Goal: Task Accomplishment & Management: Manage account settings

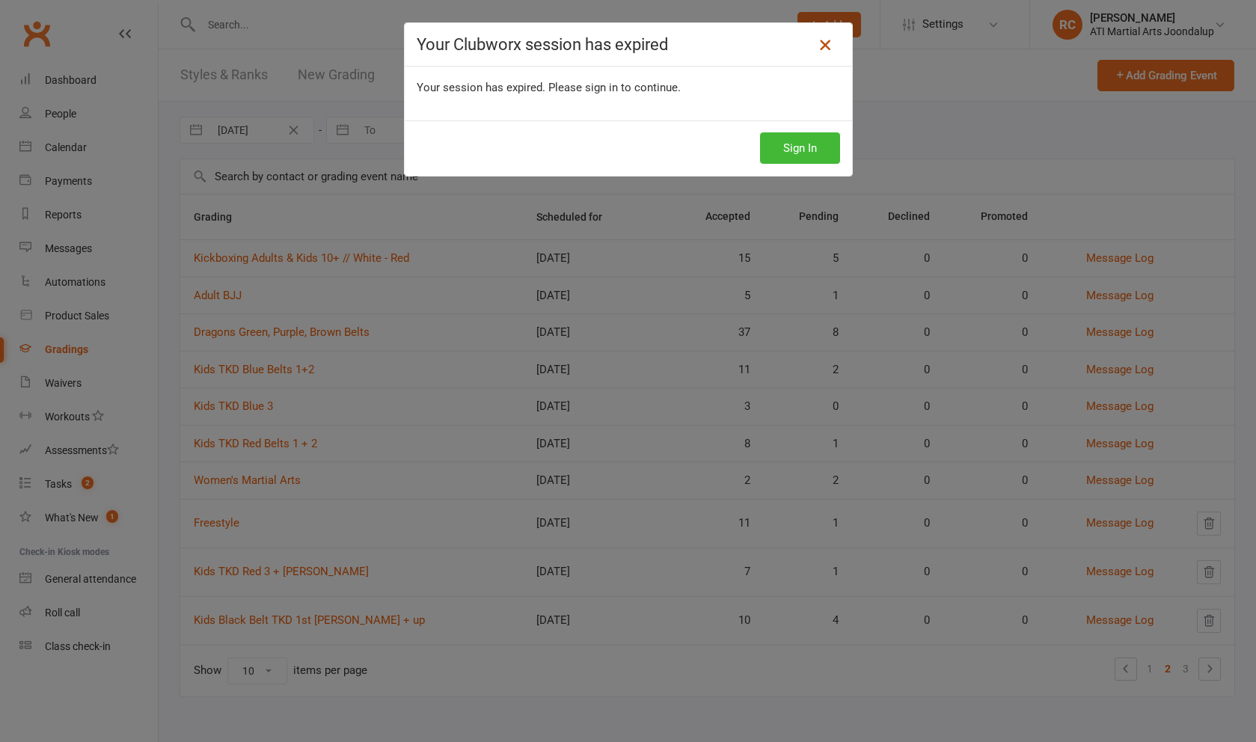
click at [830, 43] on icon at bounding box center [825, 45] width 18 height 18
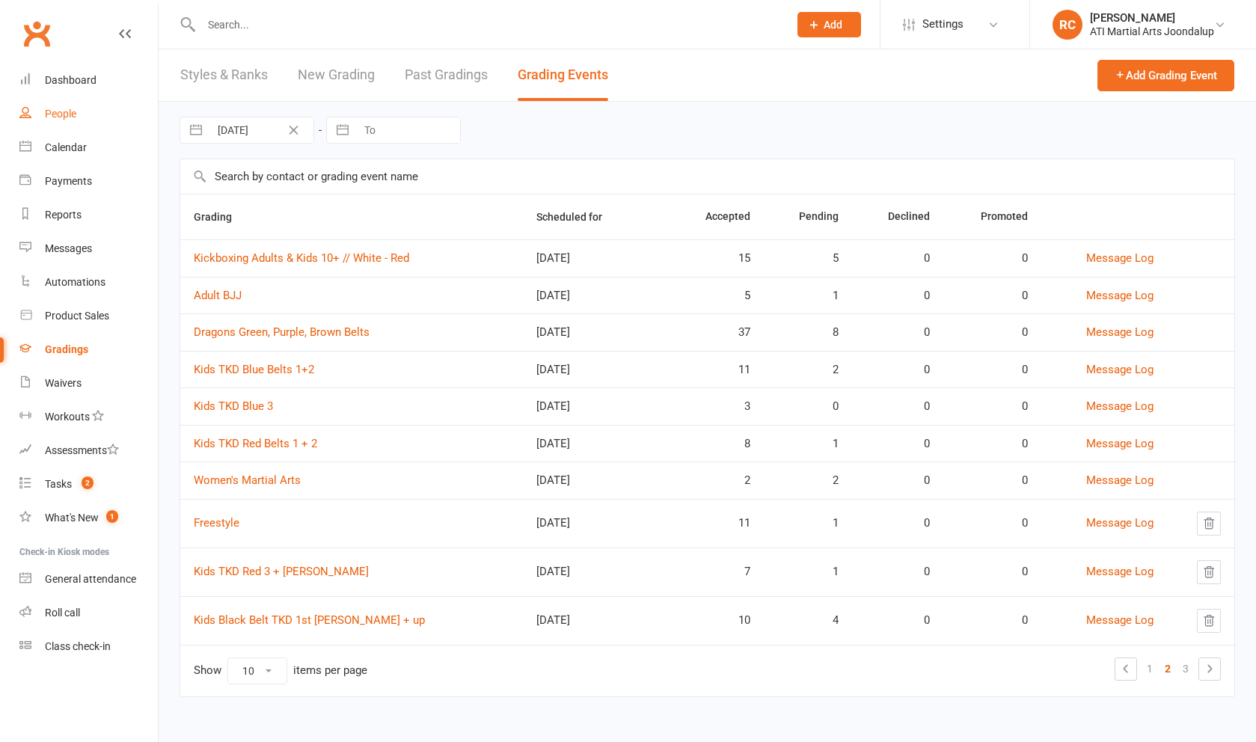
click at [87, 111] on link "People" at bounding box center [88, 114] width 138 height 34
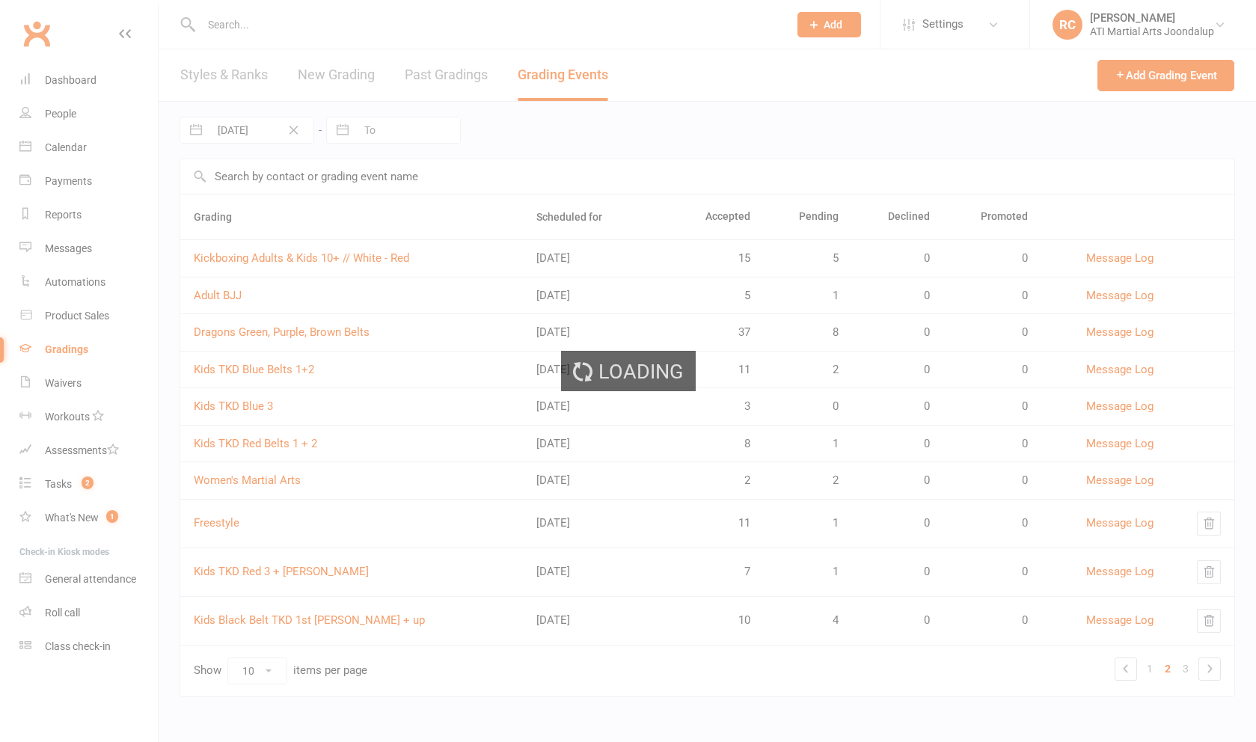
select select "100"
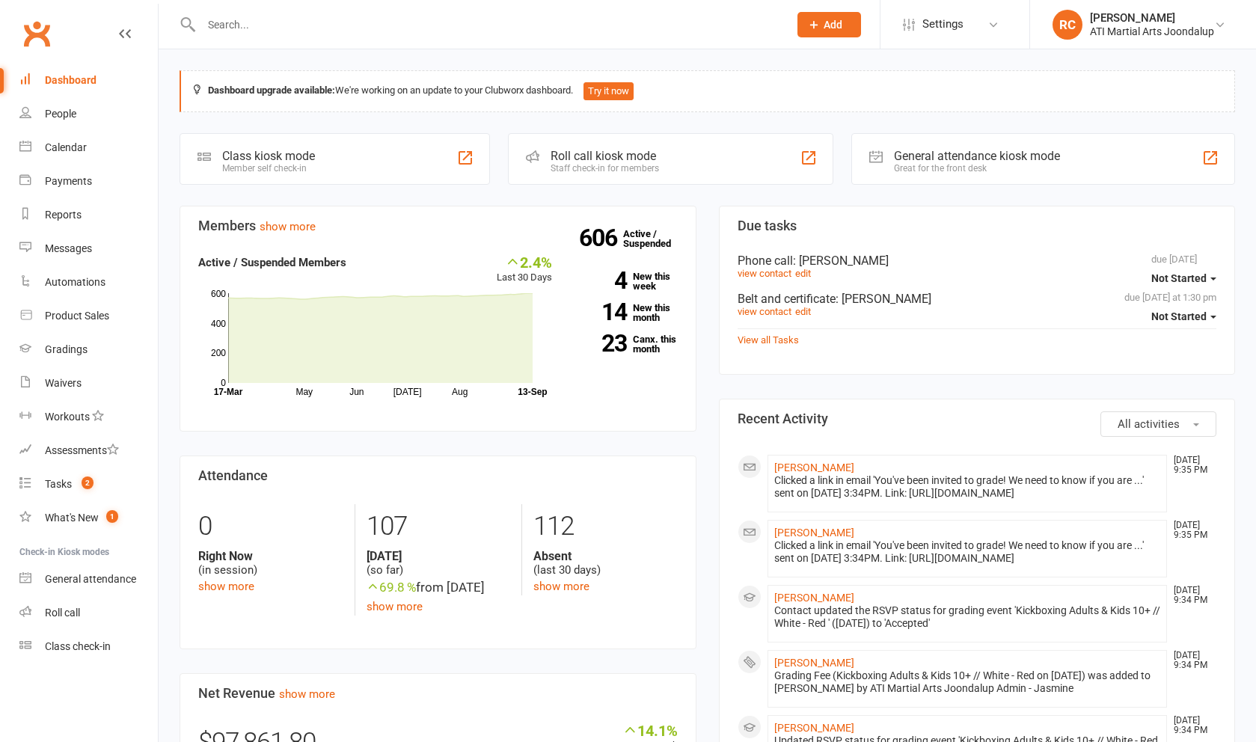
click at [250, 31] on input "text" at bounding box center [487, 24] width 581 height 21
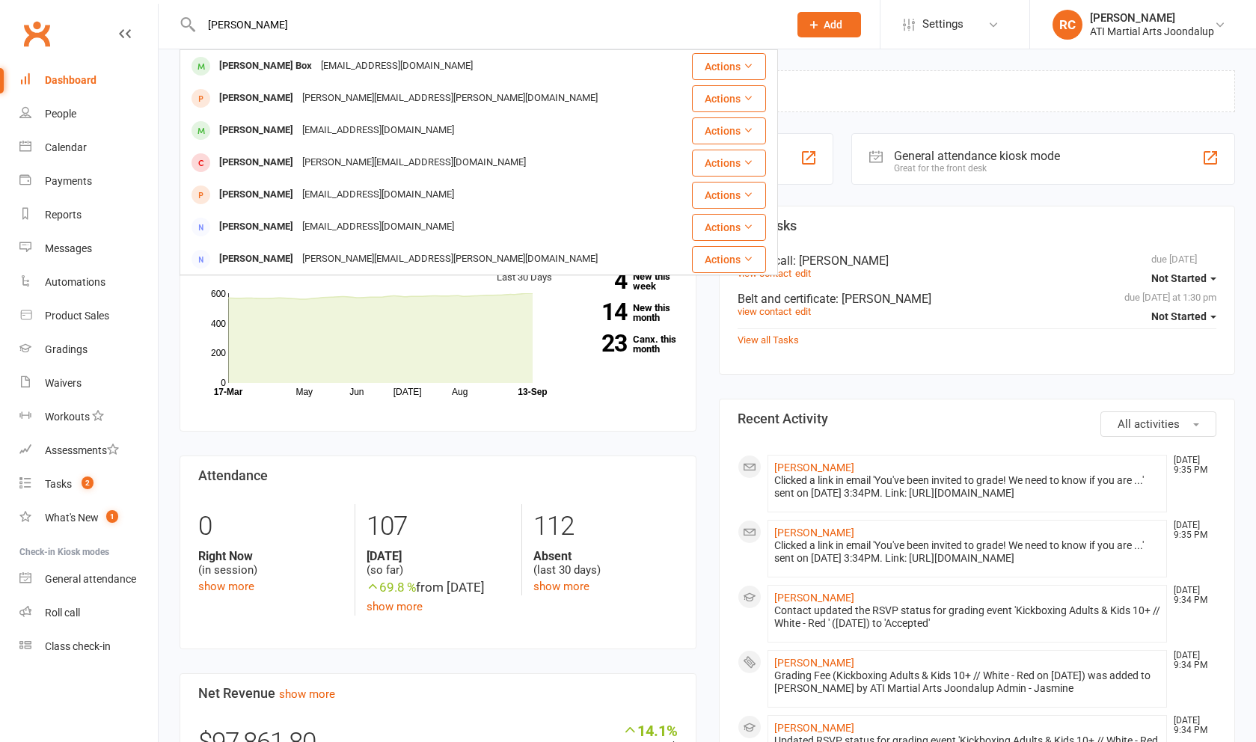
type input "[PERSON_NAME]"
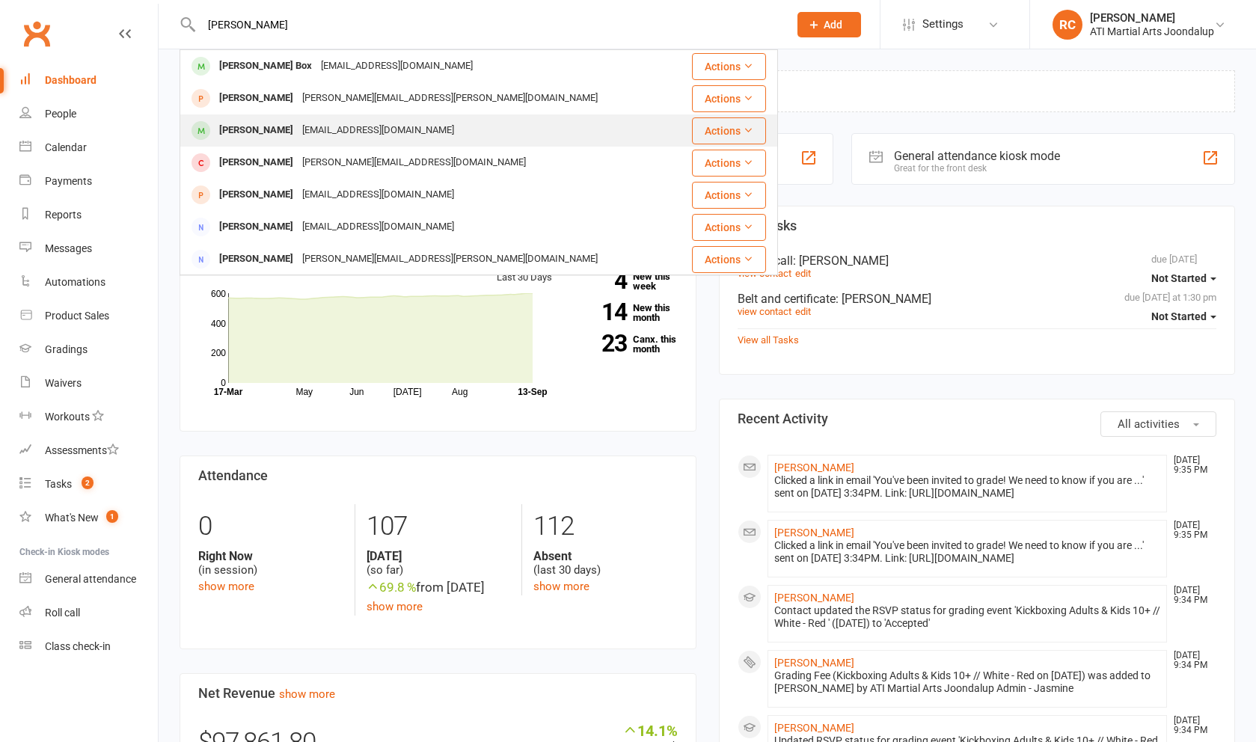
drag, startPoint x: 251, startPoint y: 33, endPoint x: 284, endPoint y: 140, distance: 112.1
click at [298, 140] on div "[EMAIL_ADDRESS][DOMAIN_NAME]" at bounding box center [378, 131] width 161 height 22
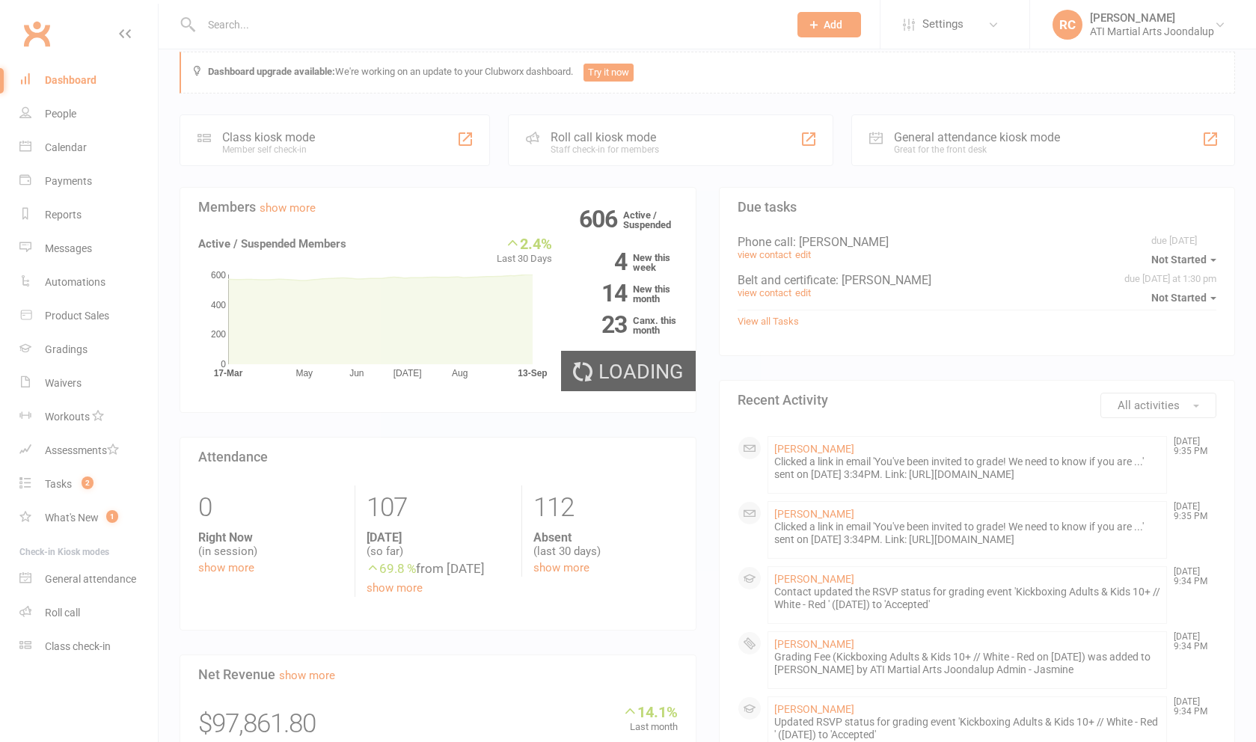
scroll to position [19, 0]
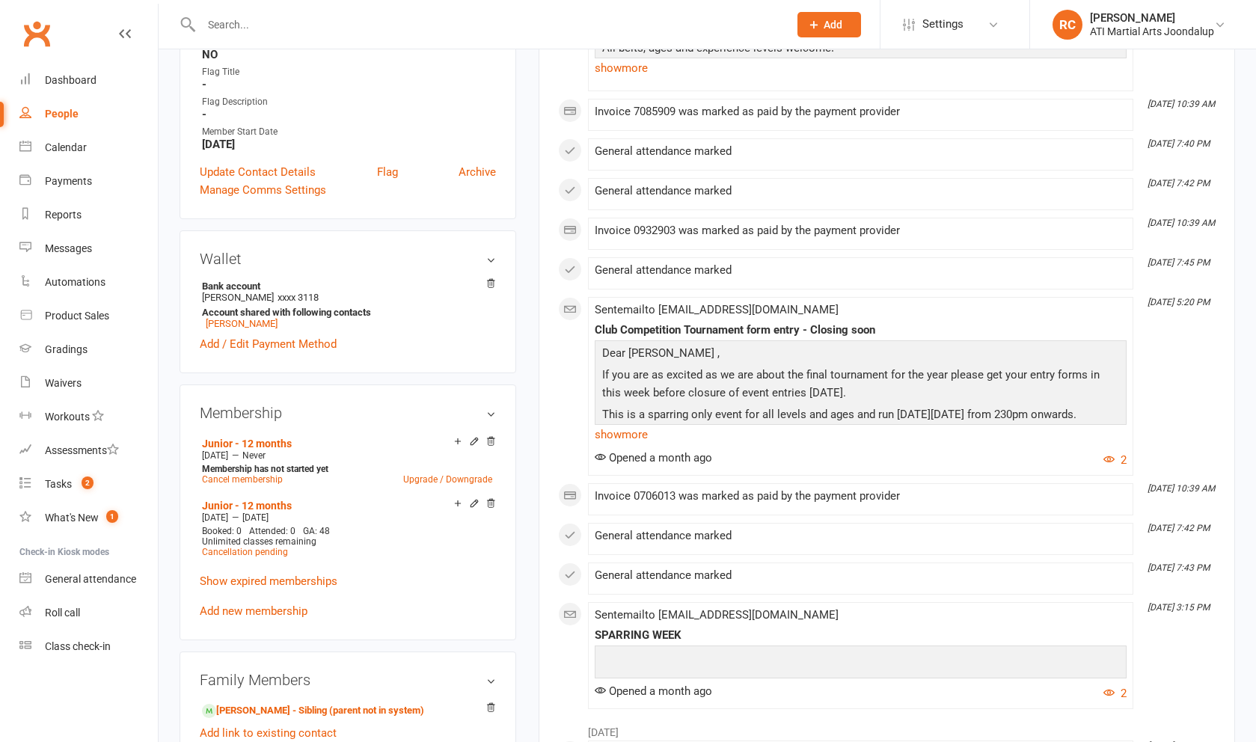
scroll to position [990, 0]
click at [338, 19] on input "text" at bounding box center [487, 24] width 581 height 21
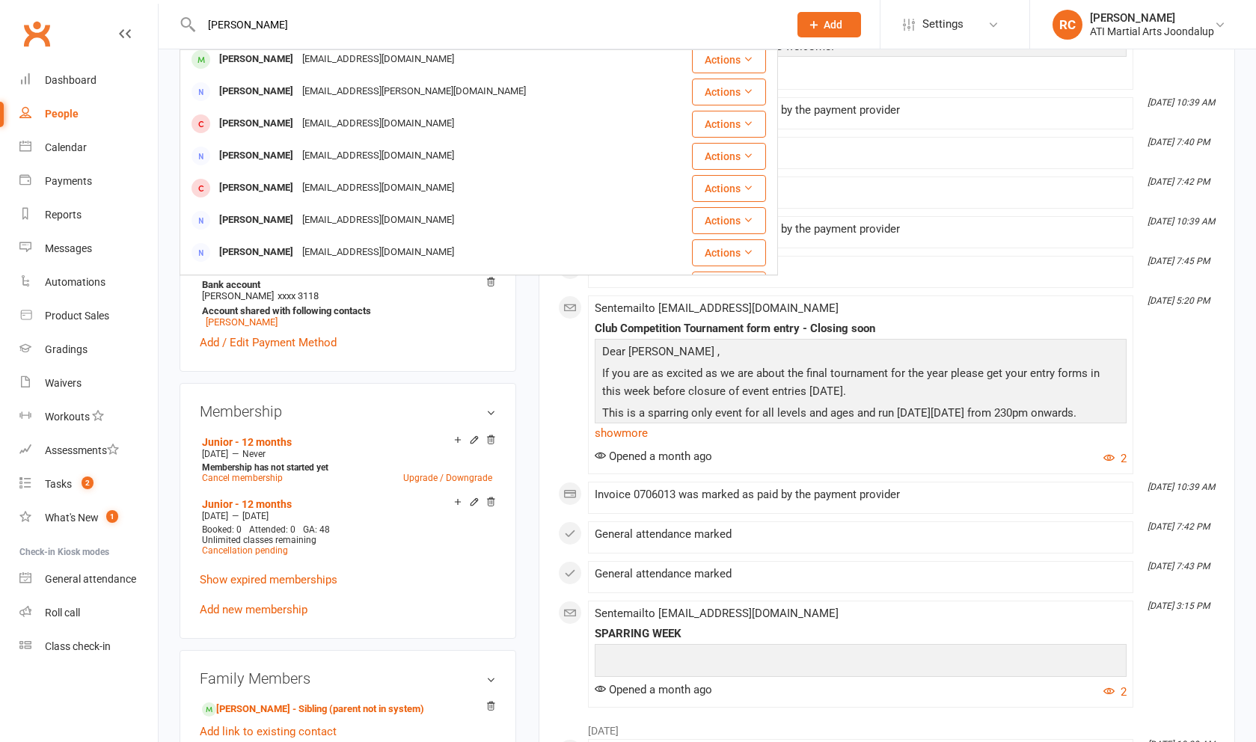
scroll to position [268, 0]
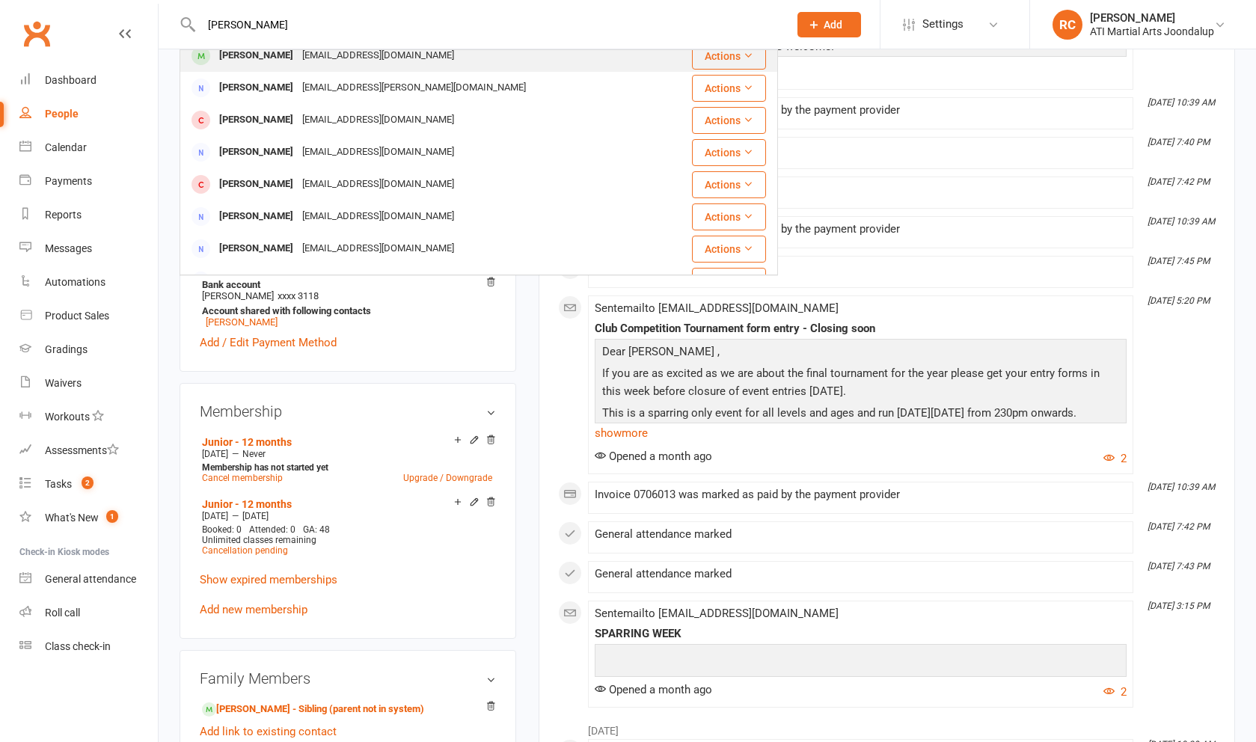
type input "[PERSON_NAME]"
click at [307, 64] on div "[EMAIL_ADDRESS][DOMAIN_NAME]" at bounding box center [378, 56] width 161 height 22
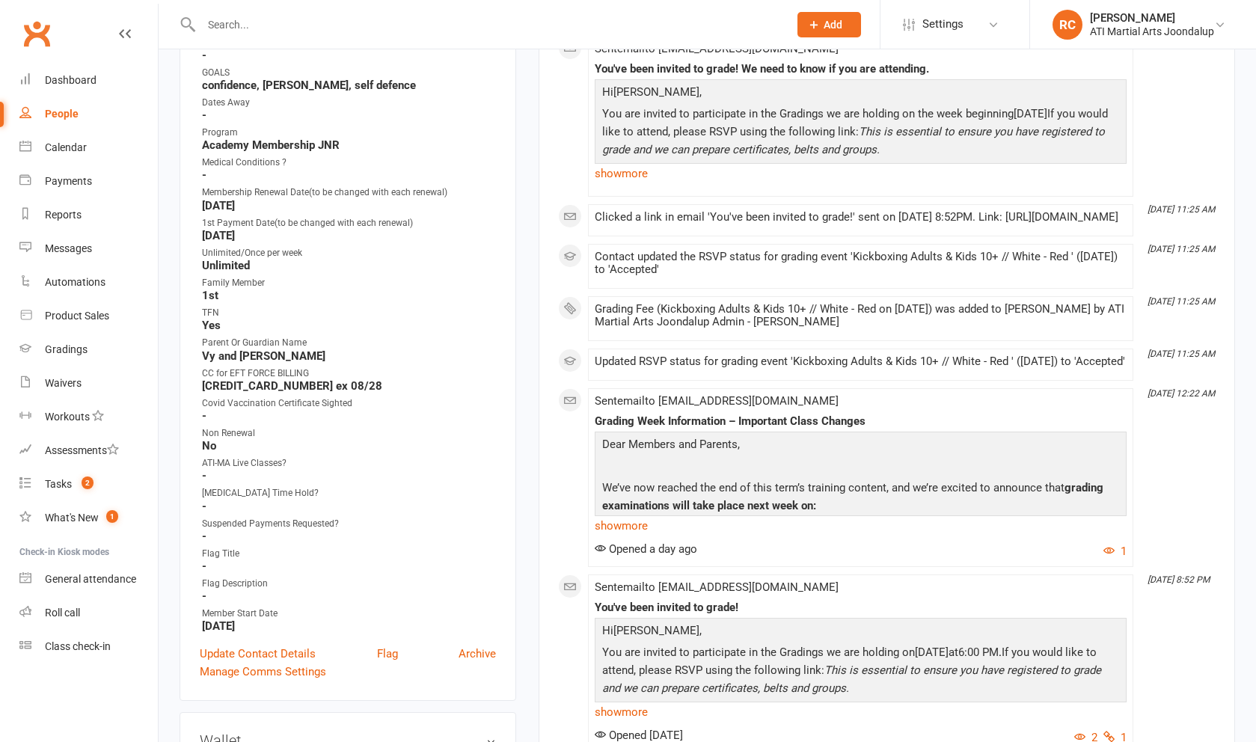
scroll to position [408, 0]
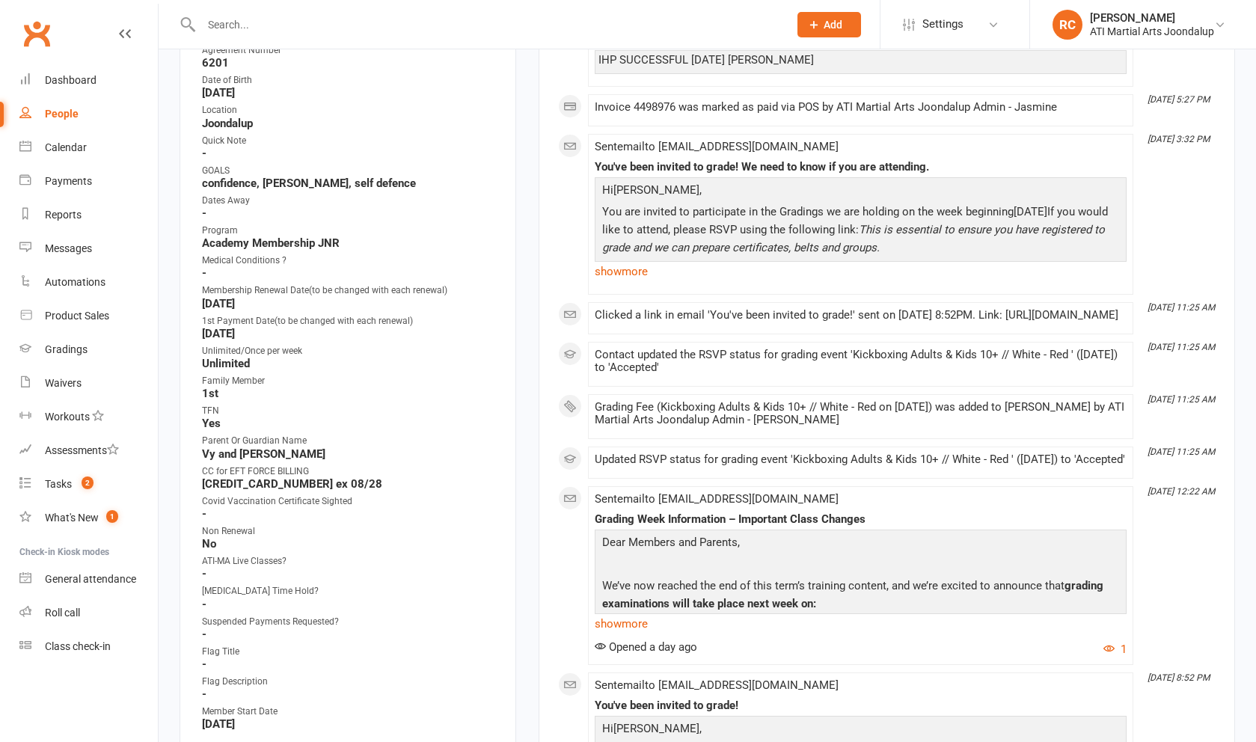
click at [272, 31] on input "text" at bounding box center [487, 24] width 581 height 21
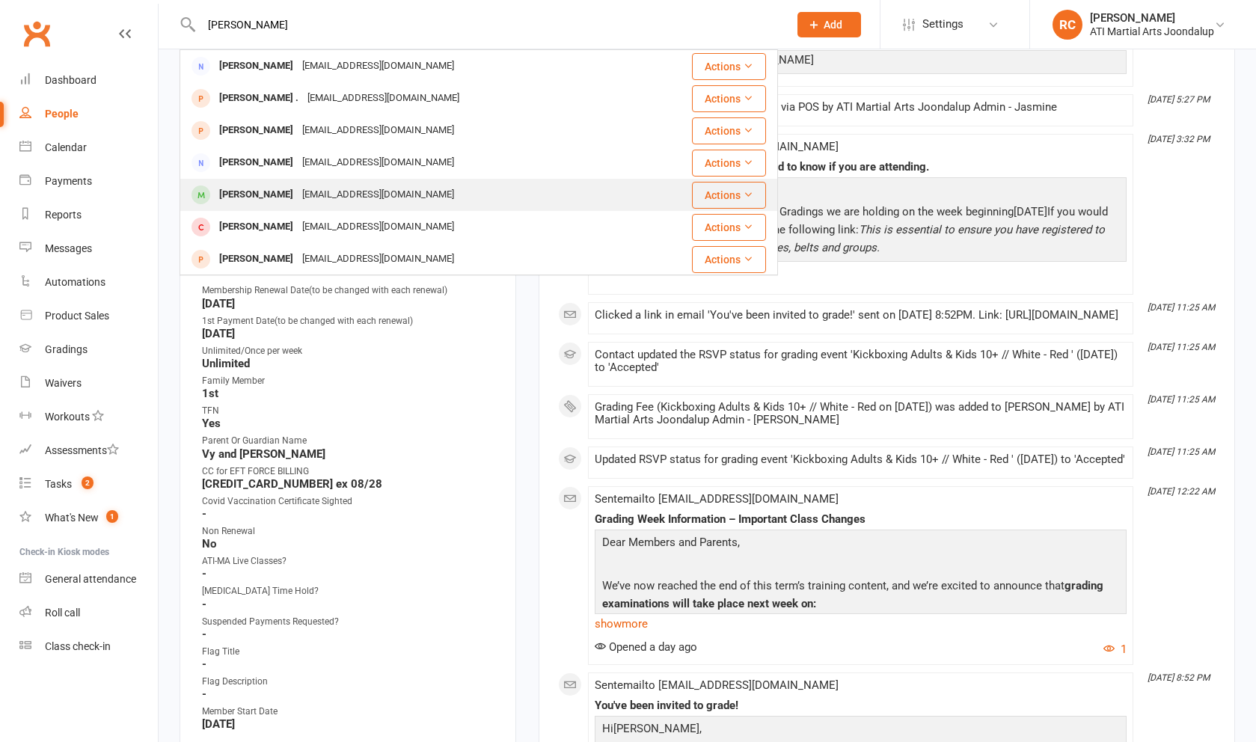
type input "[PERSON_NAME]"
click at [346, 190] on div "[EMAIL_ADDRESS][DOMAIN_NAME]" at bounding box center [378, 195] width 161 height 22
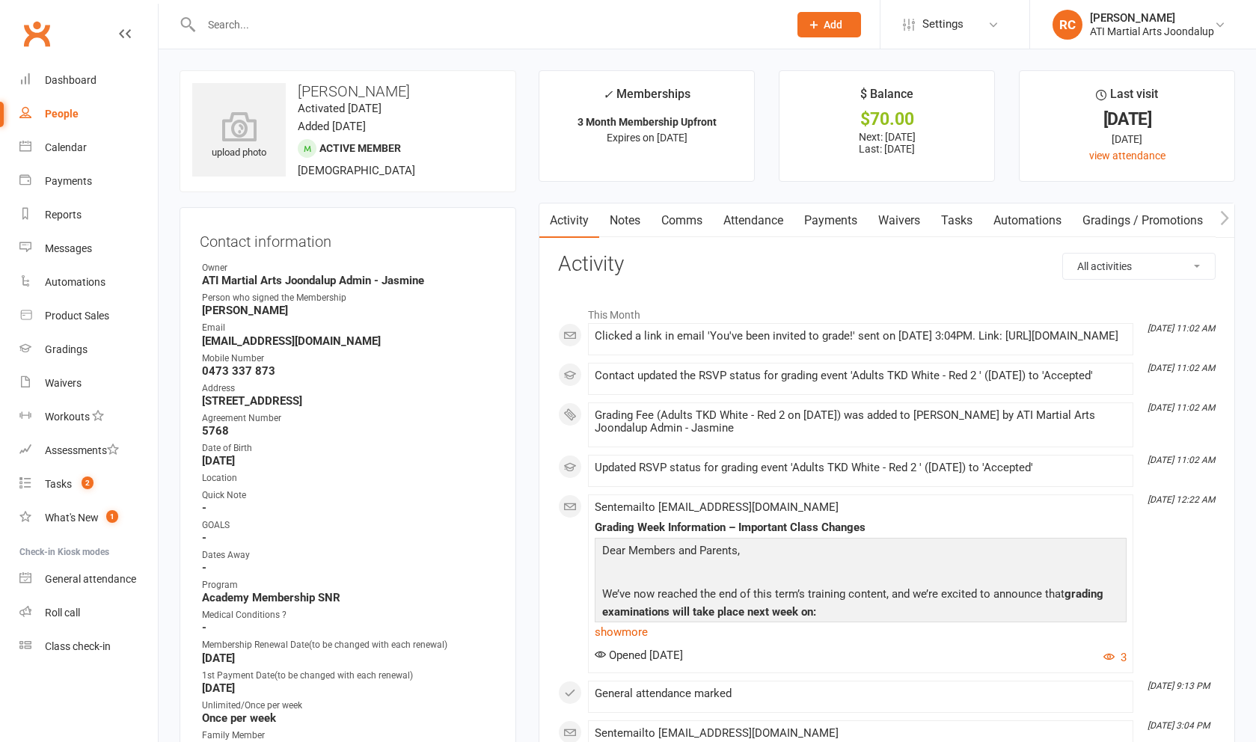
click at [687, 218] on link "Comms" at bounding box center [682, 220] width 62 height 34
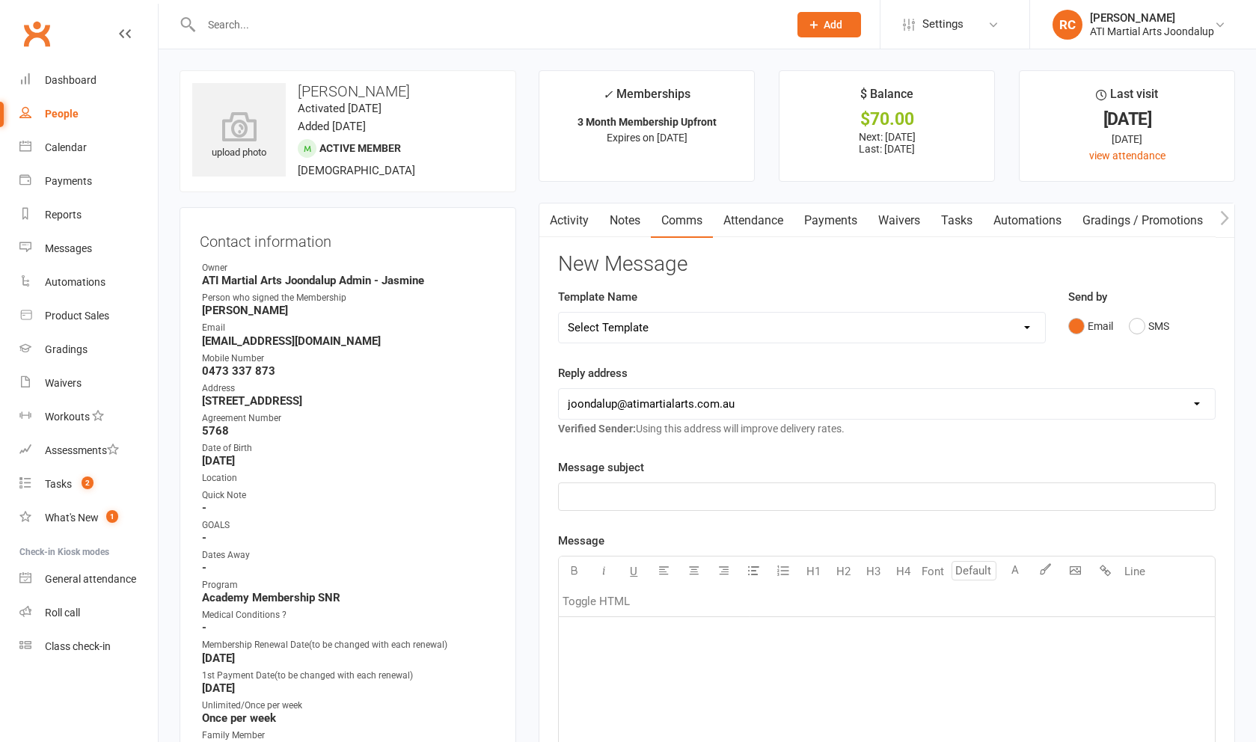
click at [699, 506] on p "﻿" at bounding box center [887, 497] width 638 height 18
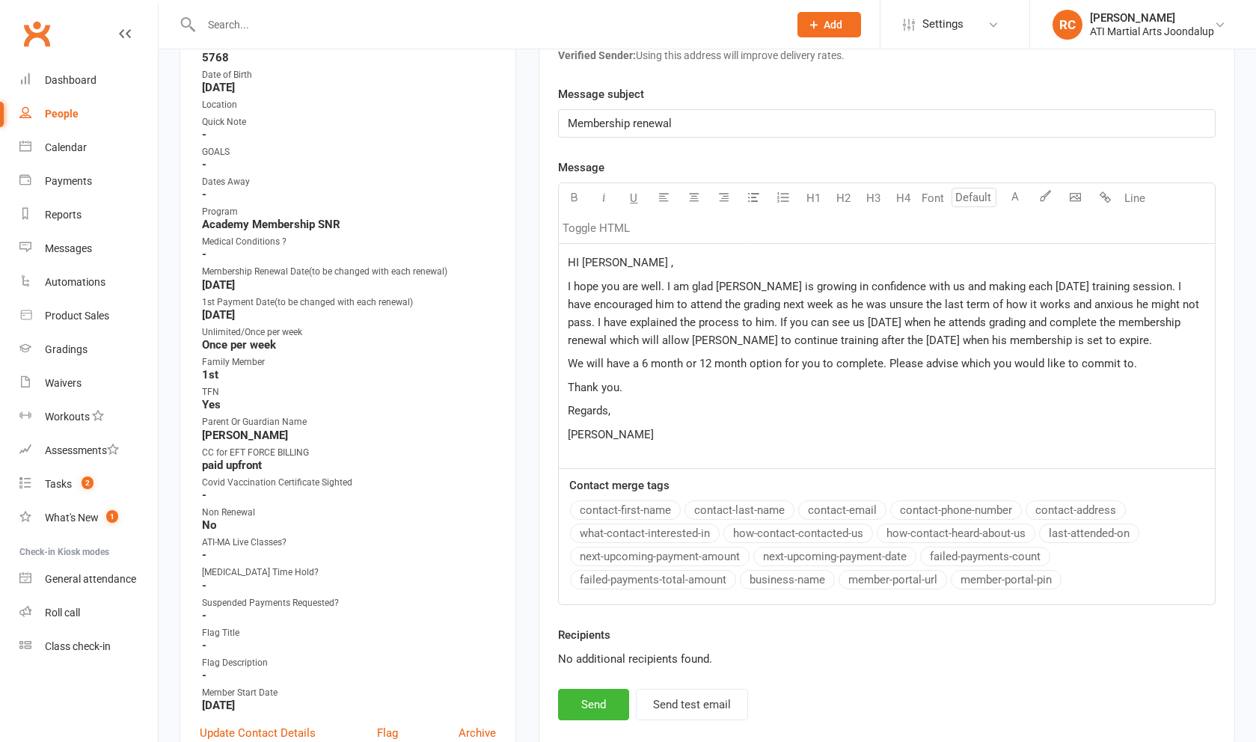
scroll to position [373, 0]
drag, startPoint x: 684, startPoint y: 465, endPoint x: 486, endPoint y: 108, distance: 407.5
copy div "HI [PERSON_NAME] , I hope you are well. I am glad [PERSON_NAME] is growing in c…"
click at [606, 704] on button "Send" at bounding box center [593, 705] width 71 height 31
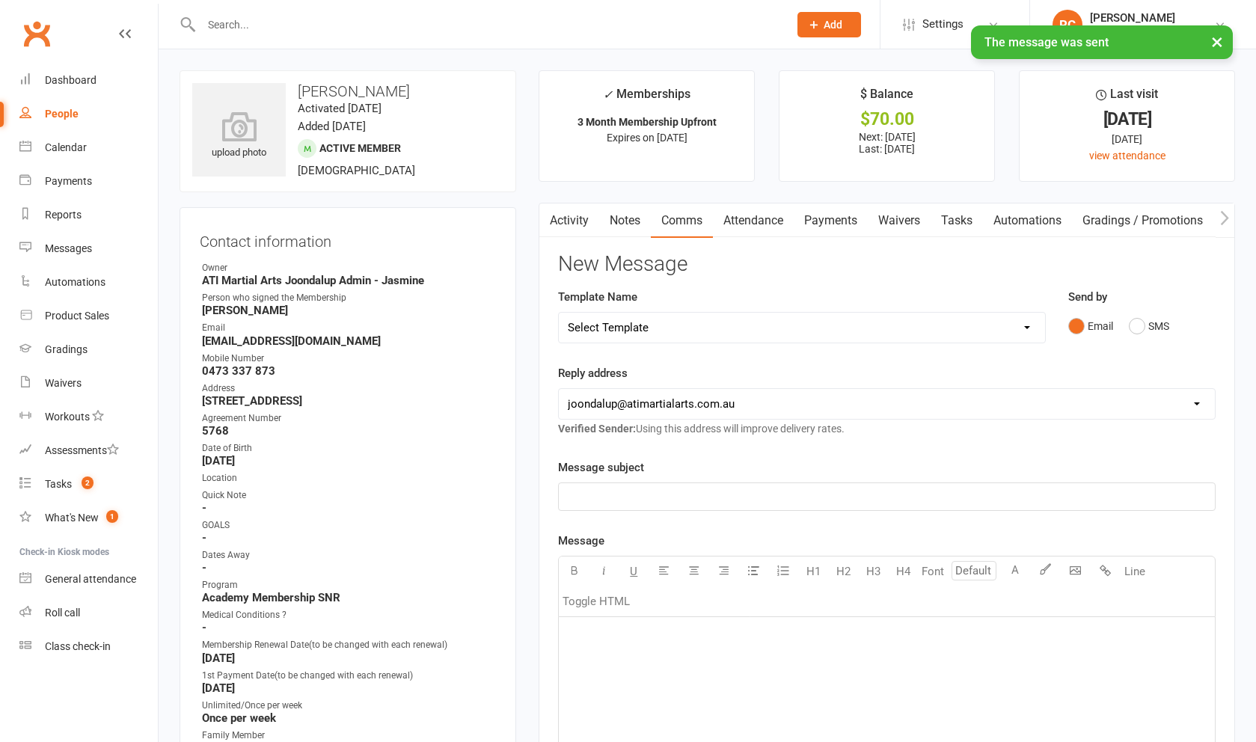
scroll to position [0, 0]
click at [630, 219] on link "Notes" at bounding box center [625, 220] width 52 height 34
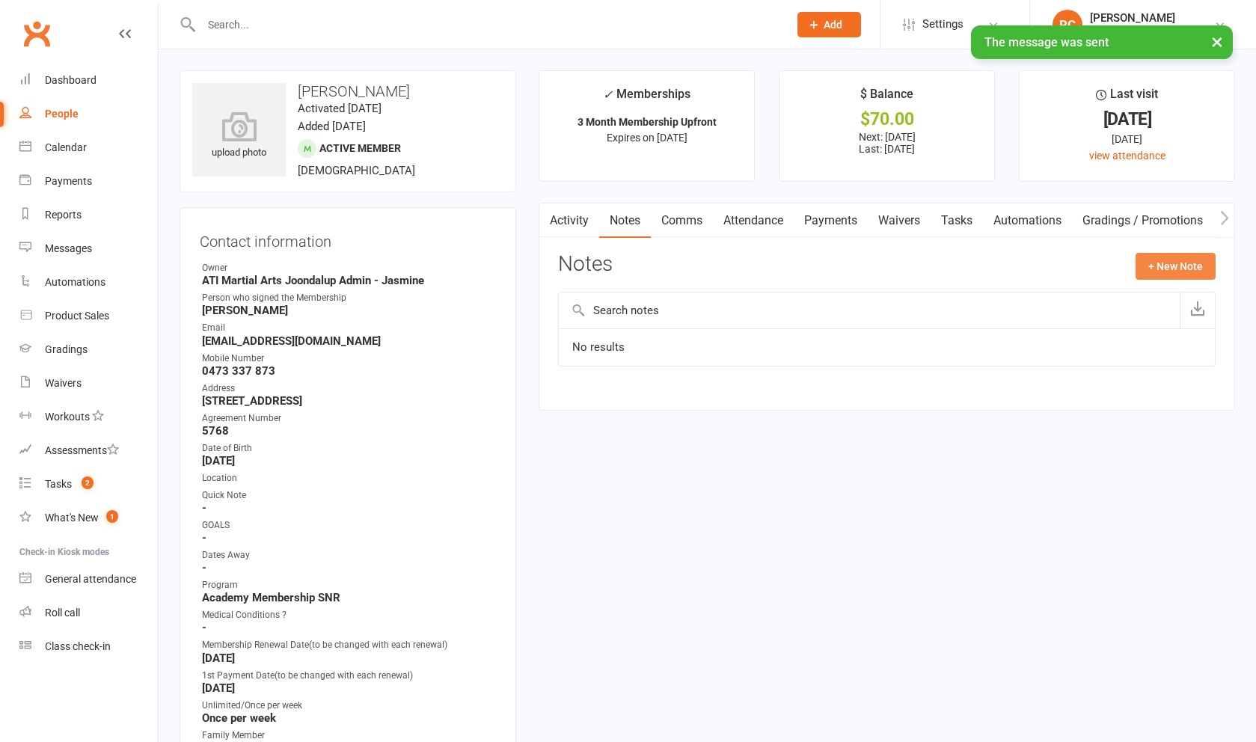
click at [1176, 275] on button "+ New Note" at bounding box center [1175, 266] width 80 height 27
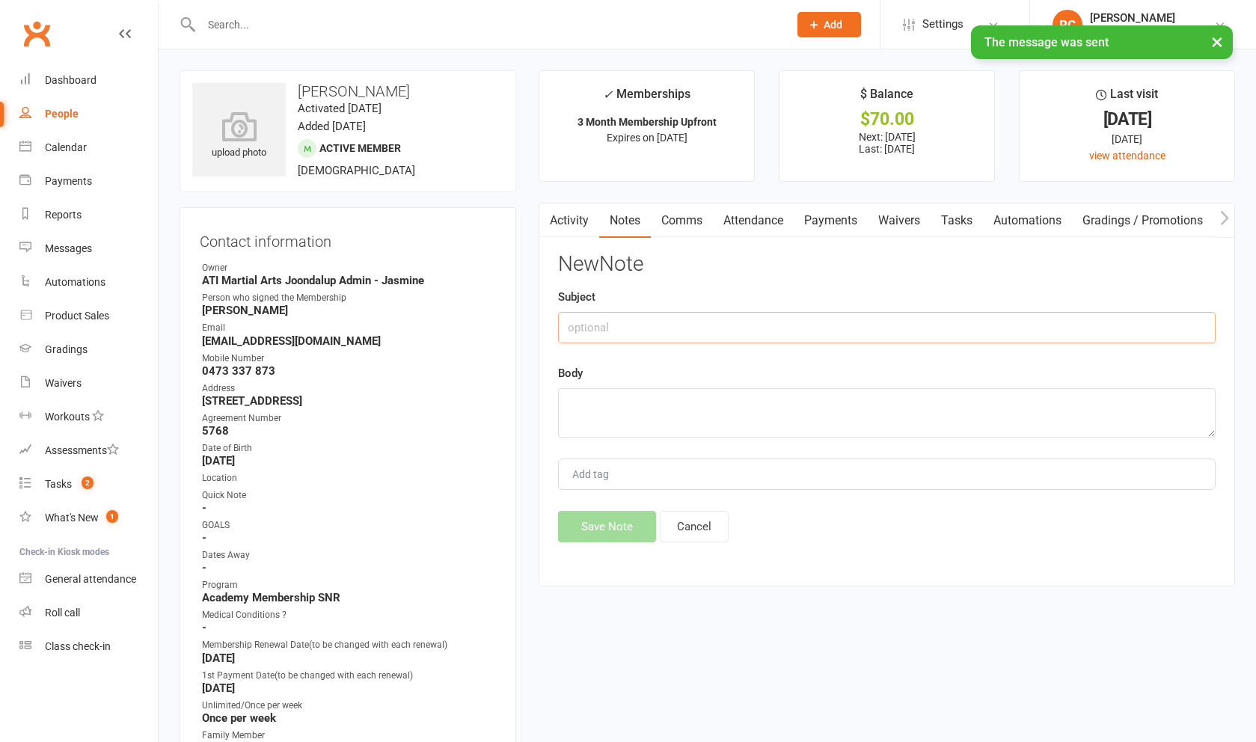
click at [871, 334] on input "text" at bounding box center [886, 327] width 657 height 31
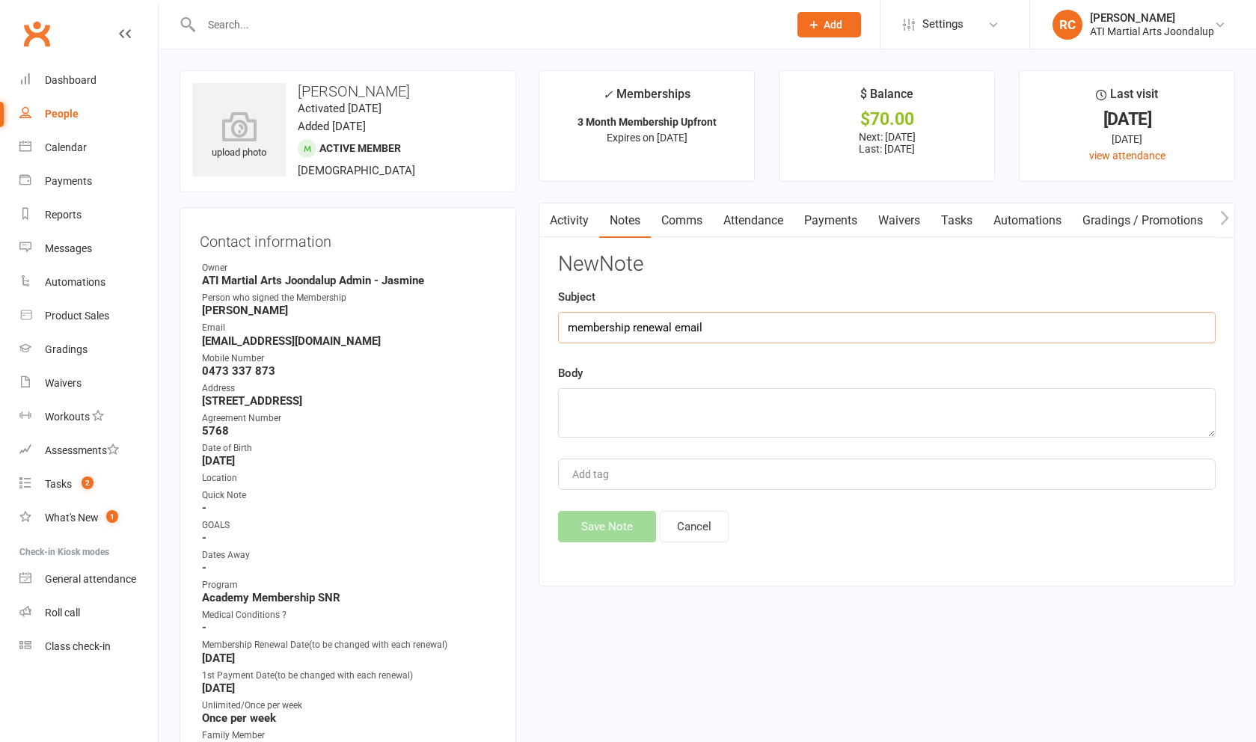
type input "membership renewal email"
paste textarea "HI [PERSON_NAME] , I hope you are well. I am glad [PERSON_NAME] is growing in c…"
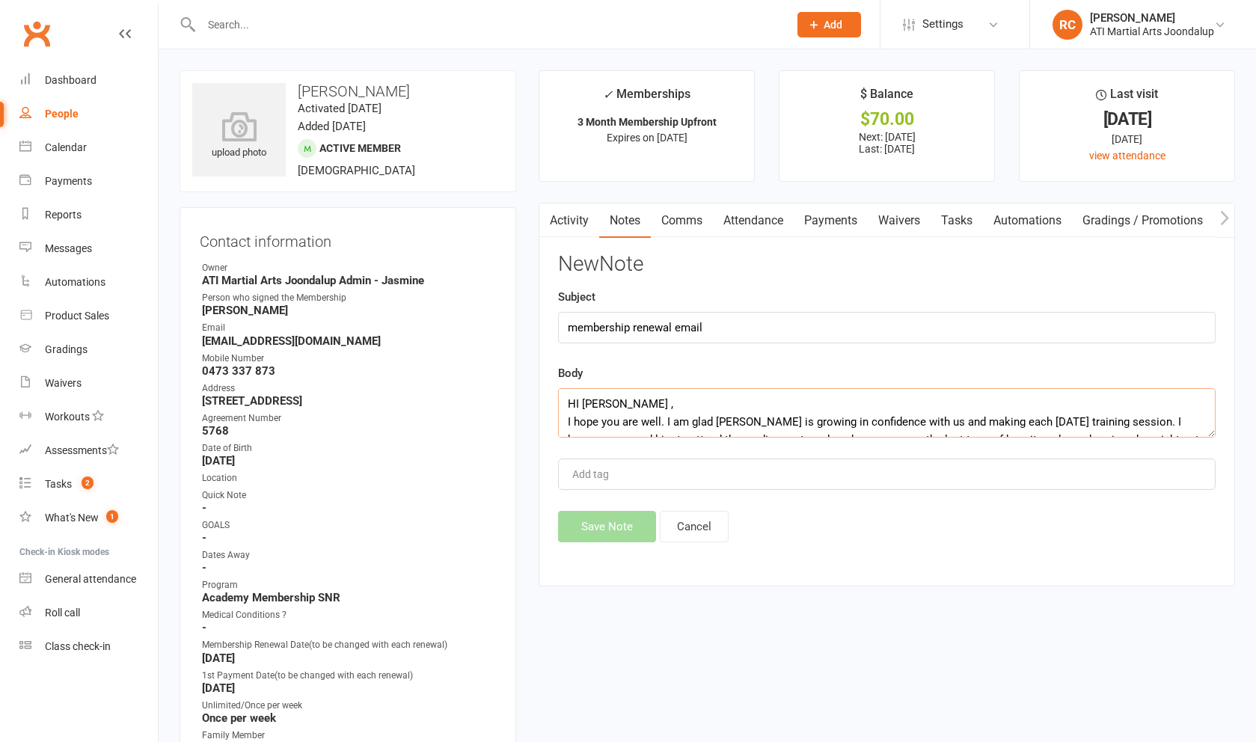
scroll to position [144, 0]
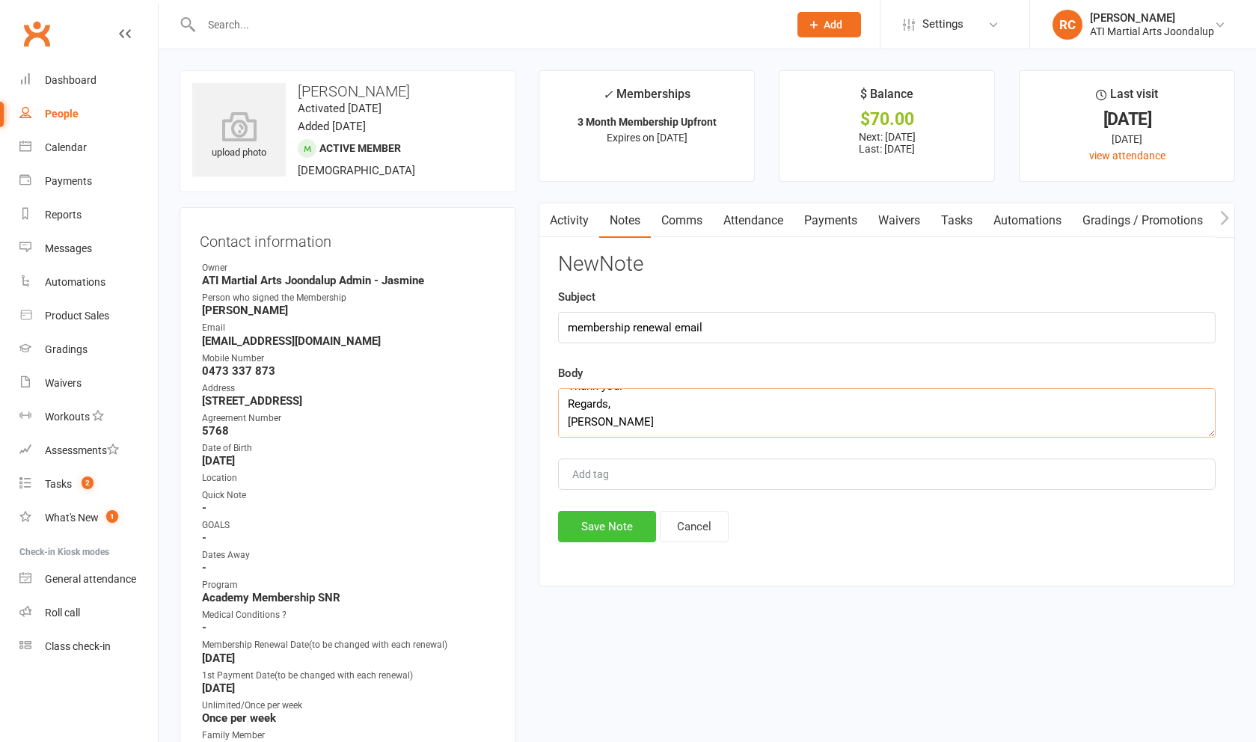
type textarea "HI [PERSON_NAME] , I hope you are well. I am glad [PERSON_NAME] is growing in c…"
click at [620, 542] on button "Save Note" at bounding box center [607, 526] width 98 height 31
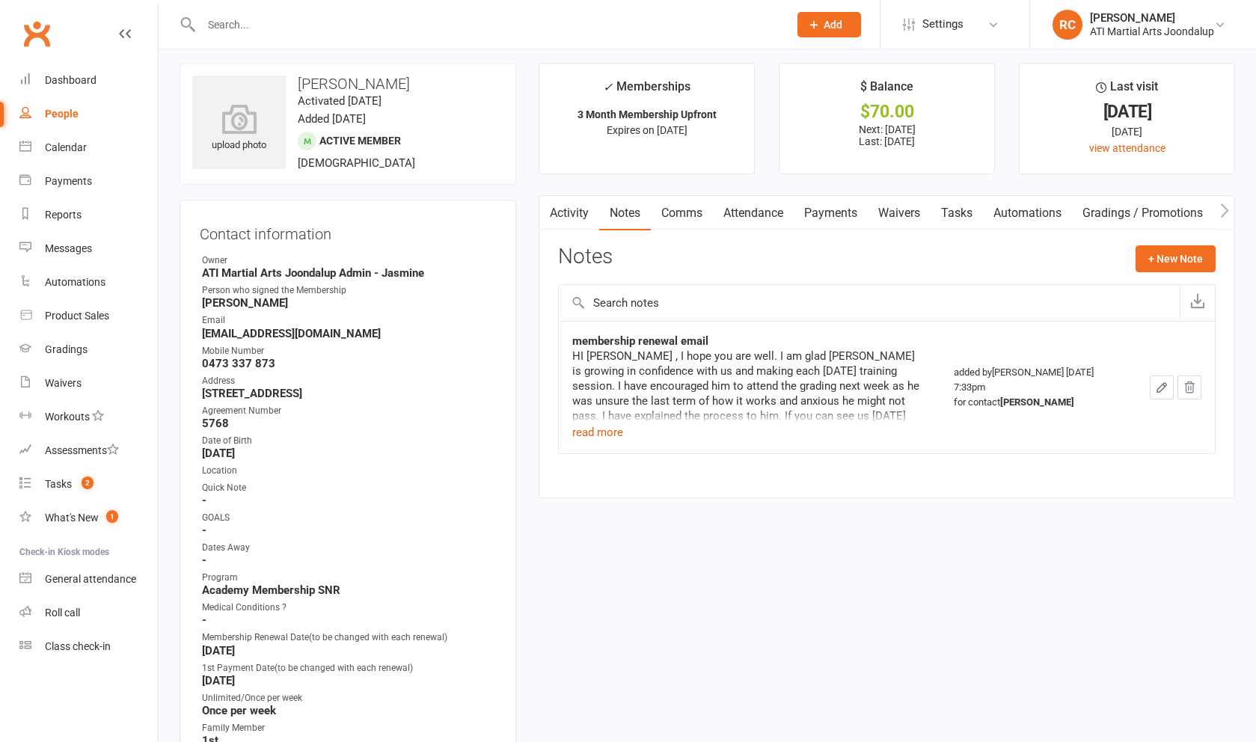
scroll to position [7, 0]
click at [402, 25] on input "text" at bounding box center [487, 24] width 581 height 21
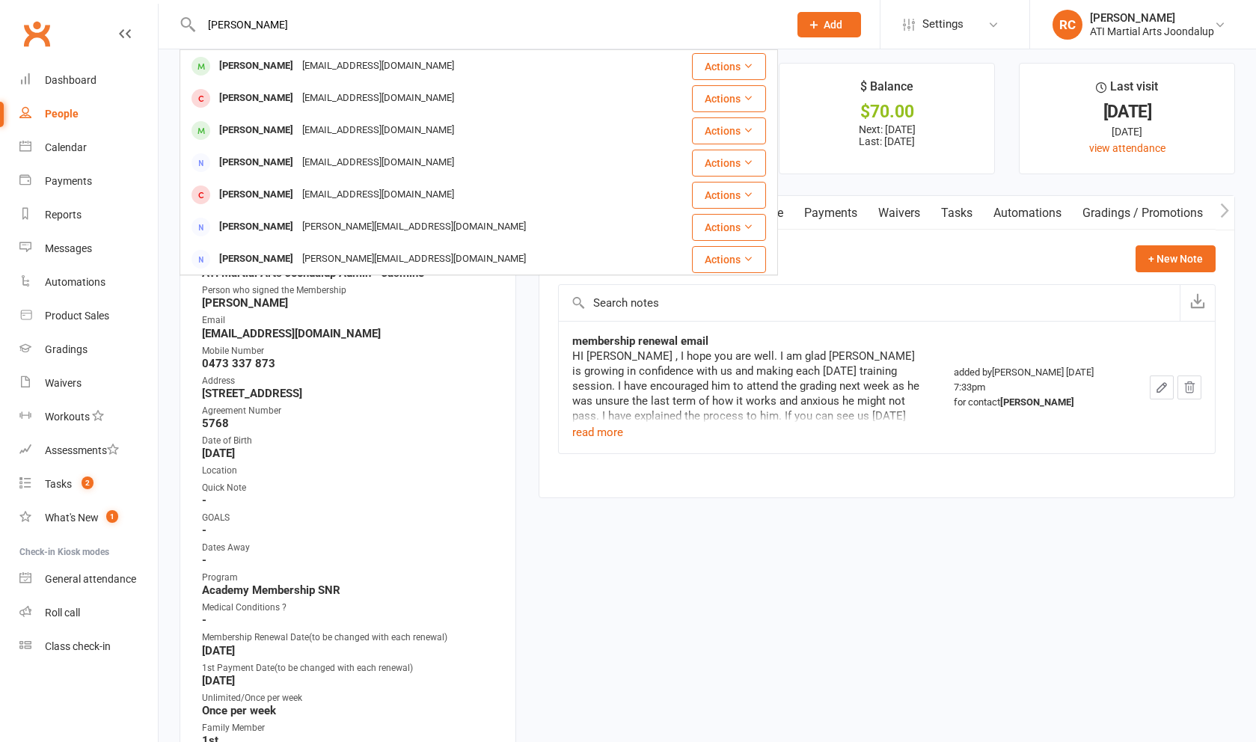
type input "[PERSON_NAME]"
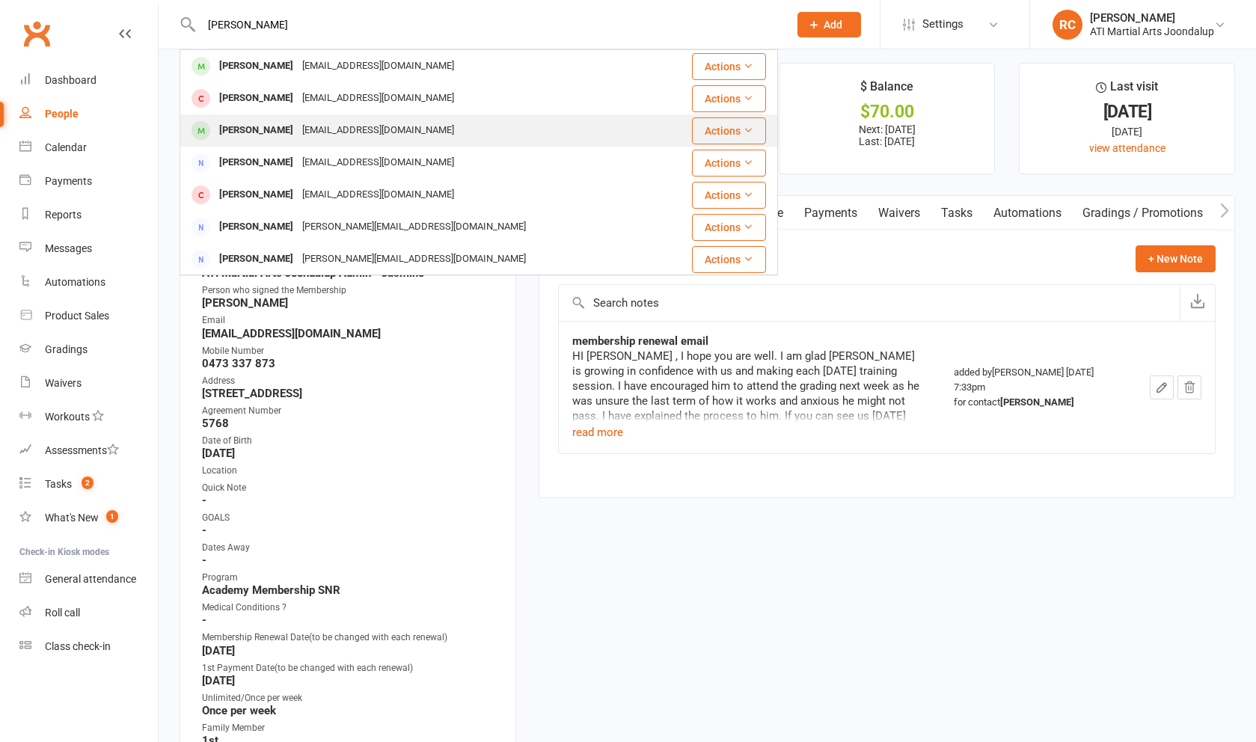
drag, startPoint x: 402, startPoint y: 25, endPoint x: 379, endPoint y: 138, distance: 115.2
click at [379, 138] on div "[EMAIL_ADDRESS][DOMAIN_NAME]" at bounding box center [378, 131] width 161 height 22
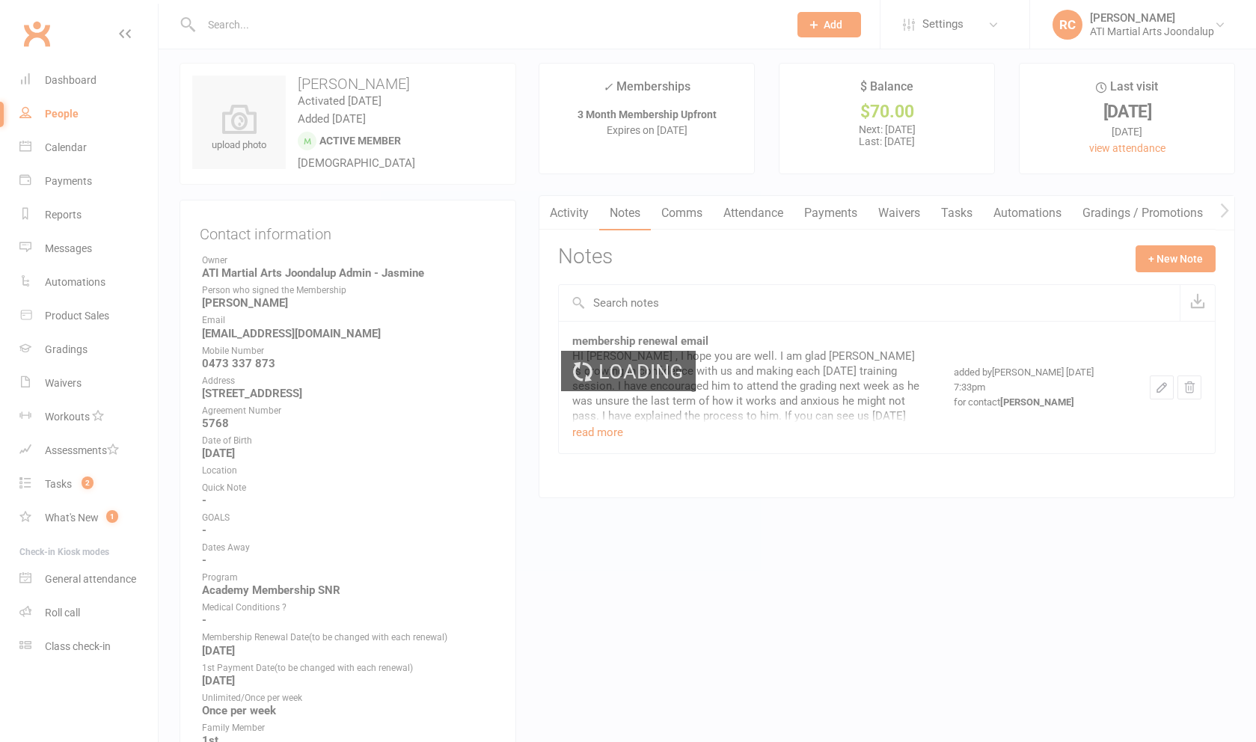
scroll to position [17, 0]
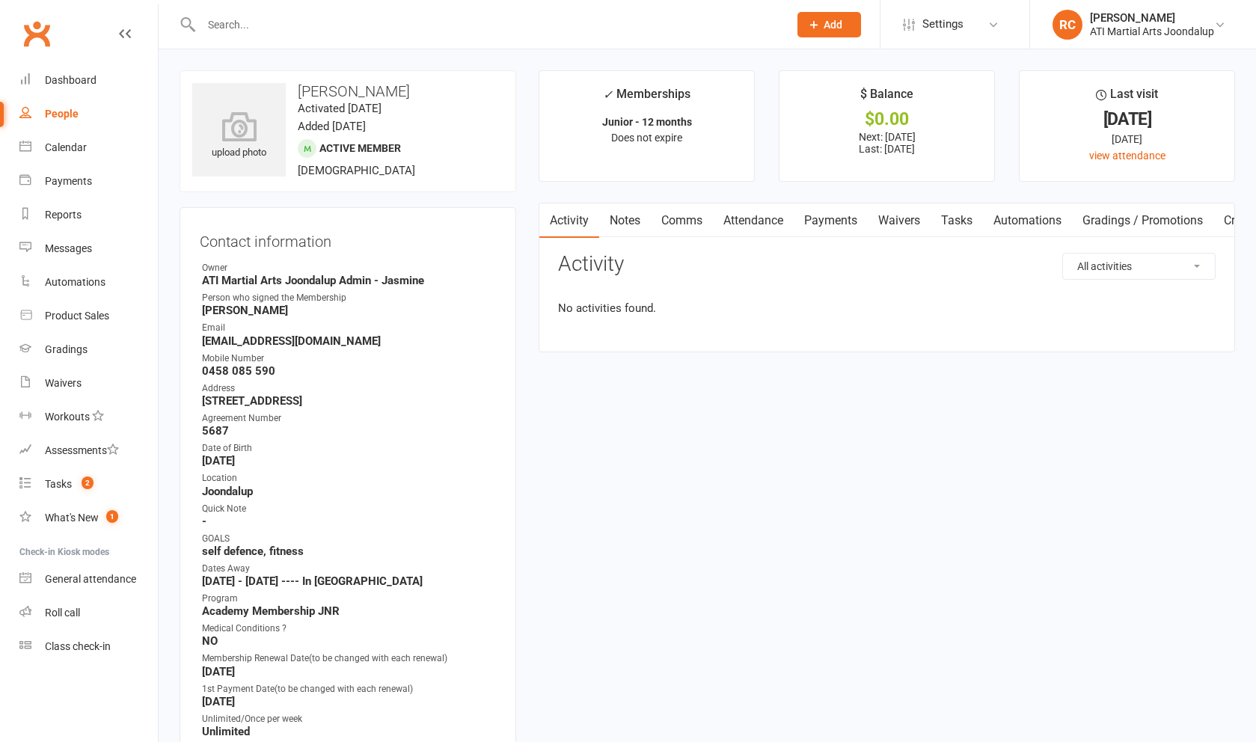
scroll to position [0, 1]
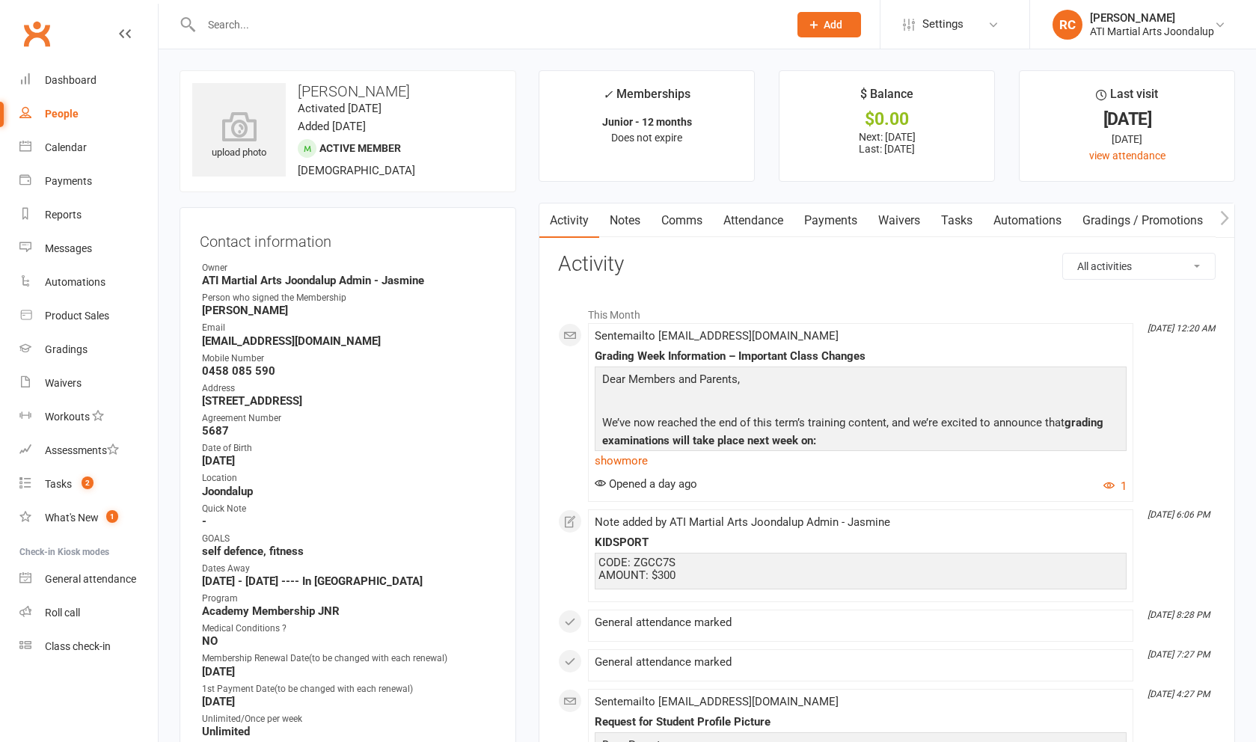
click at [814, 228] on link "Payments" at bounding box center [831, 220] width 74 height 34
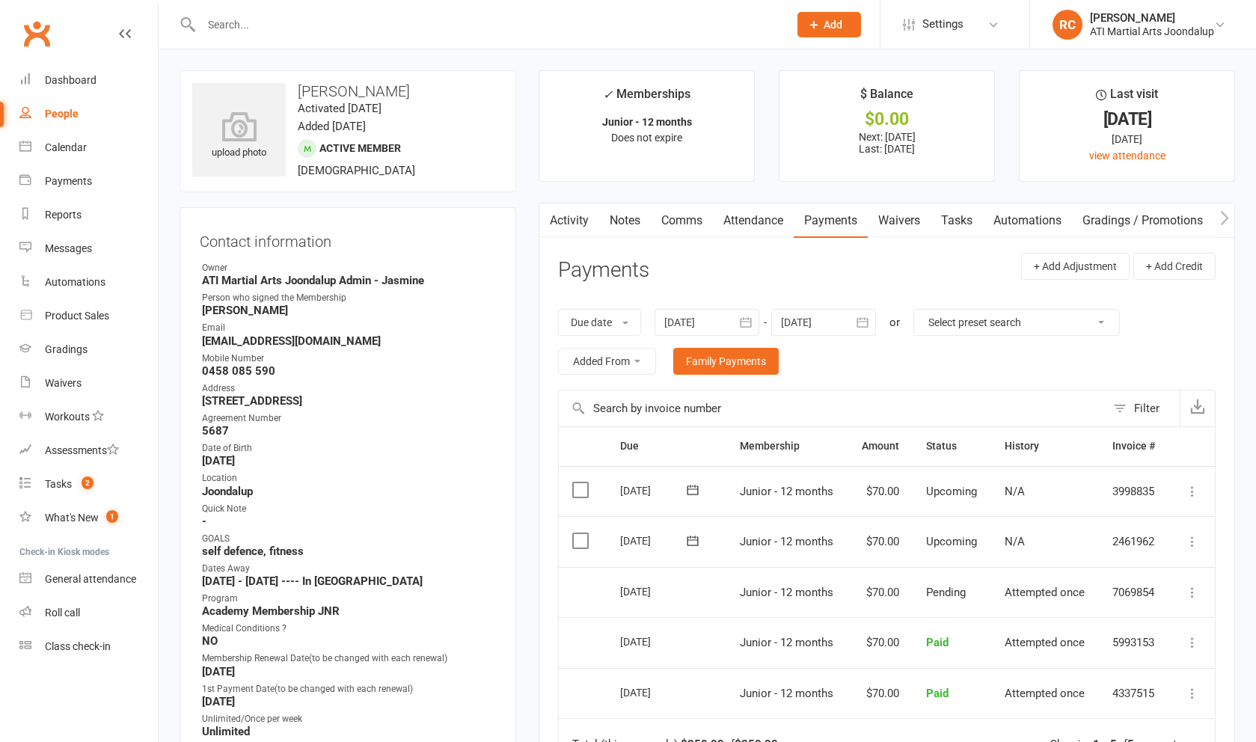
click at [629, 242] on div "Activity Notes Comms Attendance Payments Waivers Tasks Automations Gradings / P…" at bounding box center [887, 591] width 696 height 776
click at [634, 230] on link "Notes" at bounding box center [625, 220] width 52 height 34
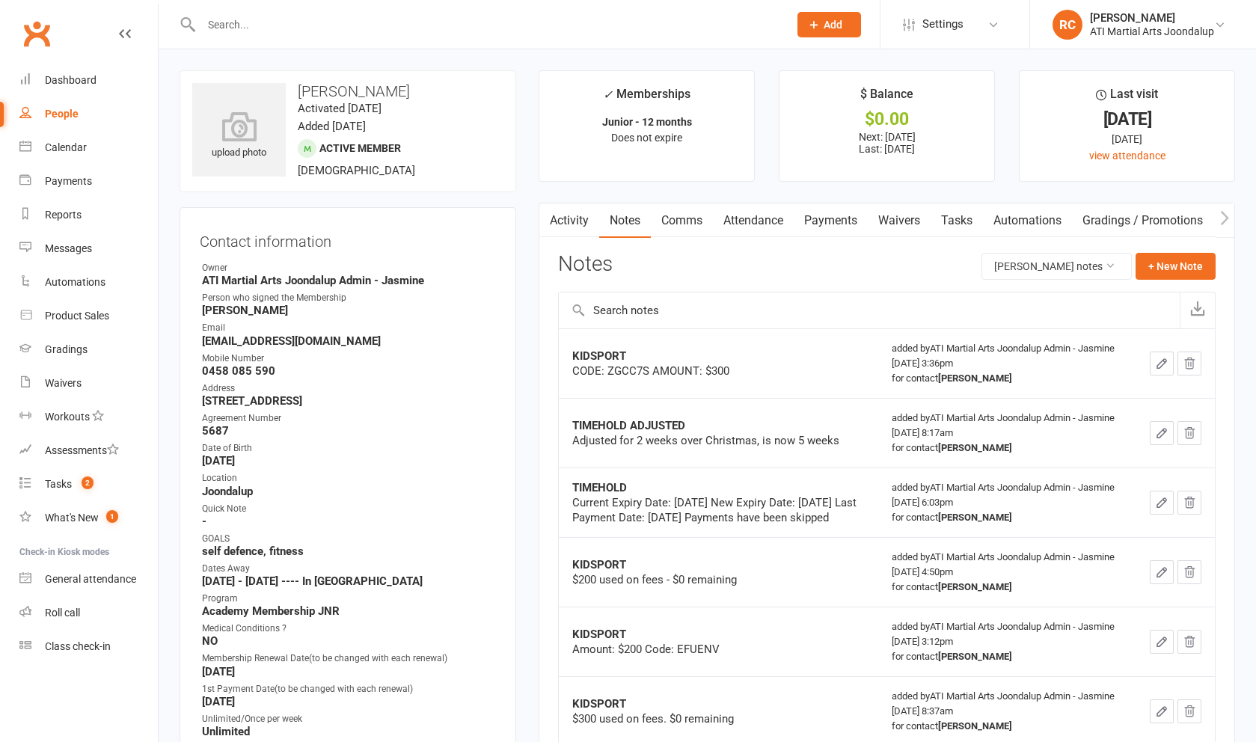
click at [760, 231] on link "Attendance" at bounding box center [753, 220] width 81 height 34
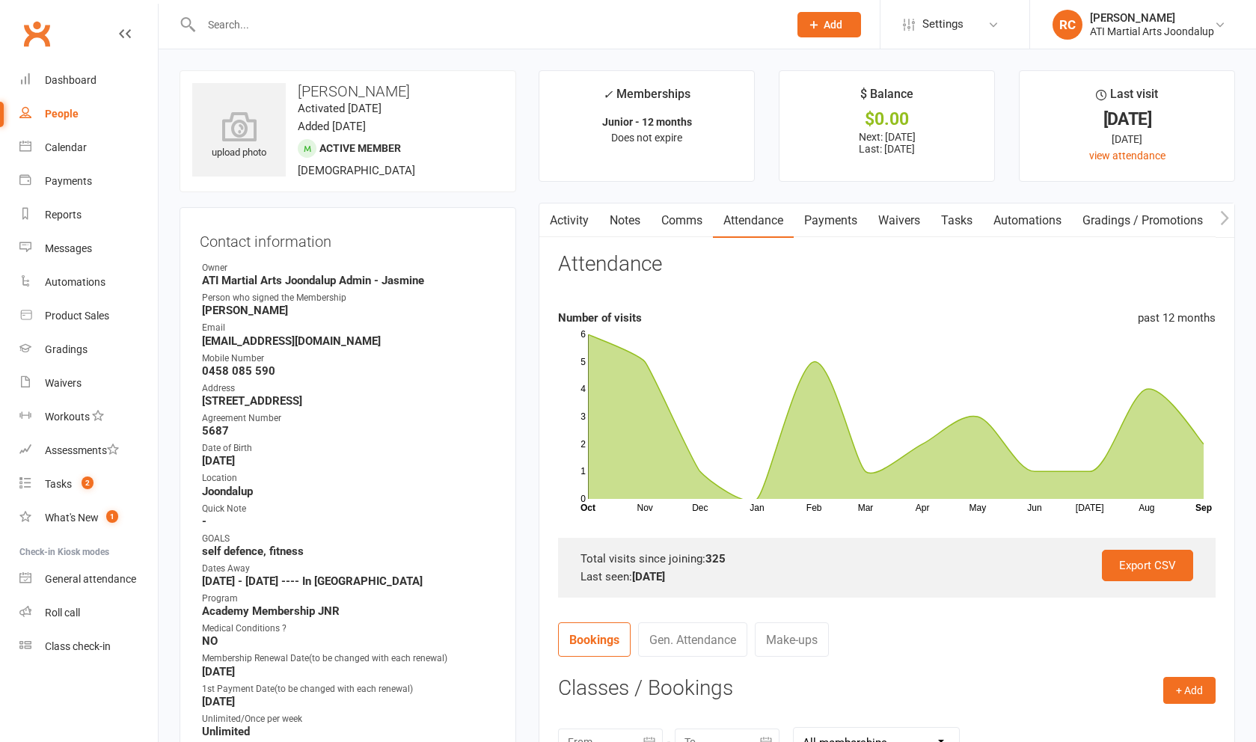
click at [814, 236] on link "Payments" at bounding box center [831, 220] width 74 height 34
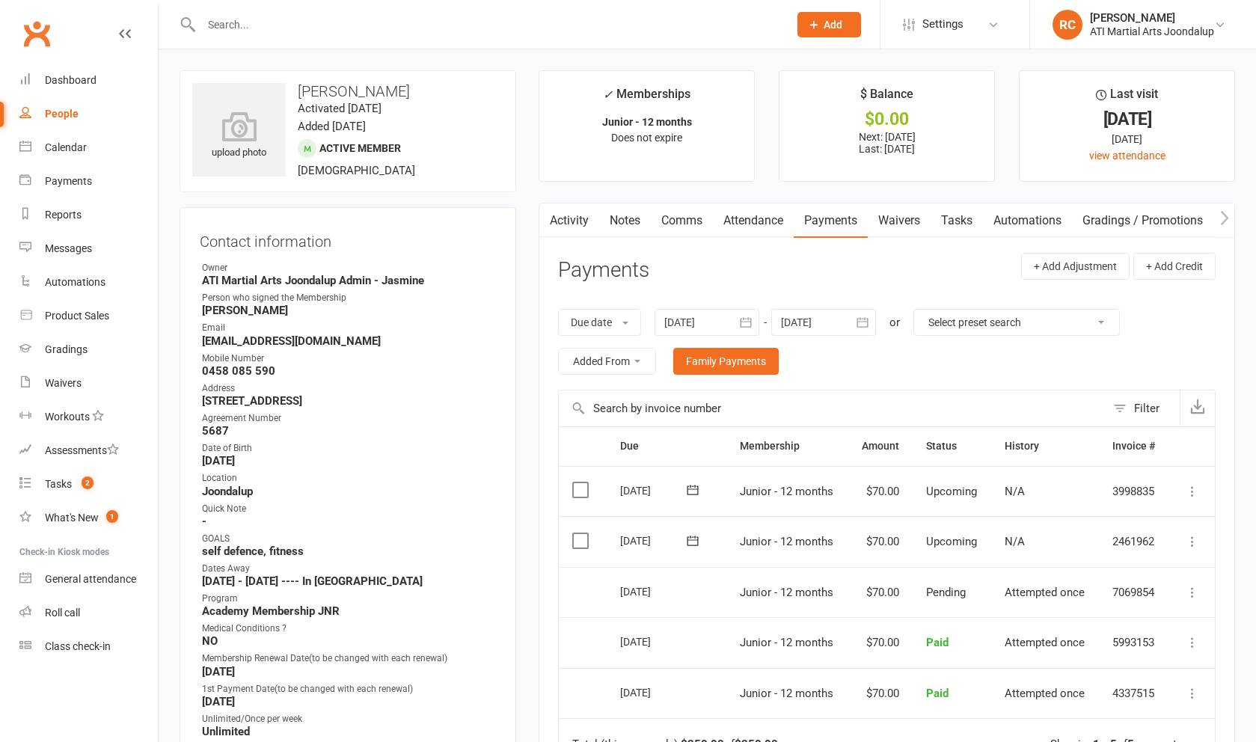
click at [818, 329] on div at bounding box center [823, 322] width 105 height 27
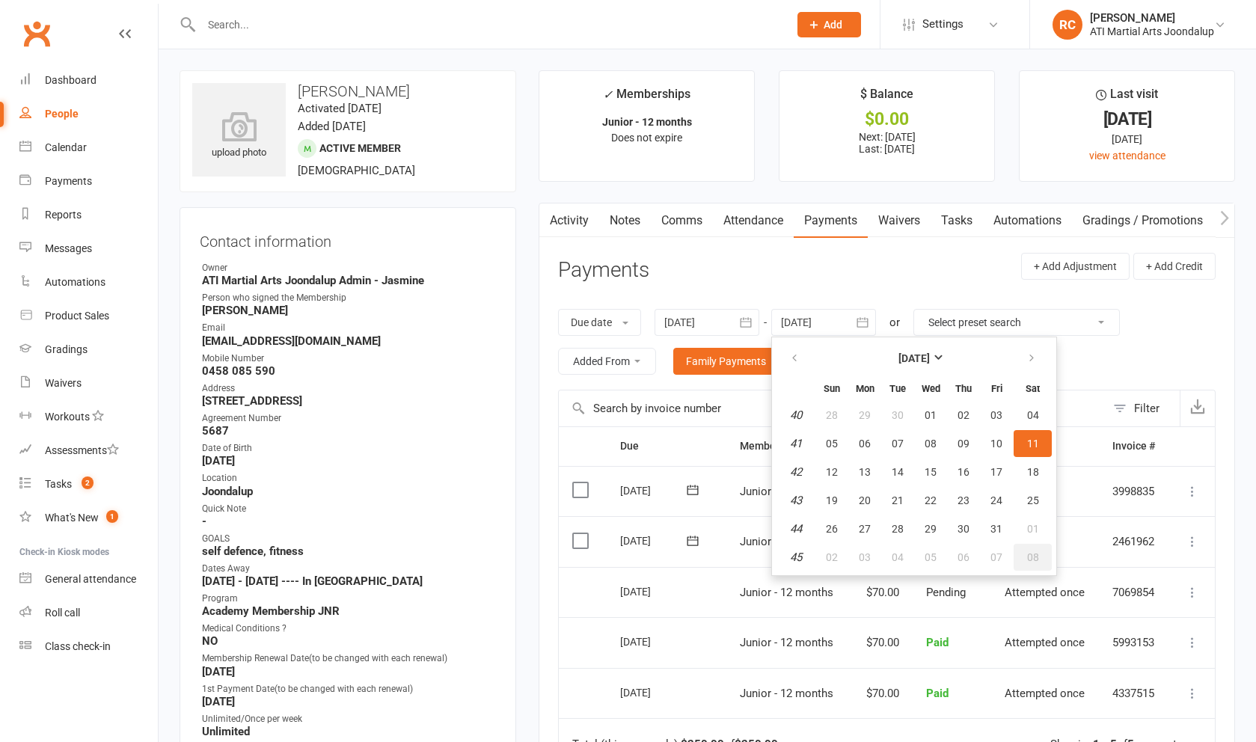
click at [1043, 552] on button "08" at bounding box center [1033, 557] width 38 height 27
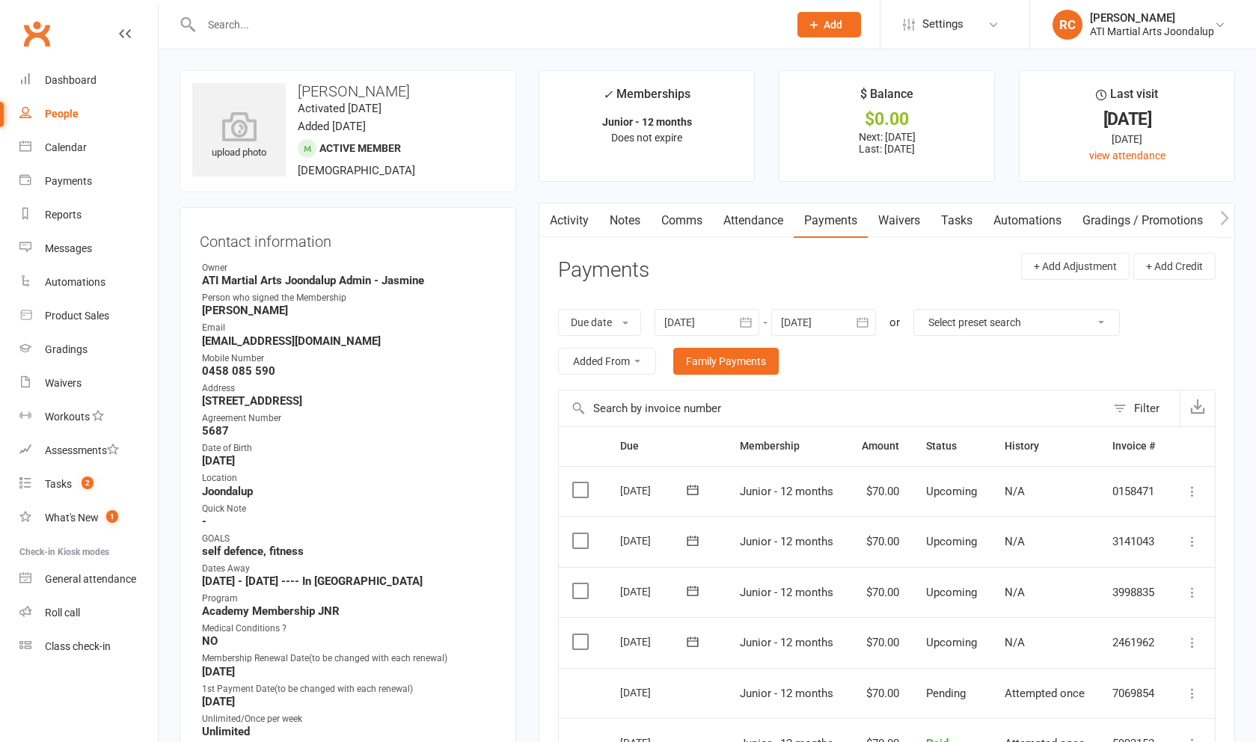
click at [580, 634] on label at bounding box center [582, 641] width 20 height 15
click at [580, 634] on input "checkbox" at bounding box center [577, 634] width 10 height 0
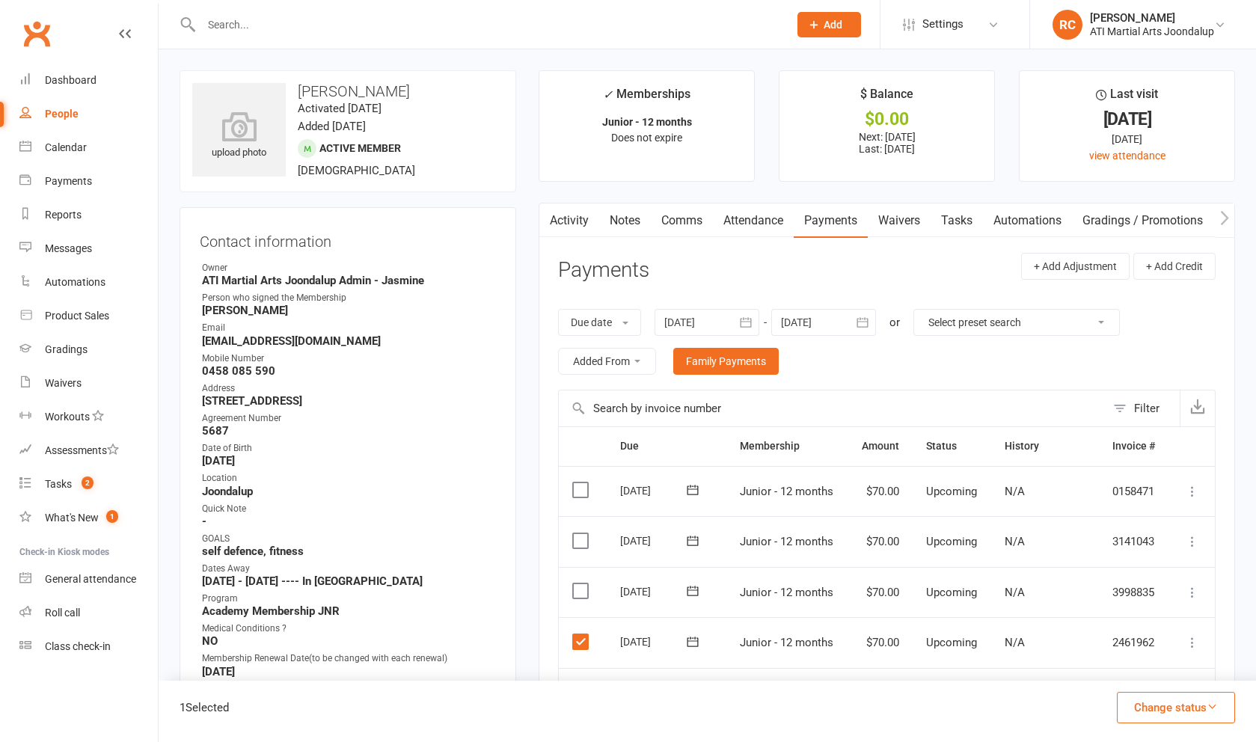
drag, startPoint x: 576, startPoint y: 583, endPoint x: 579, endPoint y: 568, distance: 16.0
click at [576, 583] on label at bounding box center [582, 590] width 20 height 15
click at [576, 583] on input "checkbox" at bounding box center [577, 583] width 10 height 0
drag, startPoint x: 580, startPoint y: 538, endPoint x: 583, endPoint y: 518, distance: 19.7
click at [580, 536] on label at bounding box center [582, 540] width 20 height 15
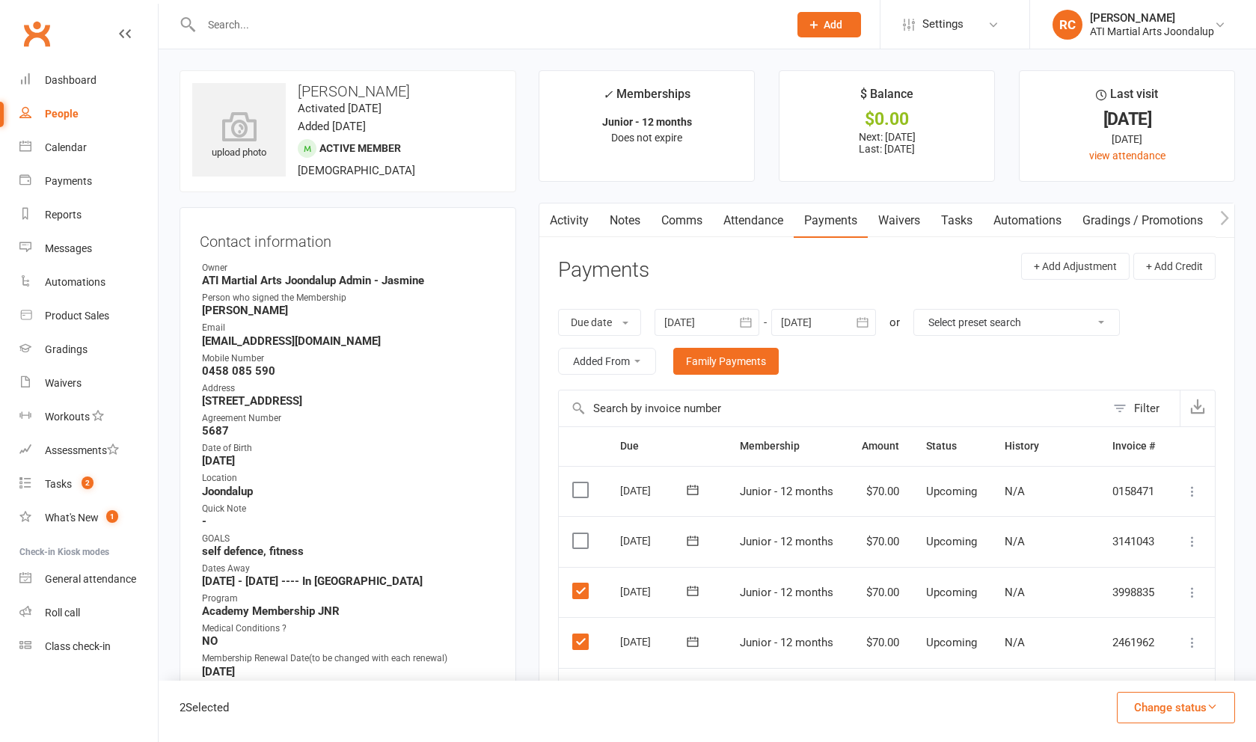
click at [580, 533] on input "checkbox" at bounding box center [577, 533] width 10 height 0
click at [577, 491] on label at bounding box center [582, 489] width 20 height 15
click at [577, 482] on input "checkbox" at bounding box center [577, 482] width 10 height 0
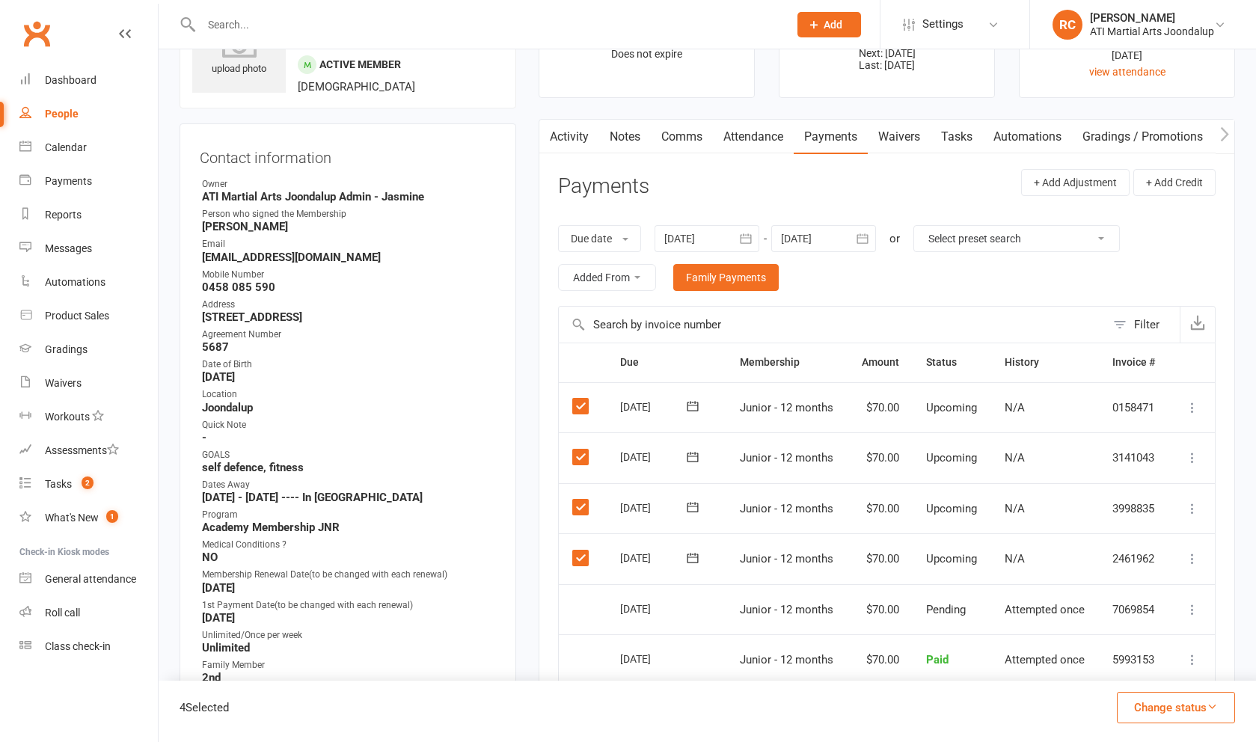
scroll to position [86, 0]
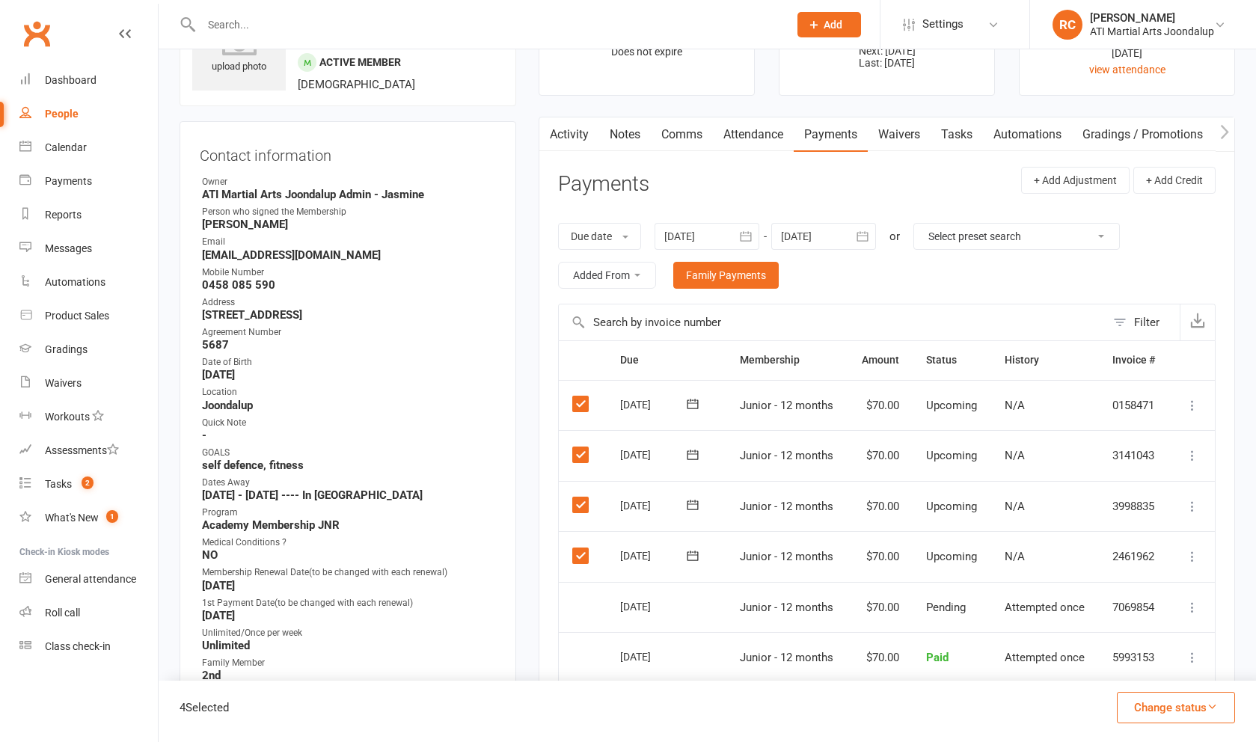
click at [1192, 708] on button "Change status" at bounding box center [1176, 707] width 118 height 31
click at [1156, 631] on link "Paid (Other)" at bounding box center [1160, 637] width 148 height 30
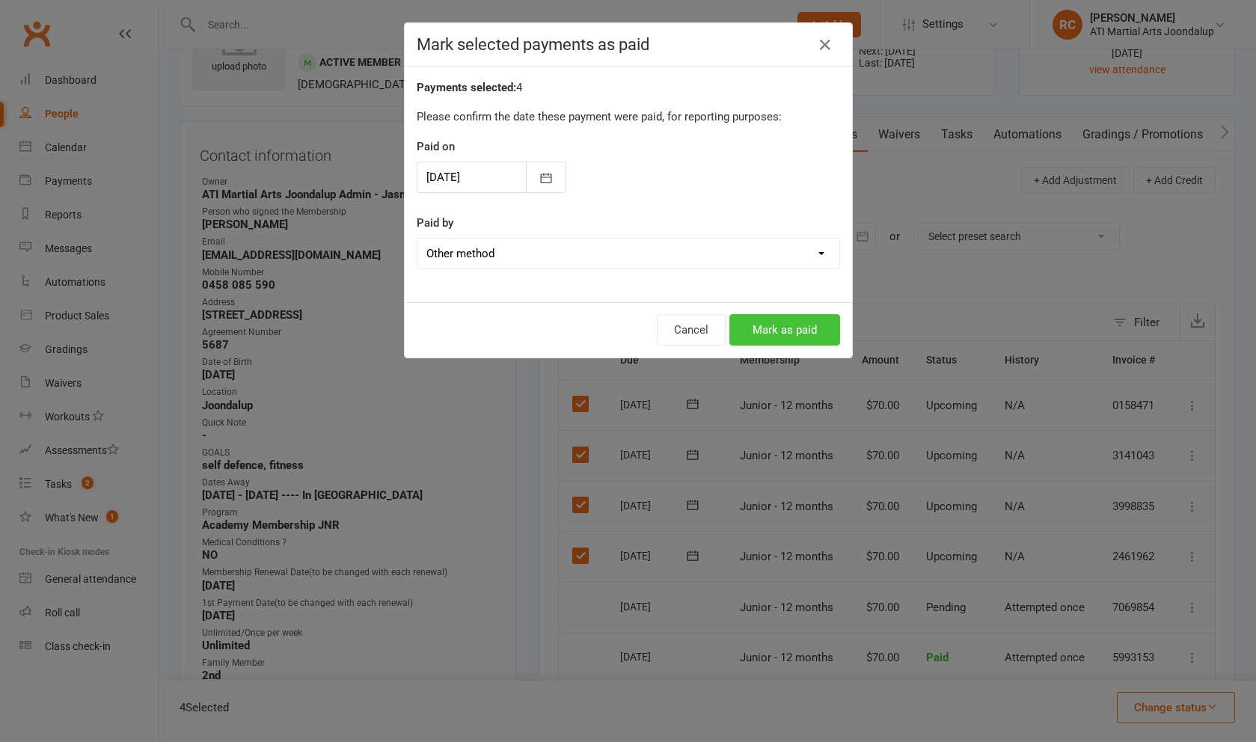
click at [784, 337] on button "Mark as paid" at bounding box center [784, 329] width 111 height 31
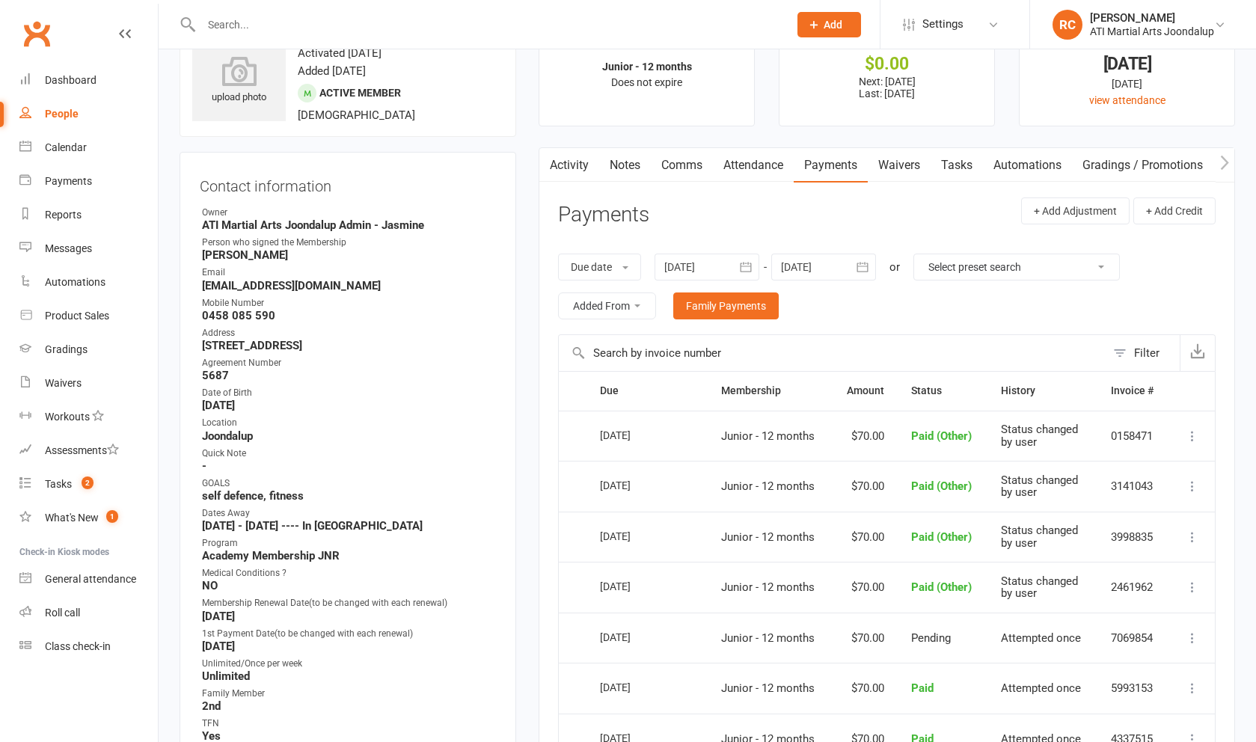
scroll to position [52, 0]
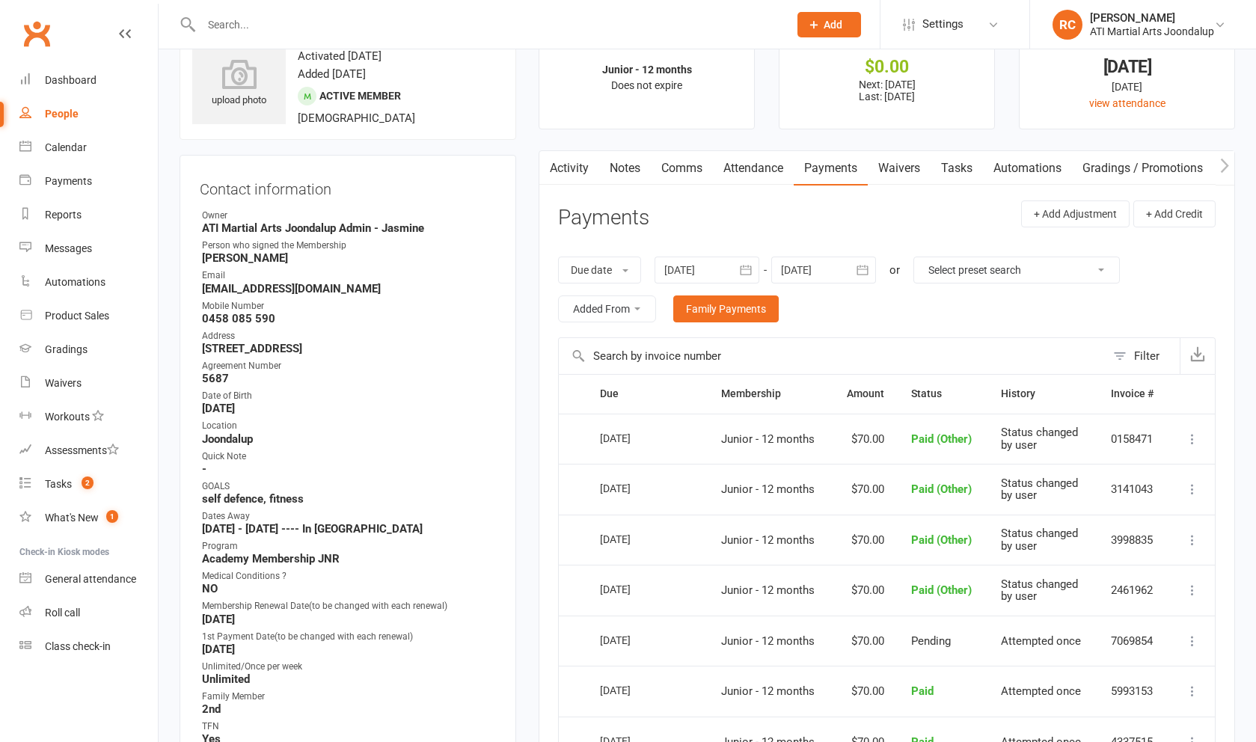
click at [837, 275] on div at bounding box center [823, 270] width 105 height 27
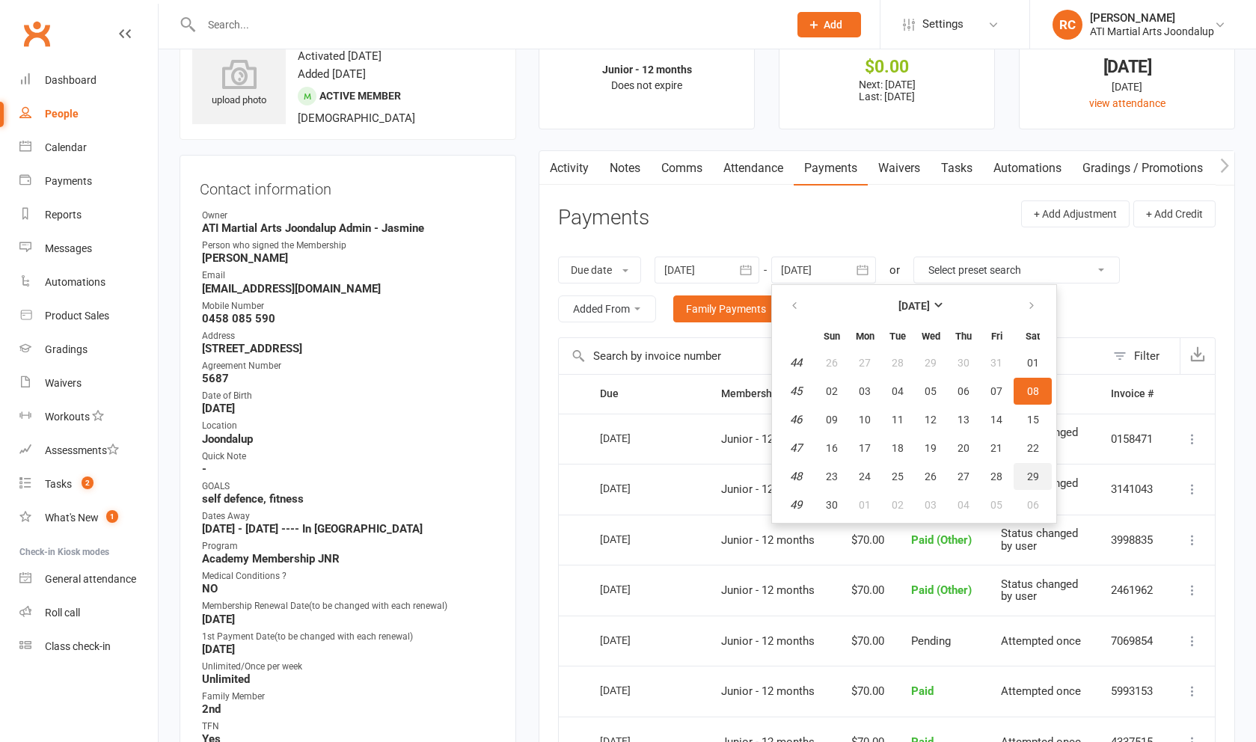
click at [1031, 471] on button "29" at bounding box center [1033, 476] width 38 height 27
type input "[DATE]"
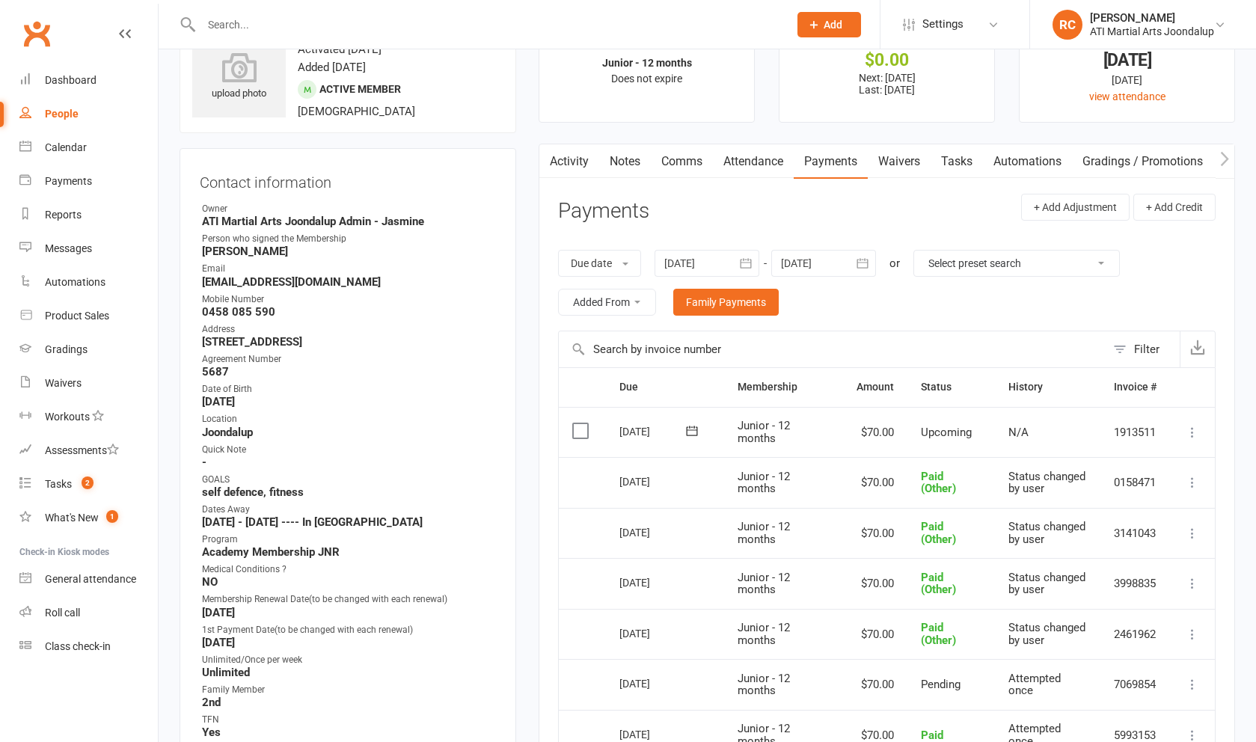
scroll to position [59, 0]
click at [1190, 440] on icon at bounding box center [1192, 432] width 15 height 15
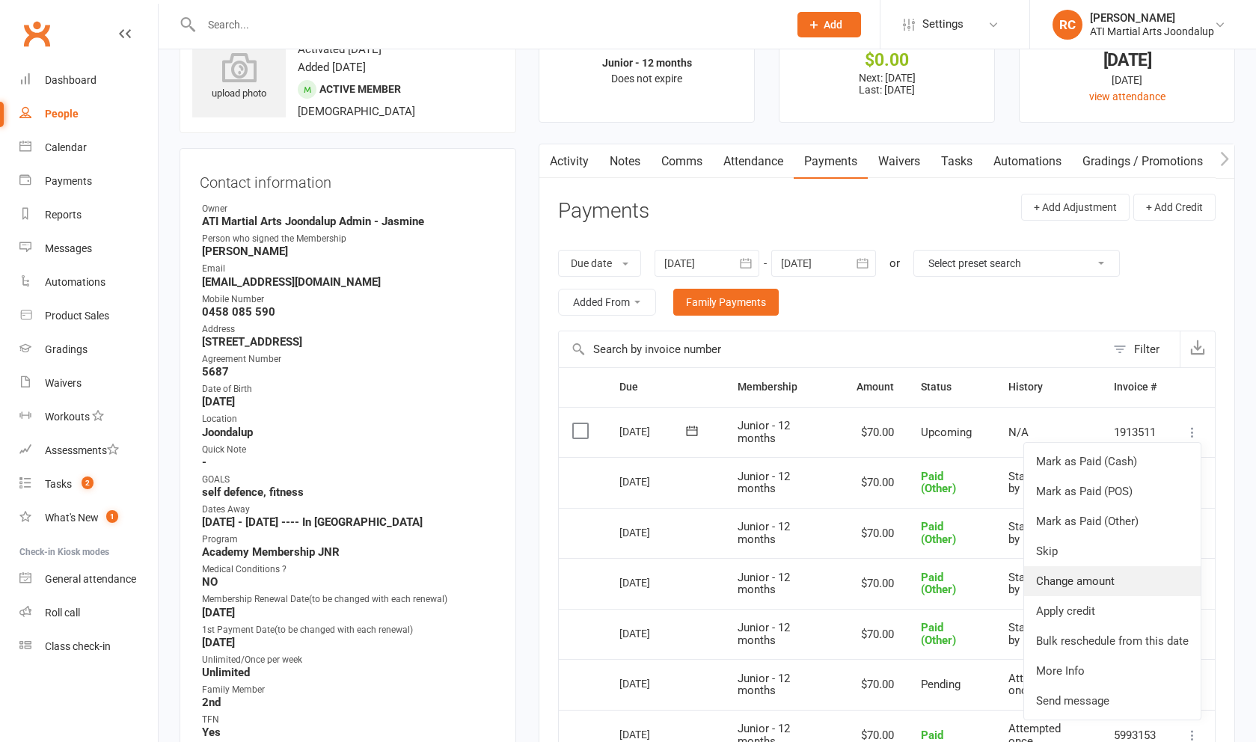
click at [1123, 584] on link "Change amount" at bounding box center [1112, 581] width 177 height 30
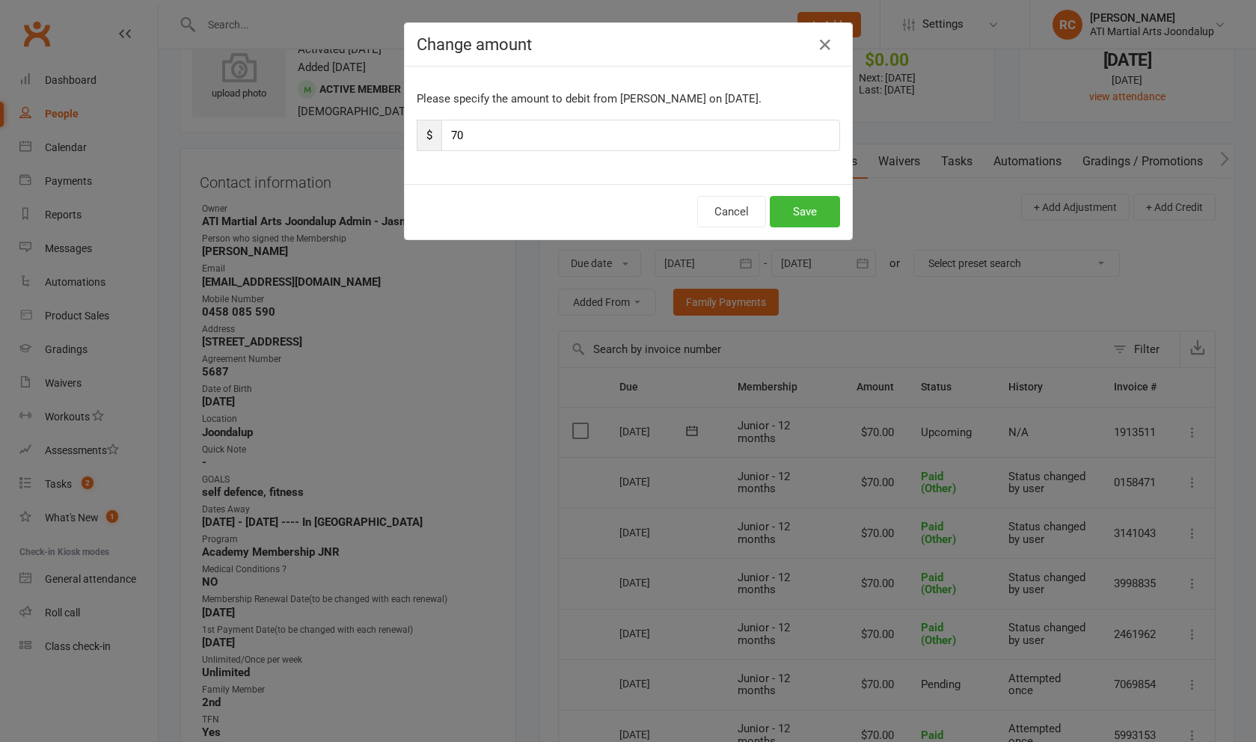
drag, startPoint x: 447, startPoint y: 132, endPoint x: 399, endPoint y: 127, distance: 47.3
type input "50"
click at [818, 215] on button "Save" at bounding box center [805, 211] width 70 height 31
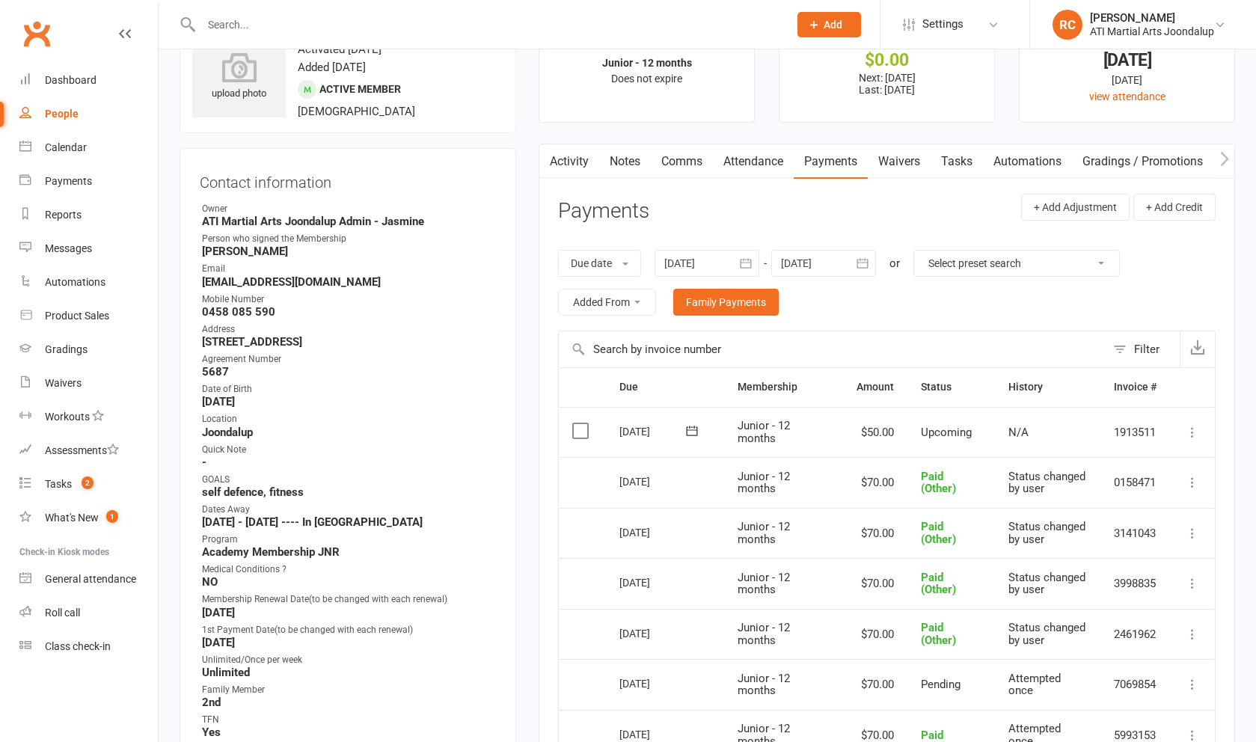
click at [616, 163] on link "Notes" at bounding box center [625, 161] width 52 height 34
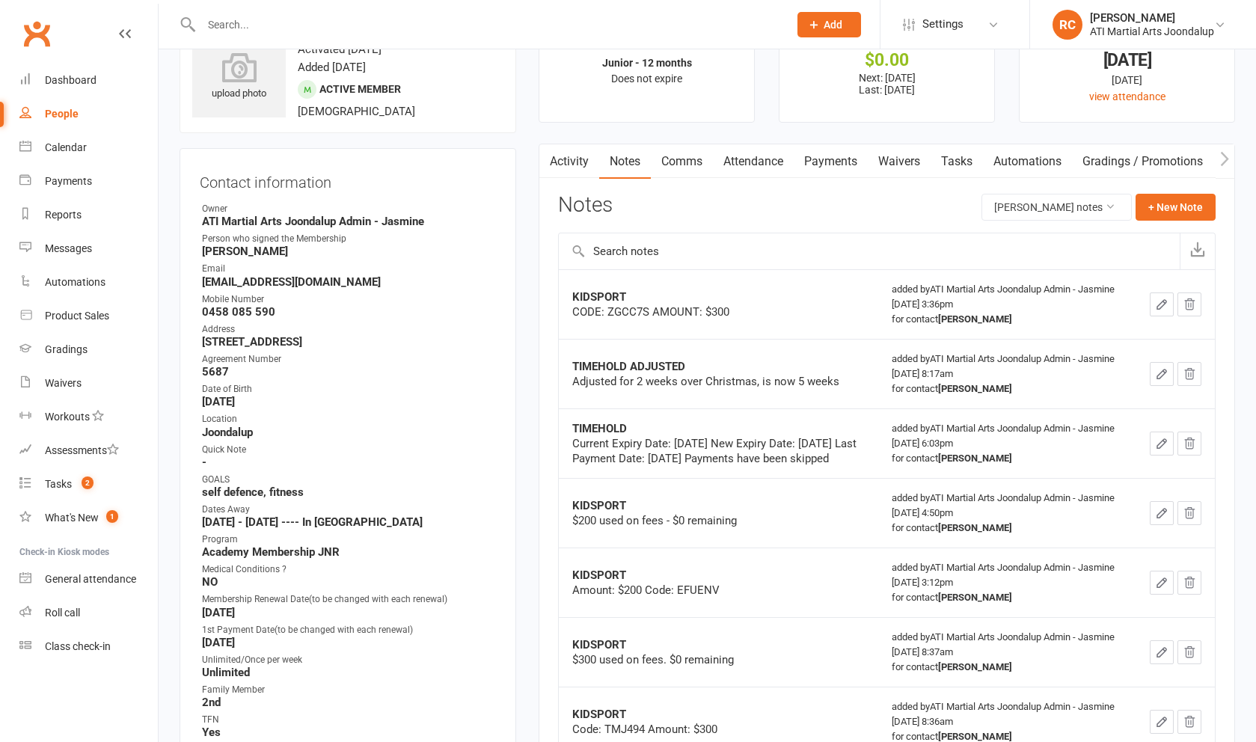
click at [1171, 312] on button "button" at bounding box center [1162, 304] width 24 height 24
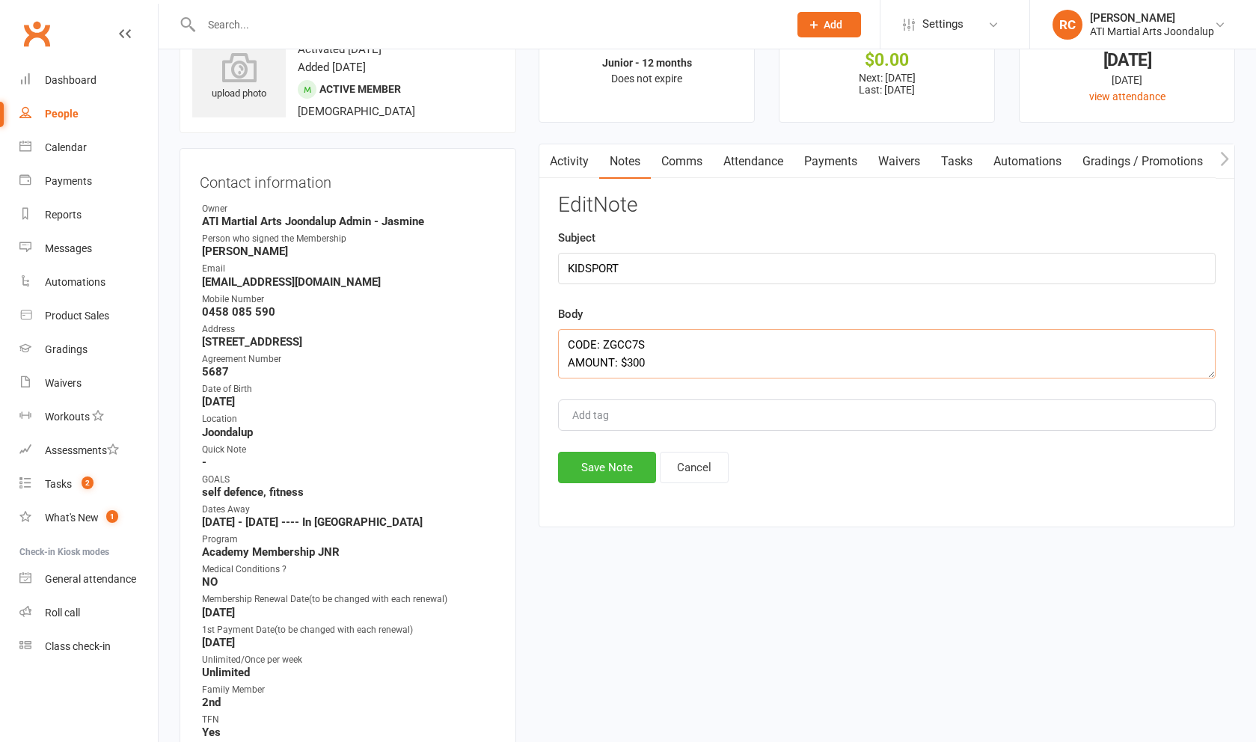
click at [658, 359] on textarea "CODE: ZGCC7S AMOUNT: $300" at bounding box center [886, 353] width 657 height 49
type textarea "CODE: ZGCC7S AMOUNT: $300 $300 payments marked as paid. CODE USED Rocco"
click at [624, 464] on button "Save Note" at bounding box center [607, 467] width 98 height 31
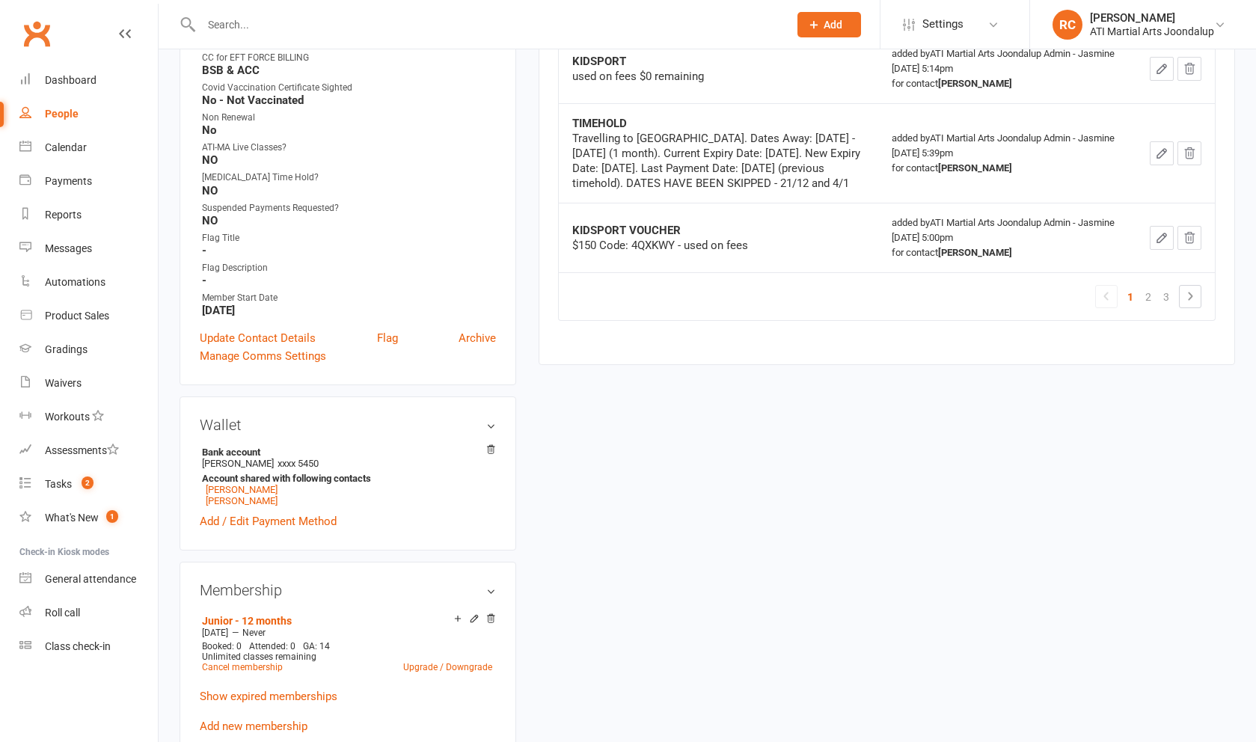
scroll to position [785, 0]
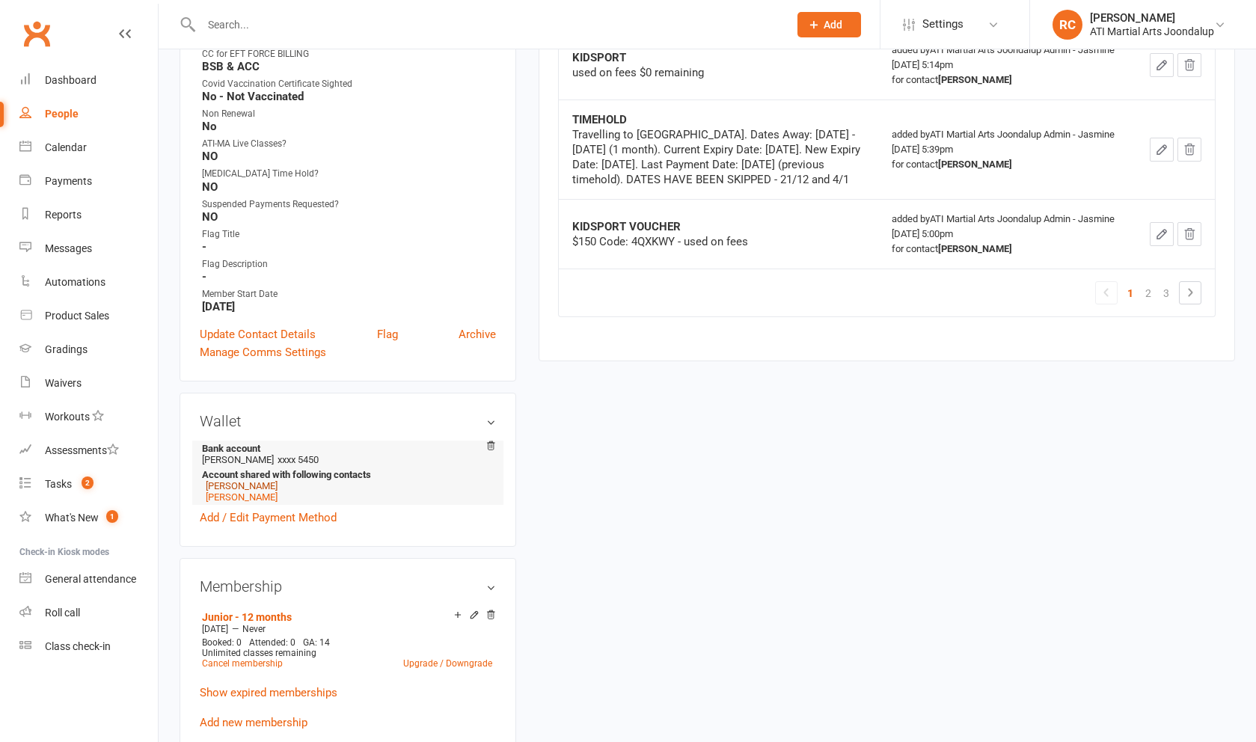
click at [243, 483] on link "[PERSON_NAME]" at bounding box center [242, 485] width 72 height 11
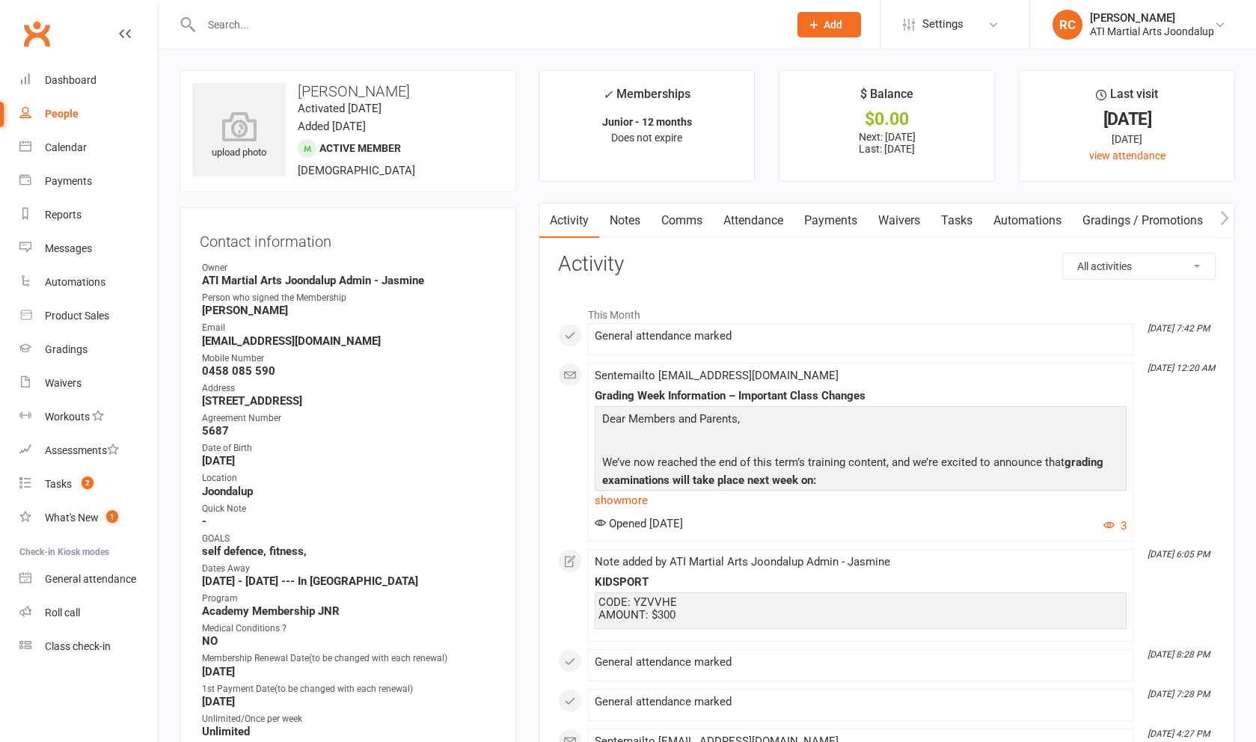
click at [643, 221] on link "Notes" at bounding box center [625, 220] width 52 height 34
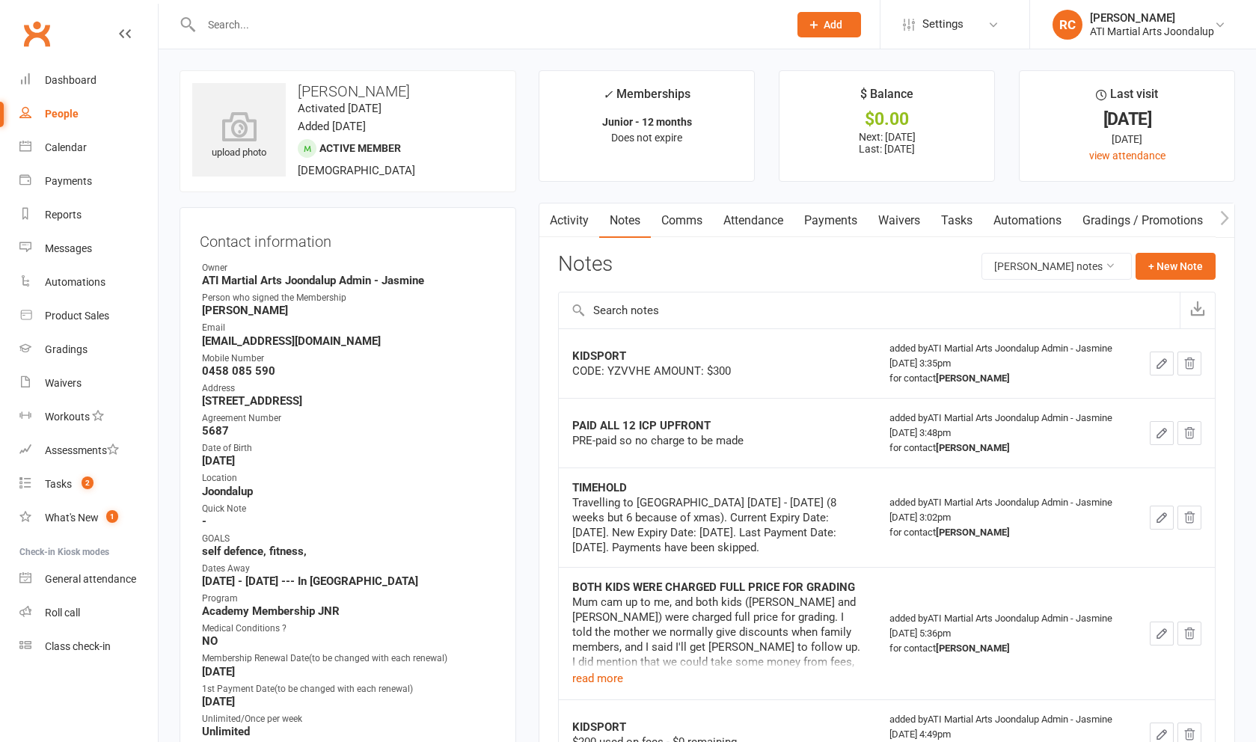
click at [840, 222] on link "Payments" at bounding box center [831, 220] width 74 height 34
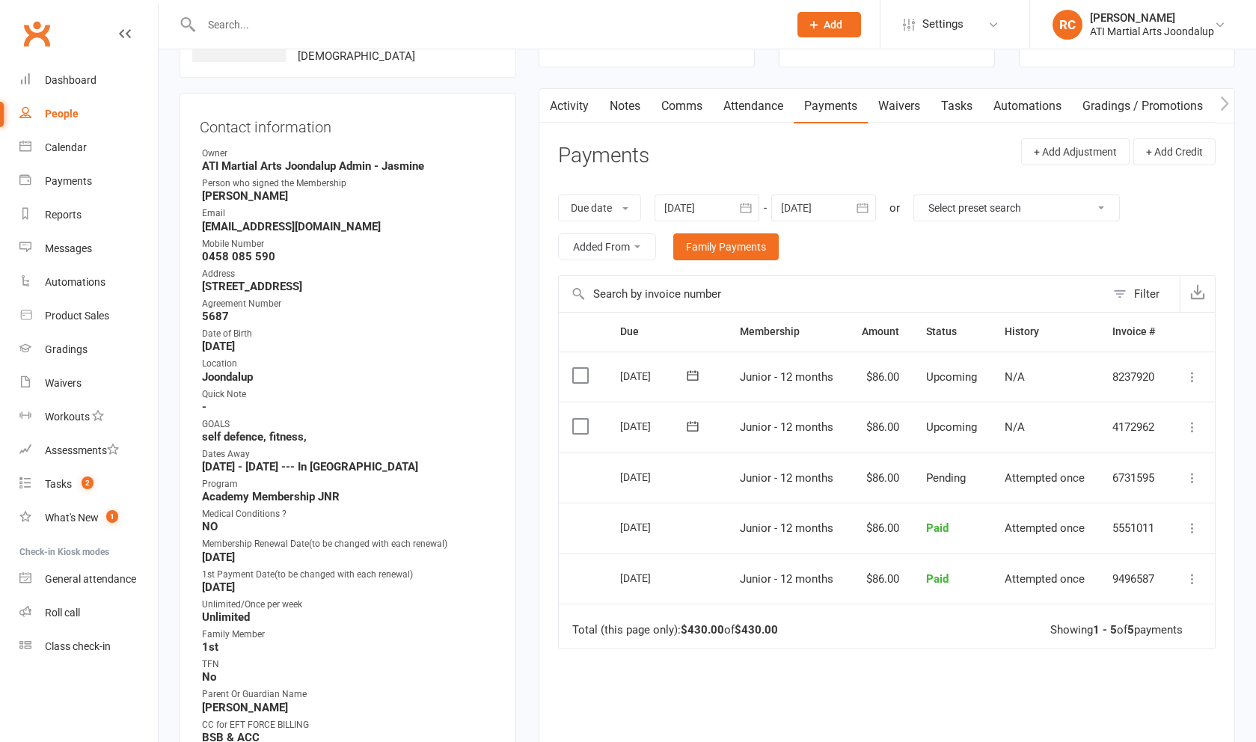
scroll to position [111, 0]
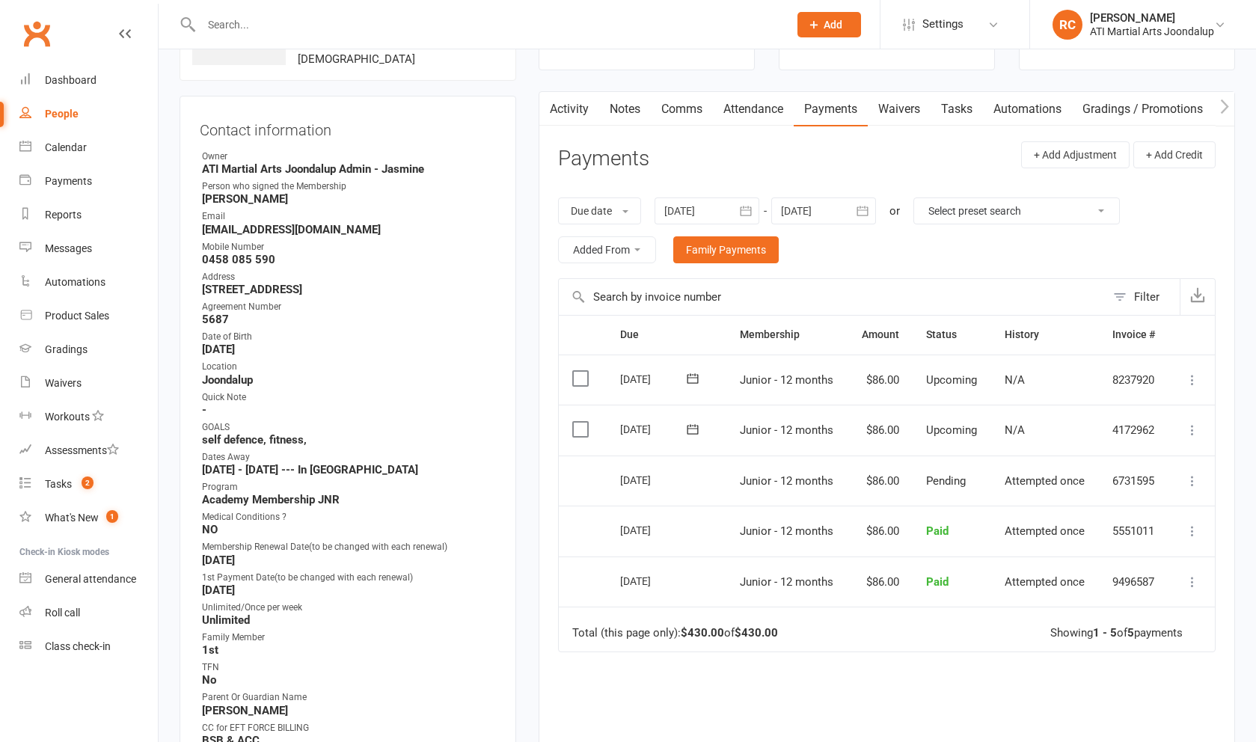
click at [838, 208] on div at bounding box center [823, 210] width 105 height 27
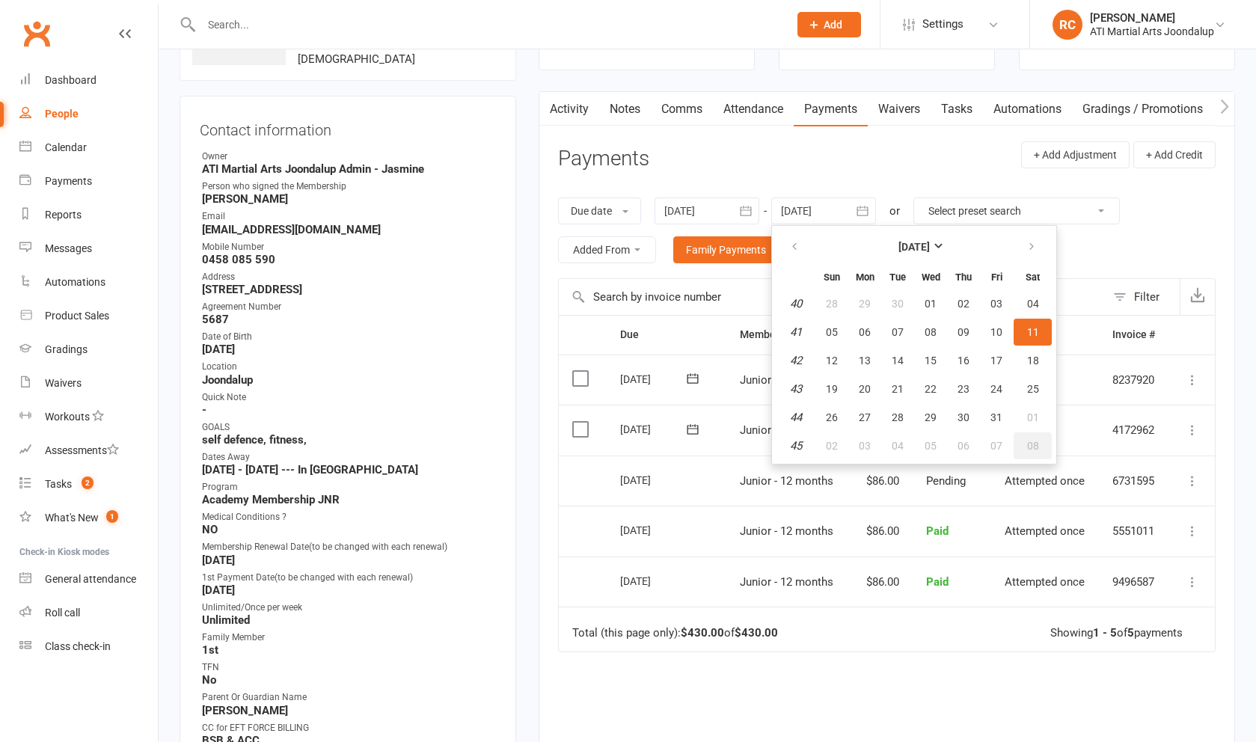
click at [1043, 449] on button "08" at bounding box center [1033, 445] width 38 height 27
type input "[DATE]"
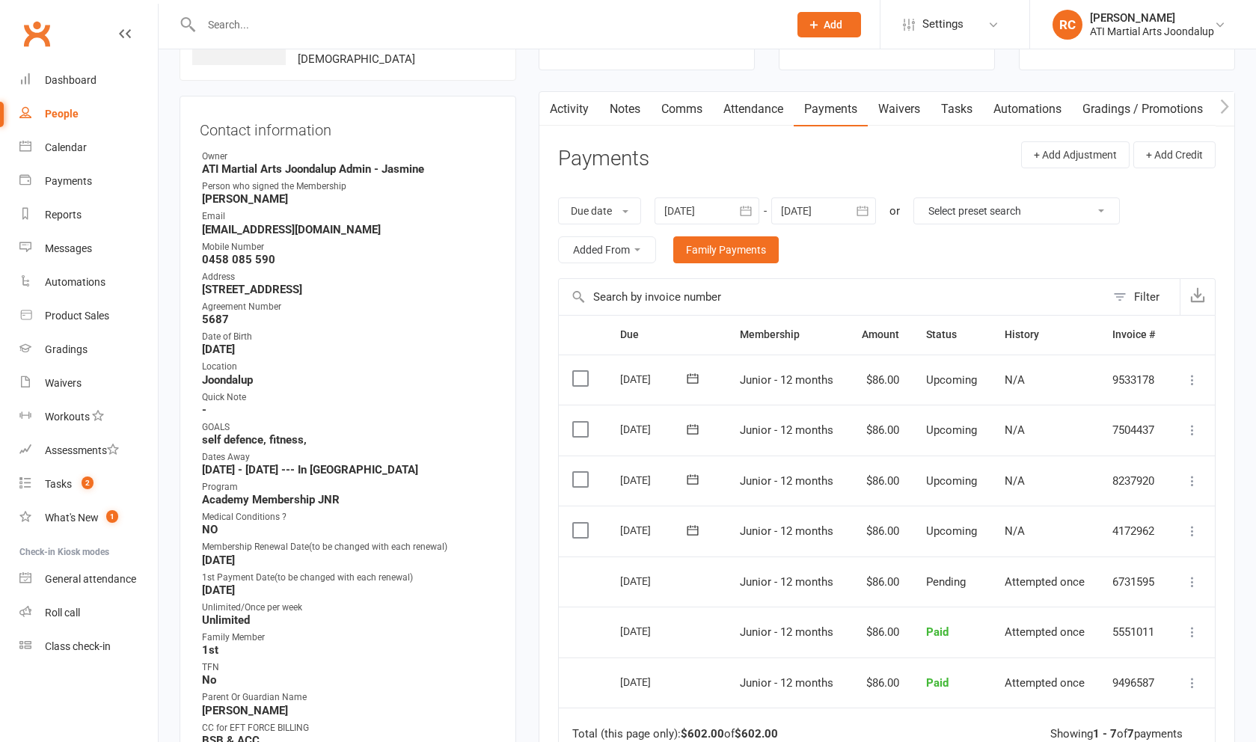
click at [584, 523] on label at bounding box center [582, 530] width 20 height 15
click at [582, 523] on input "checkbox" at bounding box center [577, 523] width 10 height 0
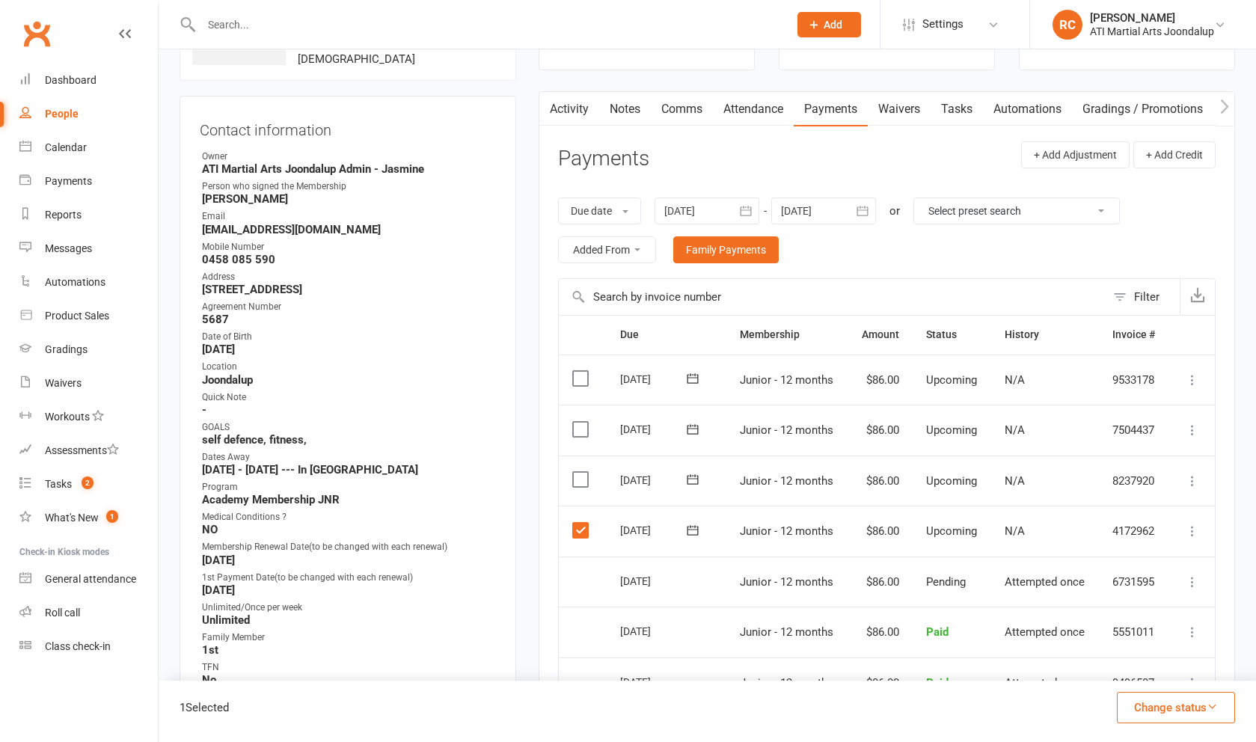
drag, startPoint x: 580, startPoint y: 478, endPoint x: 582, endPoint y: 435, distance: 43.4
click at [580, 476] on label at bounding box center [582, 479] width 20 height 15
click at [580, 472] on input "checkbox" at bounding box center [577, 472] width 10 height 0
drag, startPoint x: 582, startPoint y: 425, endPoint x: 562, endPoint y: 433, distance: 21.1
click at [582, 425] on label at bounding box center [582, 429] width 20 height 15
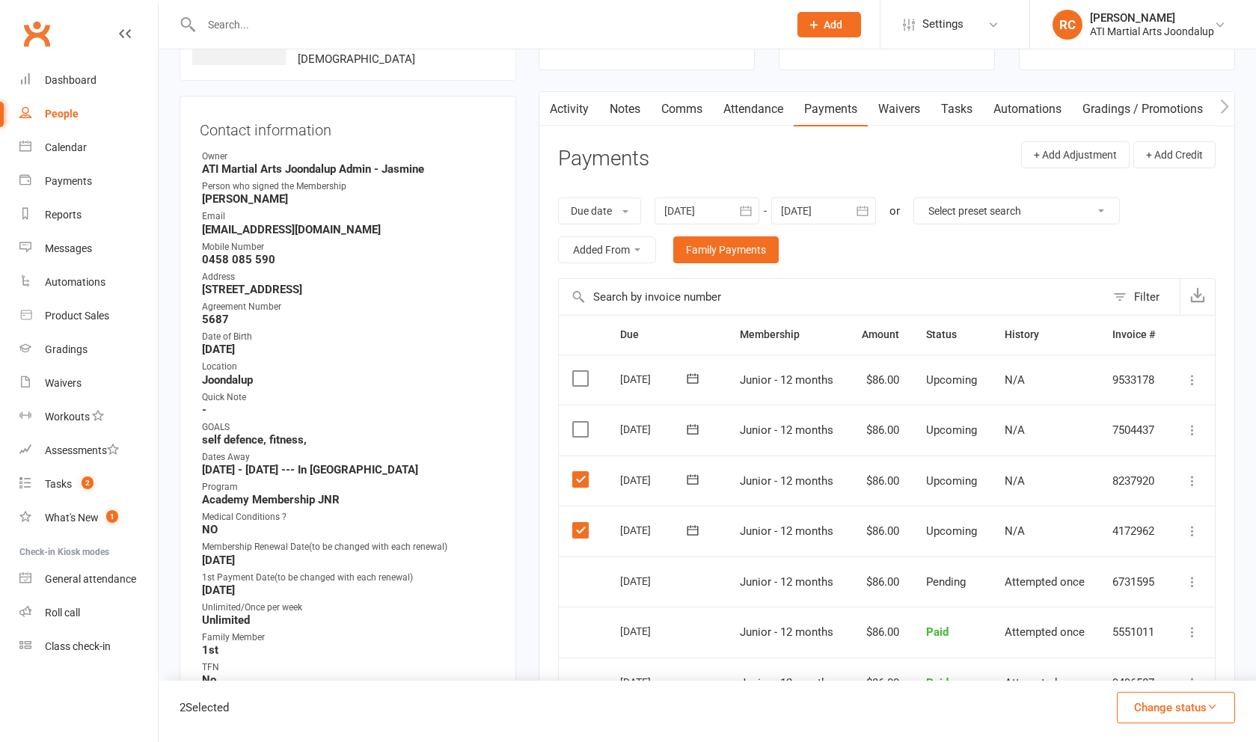
click at [582, 422] on input "checkbox" at bounding box center [577, 422] width 10 height 0
click at [1152, 710] on button "Change status" at bounding box center [1176, 707] width 118 height 31
click at [1135, 610] on link "Paid (POS)" at bounding box center [1160, 607] width 148 height 30
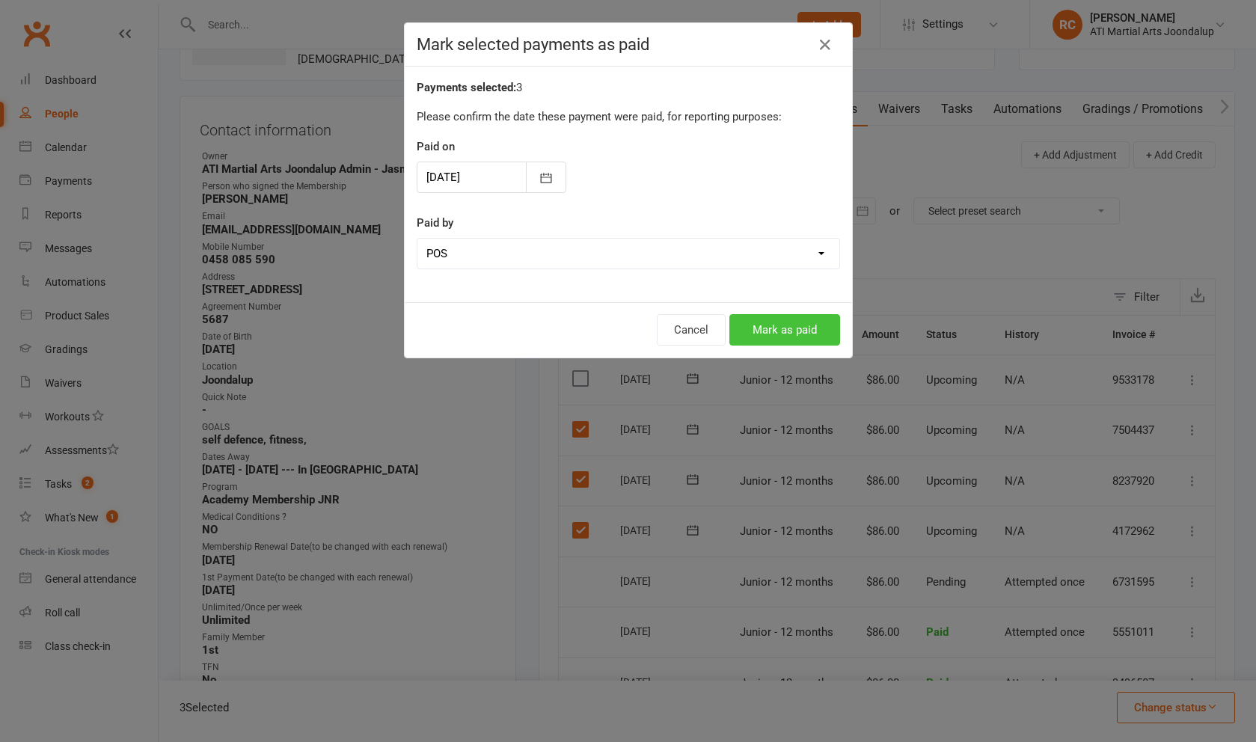
click at [805, 325] on button "Mark as paid" at bounding box center [784, 329] width 111 height 31
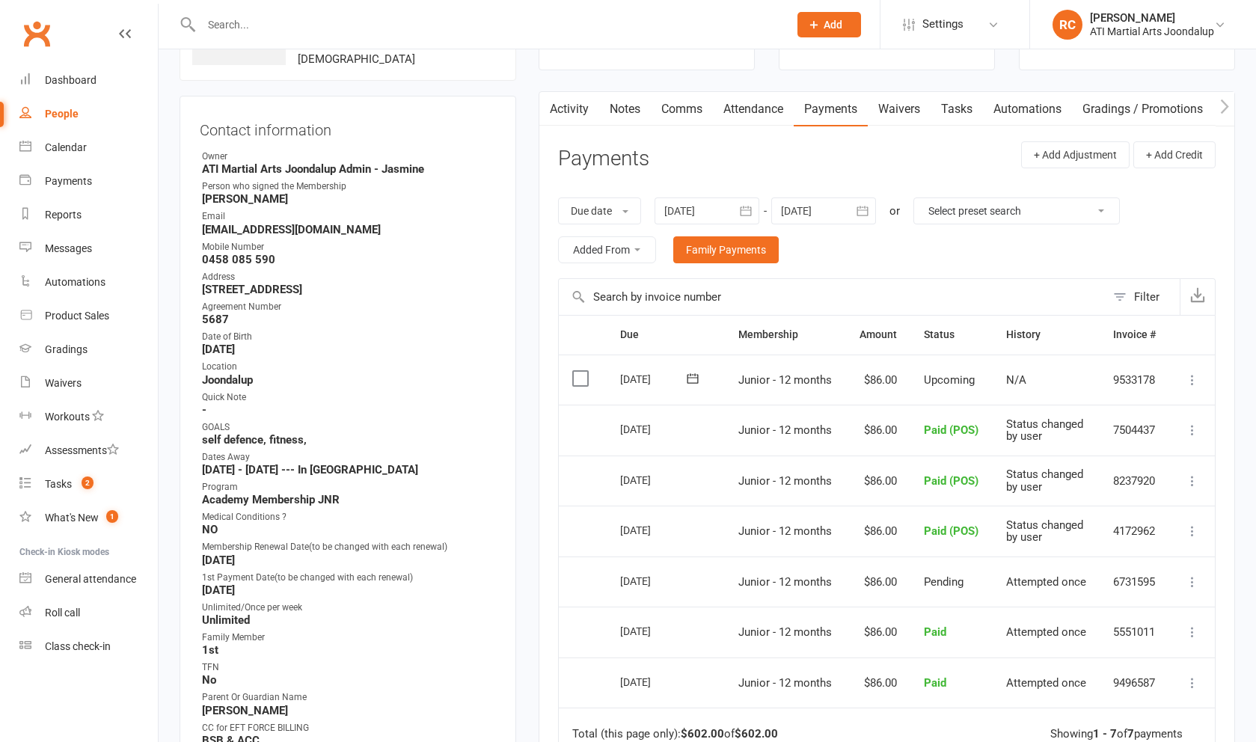
click at [1195, 386] on icon at bounding box center [1192, 380] width 15 height 15
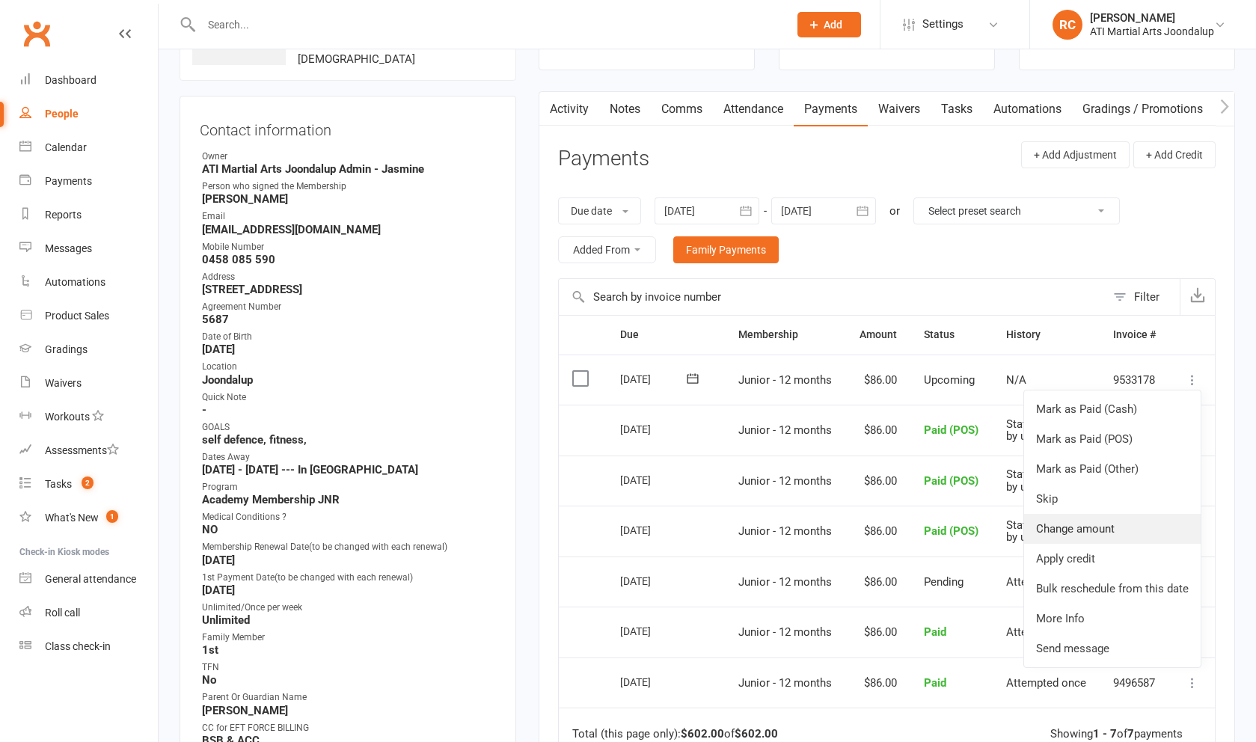
click at [1119, 530] on link "Change amount" at bounding box center [1112, 529] width 177 height 30
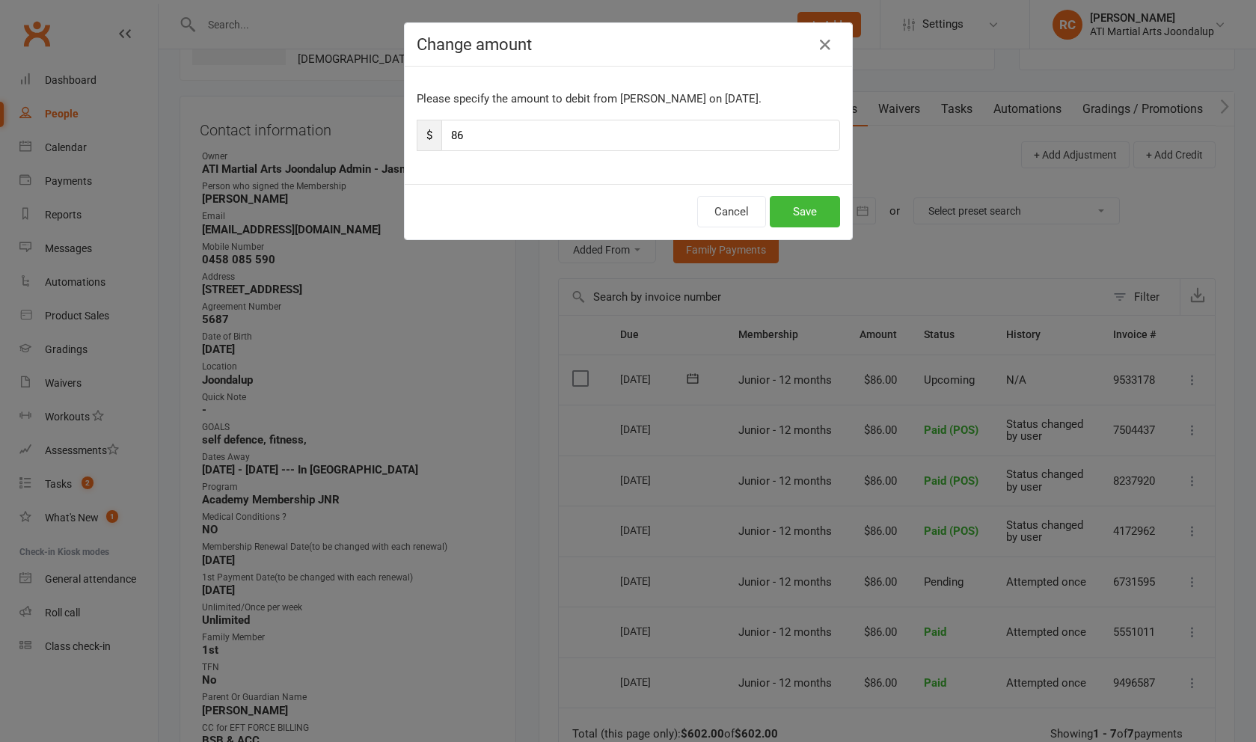
drag, startPoint x: 452, startPoint y: 138, endPoint x: 350, endPoint y: 134, distance: 101.8
type input "44"
click at [797, 211] on button "Save" at bounding box center [805, 211] width 70 height 31
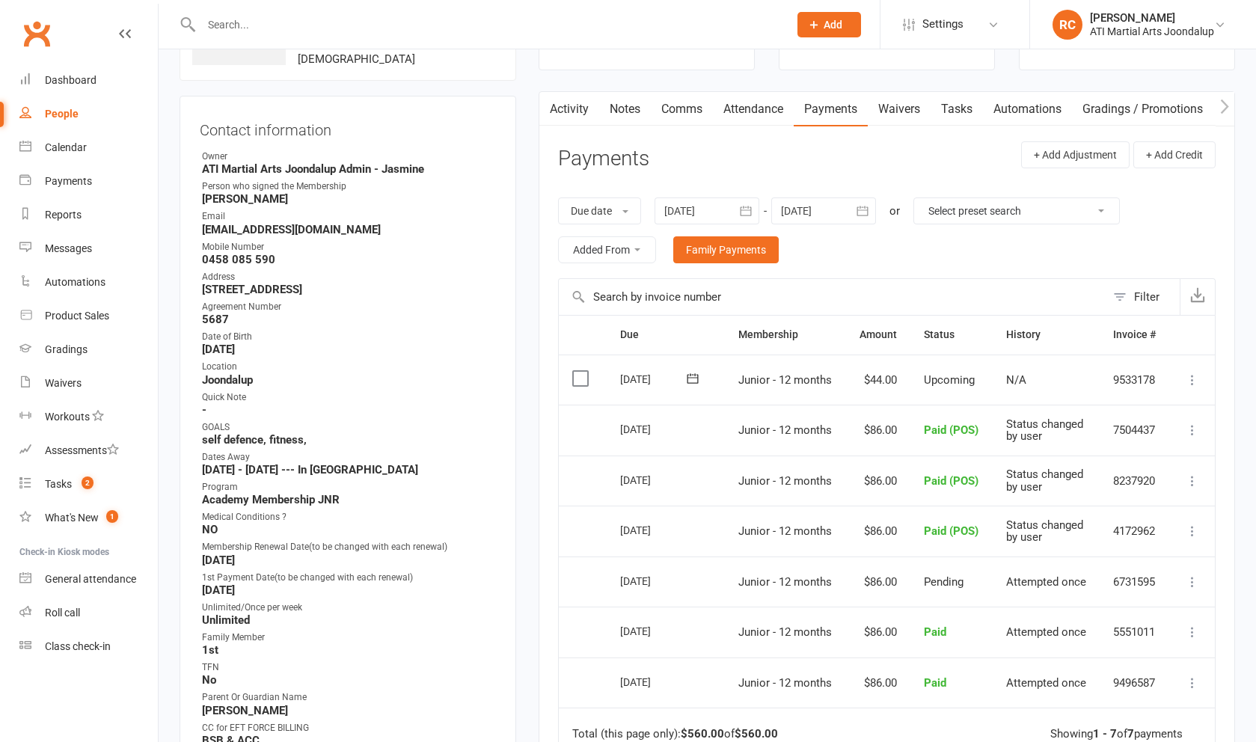
click at [612, 101] on link "Notes" at bounding box center [625, 109] width 52 height 34
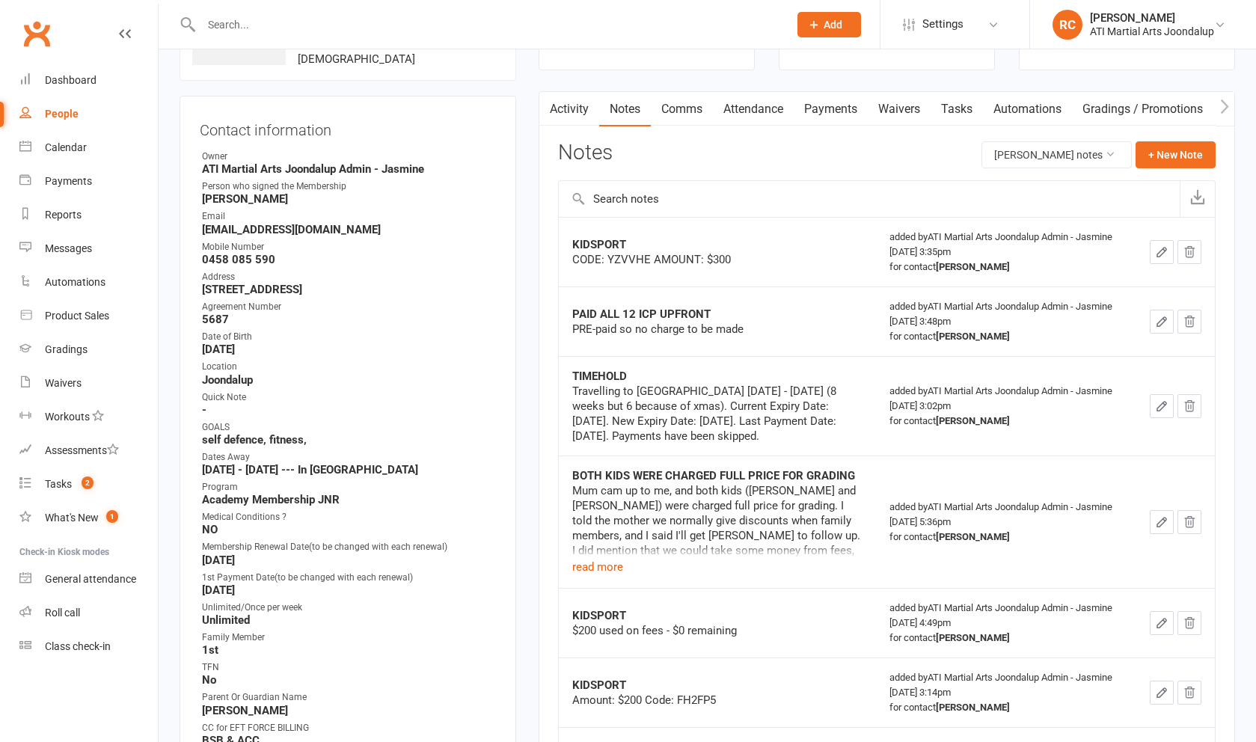
click at [1149, 254] on td at bounding box center [1175, 252] width 79 height 70
click at [1153, 254] on button "button" at bounding box center [1162, 252] width 24 height 24
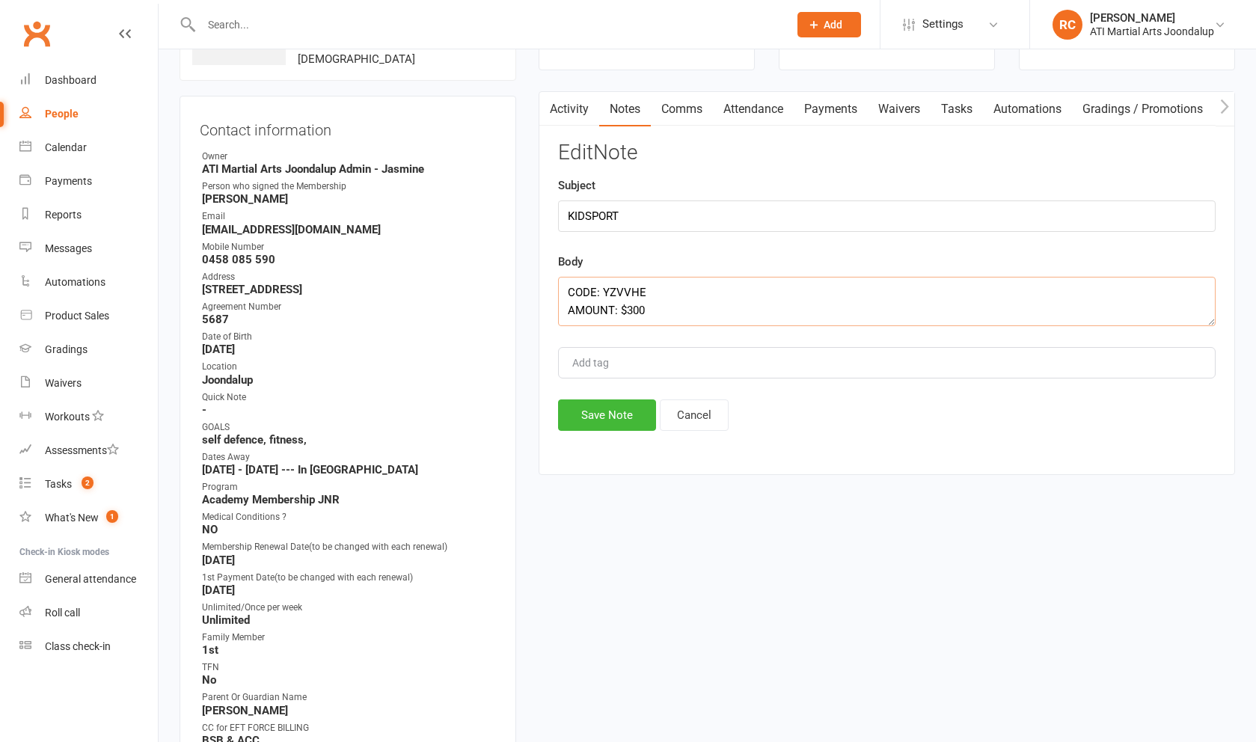
click at [1018, 310] on textarea "CODE: YZVVHE AMOUNT: $300" at bounding box center [886, 301] width 657 height 49
type textarea "CODE: YZVVHE AMOUNT: $300 payments marked as paid CODE USED Roc"
click at [598, 439] on div "Activity Notes Comms Attendance Payments Waivers Tasks Automations Gradings / P…" at bounding box center [887, 283] width 696 height 384
click at [598, 431] on button "Save Note" at bounding box center [607, 414] width 98 height 31
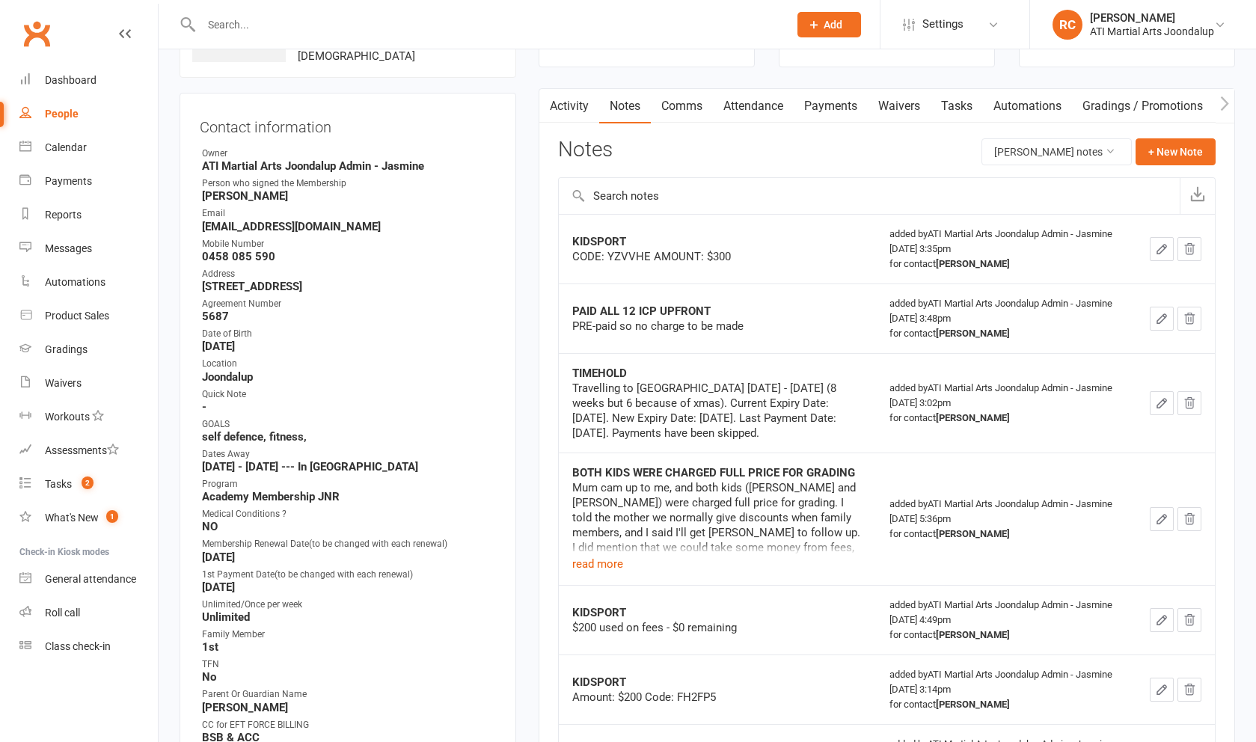
scroll to position [114, 0]
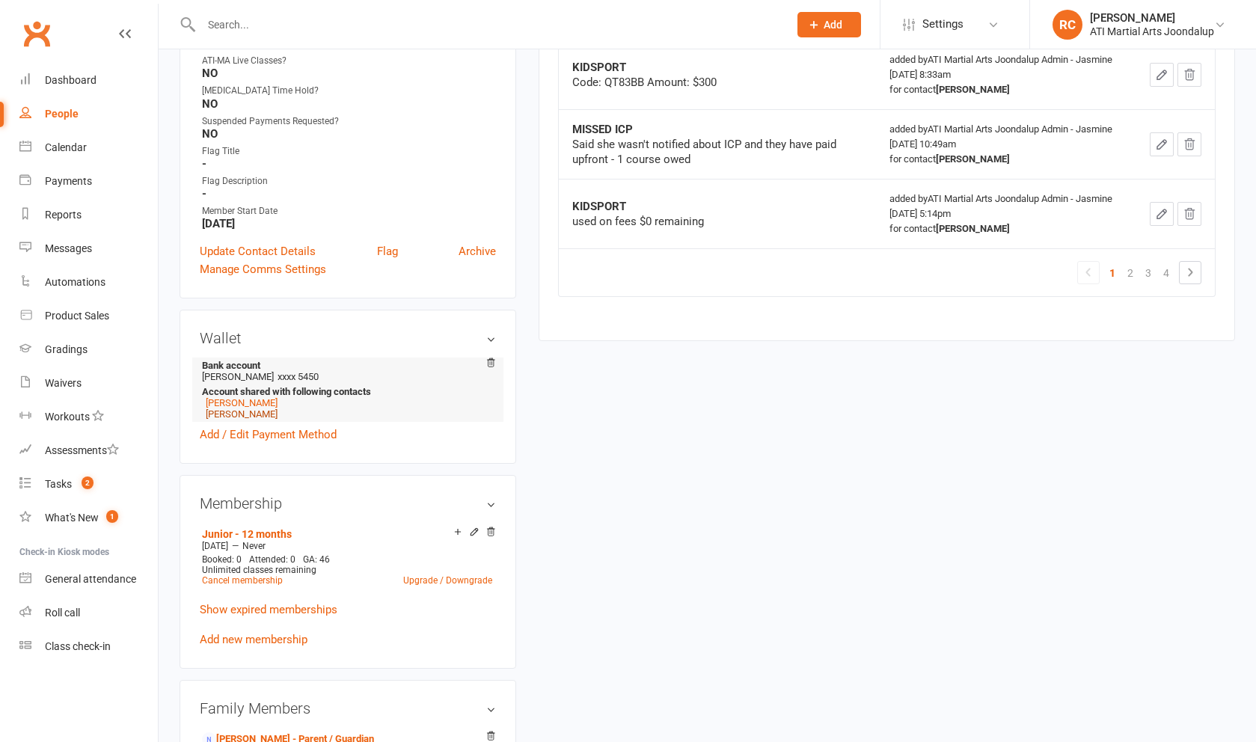
click at [255, 417] on link "[PERSON_NAME]" at bounding box center [242, 413] width 72 height 11
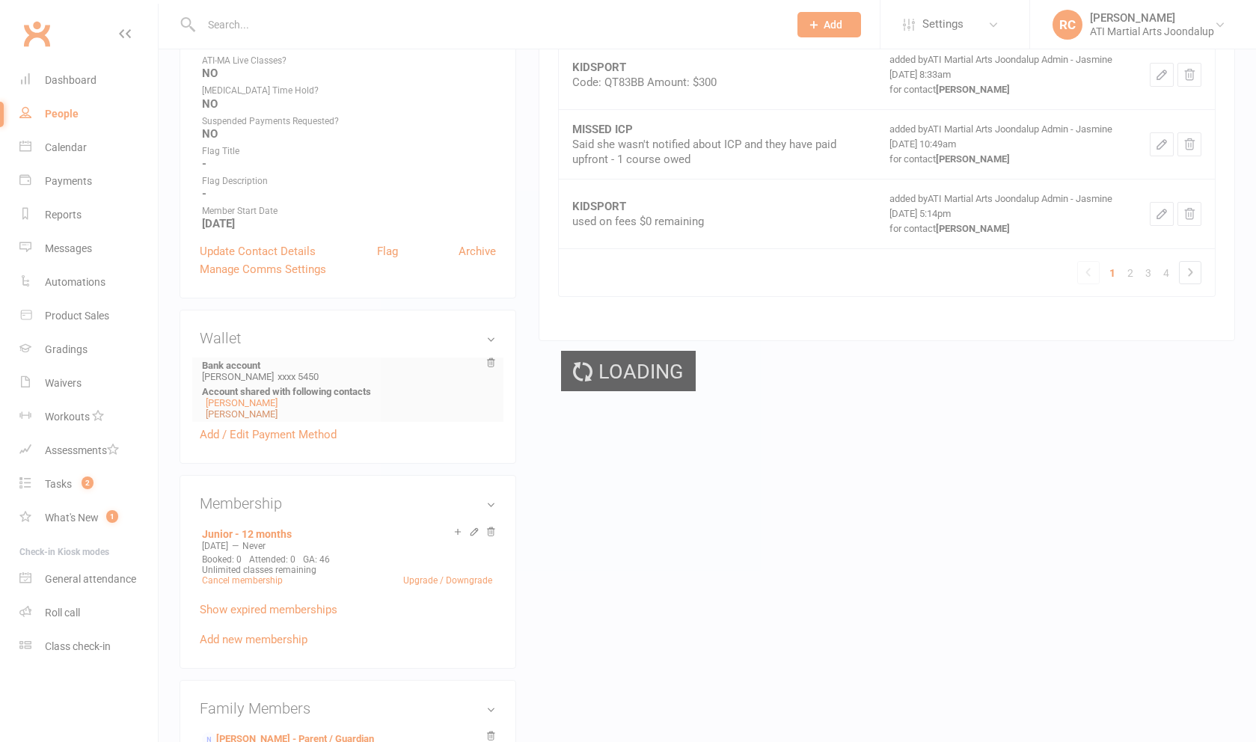
scroll to position [871, 0]
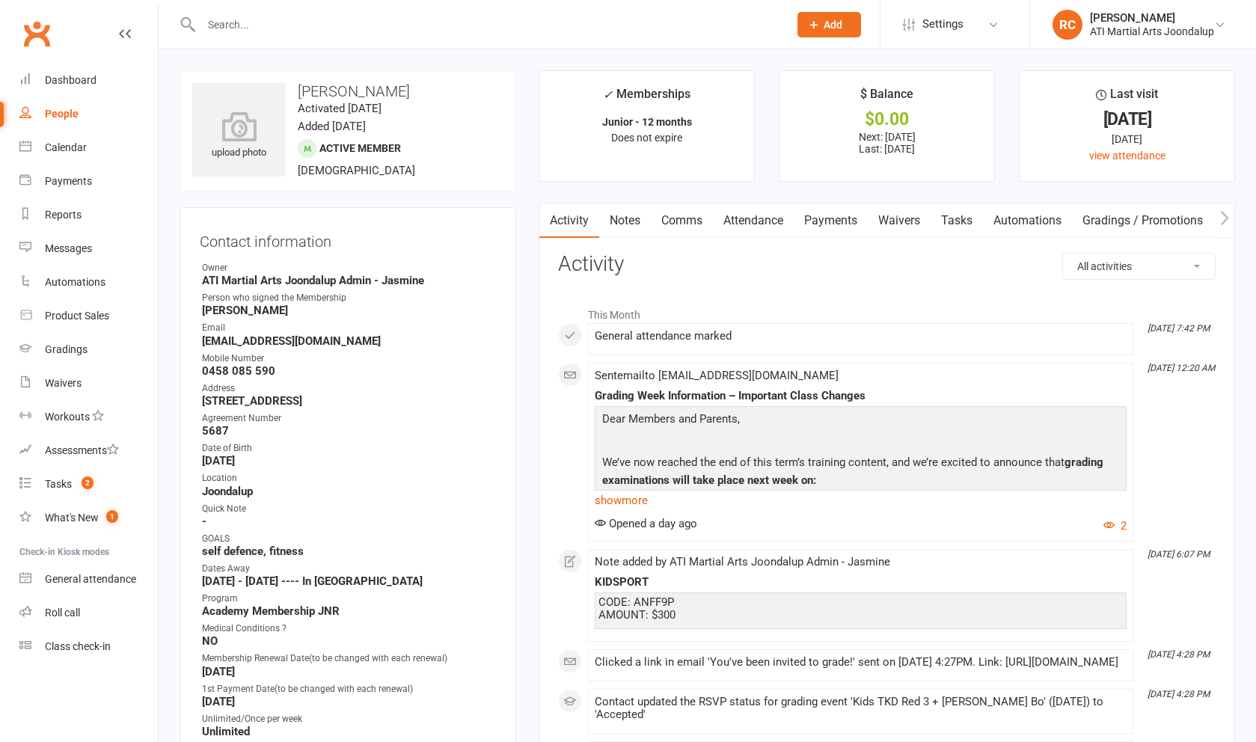
click at [637, 228] on link "Notes" at bounding box center [625, 220] width 52 height 34
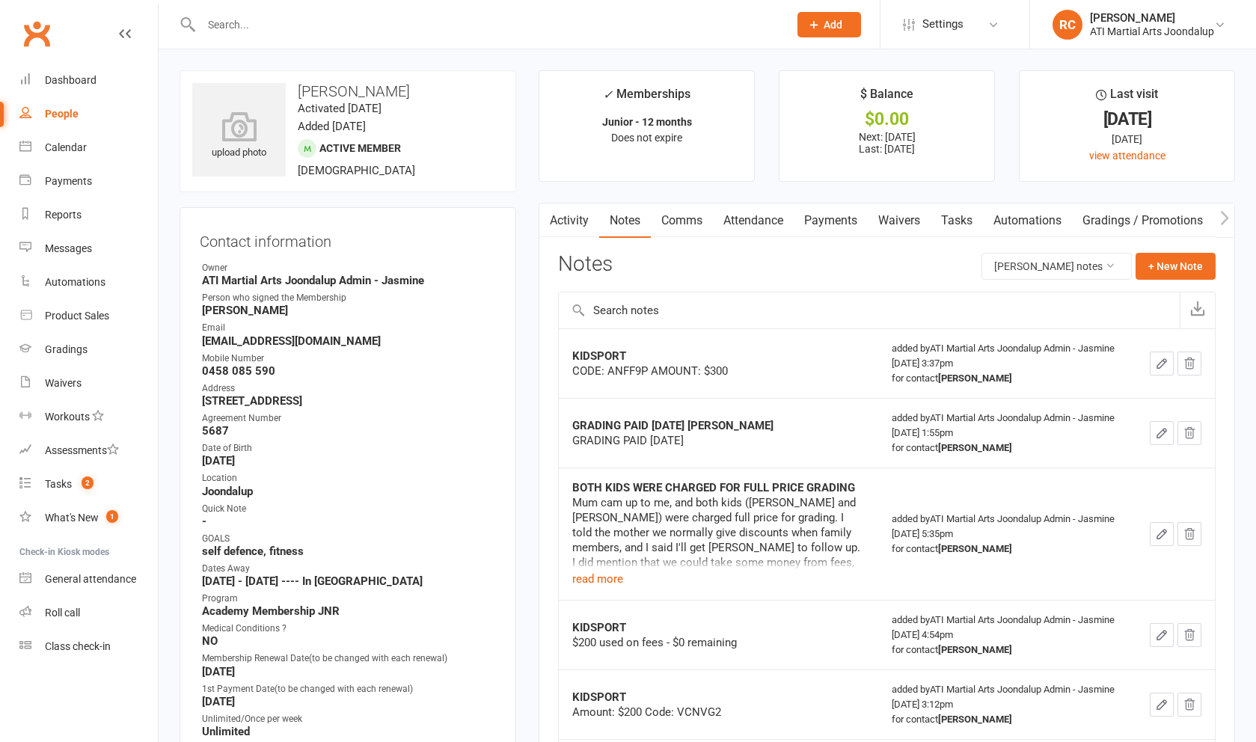
click at [840, 223] on link "Payments" at bounding box center [831, 220] width 74 height 34
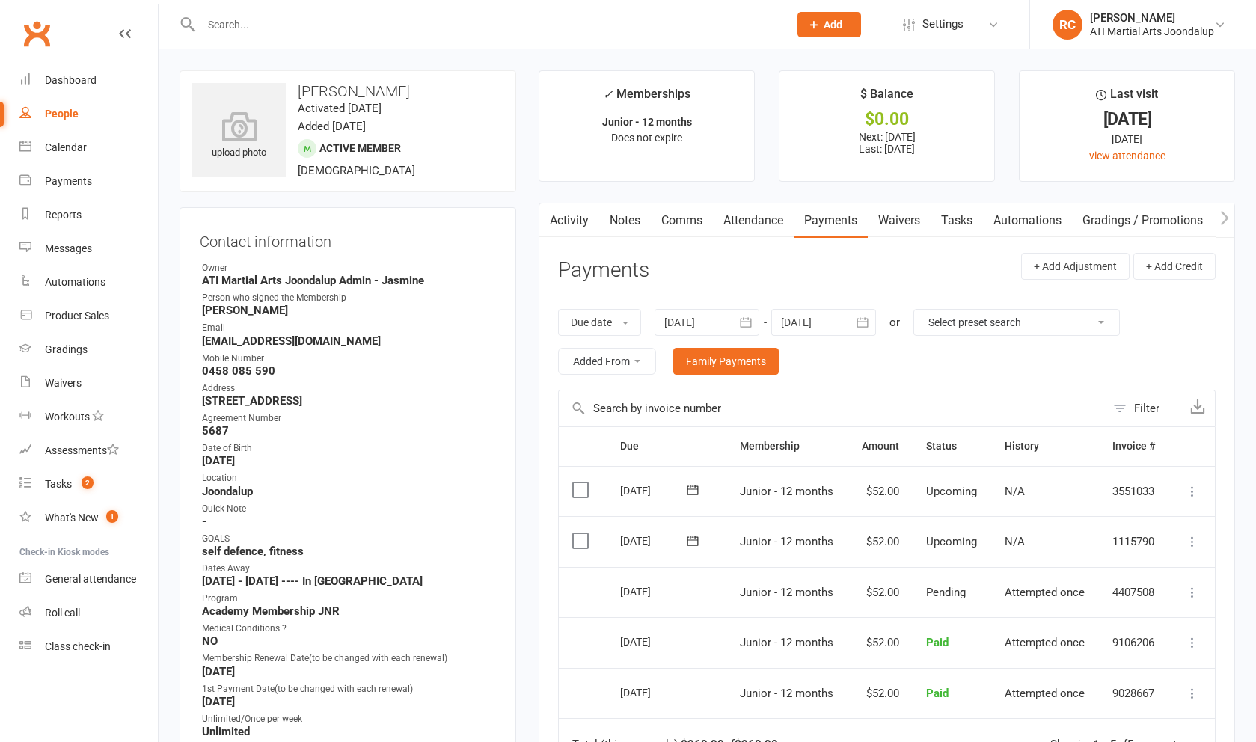
drag, startPoint x: 813, startPoint y: 328, endPoint x: 939, endPoint y: 418, distance: 154.4
click at [813, 328] on div at bounding box center [823, 322] width 105 height 27
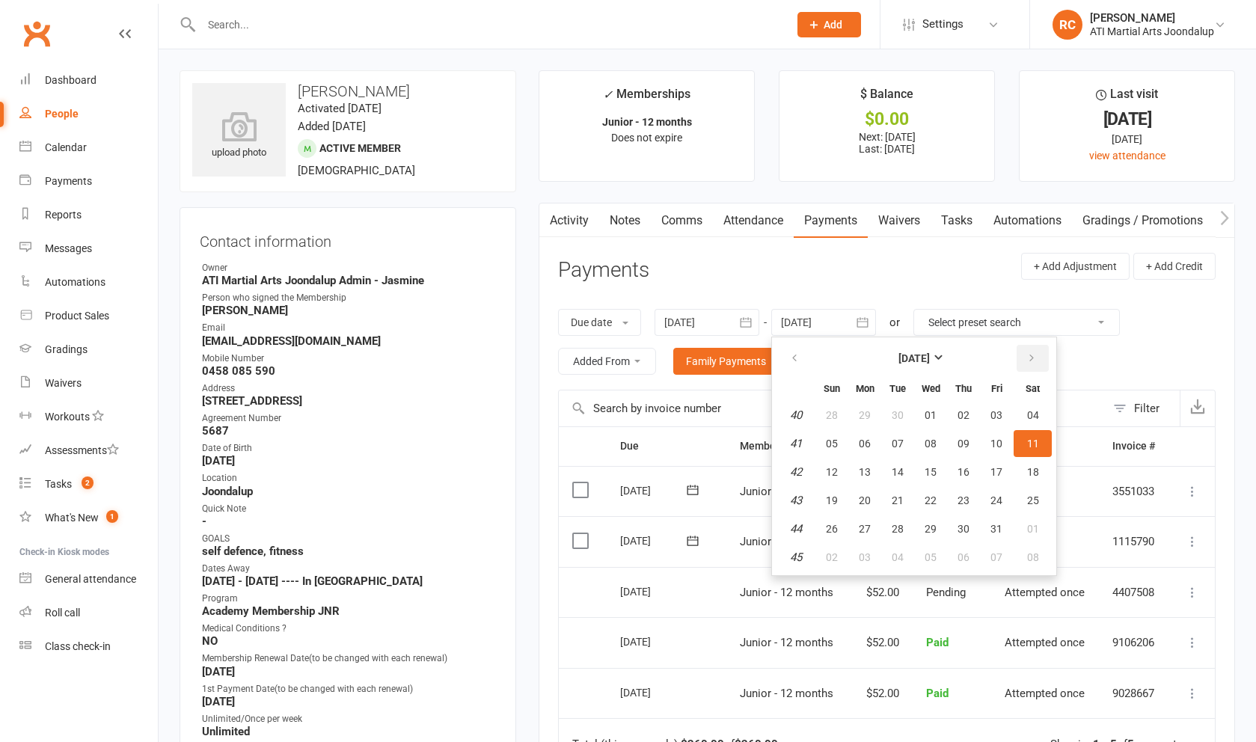
click at [1028, 361] on icon "button" at bounding box center [1031, 358] width 10 height 12
click at [1033, 545] on button "06" at bounding box center [1033, 557] width 38 height 27
type input "[DATE]"
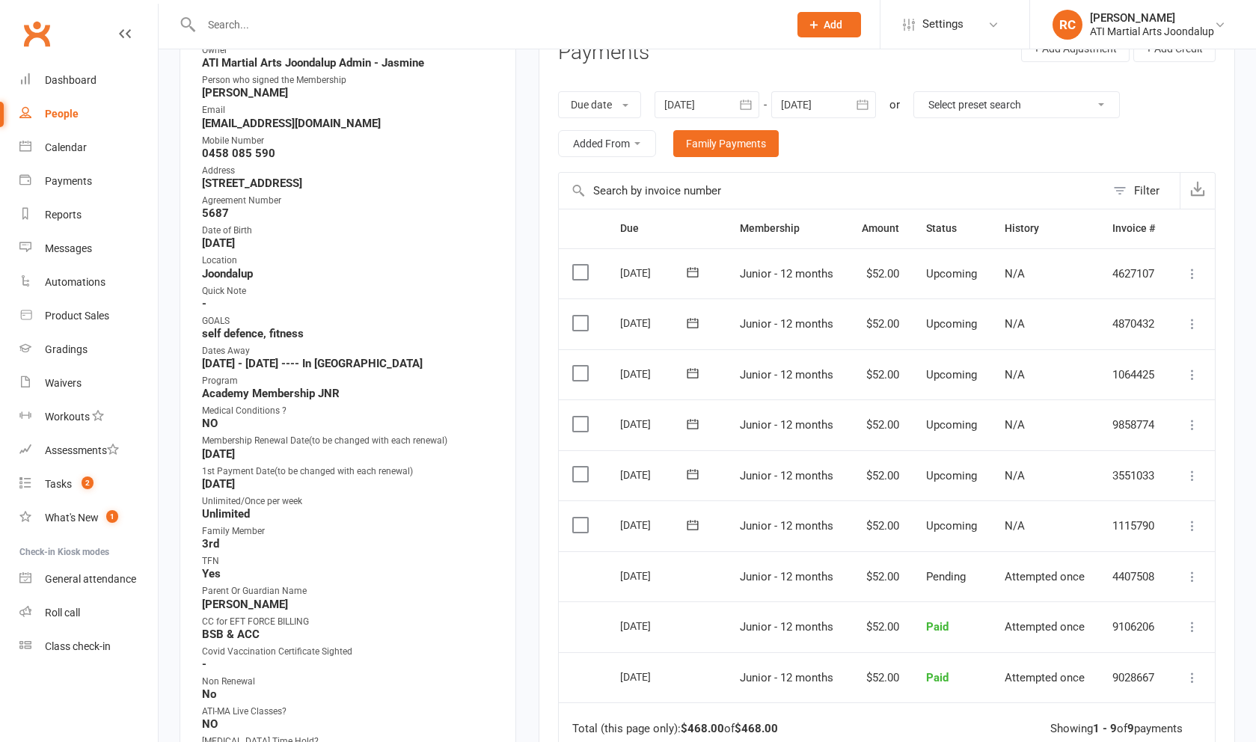
scroll to position [218, 0]
click at [1195, 518] on icon at bounding box center [1192, 525] width 15 height 15
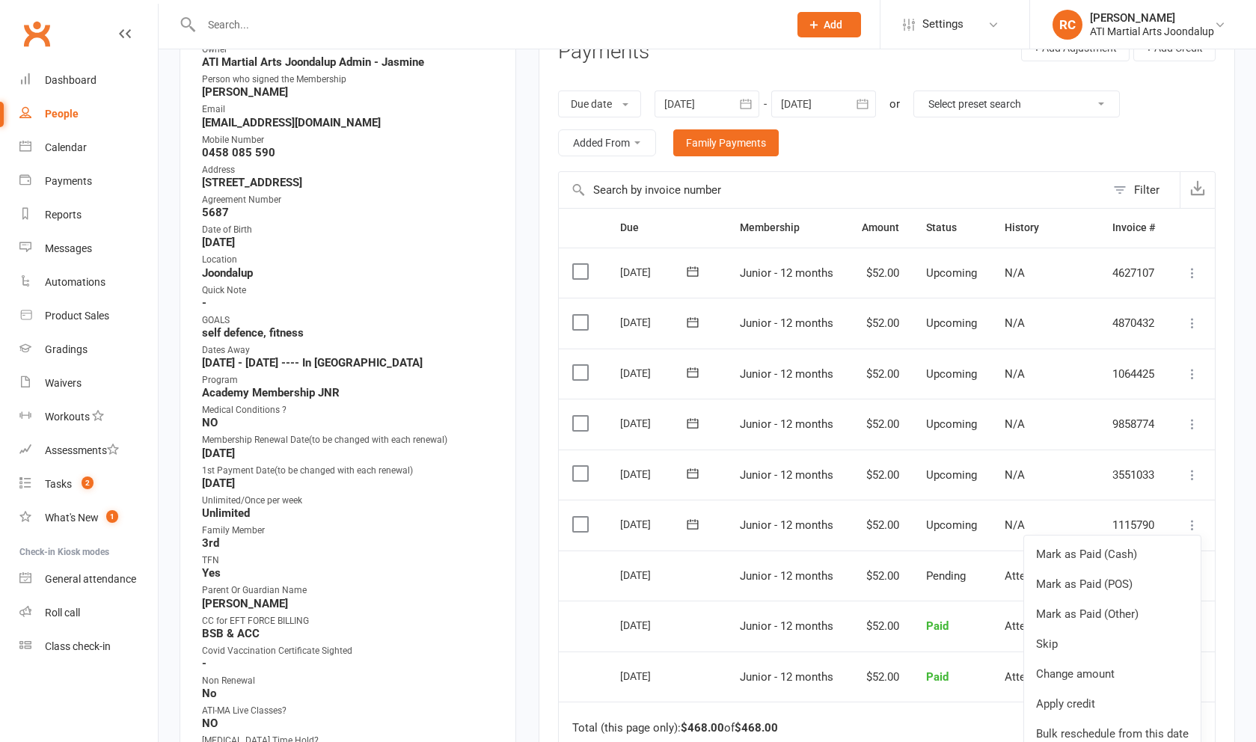
drag, startPoint x: 850, startPoint y: 466, endPoint x: 620, endPoint y: 479, distance: 230.0
click at [849, 466] on td "$52.00" at bounding box center [879, 475] width 65 height 51
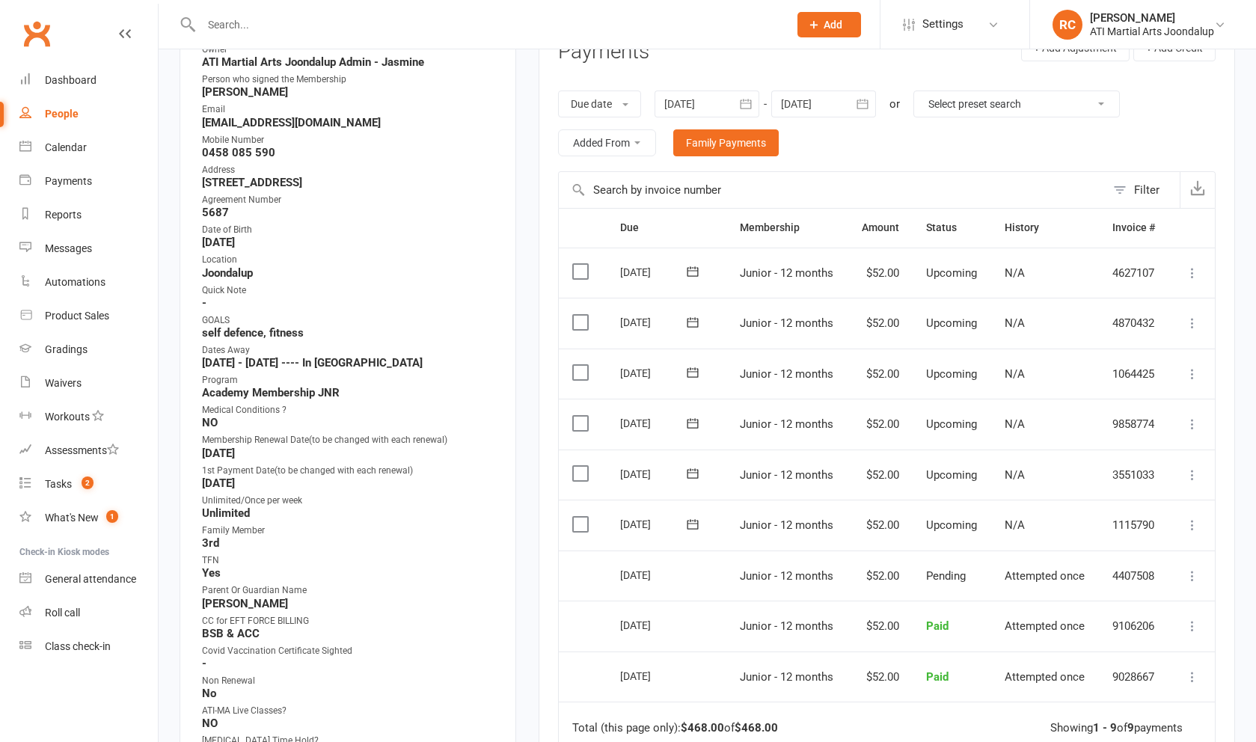
click at [580, 517] on label at bounding box center [582, 524] width 20 height 15
click at [580, 517] on input "checkbox" at bounding box center [577, 517] width 10 height 0
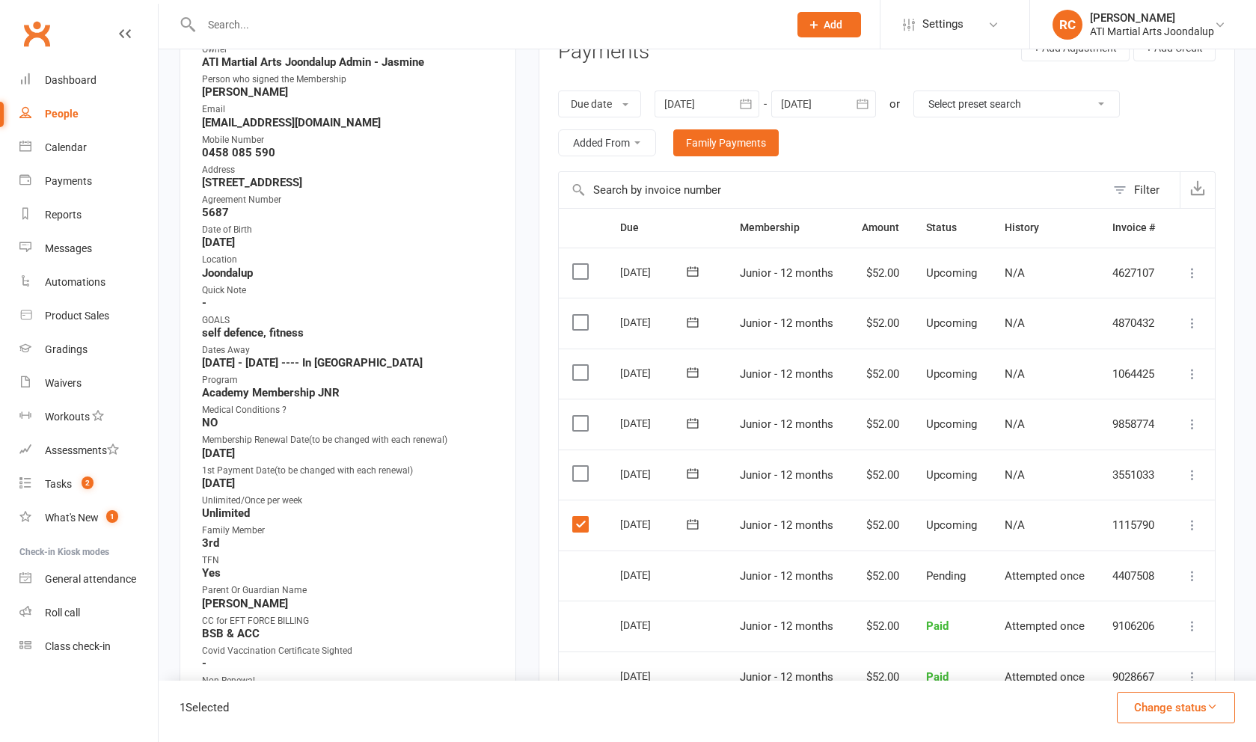
click at [580, 466] on label at bounding box center [582, 473] width 20 height 15
click at [580, 466] on input "checkbox" at bounding box center [577, 466] width 10 height 0
drag, startPoint x: 579, startPoint y: 408, endPoint x: 580, endPoint y: 390, distance: 18.0
click at [579, 416] on label at bounding box center [582, 423] width 20 height 15
click at [579, 416] on input "checkbox" at bounding box center [577, 416] width 10 height 0
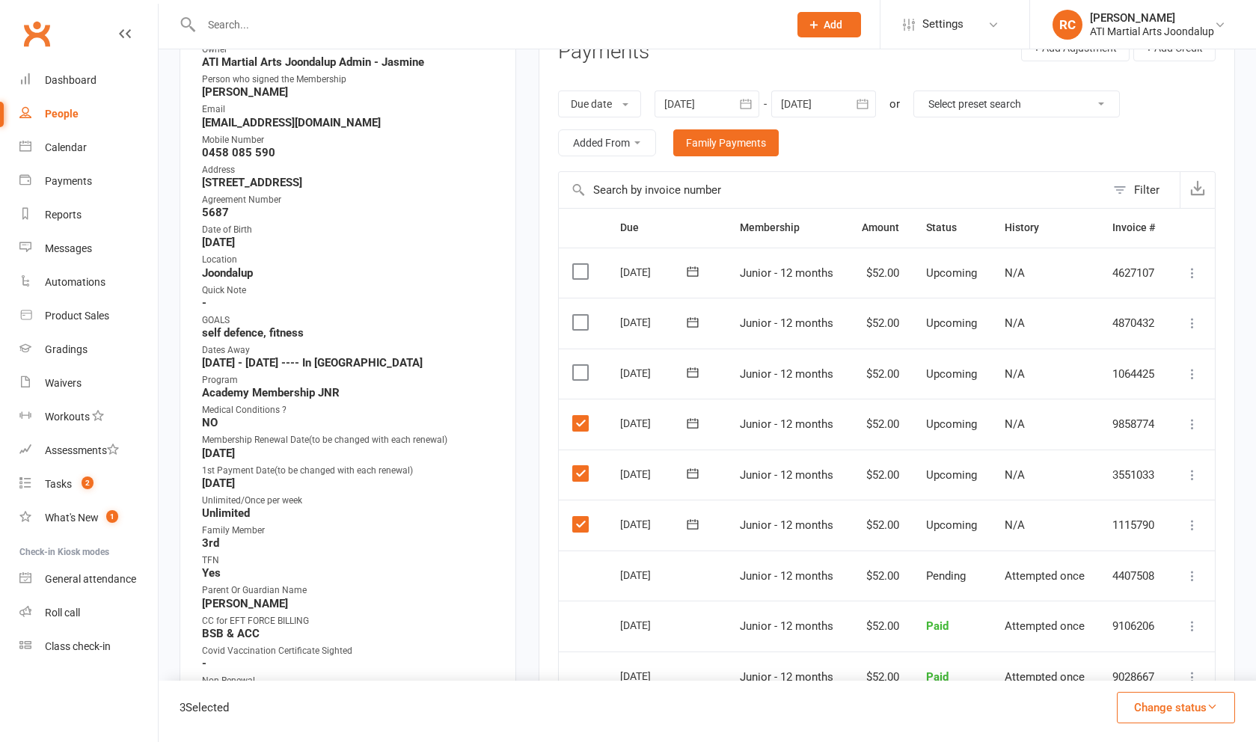
click at [582, 365] on label at bounding box center [582, 372] width 20 height 15
click at [582, 365] on input "checkbox" at bounding box center [577, 365] width 10 height 0
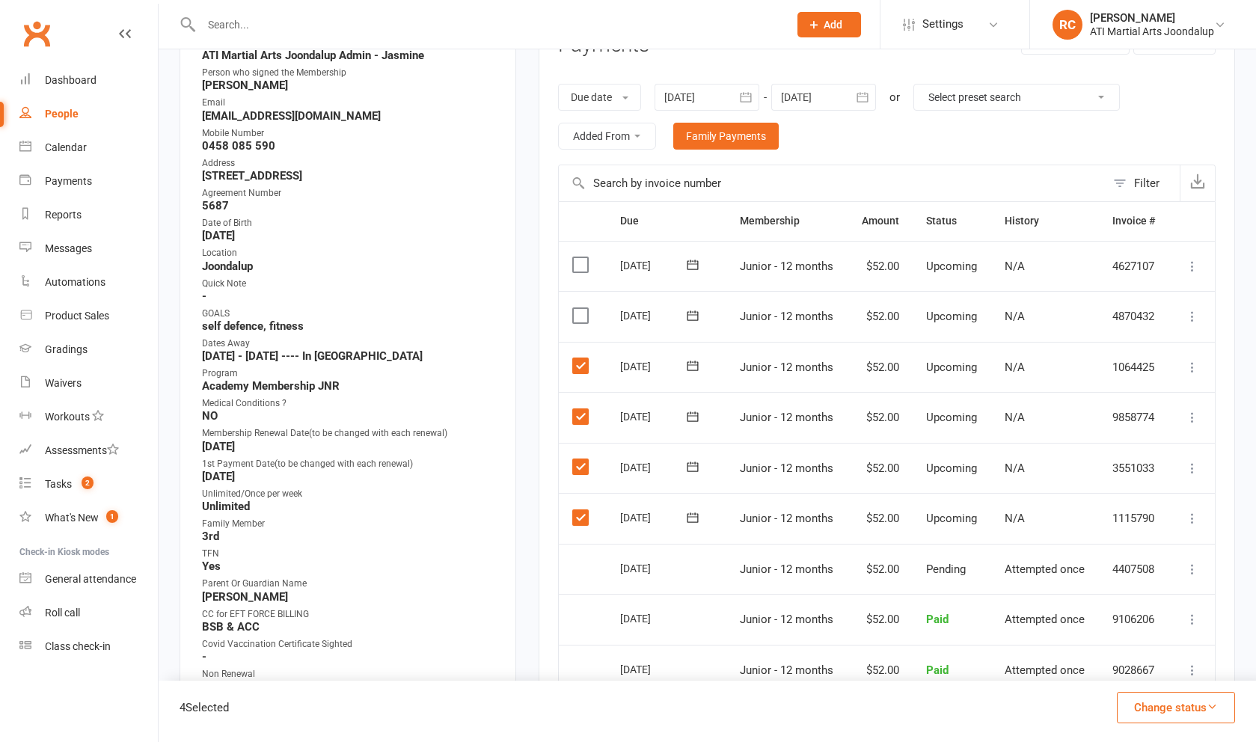
scroll to position [231, 0]
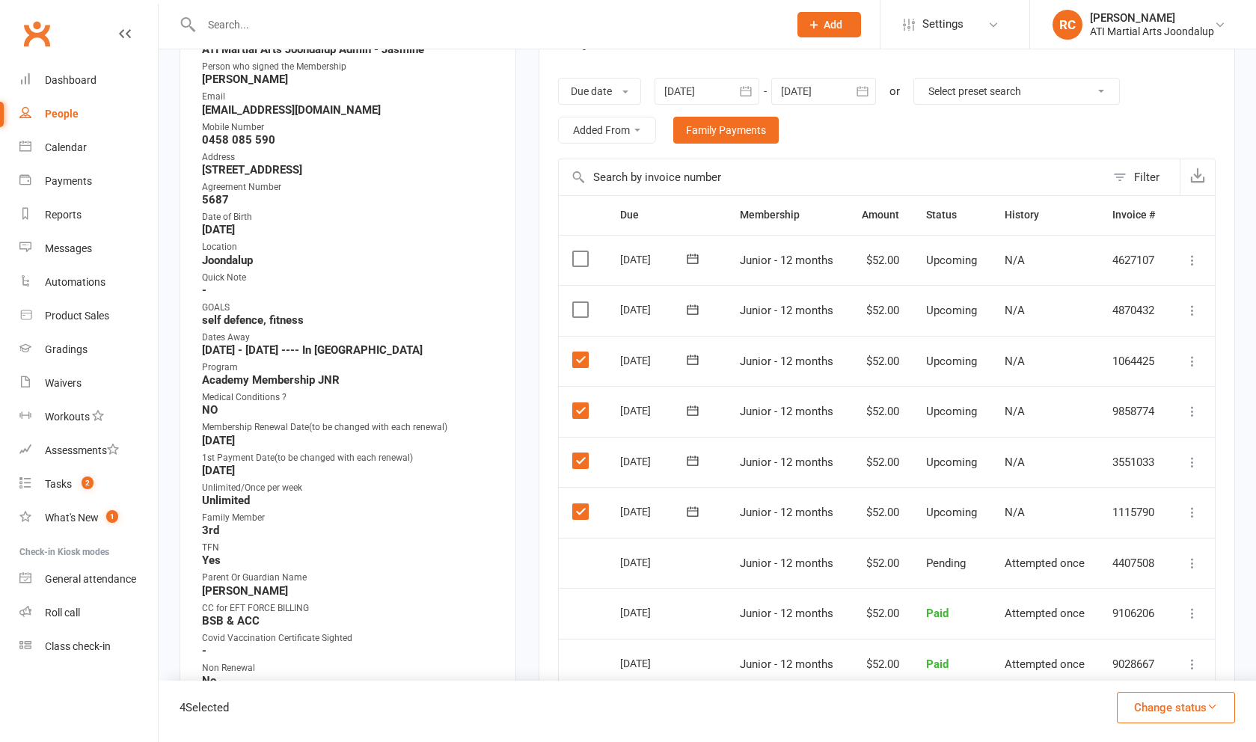
click at [580, 309] on label at bounding box center [582, 309] width 20 height 15
click at [580, 302] on input "checkbox" at bounding box center [577, 302] width 10 height 0
click at [1216, 704] on icon "button" at bounding box center [1212, 706] width 11 height 11
click at [1161, 646] on link "Paid (Other)" at bounding box center [1160, 637] width 148 height 30
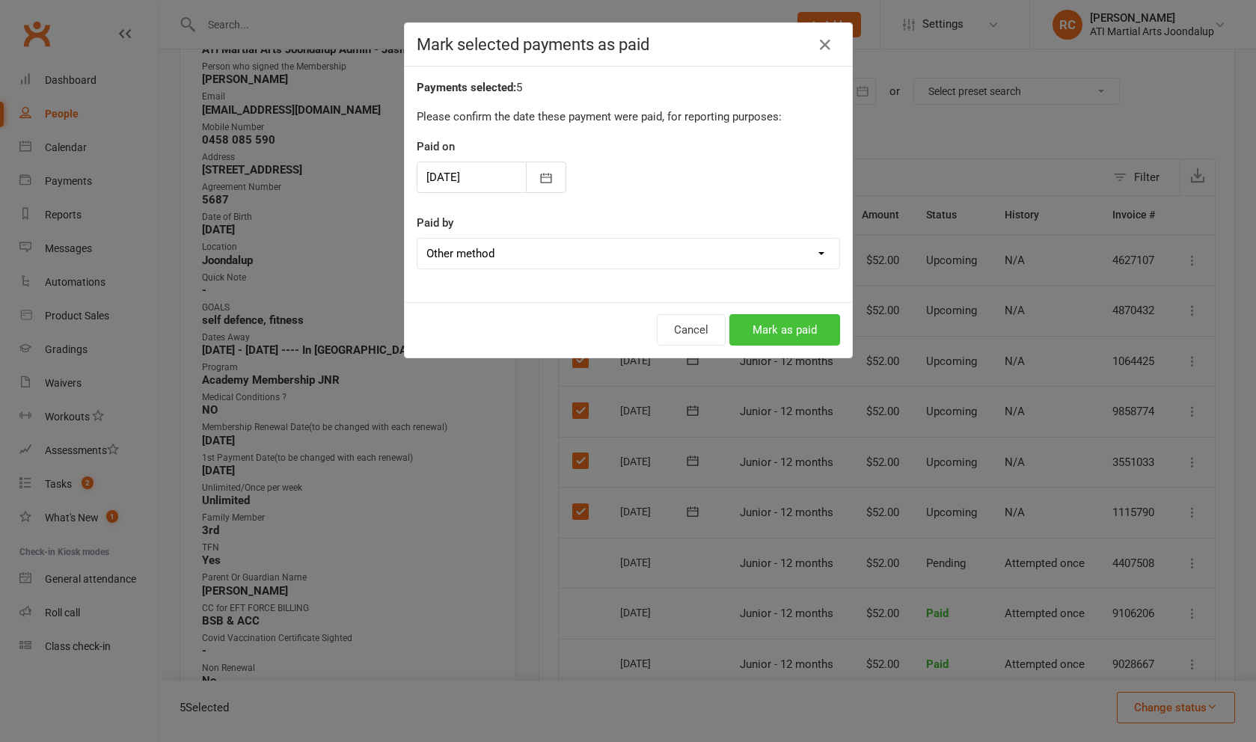
click at [815, 333] on button "Mark as paid" at bounding box center [784, 329] width 111 height 31
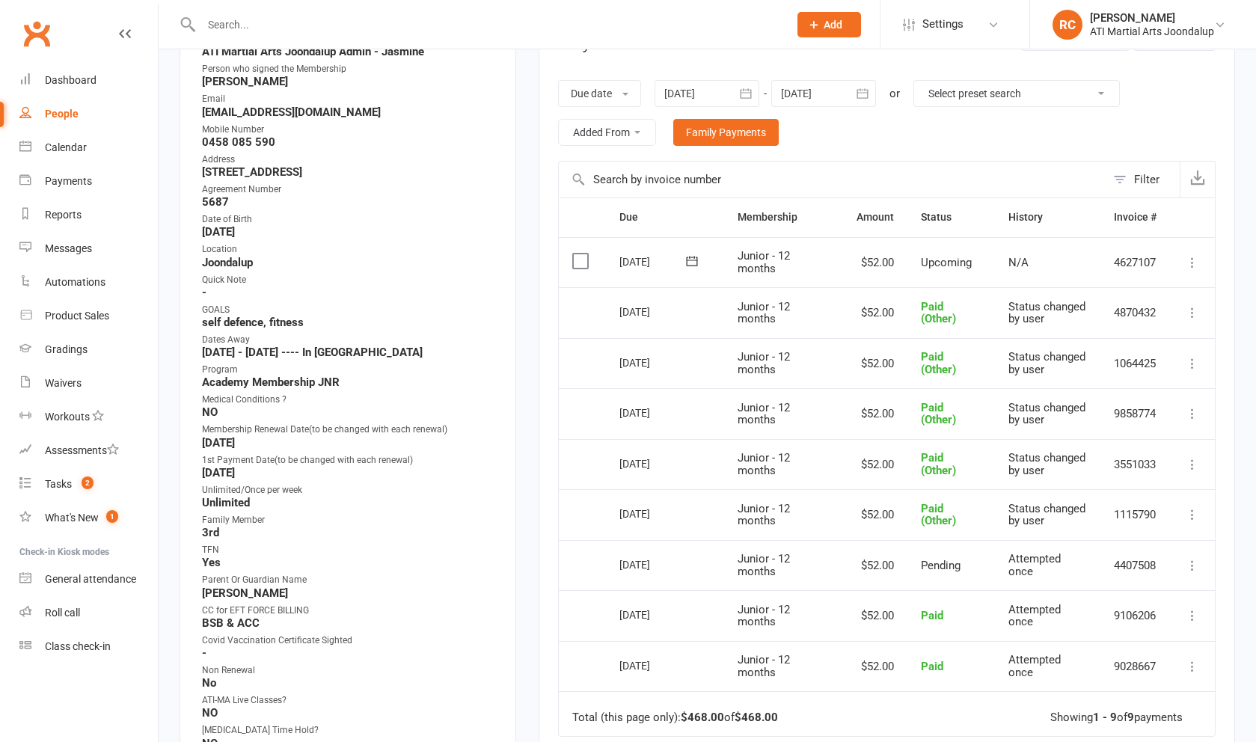
scroll to position [223, 0]
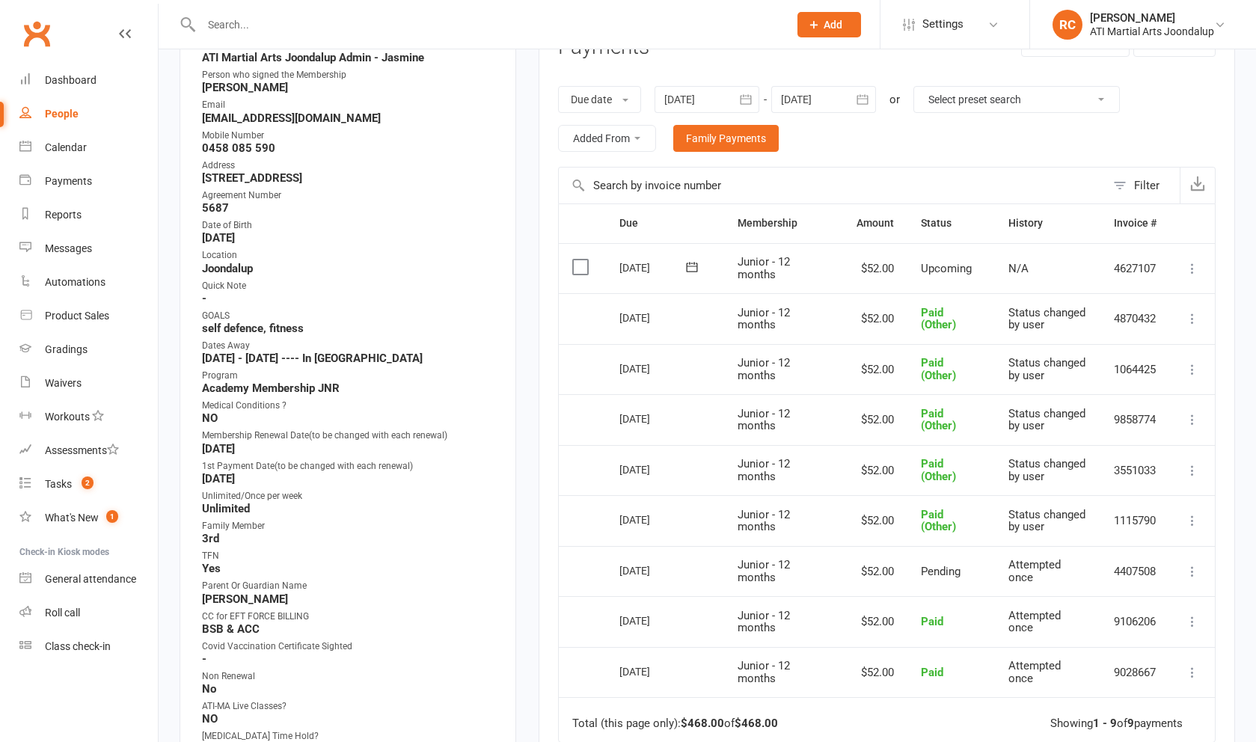
click at [1195, 272] on icon at bounding box center [1192, 268] width 15 height 15
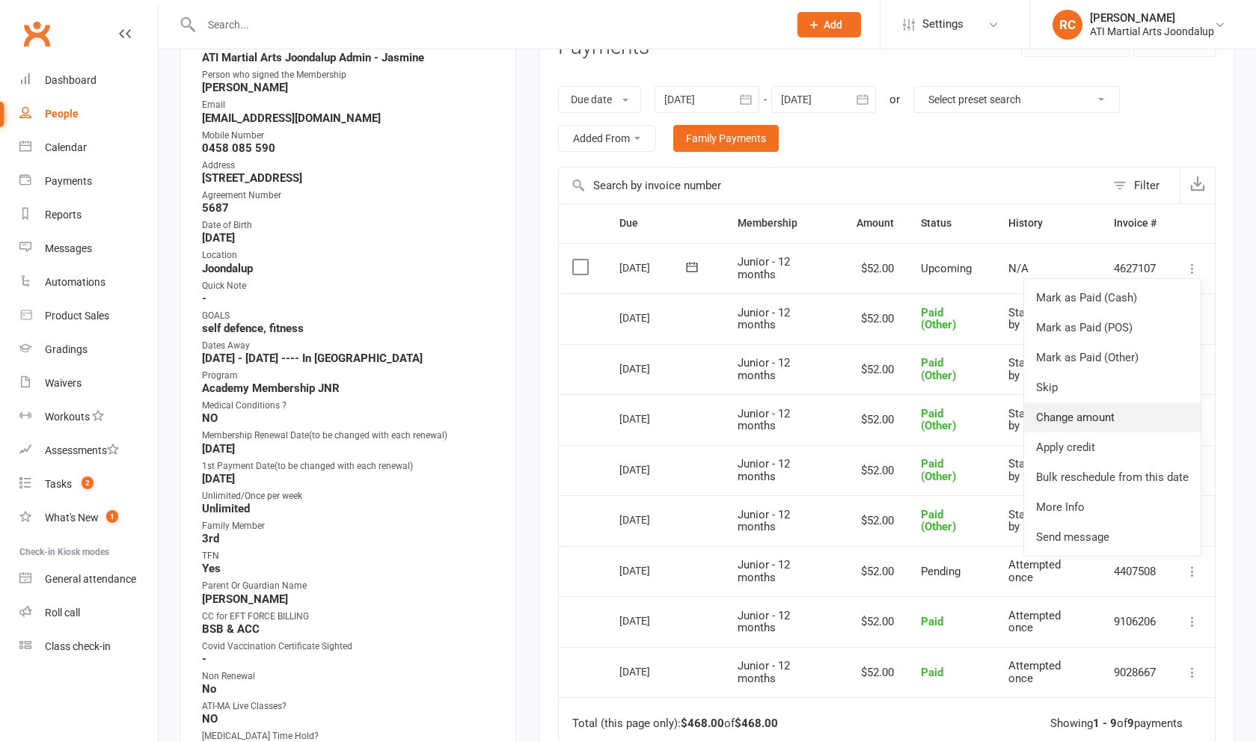
click at [1130, 415] on link "Change amount" at bounding box center [1112, 417] width 177 height 30
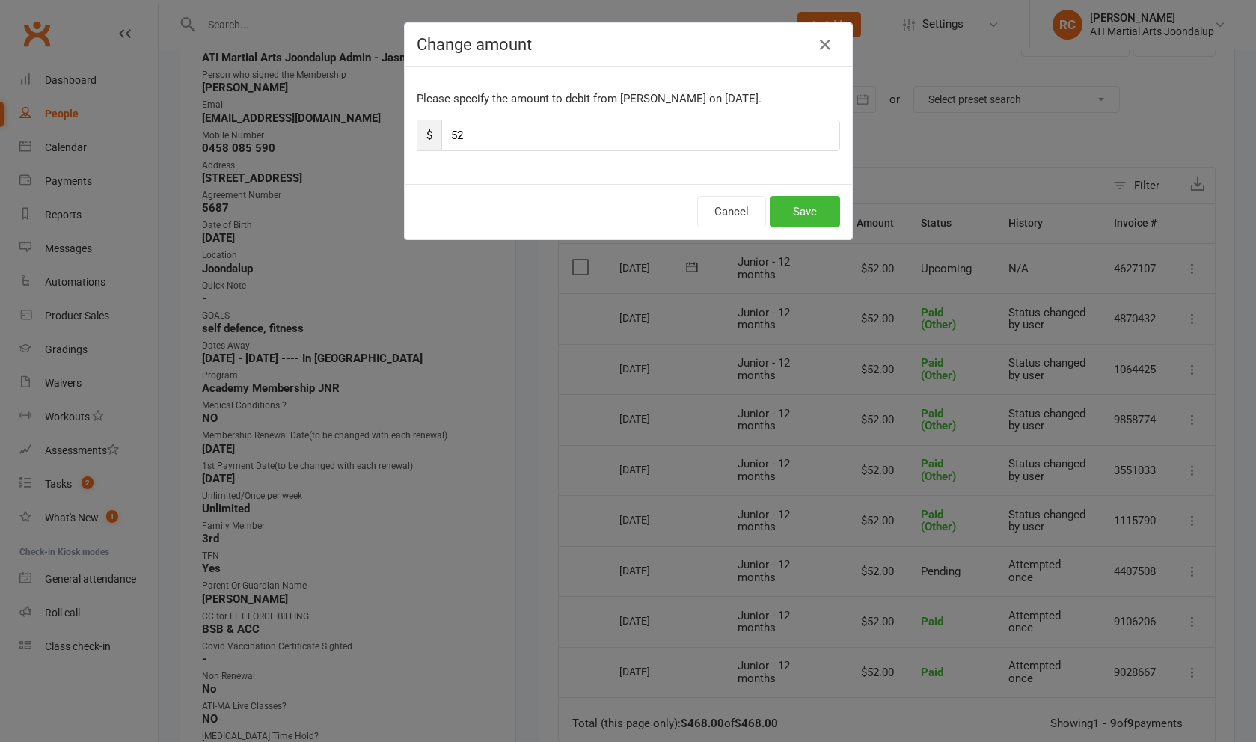
click at [459, 135] on input "52" at bounding box center [640, 135] width 399 height 31
type input "12"
click at [818, 213] on button "Save" at bounding box center [805, 211] width 70 height 31
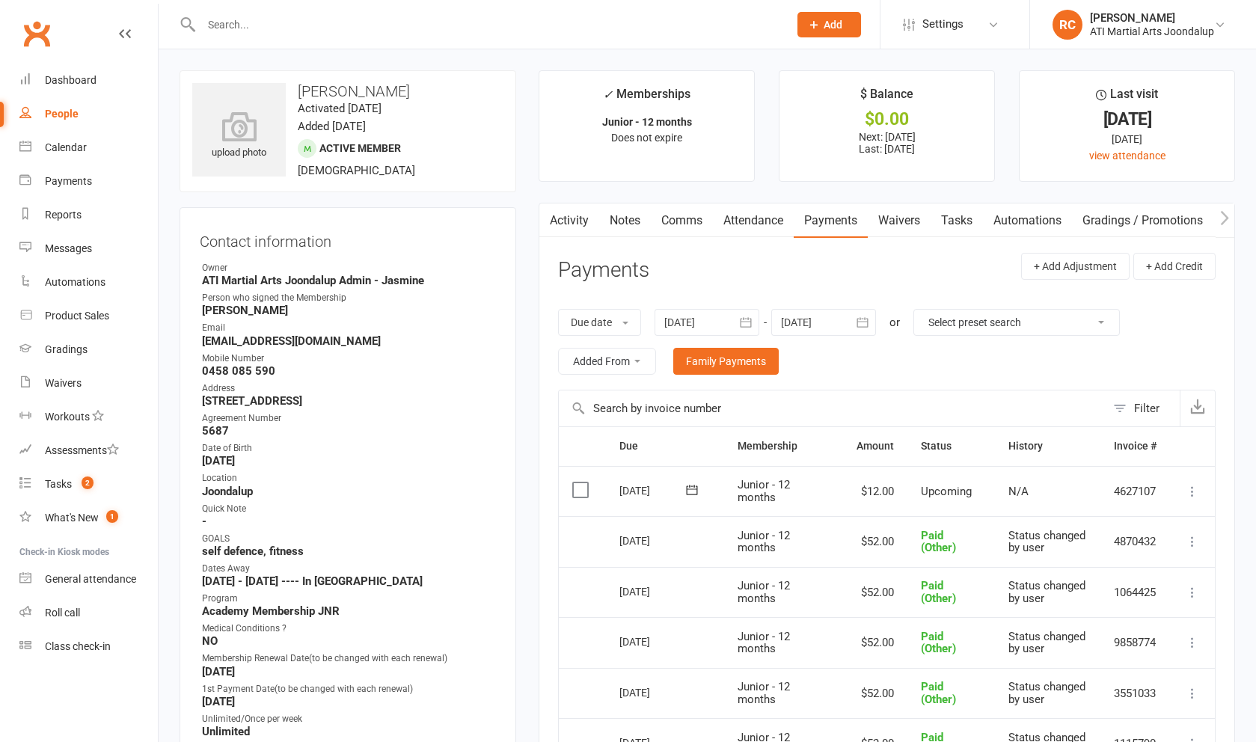
scroll to position [0, 0]
click at [625, 221] on link "Notes" at bounding box center [625, 220] width 52 height 34
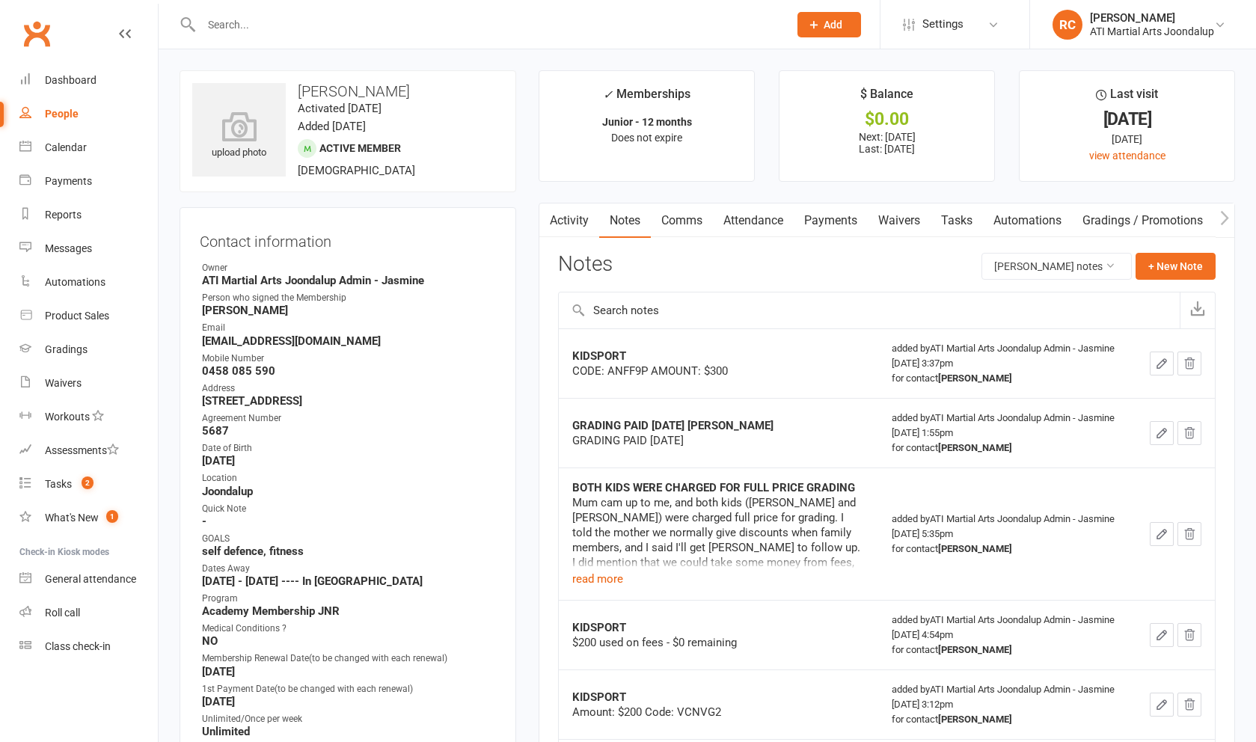
click at [1157, 370] on icon "button" at bounding box center [1161, 363] width 13 height 13
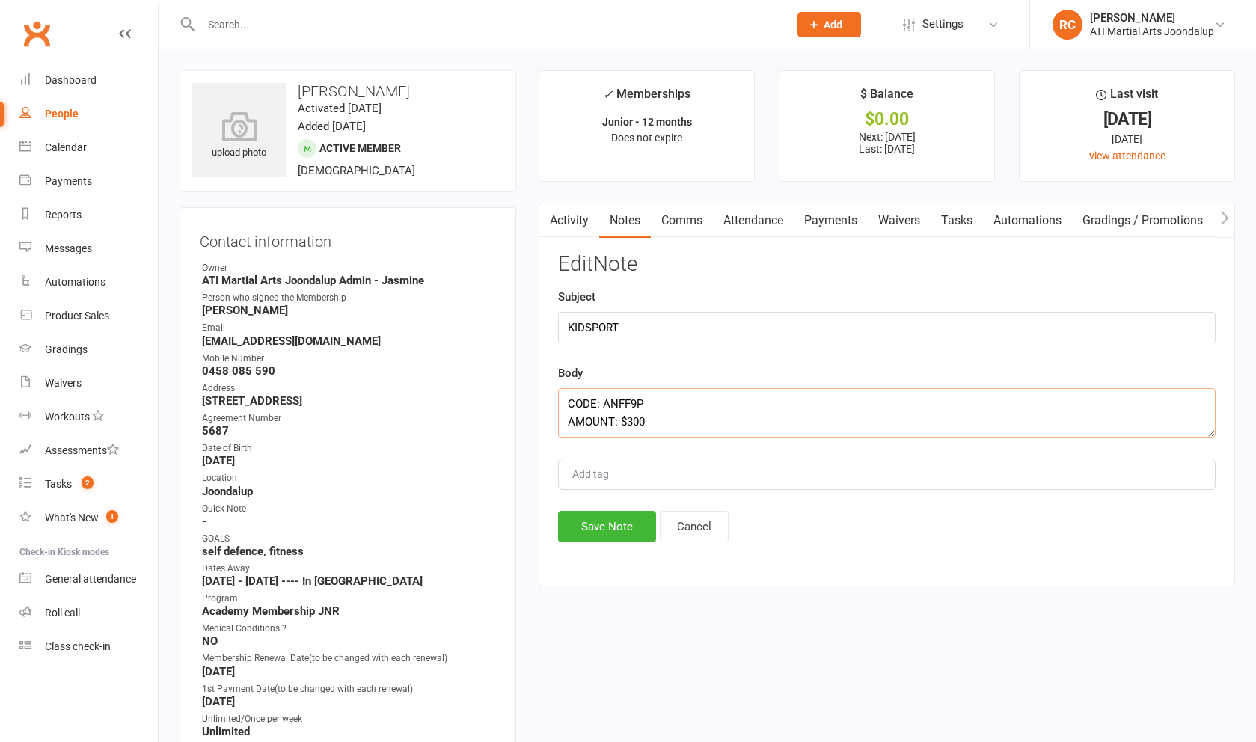
click at [822, 426] on textarea "CODE: ANFF9P AMOUNT: $300" at bounding box center [886, 412] width 657 height 49
type textarea "CODE: ANFF9P AMOUNT: $300 CODE USED TOWARDS FEES Roc"
click at [576, 531] on button "Save Note" at bounding box center [607, 526] width 98 height 31
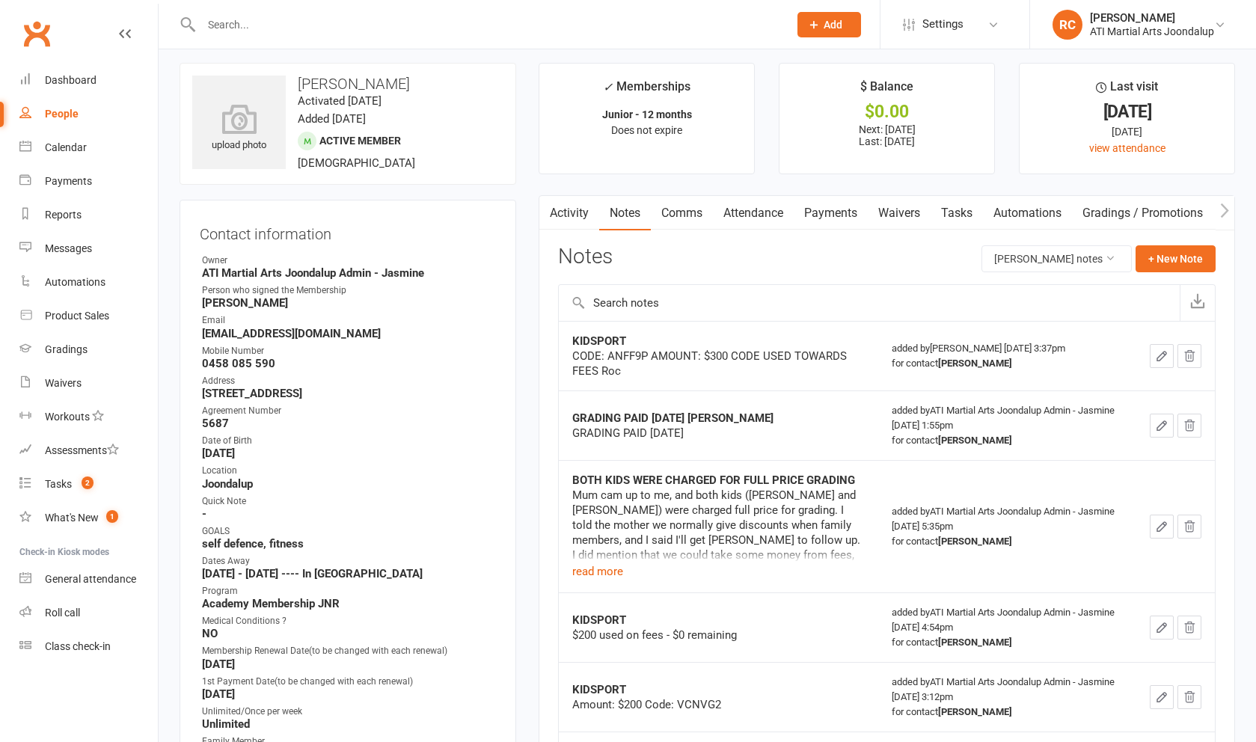
scroll to position [8, 0]
click at [298, 18] on input "text" at bounding box center [487, 24] width 581 height 21
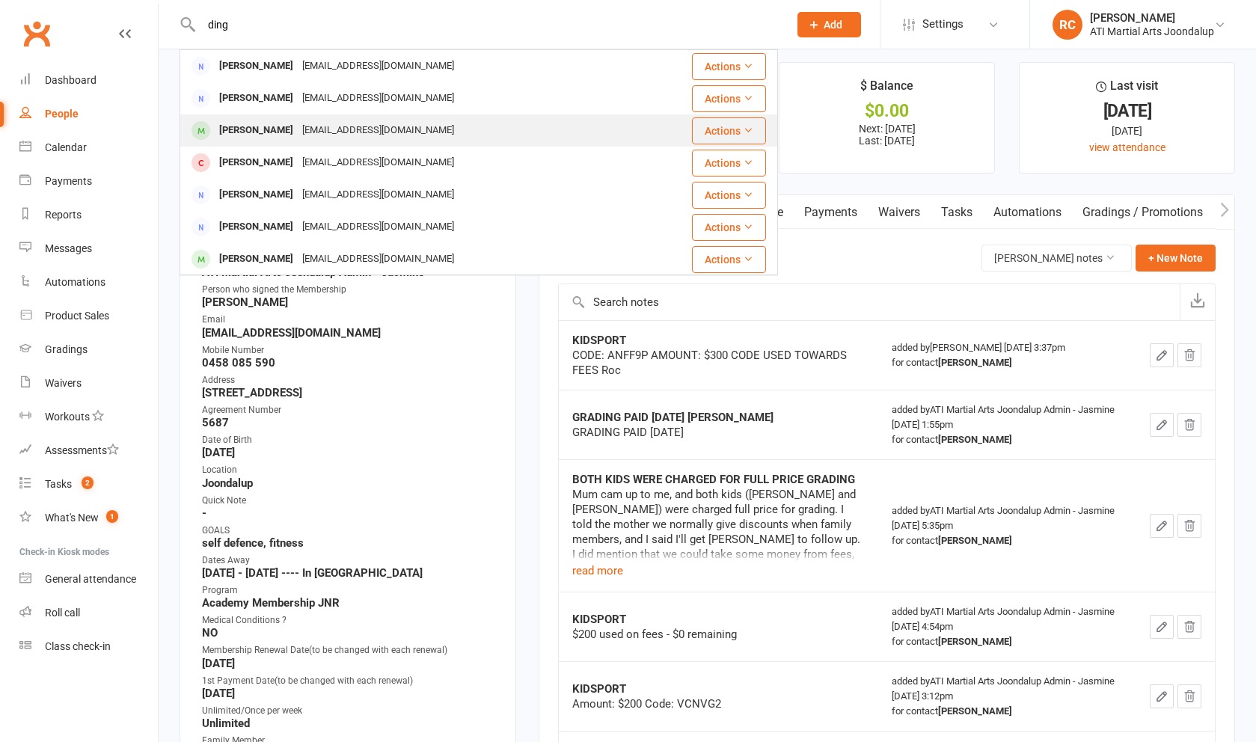
type input "ding"
click at [429, 146] on div "[PERSON_NAME] [EMAIL_ADDRESS][DOMAIN_NAME]" at bounding box center [429, 130] width 496 height 31
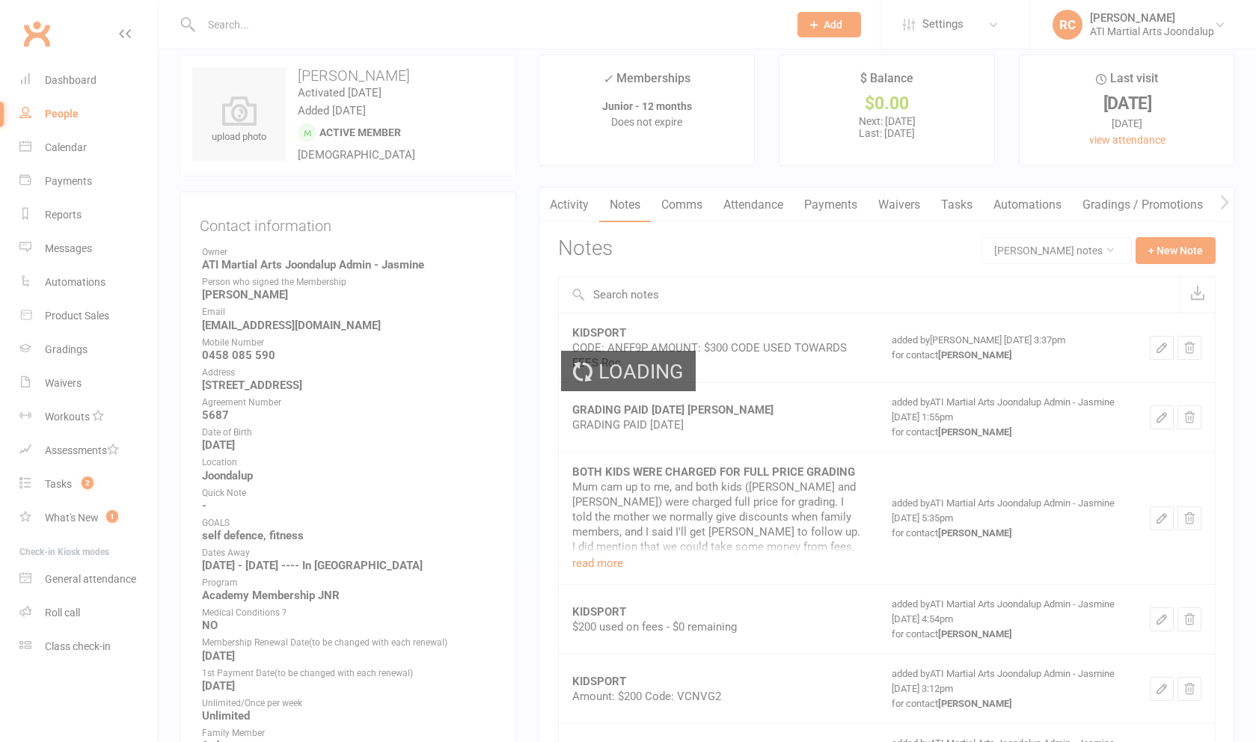
scroll to position [25, 0]
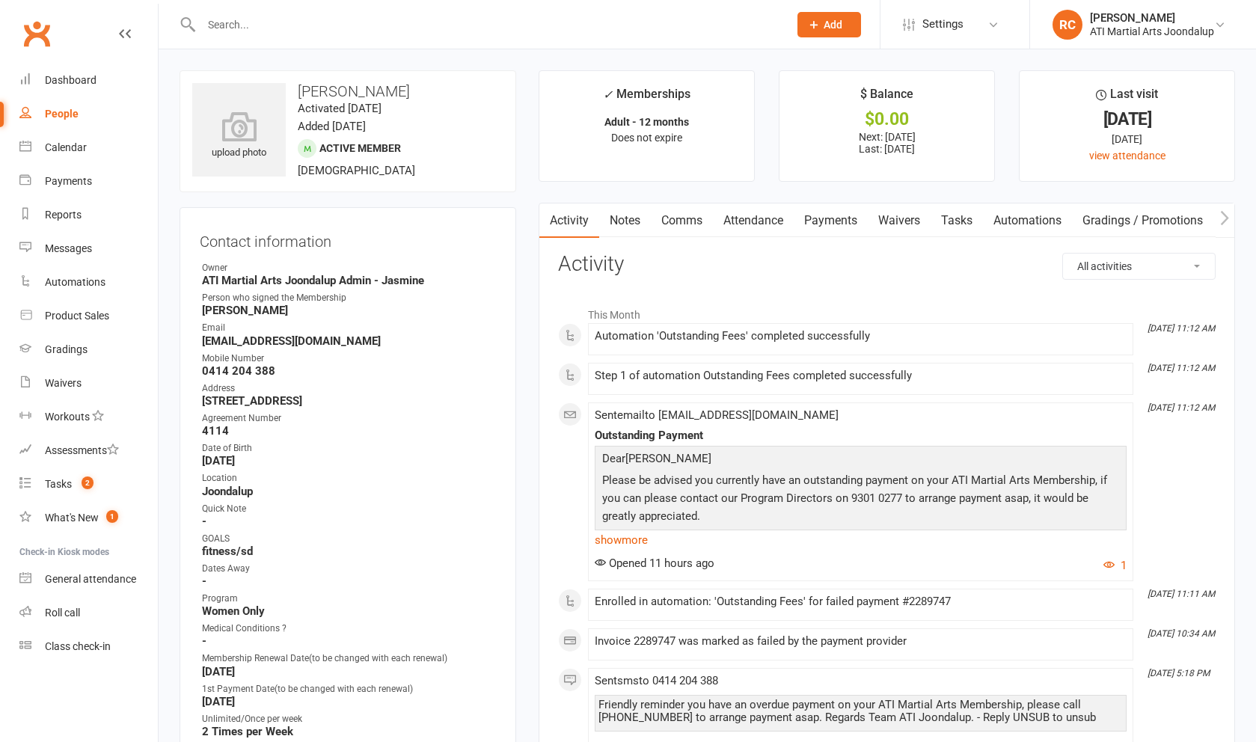
click at [821, 227] on link "Payments" at bounding box center [831, 220] width 74 height 34
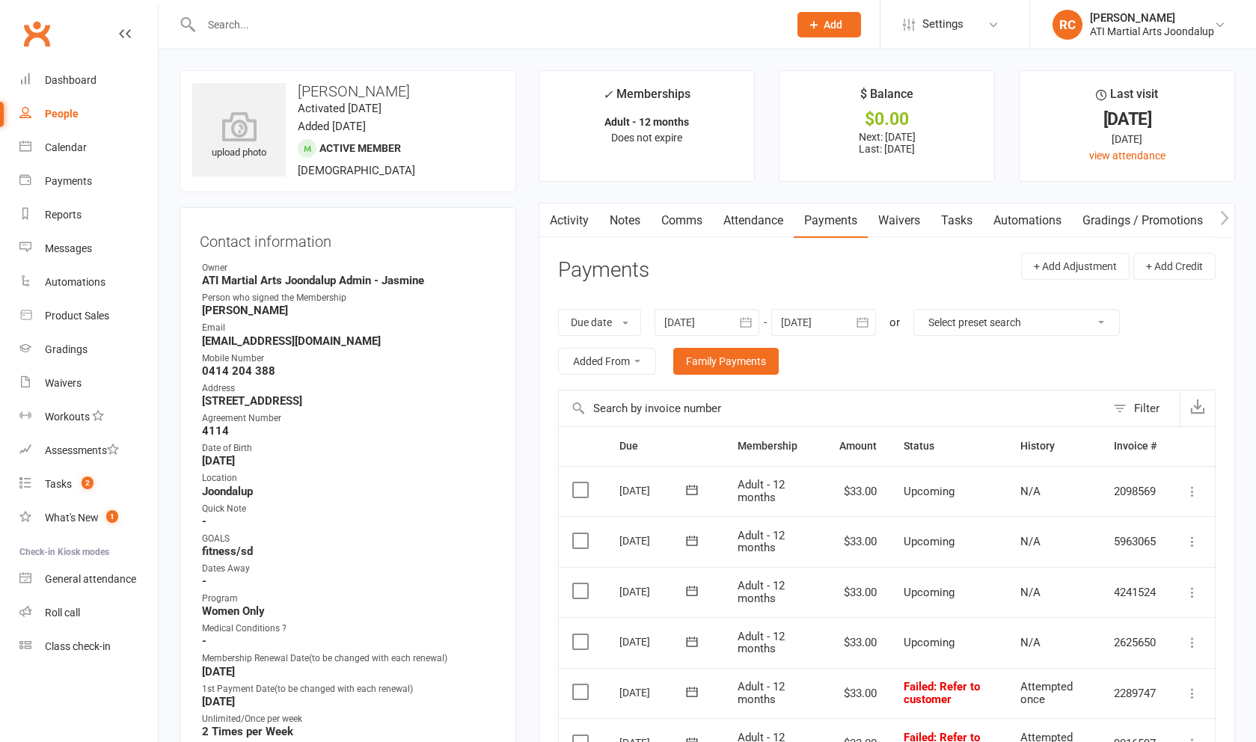
click at [269, 26] on input "text" at bounding box center [487, 24] width 581 height 21
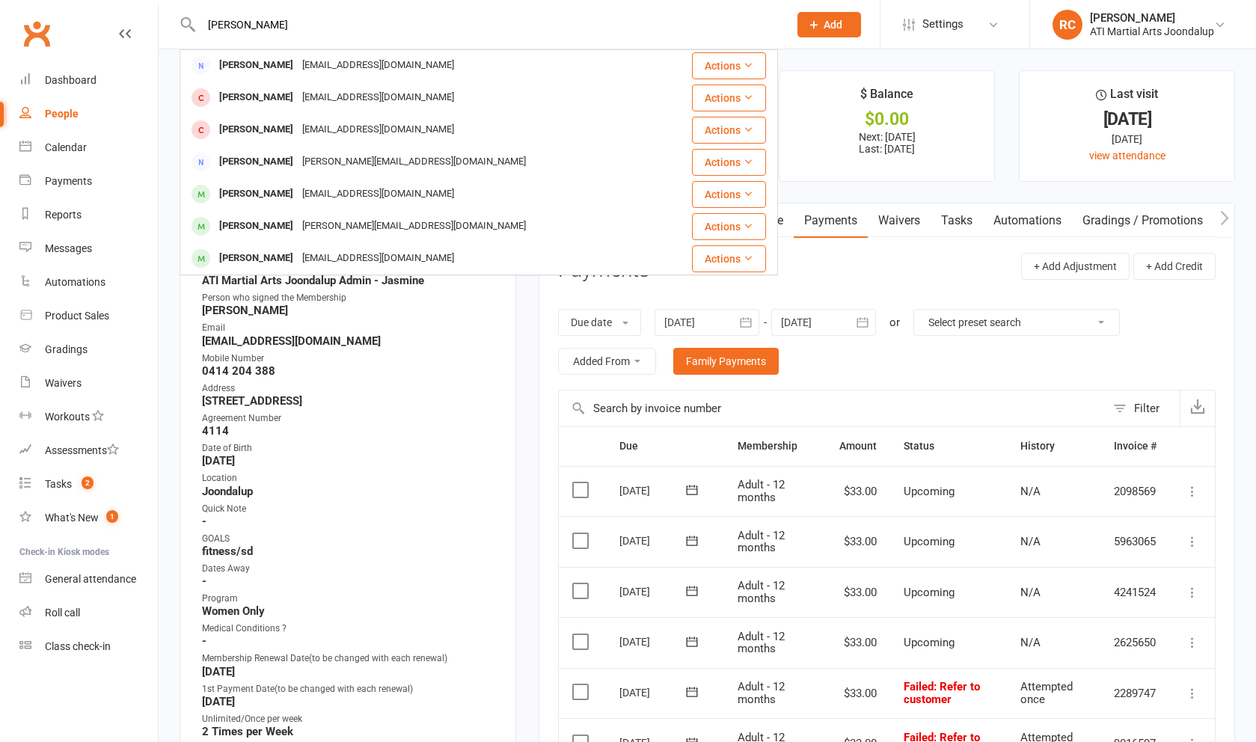
scroll to position [419, 0]
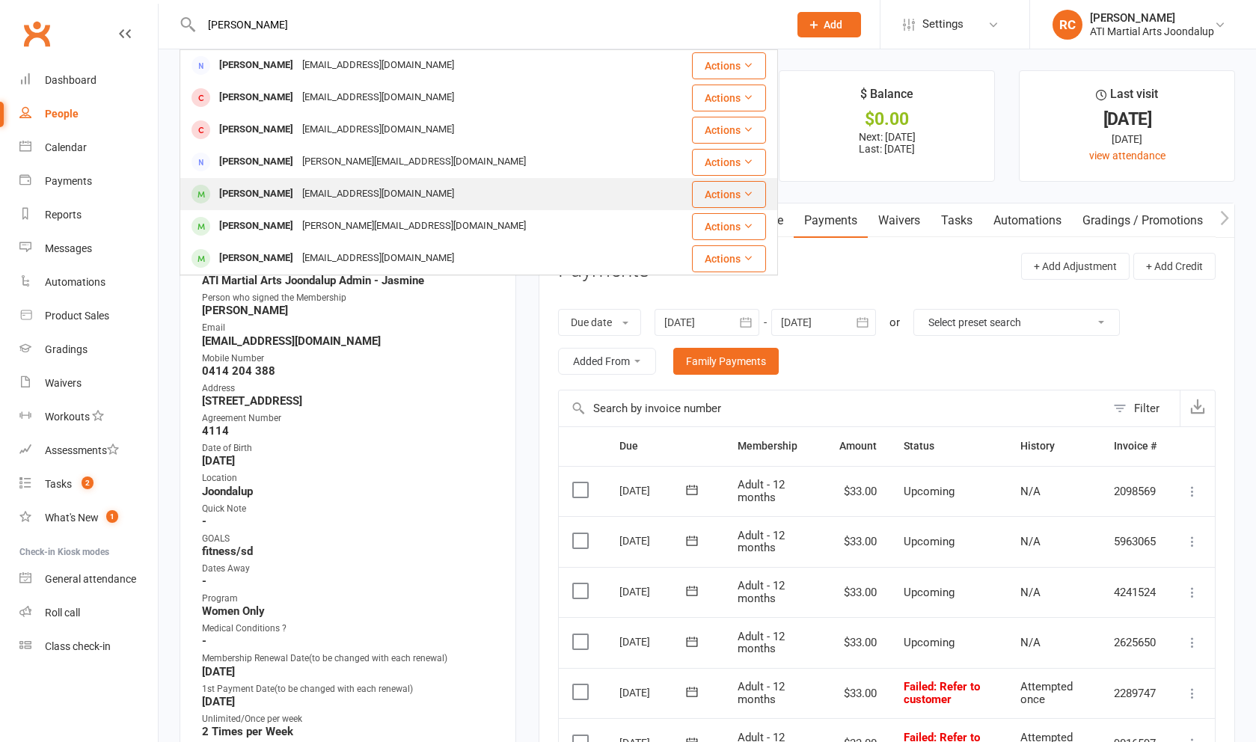
type input "[PERSON_NAME]"
click at [333, 192] on div "[EMAIL_ADDRESS][DOMAIN_NAME]" at bounding box center [378, 194] width 161 height 22
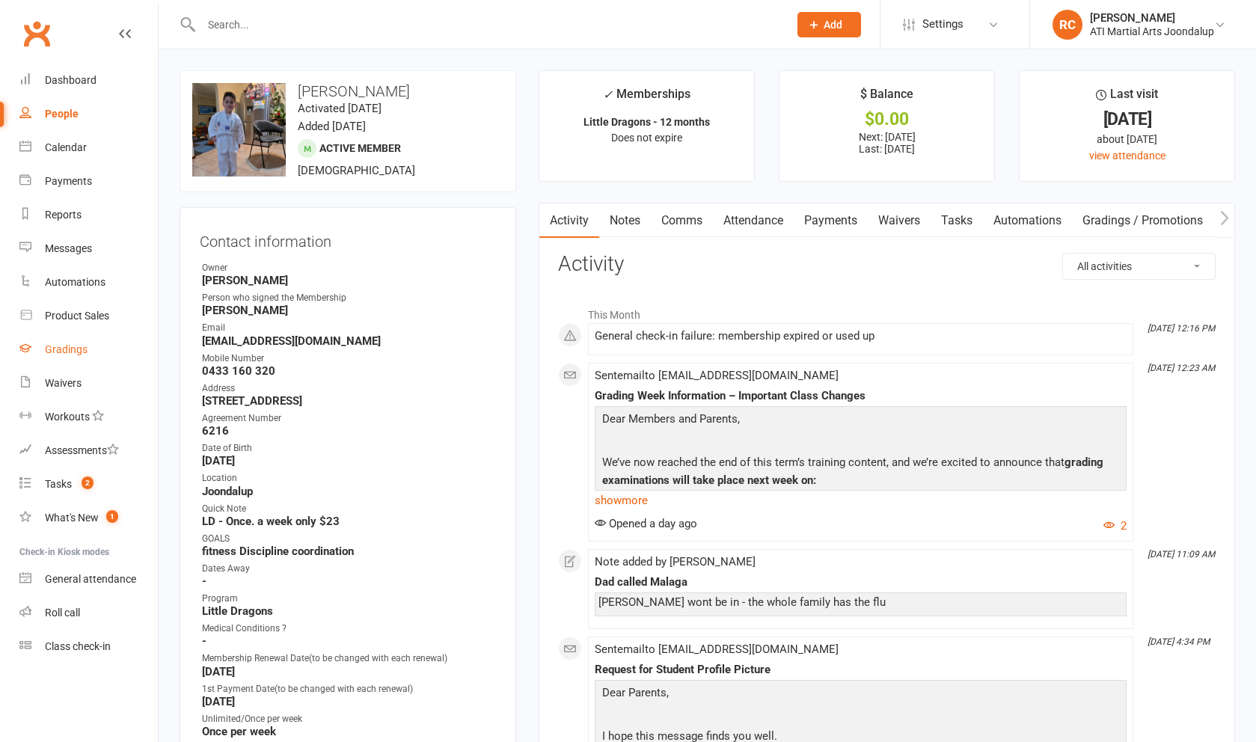
click at [96, 348] on link "Gradings" at bounding box center [88, 350] width 138 height 34
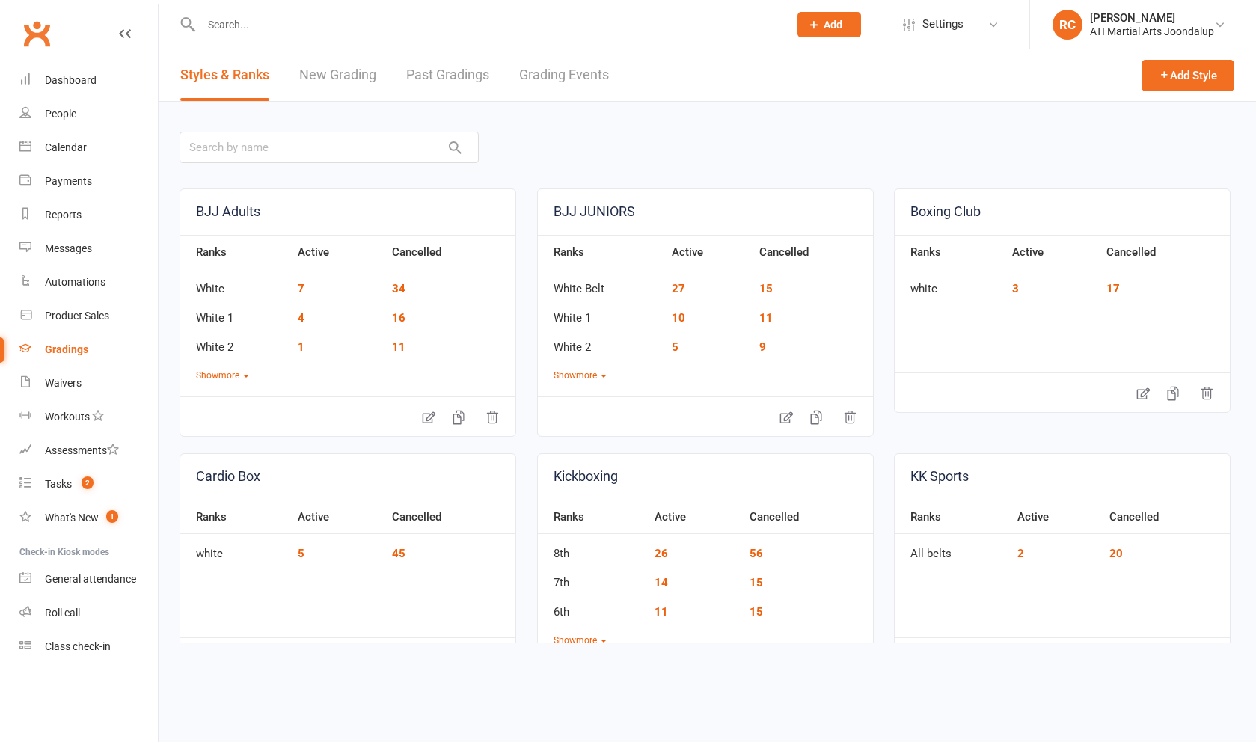
click at [551, 75] on link "Grading Events" at bounding box center [564, 75] width 90 height 52
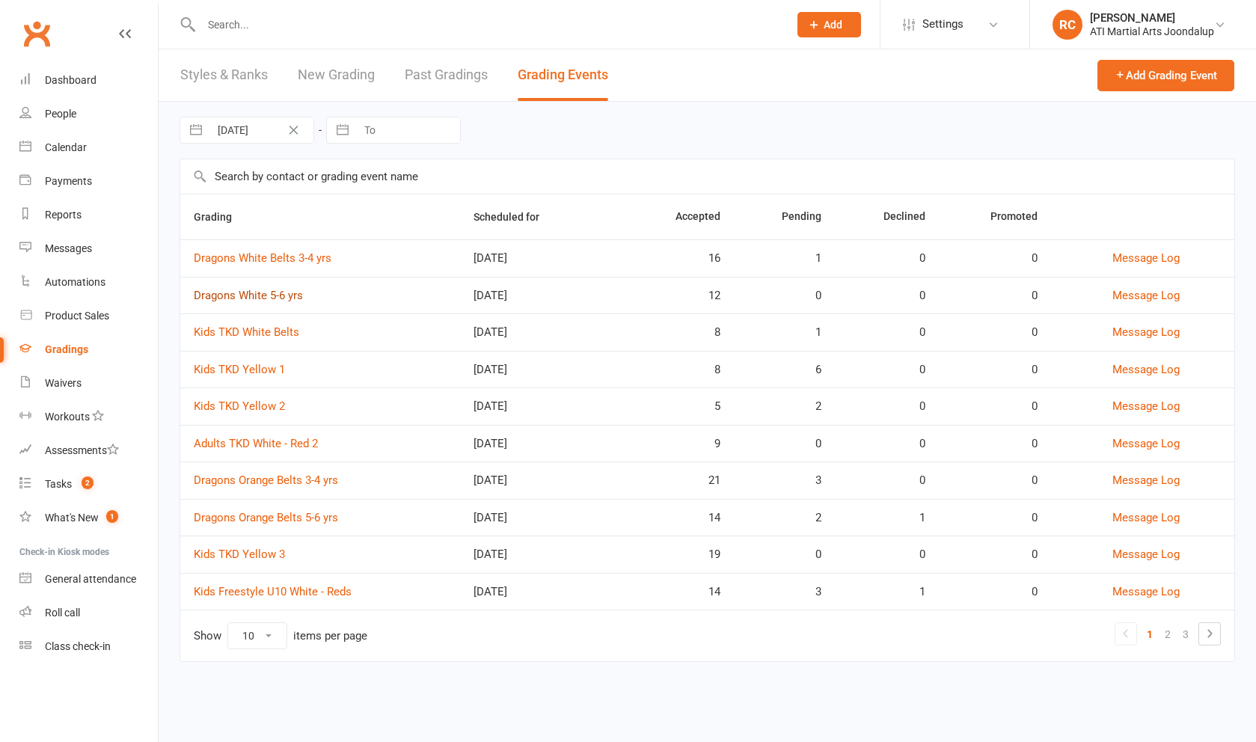
click at [283, 301] on link "Dragons White 5-6 yrs" at bounding box center [248, 295] width 109 height 13
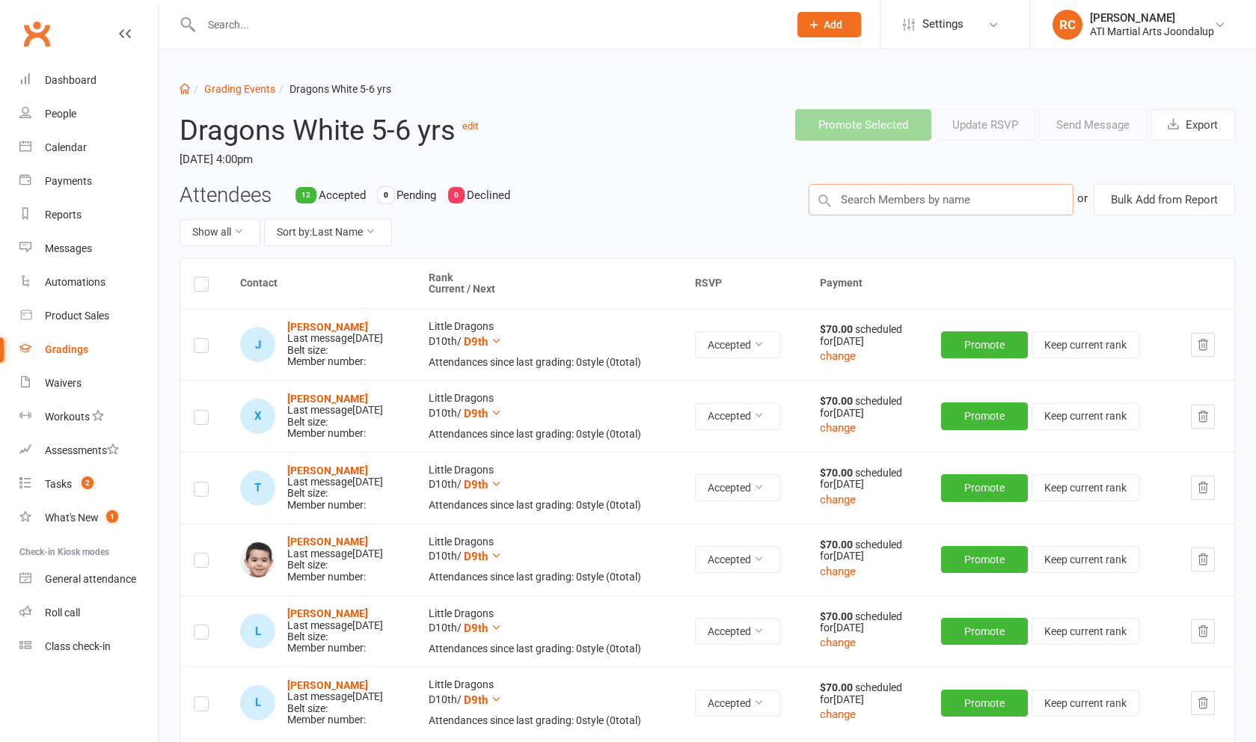
click at [1005, 210] on input "text" at bounding box center [941, 199] width 265 height 31
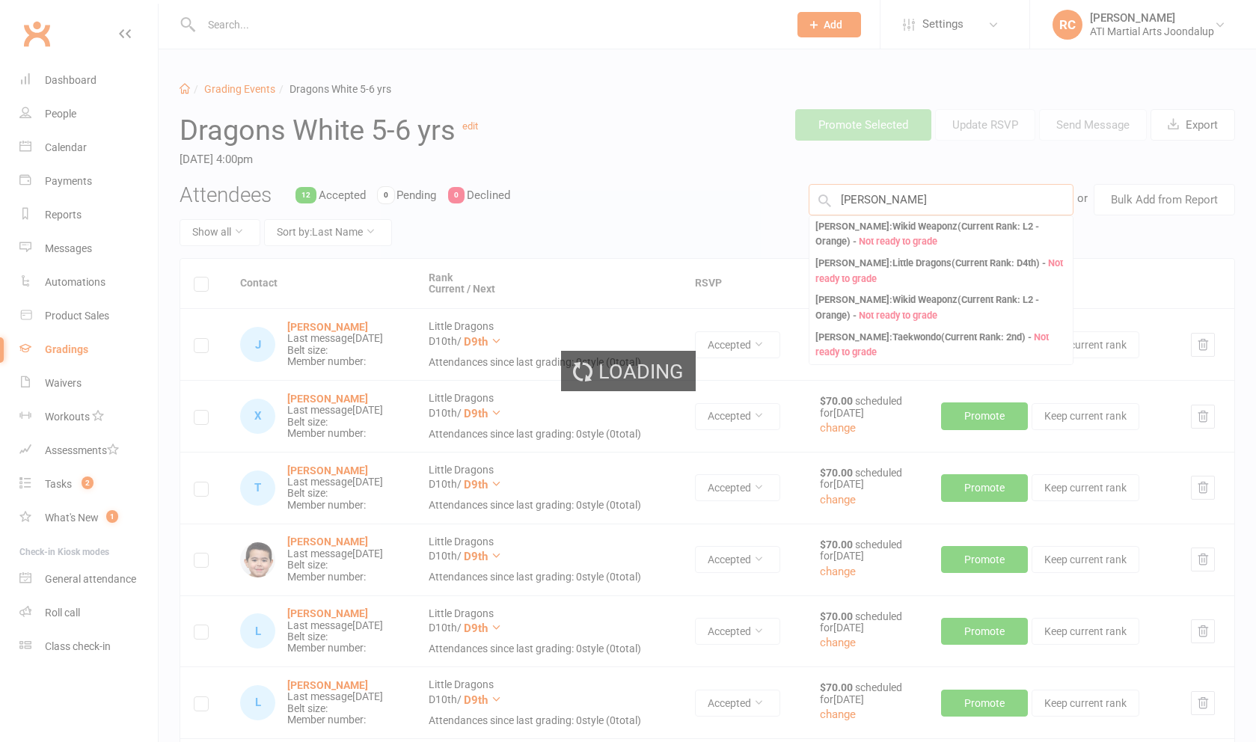
type input "[PERSON_NAME]"
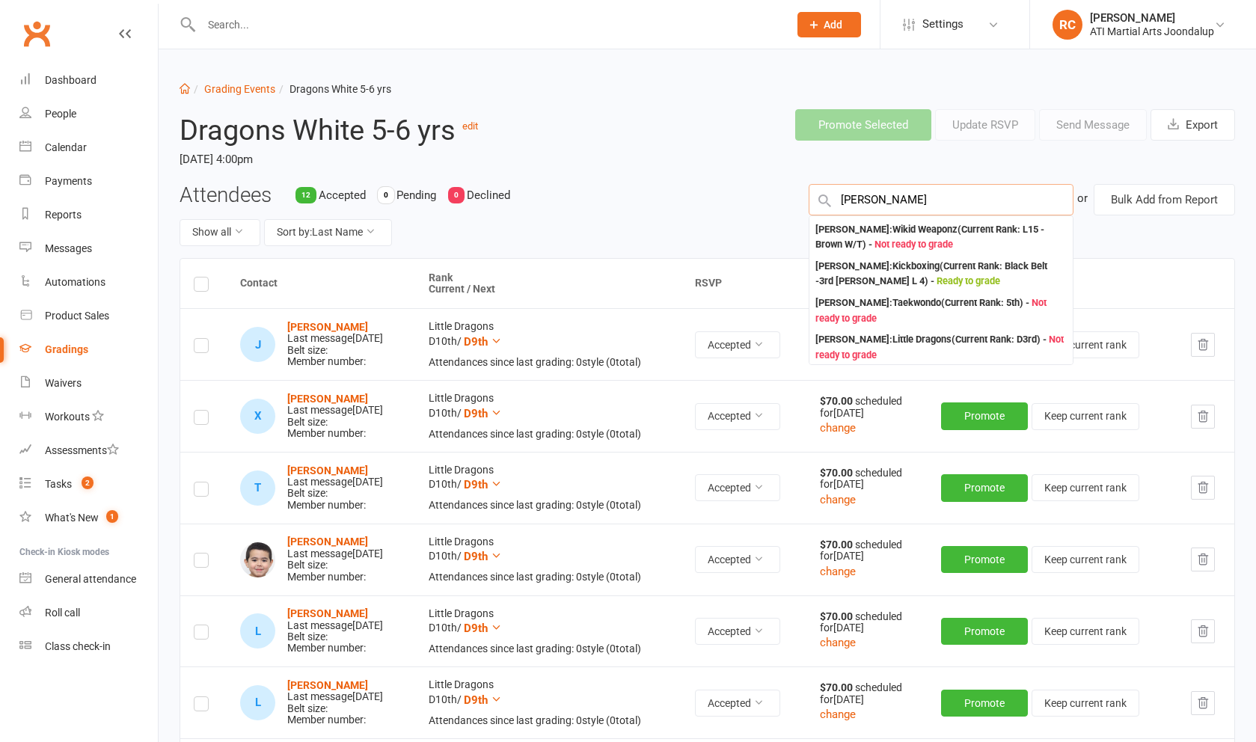
scroll to position [476, 0]
click at [258, 19] on input "text" at bounding box center [487, 24] width 581 height 21
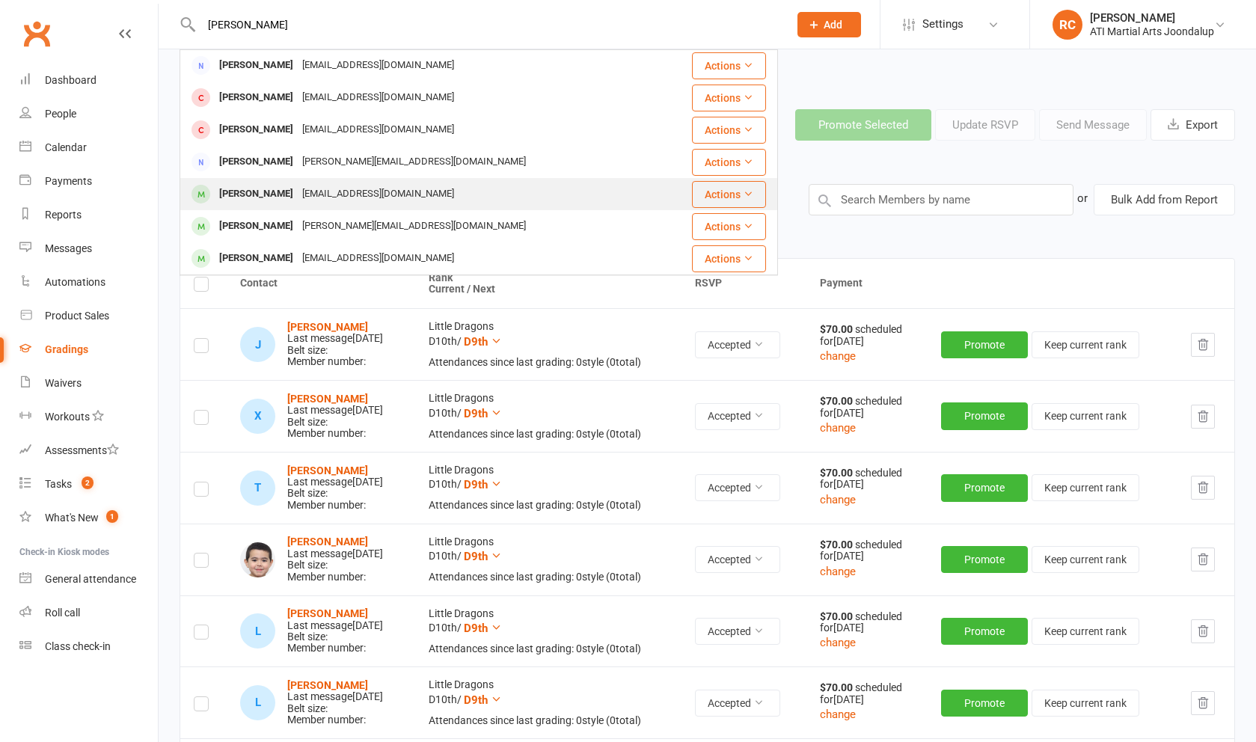
scroll to position [419, 0]
type input "[PERSON_NAME]"
click at [351, 194] on div "[EMAIL_ADDRESS][DOMAIN_NAME]" at bounding box center [378, 194] width 161 height 22
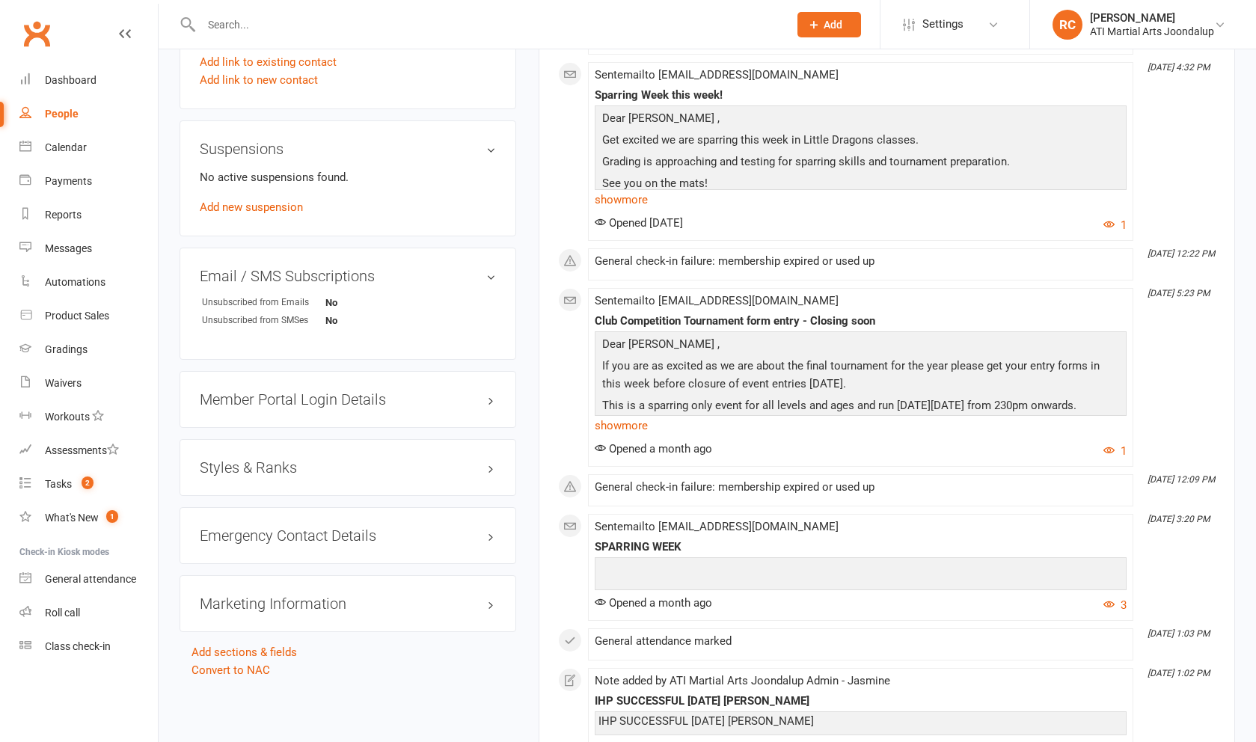
scroll to position [1507, 0]
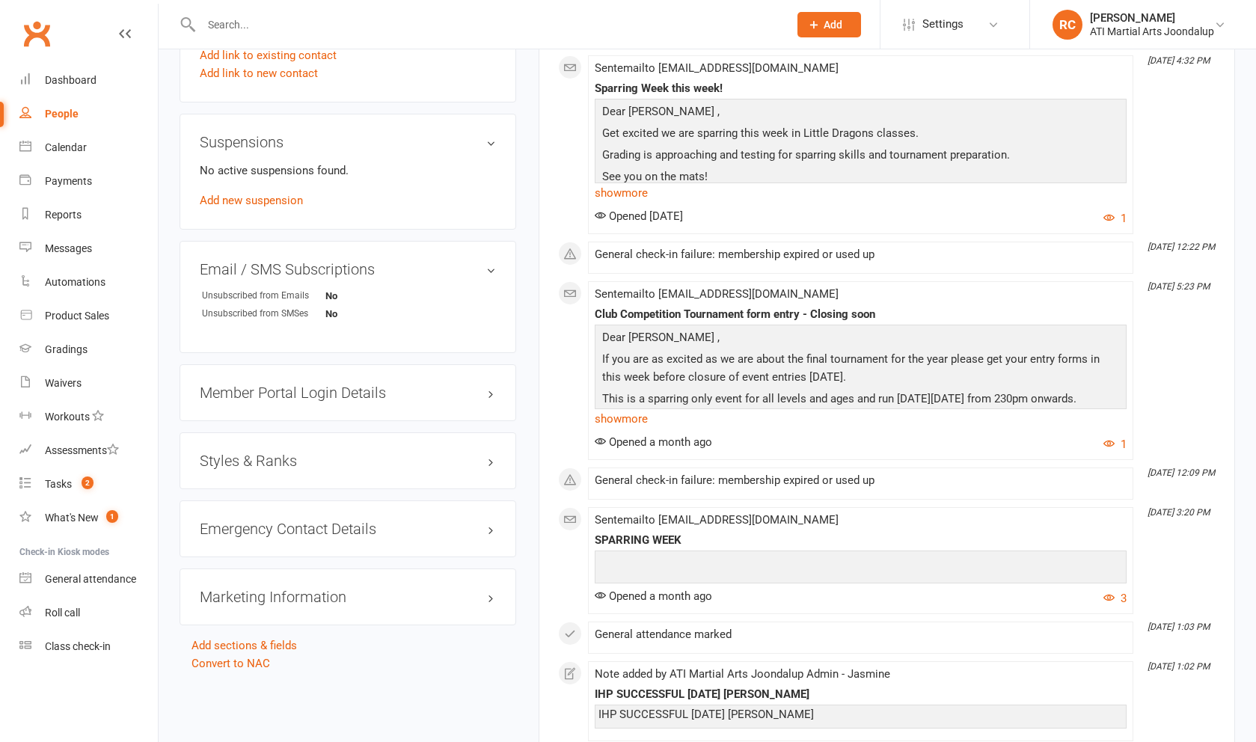
click at [441, 459] on h3 "Styles & Ranks" at bounding box center [348, 461] width 296 height 16
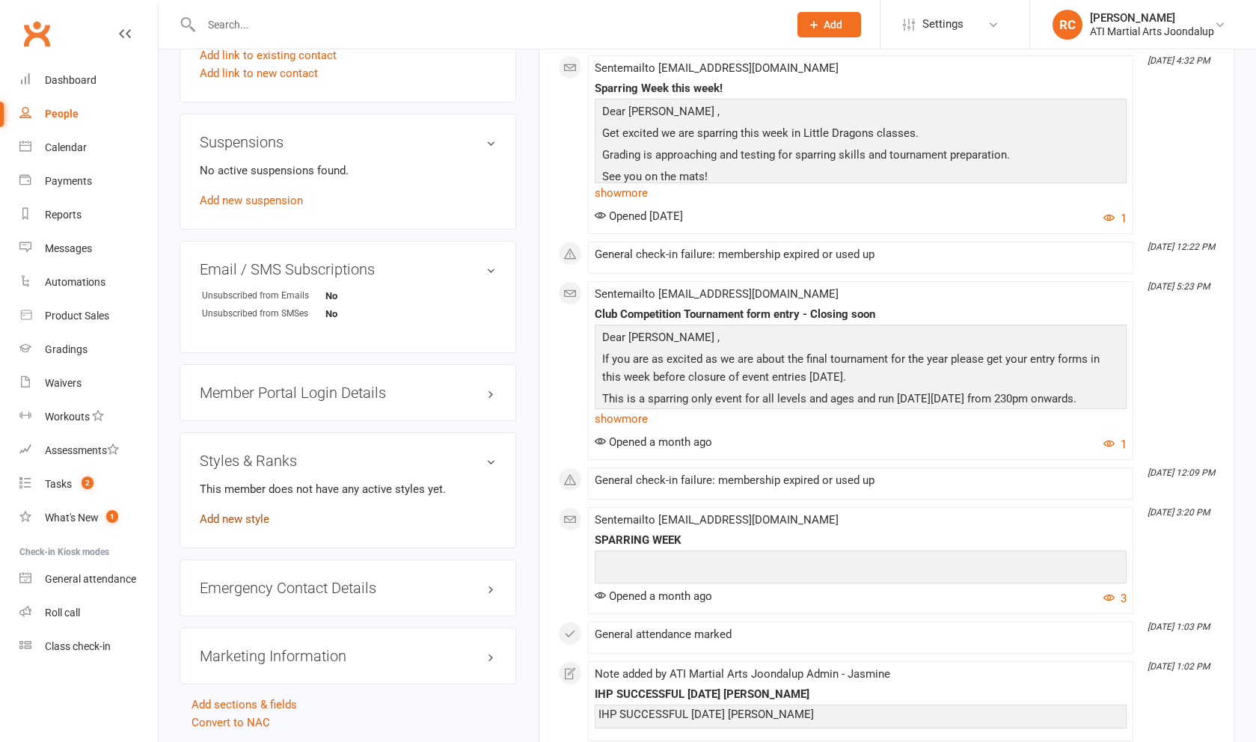
click at [241, 517] on link "Add new style" at bounding box center [235, 518] width 70 height 13
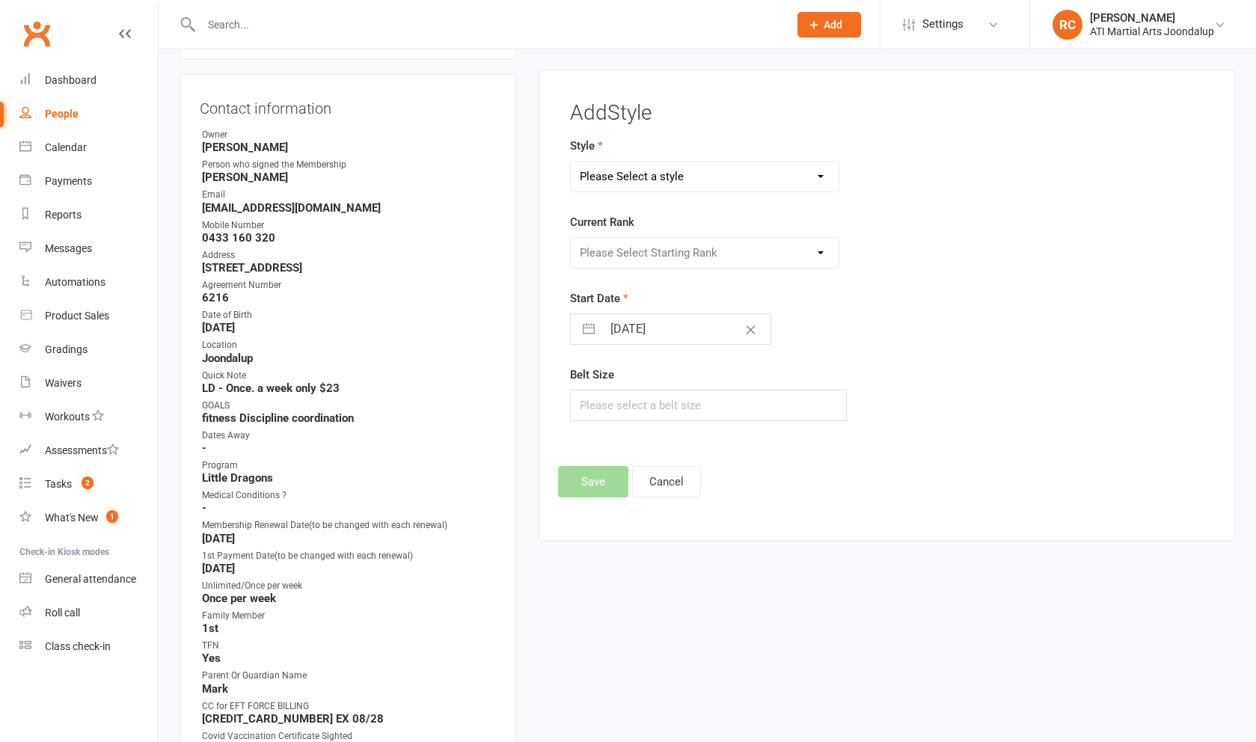
select select "2494"
select select "25166"
click at [612, 496] on button "Save" at bounding box center [593, 481] width 70 height 31
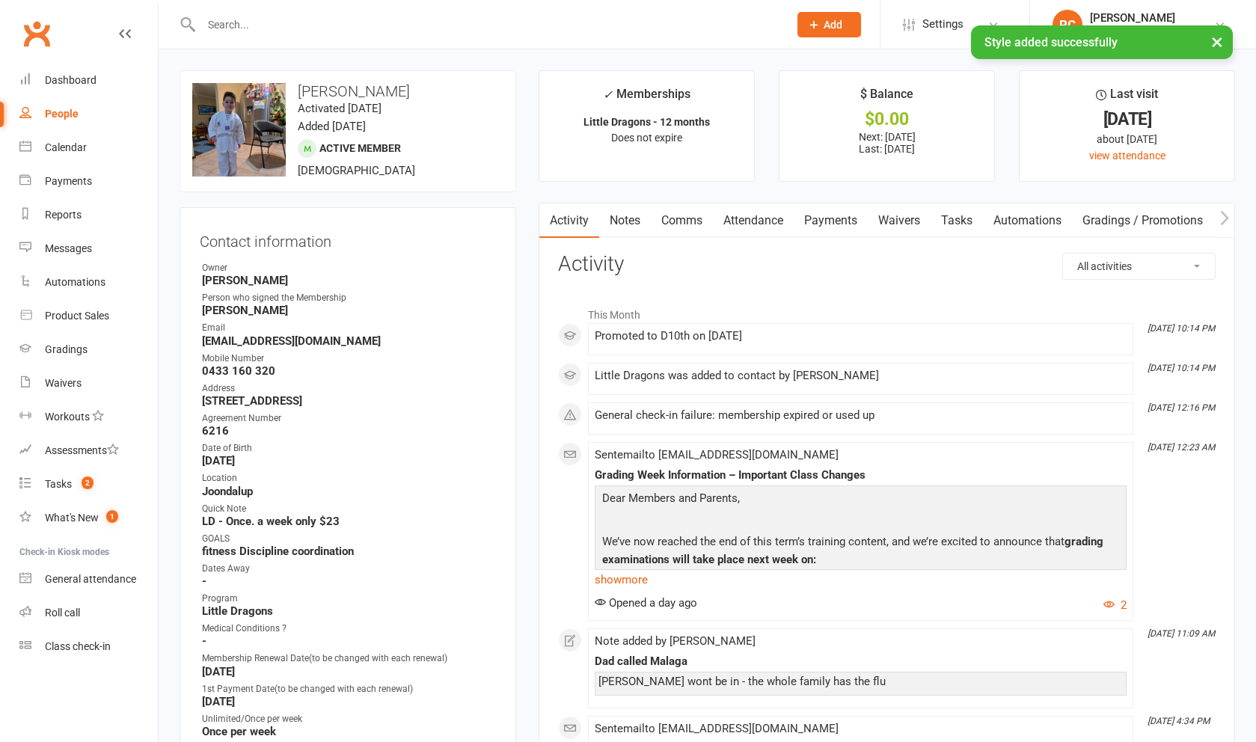
scroll to position [0, 0]
click at [82, 345] on div "Gradings" at bounding box center [66, 349] width 43 height 12
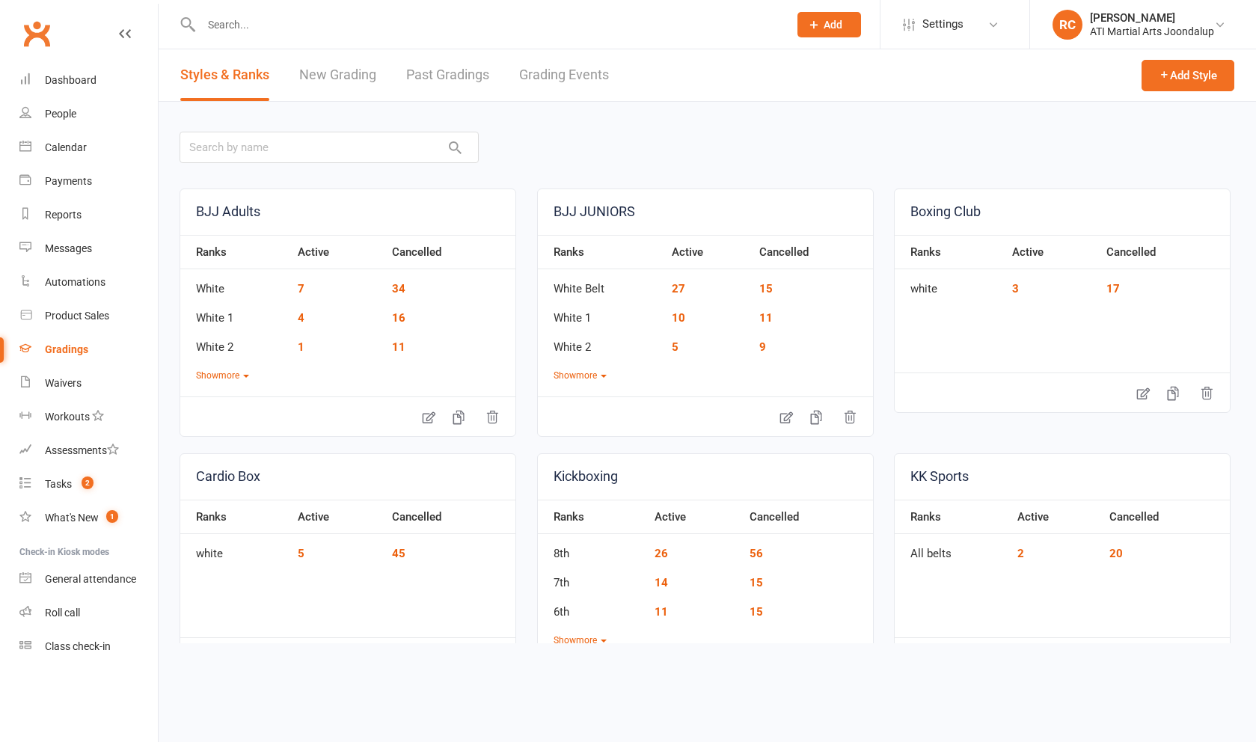
click at [565, 85] on link "Grading Events" at bounding box center [564, 75] width 90 height 52
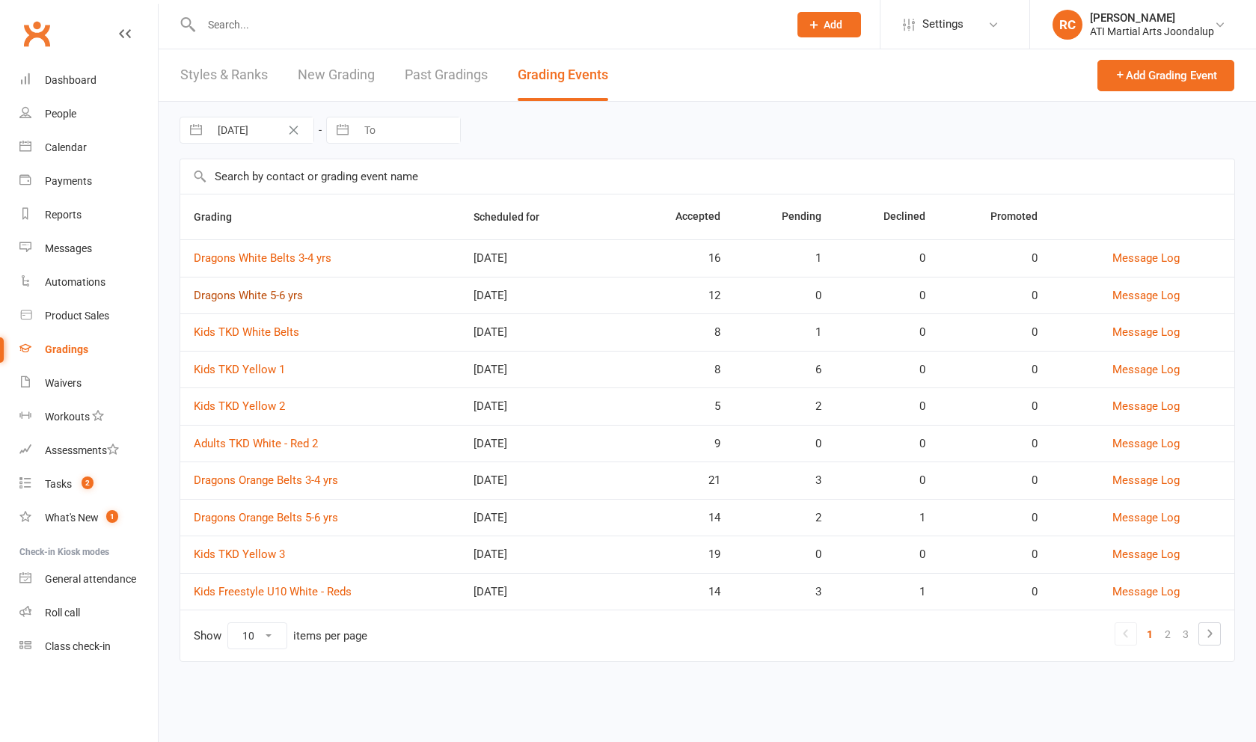
click at [276, 299] on link "Dragons White 5-6 yrs" at bounding box center [248, 295] width 109 height 13
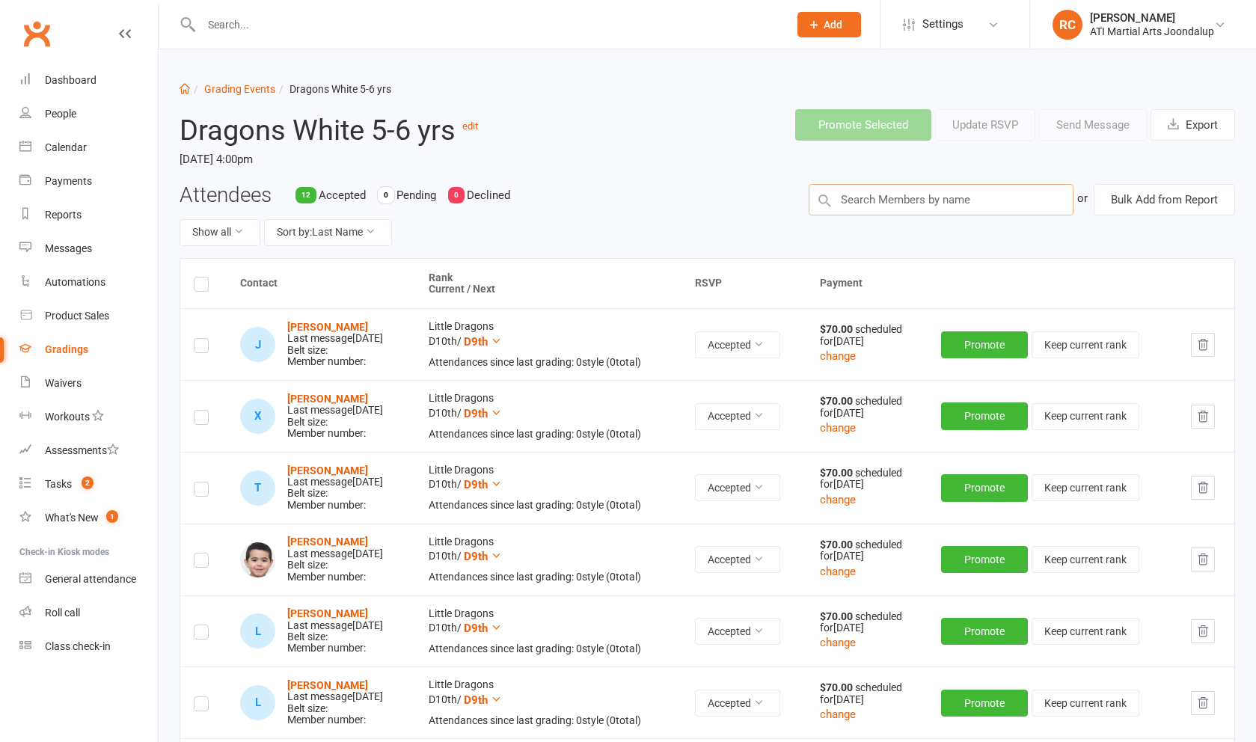
click at [972, 209] on input "text" at bounding box center [941, 199] width 265 height 31
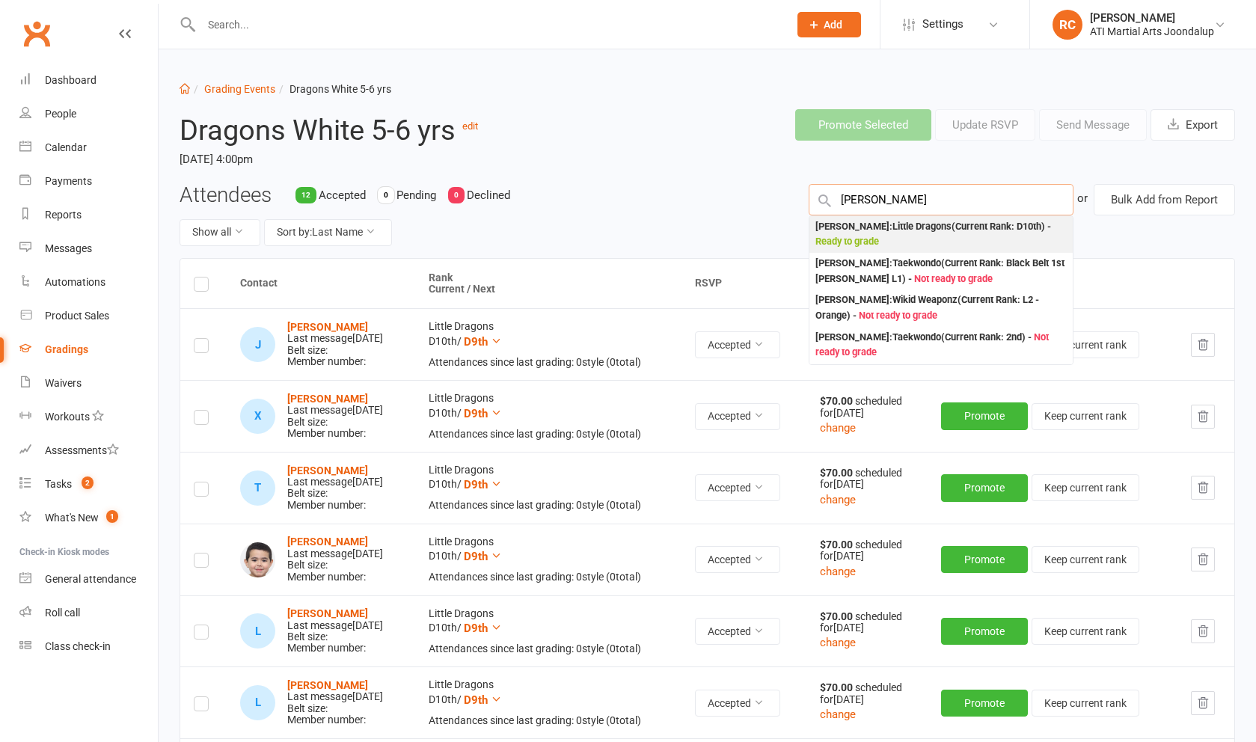
type input "[PERSON_NAME]"
click at [942, 237] on div "[PERSON_NAME] : Little Dragons (Current Rank: D10th ) - Ready to grade" at bounding box center [940, 234] width 251 height 31
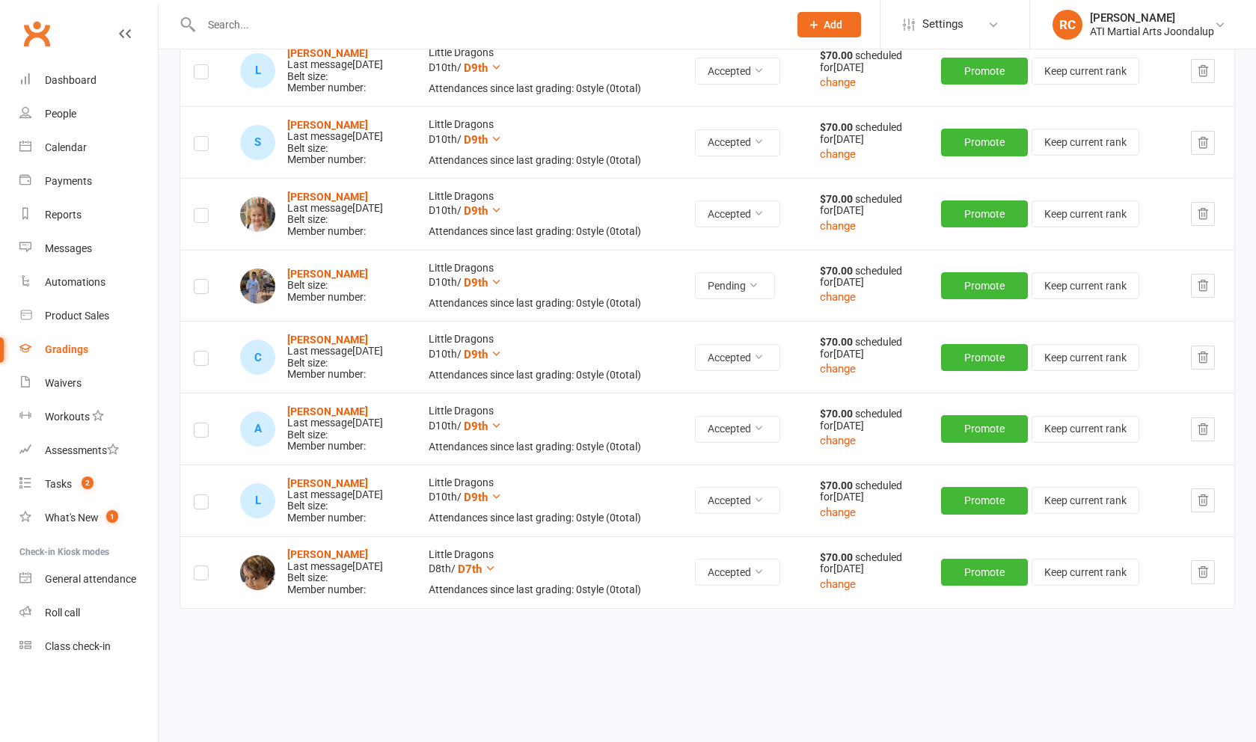
scroll to position [631, 0]
click at [199, 289] on label at bounding box center [201, 289] width 15 height 0
click at [199, 280] on input "checkbox" at bounding box center [201, 280] width 15 height 0
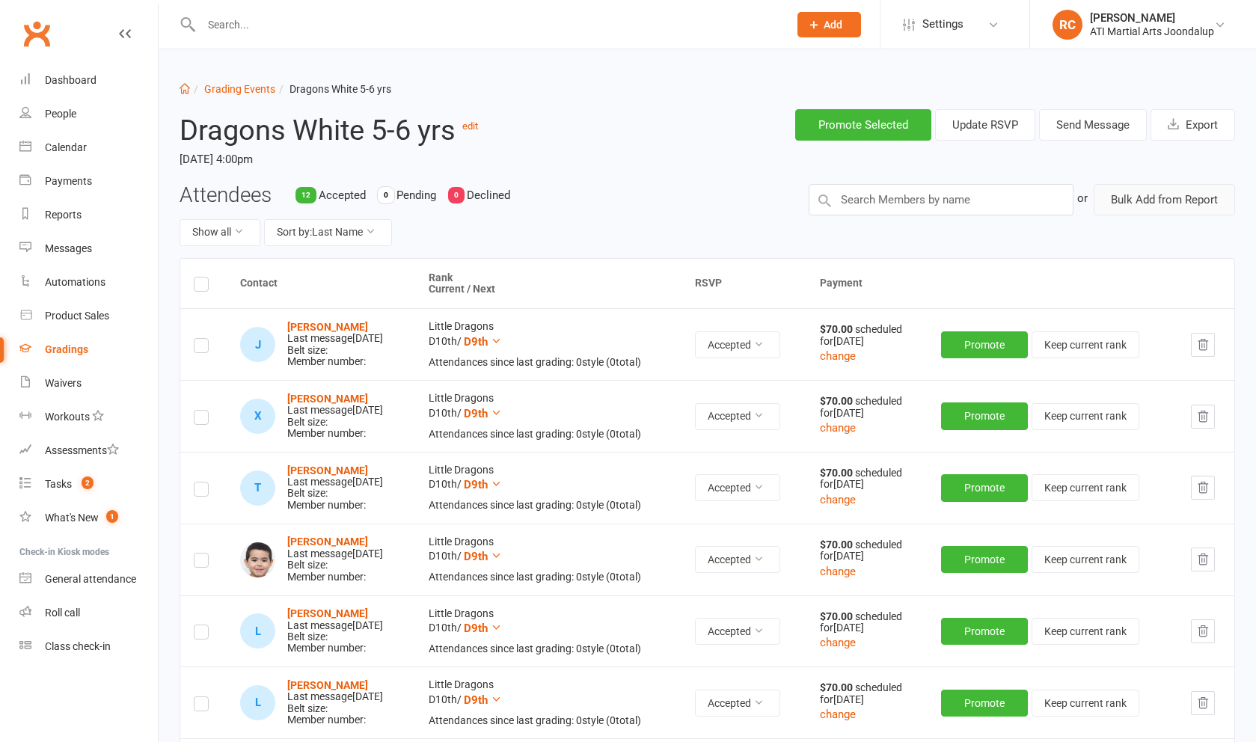
scroll to position [0, 0]
click at [1103, 138] on button "Send Message" at bounding box center [1093, 124] width 108 height 31
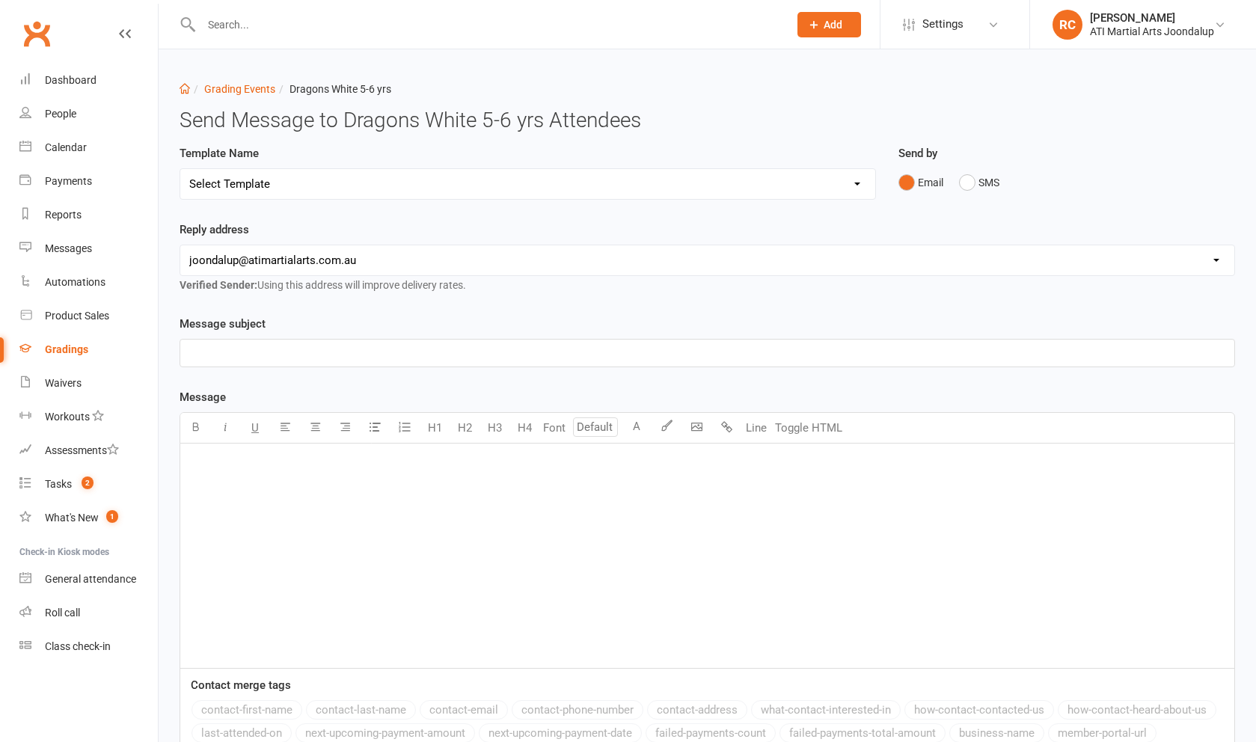
select select "3"
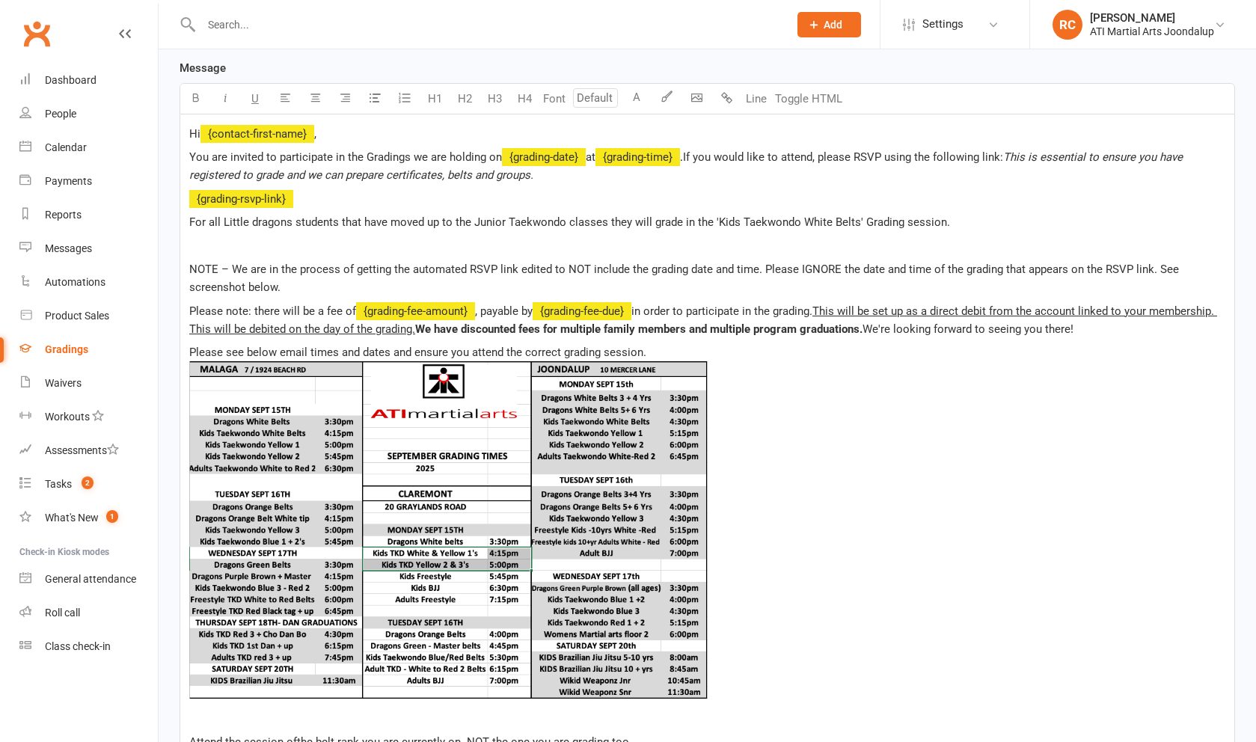
scroll to position [320, 0]
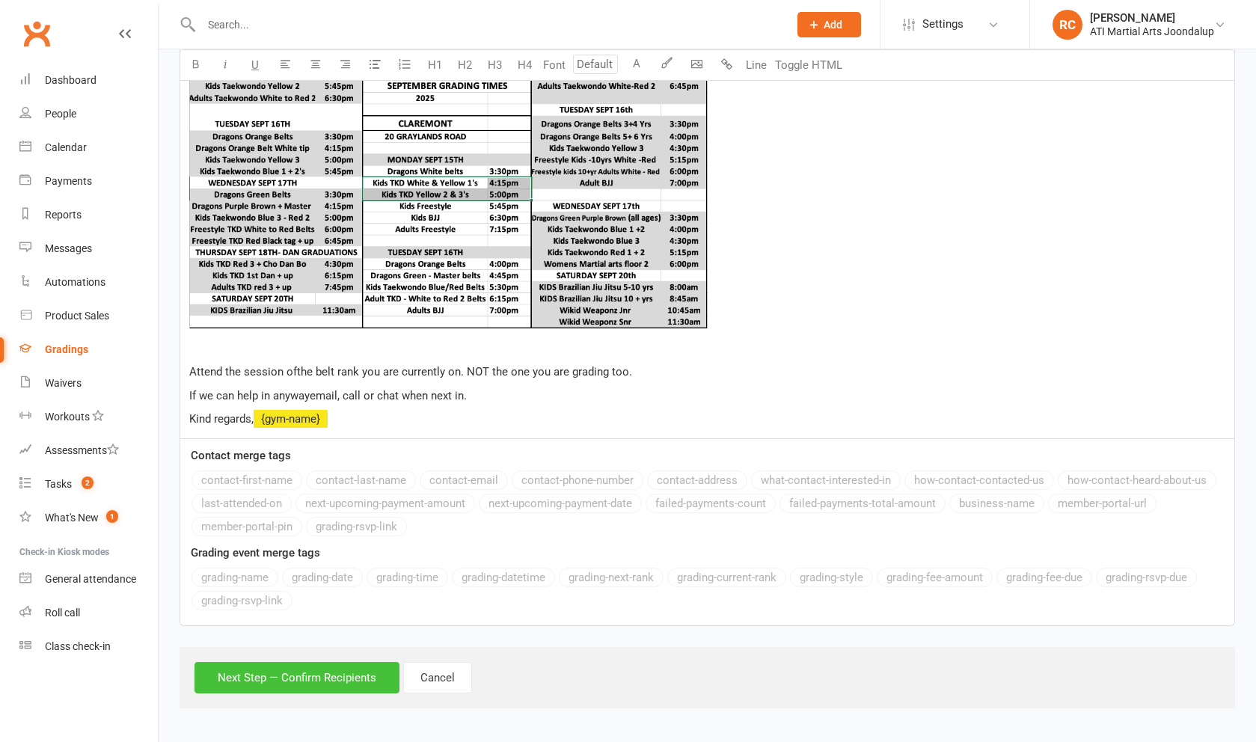
click at [329, 677] on button "Next Step — Confirm Recipients" at bounding box center [296, 677] width 205 height 31
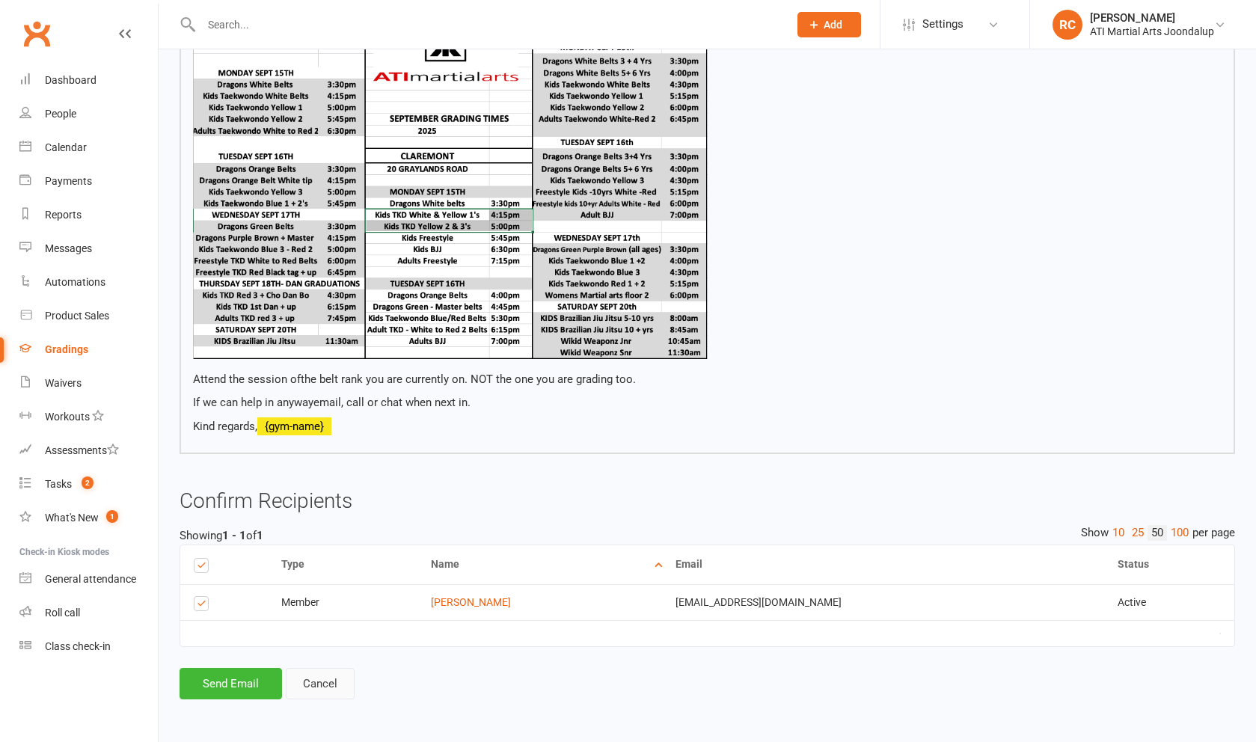
scroll to position [559, 0]
click at [222, 679] on button "Send Email" at bounding box center [231, 683] width 102 height 31
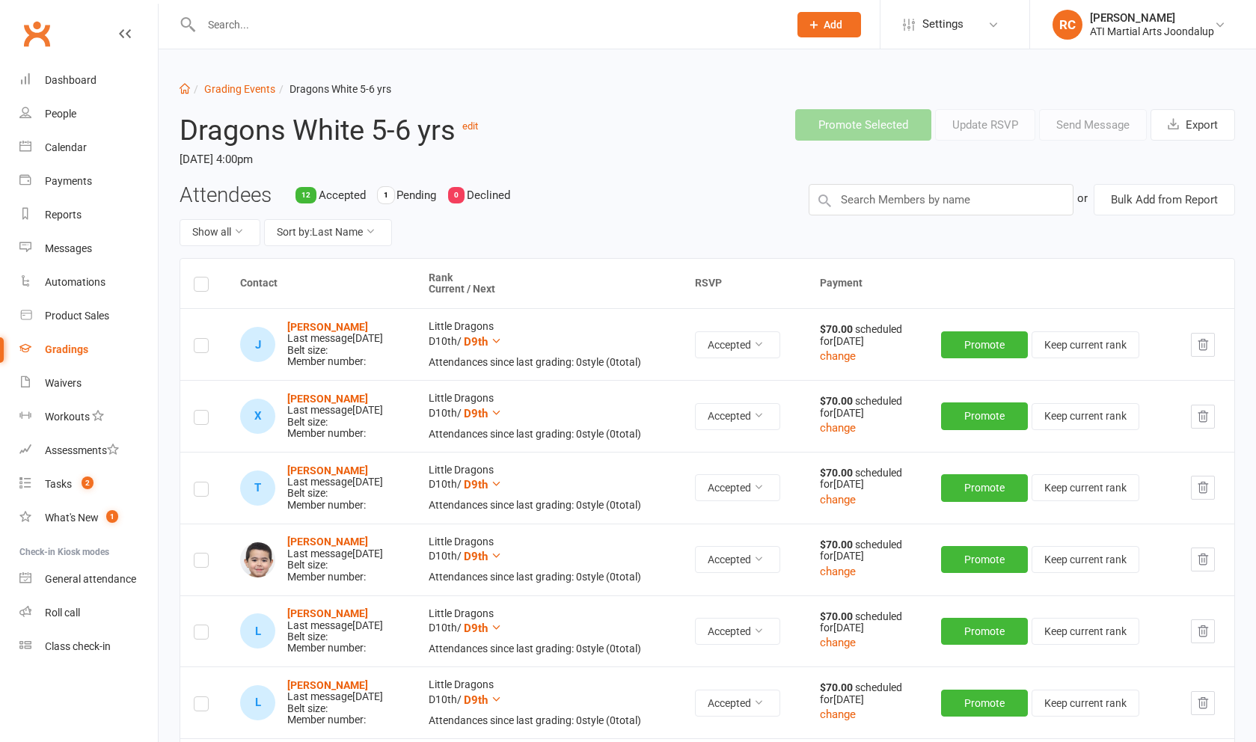
click at [248, 27] on input "text" at bounding box center [487, 24] width 581 height 21
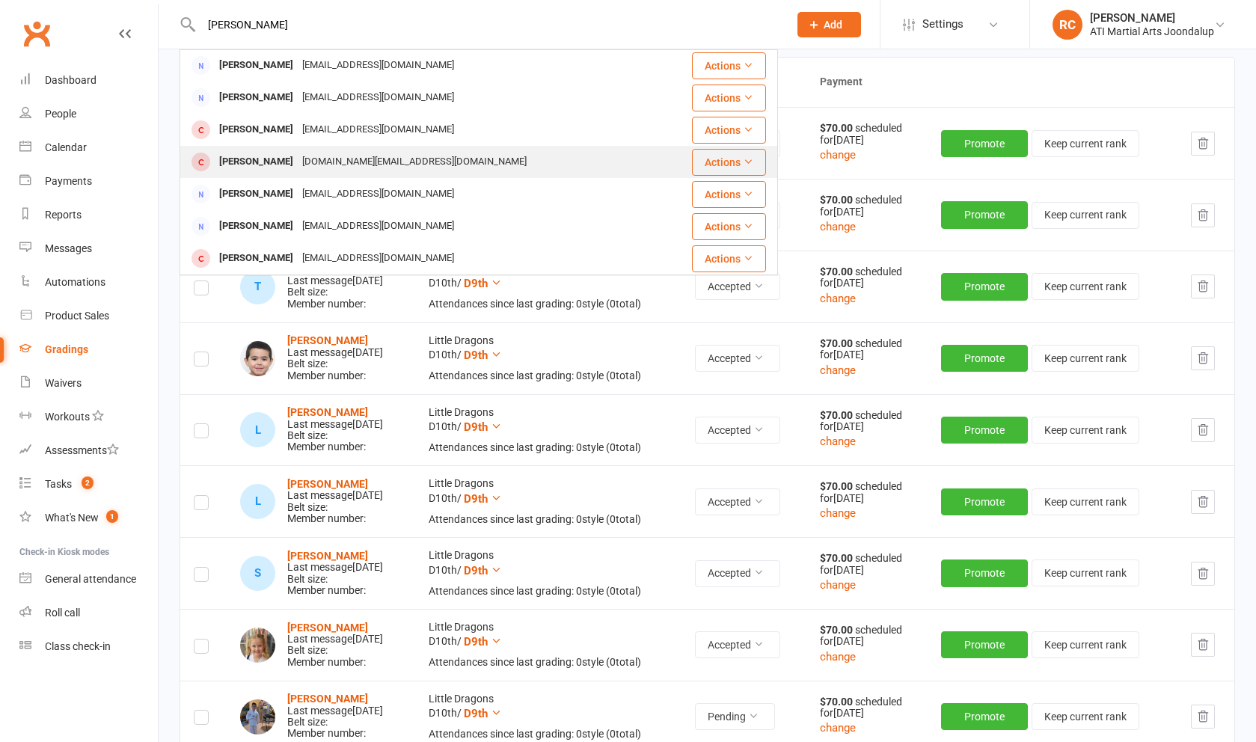
scroll to position [419, 0]
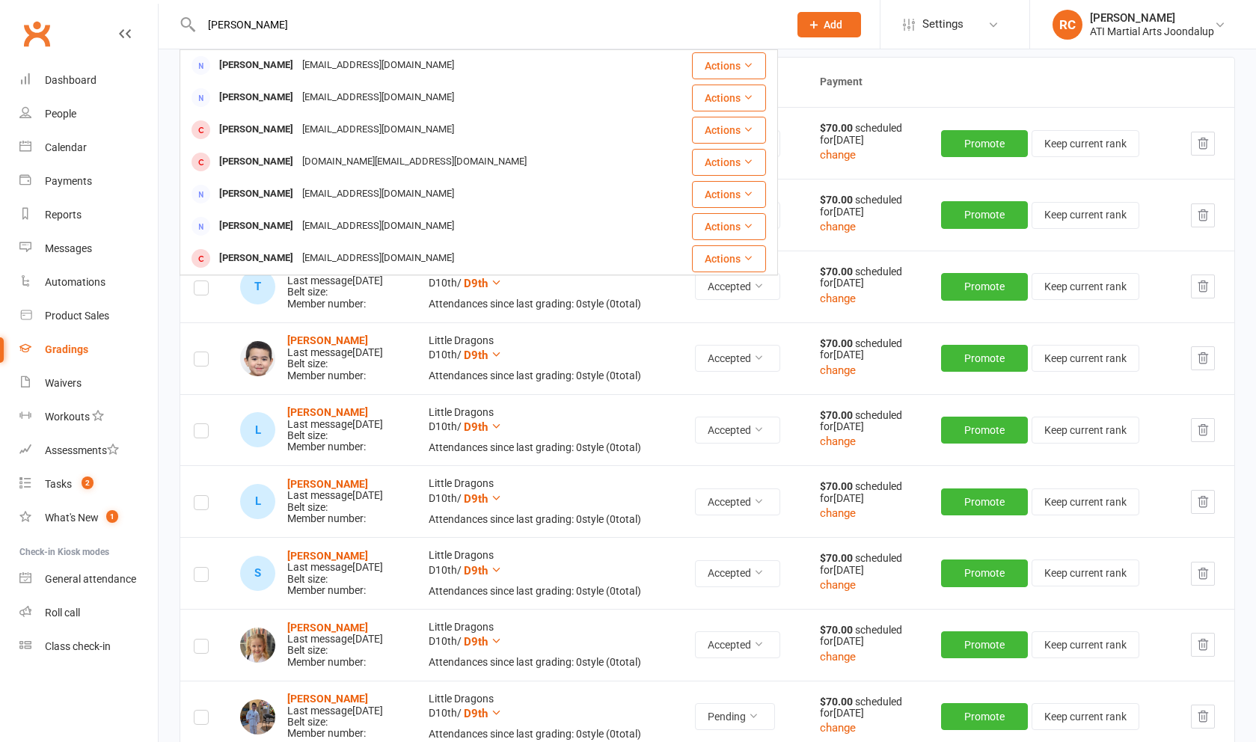
drag, startPoint x: 243, startPoint y: 23, endPoint x: 181, endPoint y: 16, distance: 62.4
paste input "[EMAIL_ADDRESS][DOMAIN_NAME]"
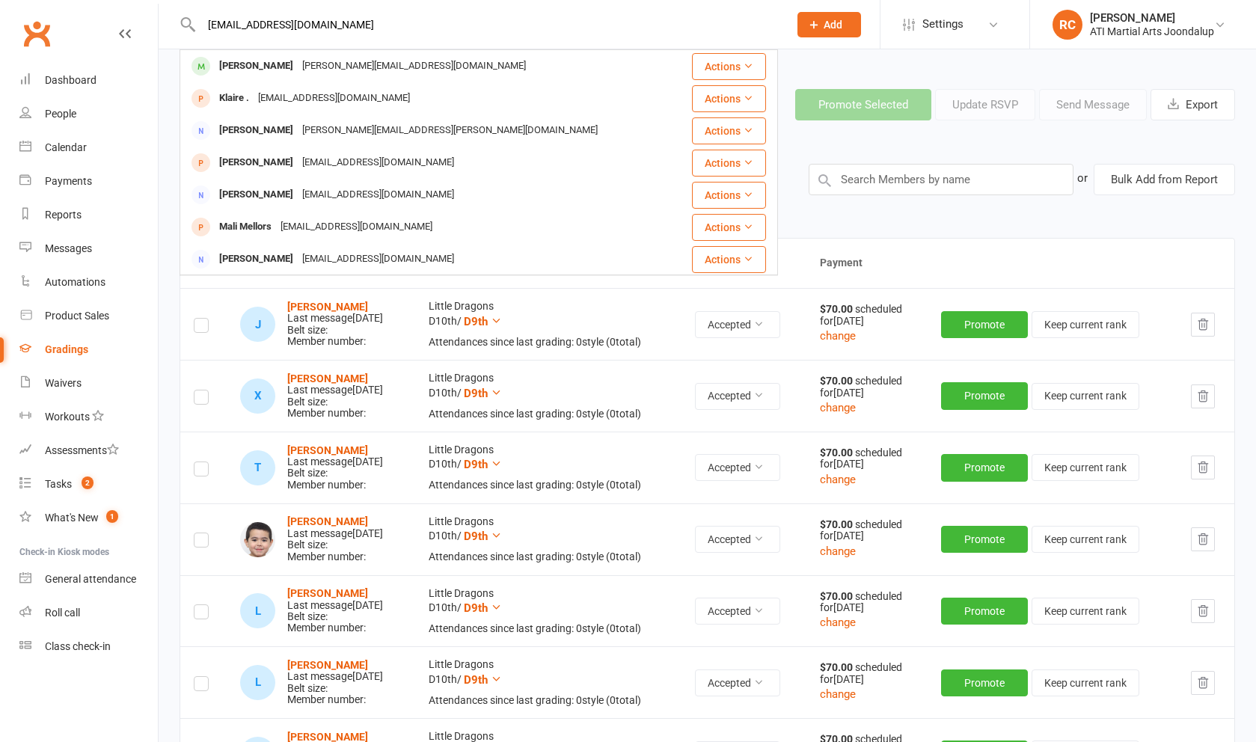
scroll to position [0, 0]
type input "[EMAIL_ADDRESS][DOMAIN_NAME]"
click at [85, 125] on link "People" at bounding box center [88, 114] width 138 height 34
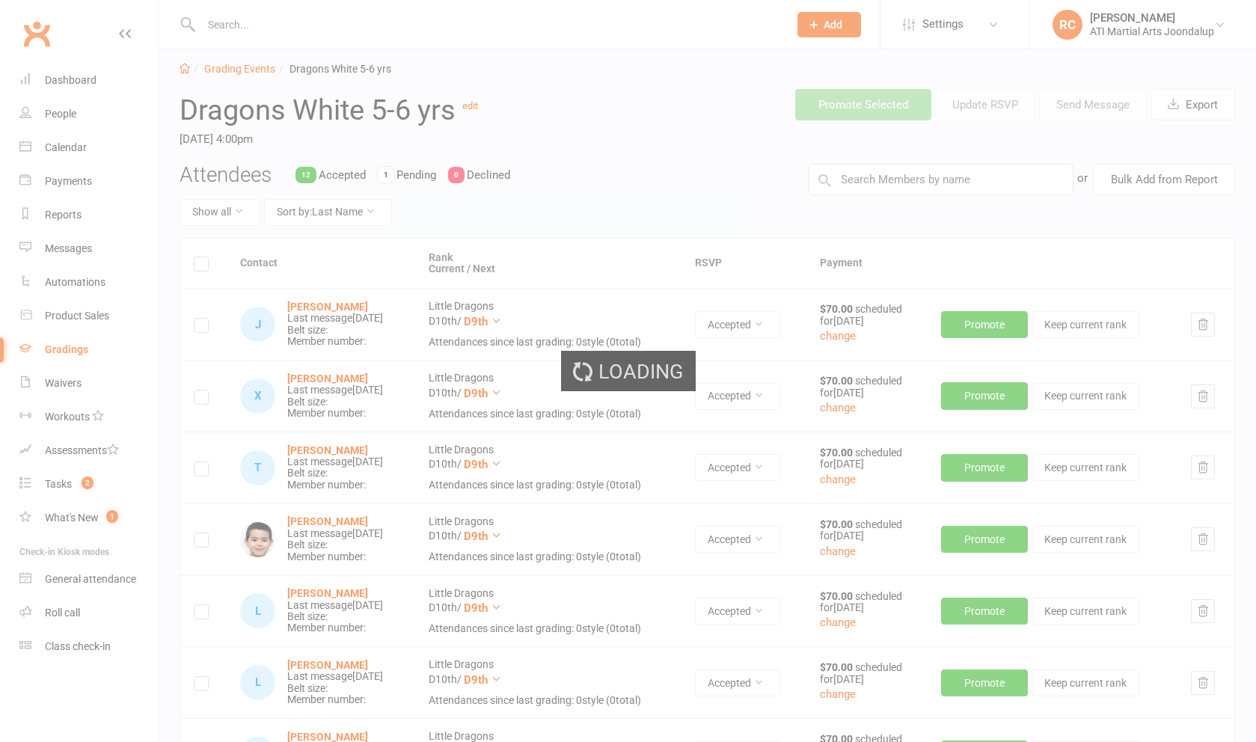
select select "100"
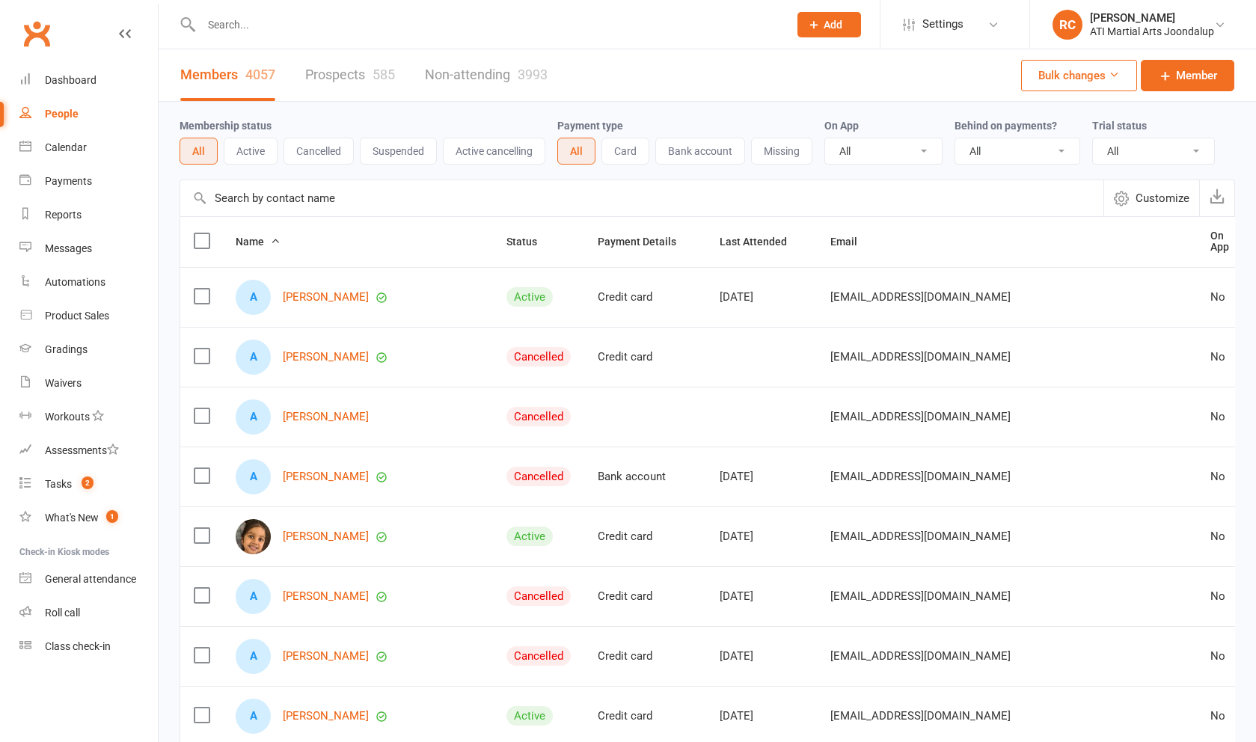
click at [338, 28] on input "text" at bounding box center [487, 24] width 581 height 21
paste input "[EMAIL_ADDRESS][DOMAIN_NAME]"
type input "[EMAIL_ADDRESS][DOMAIN_NAME]"
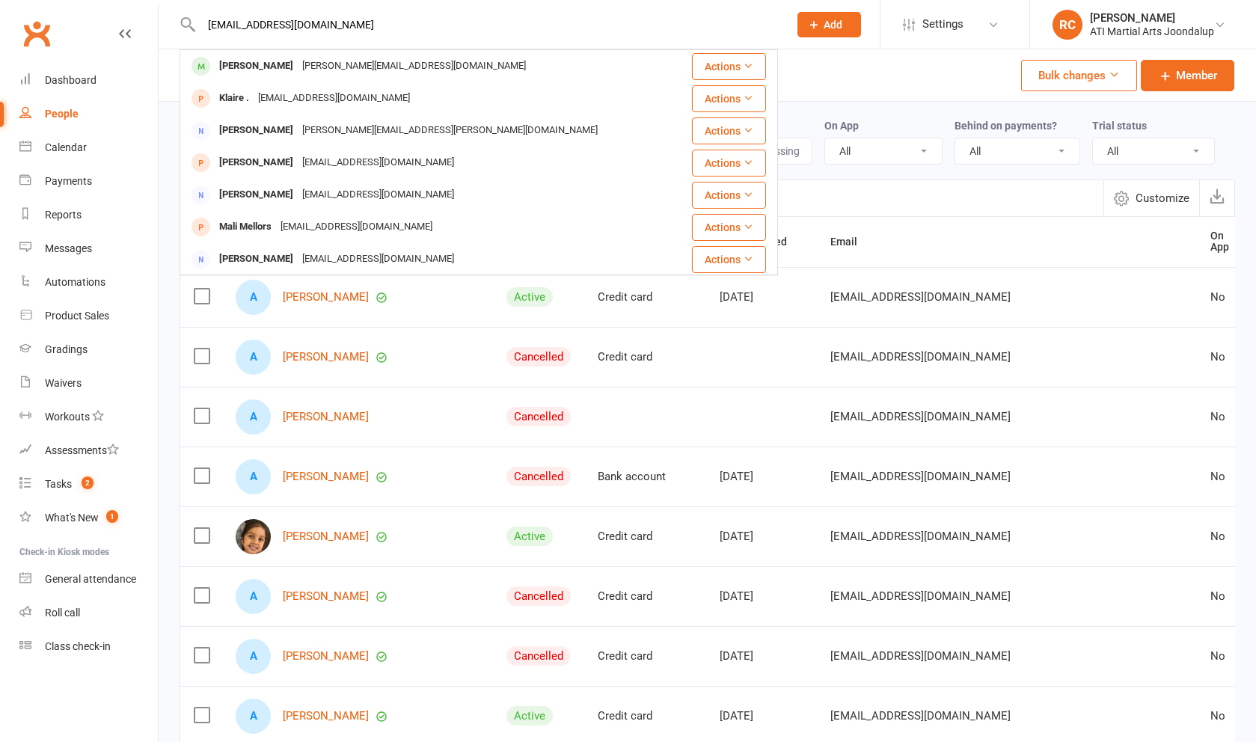
drag, startPoint x: 337, startPoint y: 29, endPoint x: 175, endPoint y: 23, distance: 162.4
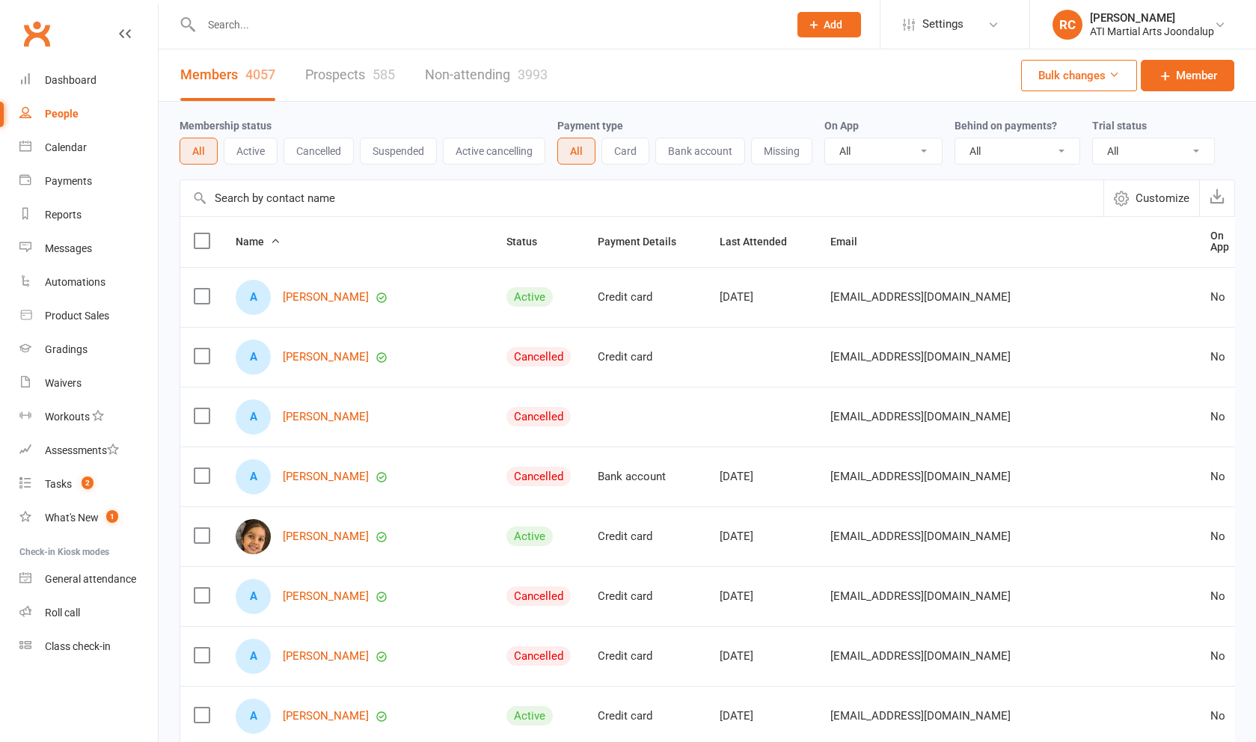
click at [245, 160] on button "Active" at bounding box center [251, 151] width 54 height 27
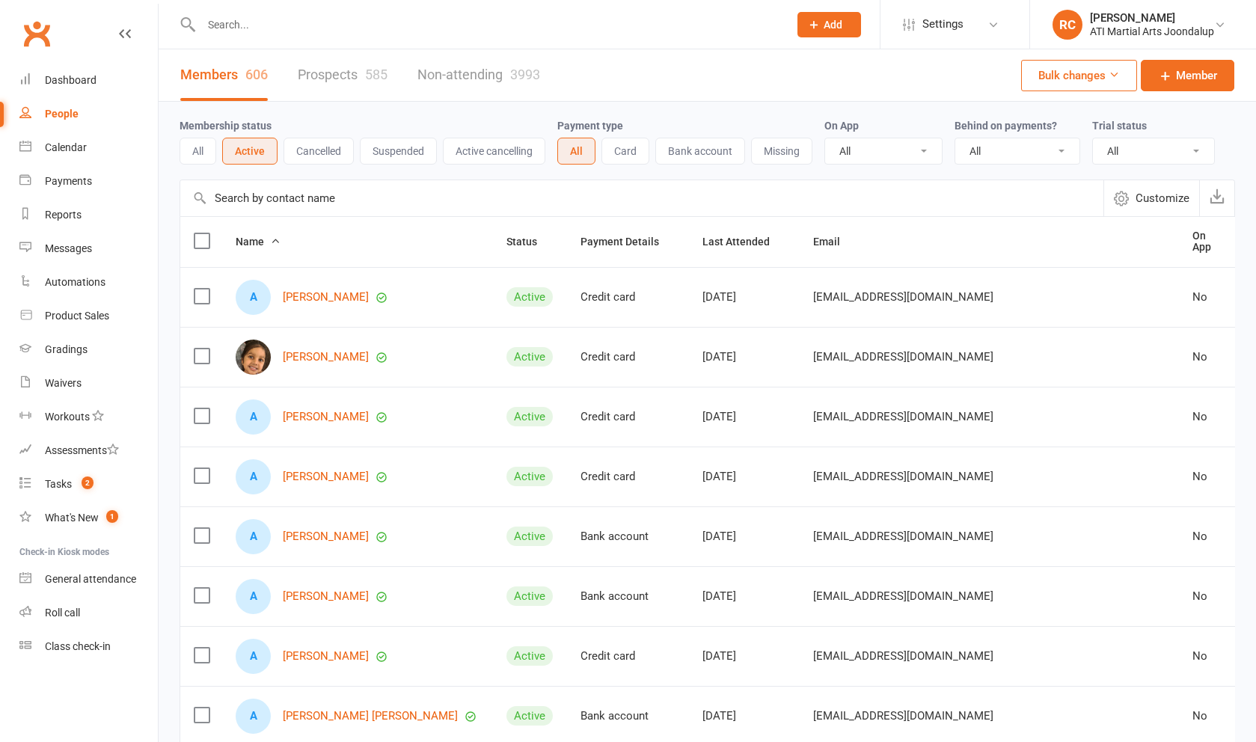
click at [289, 206] on input "text" at bounding box center [641, 198] width 923 height 36
paste input "[EMAIL_ADDRESS][DOMAIN_NAME]"
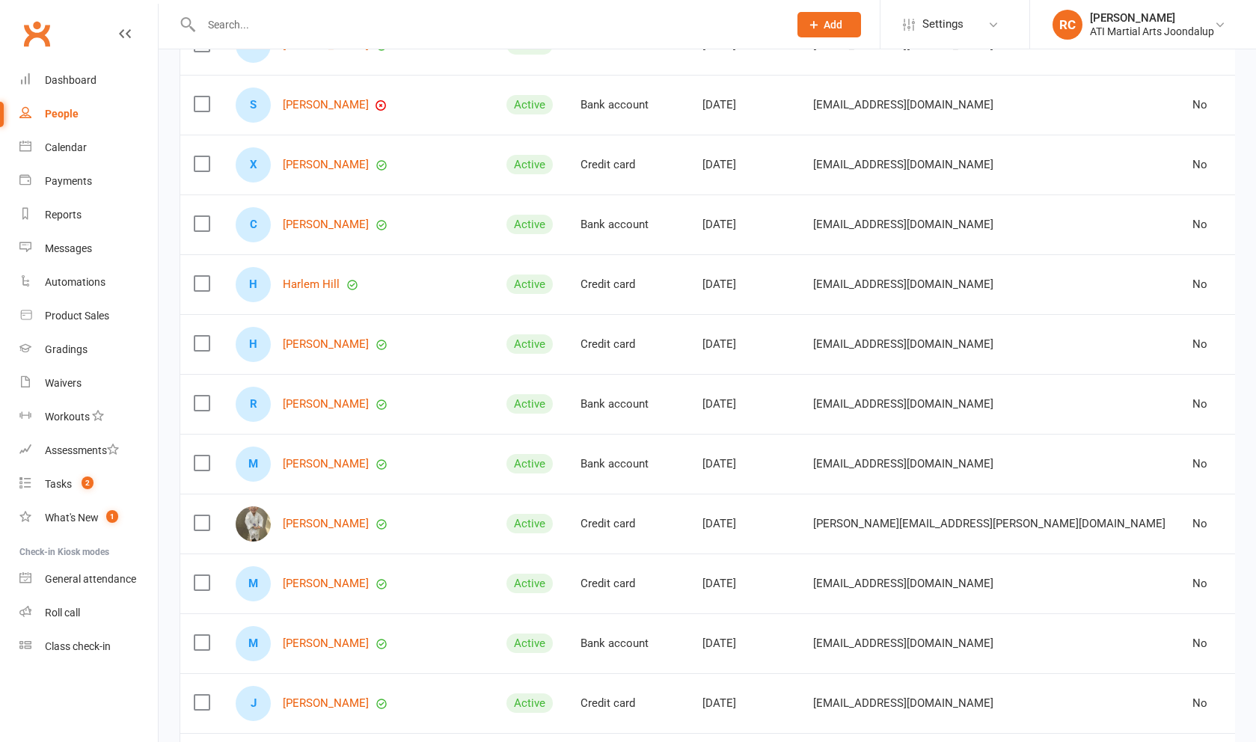
scroll to position [435, 0]
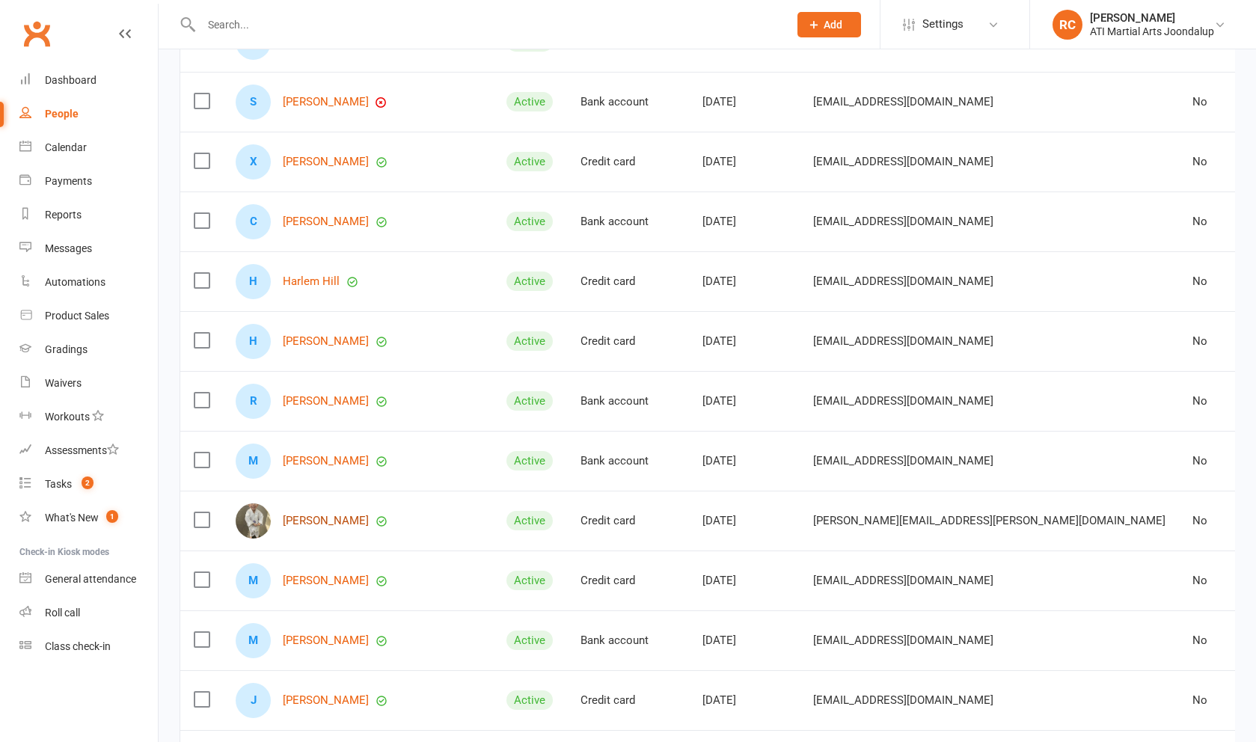
type input "[EMAIL_ADDRESS][DOMAIN_NAME]"
click at [316, 527] on link "[PERSON_NAME]" at bounding box center [326, 521] width 86 height 13
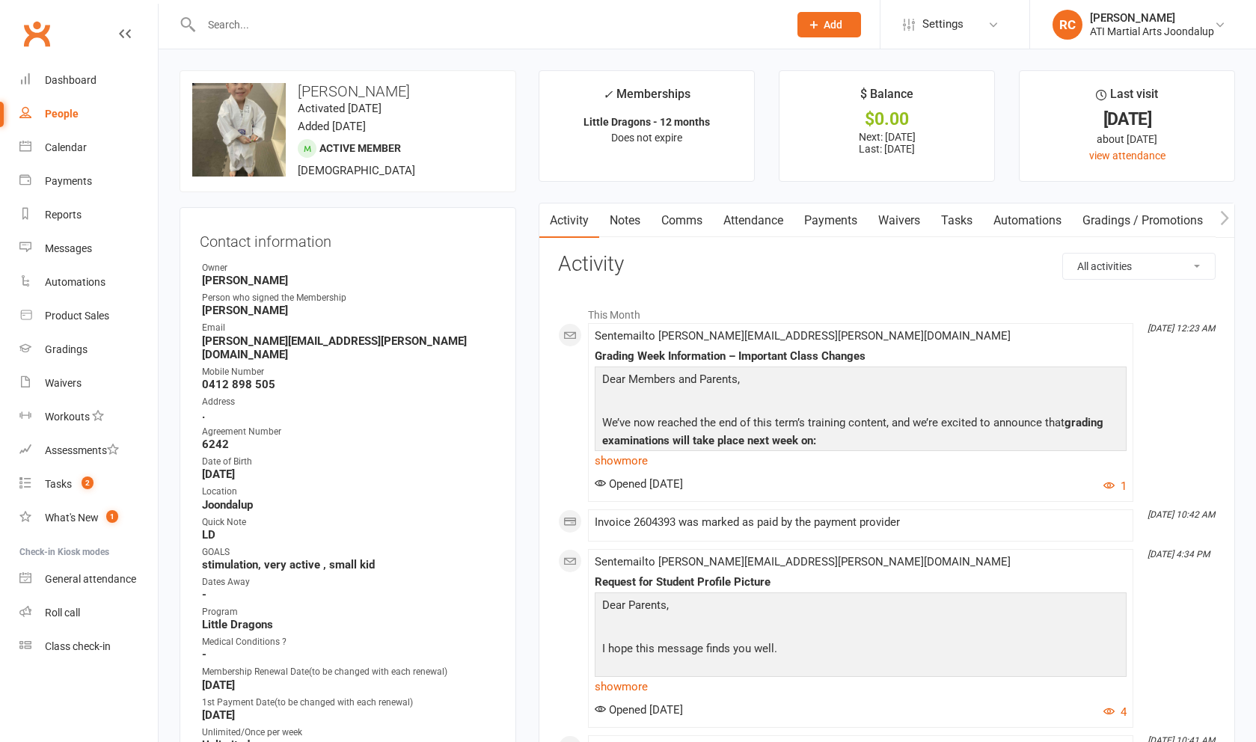
click at [848, 27] on button "Add" at bounding box center [829, 24] width 64 height 25
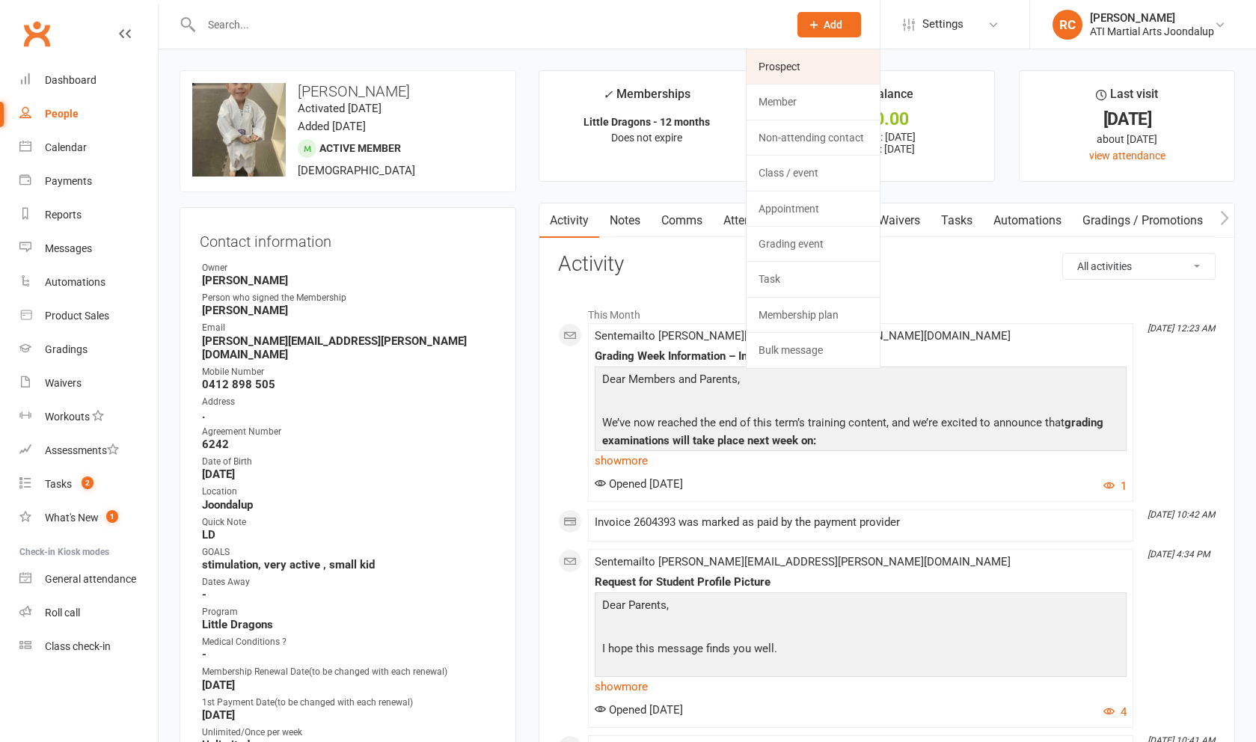
click at [827, 74] on link "Prospect" at bounding box center [812, 66] width 133 height 34
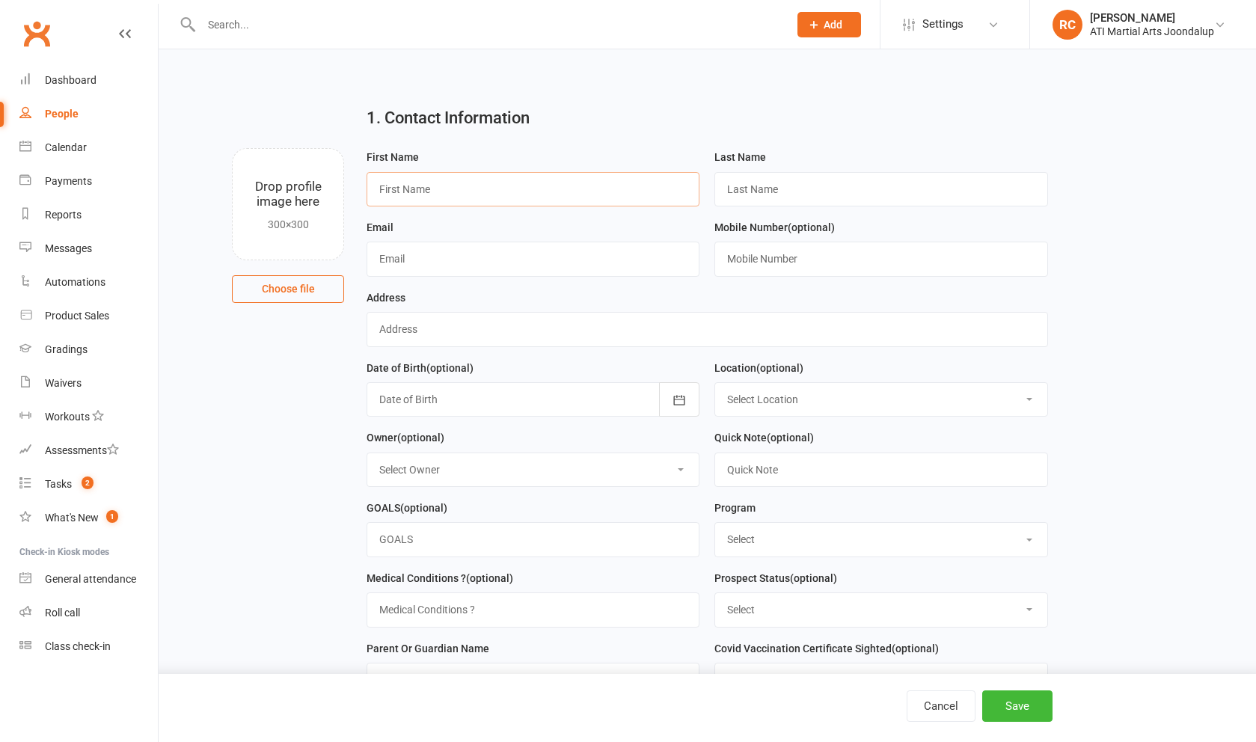
click at [472, 186] on input "text" at bounding box center [533, 189] width 333 height 34
paste input "Name [PERSON_NAME]"
type input "Name [PERSON_NAME]"
paste input "Name [PERSON_NAME]"
type input "Name [PERSON_NAME]"
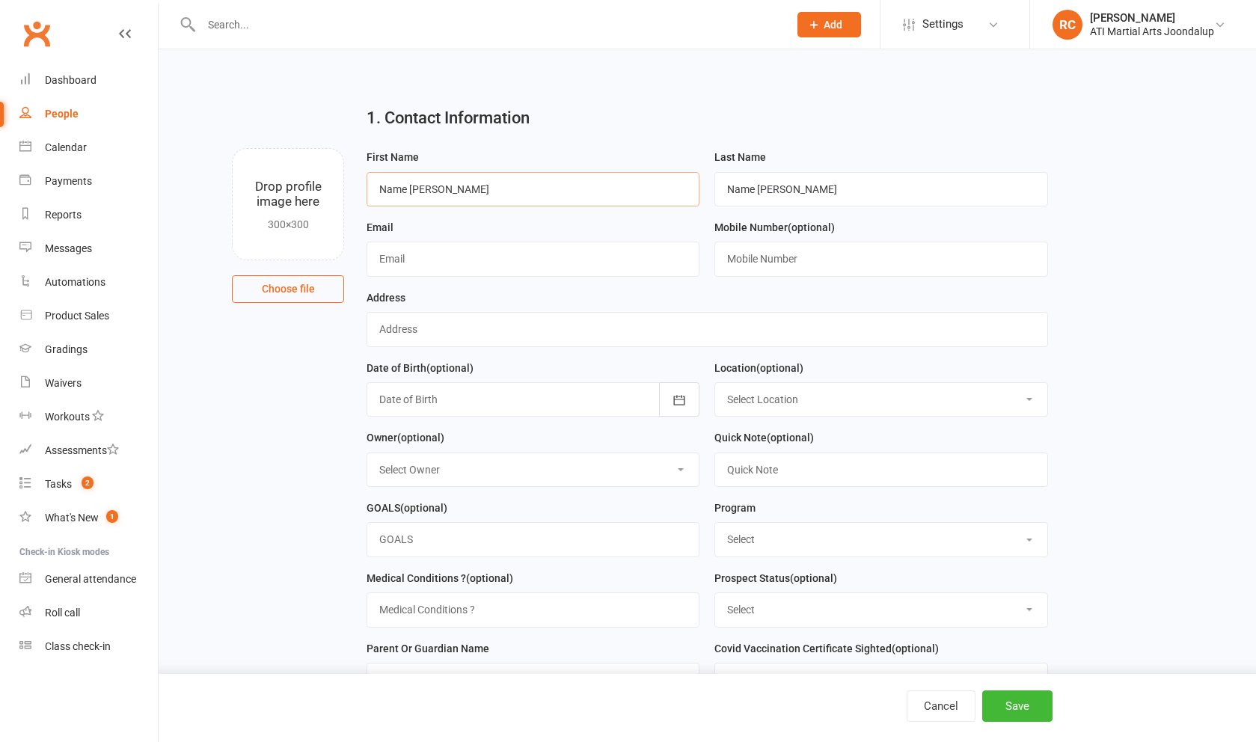
drag, startPoint x: 413, startPoint y: 193, endPoint x: 447, endPoint y: 197, distance: 34.6
drag, startPoint x: 491, startPoint y: 192, endPoint x: 414, endPoint y: 191, distance: 77.8
click at [414, 191] on input "[PERSON_NAME]" at bounding box center [533, 189] width 333 height 34
type input "Matilda"
drag, startPoint x: 800, startPoint y: 191, endPoint x: 699, endPoint y: 186, distance: 100.3
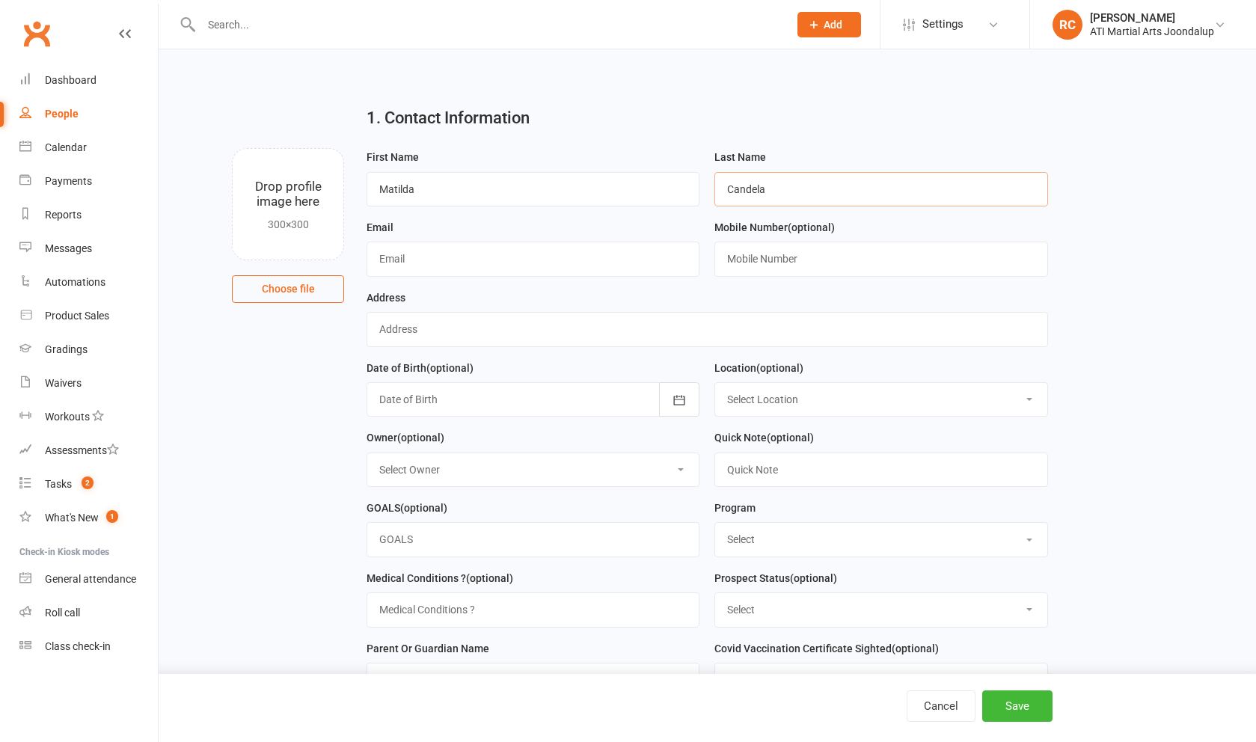
type input "Candela"
click at [488, 266] on input "text" at bounding box center [533, 259] width 333 height 34
paste input "[EMAIL_ADDRESS][DOMAIN_NAME]"
type input "[EMAIL_ADDRESS][DOMAIN_NAME]"
paste input "0493615600"
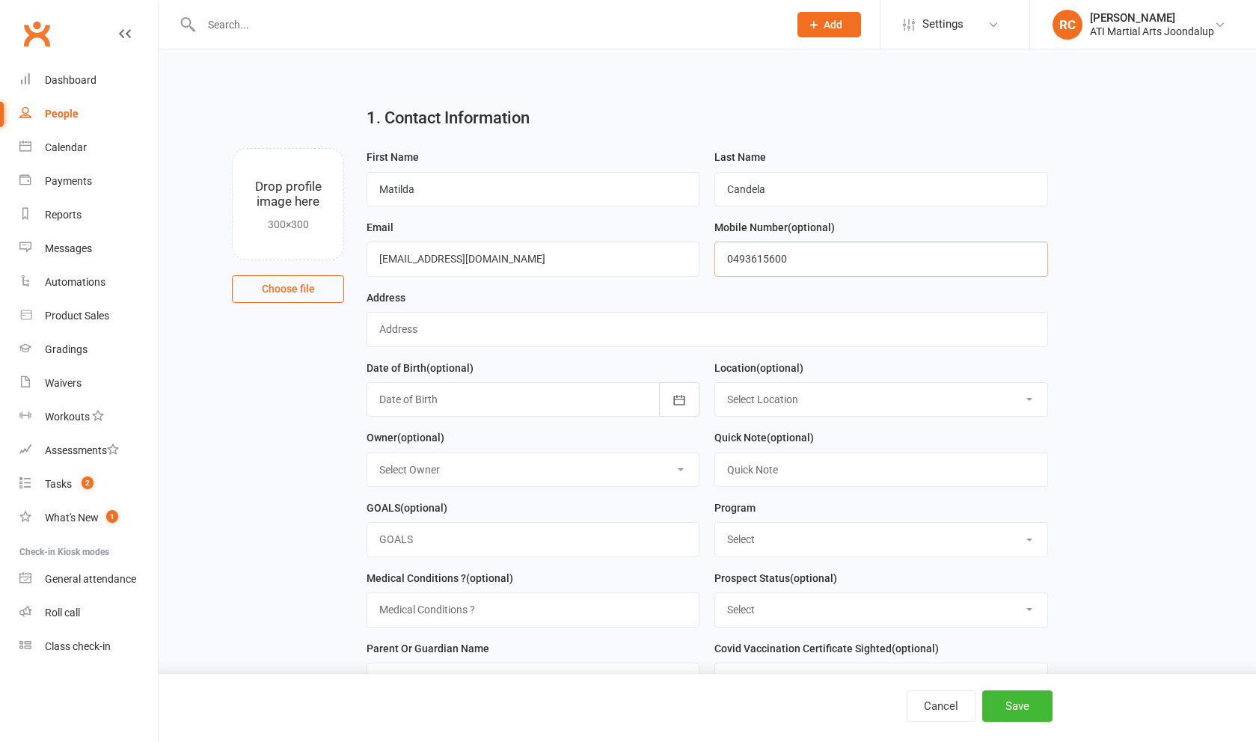
click at [752, 263] on input "0493615600" at bounding box center [880, 259] width 333 height 34
click at [770, 263] on input "0493 615600" at bounding box center [880, 259] width 333 height 34
type input "0493 615 600"
click at [735, 335] on input "text" at bounding box center [707, 329] width 681 height 34
type input "."
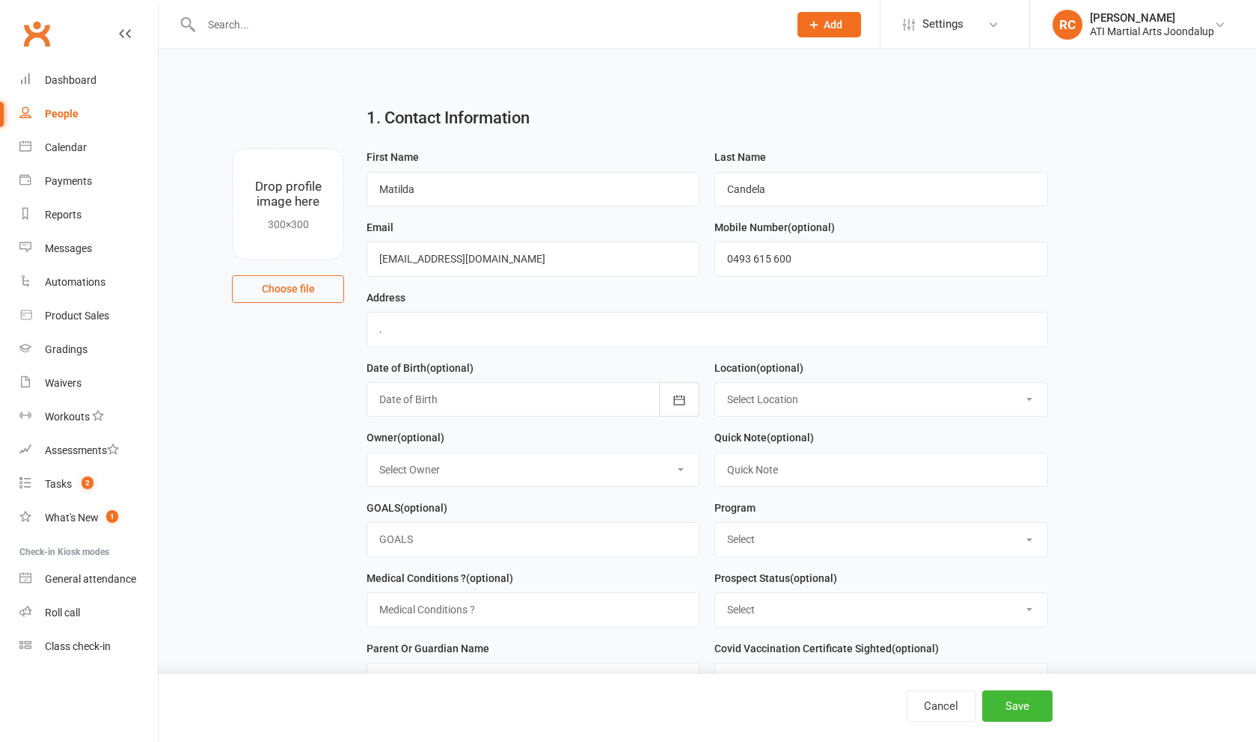
select select "0"
click at [803, 472] on input "text" at bounding box center [880, 470] width 333 height 34
type input "Adults"
select select "Academy Membership SNR"
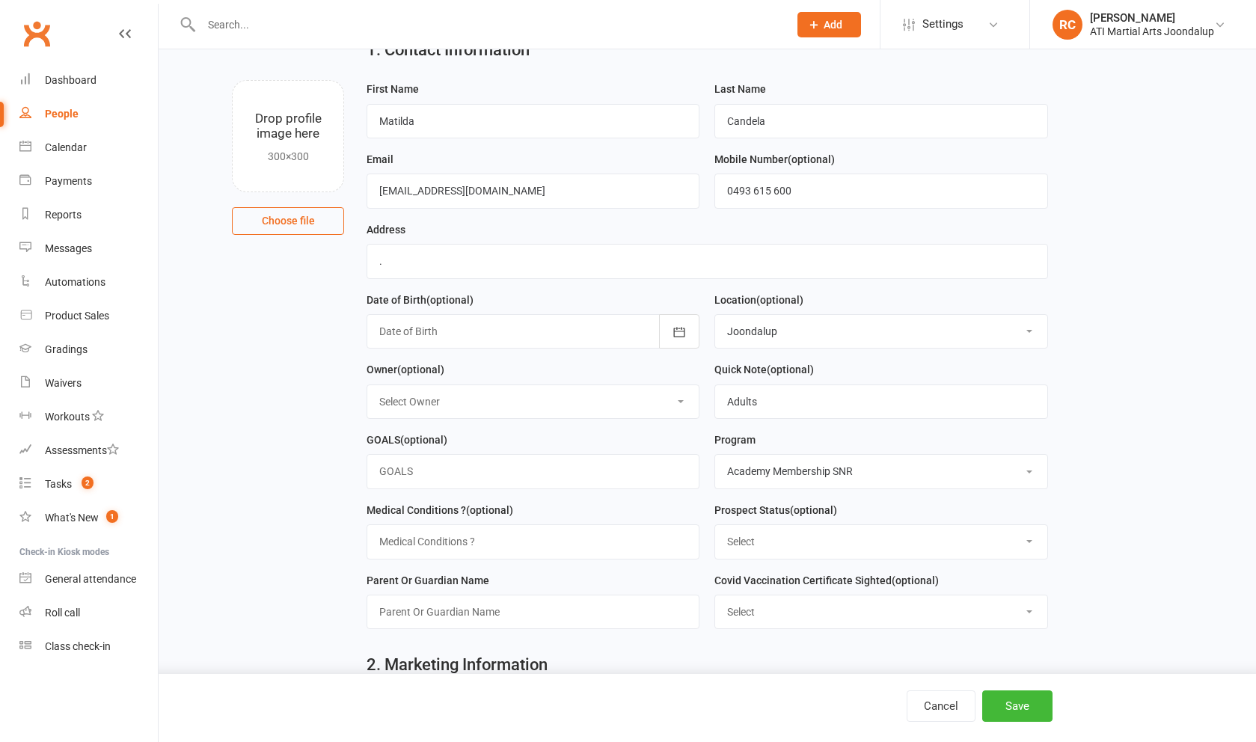
scroll to position [72, 0]
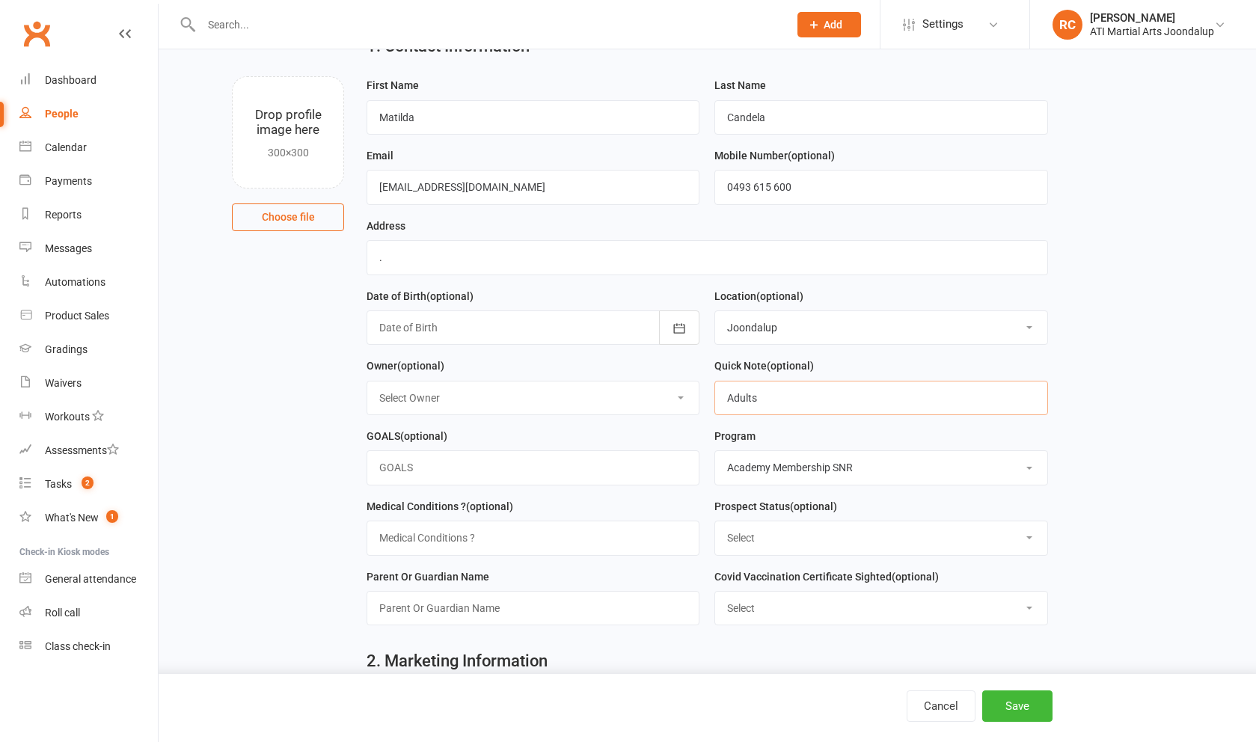
drag, startPoint x: 757, startPoint y: 411, endPoint x: 621, endPoint y: 393, distance: 137.2
type input "offered $39 intro week if brings a friend"
select select "Initial Contact"
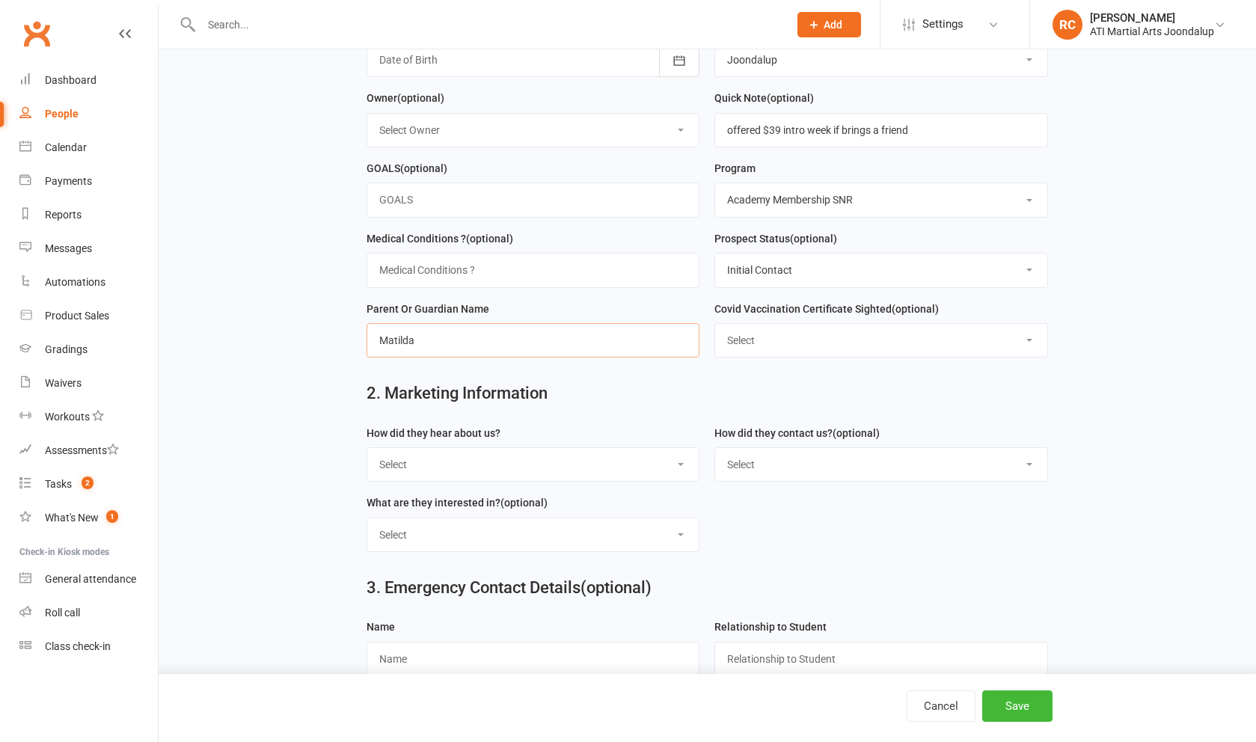
scroll to position [348, 0]
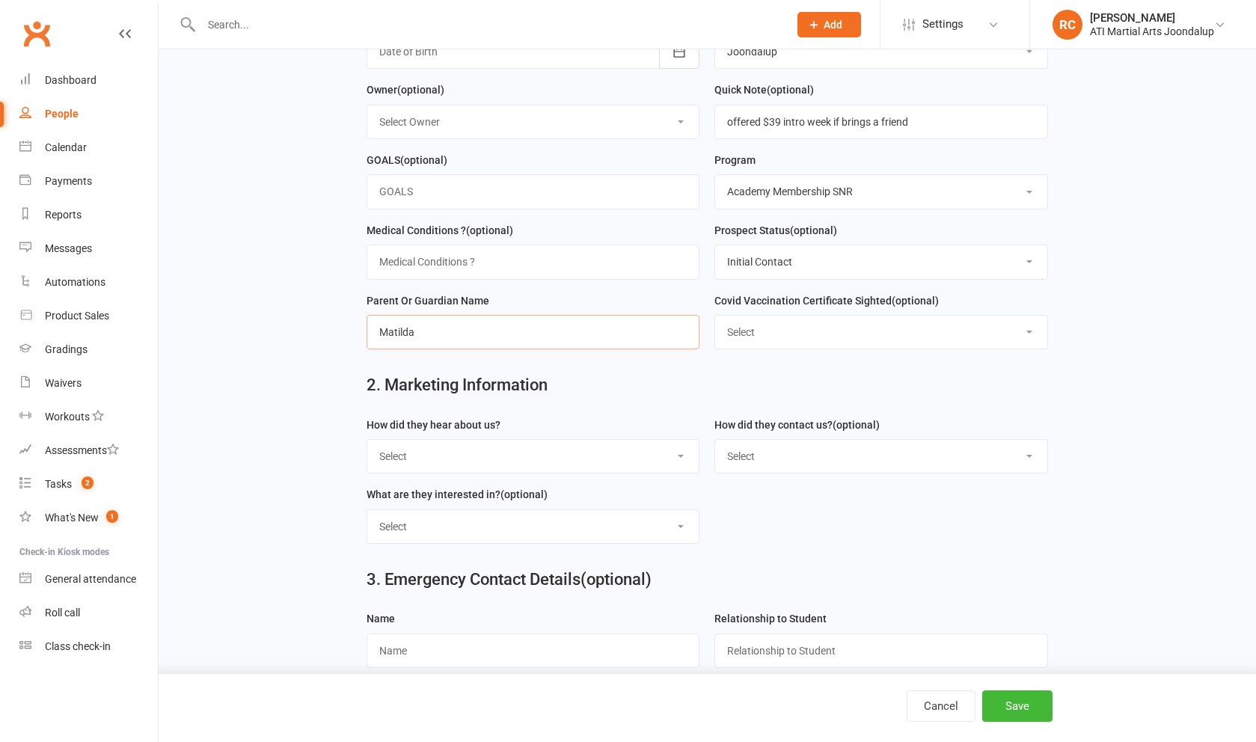
type input "Matilda"
select select "Google"
click at [791, 456] on div "How did they contact us? (optional) Select Phone Email In-Facility Facebook Ref…" at bounding box center [880, 445] width 333 height 58
select select "Email"
click at [527, 544] on div "Select Classes Personal Training Weight Loss Body Building De-Stressing Competi…" at bounding box center [533, 526] width 333 height 34
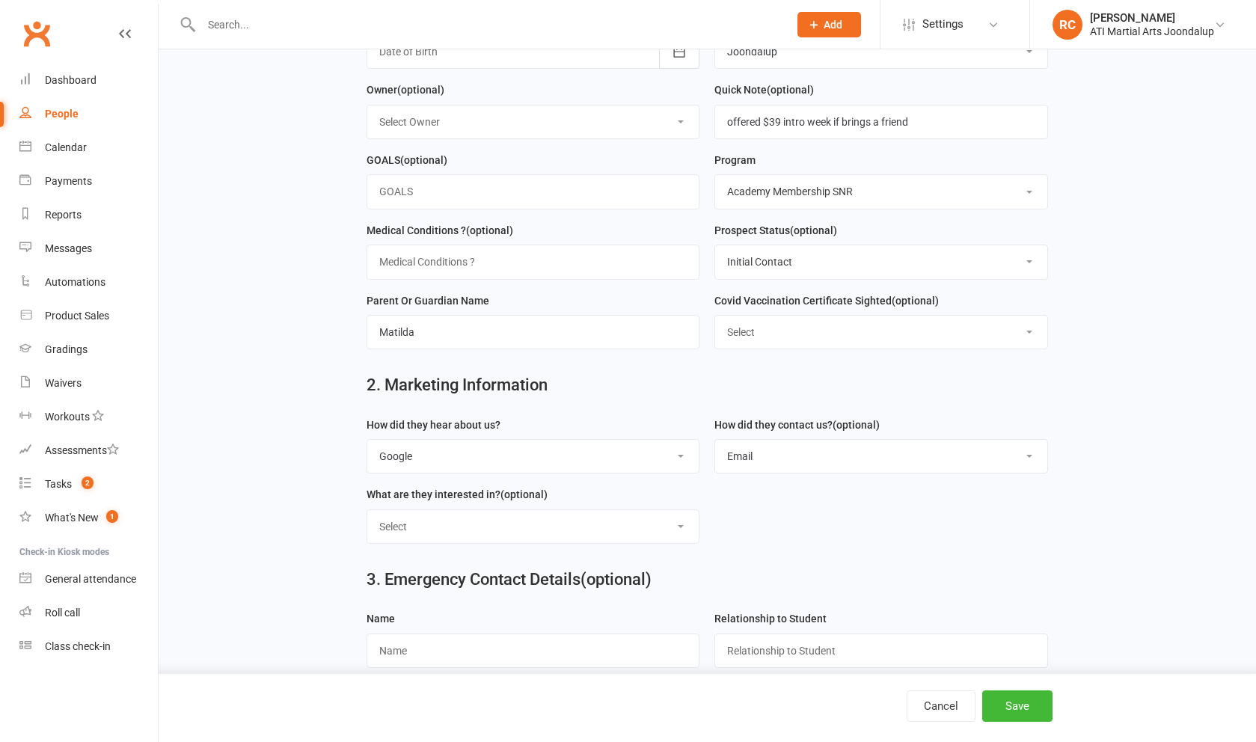
select select "Classes"
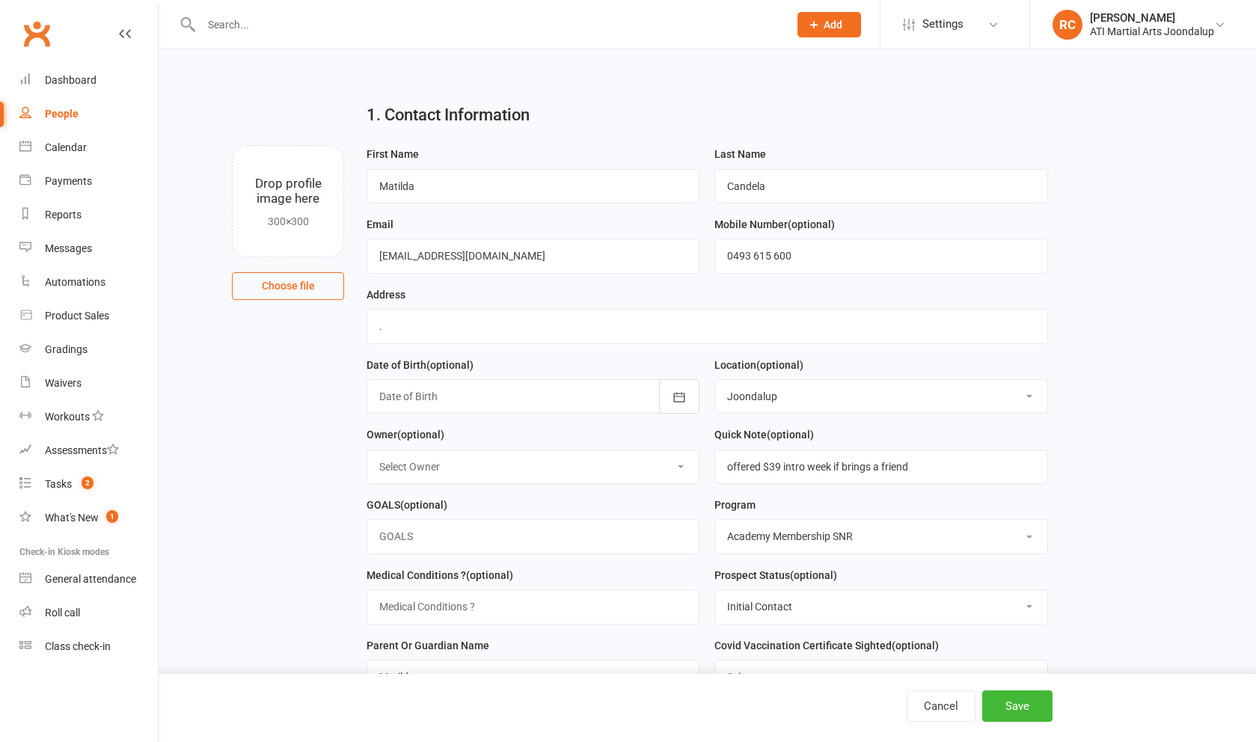
scroll to position [0, 0]
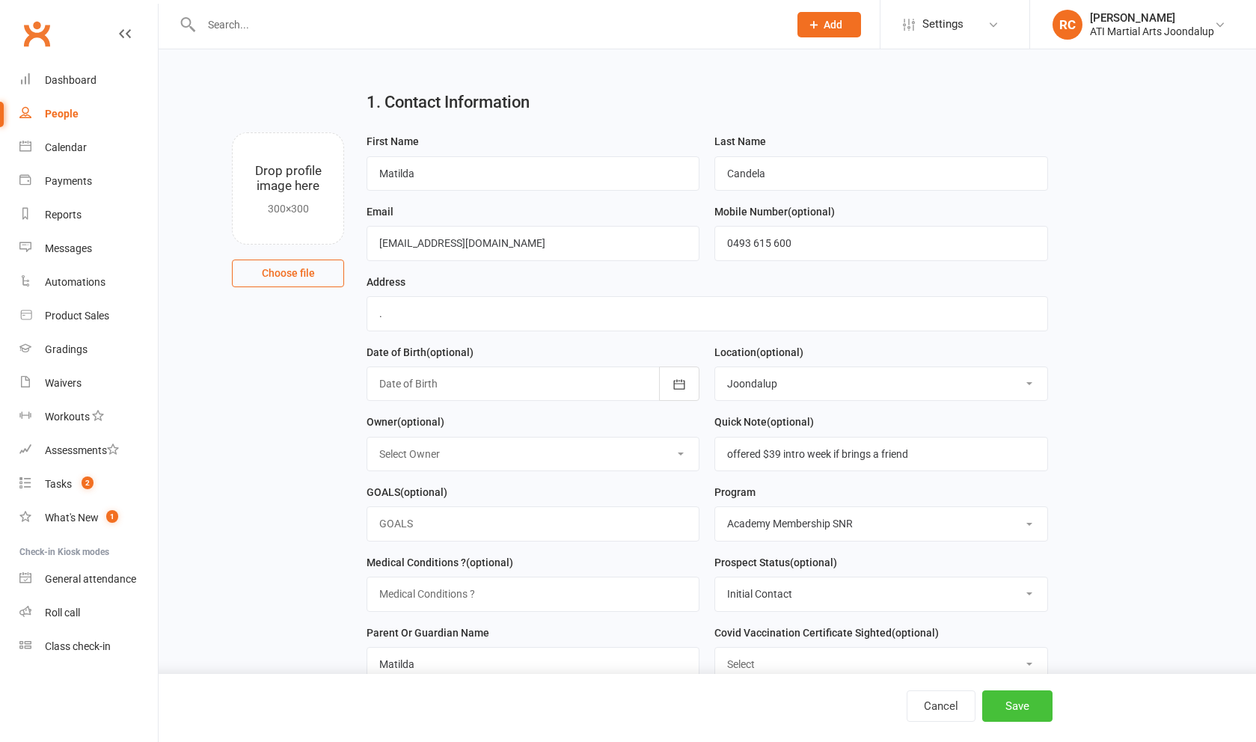
click at [1024, 708] on button "Save" at bounding box center [1017, 705] width 70 height 31
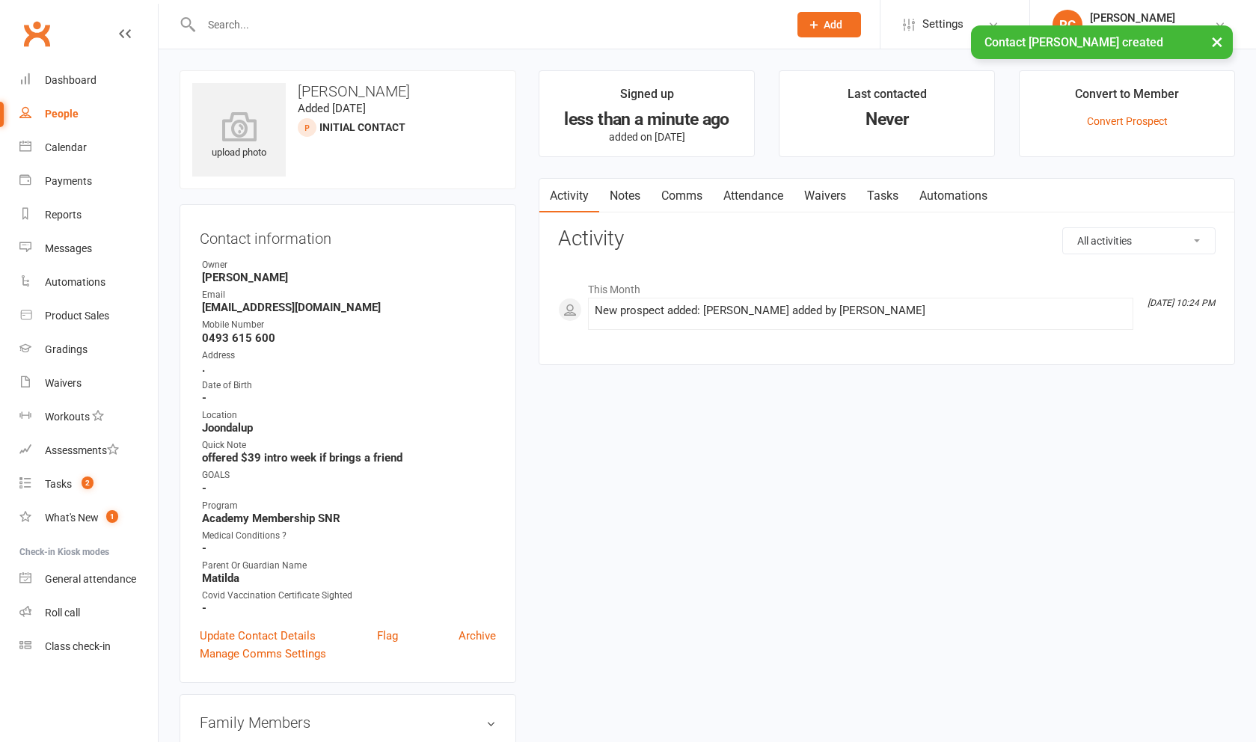
click at [613, 194] on link "Notes" at bounding box center [625, 196] width 52 height 34
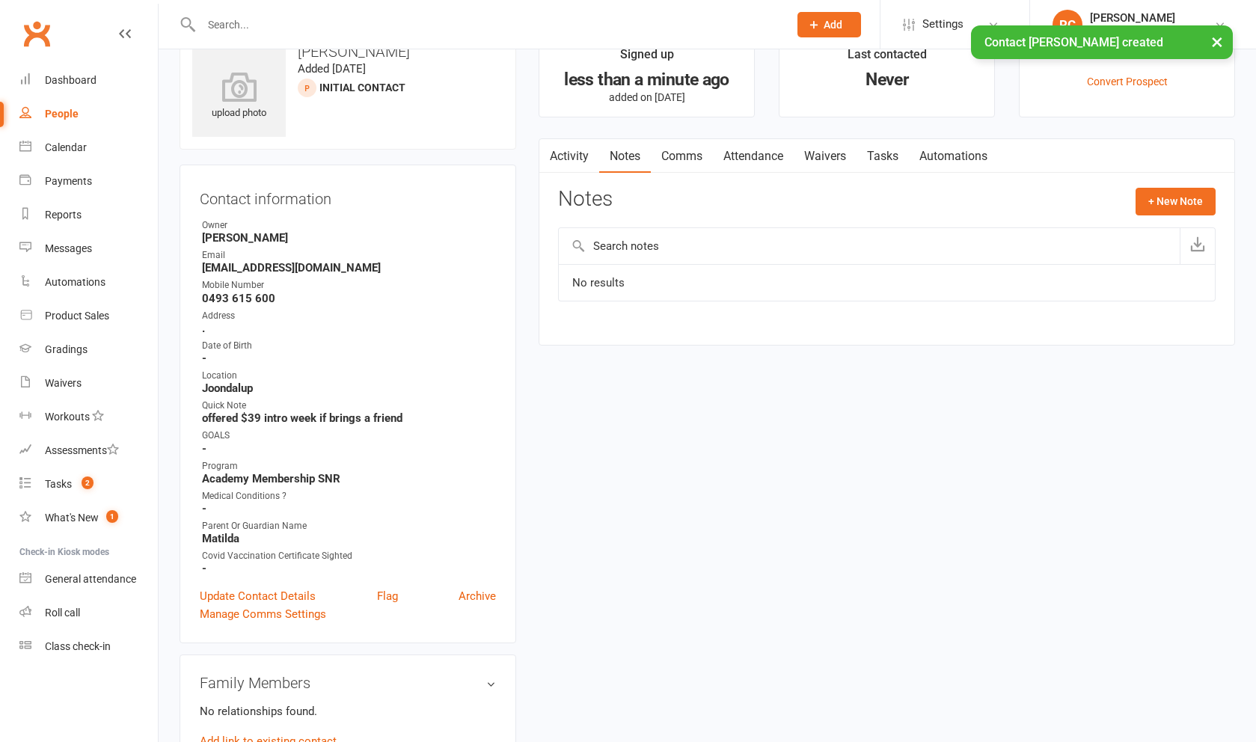
scroll to position [42, 0]
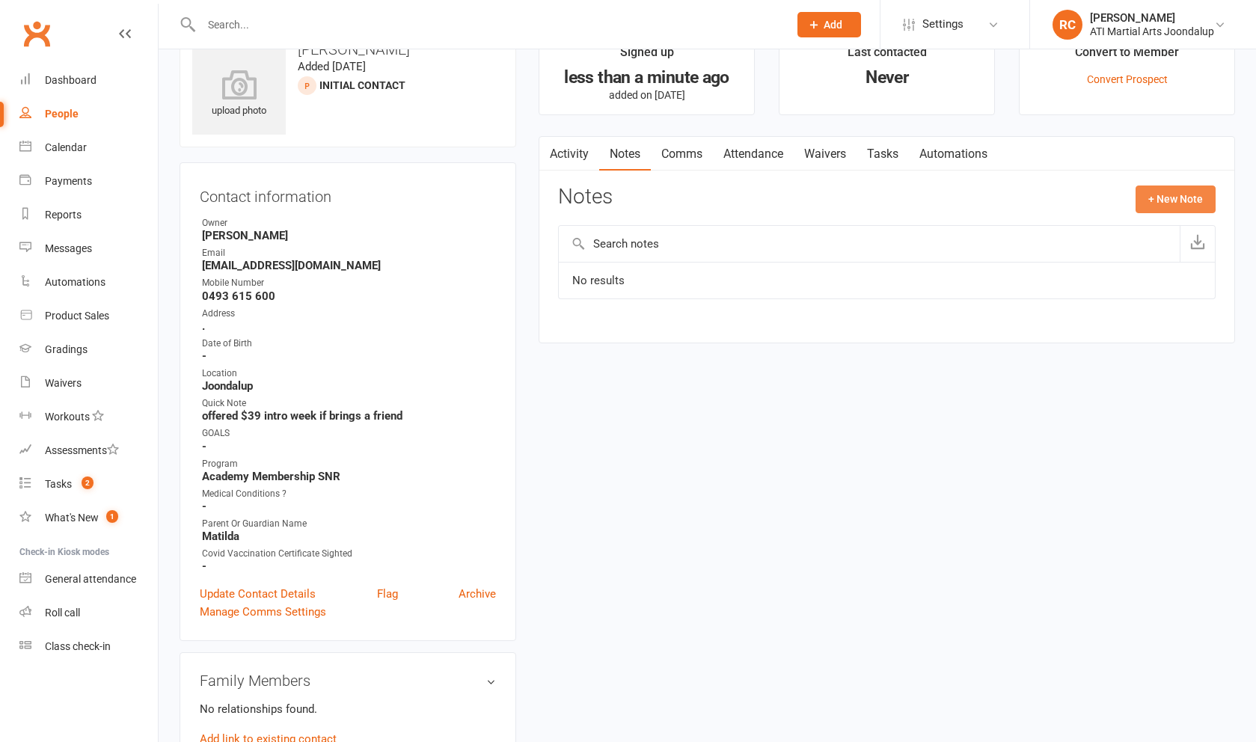
click at [1204, 205] on button "+ New Note" at bounding box center [1175, 199] width 80 height 27
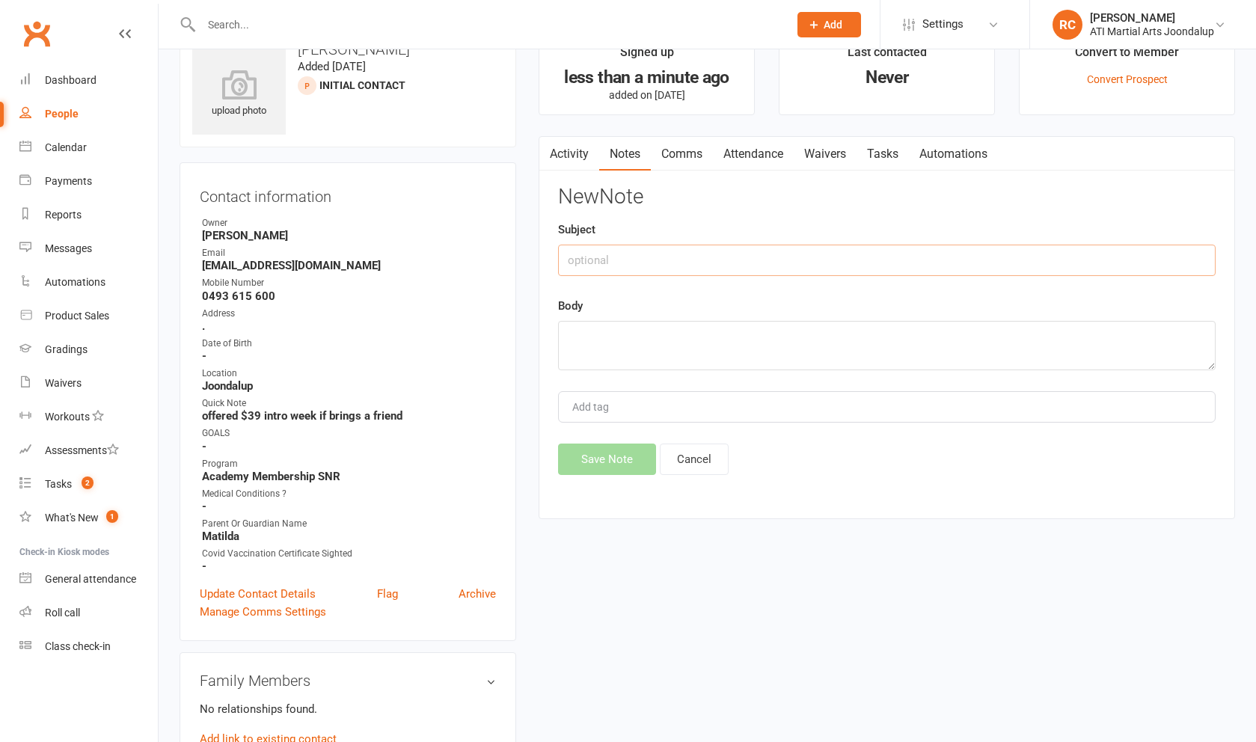
click at [1030, 270] on input "text" at bounding box center [886, 260] width 657 height 31
type input "email to enqjrey"
paste textarea "Hi [PERSON_NAME], Thank you for your enquiry into our adult classes at ATI Mart…"
type textarea "Hi [PERSON_NAME], Thank you for your enquiry into our adult classes at ATI Mart…"
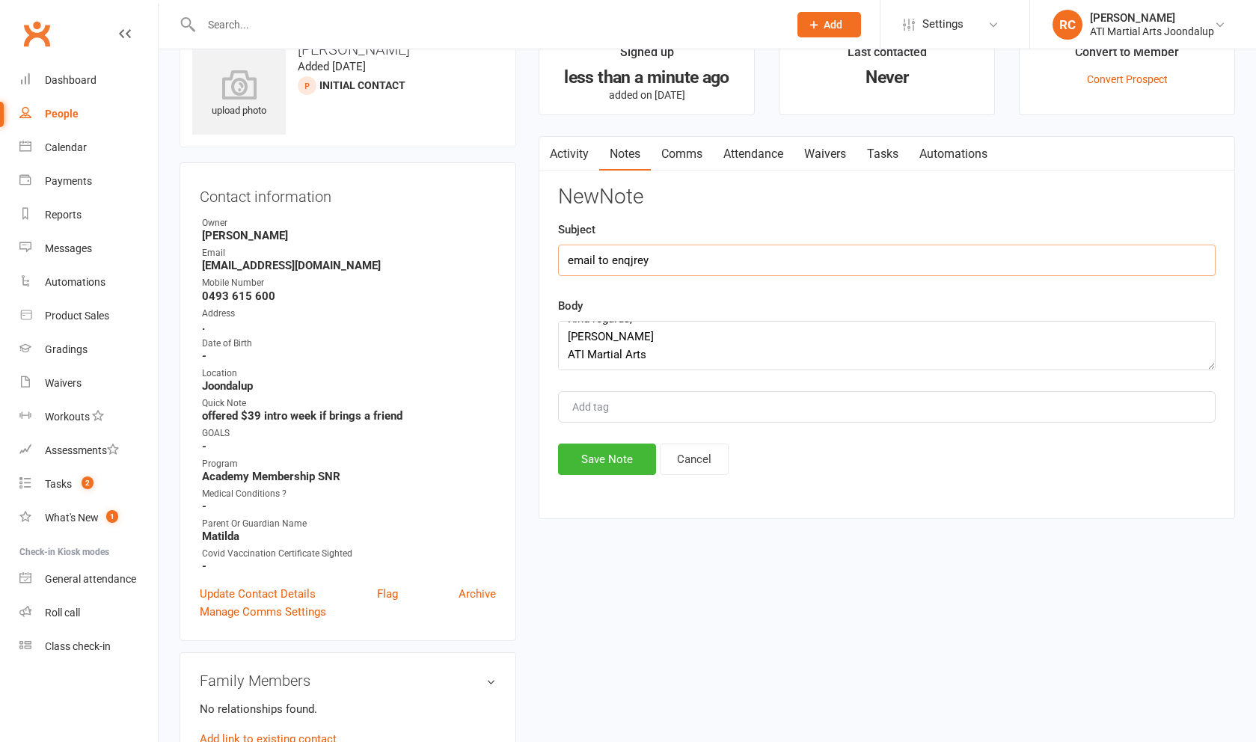
drag, startPoint x: 984, startPoint y: 271, endPoint x: 945, endPoint y: 272, distance: 38.9
click at [984, 271] on input "email to enqjrey" at bounding box center [886, 260] width 657 height 31
type input "email to enquiry"
click at [613, 470] on button "Save Note" at bounding box center [607, 459] width 98 height 31
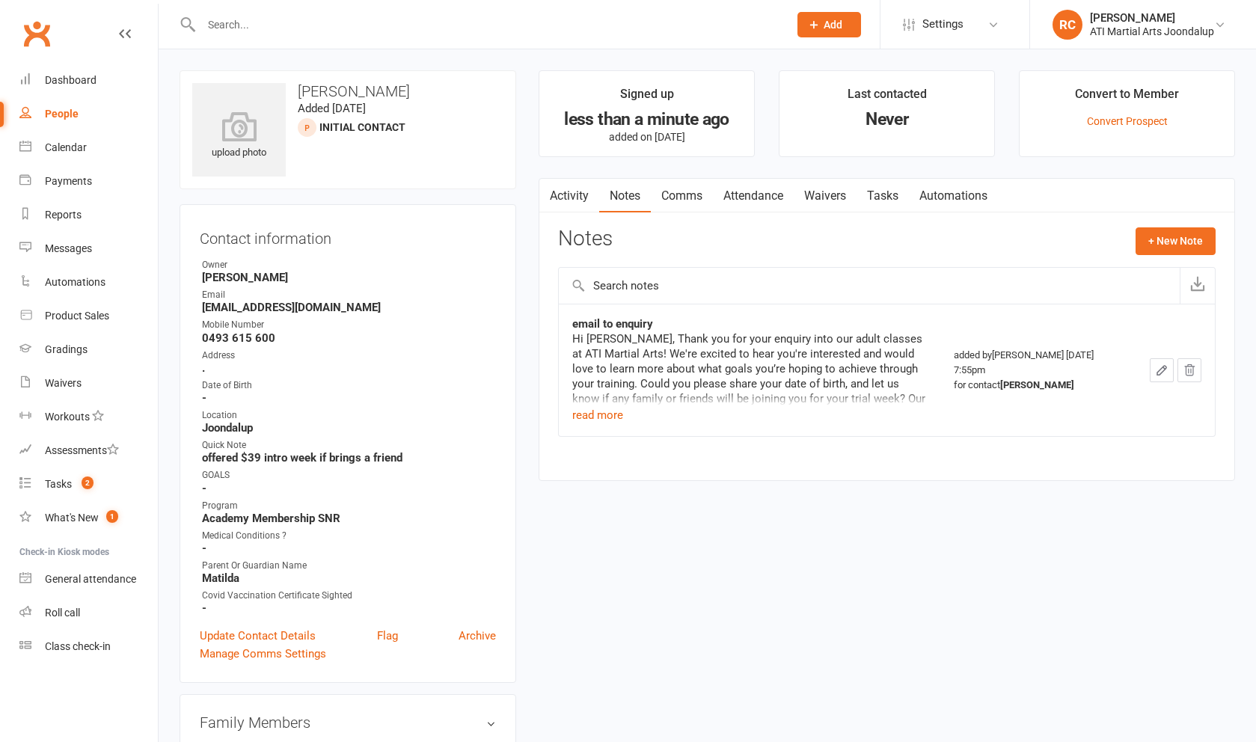
scroll to position [0, 0]
click at [295, 31] on input "text" at bounding box center [487, 24] width 581 height 21
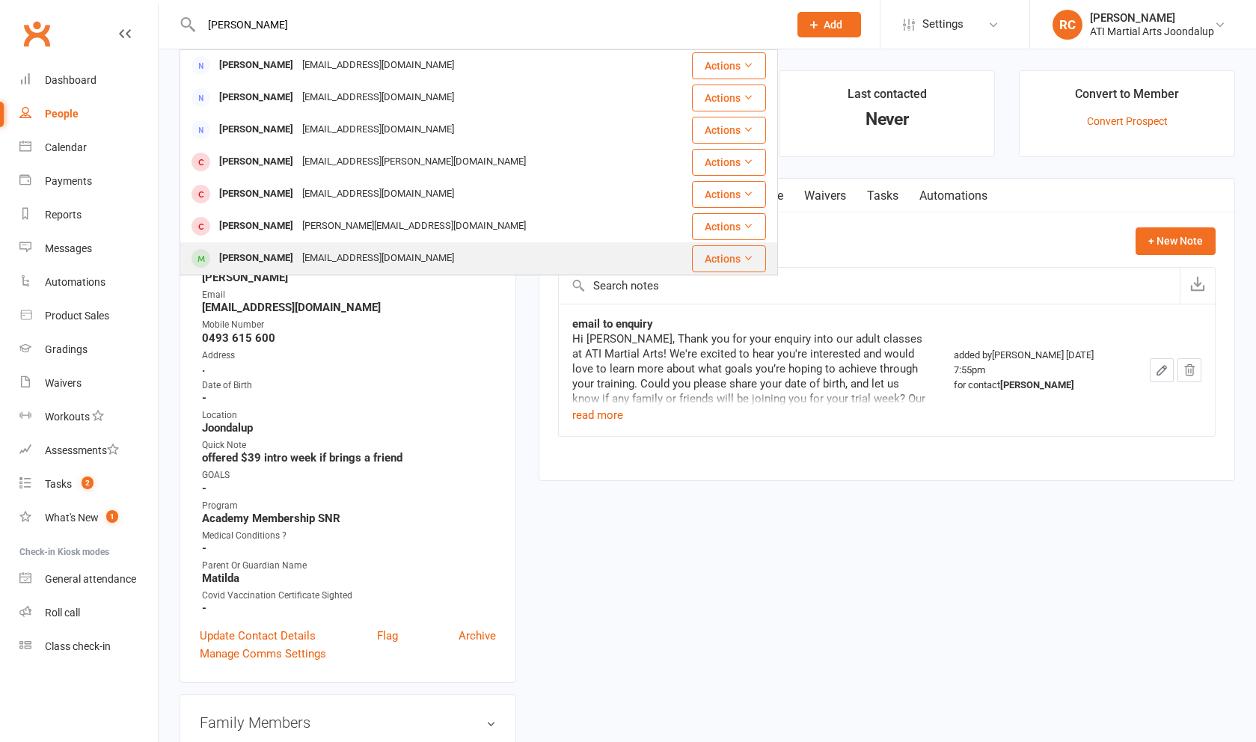
scroll to position [419, 0]
type input "[PERSON_NAME]"
click at [358, 258] on div "[EMAIL_ADDRESS][DOMAIN_NAME]" at bounding box center [378, 259] width 161 height 22
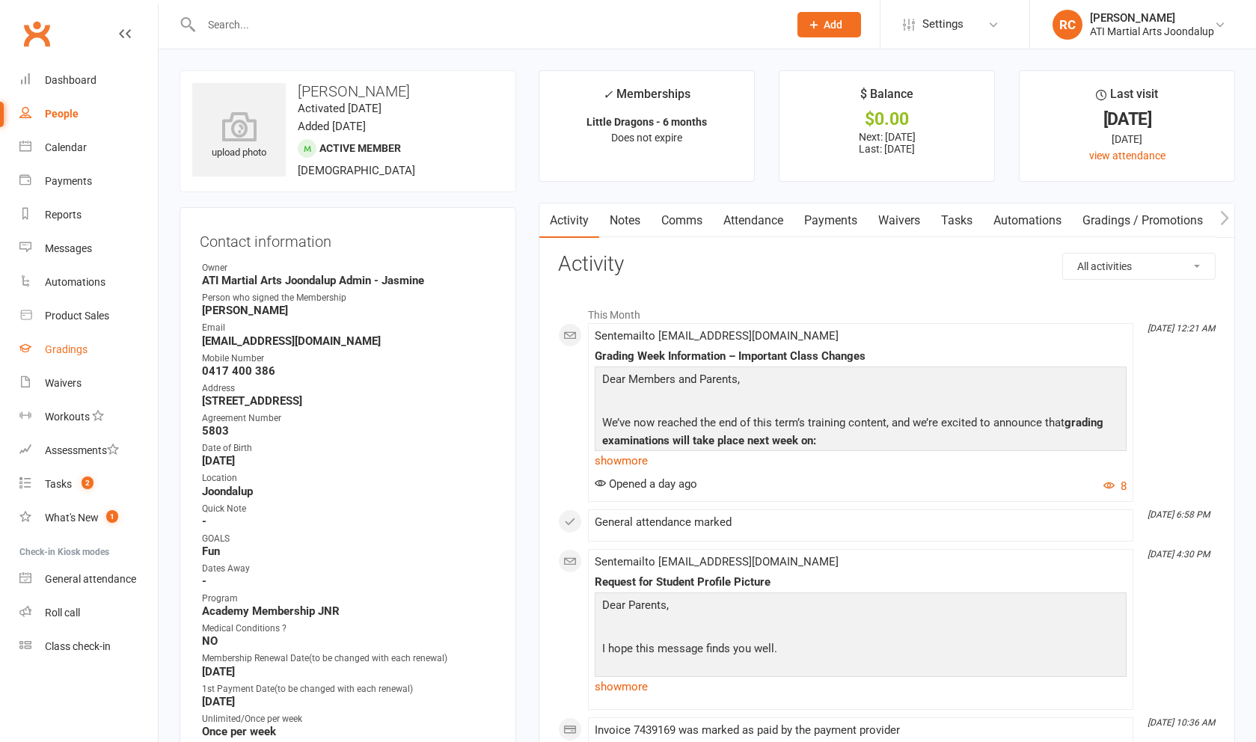
click at [81, 355] on link "Gradings" at bounding box center [88, 350] width 138 height 34
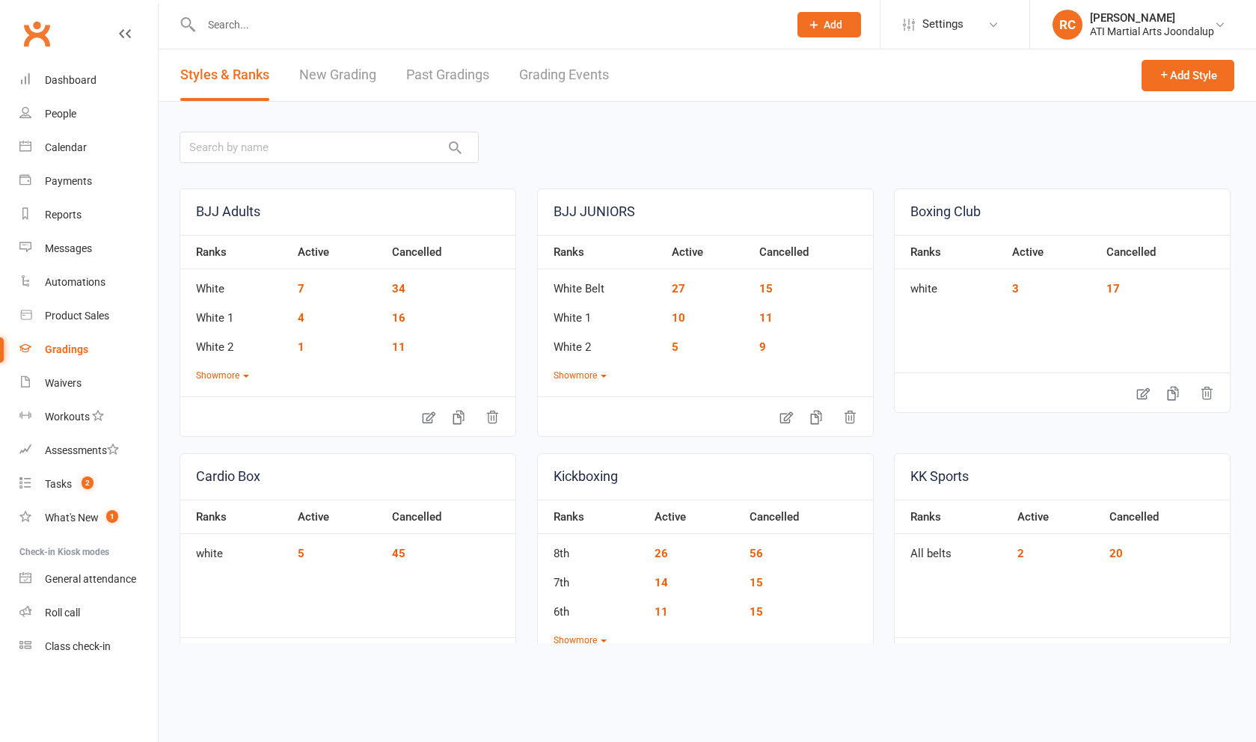
click at [571, 82] on link "Grading Events" at bounding box center [564, 75] width 90 height 52
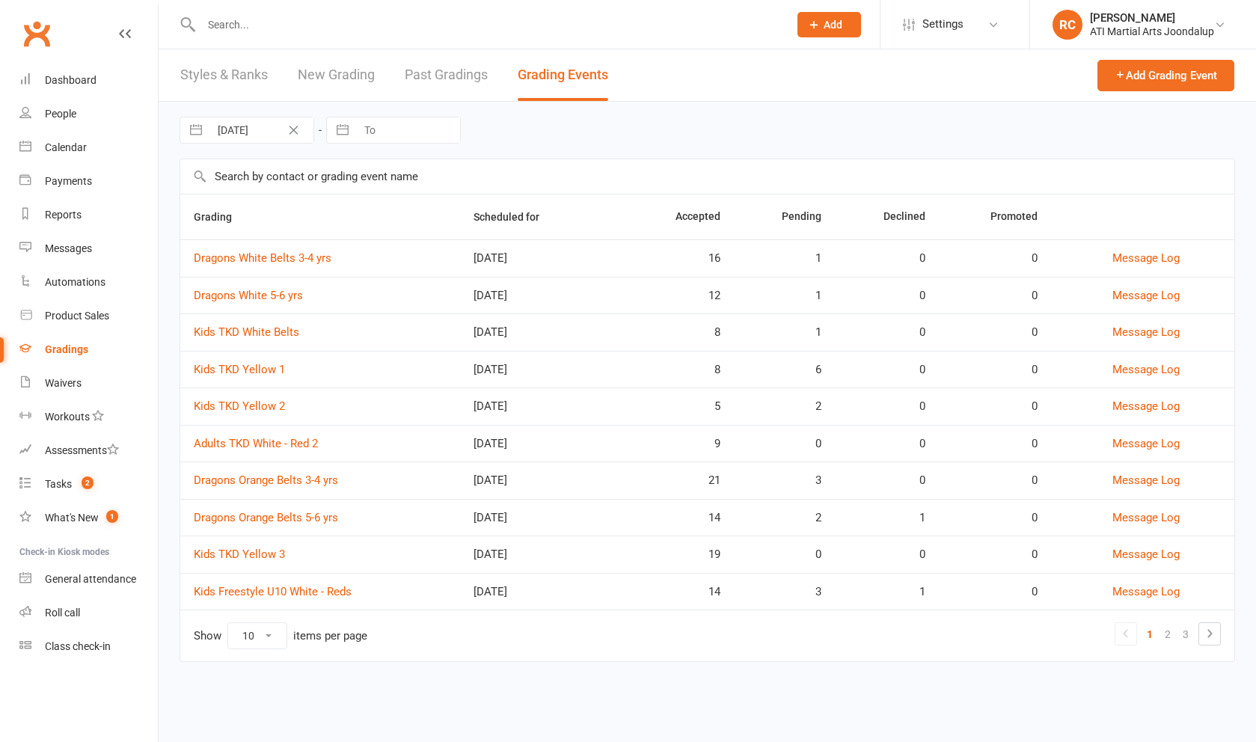
click at [272, 339] on link "Kids TKD White Belts" at bounding box center [246, 331] width 105 height 13
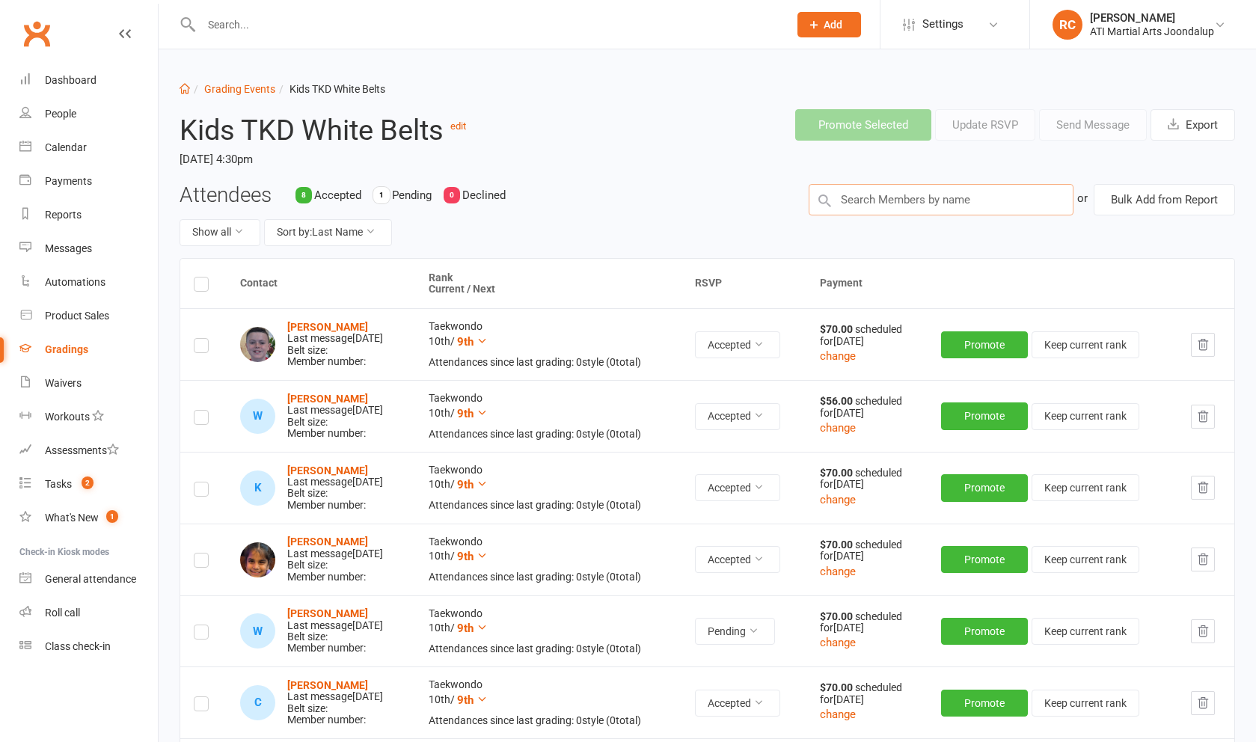
click at [929, 193] on input "text" at bounding box center [941, 199] width 265 height 31
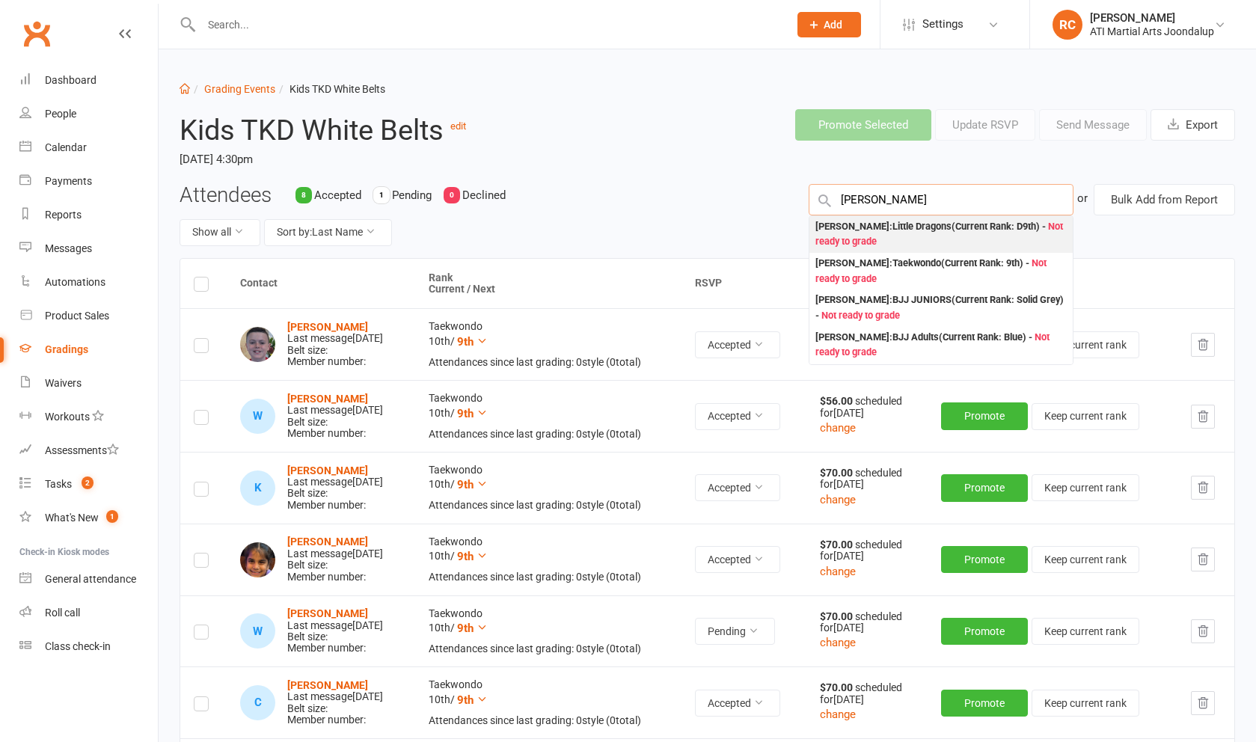
type input "[PERSON_NAME]"
click at [871, 248] on span "Not ready to grade" at bounding box center [939, 234] width 248 height 27
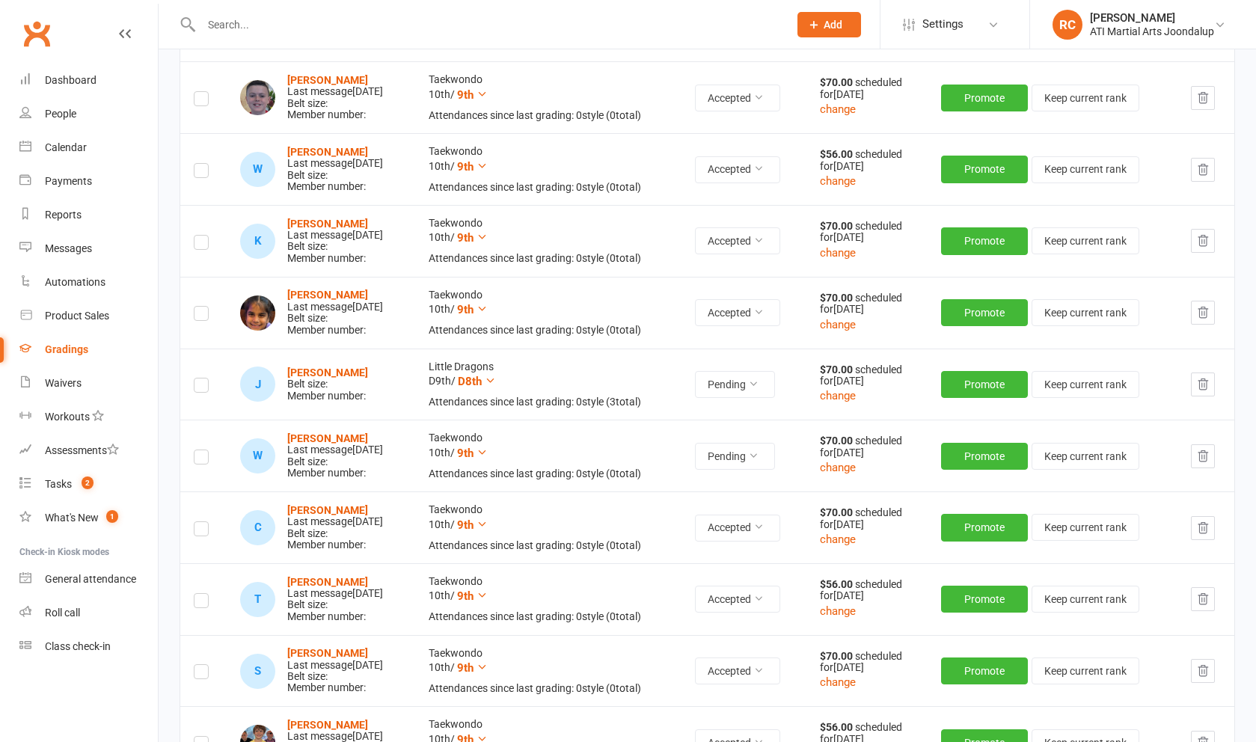
scroll to position [251, 0]
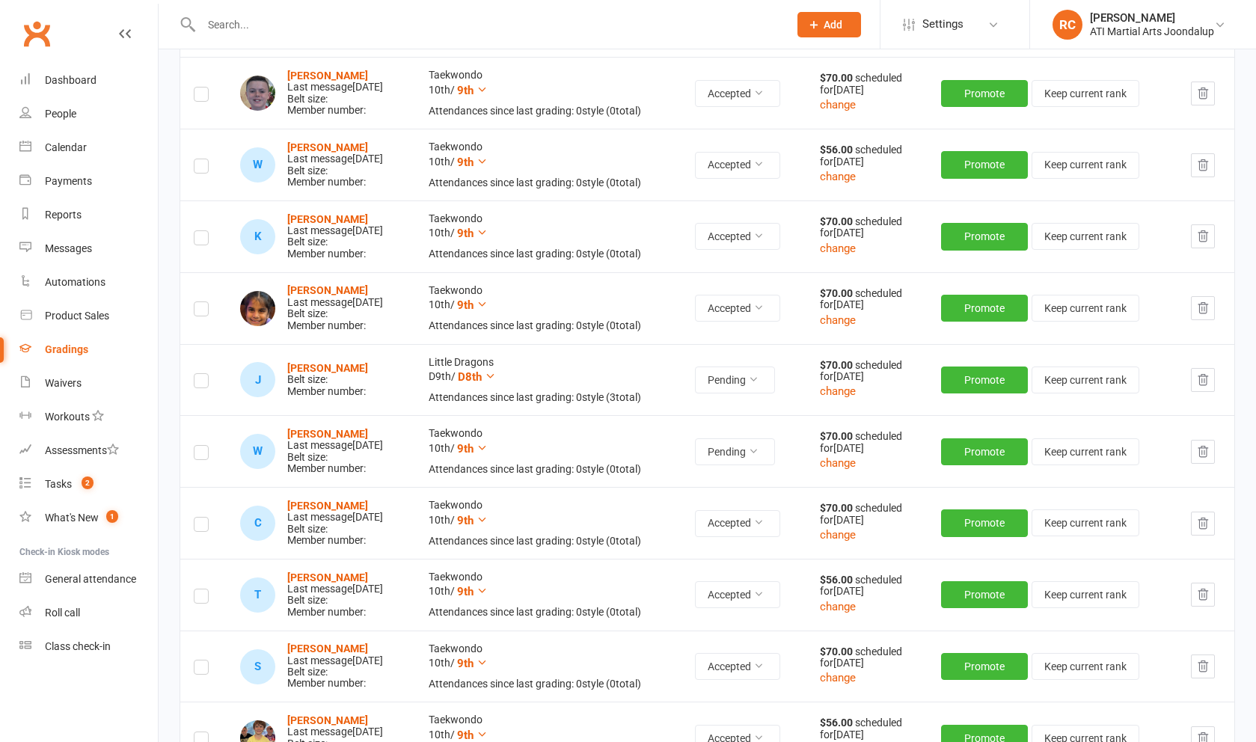
click at [1201, 374] on icon "button" at bounding box center [1202, 379] width 13 height 13
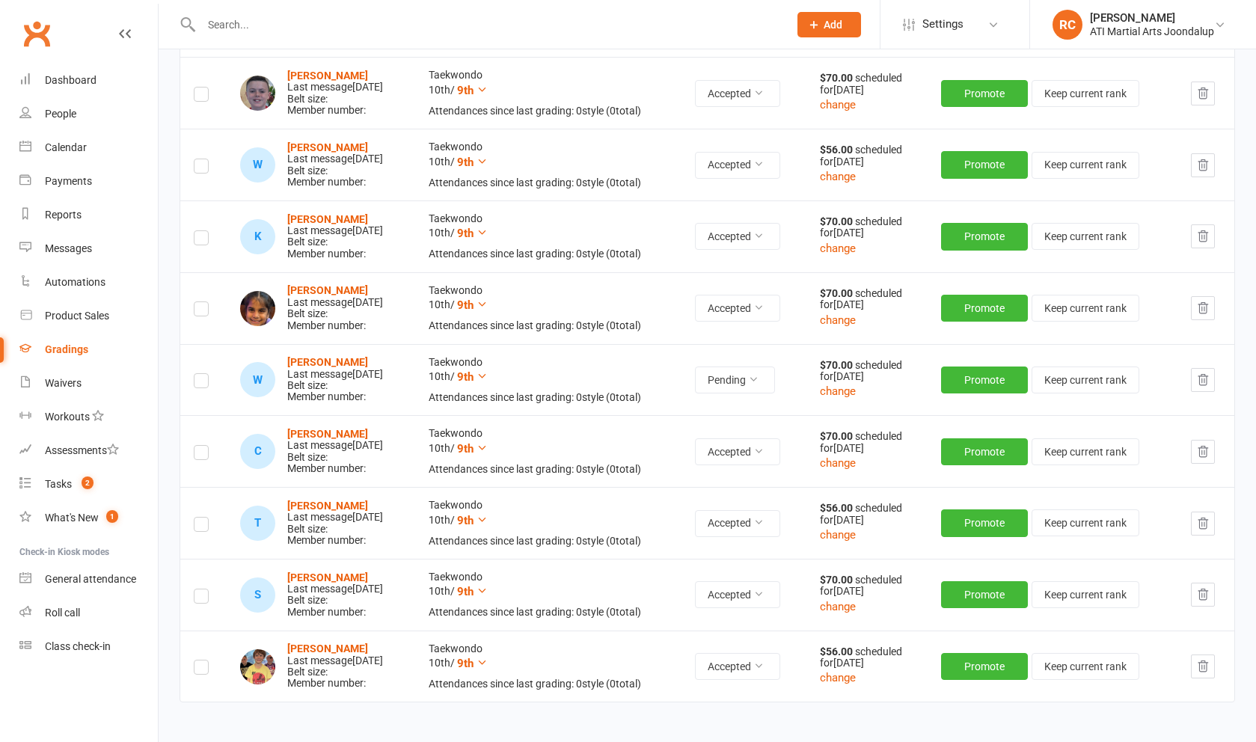
click at [270, 33] on input "text" at bounding box center [487, 24] width 581 height 21
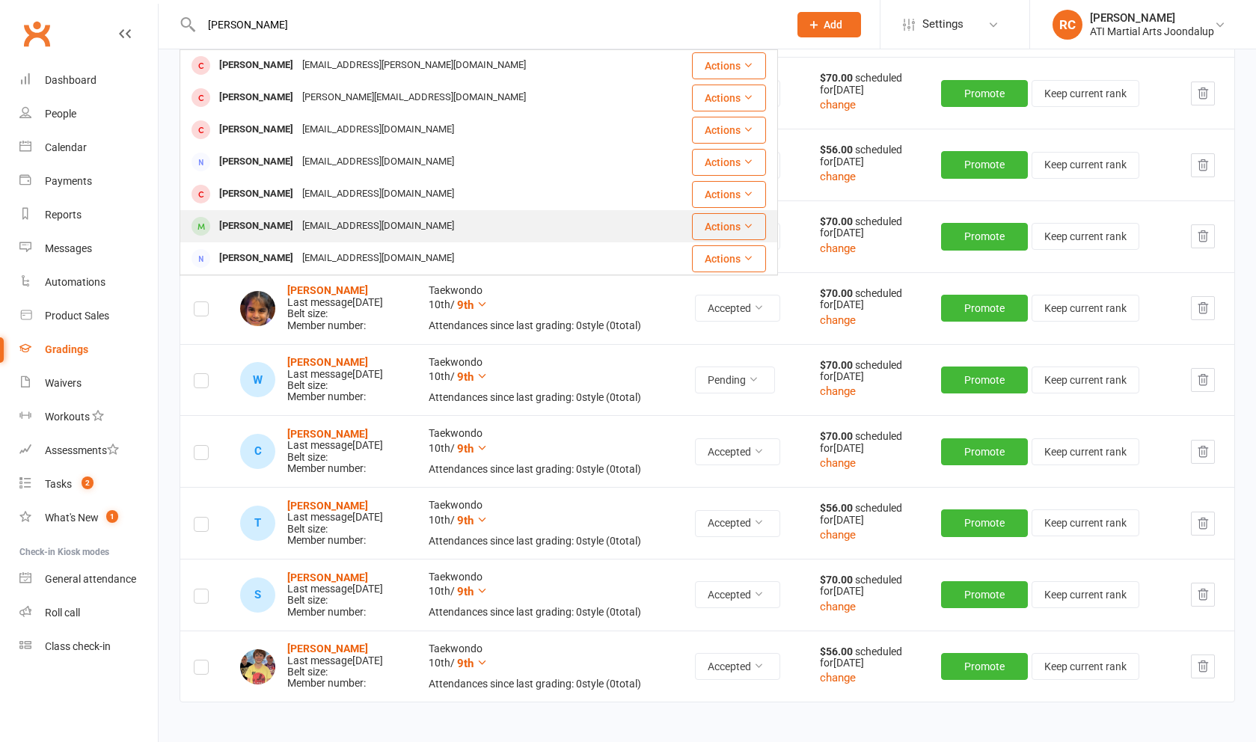
scroll to position [419, 0]
type input "[PERSON_NAME]"
click at [325, 227] on div "[EMAIL_ADDRESS][DOMAIN_NAME]" at bounding box center [378, 226] width 161 height 22
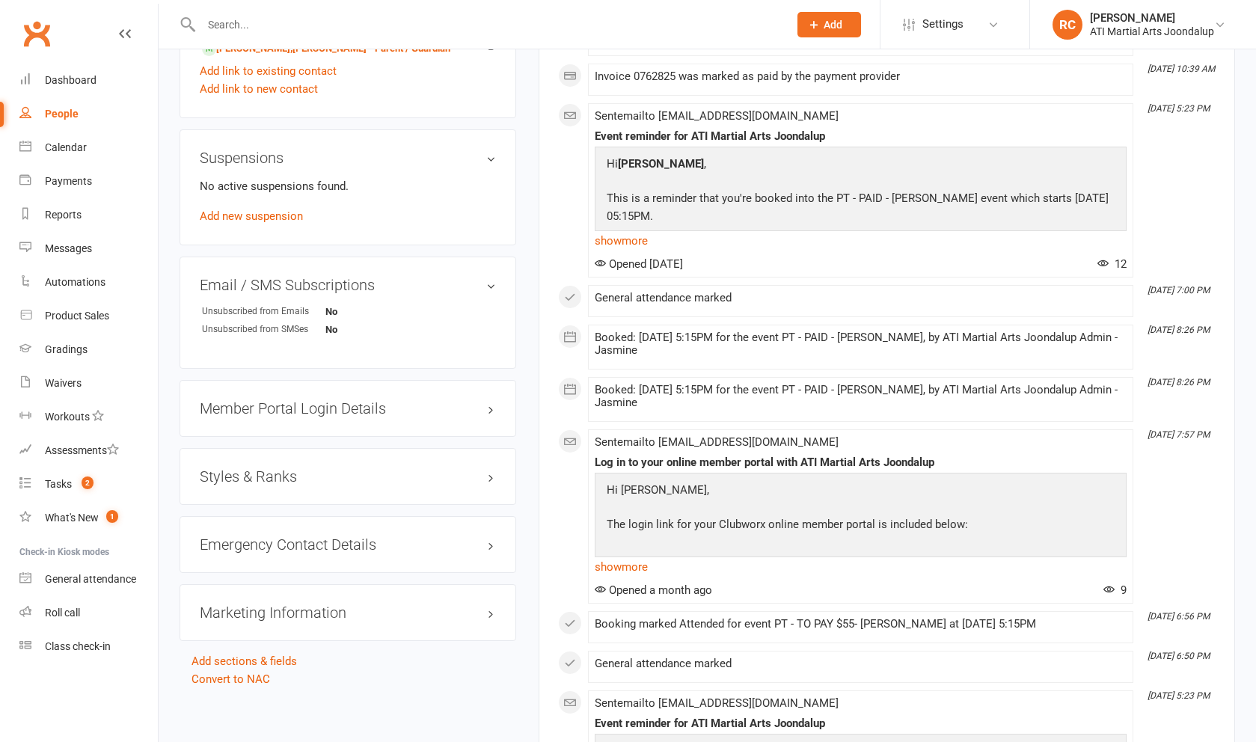
scroll to position [1524, 0]
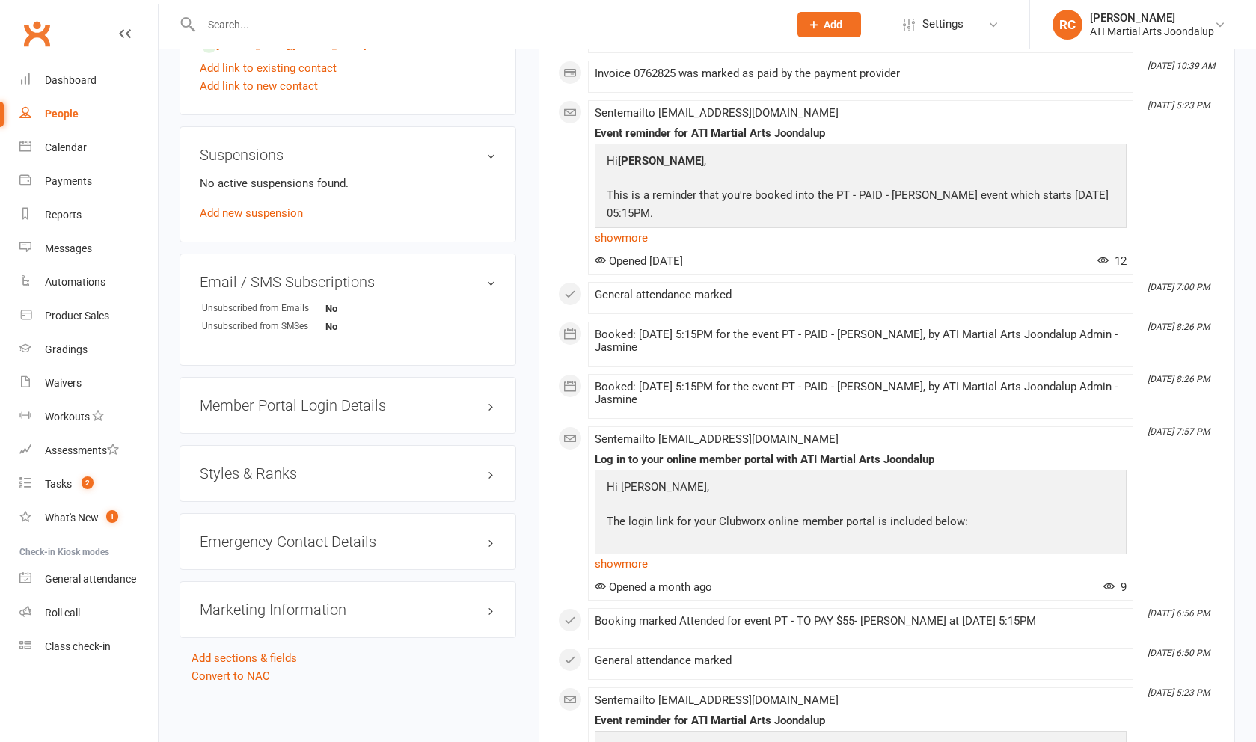
click at [332, 473] on h3 "Styles & Ranks" at bounding box center [348, 473] width 296 height 16
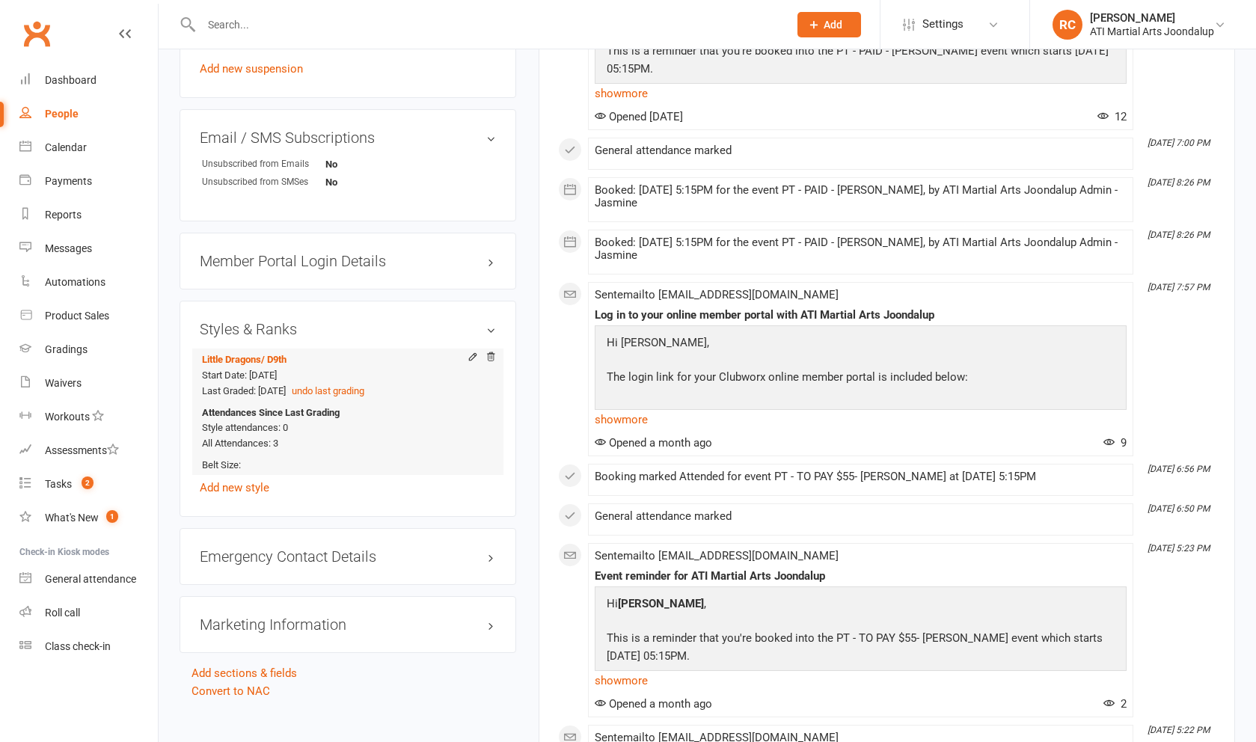
scroll to position [1710, 0]
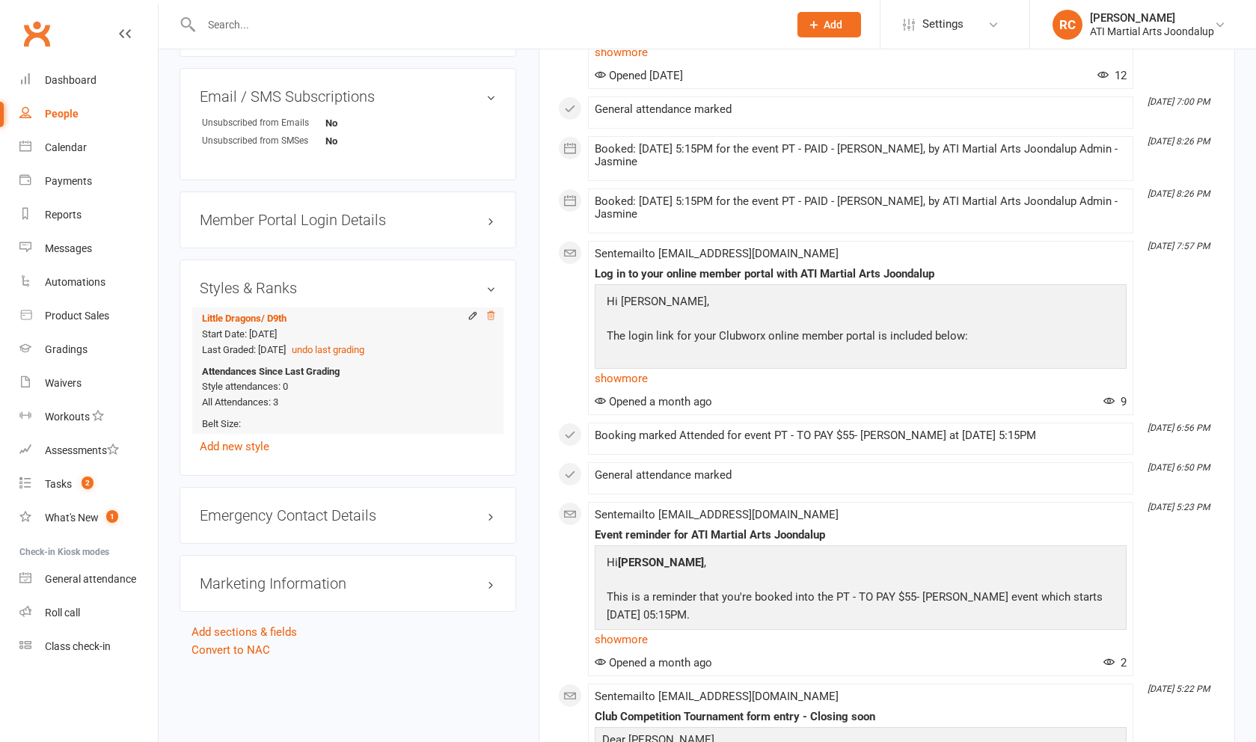
click at [491, 310] on icon at bounding box center [490, 315] width 10 height 10
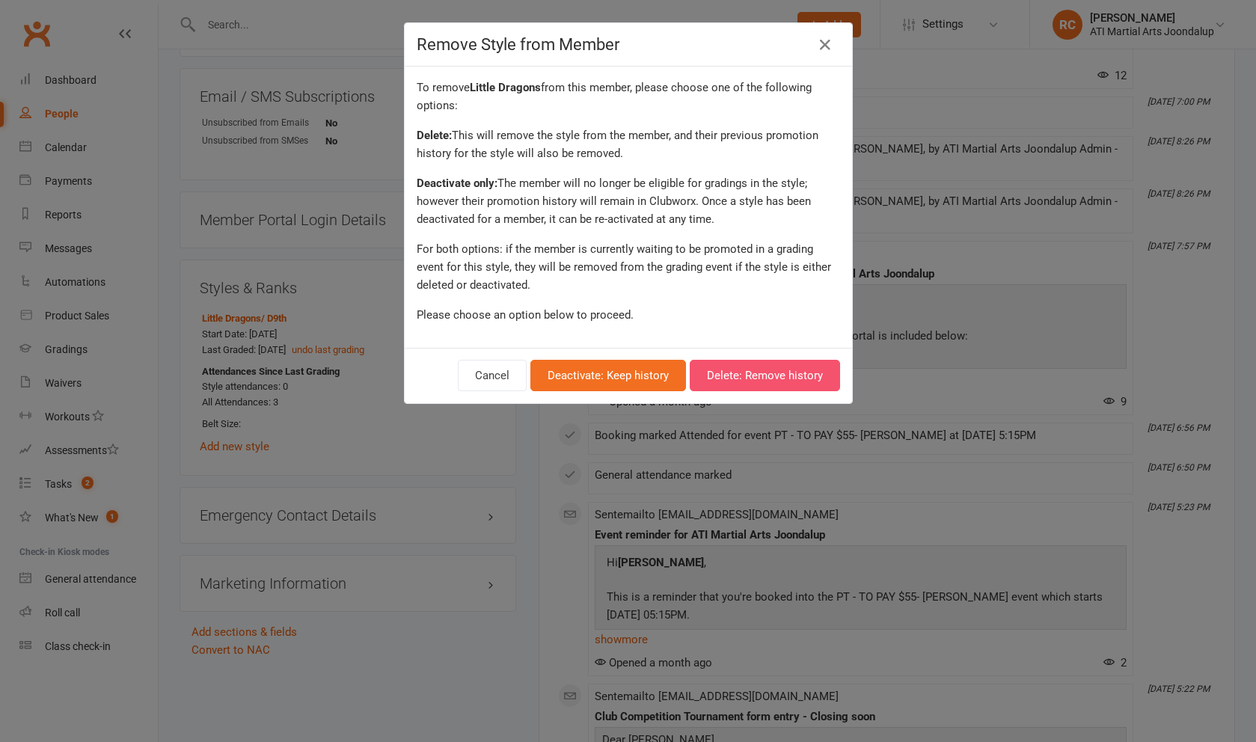
click at [728, 375] on button "Delete: Remove history" at bounding box center [765, 375] width 150 height 31
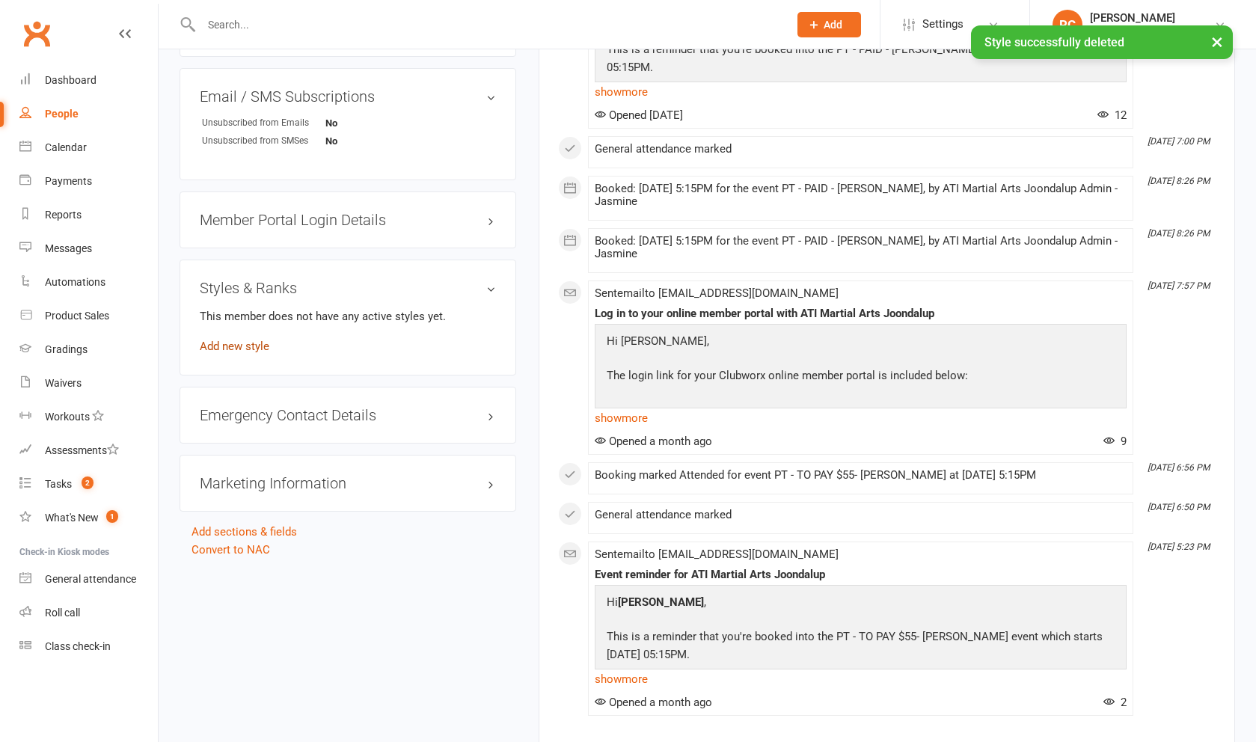
click at [255, 345] on link "Add new style" at bounding box center [235, 346] width 70 height 13
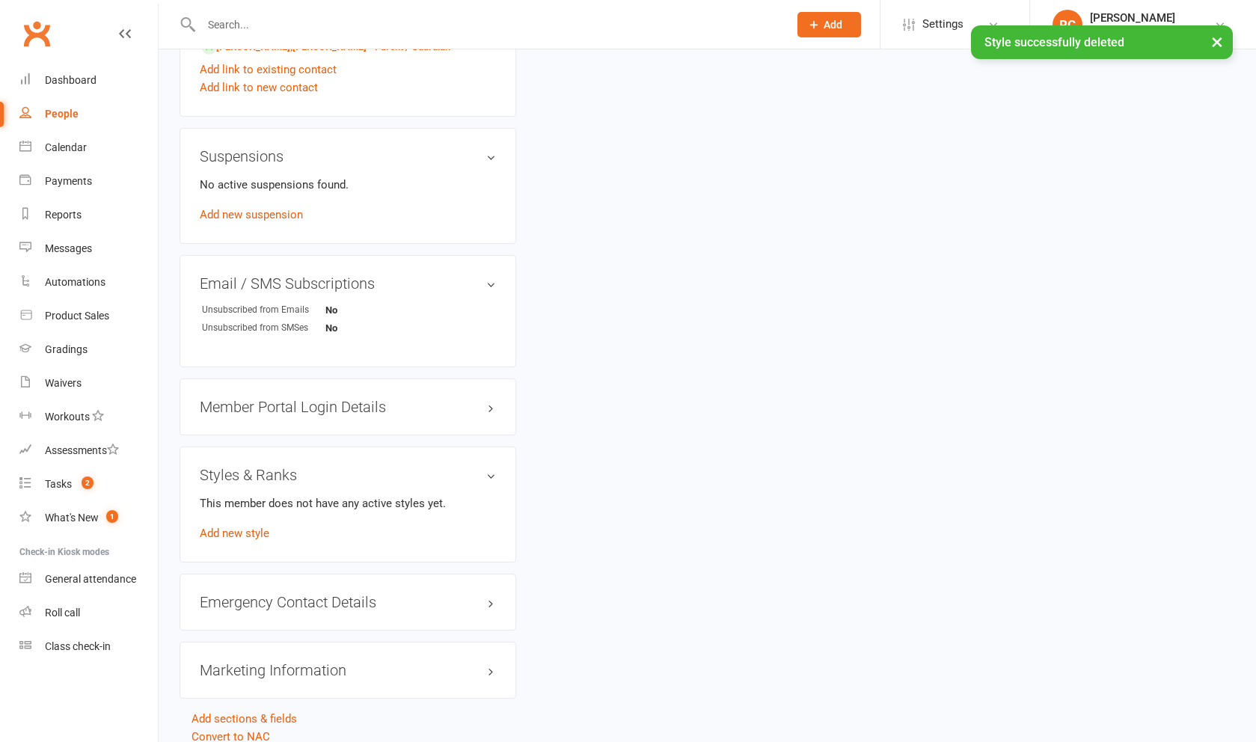
scroll to position [1524, 0]
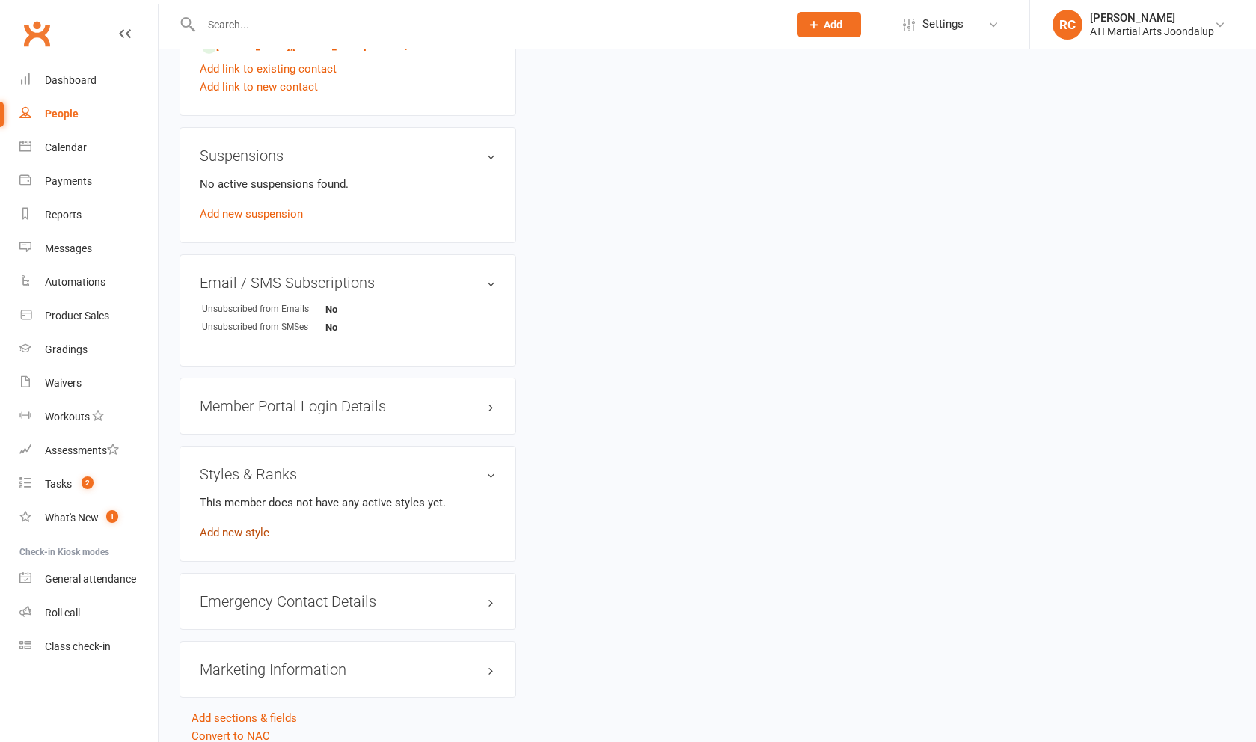
click at [263, 531] on link "Add new style" at bounding box center [235, 532] width 70 height 13
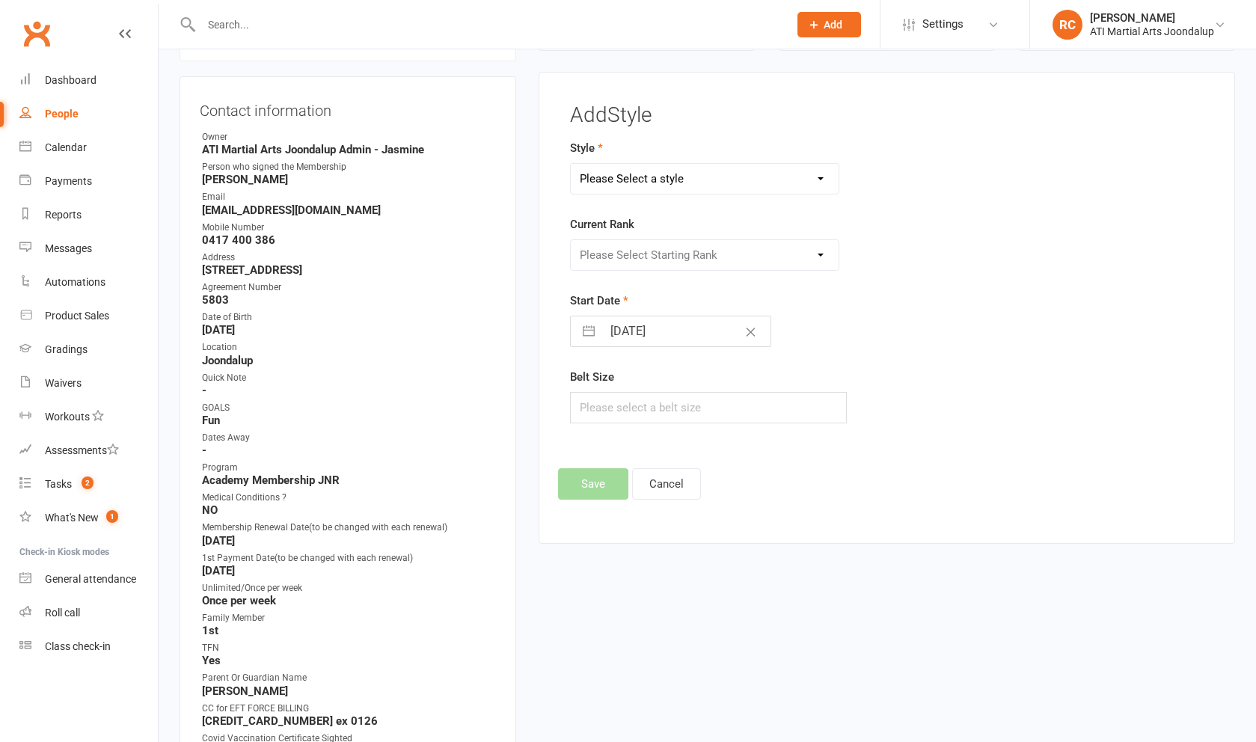
select select "2496"
select select "25192"
click at [598, 485] on button "Save" at bounding box center [593, 483] width 70 height 31
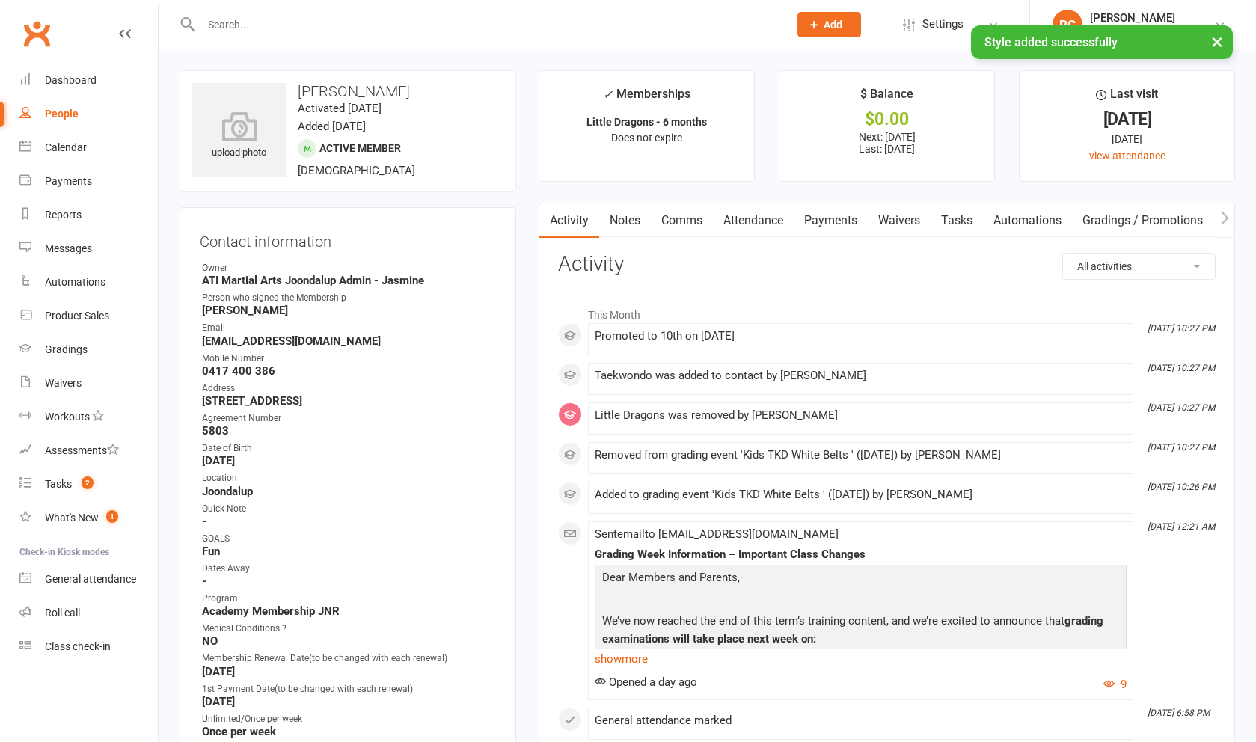
scroll to position [0, 0]
click at [1107, 220] on link "Gradings / Promotions" at bounding box center [1142, 220] width 141 height 34
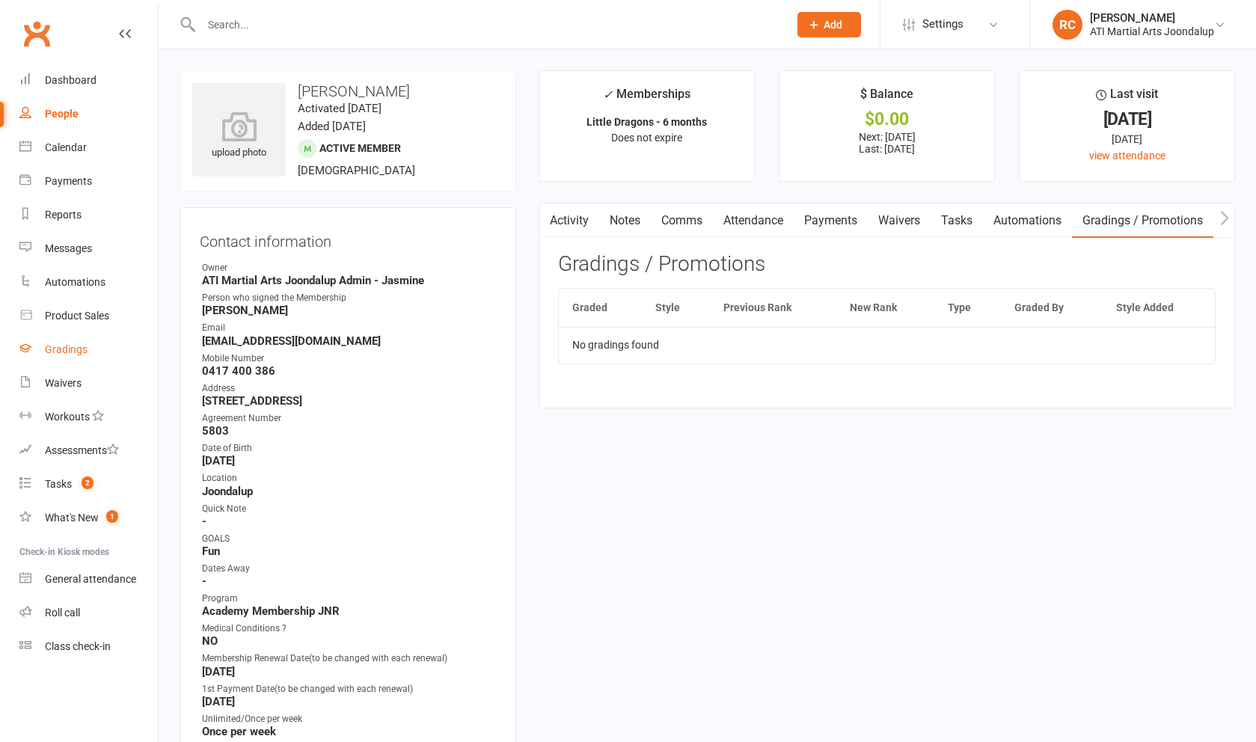
click at [90, 358] on link "Gradings" at bounding box center [88, 350] width 138 height 34
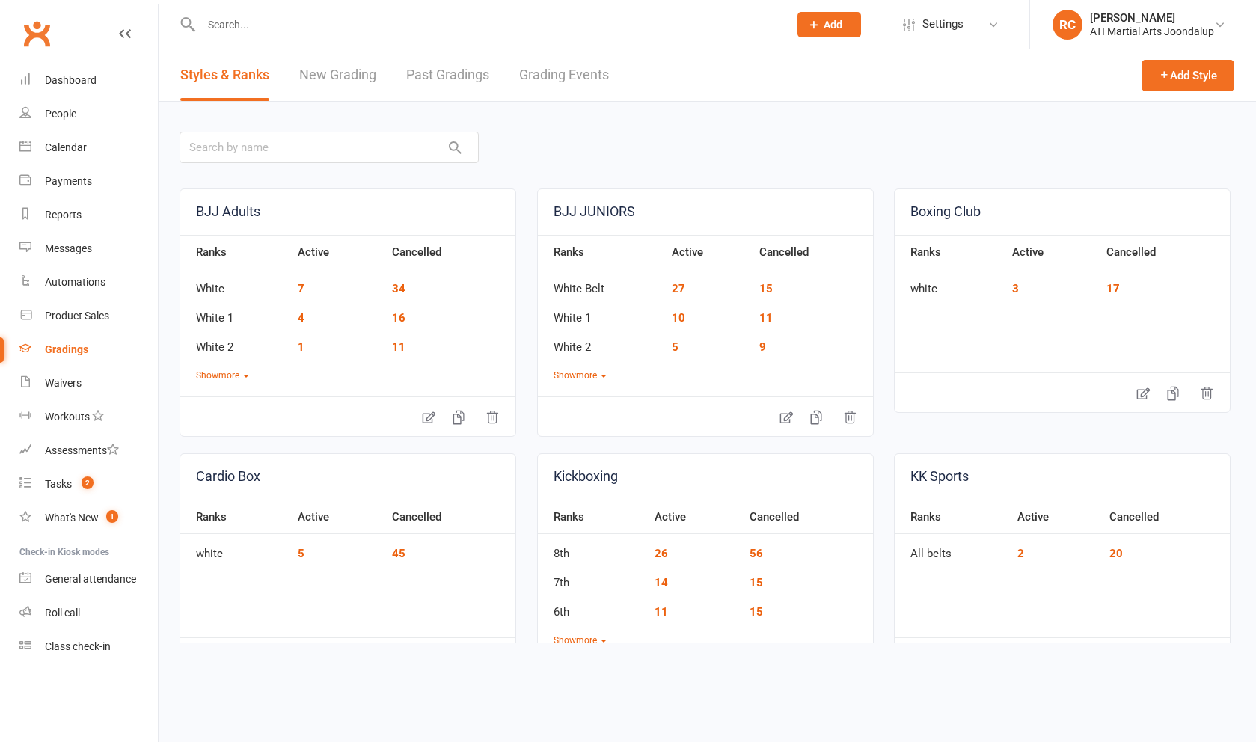
click at [571, 82] on link "Grading Events" at bounding box center [564, 75] width 90 height 52
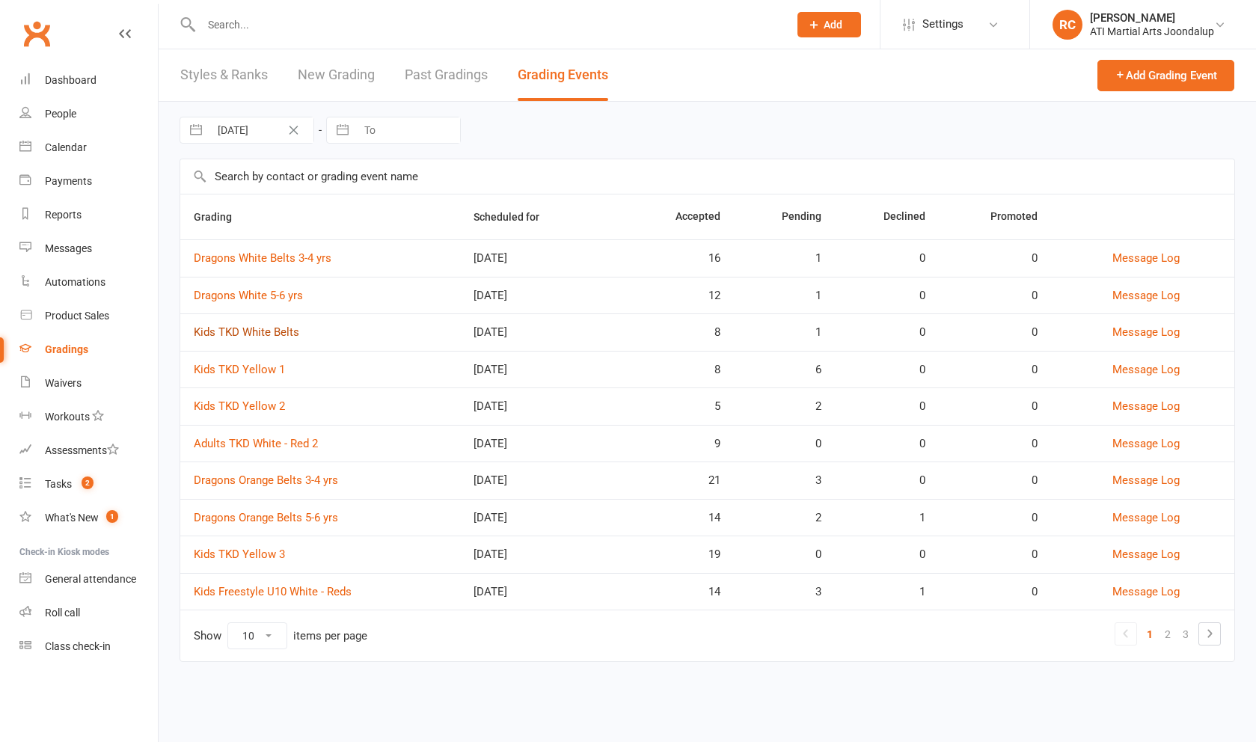
click at [278, 339] on link "Kids TKD White Belts" at bounding box center [246, 331] width 105 height 13
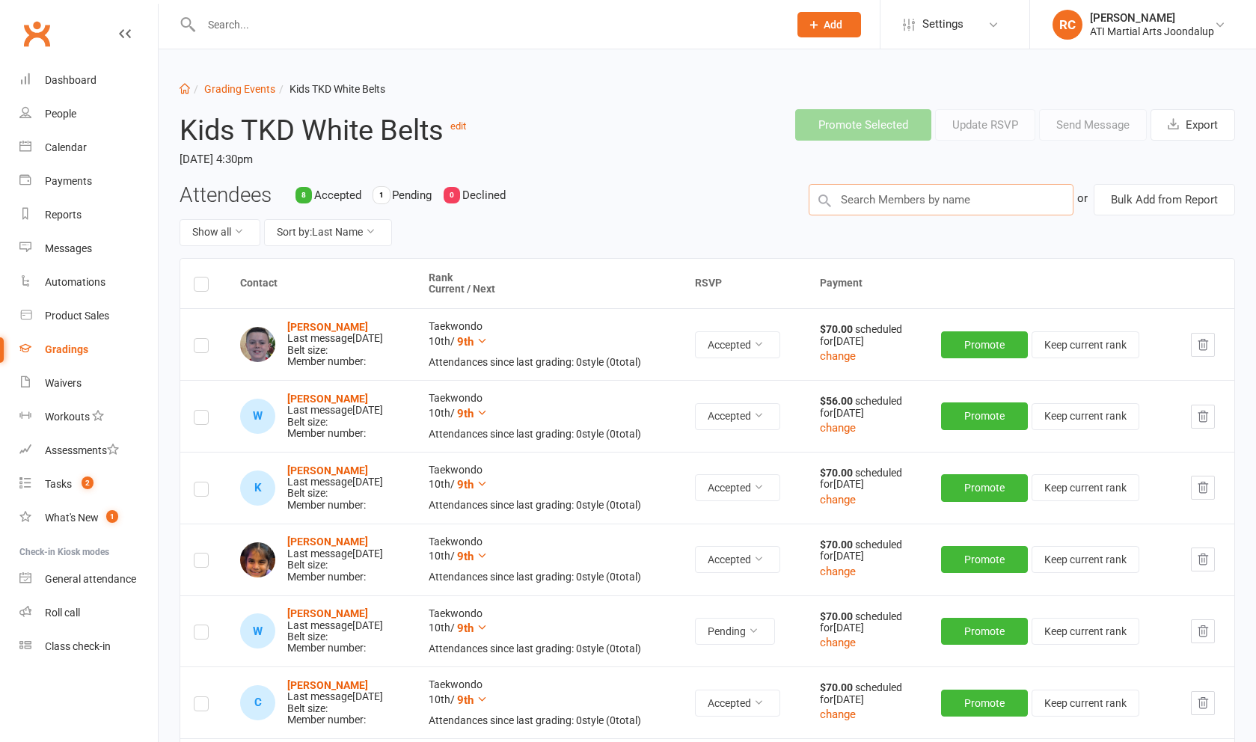
click at [993, 201] on input "text" at bounding box center [941, 199] width 265 height 31
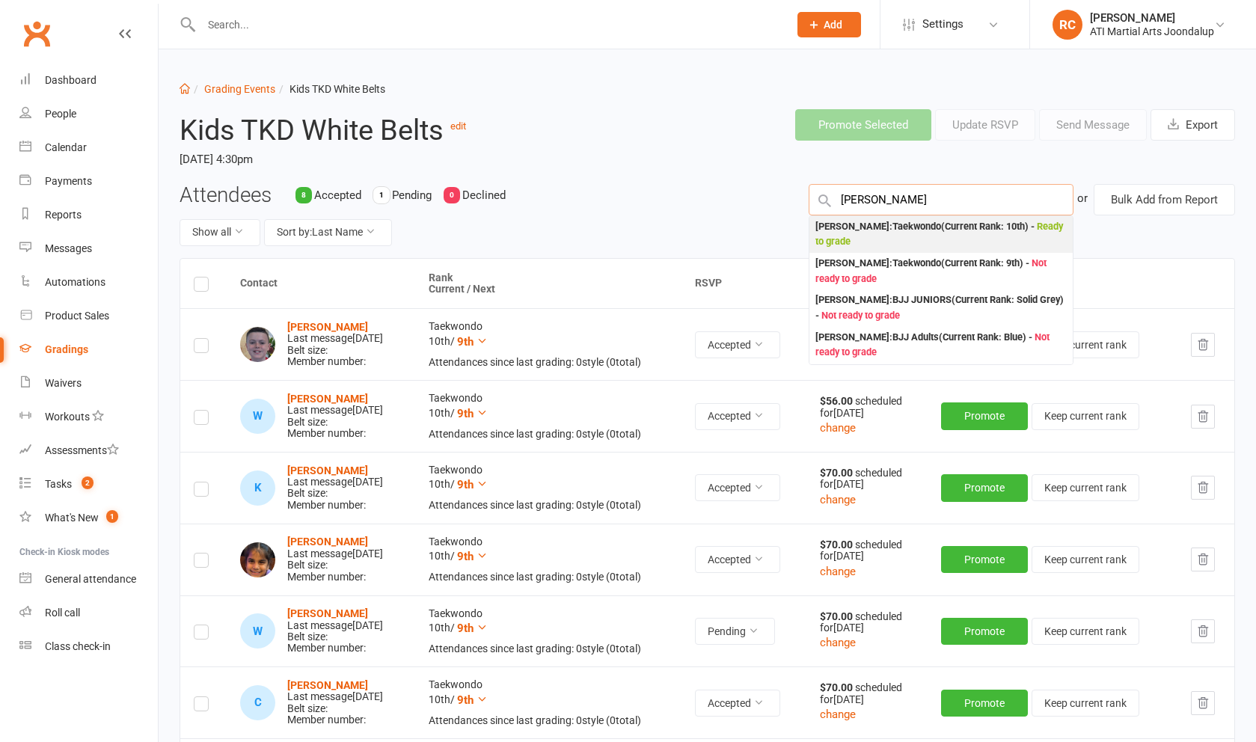
type input "[PERSON_NAME]"
click at [844, 248] on span "Ready to grade" at bounding box center [939, 234] width 248 height 27
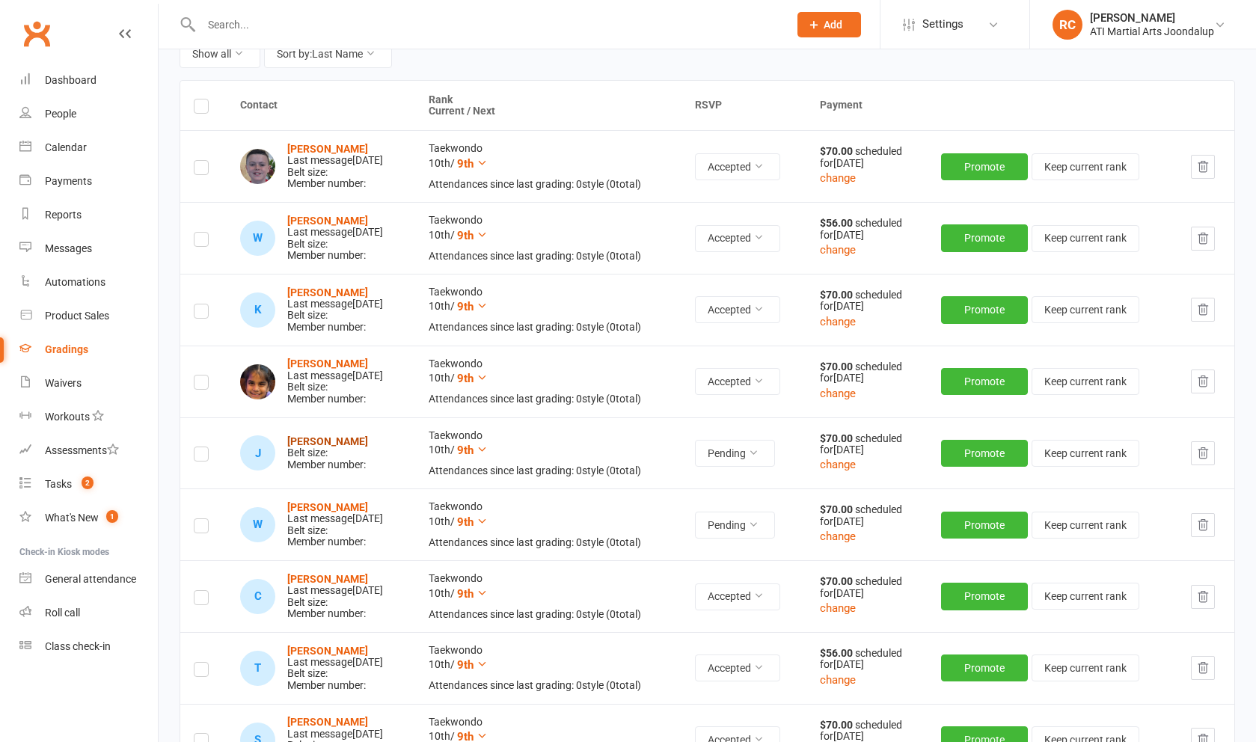
scroll to position [180, 0]
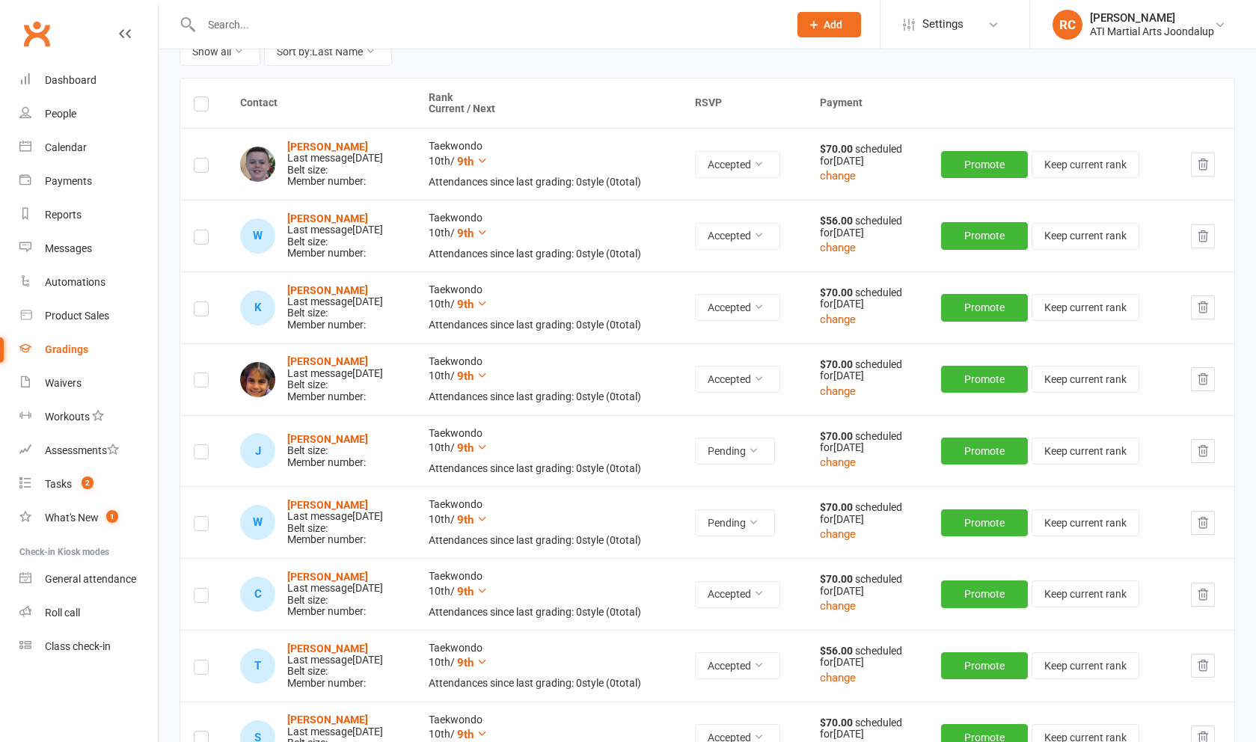
click at [202, 454] on label at bounding box center [201, 454] width 15 height 0
click at [202, 445] on input "checkbox" at bounding box center [201, 445] width 15 height 0
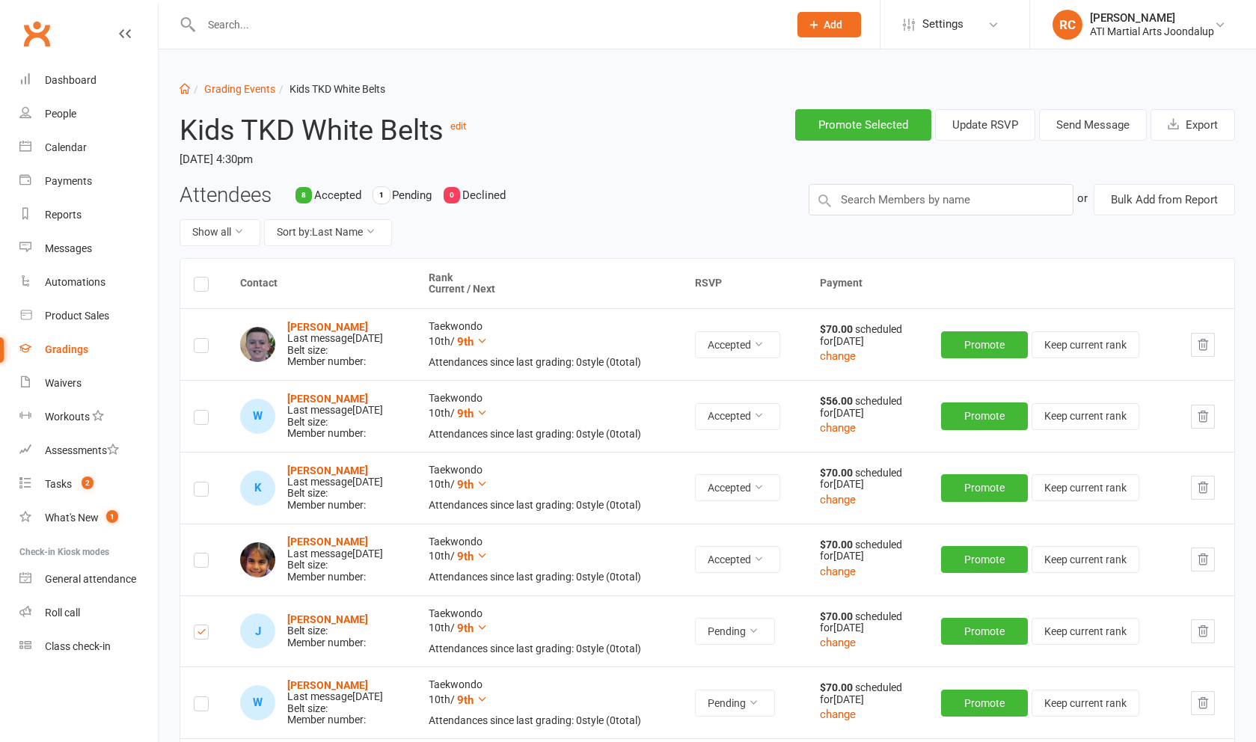
scroll to position [0, 0]
drag, startPoint x: 1109, startPoint y: 134, endPoint x: 1100, endPoint y: 136, distance: 8.5
click at [1109, 133] on button "Send Message" at bounding box center [1093, 124] width 108 height 31
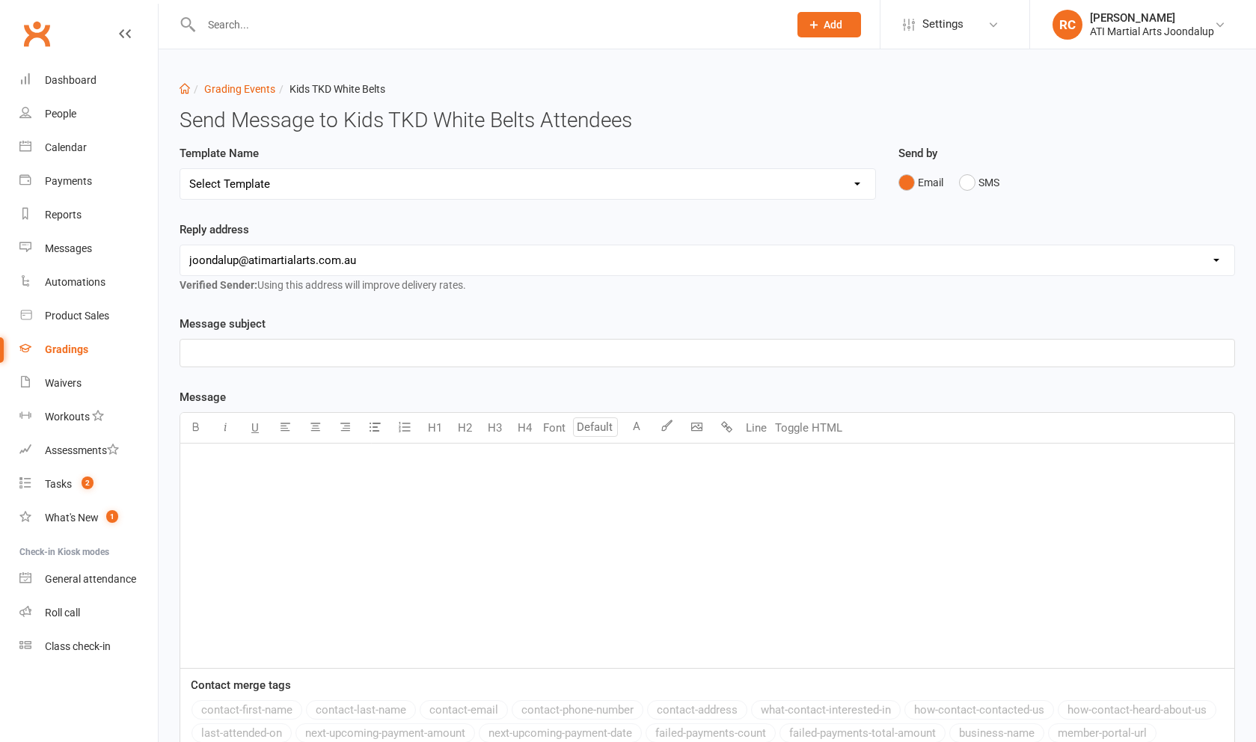
select select "3"
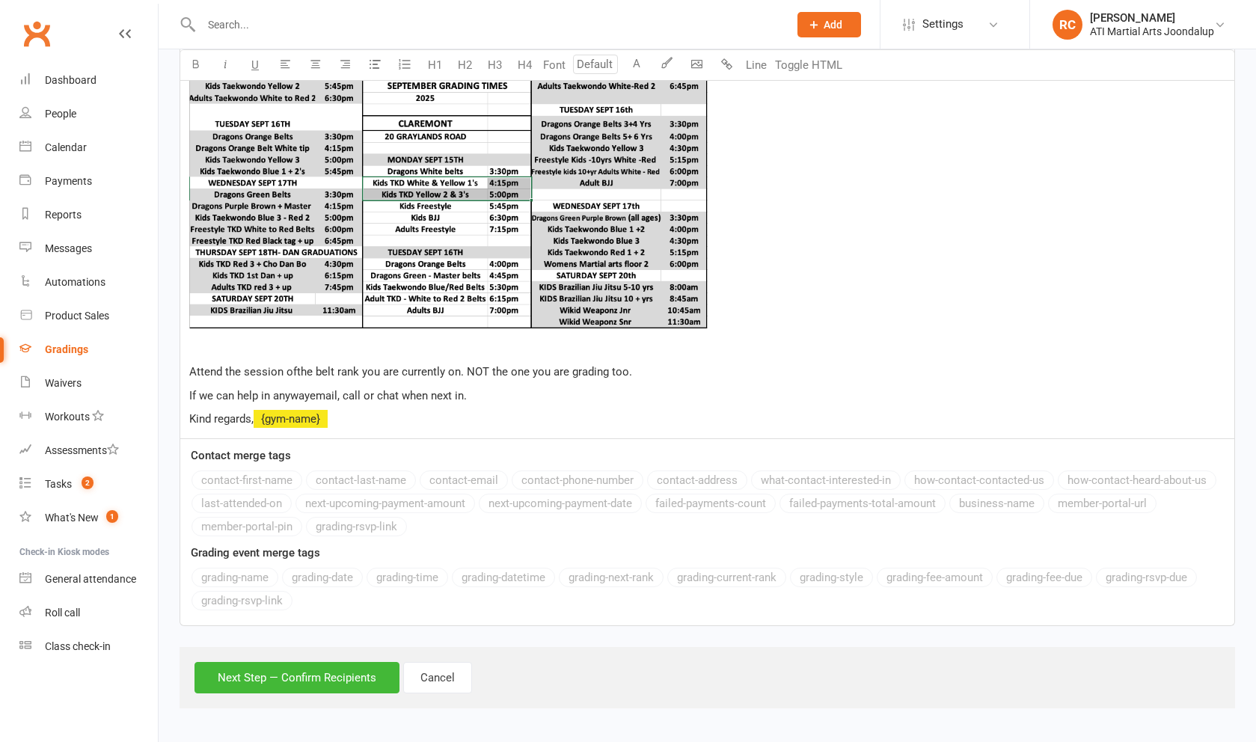
click at [336, 677] on button "Next Step — Confirm Recipients" at bounding box center [296, 677] width 205 height 31
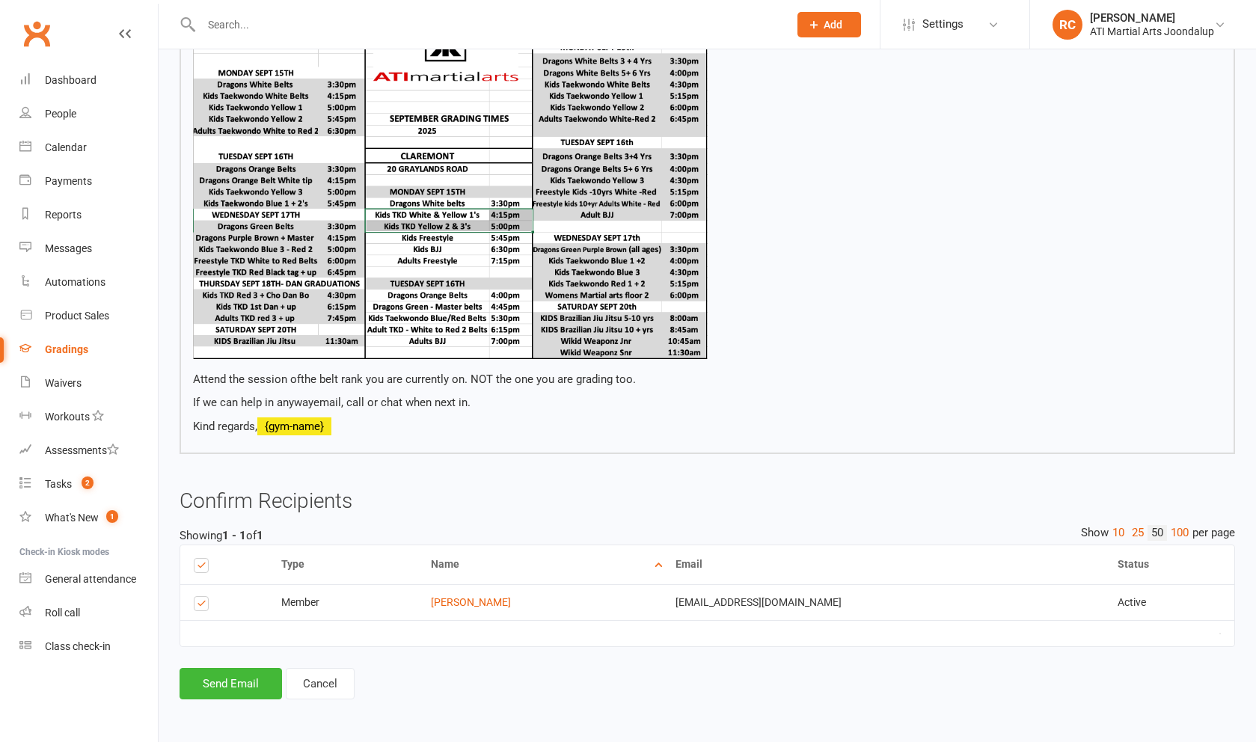
scroll to position [559, 0]
click at [233, 678] on button "Send Email" at bounding box center [231, 683] width 102 height 31
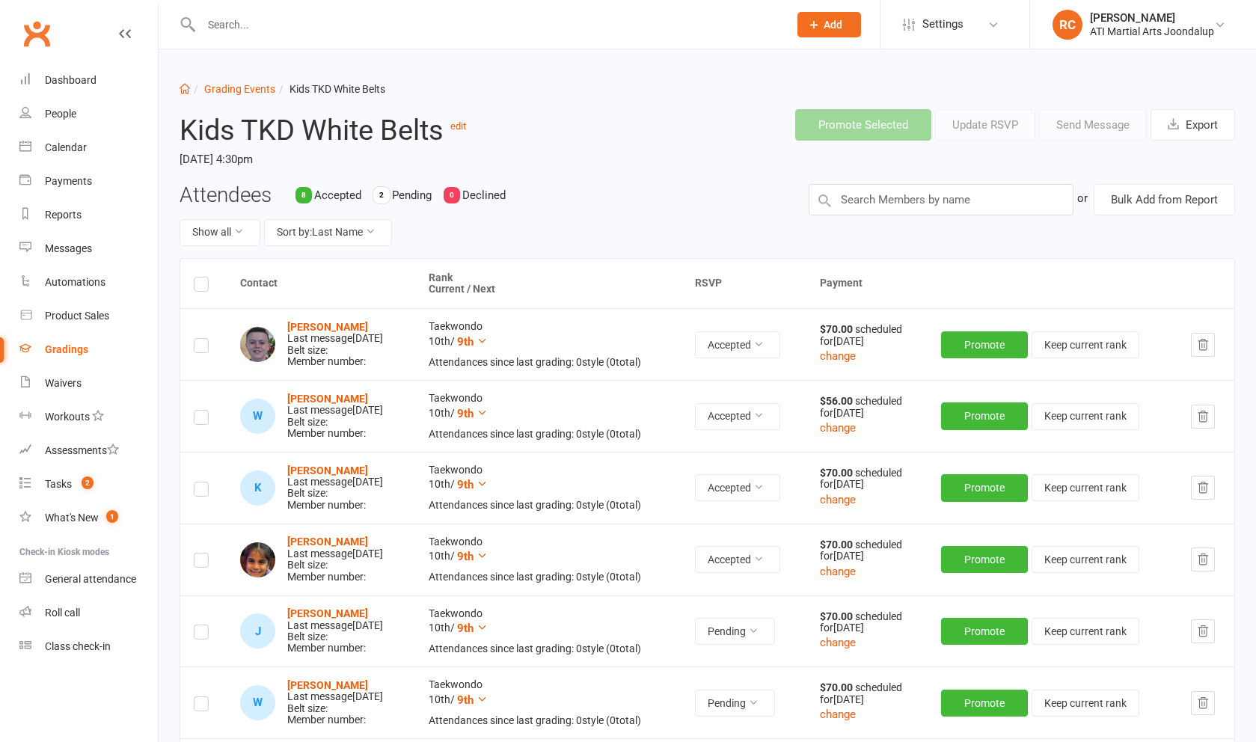
click at [243, 28] on input "text" at bounding box center [487, 24] width 581 height 21
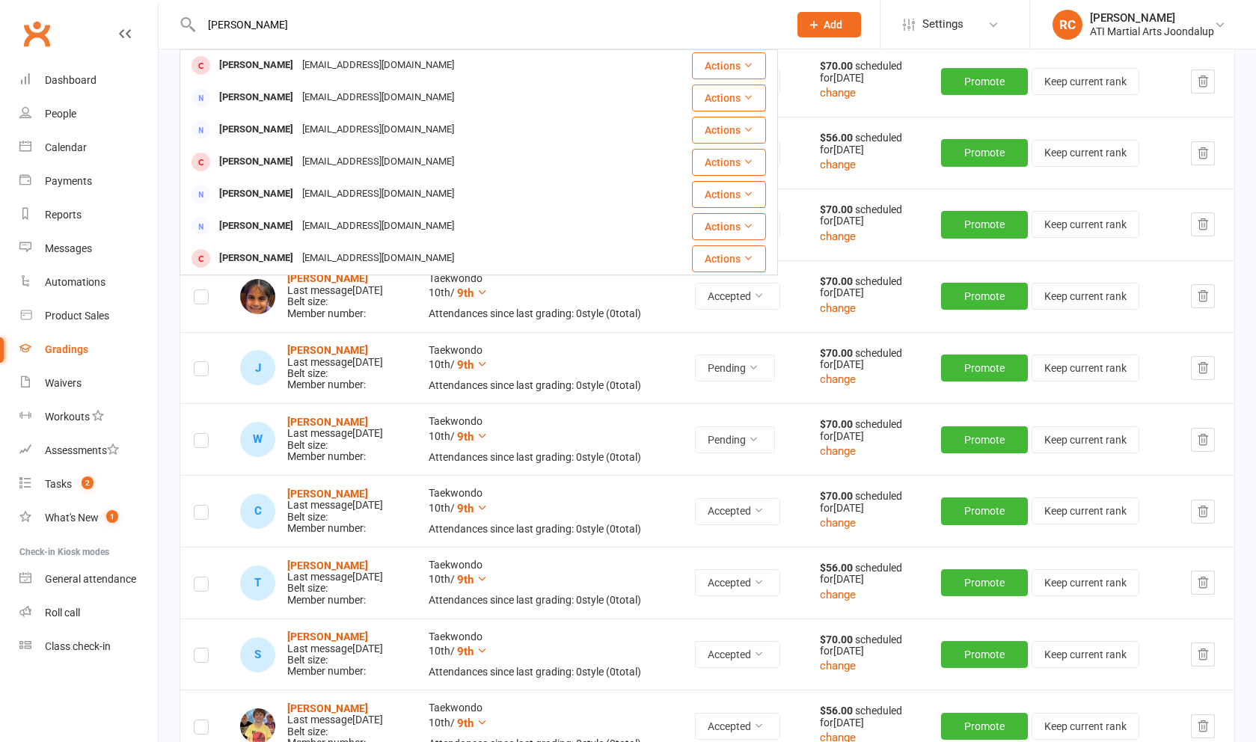
scroll to position [304, 0]
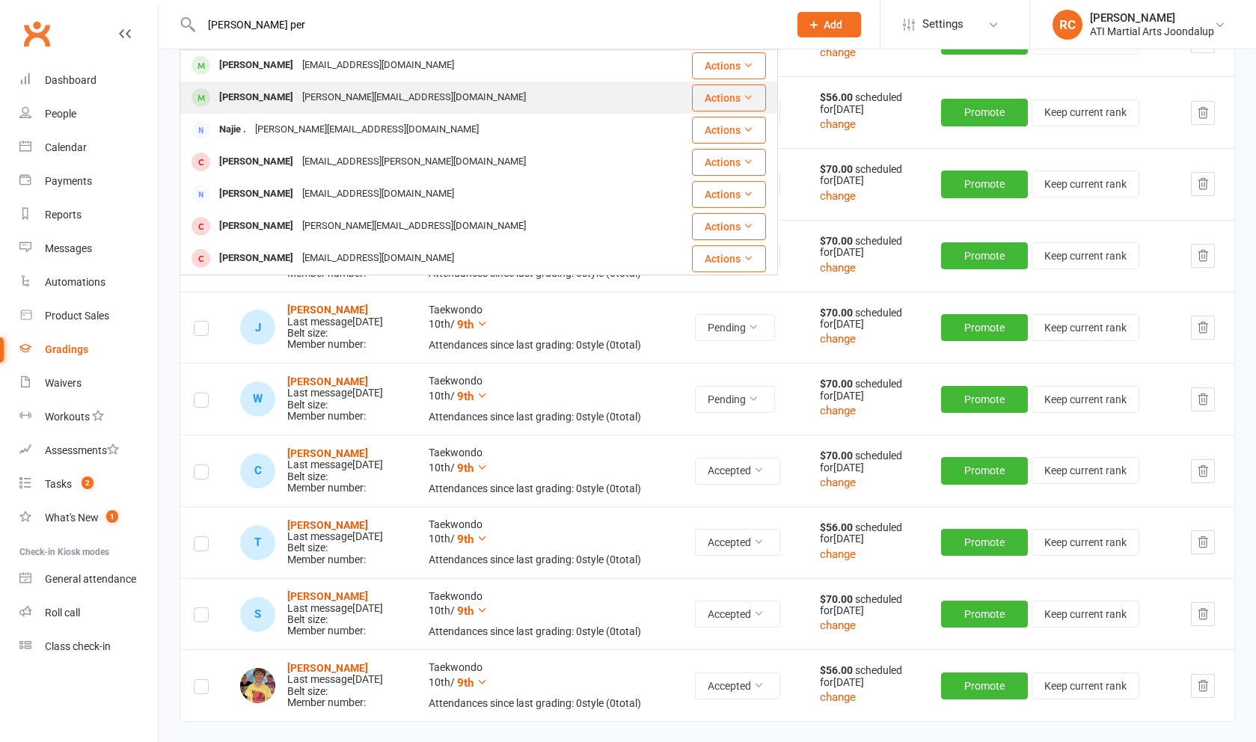
type input "[PERSON_NAME] per"
click at [374, 101] on div "[PERSON_NAME][EMAIL_ADDRESS][DOMAIN_NAME]" at bounding box center [414, 98] width 233 height 22
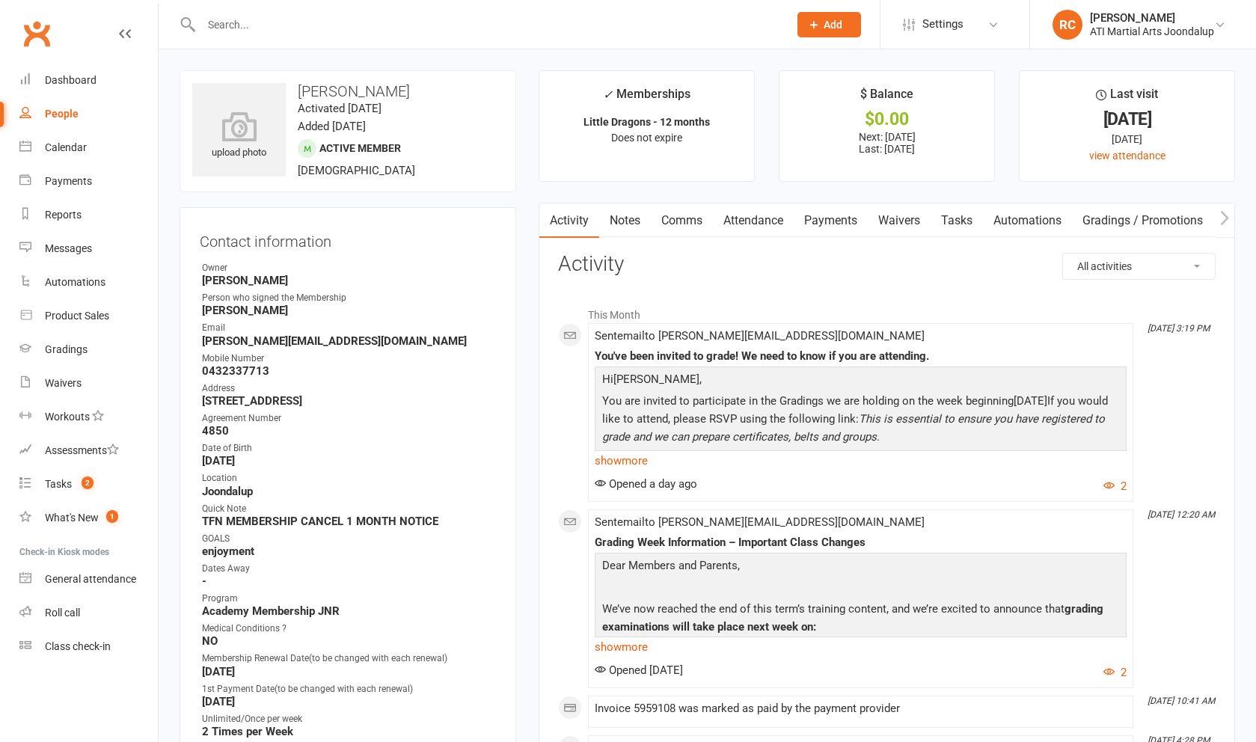
click at [1129, 218] on link "Gradings / Promotions" at bounding box center [1142, 220] width 141 height 34
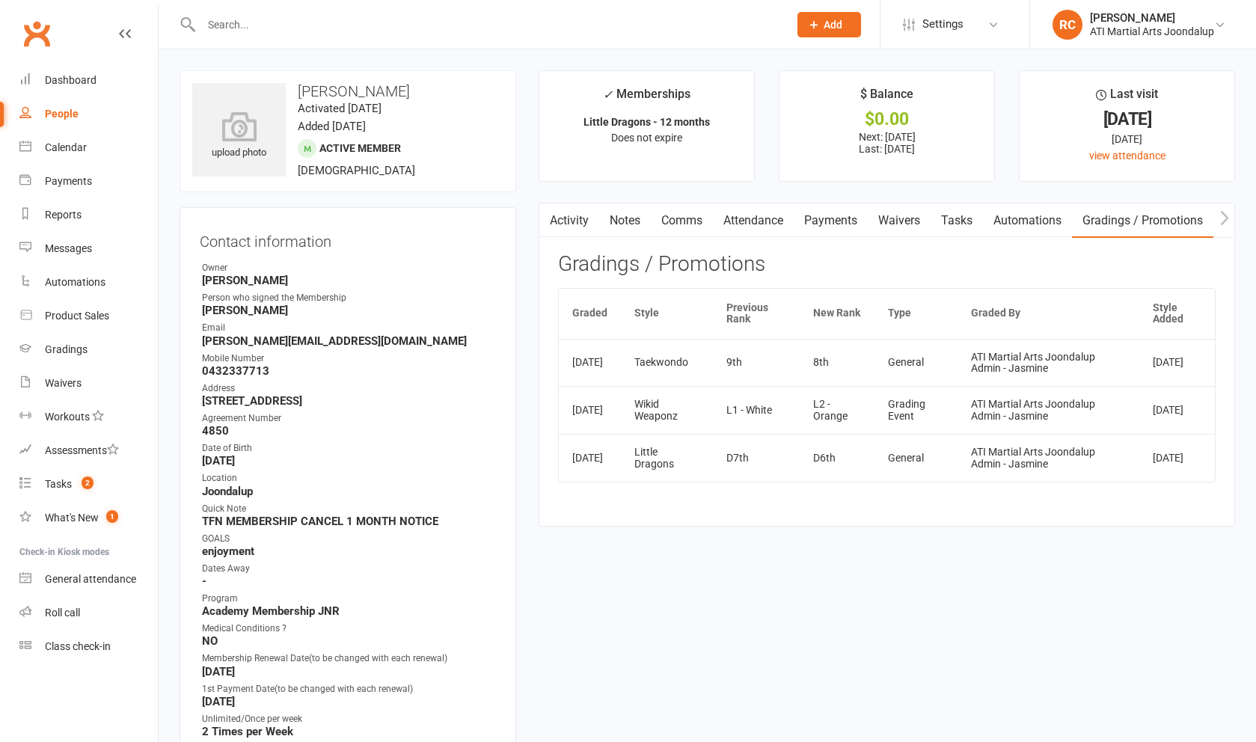
click at [580, 223] on link "Activity" at bounding box center [569, 220] width 60 height 34
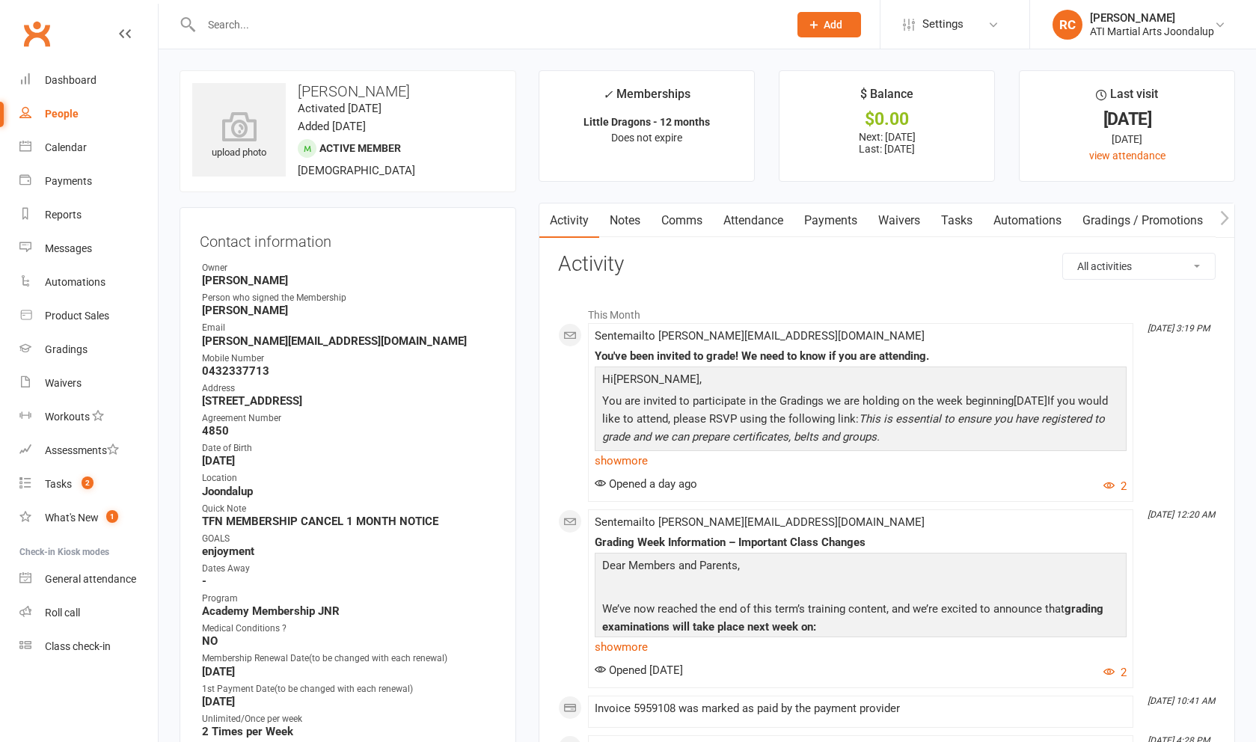
click at [642, 464] on link "show more" at bounding box center [861, 460] width 532 height 21
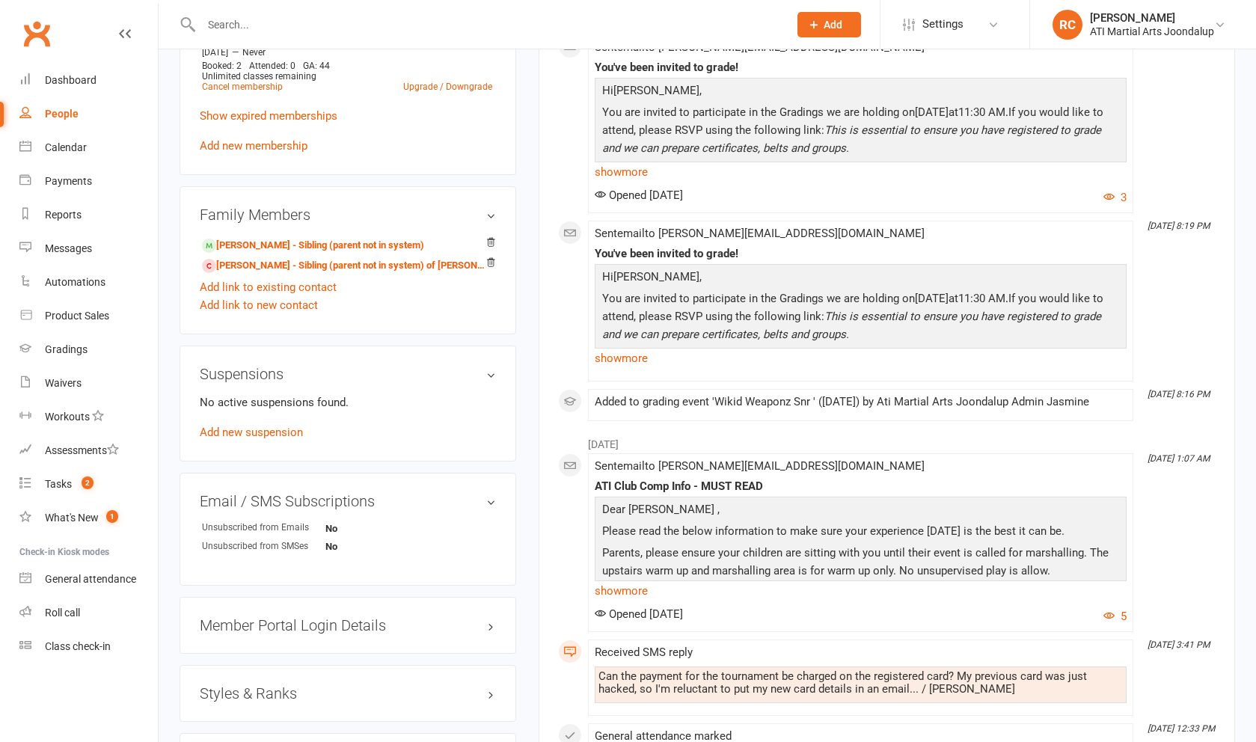
scroll to position [1414, 1]
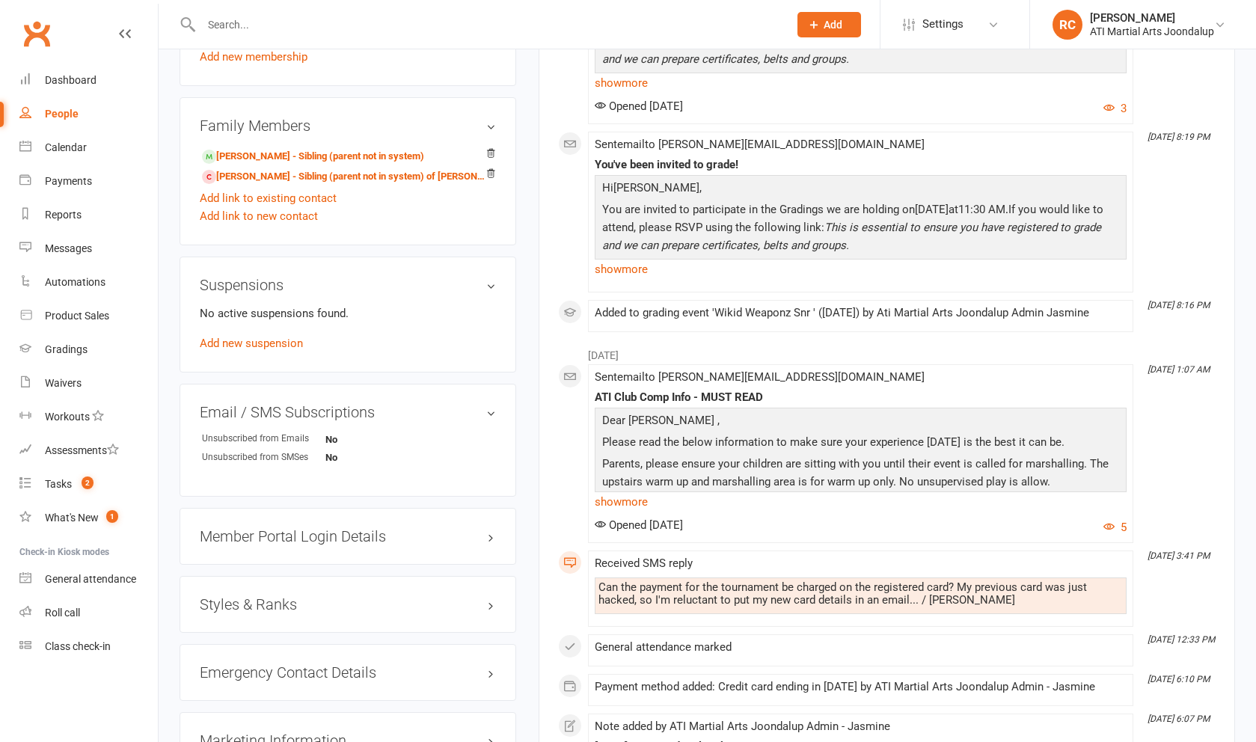
click at [268, 598] on h3 "Styles & Ranks" at bounding box center [348, 604] width 296 height 16
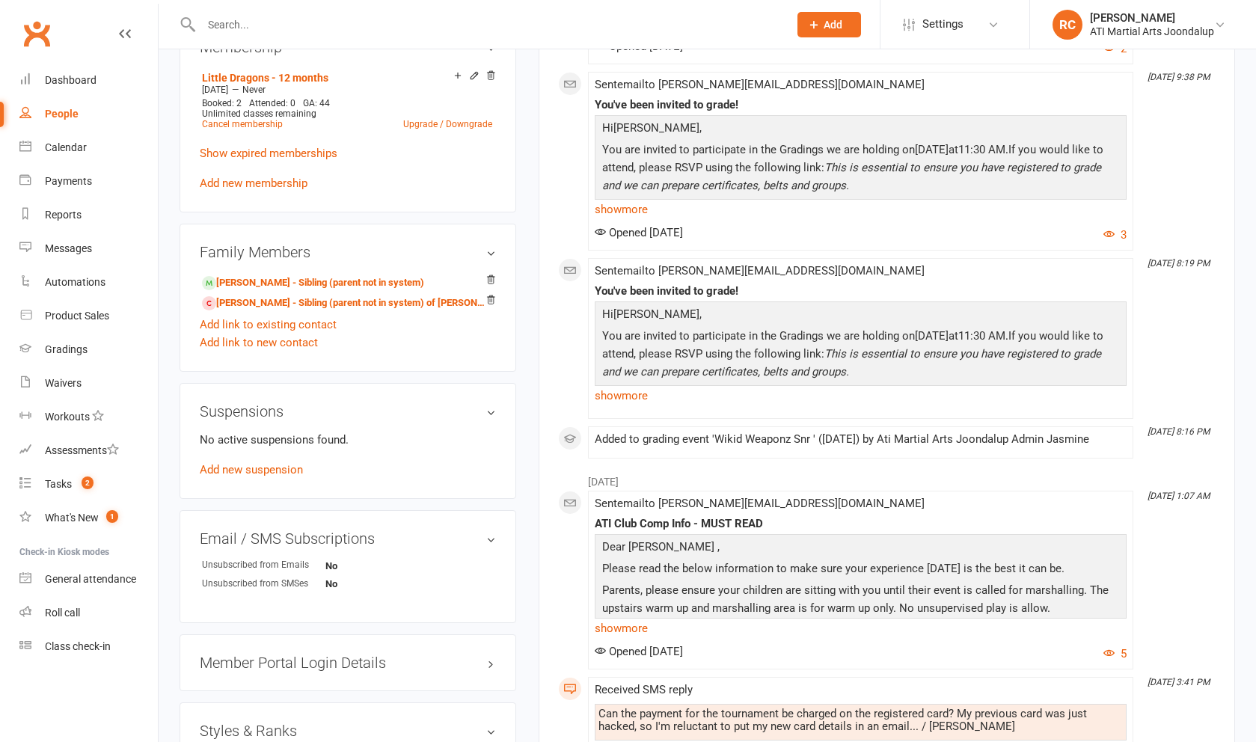
scroll to position [1288, 0]
click at [332, 16] on input "text" at bounding box center [487, 24] width 581 height 21
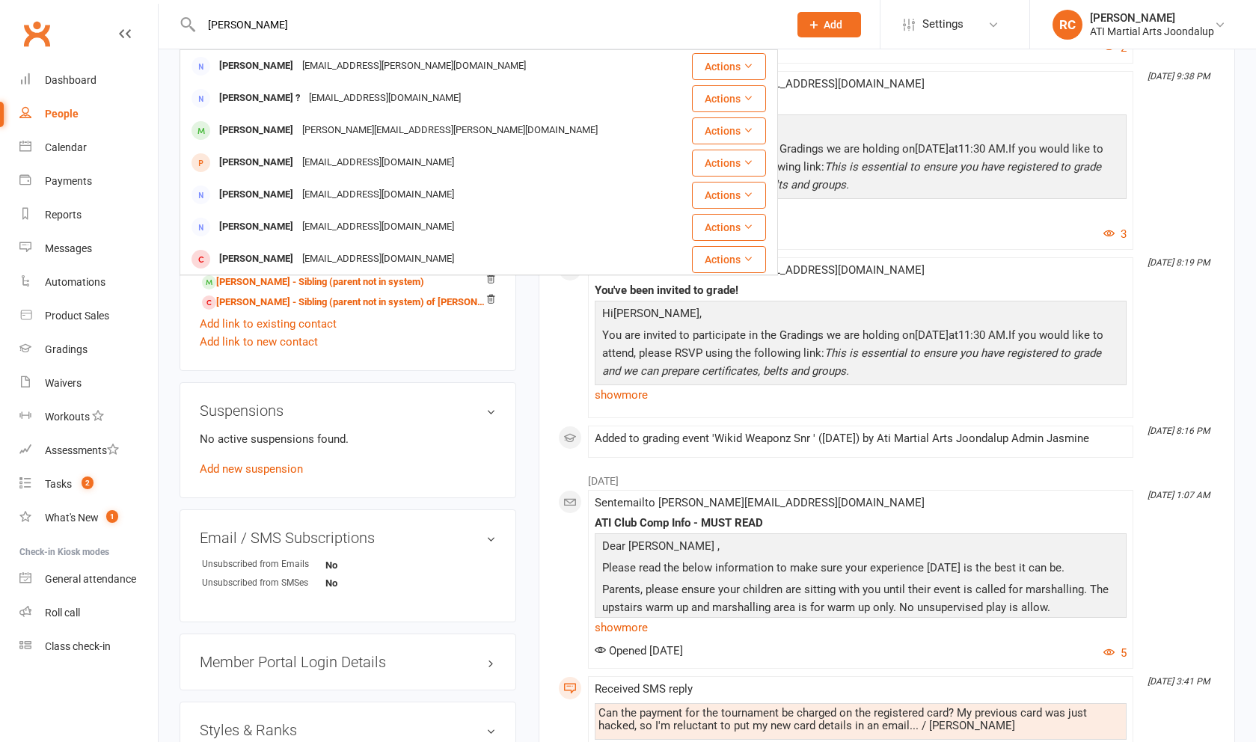
type input "[PERSON_NAME]"
drag, startPoint x: 331, startPoint y: 16, endPoint x: 397, endPoint y: 125, distance: 126.9
click at [397, 125] on div "[PERSON_NAME] Pyke [EMAIL_ADDRESS][PERSON_NAME][DOMAIN_NAME]" at bounding box center [429, 130] width 496 height 31
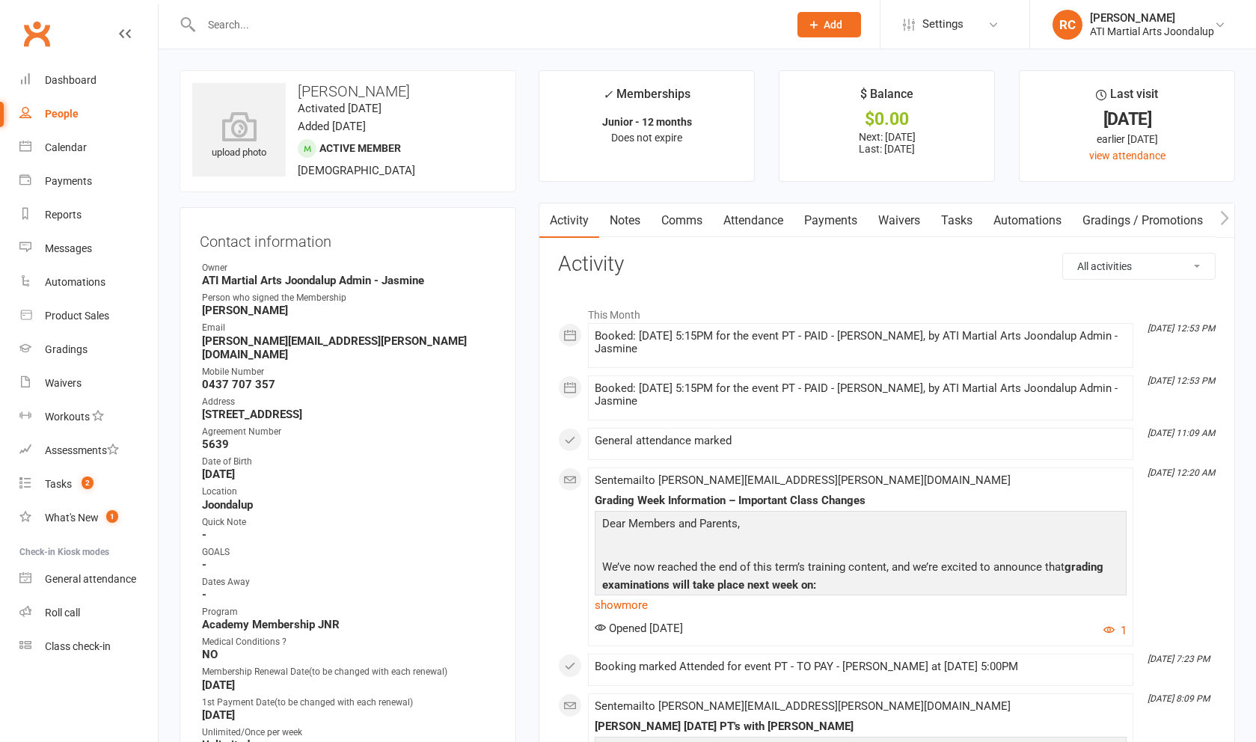
click at [822, 223] on link "Payments" at bounding box center [831, 220] width 74 height 34
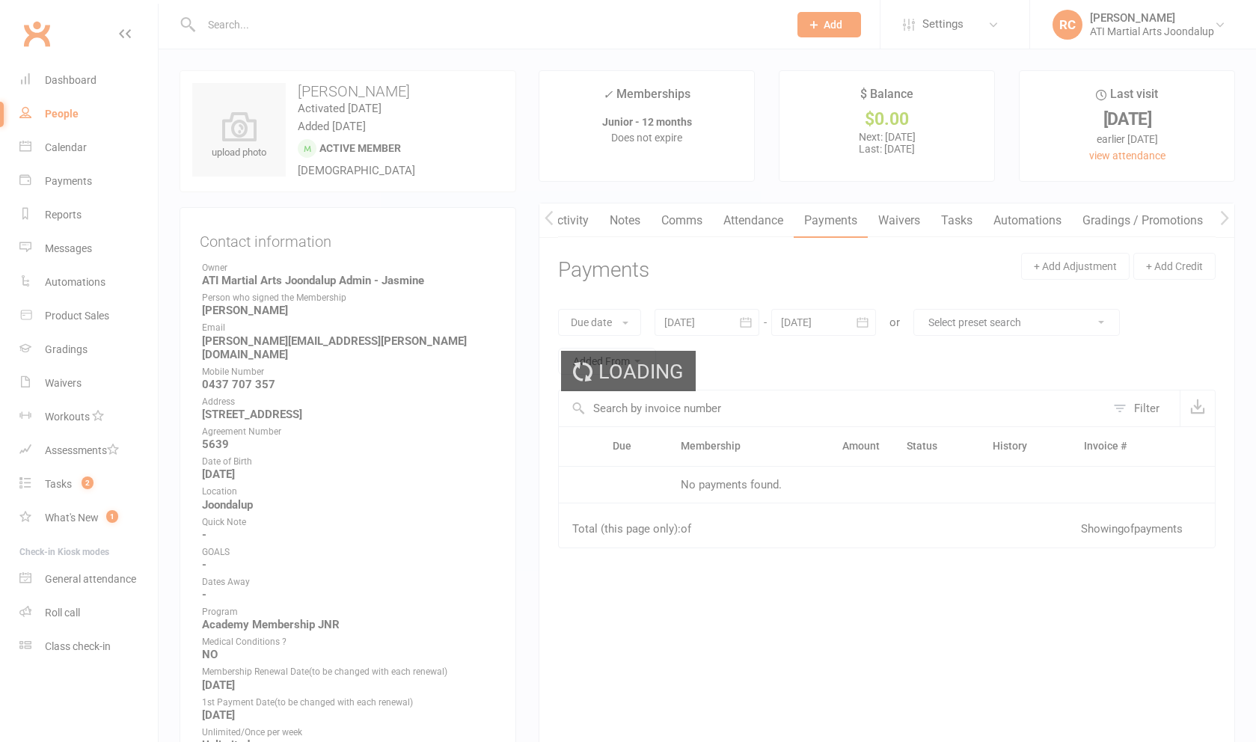
scroll to position [0, 1]
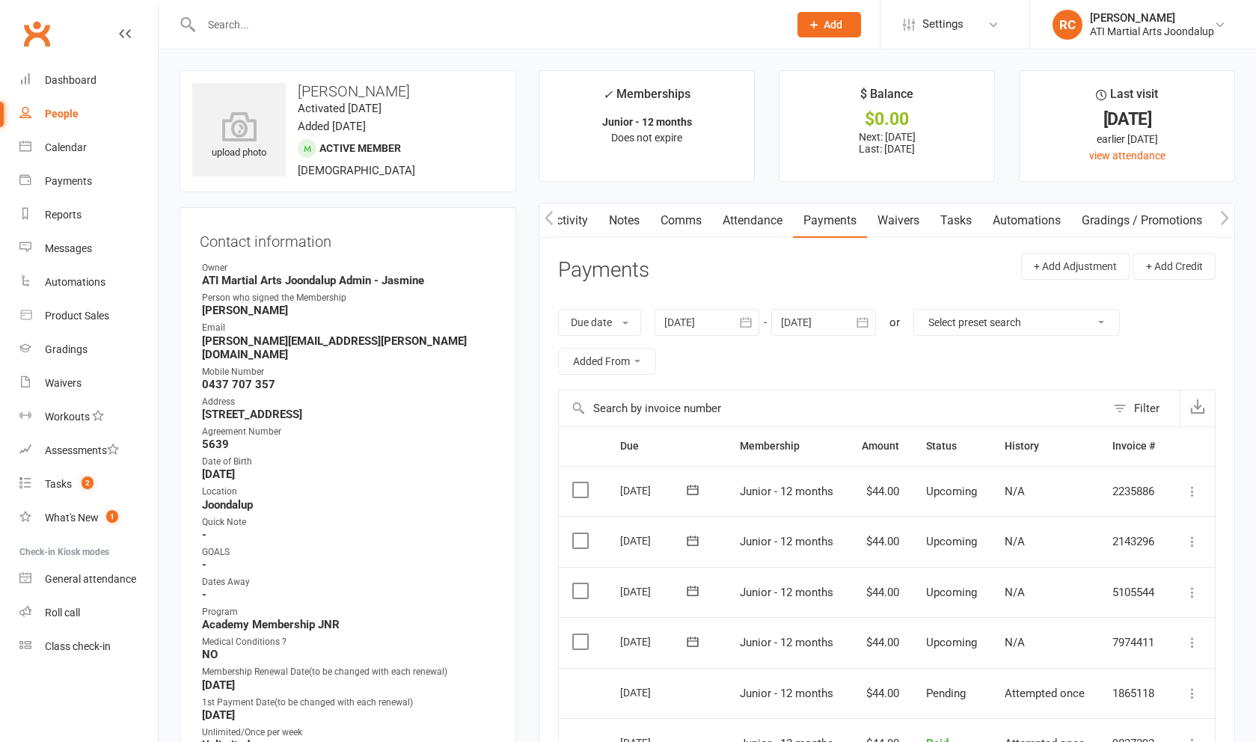
click at [760, 230] on link "Attendance" at bounding box center [752, 220] width 81 height 34
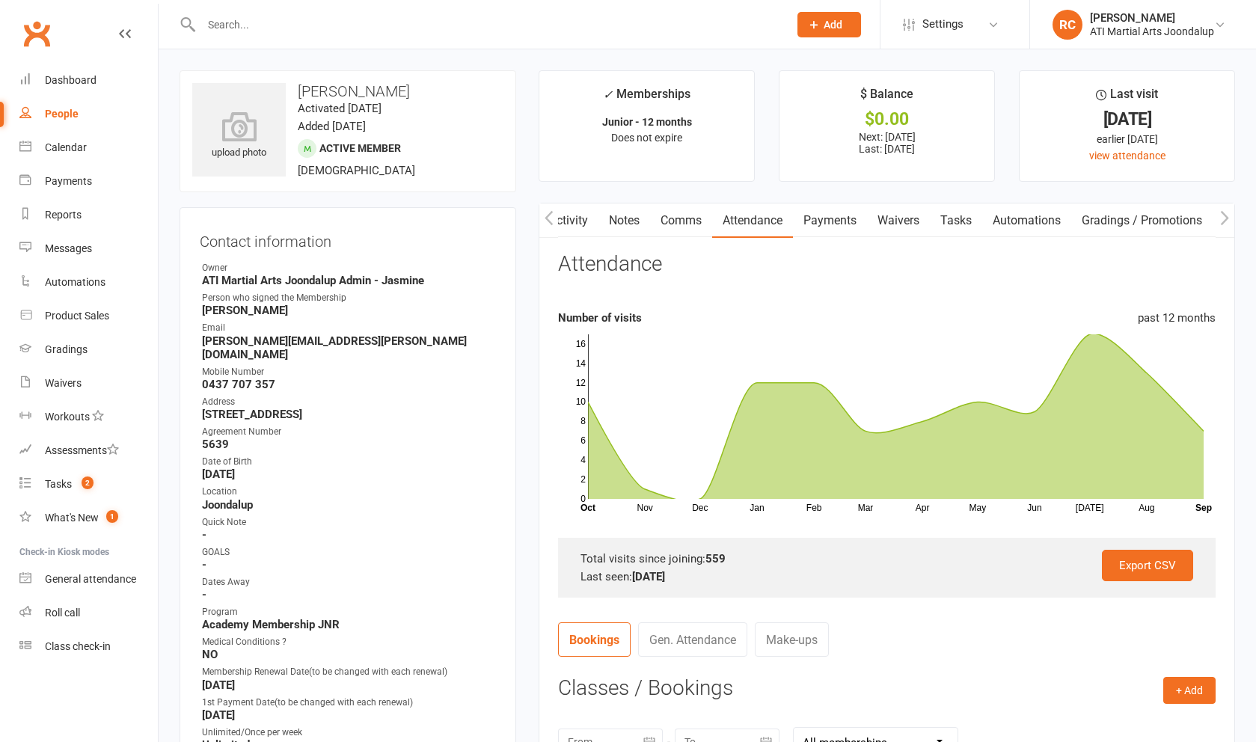
click at [637, 222] on link "Notes" at bounding box center [624, 220] width 52 height 34
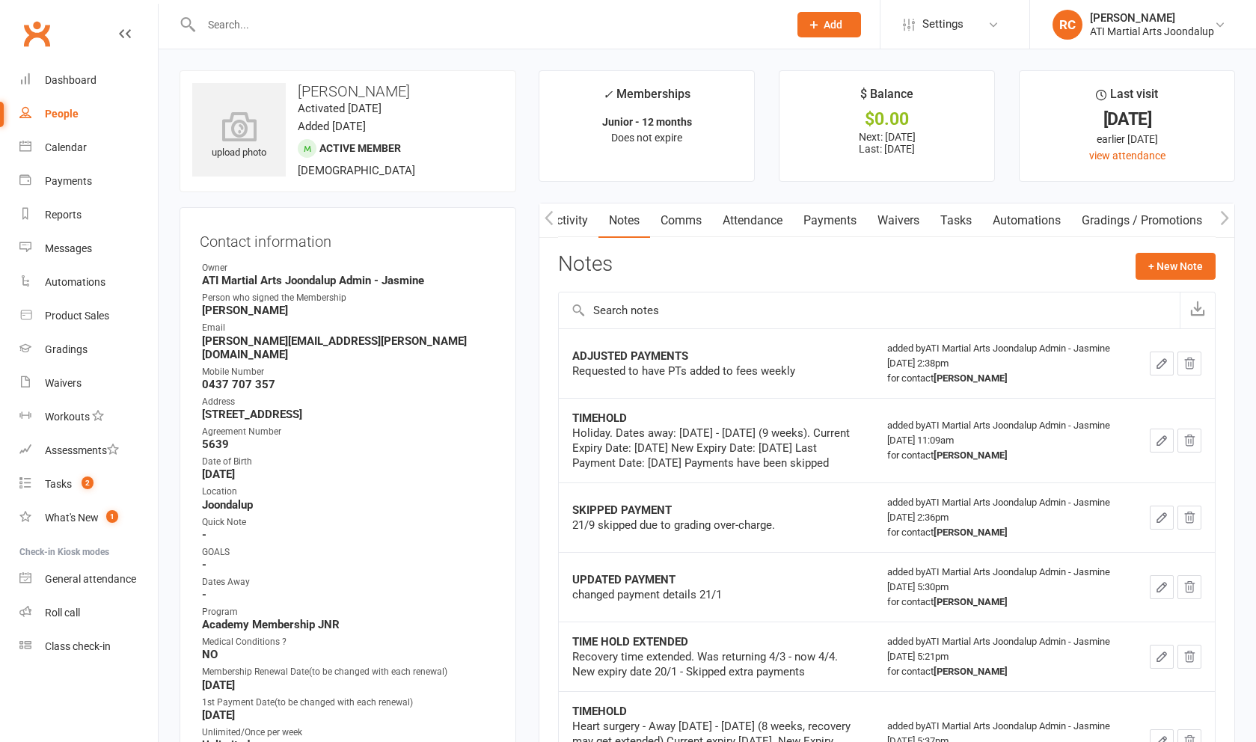
click at [839, 222] on link "Payments" at bounding box center [830, 220] width 74 height 34
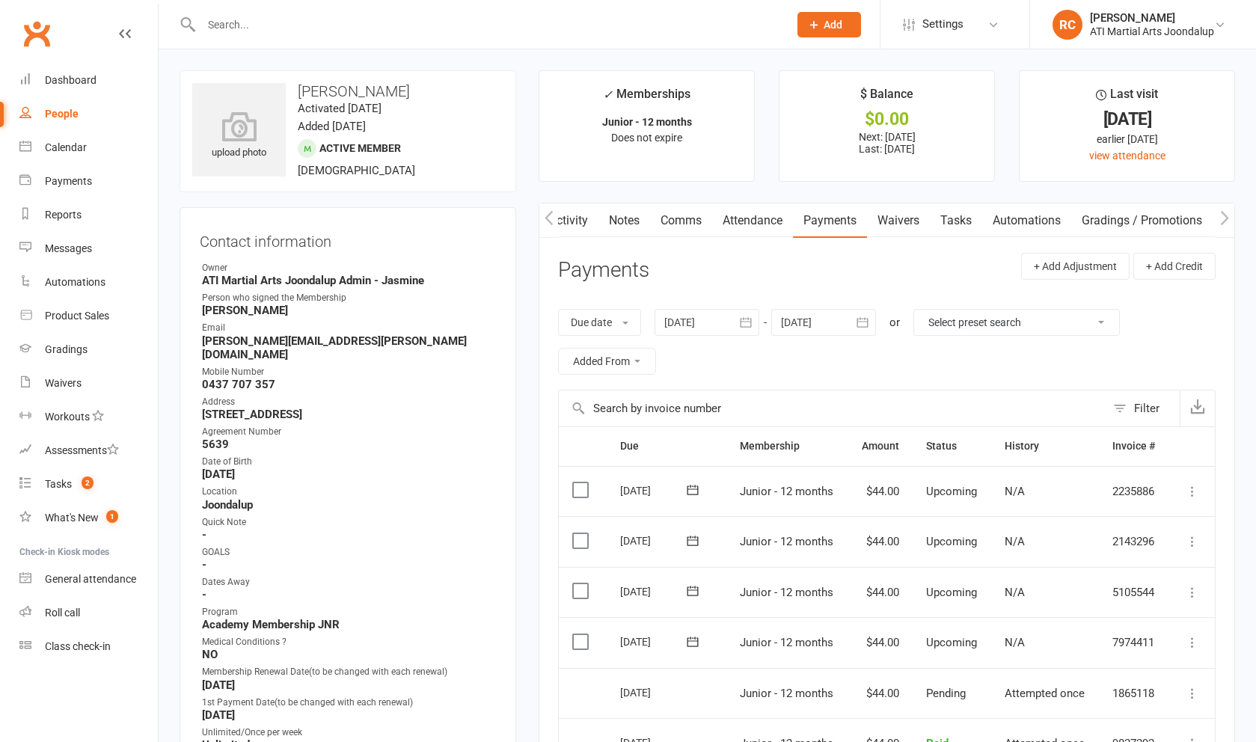
click at [639, 225] on link "Notes" at bounding box center [624, 220] width 52 height 34
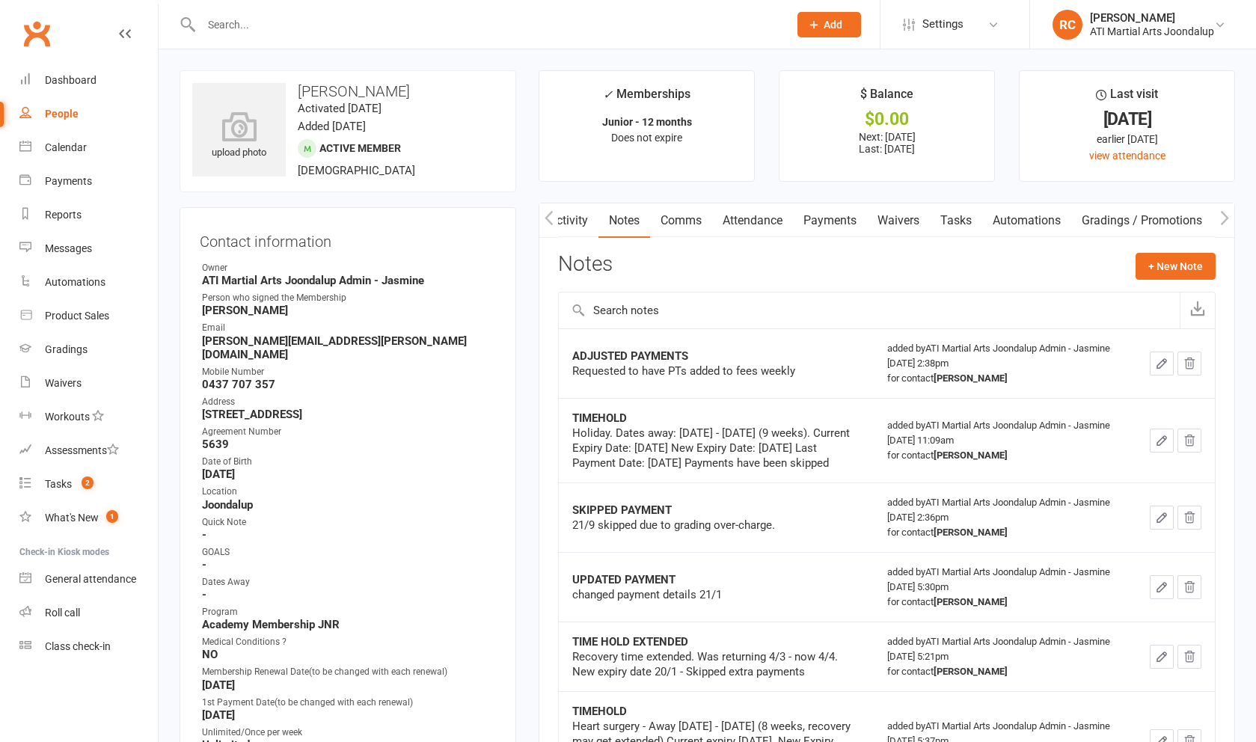
click at [858, 221] on link "Payments" at bounding box center [830, 220] width 74 height 34
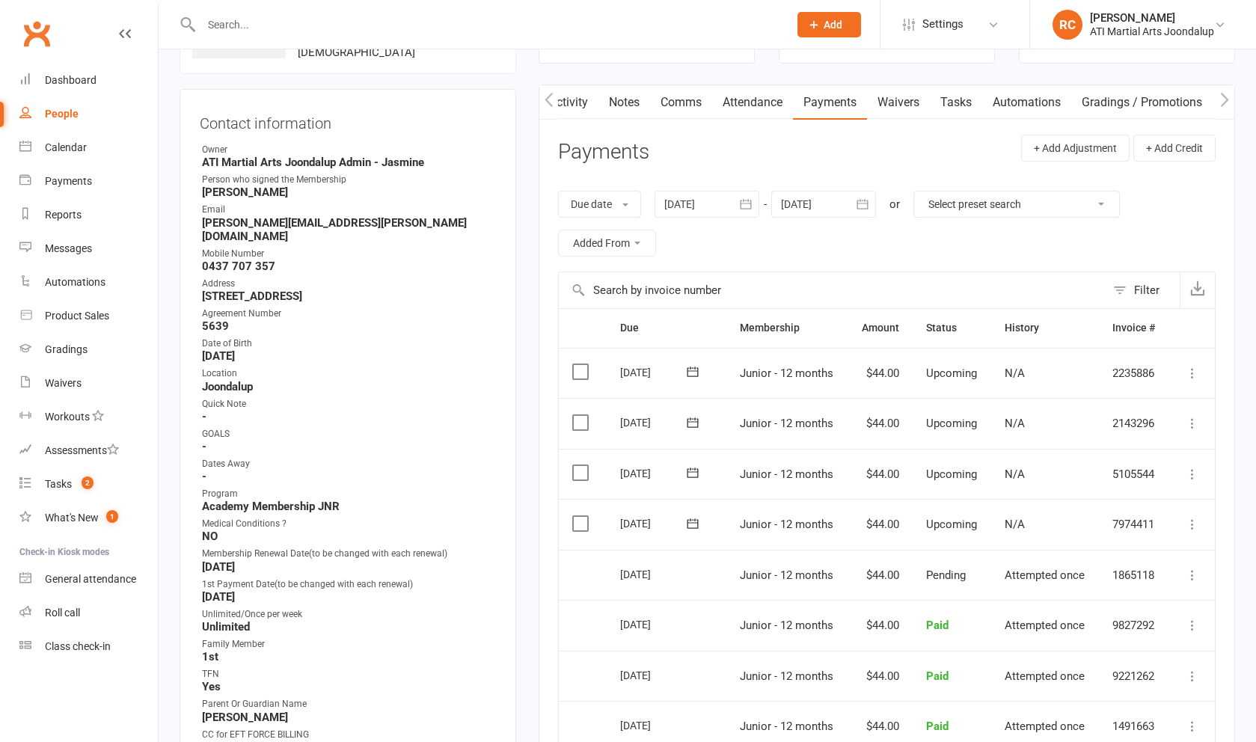
scroll to position [125, 0]
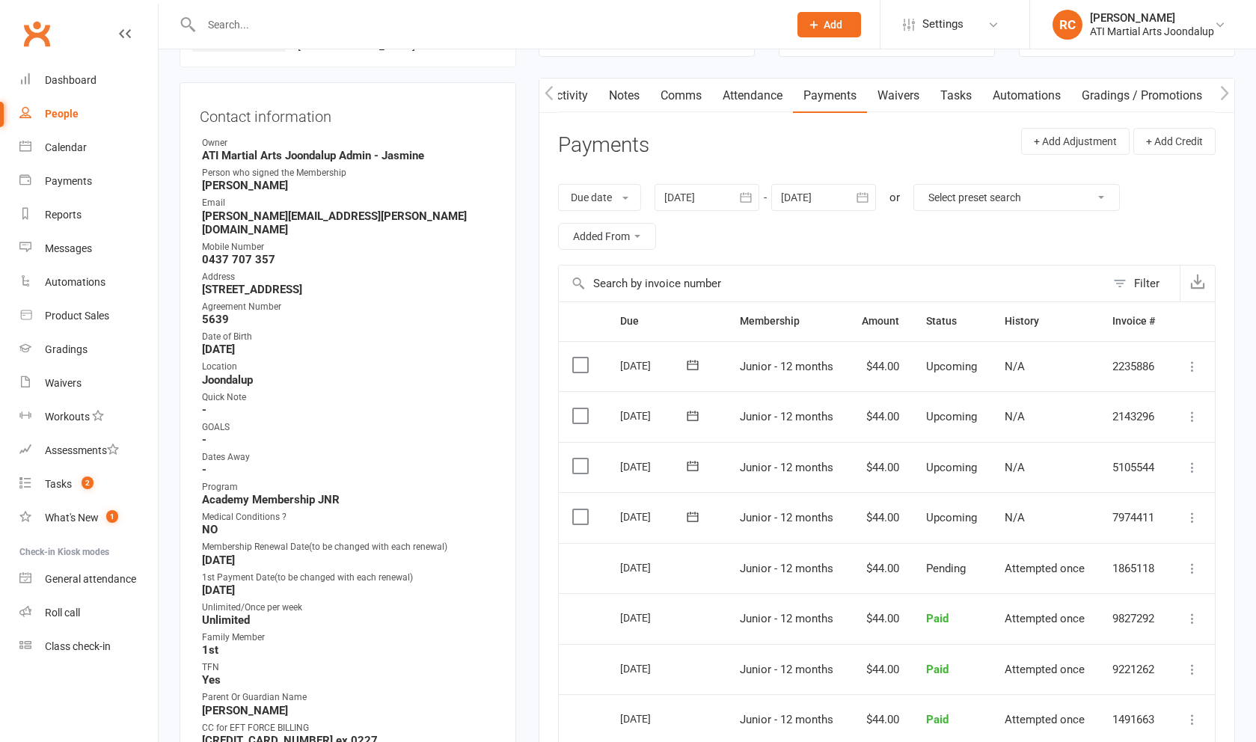
drag, startPoint x: 699, startPoint y: 184, endPoint x: 705, endPoint y: 219, distance: 35.7
click at [699, 184] on div "Due date Due date Date paid Date failed Date settled [DATE] [DATE] Sun Mon Tue …" at bounding box center [886, 217] width 657 height 96
drag, startPoint x: 702, startPoint y: 209, endPoint x: 693, endPoint y: 213, distance: 10.4
click at [702, 209] on div at bounding box center [706, 197] width 105 height 27
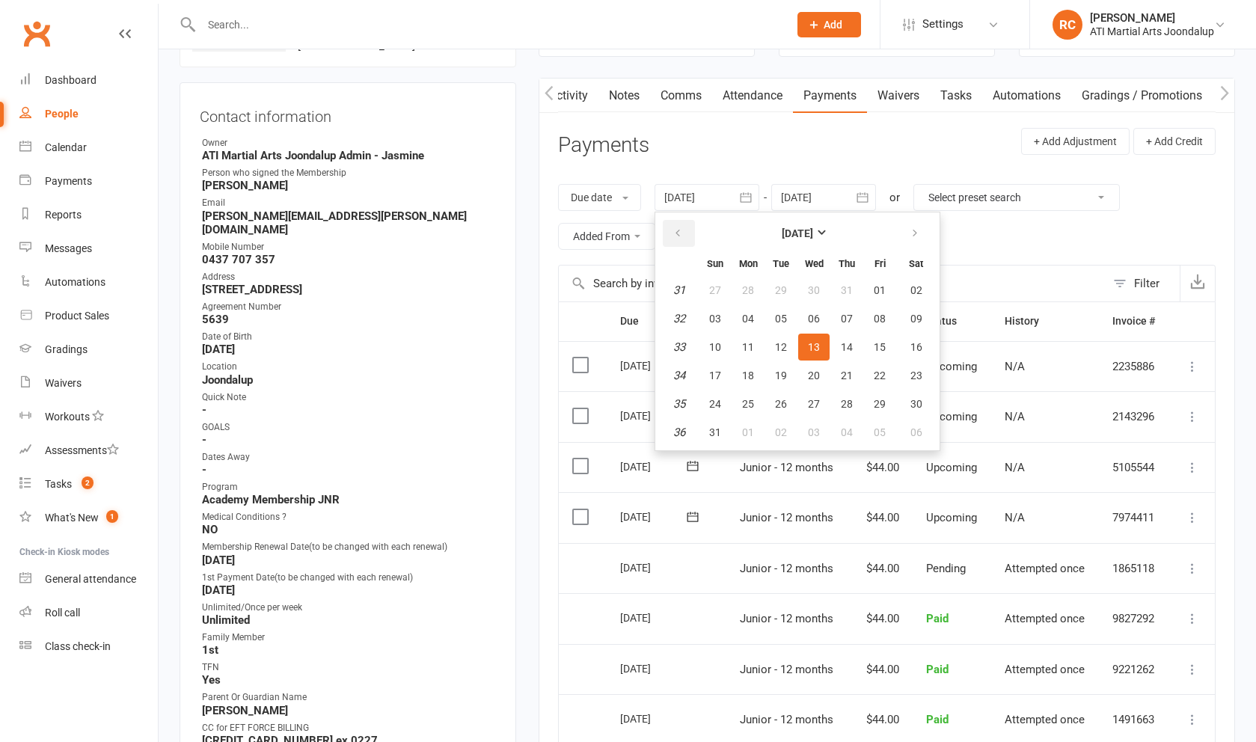
click at [679, 233] on icon "button" at bounding box center [677, 233] width 10 height 12
click at [773, 289] on button "03" at bounding box center [780, 290] width 31 height 27
type input "[DATE]"
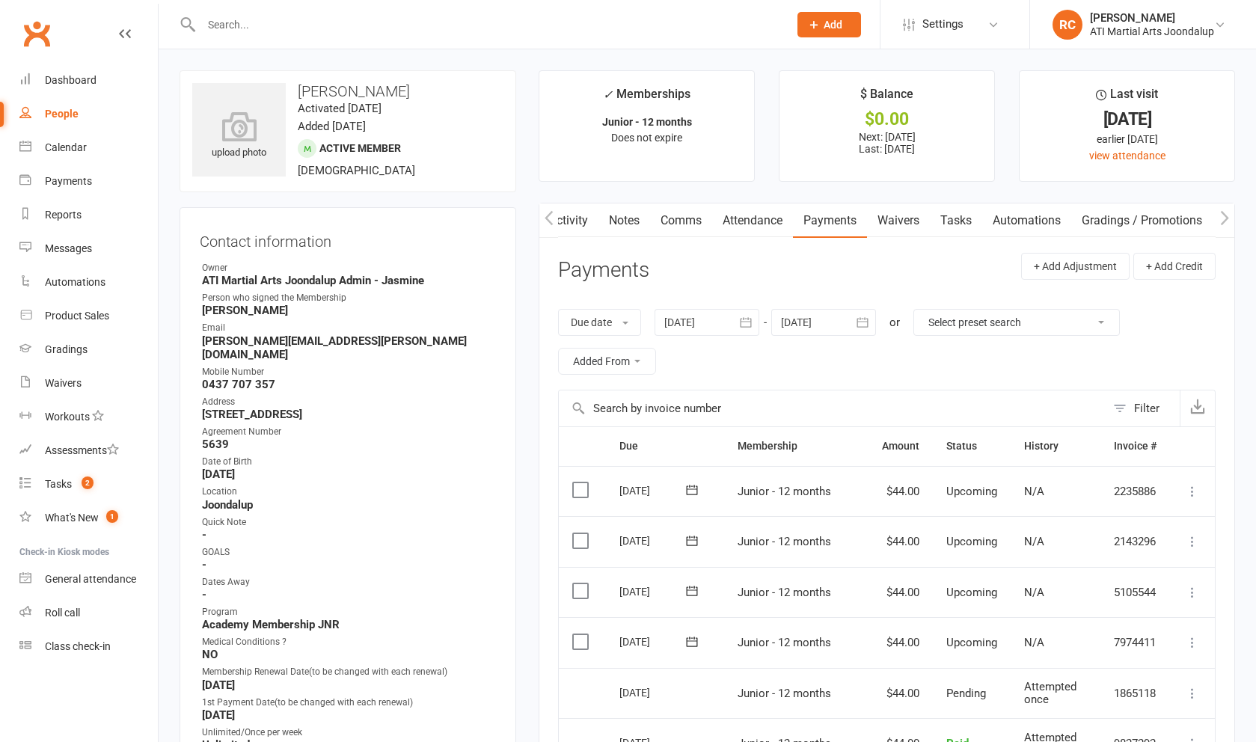
scroll to position [0, 0]
click at [602, 218] on link "Notes" at bounding box center [624, 220] width 52 height 34
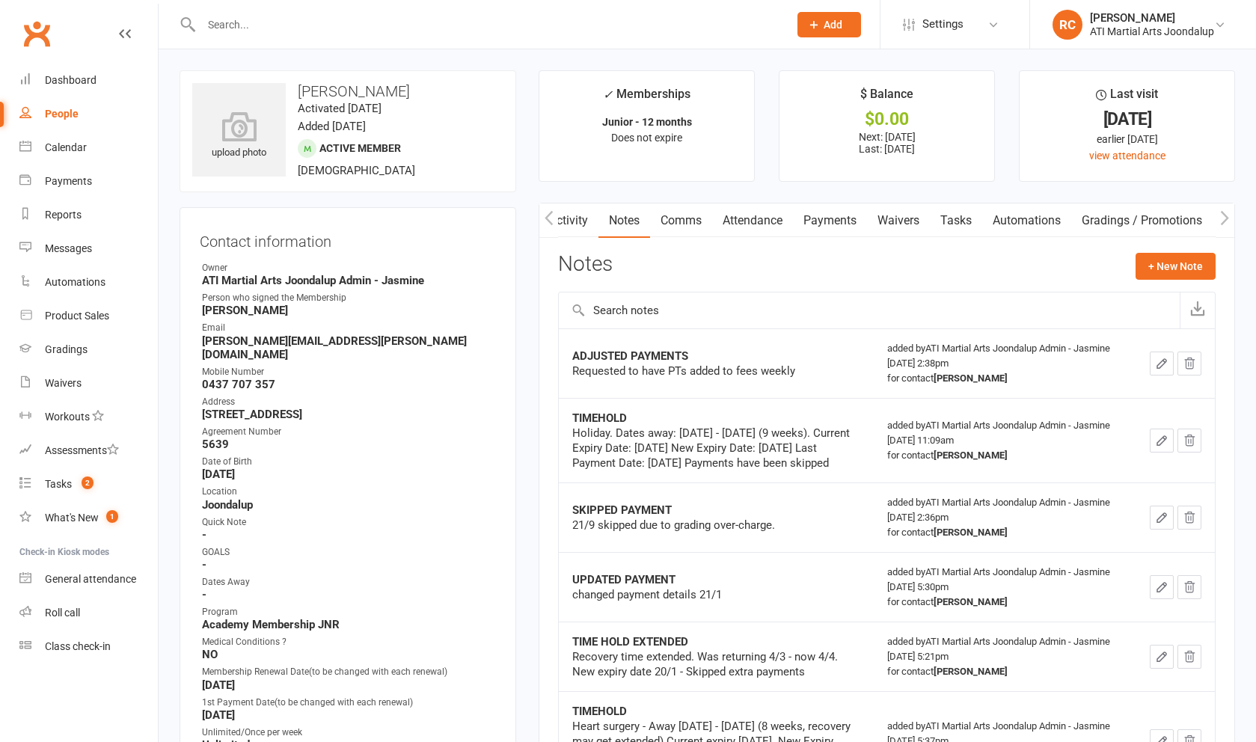
click at [824, 223] on link "Payments" at bounding box center [830, 220] width 74 height 34
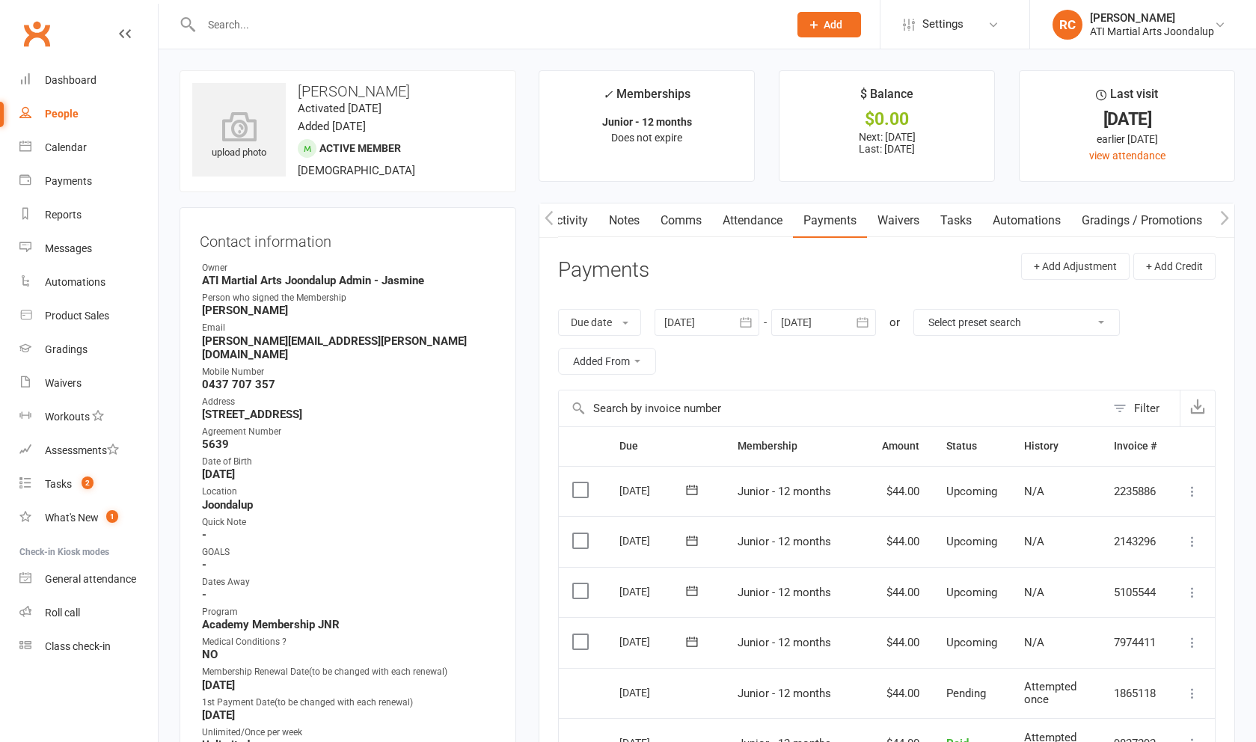
click at [740, 229] on link "Attendance" at bounding box center [752, 220] width 81 height 34
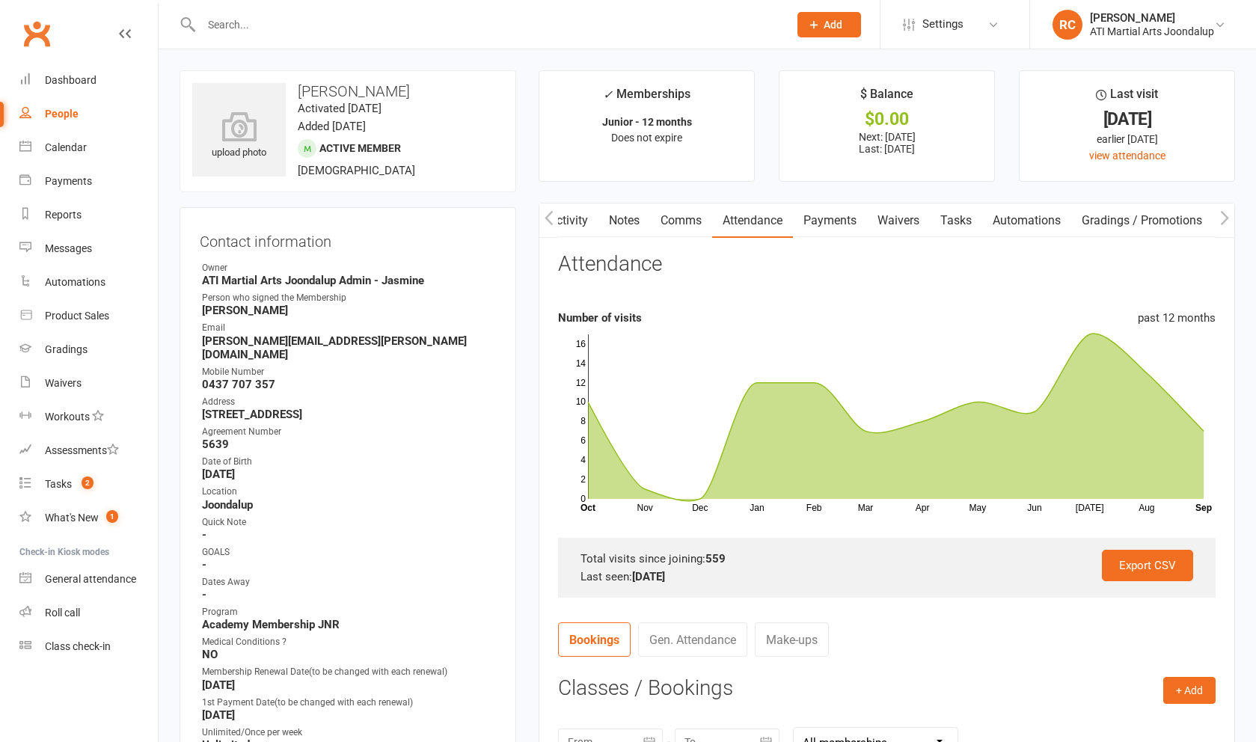
click at [629, 228] on link "Notes" at bounding box center [624, 220] width 52 height 34
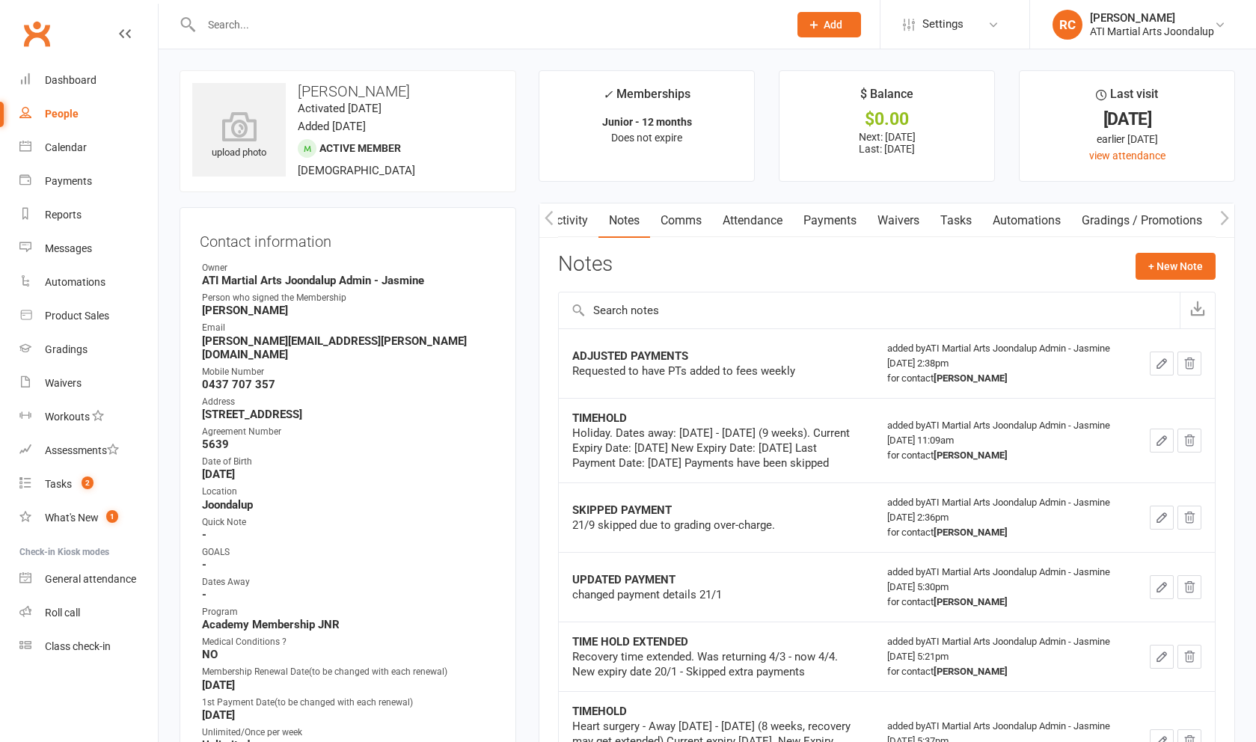
click at [738, 226] on link "Attendance" at bounding box center [752, 220] width 81 height 34
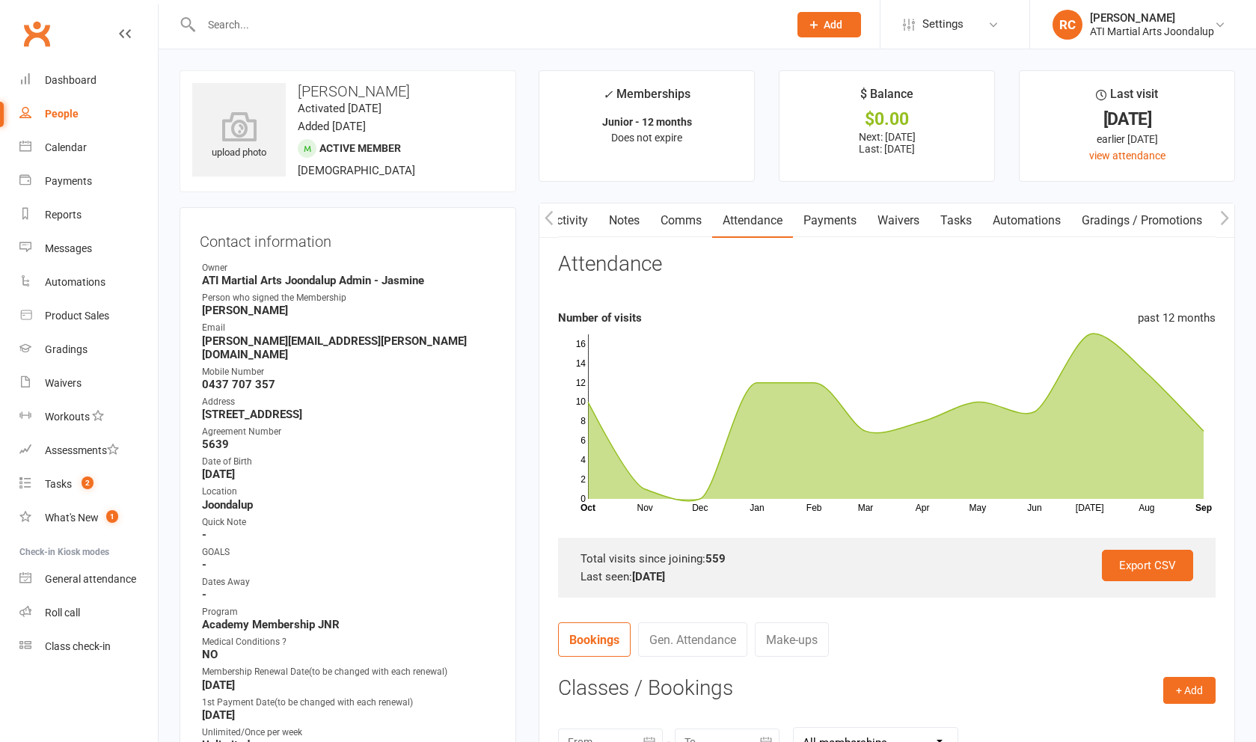
click at [550, 224] on icon "button" at bounding box center [549, 217] width 8 height 14
click at [374, 19] on input "text" at bounding box center [487, 24] width 581 height 21
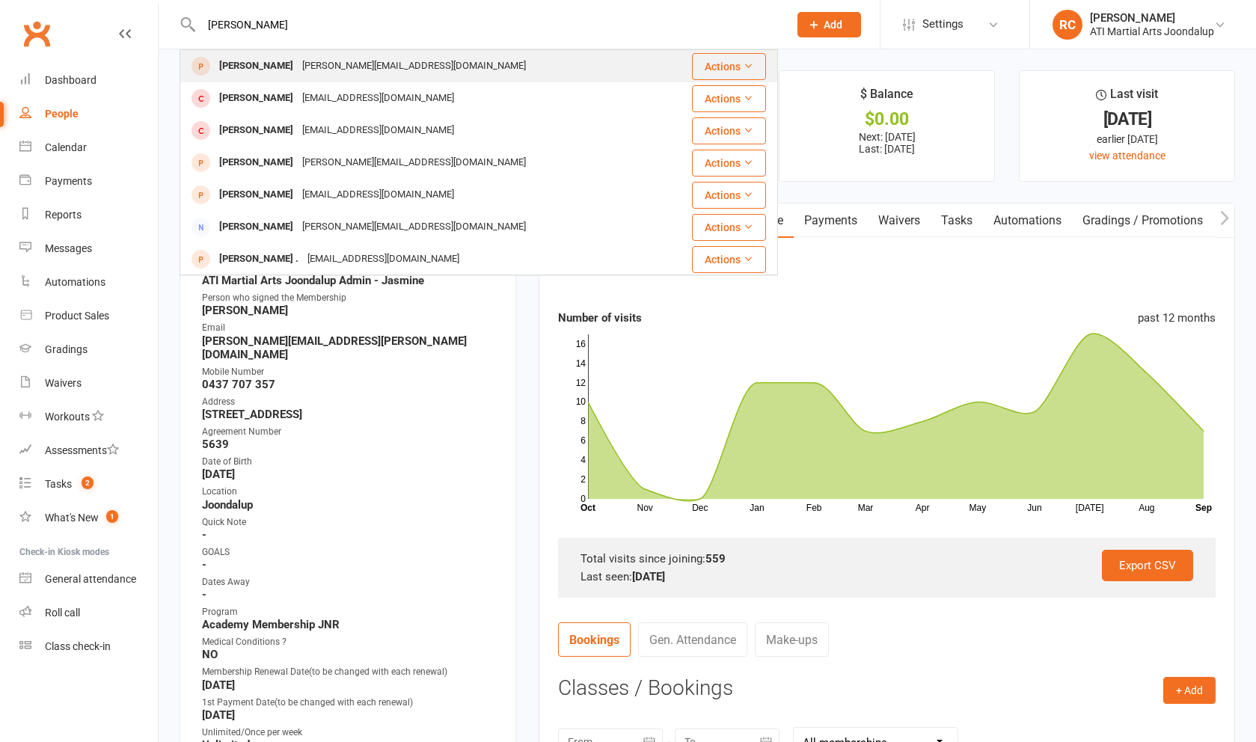
type input "[PERSON_NAME]"
click at [342, 76] on div "[PERSON_NAME][EMAIL_ADDRESS][DOMAIN_NAME]" at bounding box center [414, 66] width 233 height 22
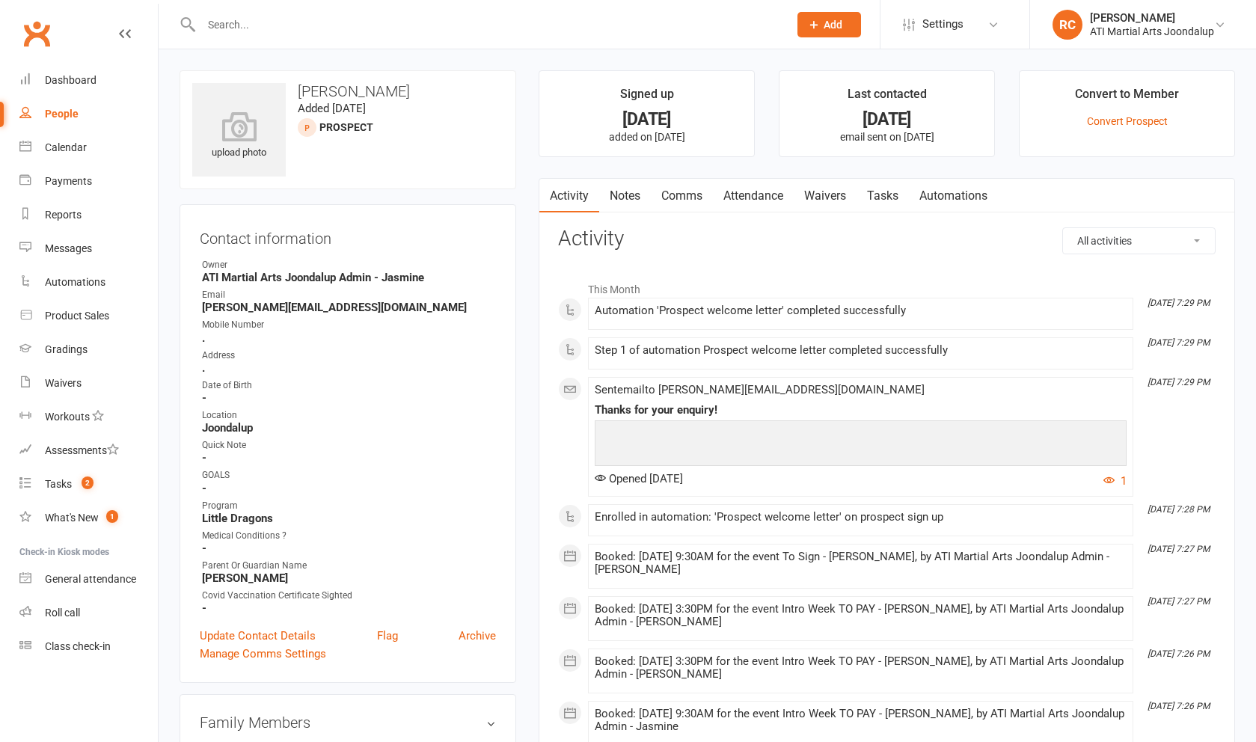
click at [769, 200] on link "Attendance" at bounding box center [753, 196] width 81 height 34
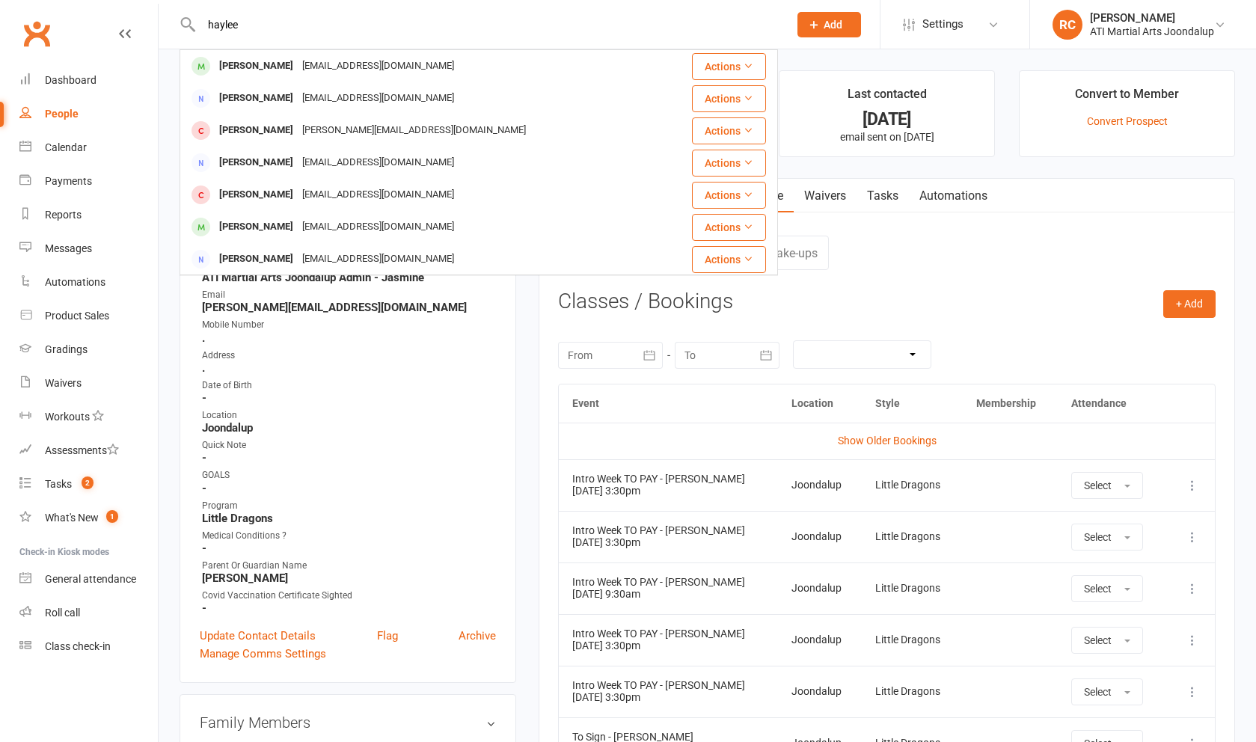
type input "Haylee"
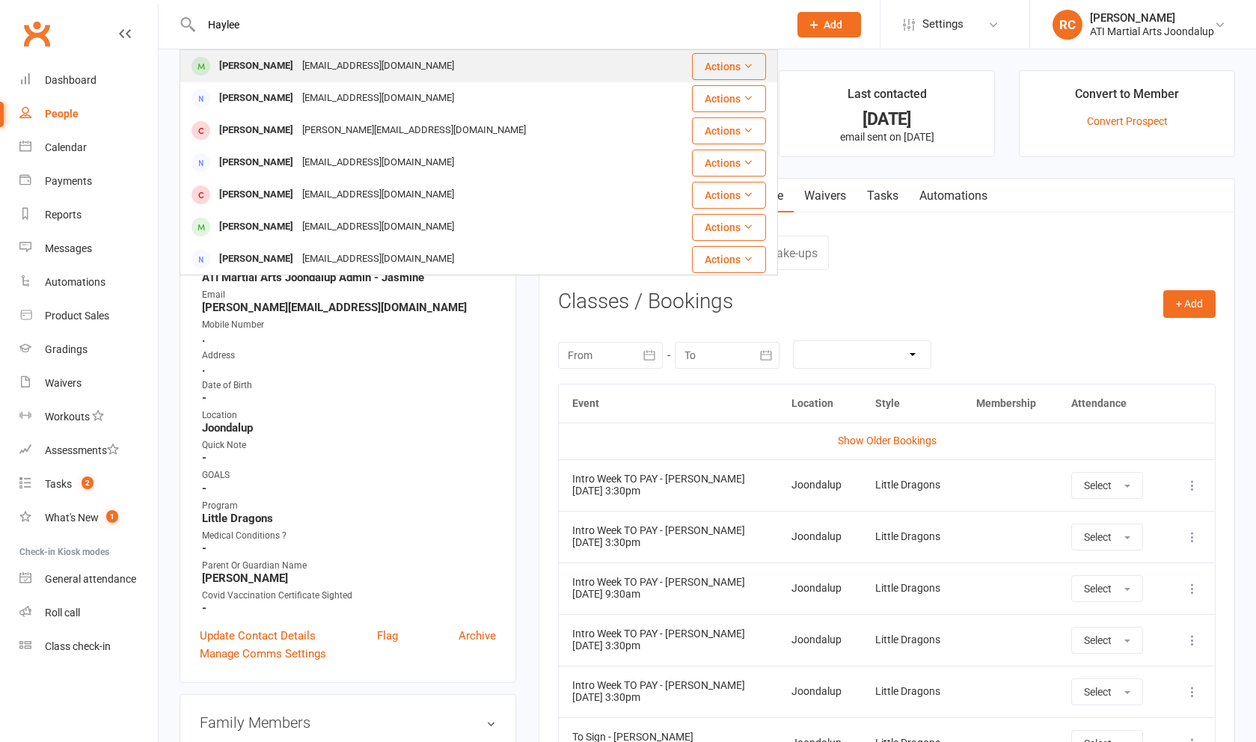
drag, startPoint x: 290, startPoint y: 35, endPoint x: 331, endPoint y: 77, distance: 58.7
click at [331, 77] on div "[PERSON_NAME] [EMAIL_ADDRESS][DOMAIN_NAME]" at bounding box center [429, 66] width 496 height 31
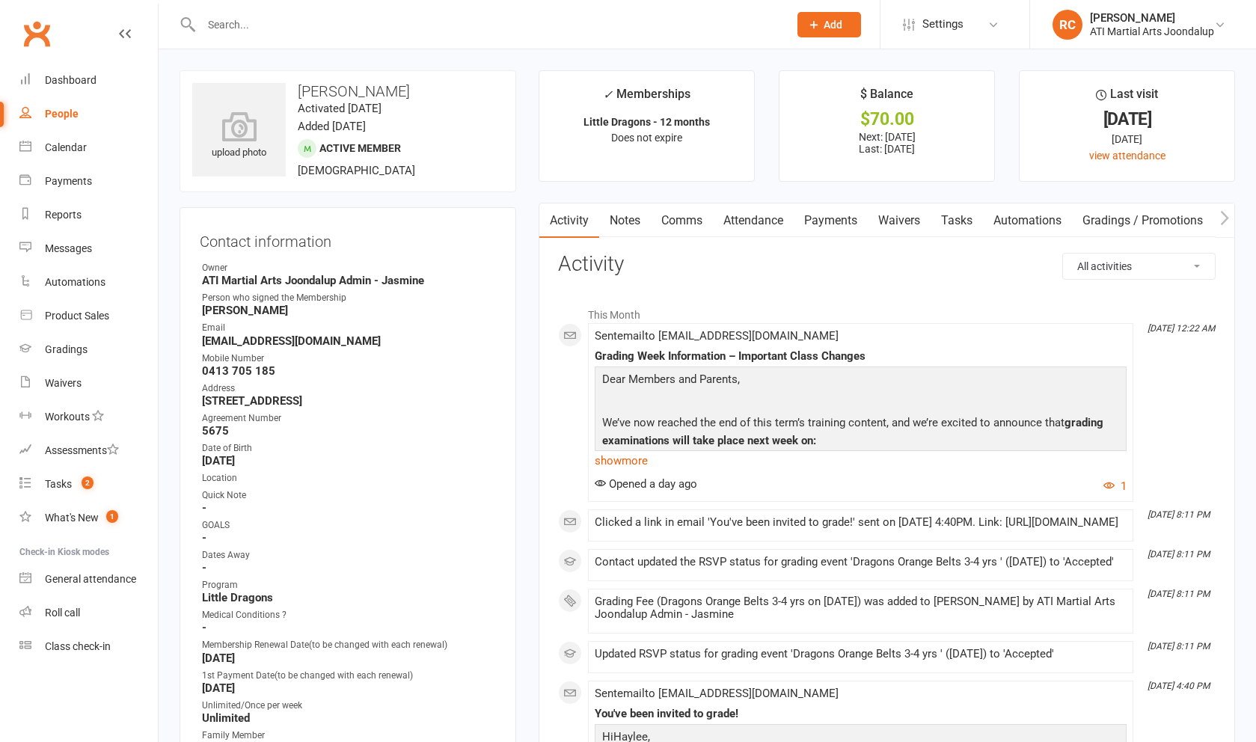
click at [1174, 227] on link "Gradings / Promotions" at bounding box center [1142, 220] width 141 height 34
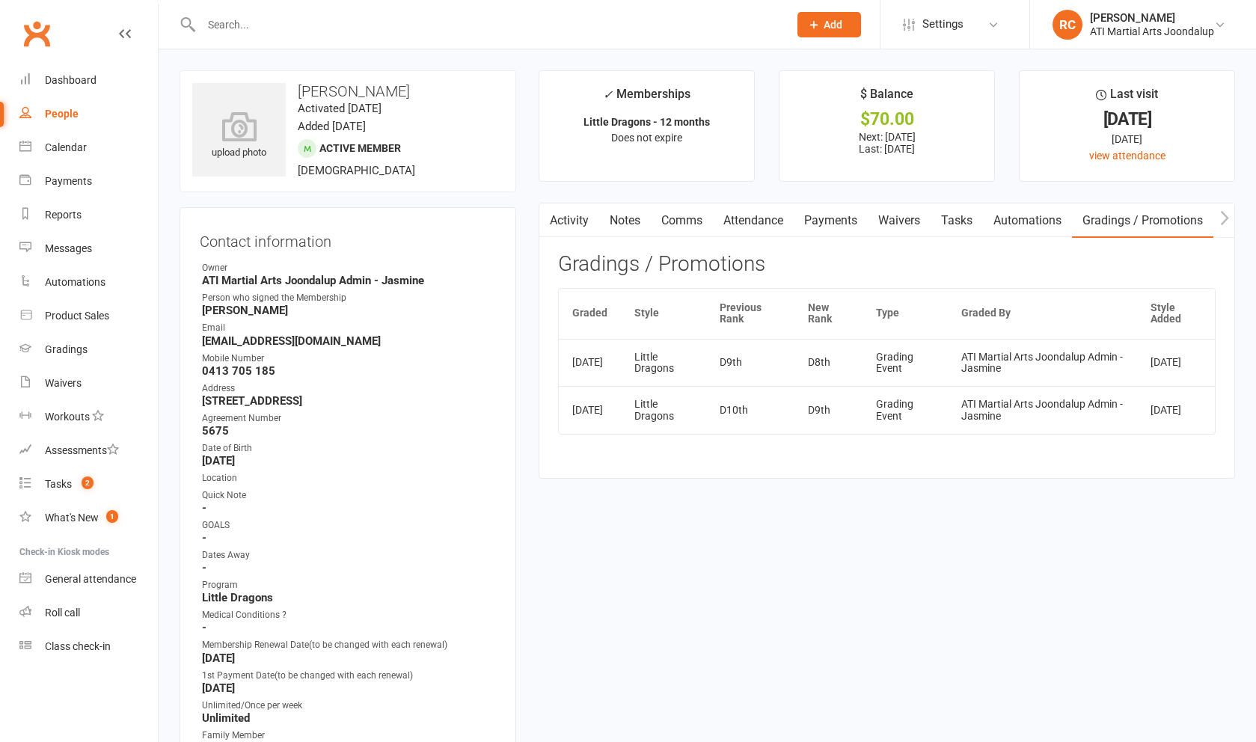
click at [842, 224] on link "Payments" at bounding box center [831, 220] width 74 height 34
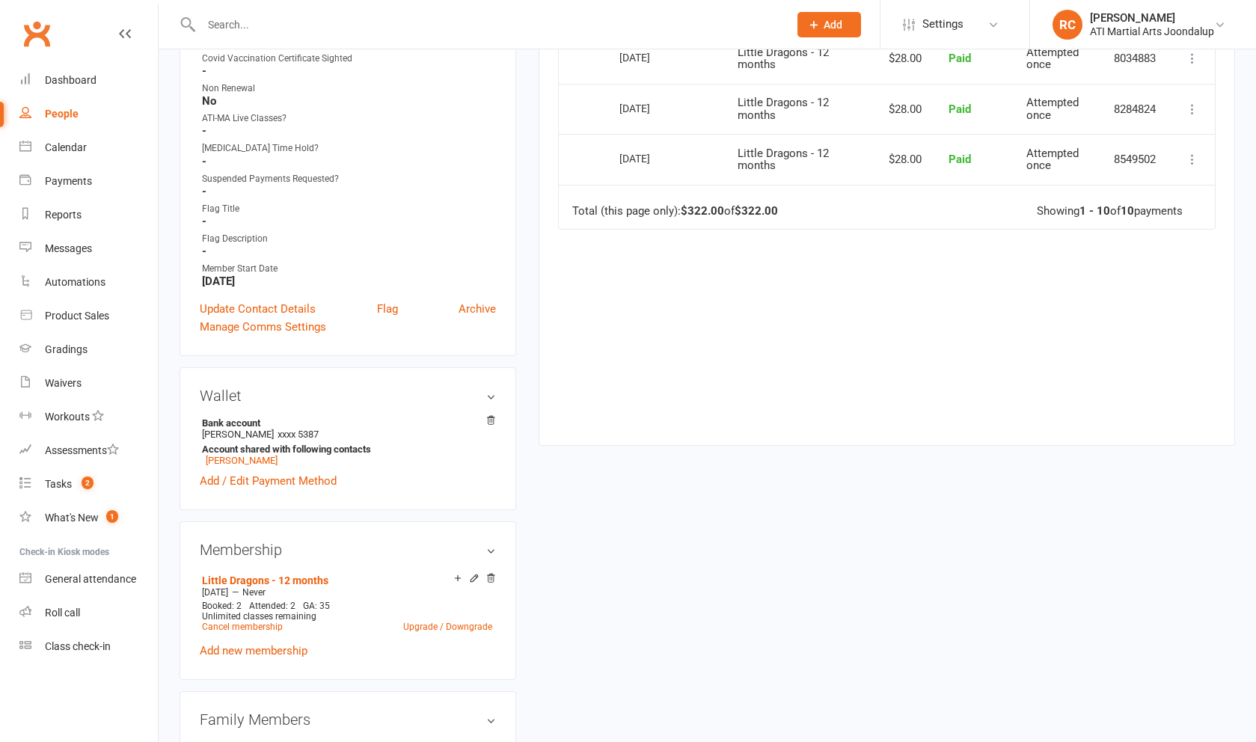
scroll to position [802, 0]
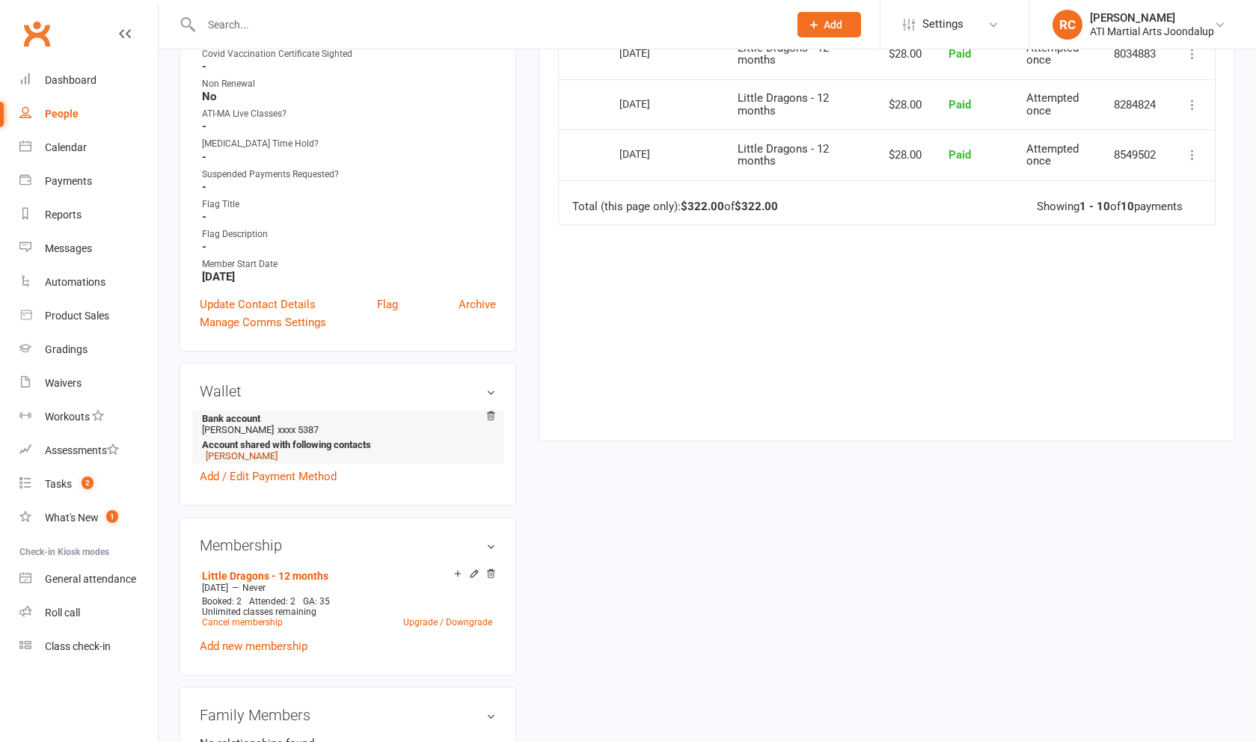
click at [237, 457] on link "[PERSON_NAME]" at bounding box center [242, 455] width 72 height 11
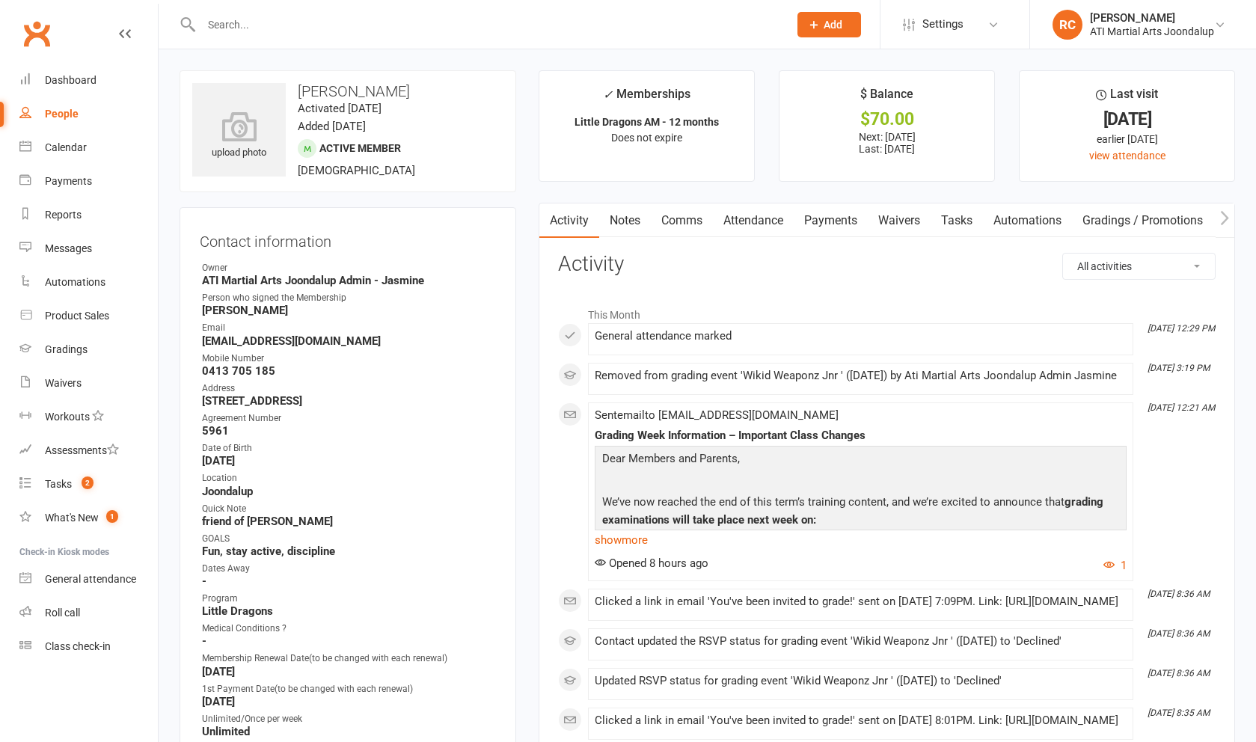
click at [846, 230] on link "Payments" at bounding box center [831, 220] width 74 height 34
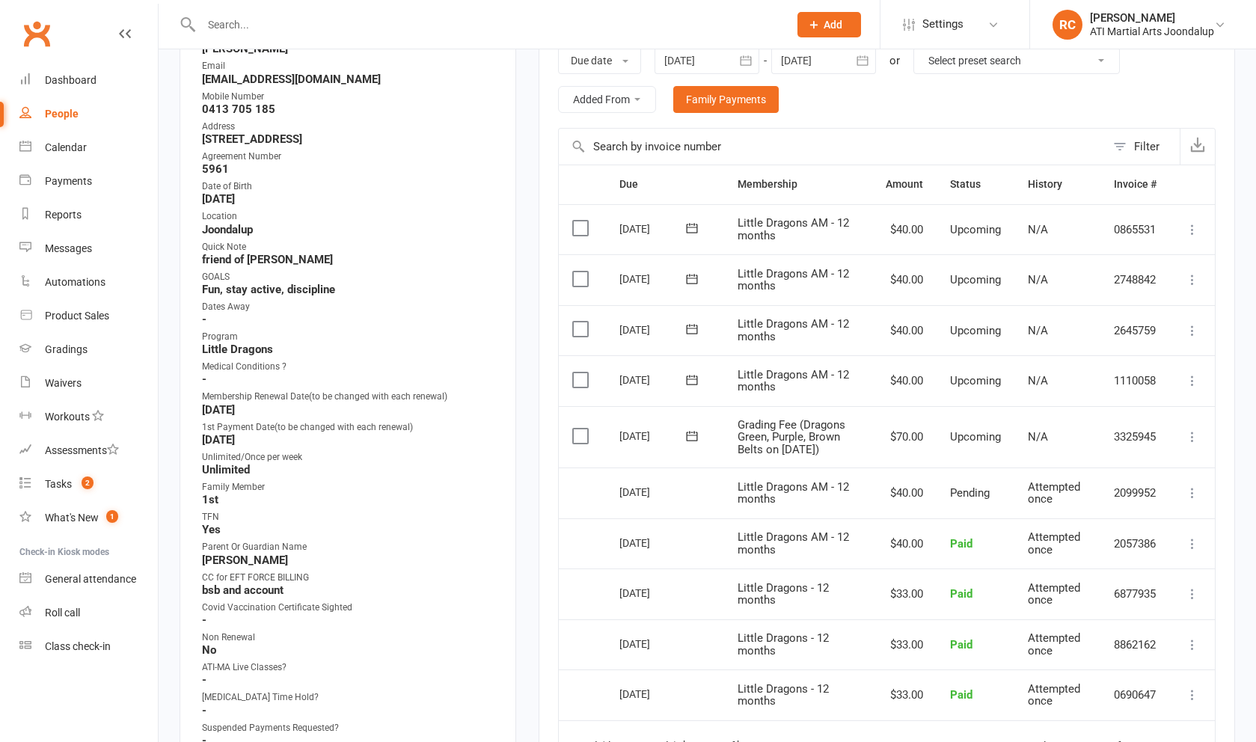
scroll to position [263, 0]
click at [1190, 433] on icon at bounding box center [1192, 436] width 15 height 15
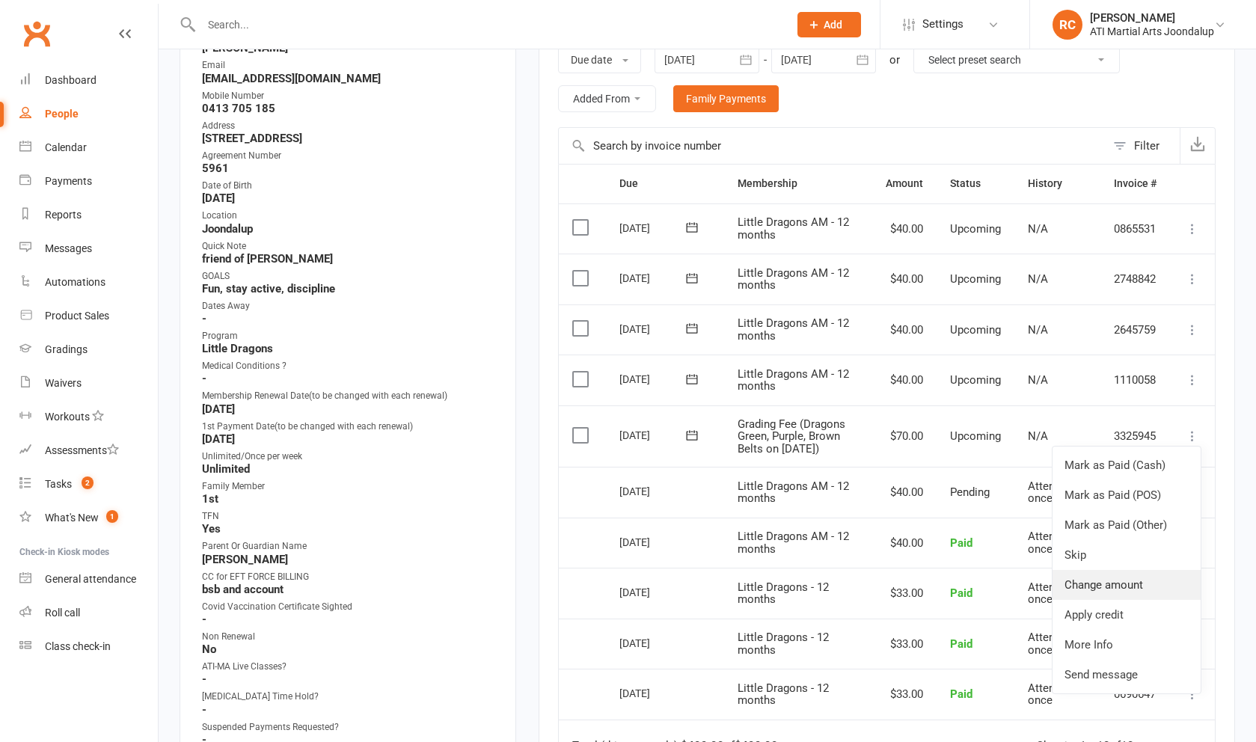
click at [1147, 583] on link "Change amount" at bounding box center [1126, 585] width 148 height 30
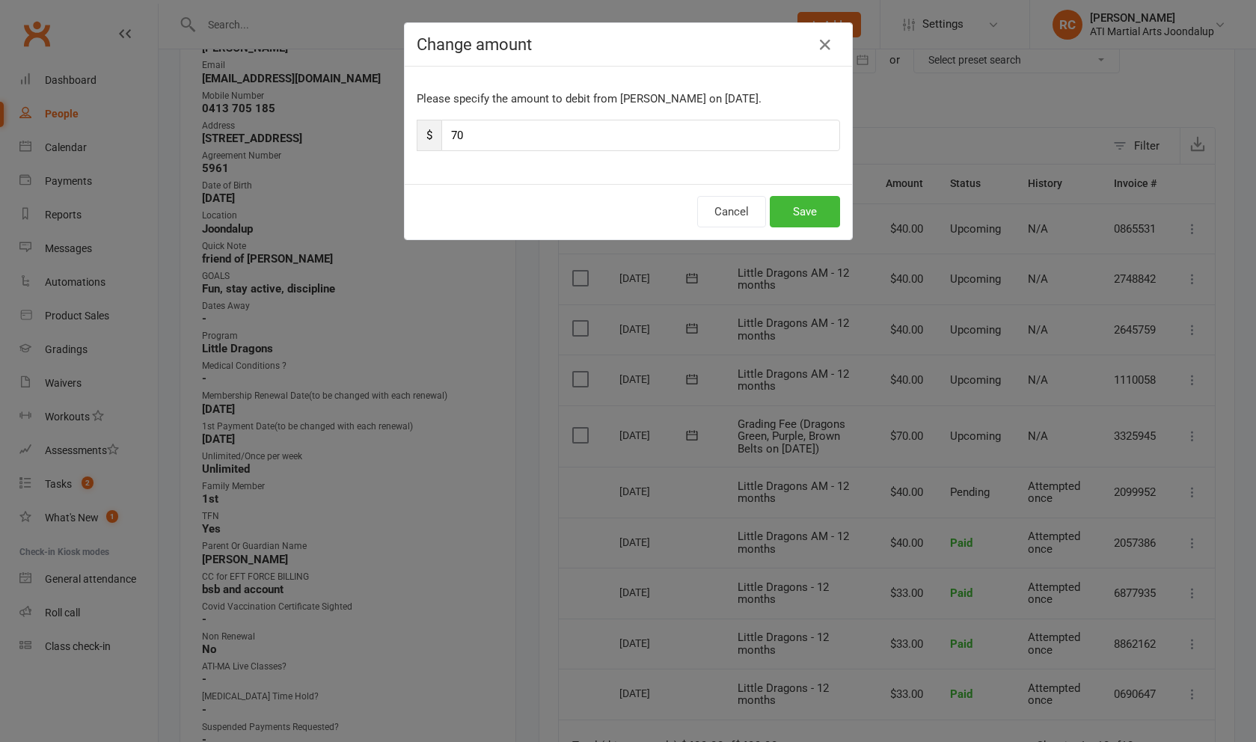
drag, startPoint x: 469, startPoint y: 130, endPoint x: 417, endPoint y: 126, distance: 52.6
type input "58"
click at [805, 221] on button "Save" at bounding box center [805, 211] width 70 height 31
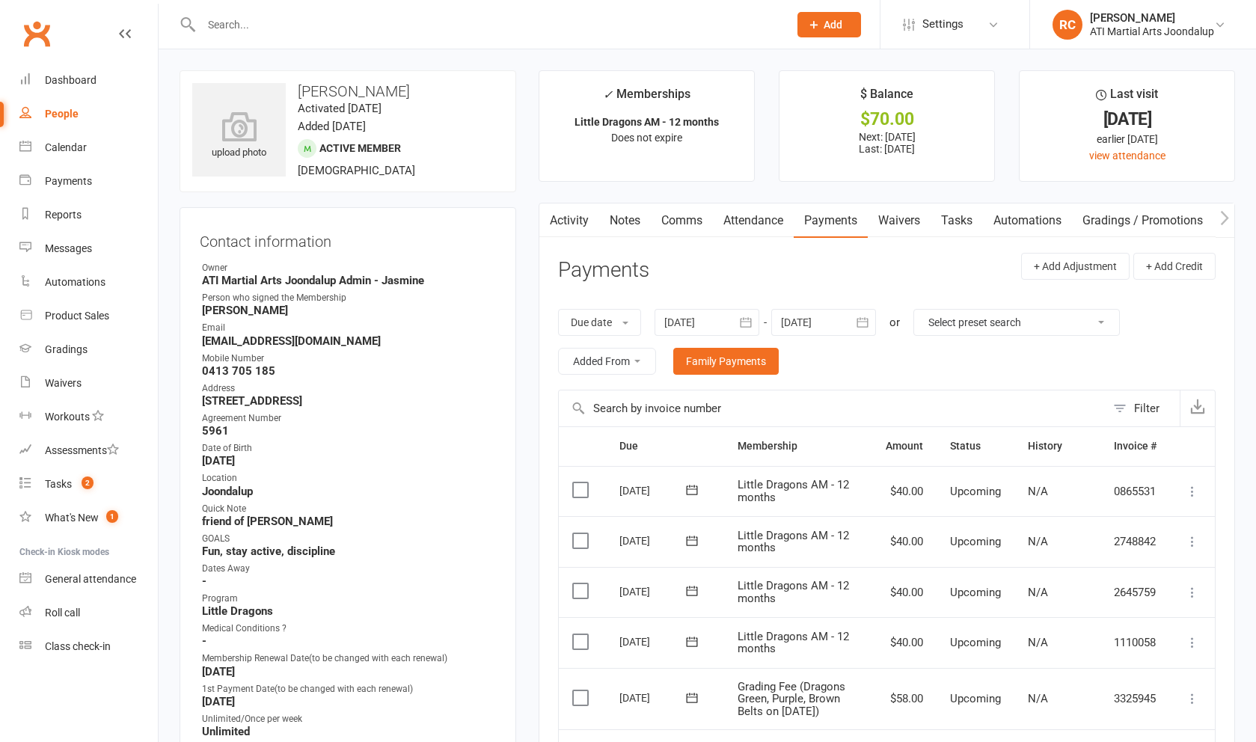
scroll to position [0, 0]
click at [243, 34] on input "text" at bounding box center [487, 24] width 581 height 21
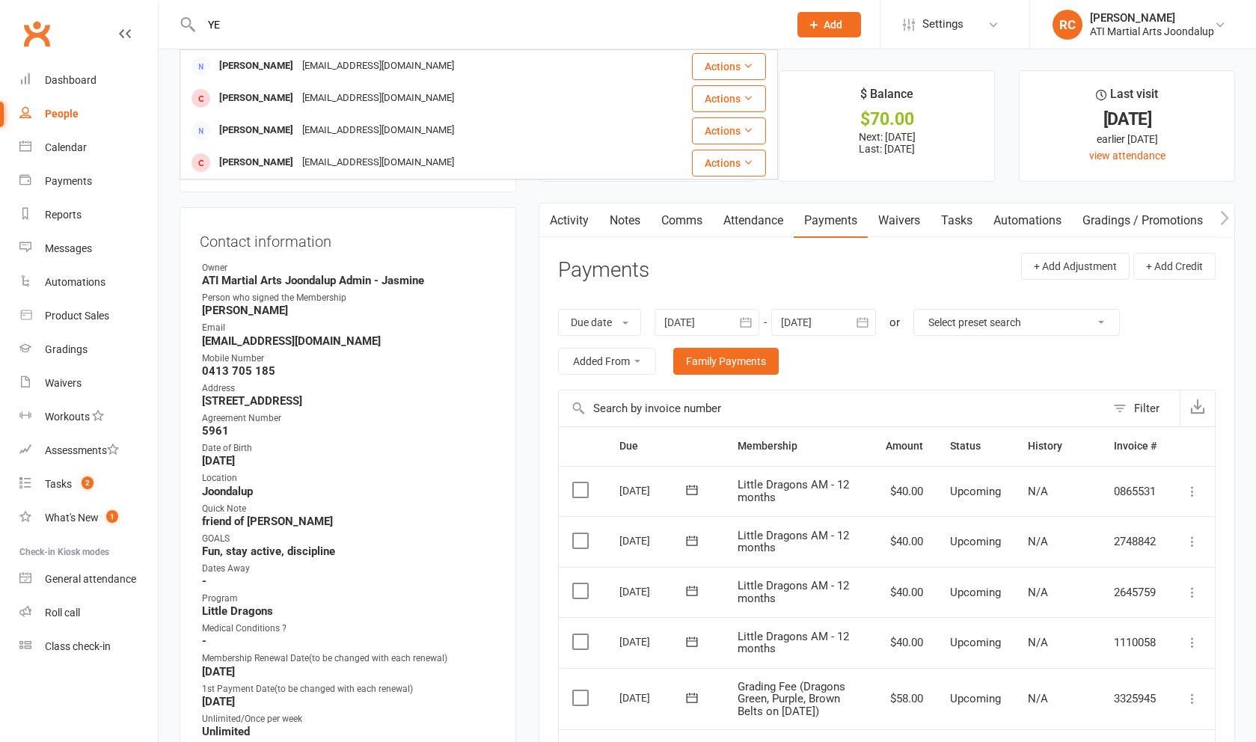
type input "Y"
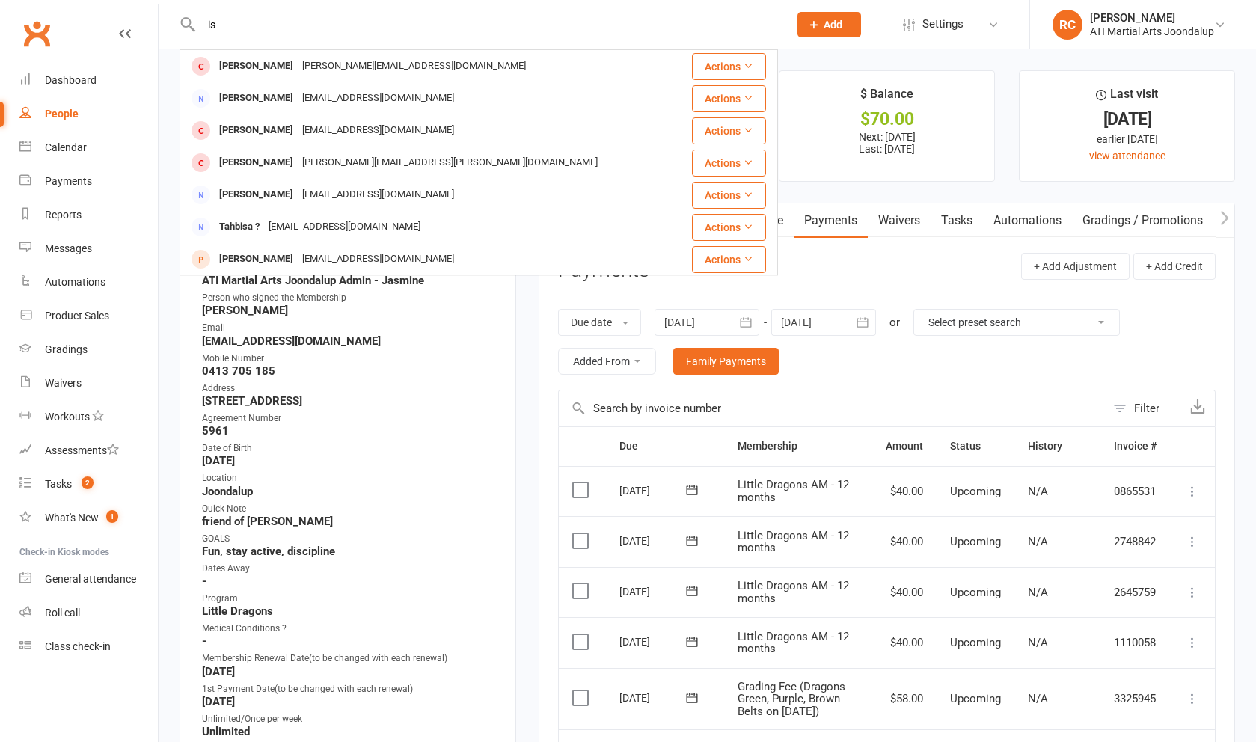
type input "i"
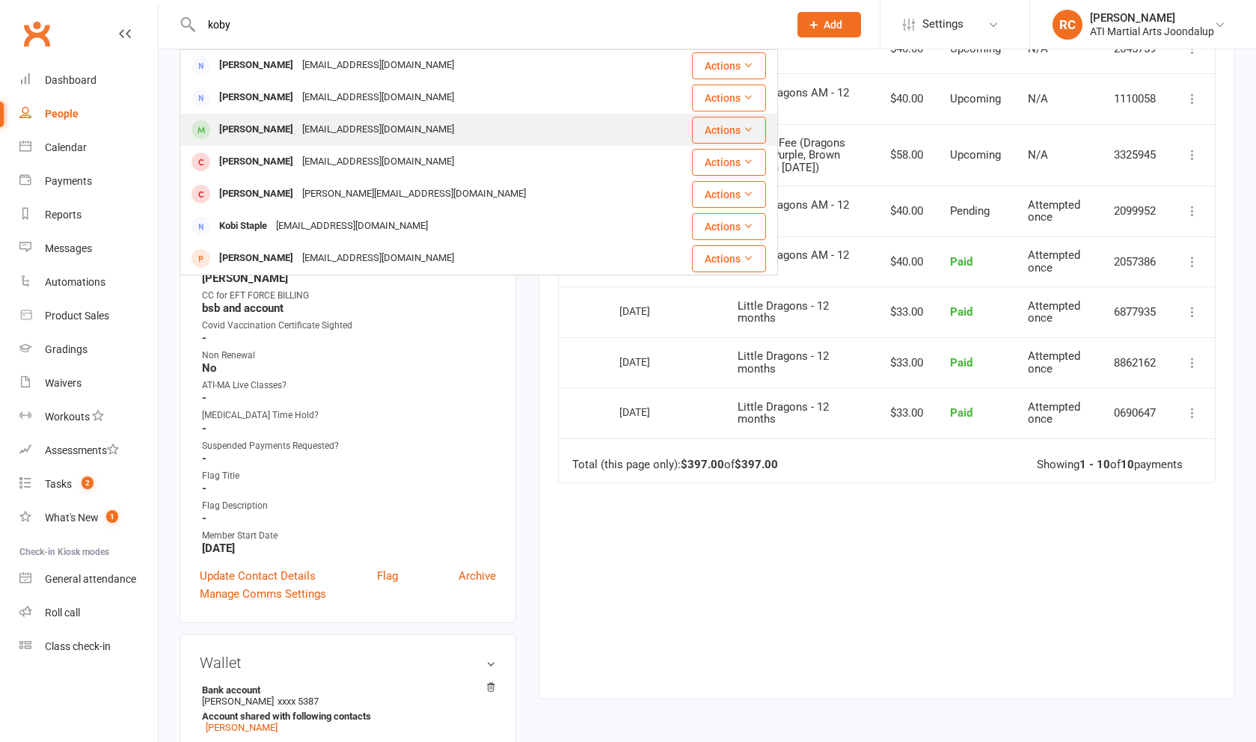
type input "koby"
click at [325, 132] on div "[EMAIL_ADDRESS][DOMAIN_NAME]" at bounding box center [378, 130] width 161 height 22
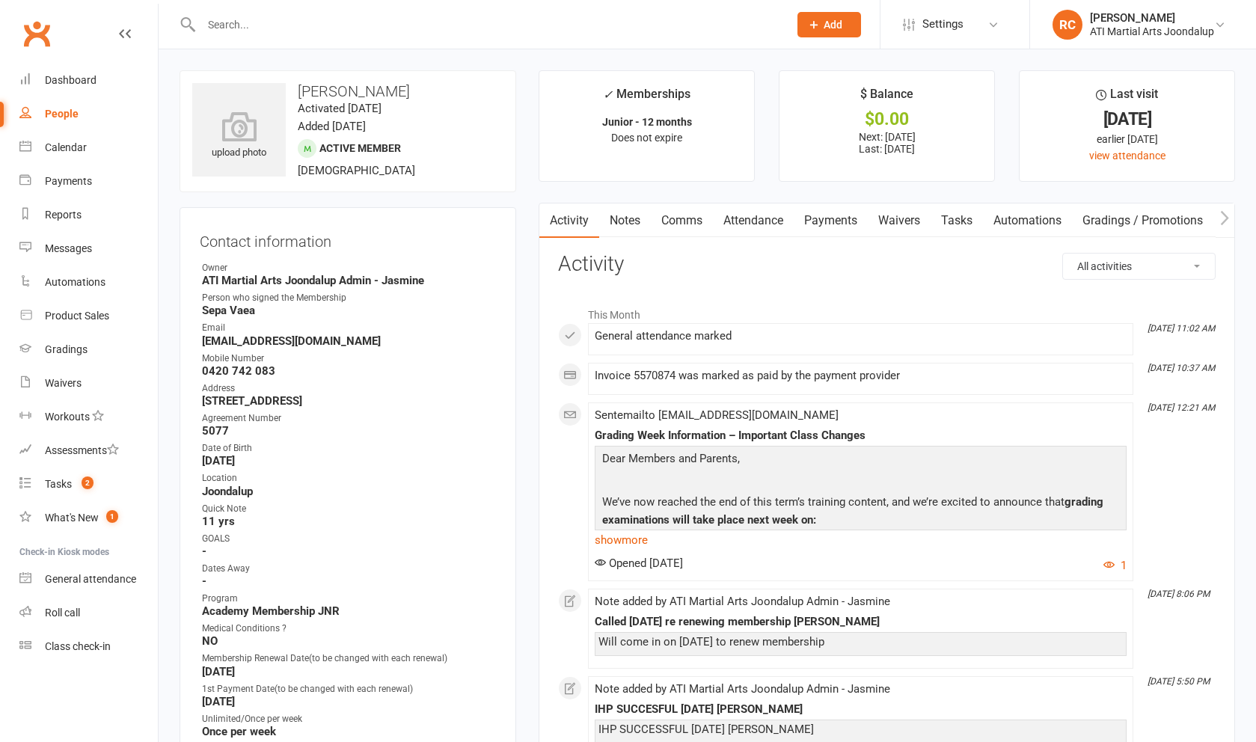
click at [635, 228] on link "Notes" at bounding box center [625, 220] width 52 height 34
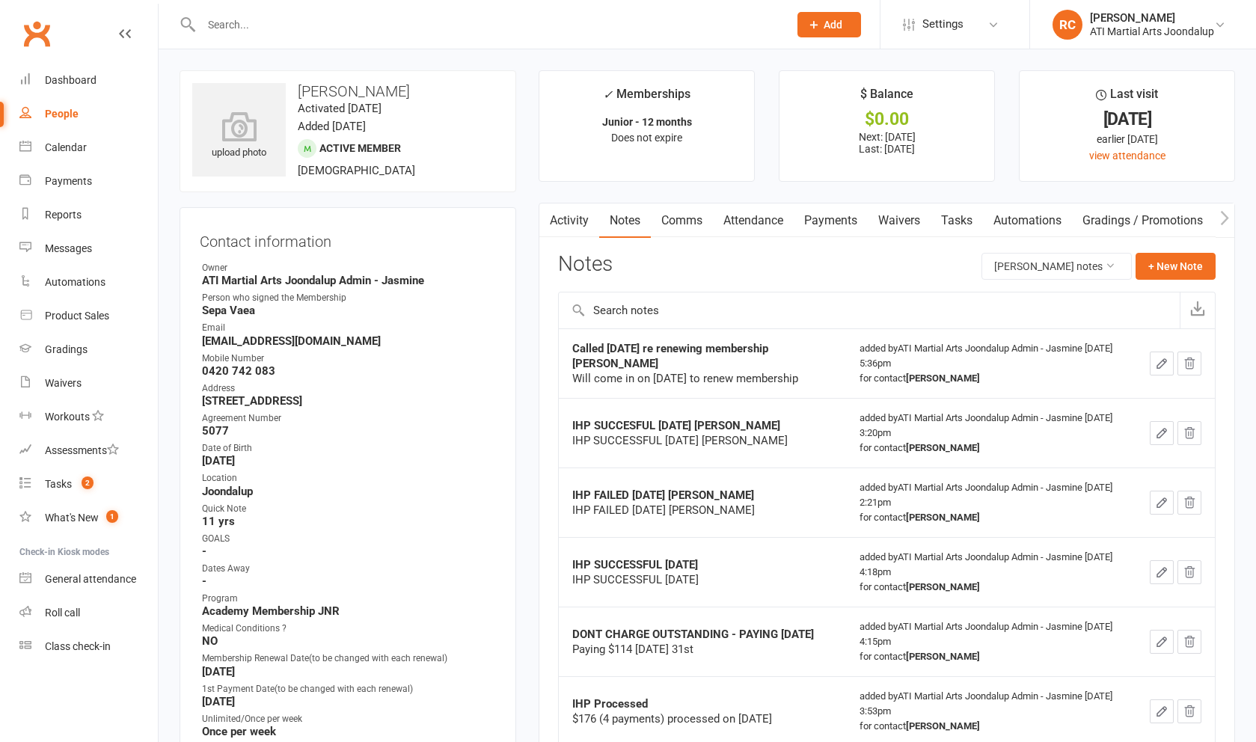
click at [676, 227] on link "Comms" at bounding box center [682, 220] width 62 height 34
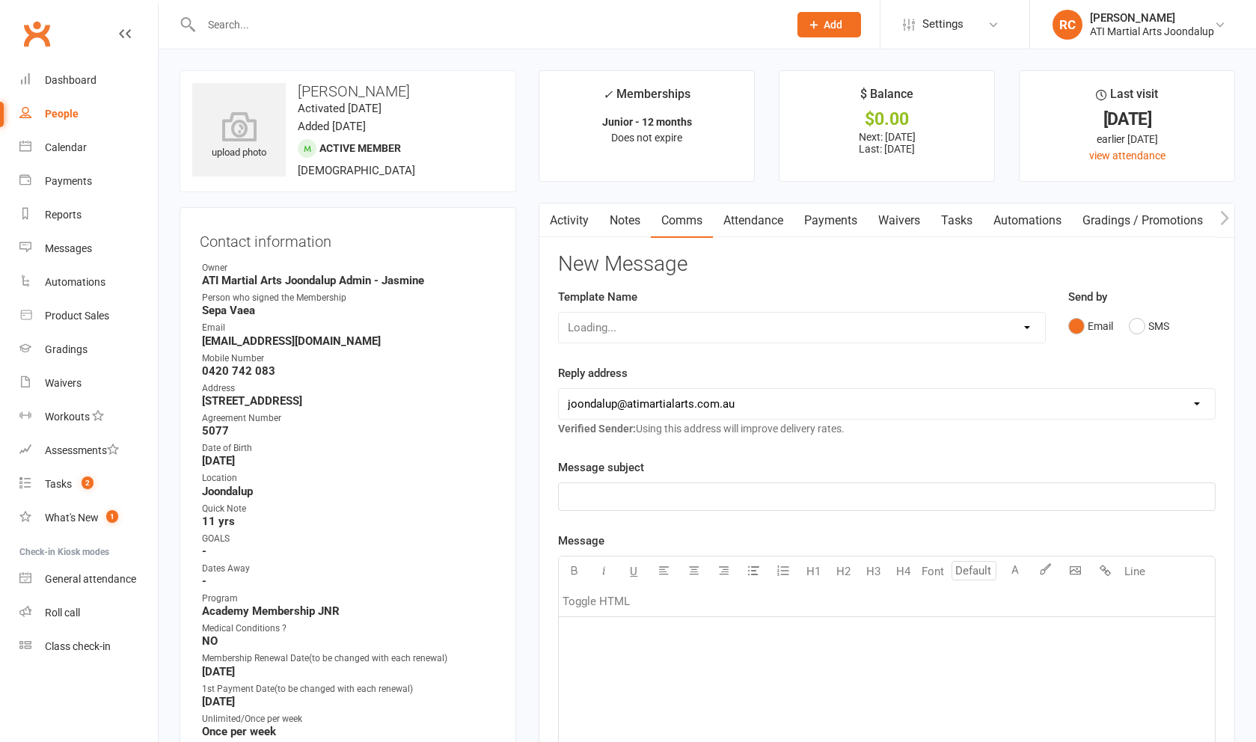
scroll to position [0, 2]
click at [892, 491] on div "﻿" at bounding box center [887, 496] width 656 height 27
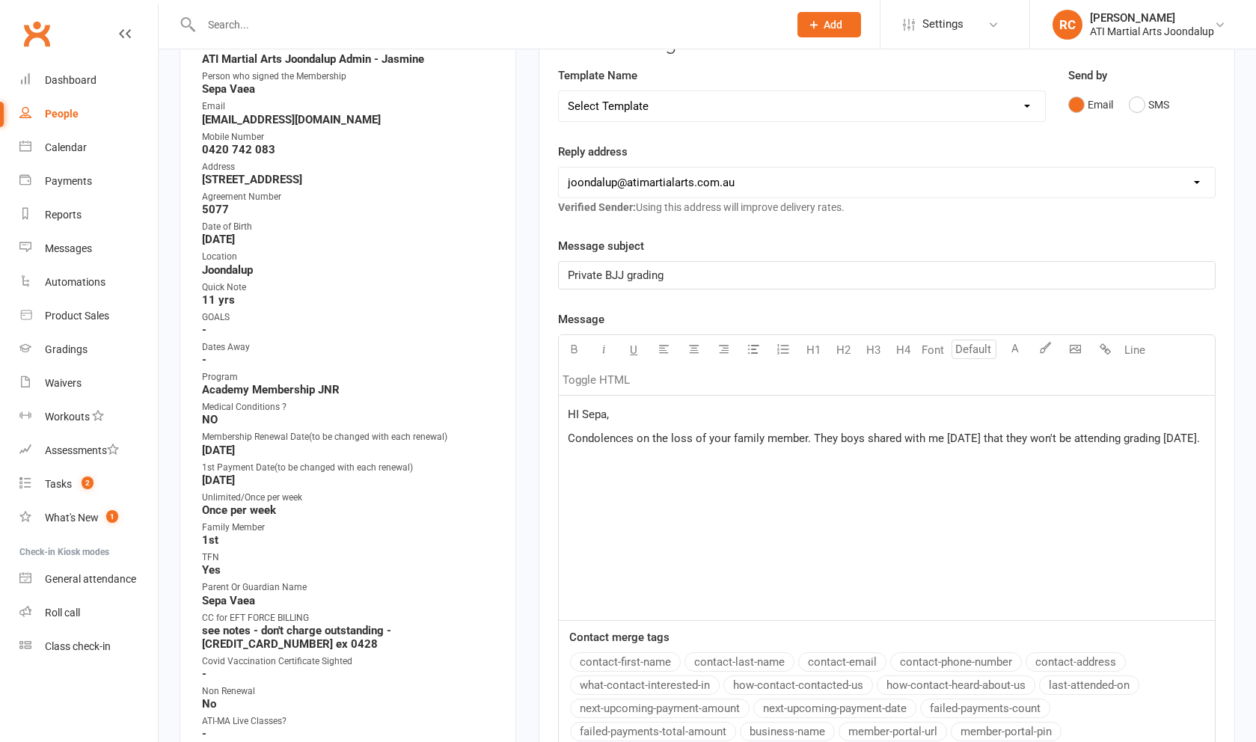
scroll to position [225, 0]
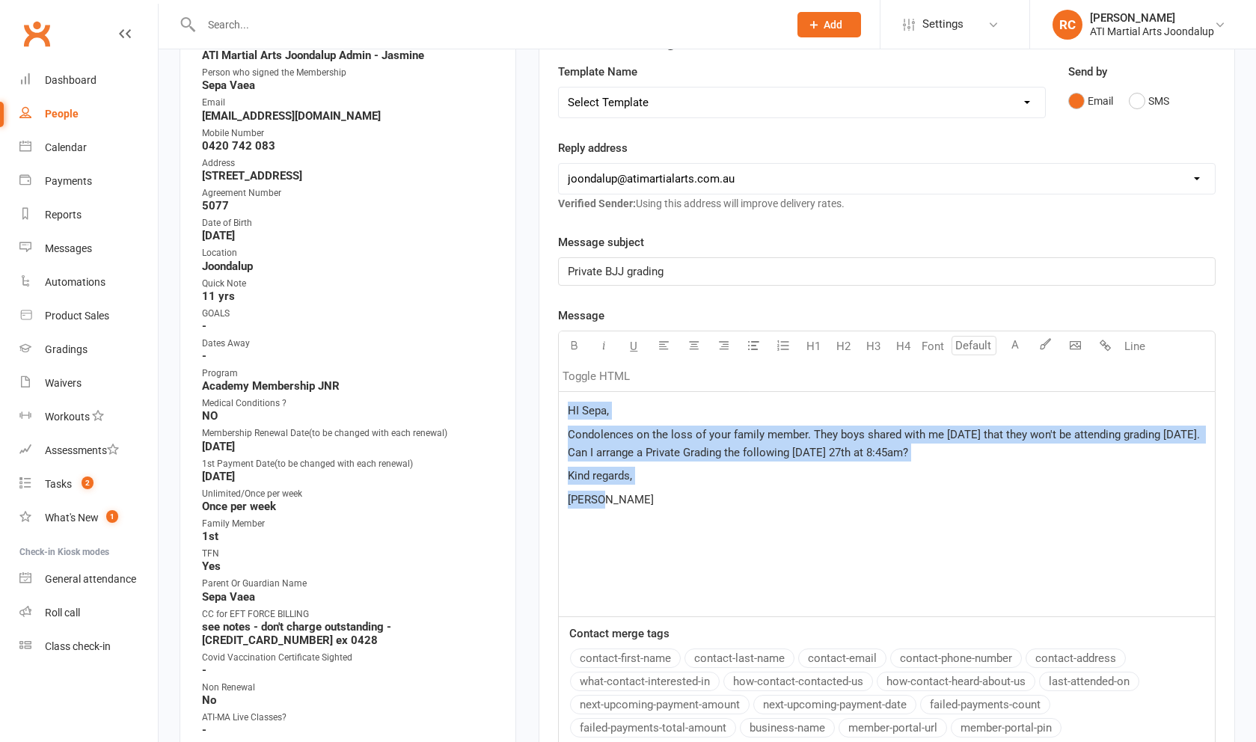
drag, startPoint x: 713, startPoint y: 546, endPoint x: 387, endPoint y: 345, distance: 382.6
copy div "HI [PERSON_NAME], Condolences on the loss of your family member. They boys shar…"
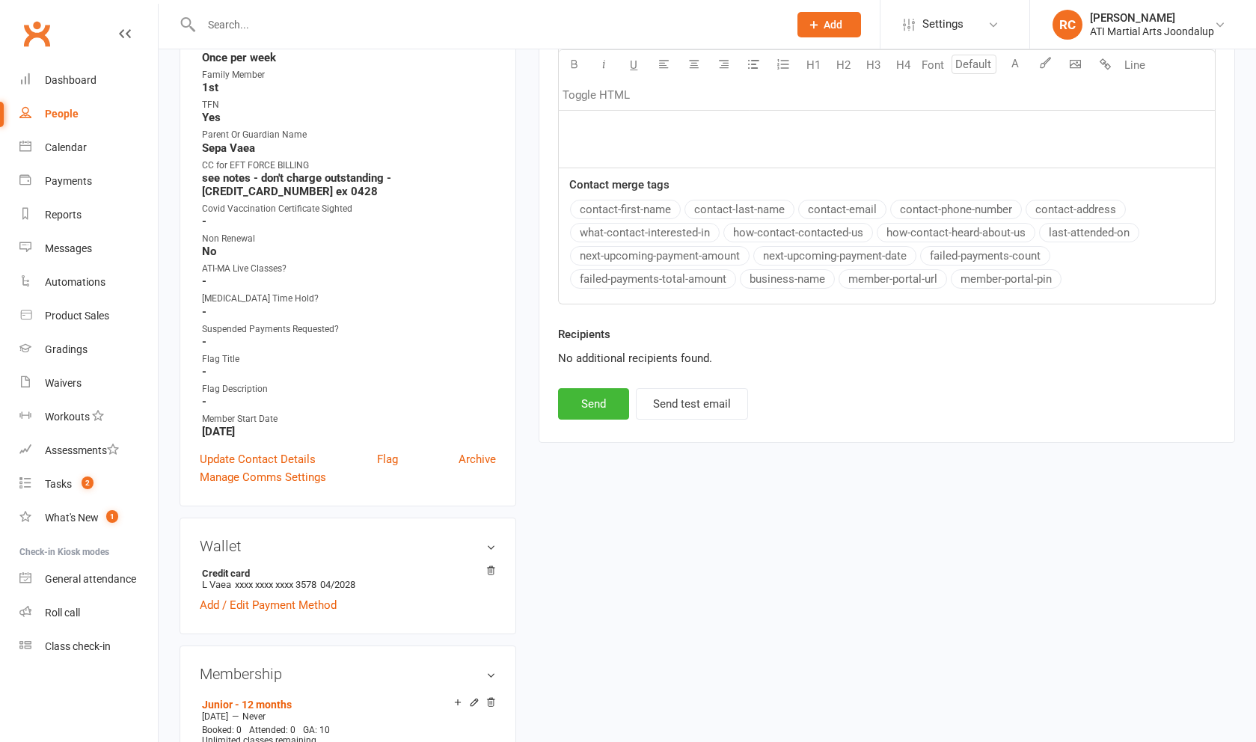
click at [578, 402] on button "Send" at bounding box center [593, 403] width 71 height 31
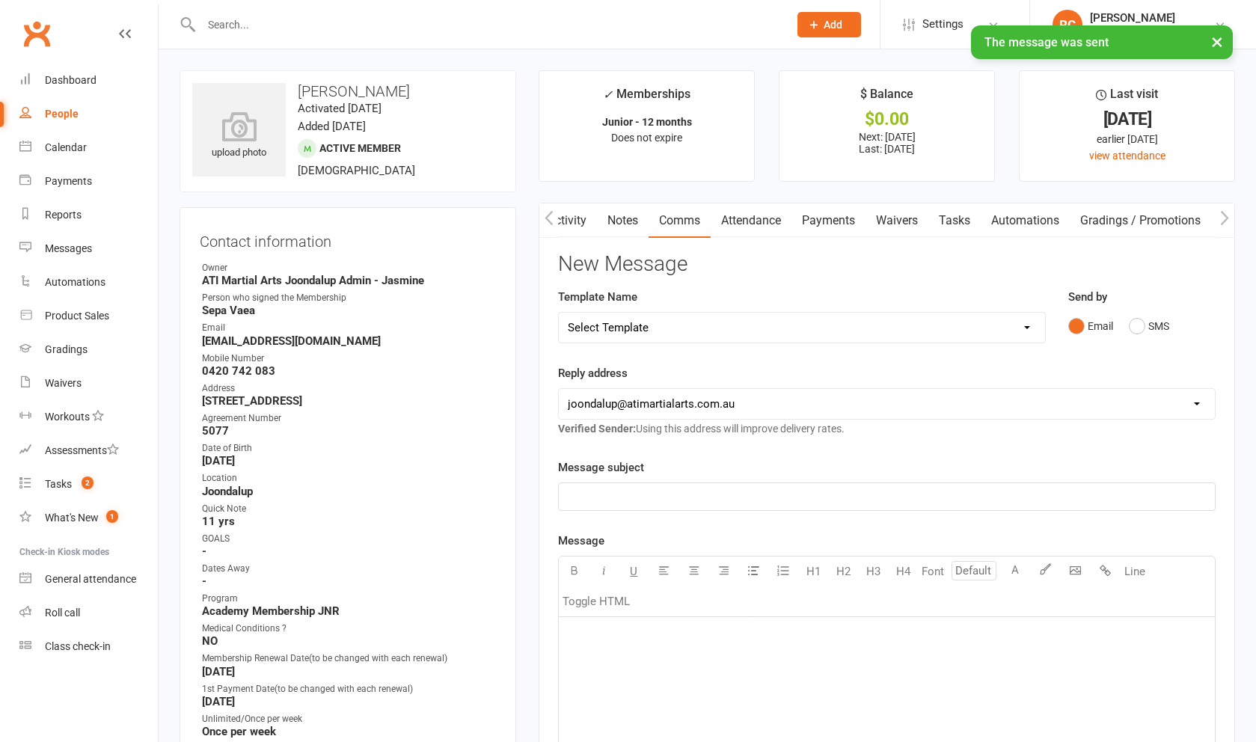
scroll to position [0, 0]
click at [484, 15] on input "text" at bounding box center [487, 24] width 581 height 21
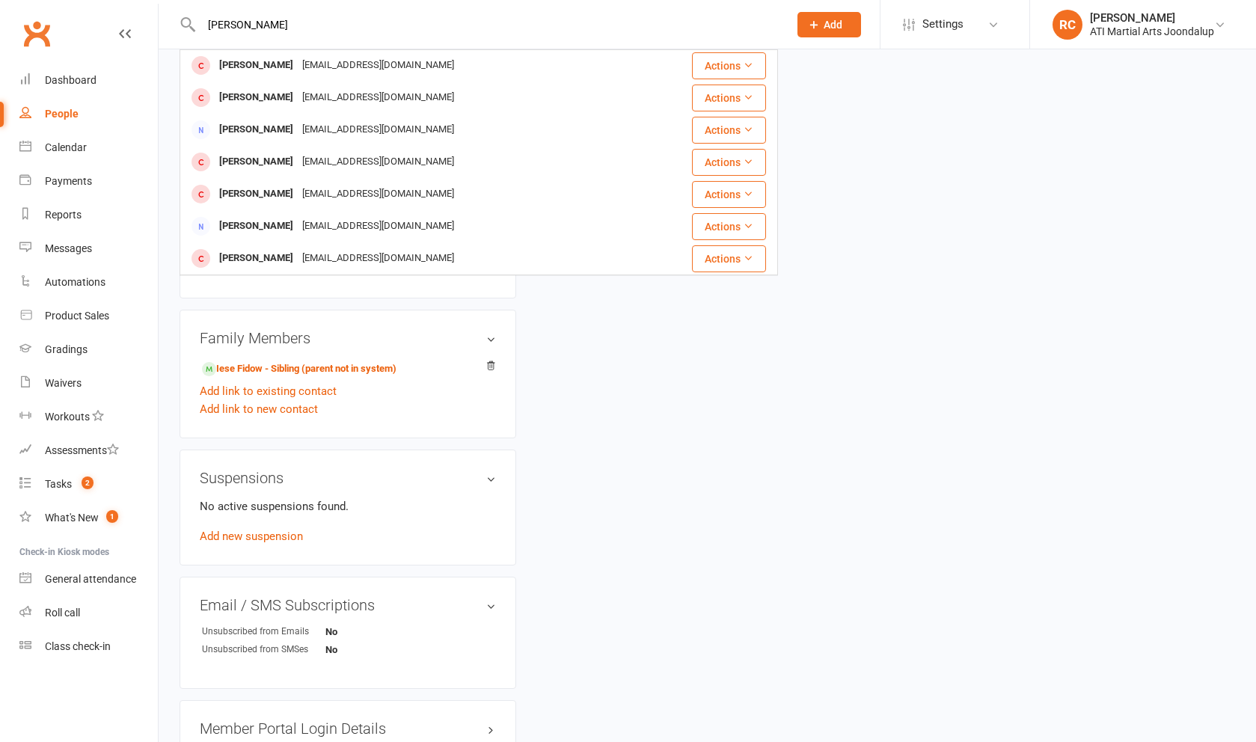
scroll to position [1307, 0]
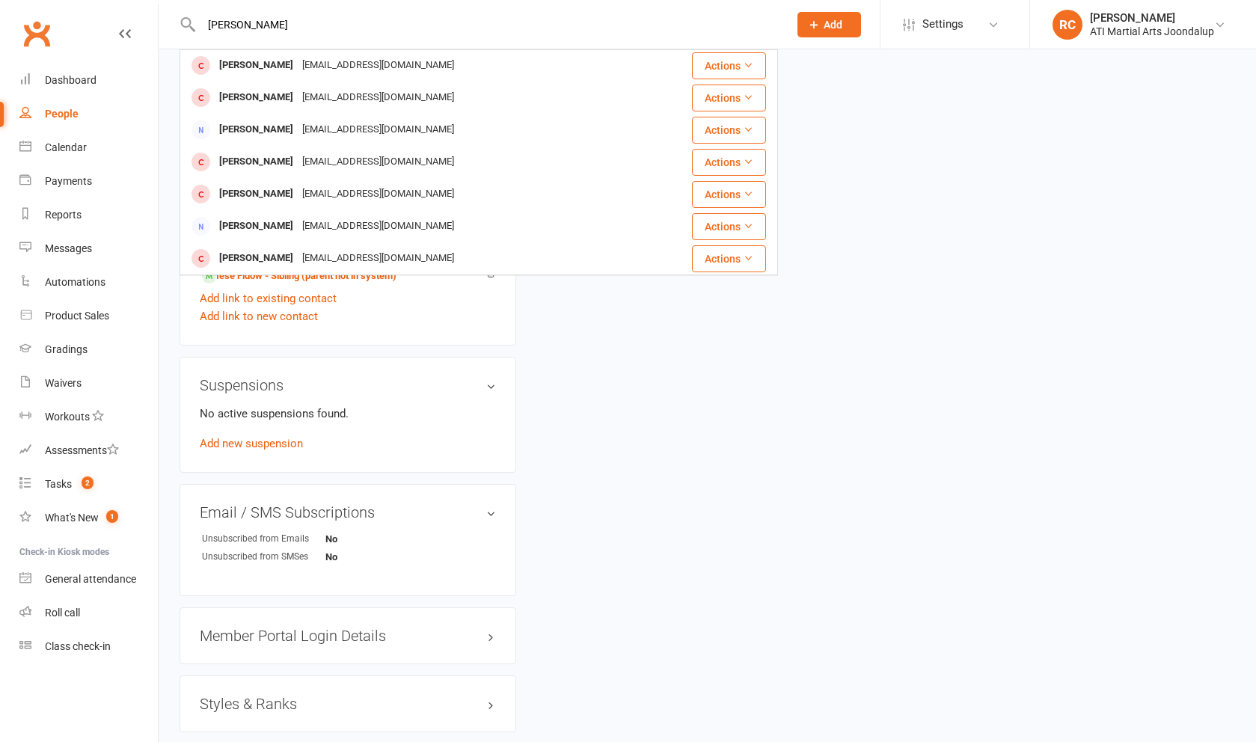
drag, startPoint x: 281, startPoint y: 28, endPoint x: 171, endPoint y: 23, distance: 110.0
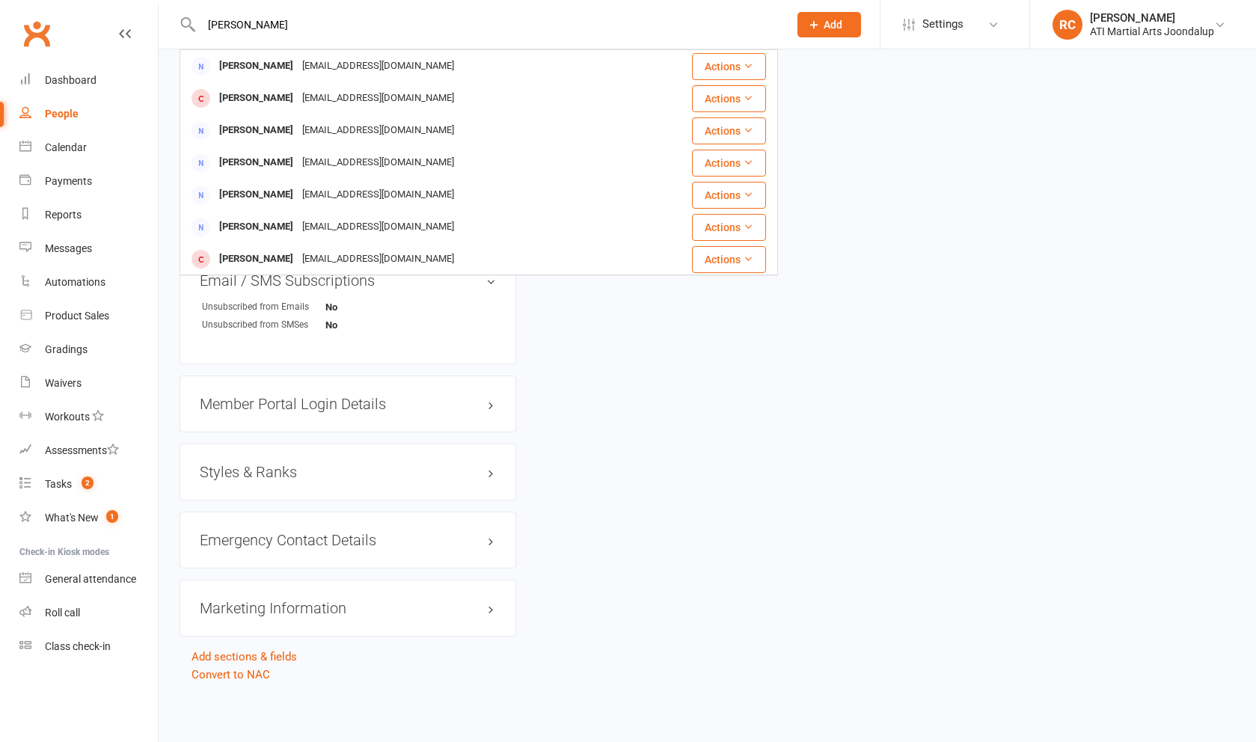
scroll to position [0, 0]
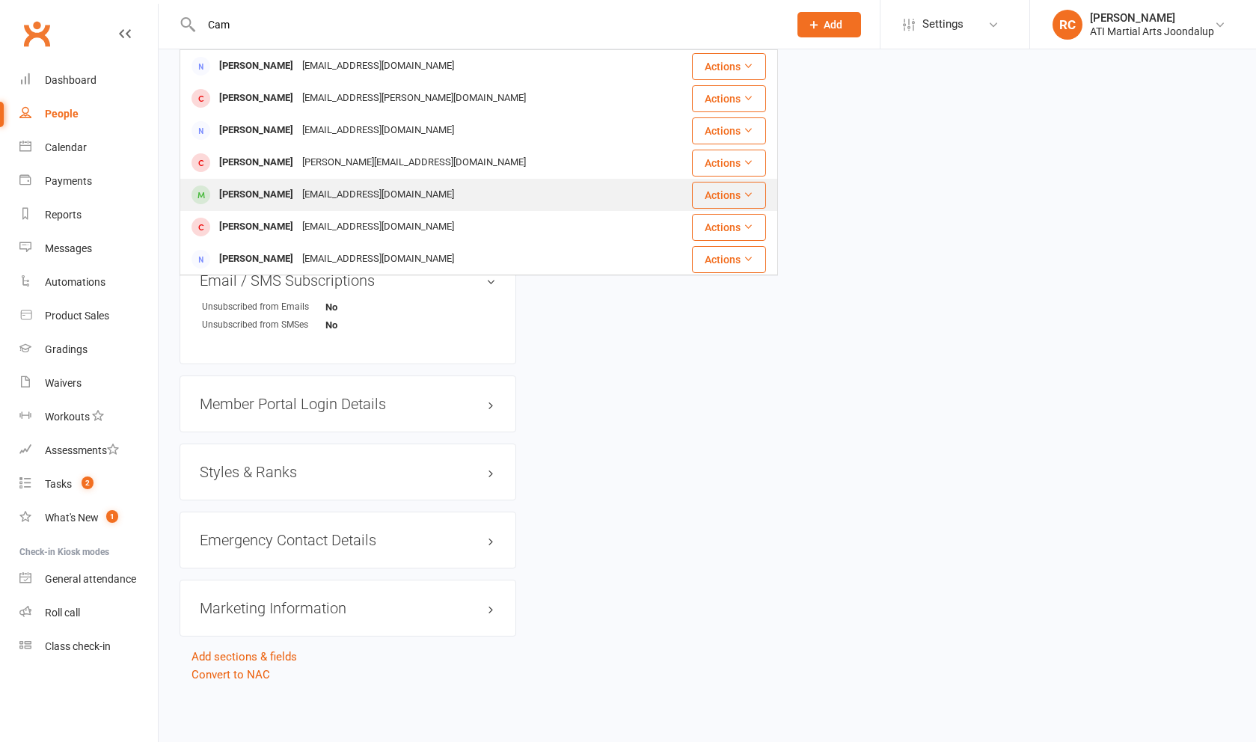
type input "Cam"
click at [393, 197] on div "[EMAIL_ADDRESS][DOMAIN_NAME]" at bounding box center [378, 195] width 161 height 22
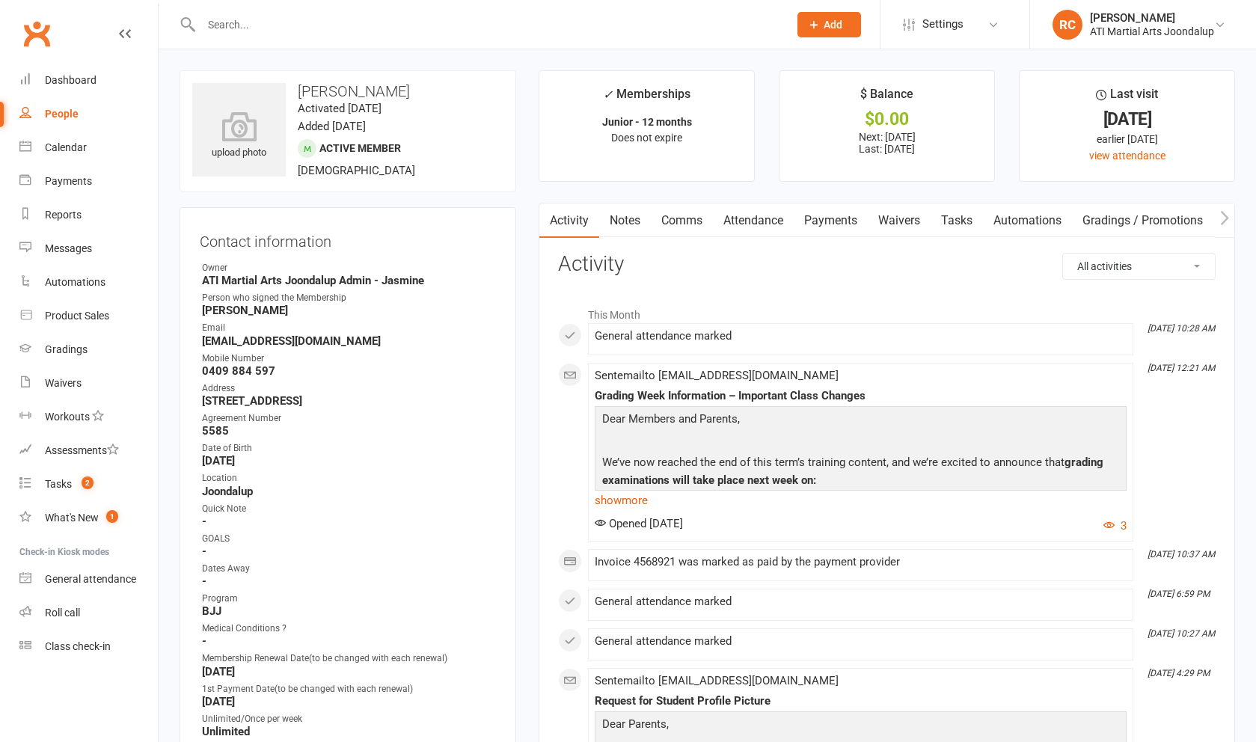
click at [698, 225] on link "Comms" at bounding box center [682, 220] width 62 height 34
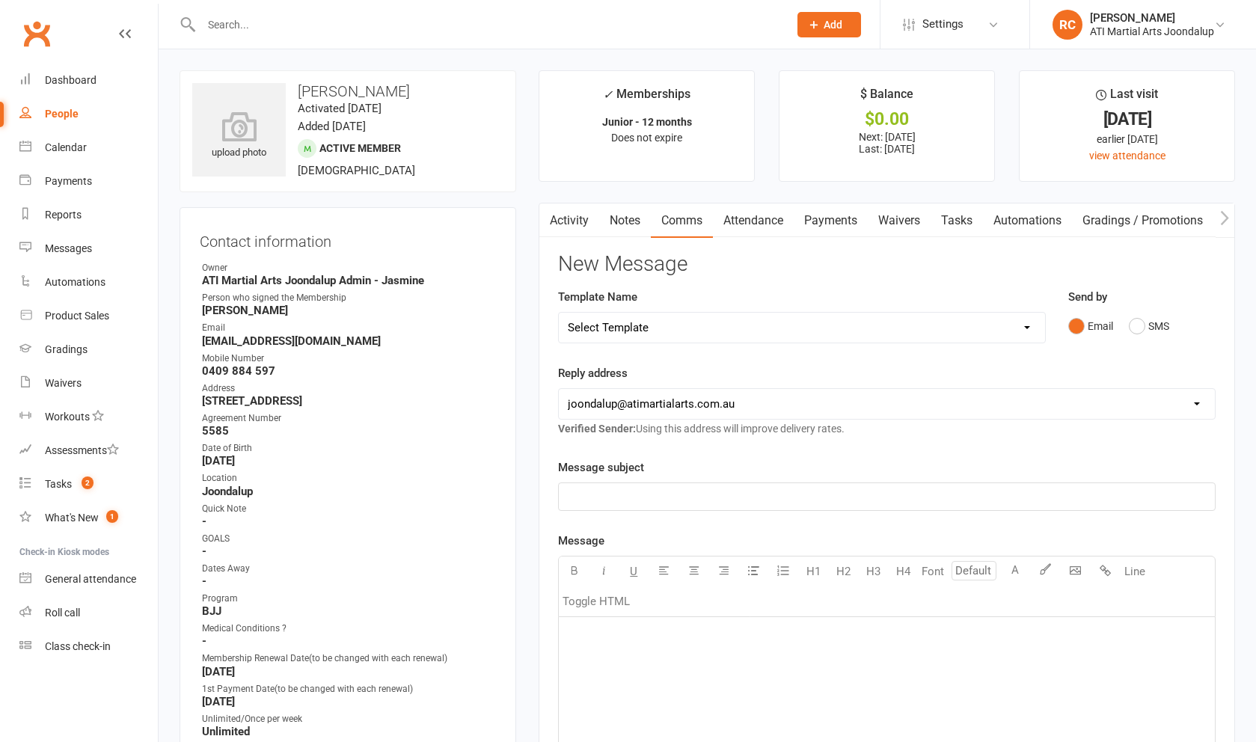
click at [887, 681] on div "﻿" at bounding box center [887, 729] width 656 height 224
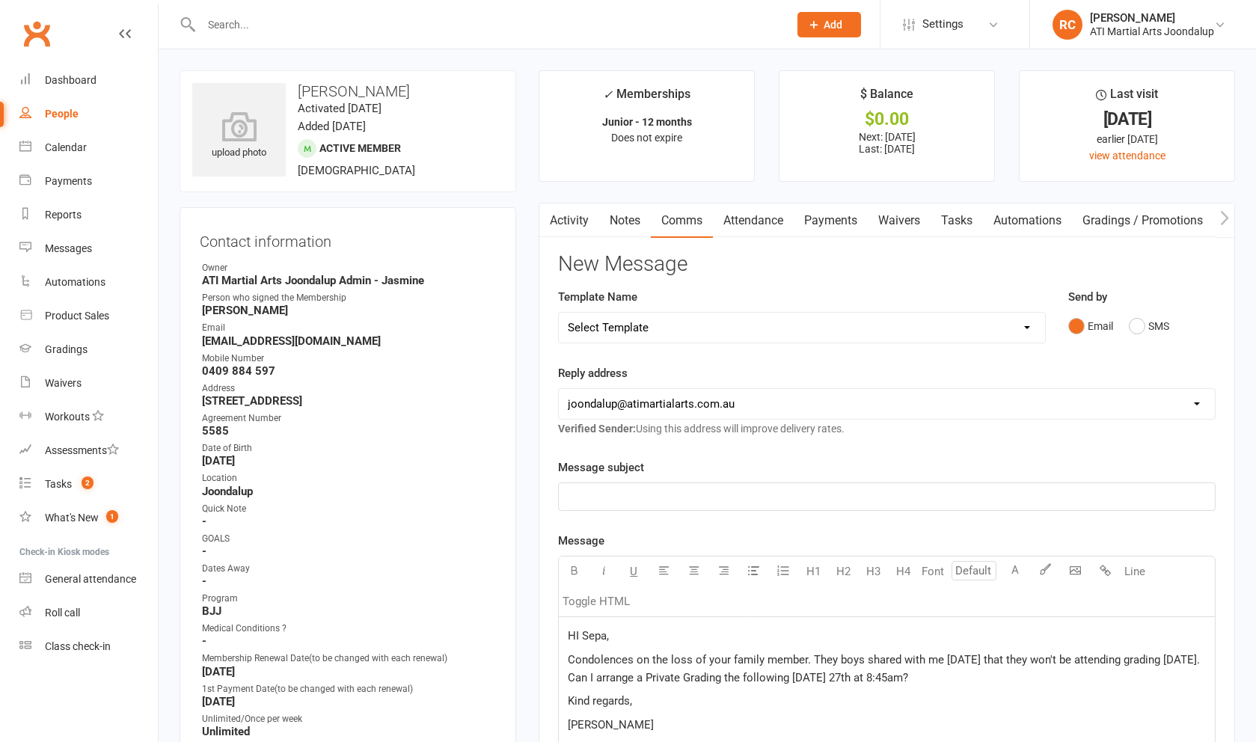
click at [678, 496] on p "﻿" at bounding box center [887, 497] width 638 height 18
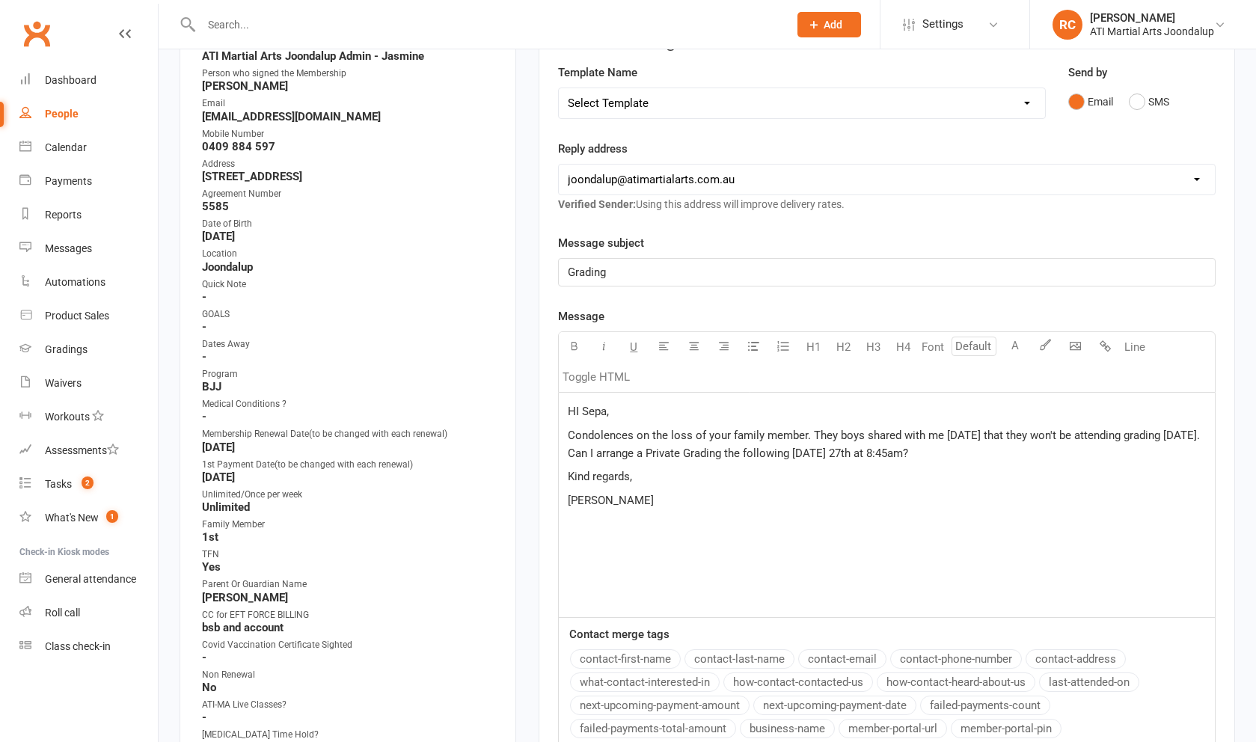
scroll to position [226, 0]
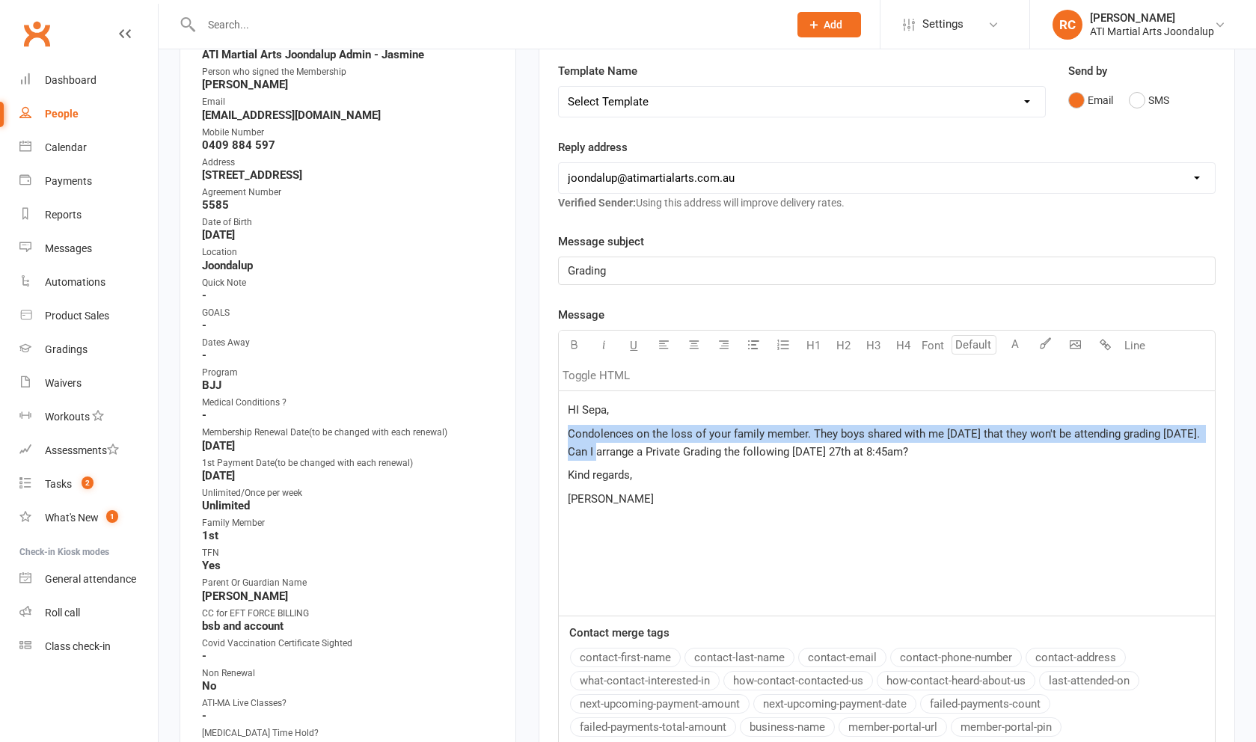
drag, startPoint x: 601, startPoint y: 451, endPoint x: 569, endPoint y: 437, distance: 34.5
click at [569, 437] on span "Condolences on the loss of your family member. They boys shared with me [DATE] …" at bounding box center [885, 442] width 635 height 31
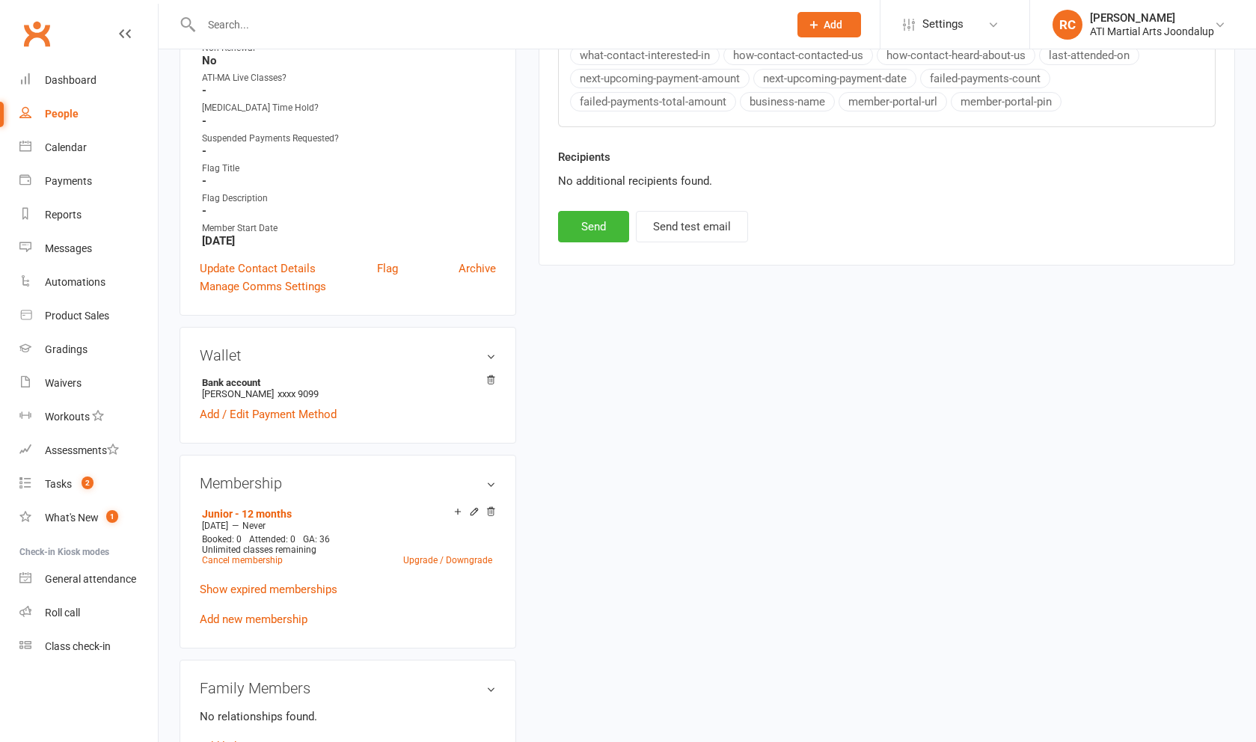
scroll to position [865, 0]
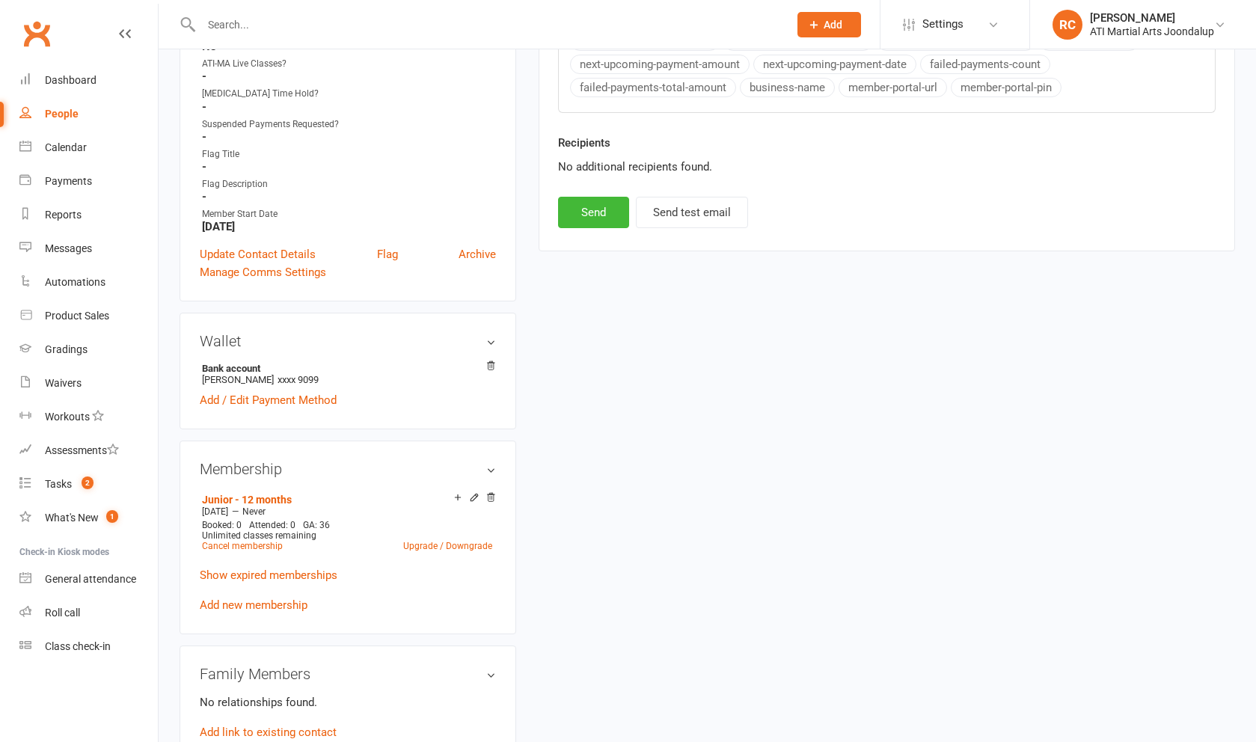
click at [598, 227] on button "Send" at bounding box center [593, 212] width 71 height 31
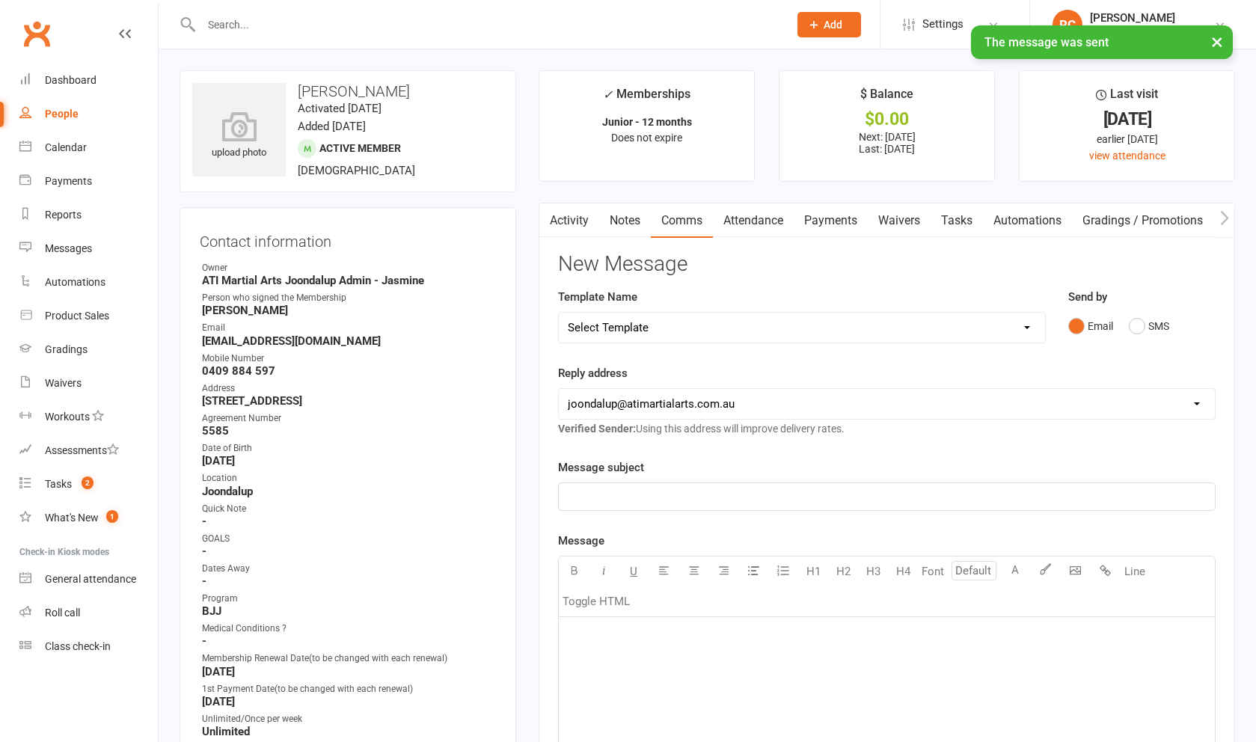
scroll to position [0, 0]
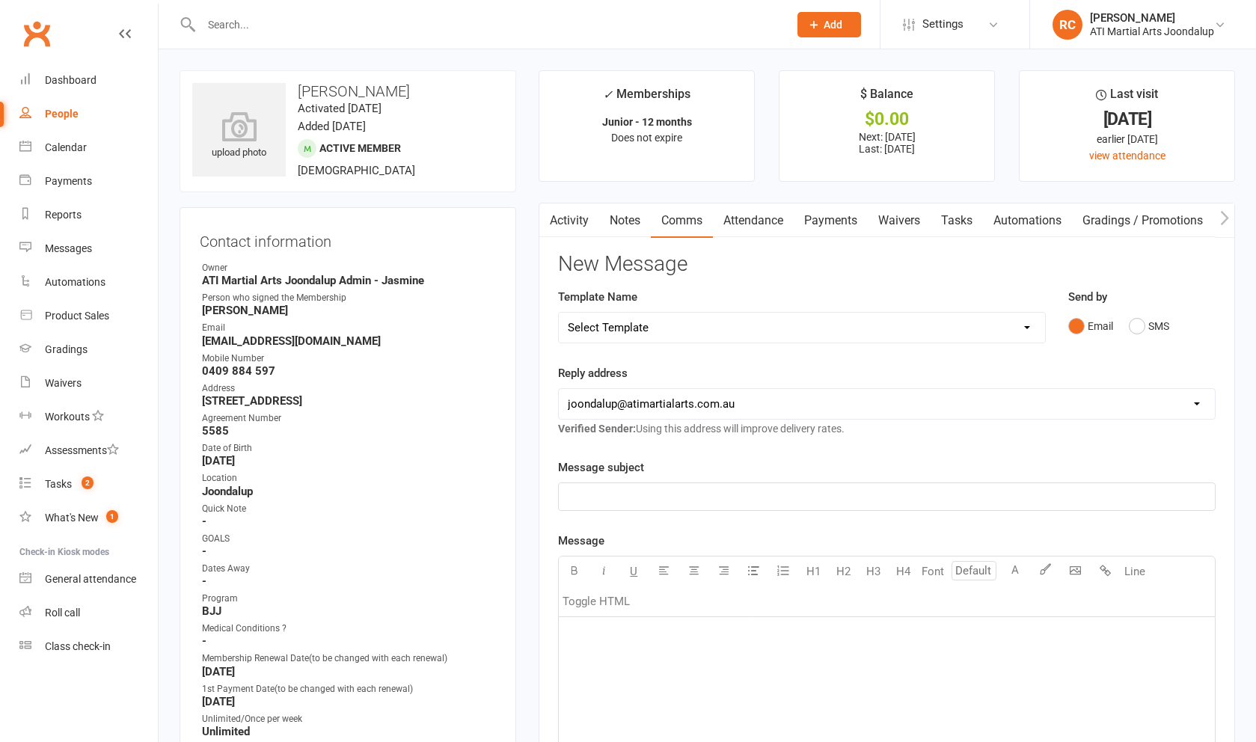
click at [279, 10] on div at bounding box center [479, 24] width 598 height 49
click at [279, 25] on input "text" at bounding box center [487, 24] width 581 height 21
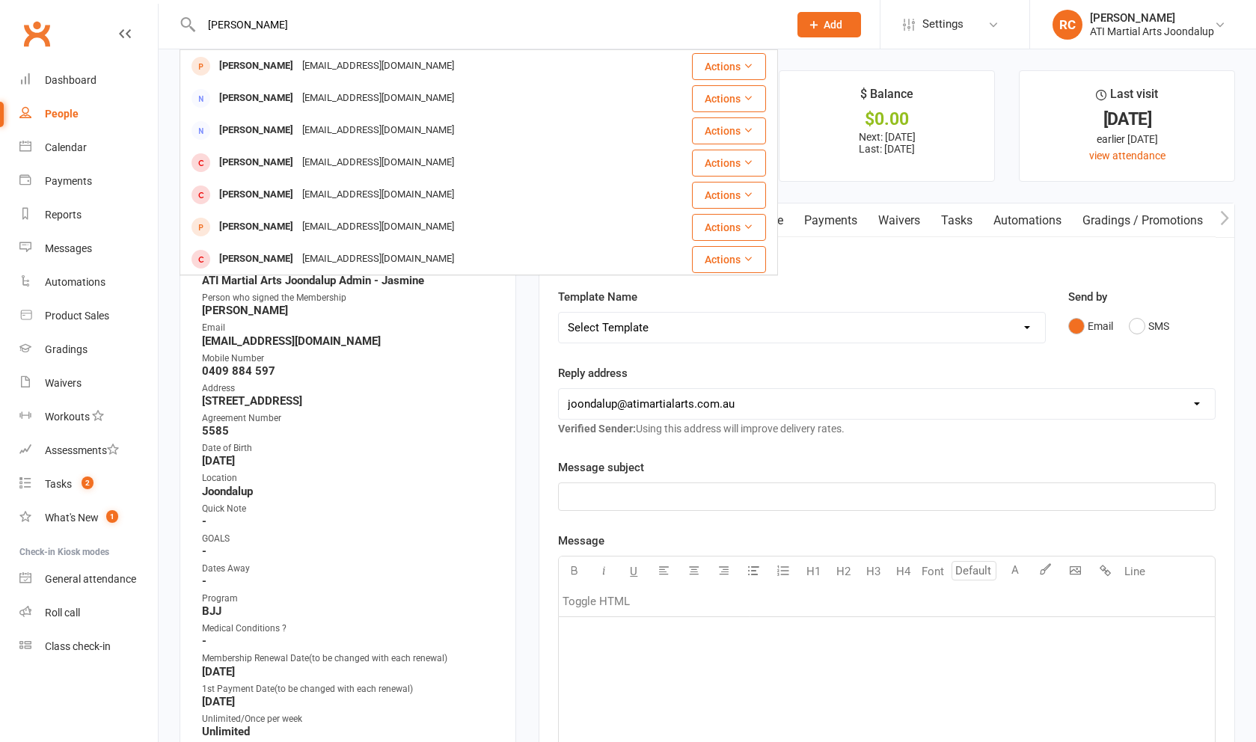
type input "[PERSON_NAME]"
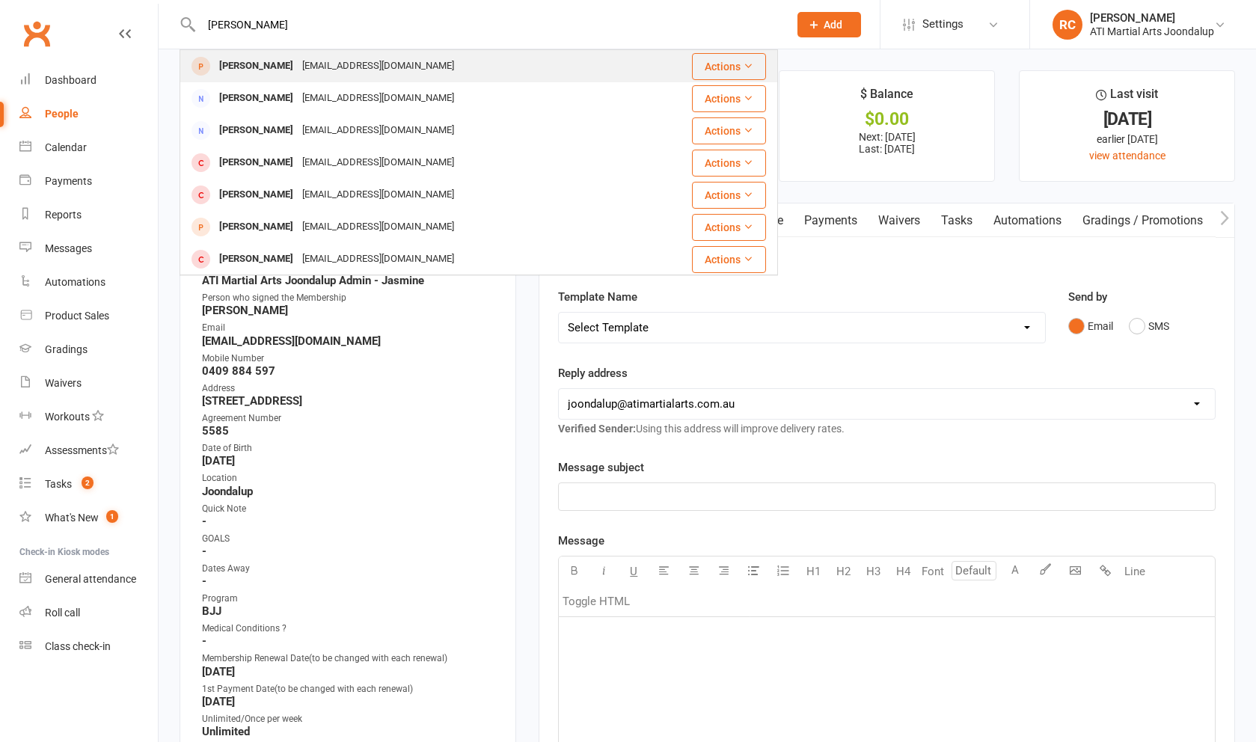
drag, startPoint x: 260, startPoint y: 120, endPoint x: 248, endPoint y: 63, distance: 58.7
click at [248, 63] on div "[PERSON_NAME]" at bounding box center [256, 66] width 83 height 22
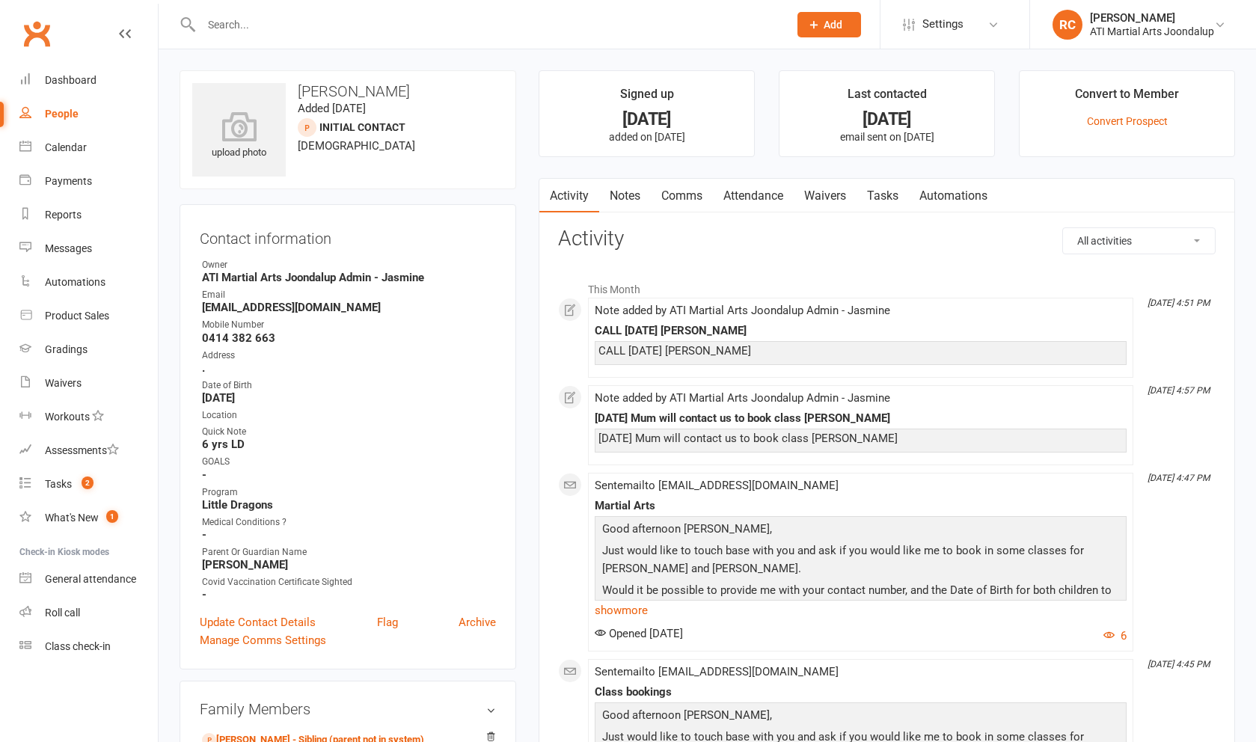
click at [382, 38] on div at bounding box center [479, 24] width 598 height 49
click at [383, 30] on input "text" at bounding box center [487, 24] width 581 height 21
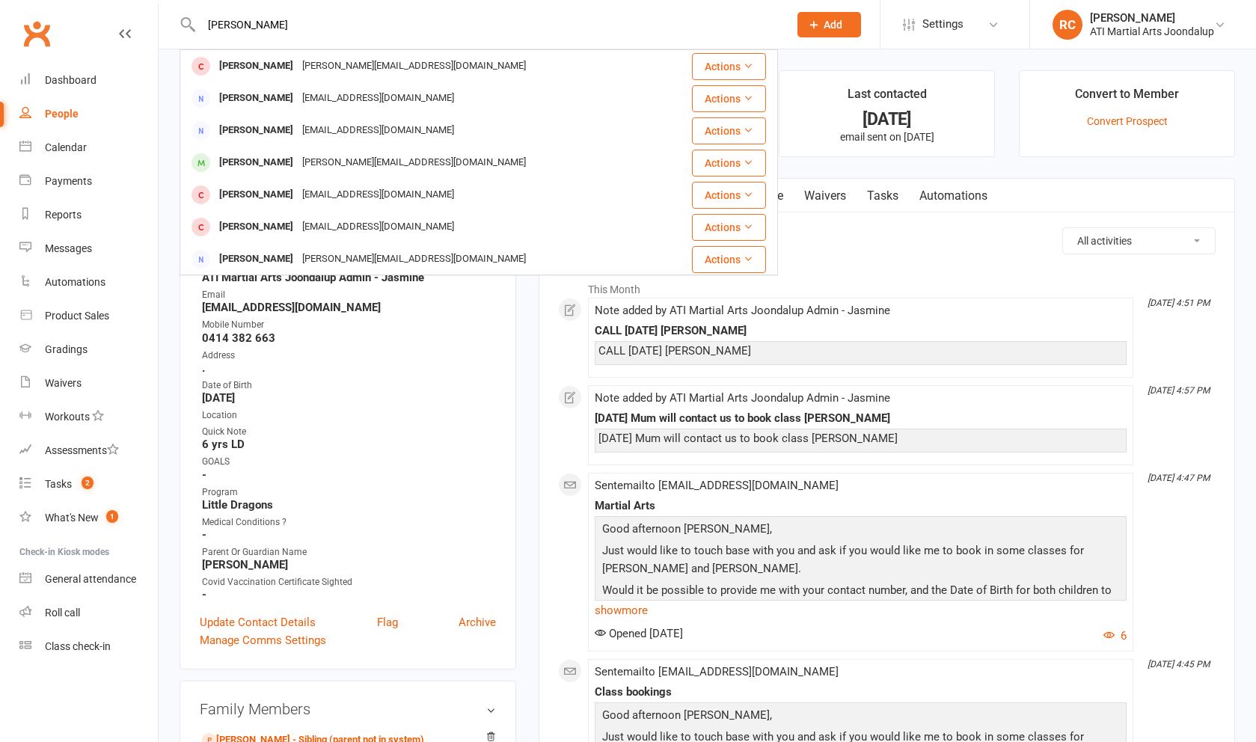
type input "[PERSON_NAME]"
drag, startPoint x: 381, startPoint y: 30, endPoint x: 386, endPoint y: 153, distance: 122.8
click at [386, 153] on div "[PERSON_NAME][EMAIL_ADDRESS][DOMAIN_NAME]" at bounding box center [414, 163] width 233 height 22
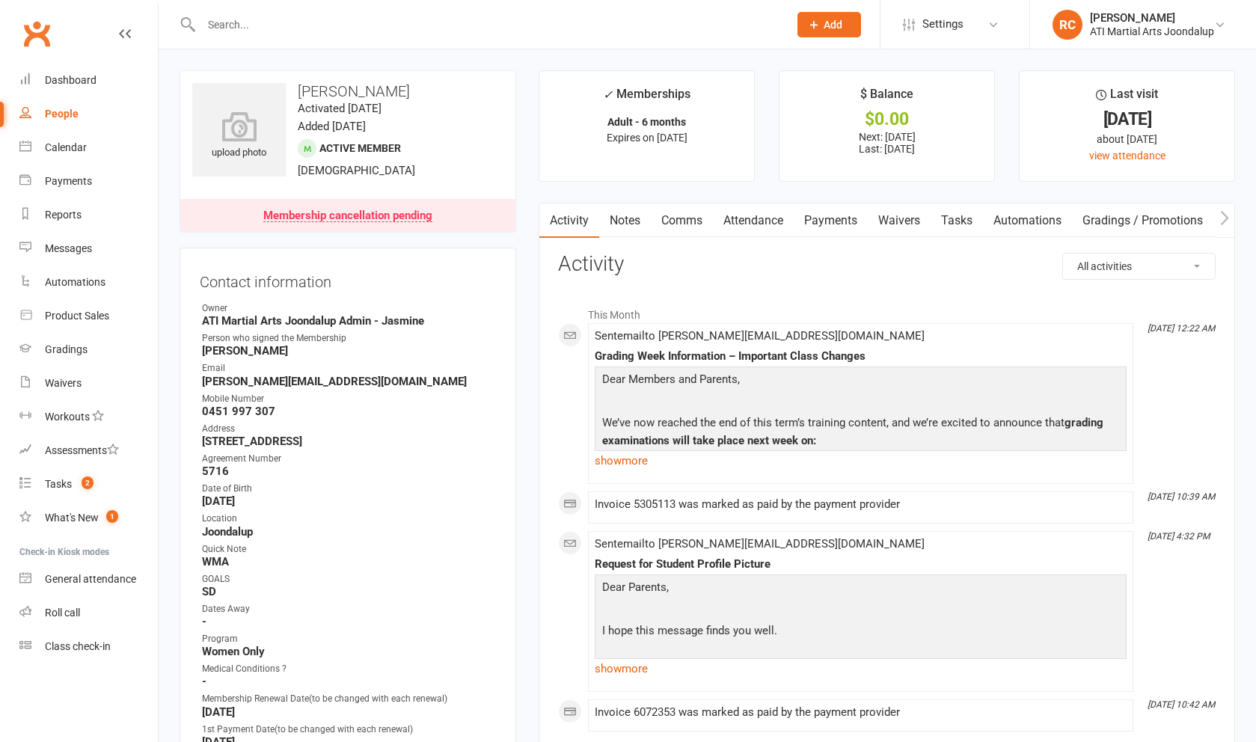
click at [316, 14] on input "text" at bounding box center [487, 24] width 581 height 21
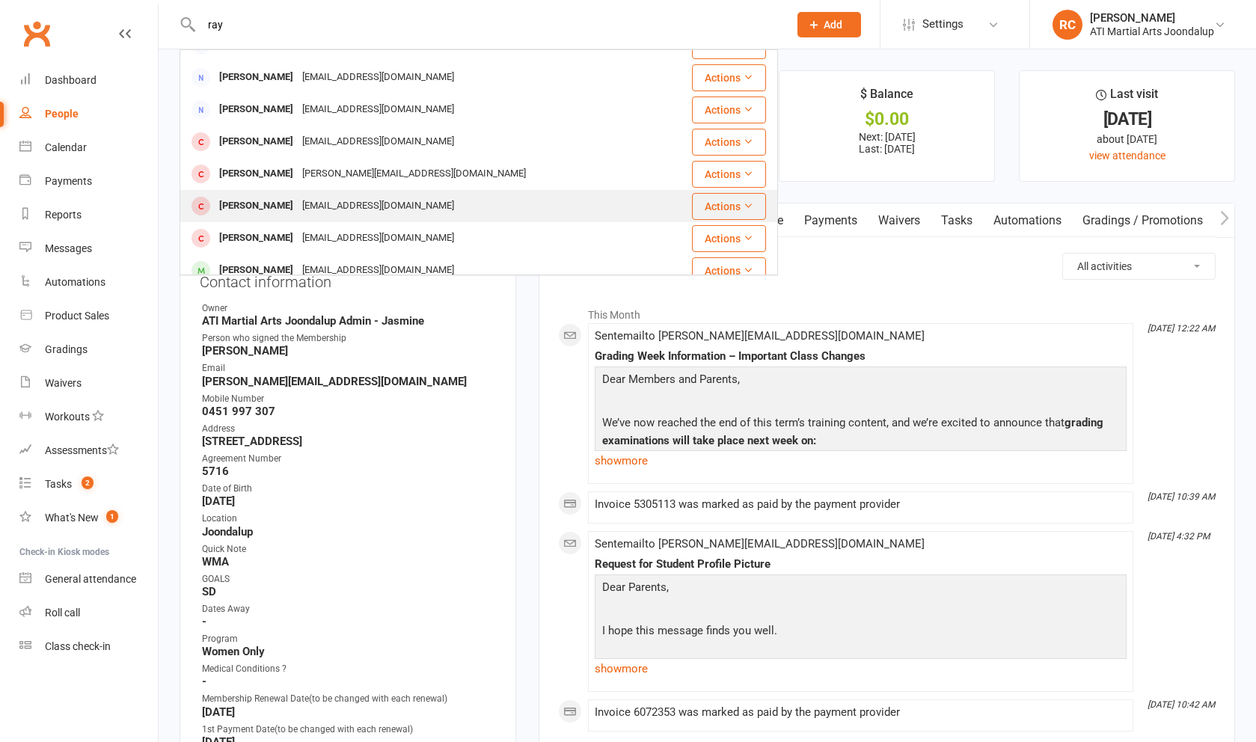
scroll to position [200, 0]
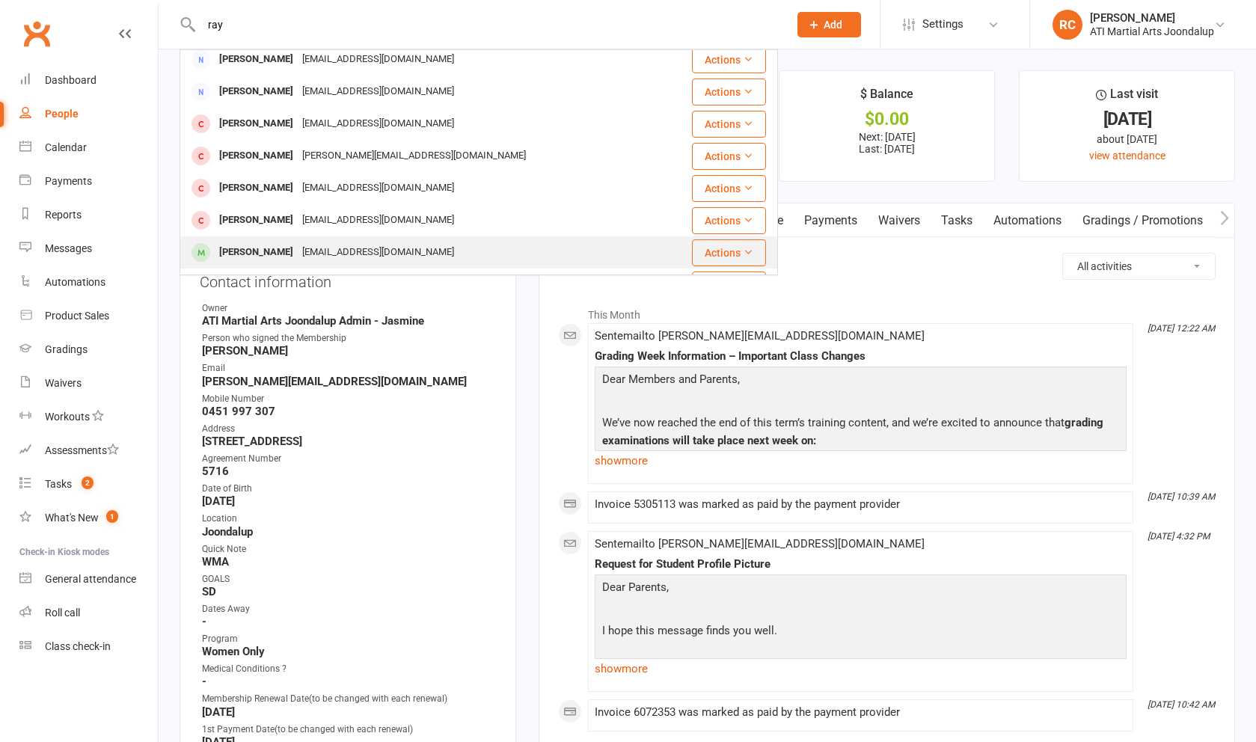
type input "ray"
click at [329, 249] on div "[EMAIL_ADDRESS][DOMAIN_NAME]" at bounding box center [378, 253] width 161 height 22
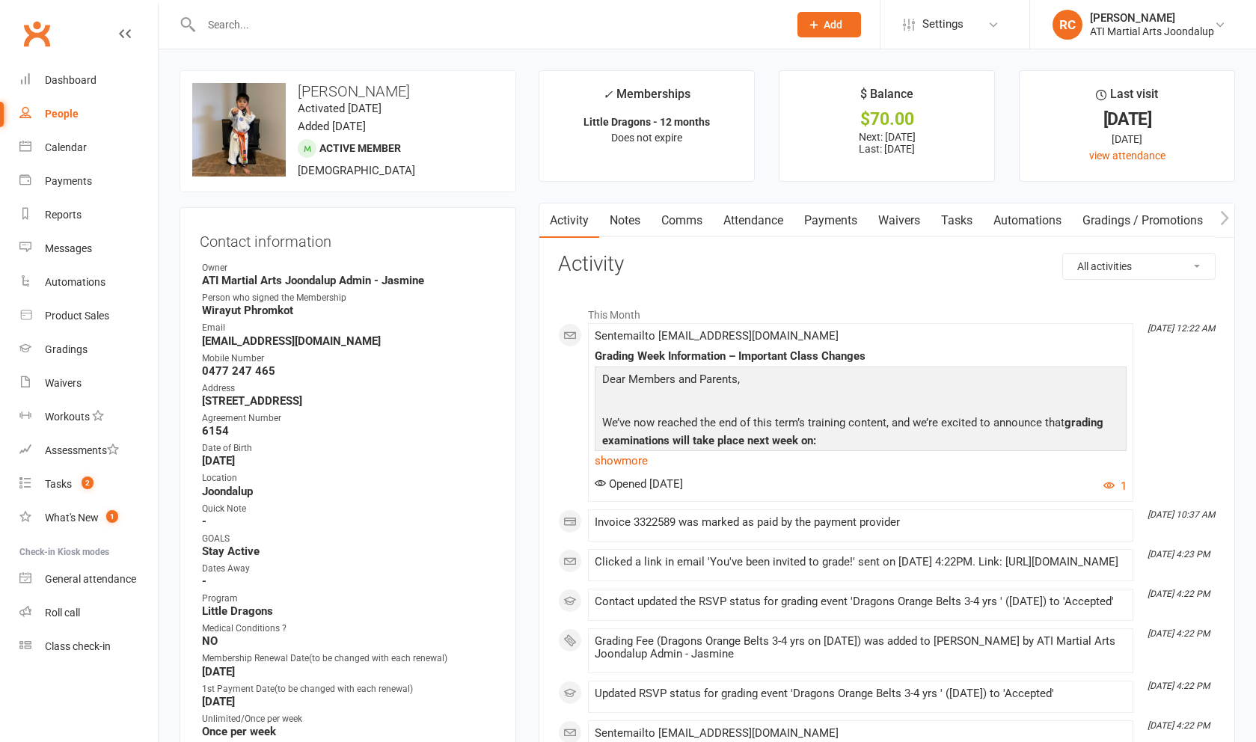
click at [323, 20] on input "text" at bounding box center [487, 24] width 581 height 21
paste input "HI [PERSON_NAME], Condolences on the loss of your family member. They boys shar…"
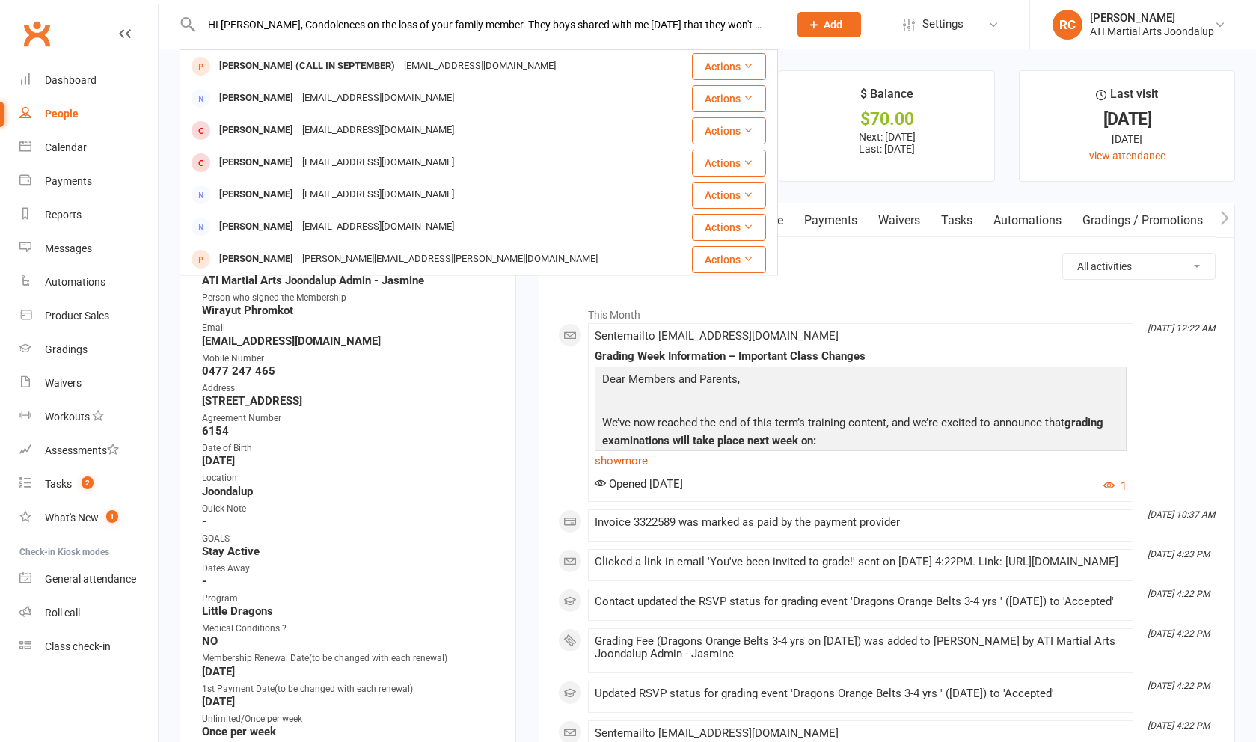
drag, startPoint x: 760, startPoint y: 31, endPoint x: 153, endPoint y: -21, distance: 609.6
paste input "[EMAIL_ADDRESS][DOMAIN_NAME]"
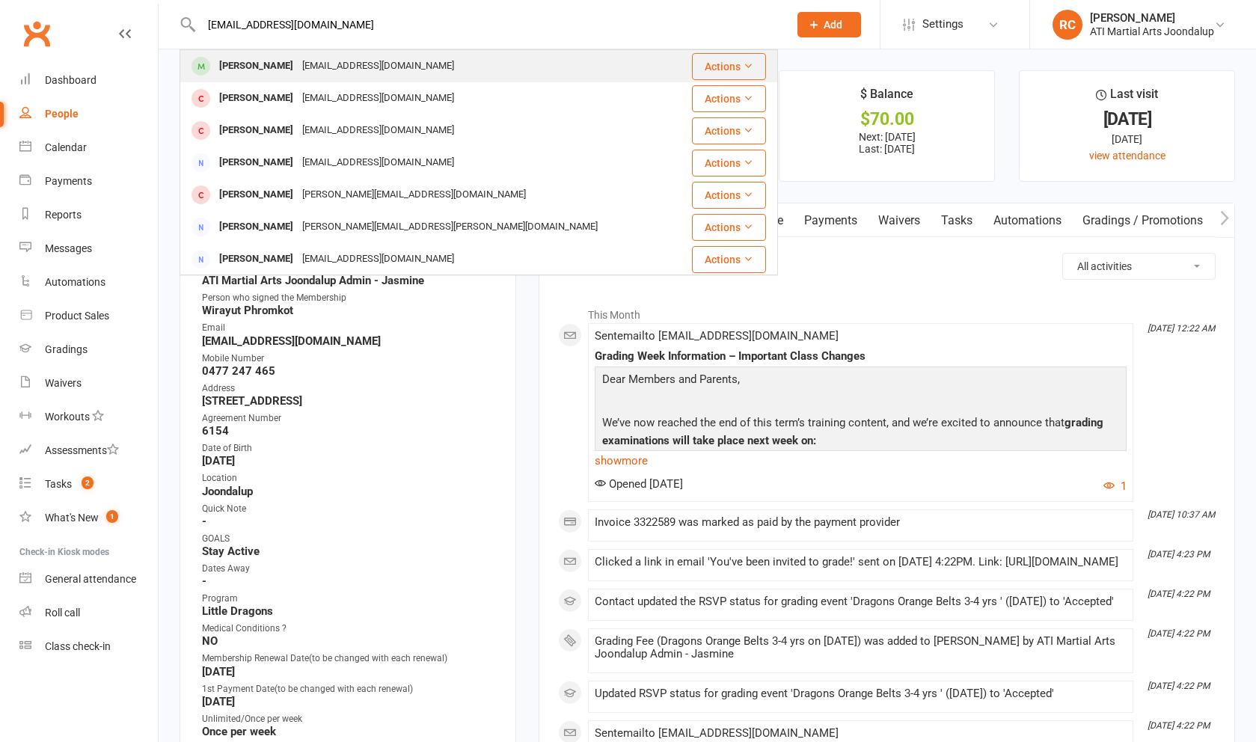
type input "[EMAIL_ADDRESS][DOMAIN_NAME]"
click at [335, 76] on div "[EMAIL_ADDRESS][DOMAIN_NAME]" at bounding box center [378, 66] width 161 height 22
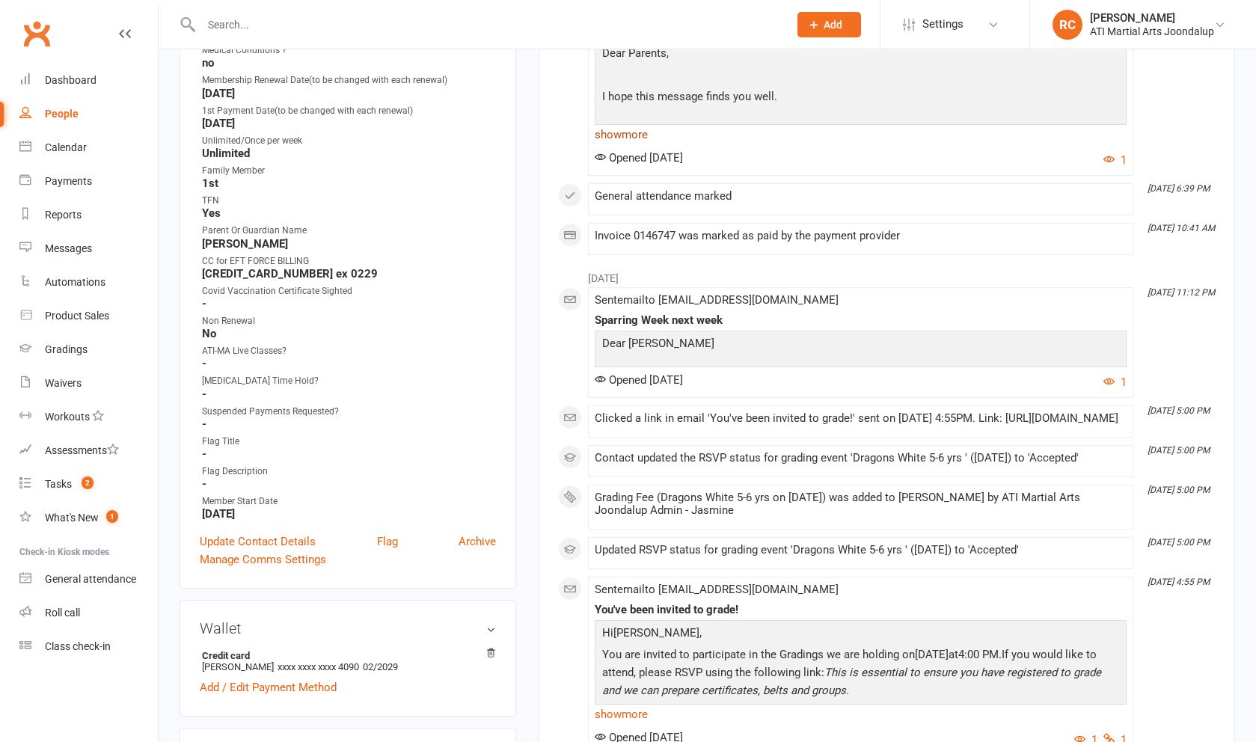
scroll to position [601, 0]
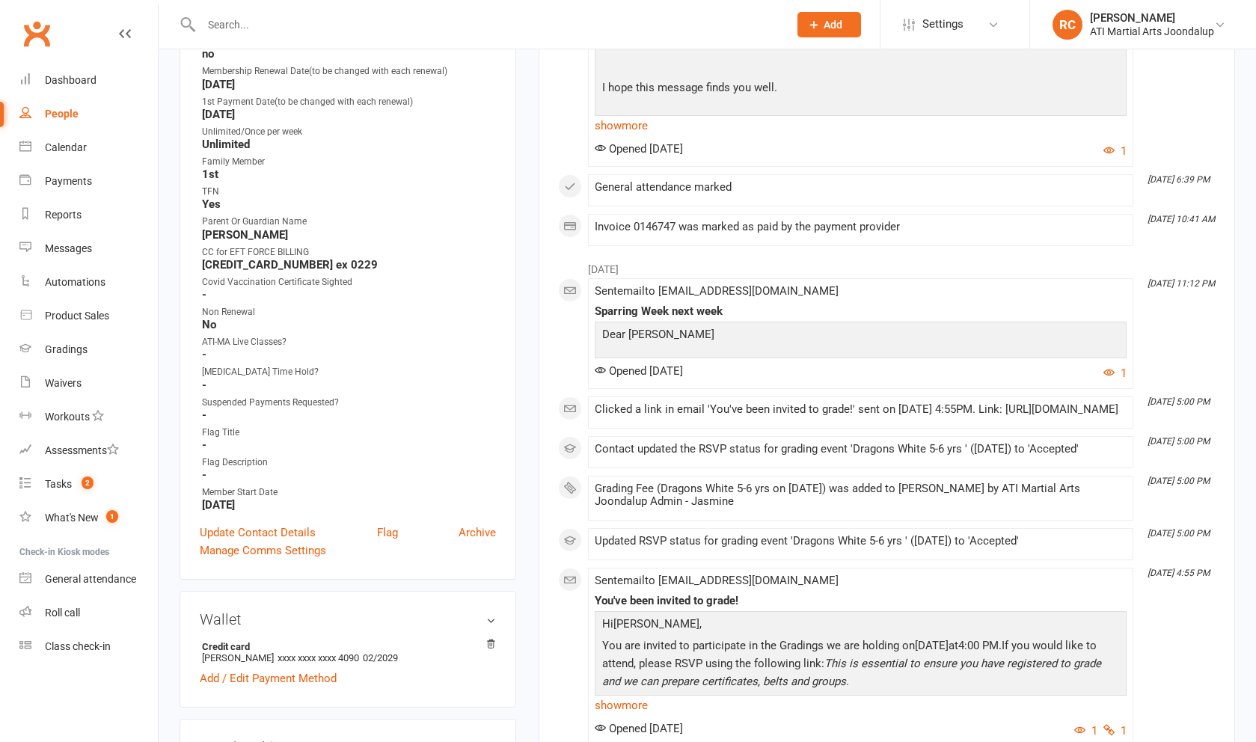
click at [314, 39] on div at bounding box center [479, 24] width 598 height 49
click at [304, 25] on input "text" at bounding box center [487, 24] width 581 height 21
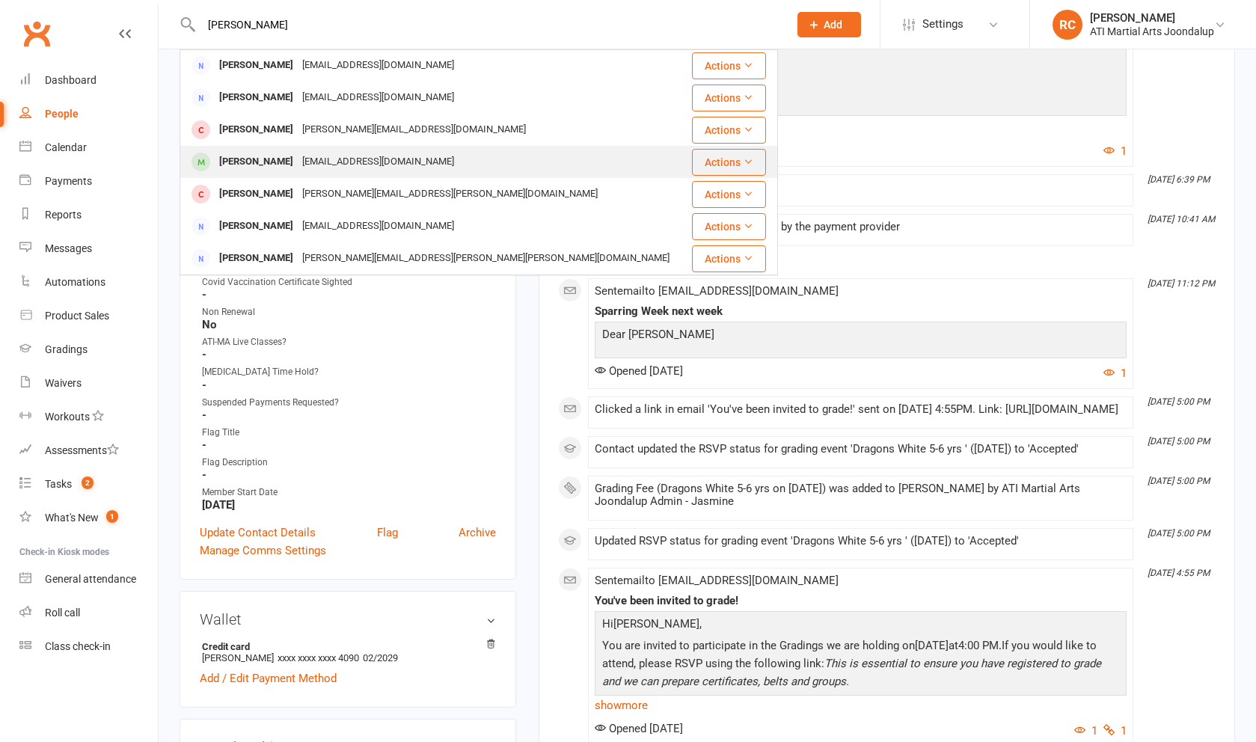
scroll to position [419, 0]
type input "[PERSON_NAME]"
click at [312, 162] on div "[EMAIL_ADDRESS][DOMAIN_NAME]" at bounding box center [378, 162] width 161 height 22
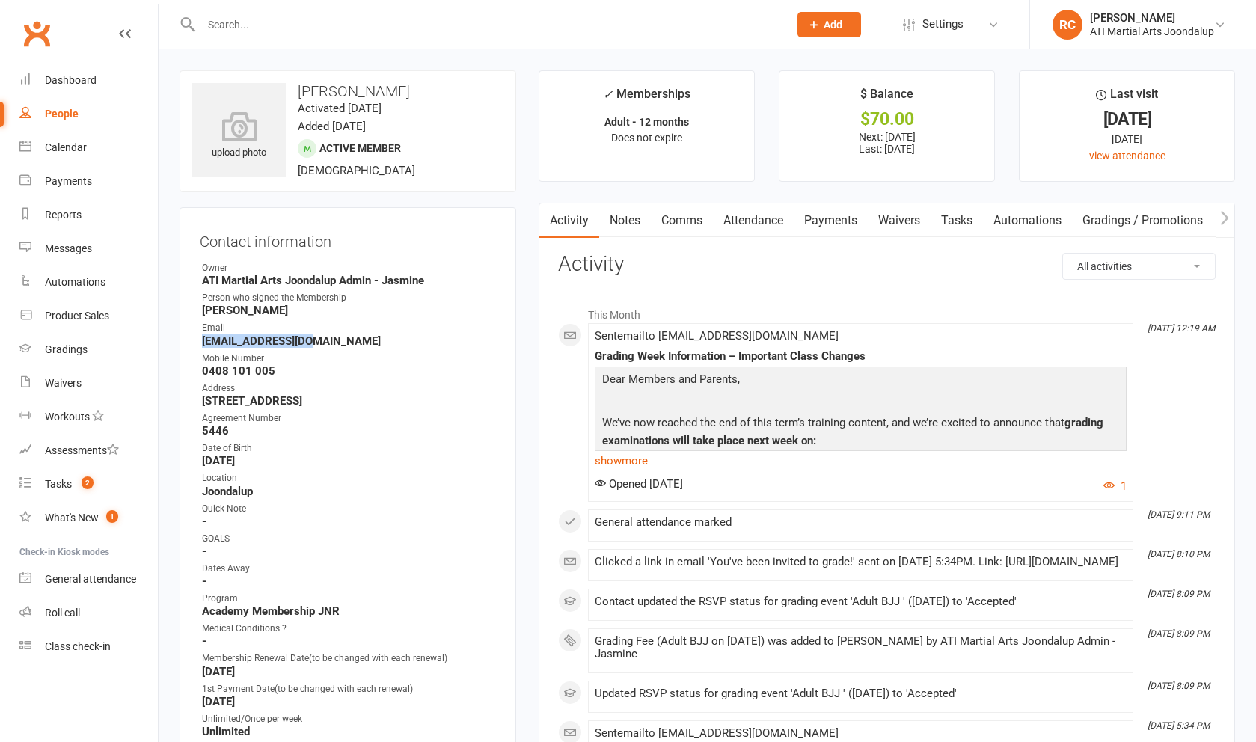
drag, startPoint x: 340, startPoint y: 344, endPoint x: 197, endPoint y: 346, distance: 143.6
click at [197, 346] on div "Contact information Owner ATI Martial Arts Joondalup Admin - Jasmine Person who…" at bounding box center [348, 687] width 337 height 960
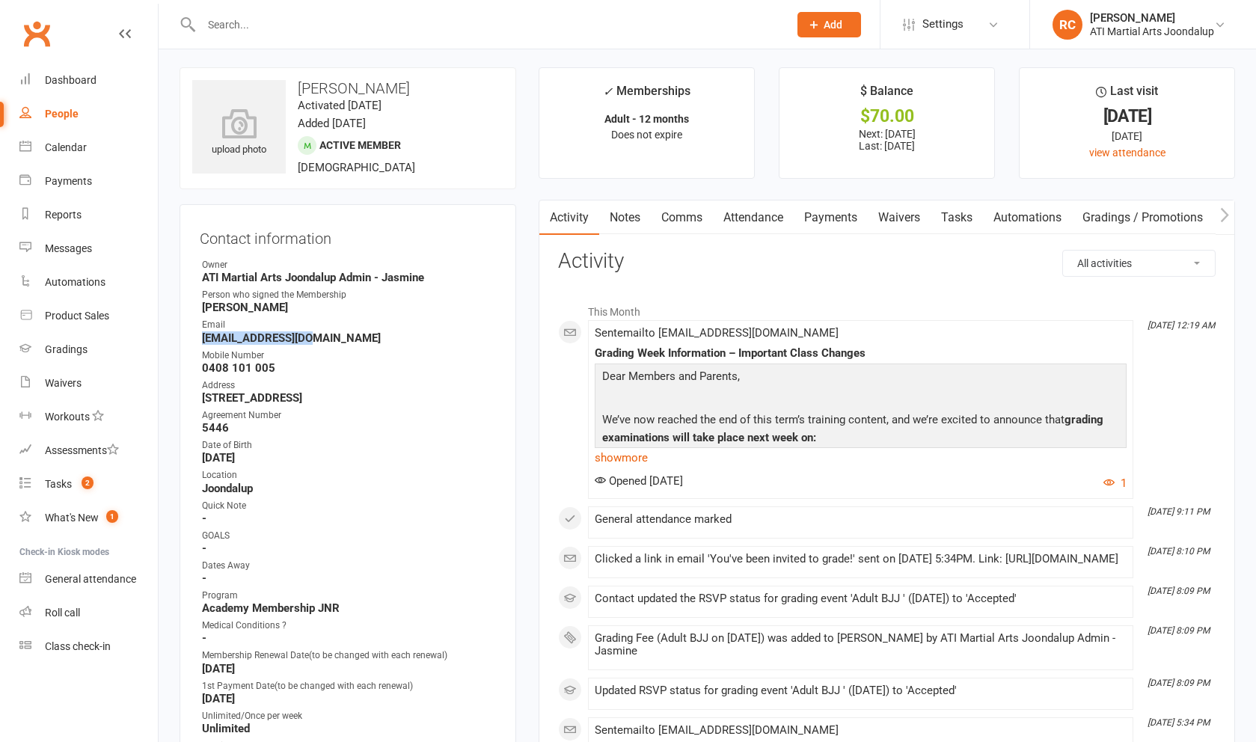
copy strong "[EMAIL_ADDRESS][DOMAIN_NAME]"
drag, startPoint x: 423, startPoint y: 90, endPoint x: 302, endPoint y: 89, distance: 120.4
click at [303, 89] on h3 "[PERSON_NAME]" at bounding box center [347, 88] width 311 height 16
copy h3 "[PERSON_NAME]"
click at [343, 354] on div "Mobile Number" at bounding box center [349, 356] width 294 height 14
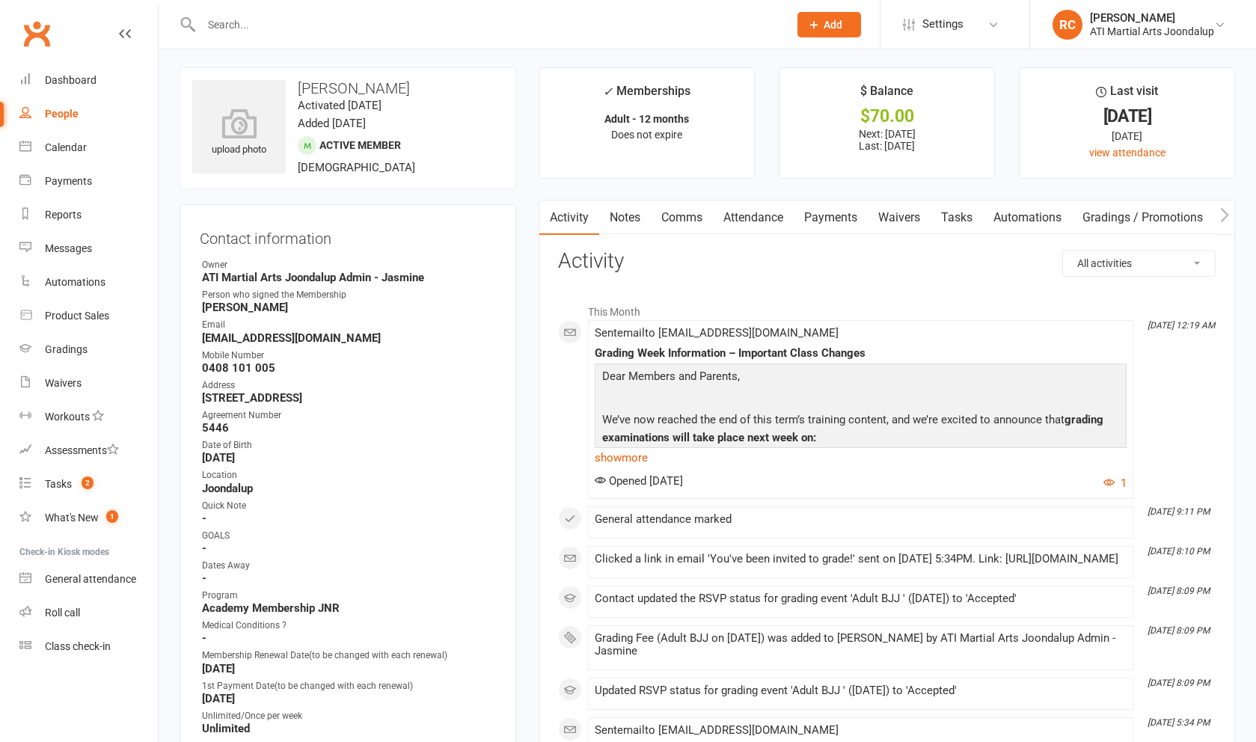
drag, startPoint x: 261, startPoint y: 458, endPoint x: 200, endPoint y: 452, distance: 61.6
click at [200, 452] on li "Date of Birth [DEMOGRAPHIC_DATA]" at bounding box center [348, 451] width 296 height 26
copy li "Date of Birth [DEMOGRAPHIC_DATA]"
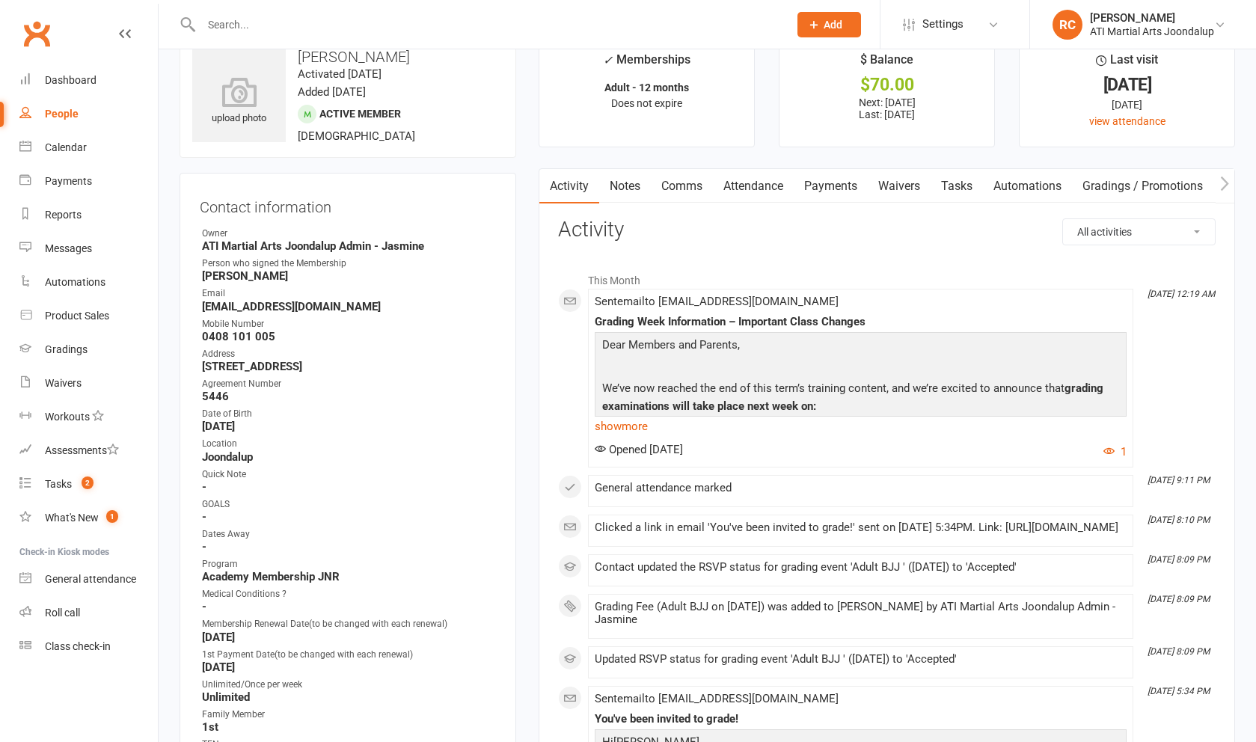
scroll to position [82, 0]
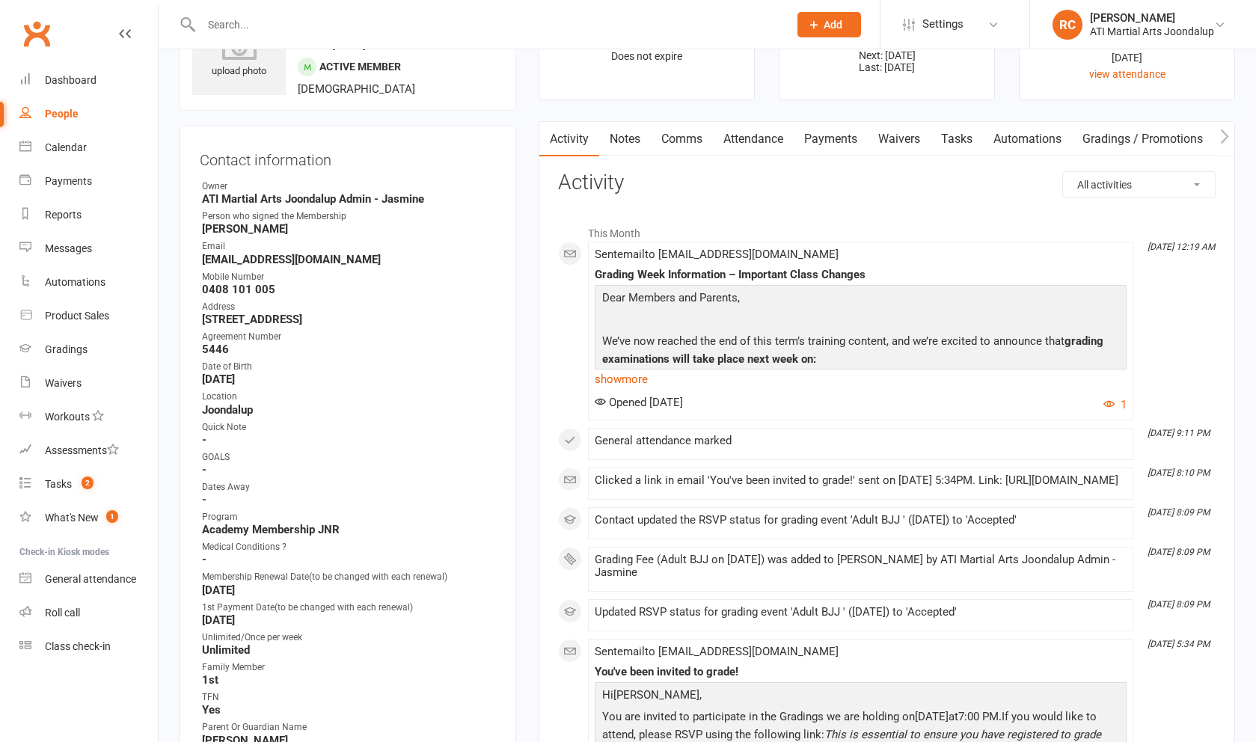
drag, startPoint x: 378, startPoint y: 320, endPoint x: 203, endPoint y: 306, distance: 175.6
click at [203, 306] on li "Address [STREET_ADDRESS]" at bounding box center [348, 313] width 296 height 26
copy li "Address [STREET_ADDRESS]"
click at [65, 156] on link "Calendar" at bounding box center [88, 148] width 138 height 34
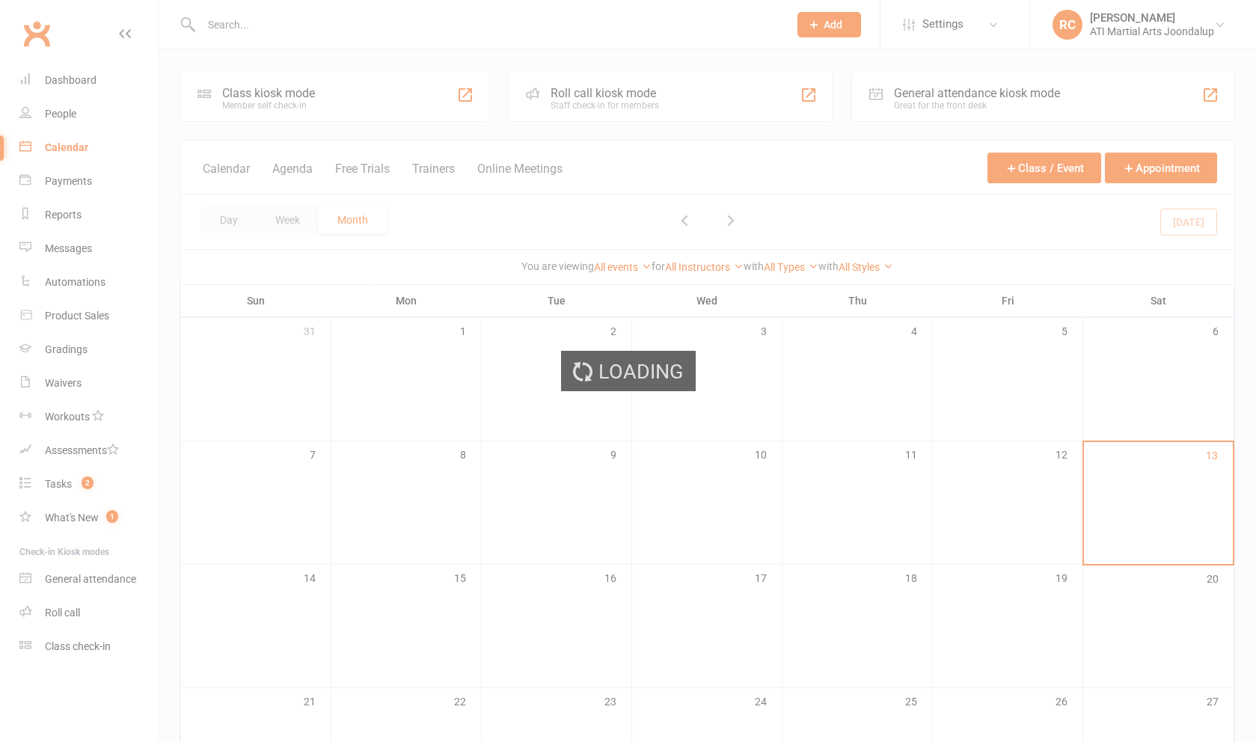
click at [88, 123] on div "Loading" at bounding box center [628, 371] width 1256 height 742
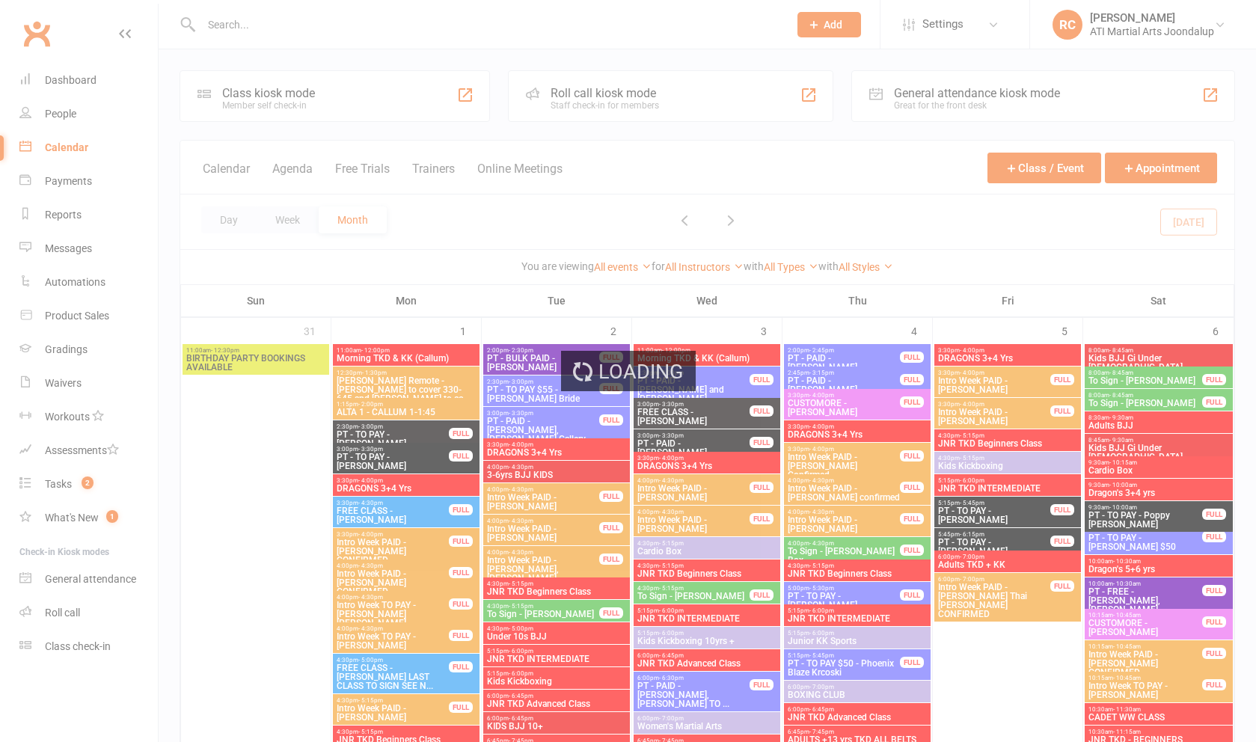
click at [82, 120] on div "Loading" at bounding box center [628, 371] width 1256 height 742
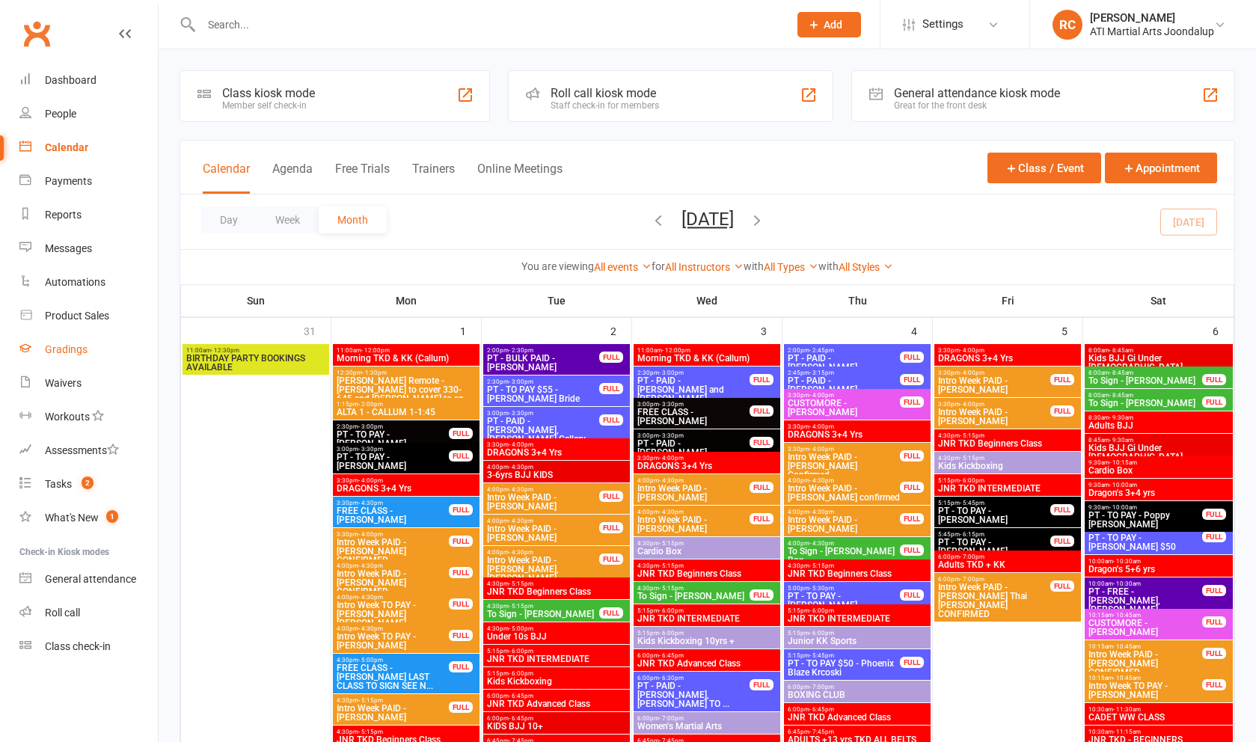
click at [82, 341] on link "Gradings" at bounding box center [88, 350] width 138 height 34
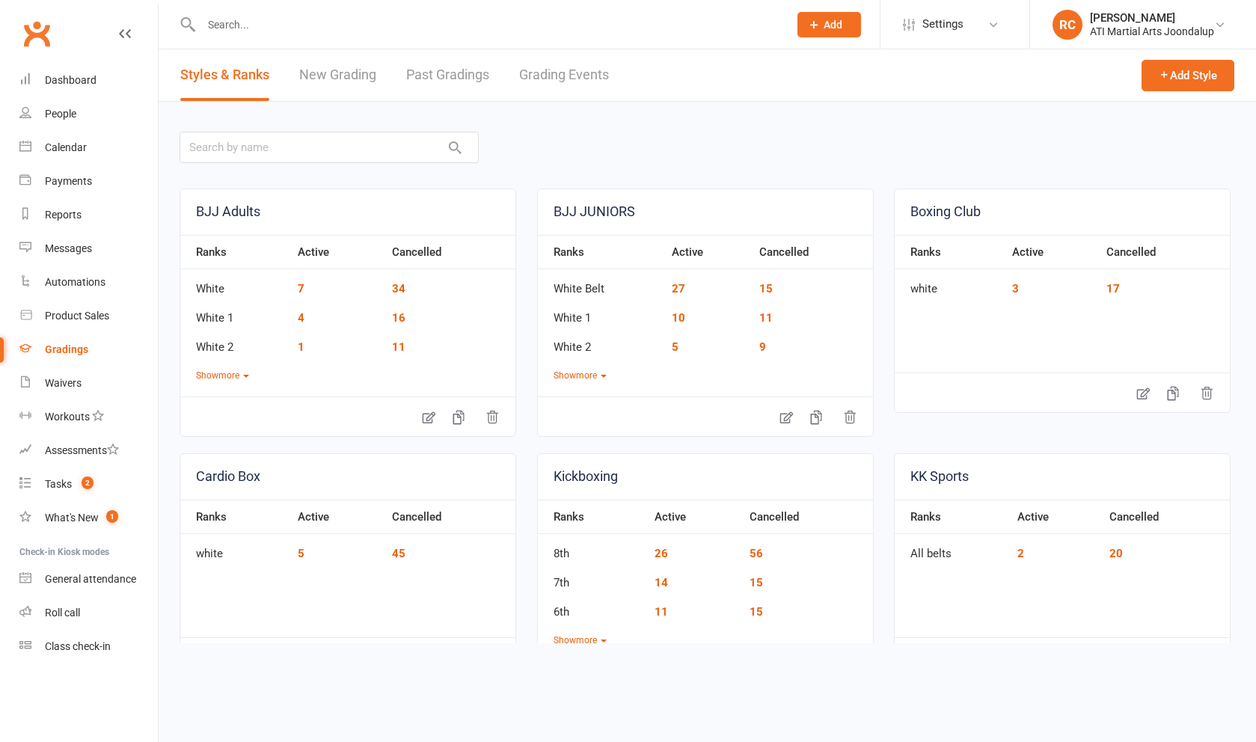
scroll to position [0, 1]
click at [551, 85] on link "Grading Events" at bounding box center [564, 75] width 90 height 52
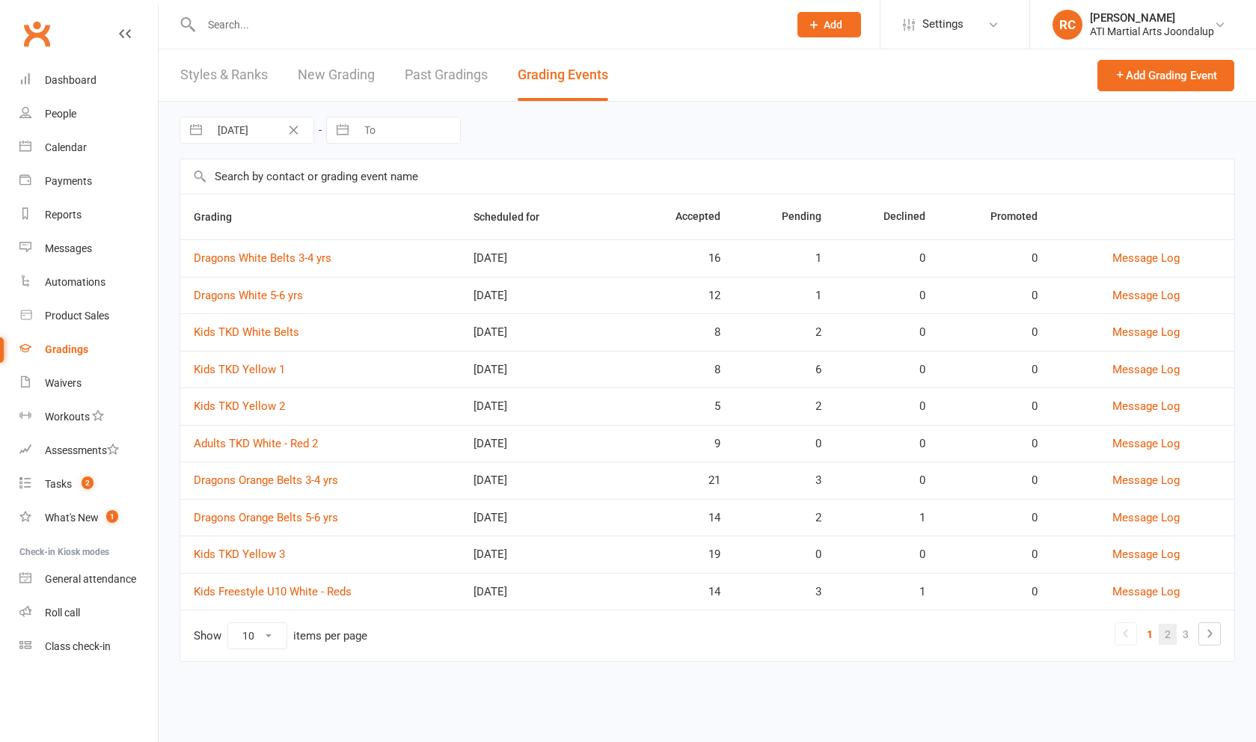
click at [1171, 637] on link "2" at bounding box center [1168, 634] width 18 height 21
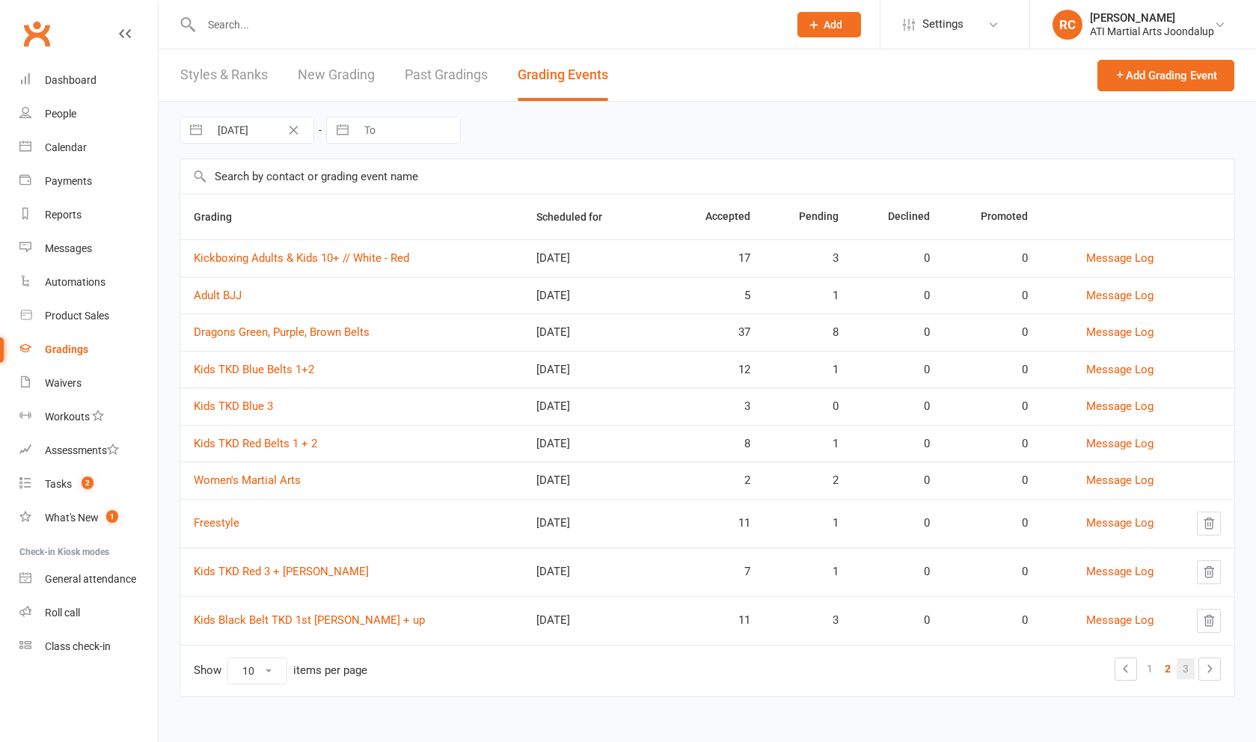
click at [1190, 675] on link "3" at bounding box center [1186, 668] width 18 height 21
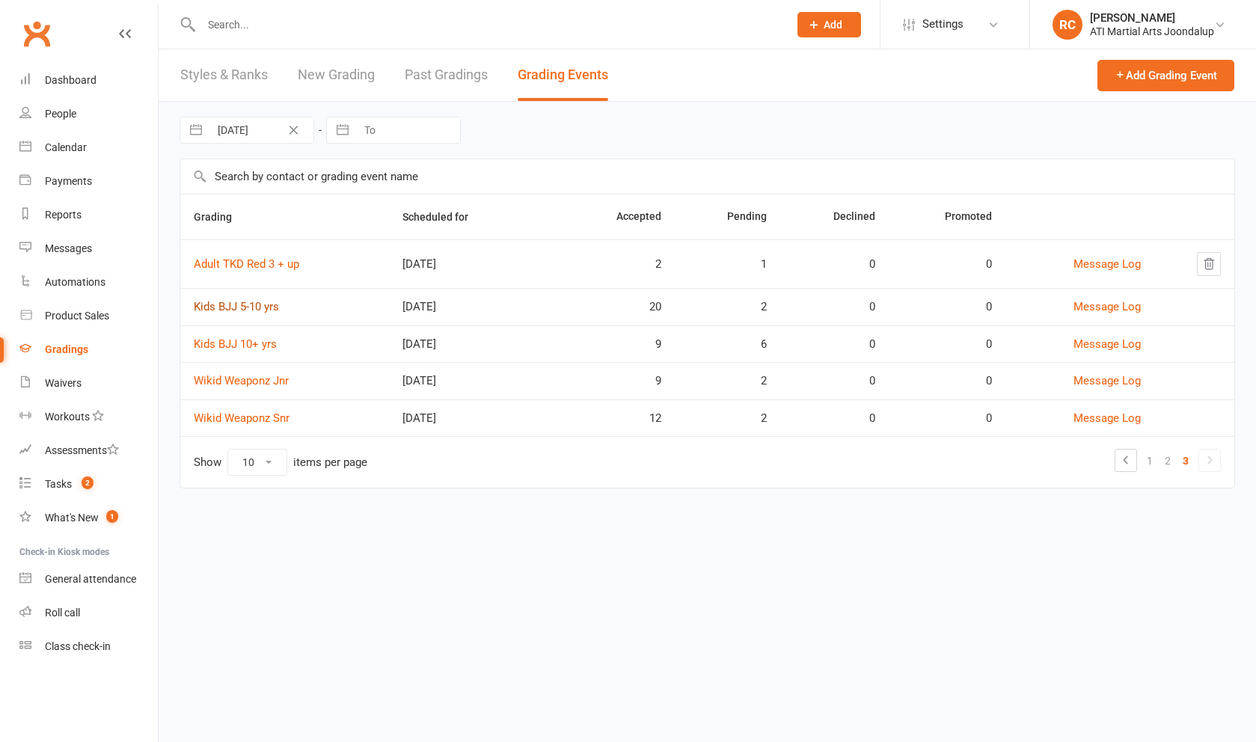
click at [254, 313] on link "Kids BJJ 5-10 yrs" at bounding box center [236, 306] width 85 height 13
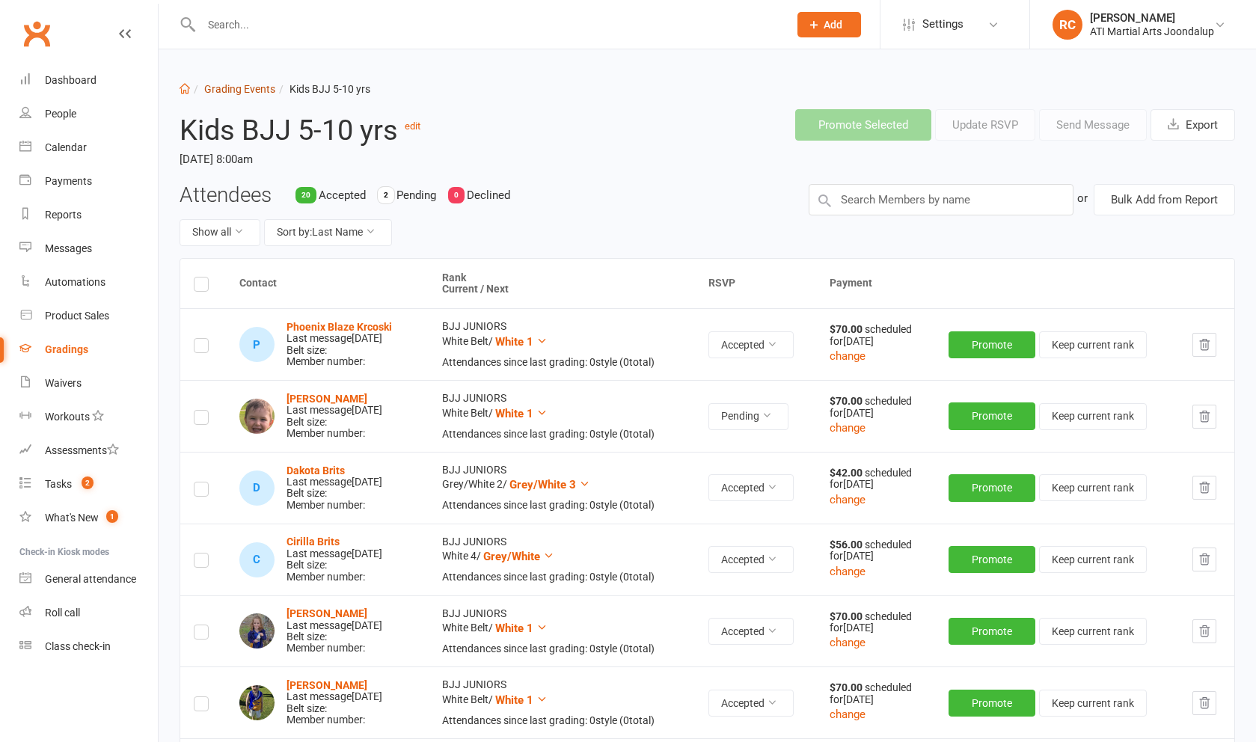
click at [233, 94] on link "Grading Events" at bounding box center [239, 89] width 71 height 12
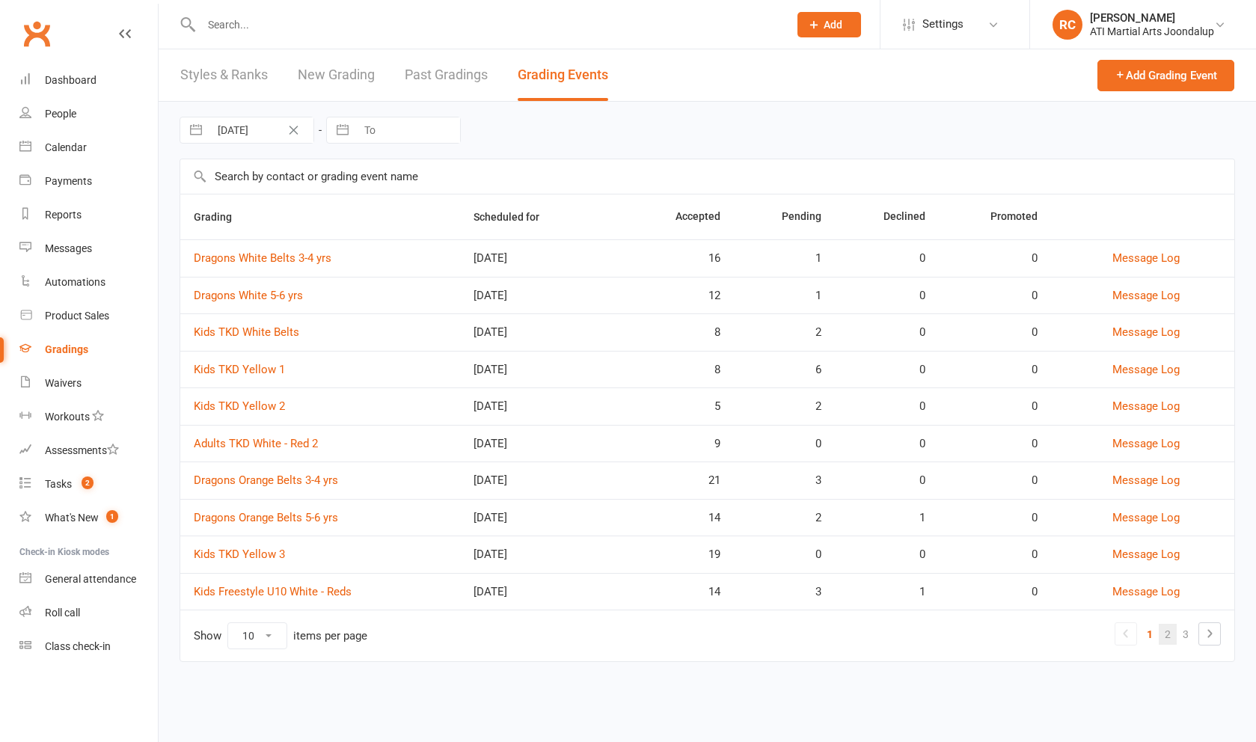
click at [1174, 639] on link "2" at bounding box center [1168, 634] width 18 height 21
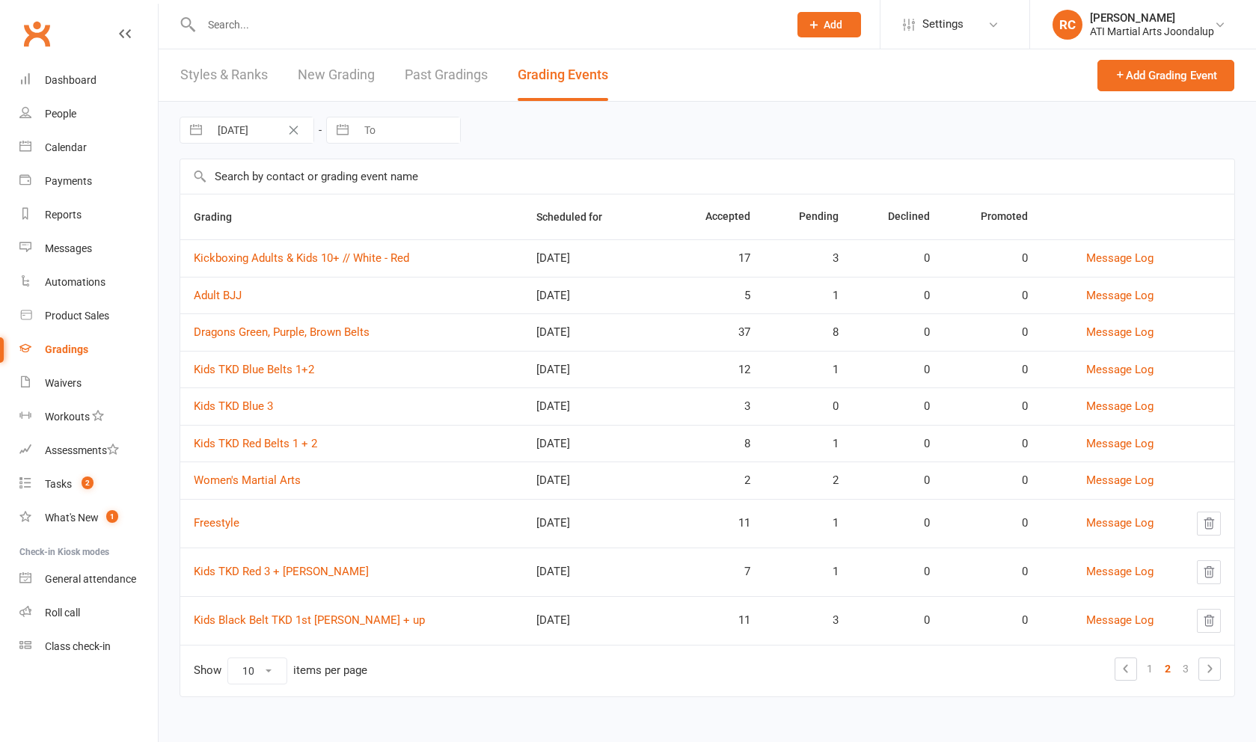
scroll to position [4, 0]
click at [1183, 670] on link "3" at bounding box center [1186, 668] width 18 height 21
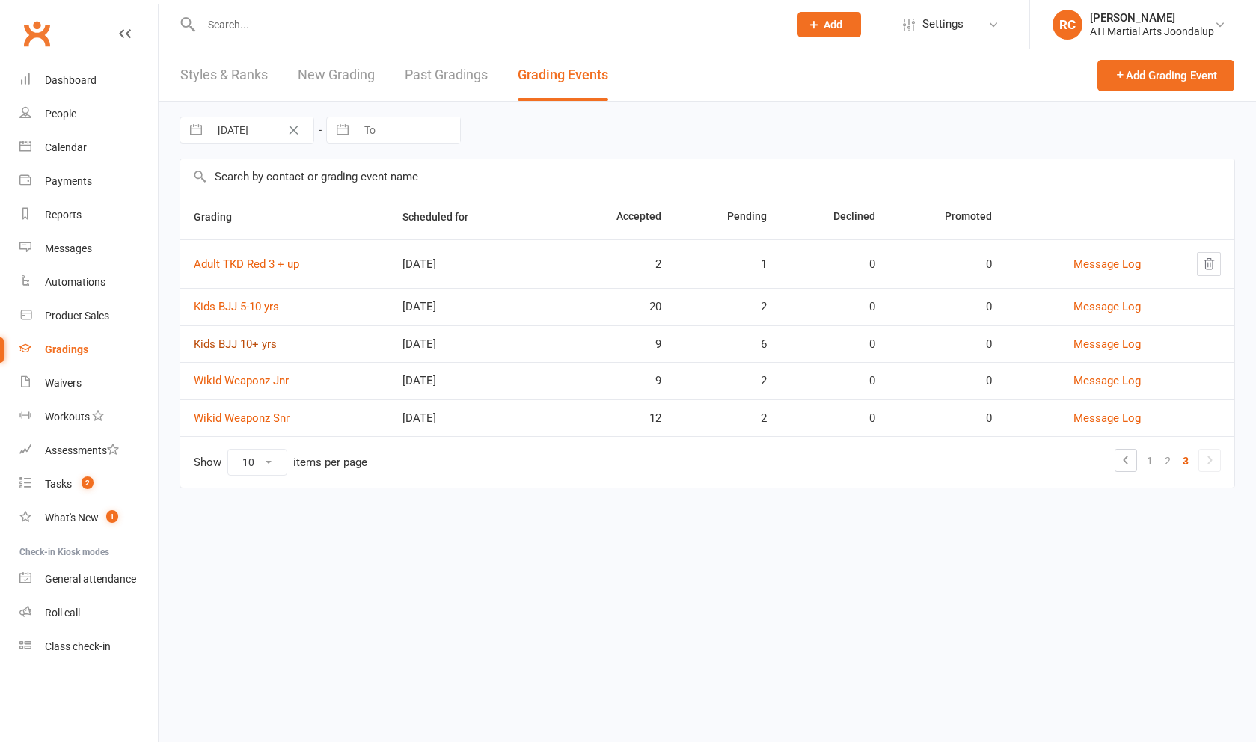
click at [215, 351] on link "Kids BJJ 10+ yrs" at bounding box center [235, 343] width 83 height 13
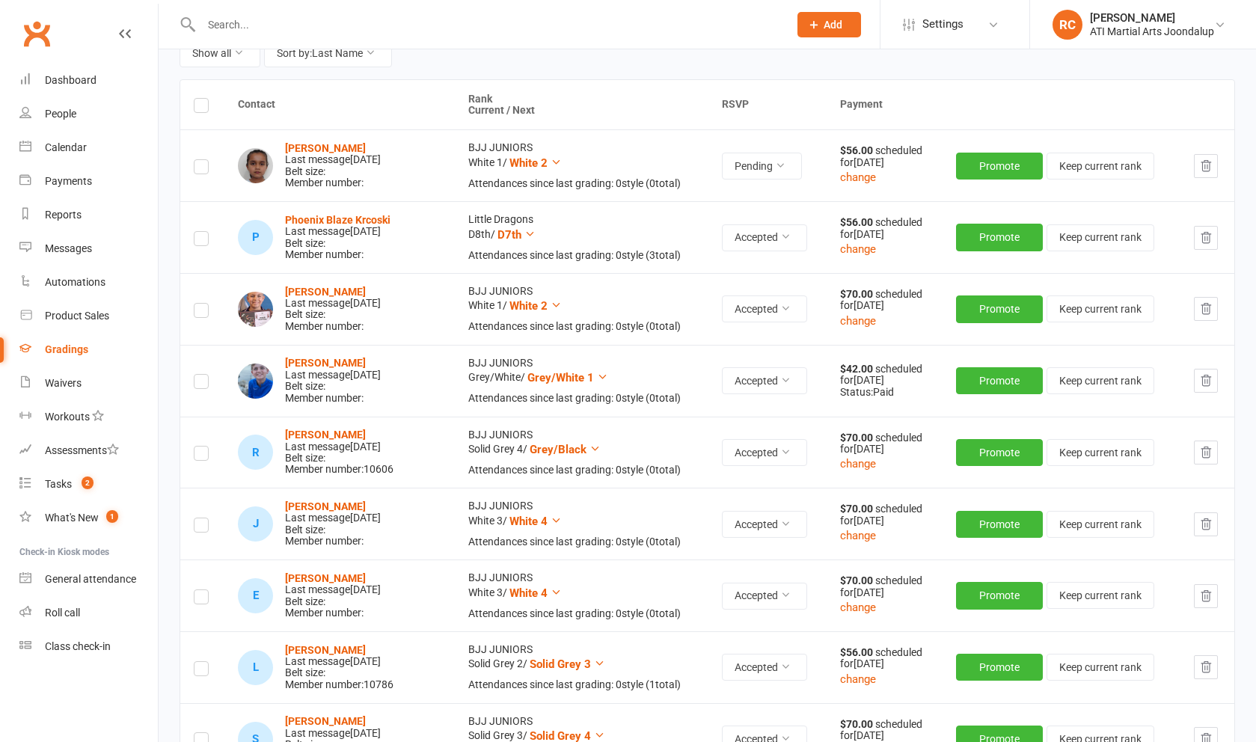
scroll to position [158, 0]
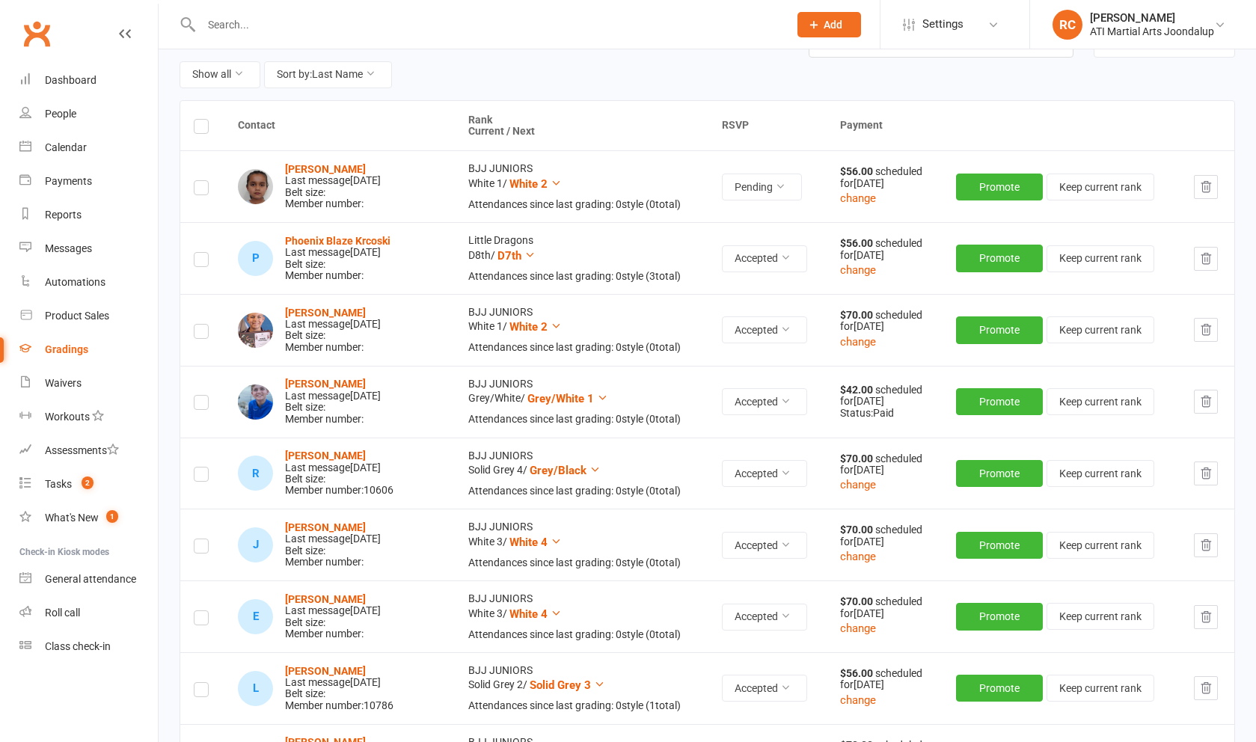
click at [345, 239] on strong "Phoenix Blaze Krcoski" at bounding box center [337, 241] width 105 height 12
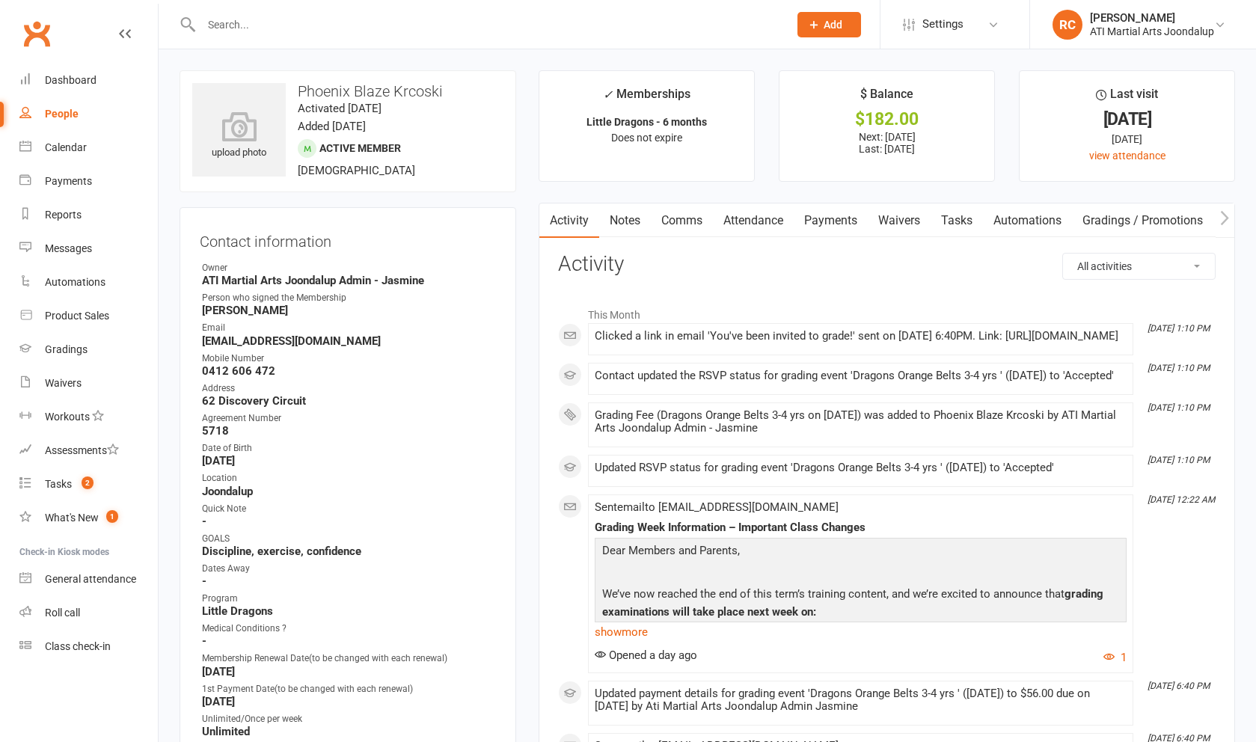
click at [830, 224] on link "Payments" at bounding box center [831, 220] width 74 height 34
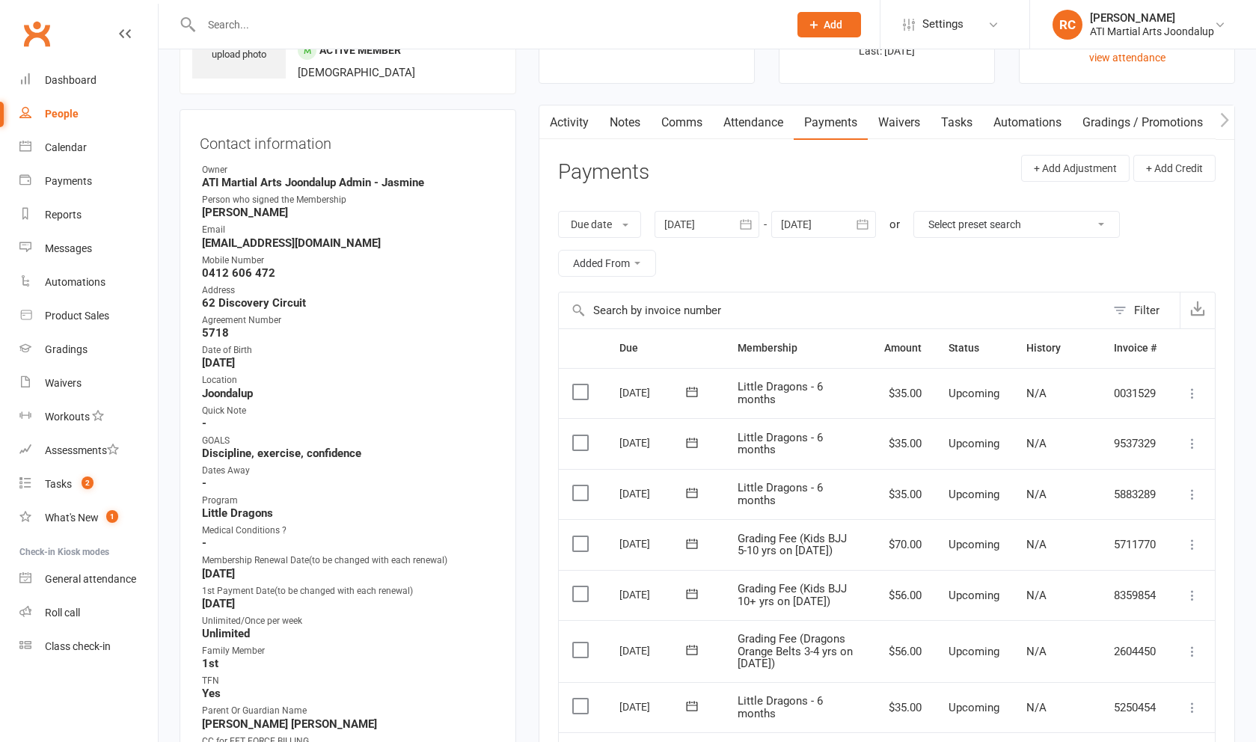
scroll to position [238, 0]
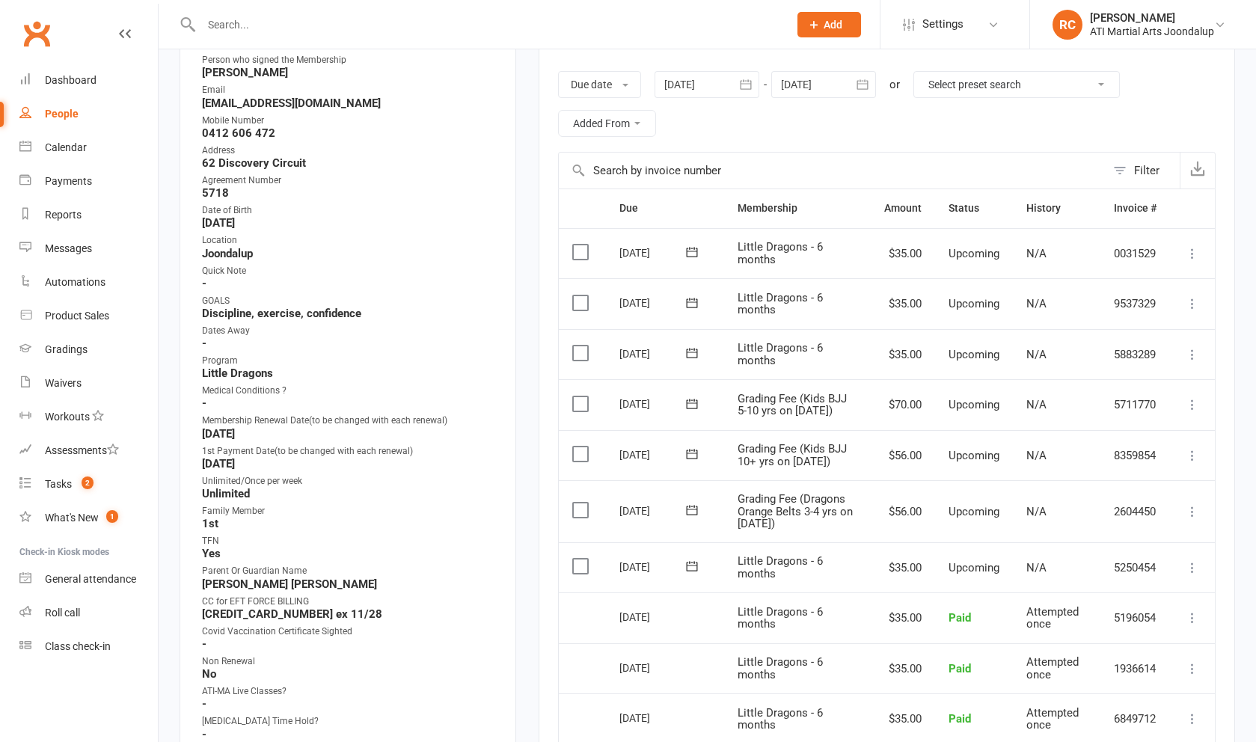
click at [1192, 448] on icon at bounding box center [1192, 455] width 15 height 15
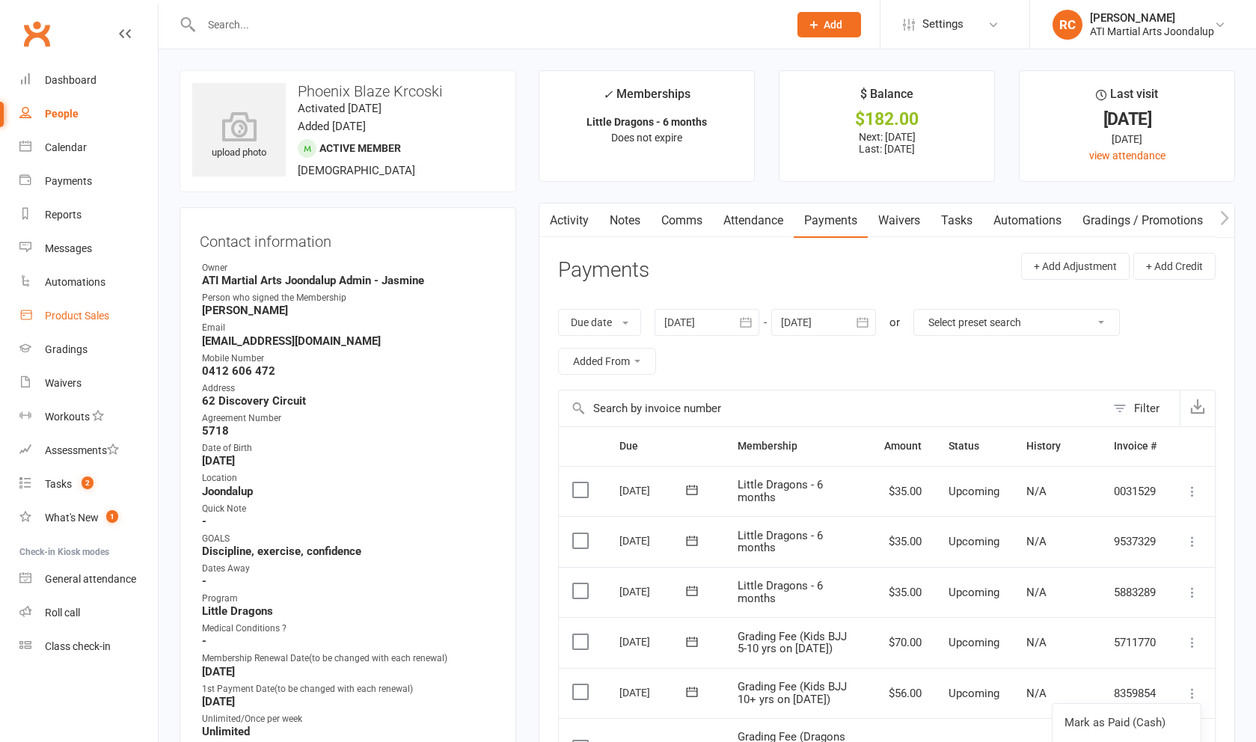
scroll to position [0, 0]
click at [76, 336] on link "Gradings" at bounding box center [88, 350] width 138 height 34
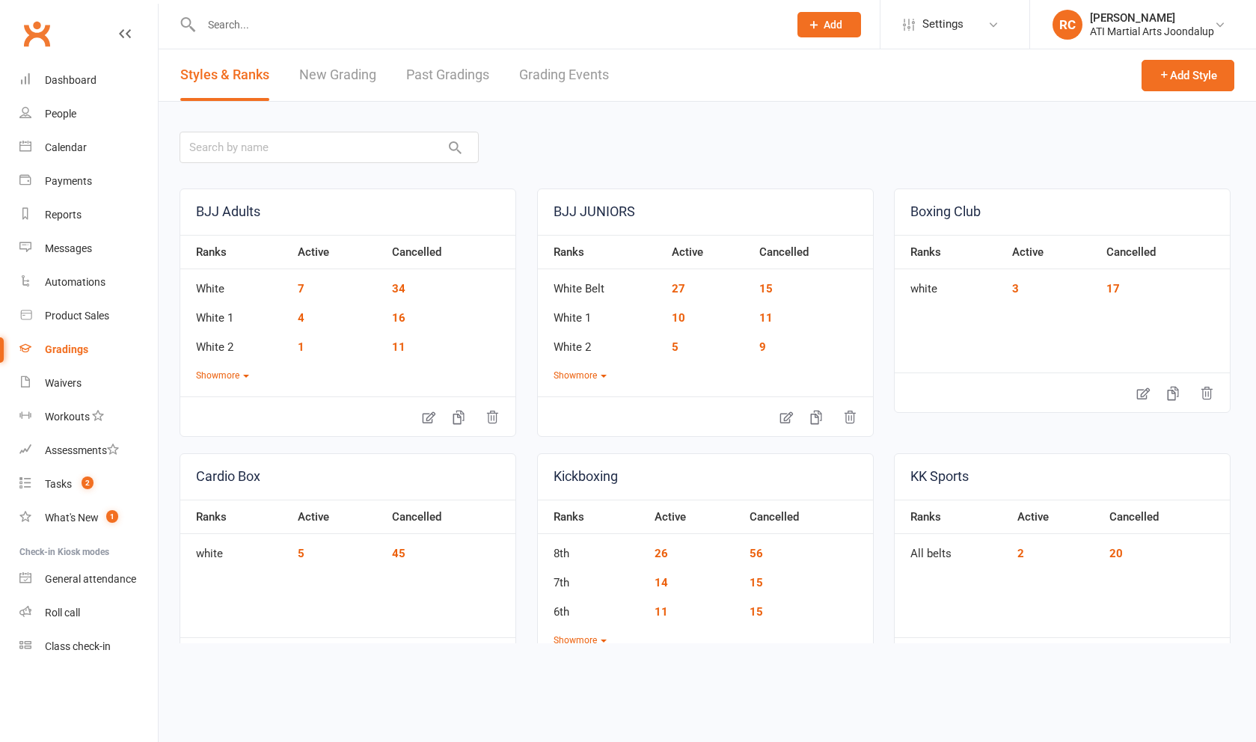
click at [551, 79] on link "Grading Events" at bounding box center [564, 75] width 90 height 52
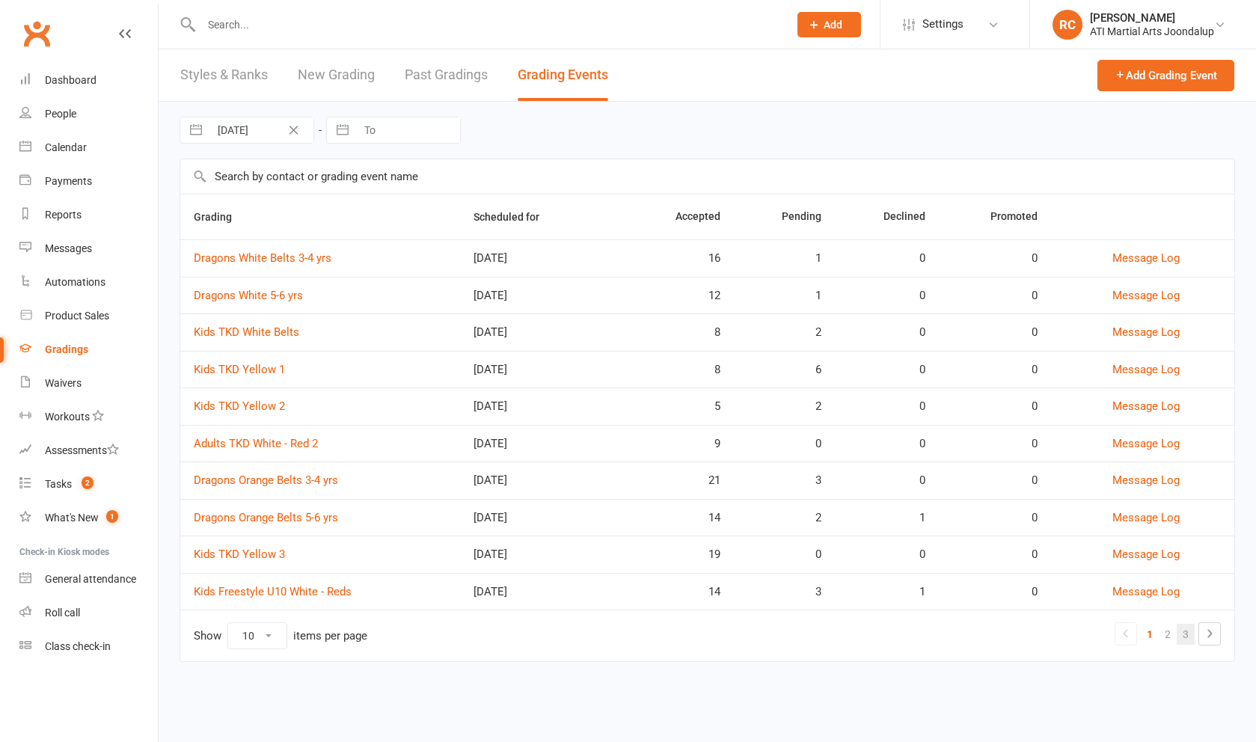
click at [1184, 638] on link "3" at bounding box center [1186, 634] width 18 height 21
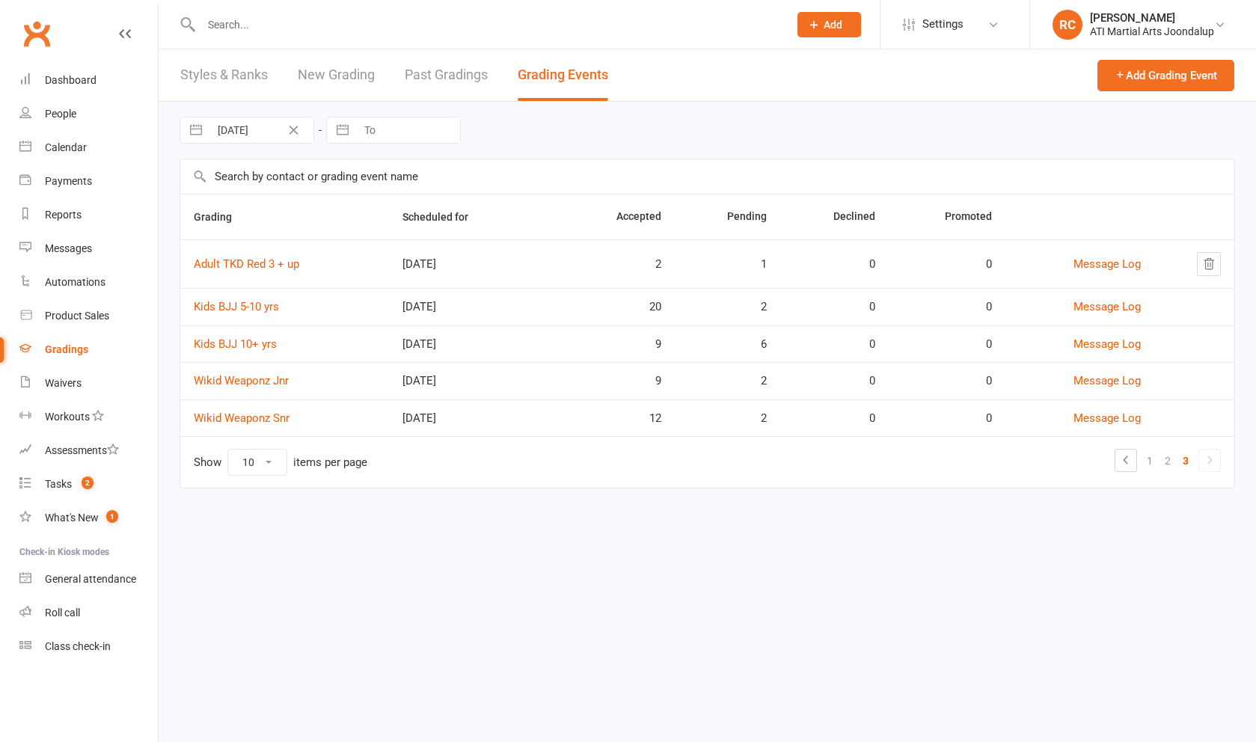
click at [260, 344] on td "Kids BJJ 10+ yrs" at bounding box center [284, 343] width 209 height 37
click at [259, 351] on link "Kids BJJ 10+ yrs" at bounding box center [235, 343] width 83 height 13
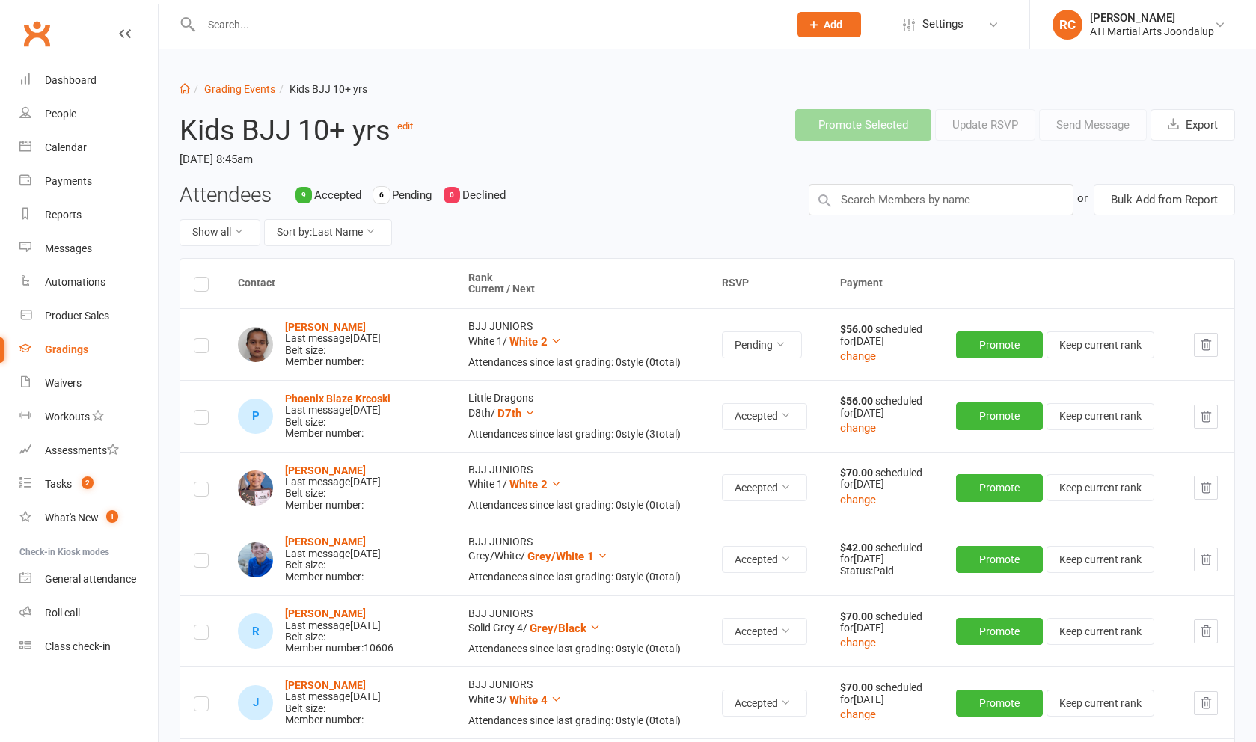
click at [1203, 421] on icon "button" at bounding box center [1206, 416] width 10 height 10
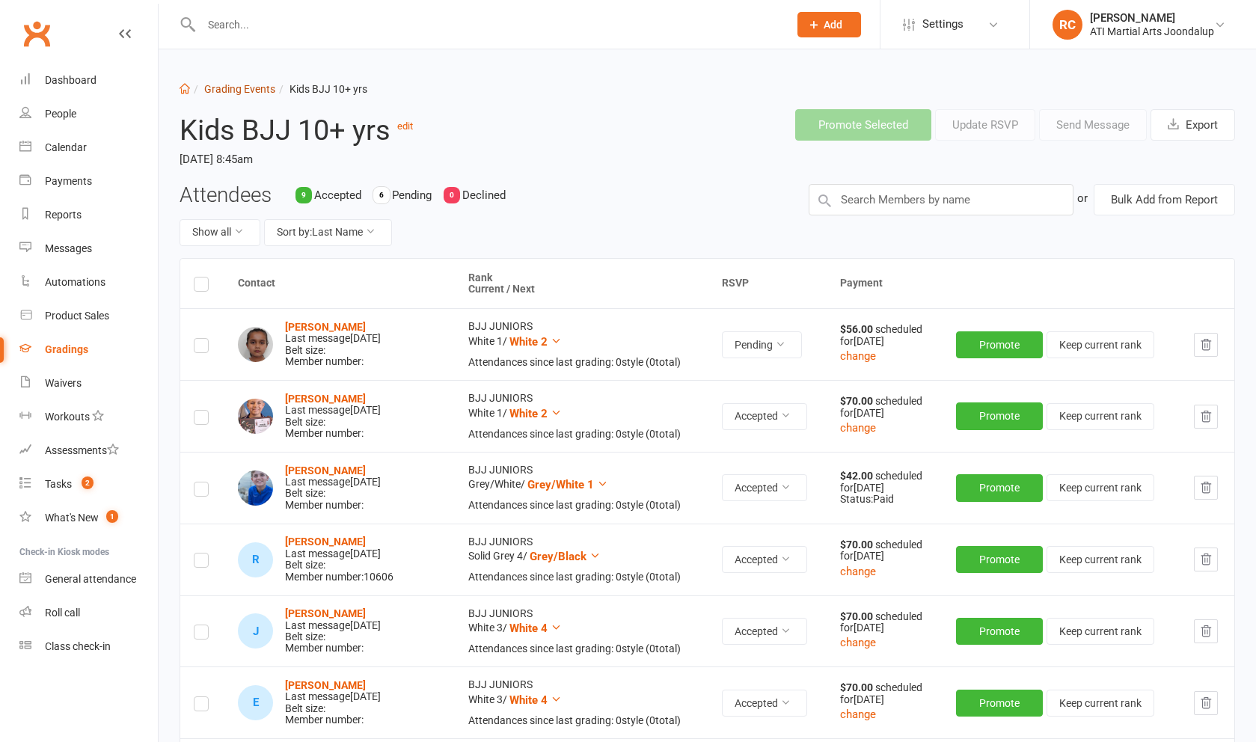
click at [253, 93] on link "Grading Events" at bounding box center [239, 89] width 71 height 12
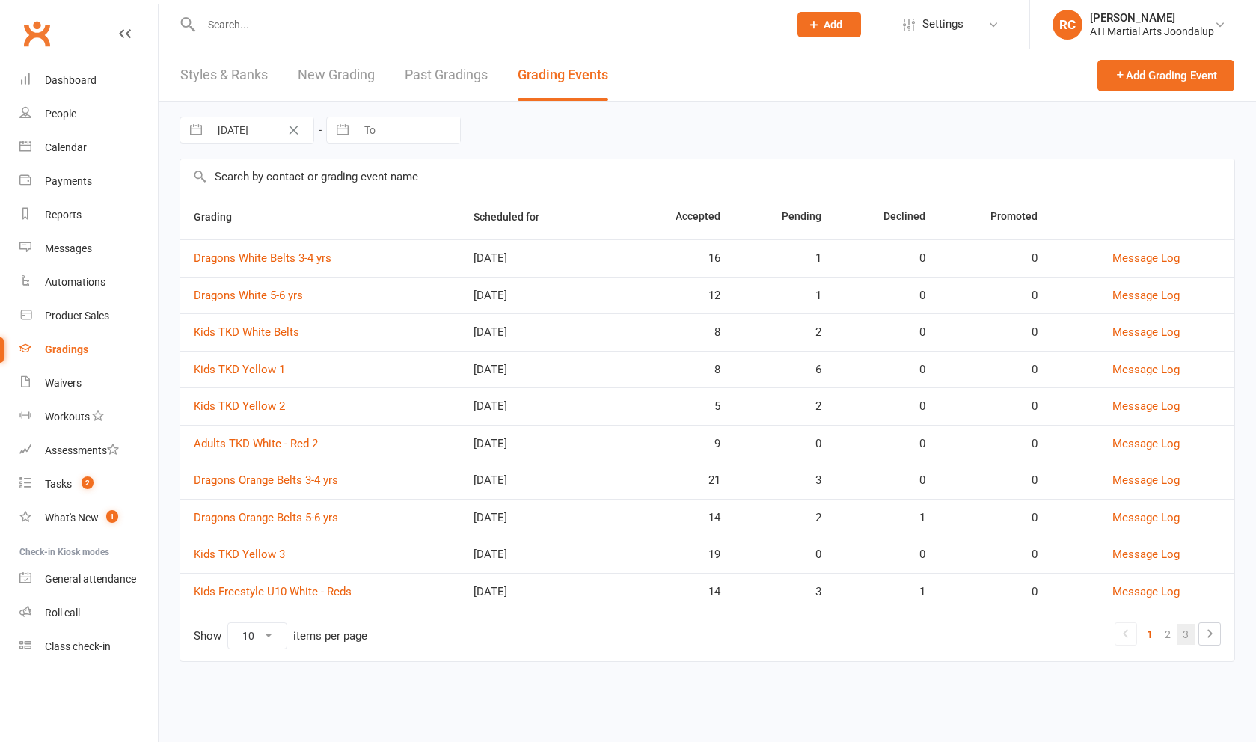
click at [1189, 640] on link "3" at bounding box center [1186, 634] width 18 height 21
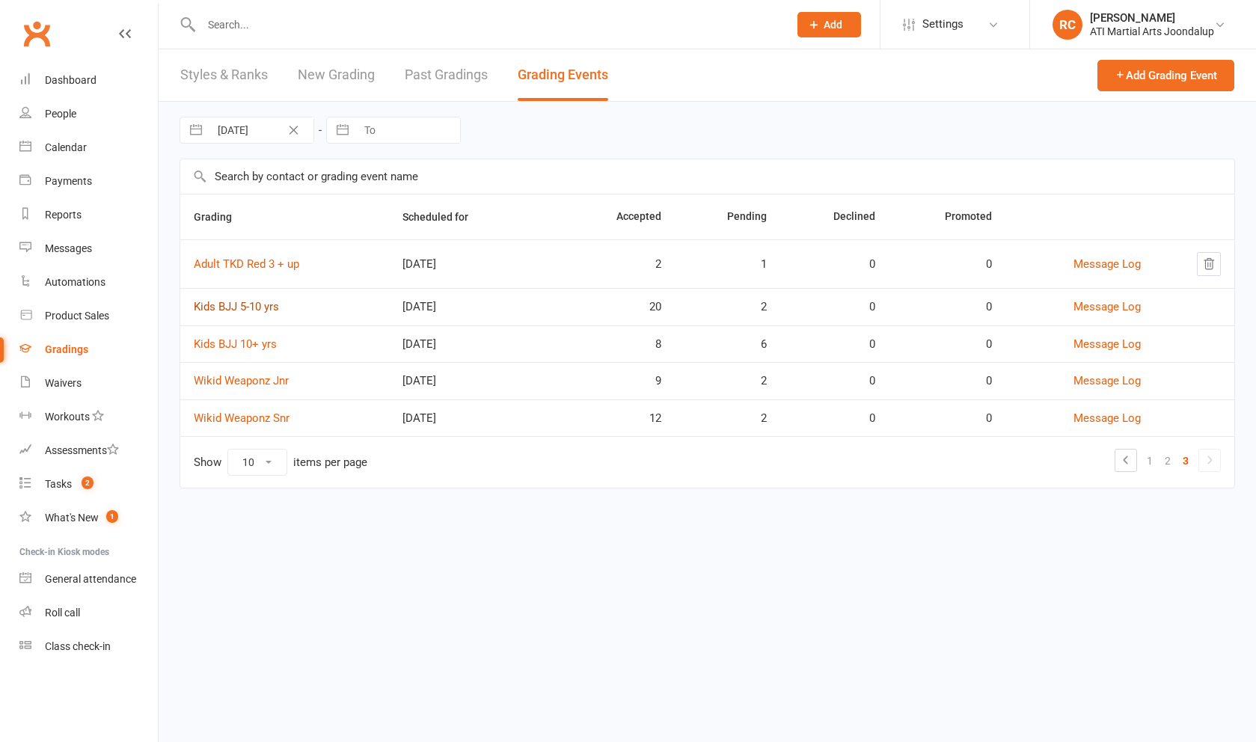
click at [253, 313] on link "Kids BJJ 5-10 yrs" at bounding box center [236, 306] width 85 height 13
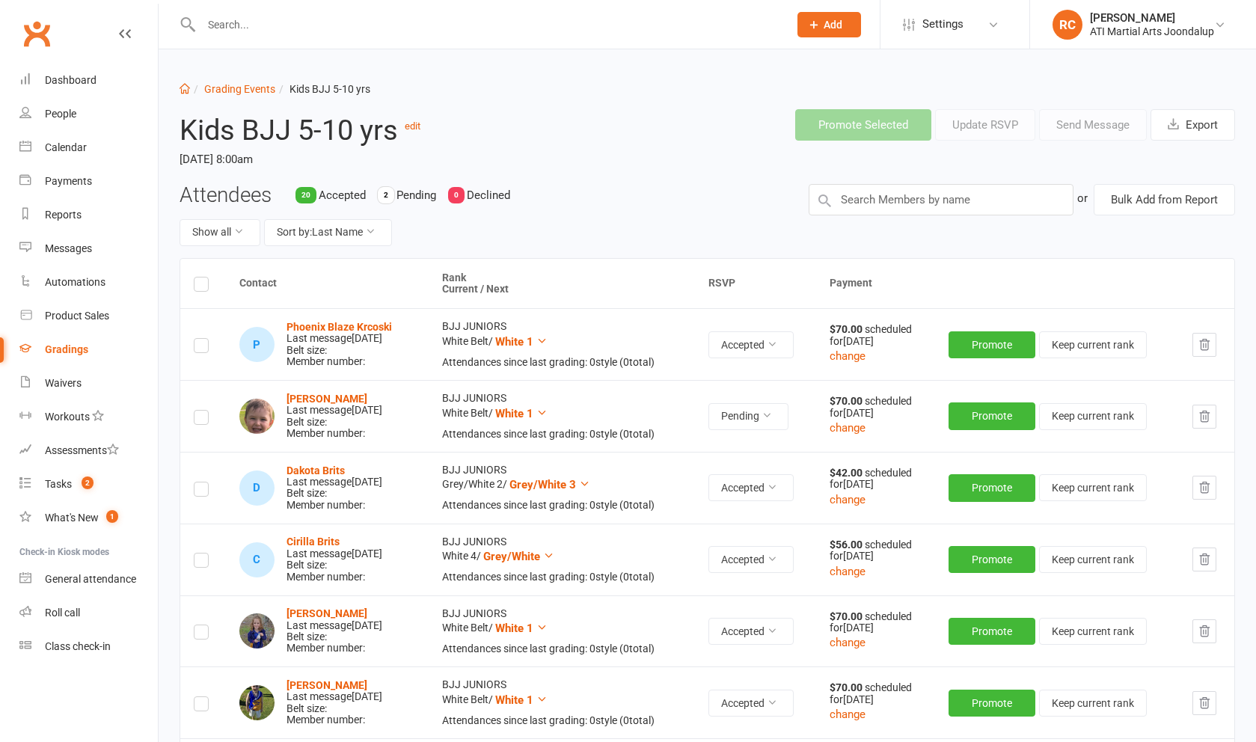
click at [255, 32] on input "text" at bounding box center [487, 24] width 581 height 21
click at [256, 89] on link "Grading Events" at bounding box center [239, 89] width 71 height 12
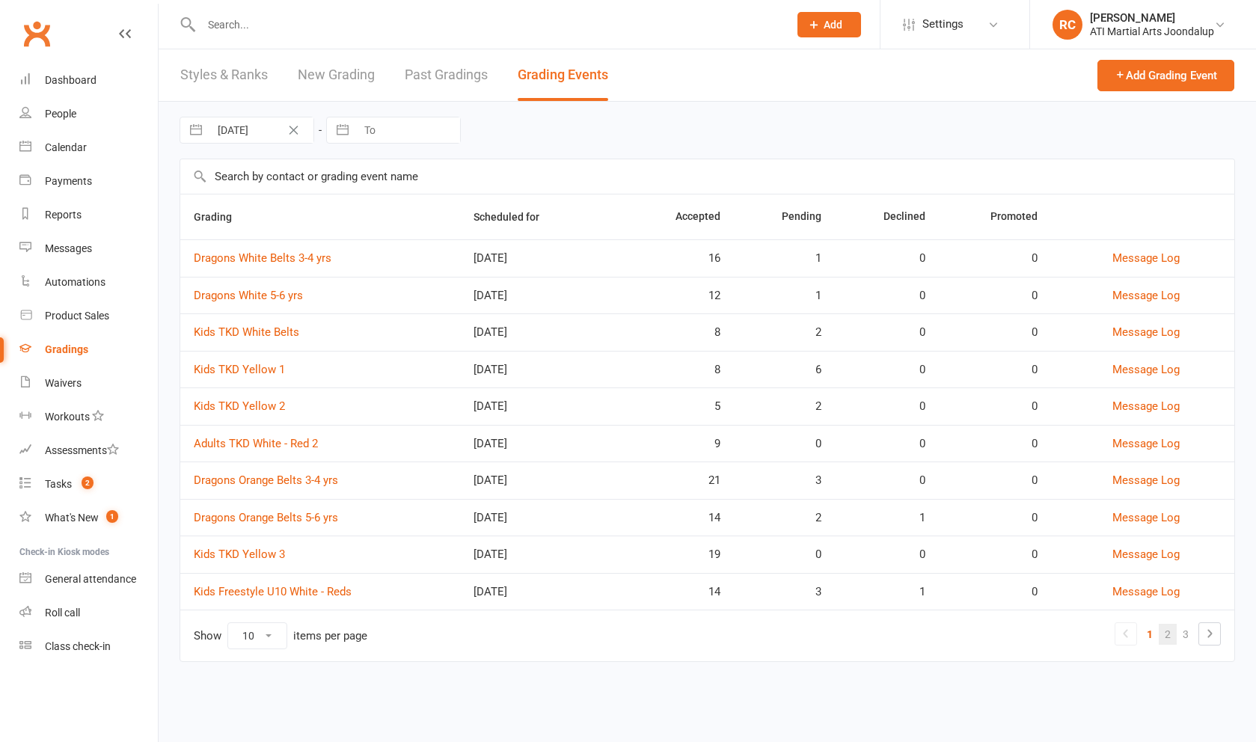
click at [1162, 640] on link "2" at bounding box center [1168, 634] width 18 height 21
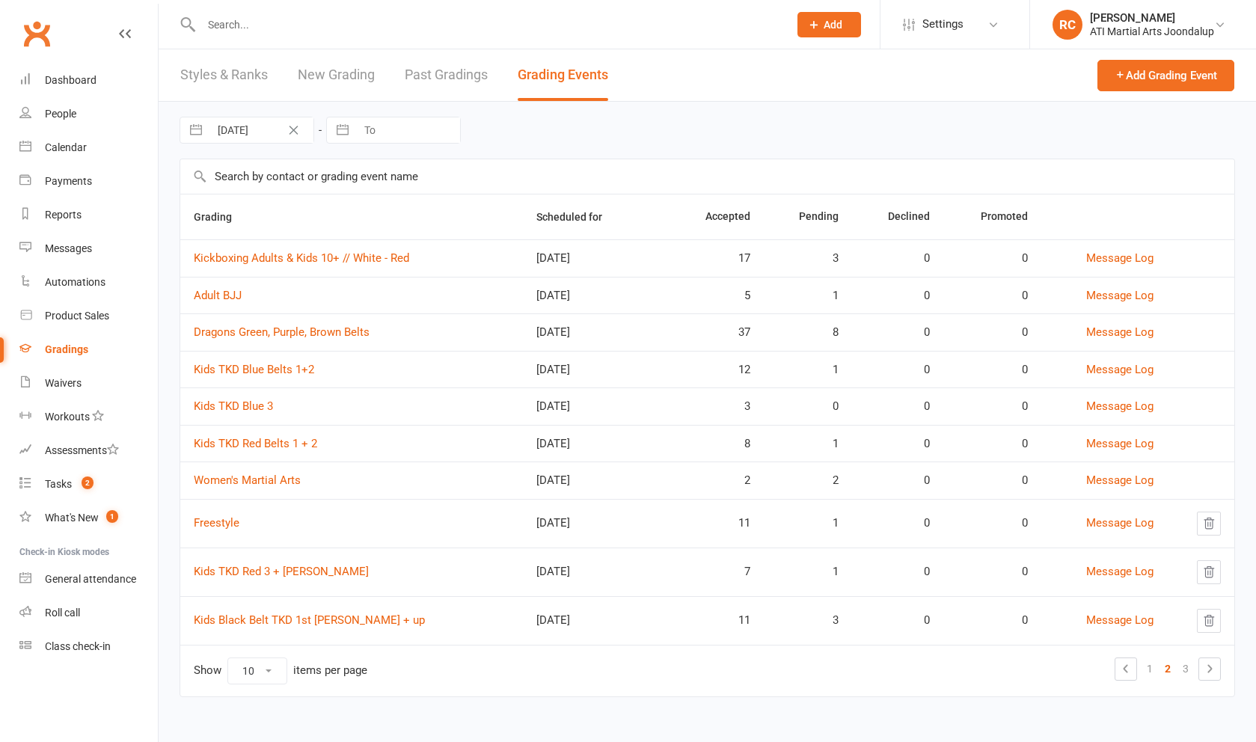
click at [350, 264] on link "Kickboxing Adults & Kids 10+ // White - Red" at bounding box center [301, 257] width 215 height 13
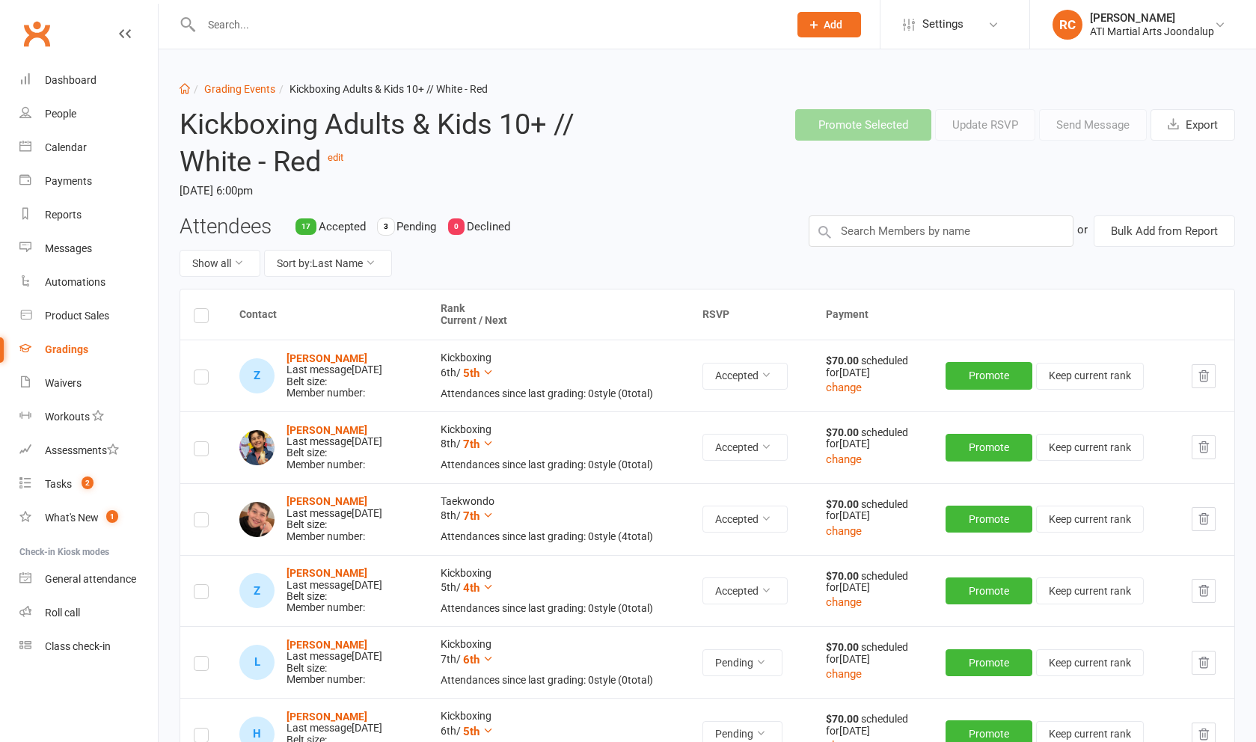
click at [327, 16] on input "text" at bounding box center [487, 24] width 581 height 21
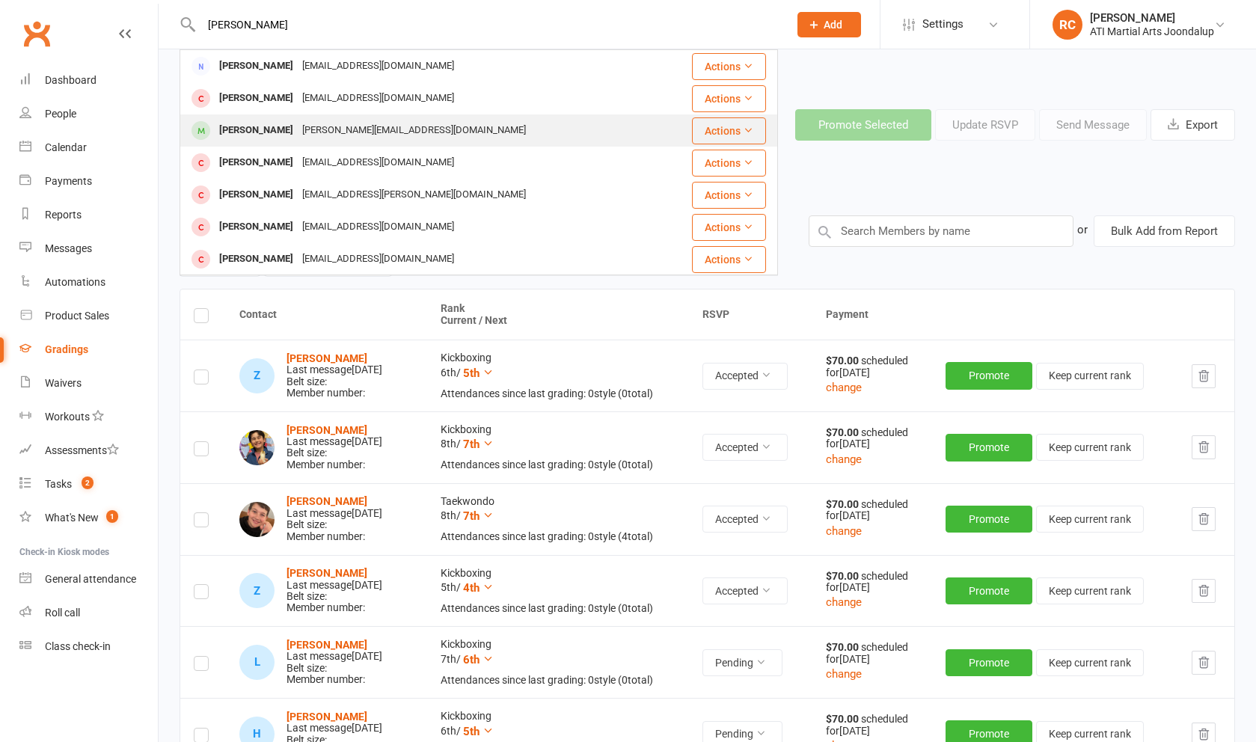
type input "[PERSON_NAME]"
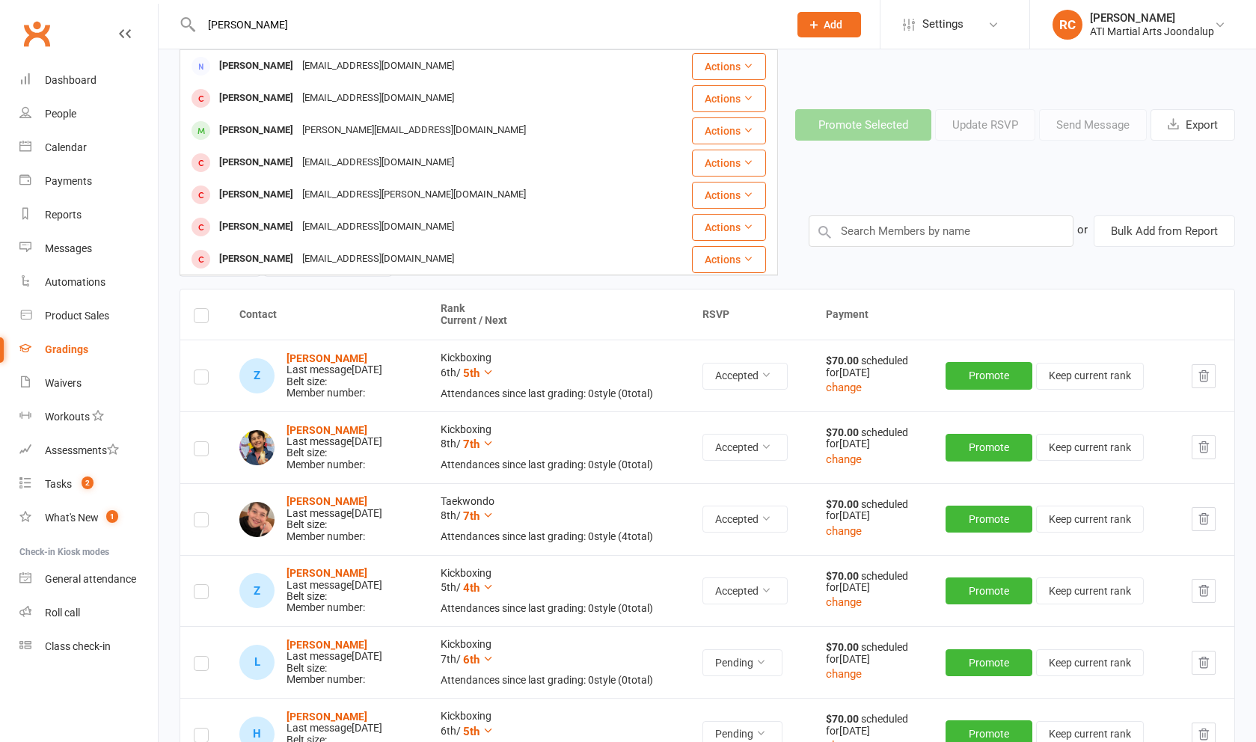
click at [355, 134] on div "[PERSON_NAME][EMAIL_ADDRESS][DOMAIN_NAME]" at bounding box center [414, 131] width 233 height 22
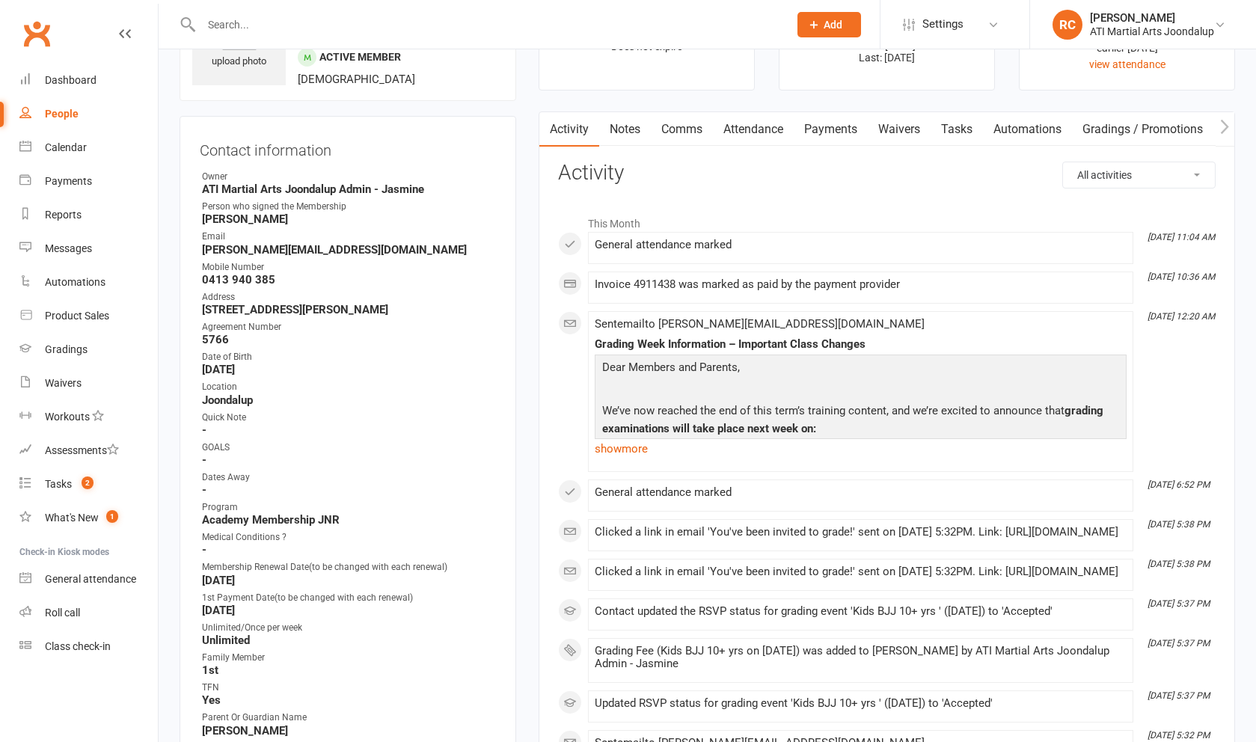
scroll to position [114, 0]
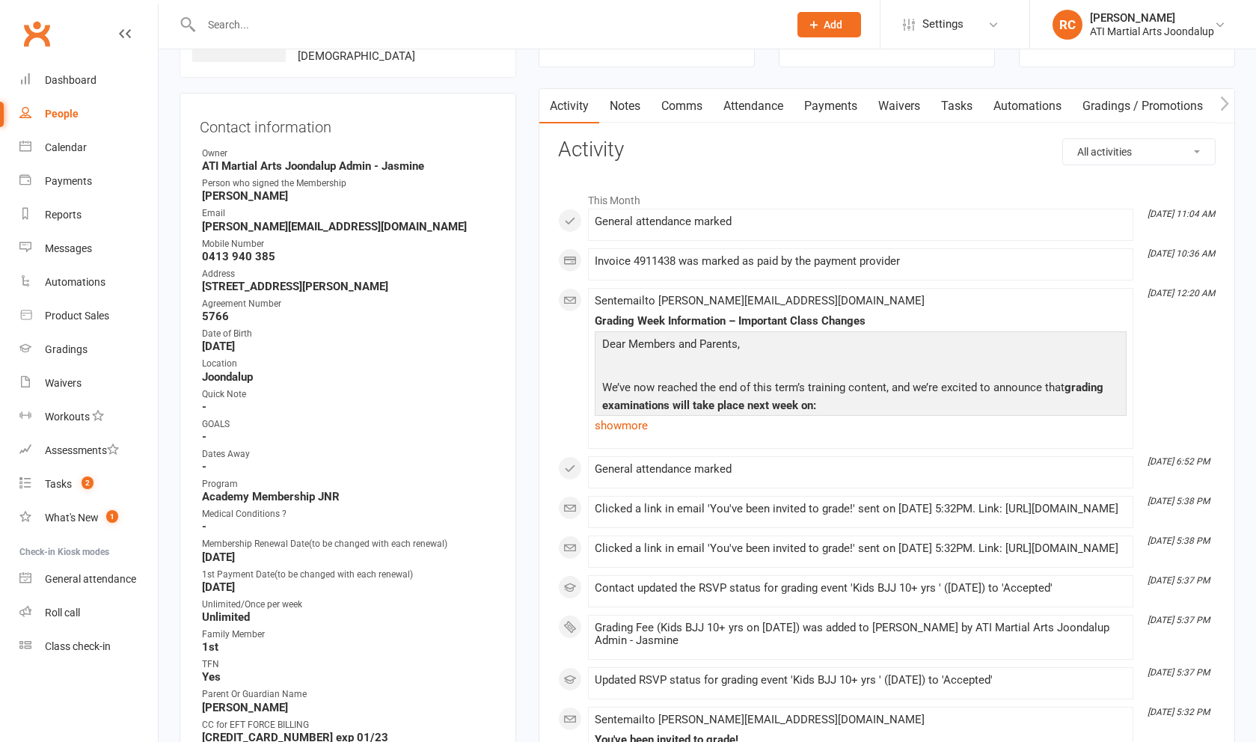
click at [336, 27] on input "text" at bounding box center [487, 24] width 581 height 21
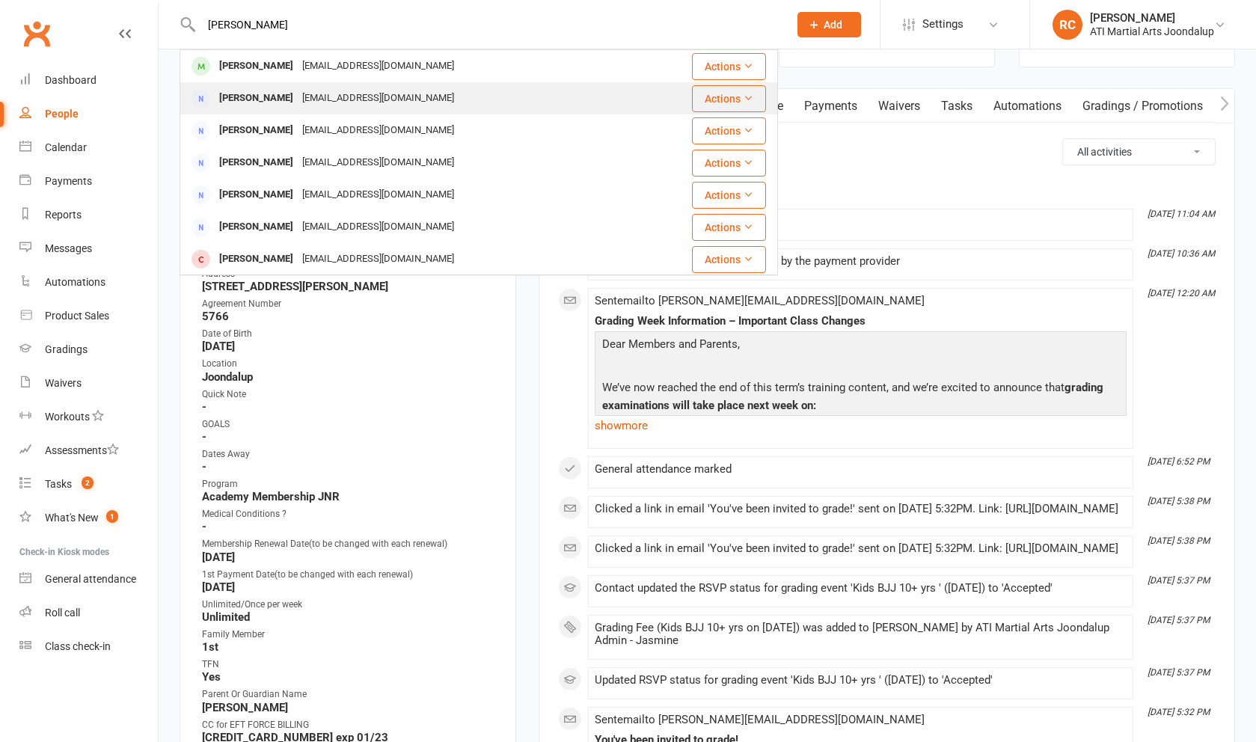
scroll to position [2, 0]
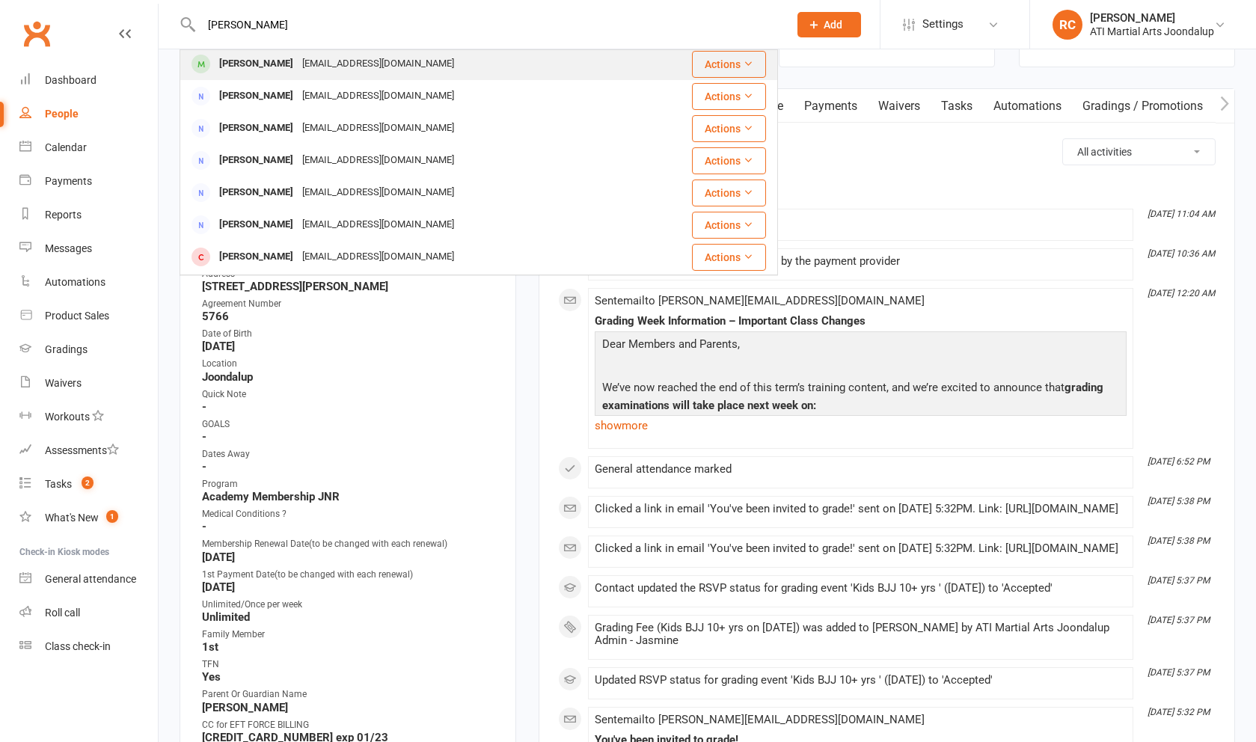
type input "[PERSON_NAME]"
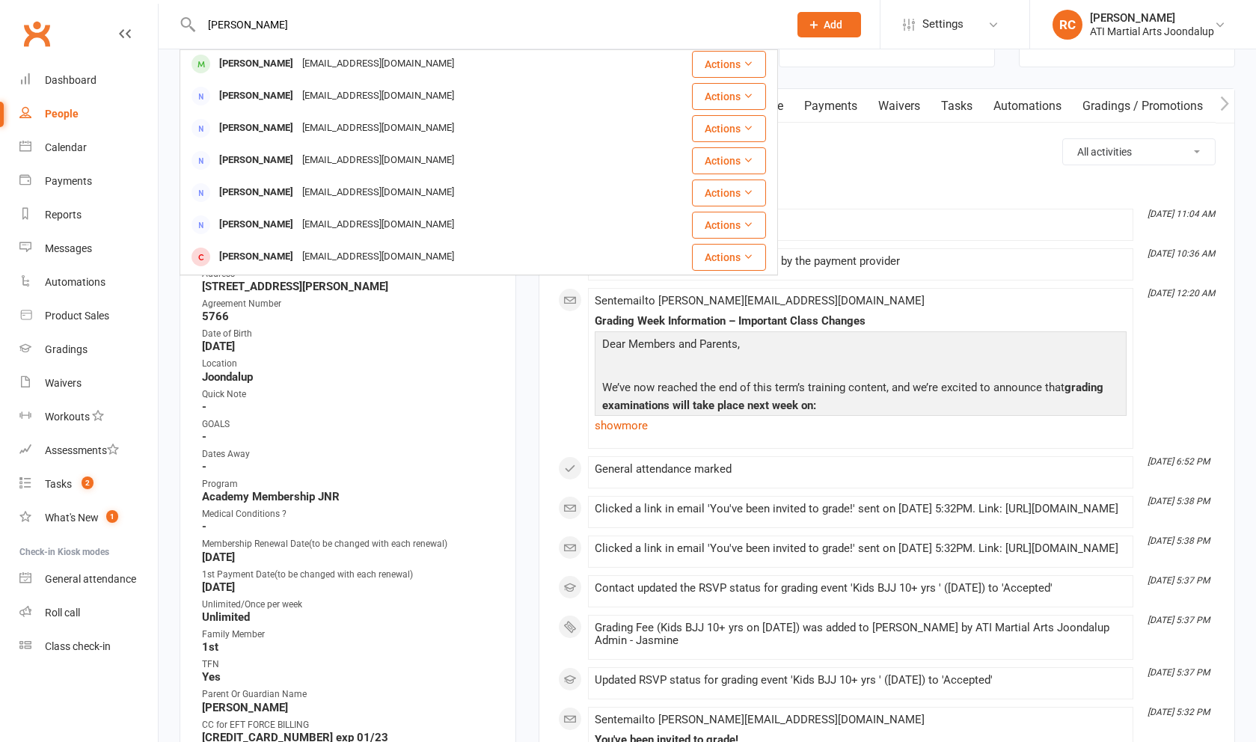
click at [298, 61] on div "[EMAIL_ADDRESS][DOMAIN_NAME]" at bounding box center [378, 64] width 161 height 22
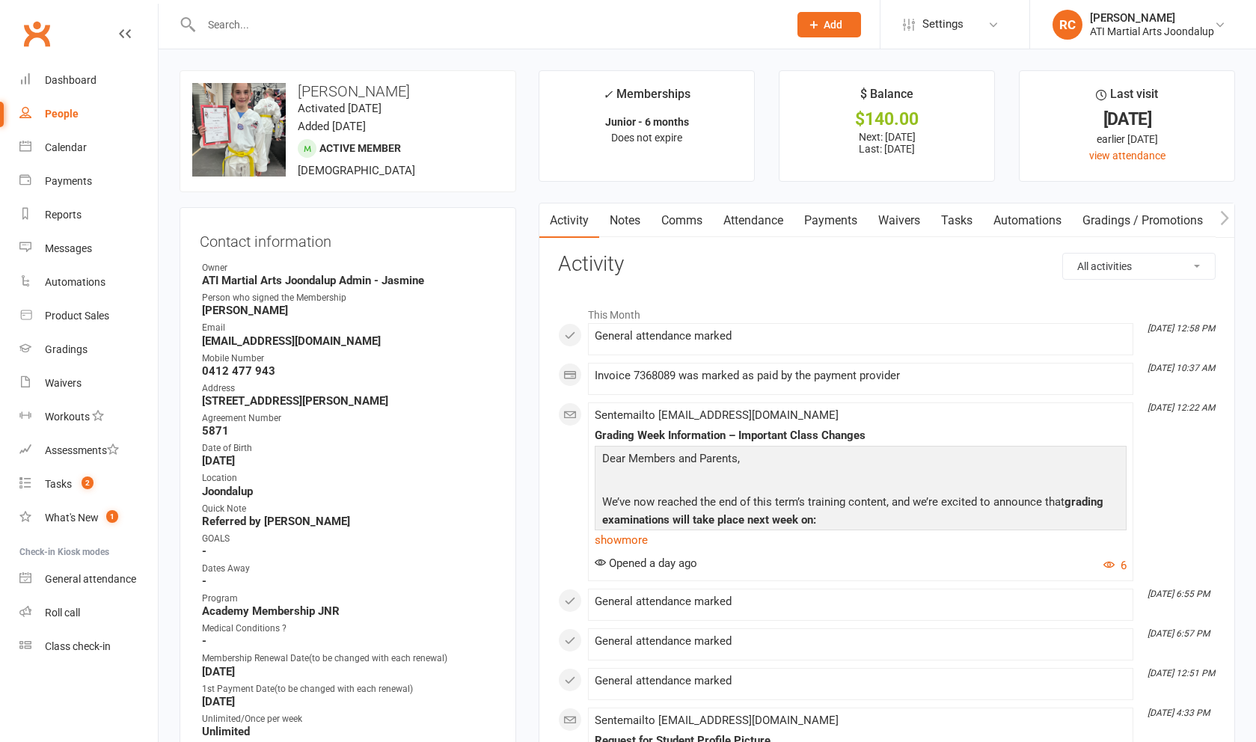
click at [260, 23] on input "text" at bounding box center [487, 24] width 581 height 21
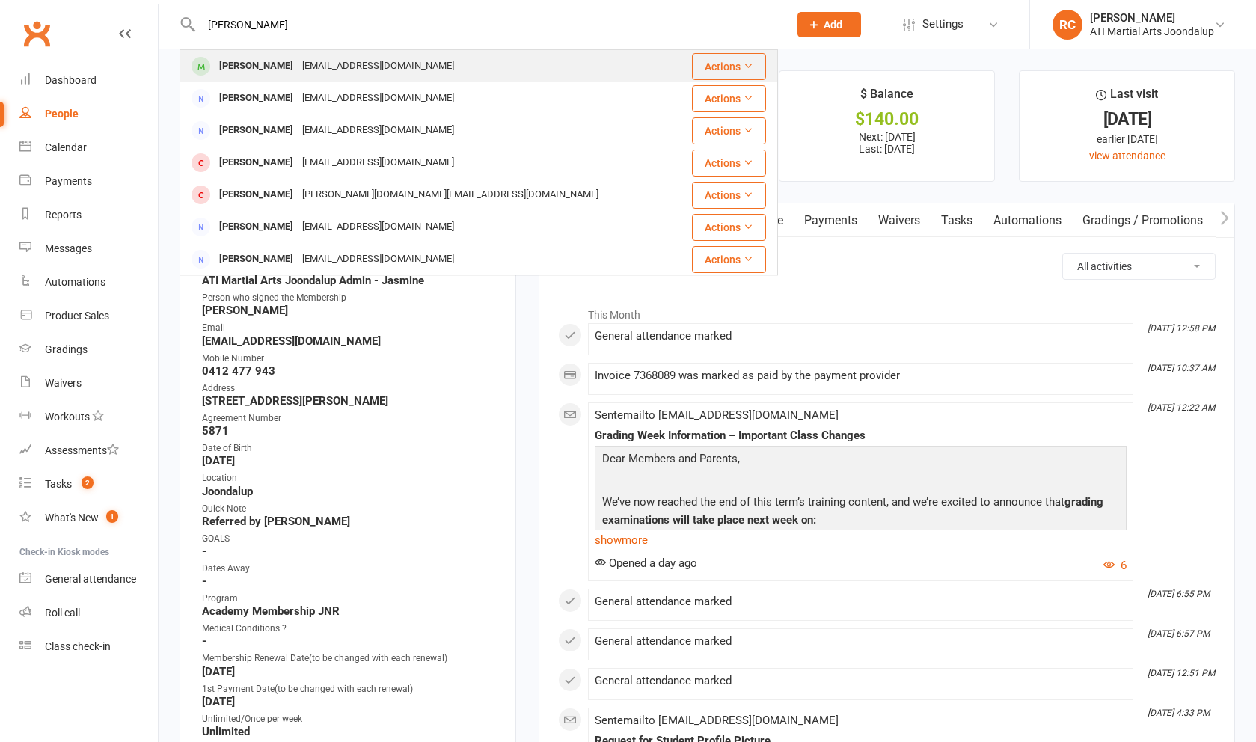
type input "[PERSON_NAME]"
click at [319, 80] on div "[PERSON_NAME] [EMAIL_ADDRESS][DOMAIN_NAME]" at bounding box center [429, 66] width 496 height 31
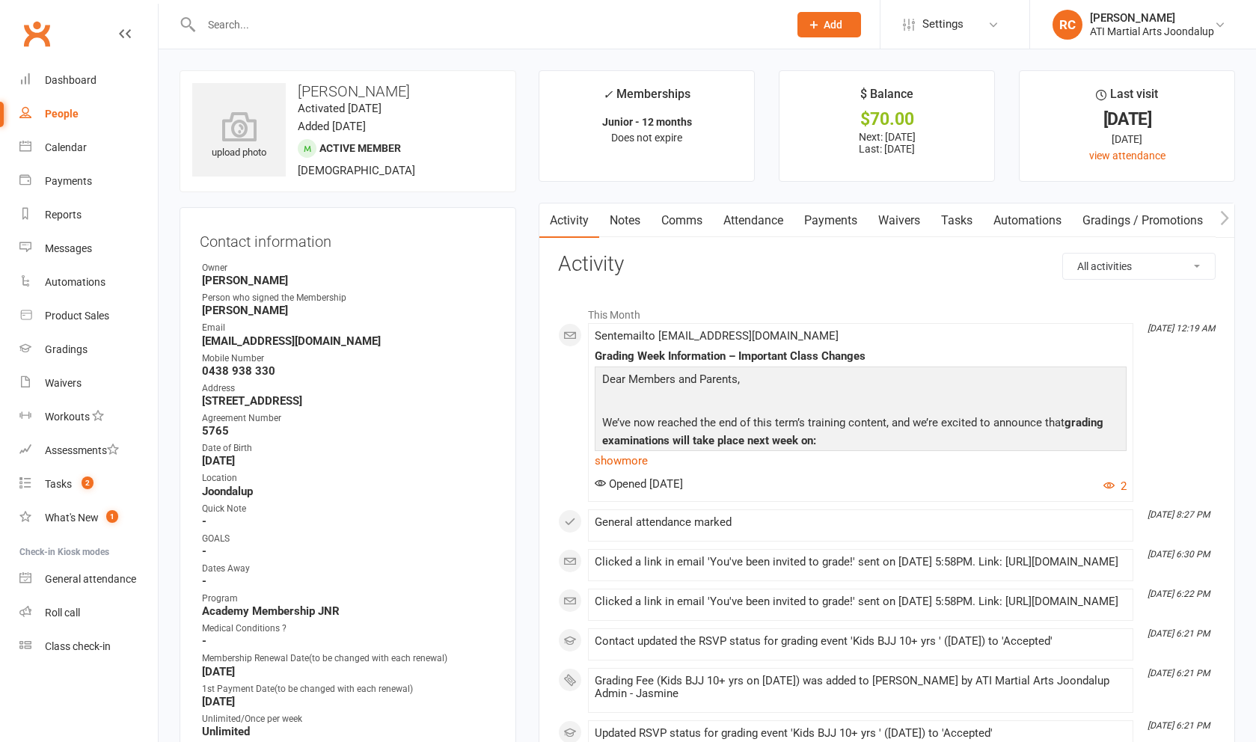
click at [627, 224] on link "Notes" at bounding box center [625, 220] width 52 height 34
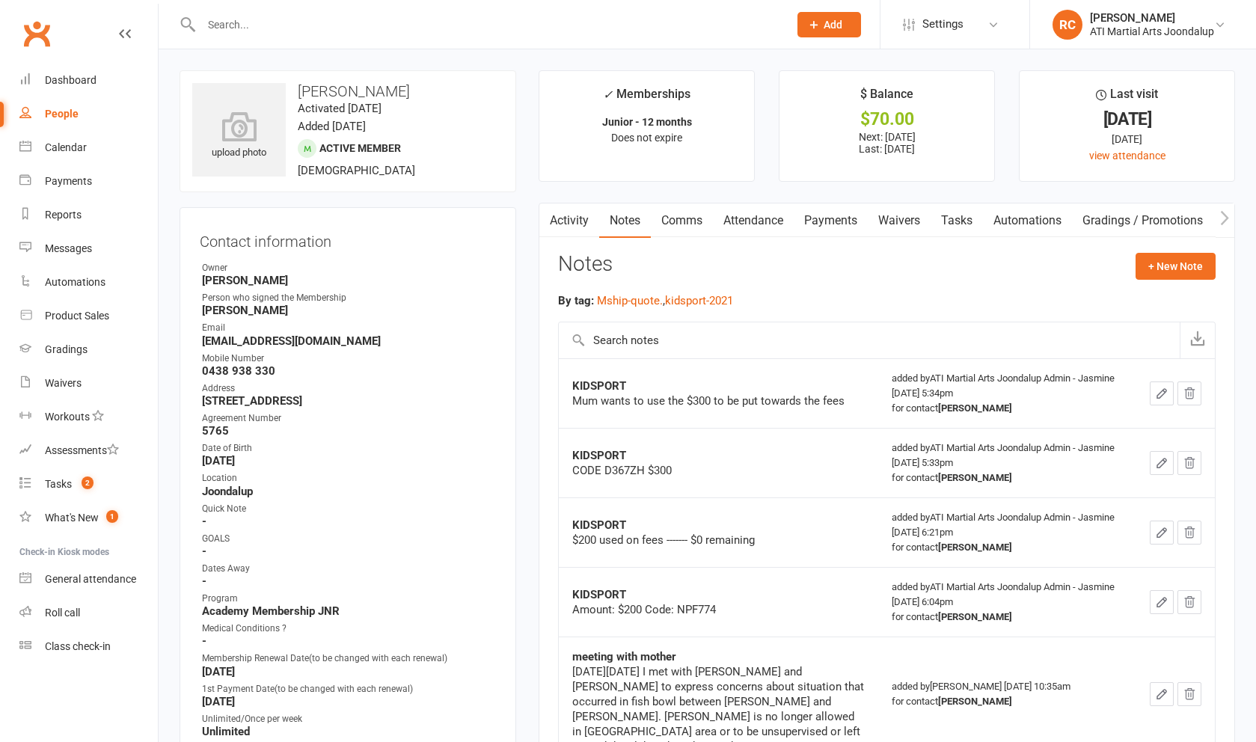
click at [836, 221] on link "Payments" at bounding box center [831, 220] width 74 height 34
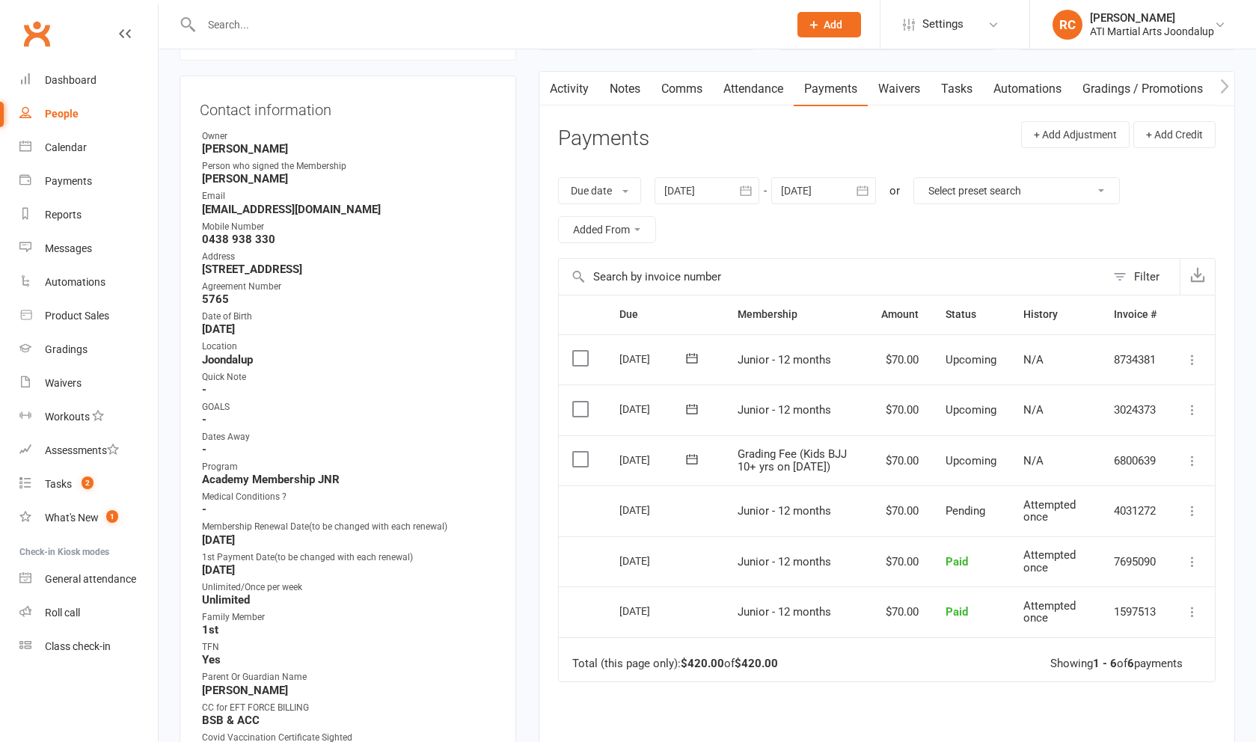
scroll to position [138, 0]
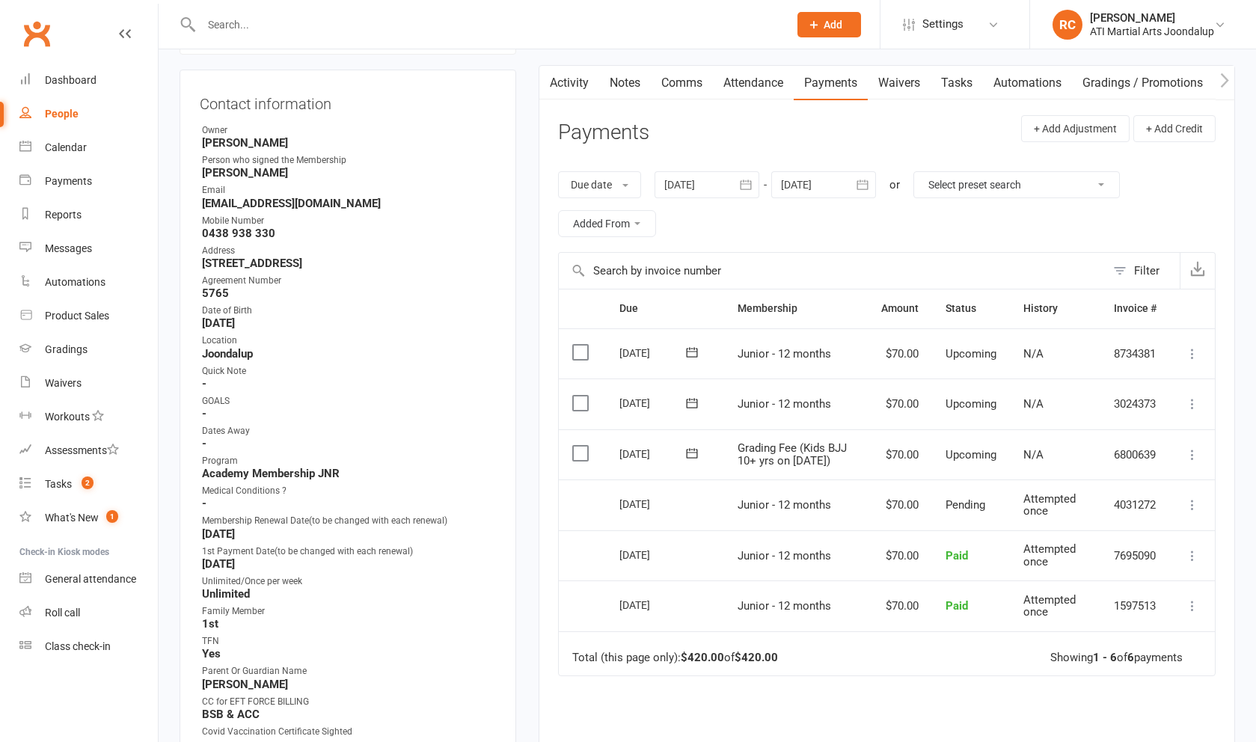
click at [700, 186] on div at bounding box center [706, 184] width 105 height 27
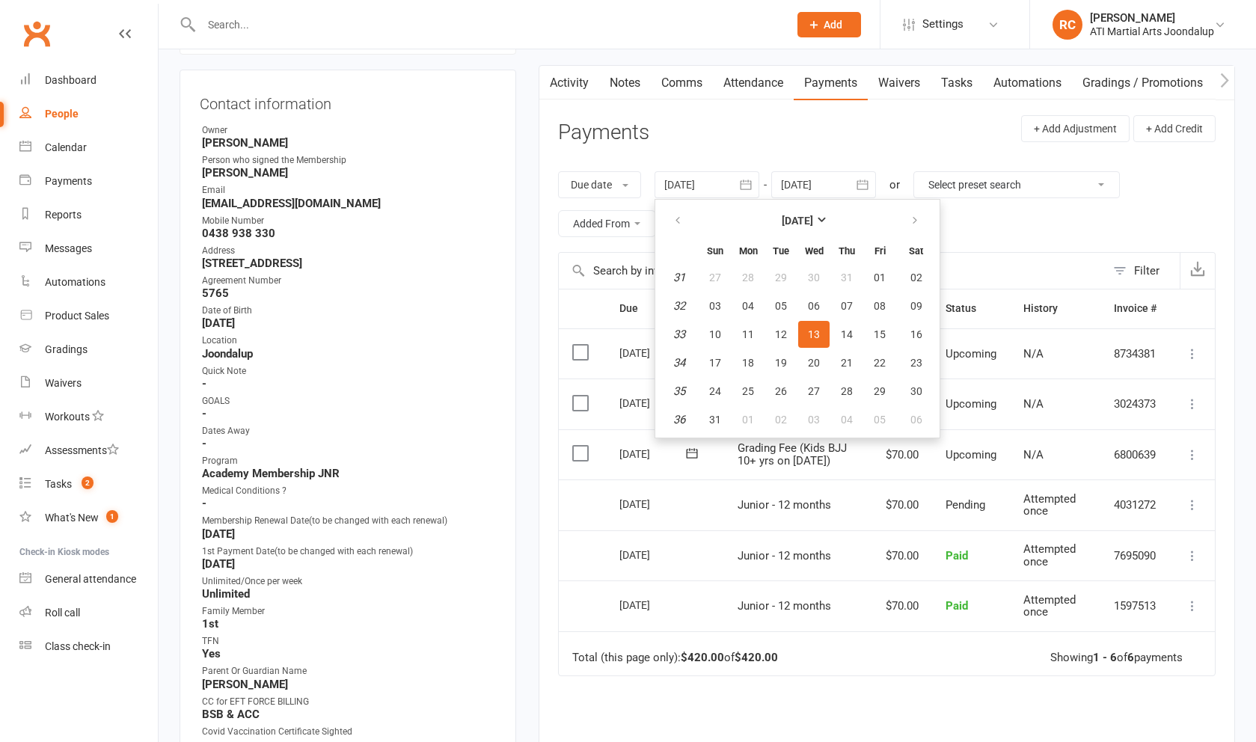
scroll to position [138, 1]
drag, startPoint x: 681, startPoint y: 215, endPoint x: 684, endPoint y: 231, distance: 16.1
click at [681, 215] on icon "button" at bounding box center [677, 219] width 10 height 12
click at [828, 375] on button "23" at bounding box center [813, 363] width 31 height 27
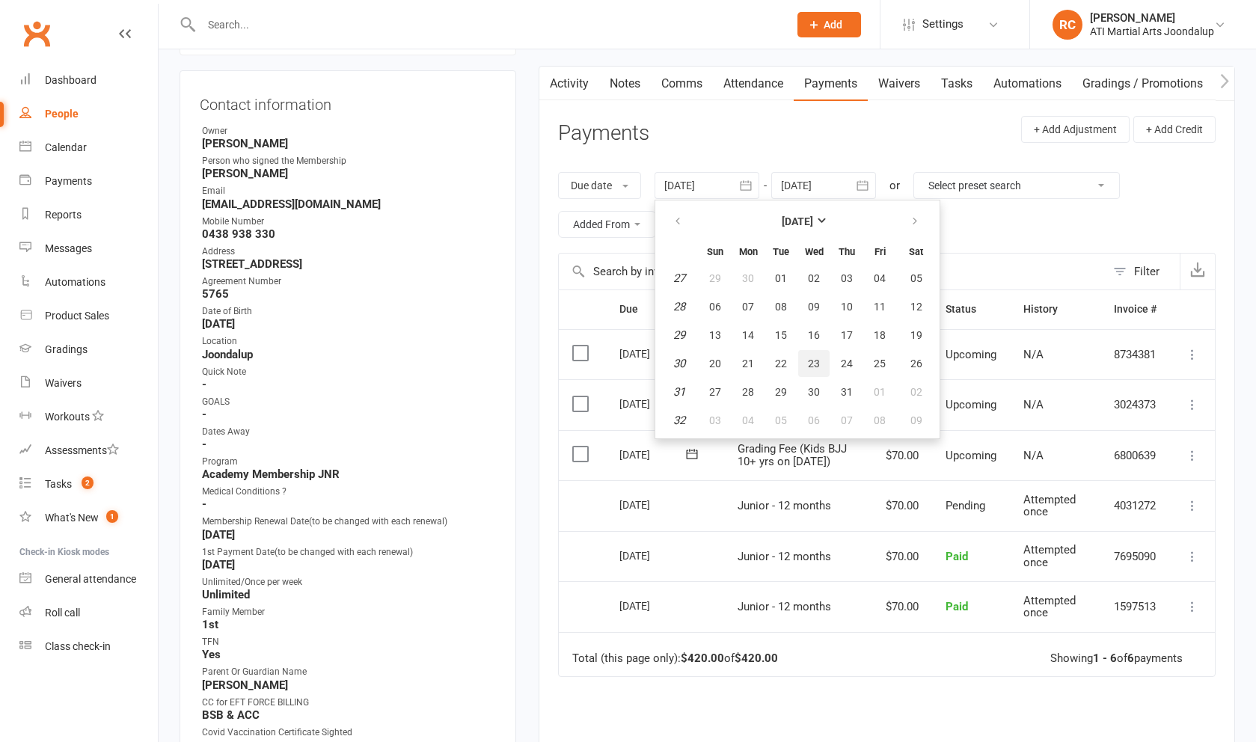
type input "[DATE]"
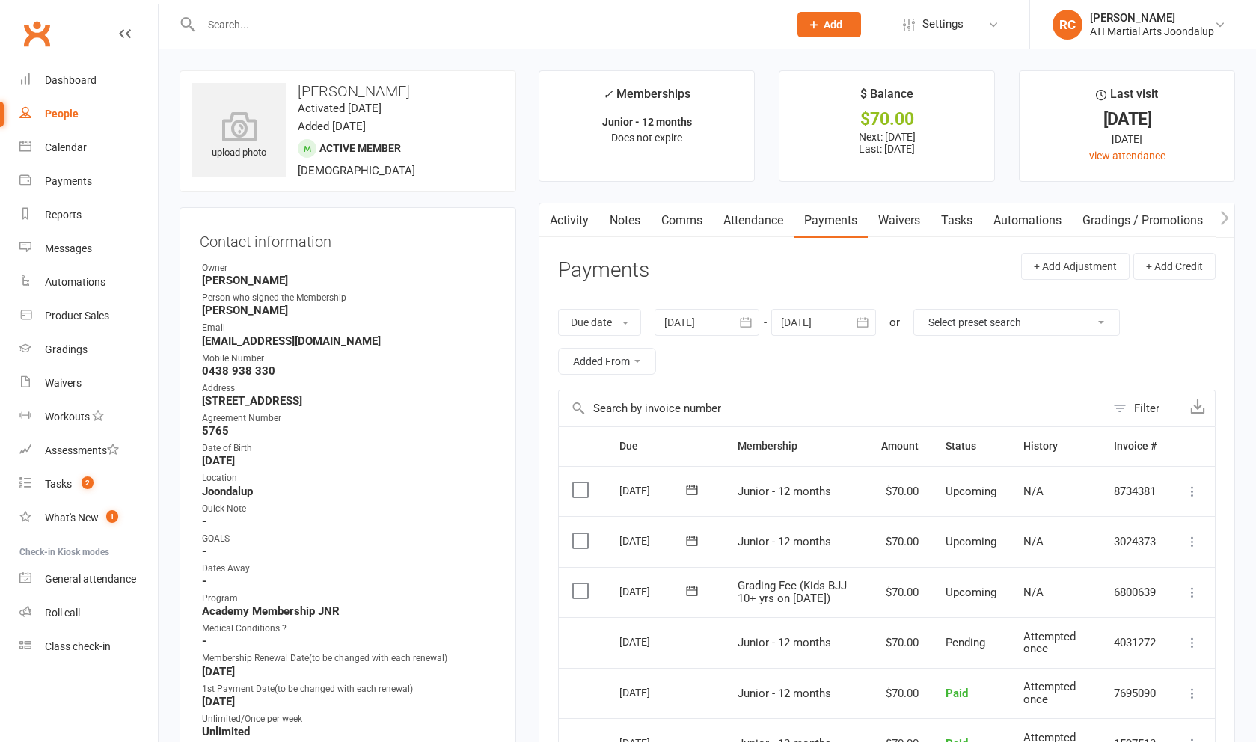
scroll to position [0, 0]
click at [625, 230] on link "Notes" at bounding box center [625, 220] width 52 height 34
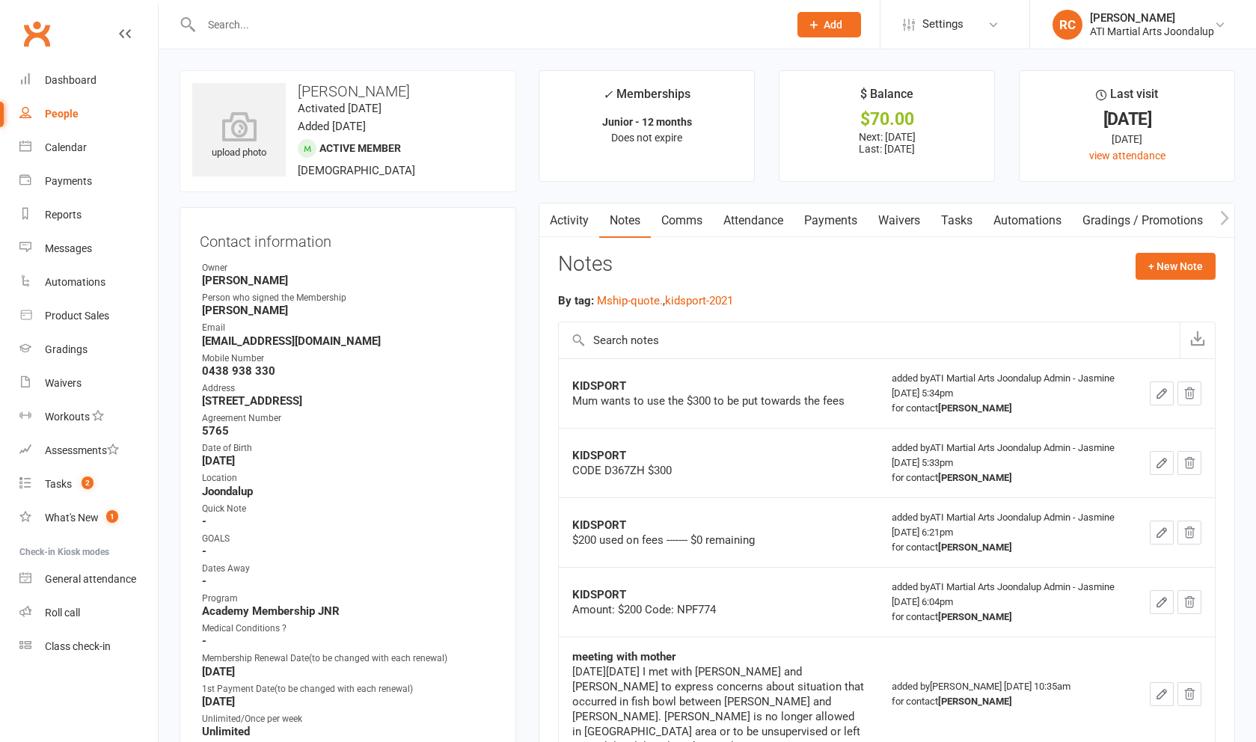
drag, startPoint x: 833, startPoint y: 227, endPoint x: 836, endPoint y: 244, distance: 16.7
click at [833, 227] on link "Payments" at bounding box center [831, 220] width 74 height 34
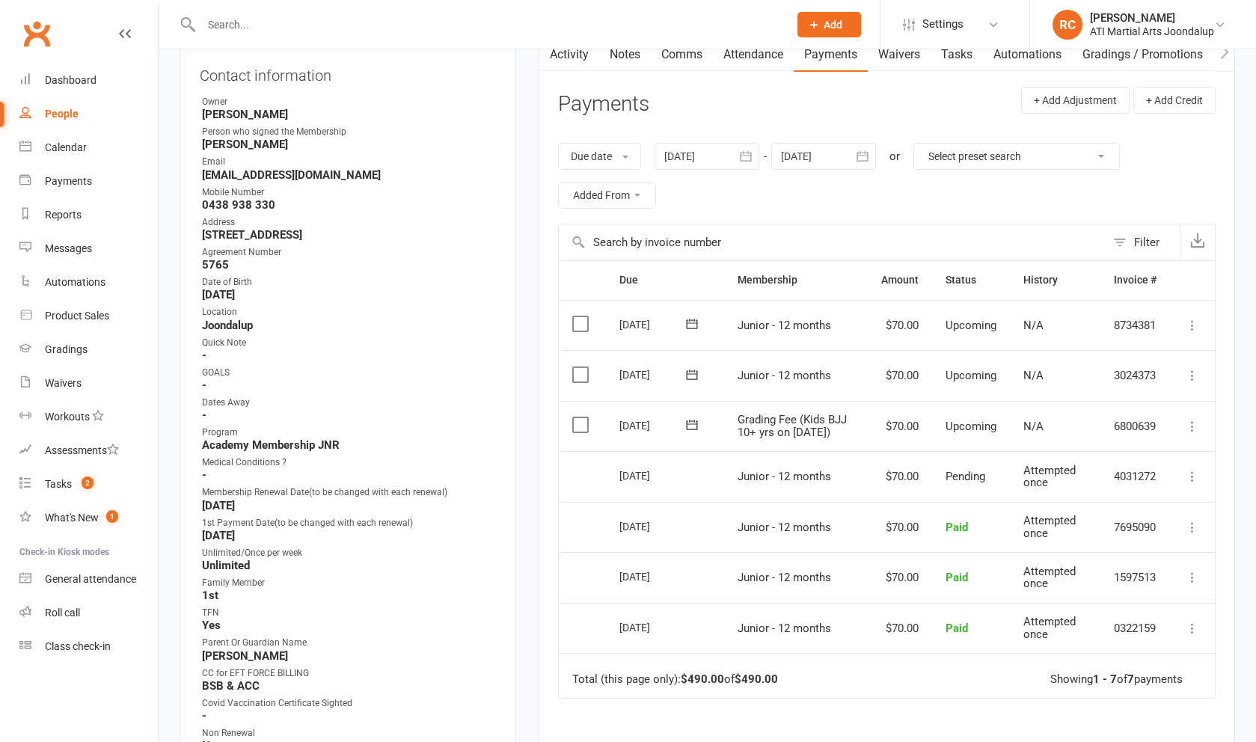
scroll to position [168, 0]
click at [582, 418] on label at bounding box center [582, 422] width 20 height 15
click at [582, 415] on input "checkbox" at bounding box center [577, 415] width 10 height 0
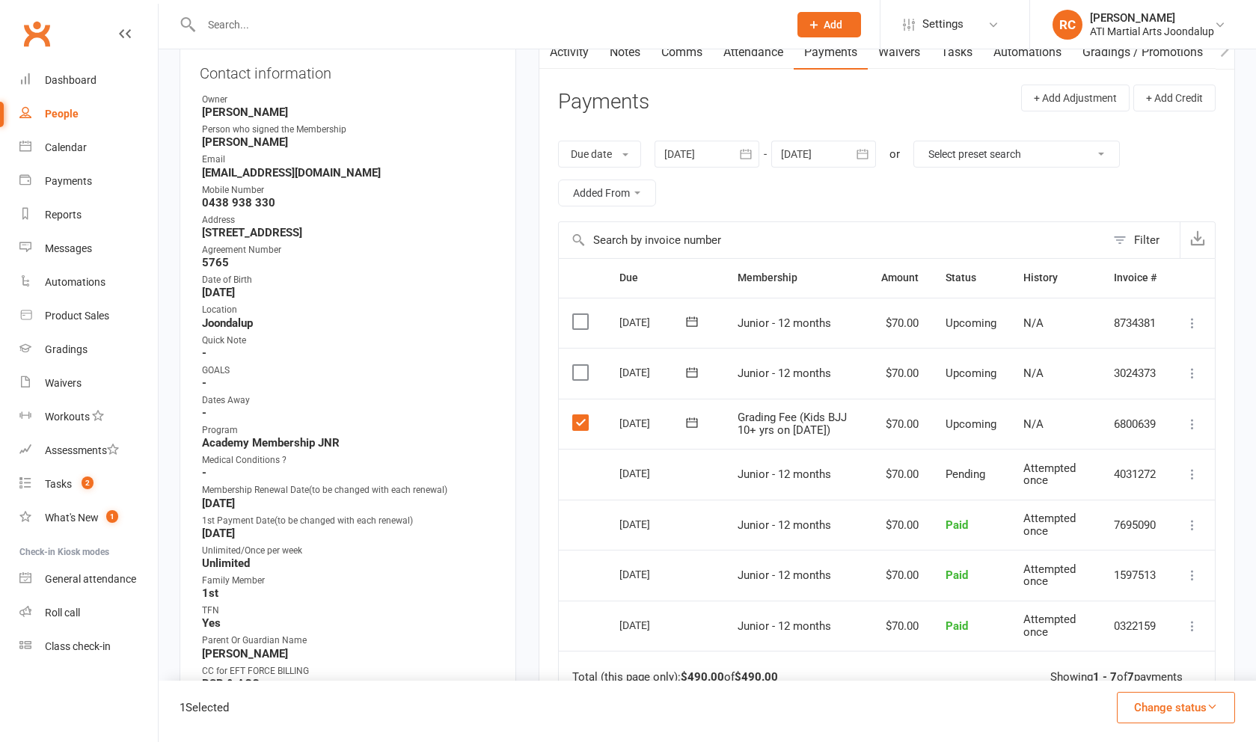
click at [581, 372] on label at bounding box center [582, 372] width 20 height 15
click at [581, 365] on input "checkbox" at bounding box center [577, 365] width 10 height 0
click at [576, 316] on label at bounding box center [582, 321] width 20 height 15
click at [576, 314] on input "checkbox" at bounding box center [577, 314] width 10 height 0
drag, startPoint x: 815, startPoint y: 154, endPoint x: 827, endPoint y: 156, distance: 12.2
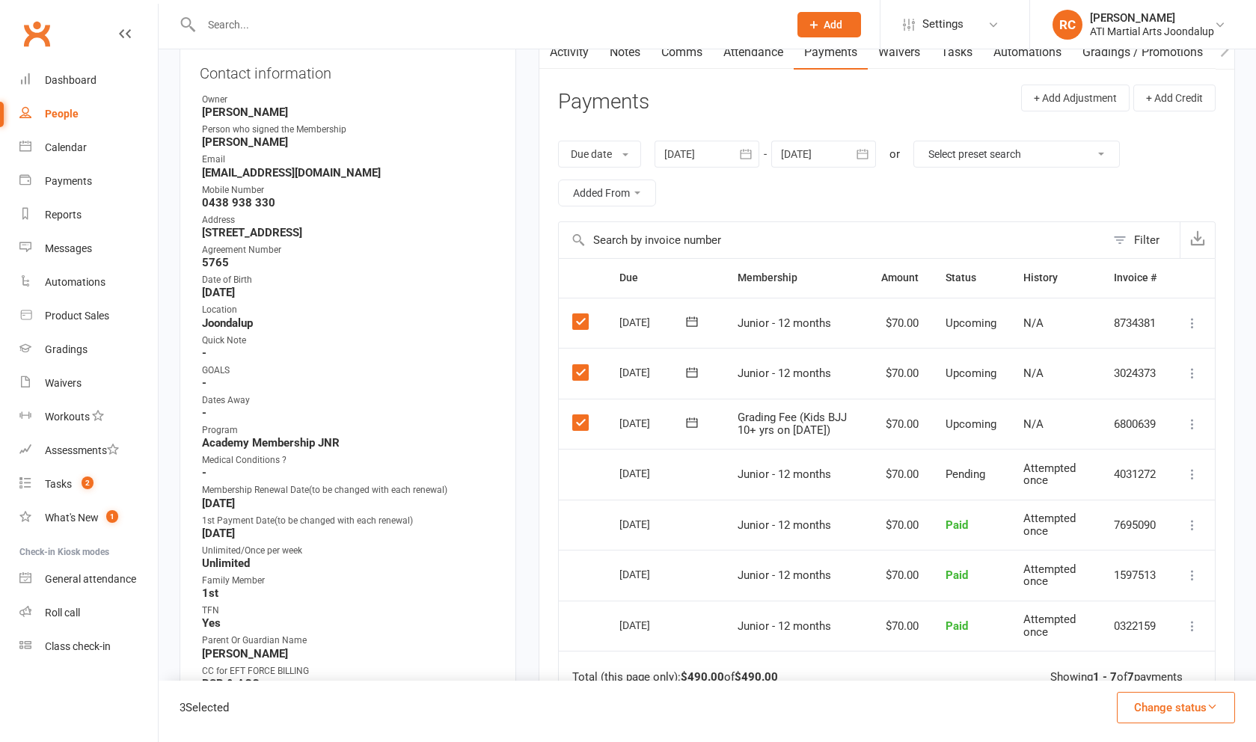
click at [815, 154] on div at bounding box center [823, 154] width 105 height 27
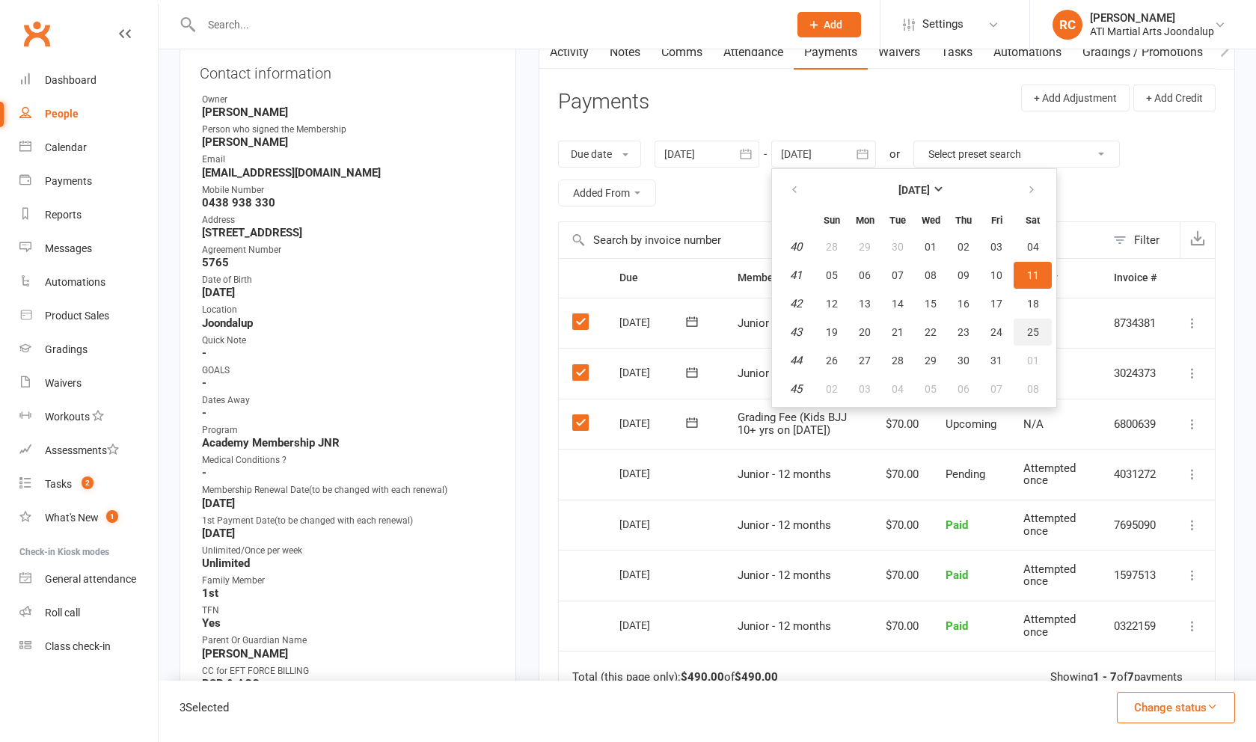
click at [1027, 341] on button "25" at bounding box center [1033, 332] width 38 height 27
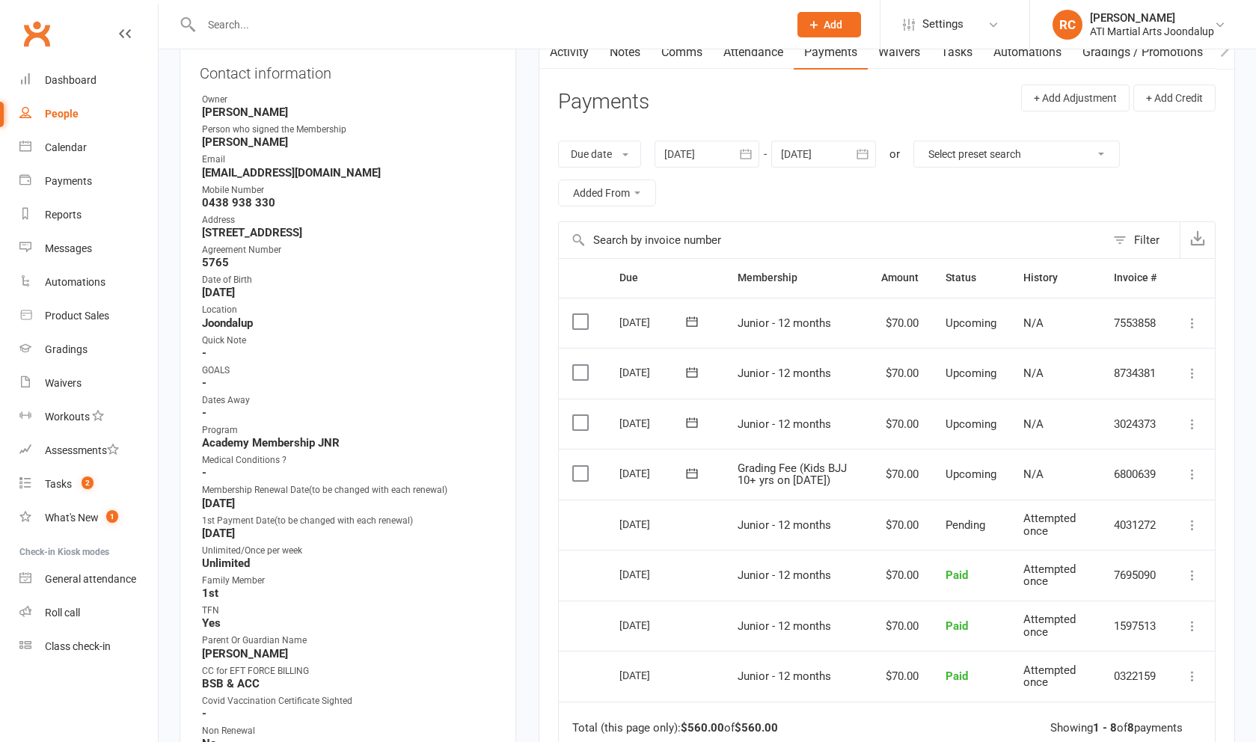
drag, startPoint x: 574, startPoint y: 464, endPoint x: 576, endPoint y: 419, distance: 44.9
click at [575, 466] on label at bounding box center [582, 473] width 20 height 15
click at [575, 466] on input "checkbox" at bounding box center [577, 466] width 10 height 0
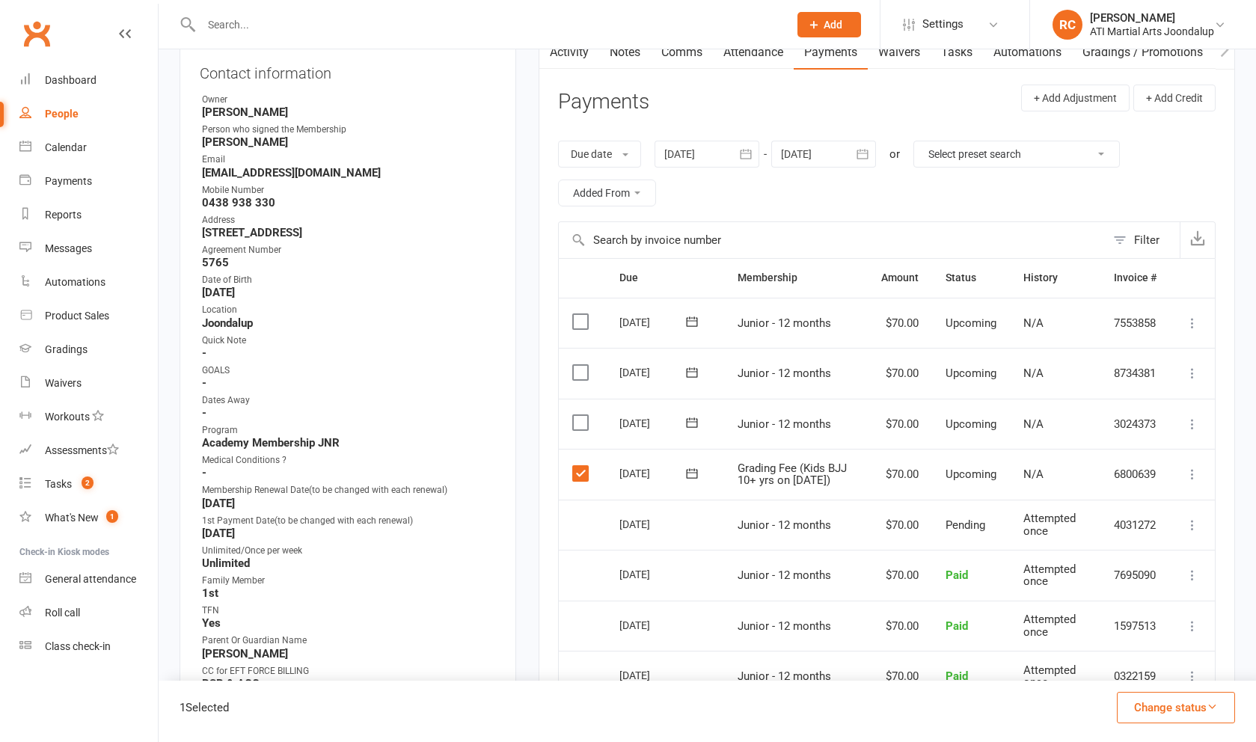
drag, startPoint x: 577, startPoint y: 404, endPoint x: 580, endPoint y: 417, distance: 13.8
click at [577, 403] on td "Select this" at bounding box center [582, 424] width 47 height 51
click at [580, 417] on label at bounding box center [582, 422] width 20 height 15
click at [580, 415] on input "checkbox" at bounding box center [577, 415] width 10 height 0
drag, startPoint x: 574, startPoint y: 373, endPoint x: 562, endPoint y: 373, distance: 12.7
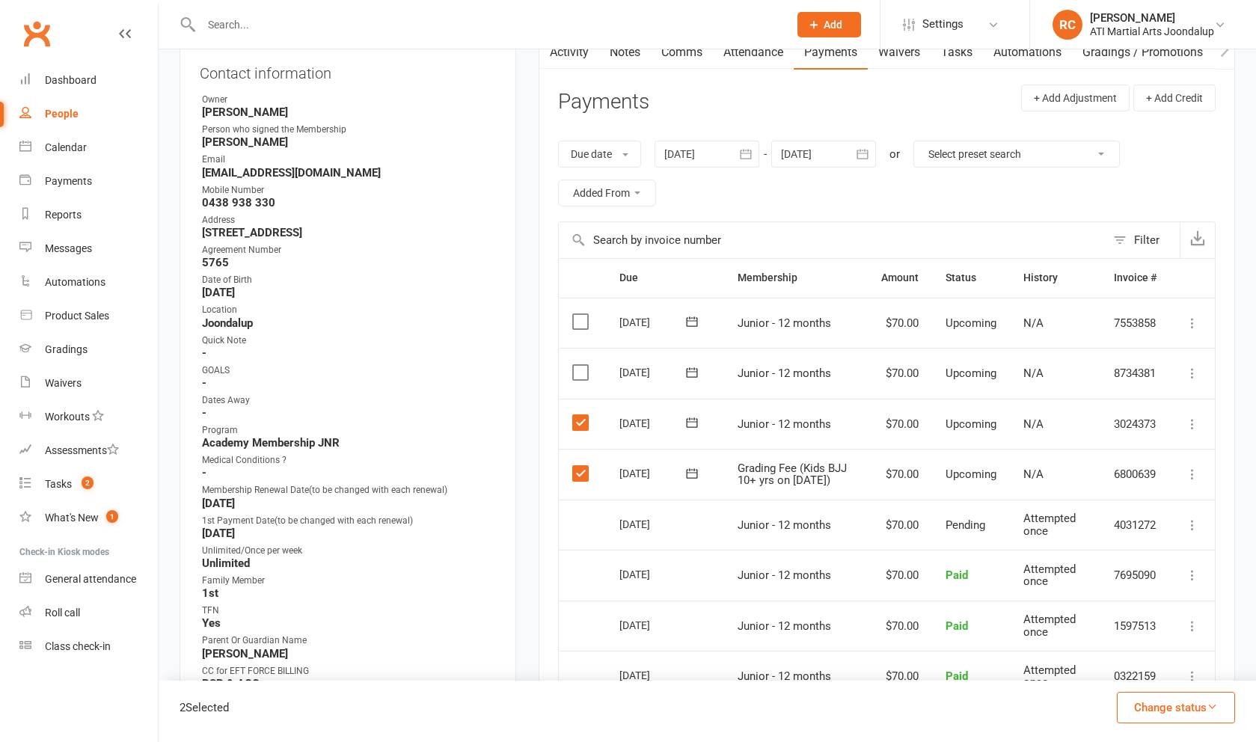
click at [576, 373] on label at bounding box center [582, 372] width 20 height 15
click at [576, 365] on input "checkbox" at bounding box center [577, 365] width 10 height 0
drag, startPoint x: 815, startPoint y: 155, endPoint x: 889, endPoint y: 220, distance: 99.1
click at [815, 155] on div at bounding box center [823, 154] width 105 height 27
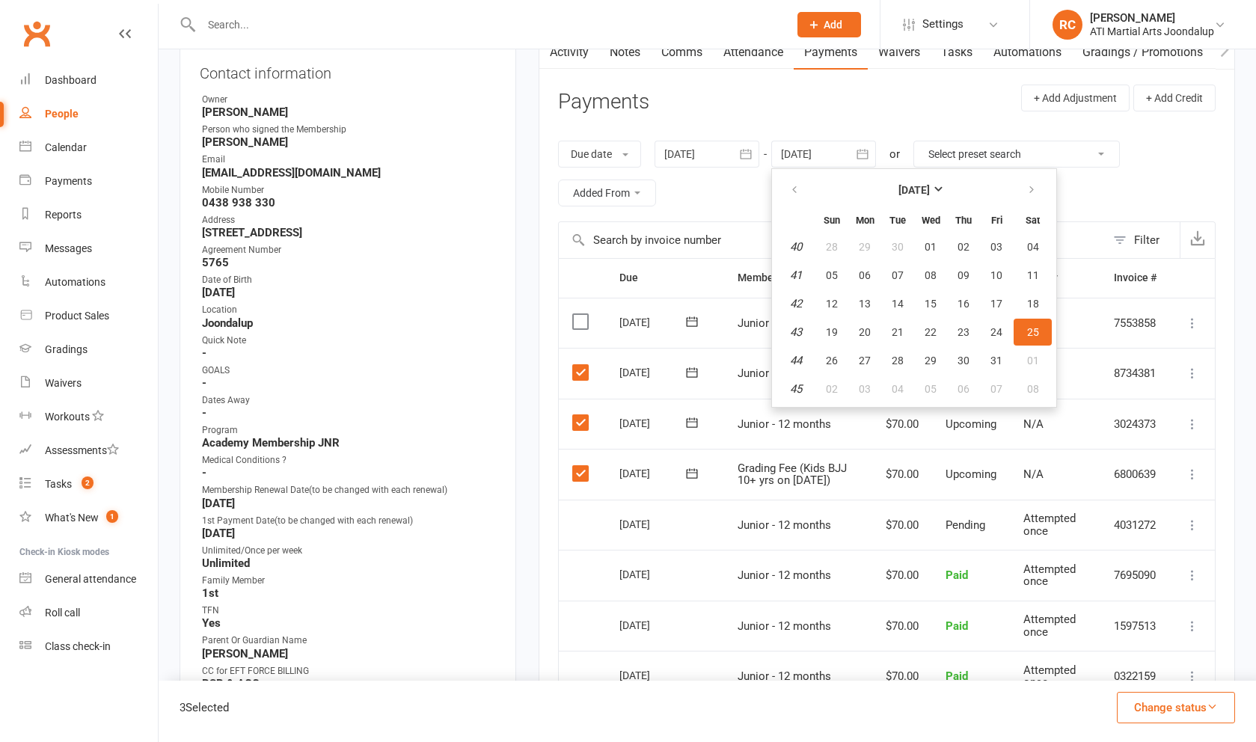
click at [1039, 391] on span "08" at bounding box center [1033, 389] width 12 height 12
type input "[DATE]"
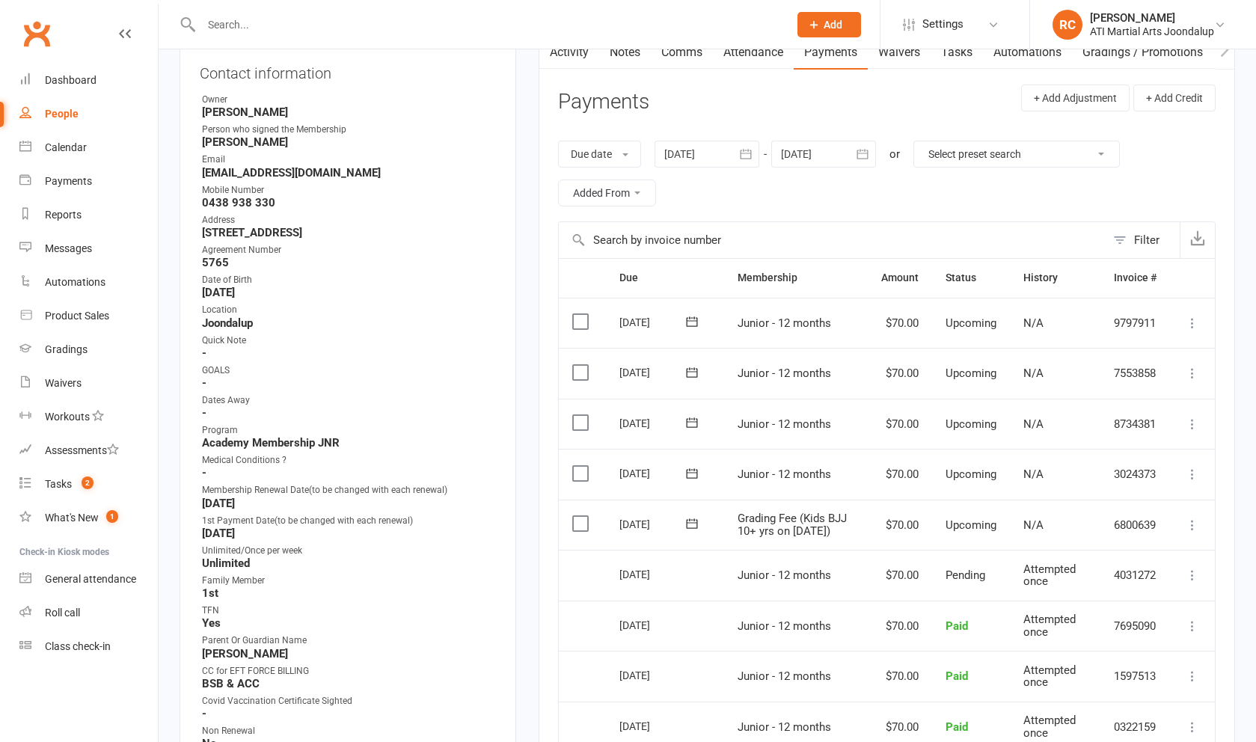
drag, startPoint x: 583, startPoint y: 514, endPoint x: 586, endPoint y: 485, distance: 28.5
click at [584, 516] on label at bounding box center [582, 523] width 20 height 15
click at [582, 516] on input "checkbox" at bounding box center [577, 516] width 10 height 0
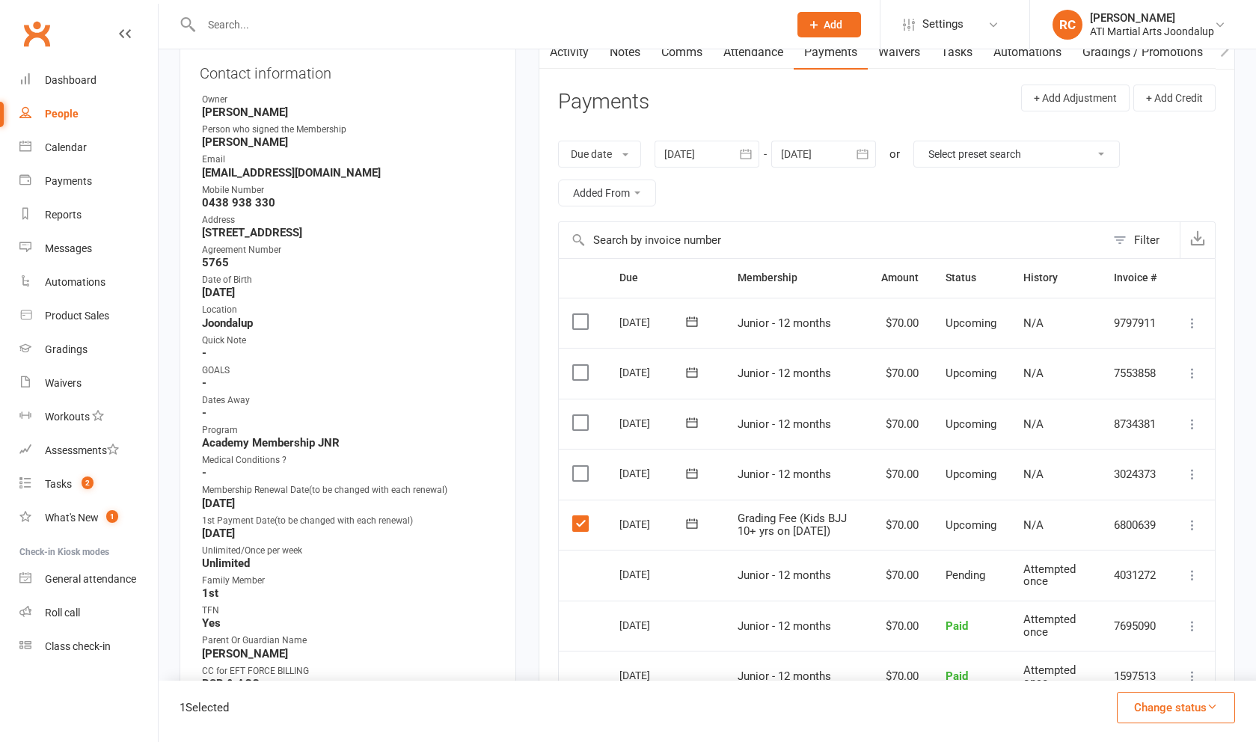
click at [582, 466] on label at bounding box center [582, 473] width 20 height 15
click at [582, 466] on input "checkbox" at bounding box center [577, 466] width 10 height 0
click at [574, 415] on label at bounding box center [582, 422] width 20 height 15
click at [574, 415] on input "checkbox" at bounding box center [577, 415] width 10 height 0
click at [582, 373] on label at bounding box center [582, 372] width 20 height 15
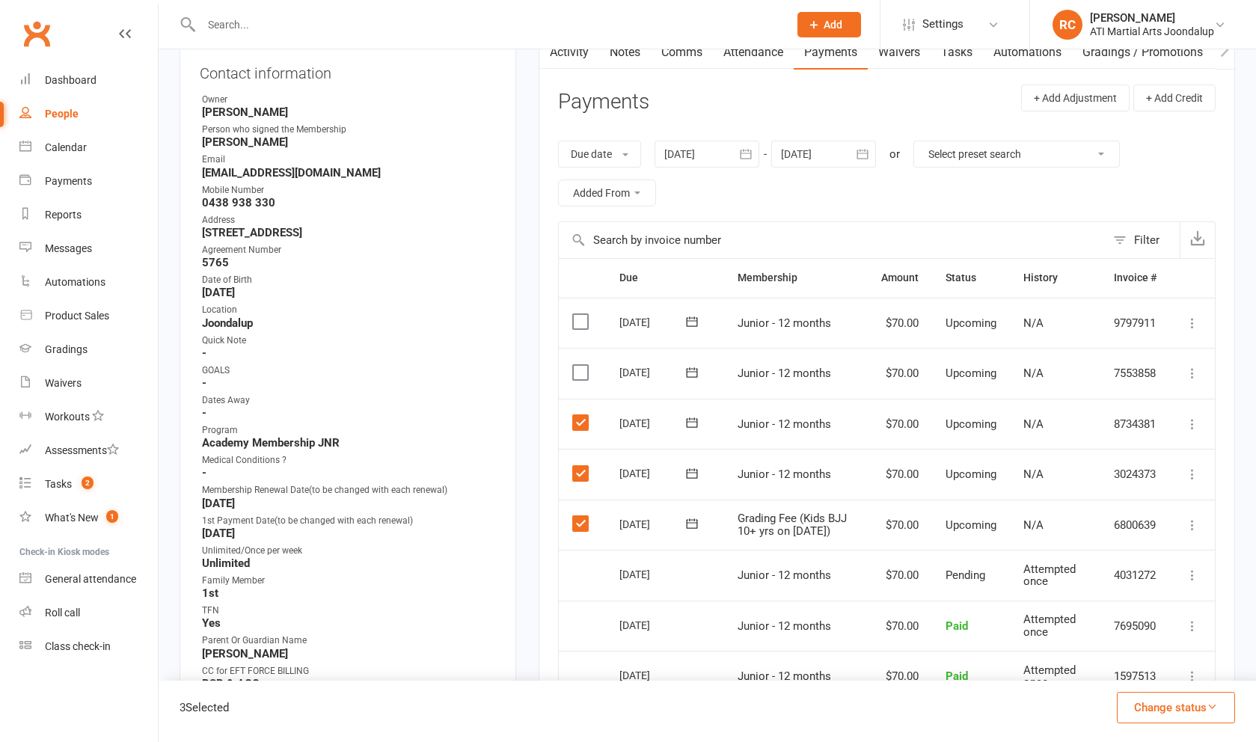
click at [582, 365] on input "checkbox" at bounding box center [577, 365] width 10 height 0
click at [1177, 699] on button "Change status" at bounding box center [1176, 707] width 118 height 31
click at [1135, 650] on link "Paid (Other)" at bounding box center [1160, 637] width 148 height 30
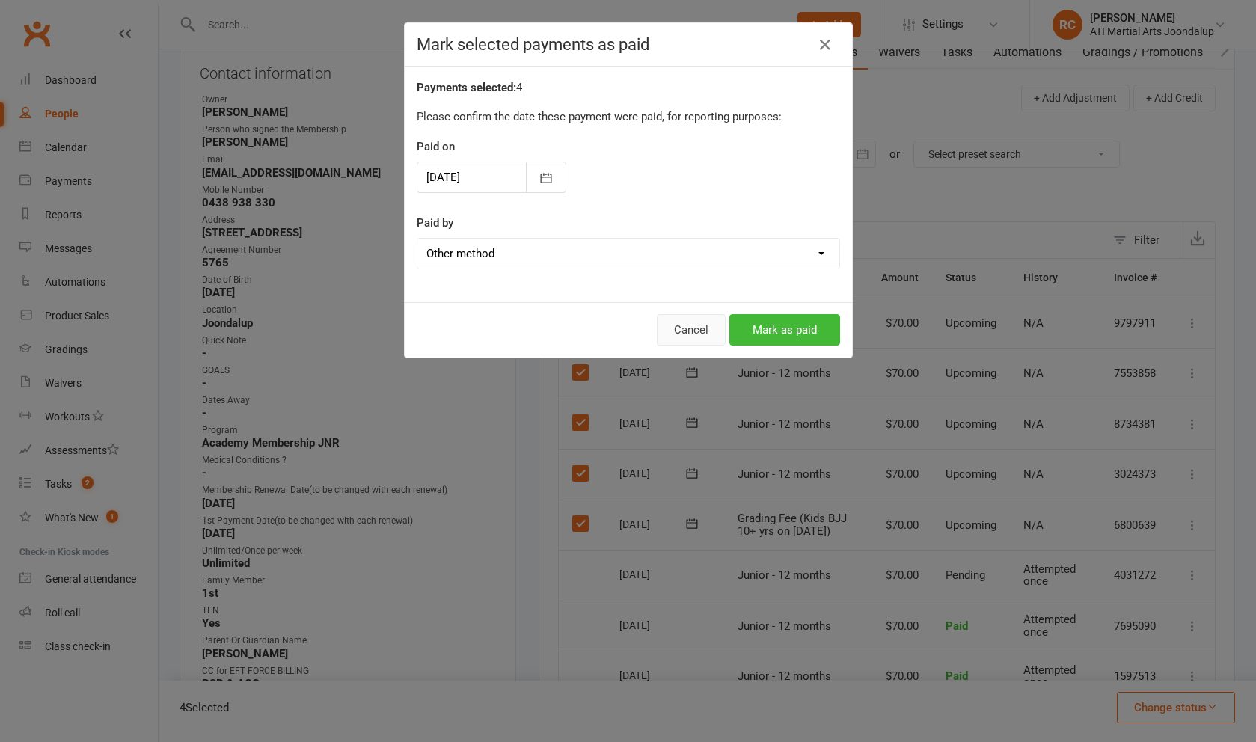
click at [698, 335] on button "Cancel" at bounding box center [691, 329] width 69 height 31
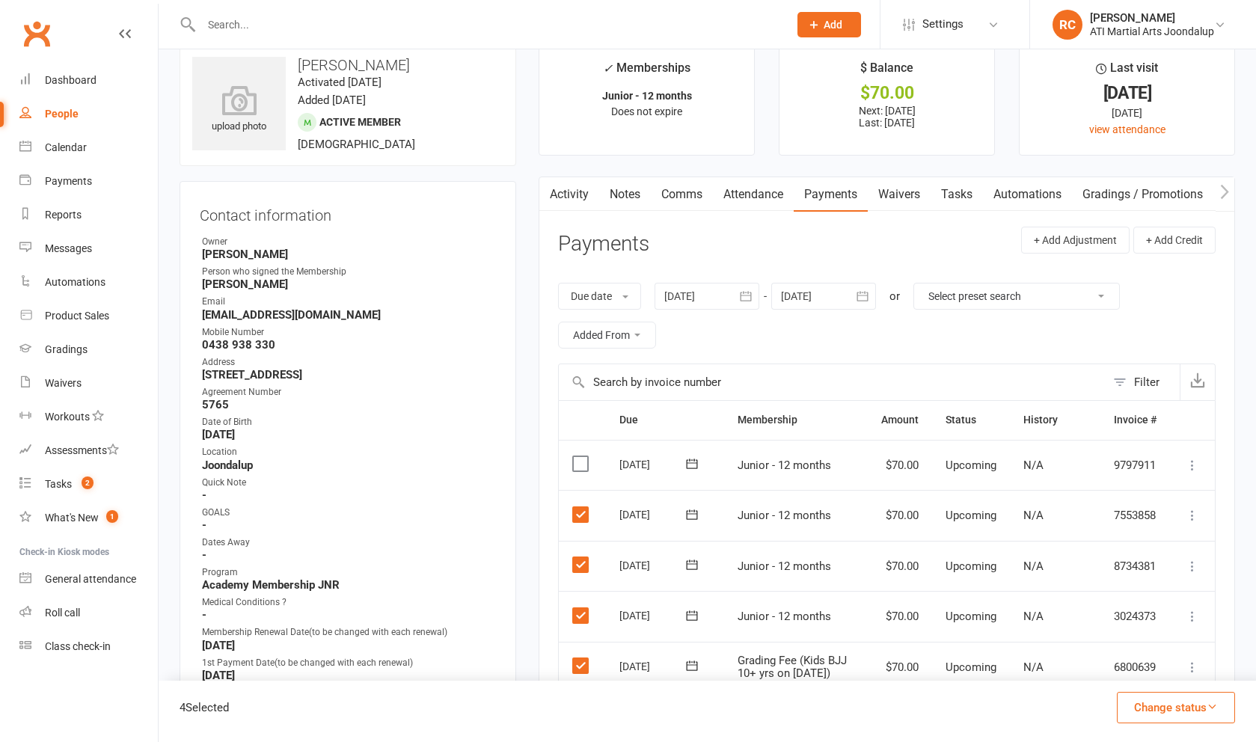
scroll to position [25, 0]
click at [637, 197] on link "Notes" at bounding box center [625, 196] width 52 height 34
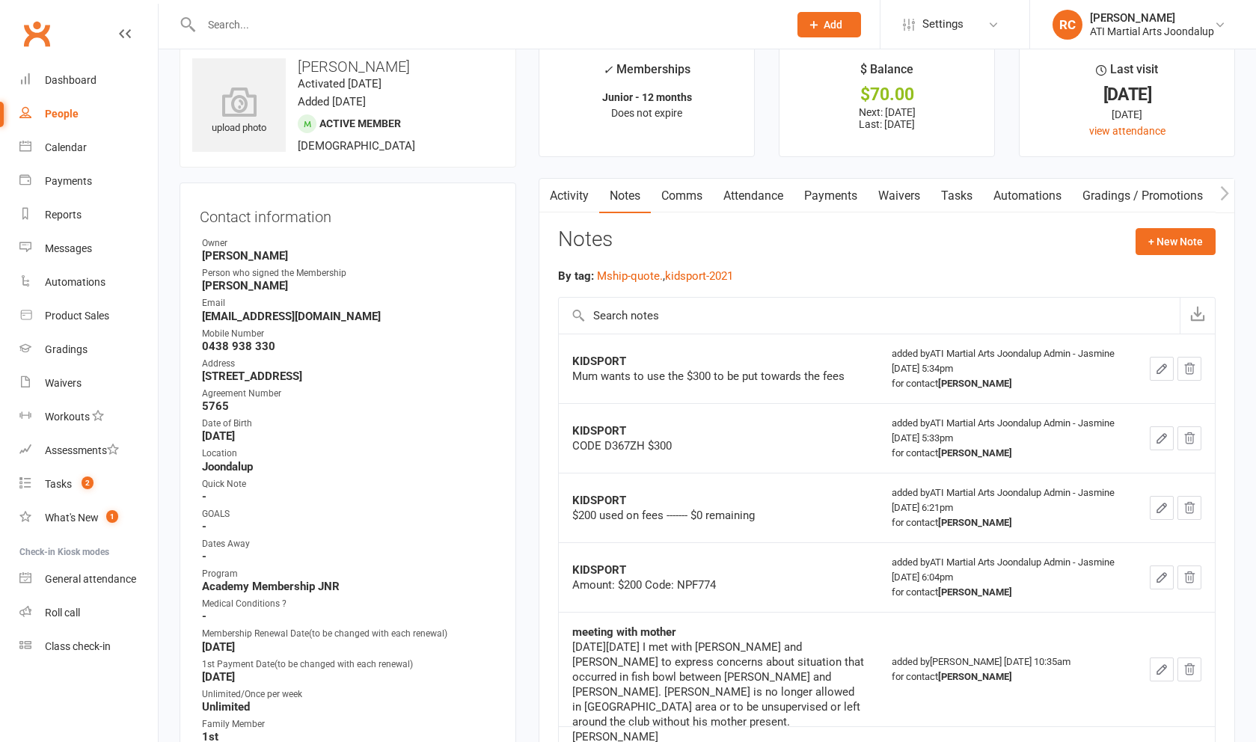
click at [781, 200] on link "Attendance" at bounding box center [753, 196] width 81 height 34
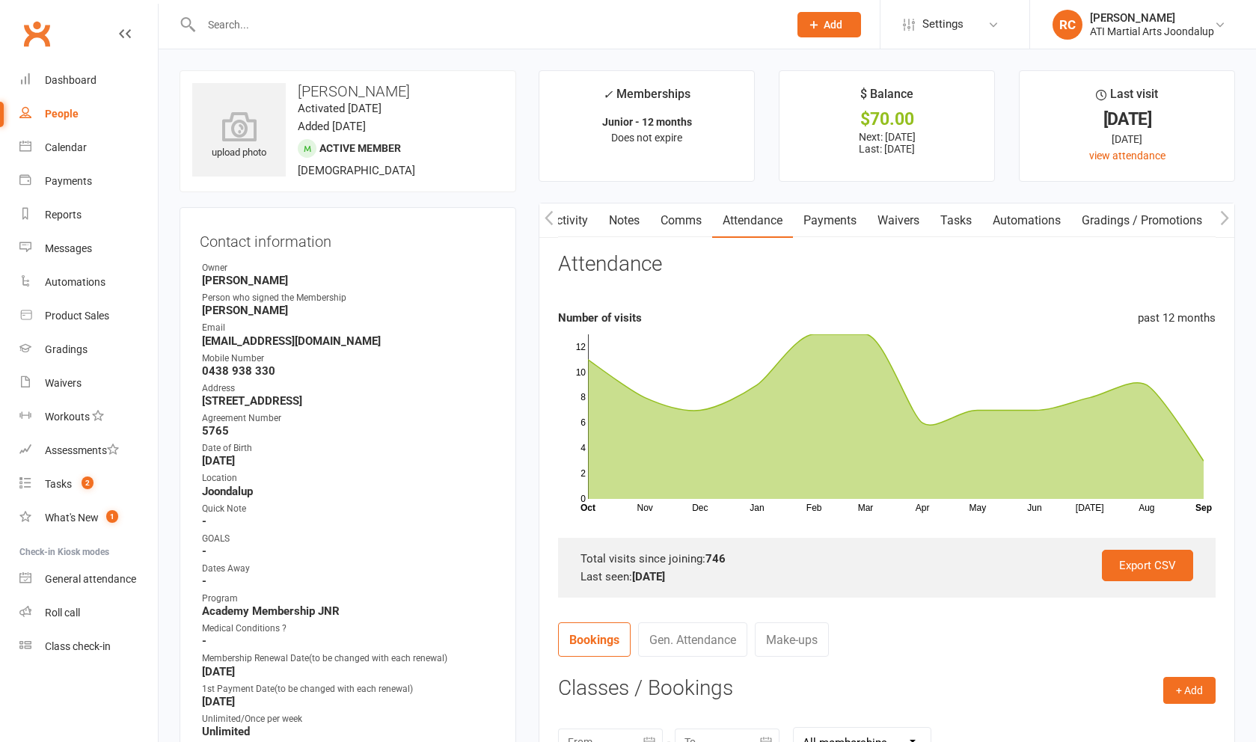
drag, startPoint x: 852, startPoint y: 230, endPoint x: 868, endPoint y: 263, distance: 37.5
click at [851, 229] on link "Payments" at bounding box center [830, 220] width 74 height 34
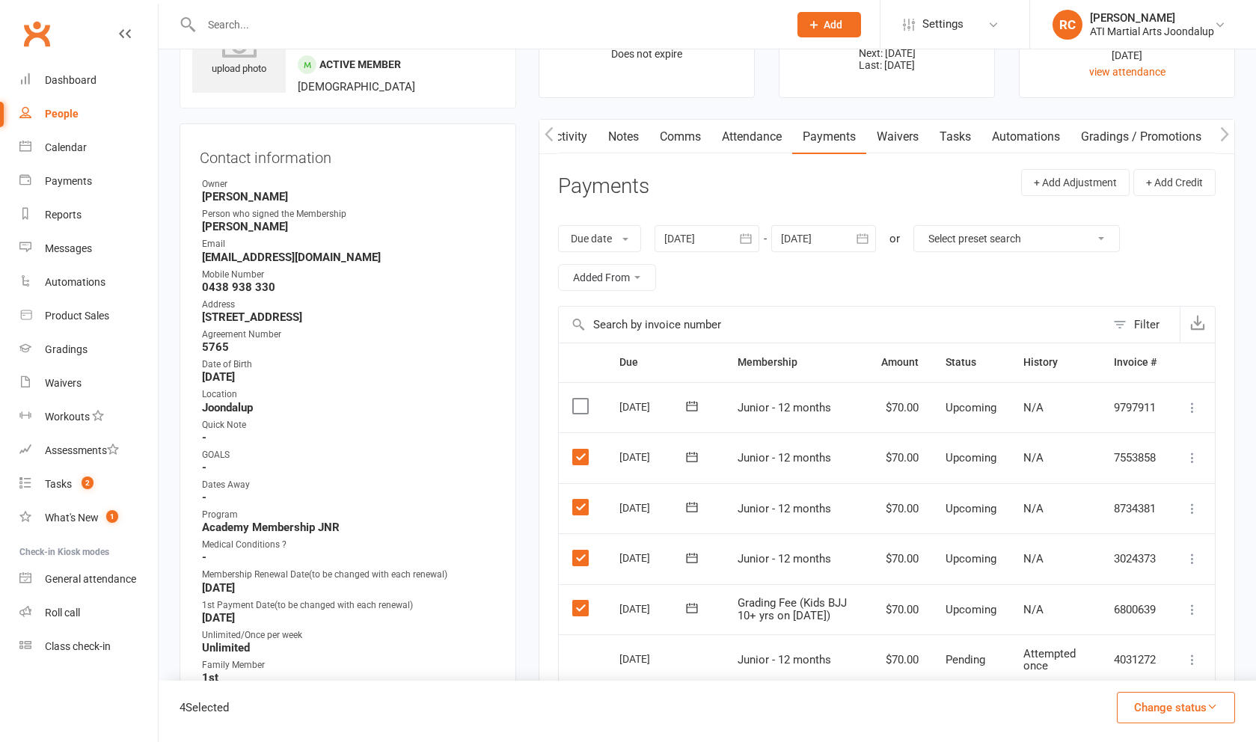
scroll to position [83, 0]
click at [628, 153] on link "Notes" at bounding box center [624, 137] width 52 height 34
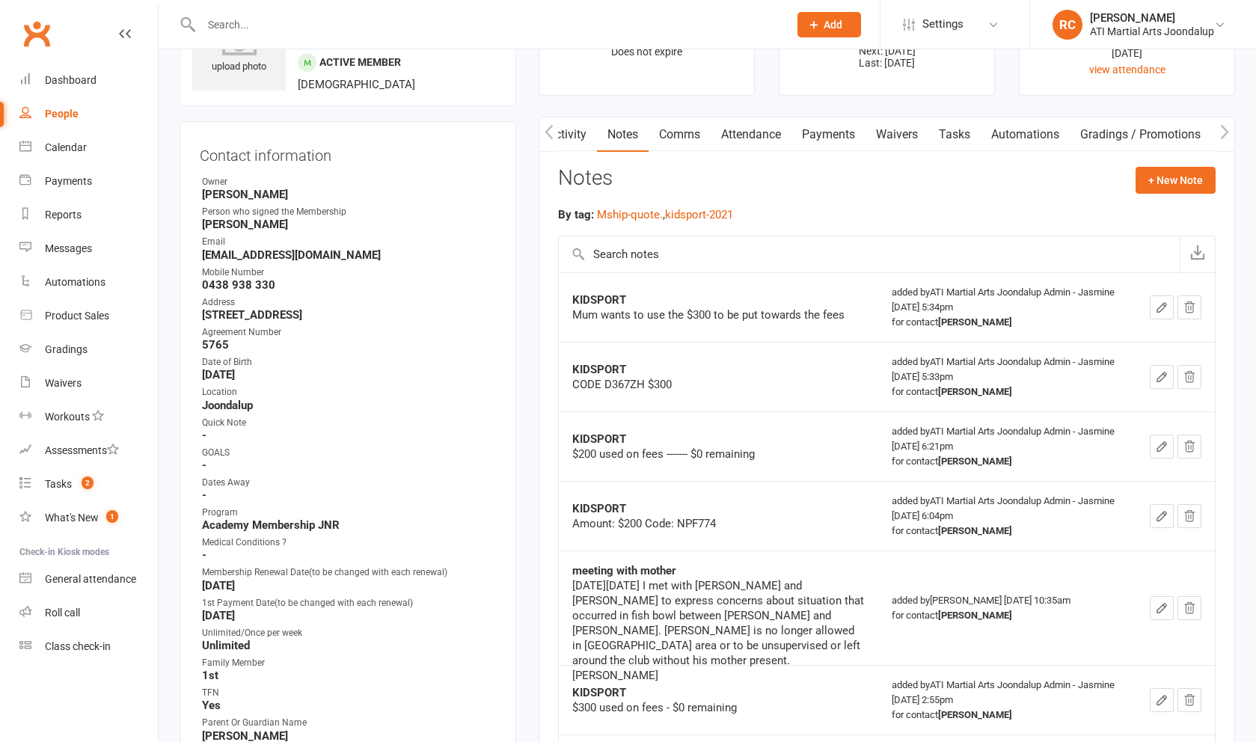
scroll to position [85, 0]
drag, startPoint x: 829, startPoint y: 137, endPoint x: 835, endPoint y: 208, distance: 71.3
click at [829, 137] on link "Payments" at bounding box center [828, 135] width 74 height 34
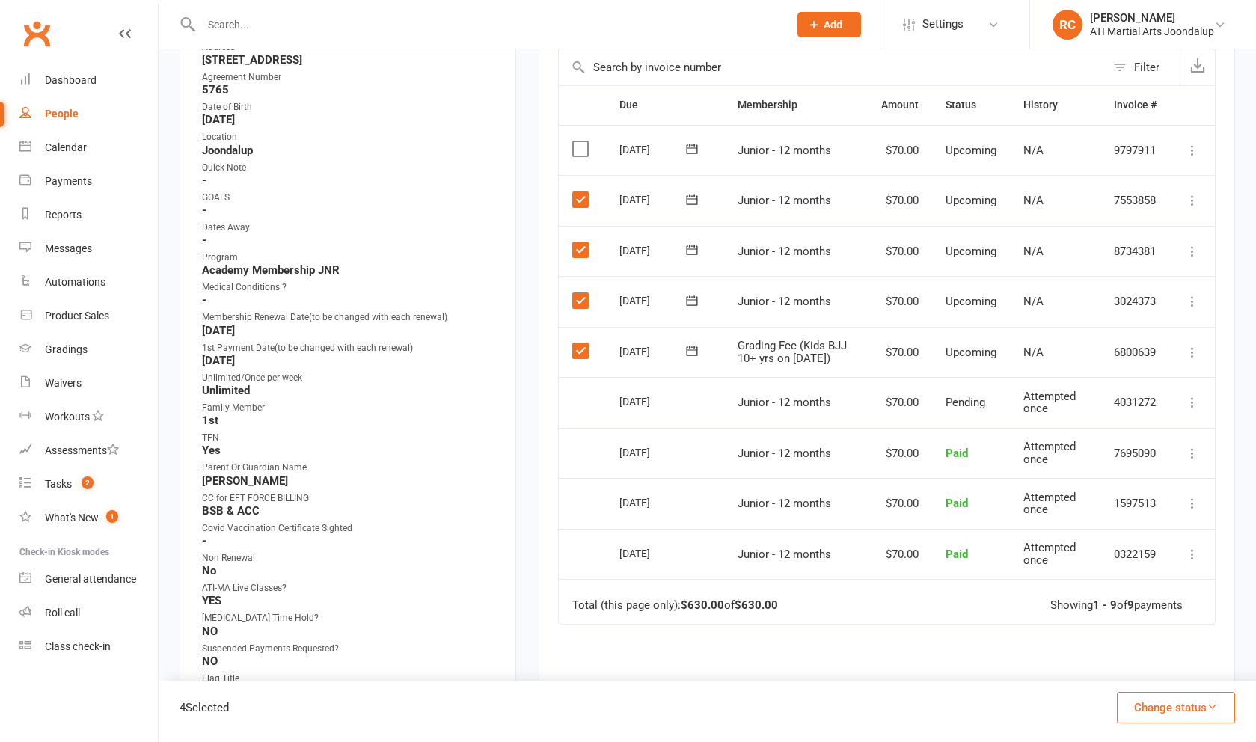
scroll to position [343, 0]
click at [583, 342] on label at bounding box center [582, 349] width 20 height 15
click at [582, 342] on input "checkbox" at bounding box center [577, 342] width 10 height 0
drag, startPoint x: 579, startPoint y: 286, endPoint x: 579, endPoint y: 261, distance: 24.7
click at [580, 292] on label at bounding box center [582, 299] width 20 height 15
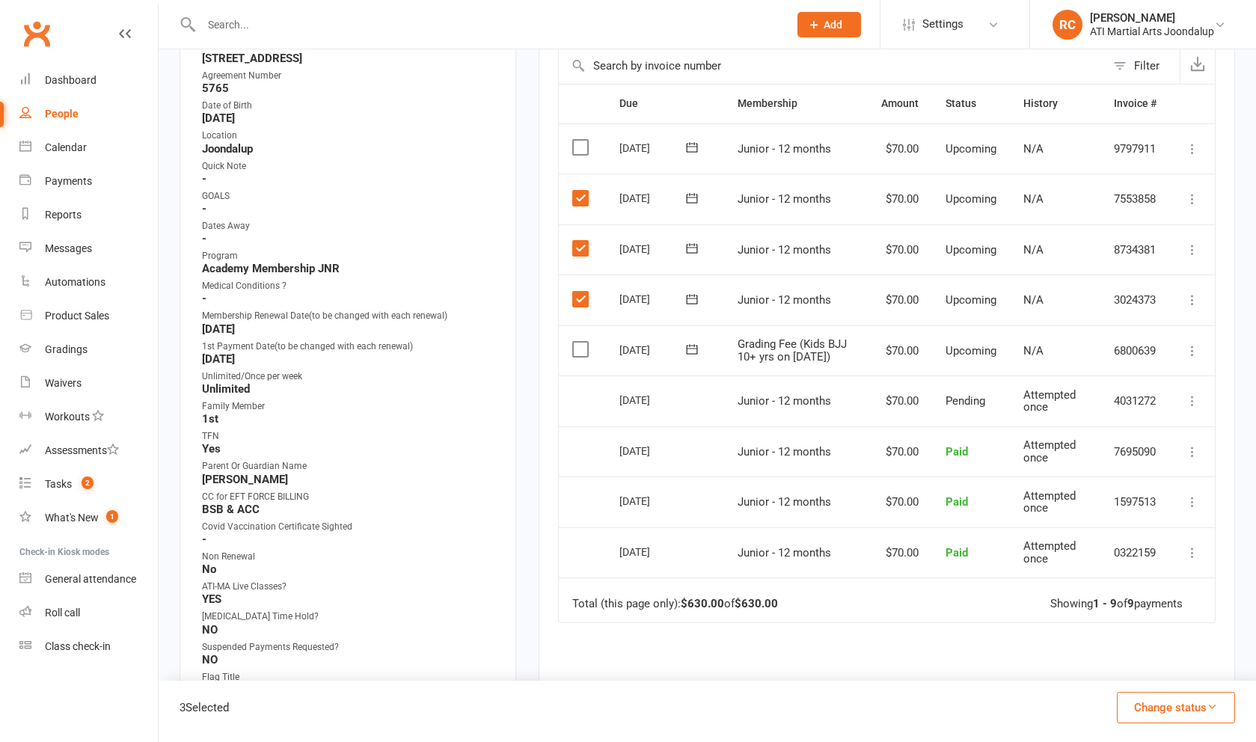
click at [580, 292] on input "checkbox" at bounding box center [577, 292] width 10 height 0
click at [577, 242] on label at bounding box center [582, 248] width 20 height 15
click at [577, 241] on input "checkbox" at bounding box center [577, 241] width 10 height 0
click at [576, 196] on label at bounding box center [582, 198] width 20 height 15
click at [576, 191] on input "checkbox" at bounding box center [577, 191] width 10 height 0
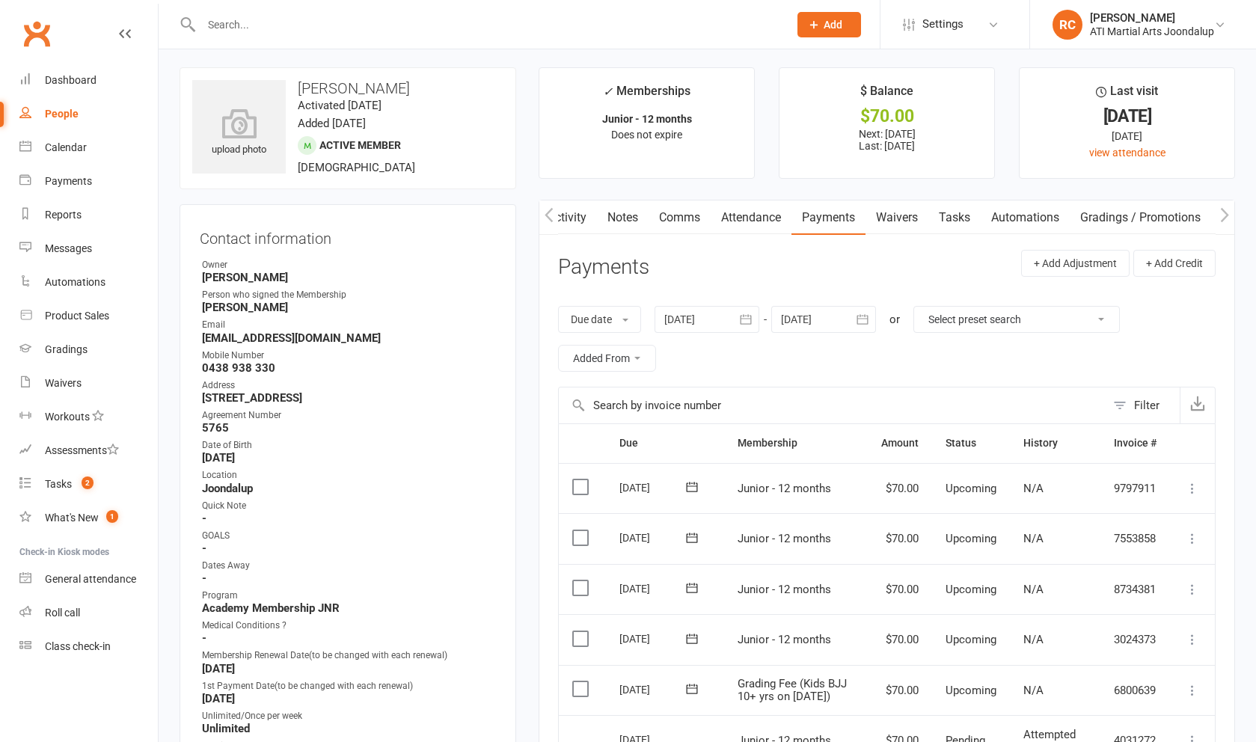
scroll to position [0, 0]
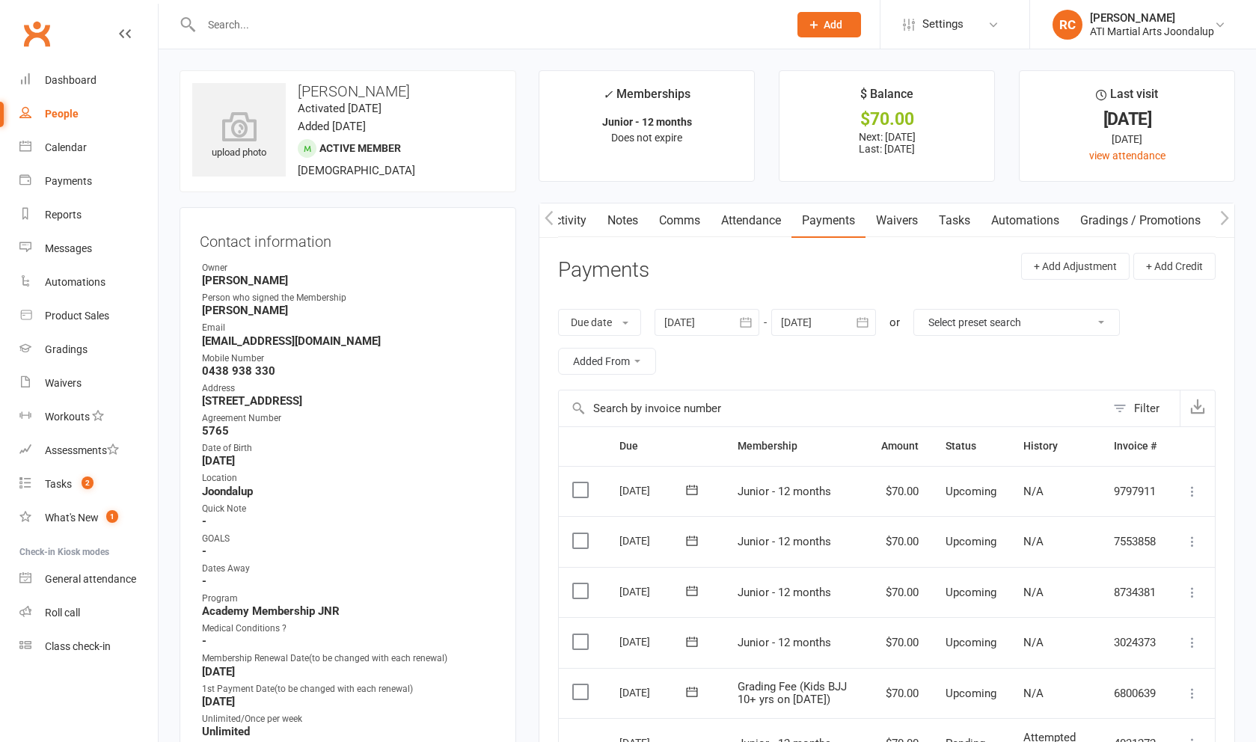
drag, startPoint x: 712, startPoint y: 322, endPoint x: 724, endPoint y: 358, distance: 37.8
click at [713, 322] on div at bounding box center [706, 322] width 105 height 27
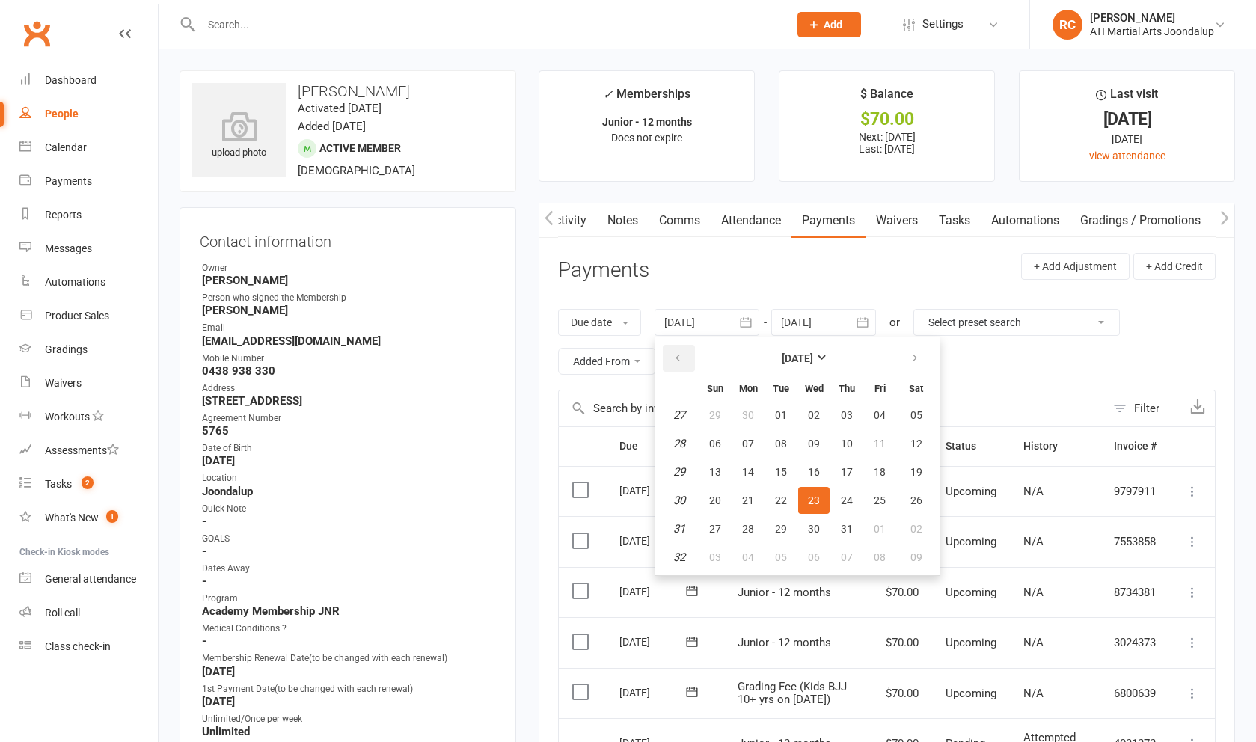
click at [681, 364] on icon "button" at bounding box center [677, 358] width 10 height 12
click at [776, 419] on button "03" at bounding box center [780, 415] width 31 height 27
type input "[DATE]"
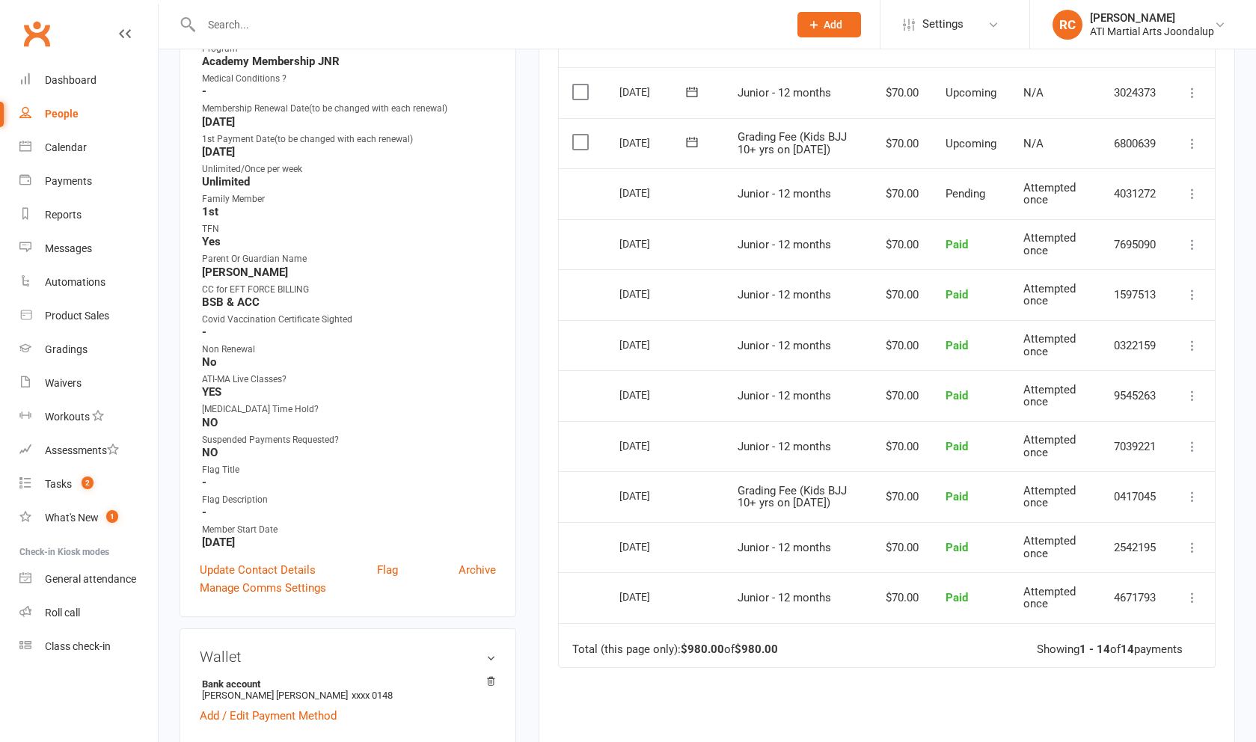
scroll to position [551, 0]
click at [332, 32] on input "text" at bounding box center [487, 24] width 581 height 21
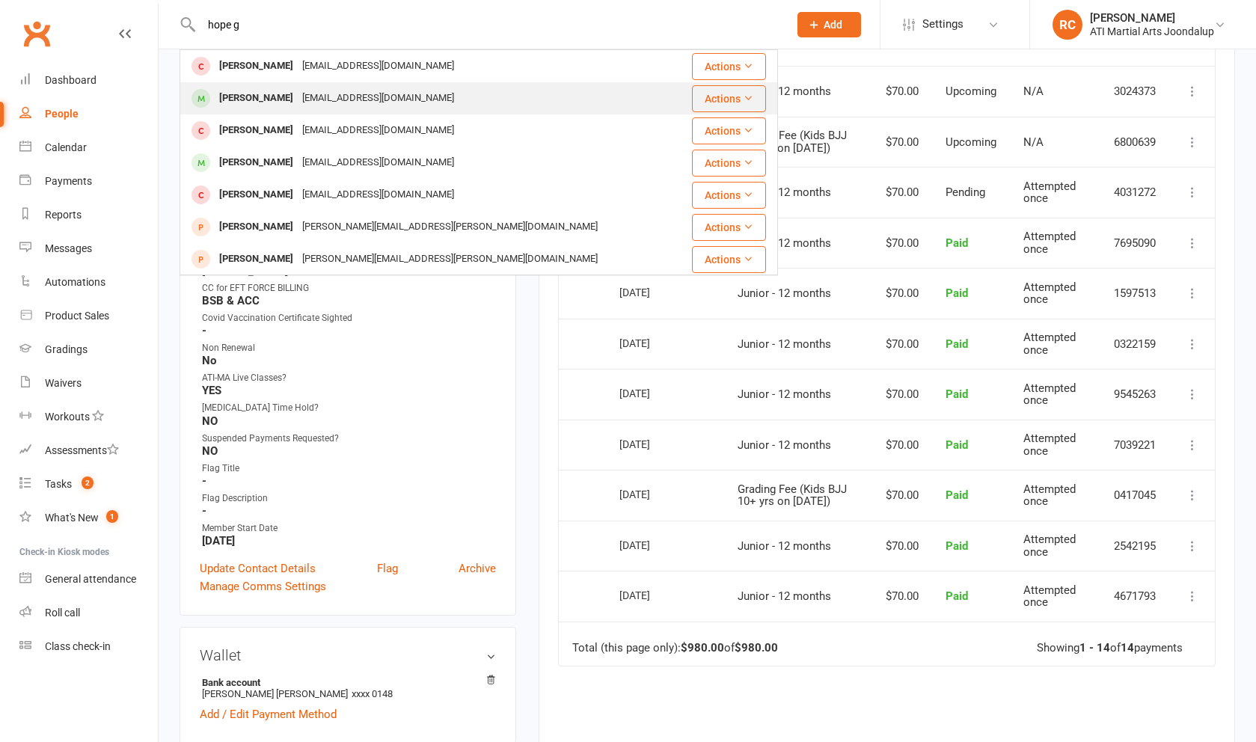
type input "hope g"
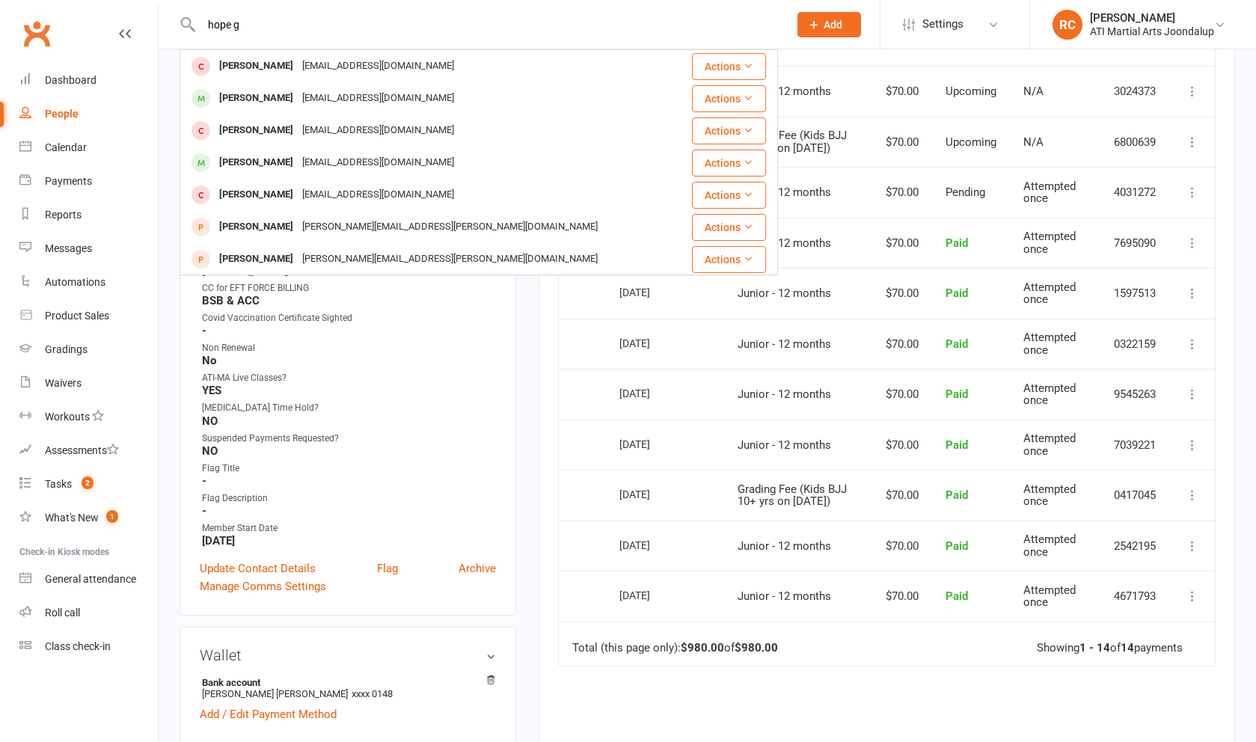
click at [383, 87] on div "[PERSON_NAME] [EMAIL_ADDRESS][DOMAIN_NAME]" at bounding box center [429, 98] width 496 height 31
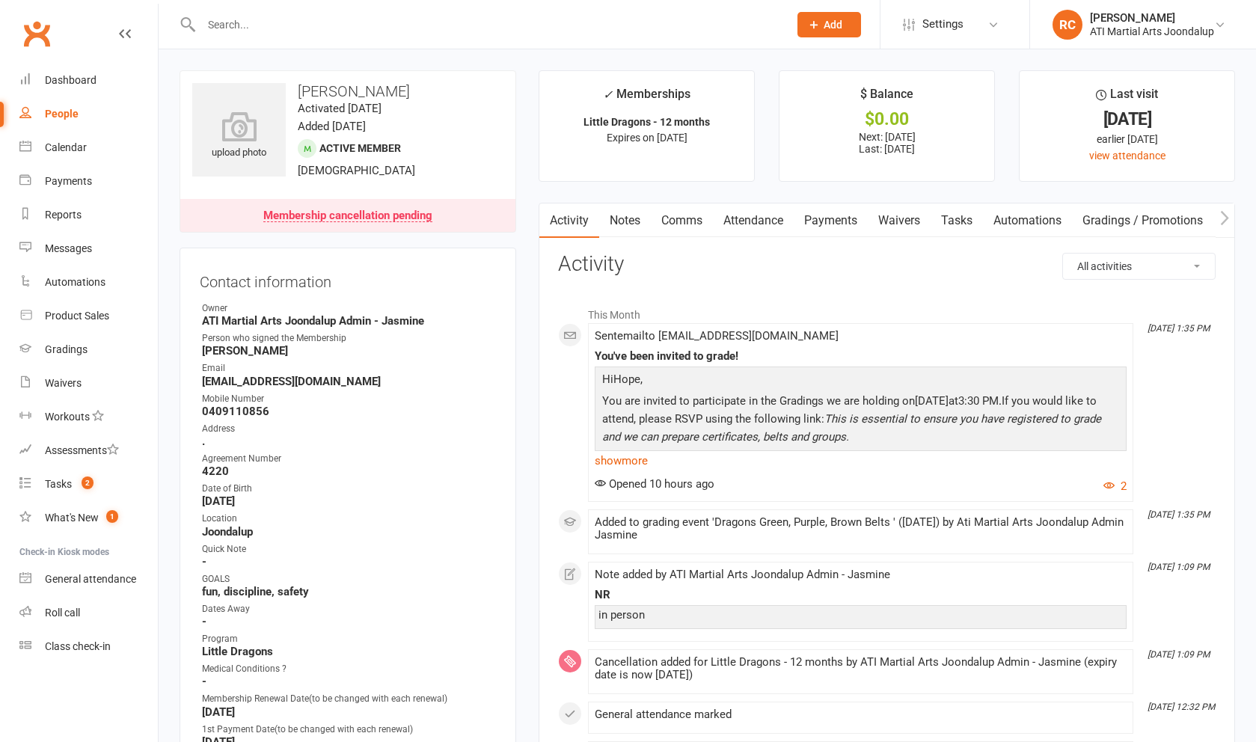
click at [692, 222] on link "Comms" at bounding box center [682, 220] width 62 height 34
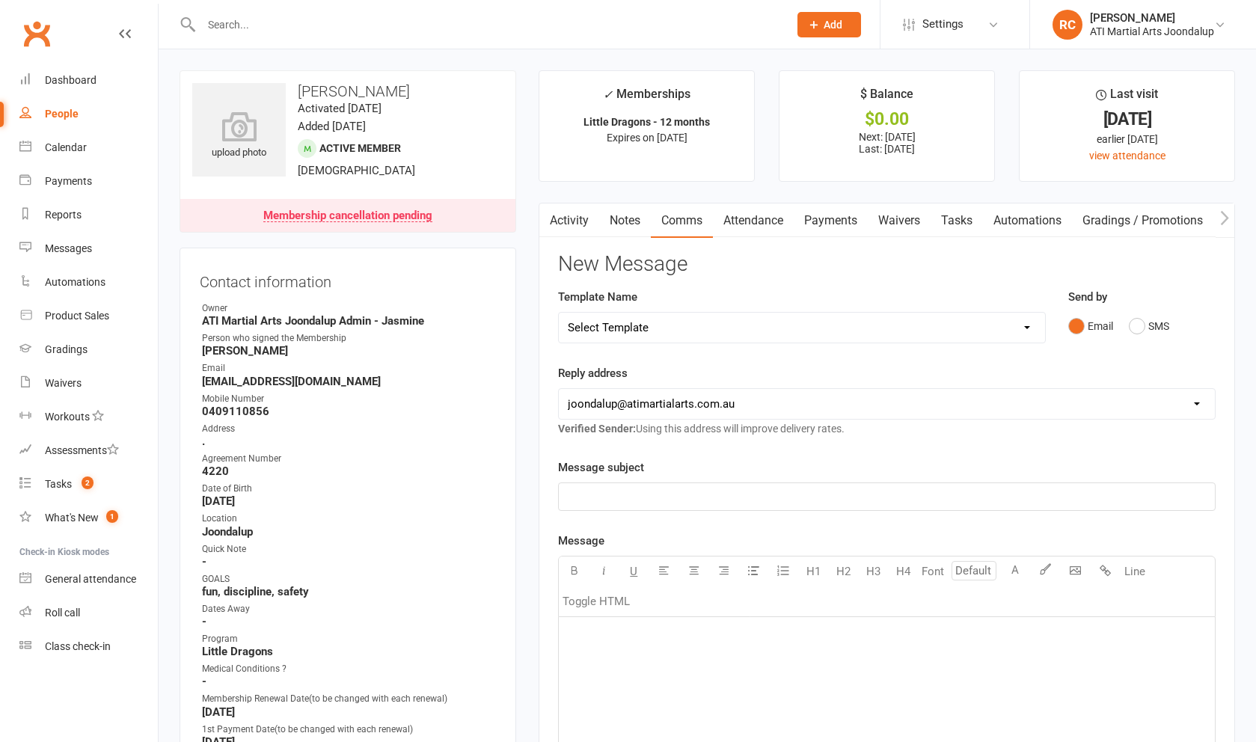
click at [774, 494] on div "﻿" at bounding box center [887, 496] width 656 height 27
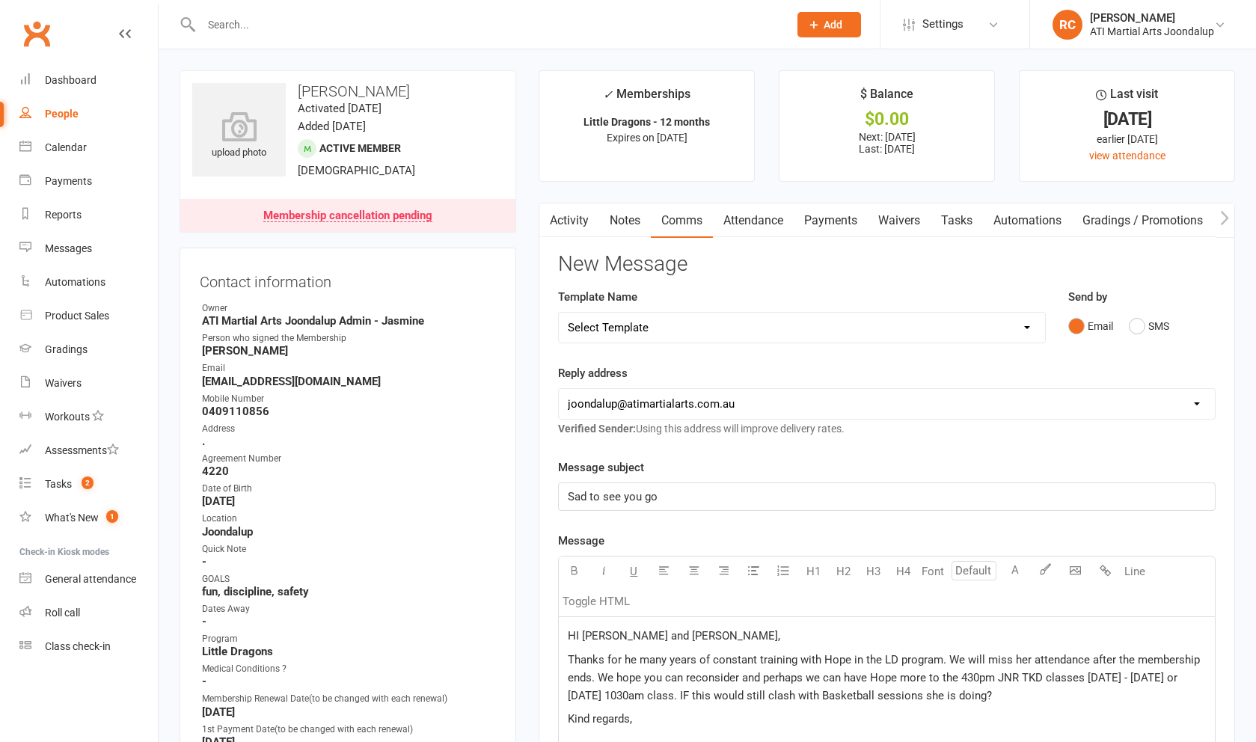
scroll to position [379, 0]
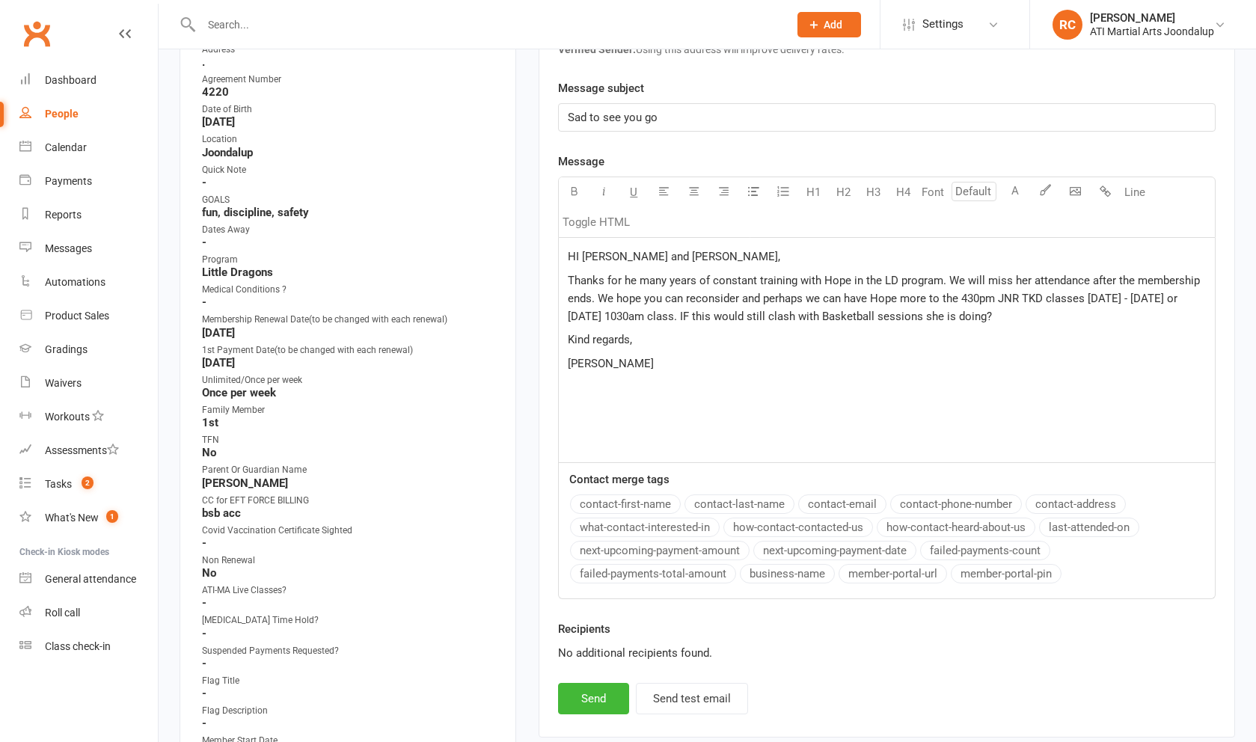
click at [1006, 323] on p "Thanks for he many years of constant training with Hope in the LD program. We w…" at bounding box center [887, 299] width 638 height 54
click at [574, 699] on button "Send" at bounding box center [593, 698] width 71 height 31
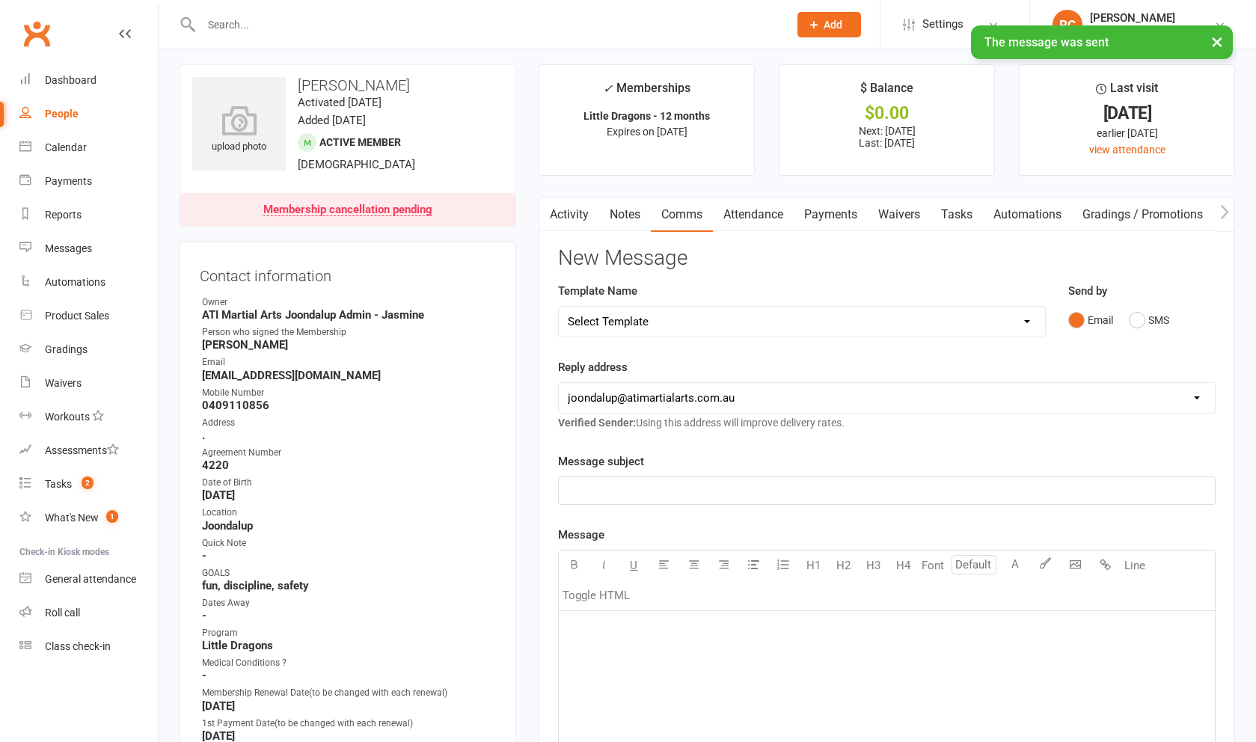
scroll to position [6, 1]
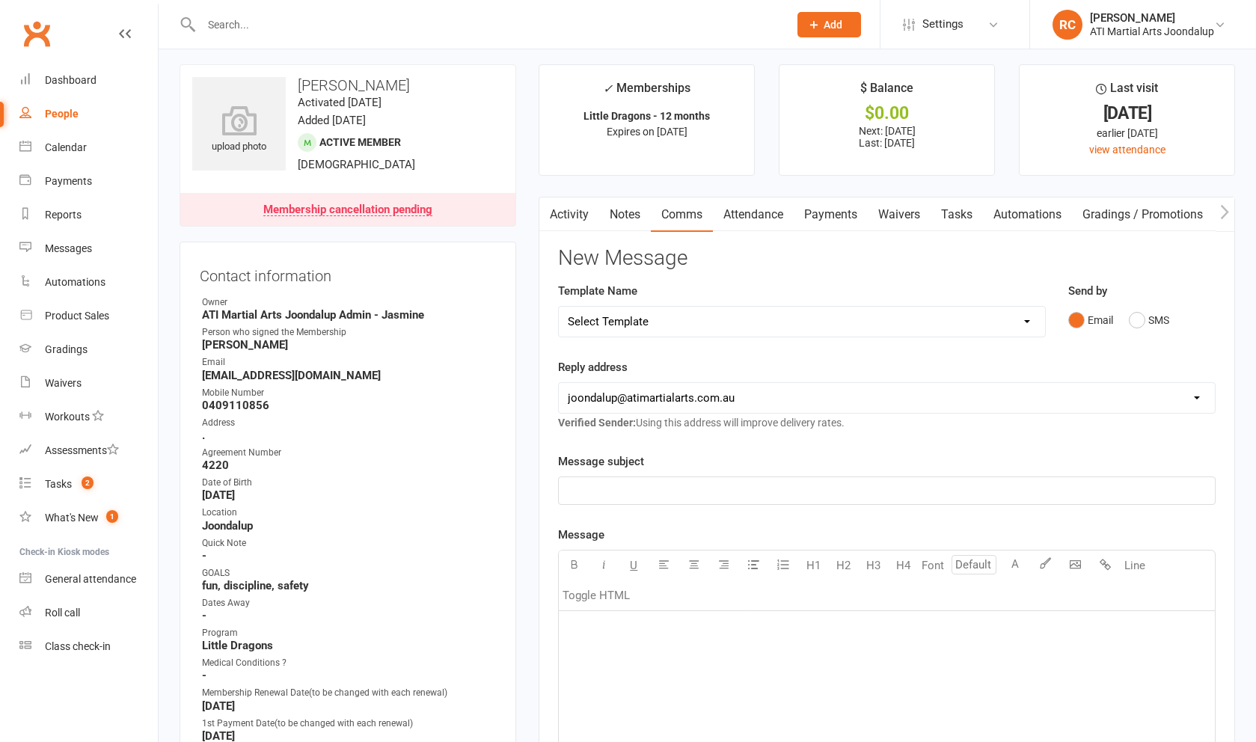
click at [247, 16] on input "text" at bounding box center [487, 24] width 581 height 21
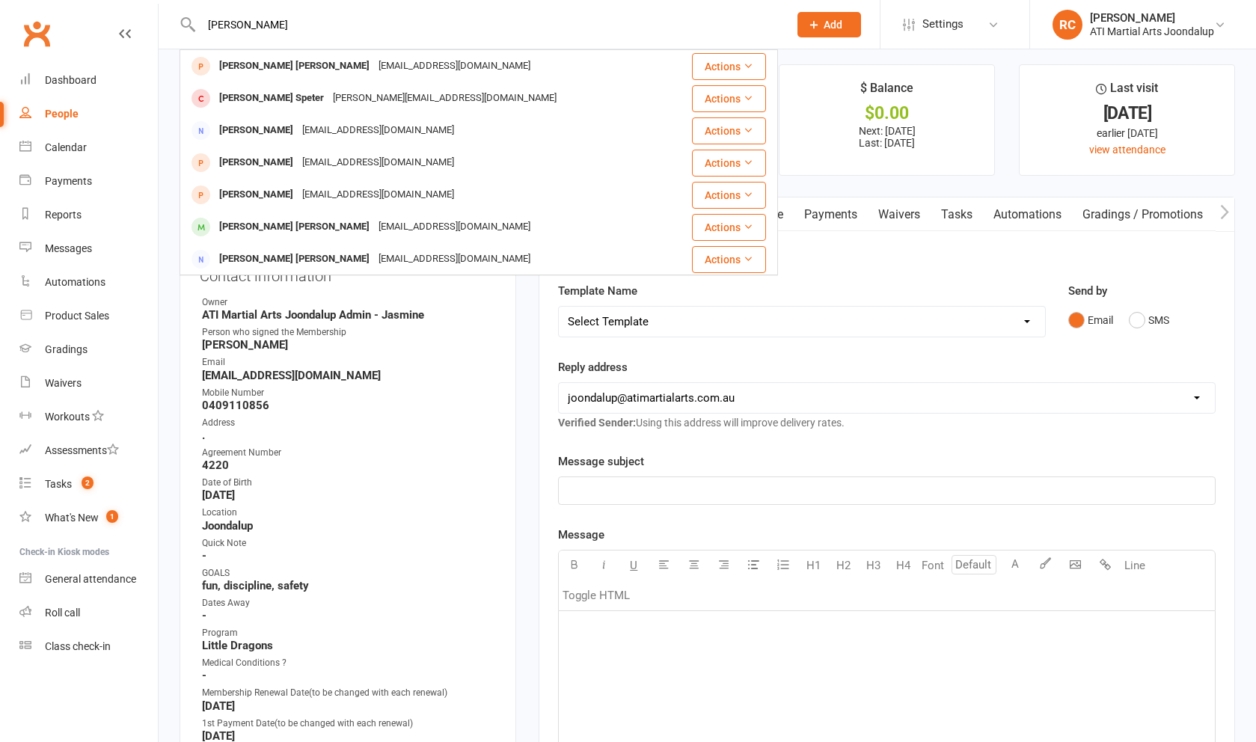
type input "[PERSON_NAME]"
drag, startPoint x: 254, startPoint y: 49, endPoint x: 333, endPoint y: 229, distance: 196.2
click at [374, 229] on div "[EMAIL_ADDRESS][DOMAIN_NAME]" at bounding box center [454, 227] width 161 height 22
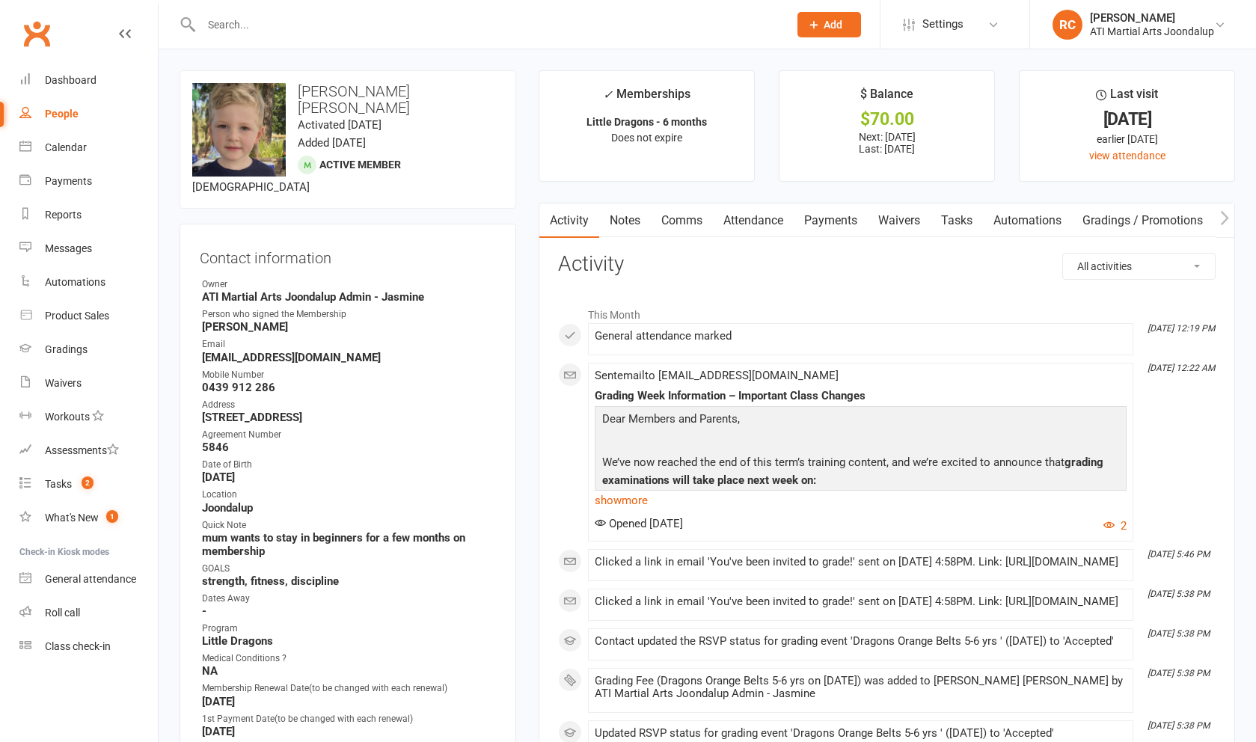
click at [673, 227] on link "Comms" at bounding box center [682, 220] width 62 height 34
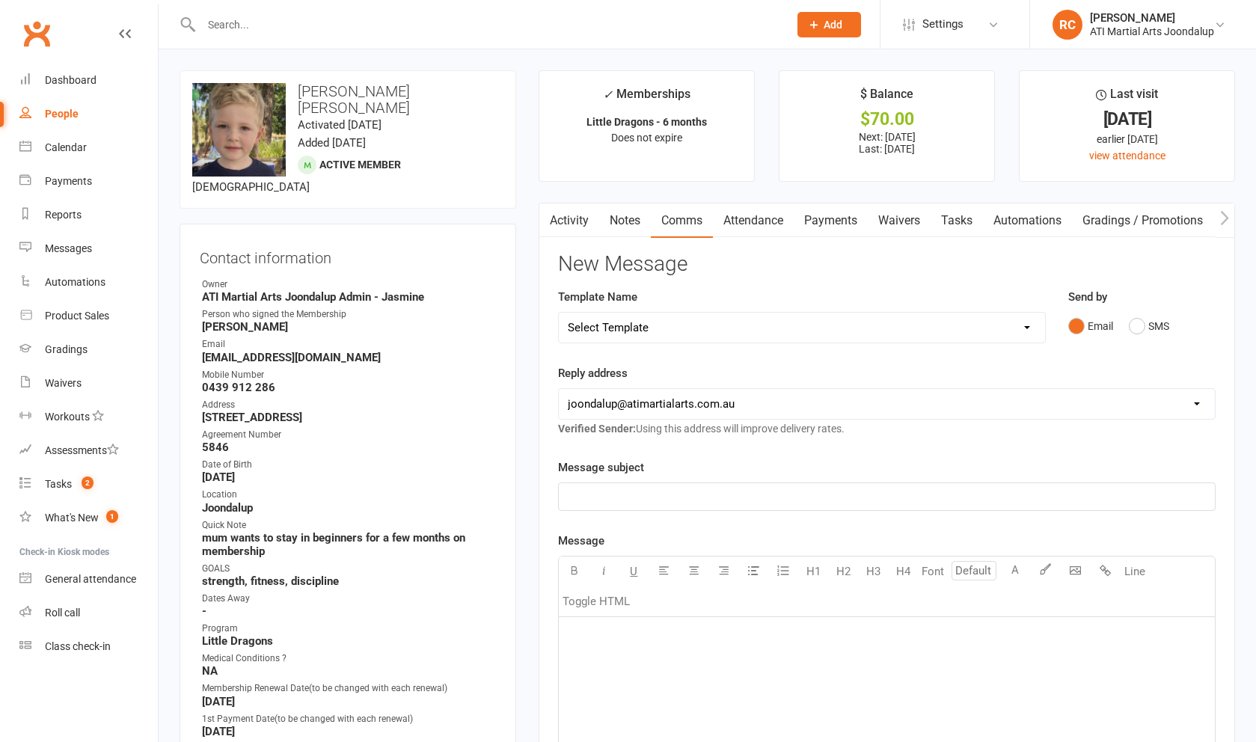
click at [785, 500] on p "﻿" at bounding box center [887, 497] width 638 height 18
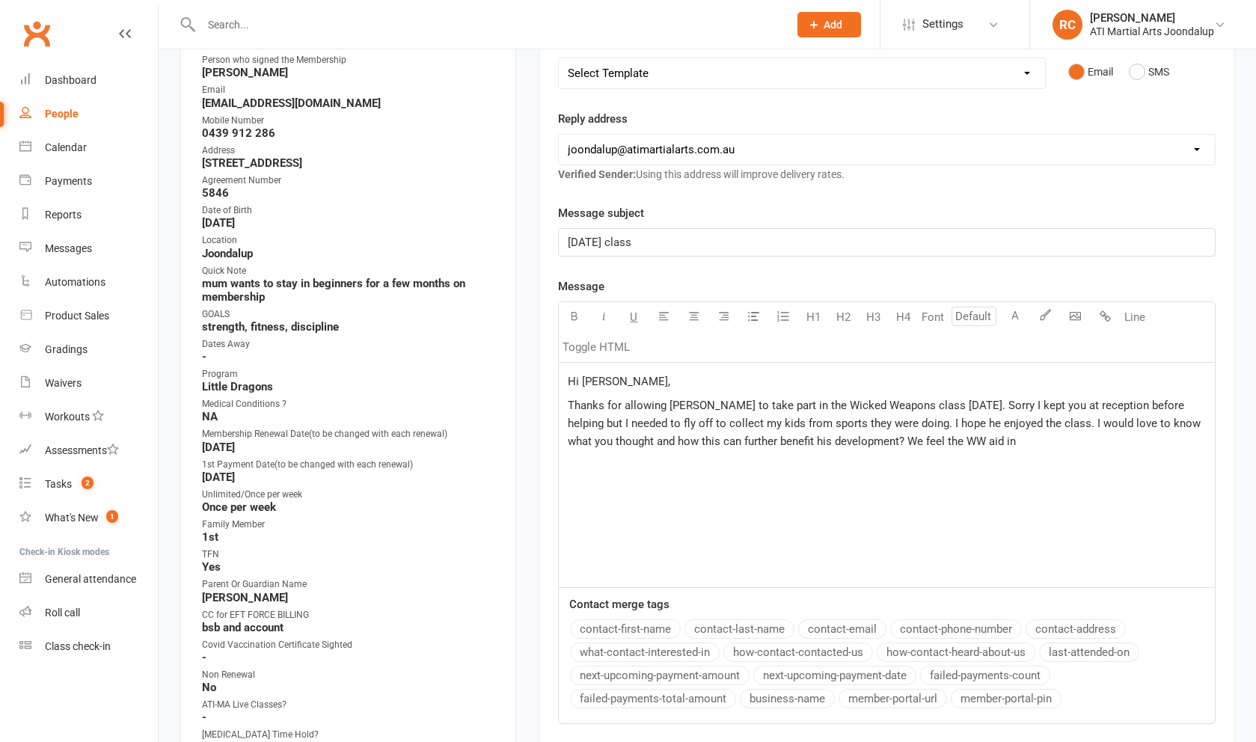
scroll to position [257, 0]
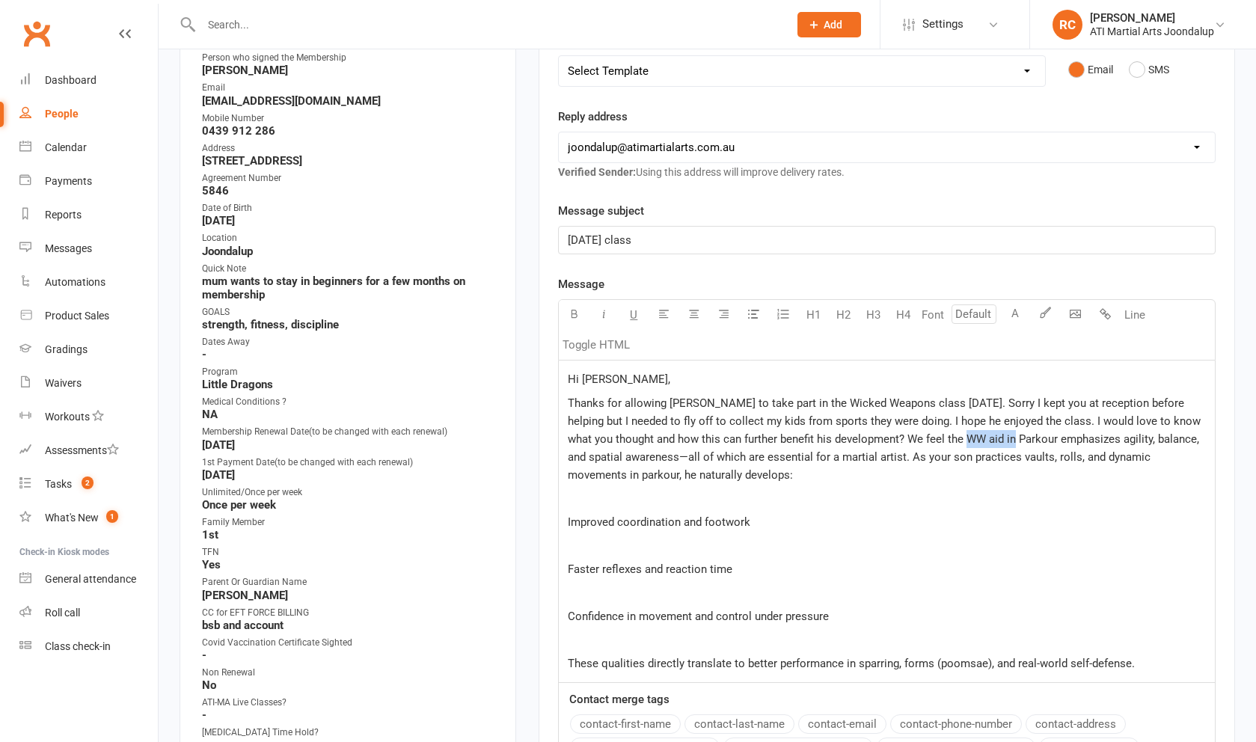
drag, startPoint x: 1012, startPoint y: 444, endPoint x: 966, endPoint y: 447, distance: 46.4
click at [966, 447] on span "Thanks for allowing [PERSON_NAME] to take part in the Wicked Weapons class [DAT…" at bounding box center [886, 438] width 636 height 85
drag, startPoint x: 1074, startPoint y: 448, endPoint x: 940, endPoint y: 447, distance: 133.9
click at [940, 447] on span "Thanks for allowing [PERSON_NAME] to take part in the Wicked Weapons class [DAT…" at bounding box center [886, 438] width 636 height 85
click at [948, 464] on span "Thanks for allowing [PERSON_NAME] to take part in the Wicked Weapons class [DAT…" at bounding box center [886, 438] width 636 height 85
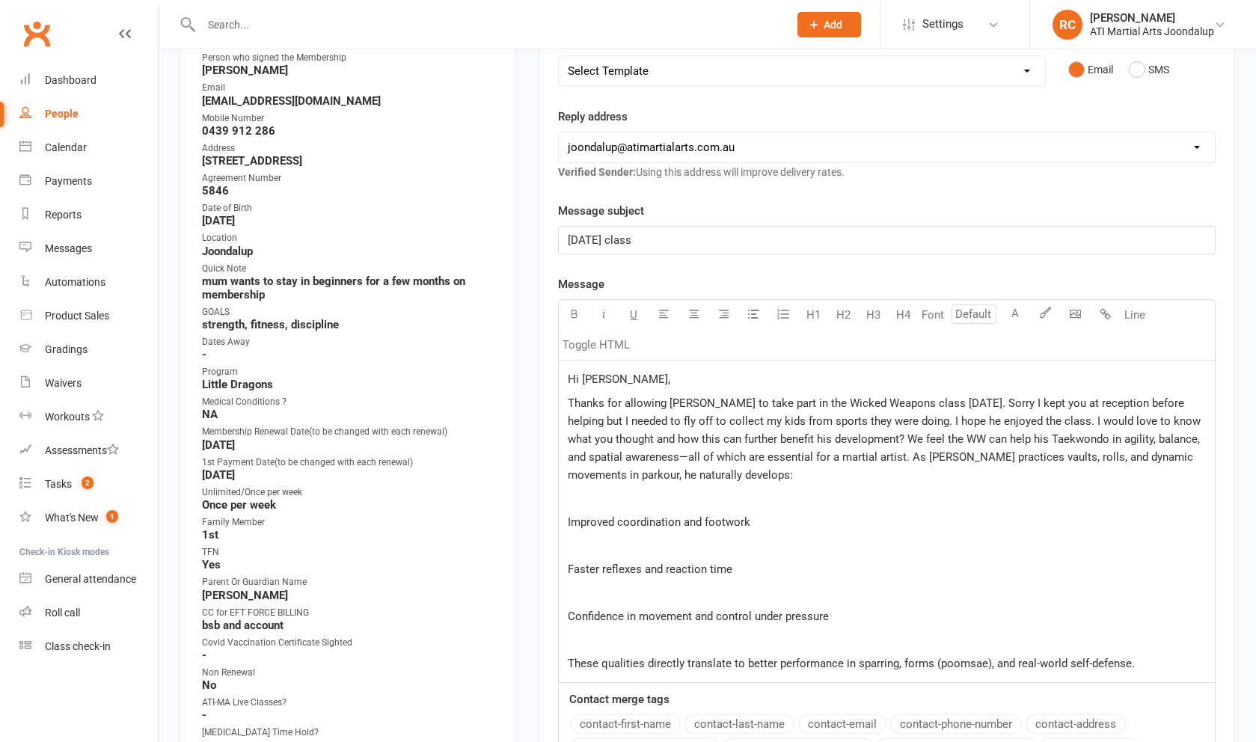
scroll to position [299, 0]
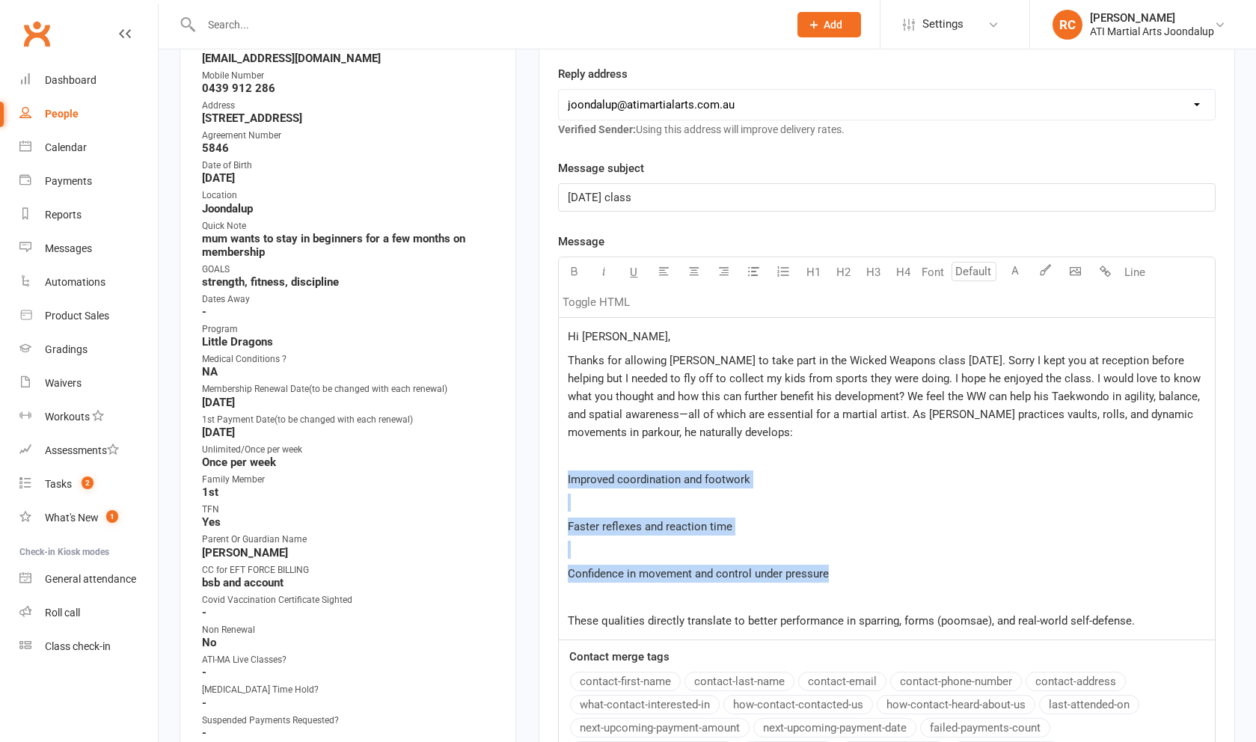
drag, startPoint x: 588, startPoint y: 496, endPoint x: 886, endPoint y: 589, distance: 312.8
click at [886, 589] on div "Hi [PERSON_NAME], Thanks for allowing [PERSON_NAME] to take part in the Wicked …" at bounding box center [887, 479] width 656 height 322
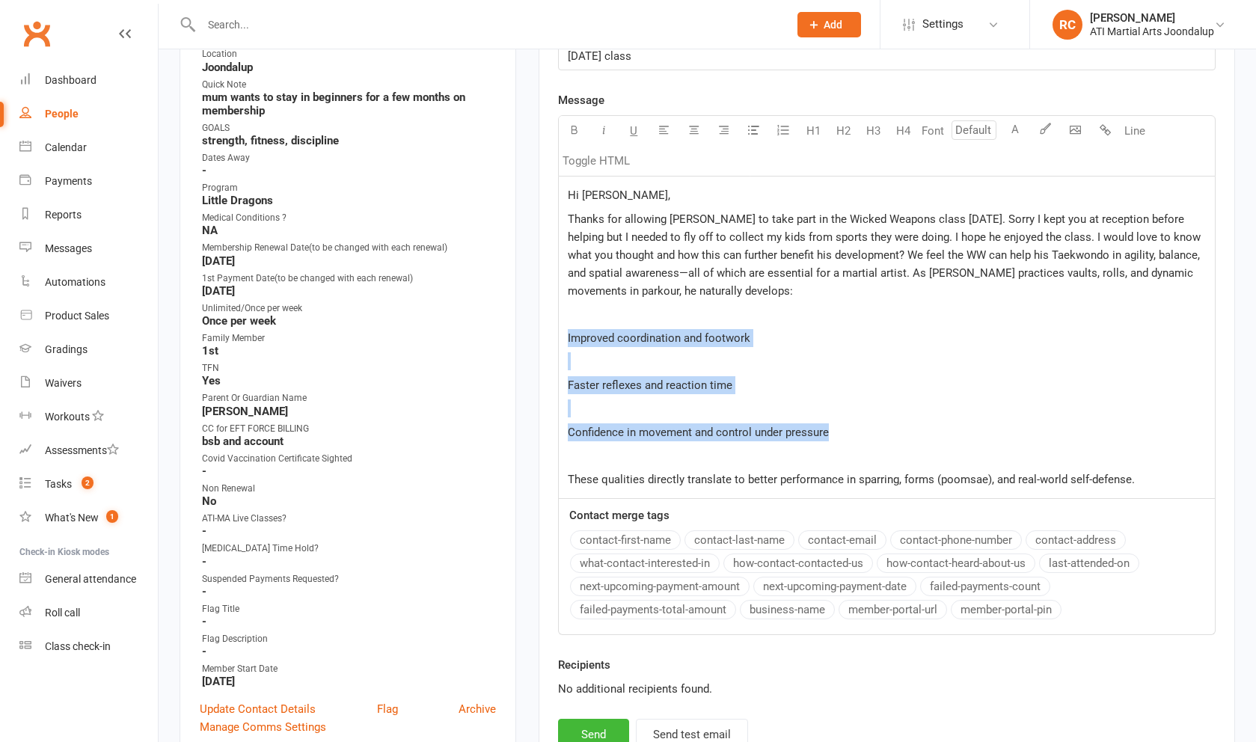
scroll to position [438, 0]
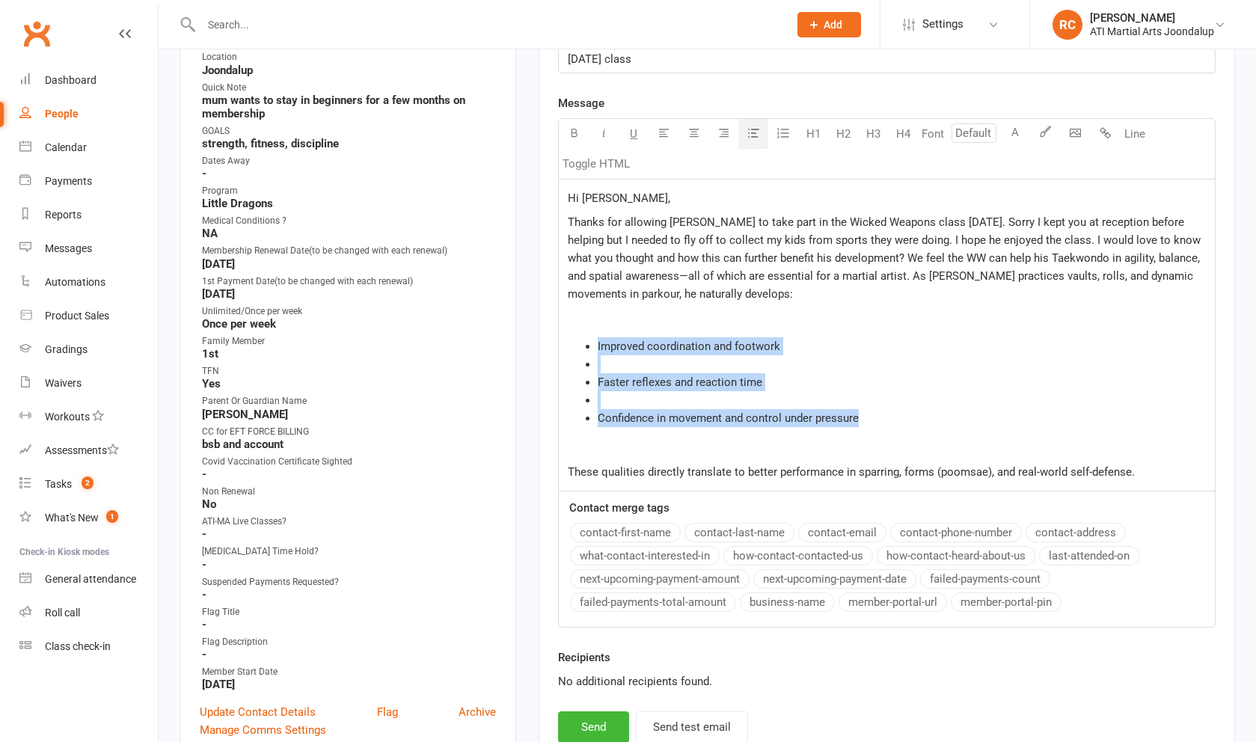
click at [764, 138] on button "button" at bounding box center [753, 134] width 30 height 30
click at [836, 417] on li "Confidence in movement and control under pressure" at bounding box center [902, 418] width 608 height 18
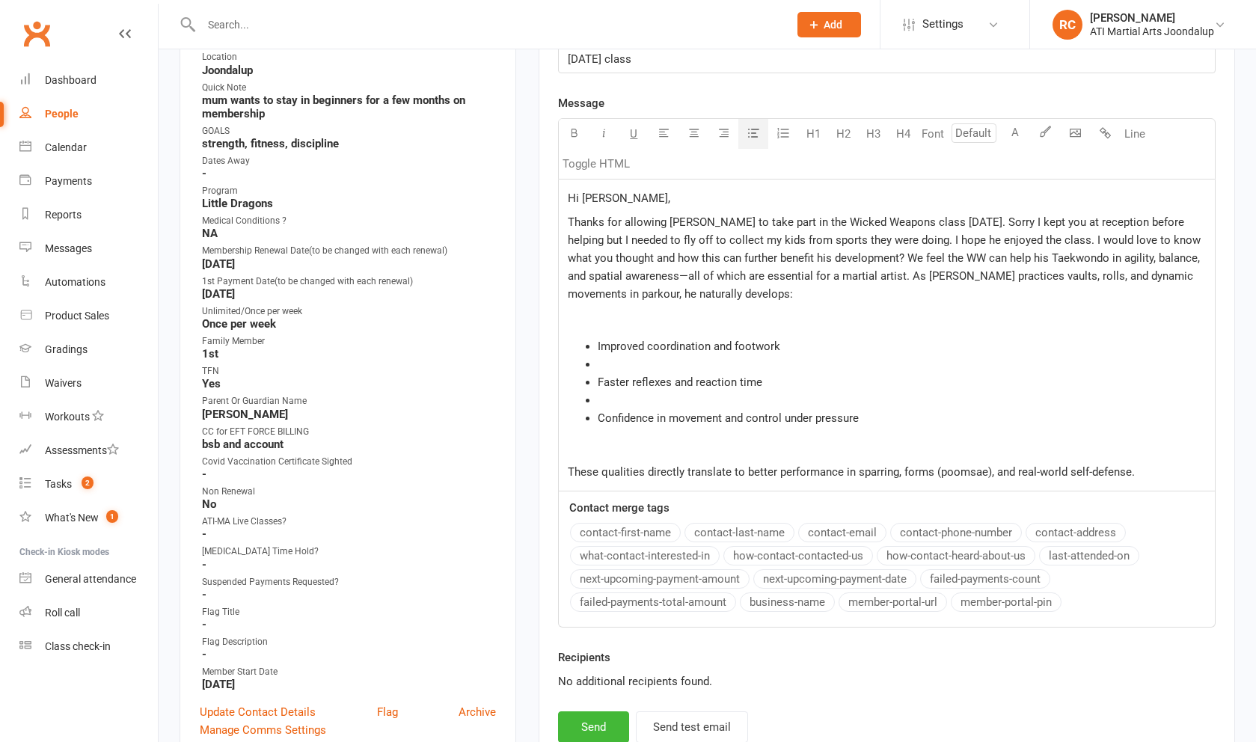
click at [718, 370] on li "﻿" at bounding box center [902, 364] width 608 height 18
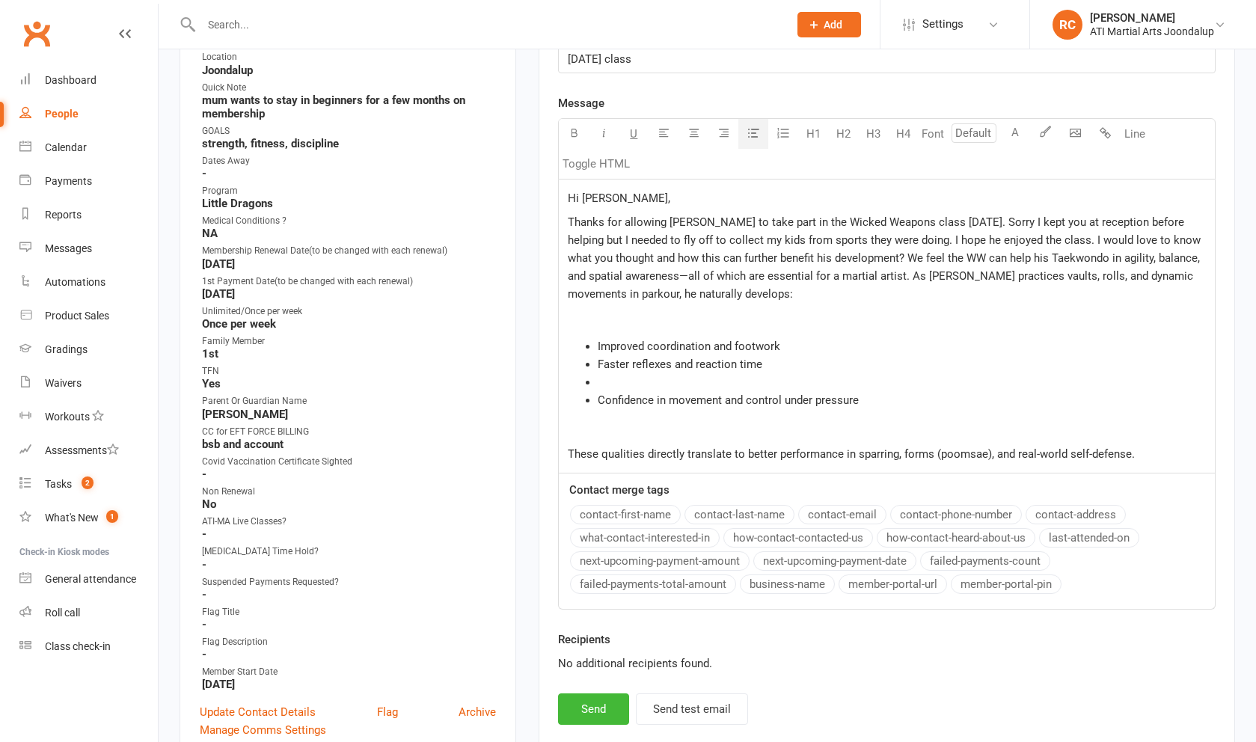
click at [686, 373] on li "Faster reflexes and reaction time" at bounding box center [902, 364] width 608 height 18
drag, startPoint x: 685, startPoint y: 379, endPoint x: 686, endPoint y: 391, distance: 12.0
click at [685, 373] on li "Faster reflexes and reaction time" at bounding box center [902, 364] width 608 height 18
click at [687, 391] on li "﻿" at bounding box center [902, 382] width 608 height 18
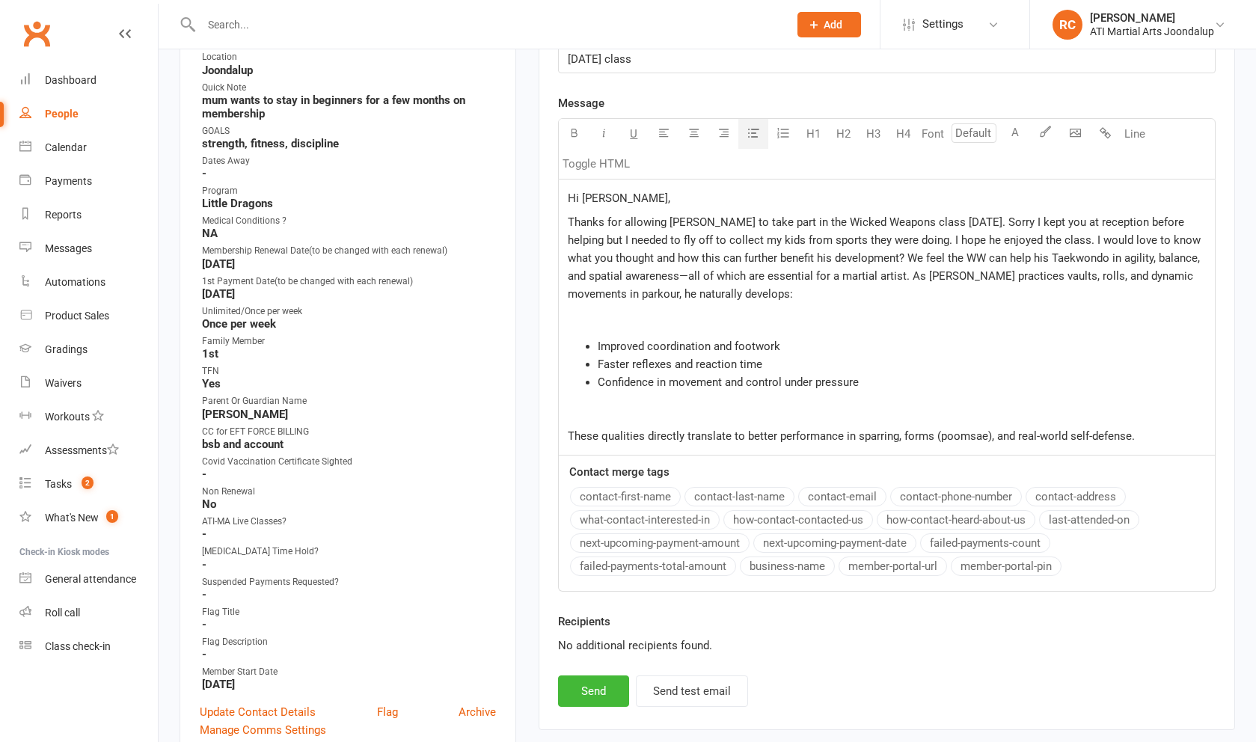
click at [638, 326] on p "﻿" at bounding box center [887, 317] width 638 height 18
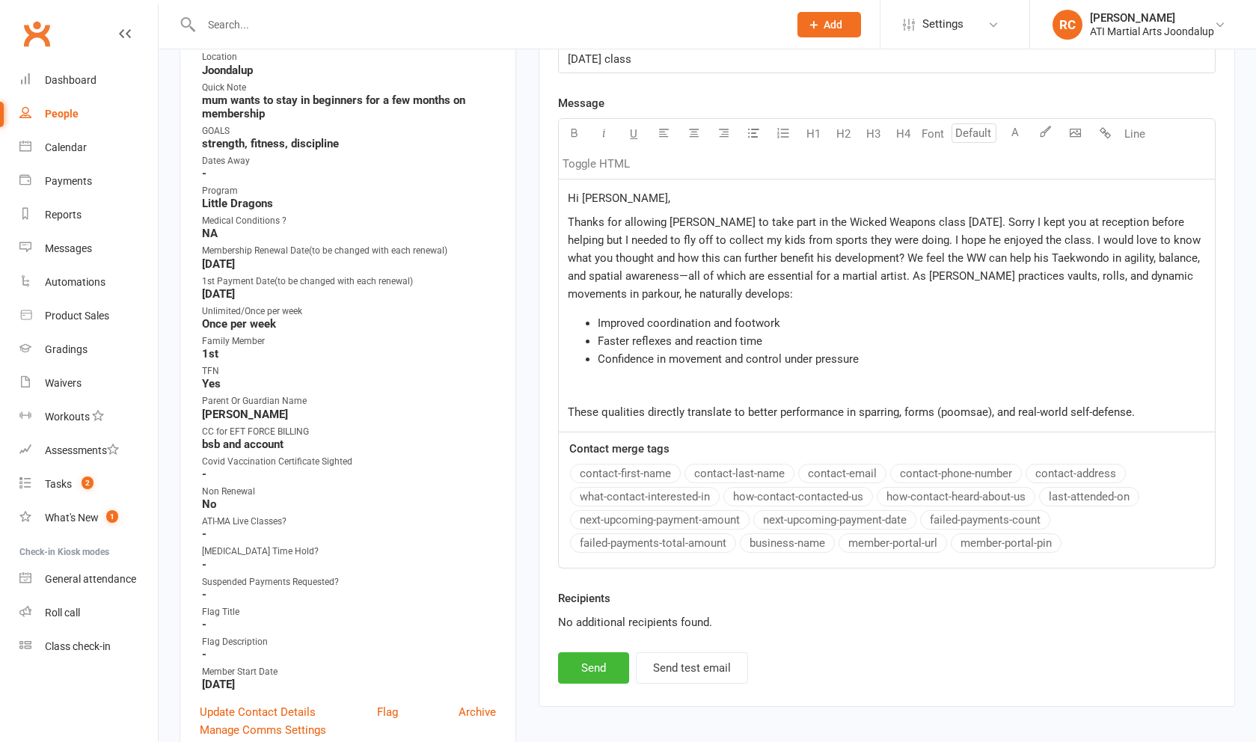
scroll to position [493, 0]
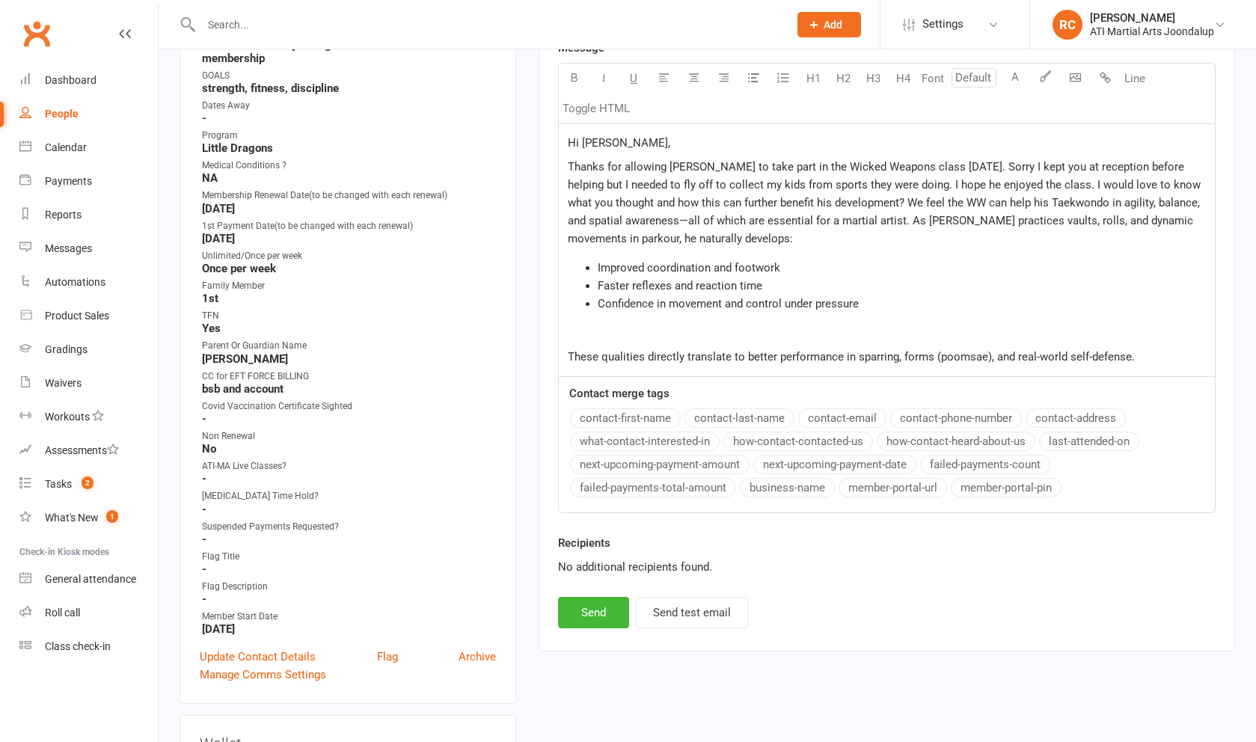
drag, startPoint x: 1129, startPoint y: 364, endPoint x: 935, endPoint y: 358, distance: 193.8
click at [935, 358] on p "These qualities directly translate to better performance in sparring, forms (po…" at bounding box center [887, 357] width 638 height 18
click at [1137, 375] on div "Hi [PERSON_NAME], Thanks for allowing [PERSON_NAME] to take part in the Wicked …" at bounding box center [887, 250] width 656 height 252
click at [1120, 362] on p "These qualities directly translate to better performance in sparring, pad work …" at bounding box center [887, 357] width 638 height 18
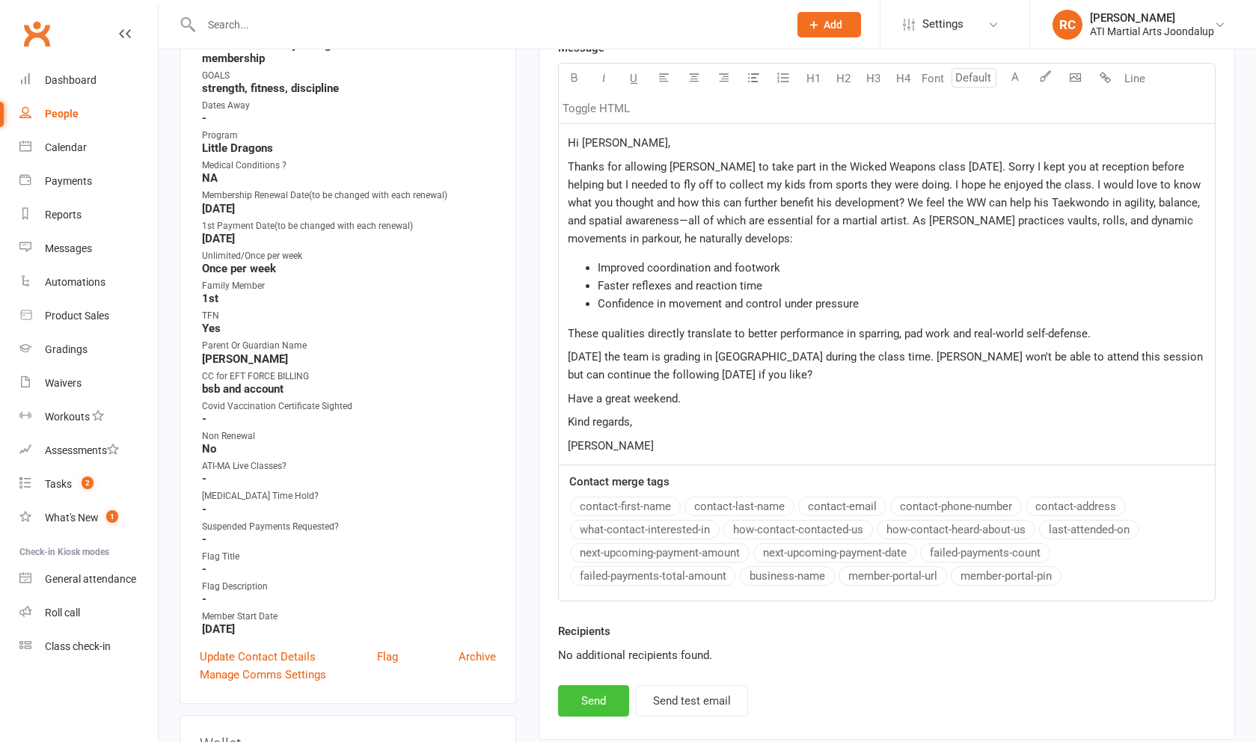
click at [583, 706] on button "Send" at bounding box center [593, 700] width 71 height 31
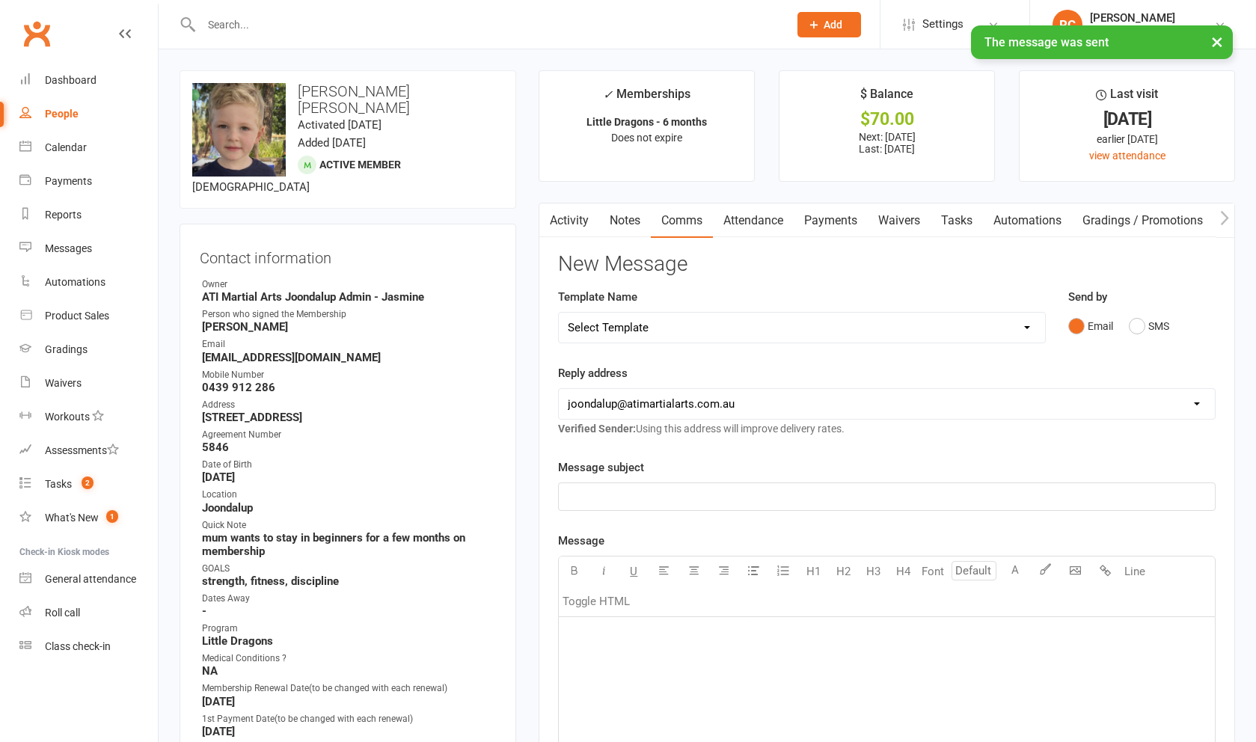
scroll to position [0, 0]
click at [574, 215] on link "Activity" at bounding box center [569, 220] width 60 height 34
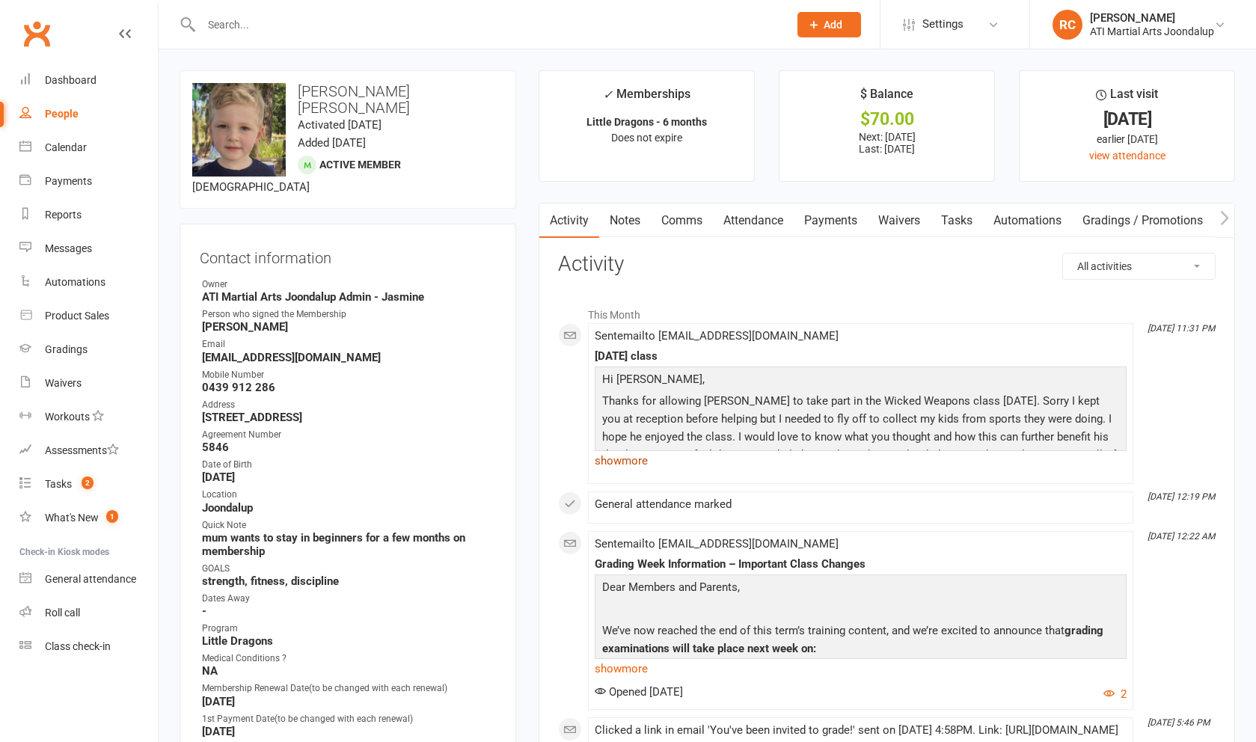
click at [651, 461] on link "show more" at bounding box center [861, 460] width 532 height 21
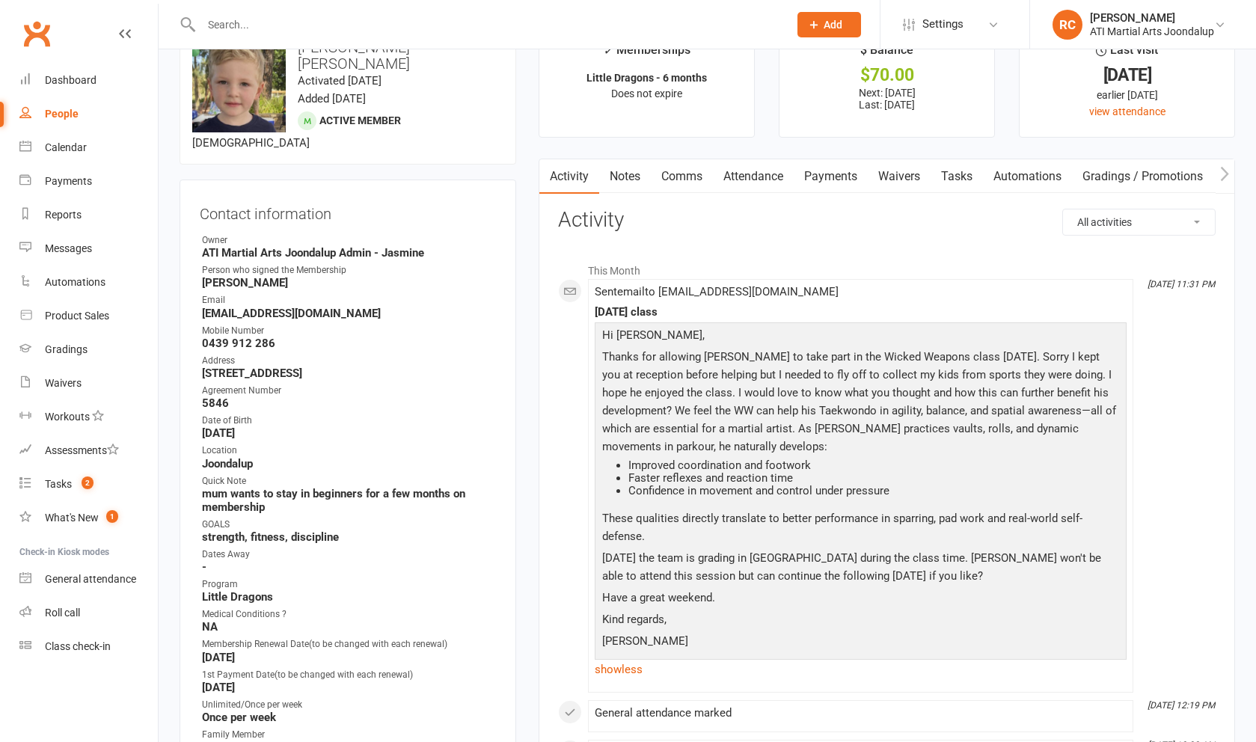
scroll to position [46, 0]
click at [640, 192] on link "Notes" at bounding box center [625, 175] width 52 height 34
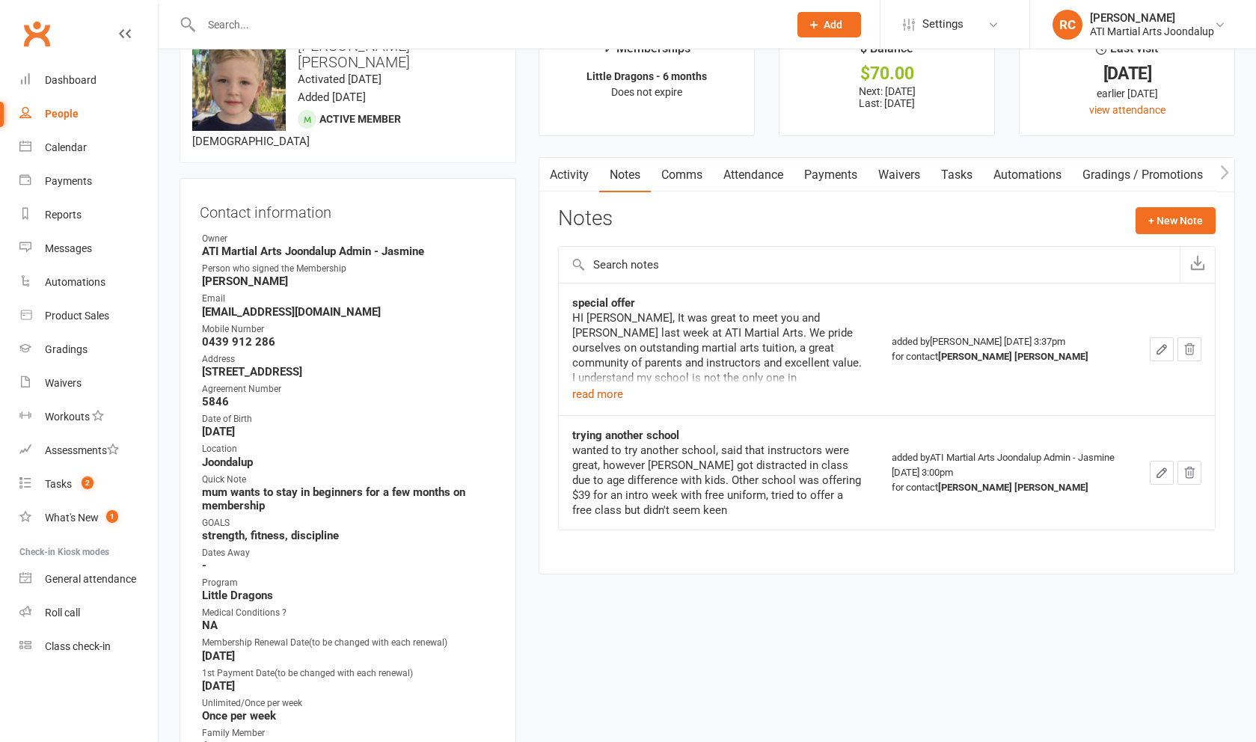
click at [827, 180] on link "Payments" at bounding box center [831, 175] width 74 height 34
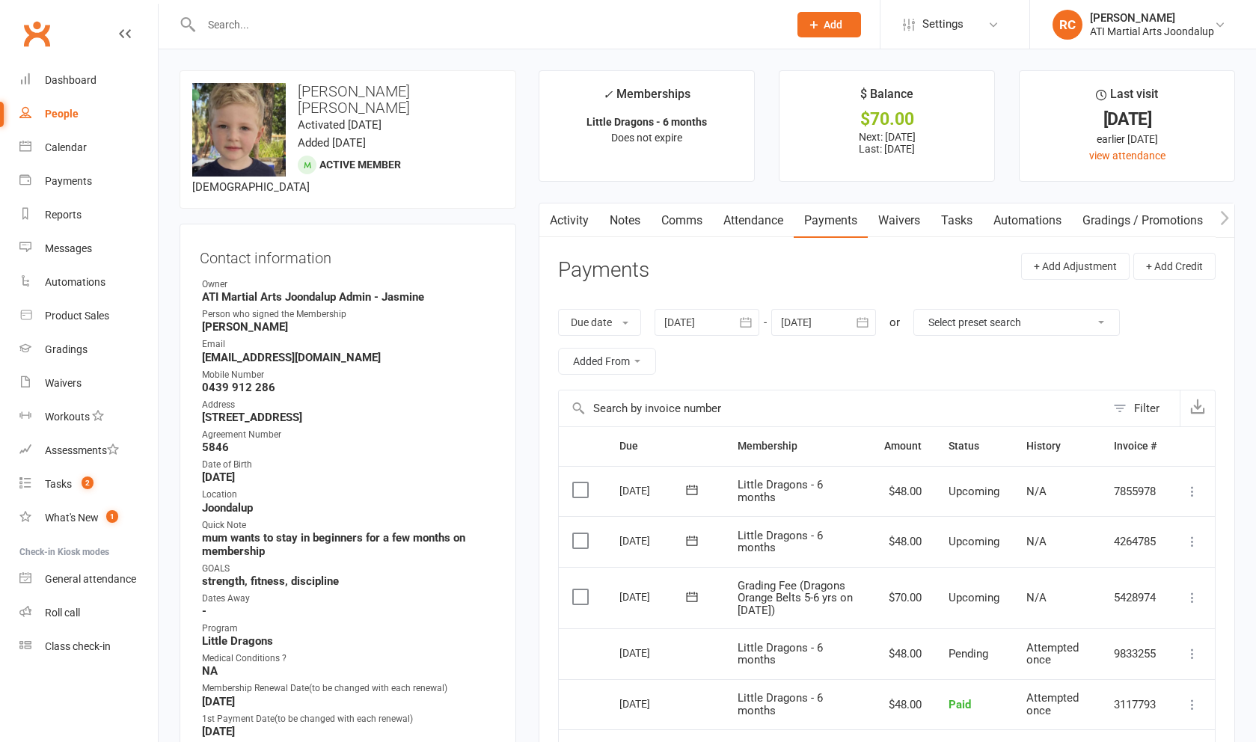
click at [619, 230] on link "Notes" at bounding box center [625, 220] width 52 height 34
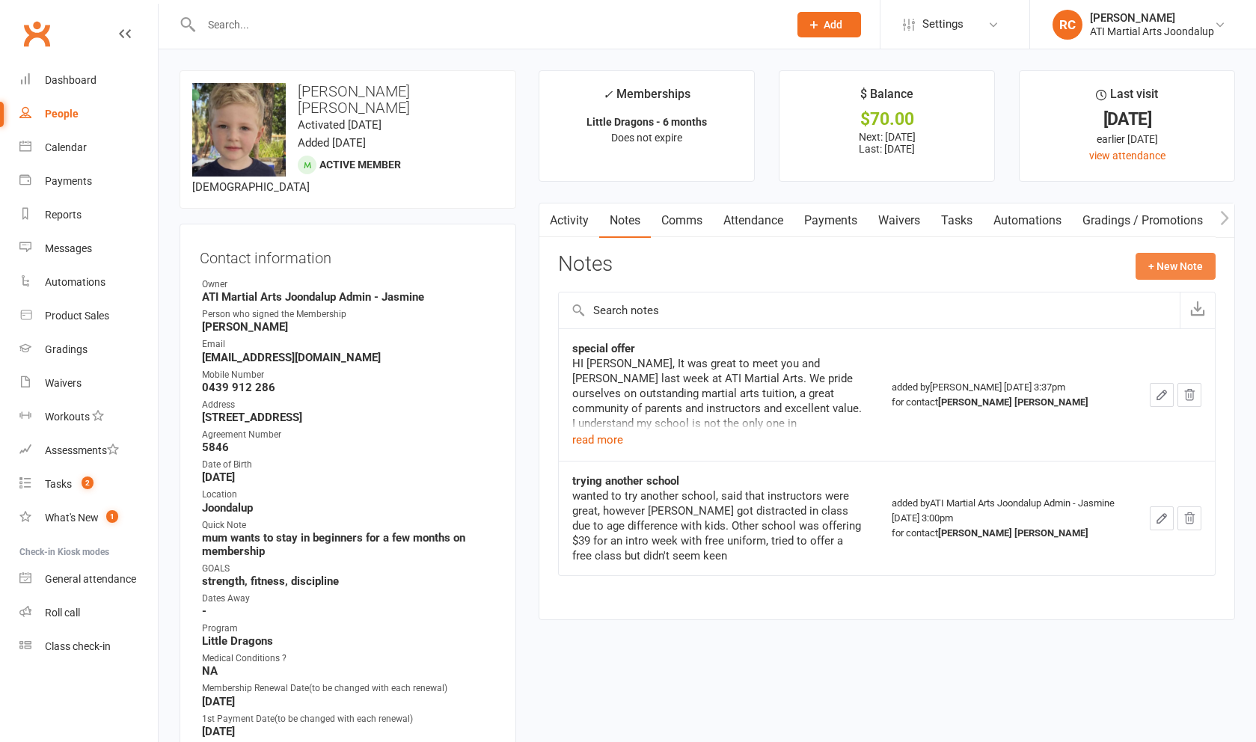
click at [1146, 274] on button "+ New Note" at bounding box center [1175, 266] width 80 height 27
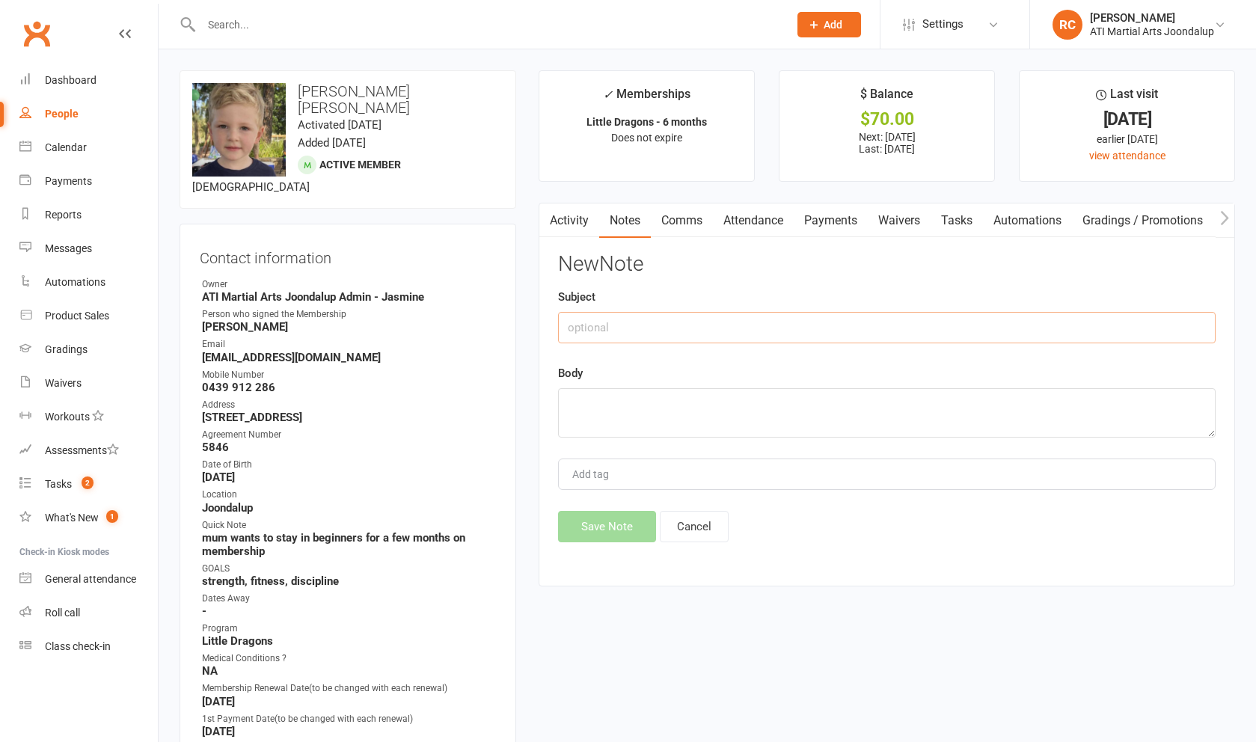
click at [956, 325] on input "text" at bounding box center [886, 327] width 657 height 31
type input "tried WW"
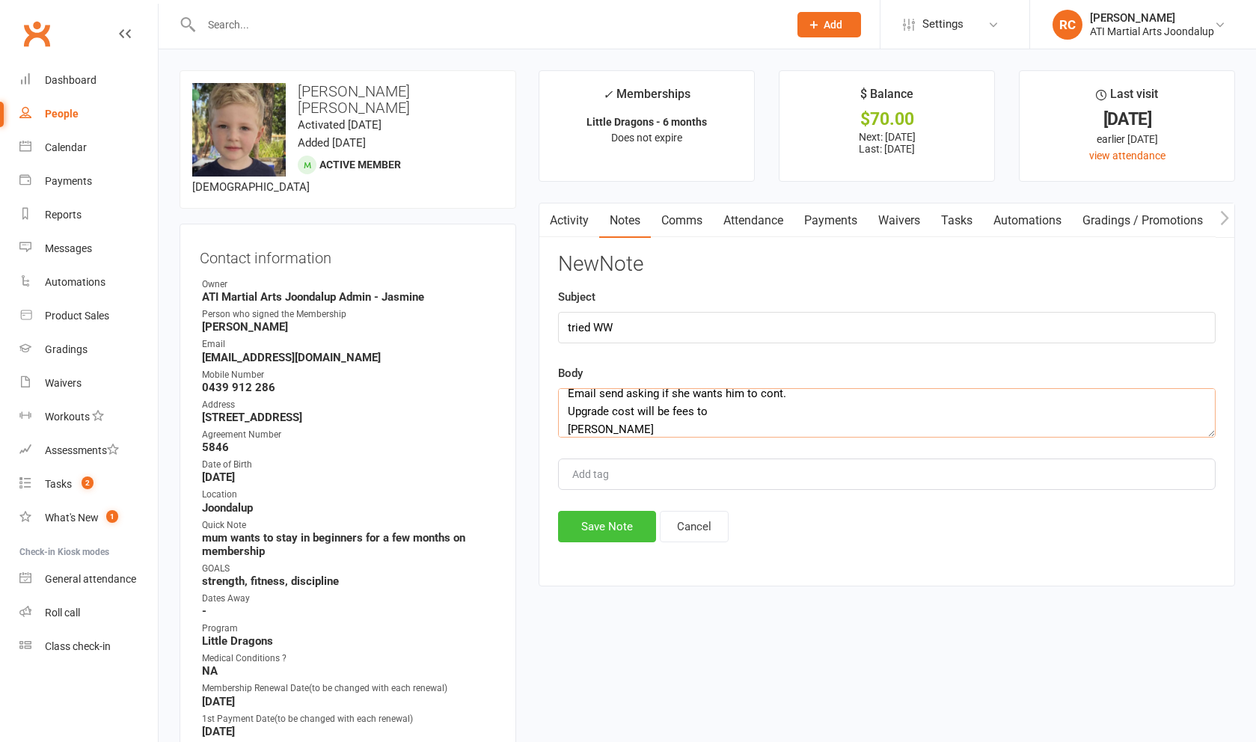
type textarea "Email send asking if she wants him to cont. Upgrade cost will be fees to [PERSO…"
click at [627, 533] on button "Save Note" at bounding box center [607, 526] width 98 height 31
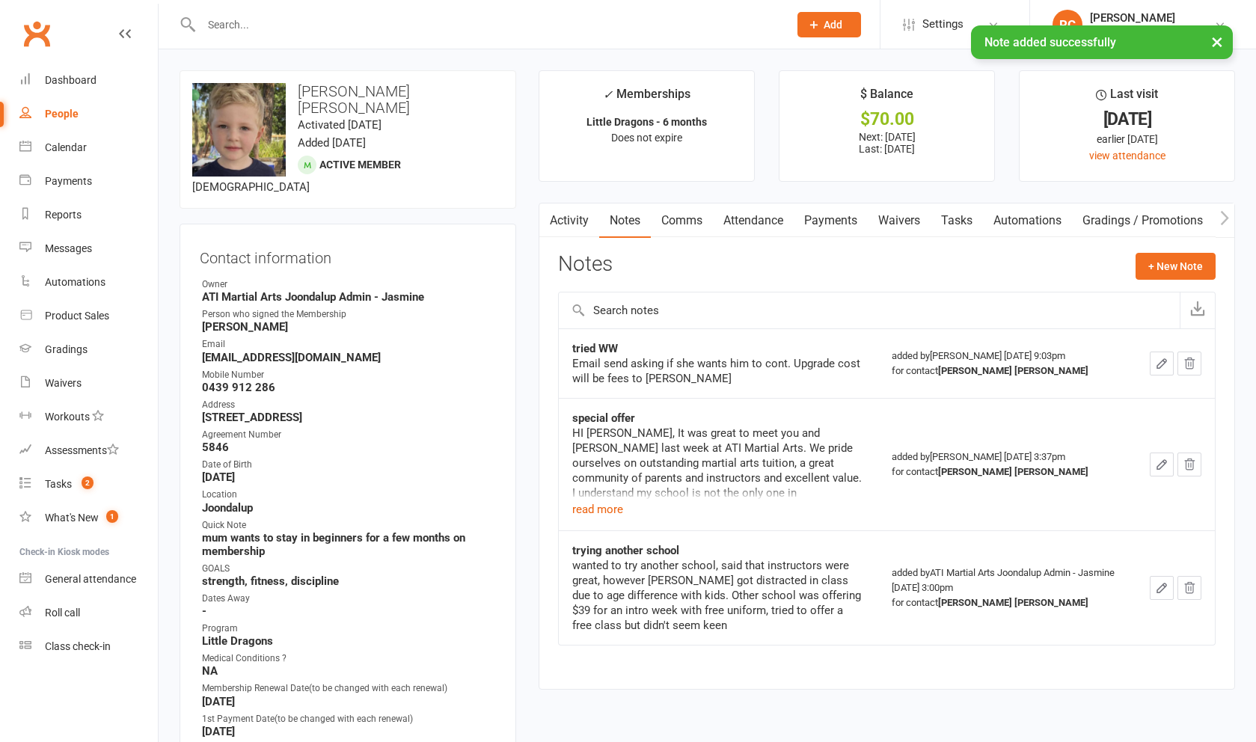
click at [818, 209] on link "Payments" at bounding box center [831, 220] width 74 height 34
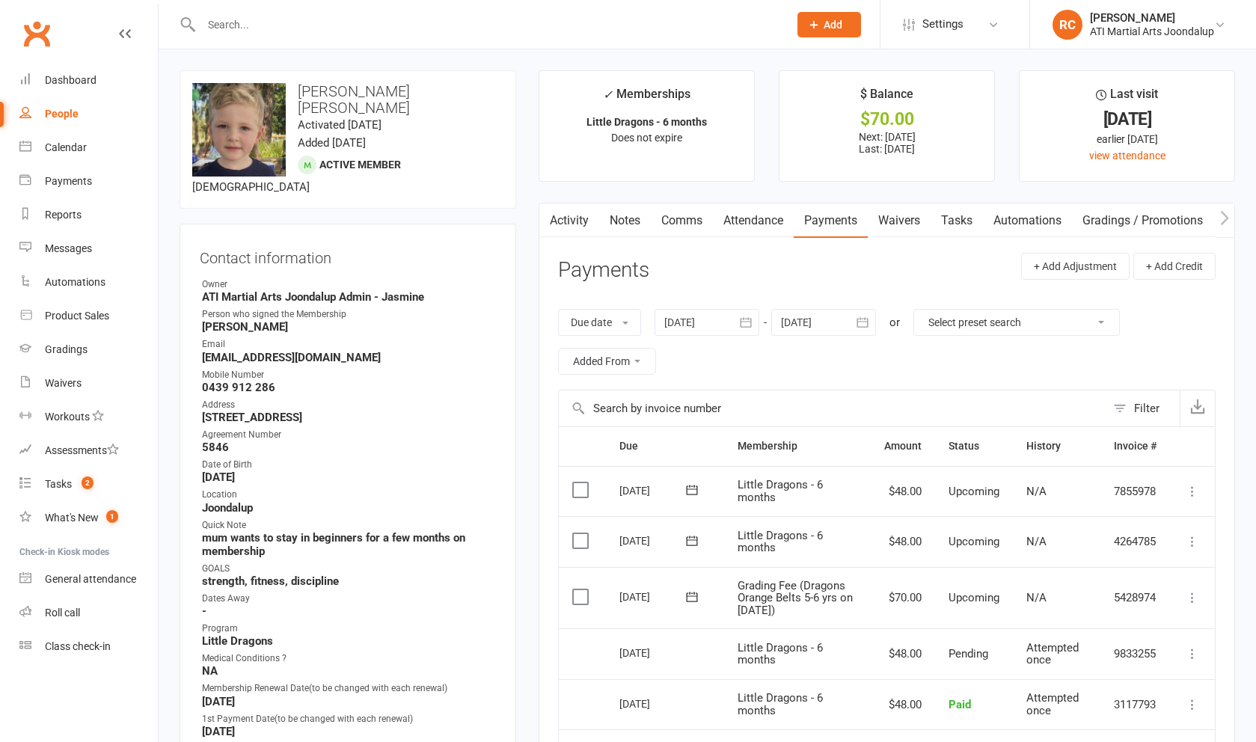
click at [628, 225] on link "Notes" at bounding box center [625, 220] width 52 height 34
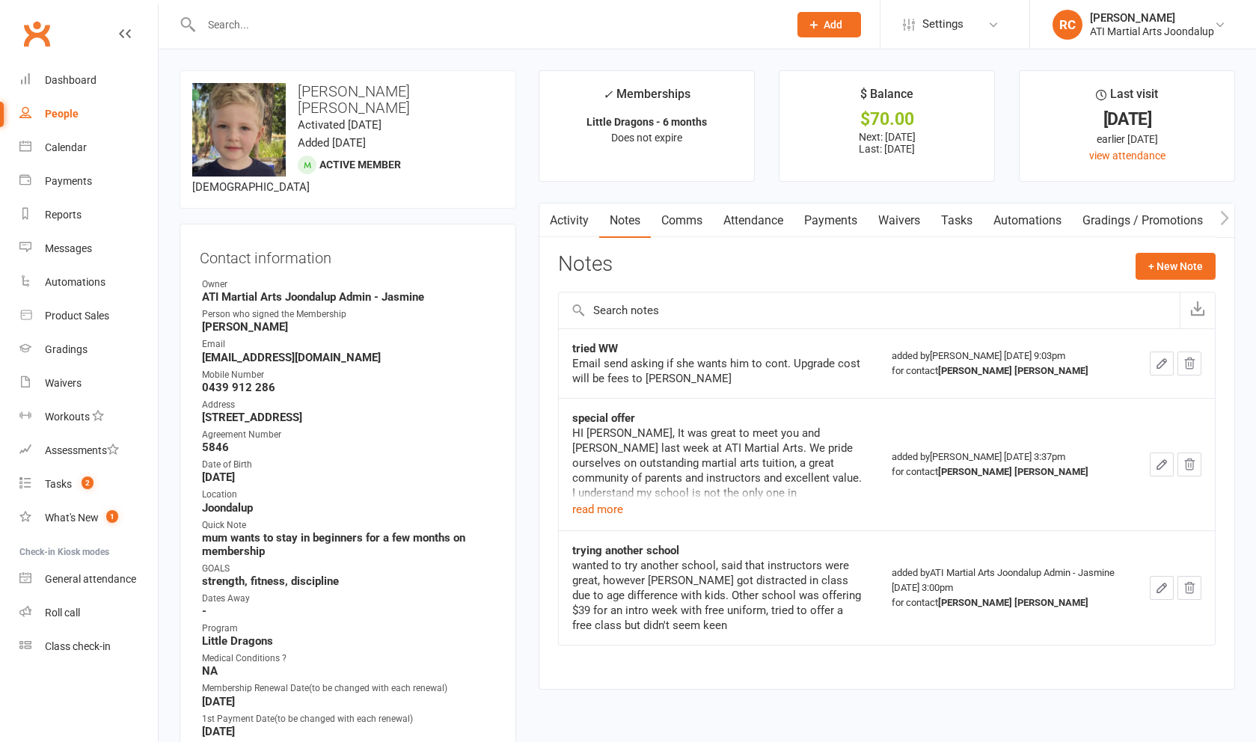
click at [1171, 370] on button "button" at bounding box center [1162, 364] width 24 height 24
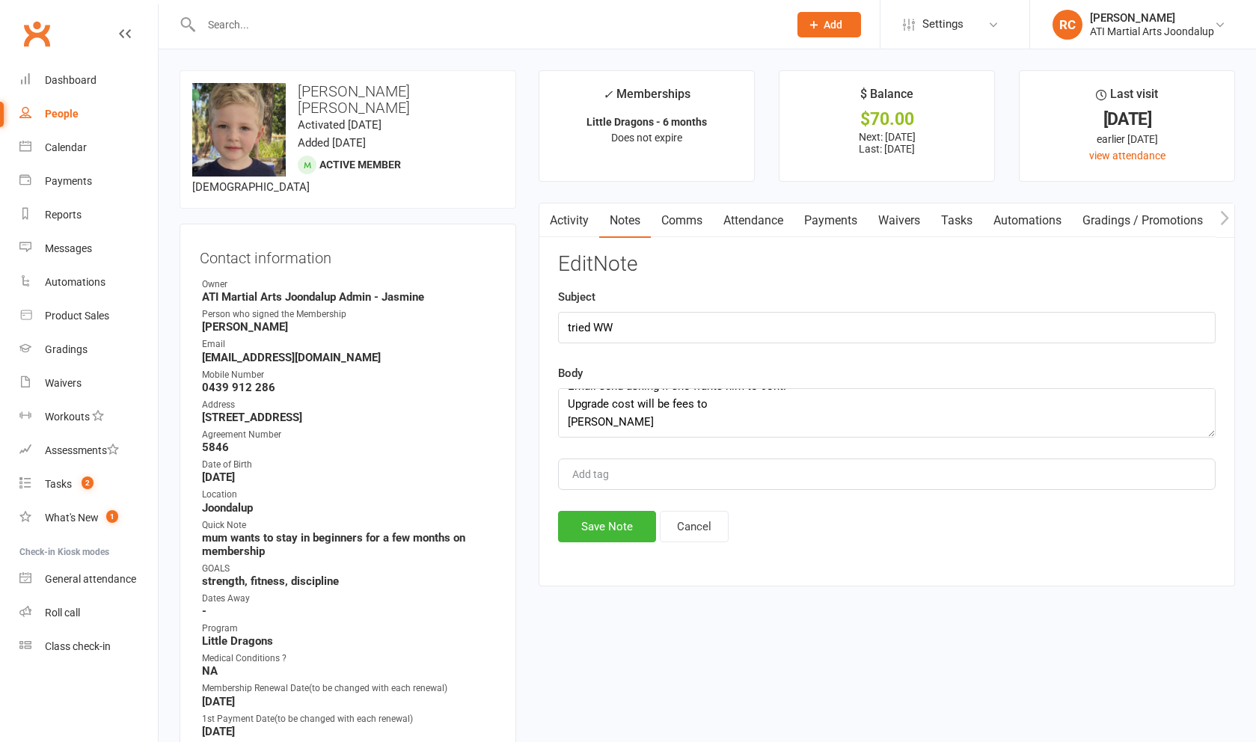
scroll to position [18, 0]
click at [744, 413] on textarea "Email send asking if she wants him to cont. Upgrade cost will be fees to [PERSO…" at bounding box center [886, 412] width 657 height 49
type textarea "Email send asking if she wants him to cont. Upgrade cost will be fees to $32 [P…"
click at [601, 539] on button "Save Note" at bounding box center [607, 526] width 98 height 31
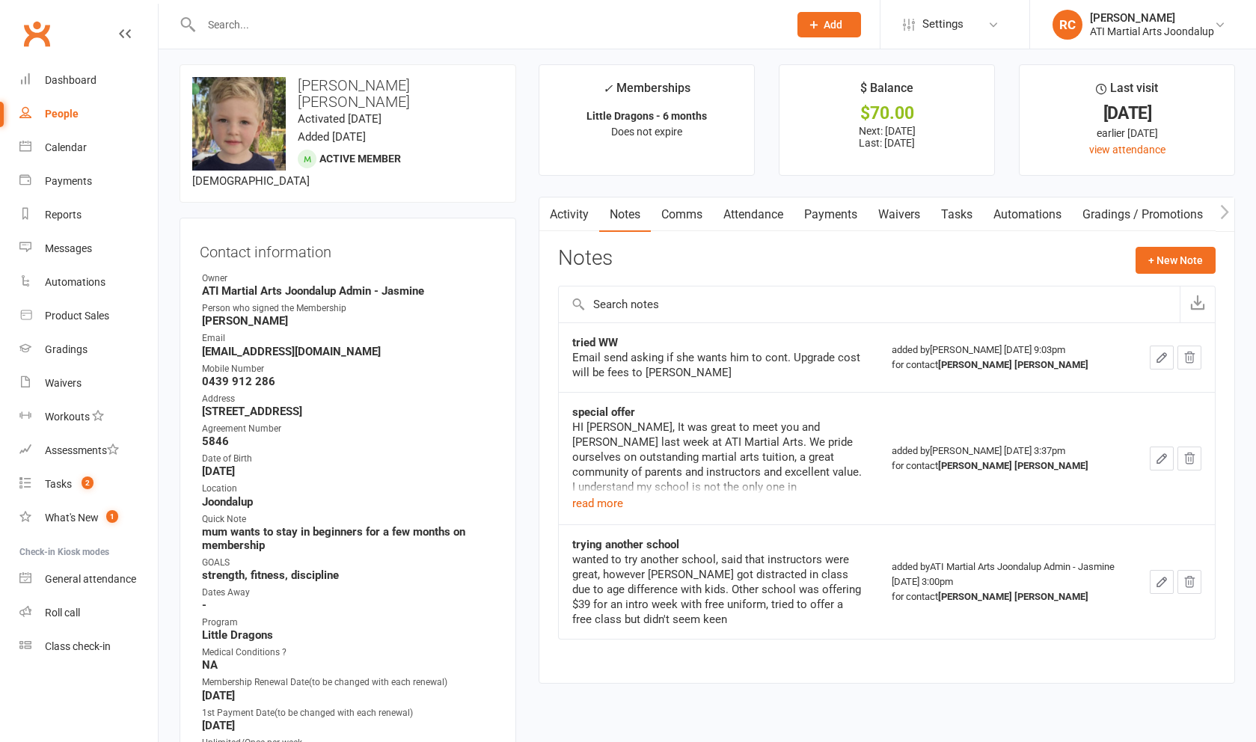
scroll to position [7, 0]
click at [423, 28] on input "text" at bounding box center [487, 24] width 581 height 21
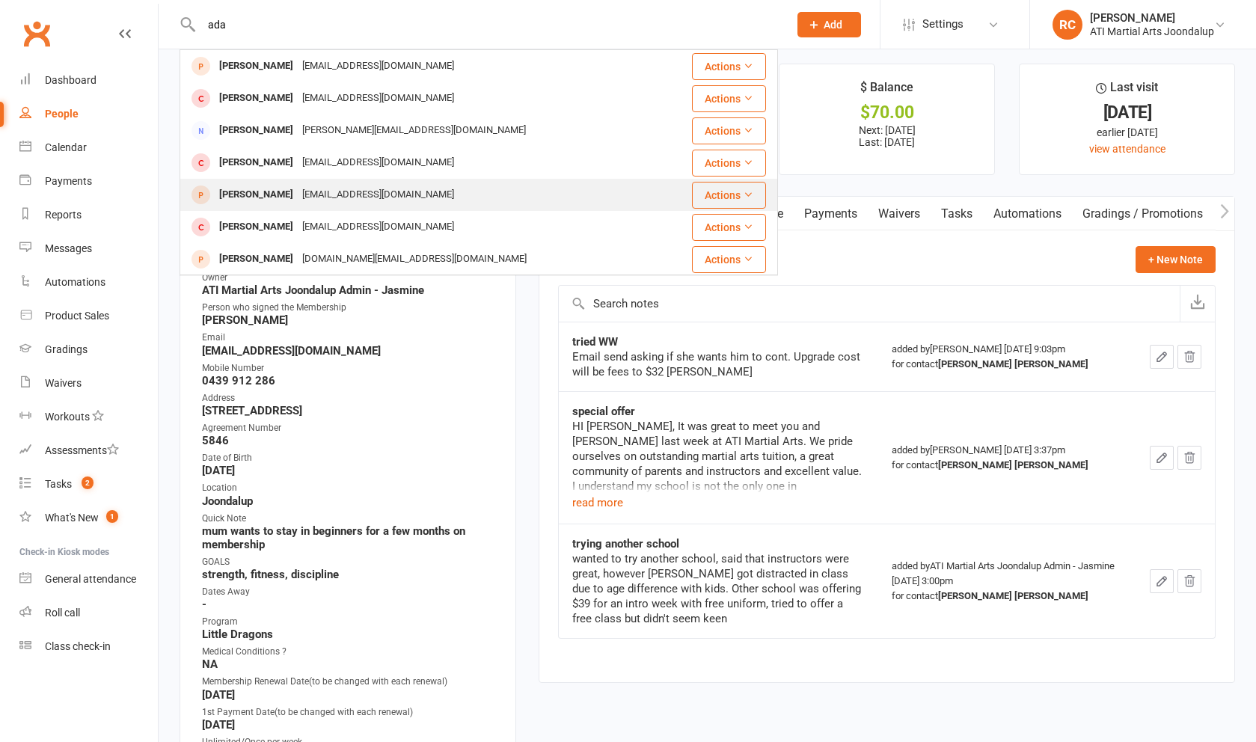
type input "ada"
click at [440, 201] on div "[PERSON_NAME] [EMAIL_ADDRESS][DOMAIN_NAME]" at bounding box center [429, 195] width 496 height 31
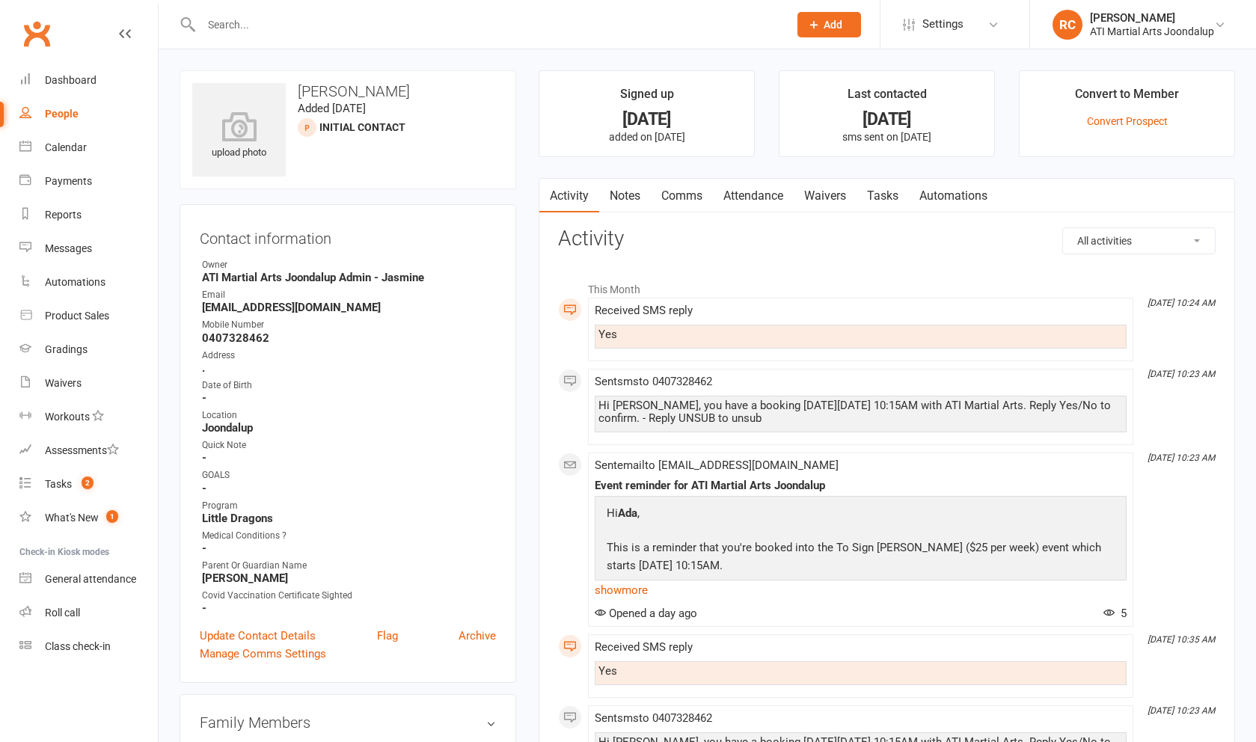
click at [740, 191] on link "Attendance" at bounding box center [753, 196] width 81 height 34
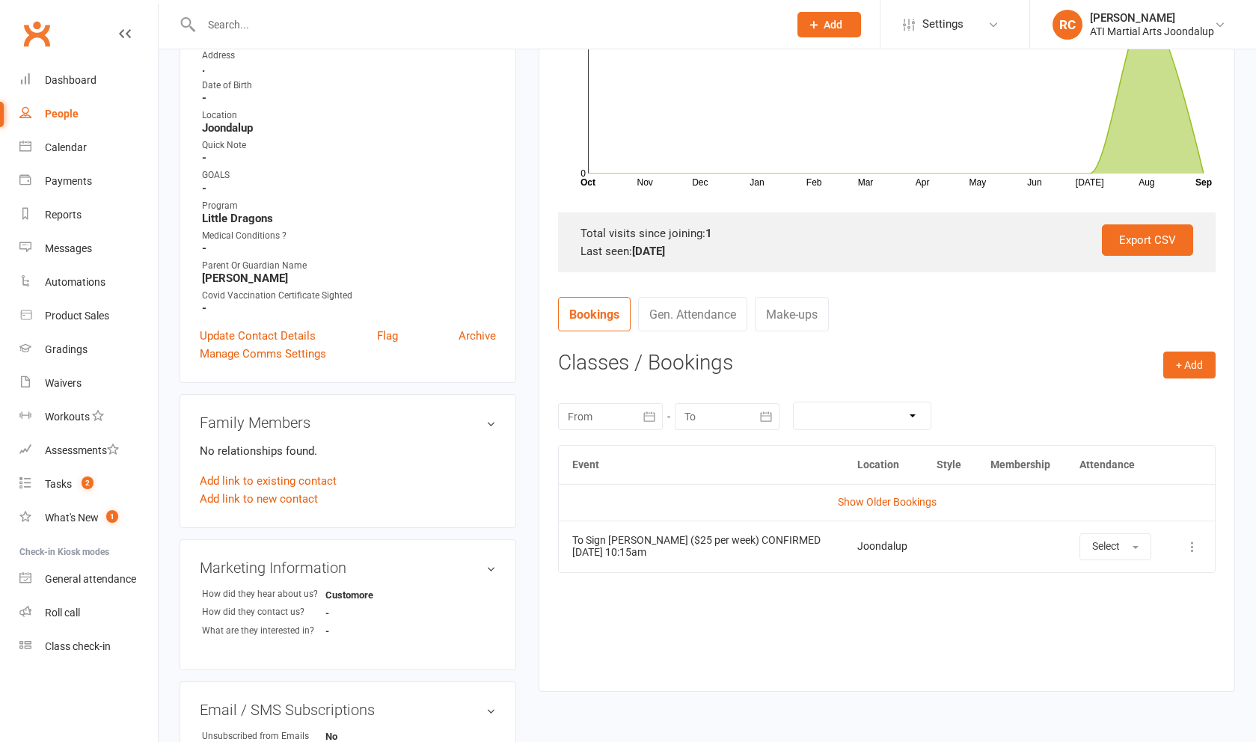
scroll to position [302, 0]
click at [1126, 535] on button "Select" at bounding box center [1115, 544] width 72 height 27
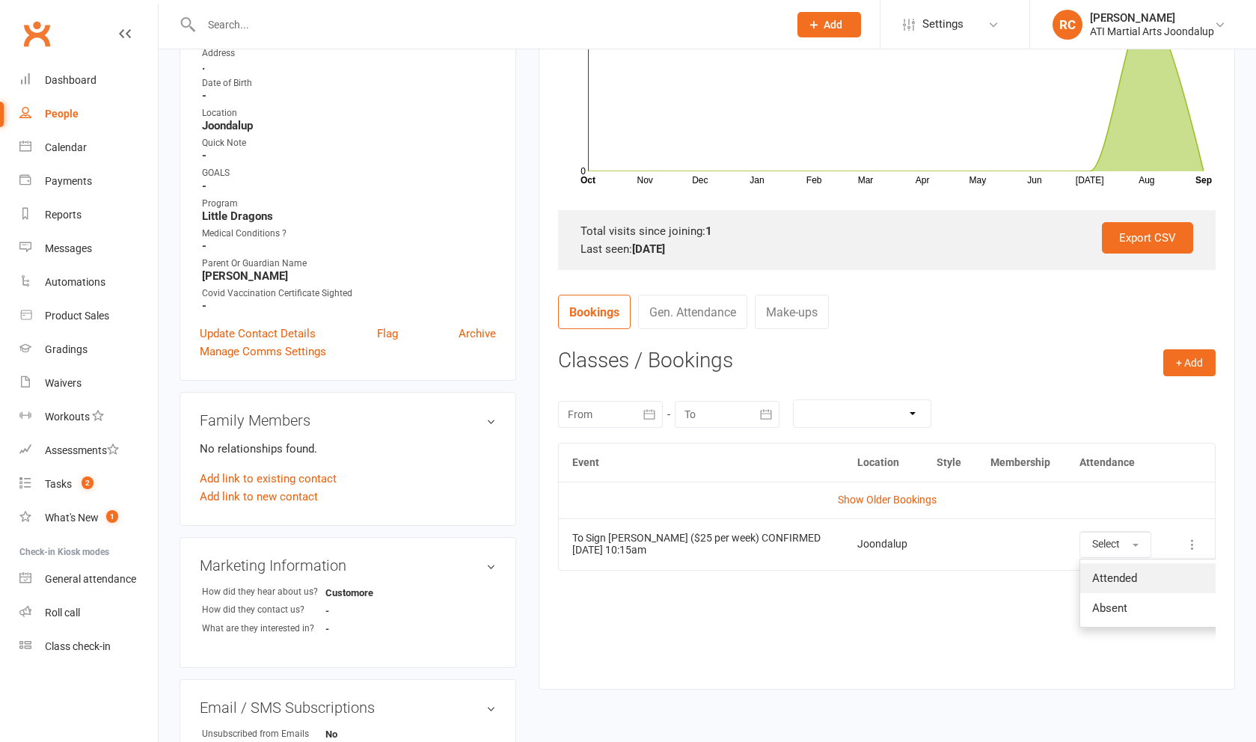
click at [1121, 583] on span "Attended" at bounding box center [1114, 577] width 45 height 13
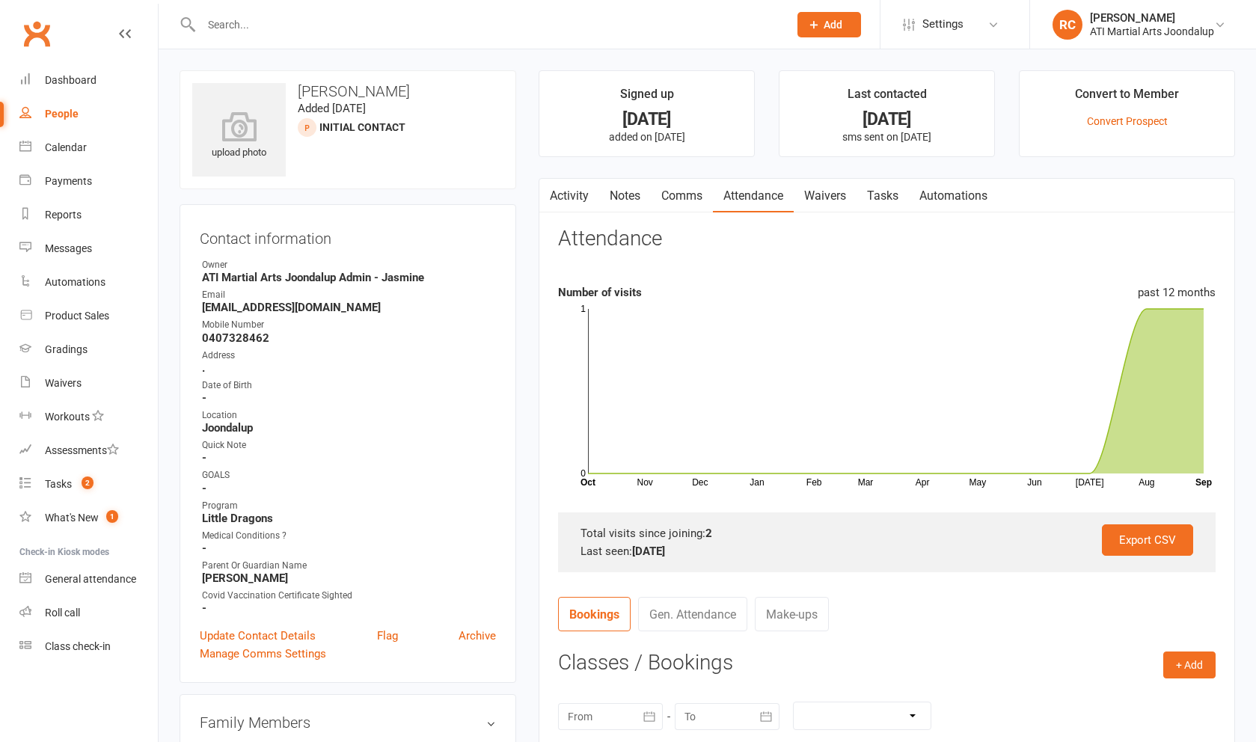
scroll to position [0, 0]
click at [66, 148] on div "Calendar" at bounding box center [66, 147] width 42 height 12
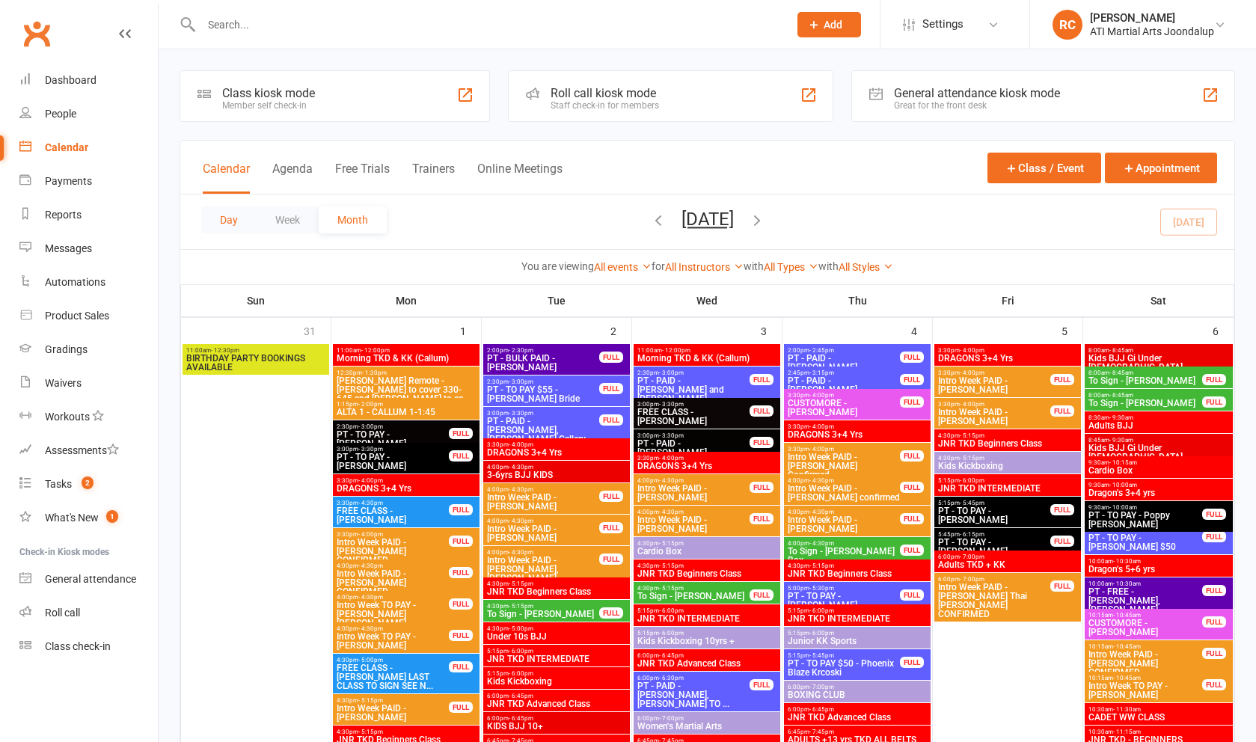
click at [233, 221] on button "Day" at bounding box center [228, 219] width 55 height 27
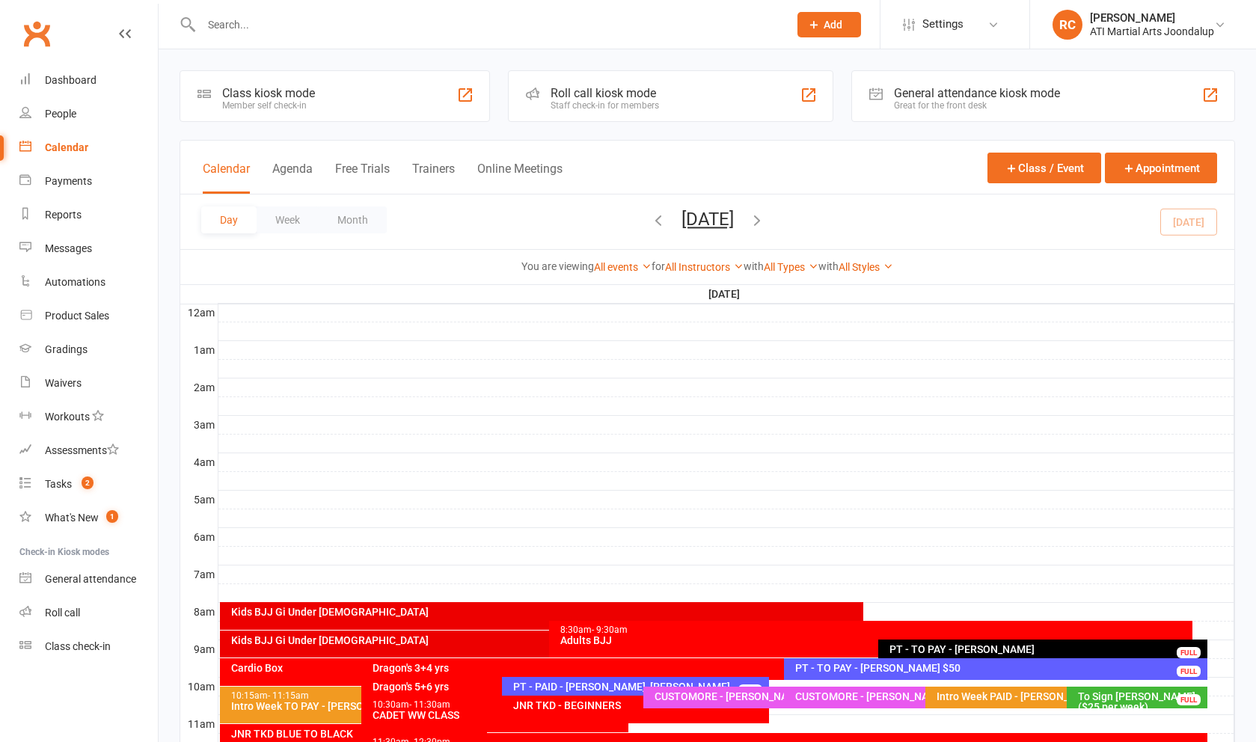
click at [765, 224] on icon "button" at bounding box center [757, 220] width 16 height 16
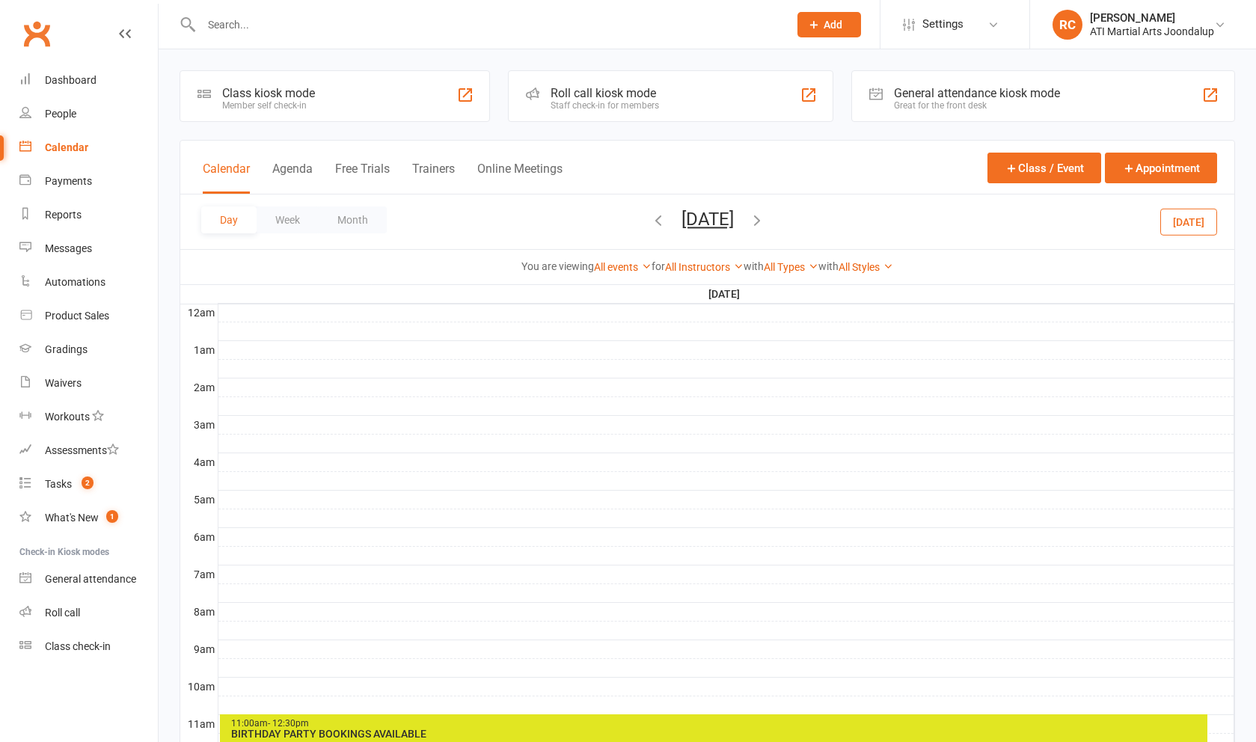
drag, startPoint x: 817, startPoint y: 210, endPoint x: 817, endPoint y: 225, distance: 15.0
click at [817, 210] on div "Day Week Month [DATE] [DATE] Sun Mon Tue Wed Thu Fri Sat 31 01 02 03 04 05 06 0…" at bounding box center [707, 221] width 1054 height 55
click at [765, 226] on icon "button" at bounding box center [757, 220] width 16 height 16
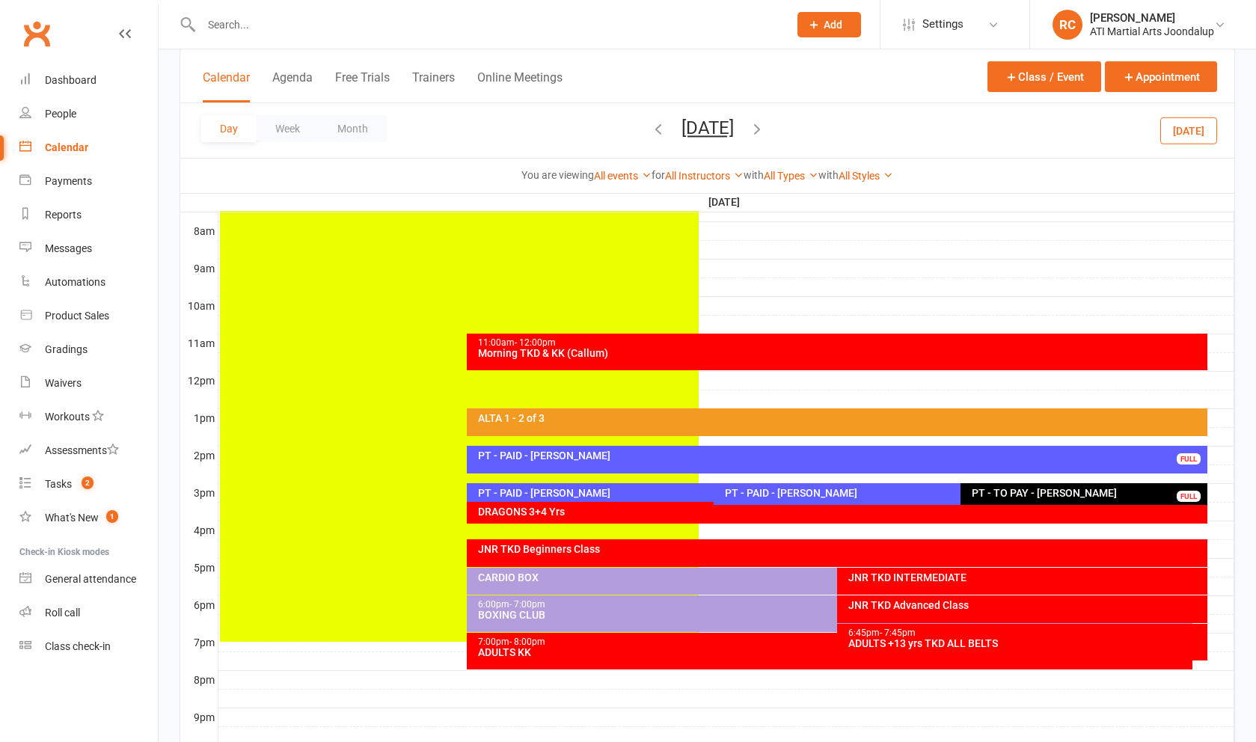
scroll to position [383, 0]
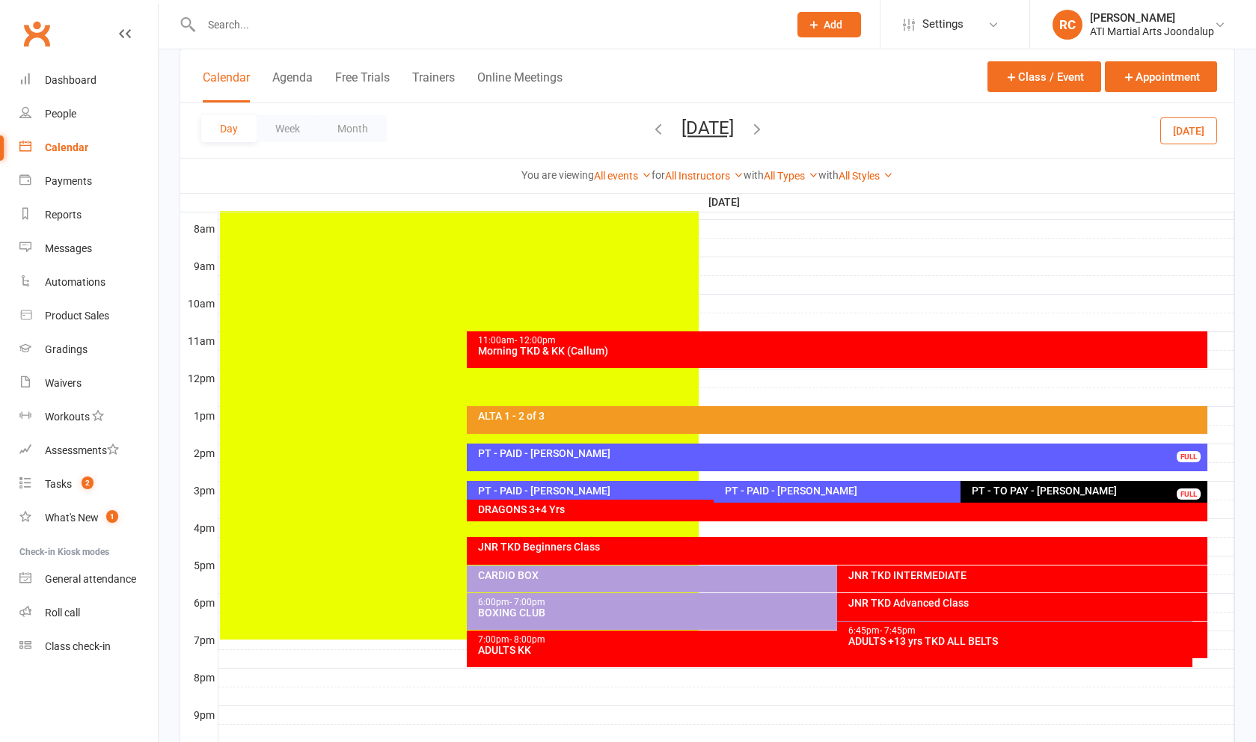
click at [1049, 494] on div "PT - TO PAY - [PERSON_NAME]" at bounding box center [1087, 490] width 233 height 10
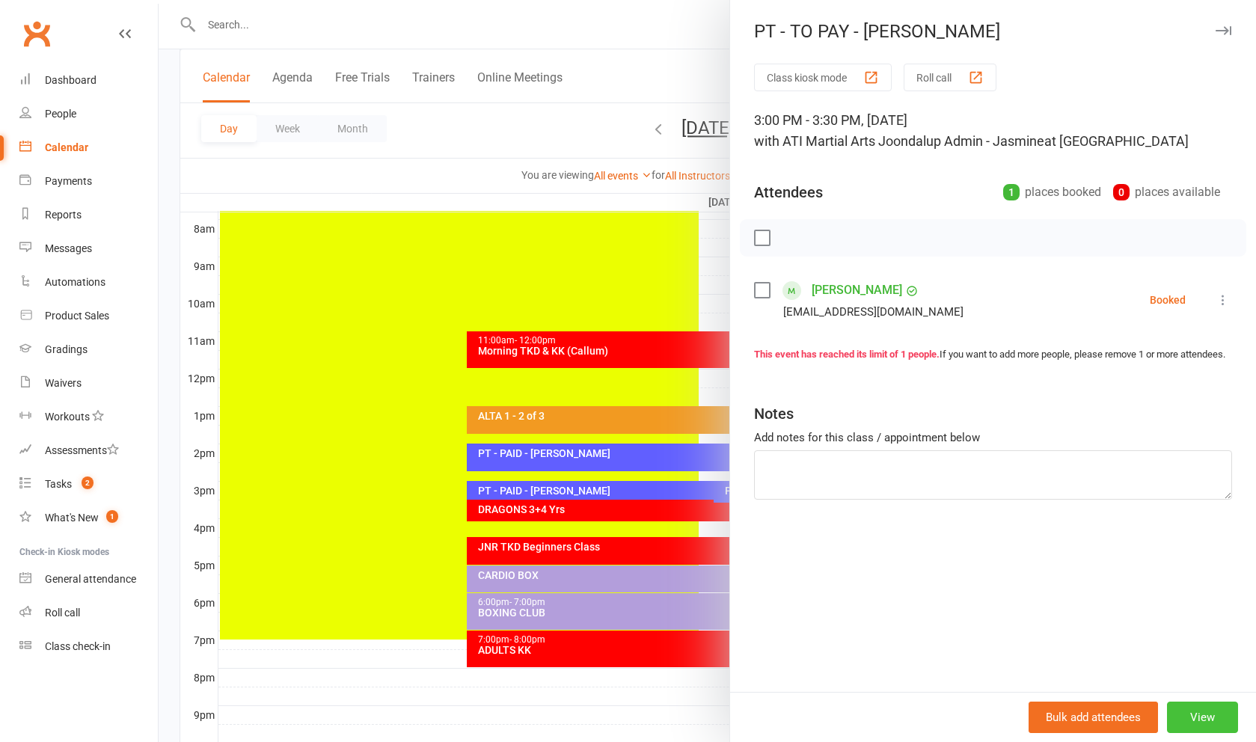
click at [1207, 720] on button "View" at bounding box center [1202, 717] width 71 height 31
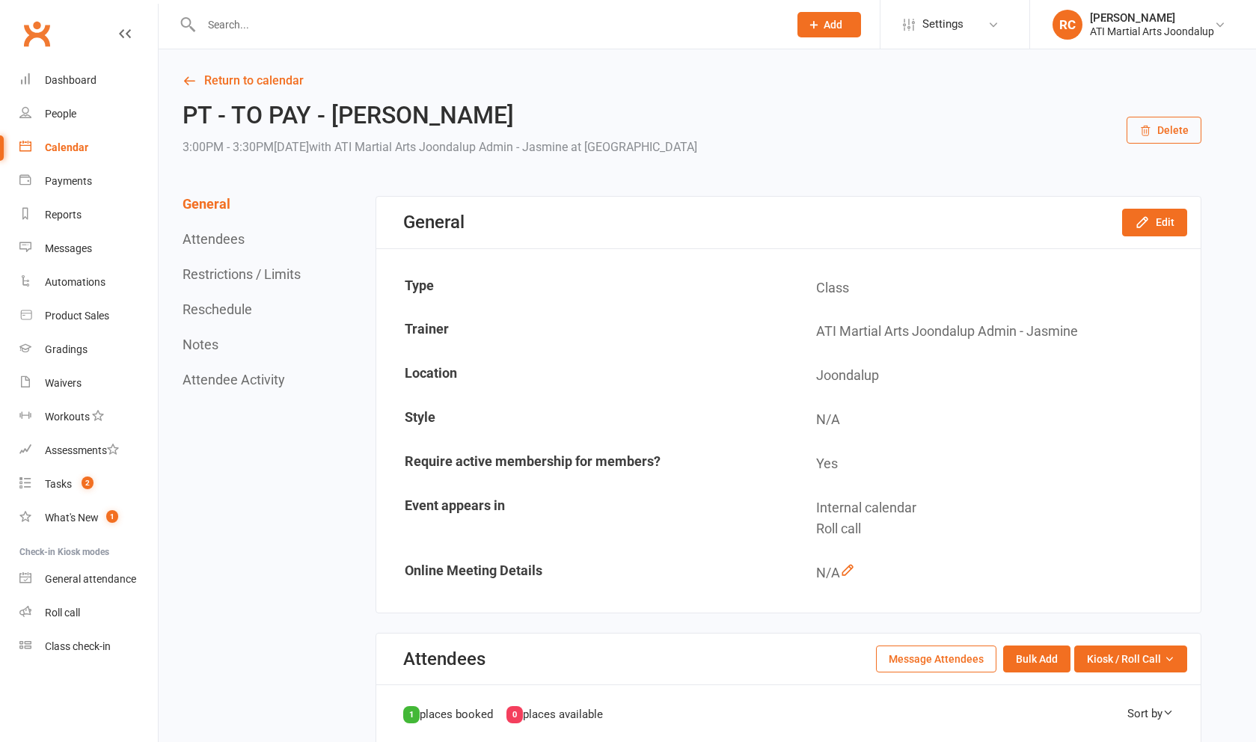
click at [1176, 140] on button "Delete" at bounding box center [1163, 130] width 75 height 27
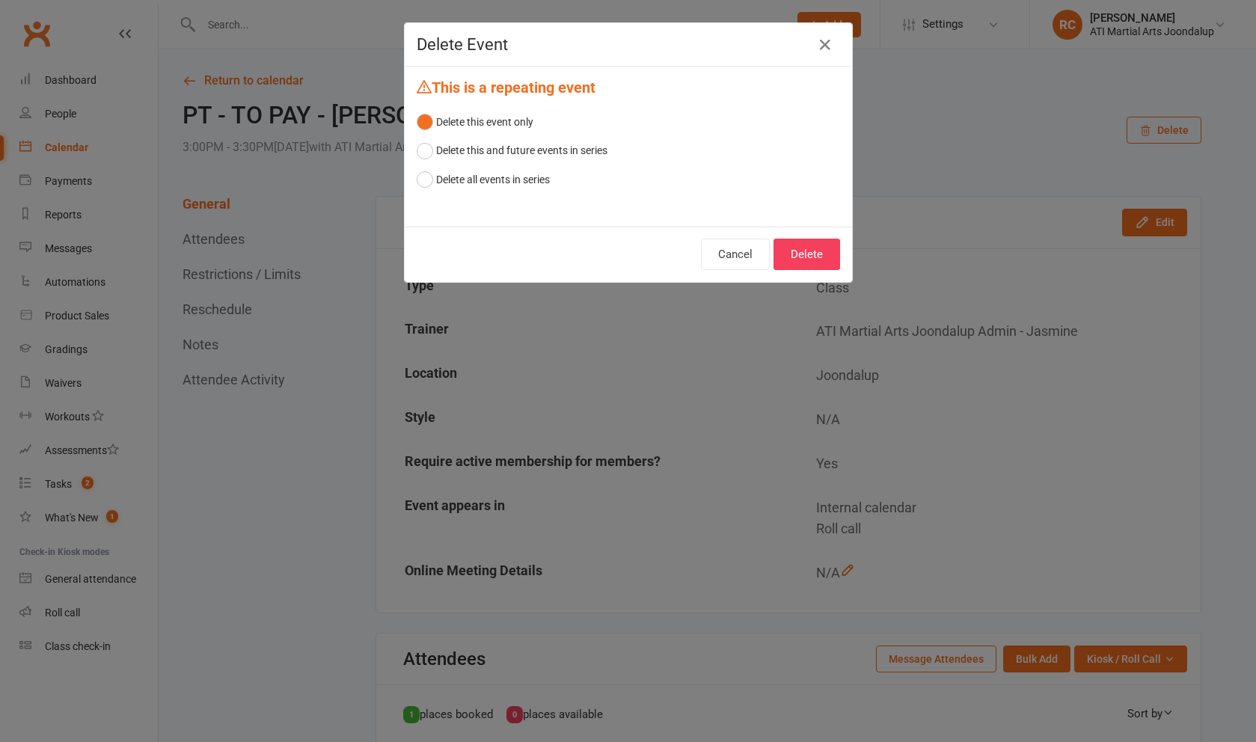
click at [838, 254] on button "Delete" at bounding box center [806, 254] width 67 height 31
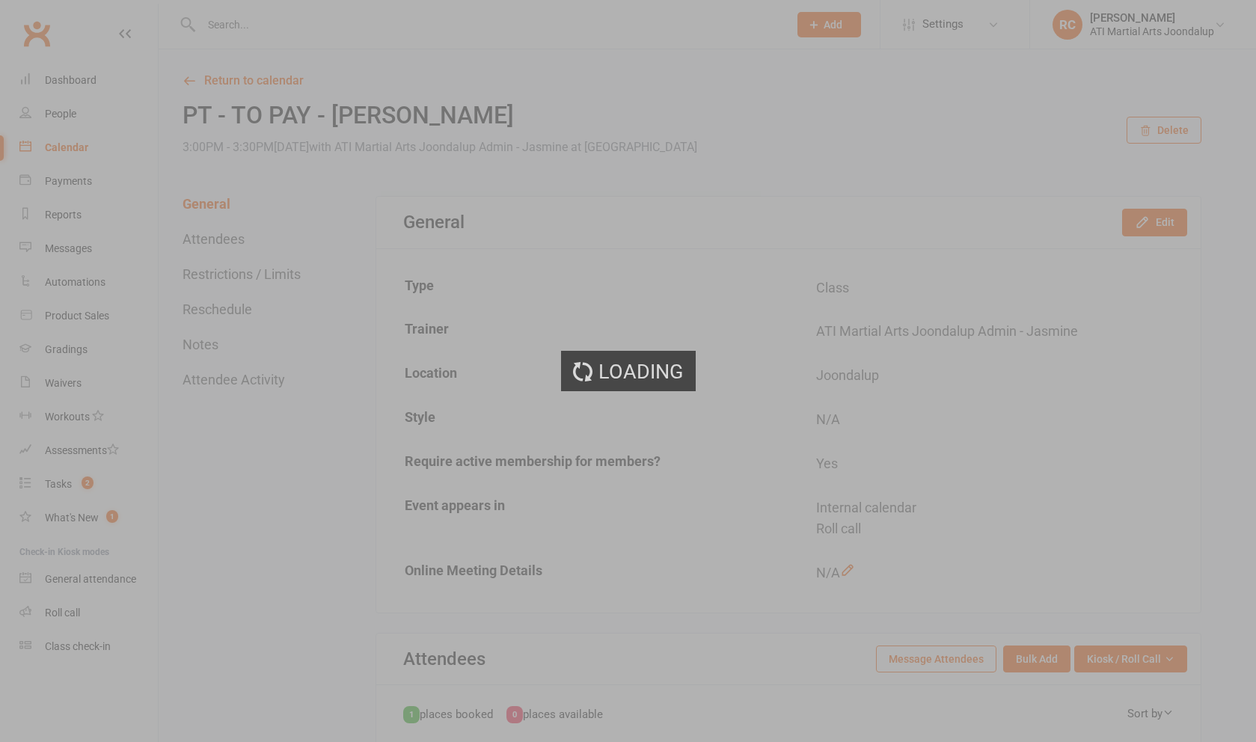
scroll to position [1, 0]
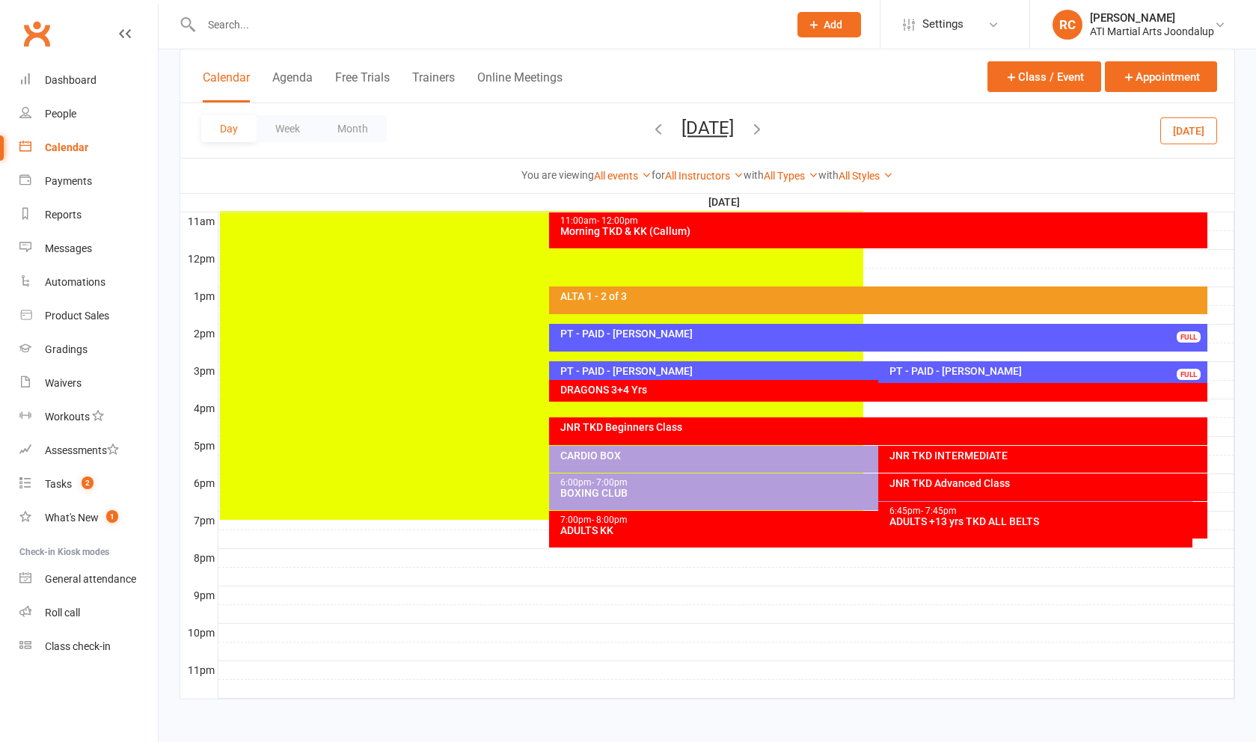
scroll to position [506, 0]
click at [679, 332] on div "PT - PAID - [PERSON_NAME]" at bounding box center [881, 333] width 645 height 10
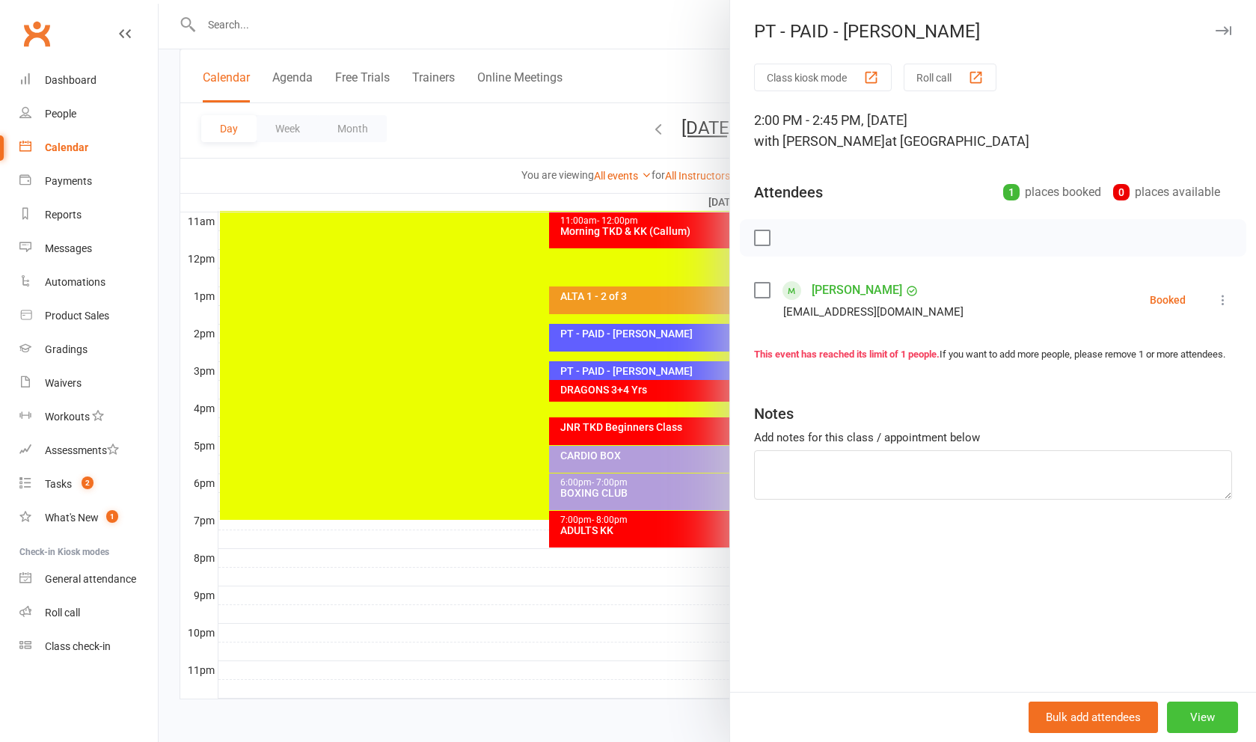
click at [1219, 723] on button "View" at bounding box center [1202, 717] width 71 height 31
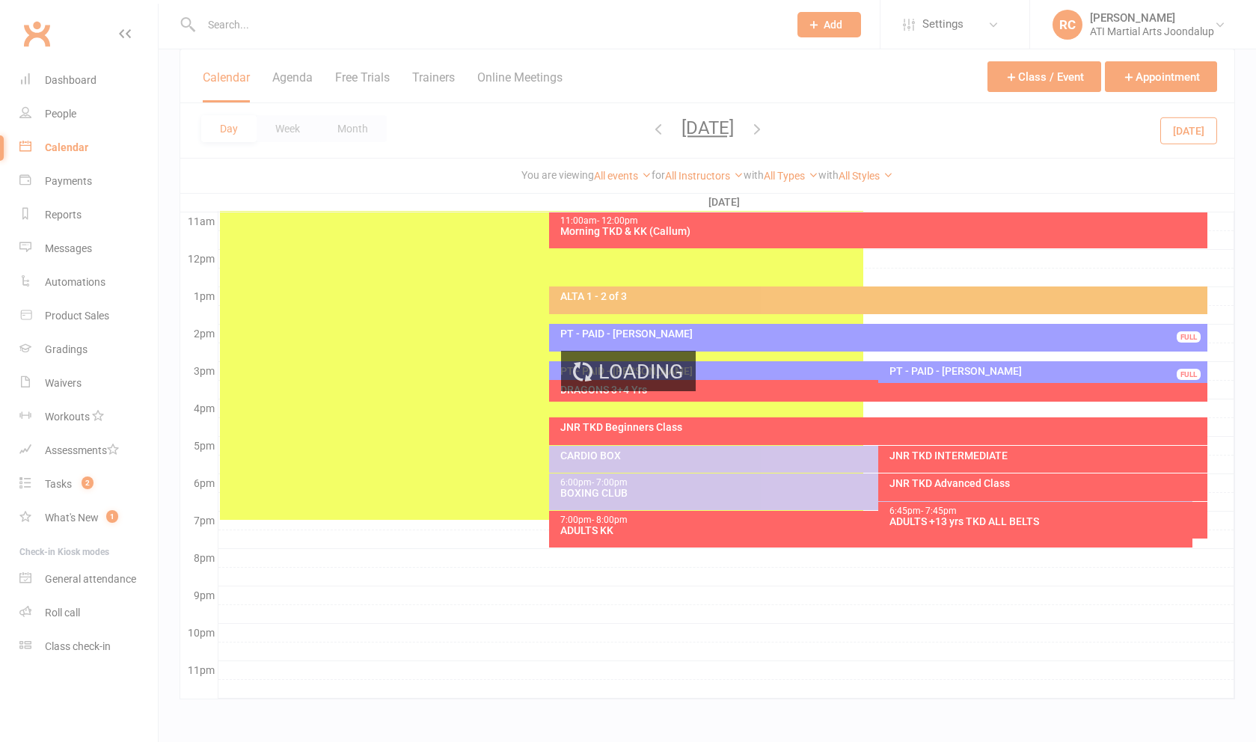
scroll to position [507, 0]
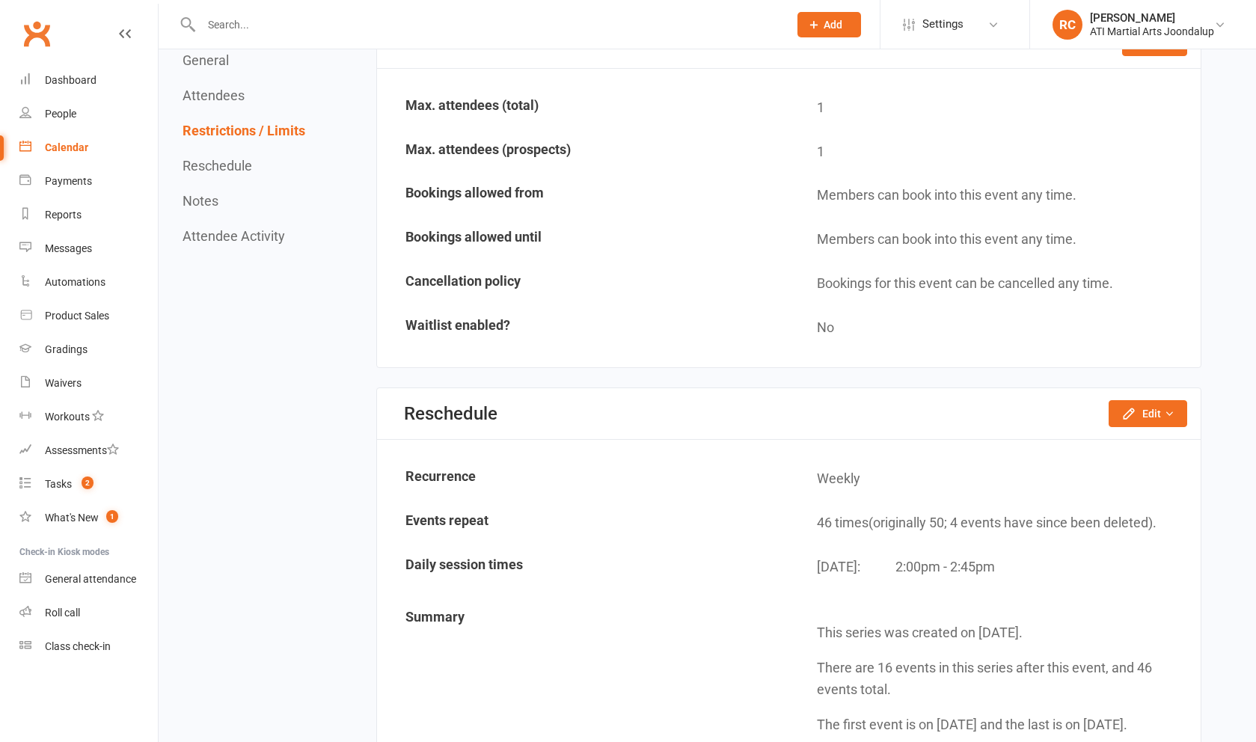
scroll to position [862, 0]
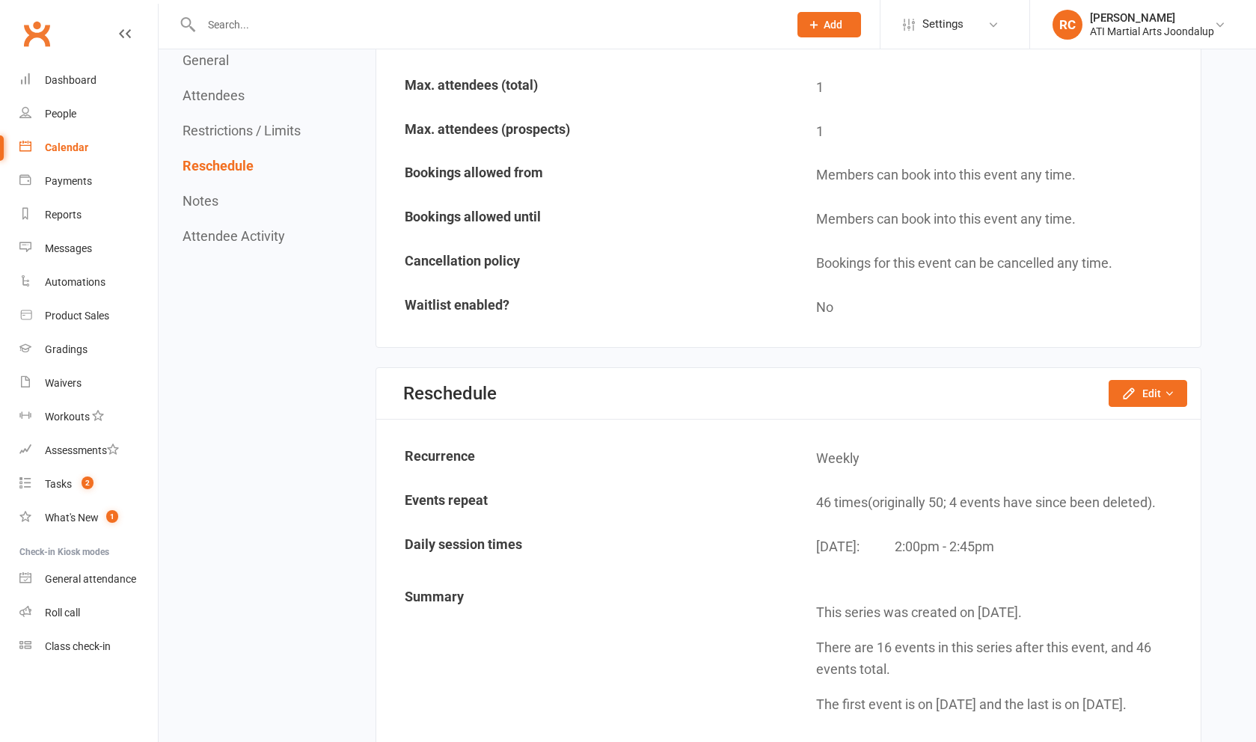
click at [1148, 373] on div "Reschedule Edit Reschedule this event only Move weekly session times Change rec…" at bounding box center [788, 394] width 824 height 52
click at [1153, 382] on button "Edit" at bounding box center [1148, 393] width 79 height 27
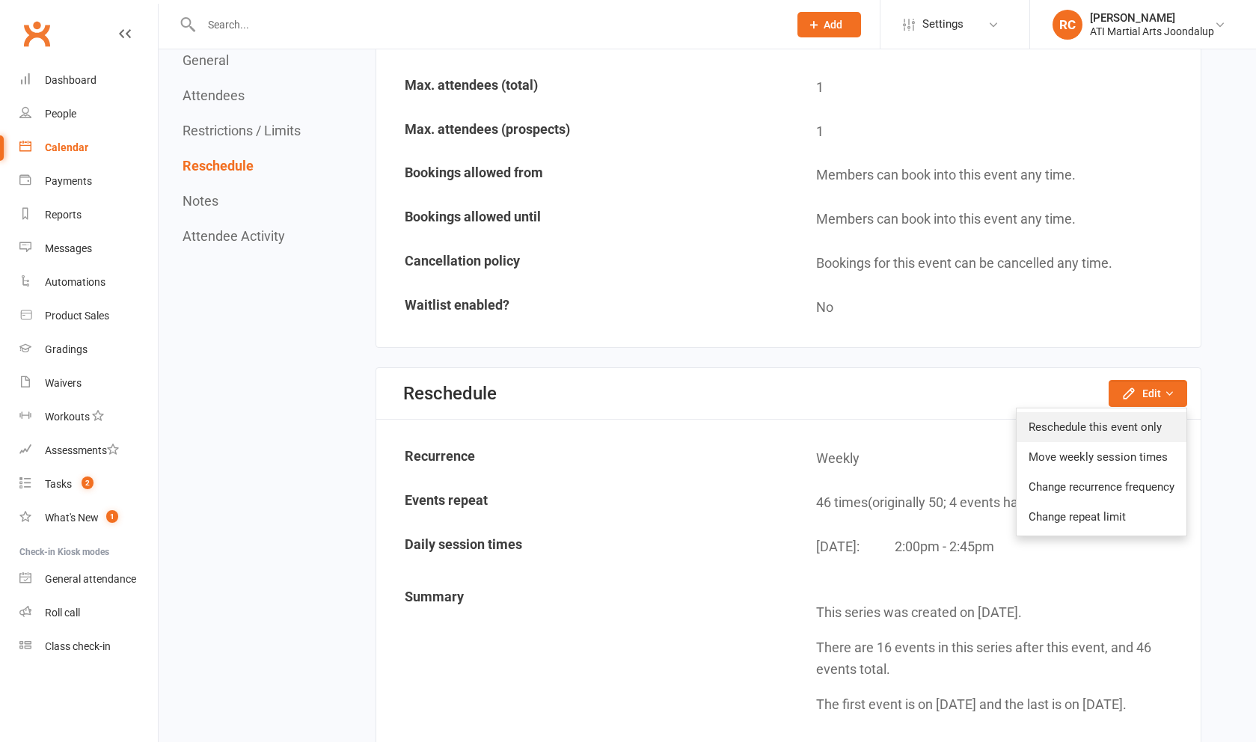
click at [1144, 420] on link "Reschedule this event only" at bounding box center [1102, 427] width 170 height 30
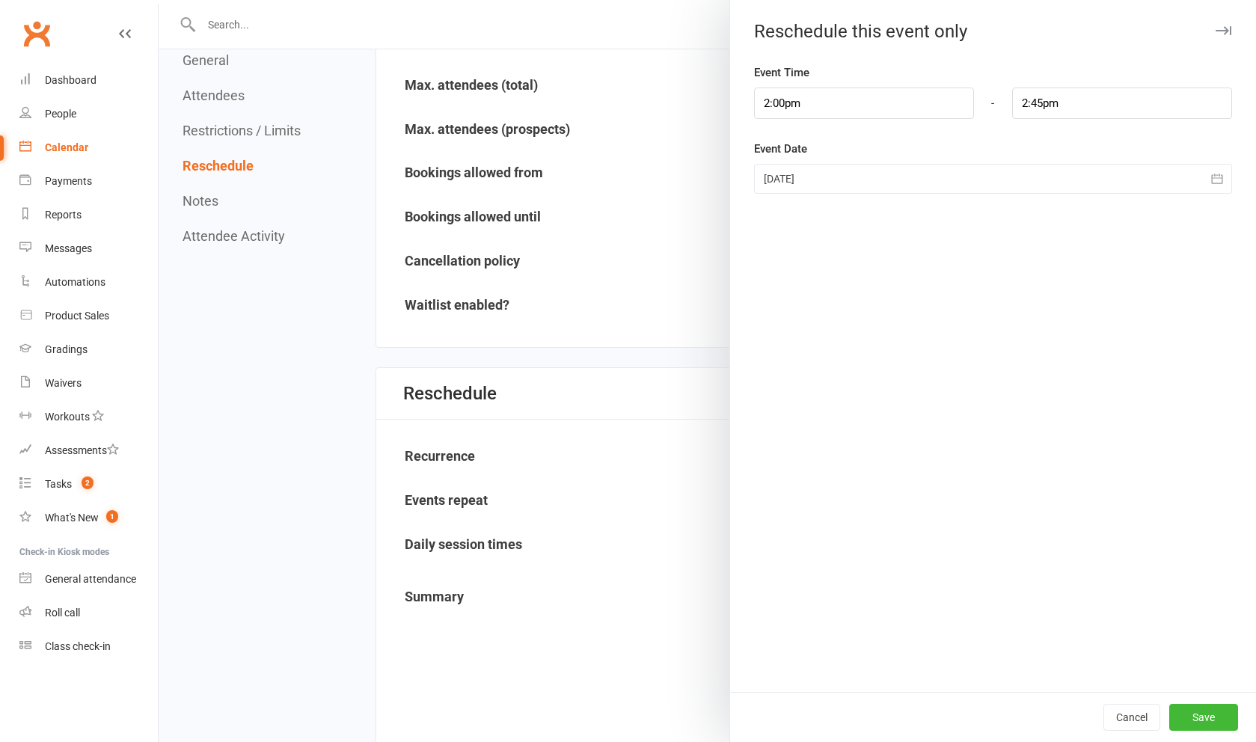
click at [857, 186] on div at bounding box center [993, 179] width 478 height 30
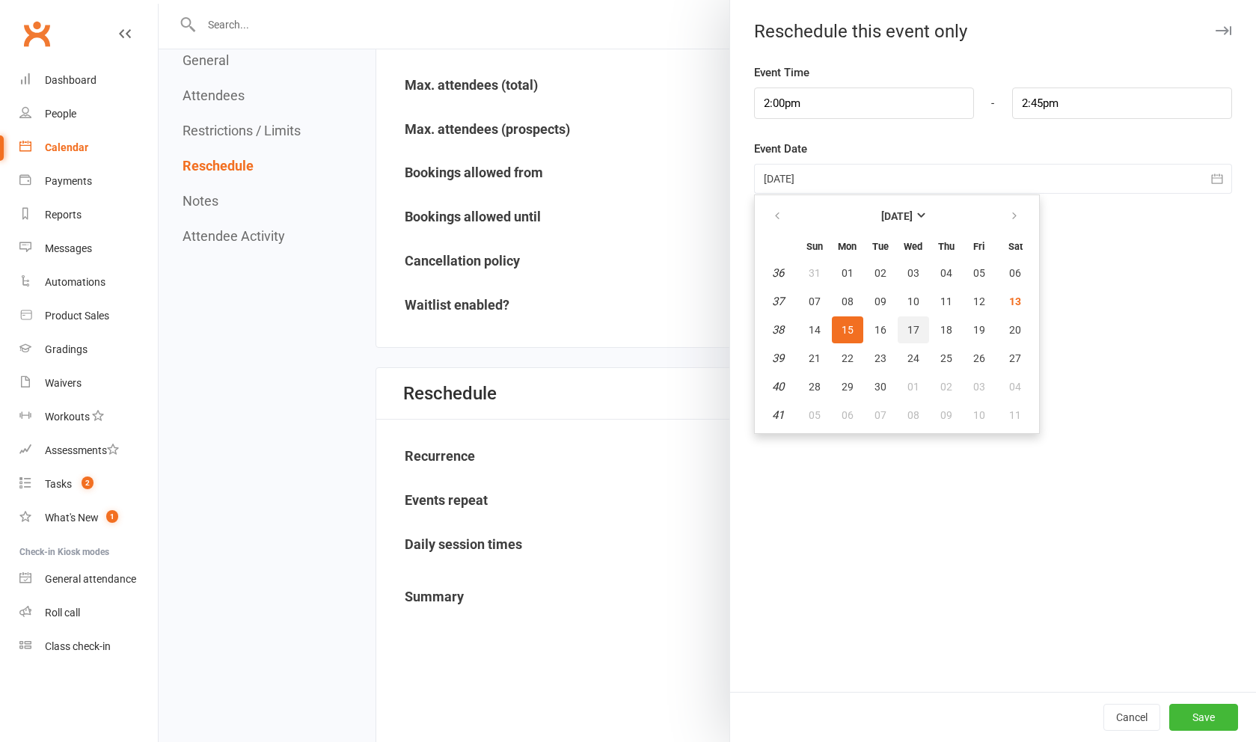
click at [915, 339] on button "17" at bounding box center [913, 329] width 31 height 27
type input "[DATE]"
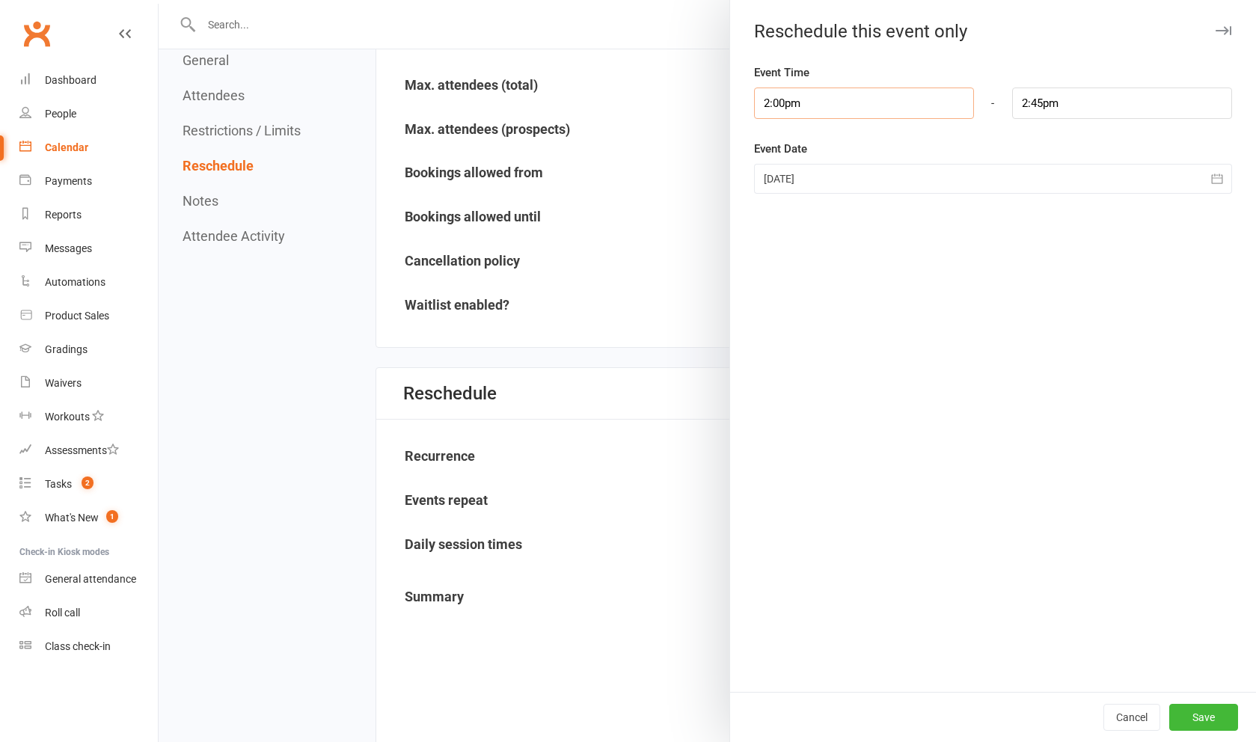
click at [883, 102] on input "2:00pm" at bounding box center [864, 103] width 220 height 31
type input "2:30pm"
click at [796, 204] on li "2:30pm" at bounding box center [791, 199] width 72 height 22
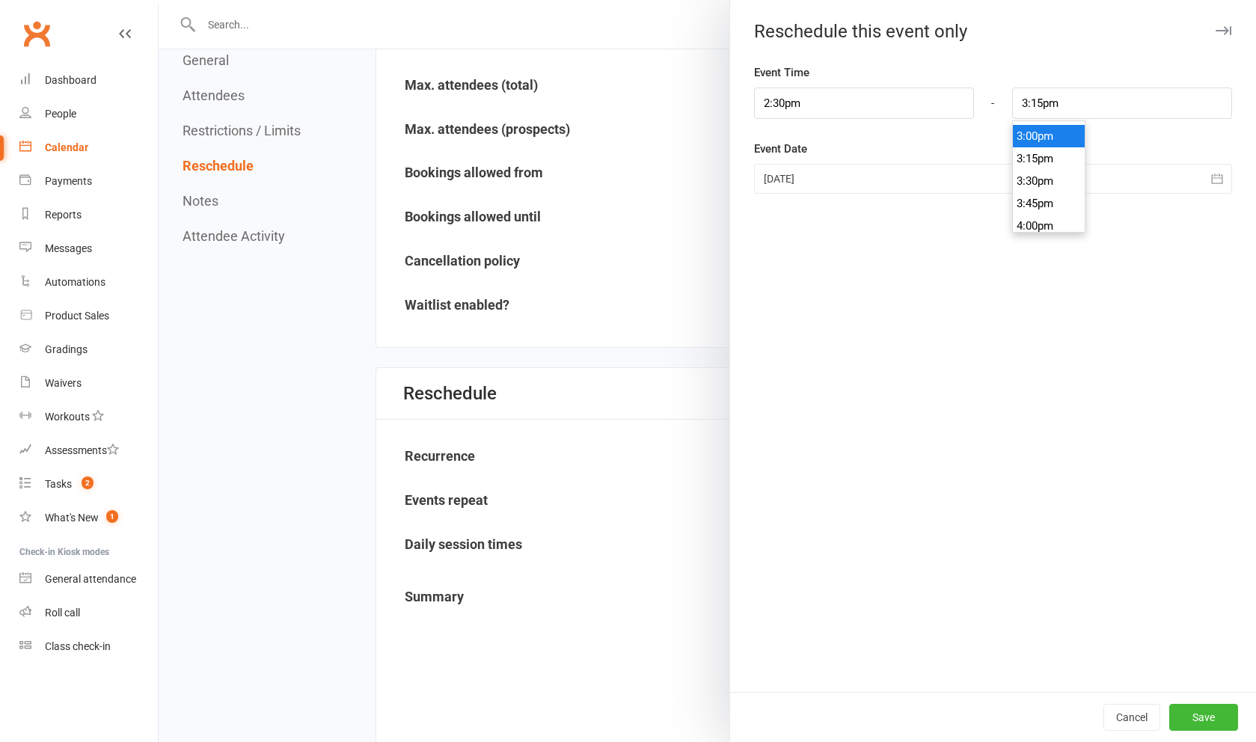
type input "3:00pm"
click at [1043, 138] on li "3:00pm" at bounding box center [1049, 136] width 72 height 22
click at [1231, 711] on button "Save" at bounding box center [1203, 717] width 69 height 27
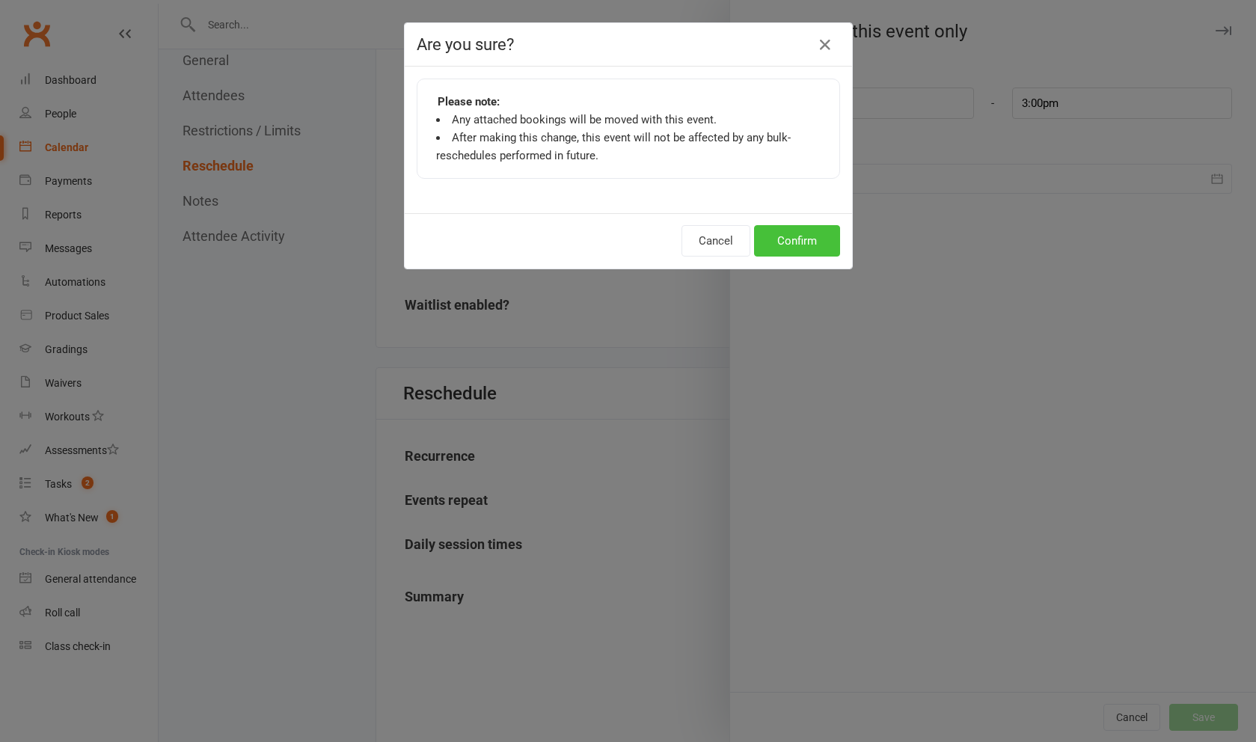
click at [804, 233] on button "Confirm" at bounding box center [797, 240] width 86 height 31
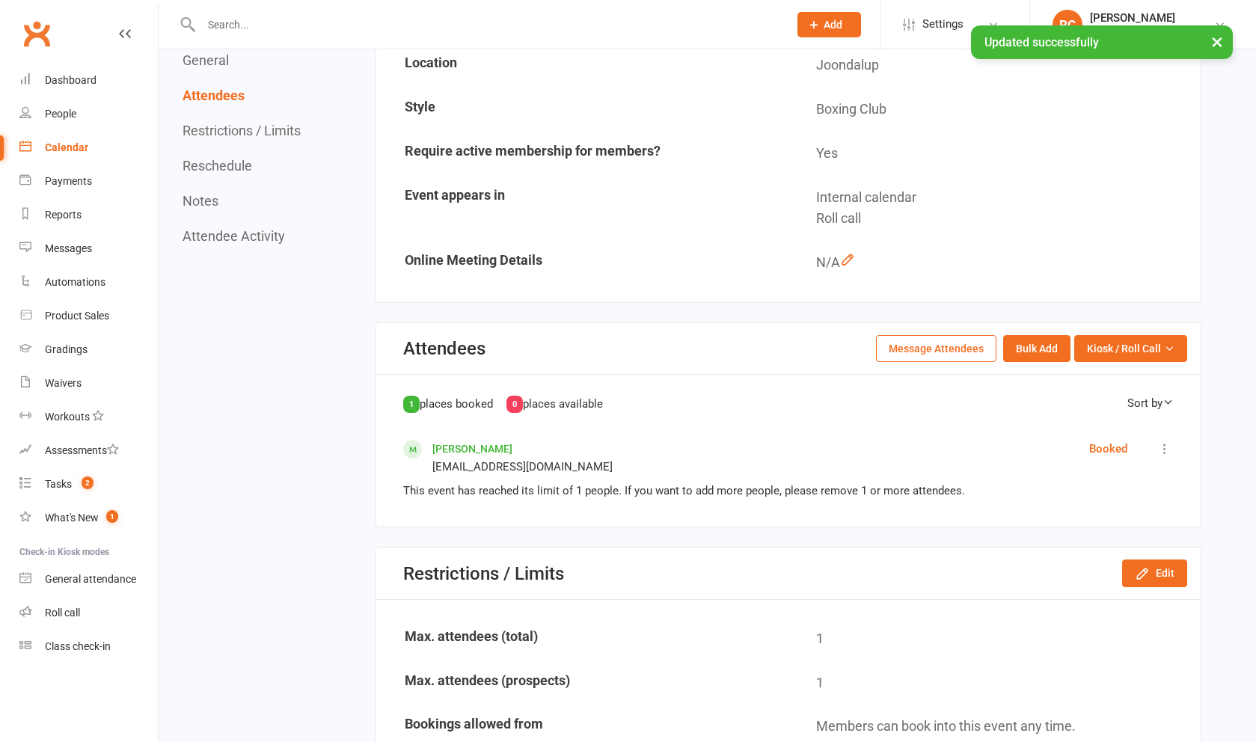
scroll to position [319, 0]
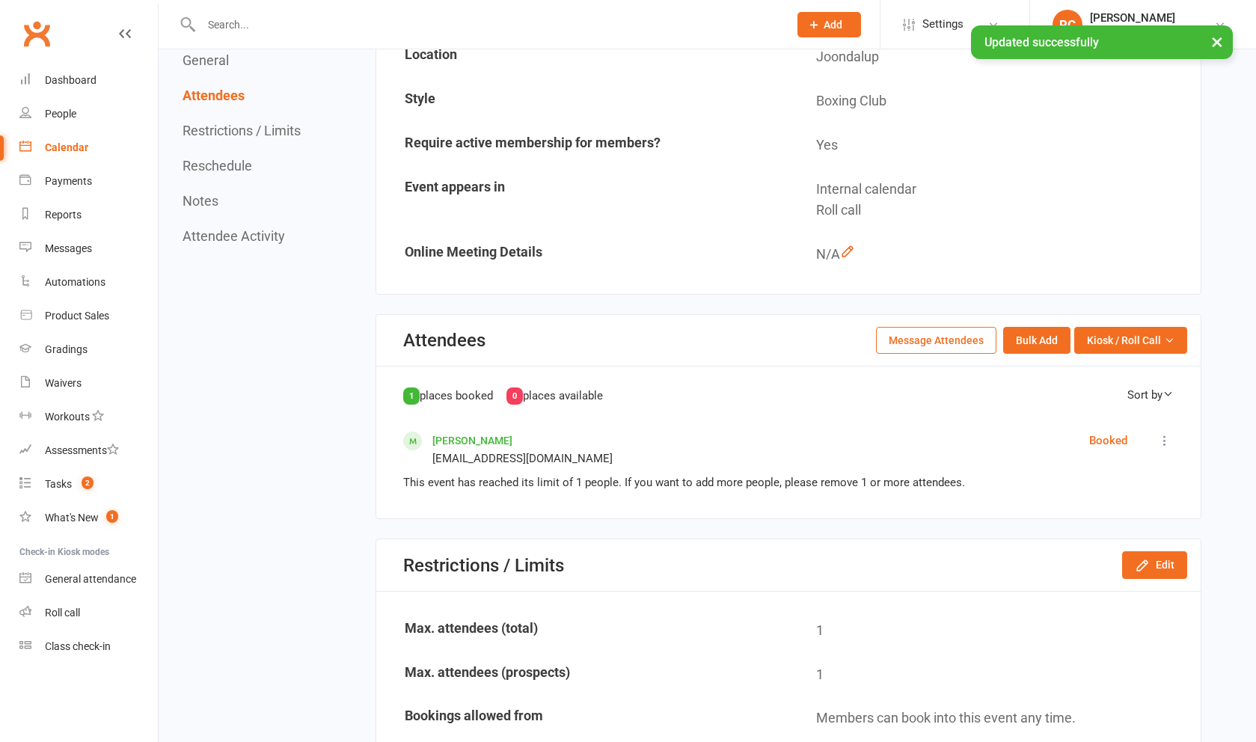
click at [482, 441] on link "[PERSON_NAME]" at bounding box center [472, 441] width 80 height 12
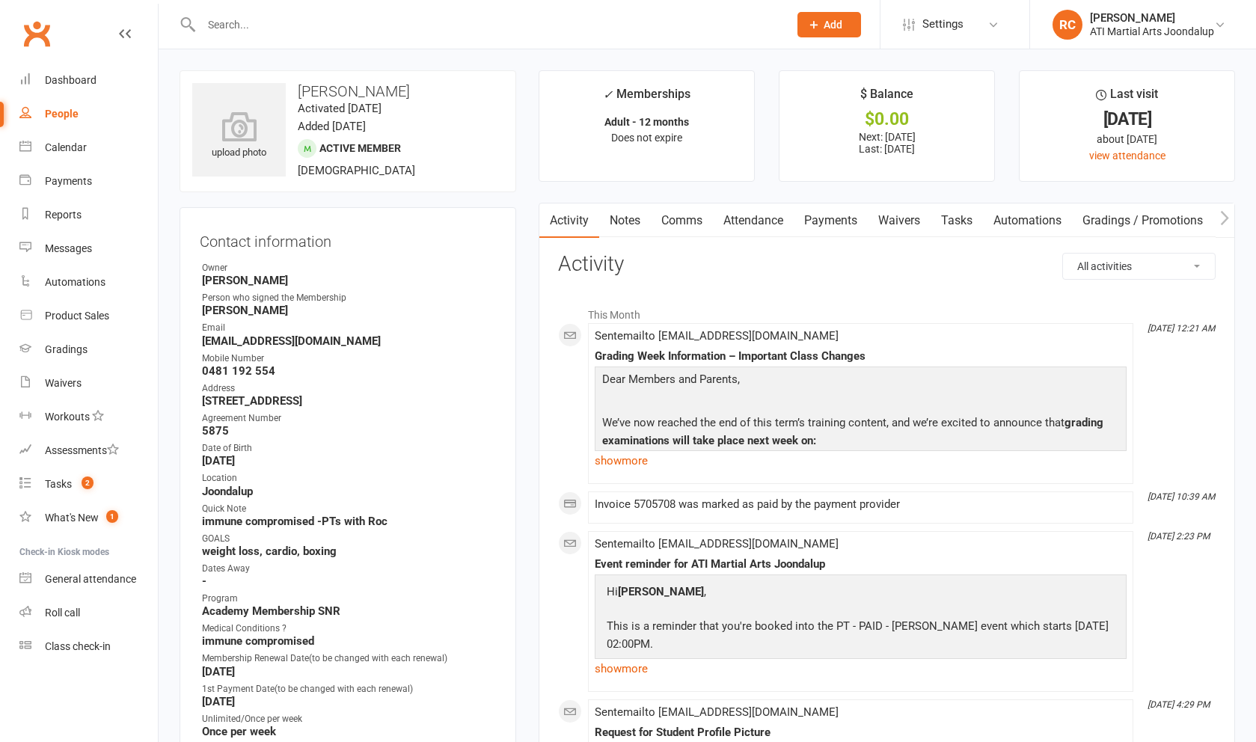
click at [862, 226] on link "Payments" at bounding box center [831, 220] width 74 height 34
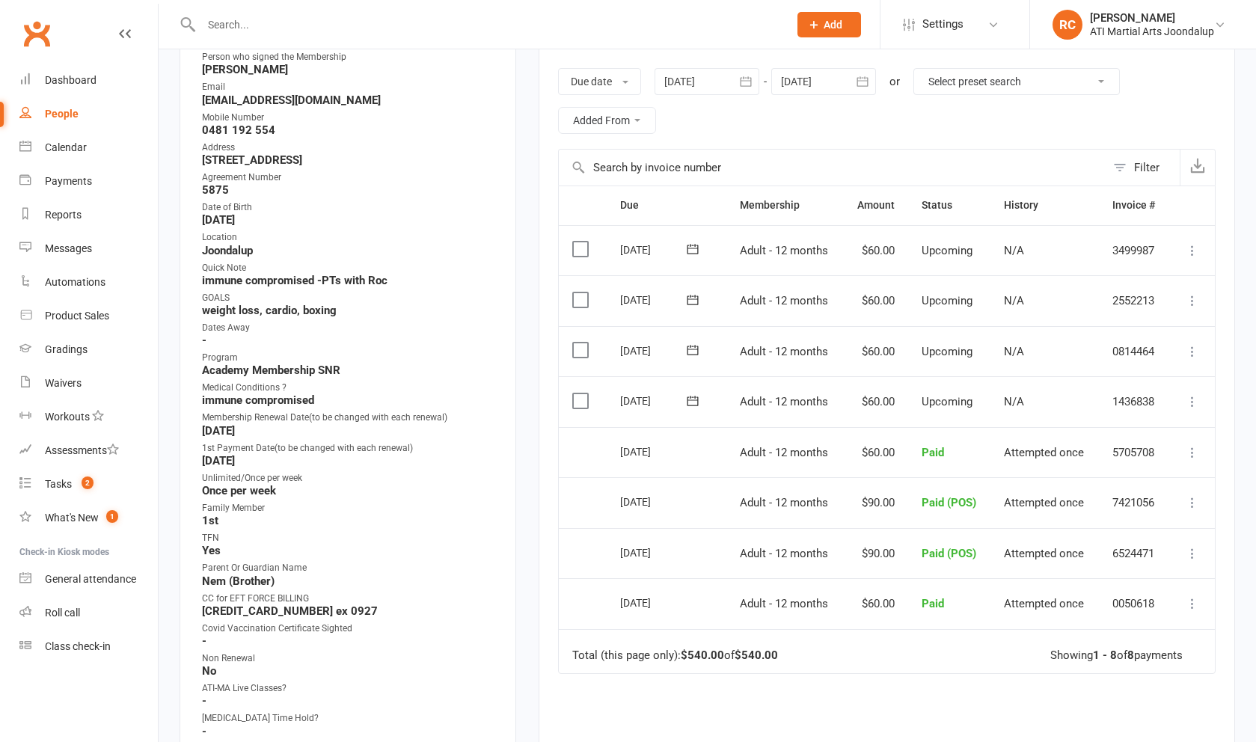
scroll to position [241, 0]
click at [1192, 394] on icon at bounding box center [1192, 401] width 15 height 15
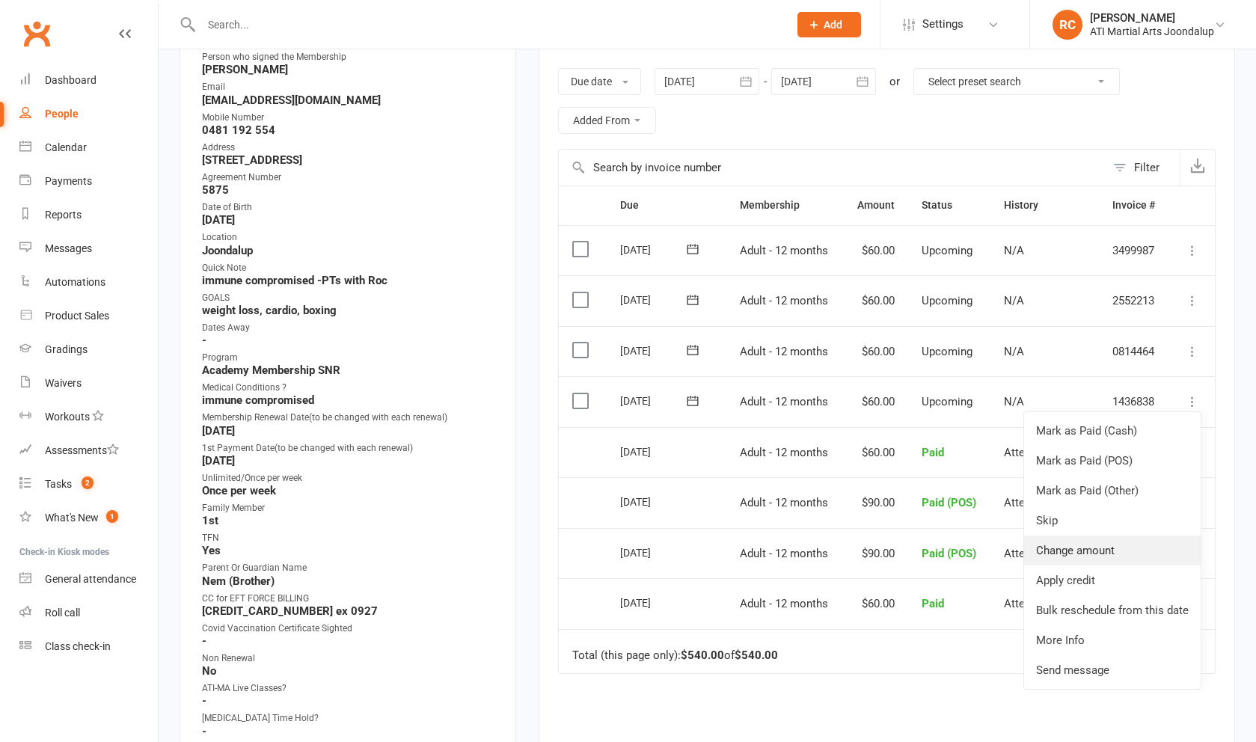
click at [1139, 536] on link "Change amount" at bounding box center [1112, 551] width 177 height 30
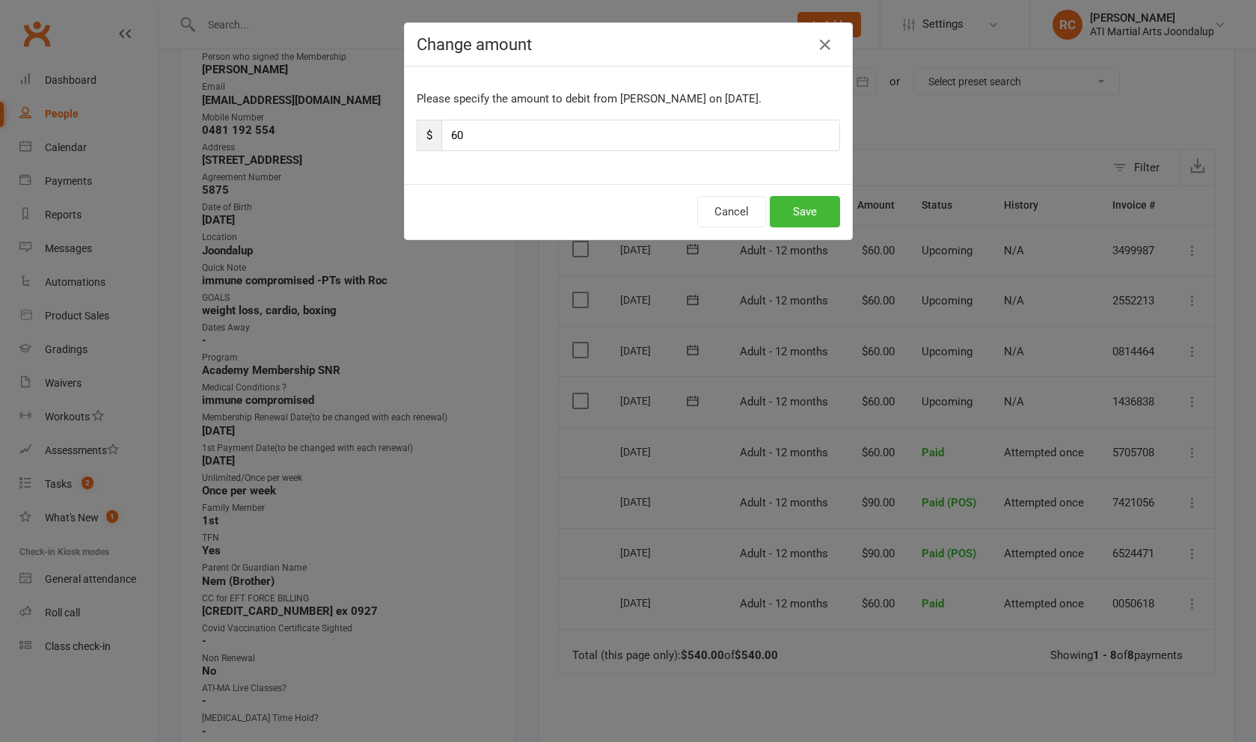
drag, startPoint x: 459, startPoint y: 141, endPoint x: 346, endPoint y: 121, distance: 115.5
type input "30"
click at [823, 220] on button "Save" at bounding box center [805, 211] width 70 height 31
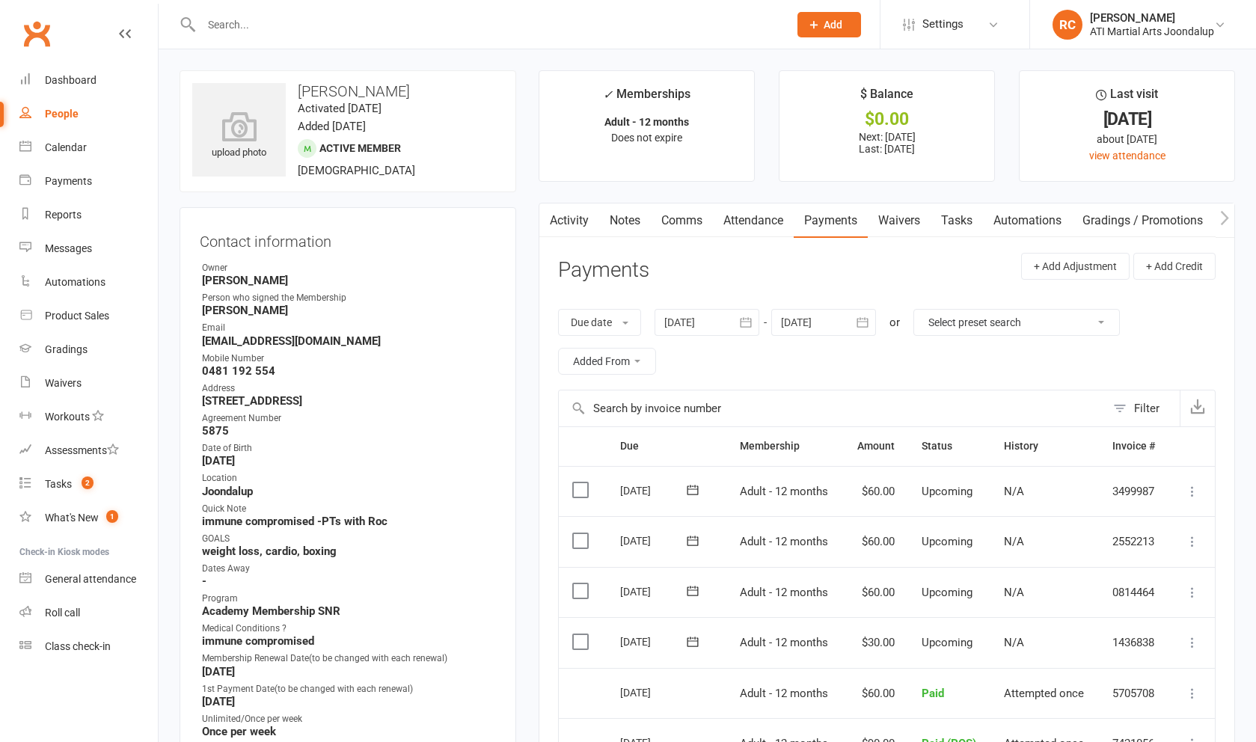
scroll to position [0, 0]
click at [619, 230] on link "Notes" at bounding box center [625, 220] width 52 height 34
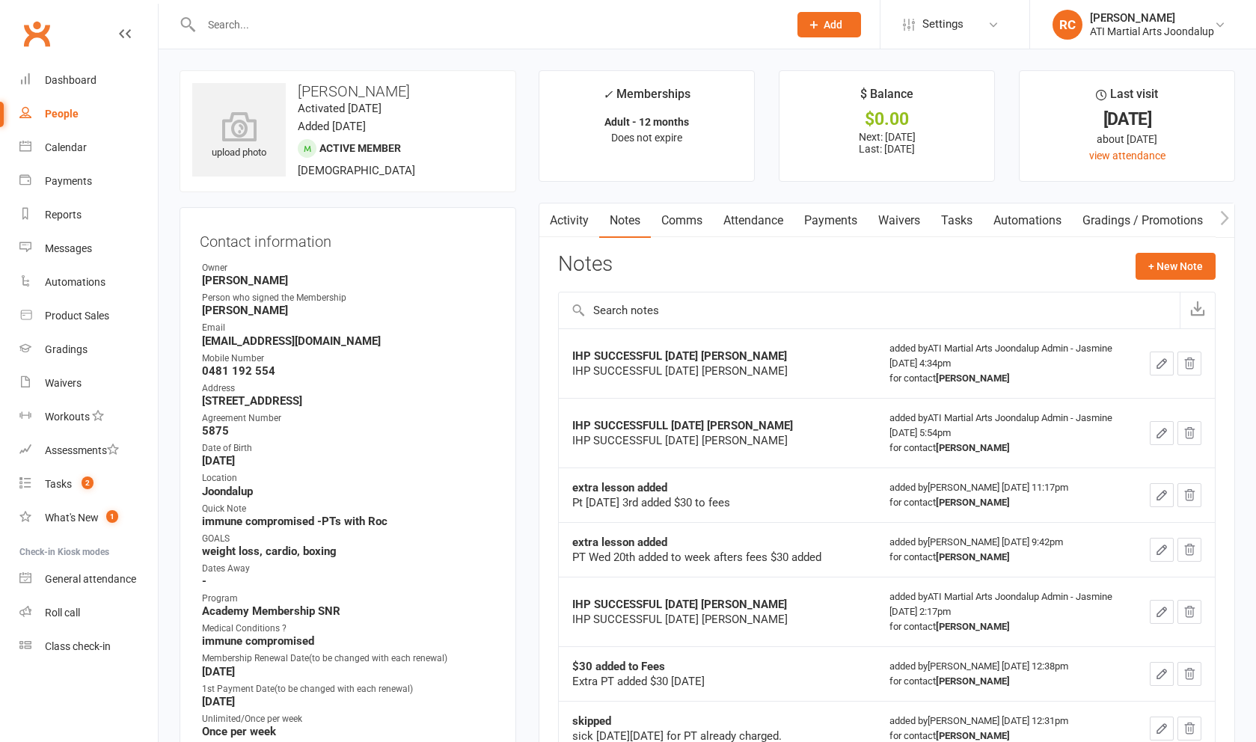
click at [1130, 284] on div "Notes + New Note" at bounding box center [886, 272] width 657 height 39
click at [1143, 280] on button "+ New Note" at bounding box center [1175, 266] width 80 height 27
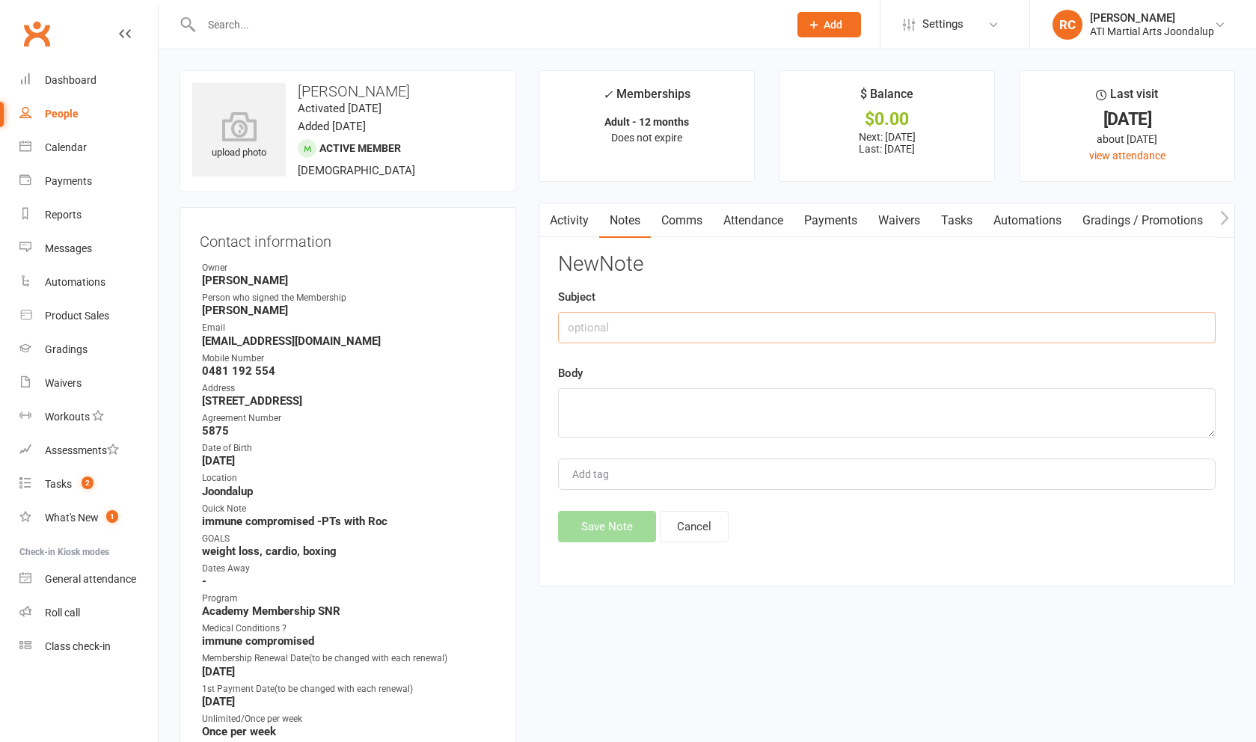
click at [1080, 320] on input "text" at bounding box center [886, 327] width 657 height 31
type input "PT changed"
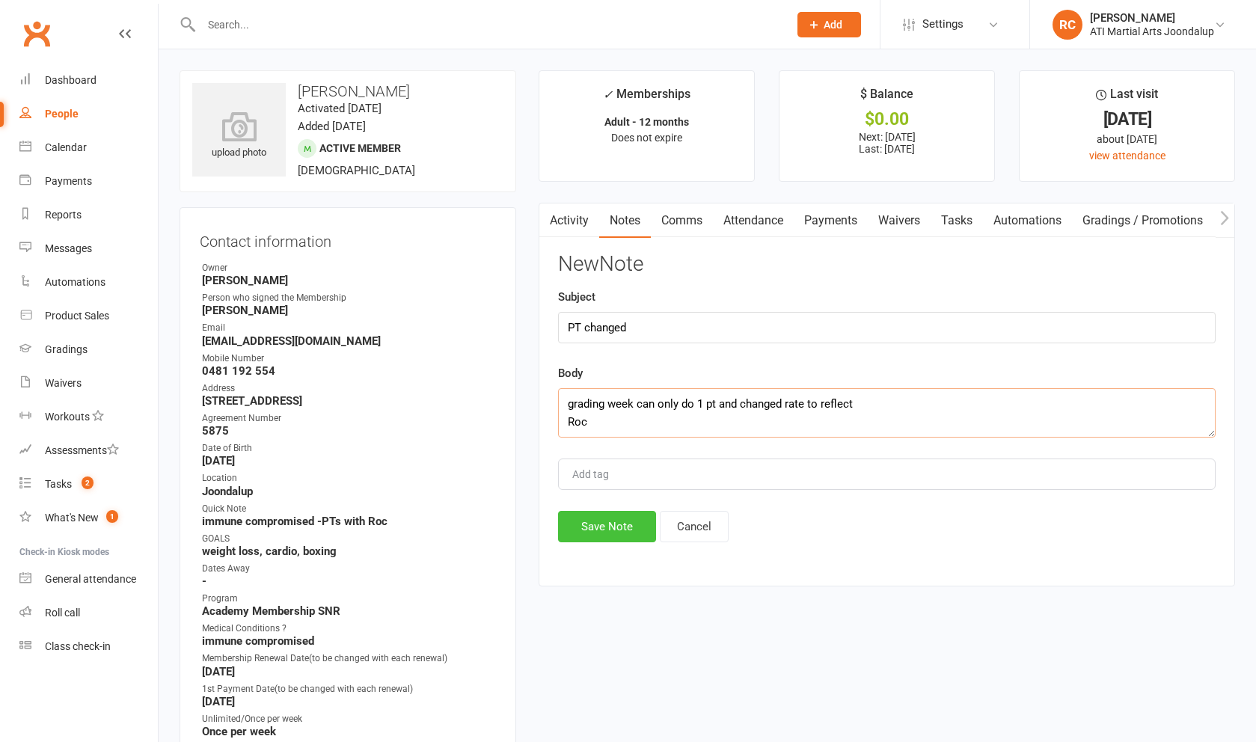
type textarea "grading week can only do 1 pt and changed rate to reflect Roc"
click at [587, 542] on button "Save Note" at bounding box center [607, 526] width 98 height 31
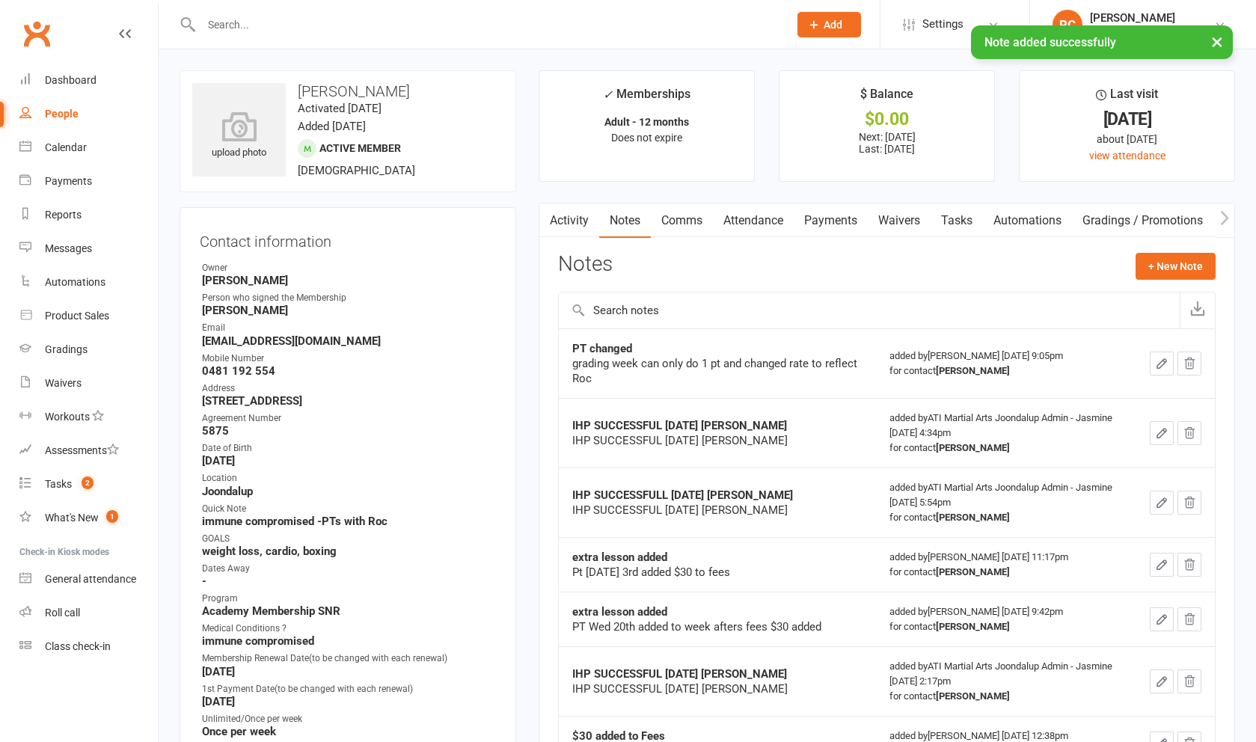
click at [47, 154] on link "Calendar" at bounding box center [88, 148] width 138 height 34
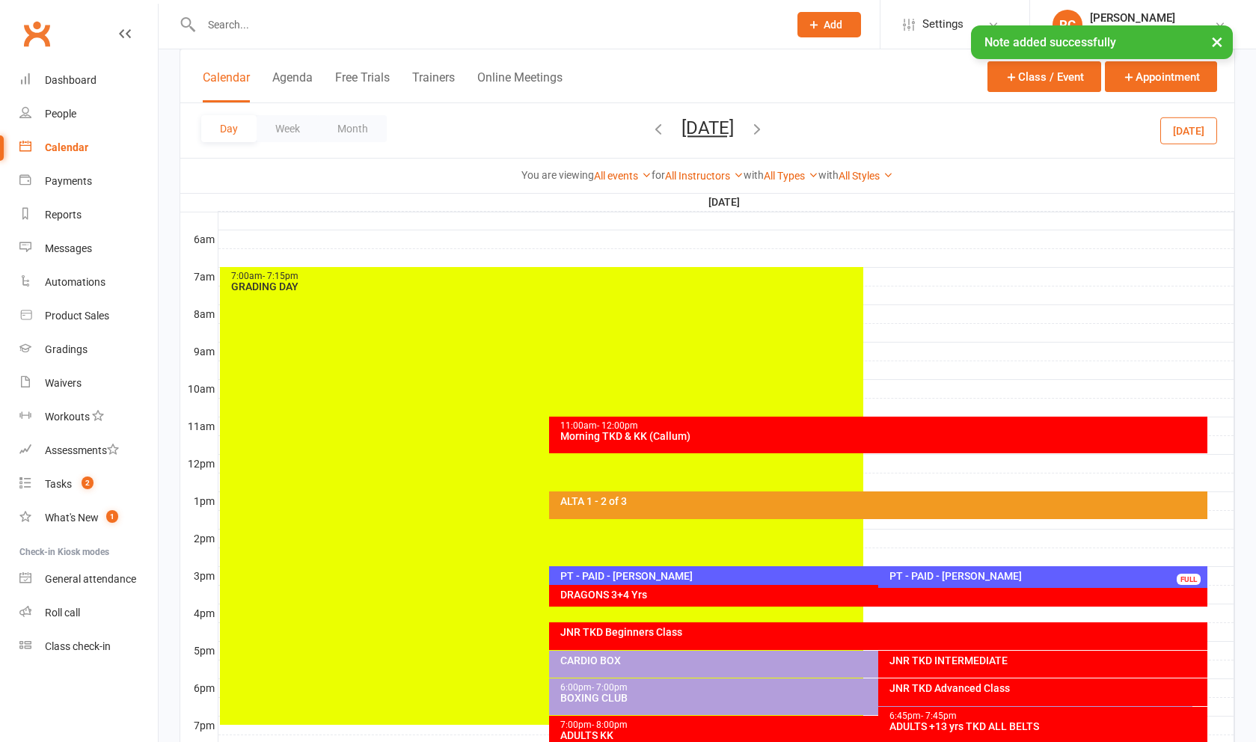
scroll to position [393, 0]
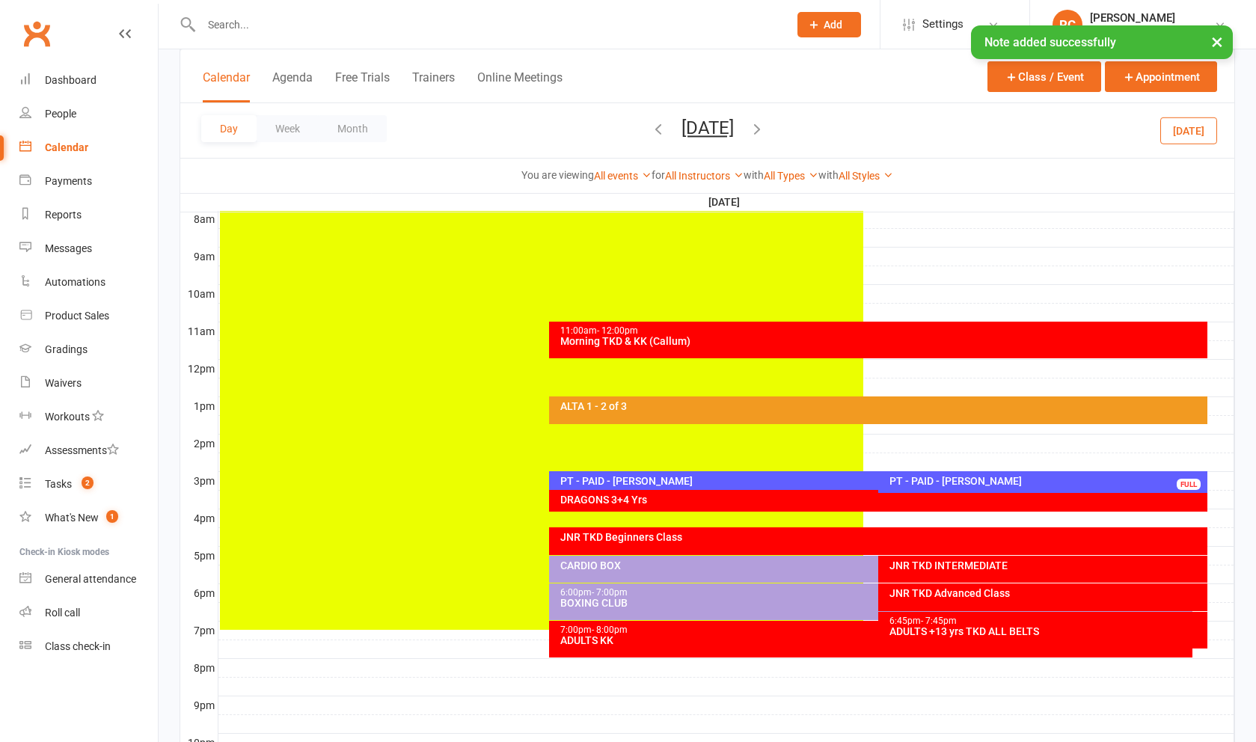
click at [680, 484] on div "PT - PAID - [PERSON_NAME]" at bounding box center [874, 481] width 630 height 10
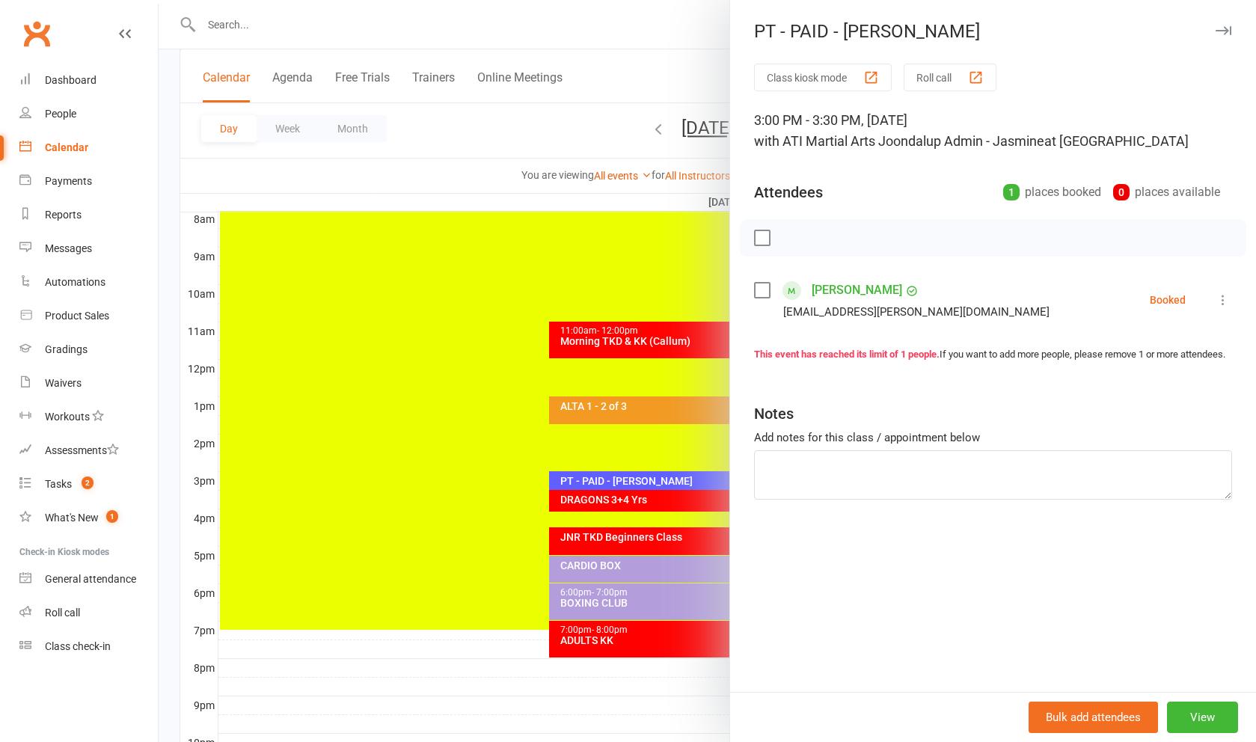
drag, startPoint x: 370, startPoint y: 390, endPoint x: 550, endPoint y: 423, distance: 182.5
click at [370, 390] on div at bounding box center [707, 371] width 1097 height 742
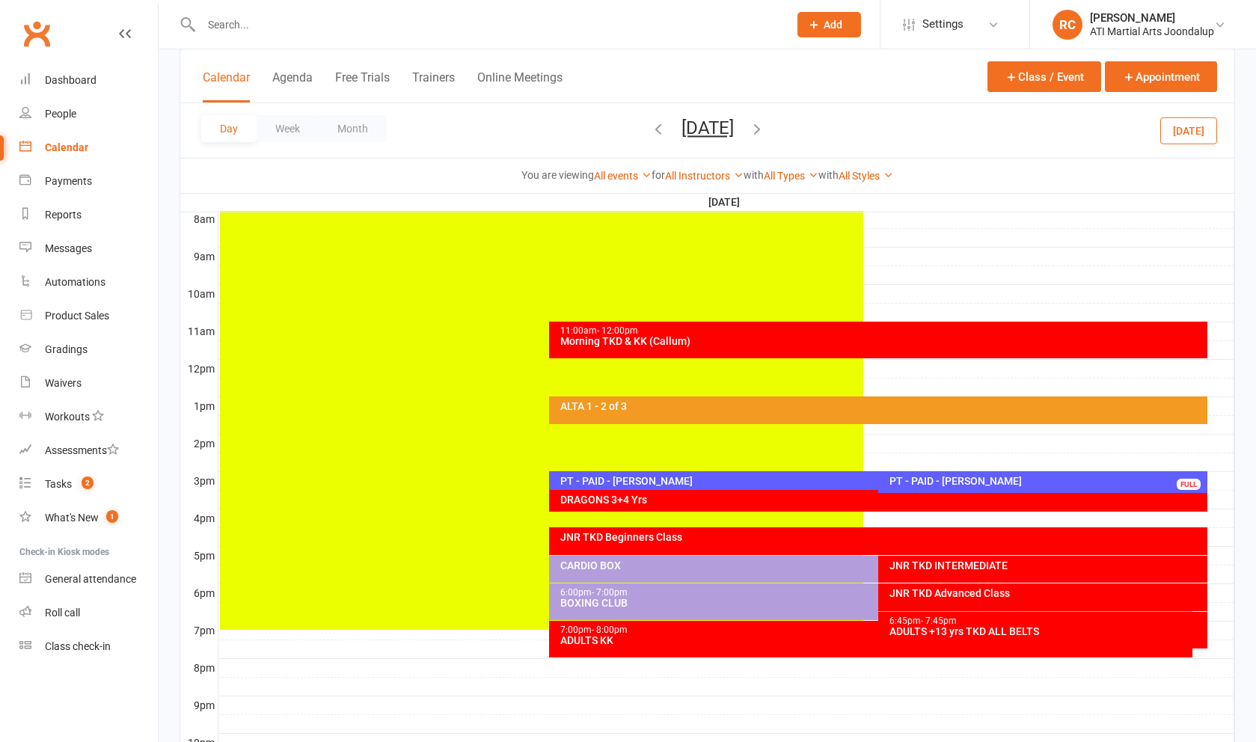
click at [963, 485] on div "PT - PAID - [PERSON_NAME]" at bounding box center [1047, 481] width 316 height 10
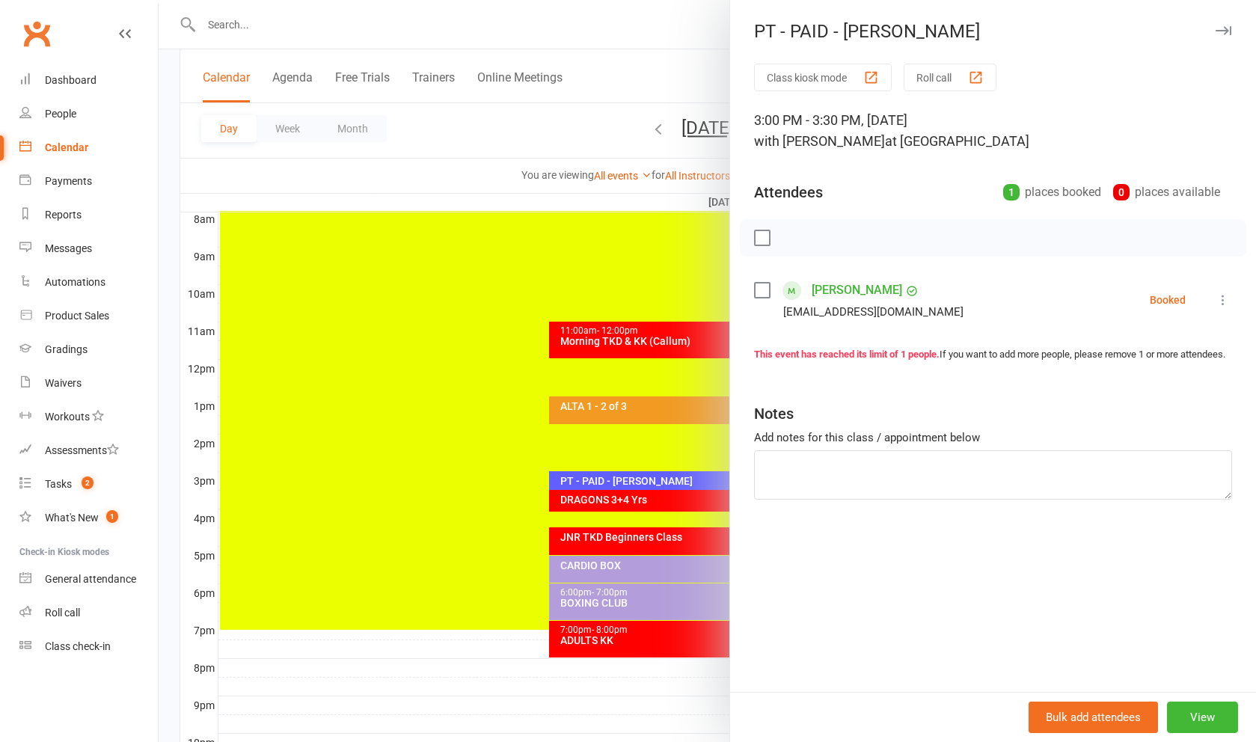
click at [849, 287] on link "[PERSON_NAME]" at bounding box center [857, 290] width 91 height 24
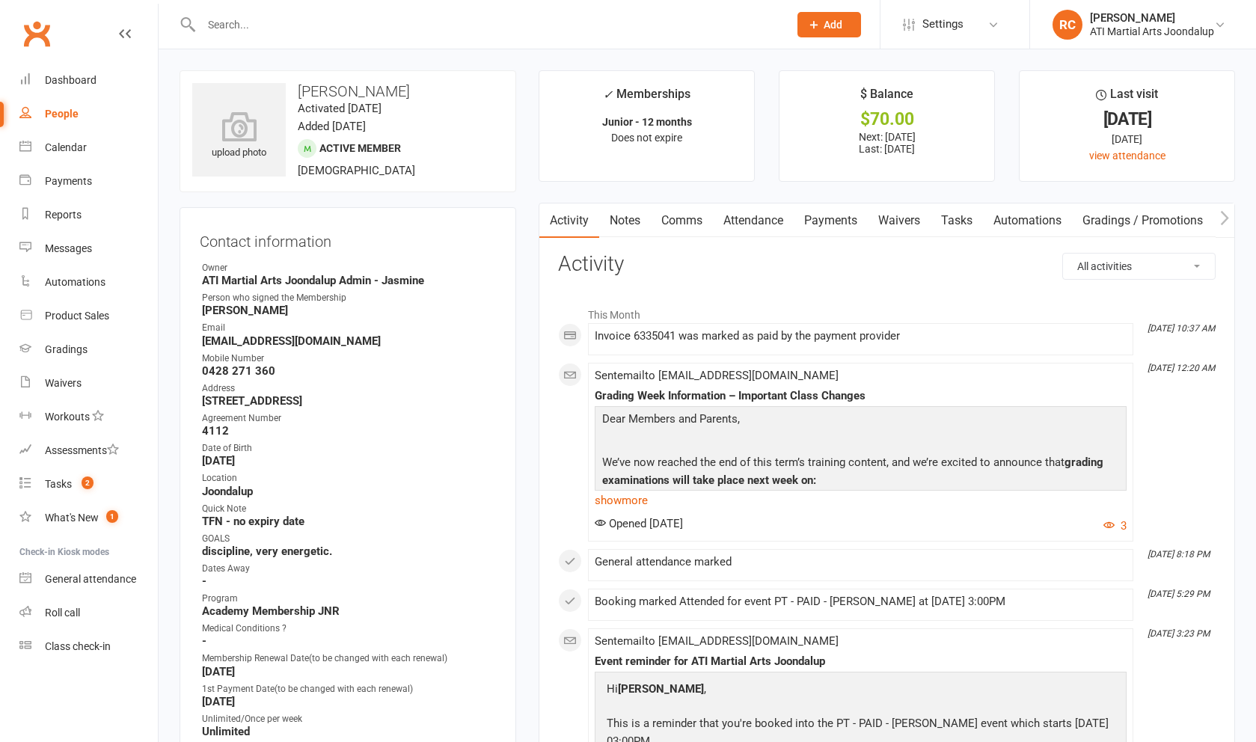
click at [761, 227] on link "Attendance" at bounding box center [753, 220] width 81 height 34
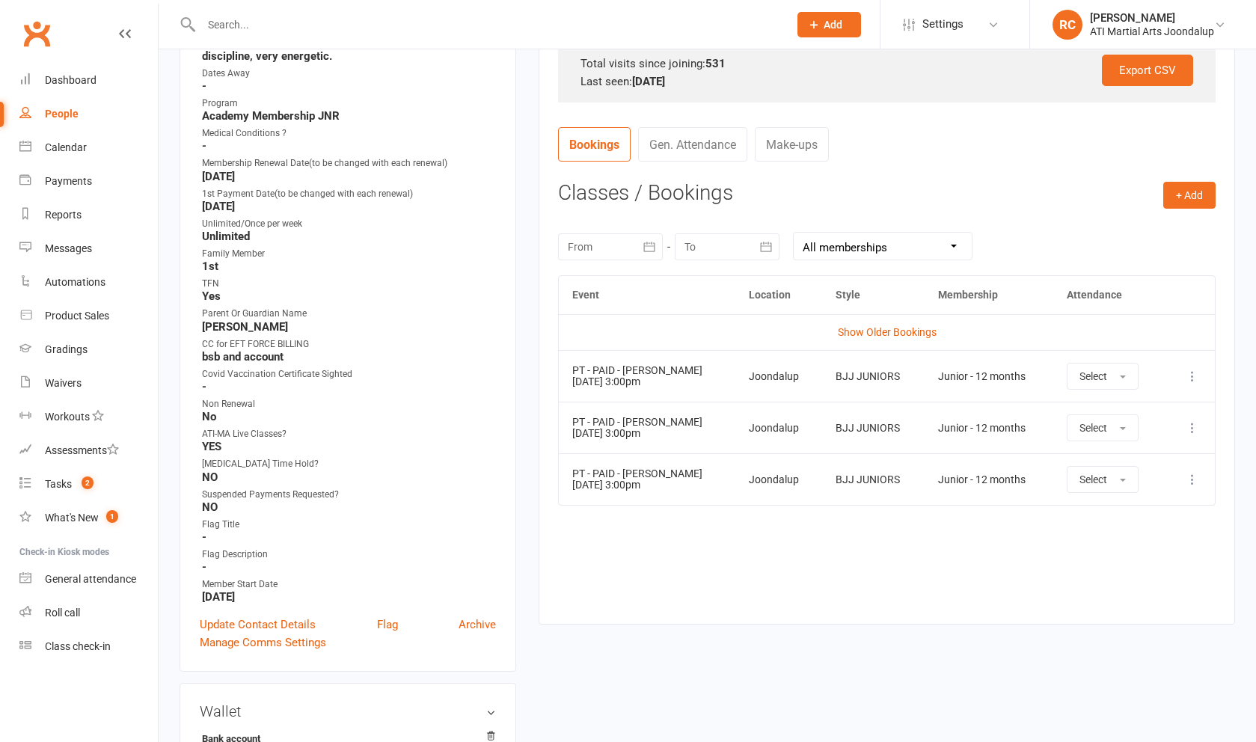
scroll to position [541, 0]
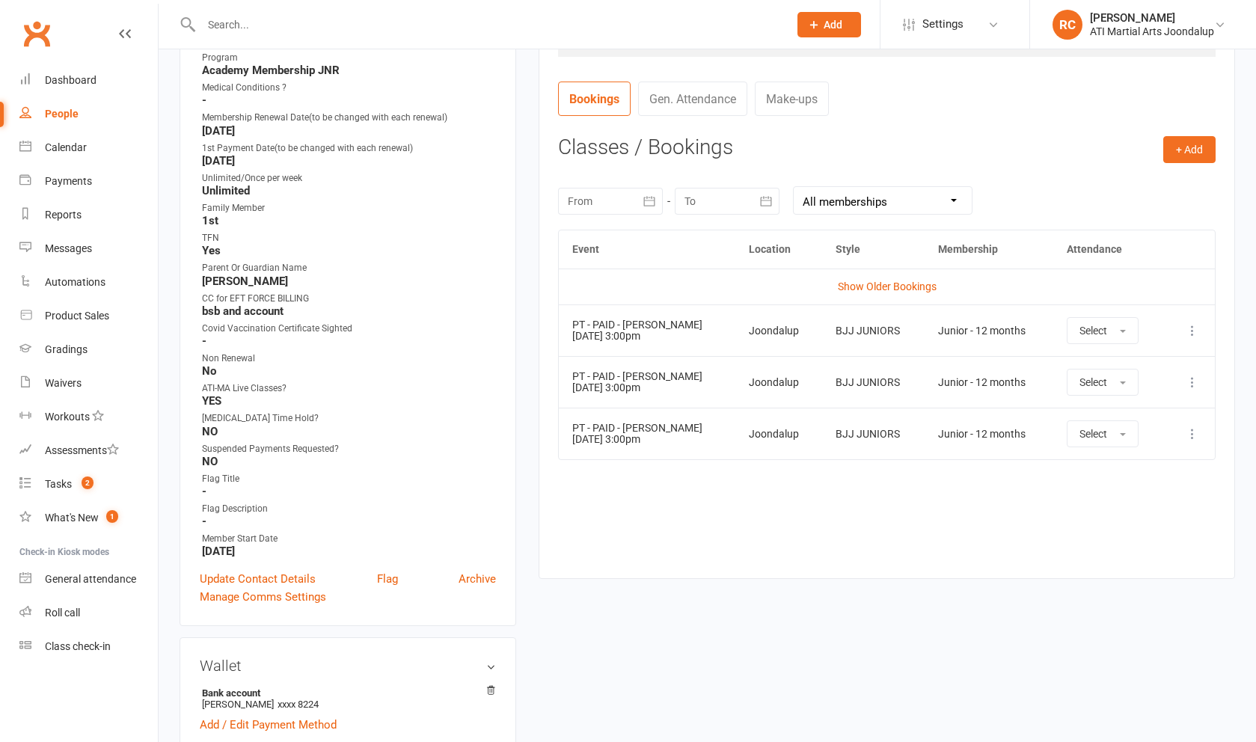
click at [1187, 334] on icon at bounding box center [1192, 330] width 15 height 15
click at [1121, 383] on link "View event" at bounding box center [1126, 390] width 148 height 30
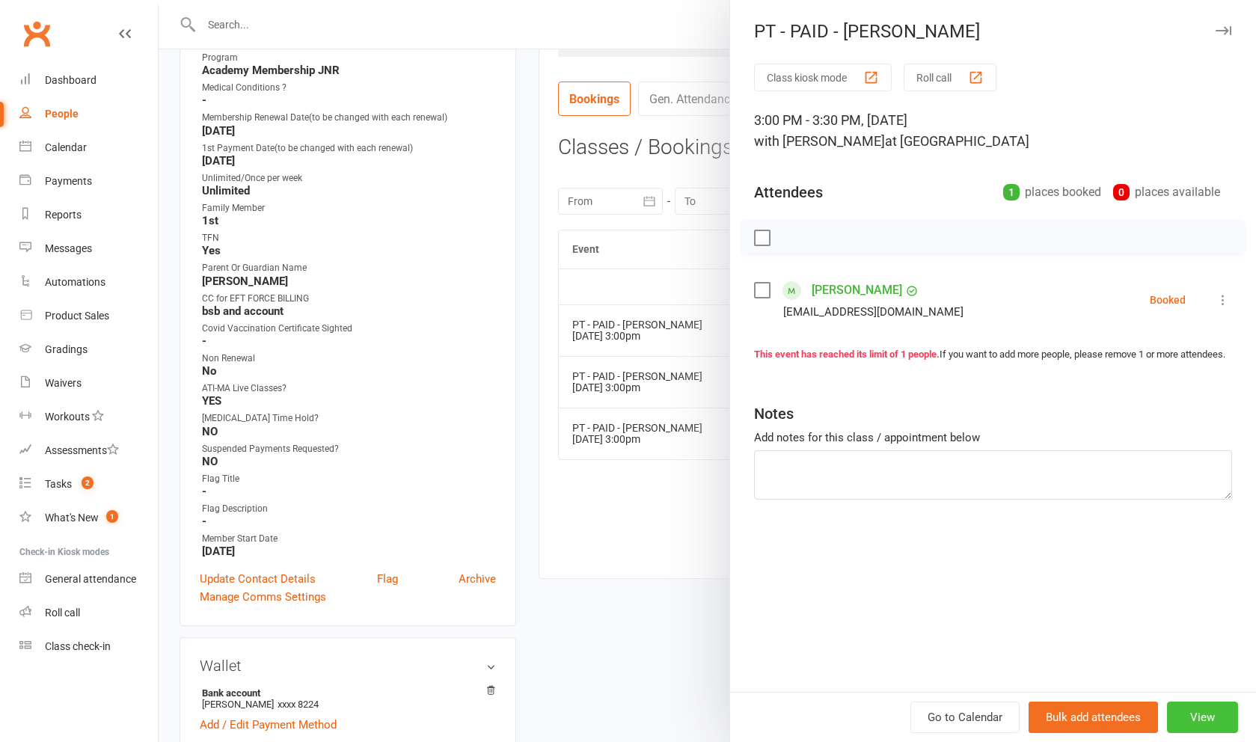
click at [1226, 718] on button "View" at bounding box center [1202, 717] width 71 height 31
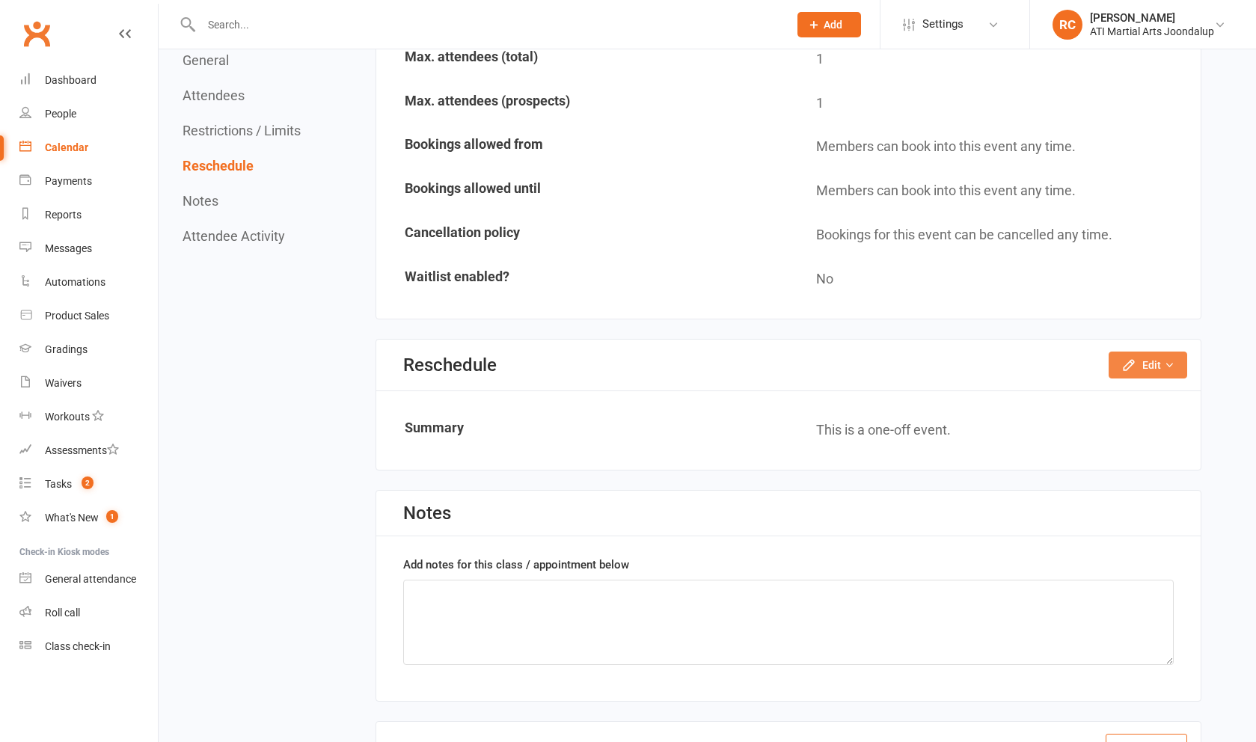
scroll to position [899, 0]
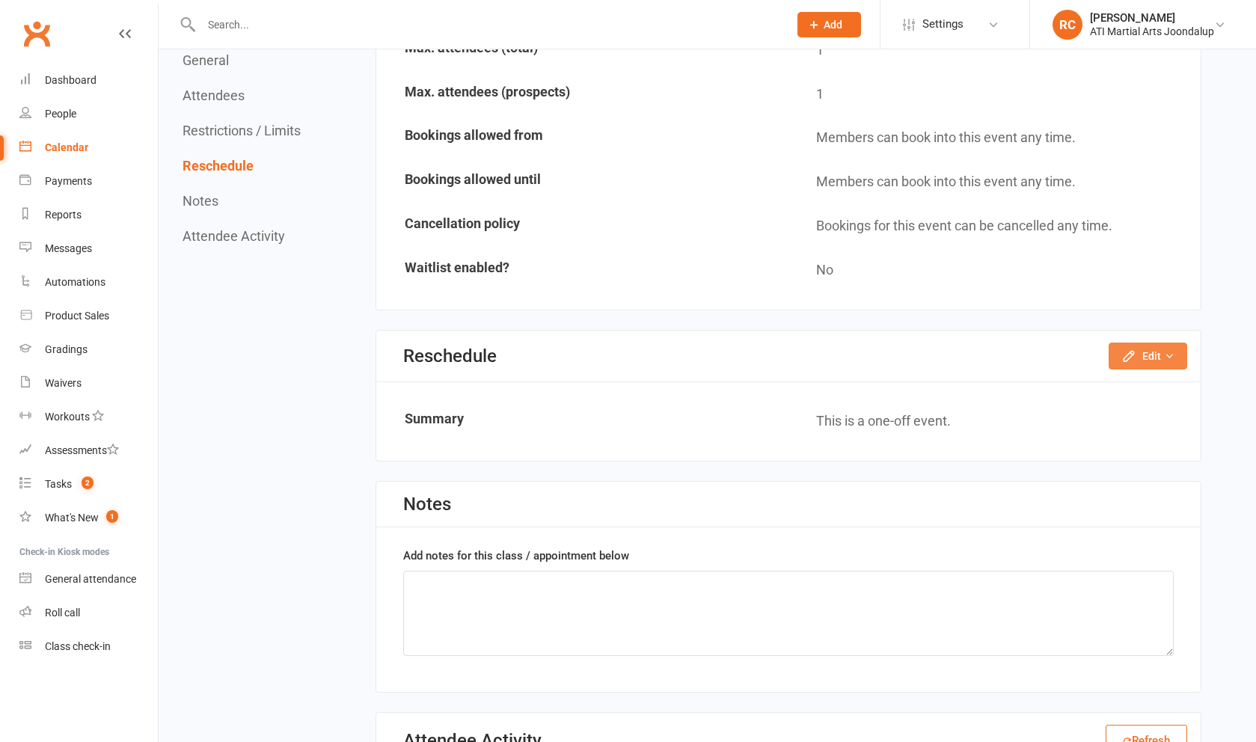
click at [1129, 354] on icon "button" at bounding box center [1128, 356] width 15 height 15
click at [1129, 381] on link "Reschedule this event only" at bounding box center [1107, 390] width 157 height 30
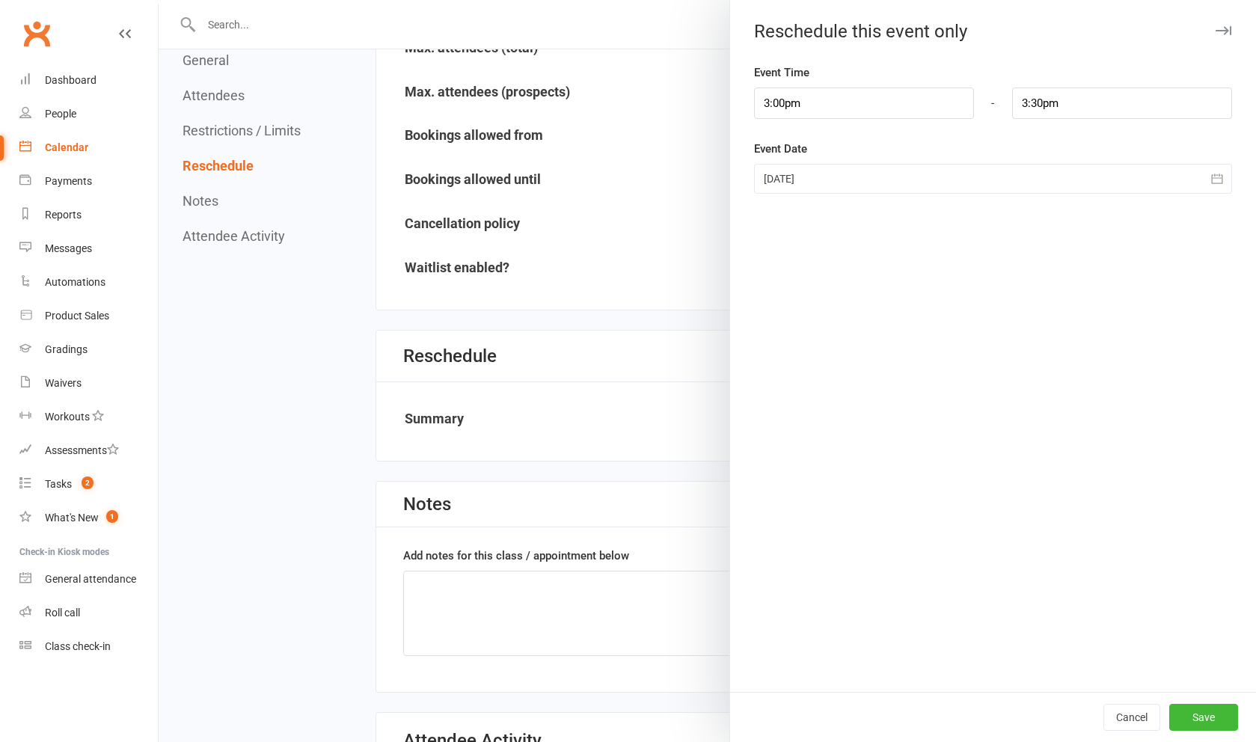
click at [883, 187] on div at bounding box center [993, 179] width 478 height 30
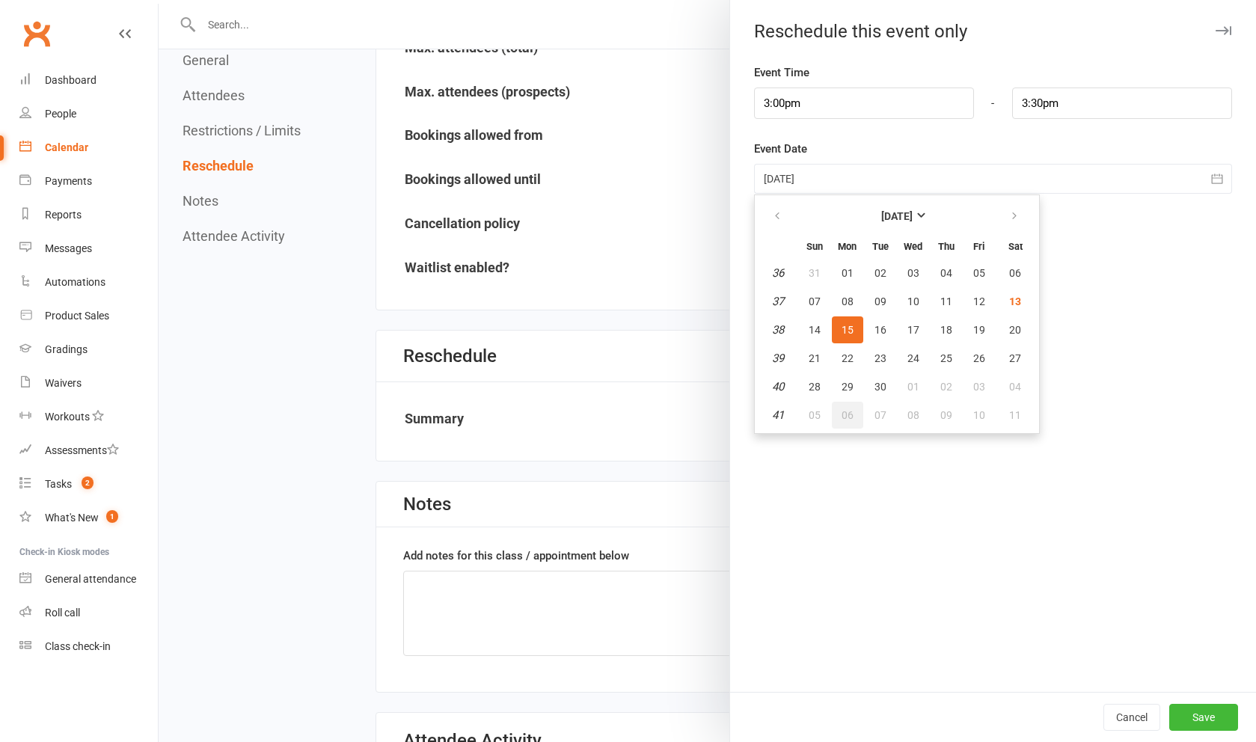
click at [852, 416] on span "06" at bounding box center [847, 415] width 12 height 12
type input "[DATE]"
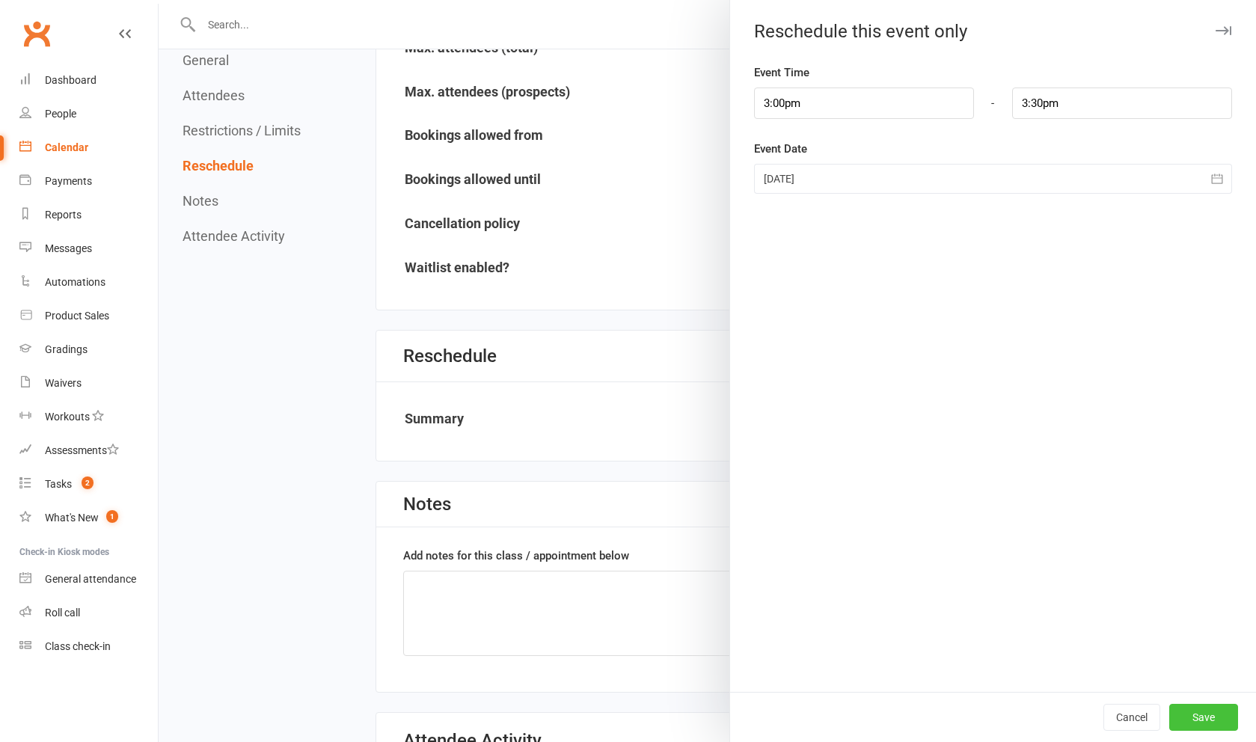
click at [1221, 716] on button "Save" at bounding box center [1203, 717] width 69 height 27
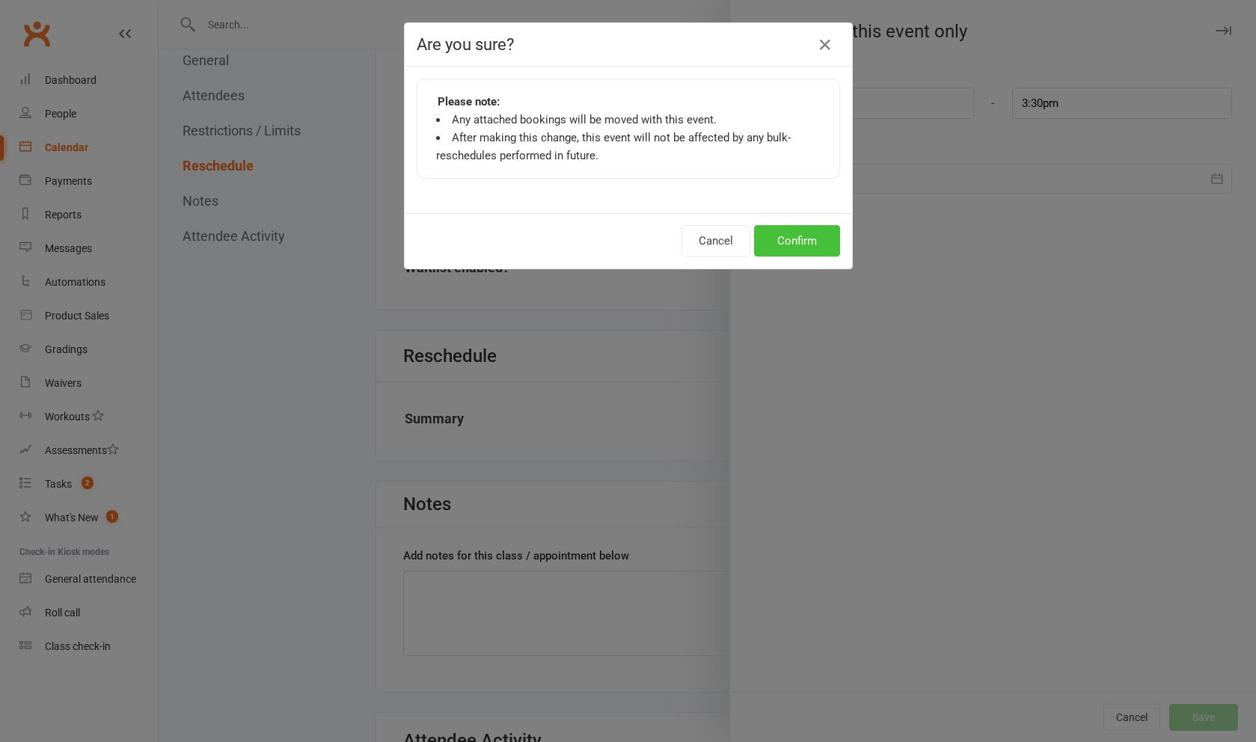
click at [809, 252] on button "Confirm" at bounding box center [797, 240] width 86 height 31
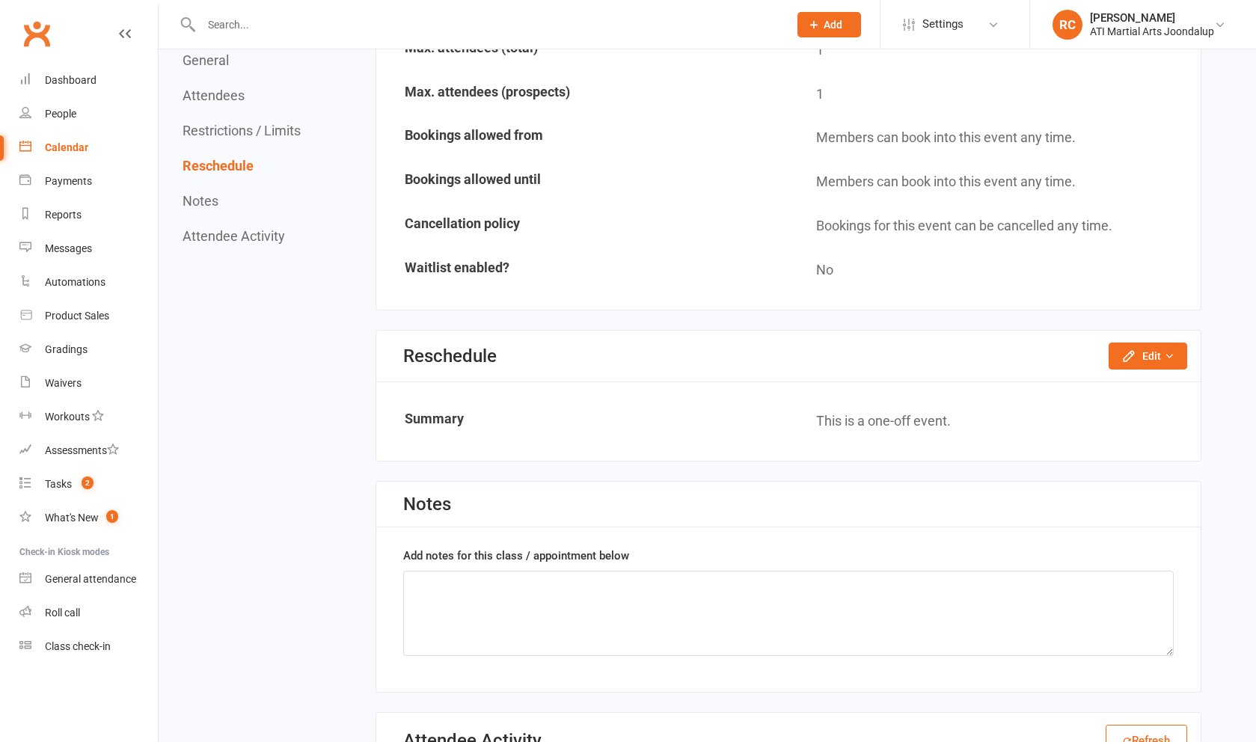
click at [70, 153] on div "Calendar" at bounding box center [66, 147] width 43 height 12
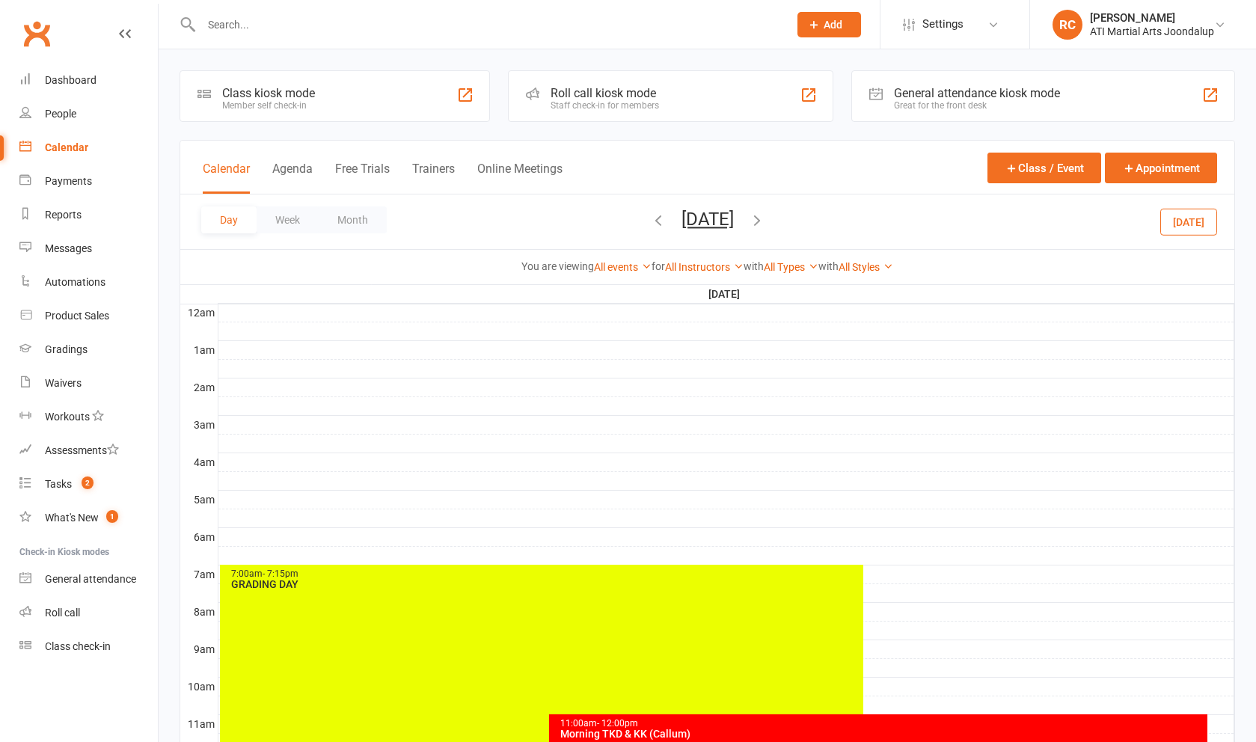
click at [765, 228] on icon "button" at bounding box center [757, 220] width 16 height 16
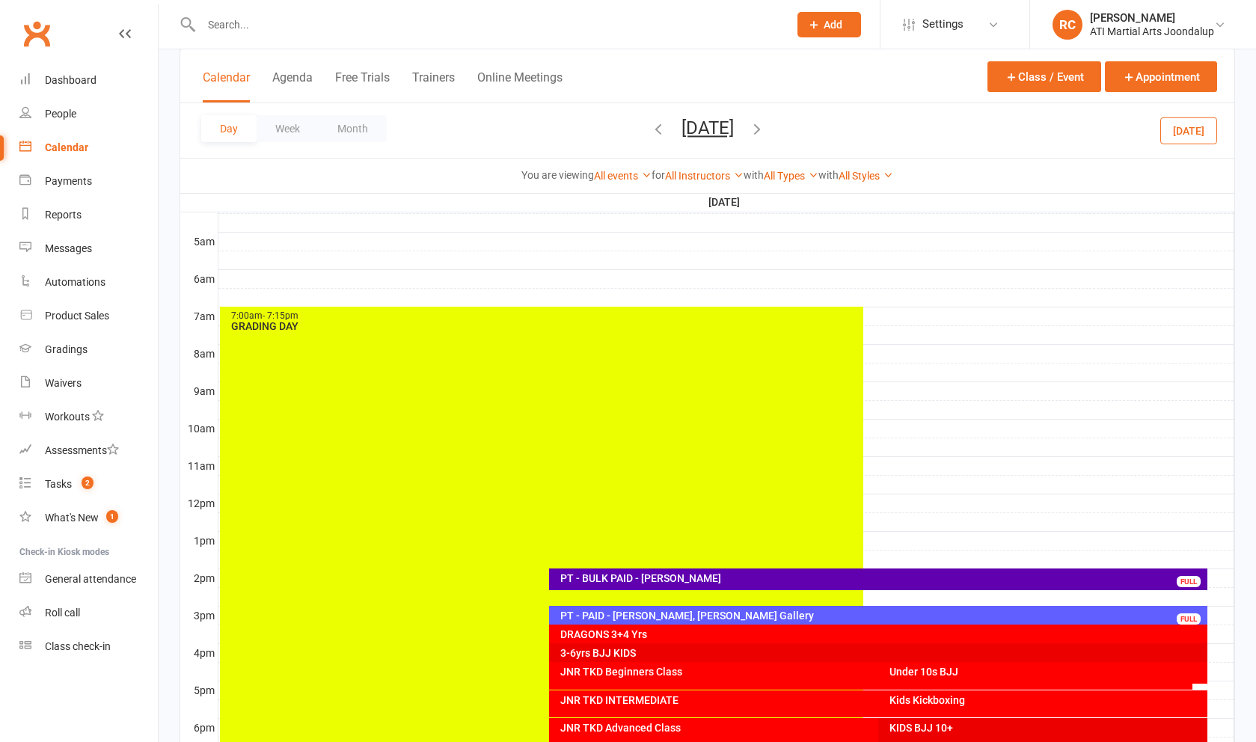
scroll to position [394, 0]
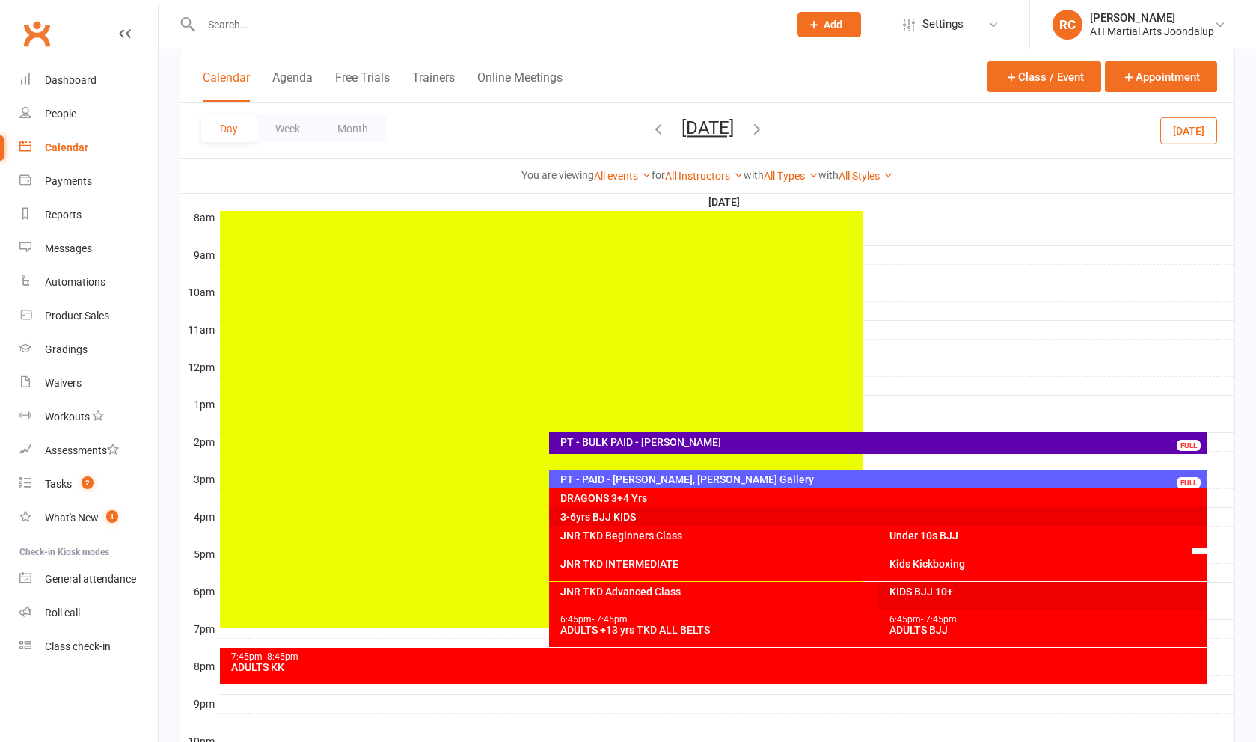
click at [755, 482] on div "PT - PAID - [PERSON_NAME], [PERSON_NAME] Gallery" at bounding box center [881, 479] width 645 height 10
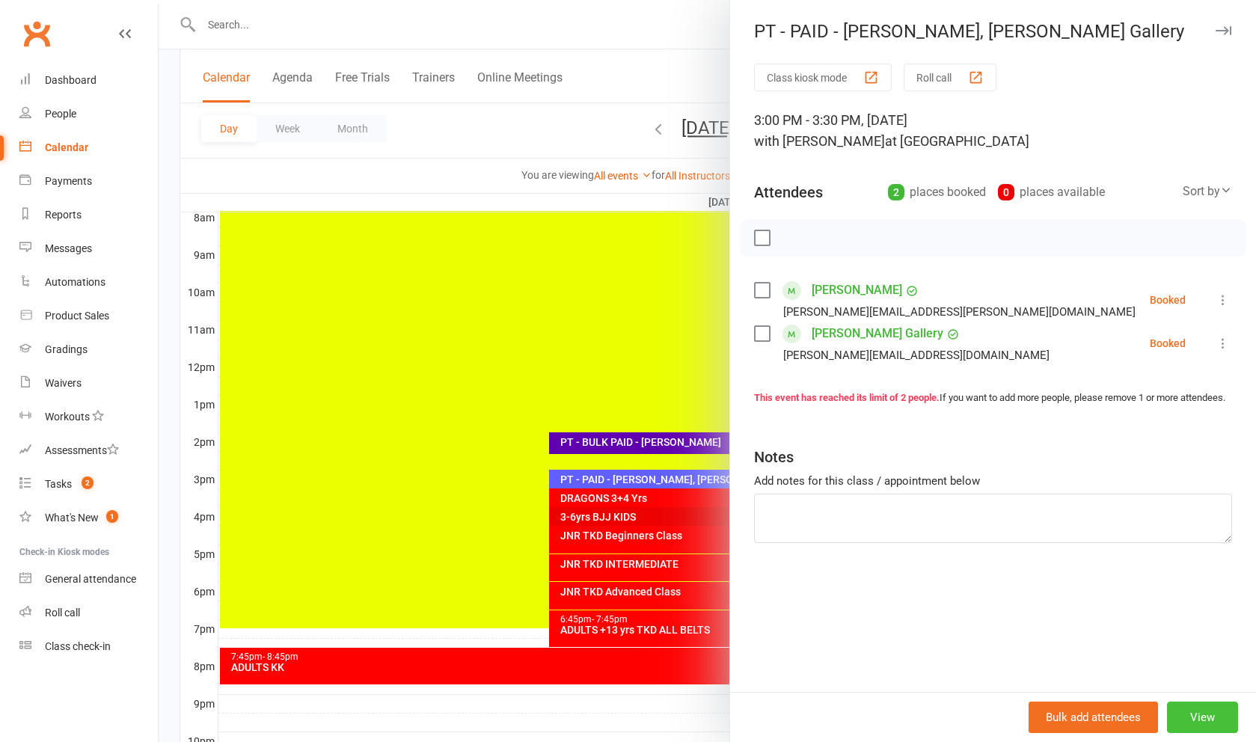
click at [1203, 718] on button "View" at bounding box center [1202, 717] width 71 height 31
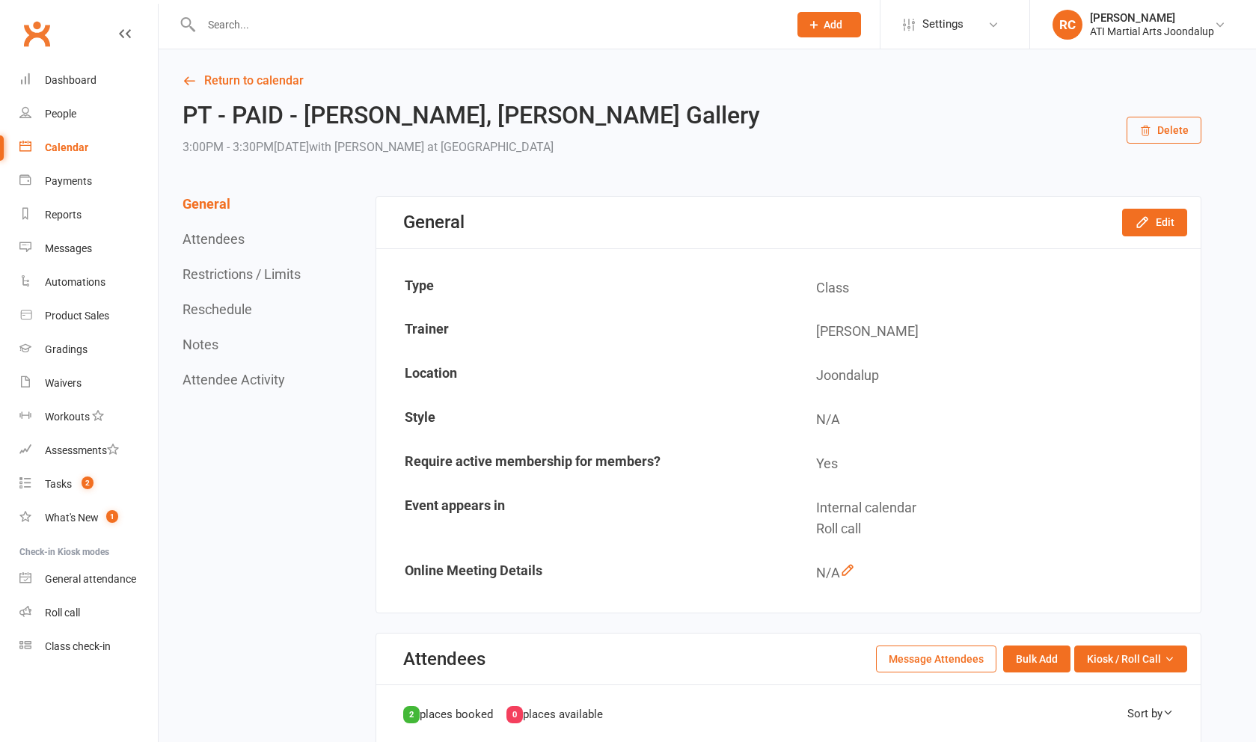
click at [1163, 136] on button "Delete" at bounding box center [1163, 130] width 75 height 27
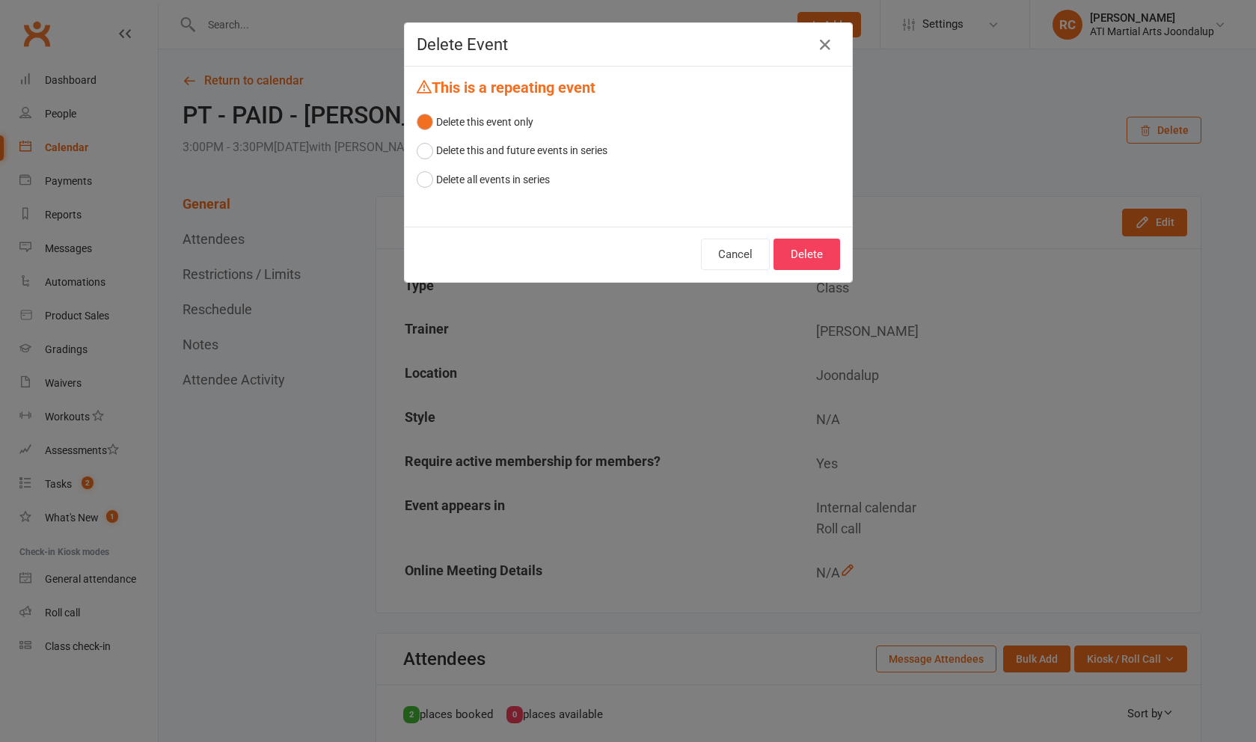
click at [800, 249] on button "Delete" at bounding box center [806, 254] width 67 height 31
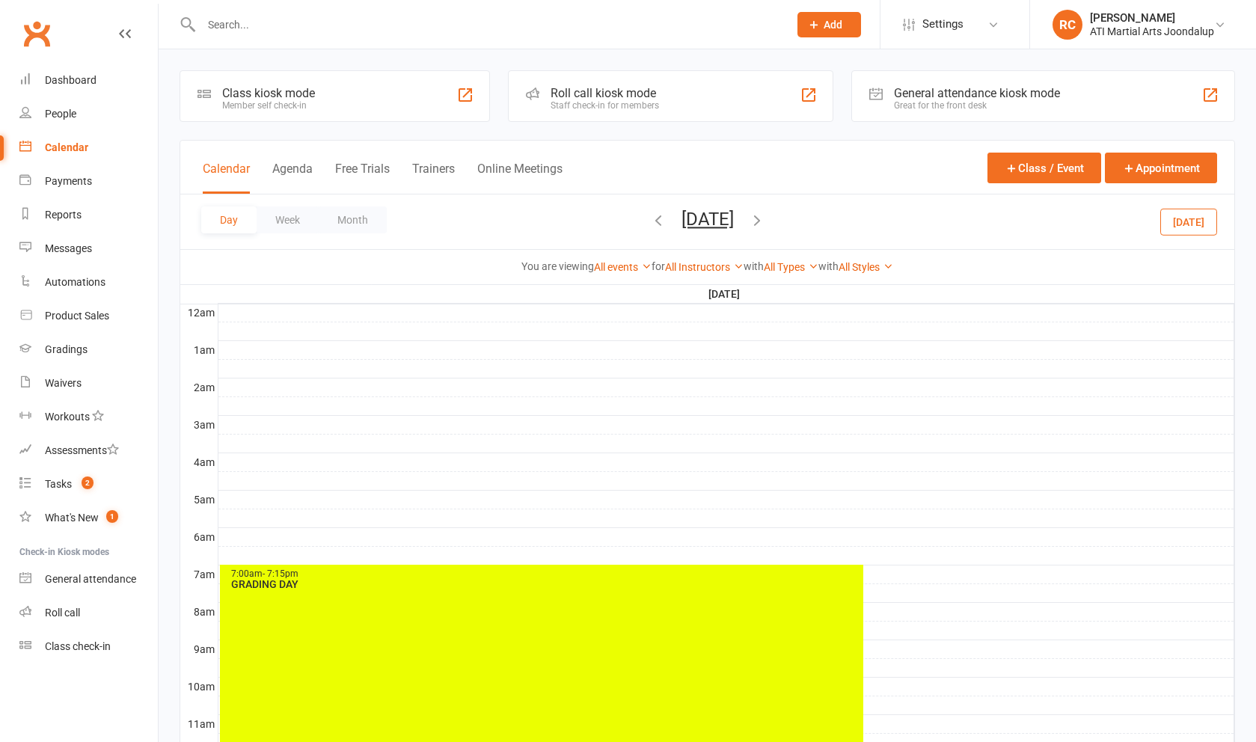
click at [337, 22] on input "text" at bounding box center [487, 24] width 581 height 21
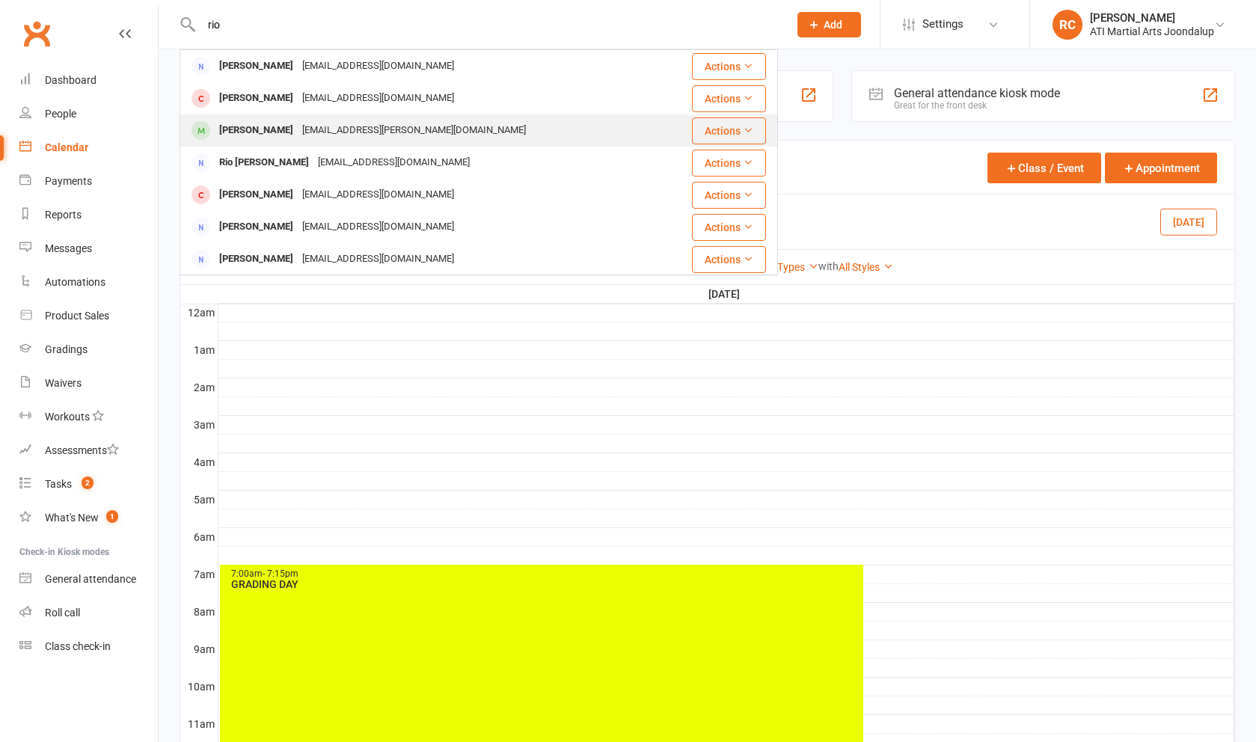
type input "rio"
click at [361, 128] on div "[EMAIL_ADDRESS][PERSON_NAME][DOMAIN_NAME]" at bounding box center [414, 131] width 233 height 22
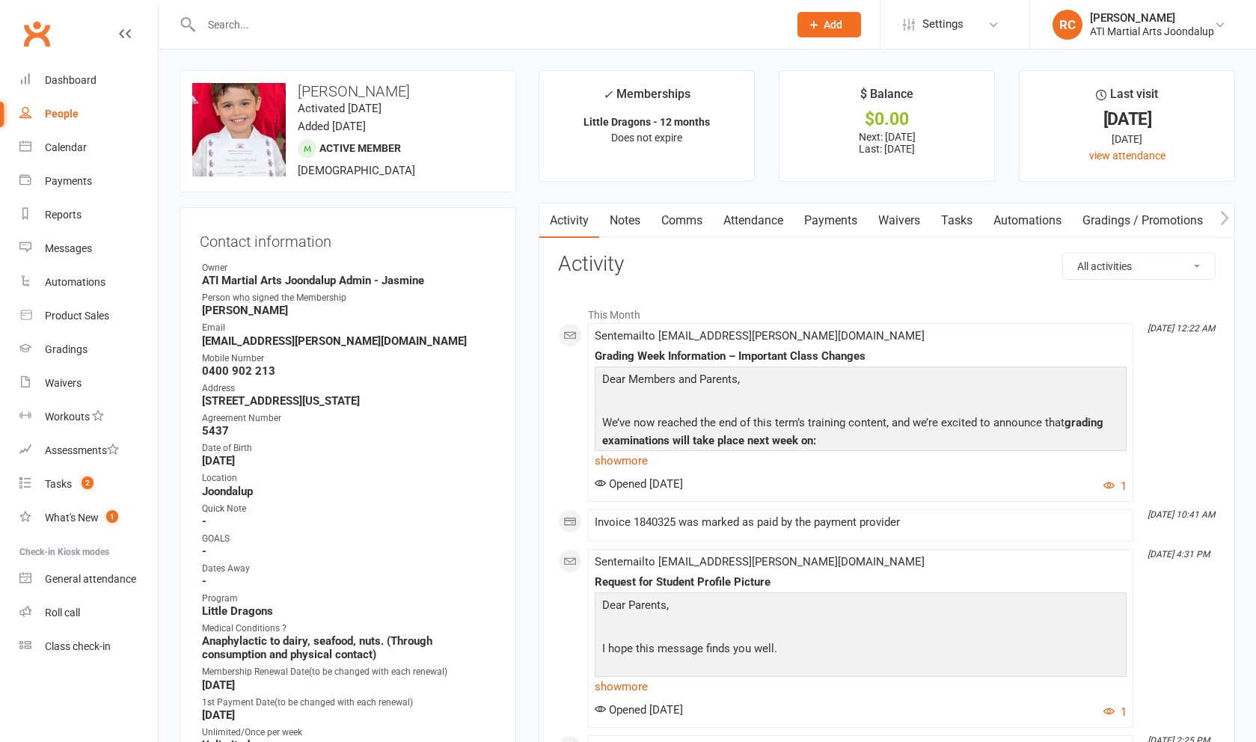
click at [692, 226] on link "Comms" at bounding box center [682, 220] width 62 height 34
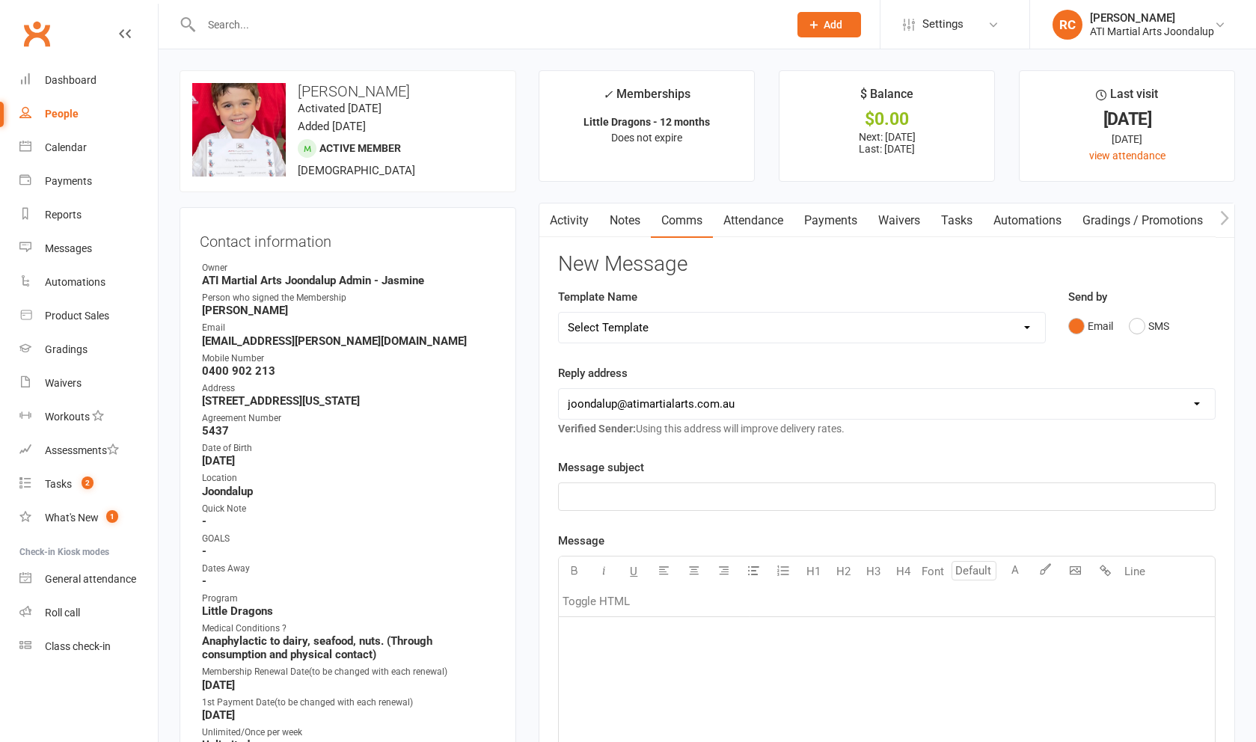
click at [1043, 506] on p "﻿" at bounding box center [887, 497] width 638 height 18
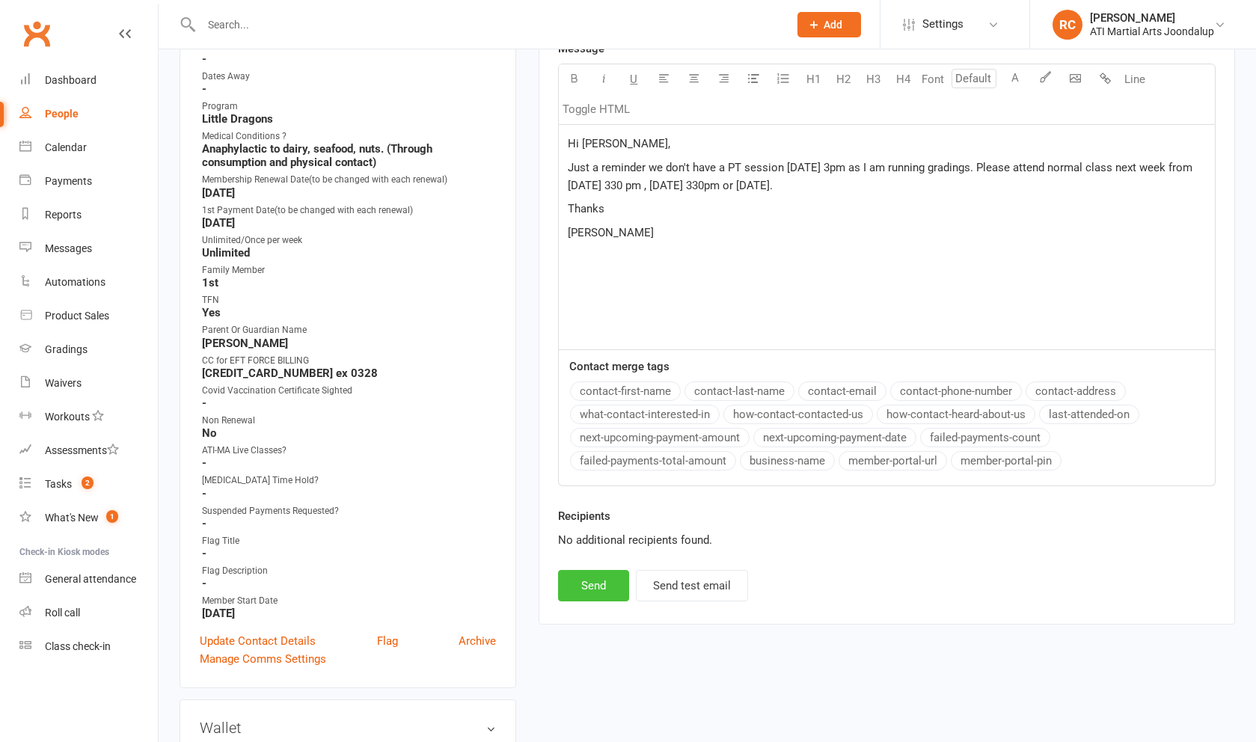
scroll to position [497, 0]
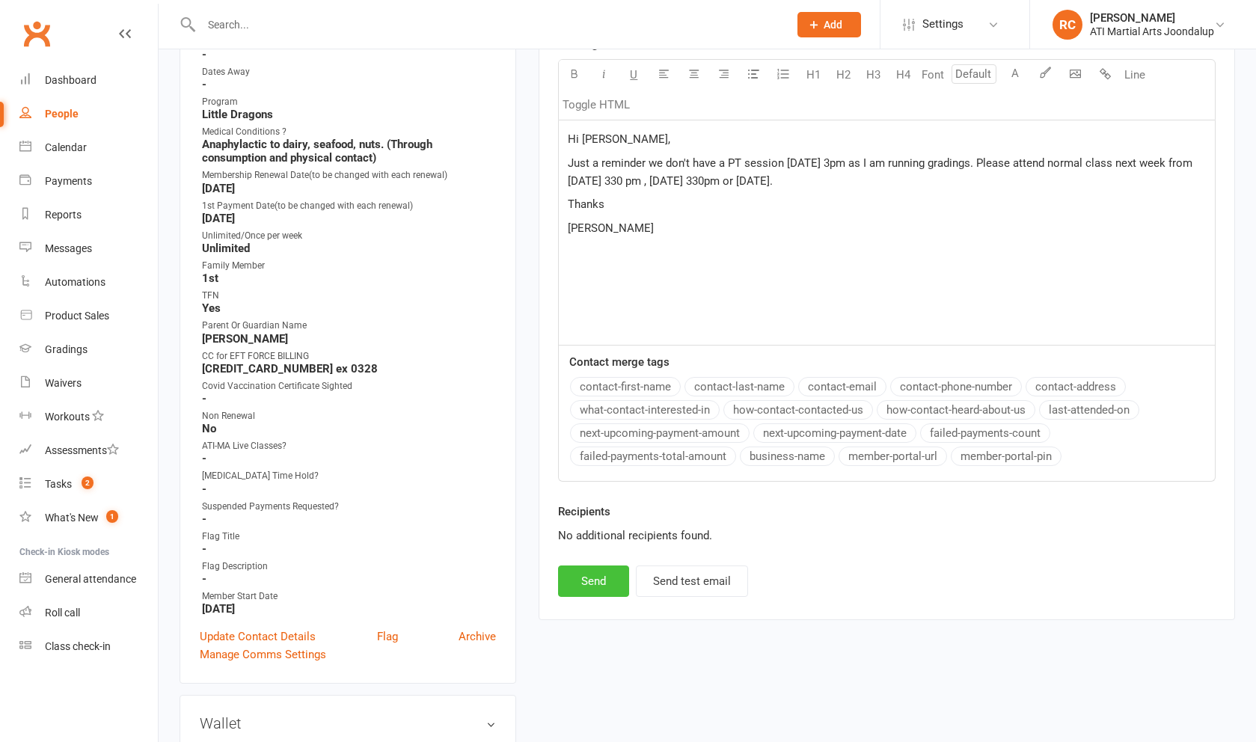
click at [593, 586] on button "Send" at bounding box center [593, 580] width 71 height 31
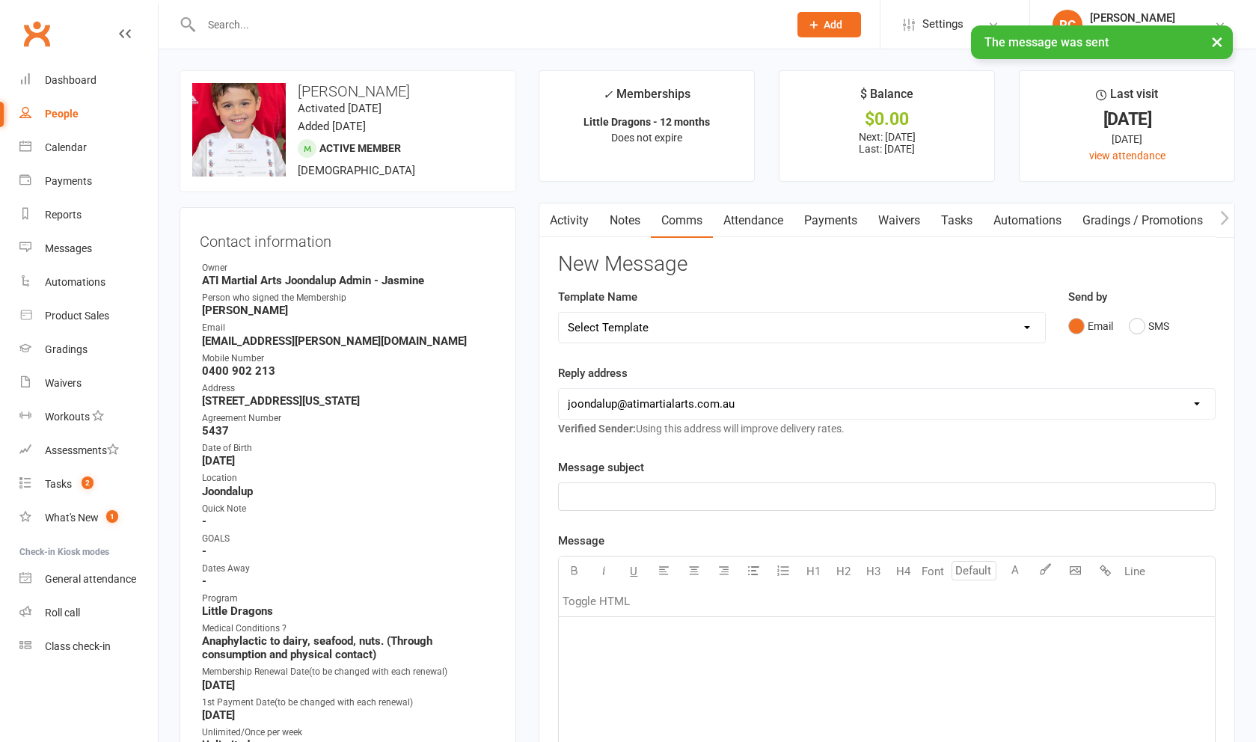
scroll to position [0, 0]
click at [59, 157] on link "Calendar" at bounding box center [88, 148] width 138 height 34
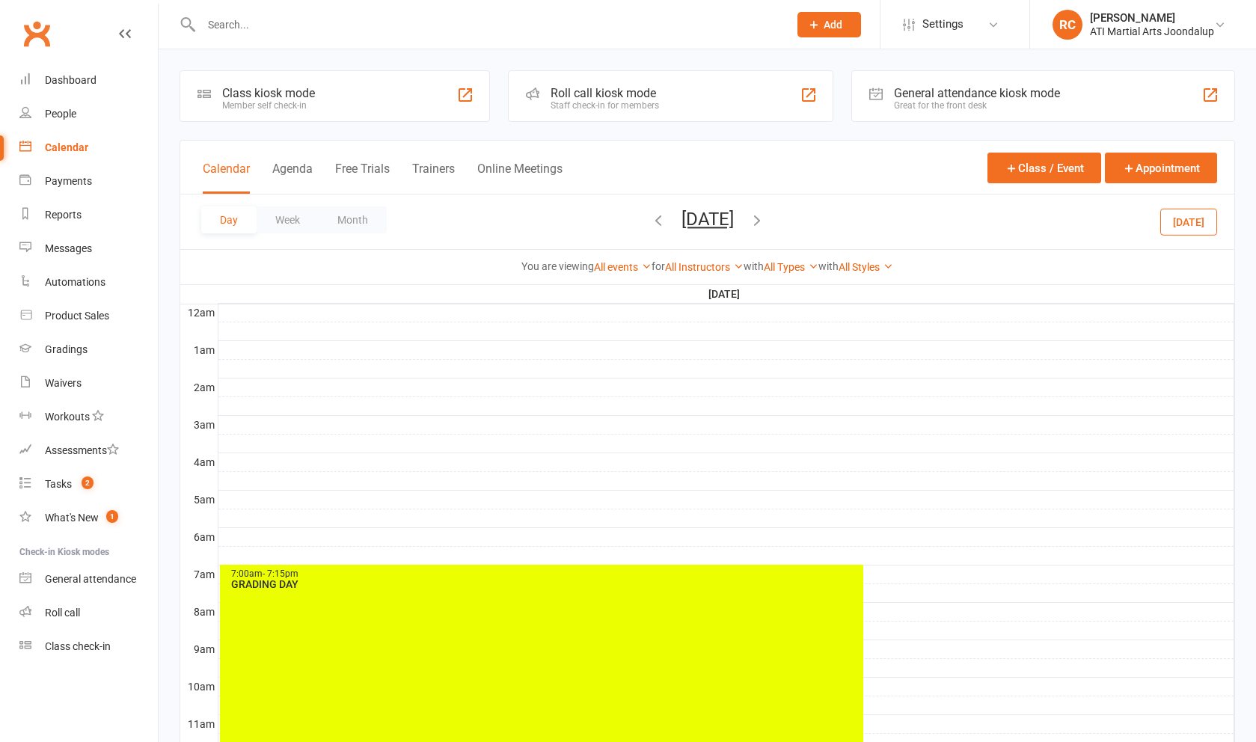
click at [765, 226] on icon "button" at bounding box center [757, 220] width 16 height 16
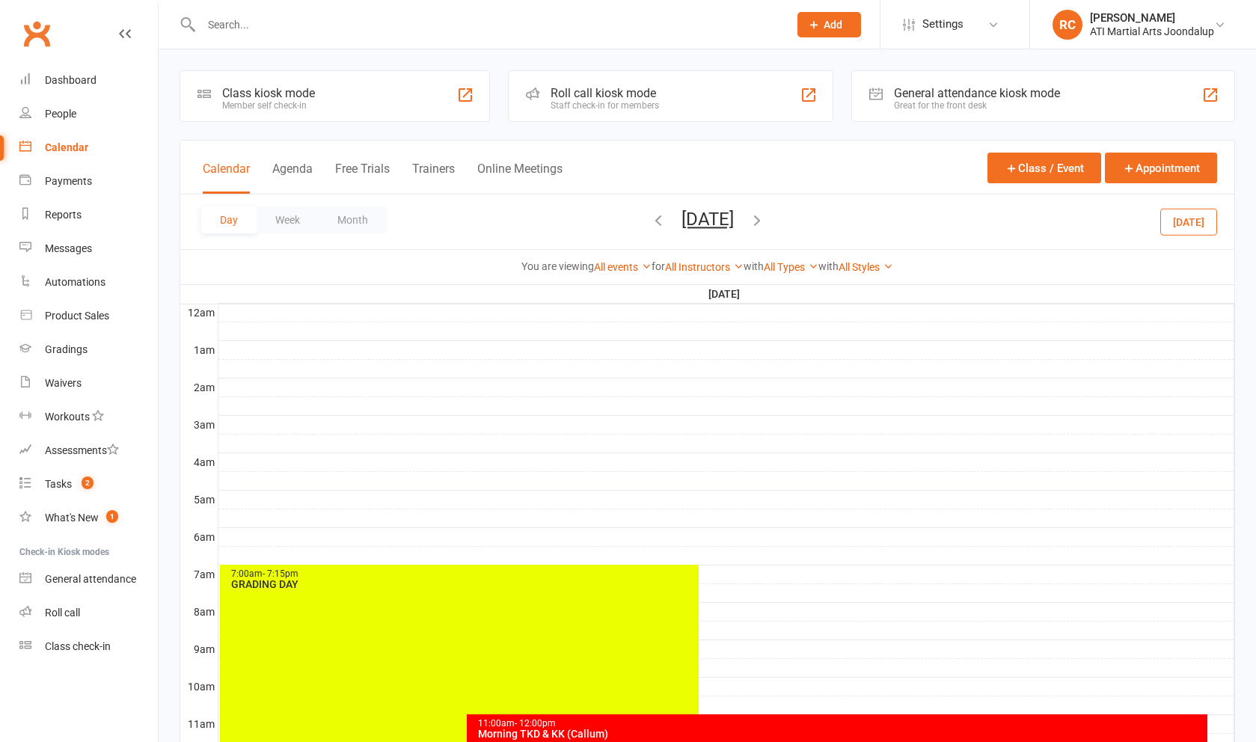
click at [650, 228] on icon "button" at bounding box center [658, 220] width 16 height 16
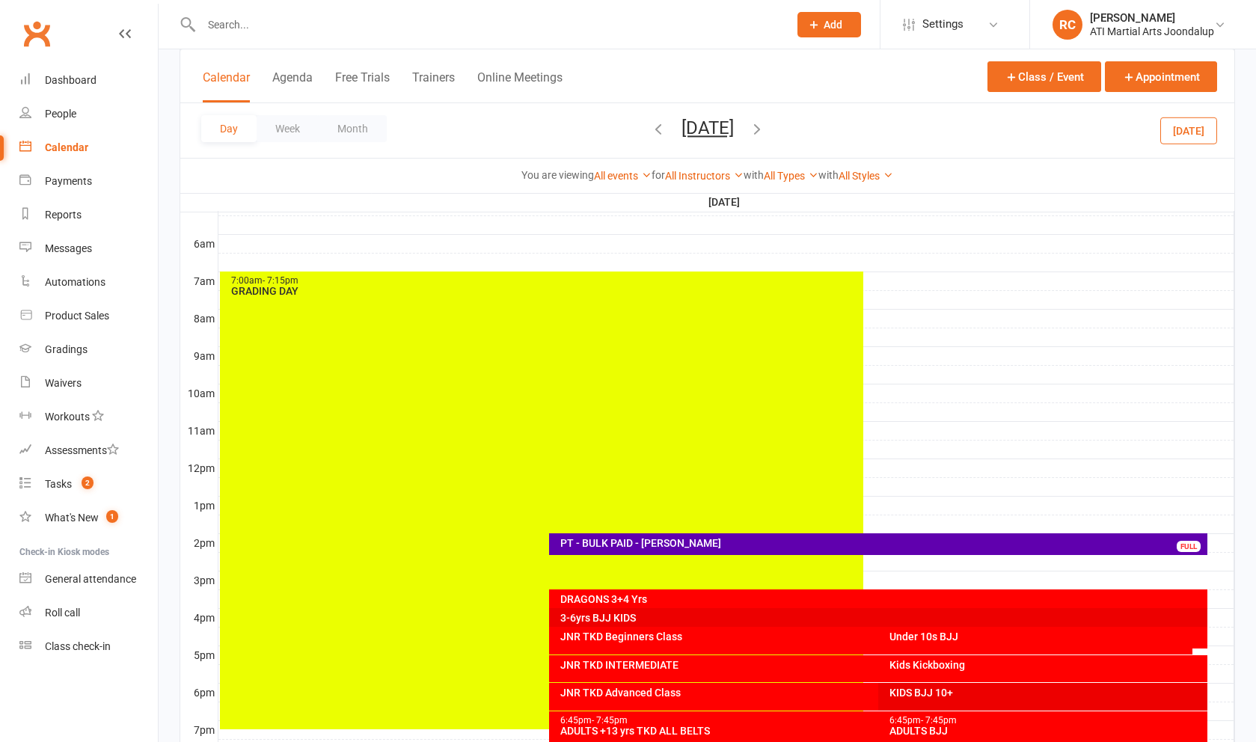
scroll to position [408, 0]
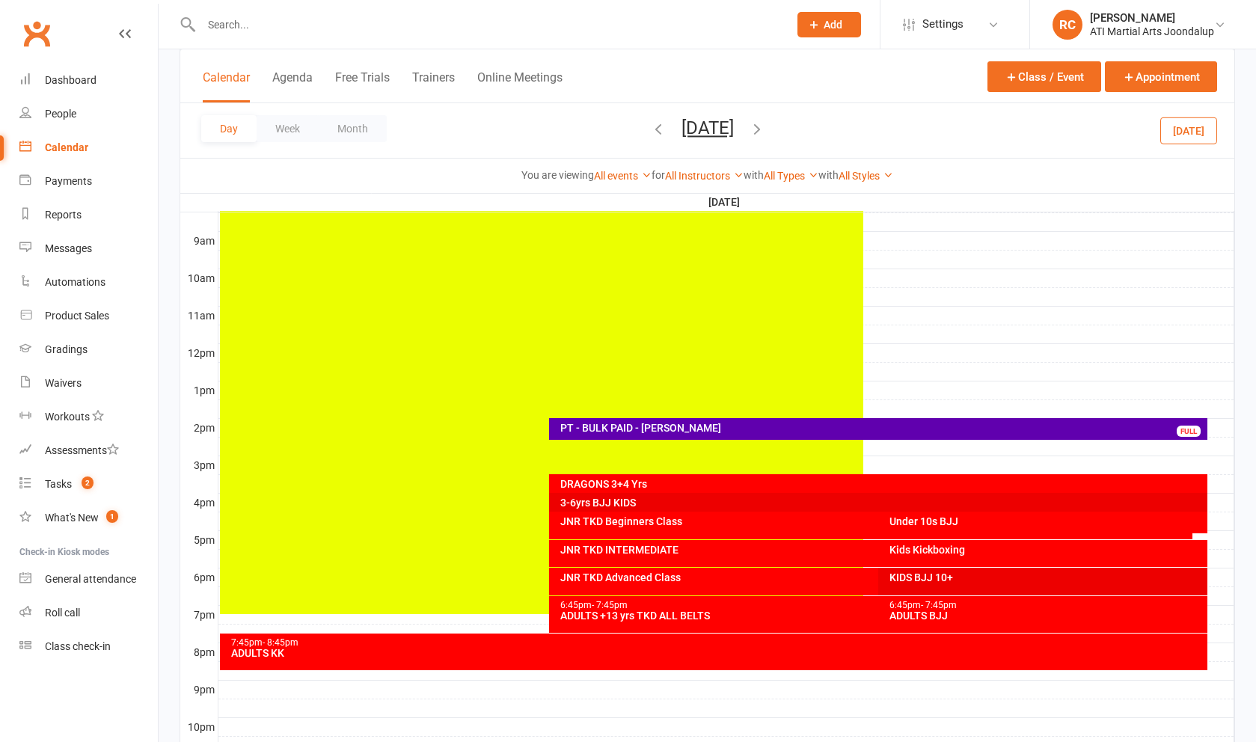
click at [619, 450] on div "7:00am - 7:15pm GRADING DAY" at bounding box center [541, 385] width 643 height 458
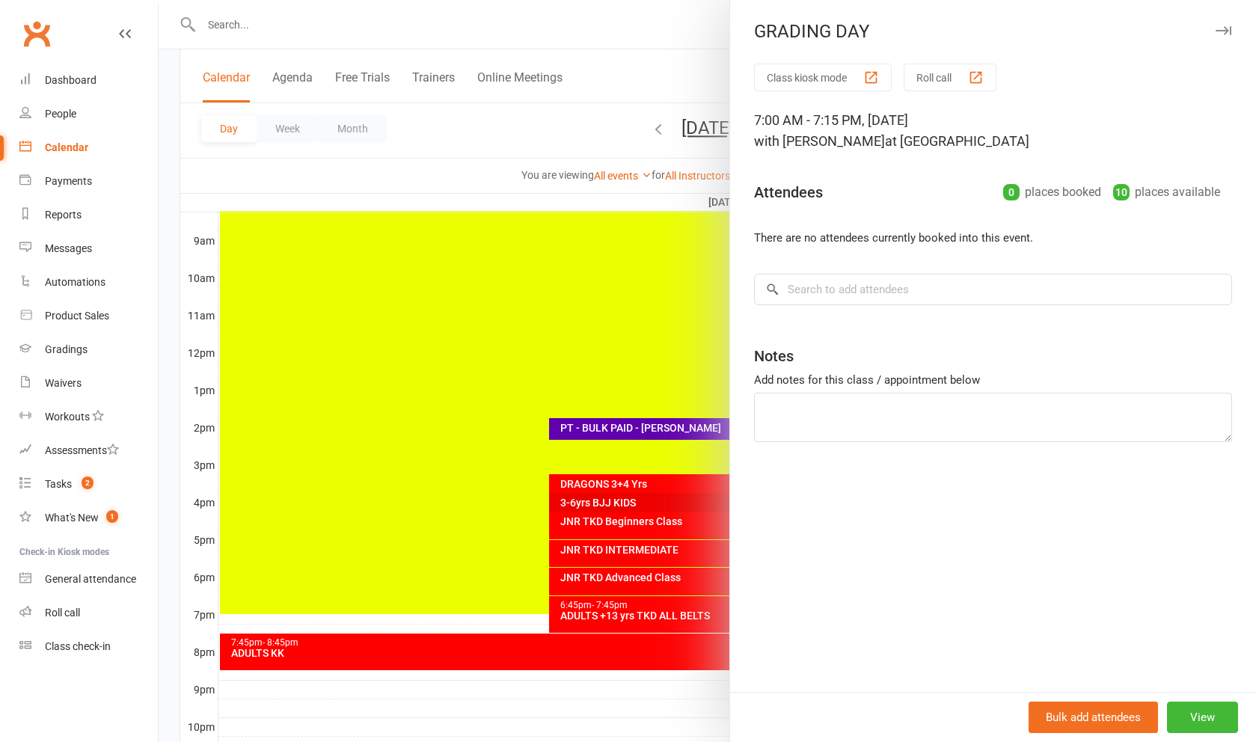
click at [473, 310] on div at bounding box center [707, 371] width 1097 height 742
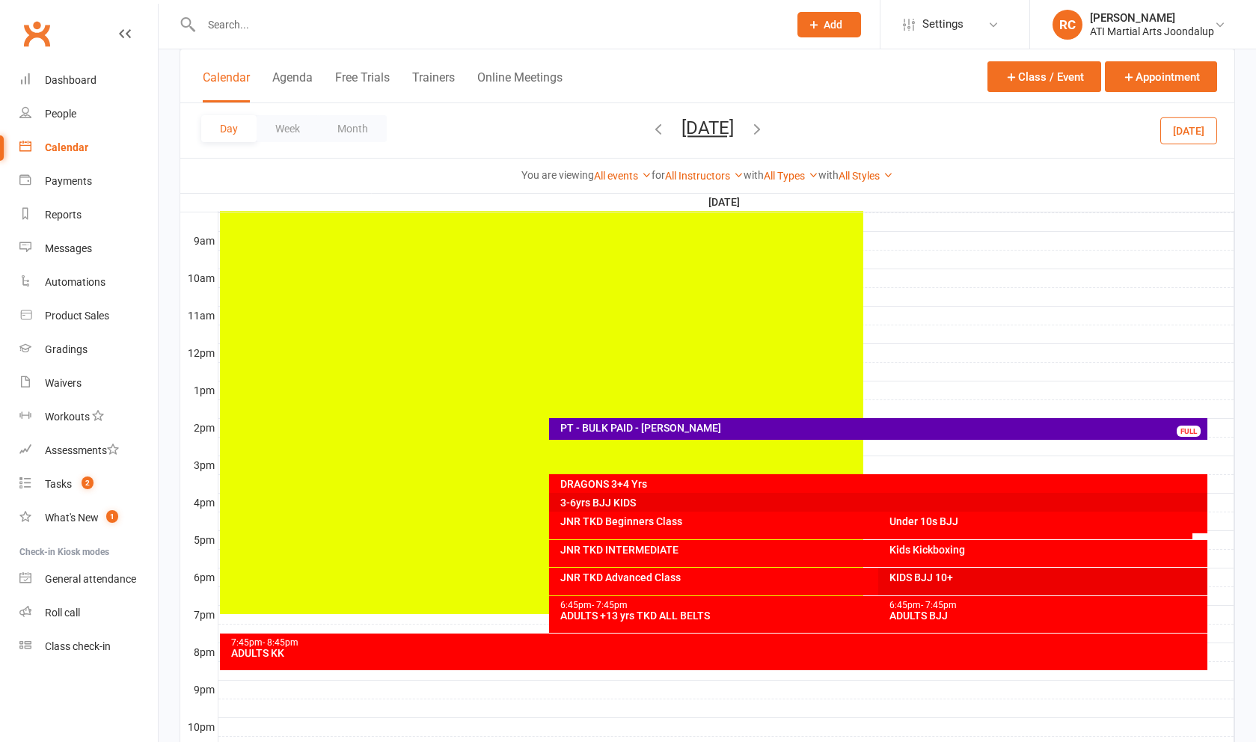
click at [954, 450] on div at bounding box center [726, 447] width 1016 height 18
click at [946, 417] on button "Add Appointment" at bounding box center [962, 417] width 87 height 18
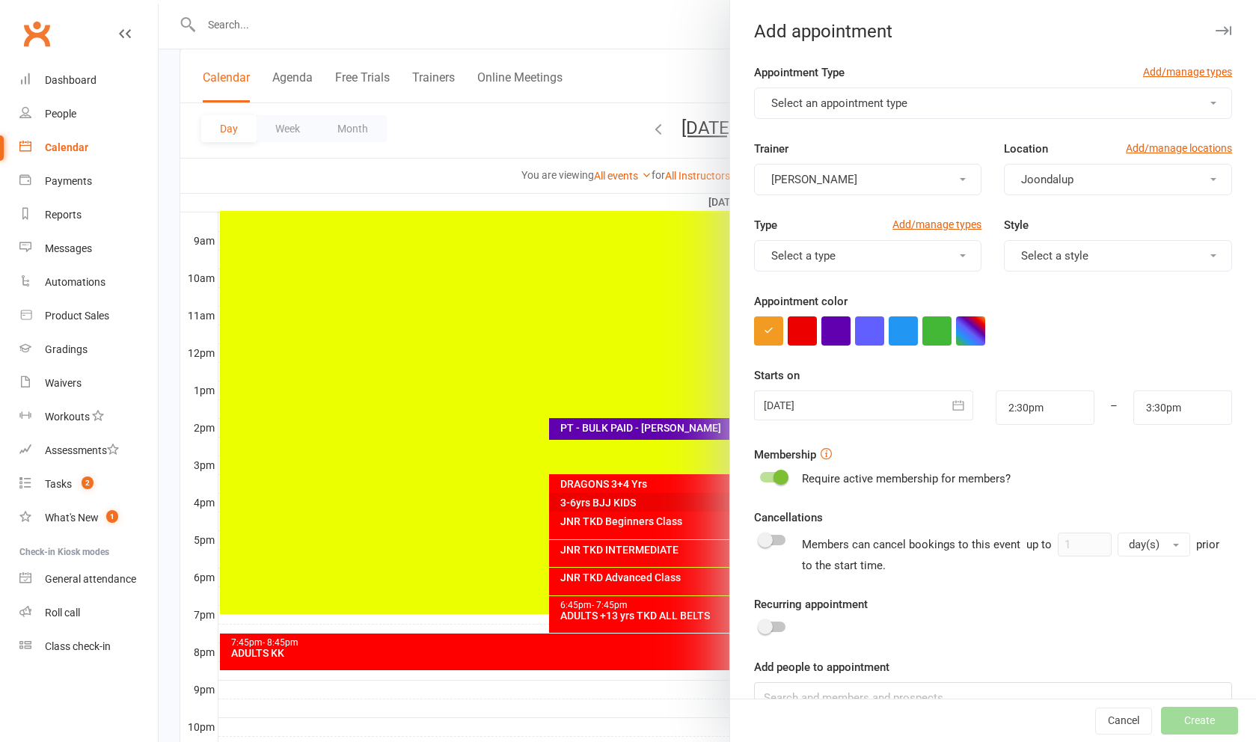
click at [840, 107] on span "Select an appointment type" at bounding box center [839, 102] width 136 height 13
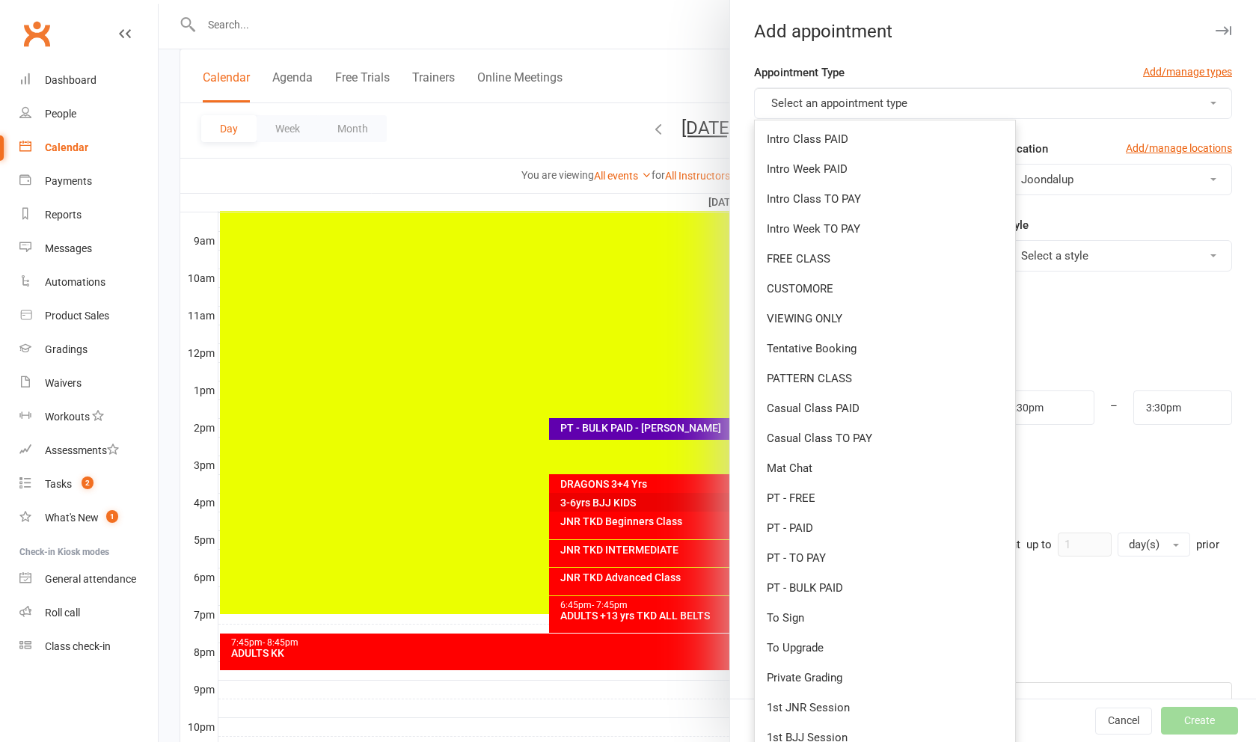
scroll to position [1, 0]
click at [892, 564] on link "PT - TO PAY" at bounding box center [885, 557] width 260 height 30
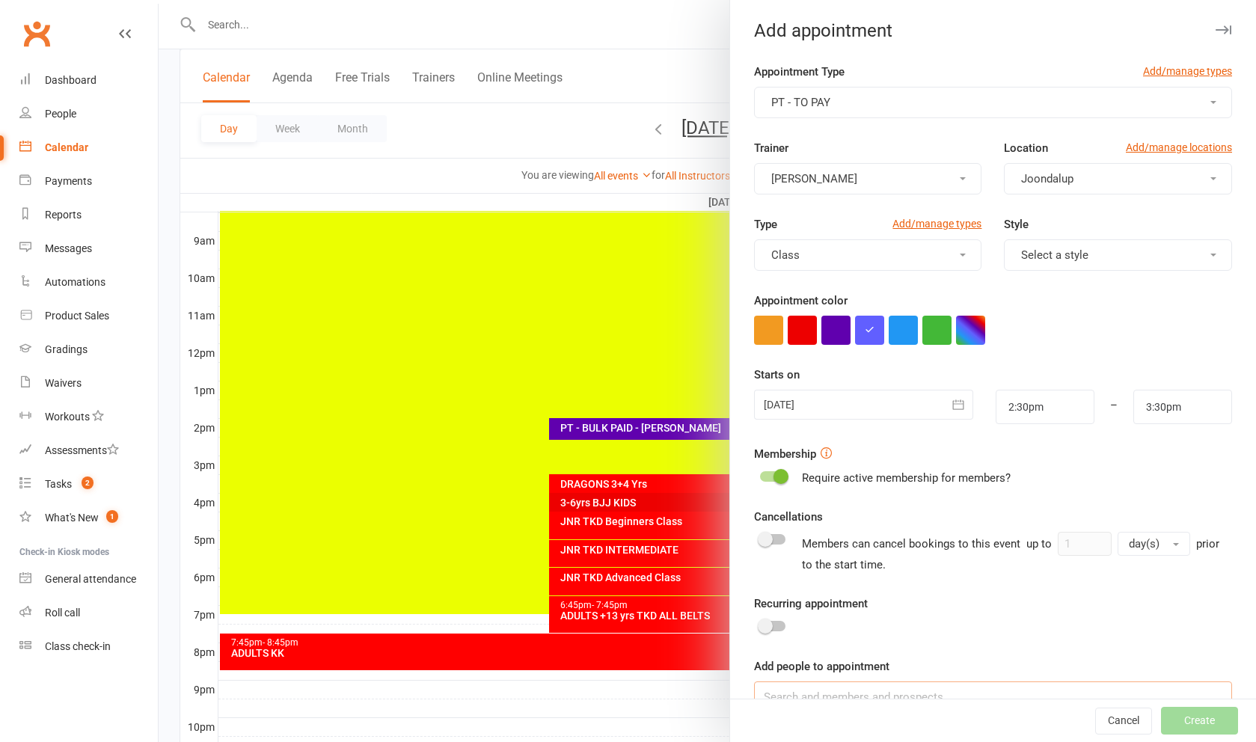
click at [921, 702] on input at bounding box center [993, 696] width 478 height 31
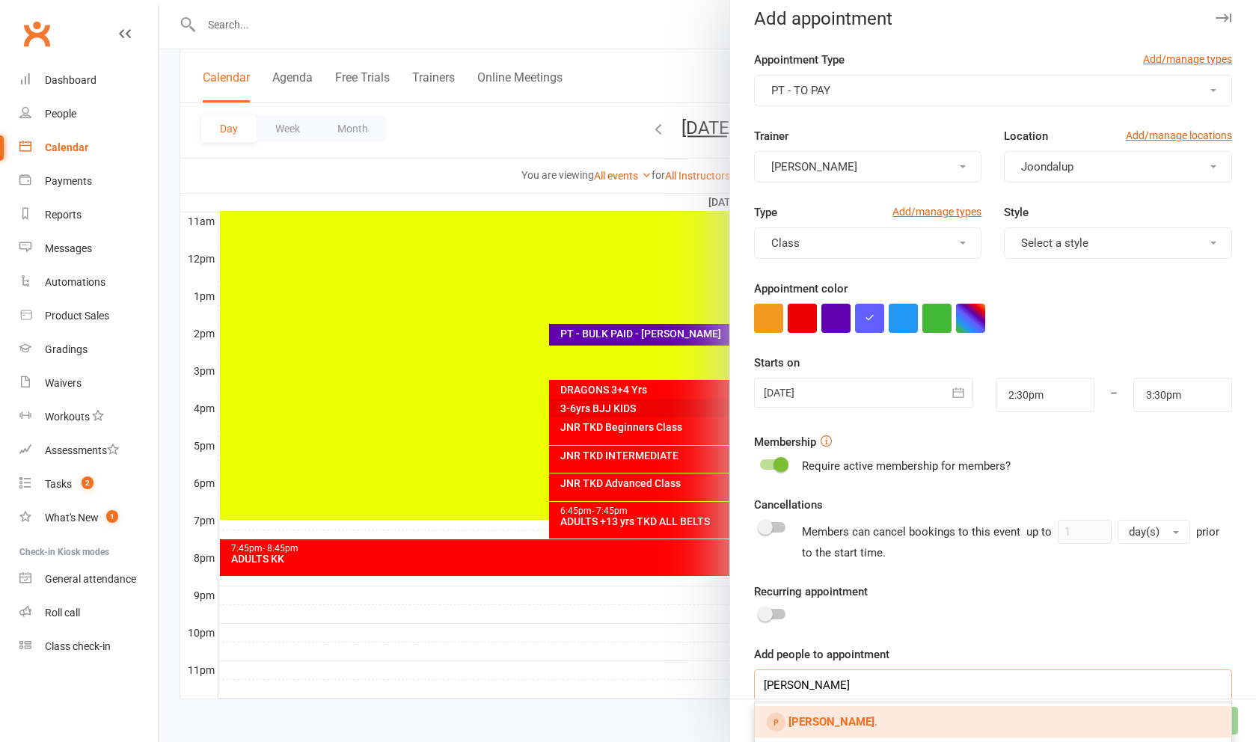
scroll to position [506, 0]
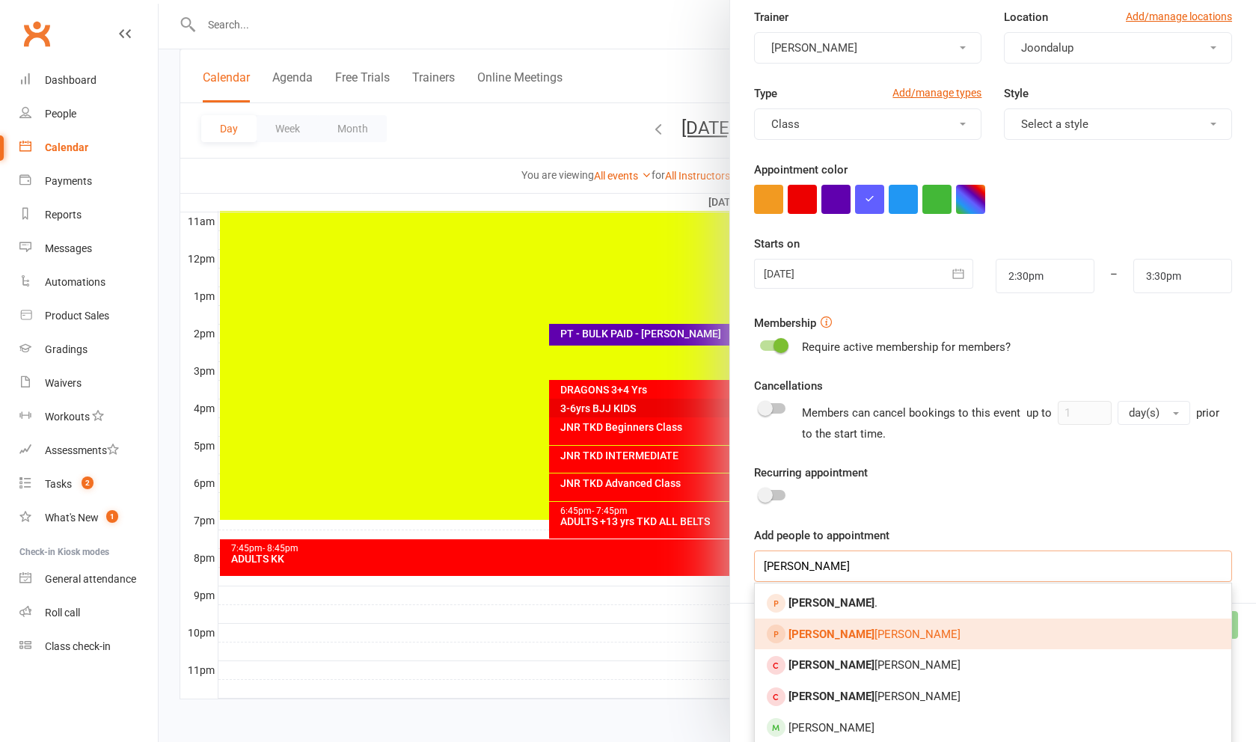
type input "[PERSON_NAME]"
click at [882, 650] on link "[PERSON_NAME]" at bounding box center [993, 634] width 476 height 31
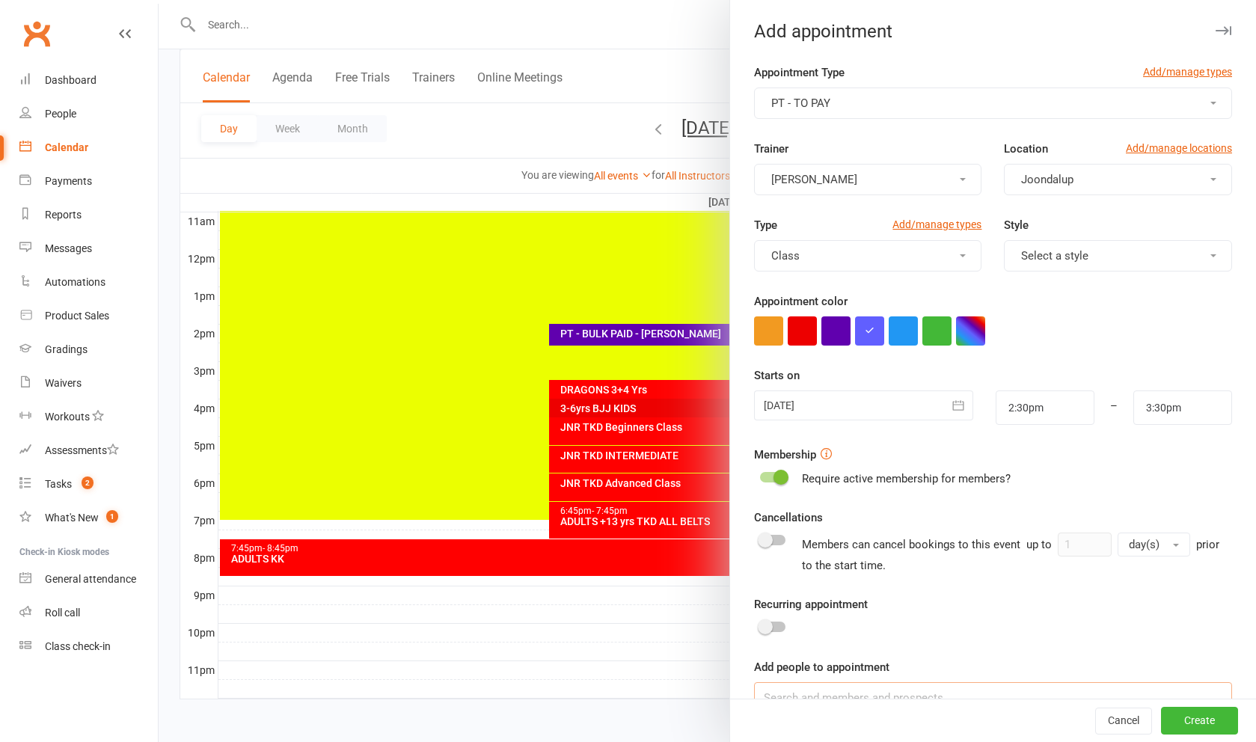
scroll to position [0, 0]
click at [1159, 410] on input "3:30pm" at bounding box center [1182, 407] width 99 height 34
type input "3:00pm"
click at [1165, 454] on li "3:00pm" at bounding box center [1170, 450] width 72 height 22
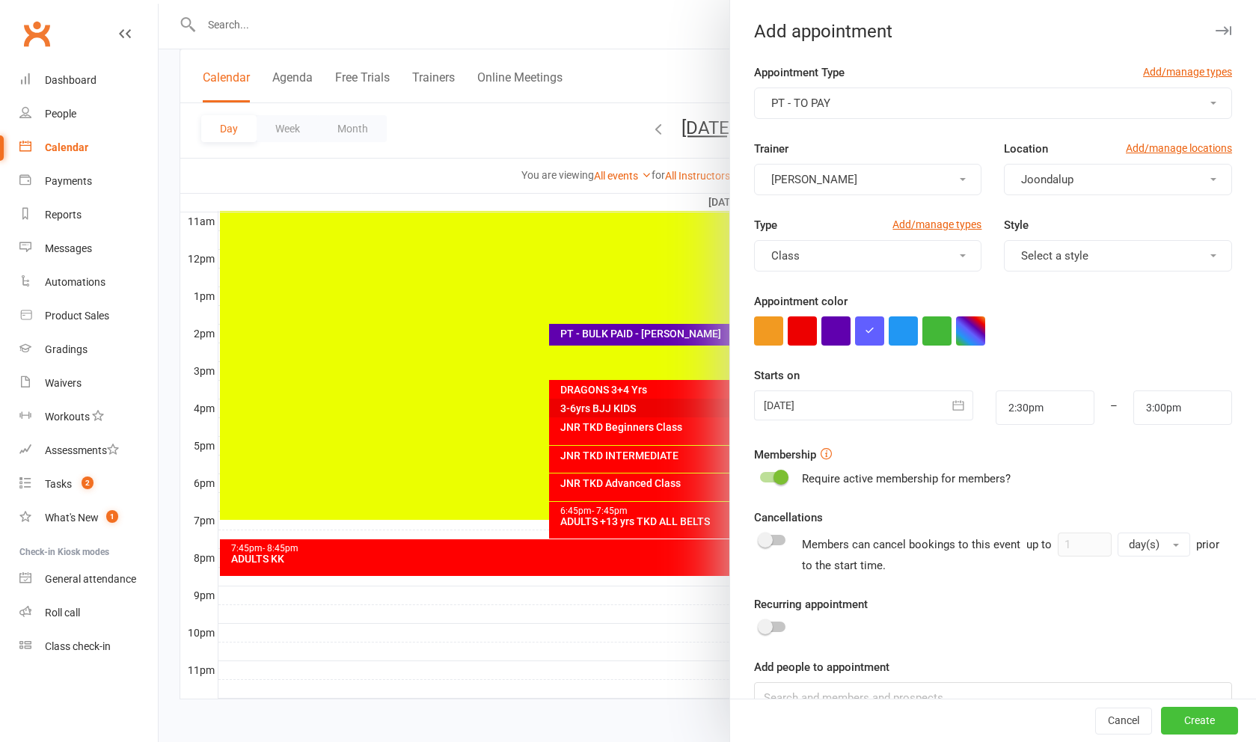
click at [1209, 735] on button "Create" at bounding box center [1199, 721] width 77 height 27
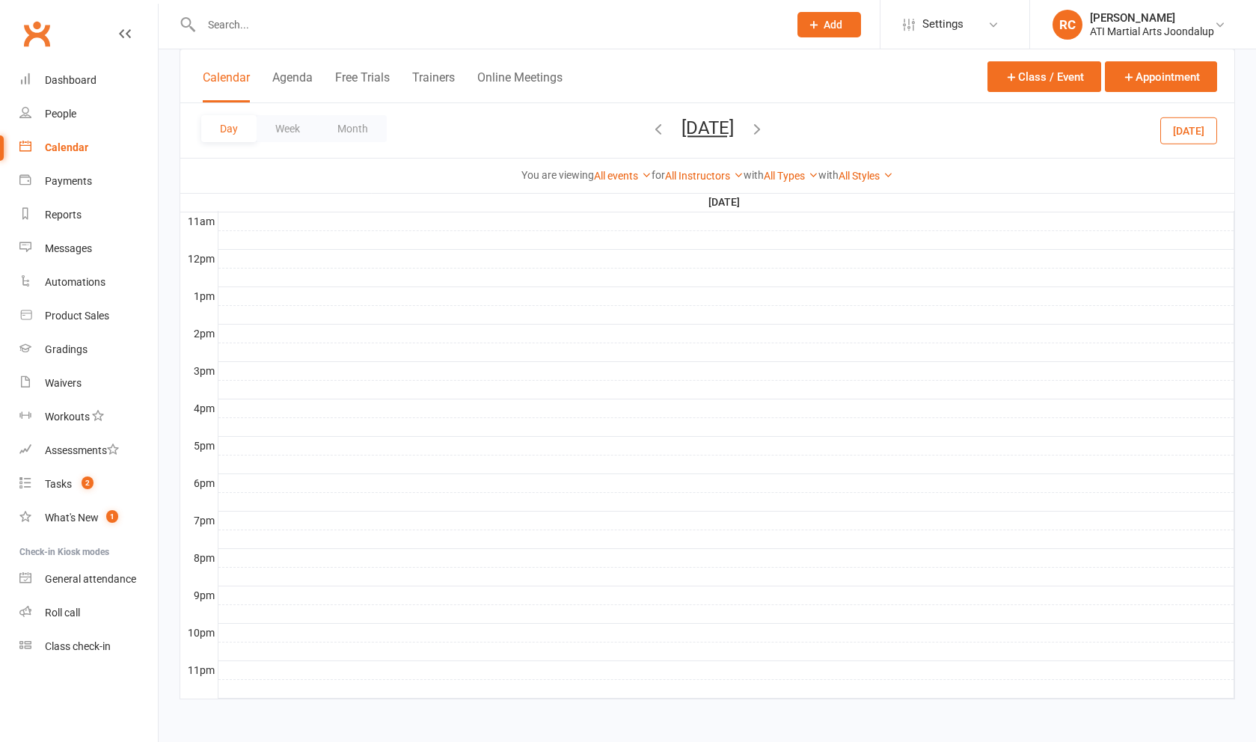
scroll to position [506, 0]
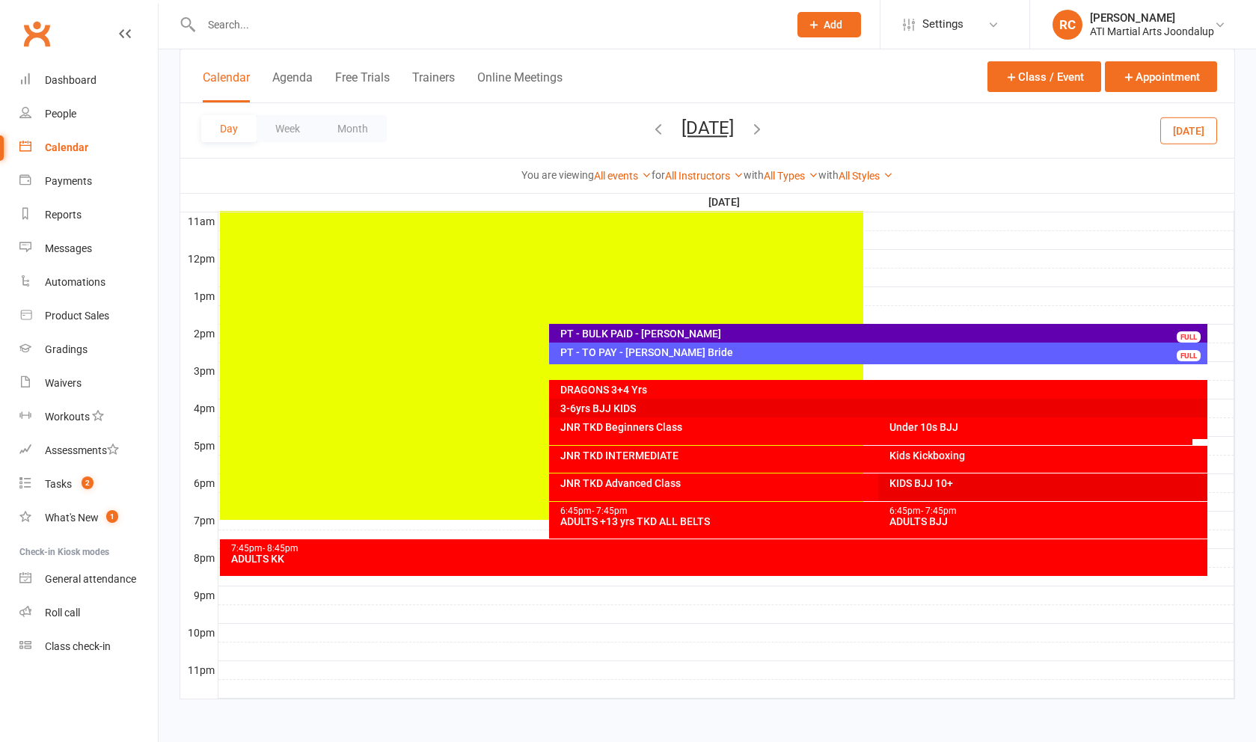
click at [803, 352] on div "PT - TO PAY - [PERSON_NAME] Bride" at bounding box center [881, 352] width 645 height 10
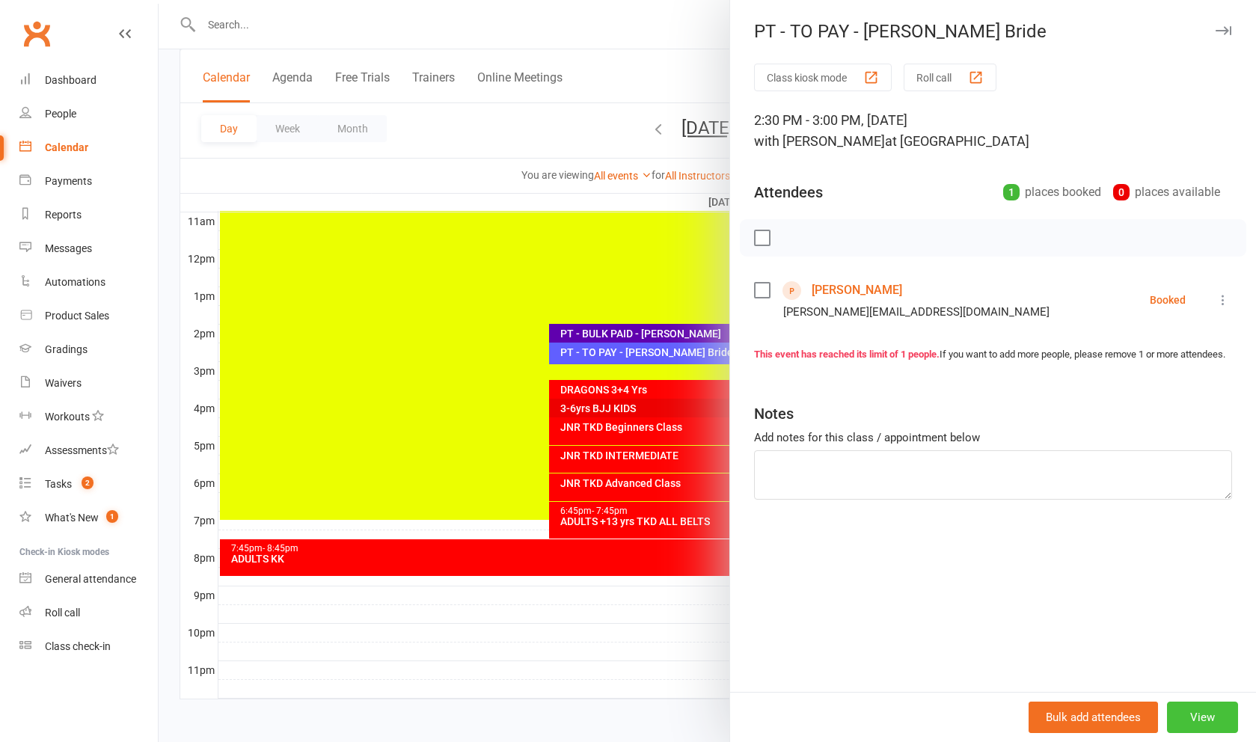
click at [1198, 711] on button "View" at bounding box center [1202, 717] width 71 height 31
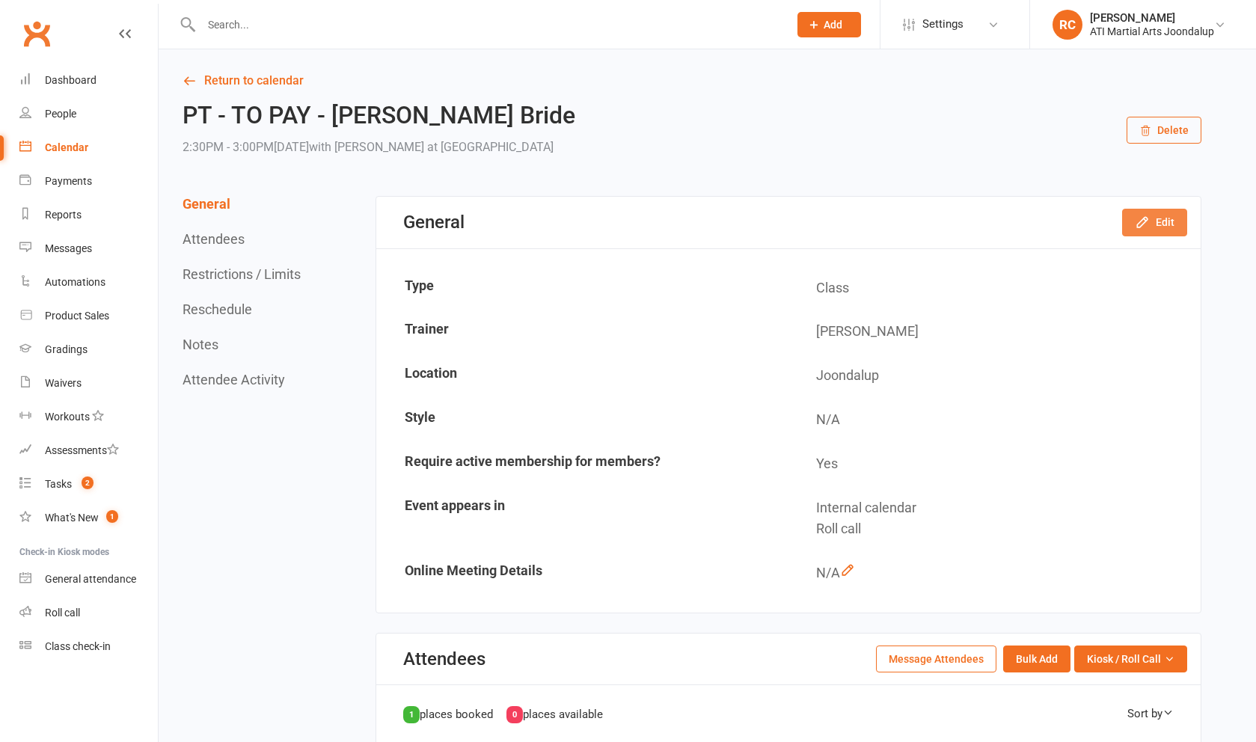
click at [1142, 218] on icon "button" at bounding box center [1142, 222] width 15 height 15
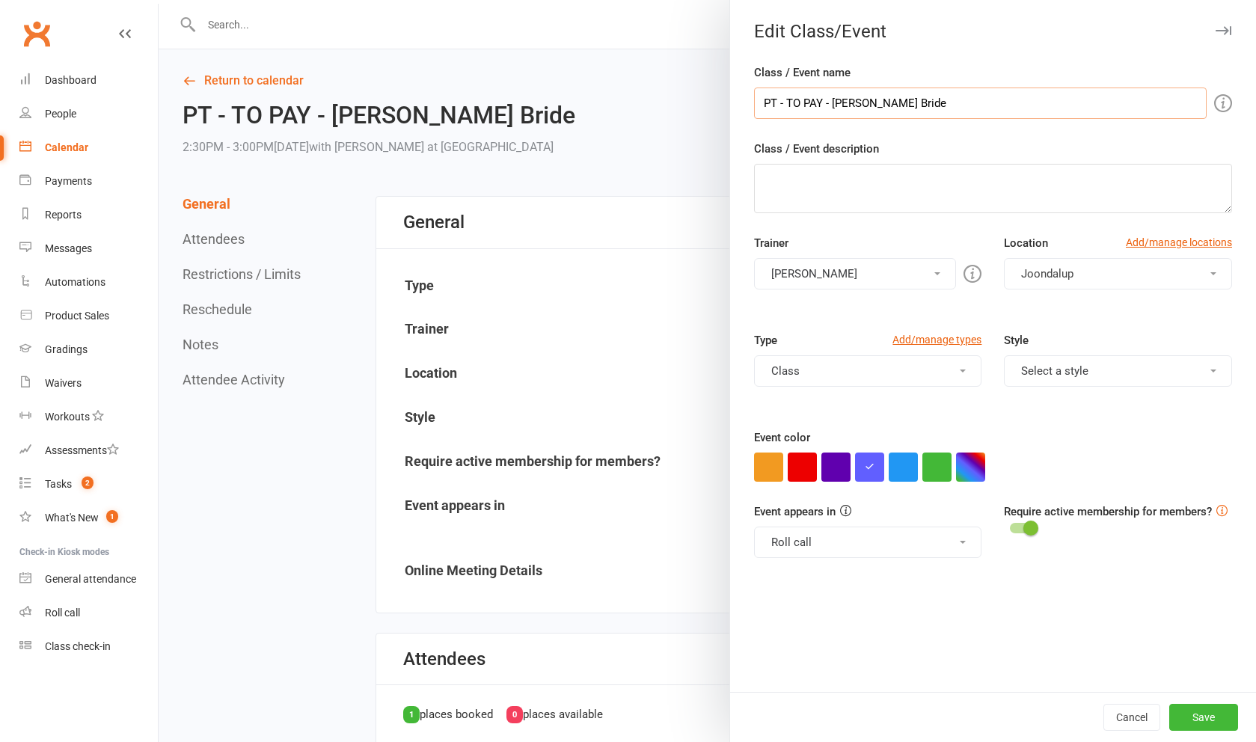
click at [925, 109] on input "PT - TO PAY - [PERSON_NAME] Bride" at bounding box center [980, 103] width 453 height 31
type input "PT - TO PAY - [PERSON_NAME] Bride $55 with BL"
click at [1219, 726] on button "Save" at bounding box center [1203, 717] width 69 height 27
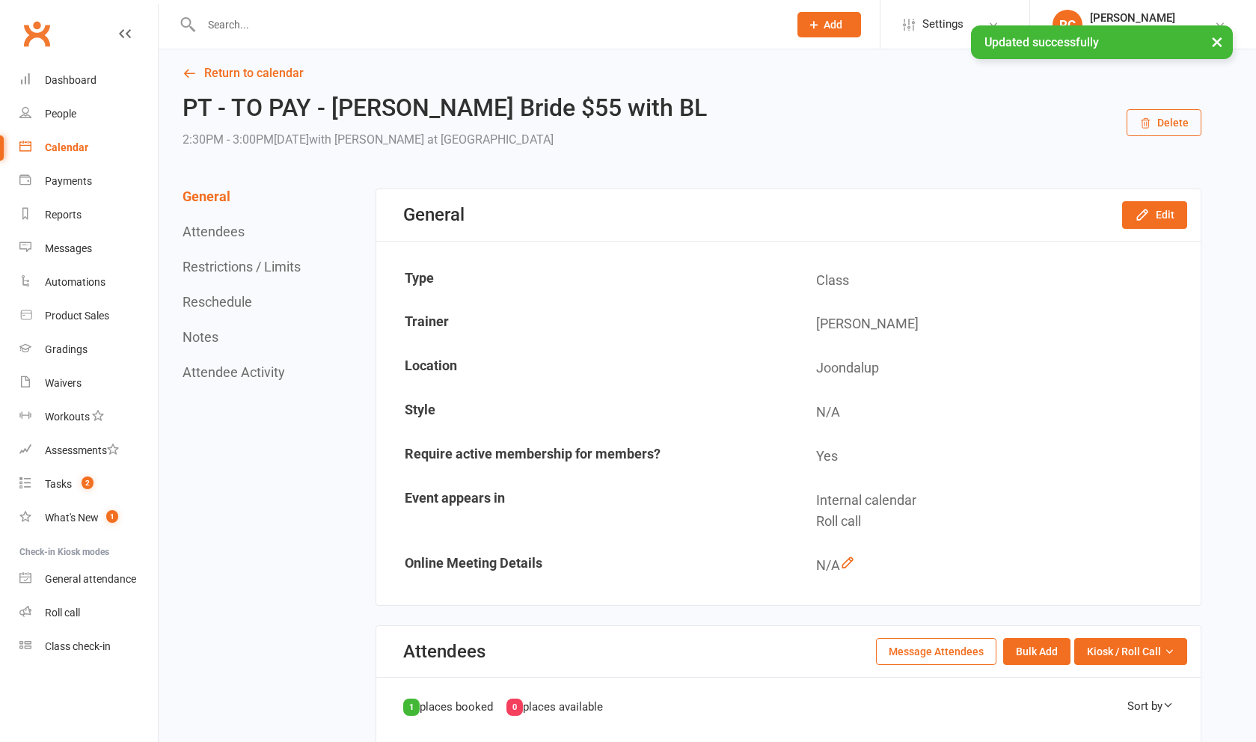
click at [245, 79] on link "Return to calendar" at bounding box center [692, 73] width 1019 height 21
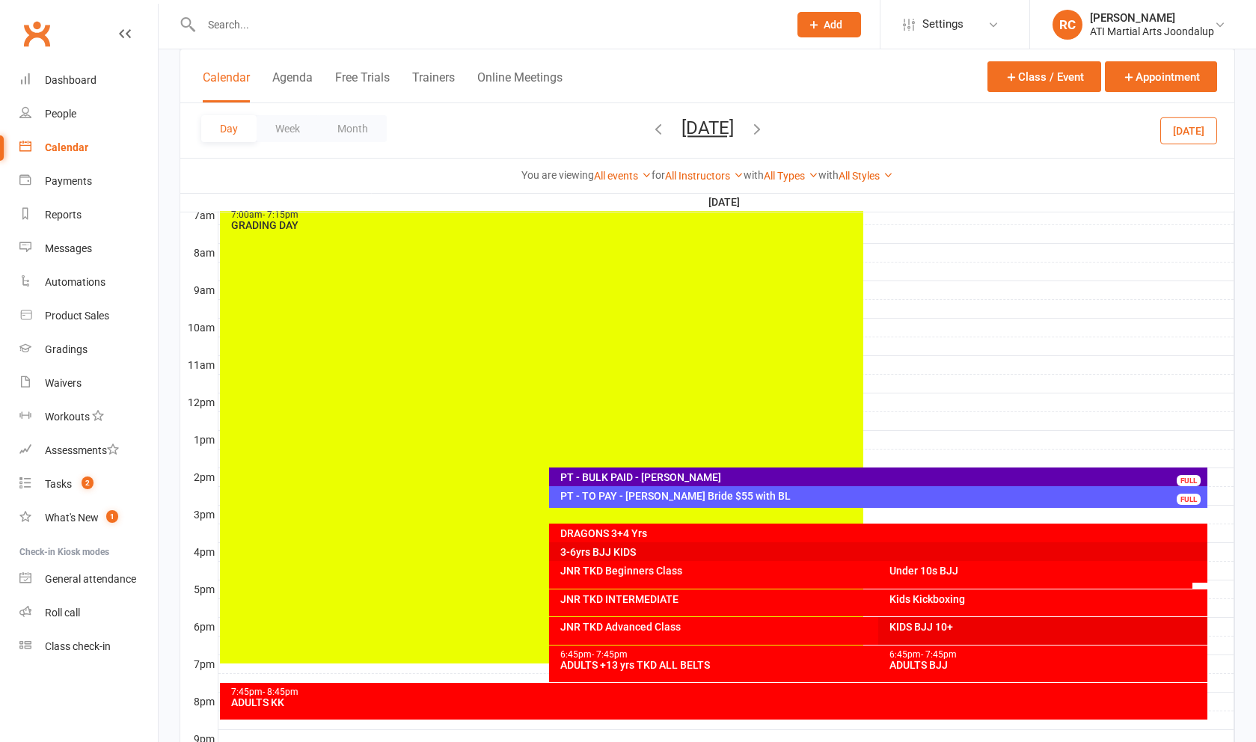
scroll to position [361, 0]
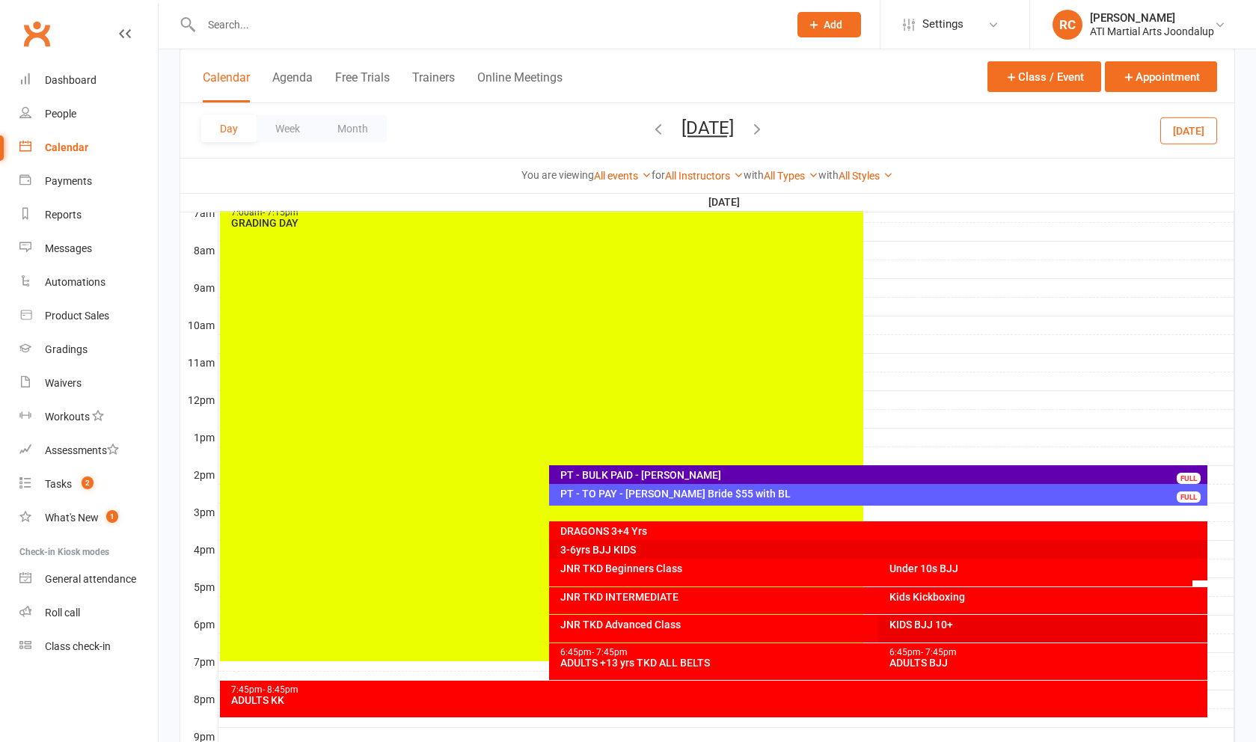
click at [1223, 499] on div at bounding box center [726, 494] width 1016 height 18
click at [1204, 485] on button "Add Appointment" at bounding box center [1220, 474] width 64 height 36
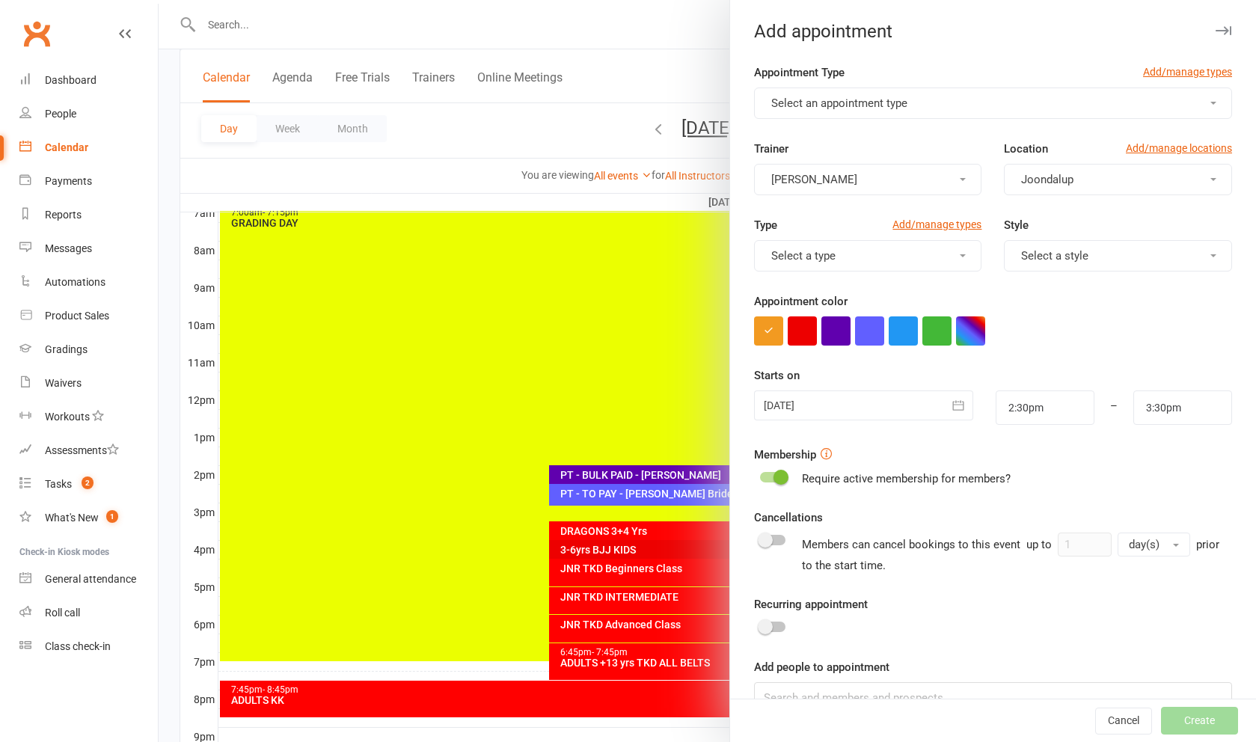
click at [960, 99] on button "Select an appointment type" at bounding box center [993, 103] width 478 height 31
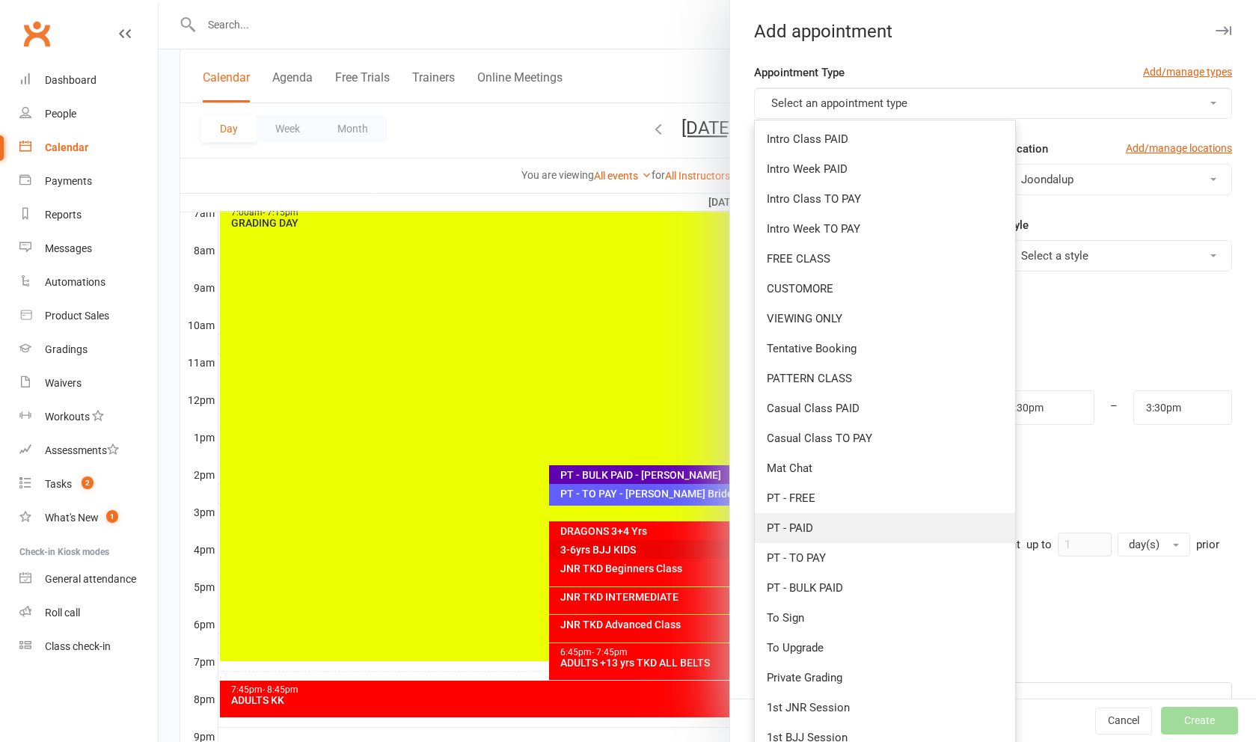
click at [868, 537] on link "PT - PAID" at bounding box center [885, 528] width 260 height 30
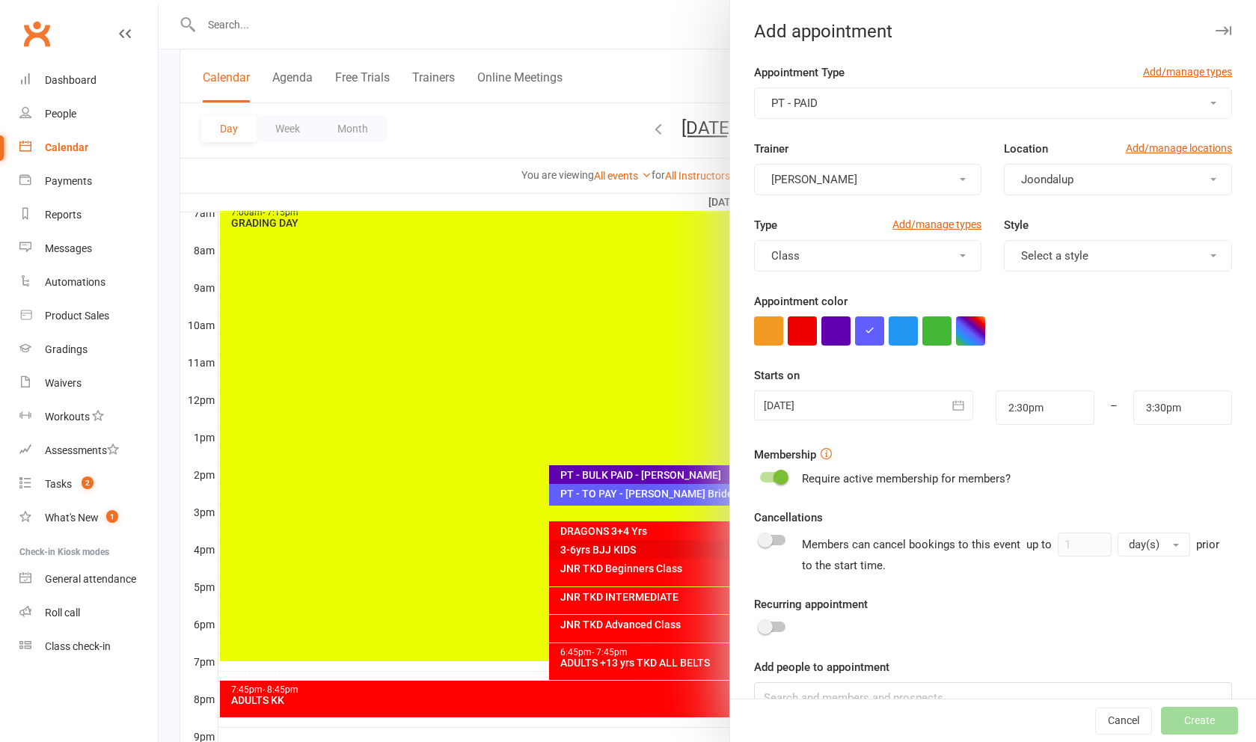
click at [844, 407] on div at bounding box center [863, 405] width 219 height 30
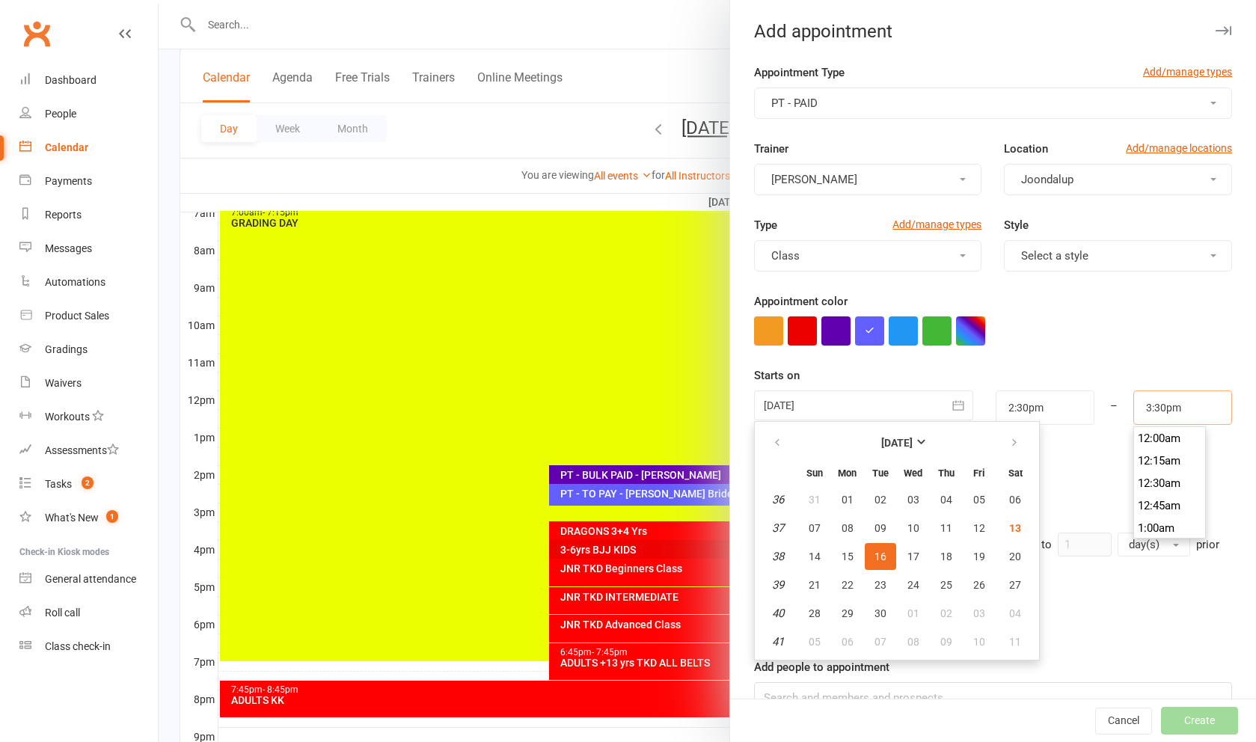
click at [1169, 411] on input "3:30pm" at bounding box center [1182, 407] width 99 height 34
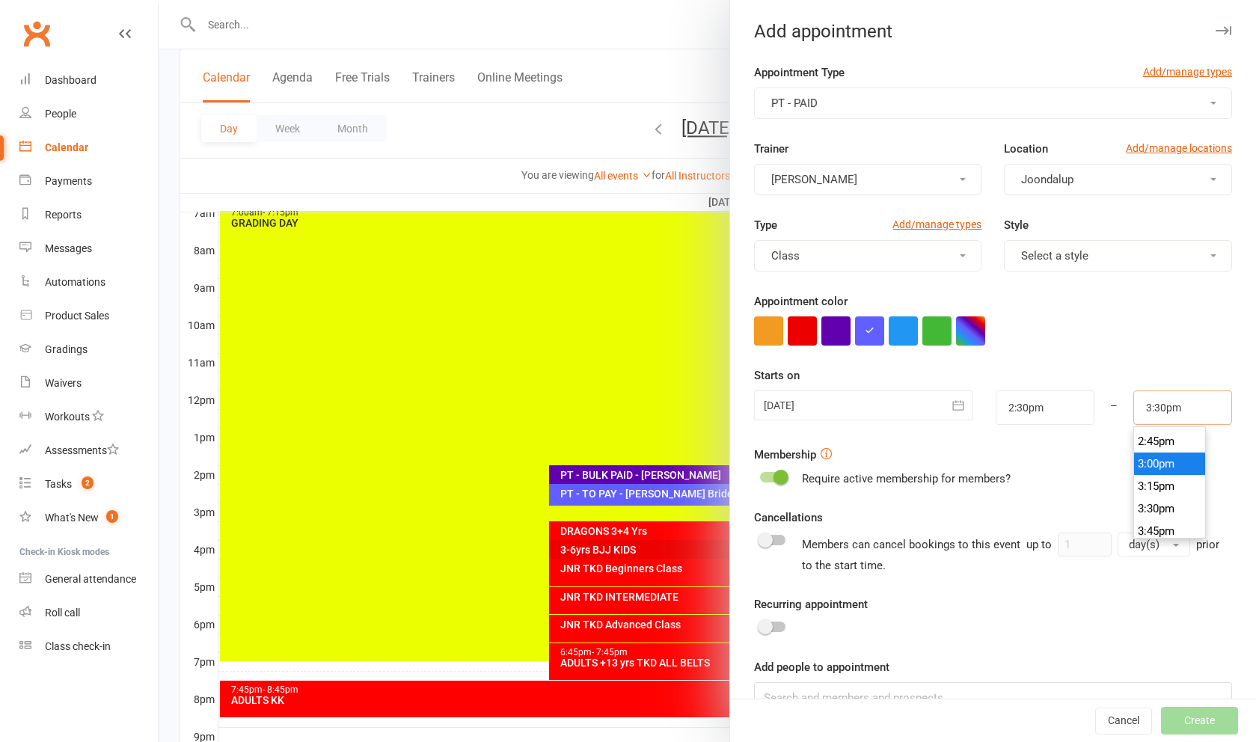
scroll to position [1318, 0]
type input "3:00pm"
click at [1170, 462] on li "3:00pm" at bounding box center [1170, 467] width 72 height 22
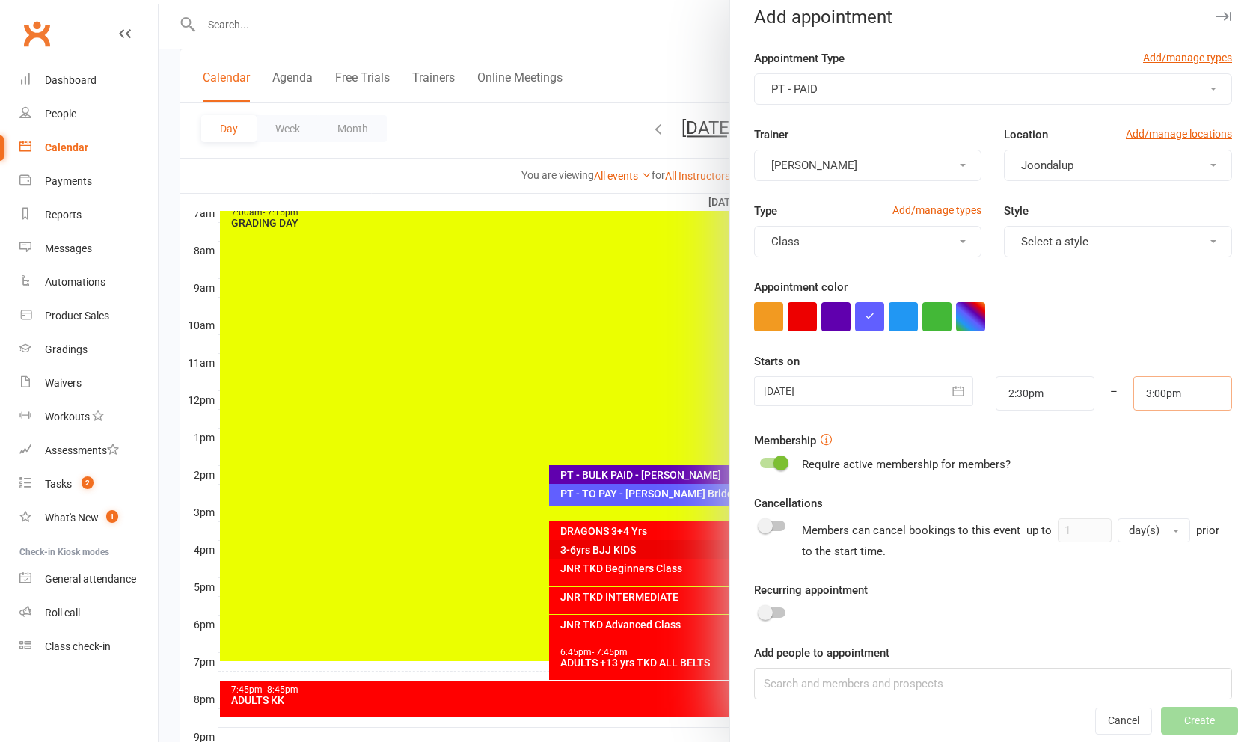
scroll to position [13, 0]
click at [1013, 689] on input at bounding box center [993, 684] width 478 height 31
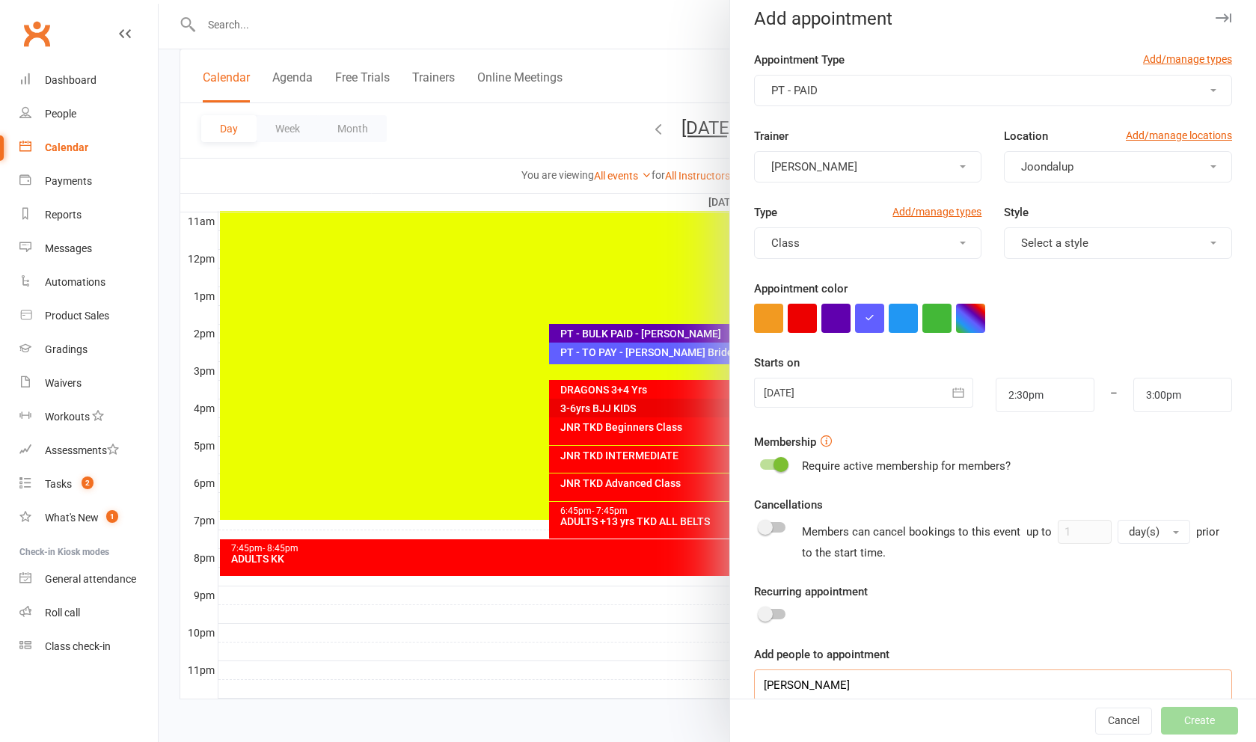
scroll to position [506, 0]
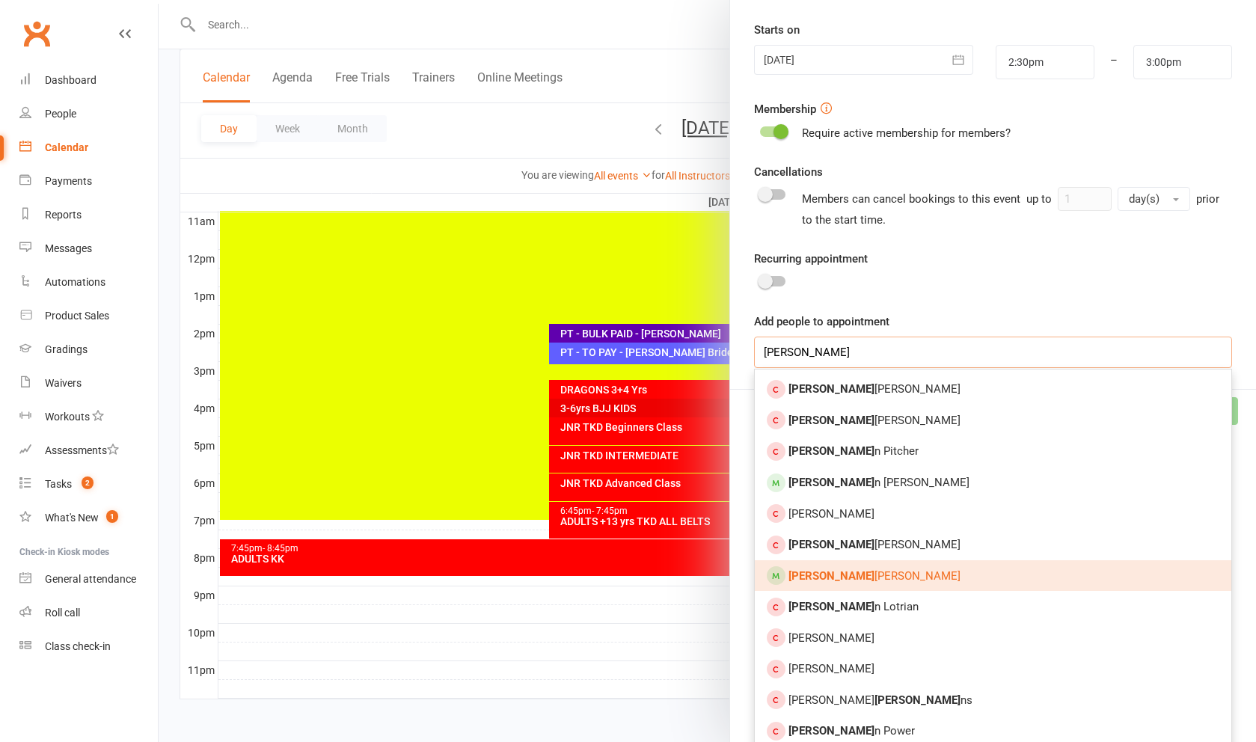
type input "[PERSON_NAME]"
click at [898, 586] on link "[PERSON_NAME]" at bounding box center [993, 575] width 476 height 31
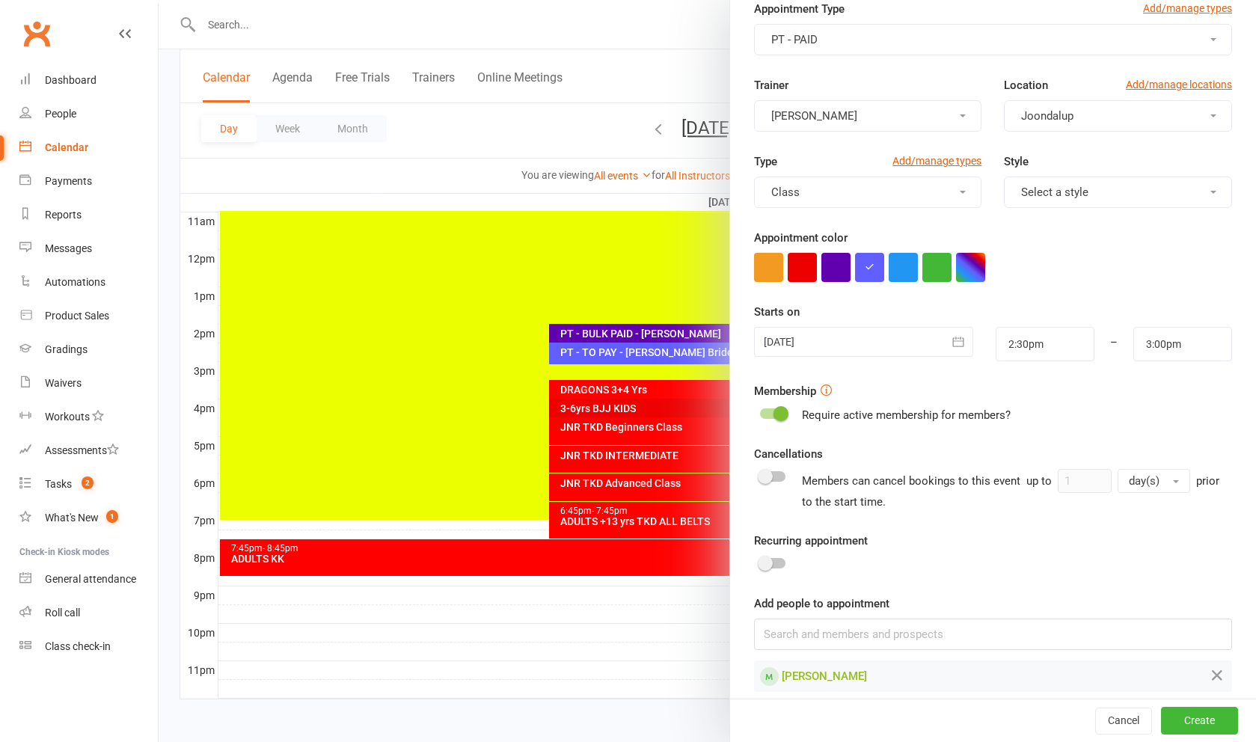
click at [1183, 735] on button "Create" at bounding box center [1199, 721] width 77 height 27
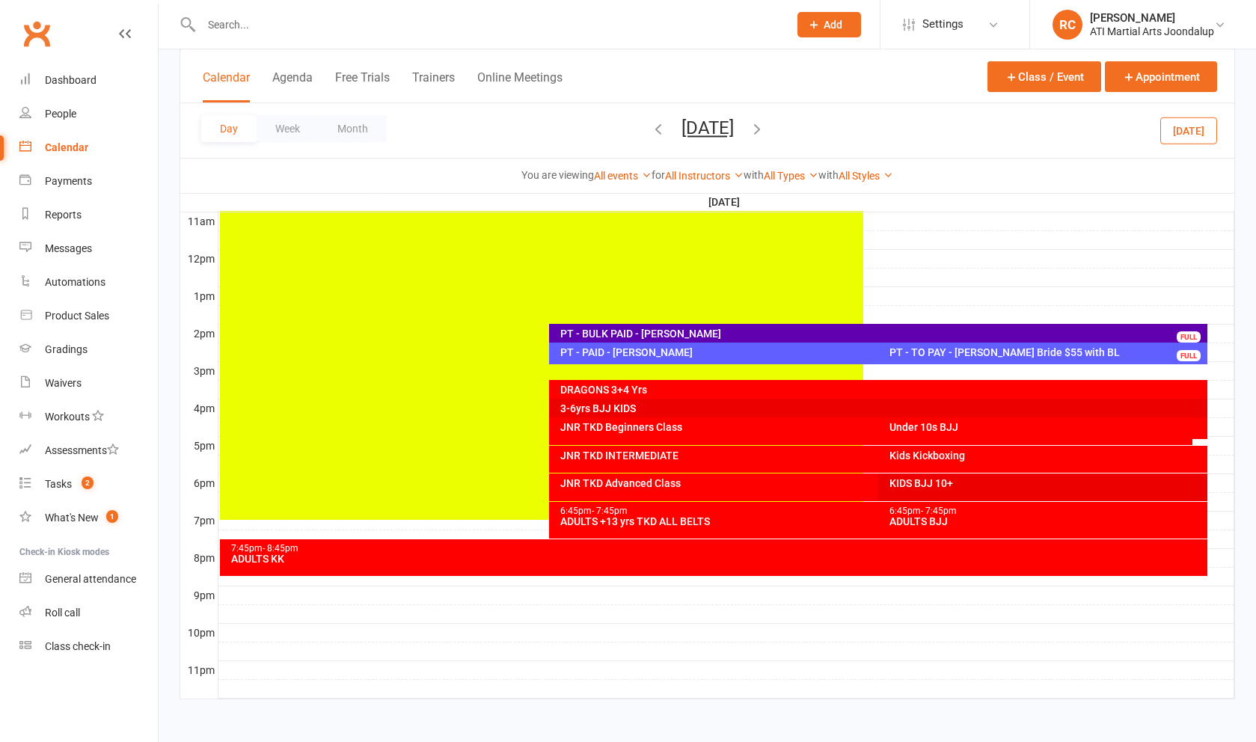
scroll to position [506, 0]
click at [1078, 362] on div "PT - TO PAY - [PERSON_NAME] Bride $55 with BL FULL" at bounding box center [1042, 354] width 329 height 22
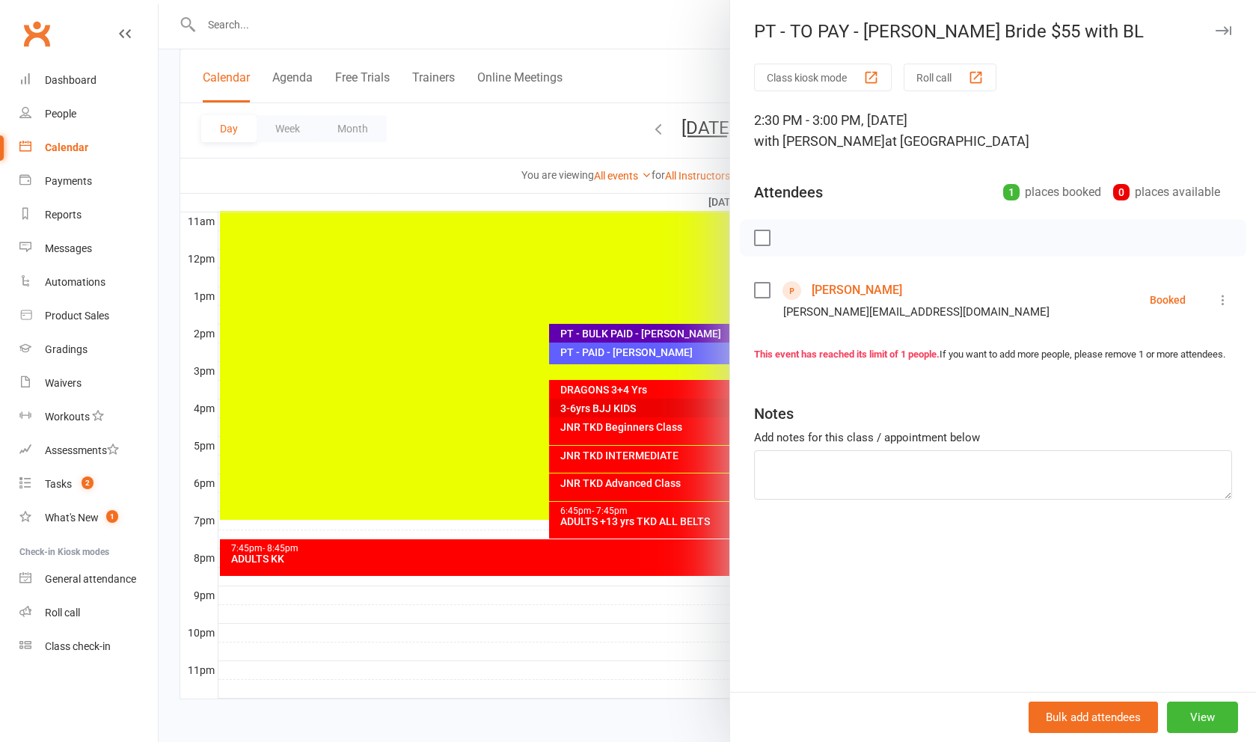
click at [380, 354] on div at bounding box center [707, 371] width 1097 height 742
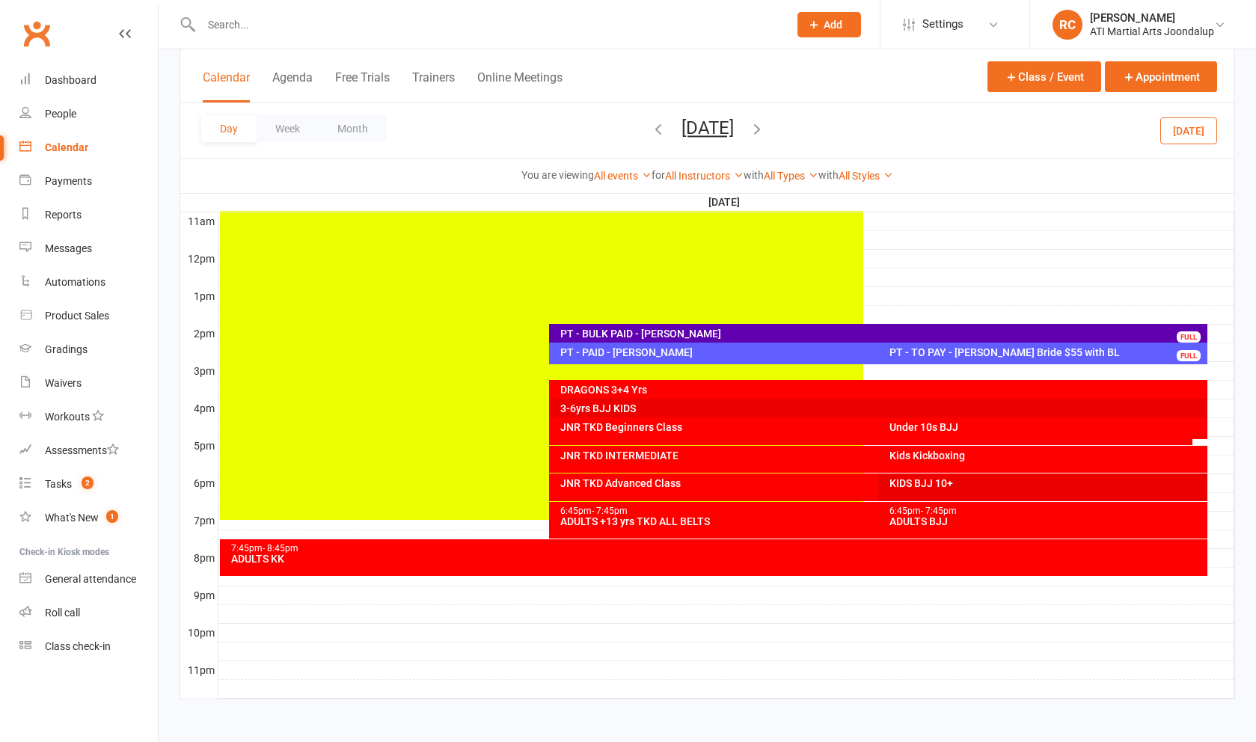
click at [721, 352] on div "PT - PAID - [PERSON_NAME]" at bounding box center [874, 352] width 630 height 10
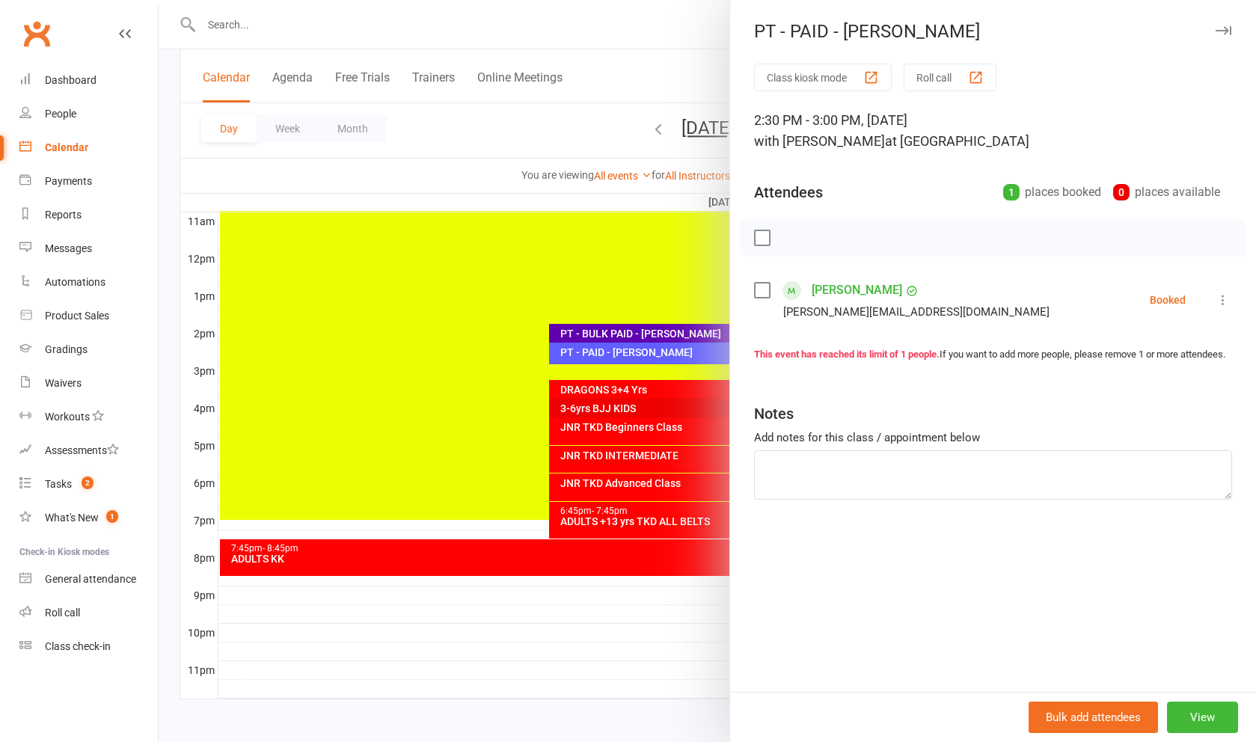
click at [1211, 723] on button "View" at bounding box center [1202, 717] width 71 height 31
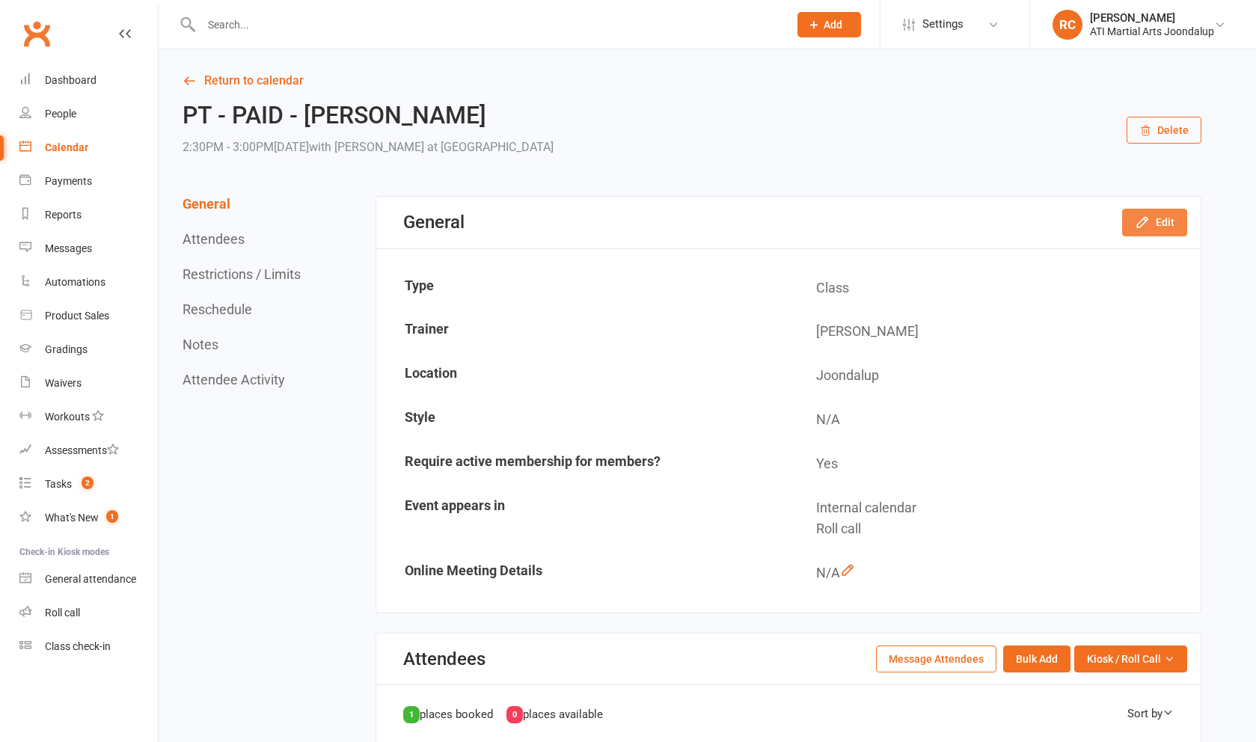
click at [1161, 224] on button "Edit" at bounding box center [1154, 222] width 65 height 27
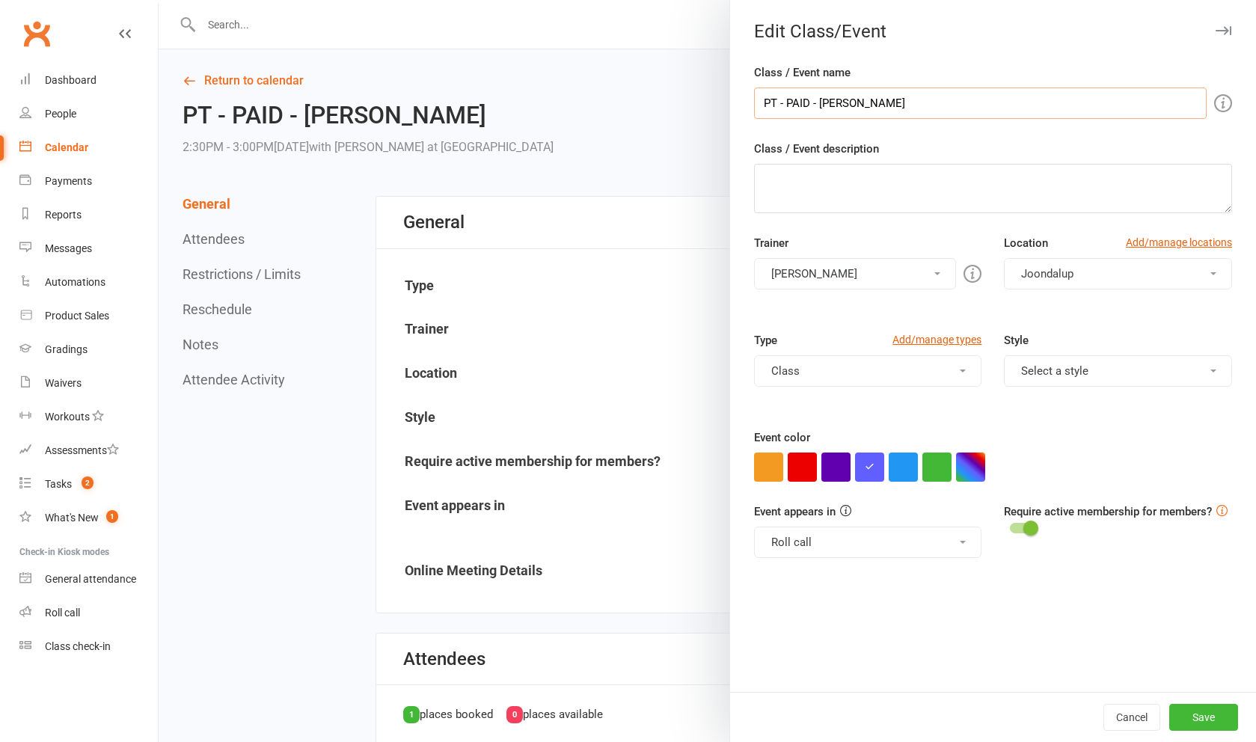
click at [987, 111] on input "PT - PAID - [PERSON_NAME]" at bounding box center [980, 103] width 453 height 31
type input "PT - PAID - [PERSON_NAME] with RC"
click at [1198, 712] on button "Save" at bounding box center [1203, 717] width 69 height 27
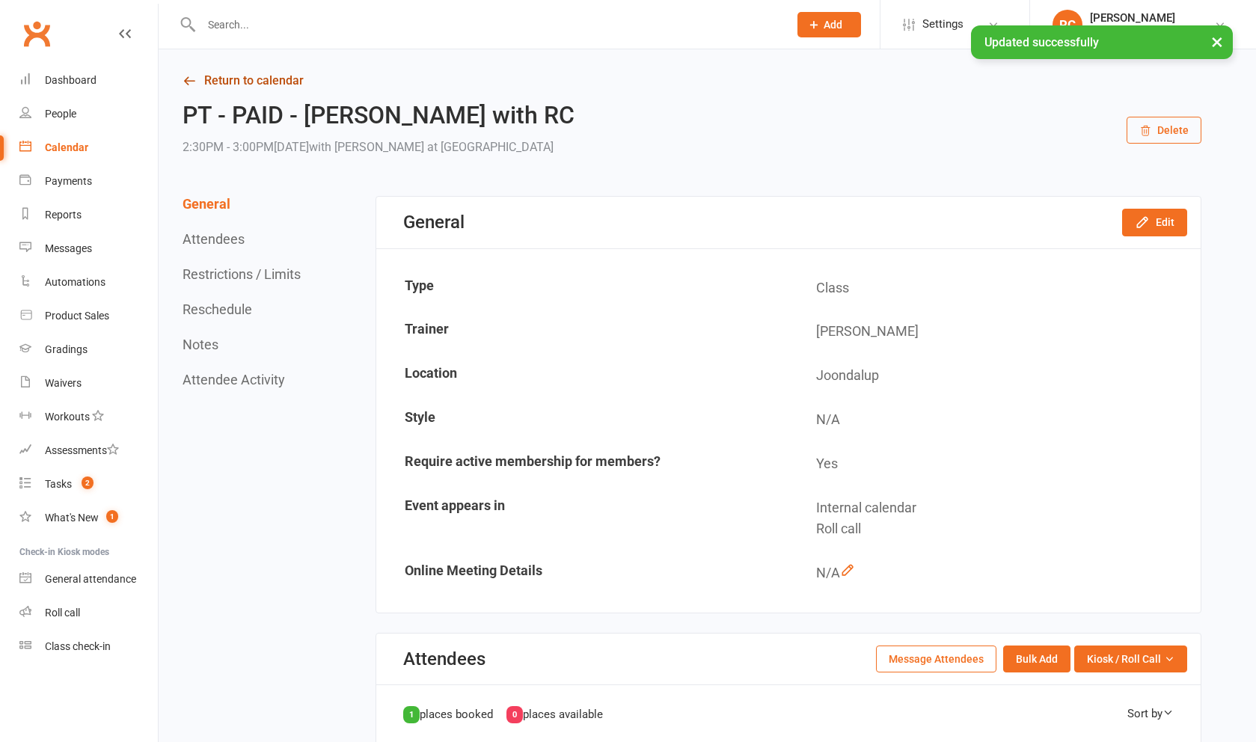
click at [229, 76] on link "Return to calendar" at bounding box center [692, 80] width 1019 height 21
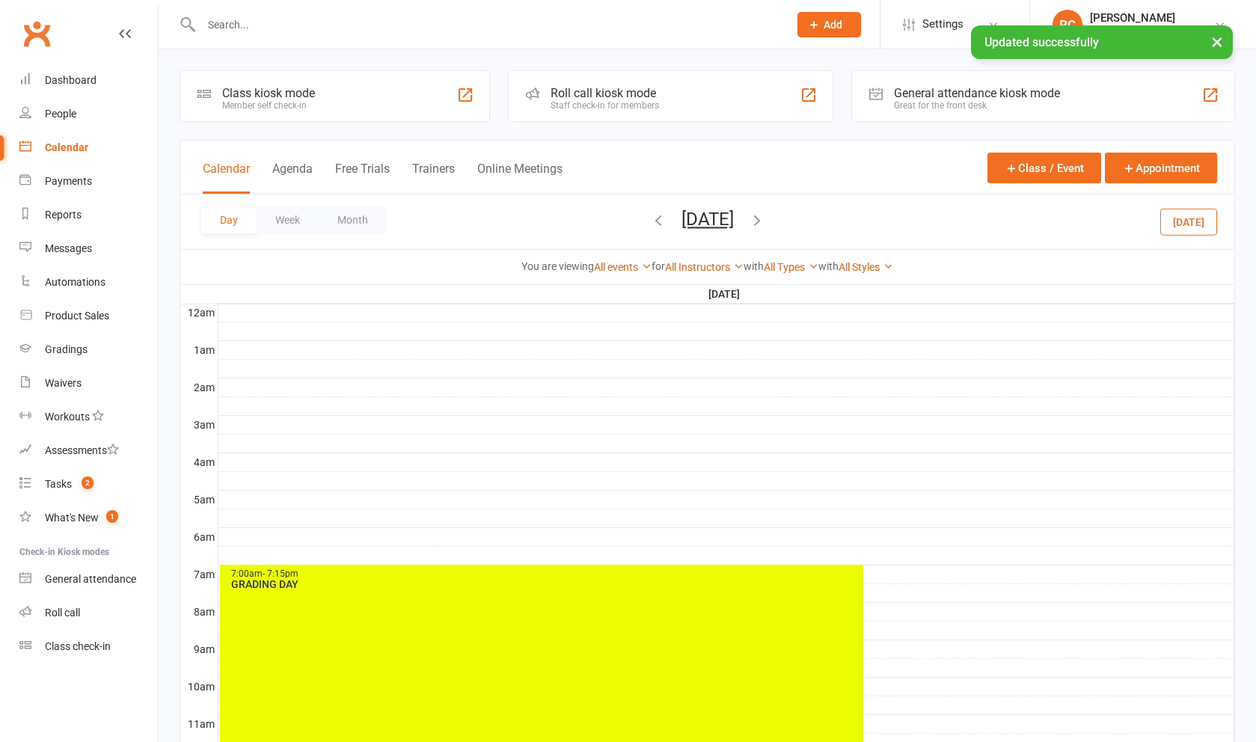
click at [765, 225] on icon "button" at bounding box center [757, 220] width 16 height 16
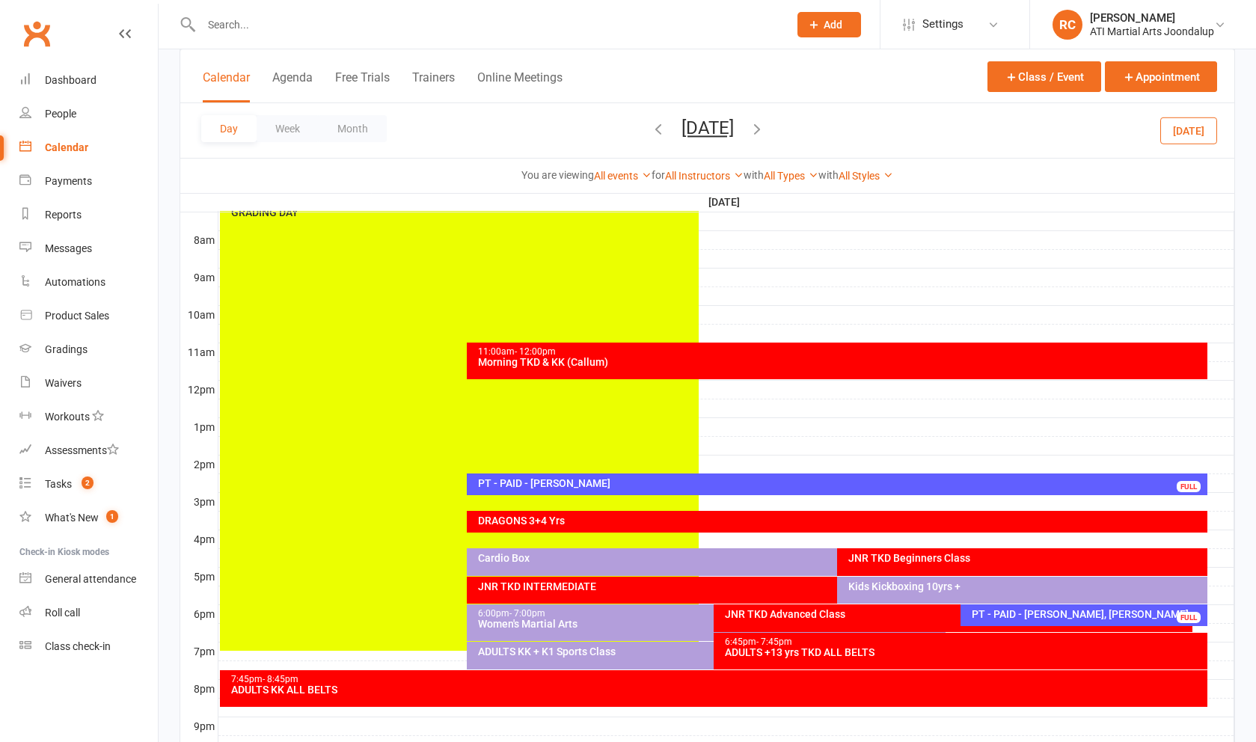
scroll to position [373, 0]
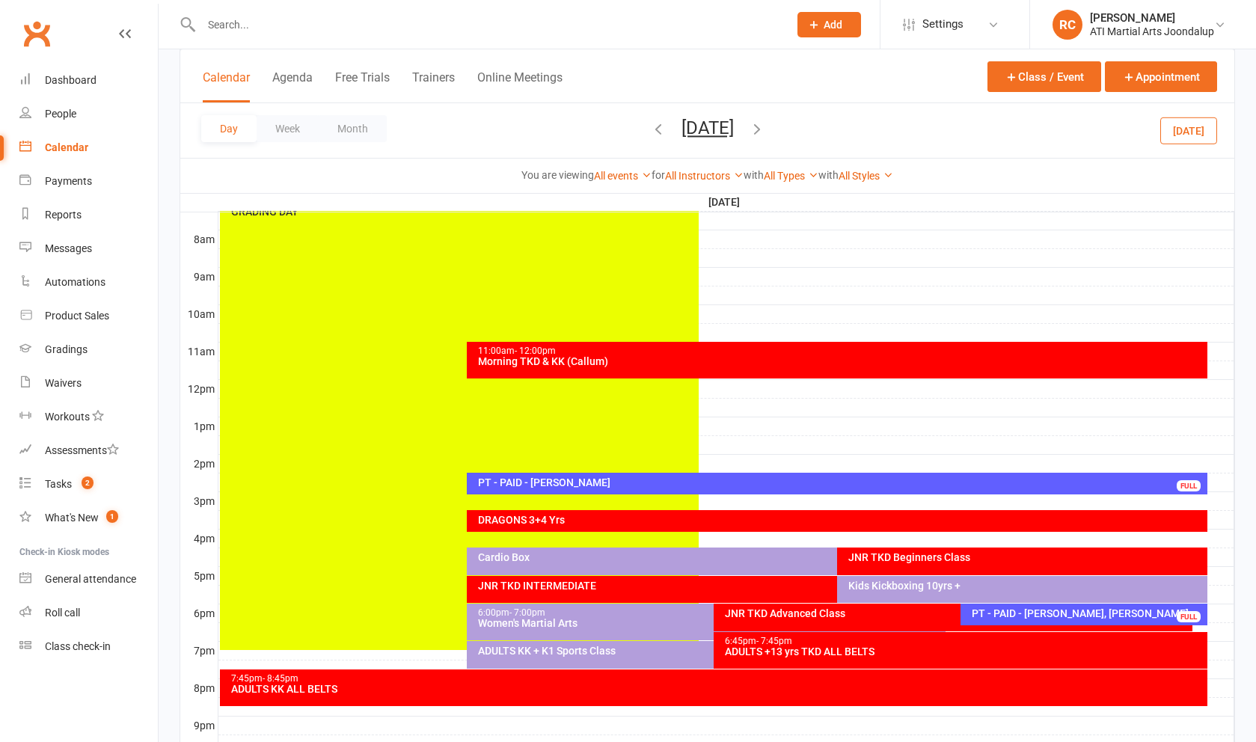
click at [1071, 616] on div "PT - PAID - [PERSON_NAME], [PERSON_NAME]" at bounding box center [1087, 613] width 233 height 10
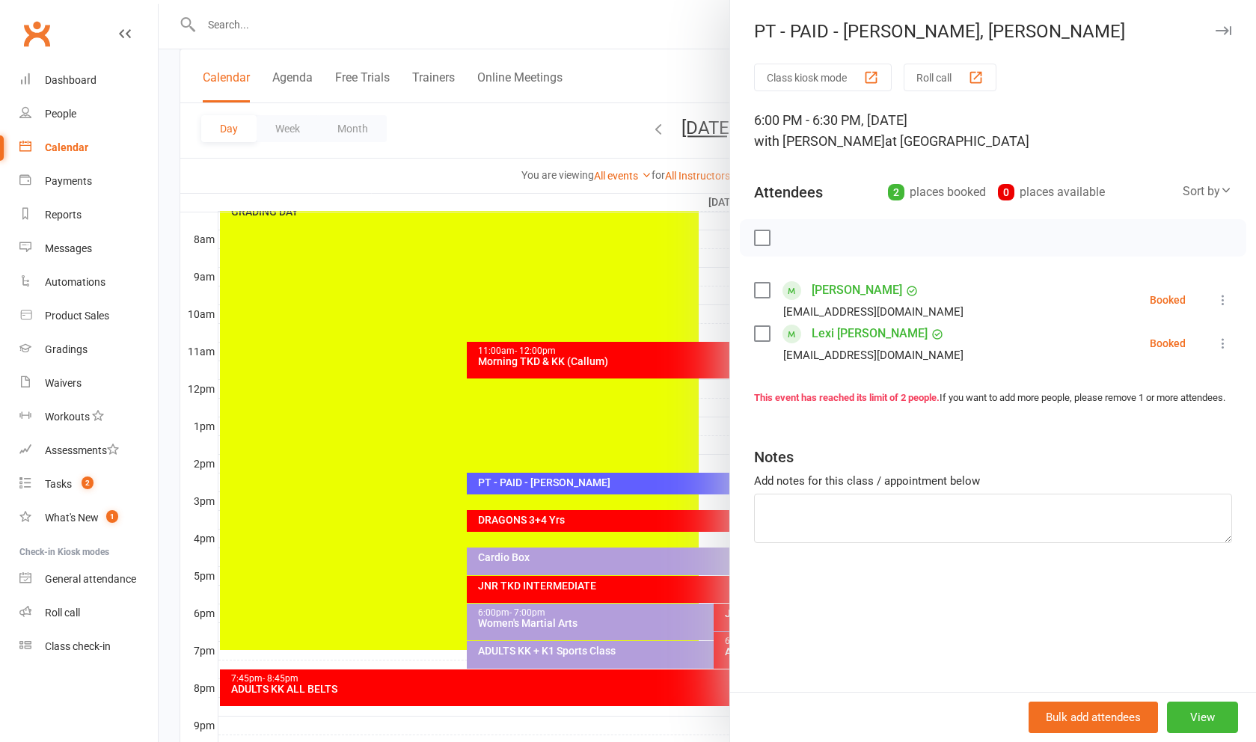
click at [842, 292] on link "[PERSON_NAME]" at bounding box center [857, 290] width 91 height 24
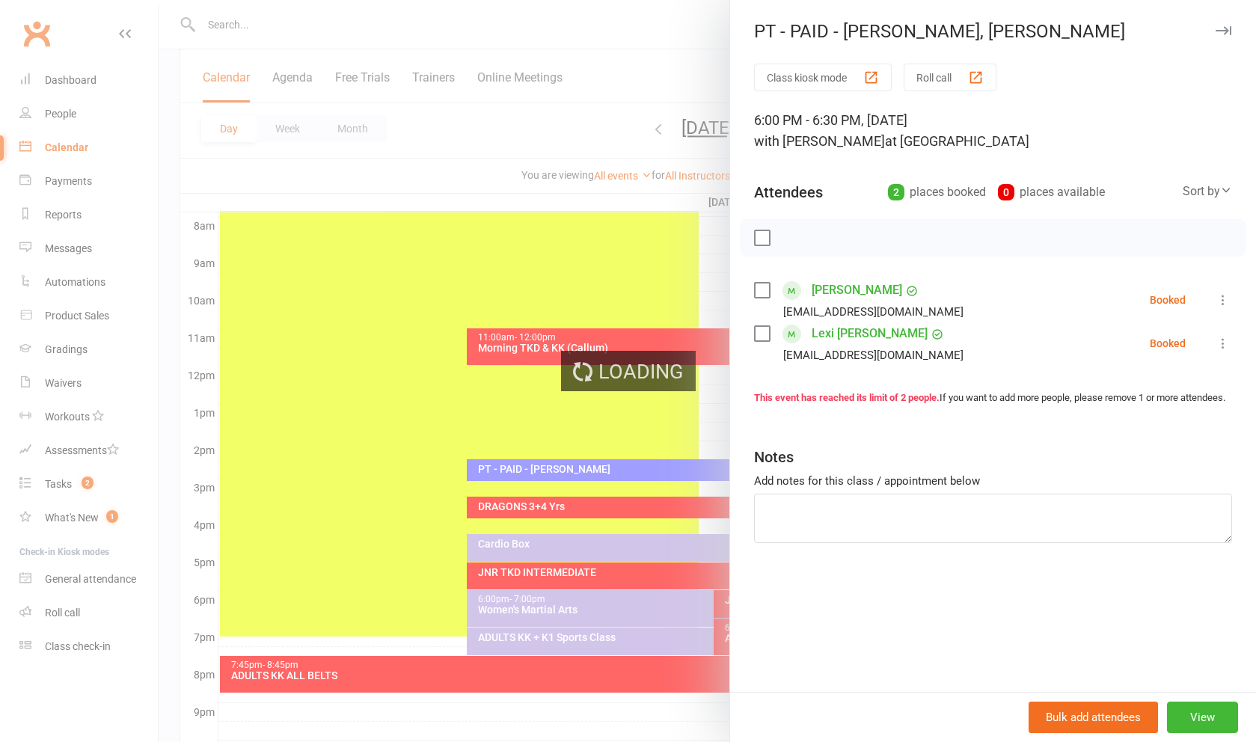
scroll to position [402, 0]
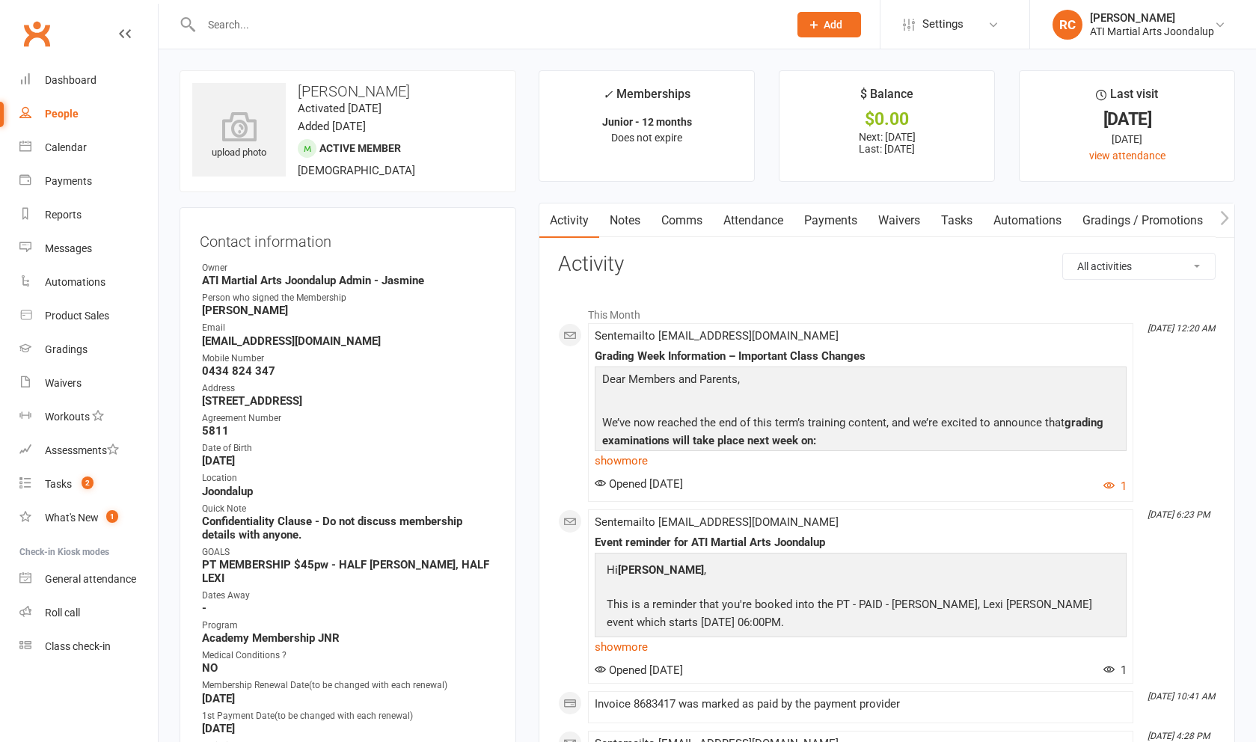
click at [841, 225] on link "Payments" at bounding box center [831, 220] width 74 height 34
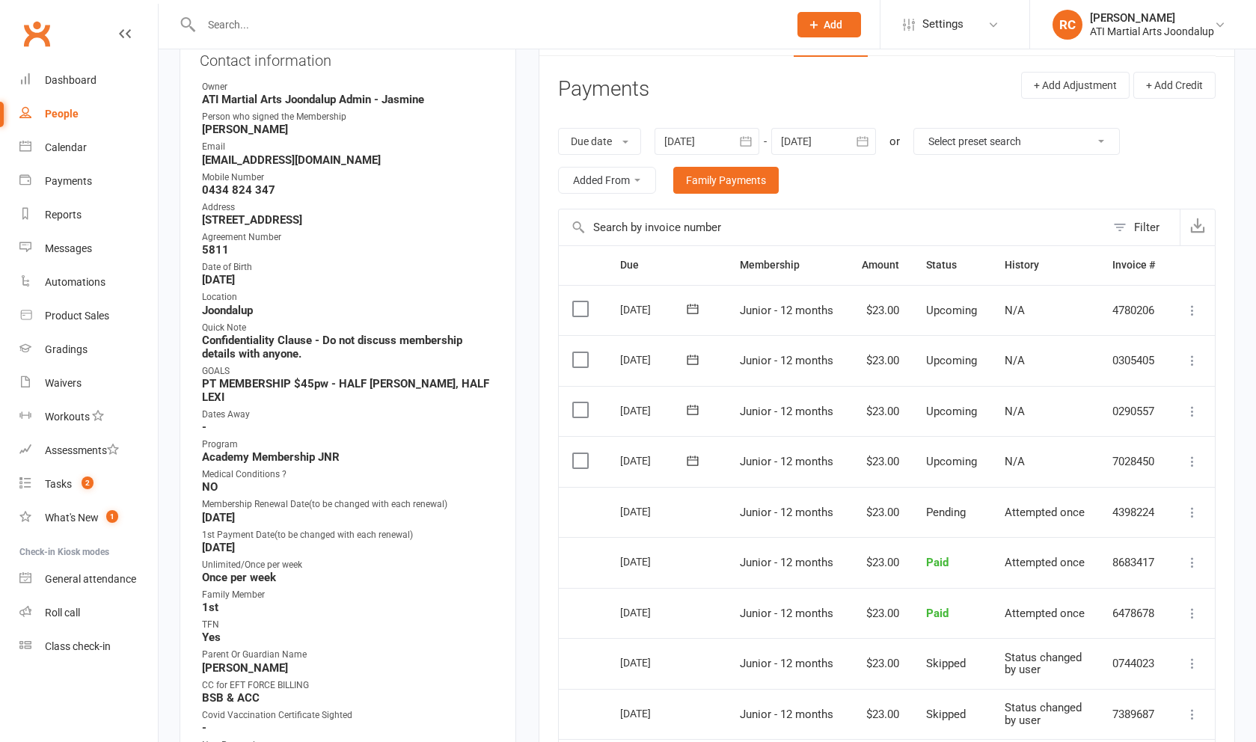
scroll to position [177, 0]
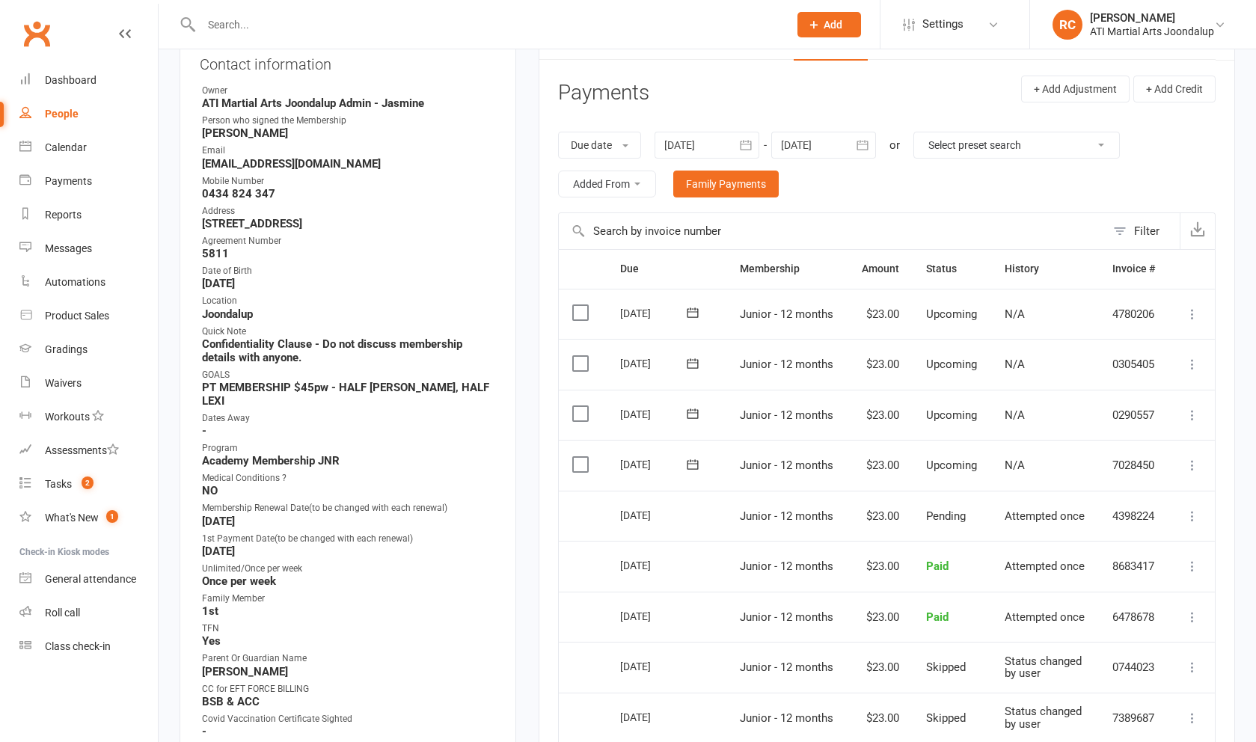
click at [1191, 462] on icon at bounding box center [1192, 465] width 15 height 15
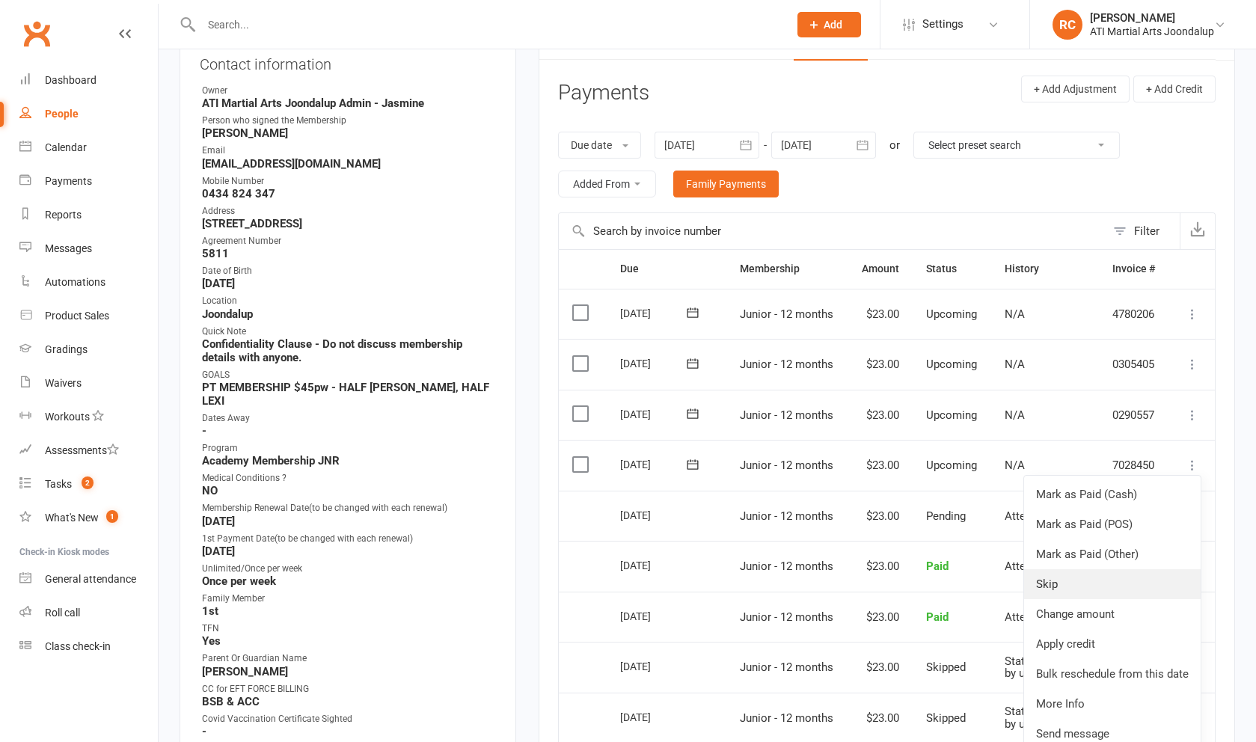
click at [1120, 585] on link "Skip" at bounding box center [1112, 584] width 177 height 30
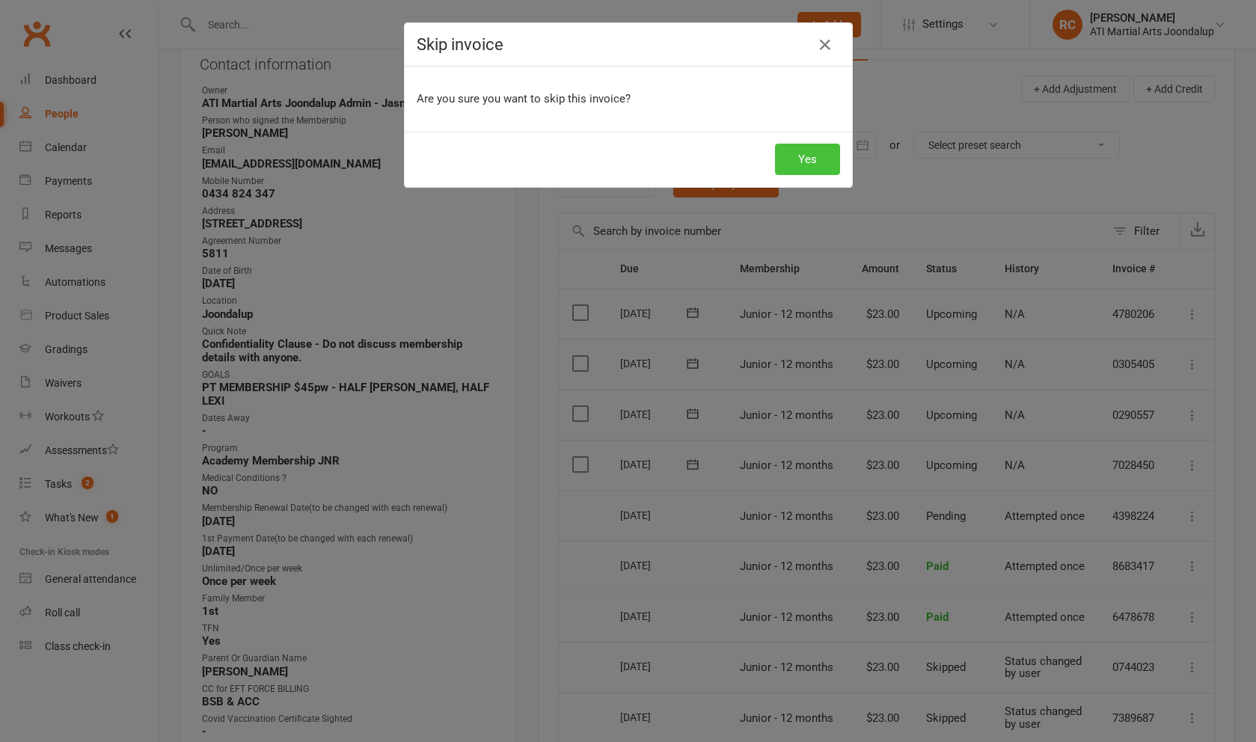
click at [803, 158] on button "Yes" at bounding box center [807, 159] width 65 height 31
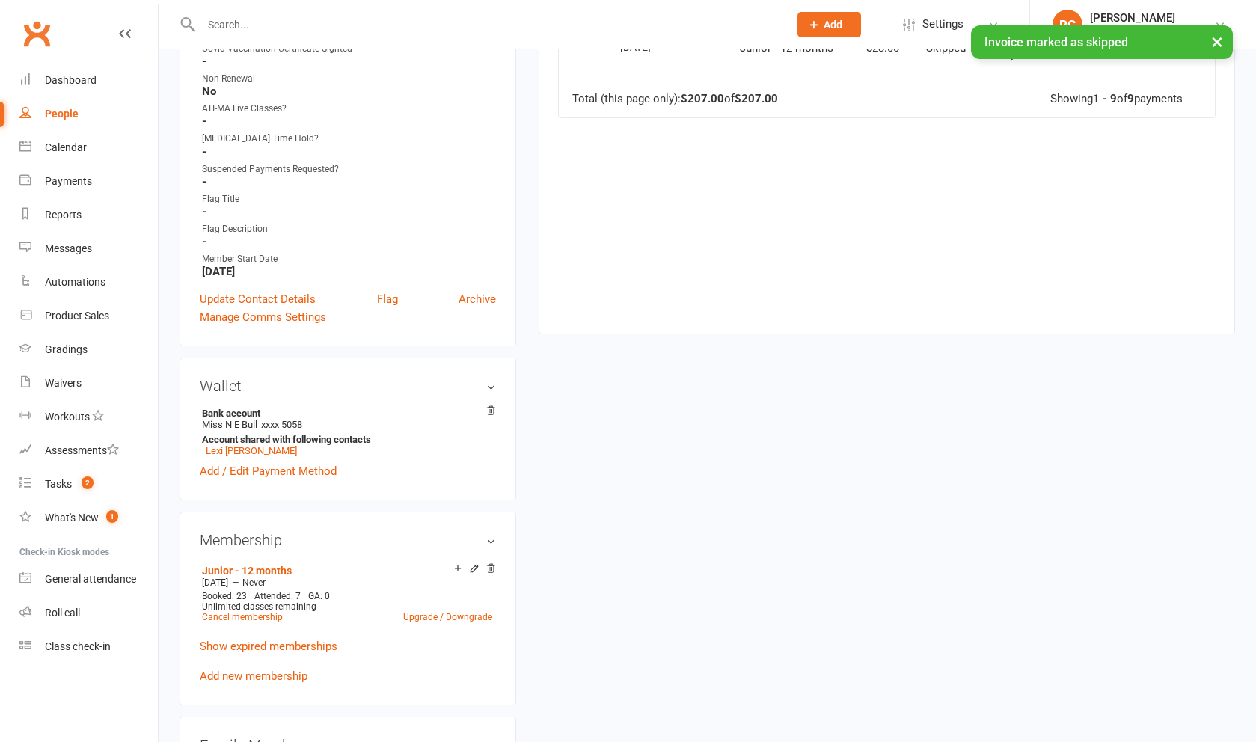
scroll to position [848, 0]
click at [240, 444] on link "Lexi [PERSON_NAME]" at bounding box center [251, 449] width 91 height 11
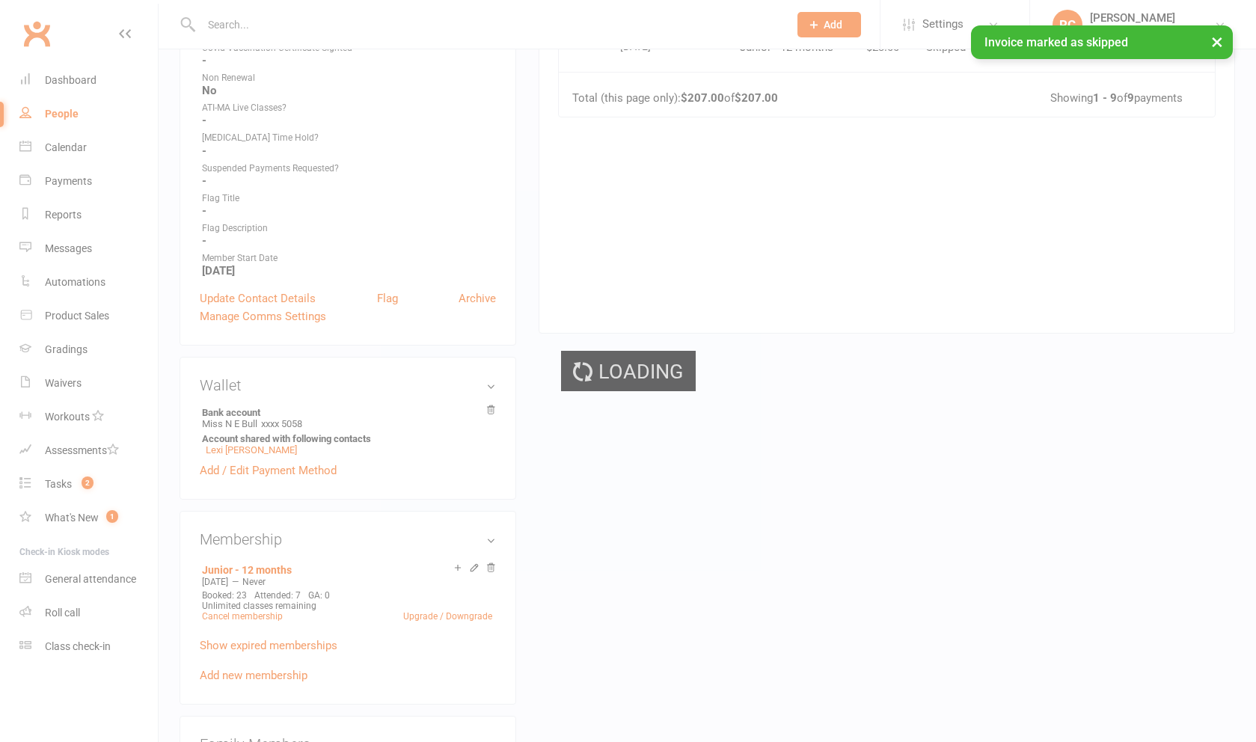
scroll to position [853, 0]
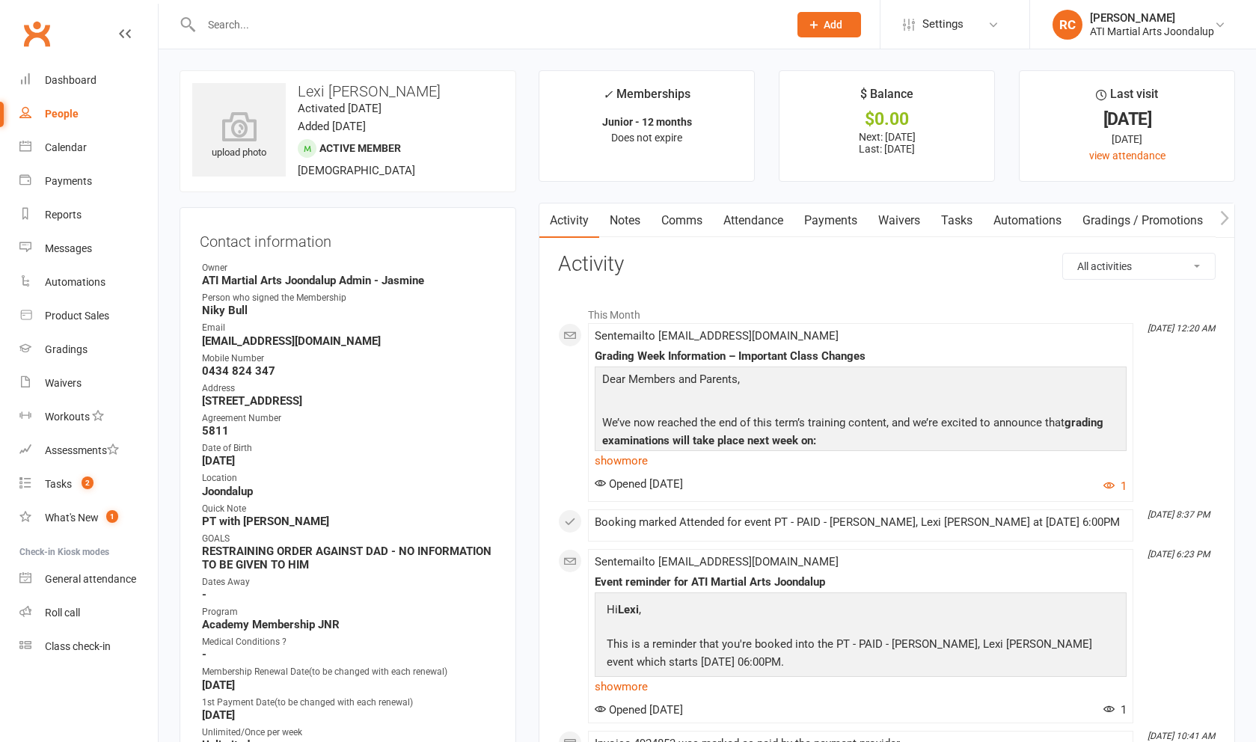
click at [854, 219] on link "Payments" at bounding box center [831, 220] width 74 height 34
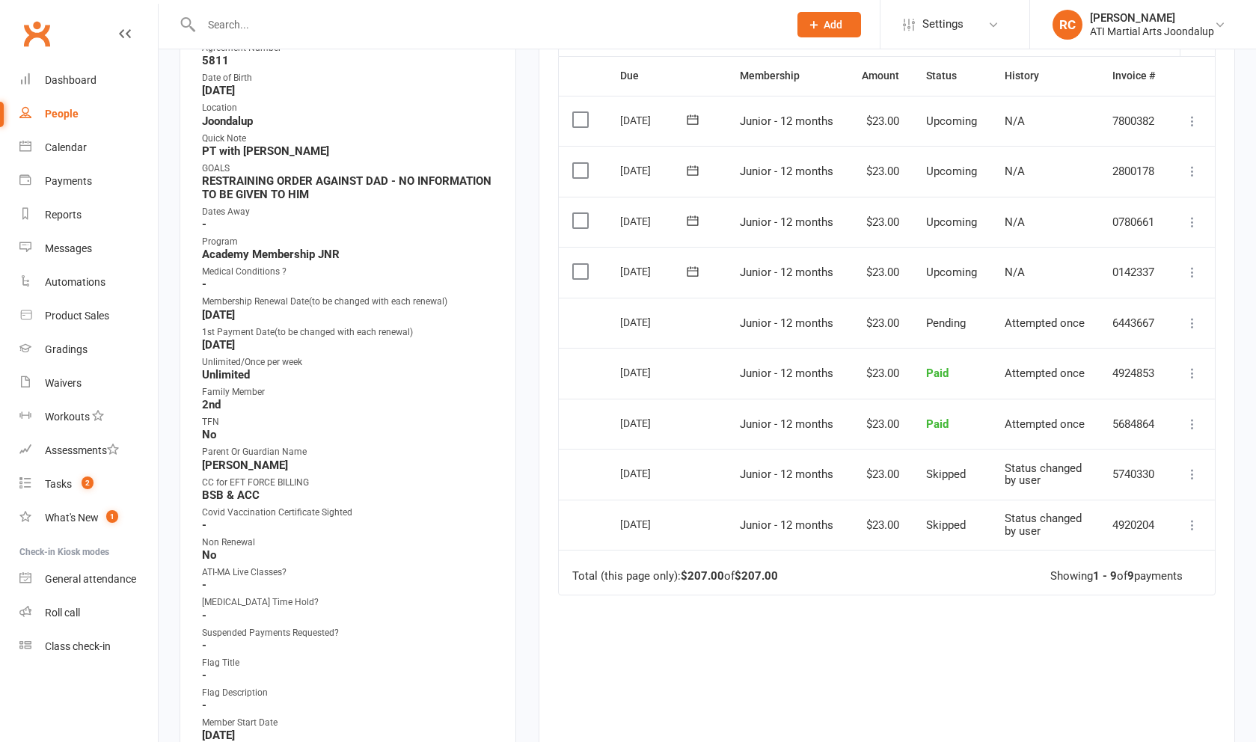
scroll to position [373, 0]
click at [1194, 263] on icon at bounding box center [1192, 270] width 15 height 15
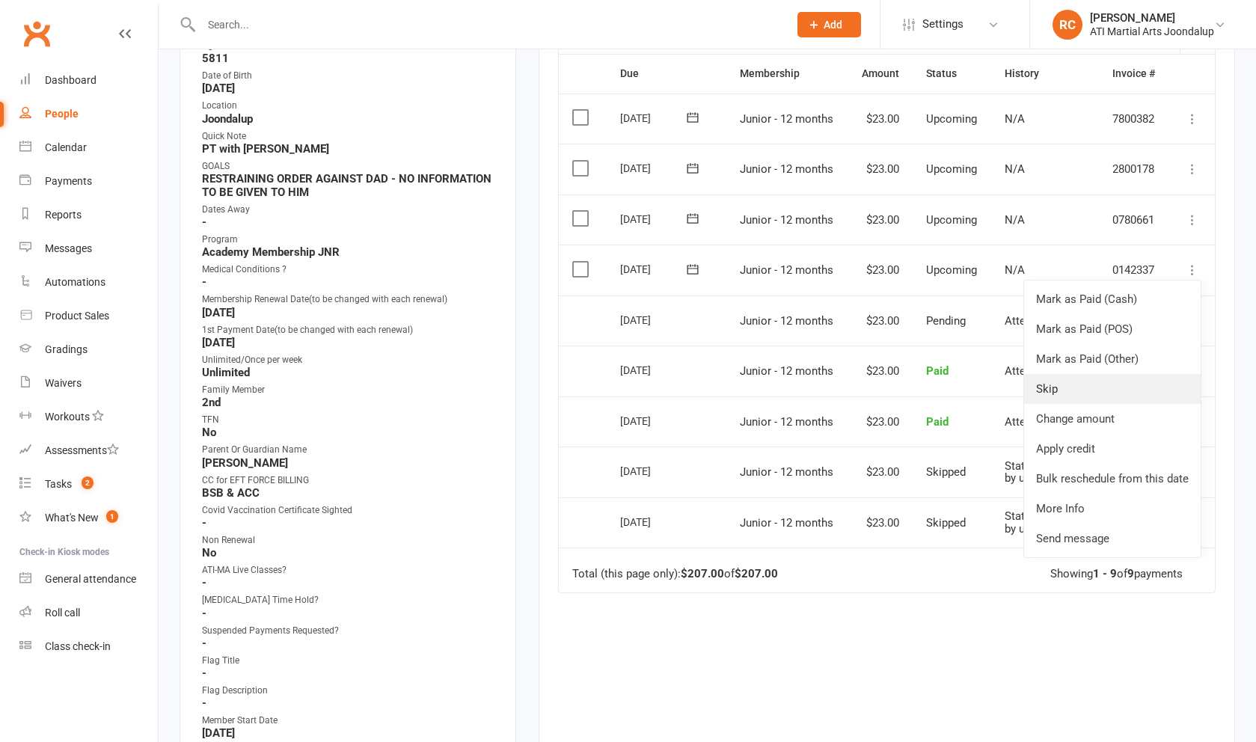
click at [1134, 387] on link "Skip" at bounding box center [1112, 389] width 177 height 30
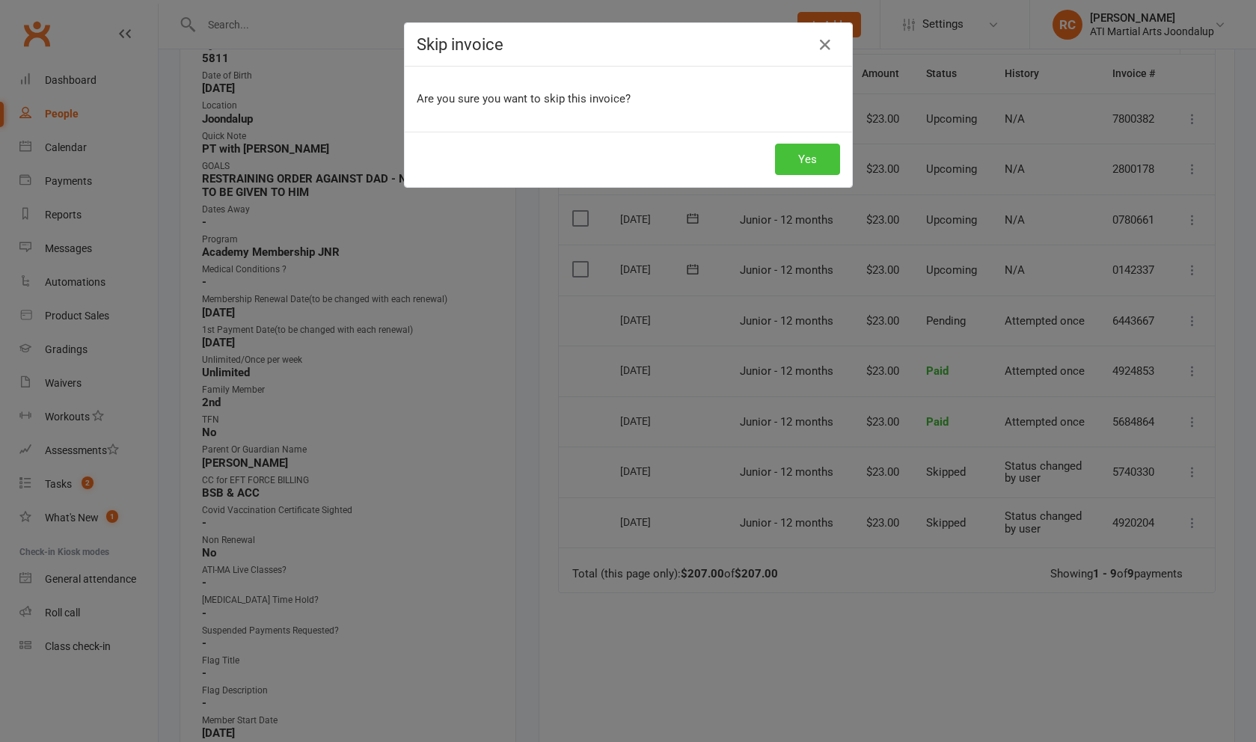
click at [823, 162] on button "Yes" at bounding box center [807, 159] width 65 height 31
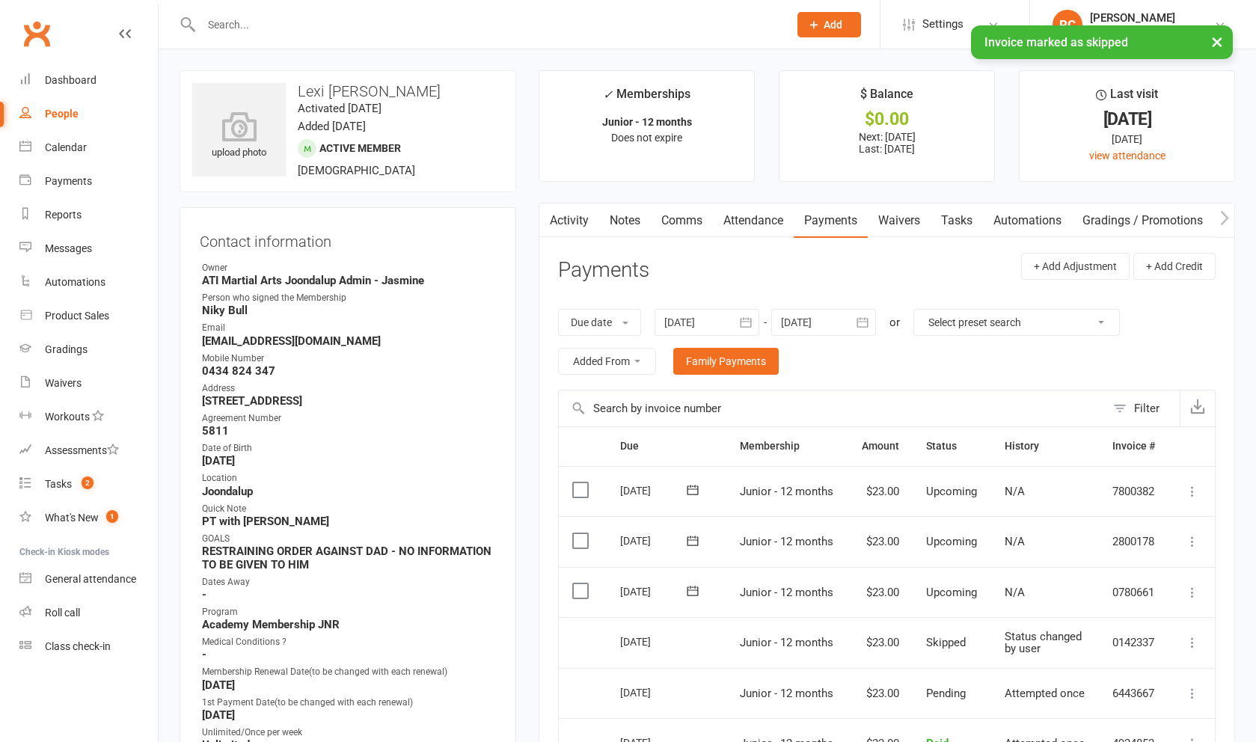
scroll to position [0, 0]
click at [633, 226] on link "Notes" at bounding box center [625, 220] width 52 height 34
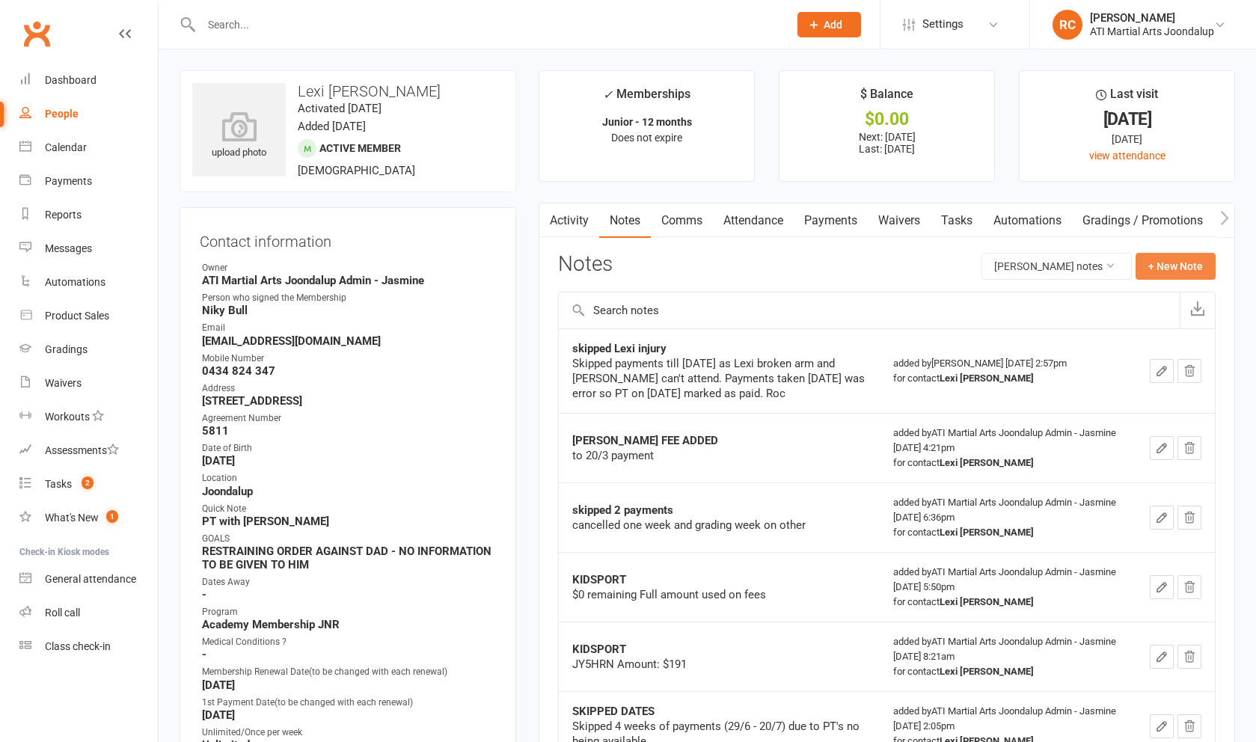
click at [1165, 269] on button "+ New Note" at bounding box center [1175, 266] width 80 height 27
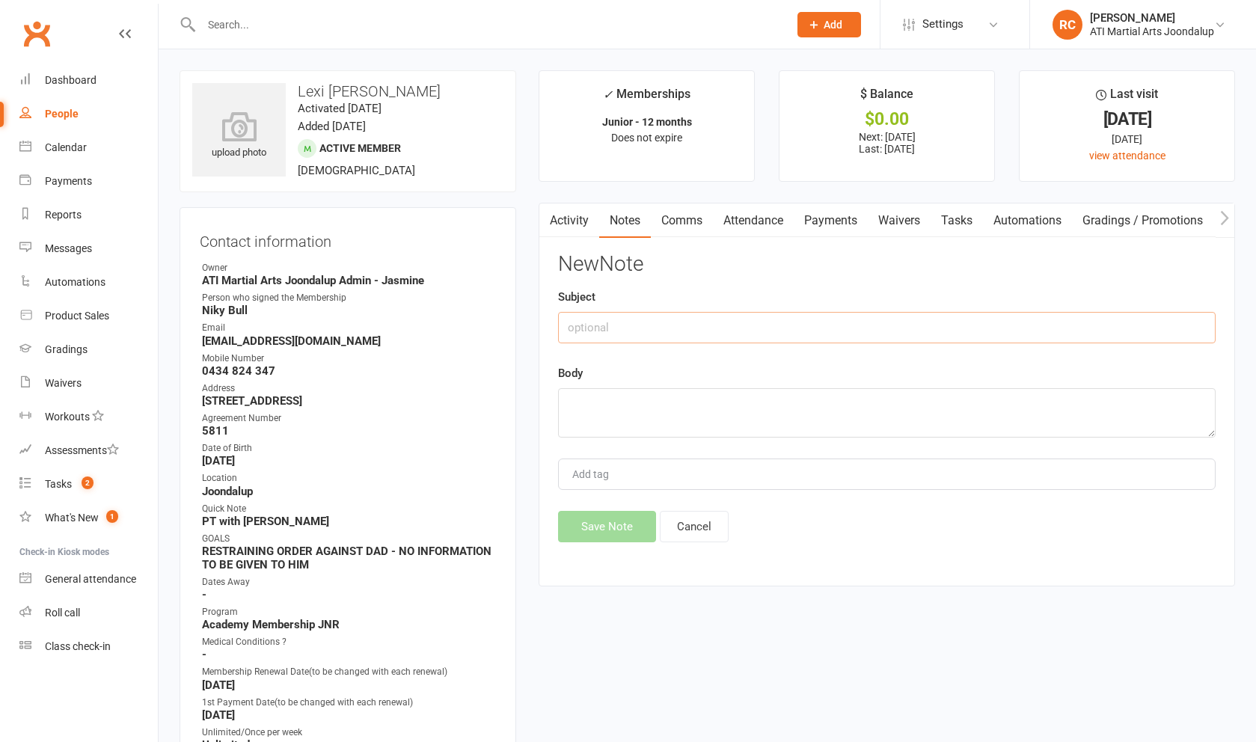
click at [784, 335] on input "text" at bounding box center [886, 327] width 657 height 31
type input "PT skip[ped"
type textarea "grading week"
click at [609, 506] on div "New Note Subject PT skip[ped Body grading week Add tag Save Note Cancel" at bounding box center [886, 397] width 657 height 289
click at [597, 552] on div "Activity Notes Comms Attendance Payments Waivers Tasks Automations Gradings / P…" at bounding box center [887, 395] width 696 height 384
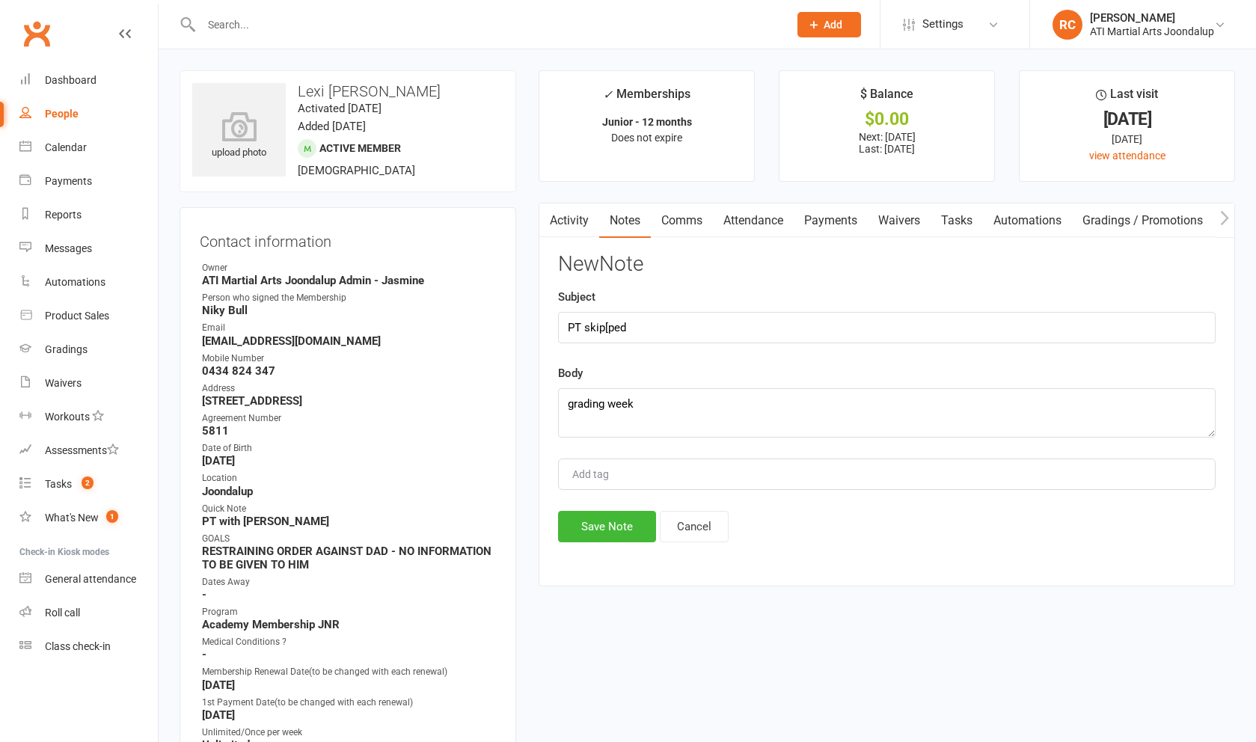
click at [606, 534] on button "Save Note" at bounding box center [607, 526] width 98 height 31
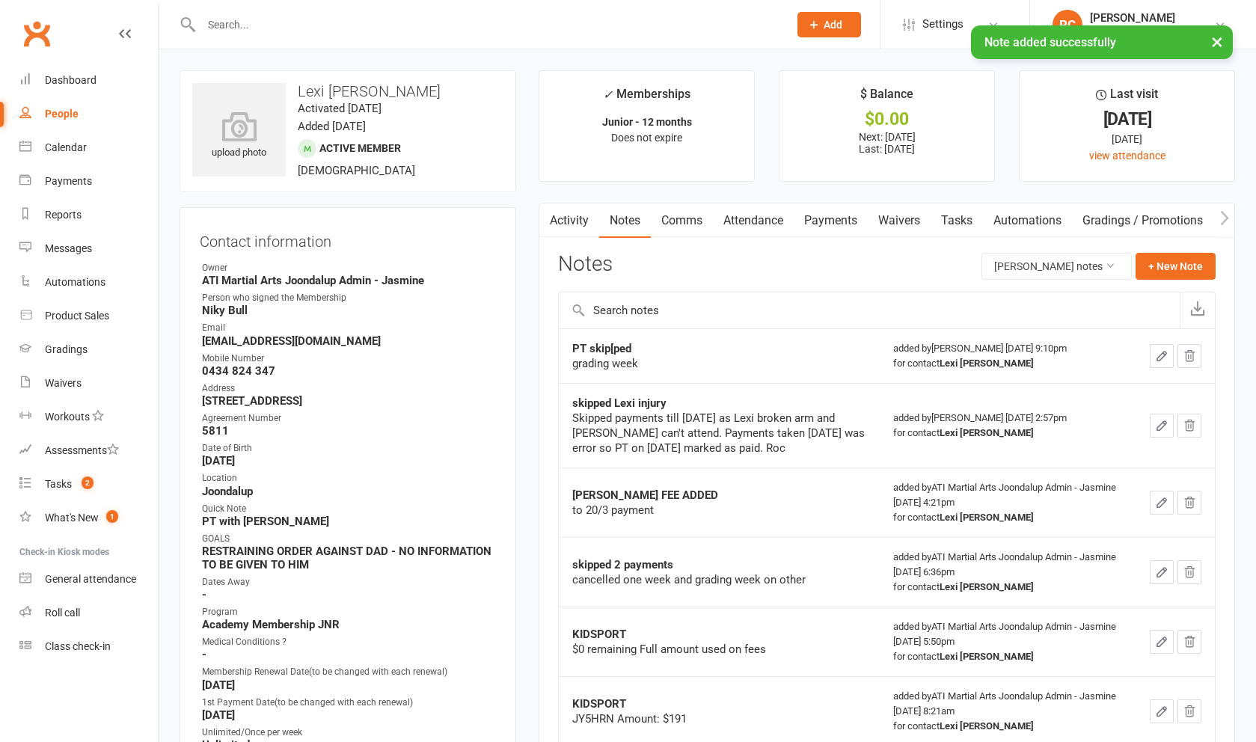
click at [692, 222] on link "Comms" at bounding box center [682, 220] width 62 height 34
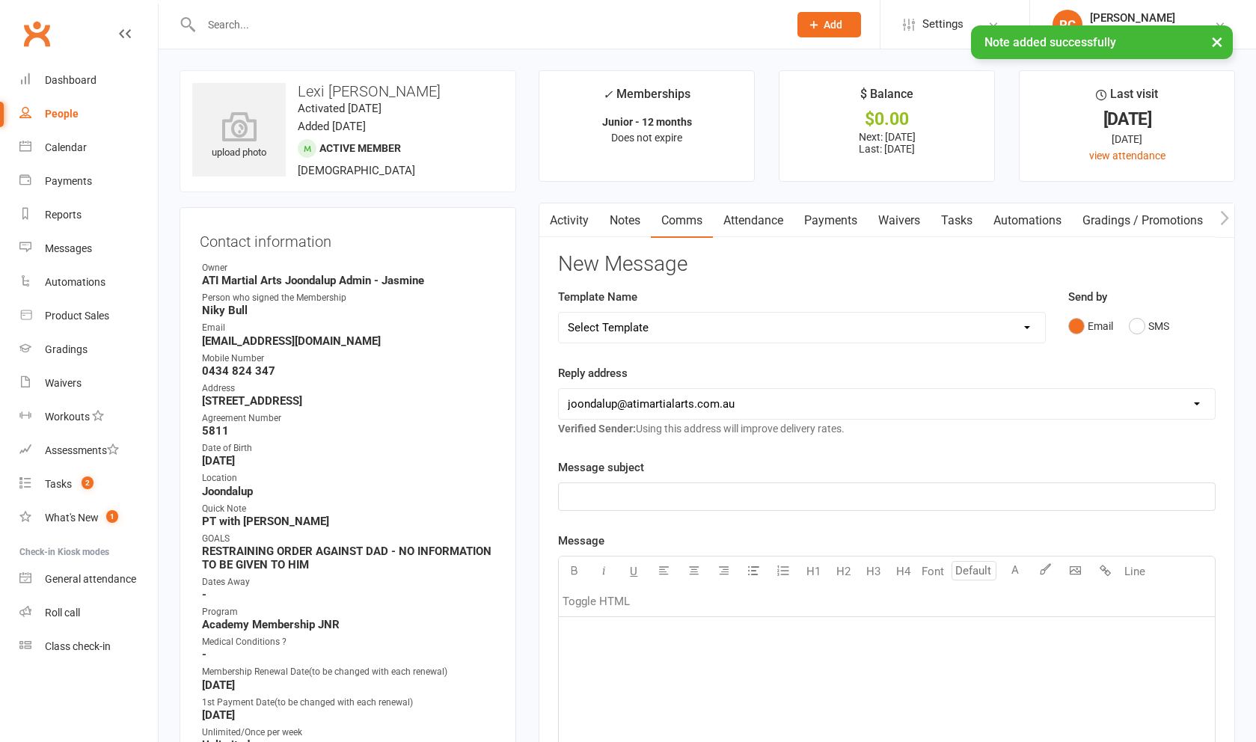
click at [907, 503] on p "﻿" at bounding box center [887, 497] width 638 height 18
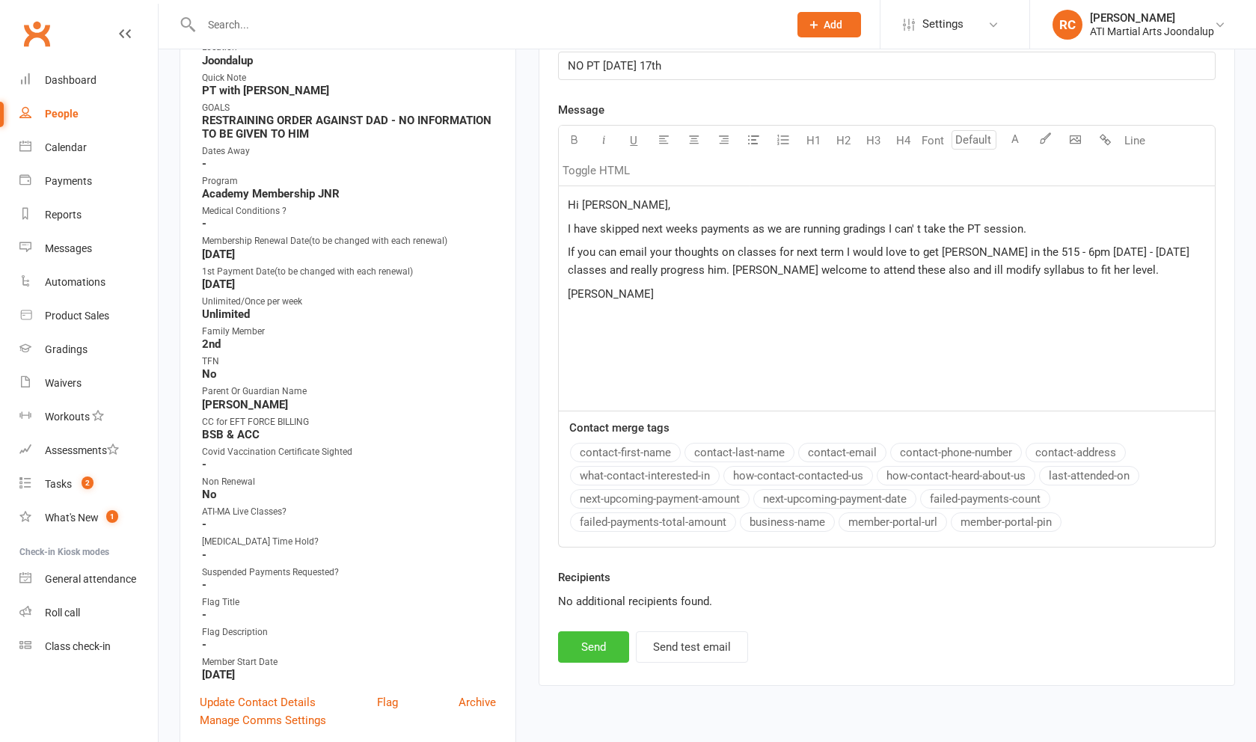
scroll to position [435, 0]
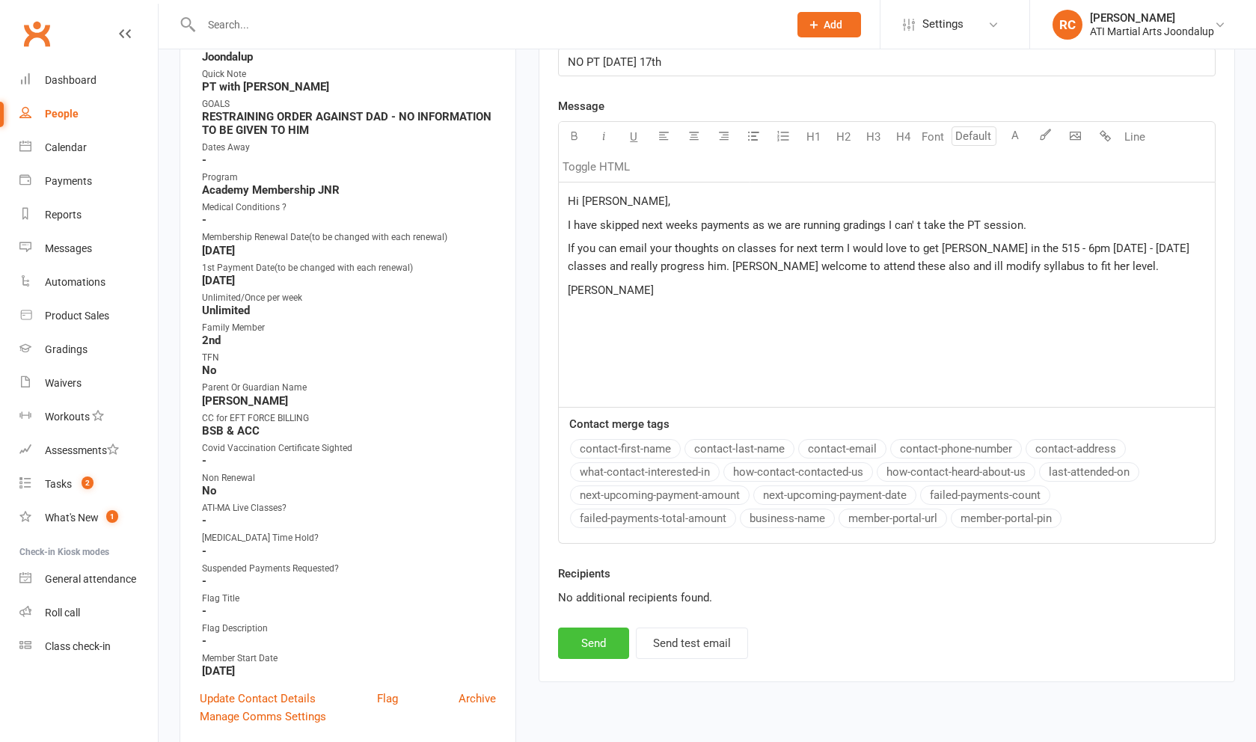
click at [589, 655] on button "Send" at bounding box center [593, 643] width 71 height 31
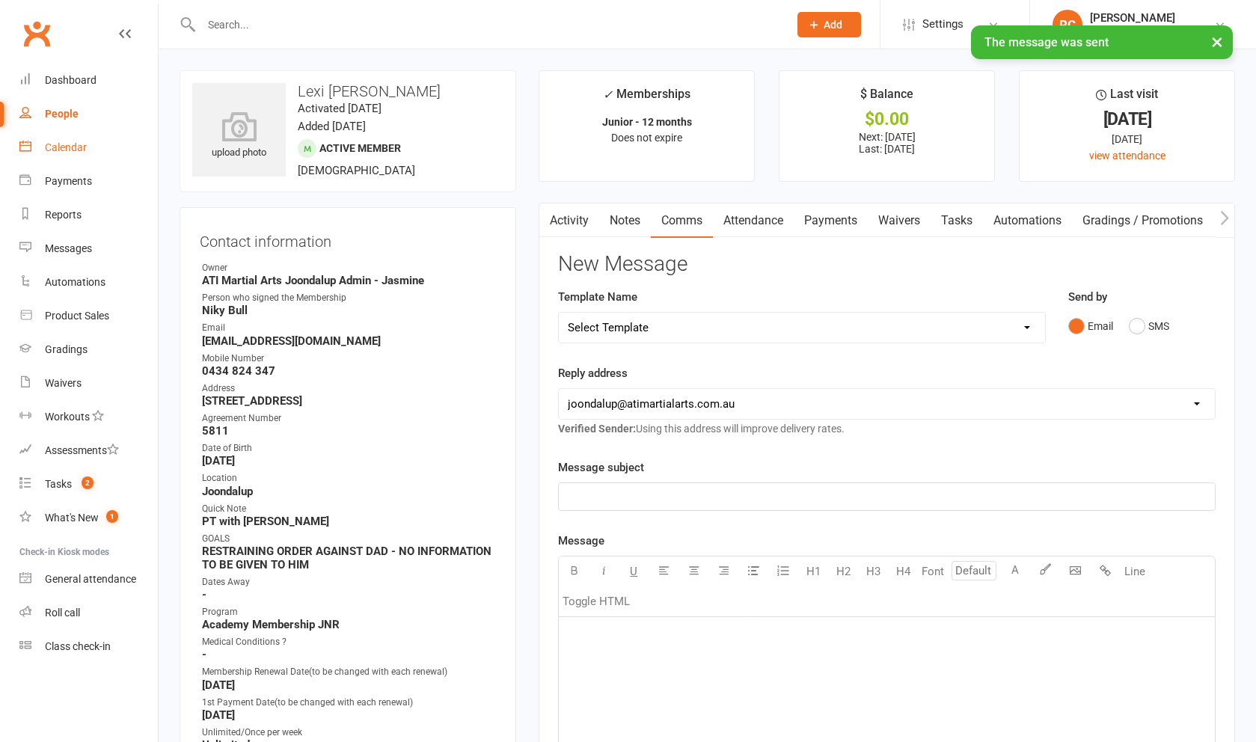
scroll to position [0, 0]
click at [49, 143] on div "Calendar" at bounding box center [66, 147] width 42 height 12
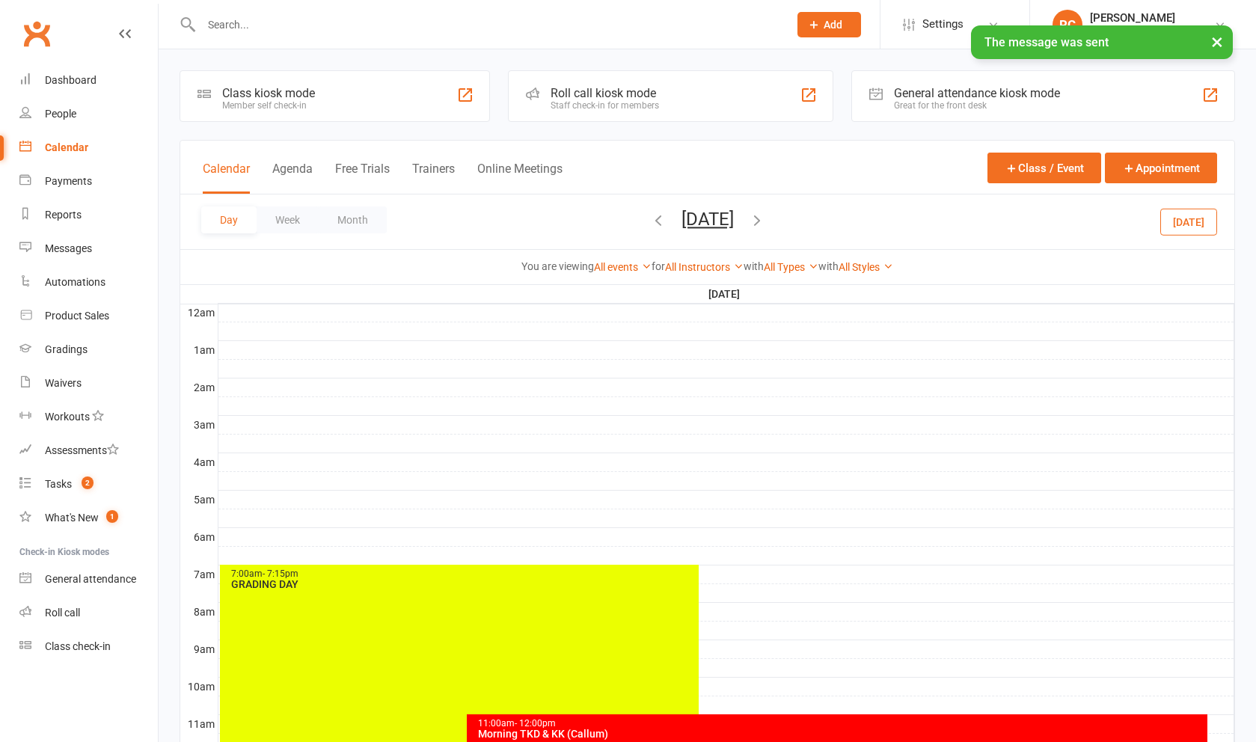
click at [765, 225] on icon "button" at bounding box center [757, 220] width 16 height 16
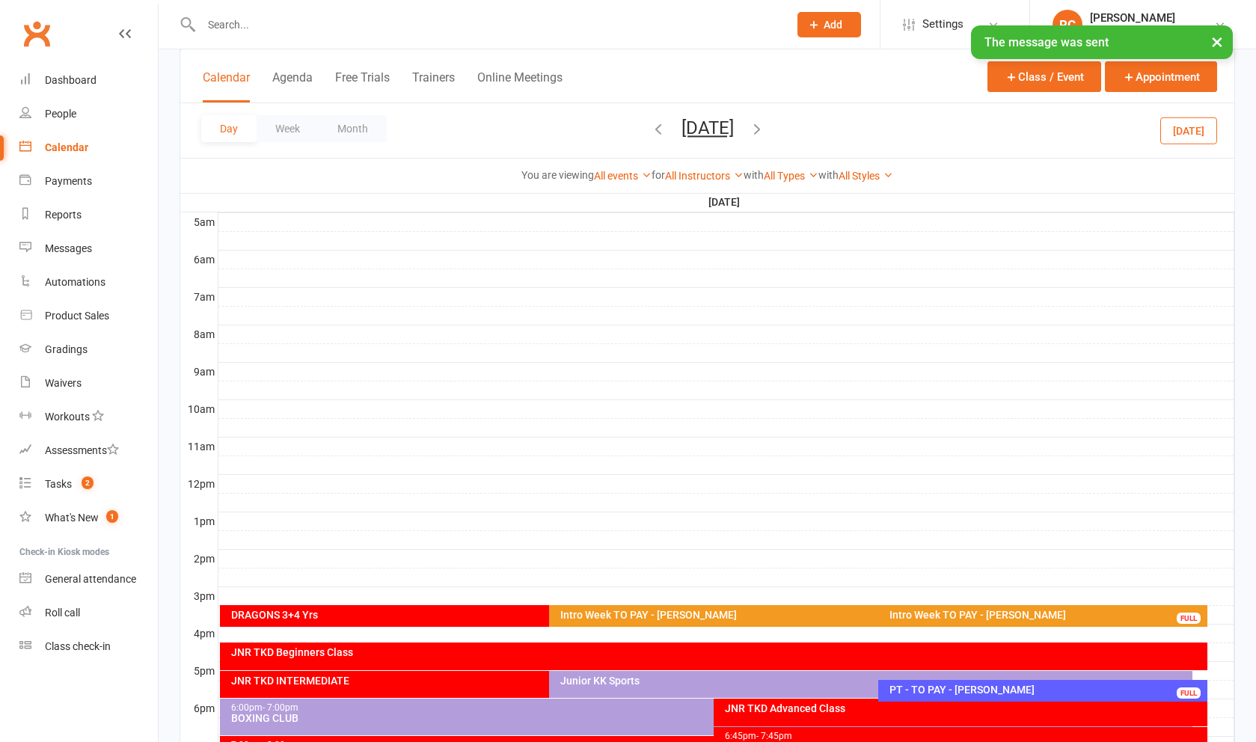
scroll to position [354, 0]
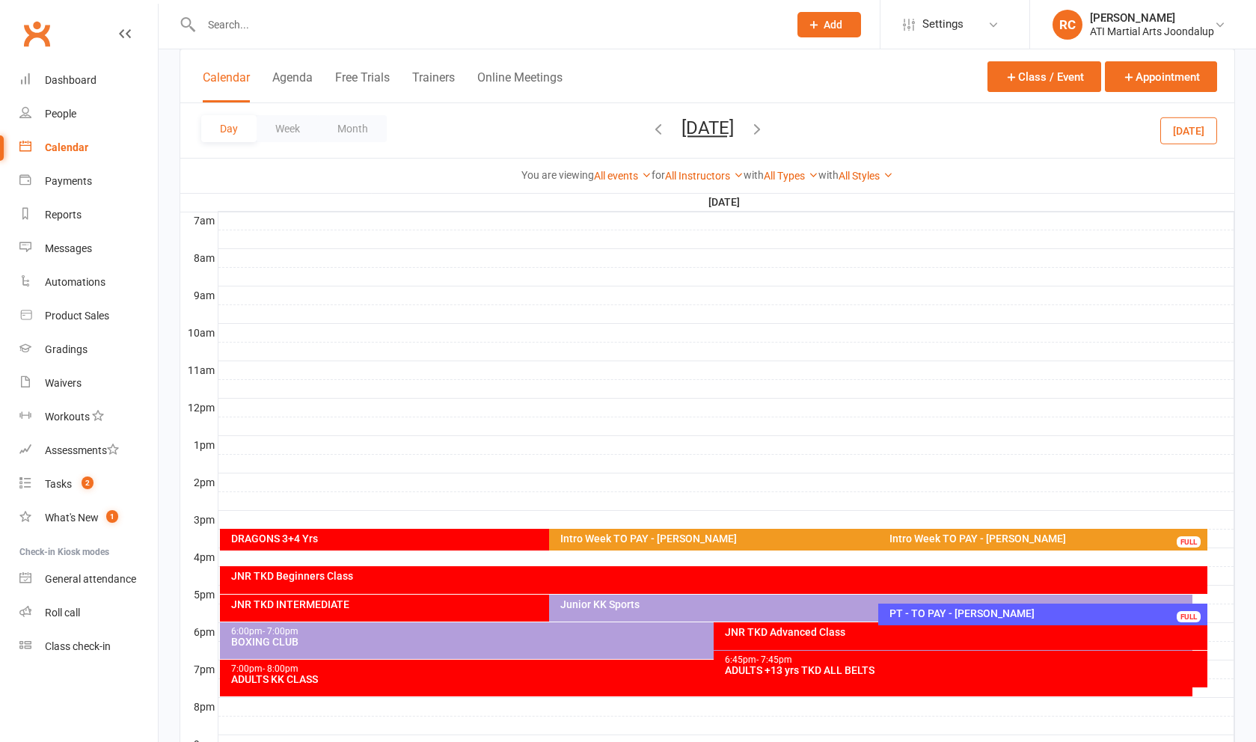
click at [929, 619] on div "PT - TO PAY - [PERSON_NAME]" at bounding box center [1047, 613] width 316 height 10
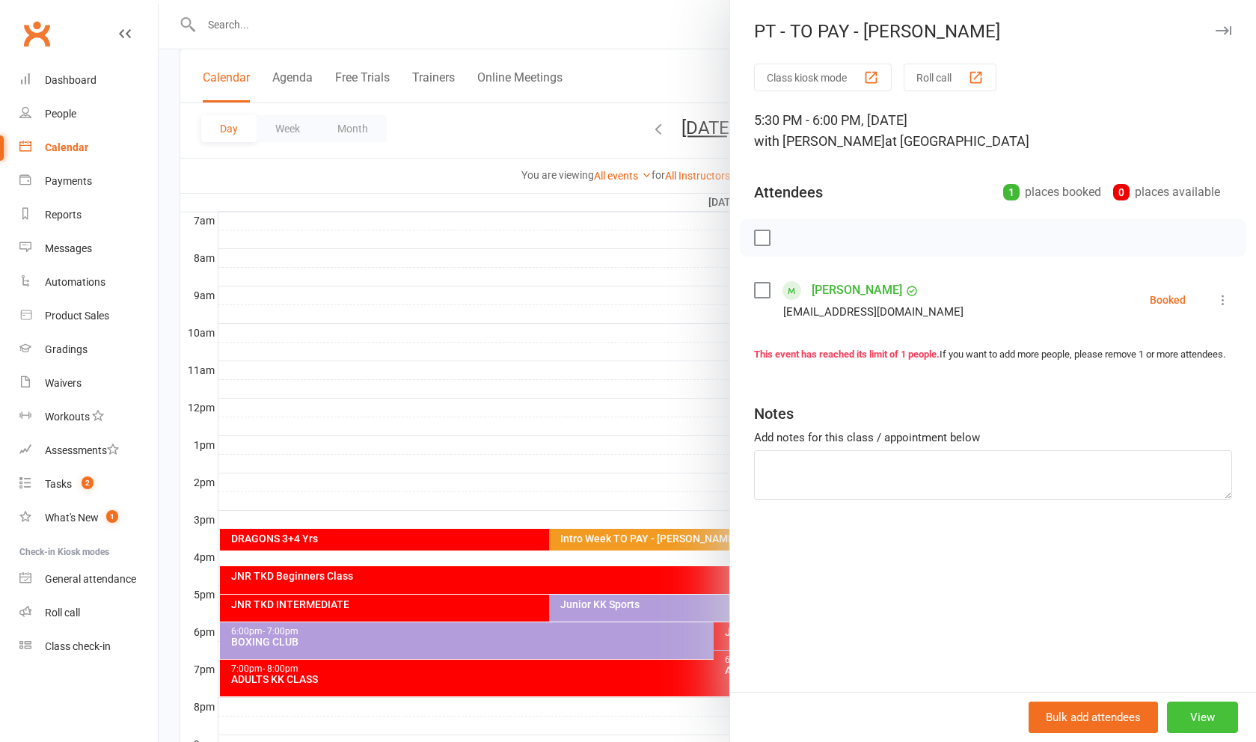
click at [1213, 723] on button "View" at bounding box center [1202, 717] width 71 height 31
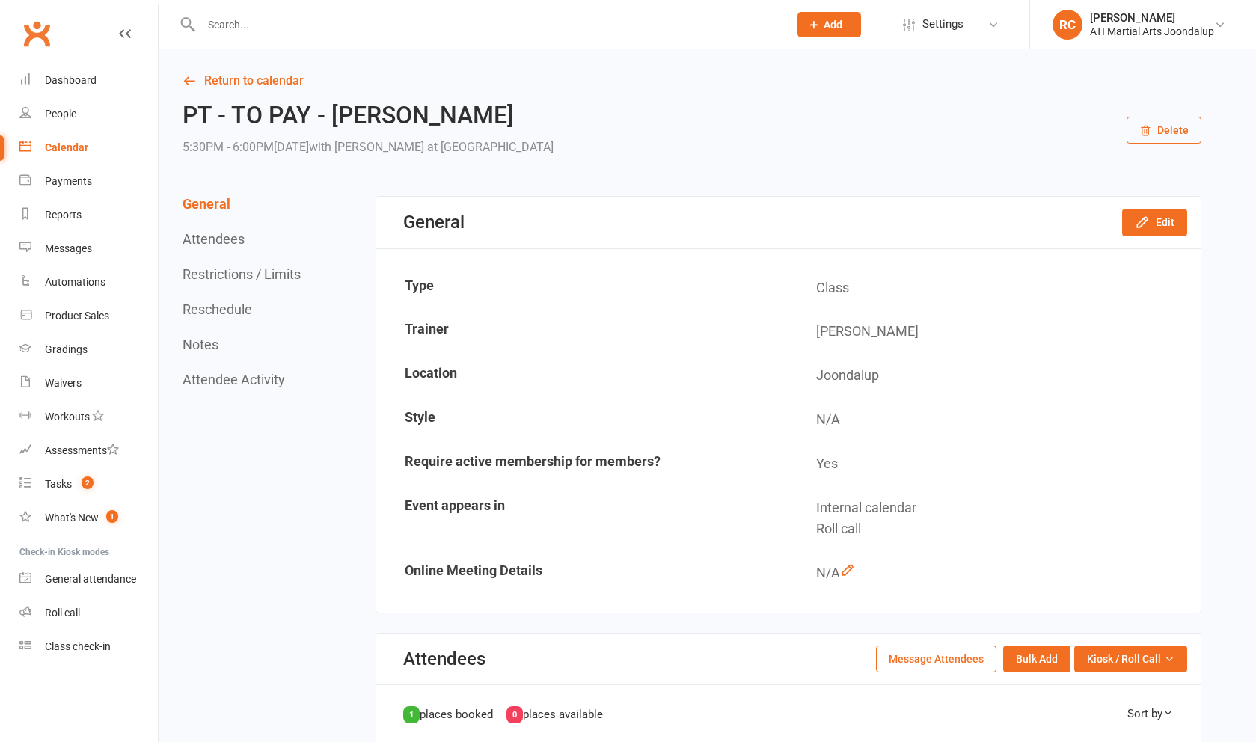
click at [1161, 129] on button "Delete" at bounding box center [1163, 130] width 75 height 27
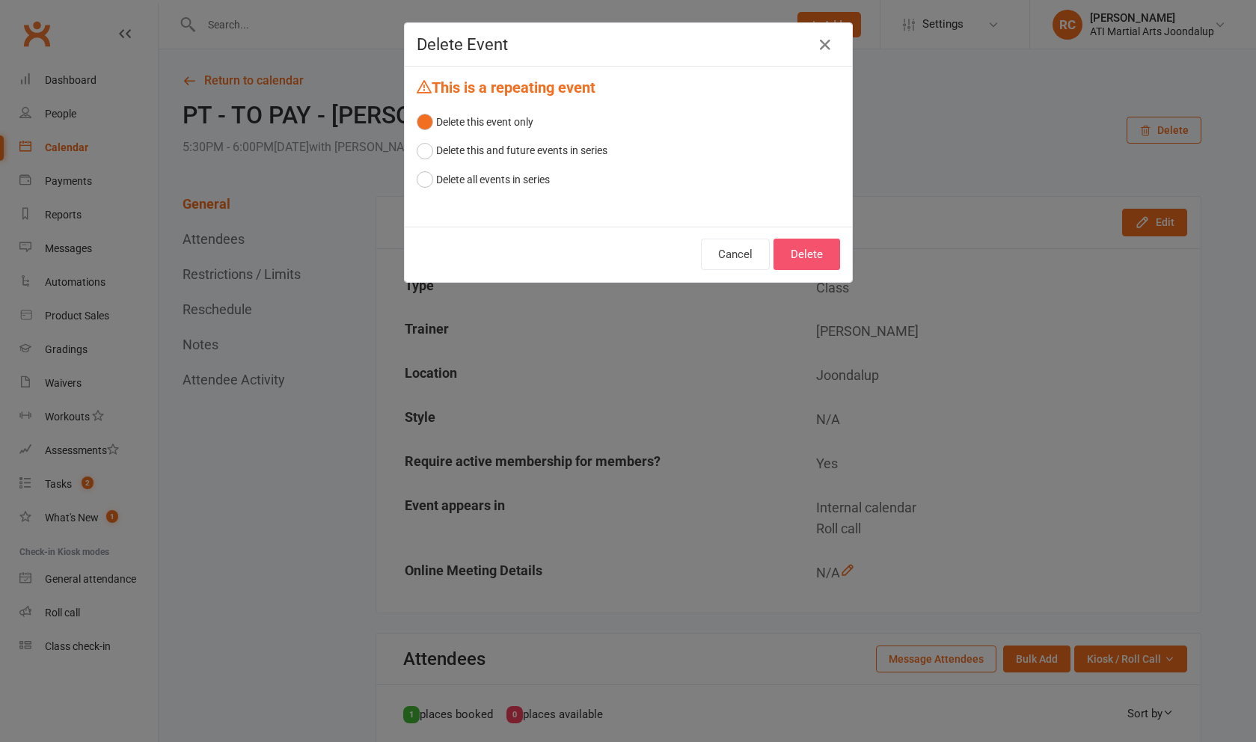
click at [803, 254] on button "Delete" at bounding box center [806, 254] width 67 height 31
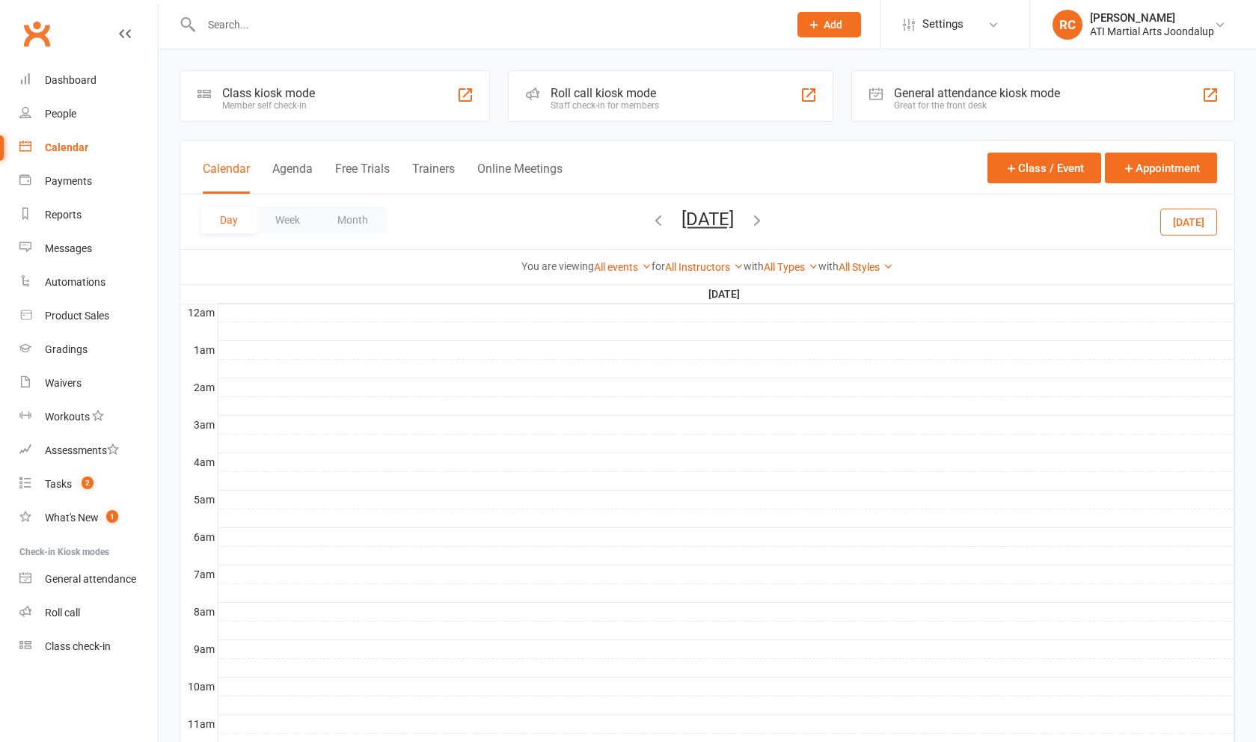
click at [765, 217] on icon "button" at bounding box center [757, 220] width 16 height 16
click at [765, 228] on icon "button" at bounding box center [757, 220] width 16 height 16
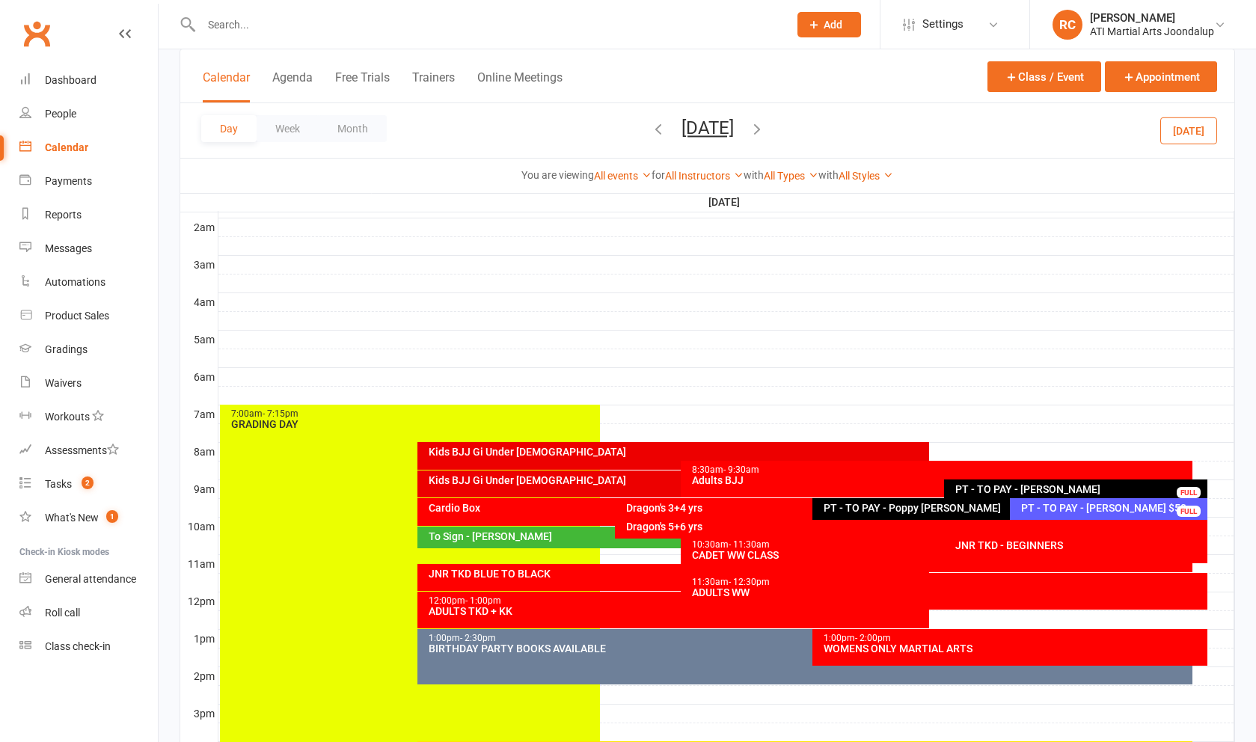
scroll to position [160, 0]
click at [1064, 512] on div "PT - TO PAY - [PERSON_NAME] $50" at bounding box center [1112, 508] width 184 height 10
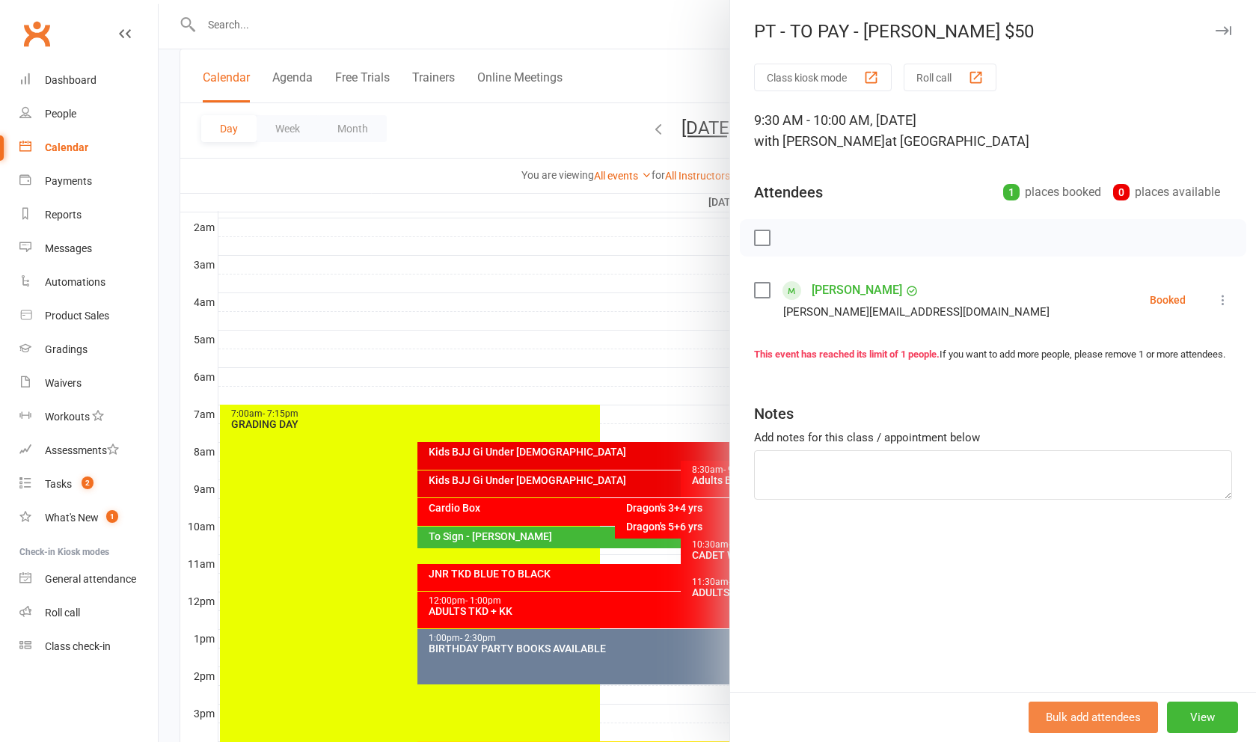
drag, startPoint x: 1212, startPoint y: 710, endPoint x: 1199, endPoint y: 702, distance: 15.1
click at [1212, 710] on button "View" at bounding box center [1202, 717] width 71 height 31
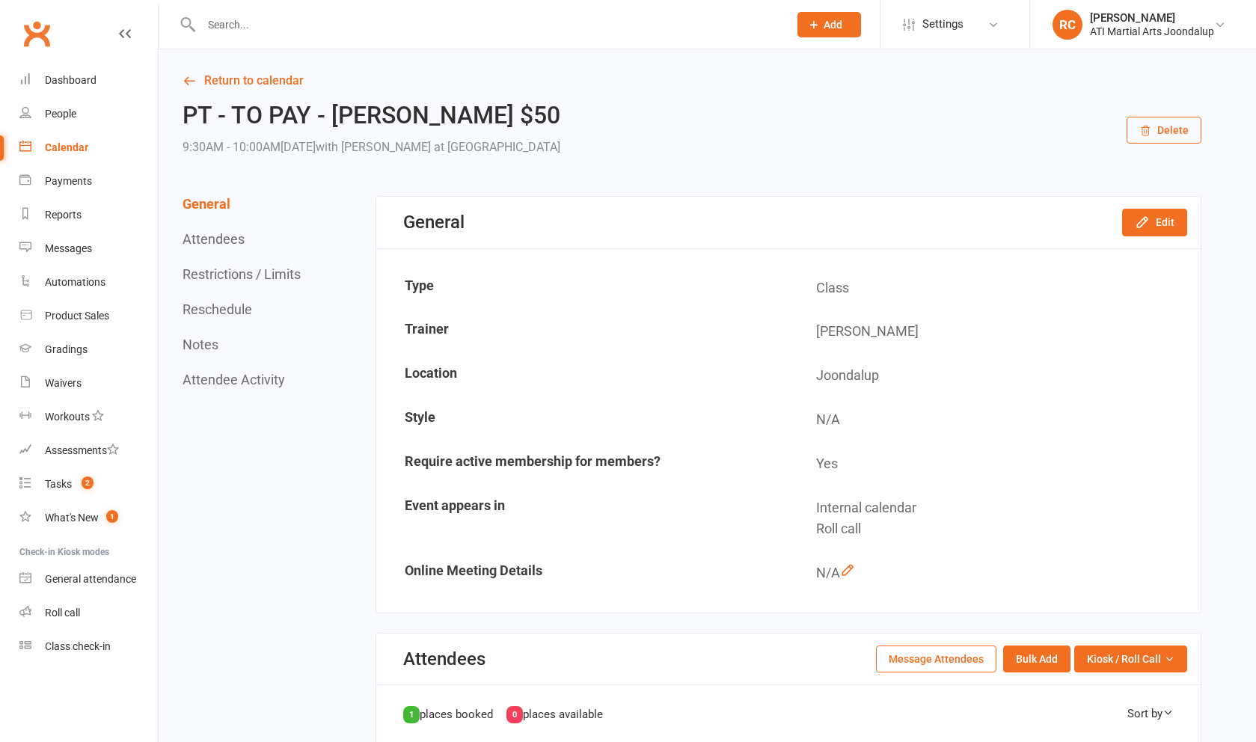
click at [1159, 141] on button "Delete" at bounding box center [1163, 130] width 75 height 27
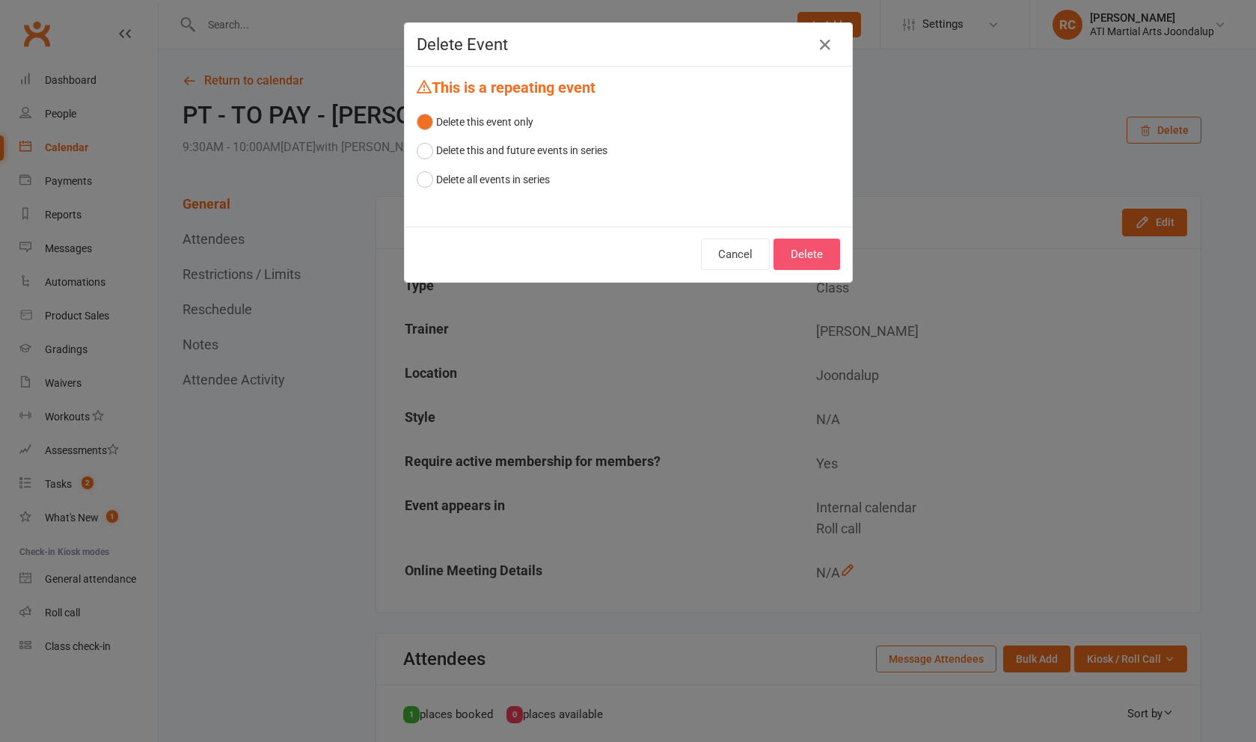
click at [809, 247] on button "Delete" at bounding box center [806, 254] width 67 height 31
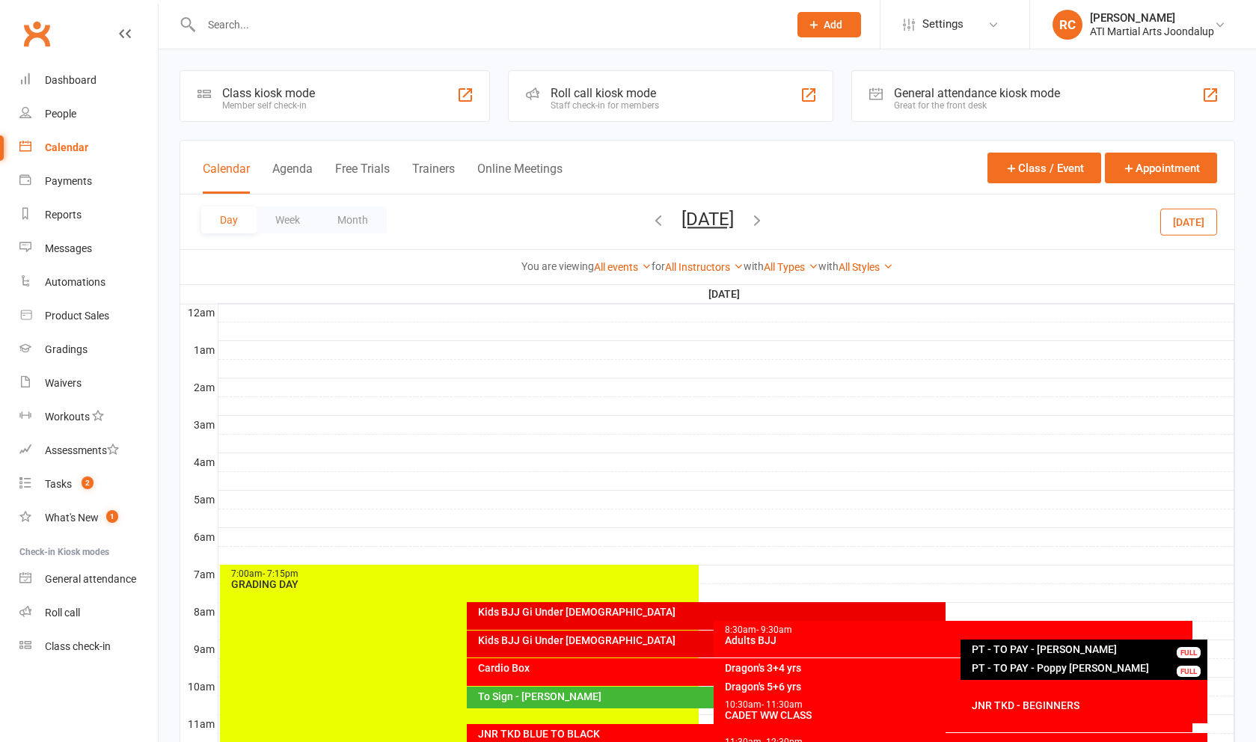
click at [765, 235] on button "button" at bounding box center [757, 222] width 16 height 26
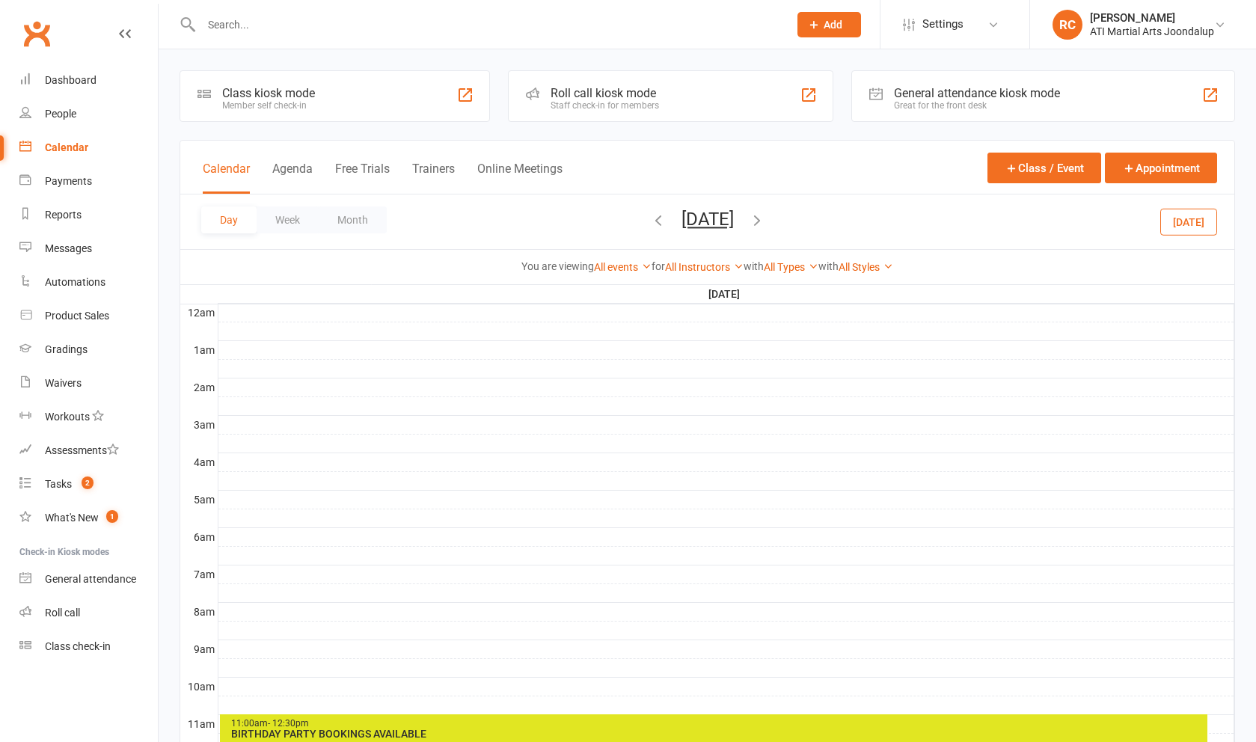
click at [765, 224] on icon "button" at bounding box center [757, 220] width 16 height 16
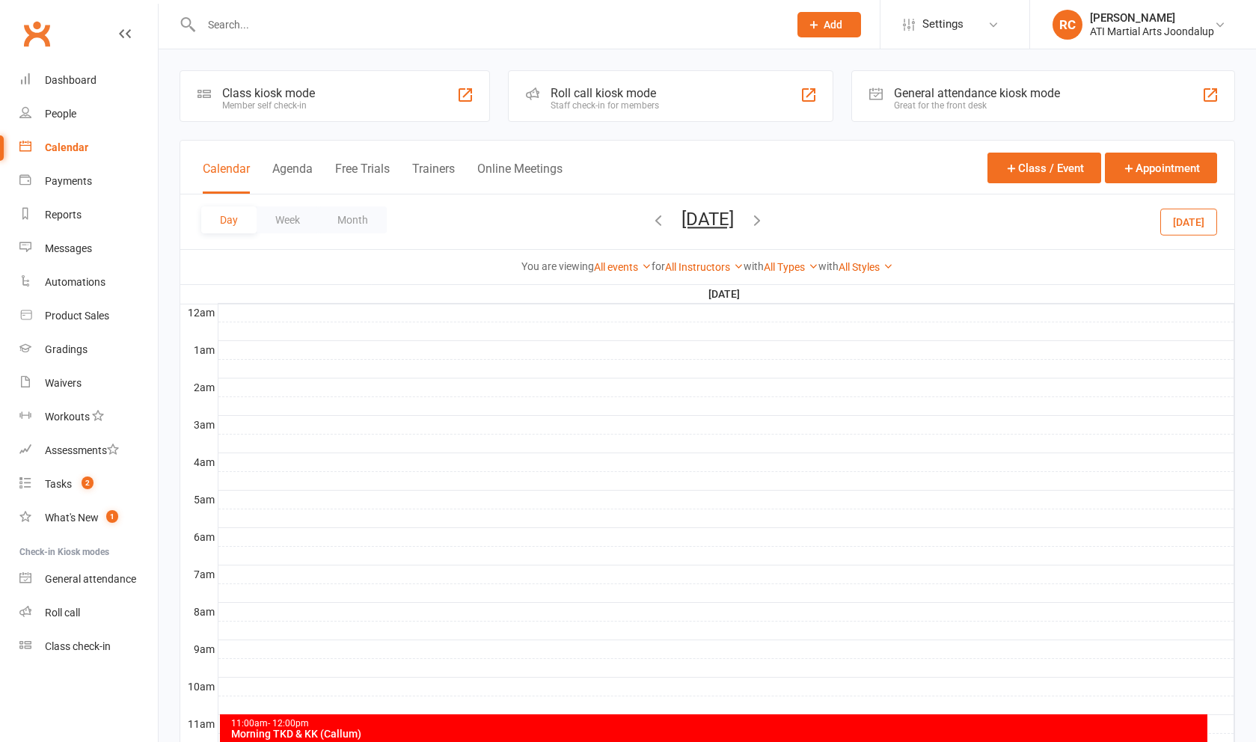
click at [765, 218] on icon "button" at bounding box center [757, 220] width 16 height 16
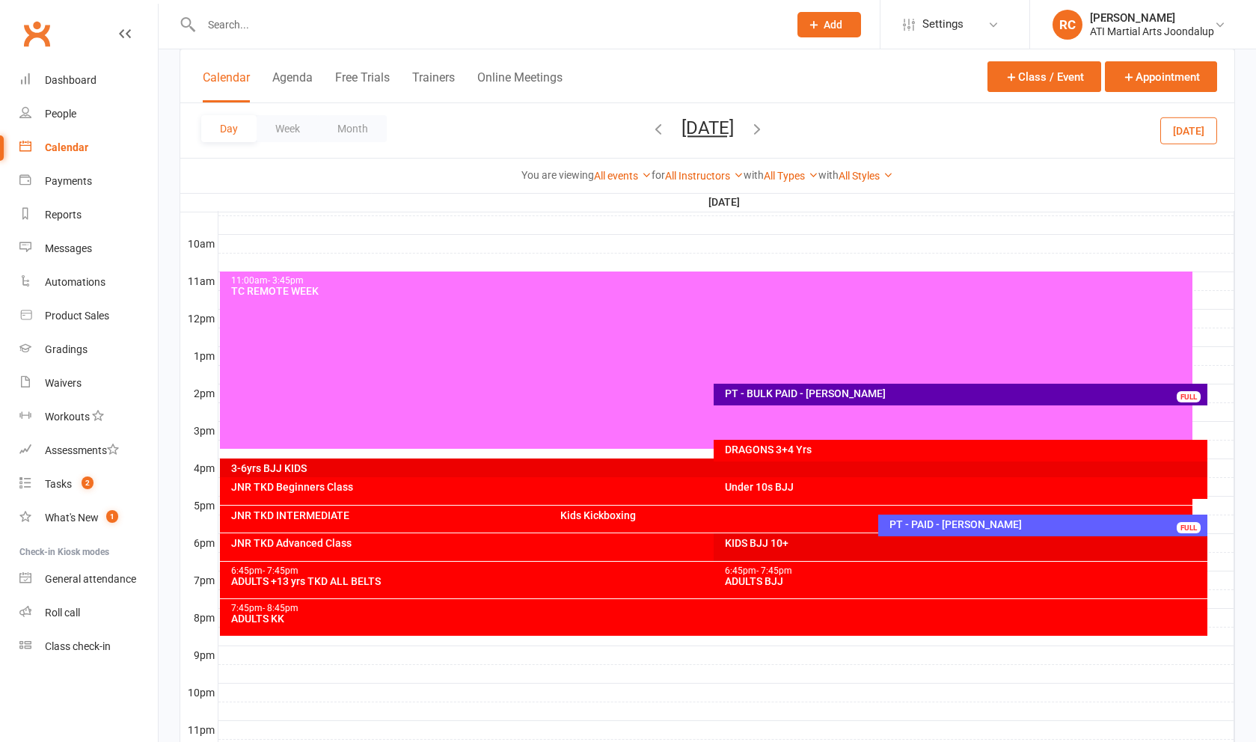
scroll to position [446, 0]
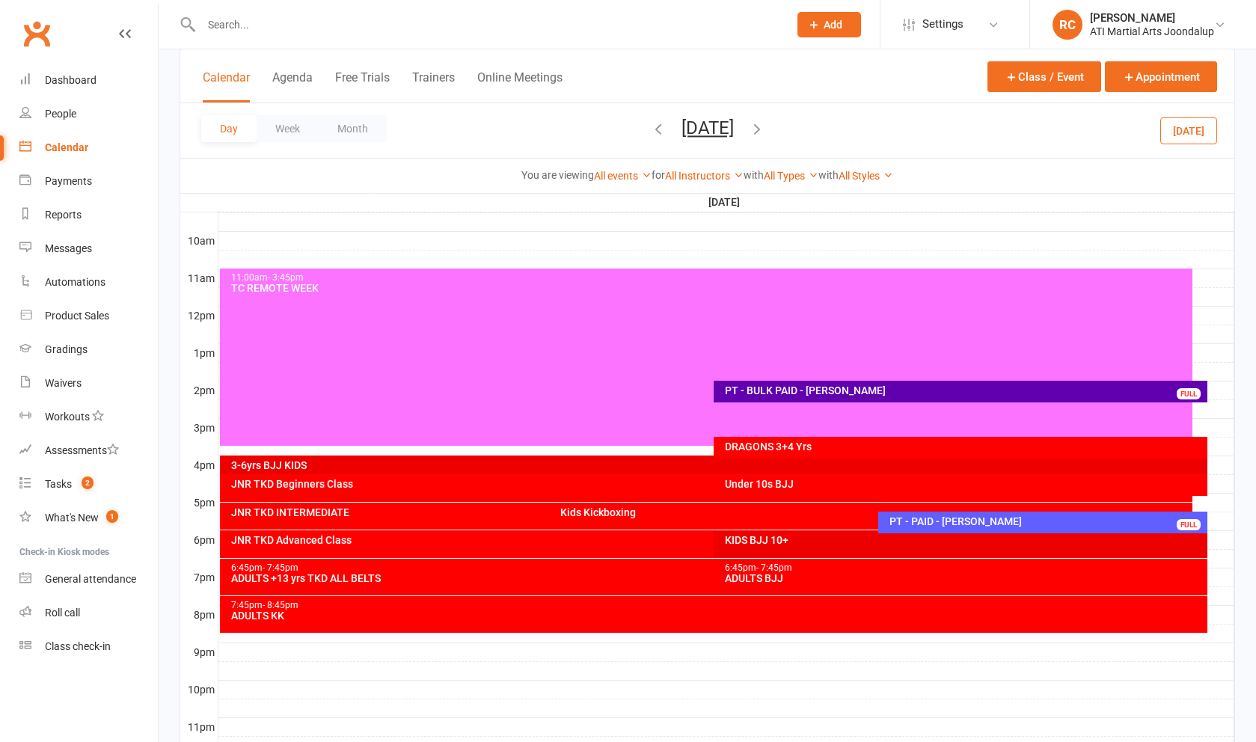
click at [798, 313] on div "11:00am - 3:45pm TC REMOTE WEEK" at bounding box center [706, 357] width 972 height 177
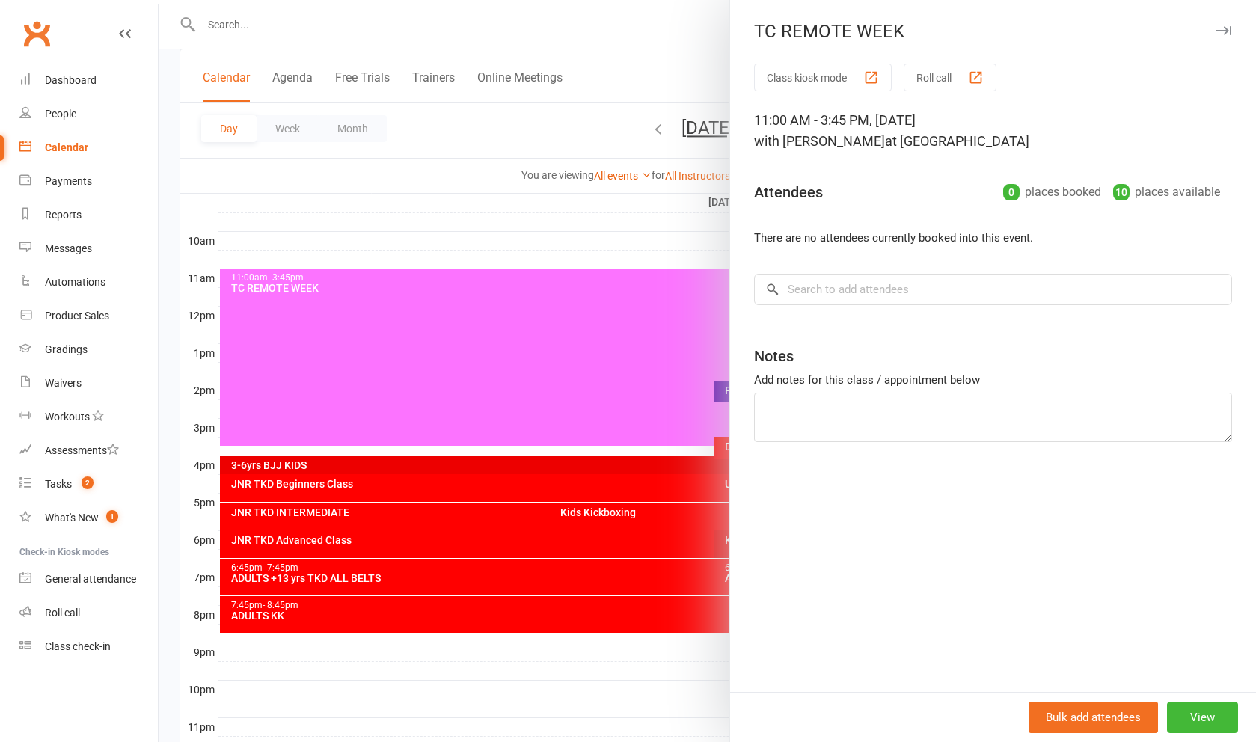
click at [1205, 723] on button "View" at bounding box center [1202, 717] width 71 height 31
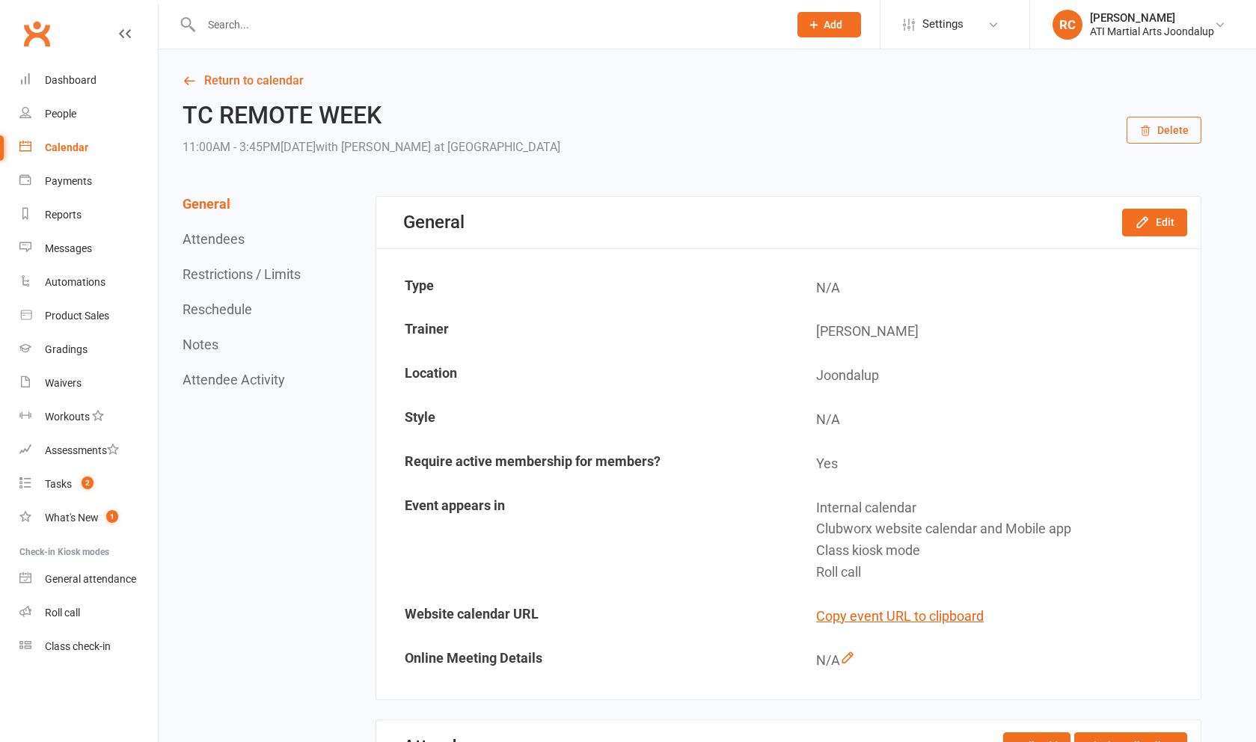
click at [1155, 138] on button "Delete" at bounding box center [1163, 130] width 75 height 27
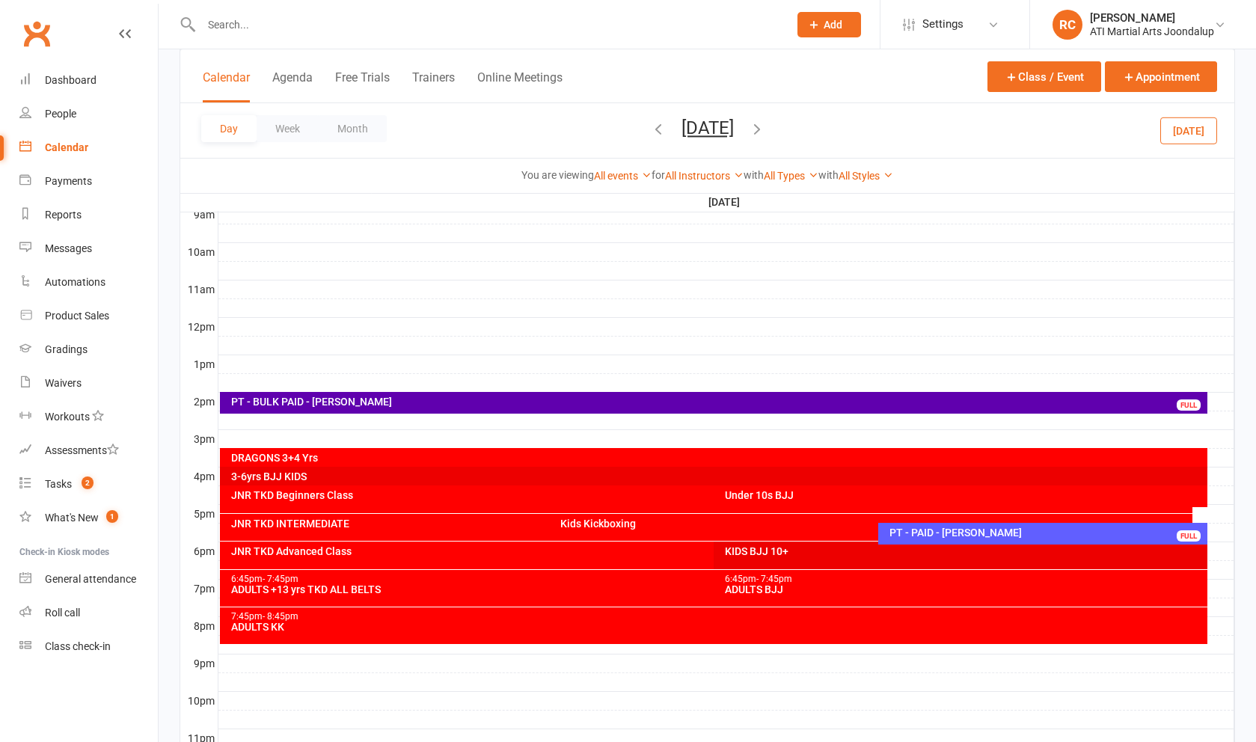
scroll to position [437, 0]
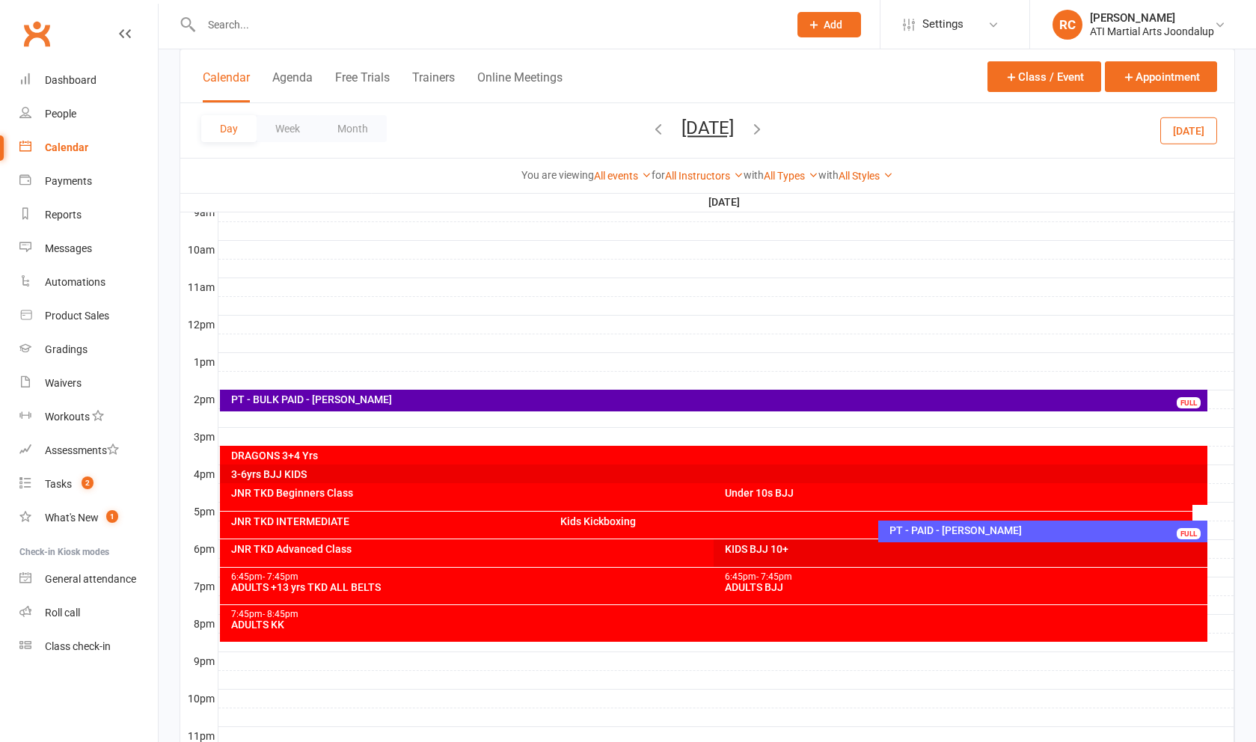
click at [421, 420] on div at bounding box center [726, 418] width 1016 height 18
click at [468, 384] on button "Add Appointment" at bounding box center [429, 387] width 87 height 18
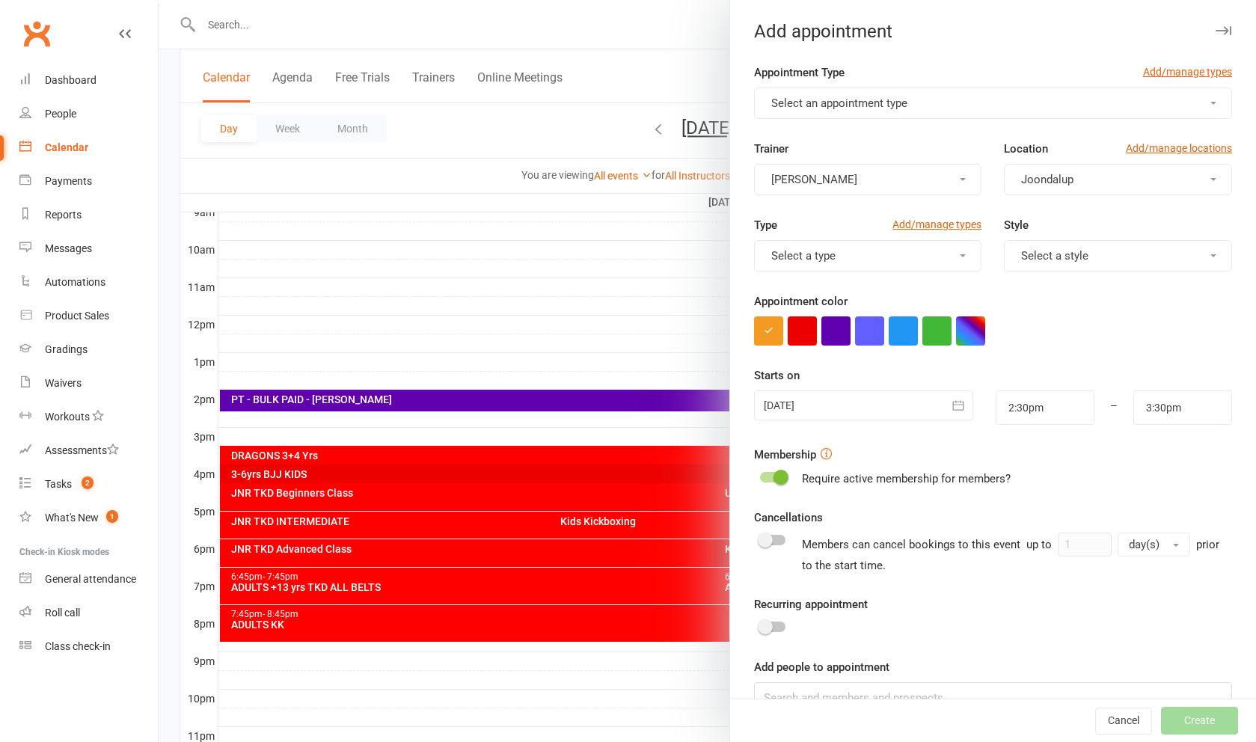
click at [817, 109] on span "Select an appointment type" at bounding box center [839, 102] width 136 height 13
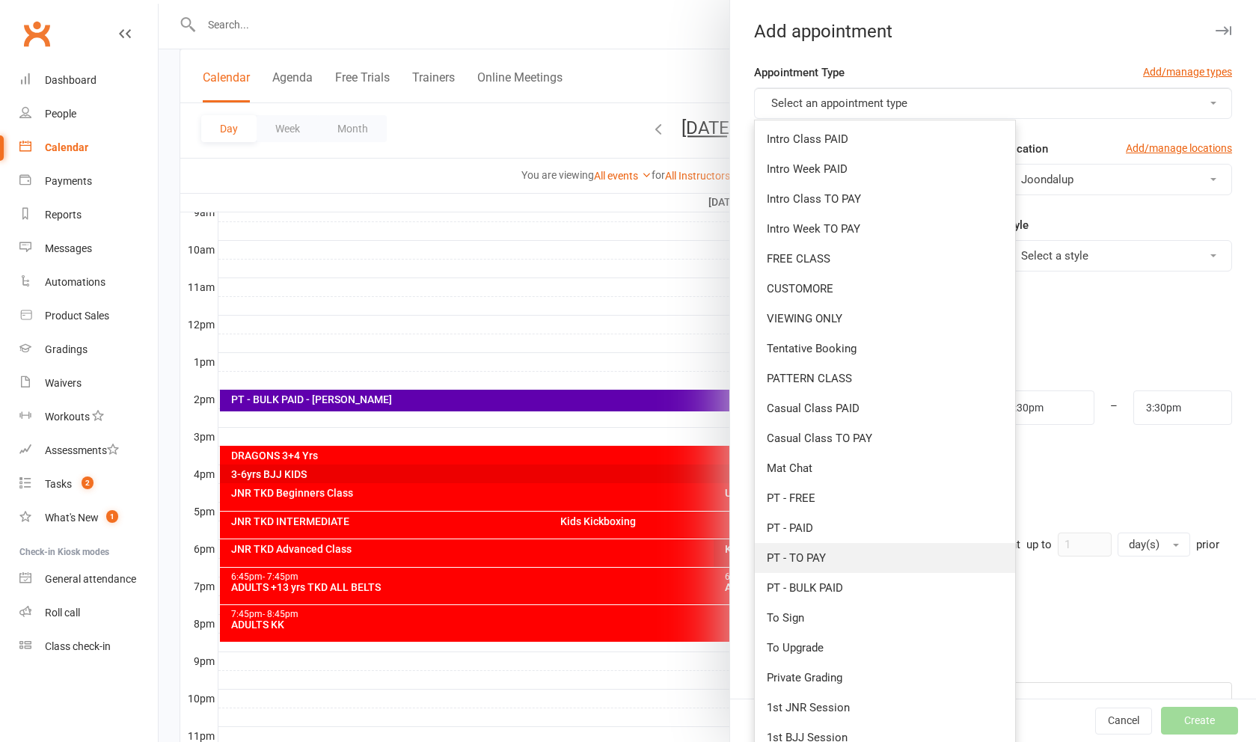
click at [902, 562] on link "PT - TO PAY" at bounding box center [885, 558] width 260 height 30
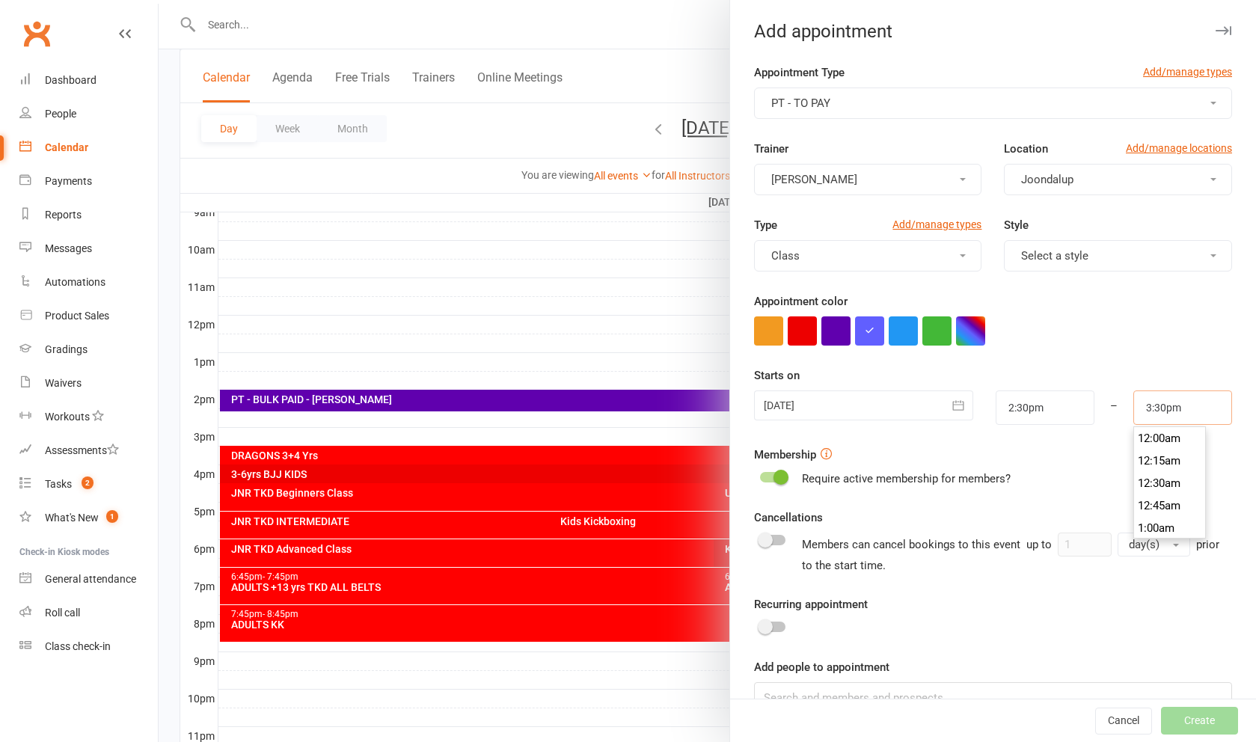
click at [1180, 411] on input "3:30pm" at bounding box center [1182, 407] width 99 height 34
type input "3:00pm"
click at [1171, 448] on li "3:00pm" at bounding box center [1170, 446] width 72 height 22
click at [1046, 699] on input at bounding box center [993, 697] width 478 height 31
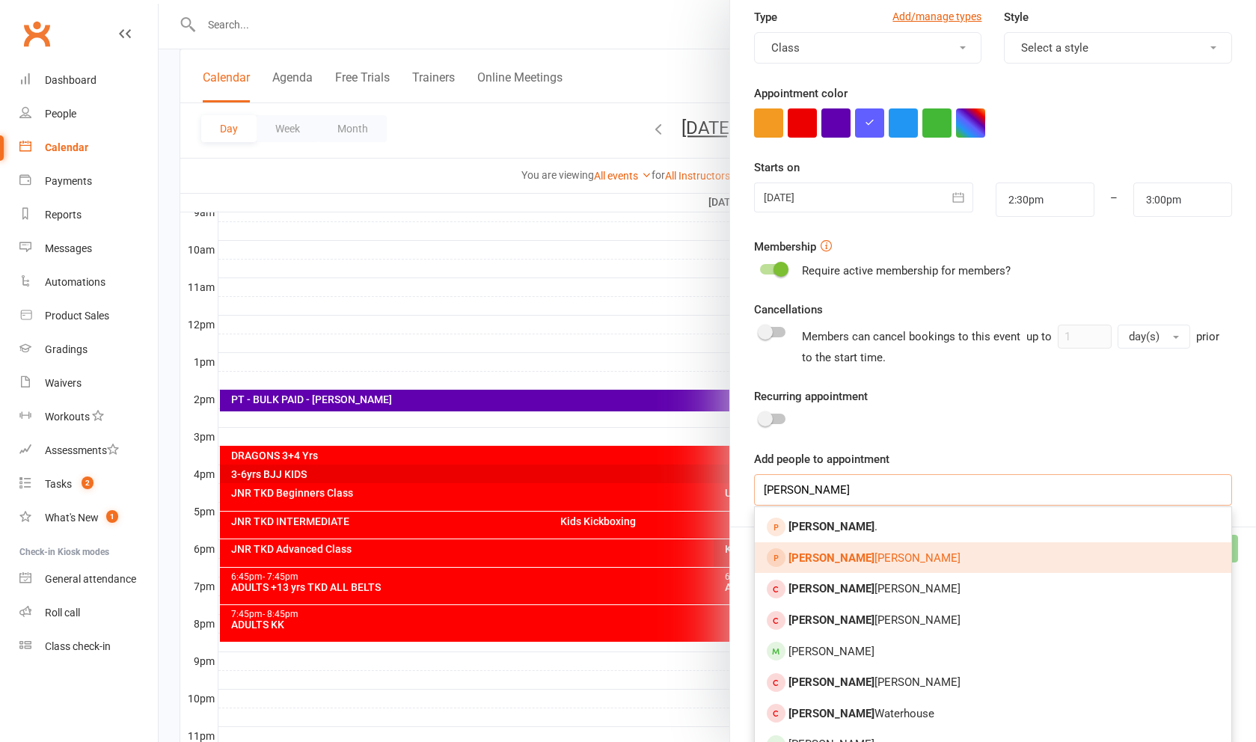
type input "[PERSON_NAME]"
click at [844, 570] on link "[PERSON_NAME]" at bounding box center [993, 557] width 476 height 31
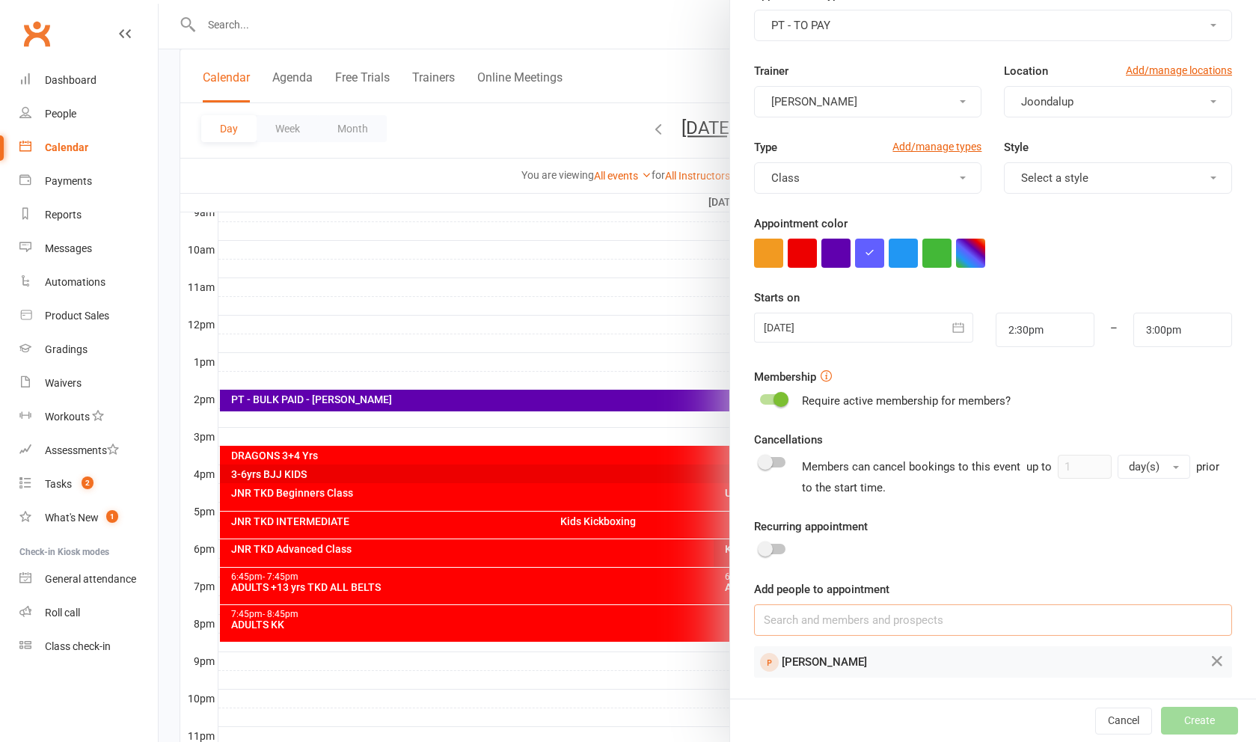
scroll to position [64, 0]
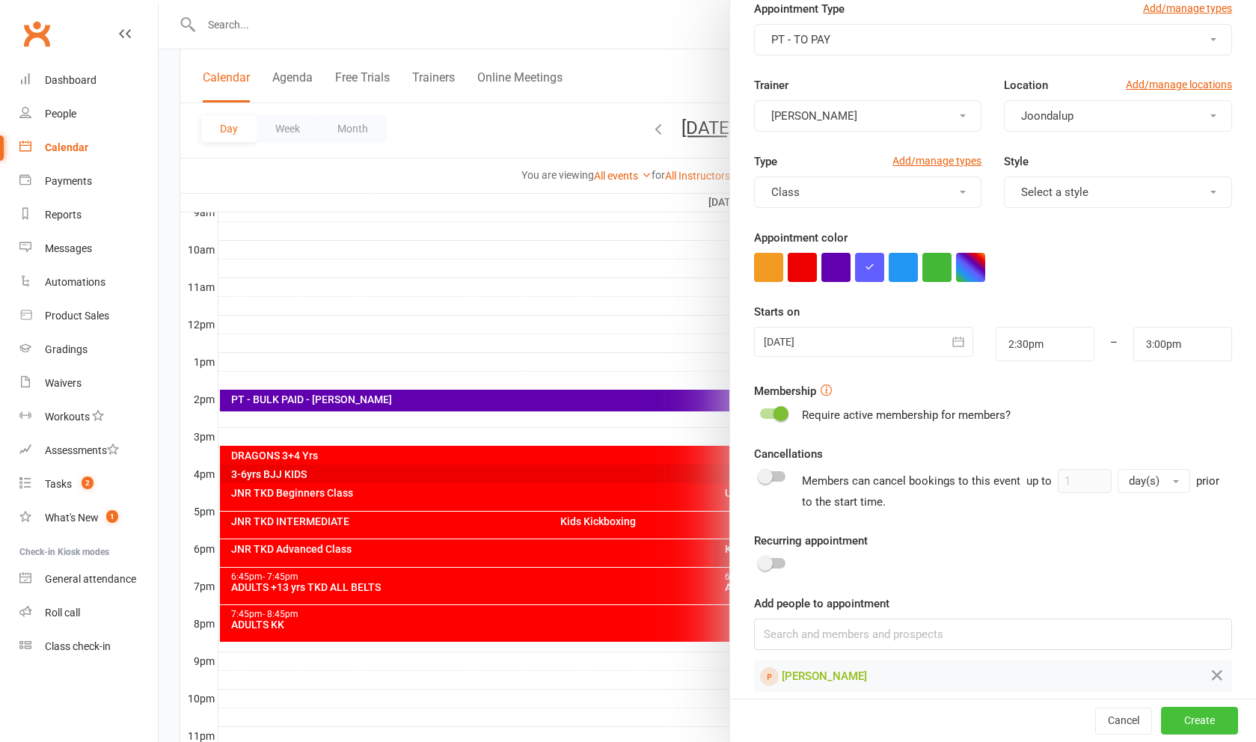
click at [1218, 734] on button "Create" at bounding box center [1199, 721] width 77 height 27
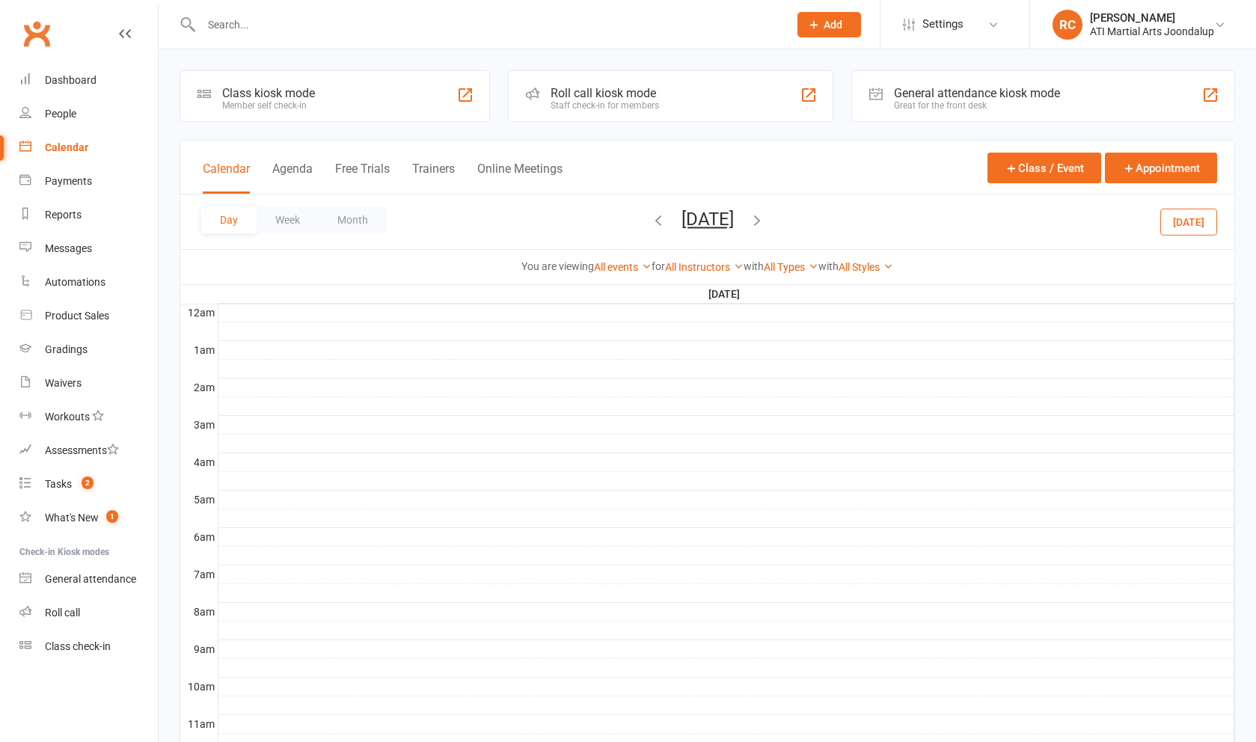
scroll to position [0, 0]
click at [765, 235] on button "button" at bounding box center [757, 222] width 16 height 26
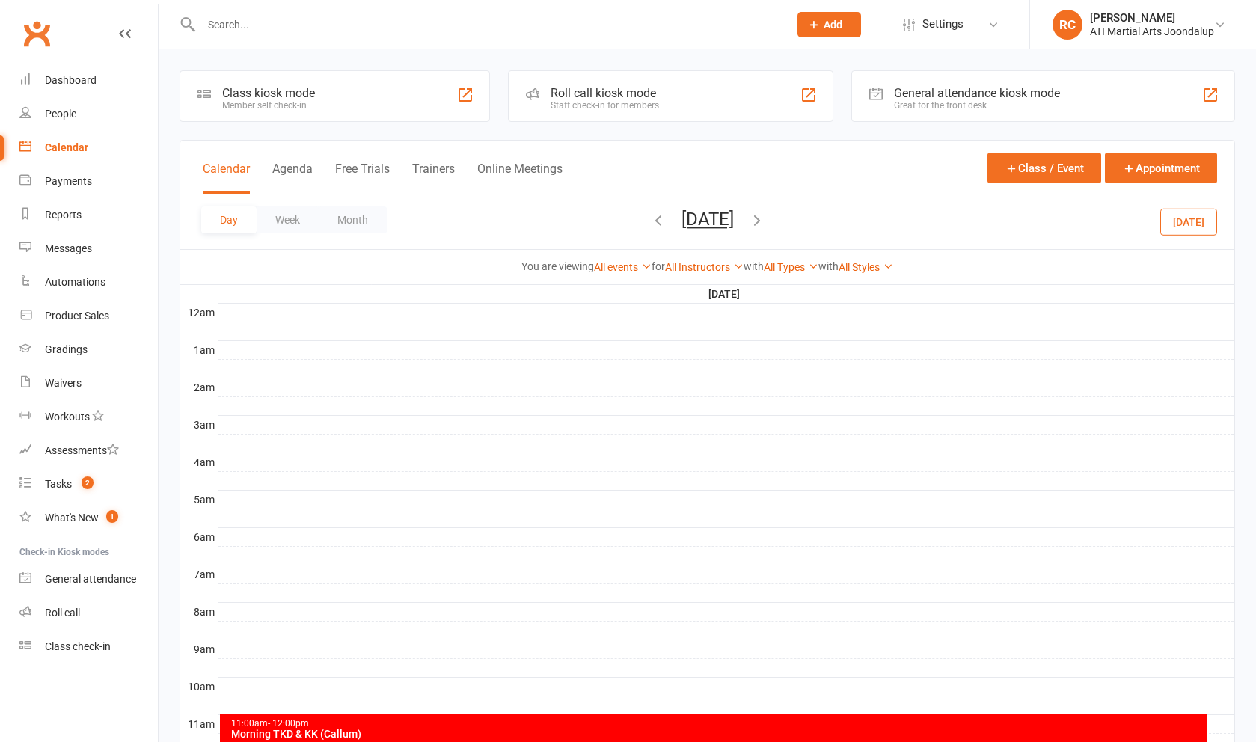
click at [765, 227] on div "[DATE] [DATE] Sun Mon Tue Wed Thu Fri Sat 31 01 02 03 04 05 06 07 08 09 10 11 1…" at bounding box center [707, 222] width 115 height 26
click at [765, 224] on icon "button" at bounding box center [757, 220] width 16 height 16
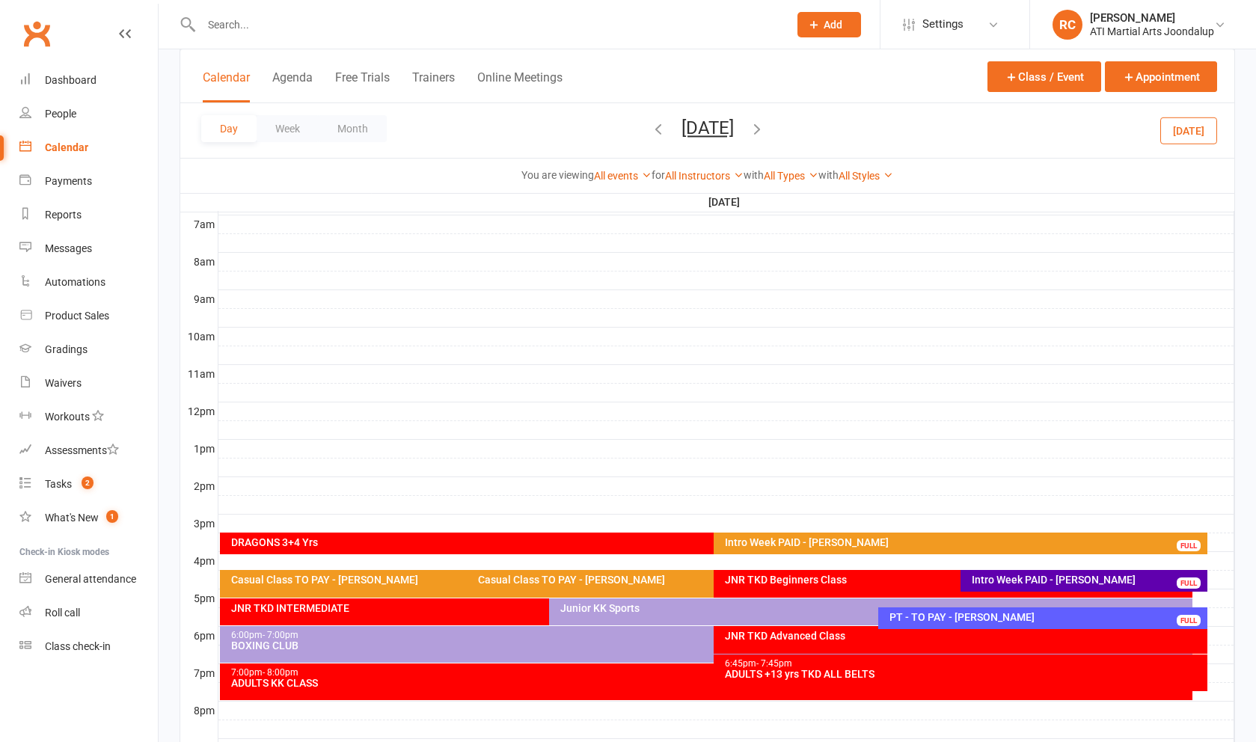
scroll to position [352, 0]
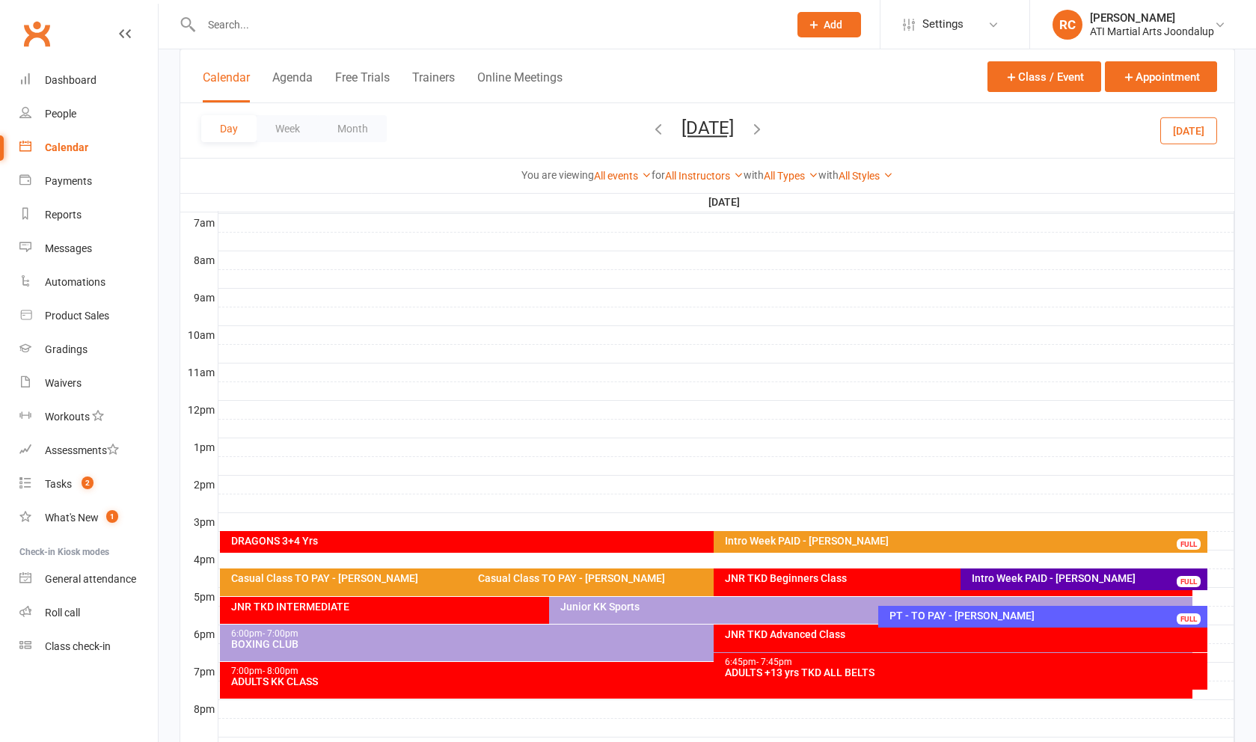
click at [295, 485] on div at bounding box center [726, 485] width 1016 height 18
click at [294, 449] on button "Add Appointment" at bounding box center [303, 452] width 87 height 18
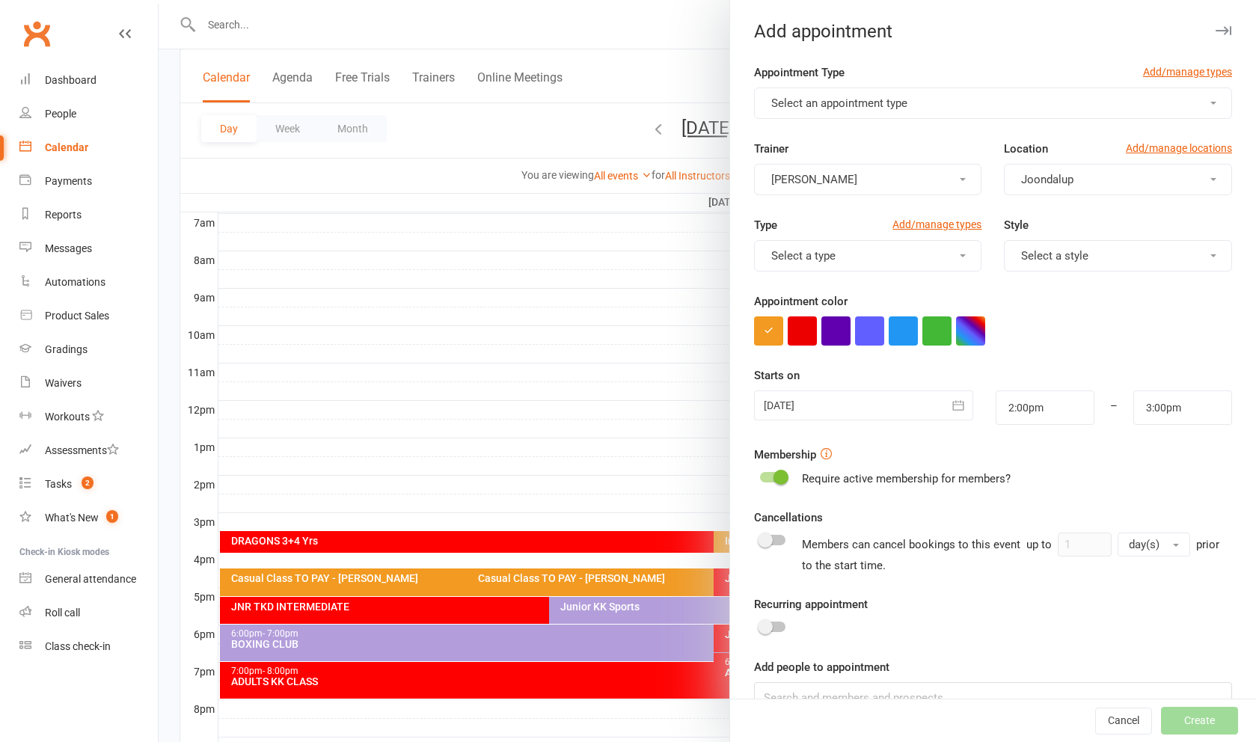
click at [615, 263] on div at bounding box center [707, 371] width 1097 height 742
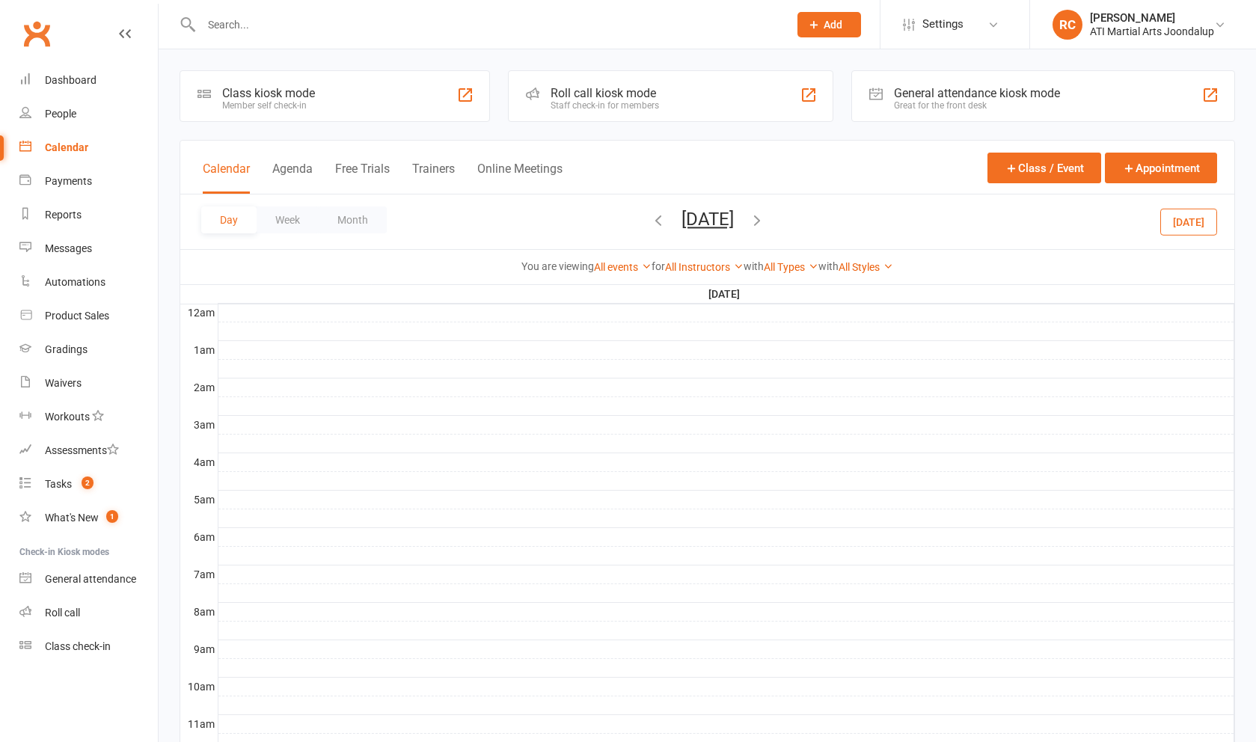
scroll to position [0, 0]
click at [765, 228] on icon "button" at bounding box center [757, 220] width 16 height 16
click at [823, 229] on div "Day Week Month [DATE] [DATE] Sun Mon Tue Wed Thu Fri Sat 31 01 02 03 04 05 06 0…" at bounding box center [707, 221] width 1054 height 55
click at [749, 228] on span "[DATE] [DATE] Sun Mon Tue Wed Thu Fri Sat 31 01 02 03 04 05 06 07 08 09 10 11 1…" at bounding box center [707, 222] width 82 height 26
click at [765, 234] on button "button" at bounding box center [757, 222] width 16 height 26
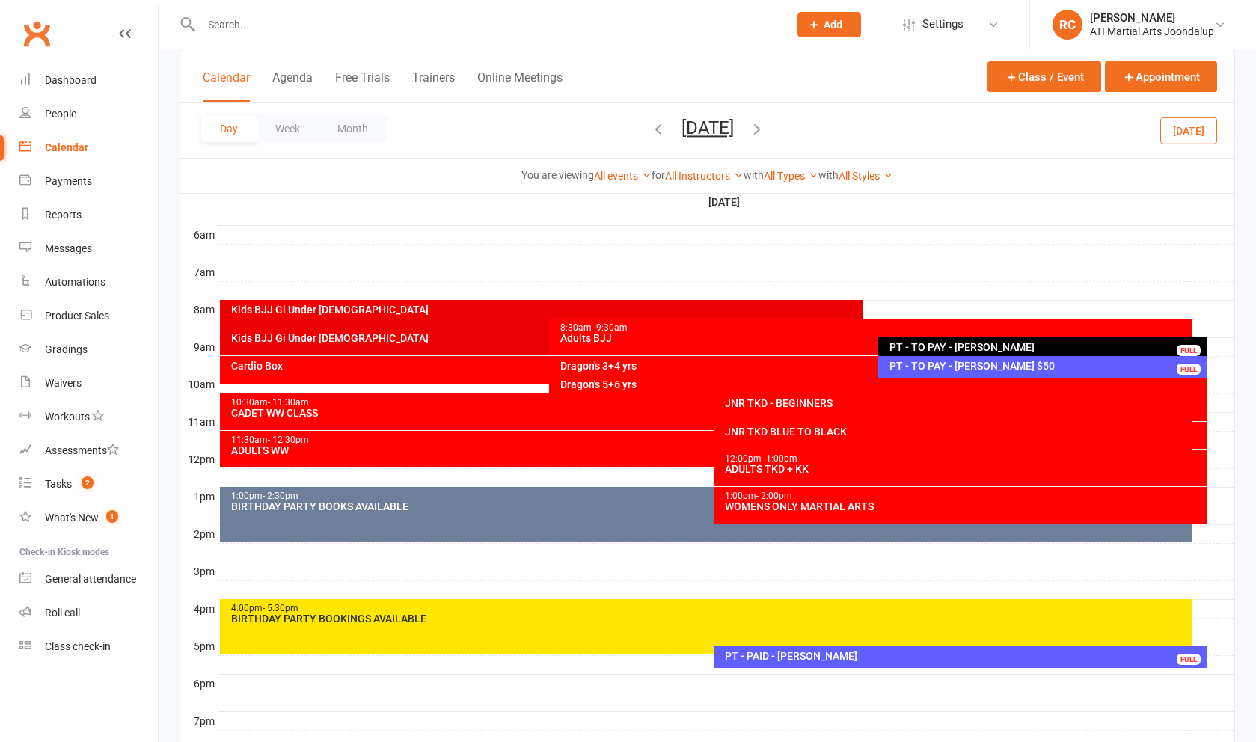
scroll to position [307, 0]
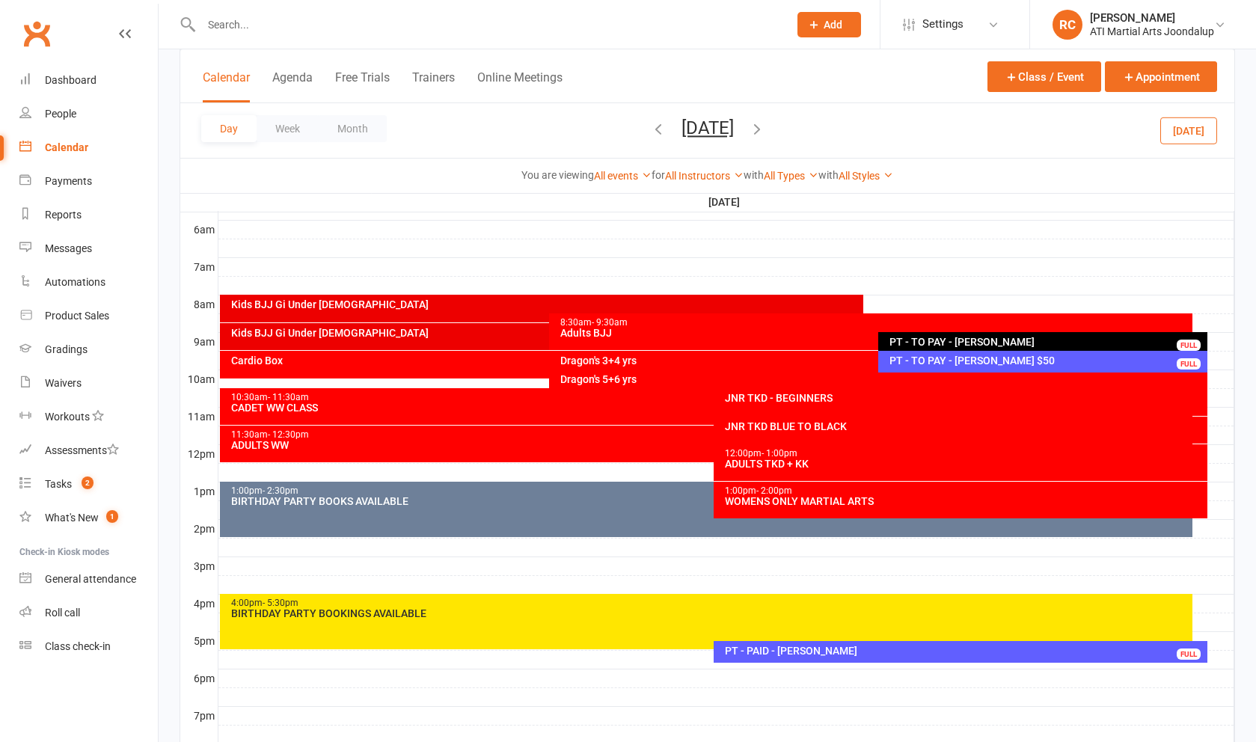
click at [1018, 358] on div "PT - TO PAY - [PERSON_NAME] $50" at bounding box center [1047, 360] width 316 height 10
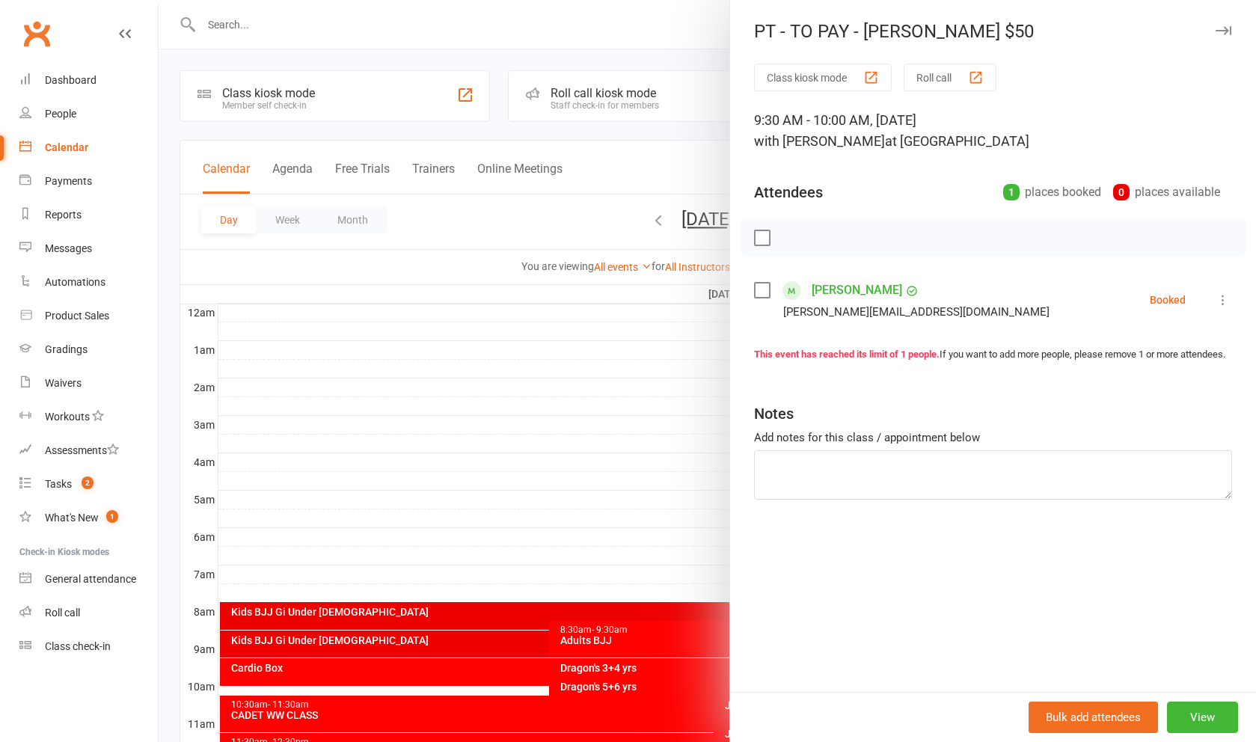
scroll to position [0, 0]
click at [565, 371] on div at bounding box center [707, 371] width 1097 height 742
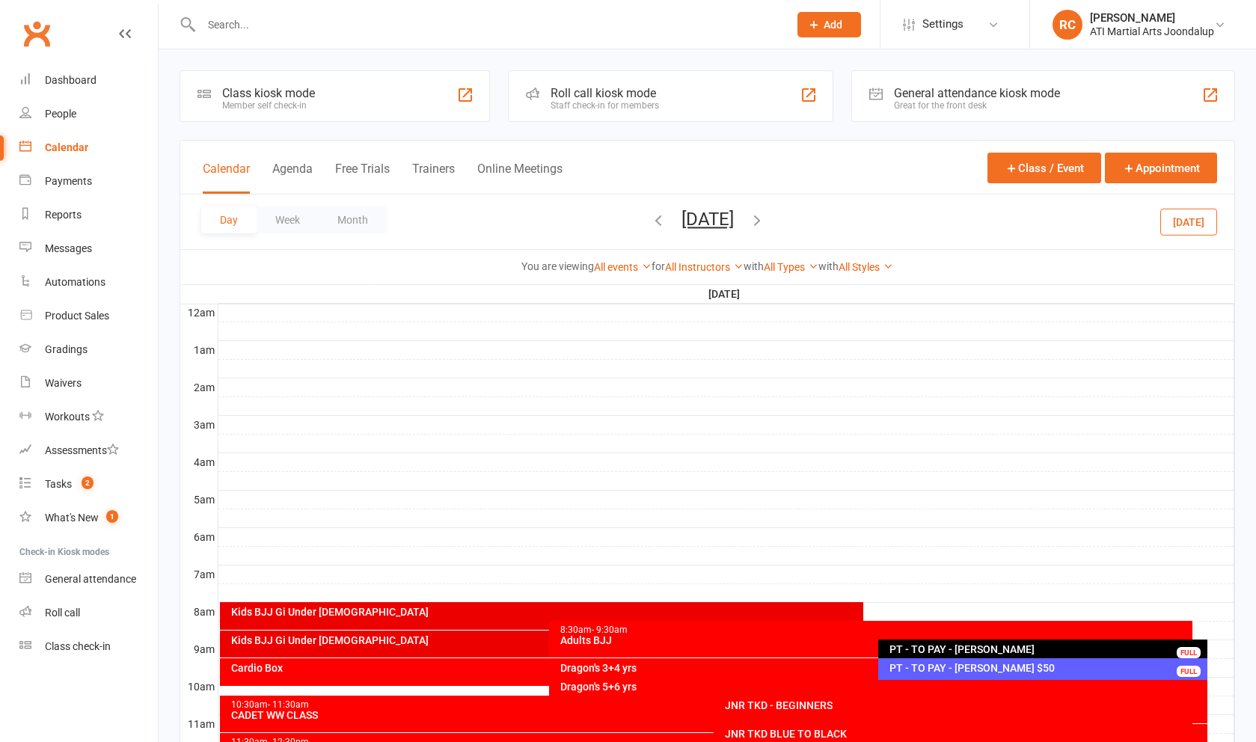
click at [1009, 669] on div "PT - TO PAY - [PERSON_NAME] $50" at bounding box center [1047, 668] width 316 height 10
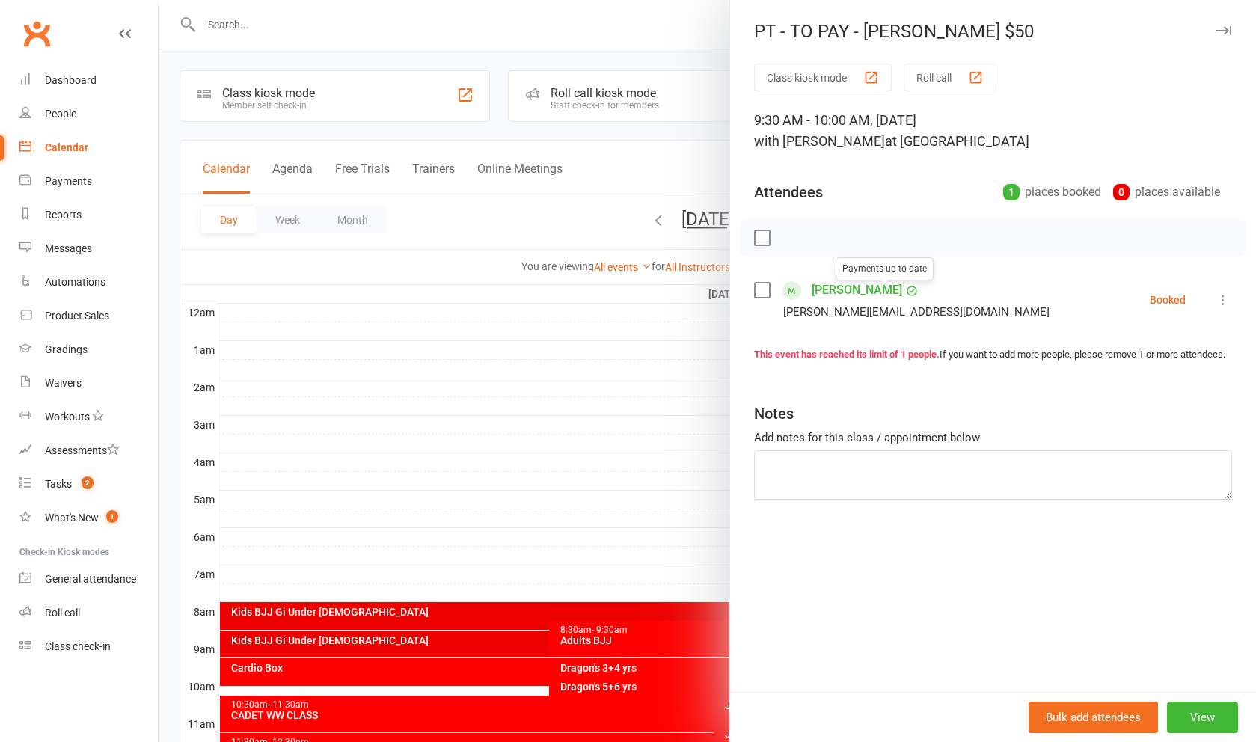
click at [905, 292] on icon at bounding box center [911, 290] width 13 height 13
click at [779, 292] on div "[PERSON_NAME] Payments up to date [PERSON_NAME][EMAIL_ADDRESS][DOMAIN_NAME]" at bounding box center [904, 299] width 301 height 43
click at [827, 289] on link "[PERSON_NAME]" at bounding box center [857, 290] width 91 height 24
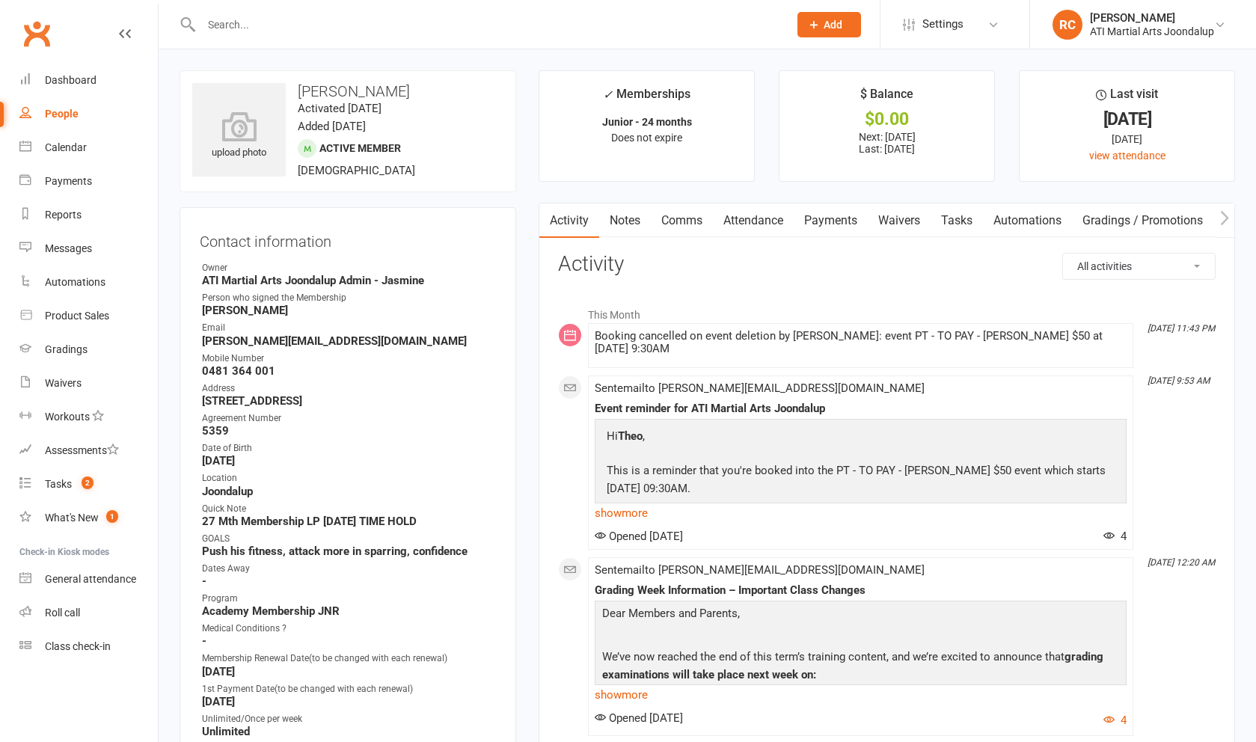
click at [754, 227] on link "Attendance" at bounding box center [753, 220] width 81 height 34
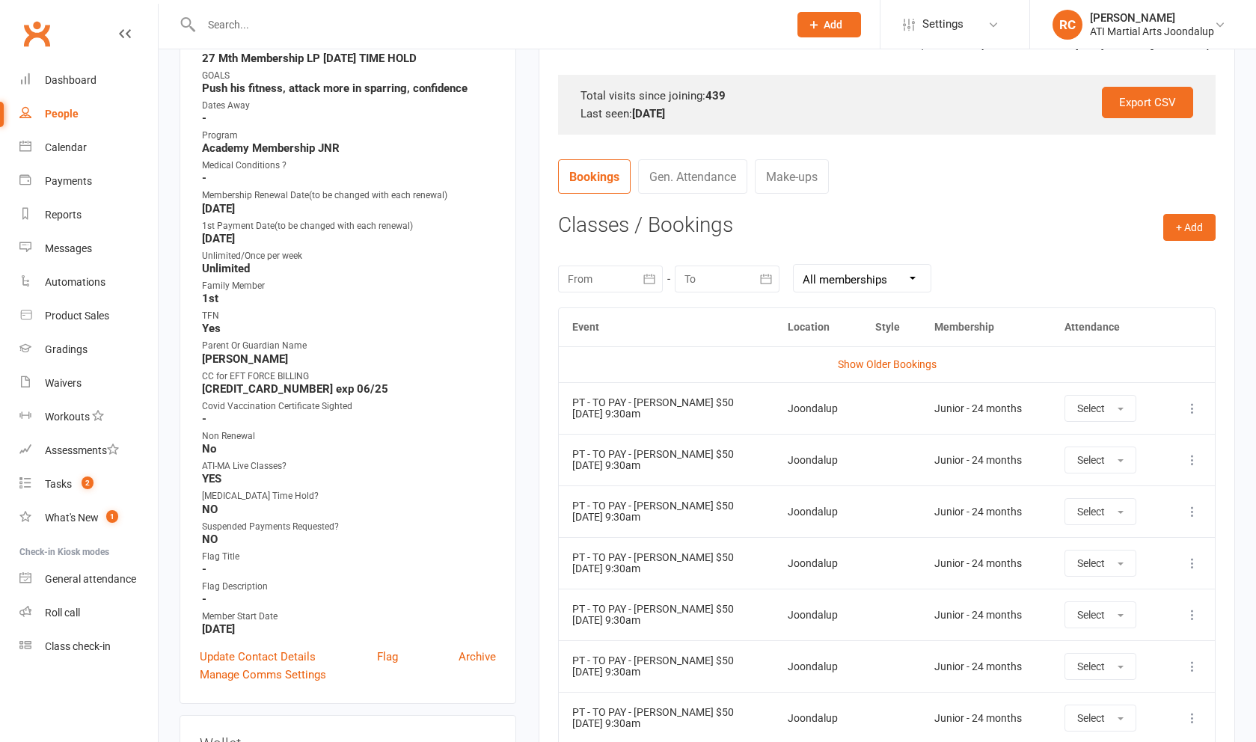
scroll to position [464, 0]
click at [1195, 408] on icon at bounding box center [1192, 407] width 15 height 15
click at [1160, 491] on link "Remove booking" at bounding box center [1126, 497] width 148 height 30
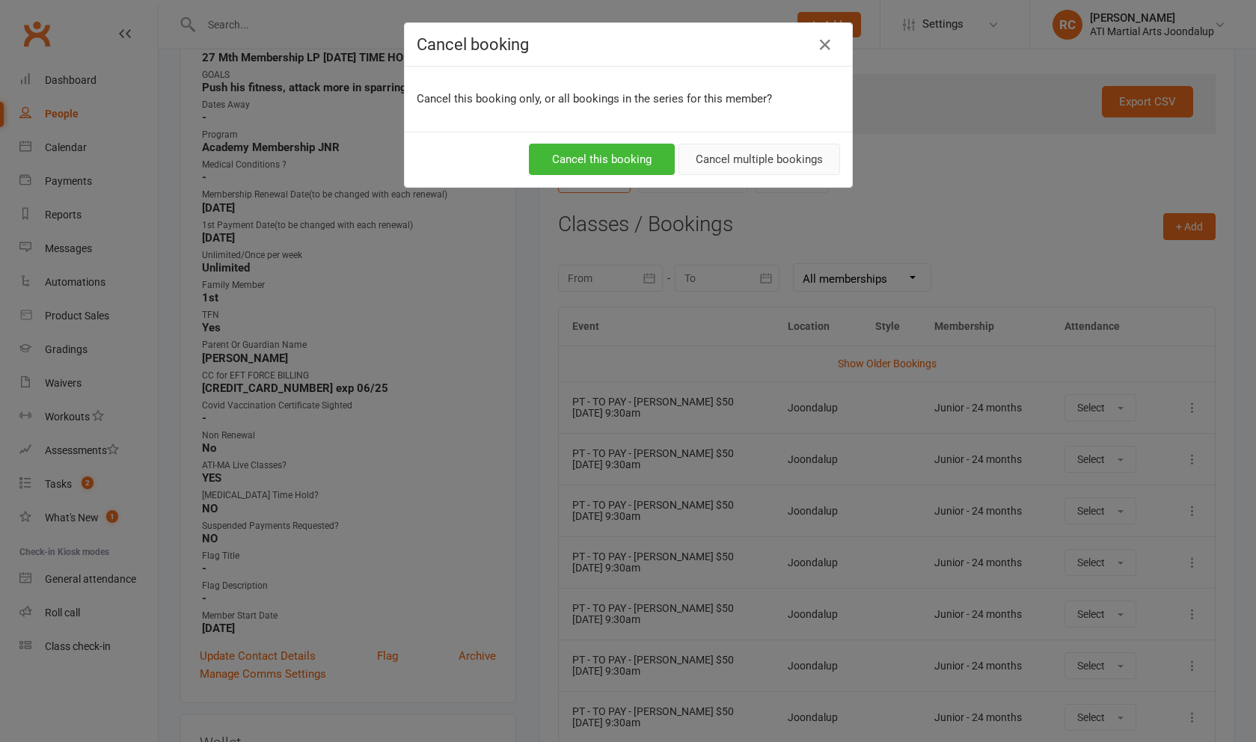
click at [723, 161] on button "Cancel multiple bookings" at bounding box center [759, 159] width 162 height 31
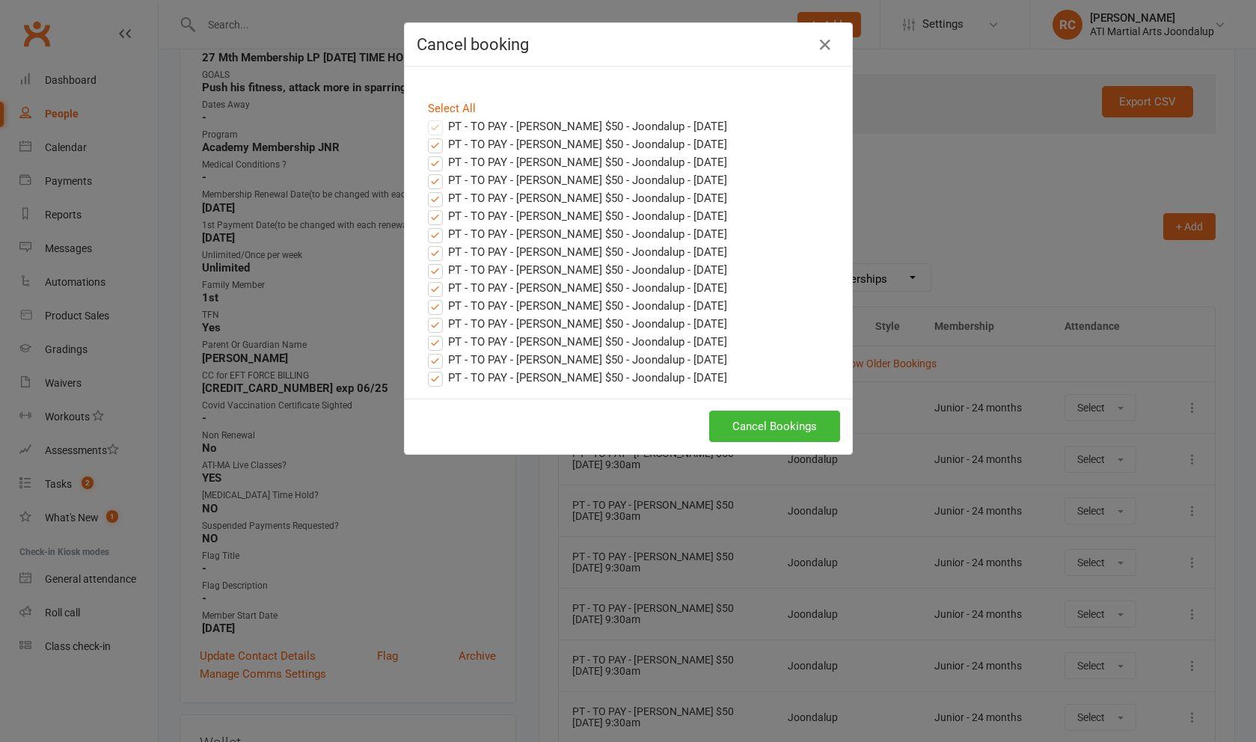
drag, startPoint x: 787, startPoint y: 429, endPoint x: 765, endPoint y: 415, distance: 25.5
click at [787, 429] on button "Cancel Bookings" at bounding box center [774, 426] width 131 height 31
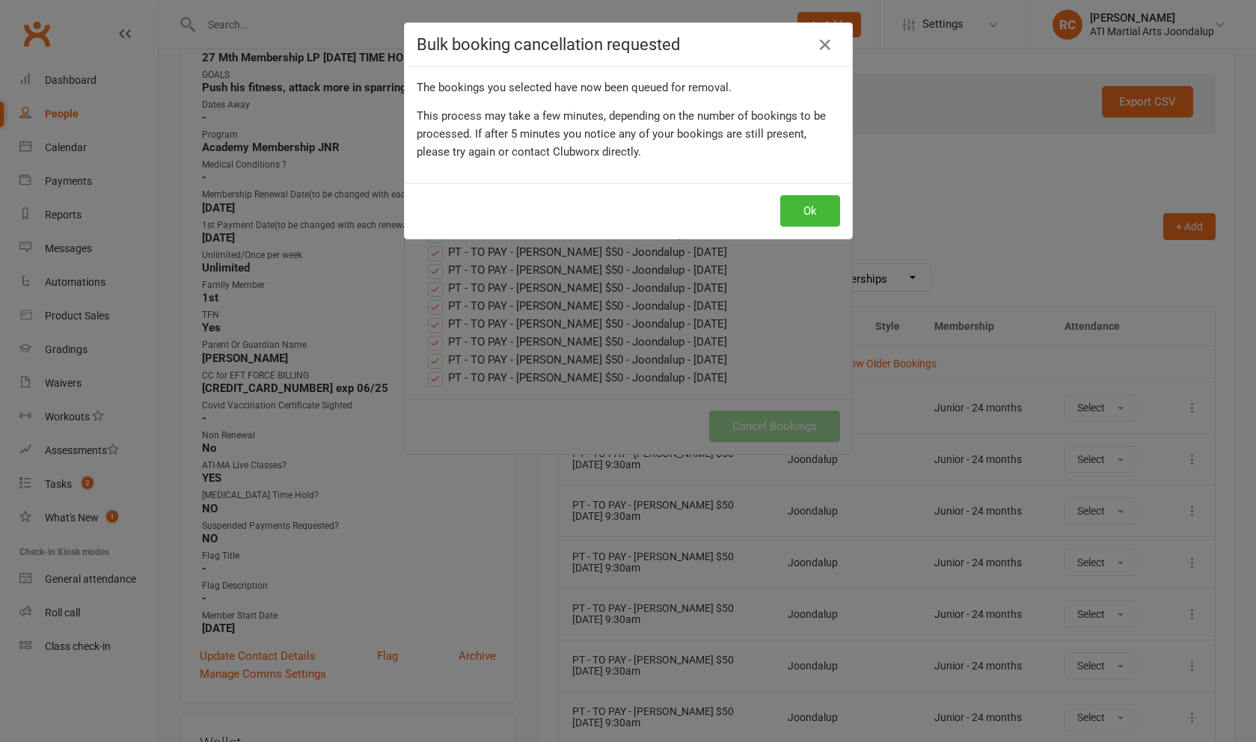
drag, startPoint x: 798, startPoint y: 206, endPoint x: 796, endPoint y: 213, distance: 7.8
click at [798, 206] on button "Ok" at bounding box center [810, 210] width 60 height 31
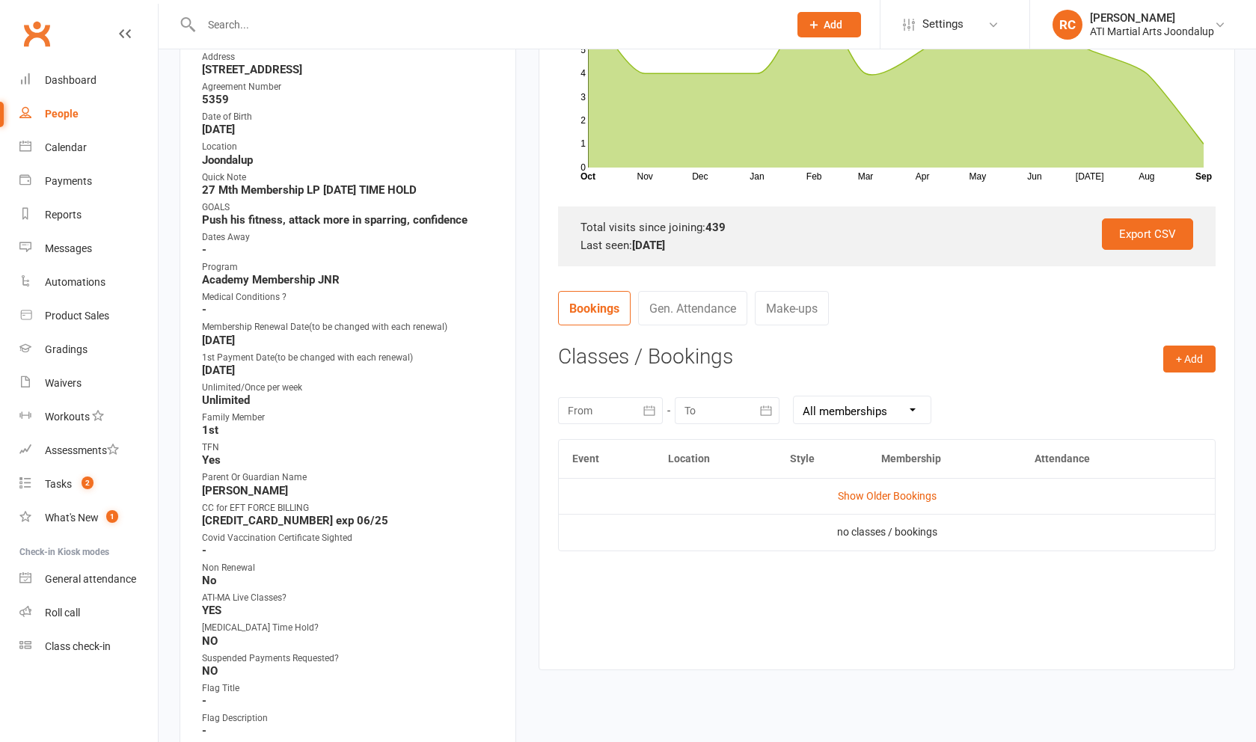
scroll to position [334, 0]
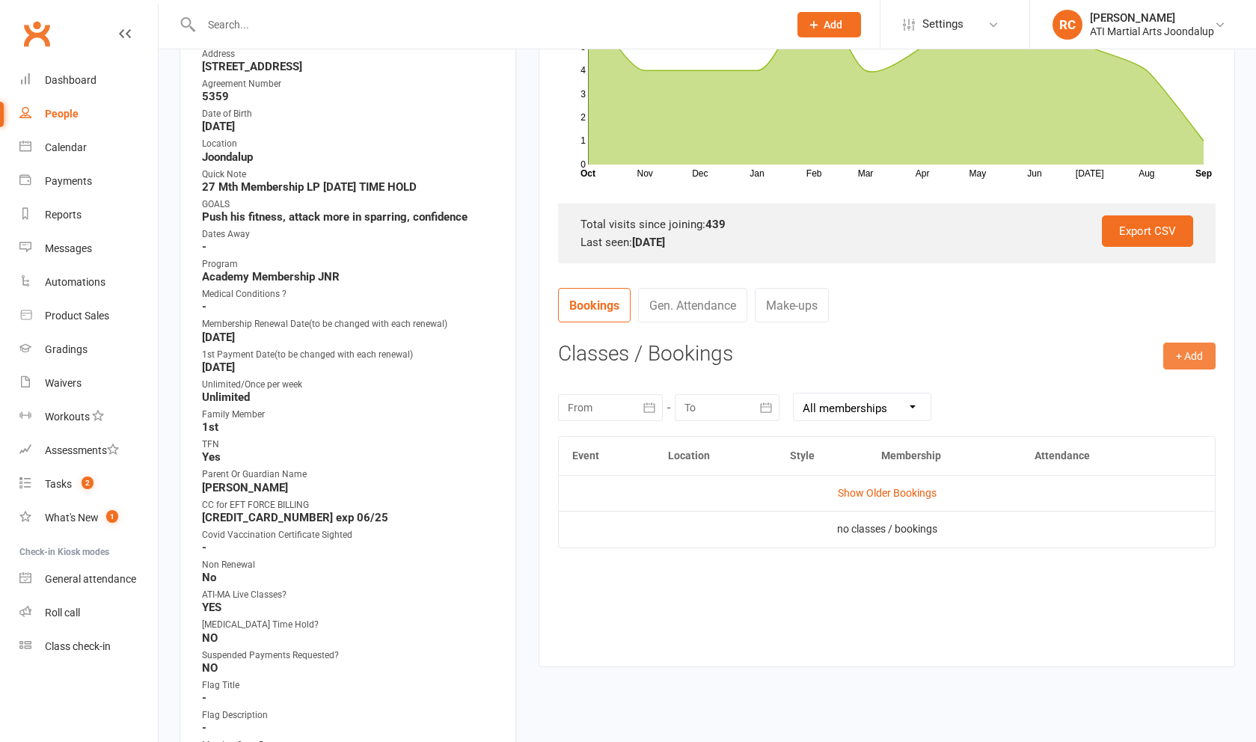
click at [1196, 350] on button "+ Add" at bounding box center [1189, 356] width 52 height 27
click at [1149, 412] on link "Add Appointment" at bounding box center [1141, 420] width 148 height 30
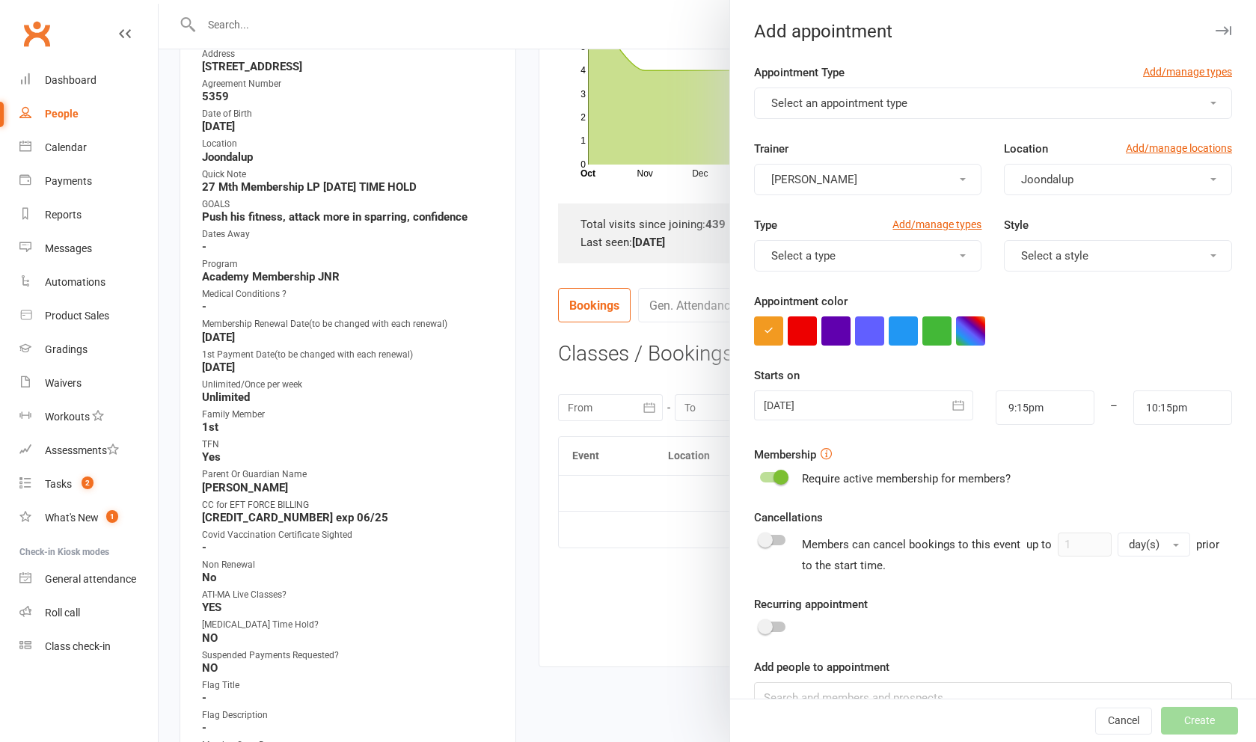
click at [922, 111] on button "Select an appointment type" at bounding box center [993, 103] width 478 height 31
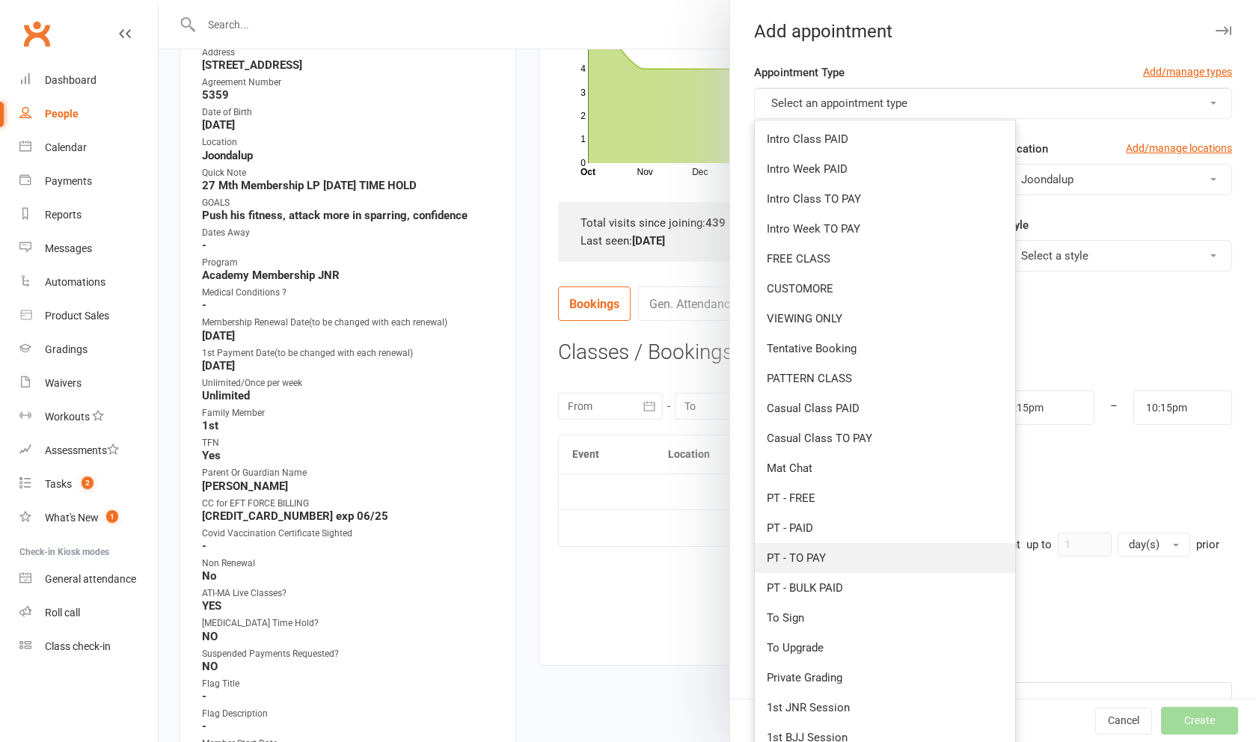
scroll to position [336, 0]
click at [833, 561] on link "PT - TO PAY" at bounding box center [885, 558] width 260 height 30
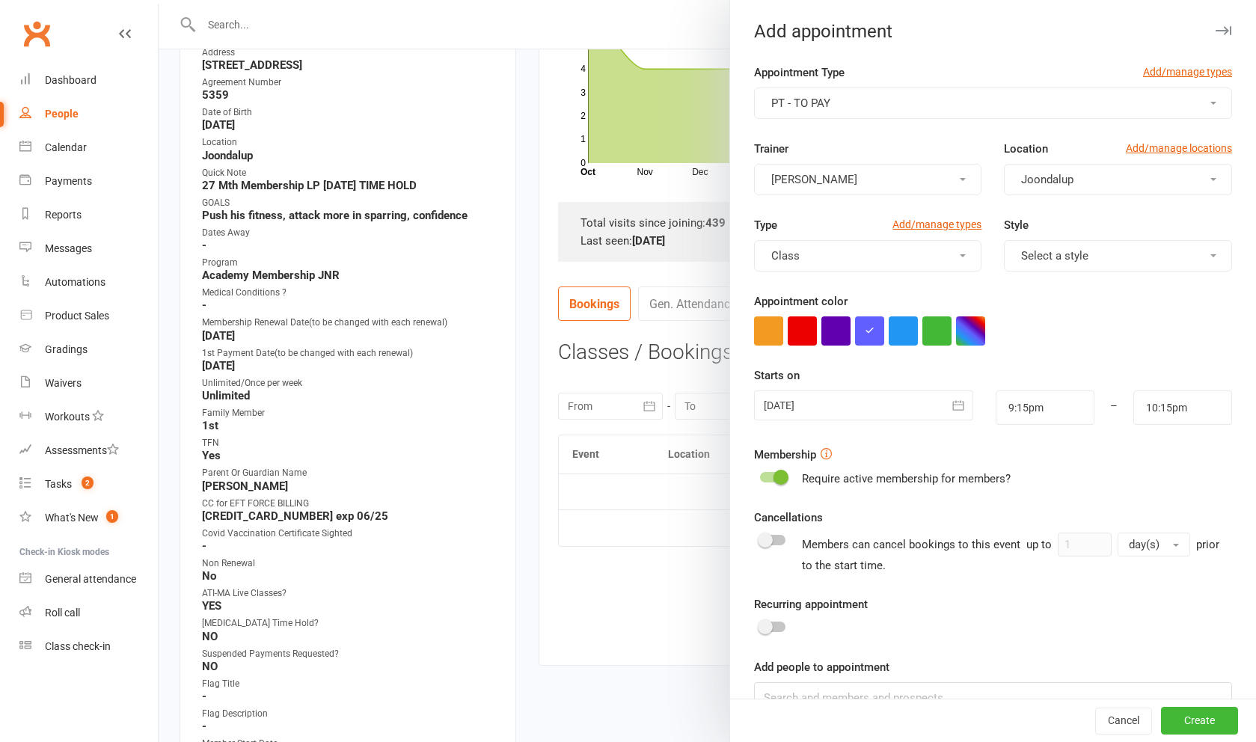
click at [867, 404] on div at bounding box center [863, 405] width 219 height 30
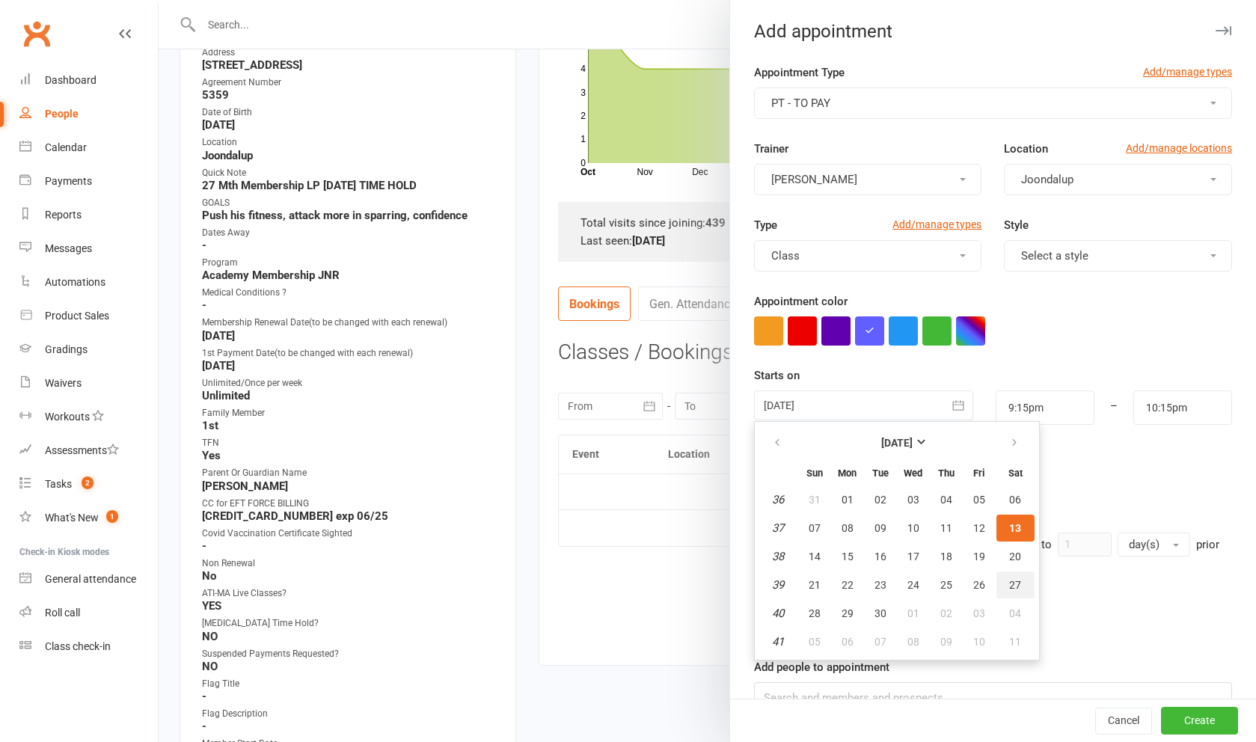
click at [1021, 586] on button "27" at bounding box center [1015, 584] width 38 height 27
type input "27 Sep 2025"
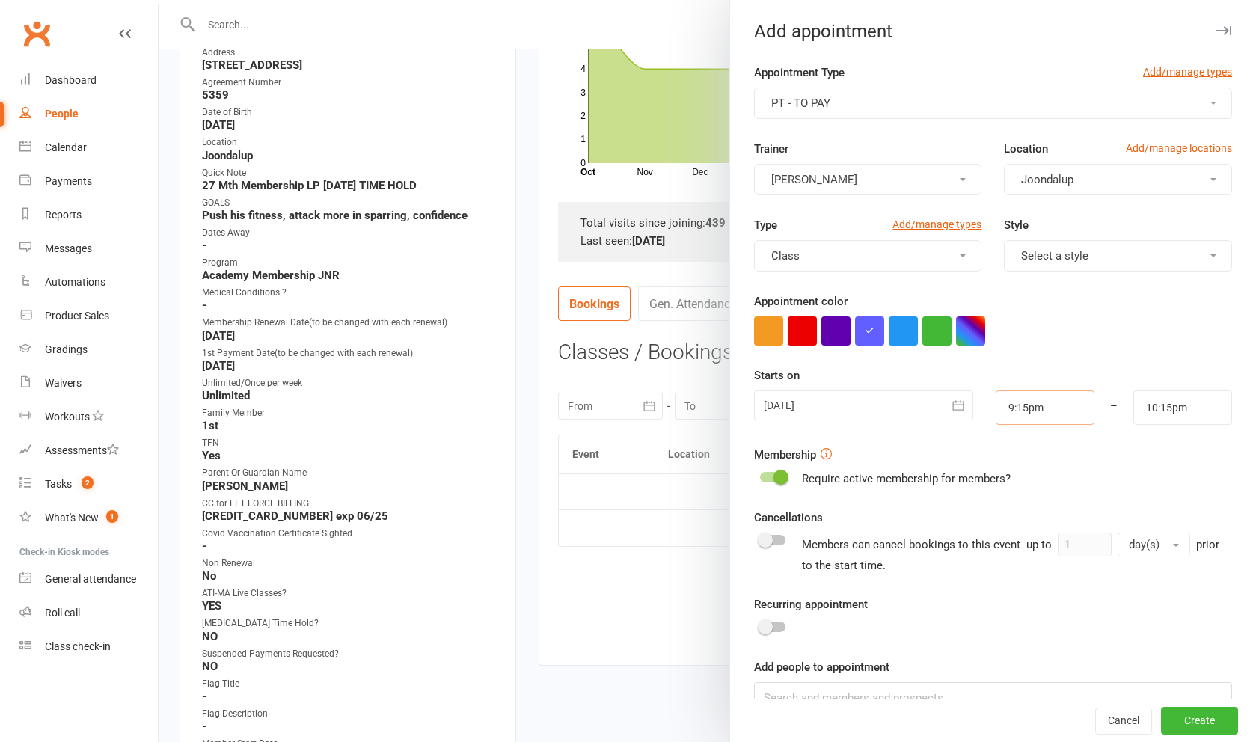
click at [1022, 419] on input "9:15pm" at bounding box center [1045, 407] width 99 height 34
type input "9:00am"
click at [1027, 470] on li "9:00am" at bounding box center [1032, 467] width 72 height 22
click at [1174, 408] on input "10:00am" at bounding box center [1182, 407] width 99 height 34
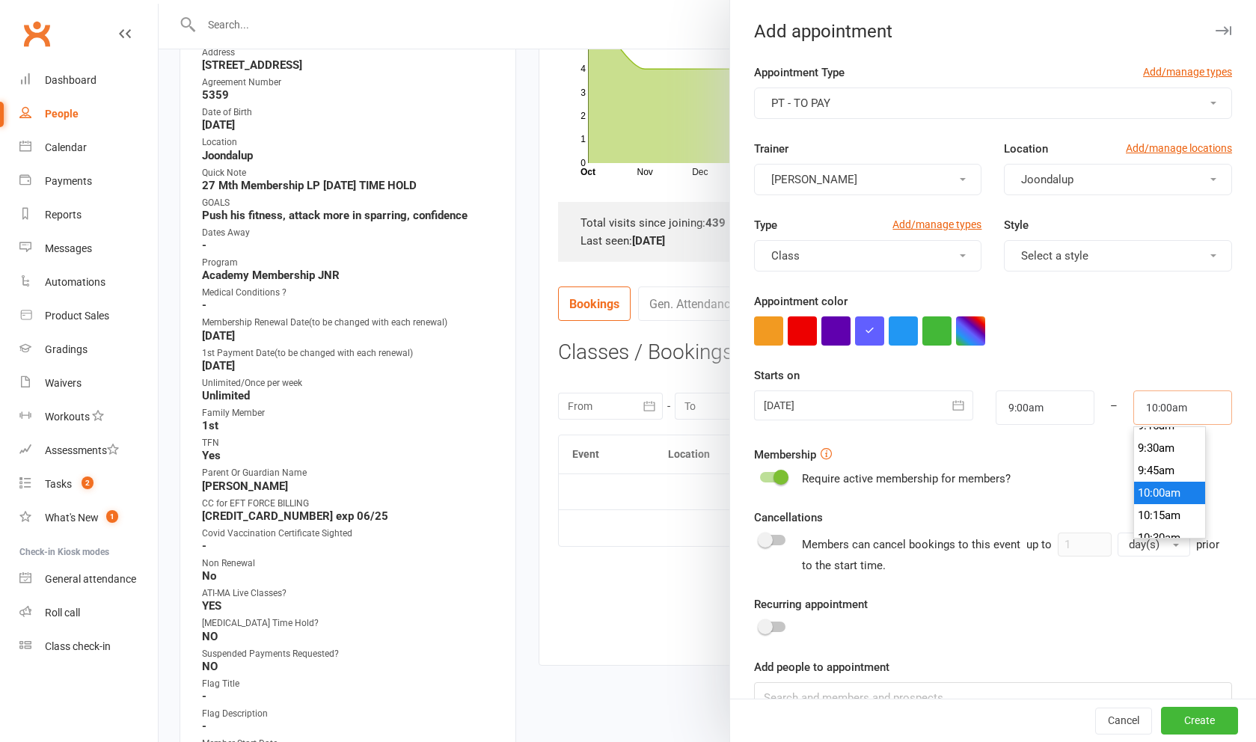
scroll to position [841, 0]
type input "9:30am"
click at [1171, 457] on li "9:30am" at bounding box center [1170, 449] width 72 height 22
click at [1071, 414] on input "9:00am" at bounding box center [1045, 407] width 99 height 34
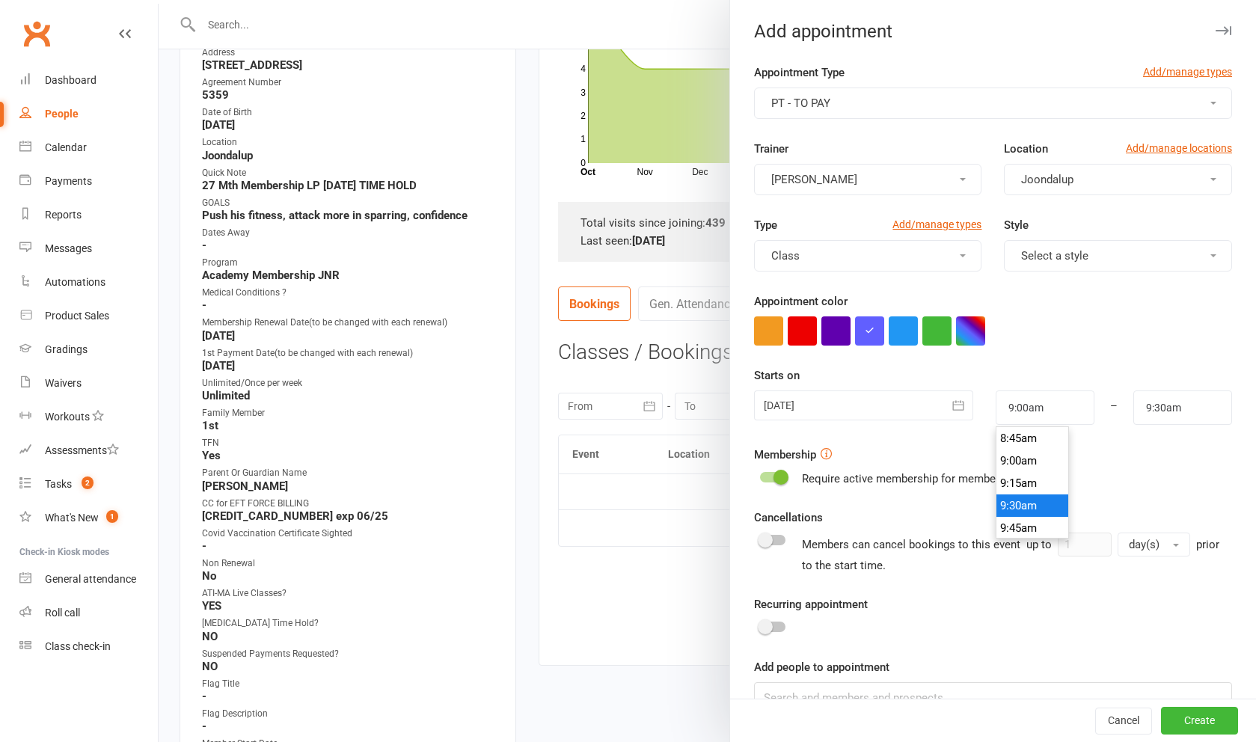
type input "9:30am"
click at [1035, 500] on li "9:30am" at bounding box center [1032, 505] width 72 height 22
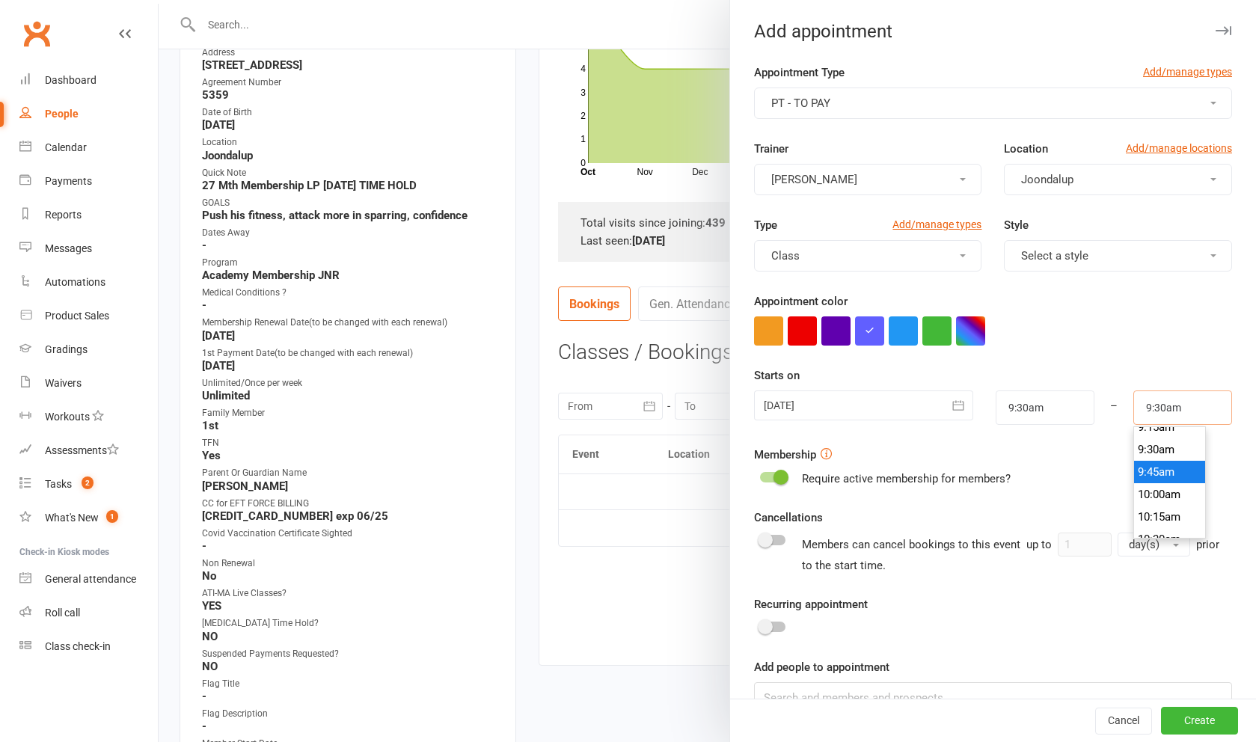
drag, startPoint x: 1176, startPoint y: 411, endPoint x: 1174, endPoint y: 473, distance: 61.4
click at [1176, 411] on input "9:30am" at bounding box center [1182, 407] width 99 height 34
type input "10:00am"
click at [1178, 510] on li "10:00am" at bounding box center [1170, 505] width 72 height 22
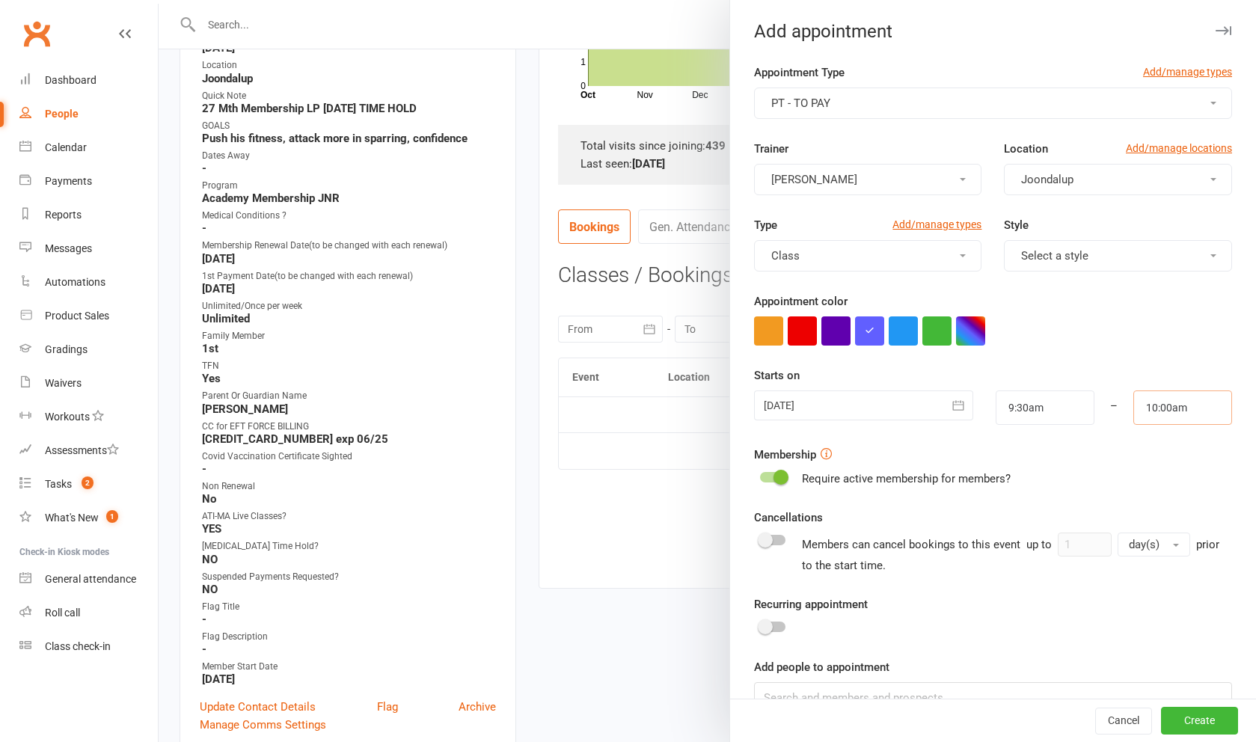
scroll to position [462, 0]
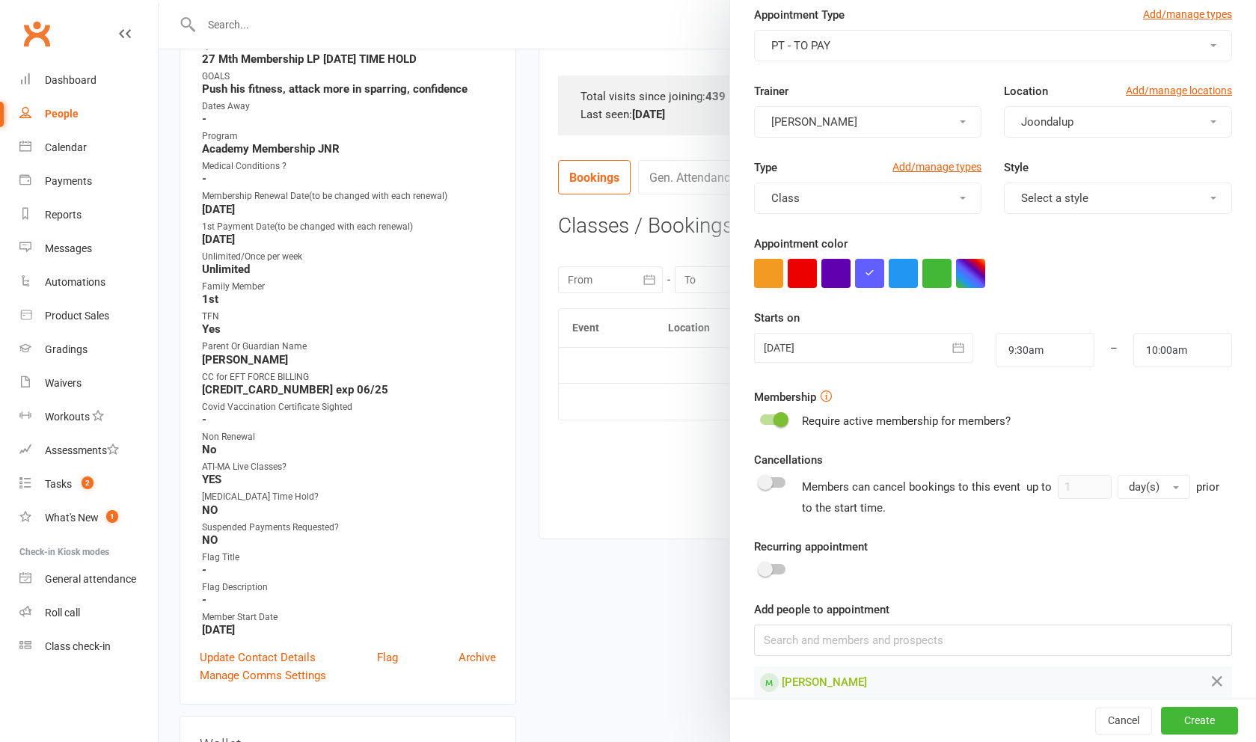
click at [781, 571] on div at bounding box center [772, 569] width 25 height 10
click at [760, 567] on input "checkbox" at bounding box center [760, 567] width 0 height 0
checkbox input "true"
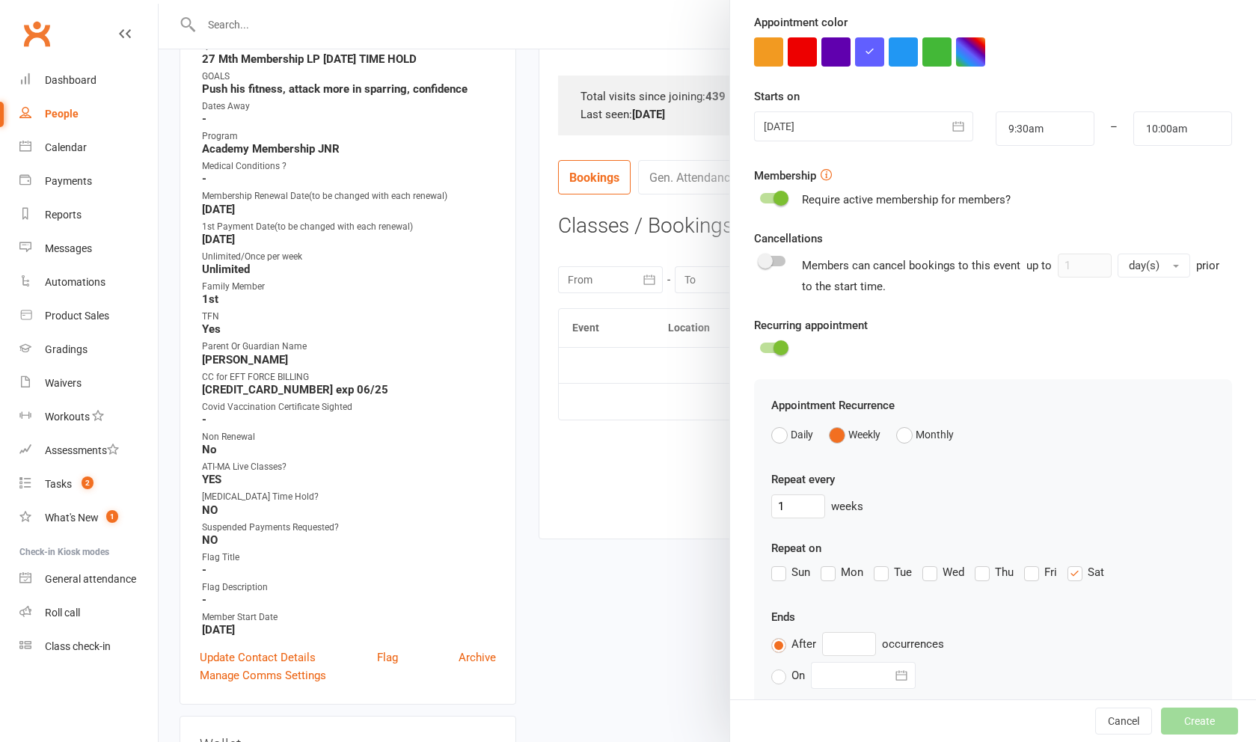
scroll to position [328, 0]
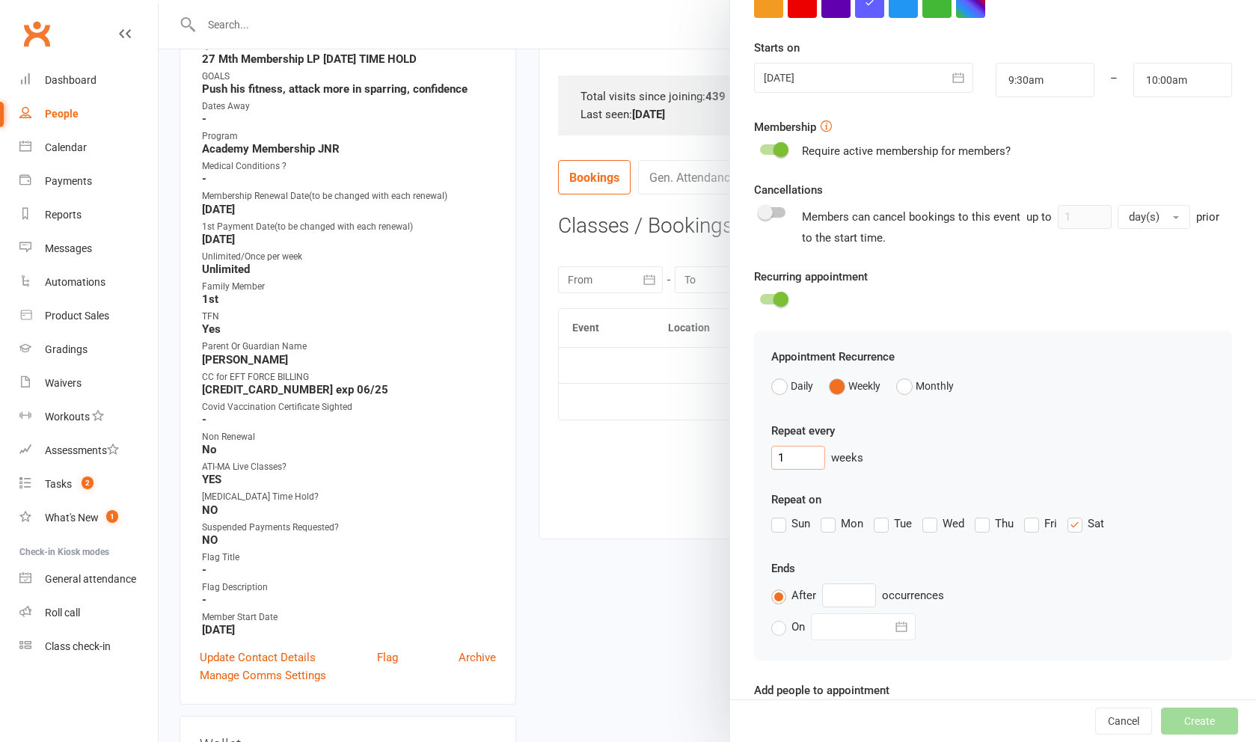
drag, startPoint x: 803, startPoint y: 462, endPoint x: 708, endPoint y: 446, distance: 97.1
type input "3"
type input "2"
click at [862, 598] on input "text" at bounding box center [849, 595] width 54 height 24
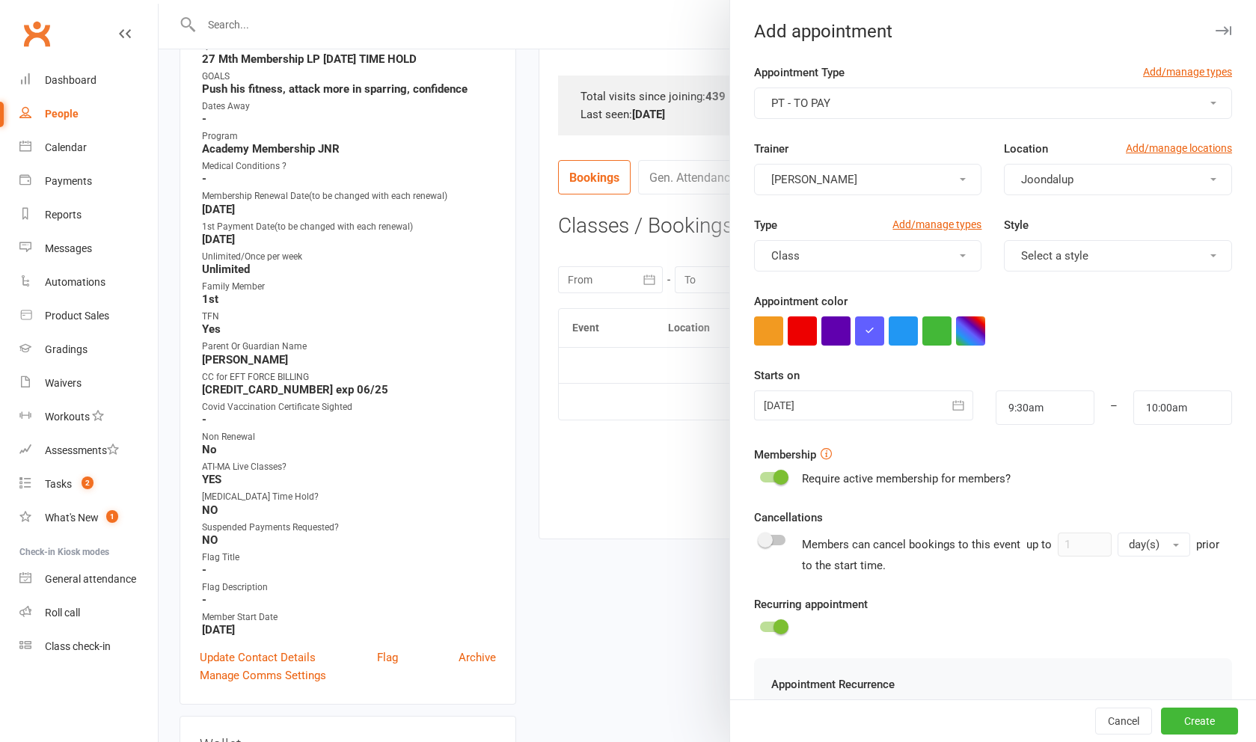
scroll to position [462, 0]
type input "10"
click at [1233, 729] on button "Create" at bounding box center [1199, 721] width 77 height 27
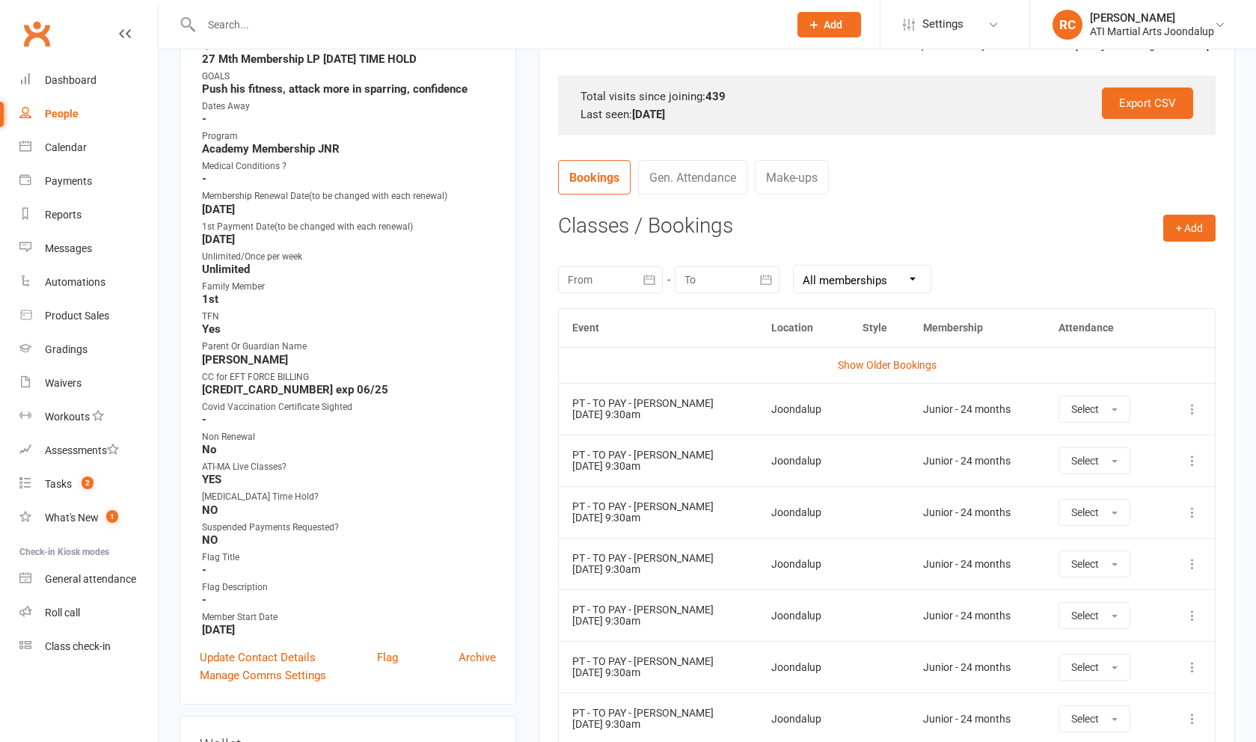
click at [1192, 409] on icon at bounding box center [1192, 409] width 15 height 15
click at [1140, 457] on link "View event" at bounding box center [1126, 468] width 148 height 30
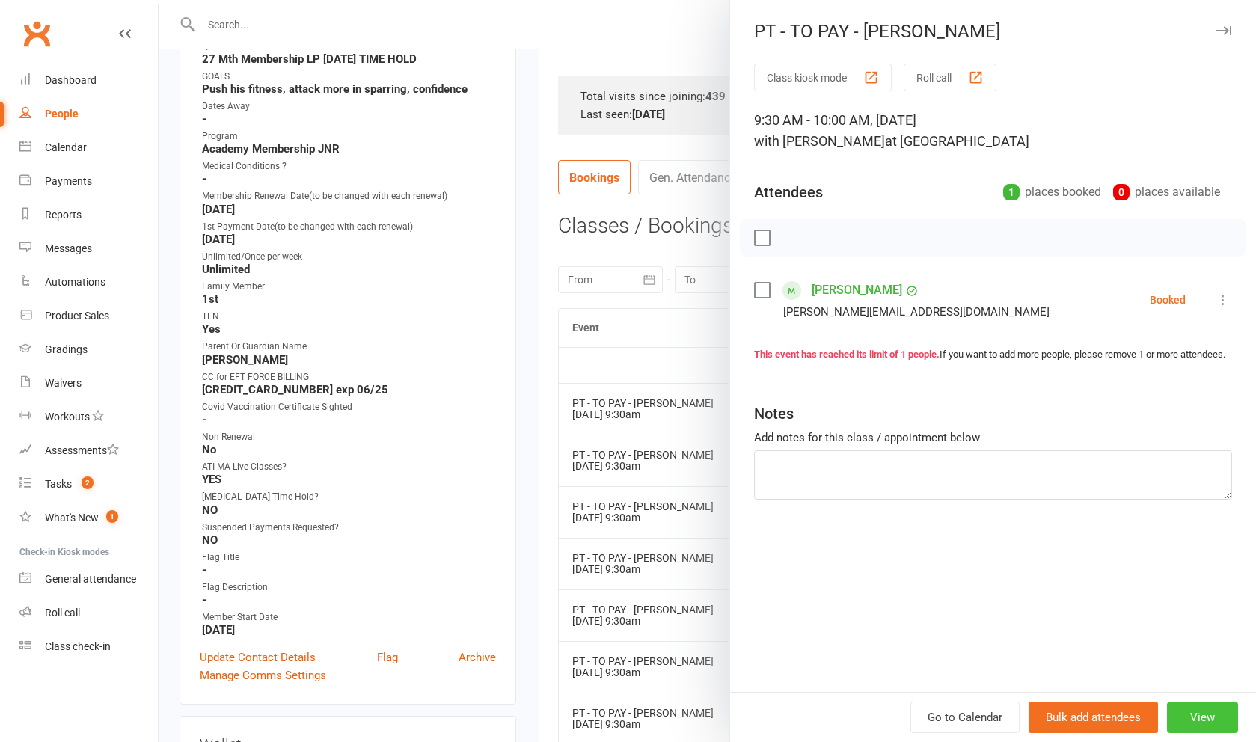
click at [1225, 726] on button "View" at bounding box center [1202, 717] width 71 height 31
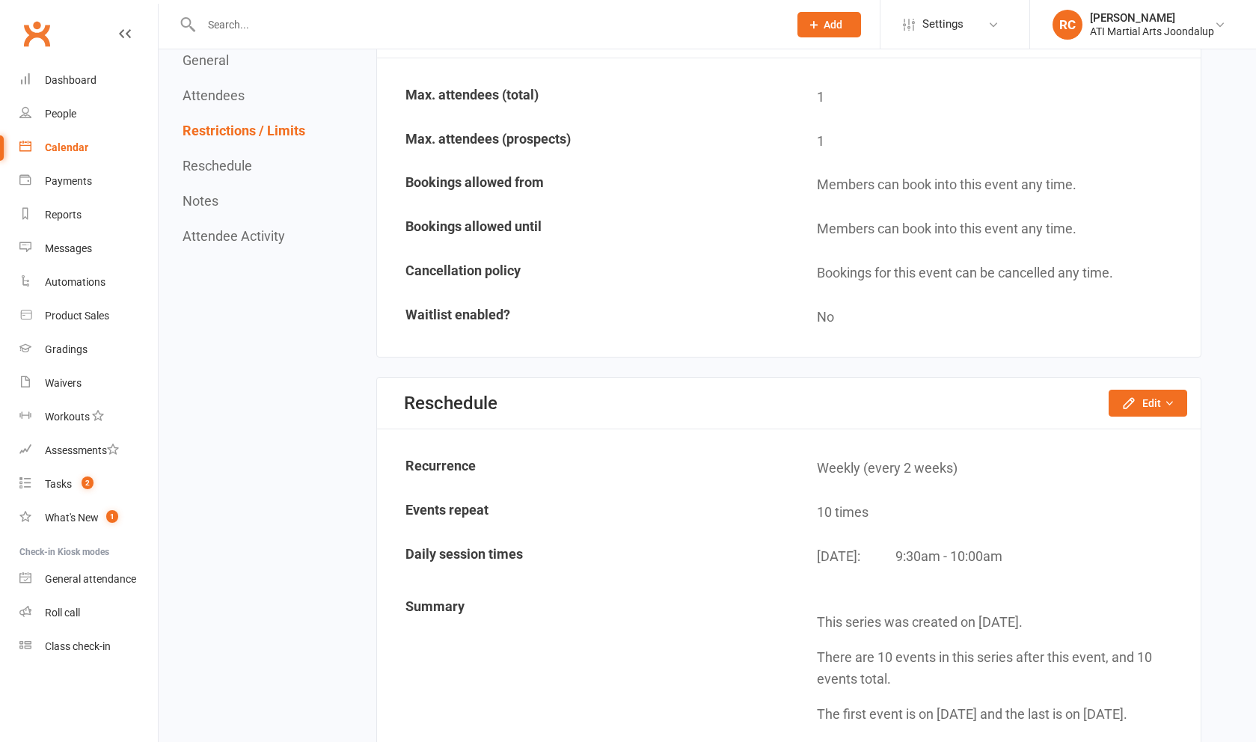
scroll to position [853, 0]
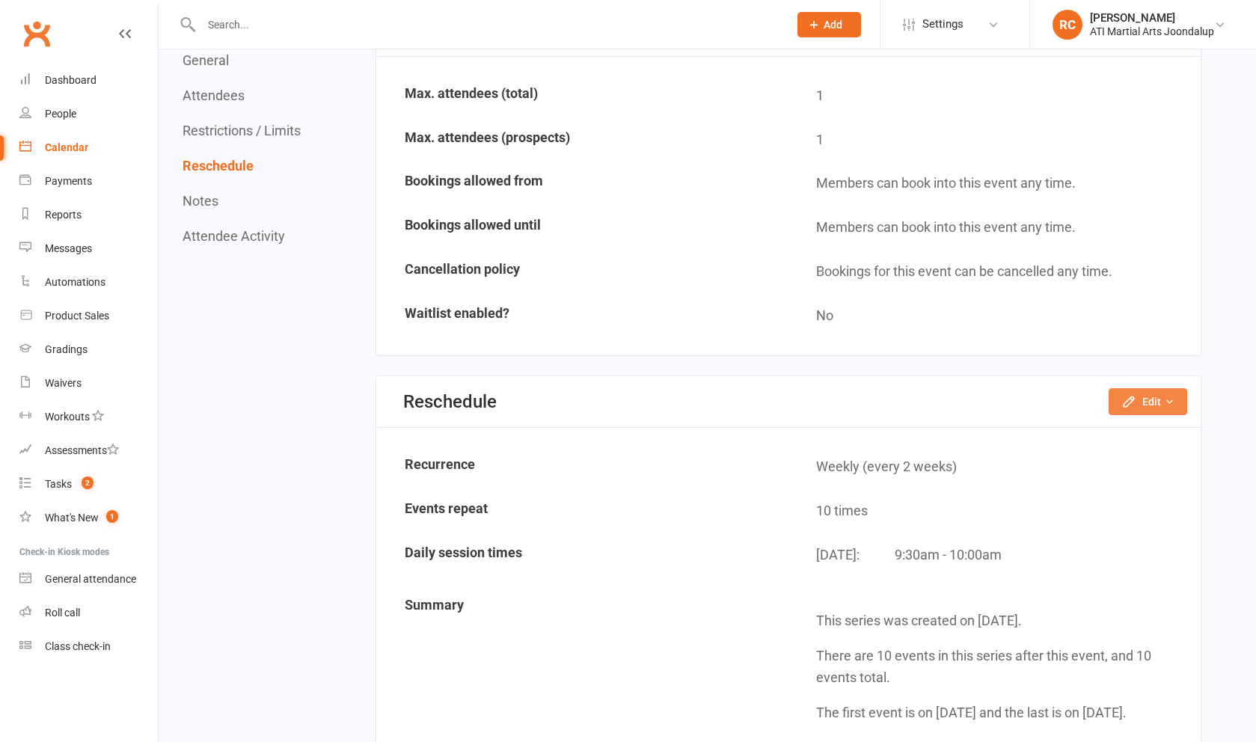
click at [1128, 395] on icon "button" at bounding box center [1128, 401] width 15 height 15
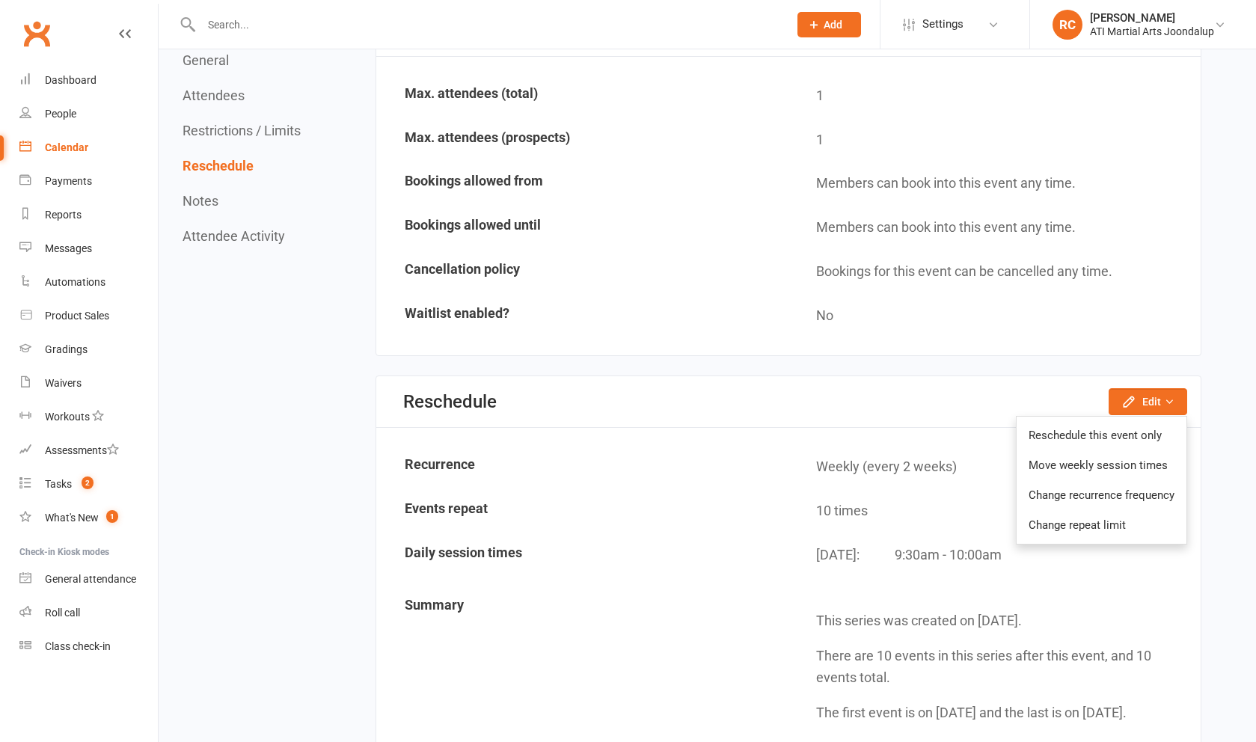
click at [1011, 337] on section "Restrictions / Limits Edit Max. attendees (total) 1 Max. attendees (prospects) …" at bounding box center [788, 180] width 826 height 352
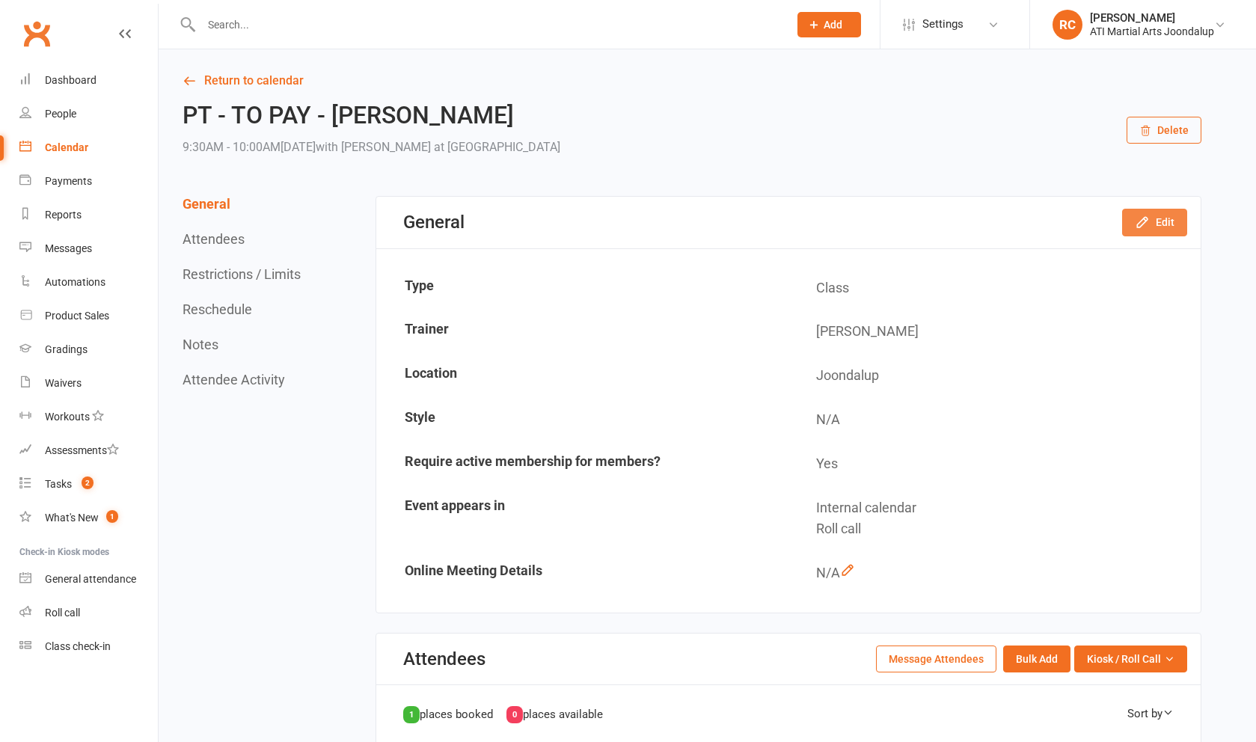
scroll to position [0, 0]
click at [1138, 230] on button "Edit" at bounding box center [1154, 222] width 65 height 27
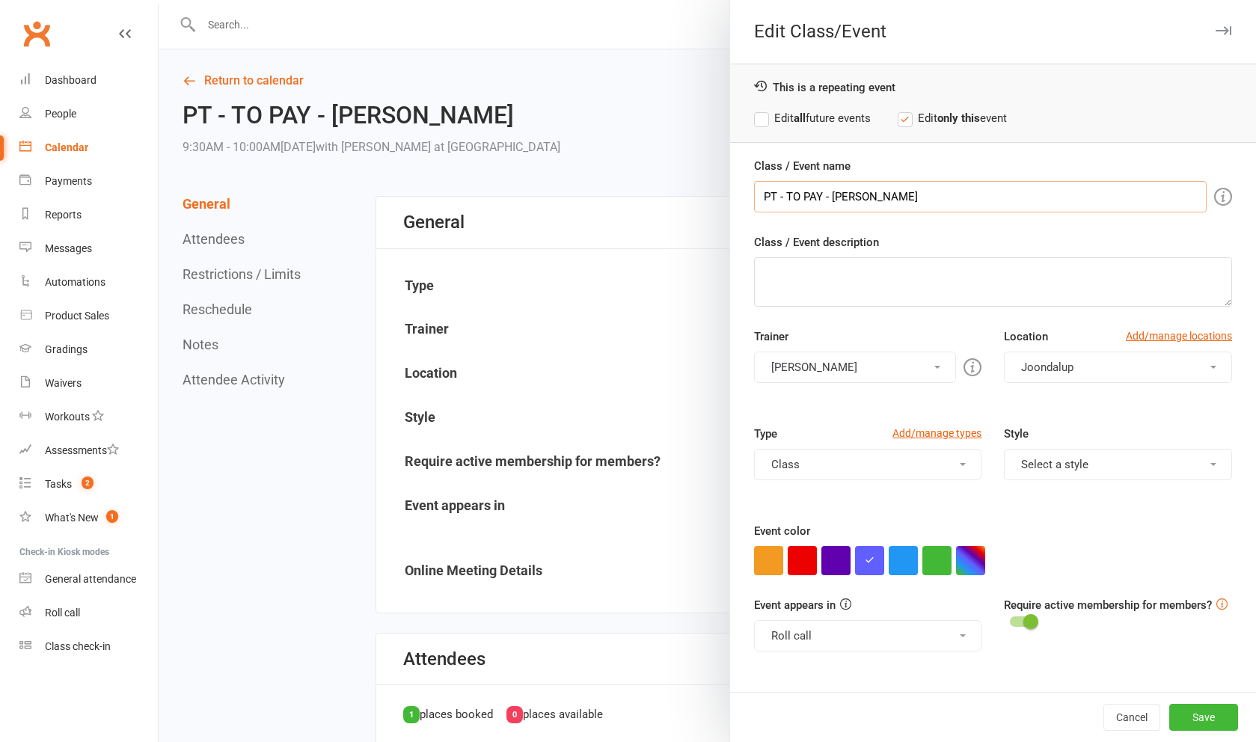
click at [972, 197] on input "PT - TO PAY - Theo Shone" at bounding box center [980, 196] width 453 height 31
click at [760, 118] on label "Edit all future events" at bounding box center [812, 118] width 117 height 18
click at [934, 197] on input "PT - TO PAY - Theo Shone" at bounding box center [980, 196] width 453 height 31
type input "PT - TO PAY - [PERSON_NAME] $50"
click at [1211, 715] on button "Save" at bounding box center [1203, 717] width 69 height 27
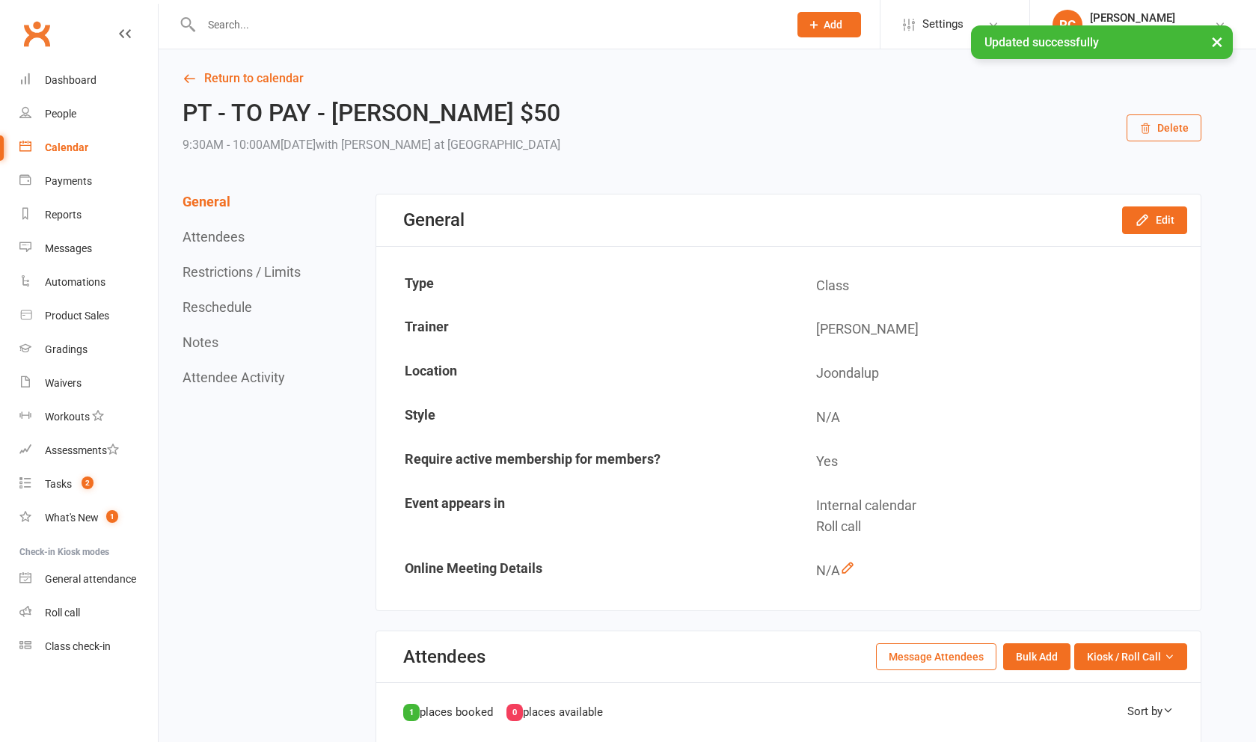
scroll to position [4, 1]
click at [81, 152] on div "Calendar" at bounding box center [66, 147] width 43 height 12
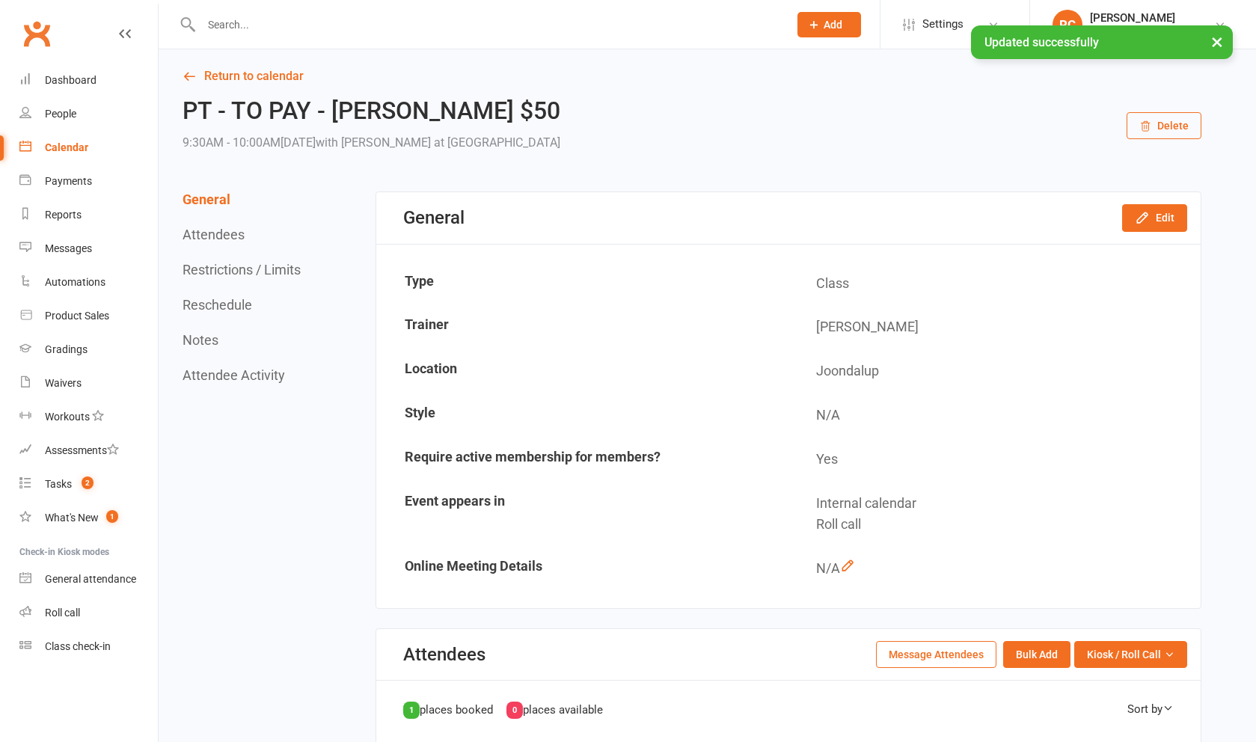
scroll to position [4, 0]
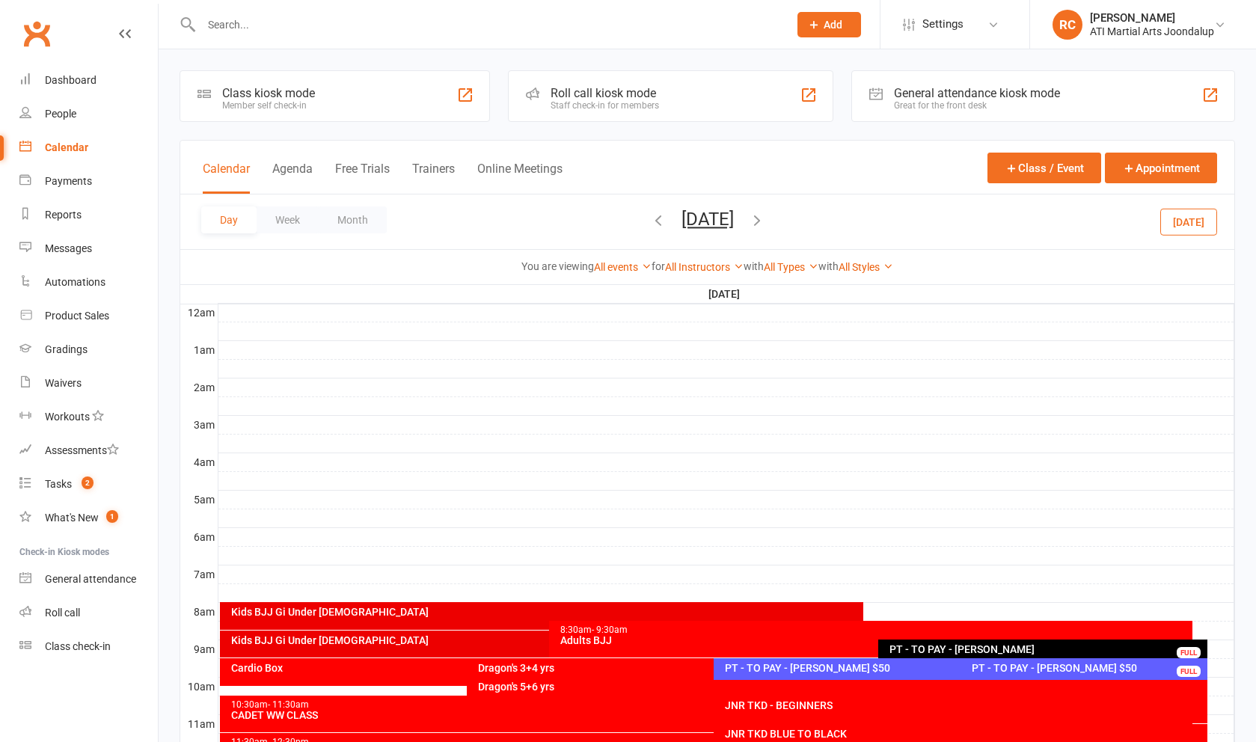
click at [765, 228] on icon "button" at bounding box center [757, 220] width 16 height 16
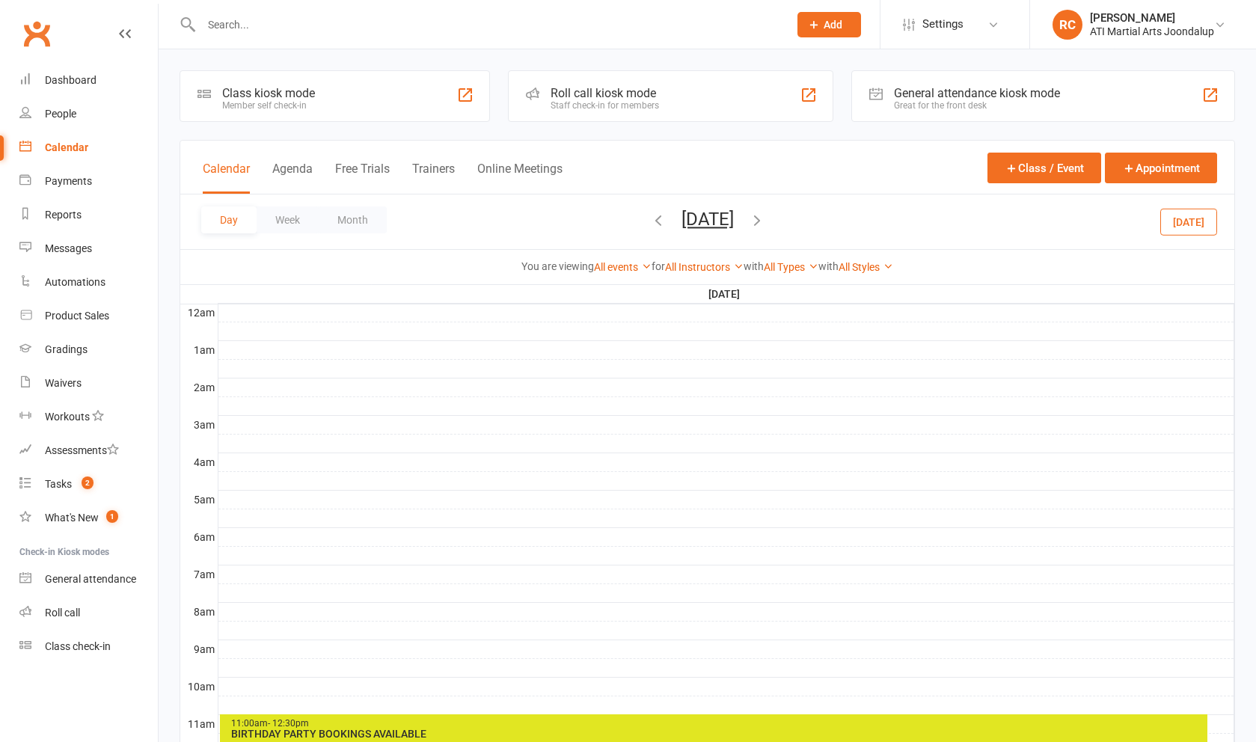
click at [765, 226] on icon "button" at bounding box center [757, 220] width 16 height 16
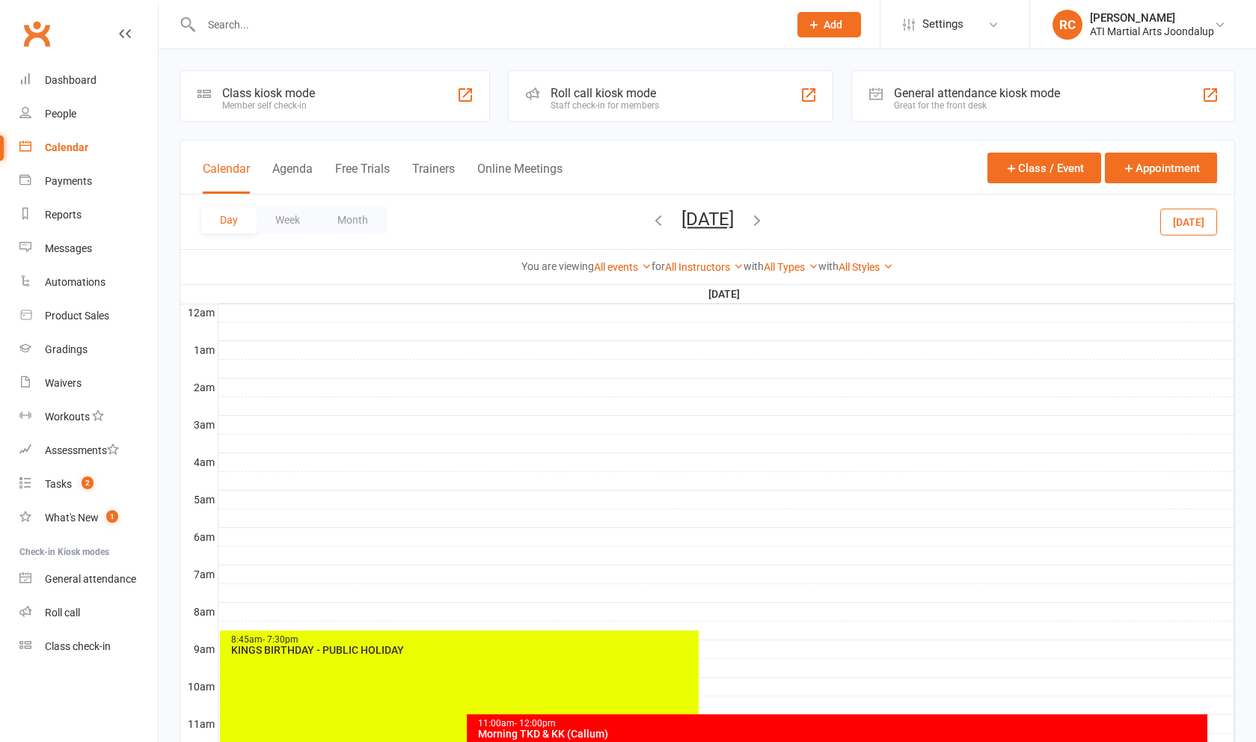
click at [765, 227] on icon "button" at bounding box center [757, 220] width 16 height 16
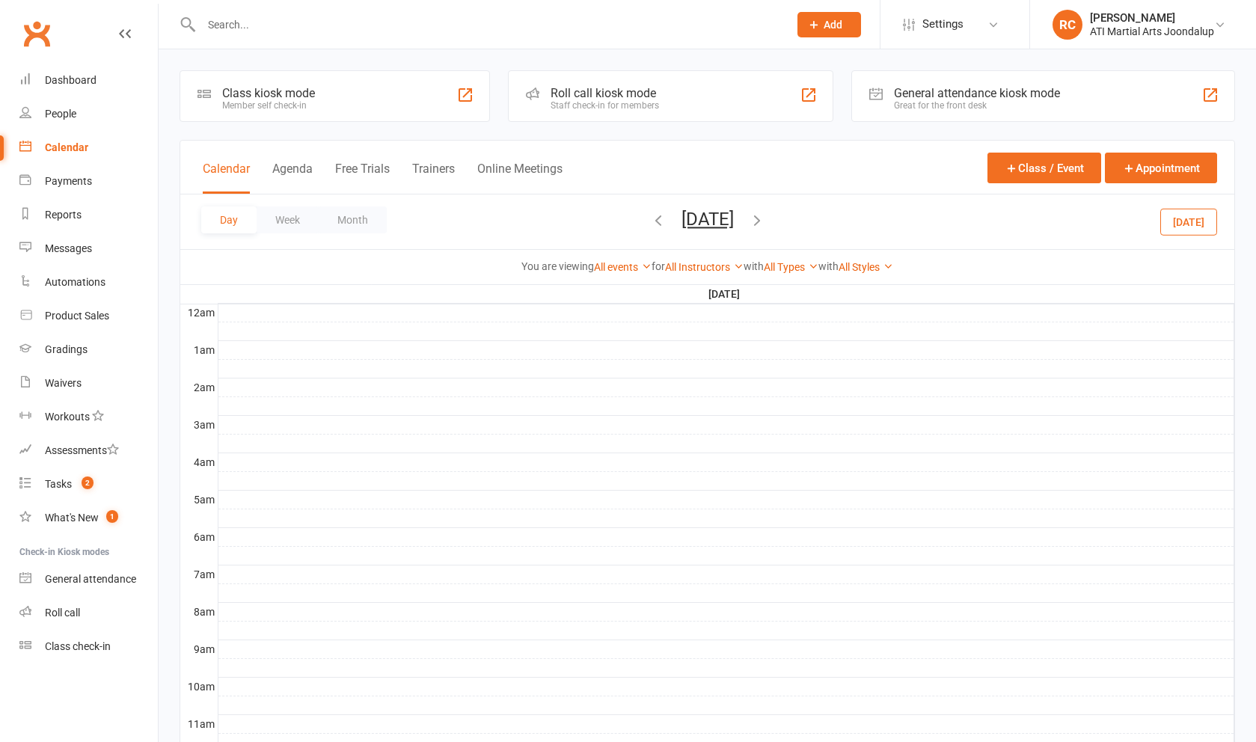
click at [765, 226] on icon "button" at bounding box center [757, 220] width 16 height 16
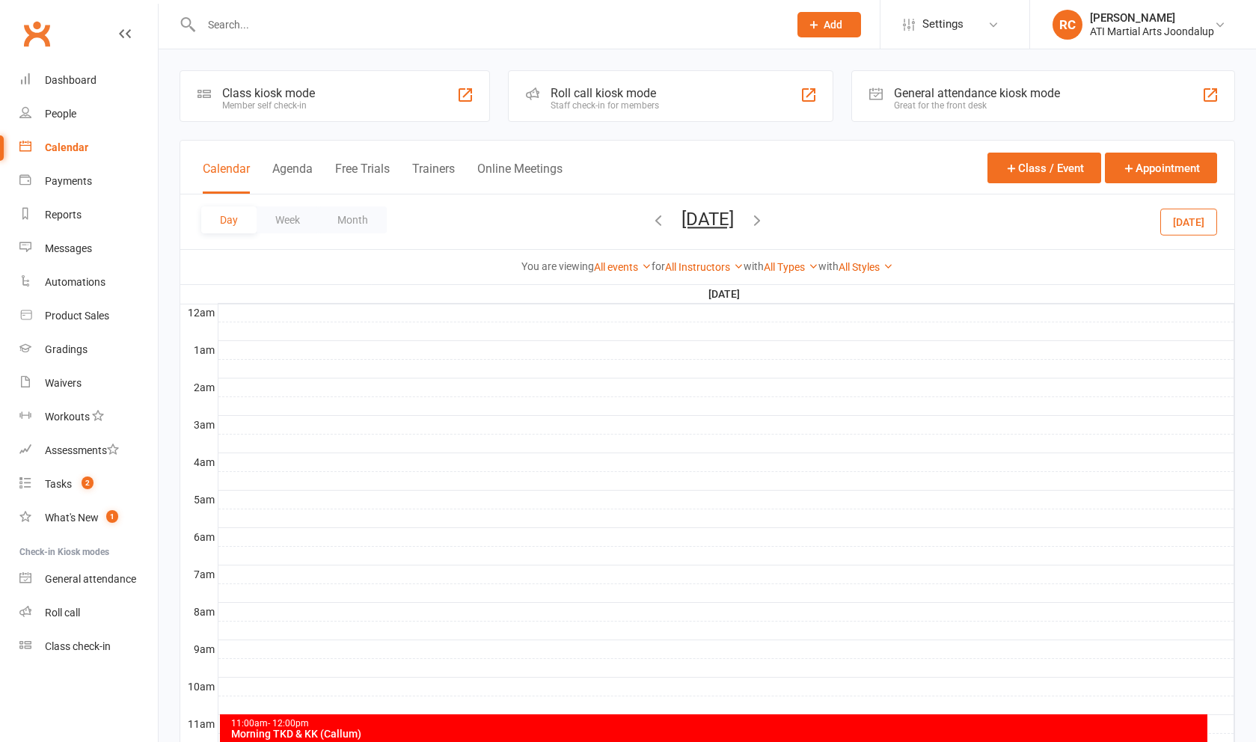
click at [765, 226] on icon "button" at bounding box center [757, 220] width 16 height 16
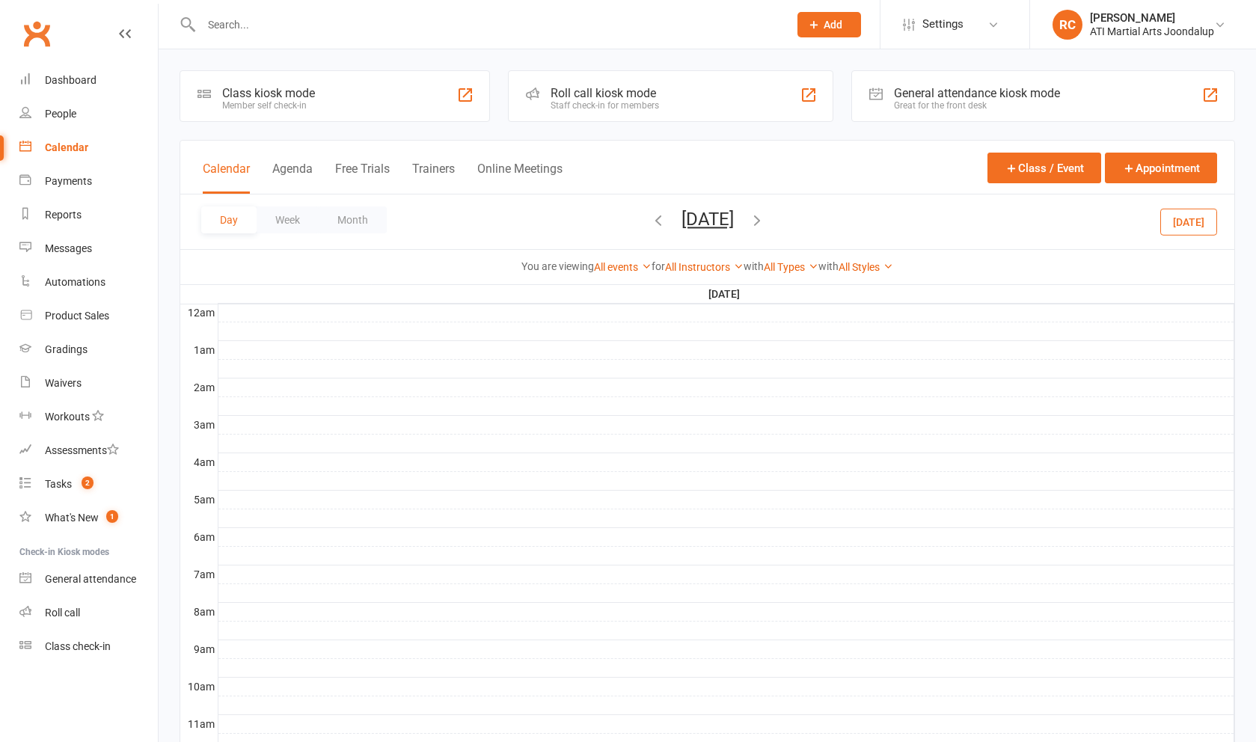
click at [765, 226] on icon "button" at bounding box center [757, 220] width 16 height 16
click at [821, 226] on div "Day Week Month Friday, Oct 3, 2025 September 2025 Sun Mon Tue Wed Thu Fri Sat 3…" at bounding box center [707, 221] width 1054 height 55
click at [765, 227] on icon "button" at bounding box center [757, 220] width 16 height 16
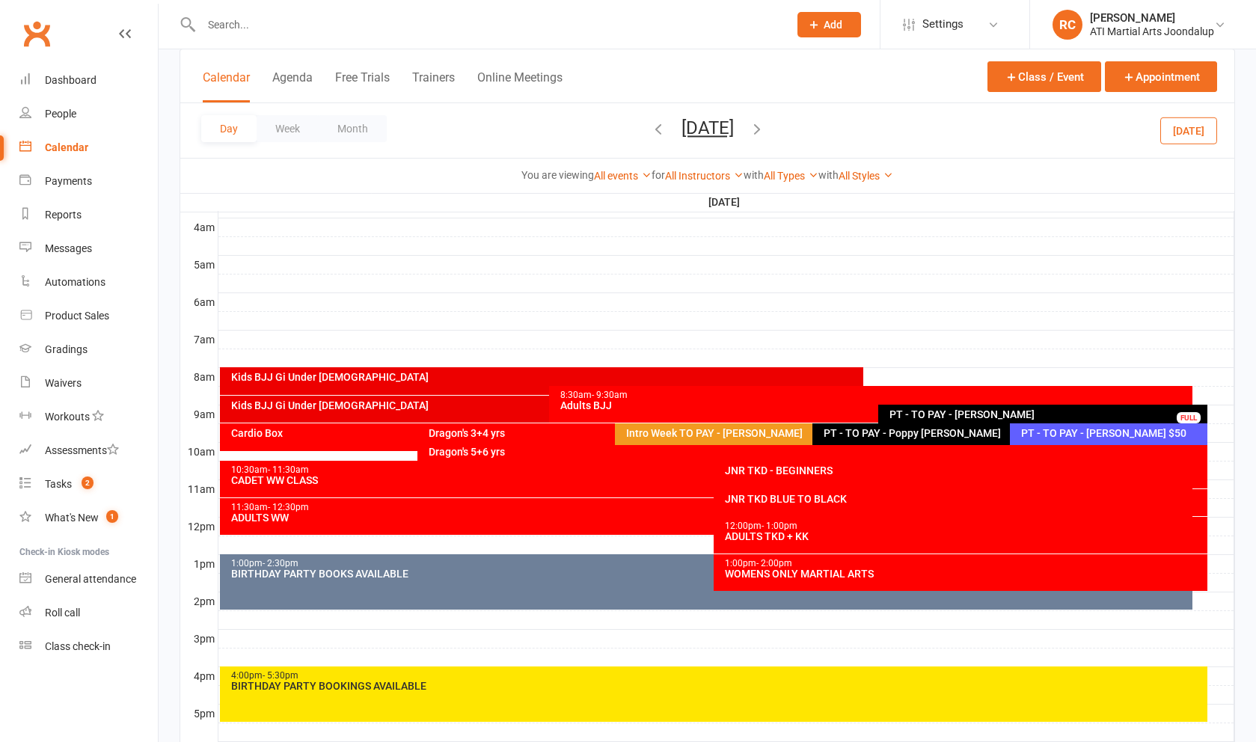
scroll to position [257, 0]
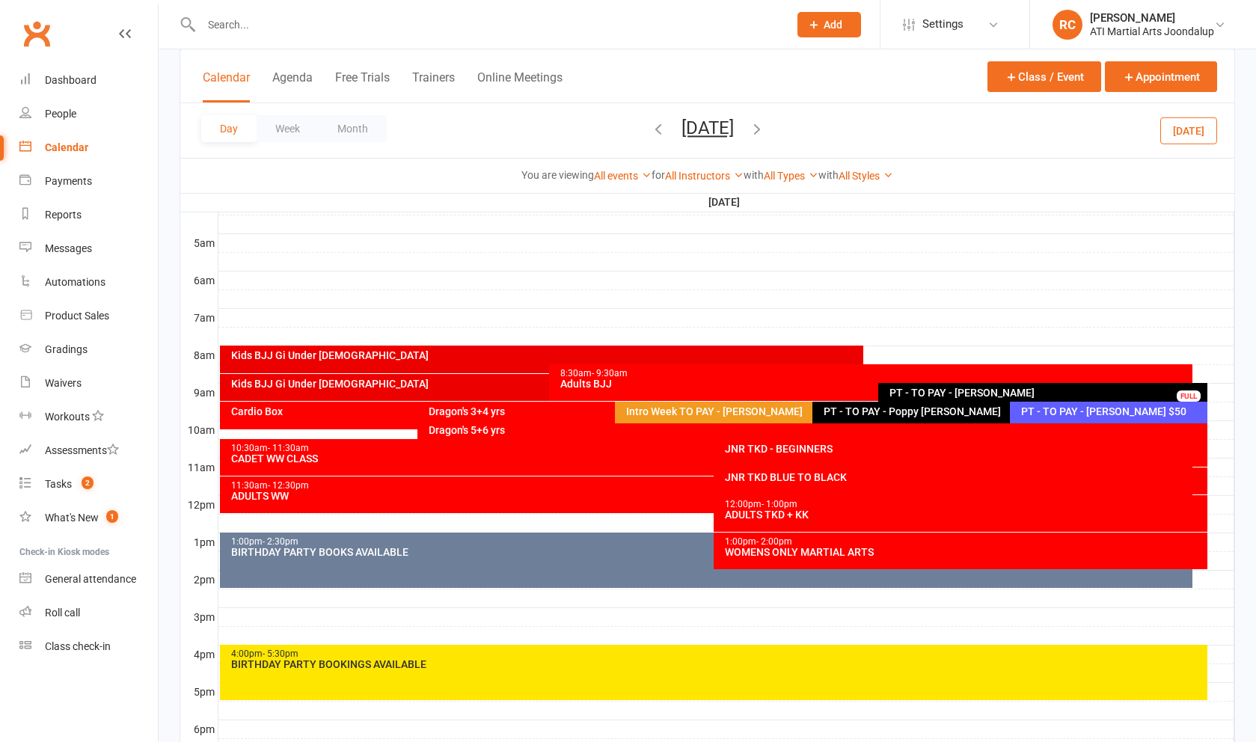
click at [1082, 417] on div "PT - TO PAY - [PERSON_NAME] $50" at bounding box center [1112, 411] width 184 height 10
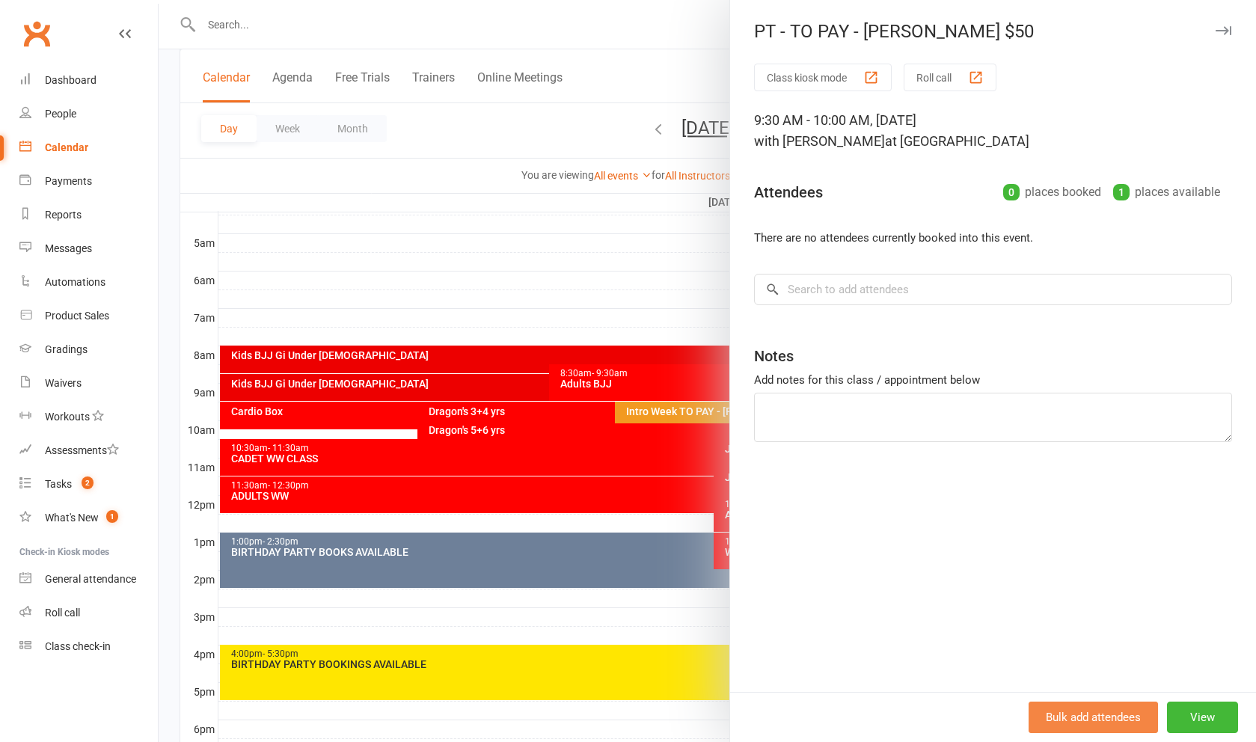
drag, startPoint x: 1218, startPoint y: 721, endPoint x: 1207, endPoint y: 714, distance: 13.1
click at [1218, 721] on button "View" at bounding box center [1202, 717] width 71 height 31
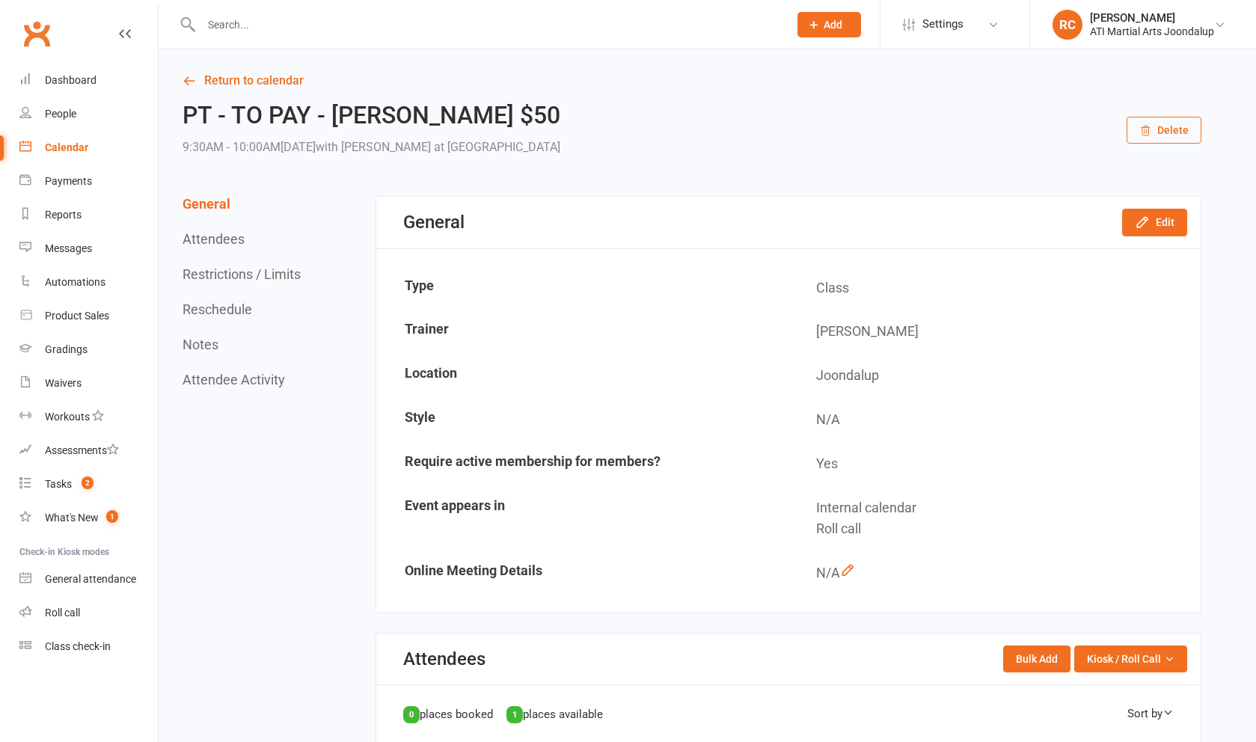
click at [1161, 135] on button "Delete" at bounding box center [1163, 130] width 75 height 27
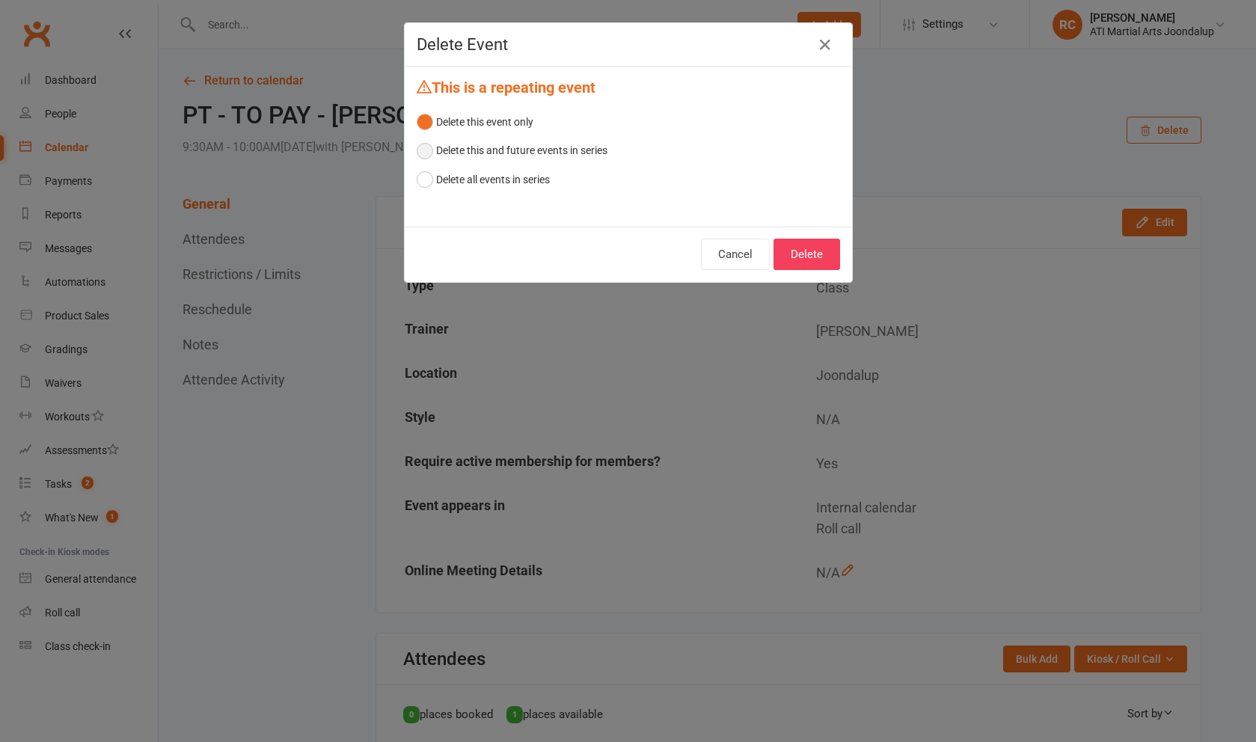
click at [577, 153] on button "Delete this and future events in series" at bounding box center [512, 150] width 191 height 28
drag, startPoint x: 545, startPoint y: 180, endPoint x: 557, endPoint y: 183, distance: 12.3
click at [544, 180] on button "Delete all events in series" at bounding box center [483, 179] width 133 height 28
click at [595, 155] on button "Delete this and future events in series" at bounding box center [512, 150] width 191 height 28
click at [813, 256] on button "Delete" at bounding box center [806, 254] width 67 height 31
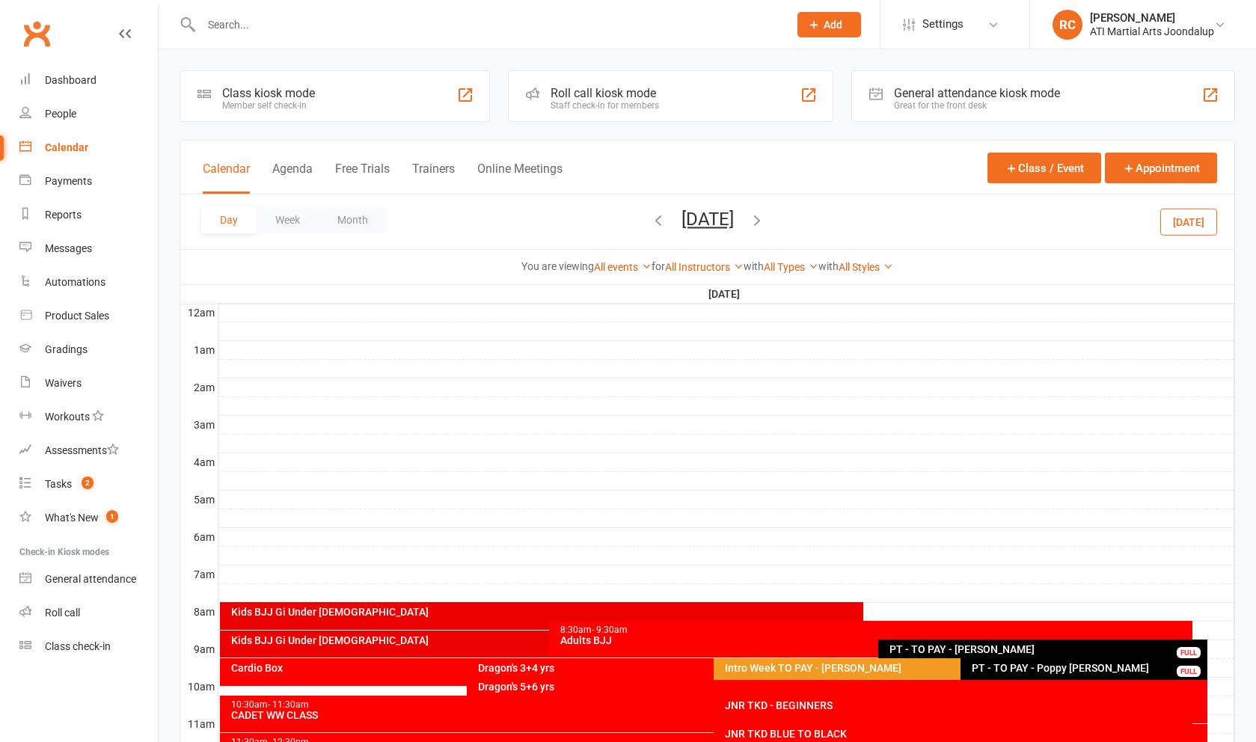
drag, startPoint x: 618, startPoint y: 232, endPoint x: 610, endPoint y: 230, distance: 8.4
click at [666, 232] on span "Saturday, Oct 4, 2025 September 2025 Sun Mon Tue Wed Thu Fri Sat 31 01 02 03 04…" at bounding box center [707, 222] width 82 height 26
click at [650, 228] on icon "button" at bounding box center [658, 220] width 16 height 16
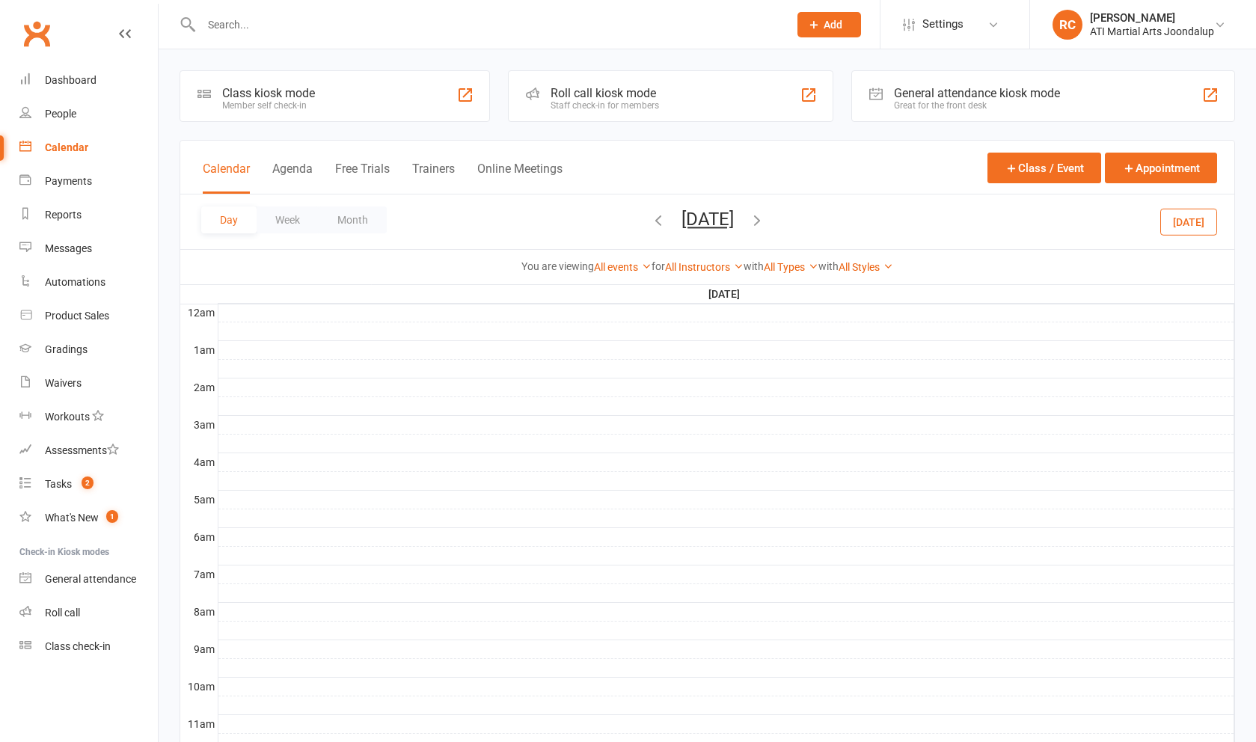
click at [650, 227] on div "Friday, Oct 3, 2025 September 2025 Sun Mon Tue Wed Thu Fri Sat 31 01 02 03 04 0…" at bounding box center [707, 222] width 115 height 26
click at [650, 225] on icon "button" at bounding box center [658, 220] width 16 height 16
click at [650, 227] on icon "button" at bounding box center [658, 220] width 16 height 16
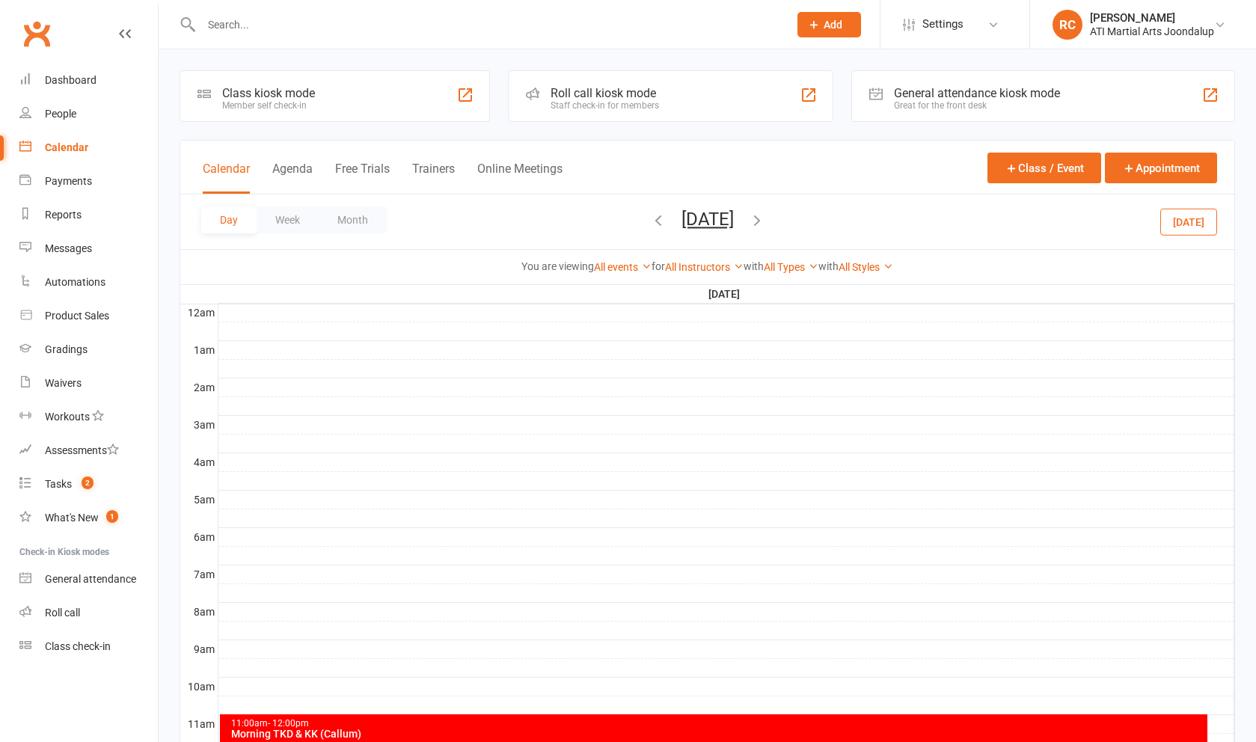
click at [650, 227] on icon "button" at bounding box center [658, 220] width 16 height 16
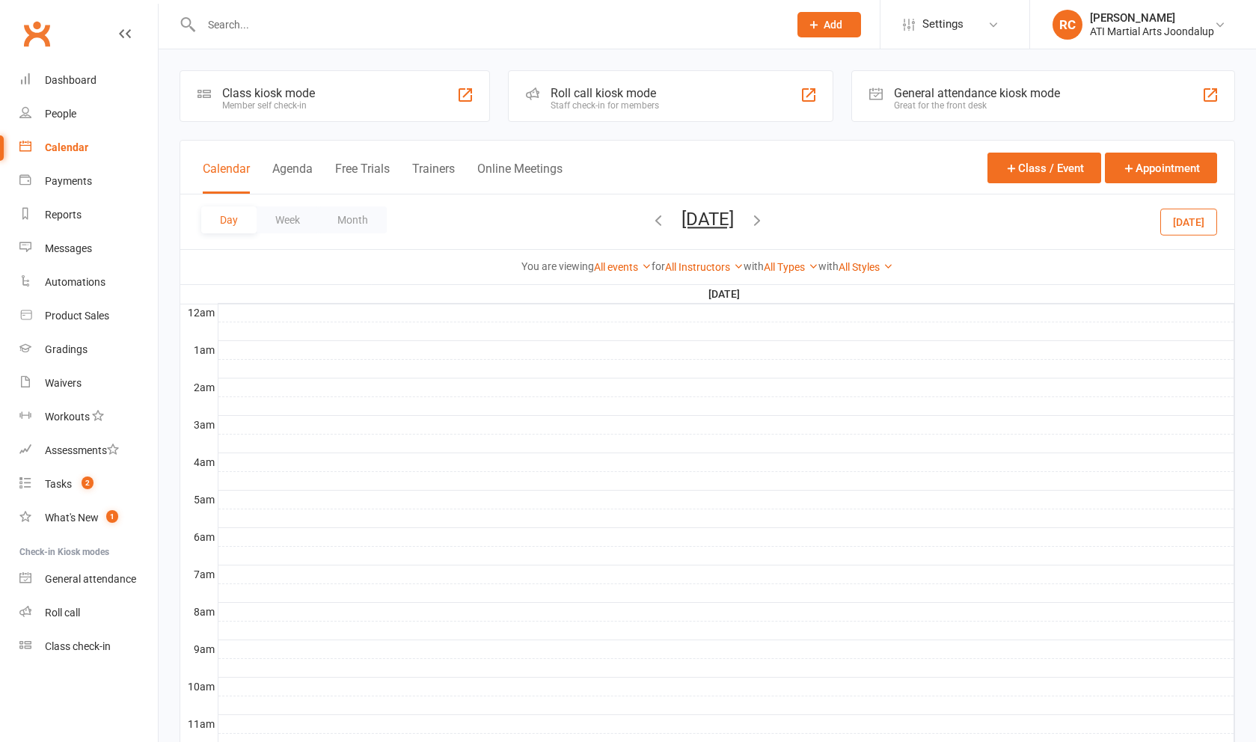
click at [650, 228] on icon "button" at bounding box center [658, 220] width 16 height 16
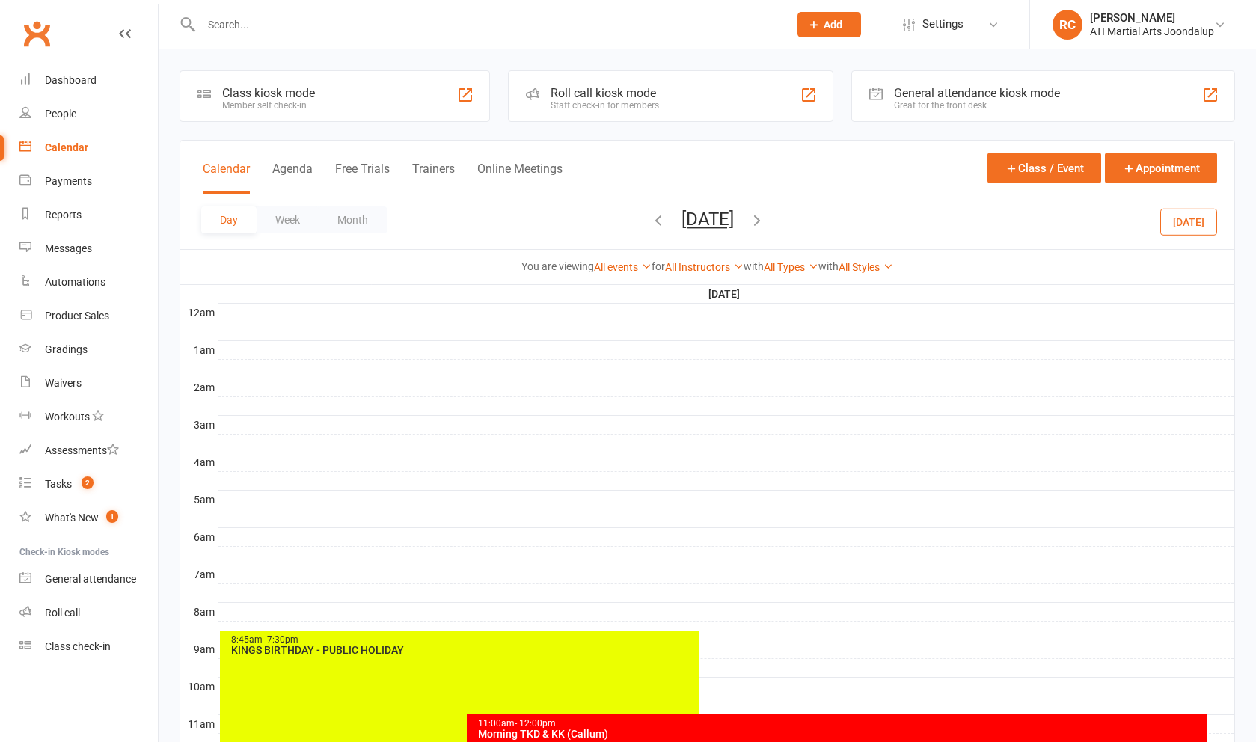
click at [650, 228] on icon "button" at bounding box center [658, 220] width 16 height 16
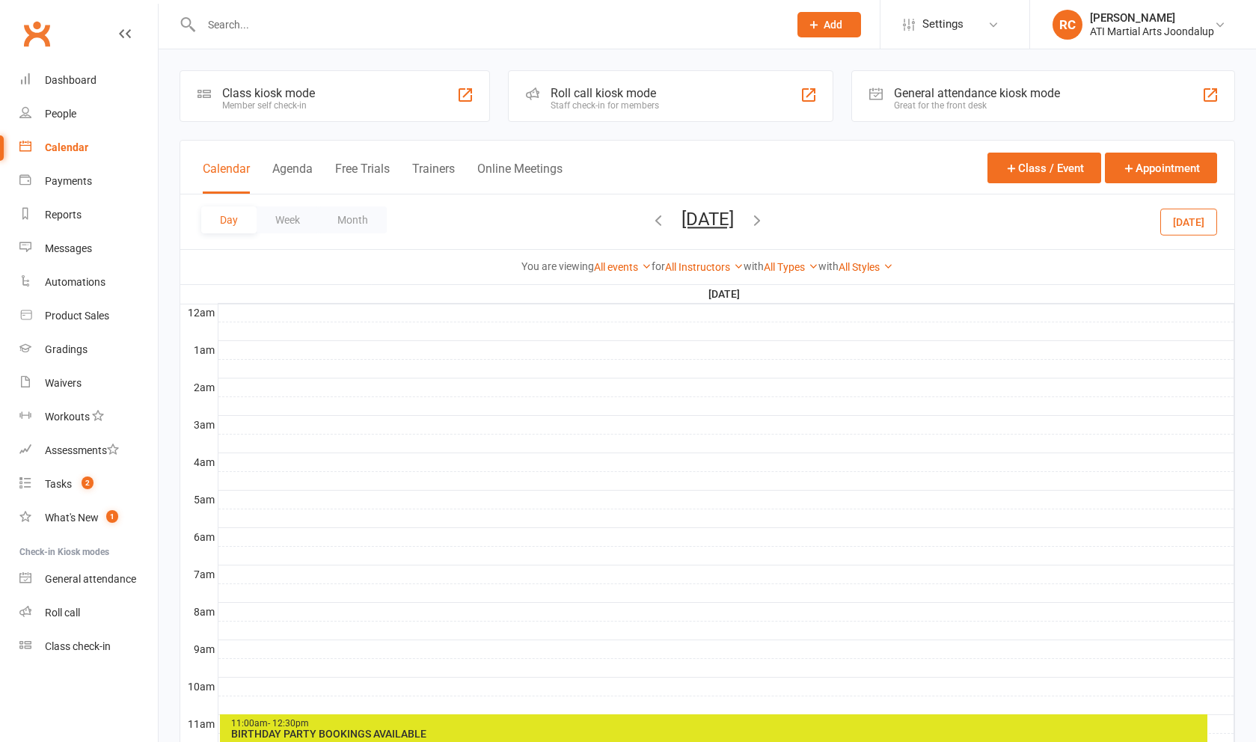
click at [650, 228] on icon "button" at bounding box center [658, 220] width 16 height 16
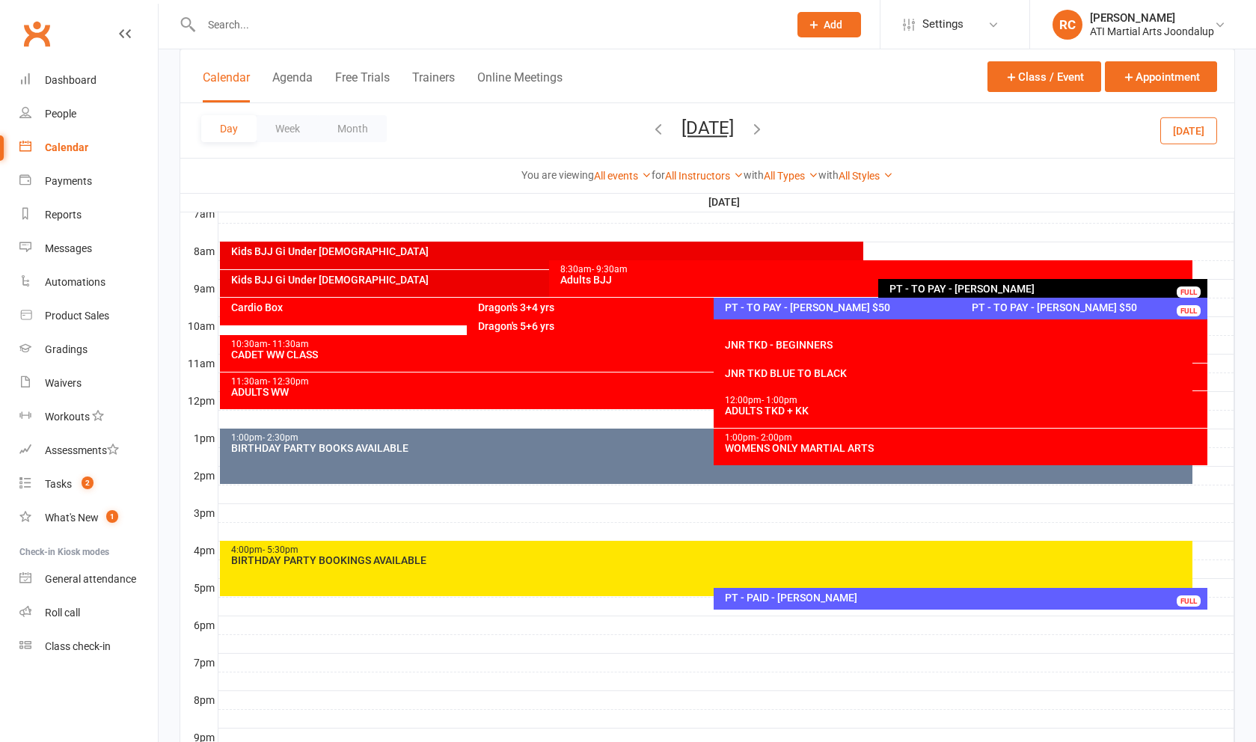
scroll to position [361, 0]
click at [778, 305] on div "PT - TO PAY - [PERSON_NAME] $50" at bounding box center [956, 307] width 465 height 10
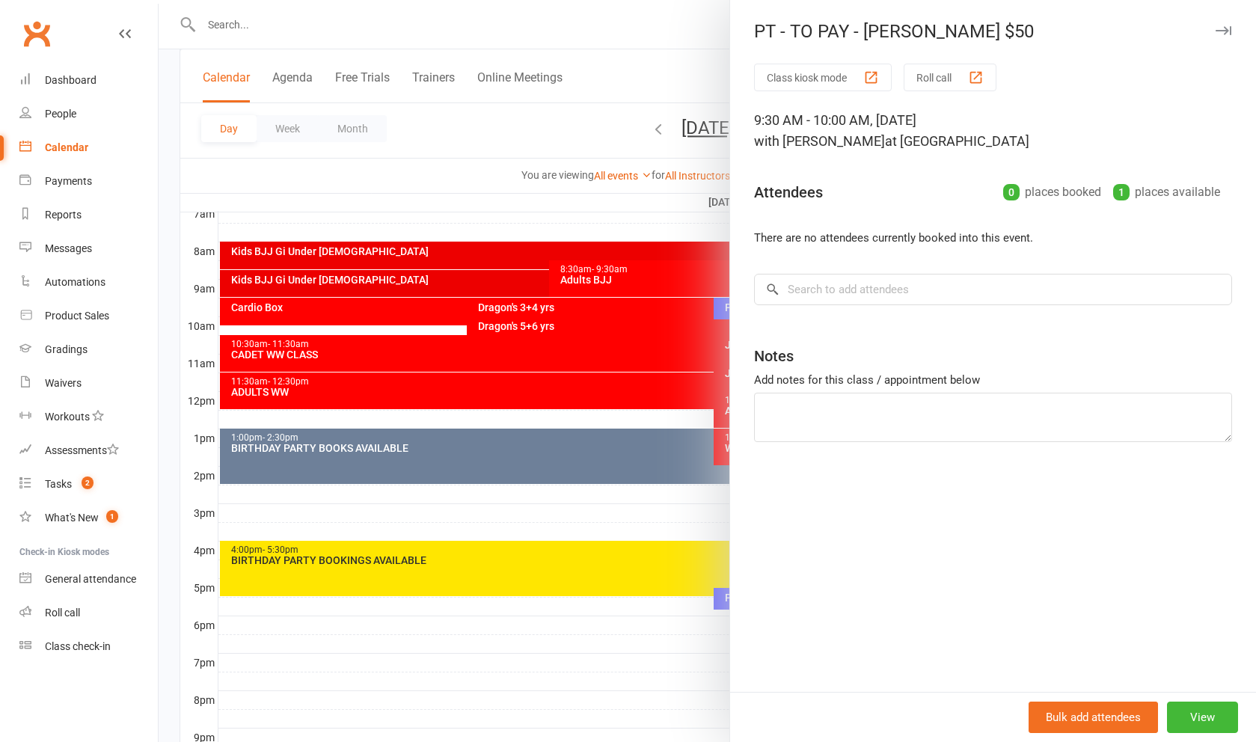
click at [671, 150] on div at bounding box center [707, 371] width 1097 height 742
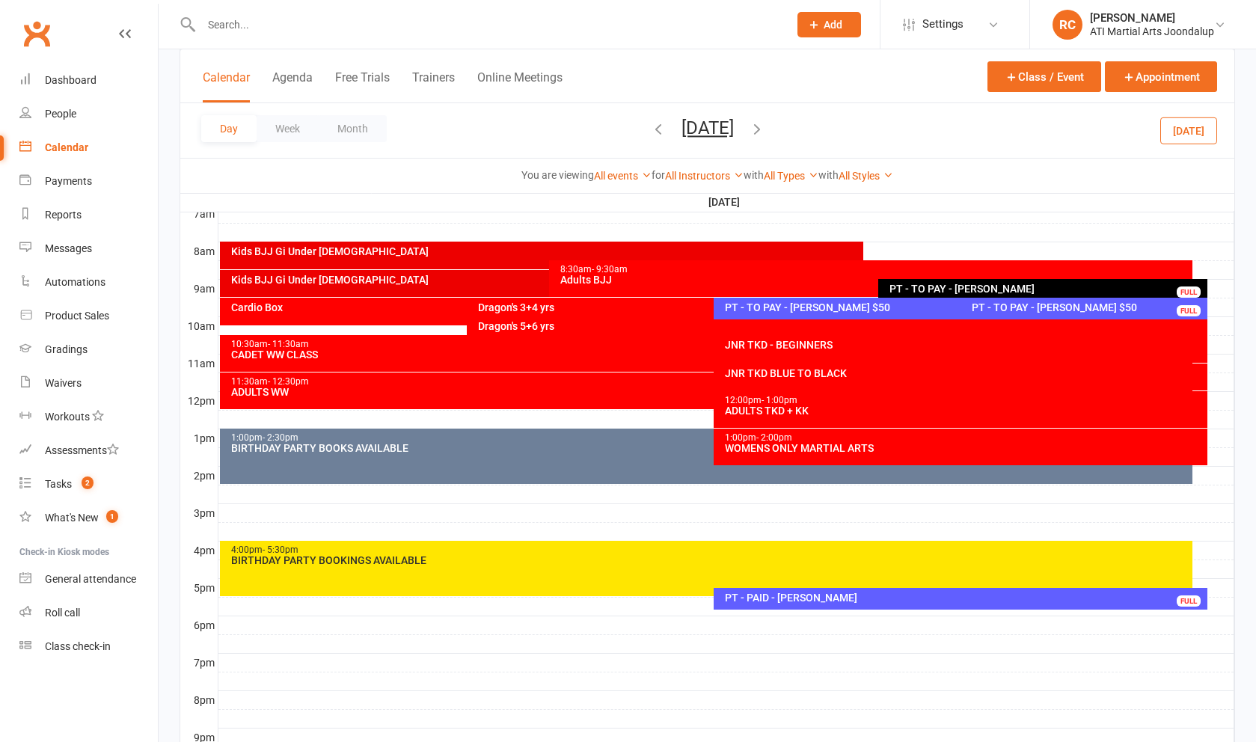
click at [979, 311] on div "PT - TO PAY - [PERSON_NAME] $50" at bounding box center [1087, 307] width 233 height 10
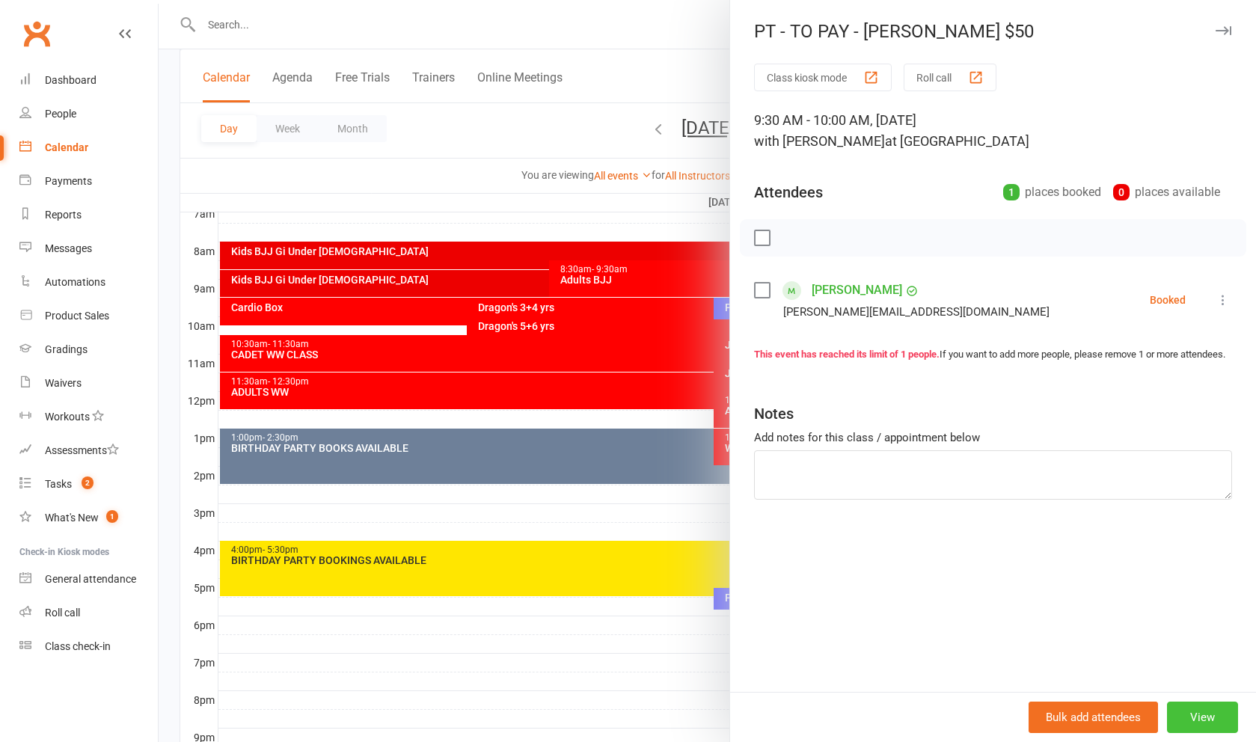
click at [1208, 726] on button "View" at bounding box center [1202, 717] width 71 height 31
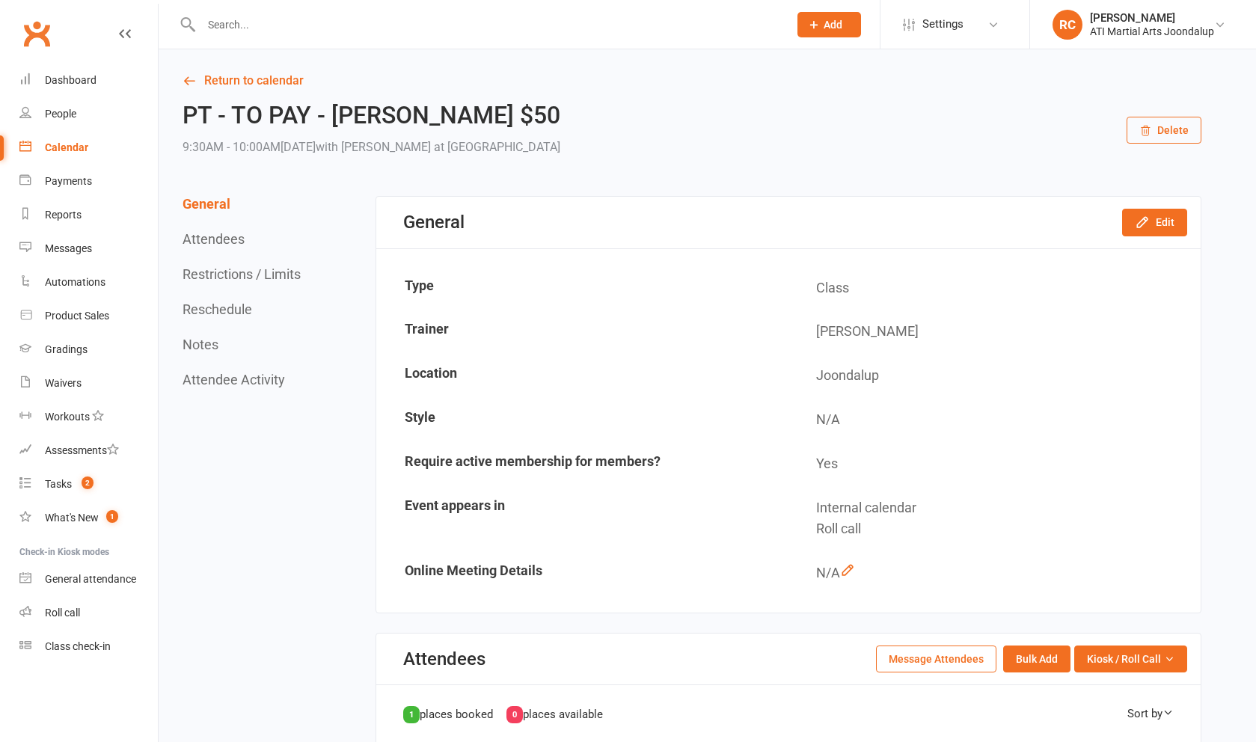
click at [66, 144] on div "Calendar" at bounding box center [66, 147] width 43 height 12
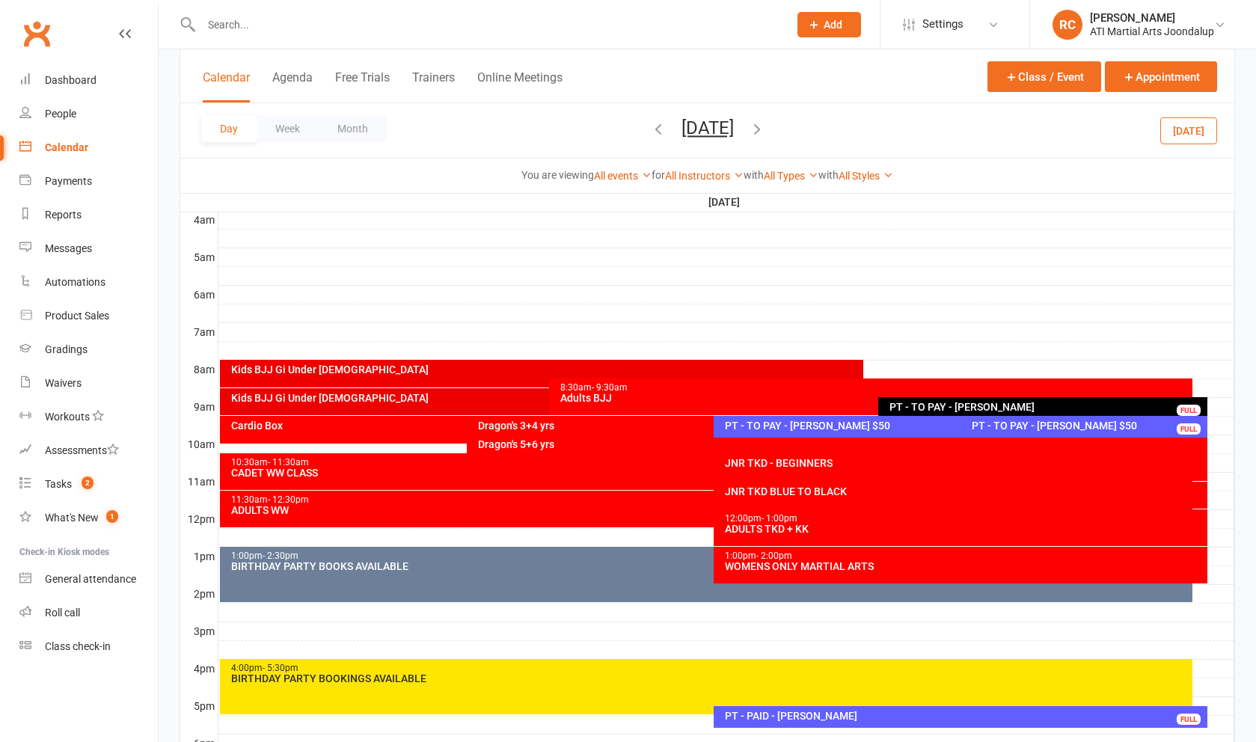
scroll to position [242, 1]
click at [1213, 448] on div at bounding box center [726, 444] width 1016 height 18
click at [1210, 435] on button "Add Appointment" at bounding box center [1211, 423] width 65 height 36
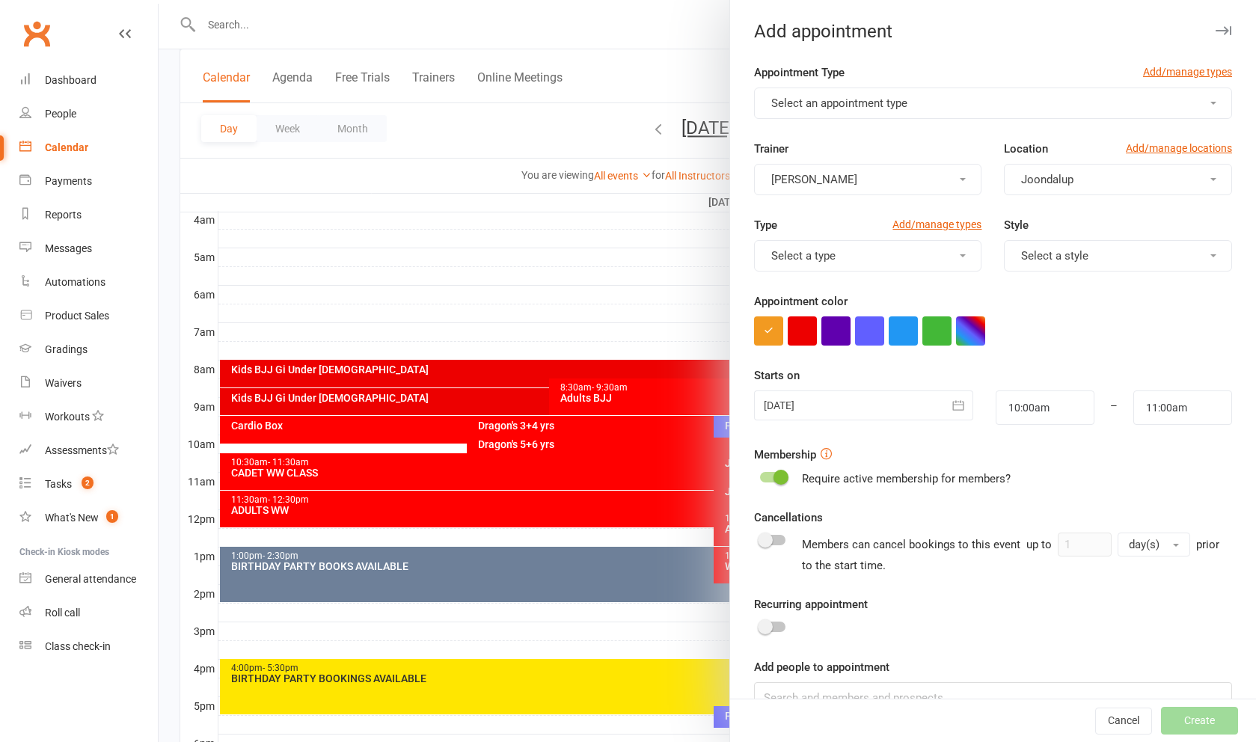
click at [918, 108] on button "Select an appointment type" at bounding box center [993, 103] width 478 height 31
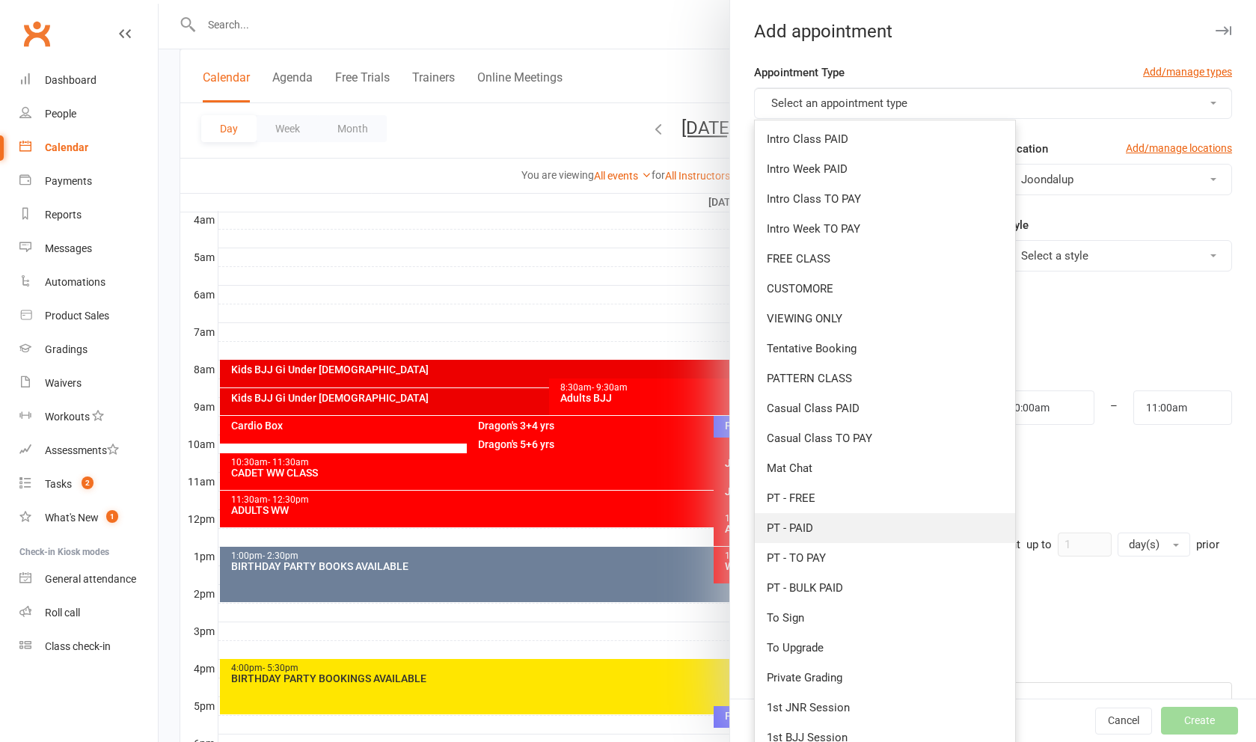
click at [882, 518] on link "PT - PAID" at bounding box center [885, 528] width 260 height 30
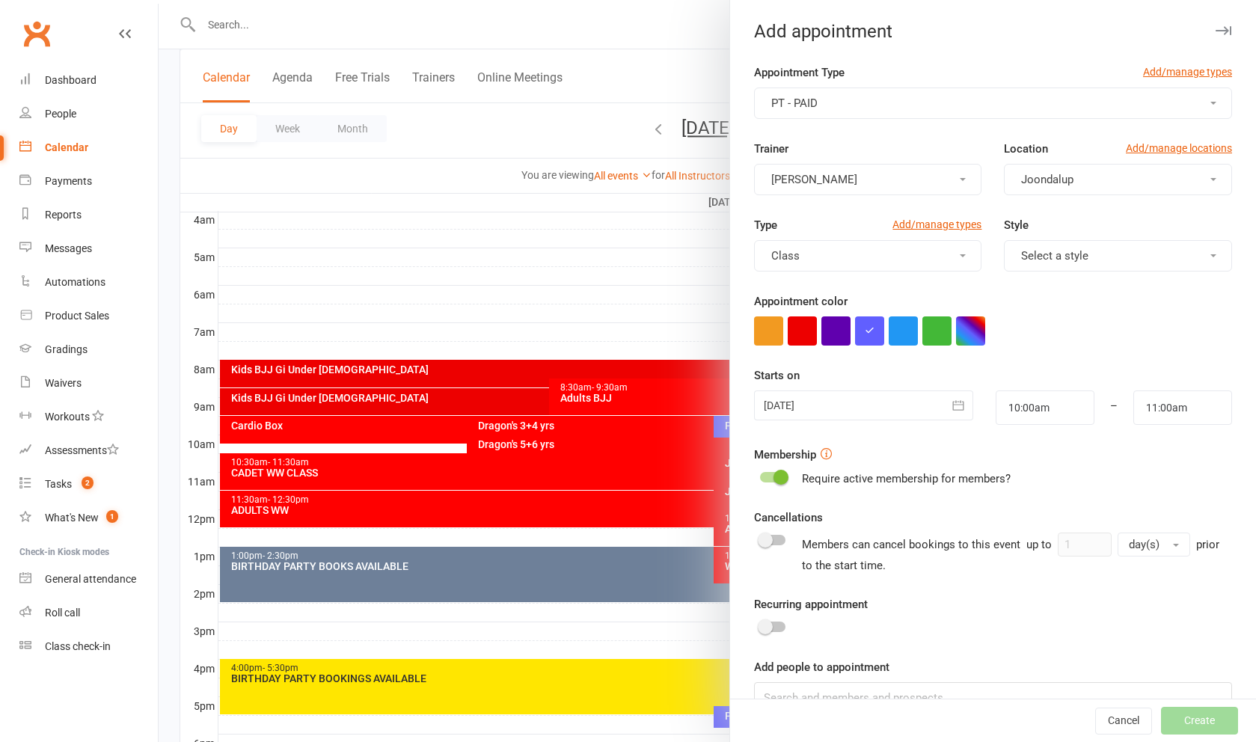
click at [859, 404] on div at bounding box center [863, 405] width 219 height 30
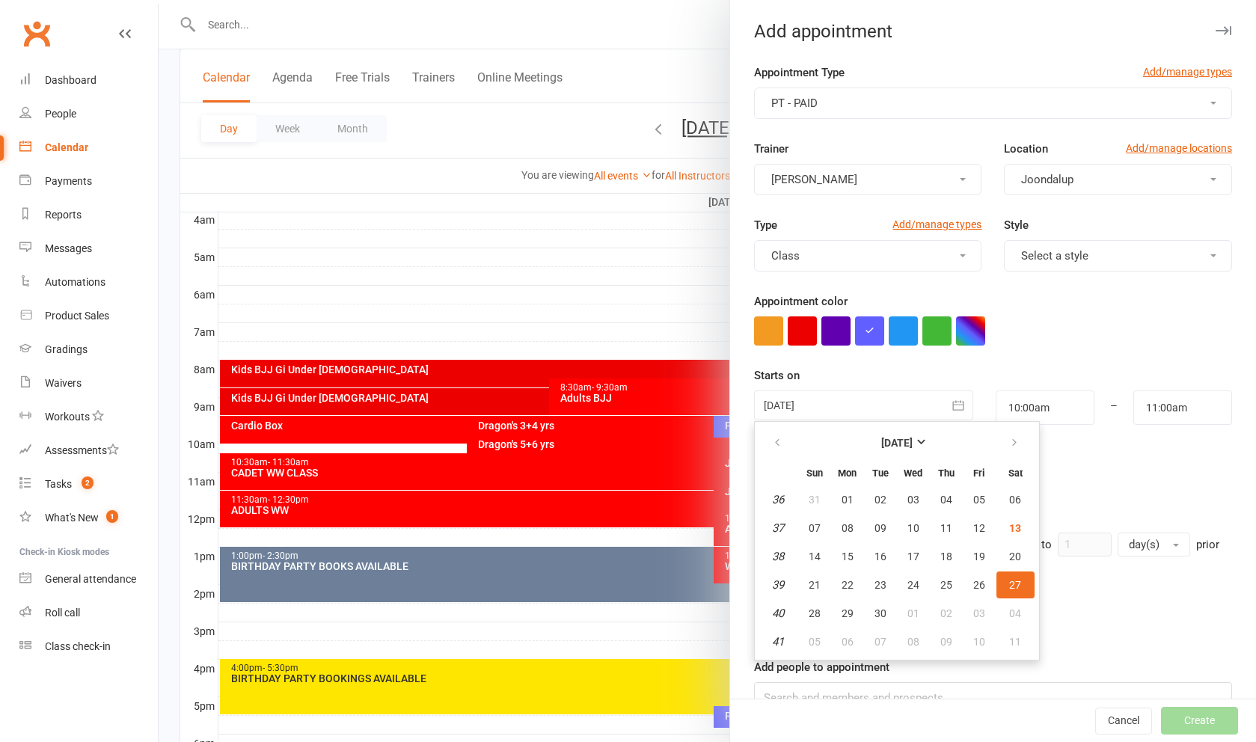
click at [915, 392] on div at bounding box center [863, 405] width 219 height 30
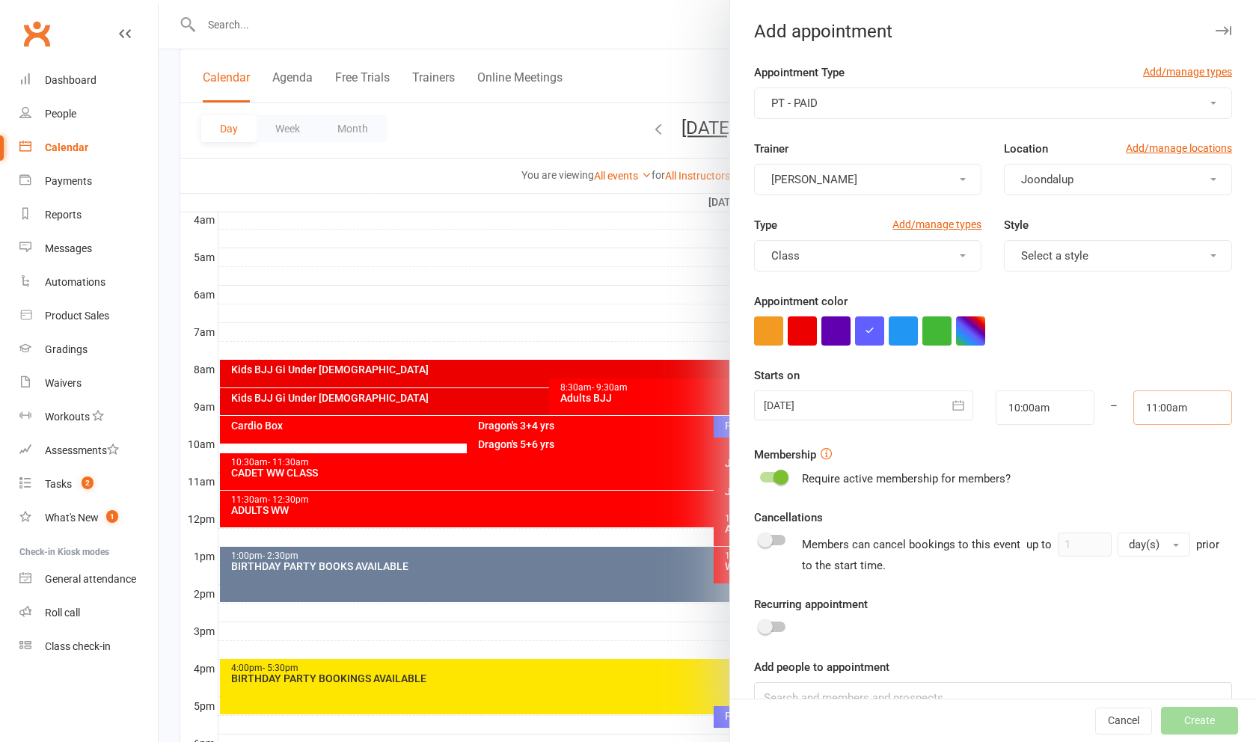
click at [1185, 411] on input "11:00am" at bounding box center [1182, 407] width 99 height 34
type input "10:30am"
click at [1180, 451] on li "10:30am" at bounding box center [1170, 455] width 72 height 22
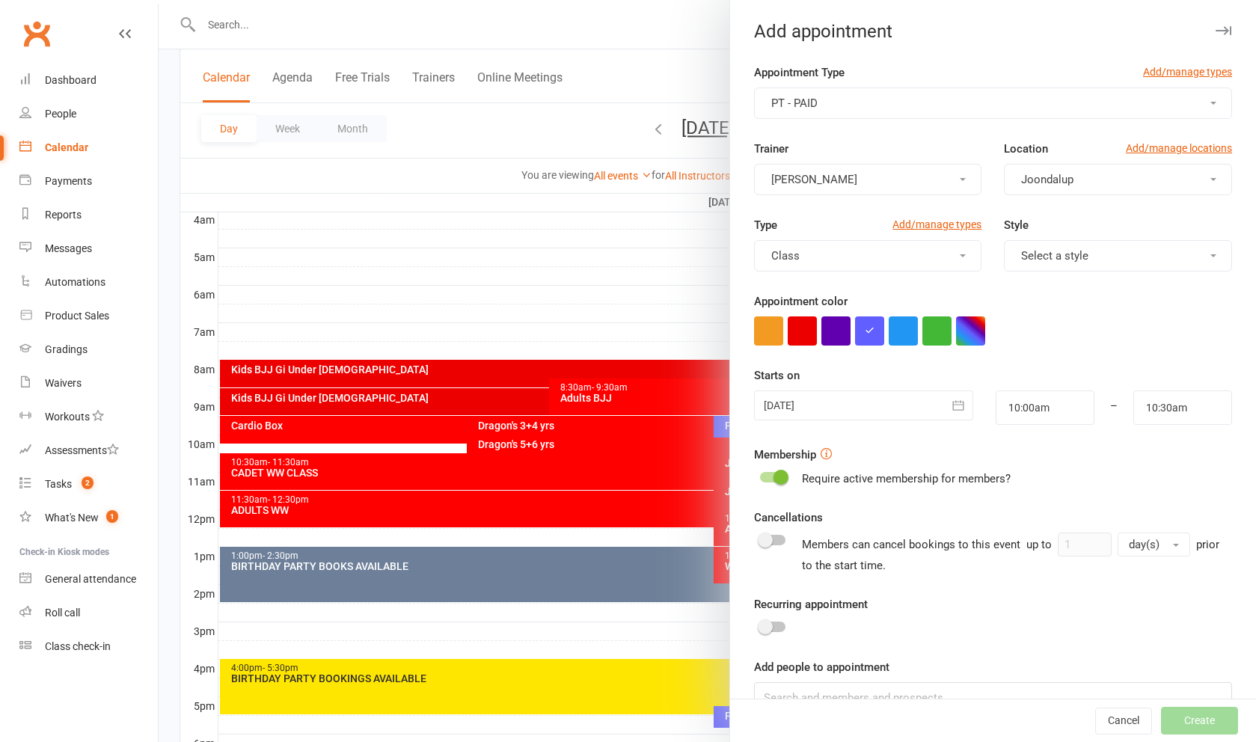
click at [779, 630] on div at bounding box center [772, 627] width 25 height 10
click at [760, 625] on input "checkbox" at bounding box center [760, 625] width 0 height 0
checkbox input "true"
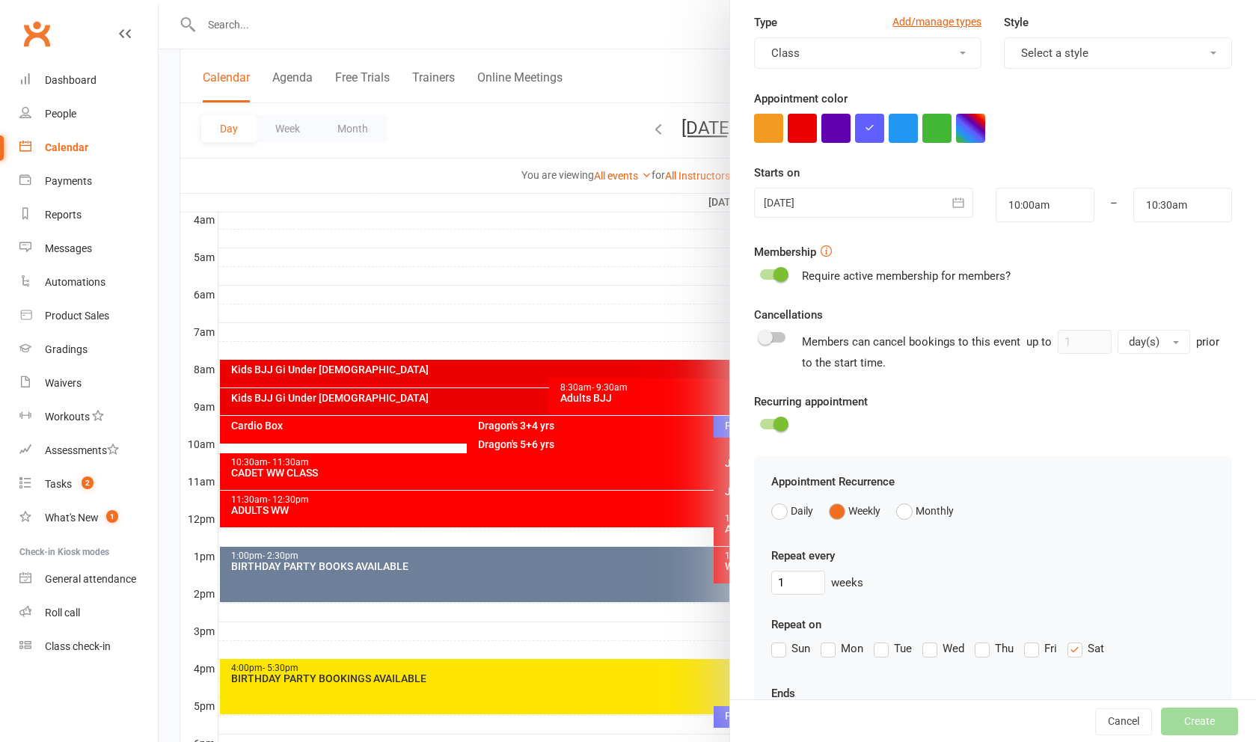
scroll to position [213, 0]
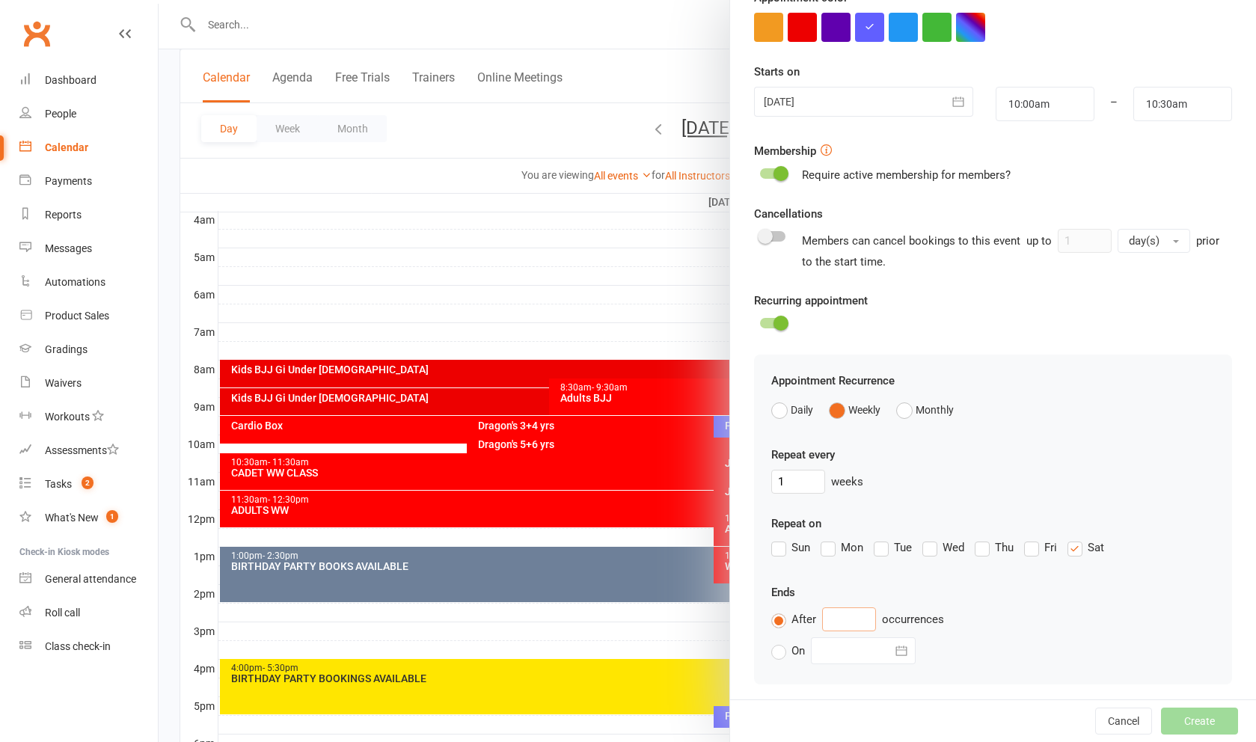
click at [857, 624] on input "text" at bounding box center [849, 619] width 54 height 24
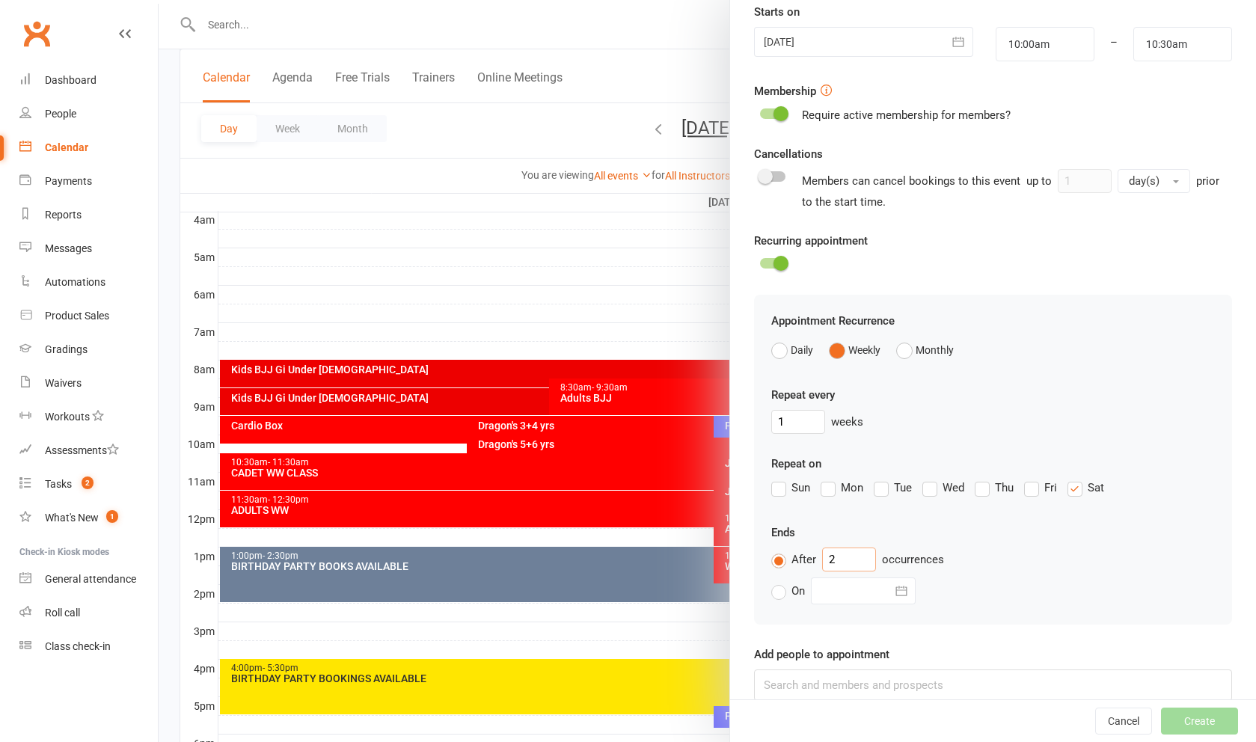
scroll to position [363, 0]
type input "2"
drag, startPoint x: 1062, startPoint y: 670, endPoint x: 1066, endPoint y: 680, distance: 10.4
click at [1066, 680] on input at bounding box center [993, 685] width 478 height 31
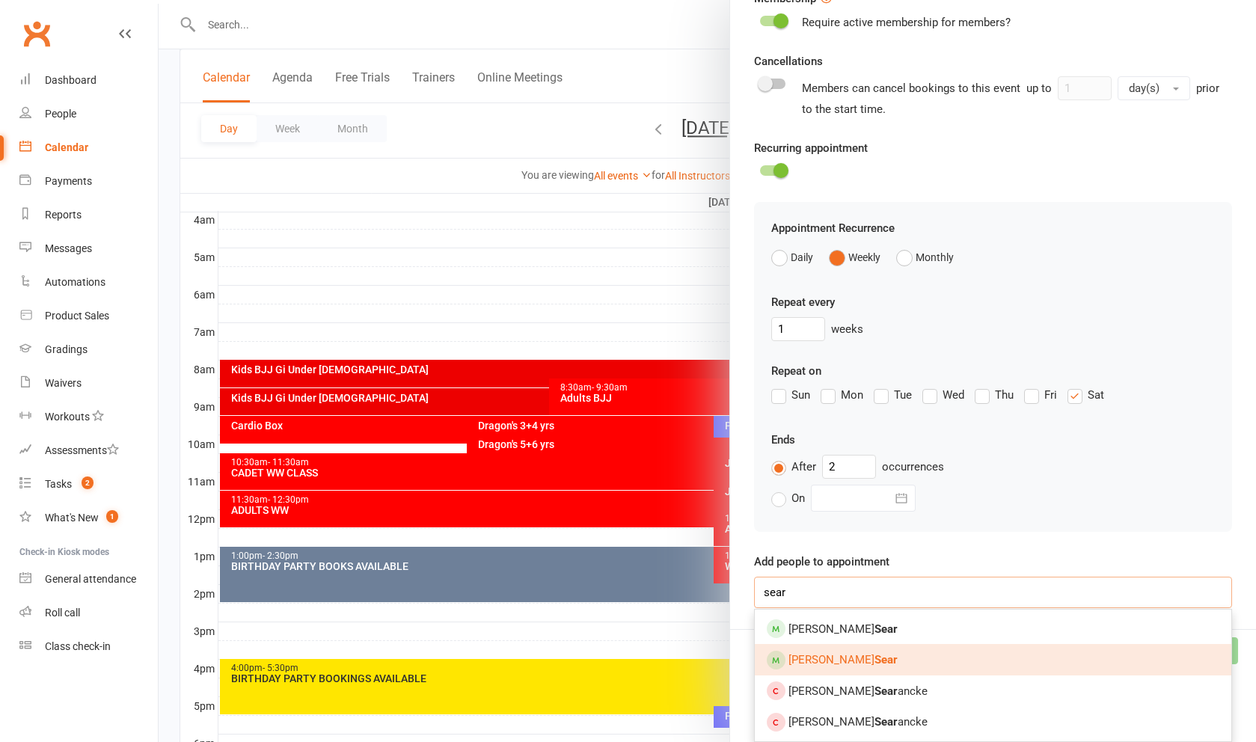
type input "sear"
click at [874, 661] on strong "Sear" at bounding box center [885, 659] width 23 height 13
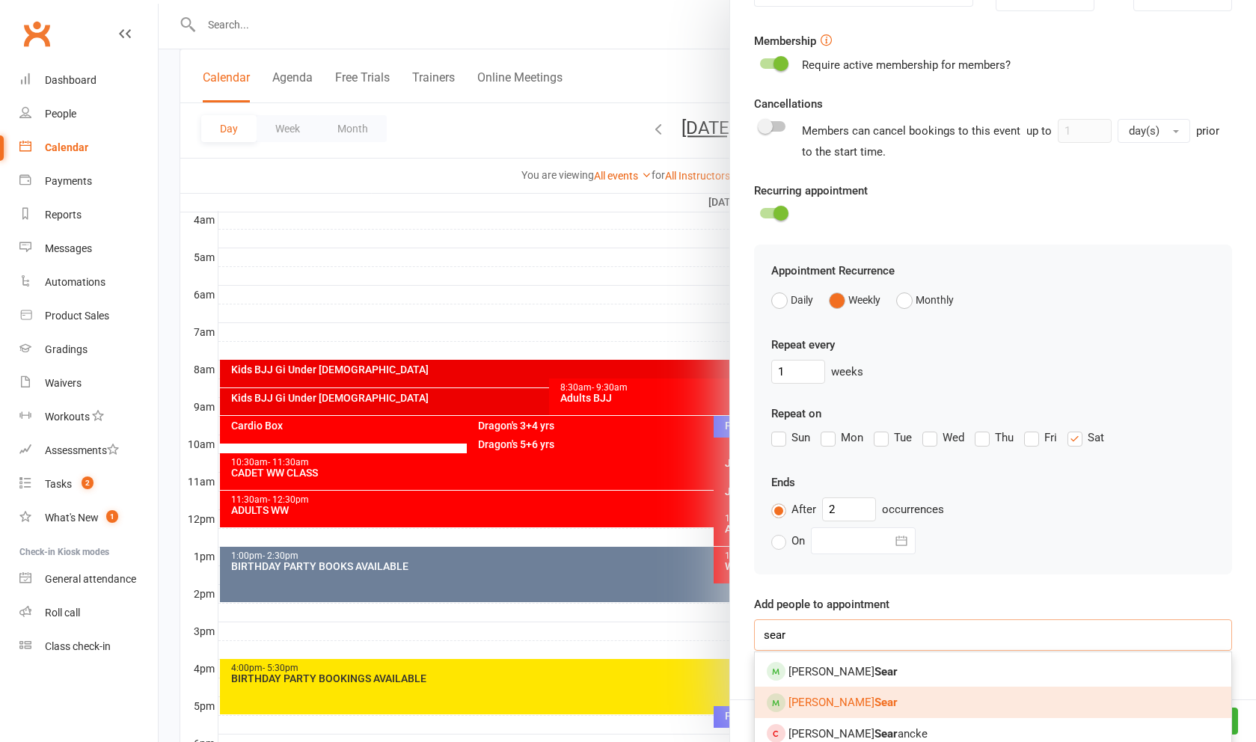
type input "sear"
click at [884, 705] on link "Eleanor Sear" at bounding box center [993, 702] width 476 height 31
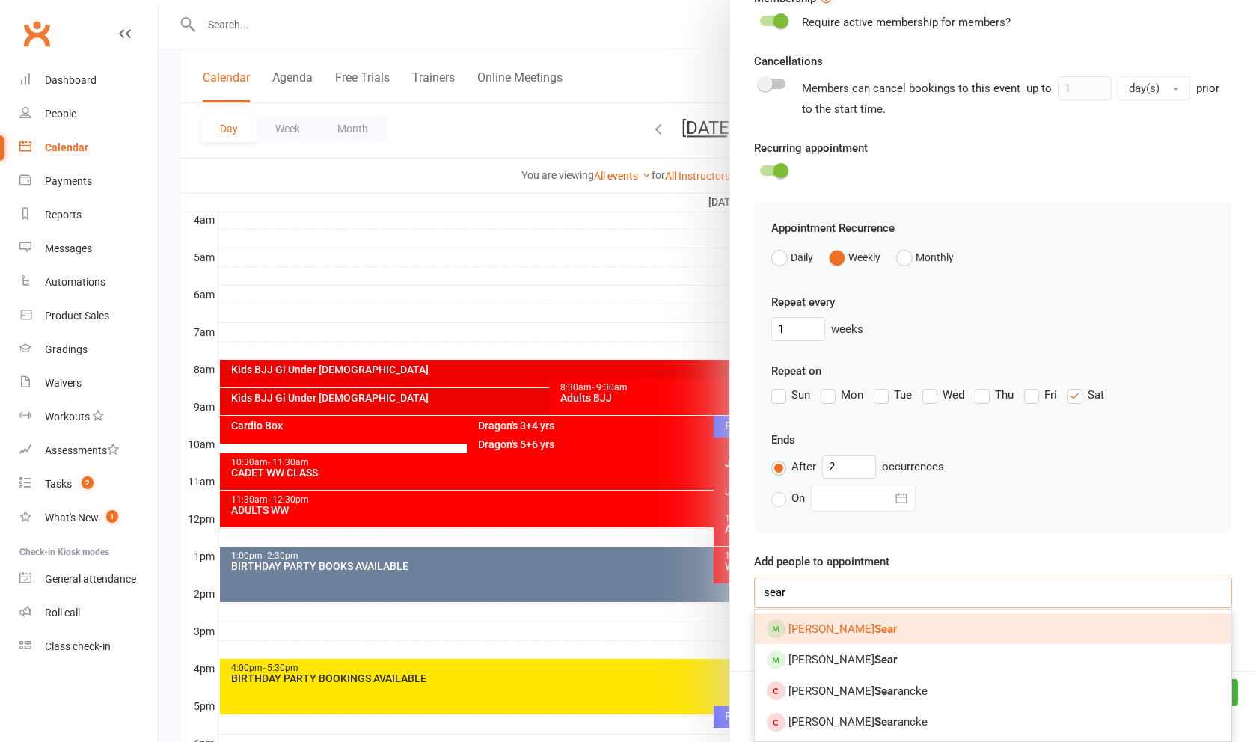
type input "sear"
click at [884, 629] on link "Joshua Sear" at bounding box center [993, 628] width 476 height 31
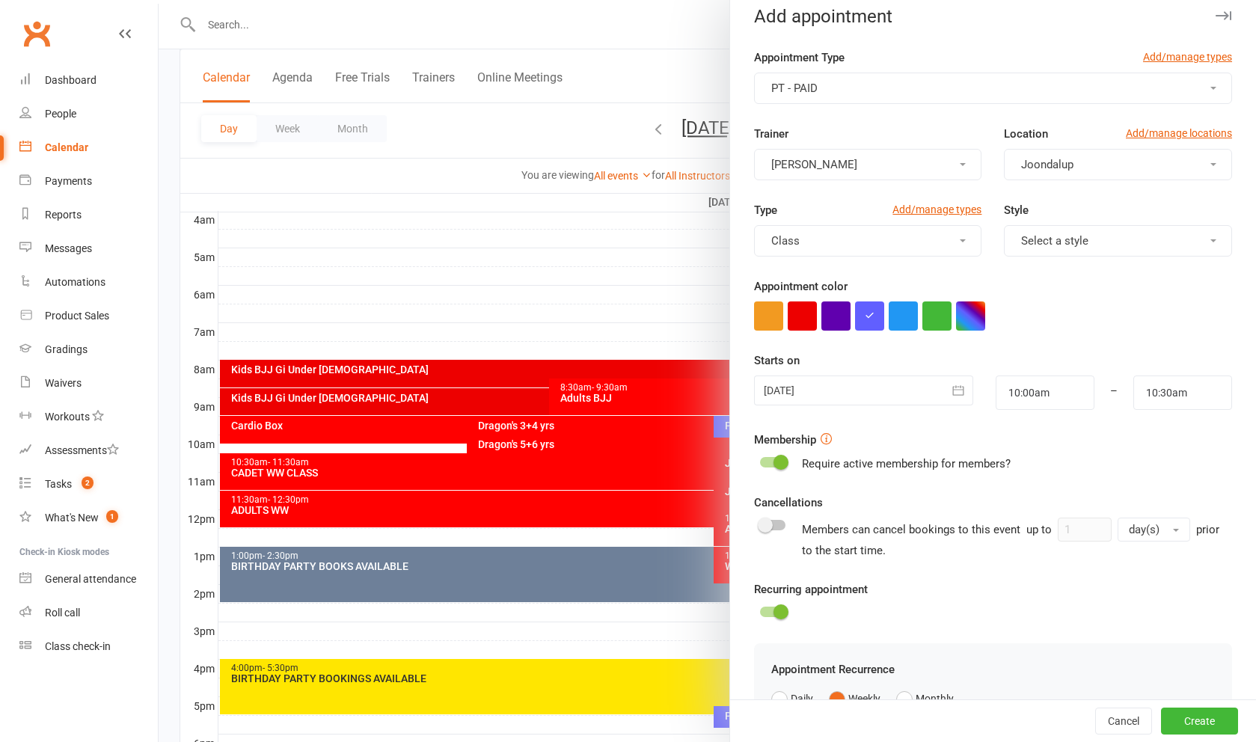
scroll to position [0, 0]
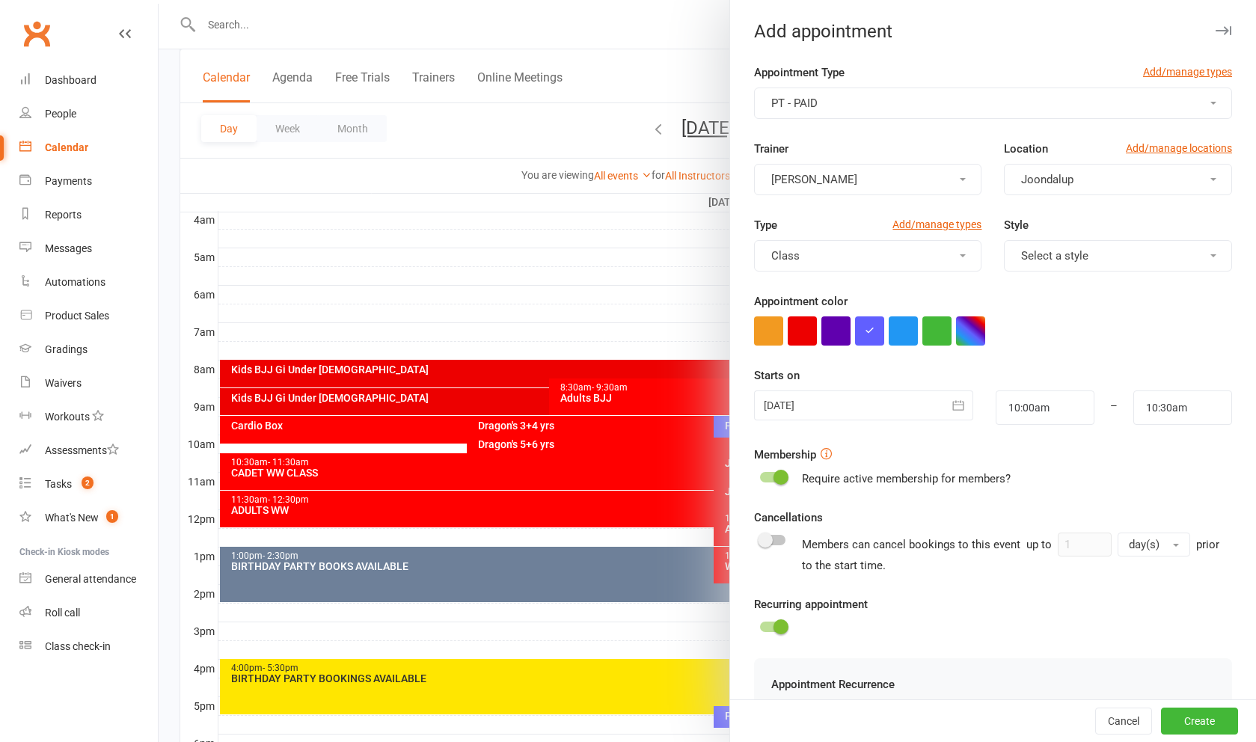
click at [1103, 265] on button "Select a style" at bounding box center [1118, 255] width 228 height 31
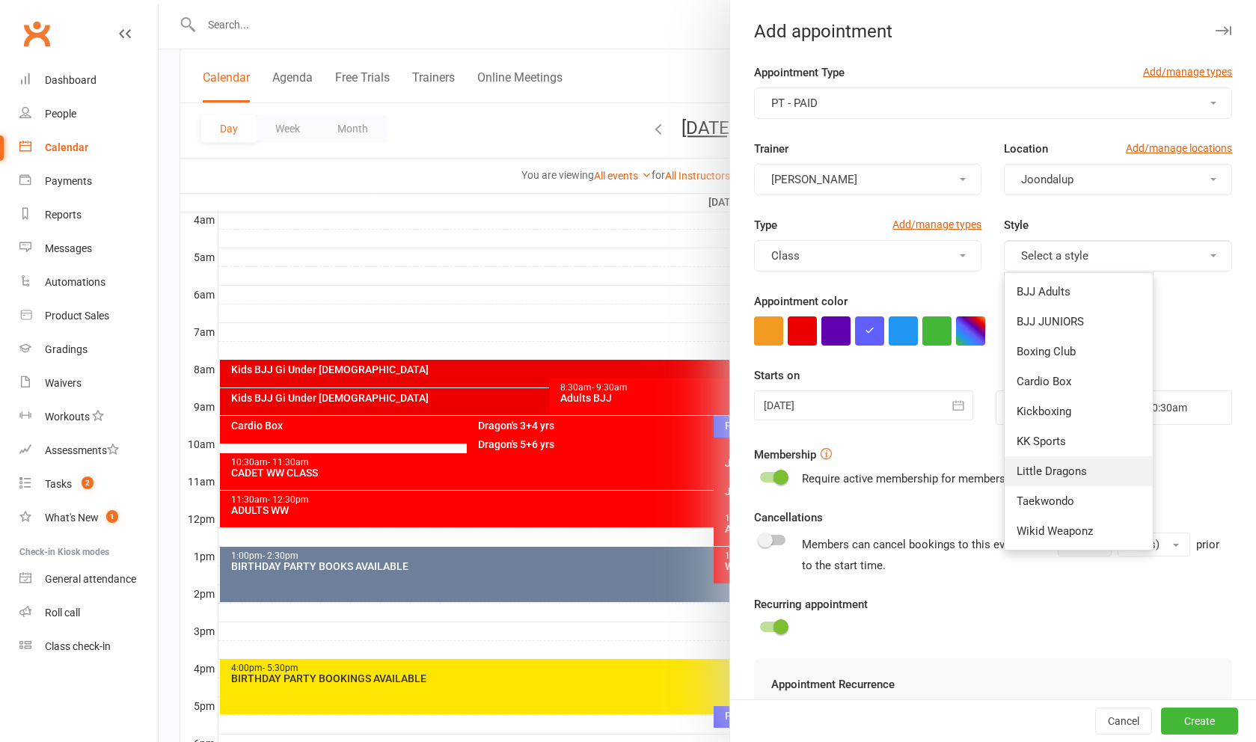
drag, startPoint x: 1081, startPoint y: 476, endPoint x: 1185, endPoint y: 648, distance: 201.0
click at [1081, 476] on span "Little Dragons" at bounding box center [1052, 471] width 70 height 13
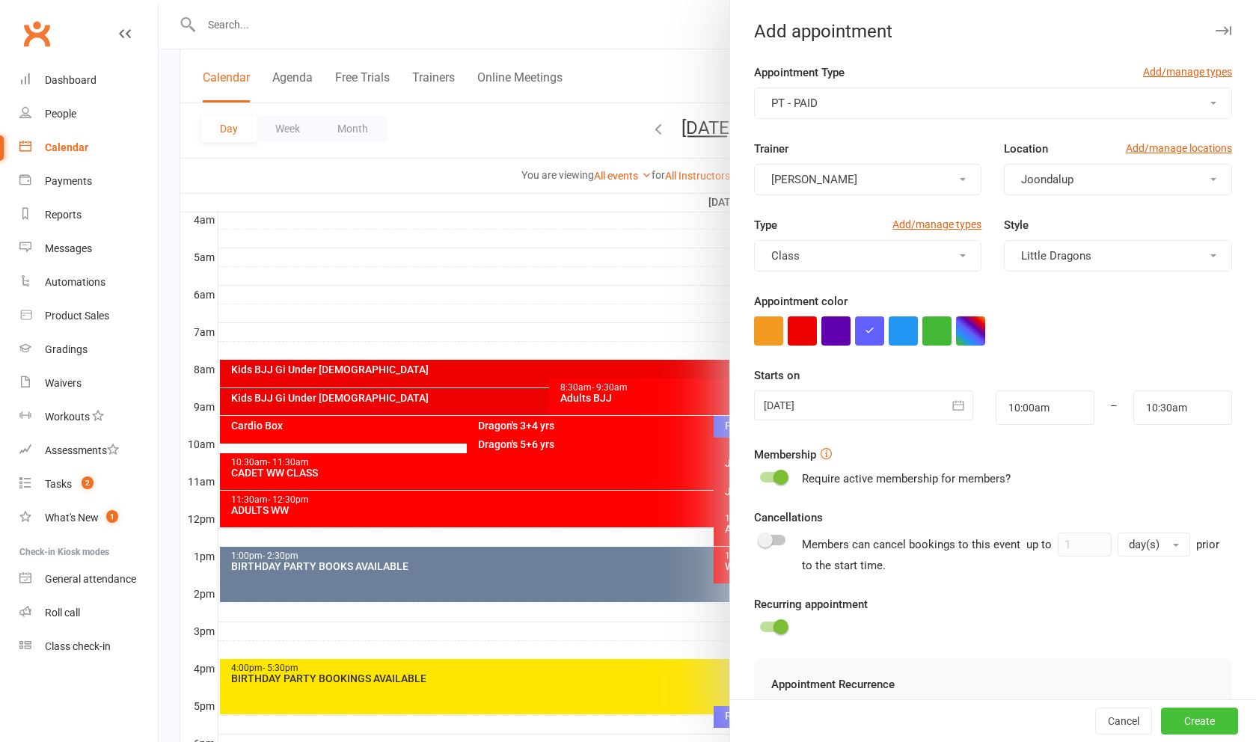
click at [1218, 732] on button "Create" at bounding box center [1199, 721] width 77 height 27
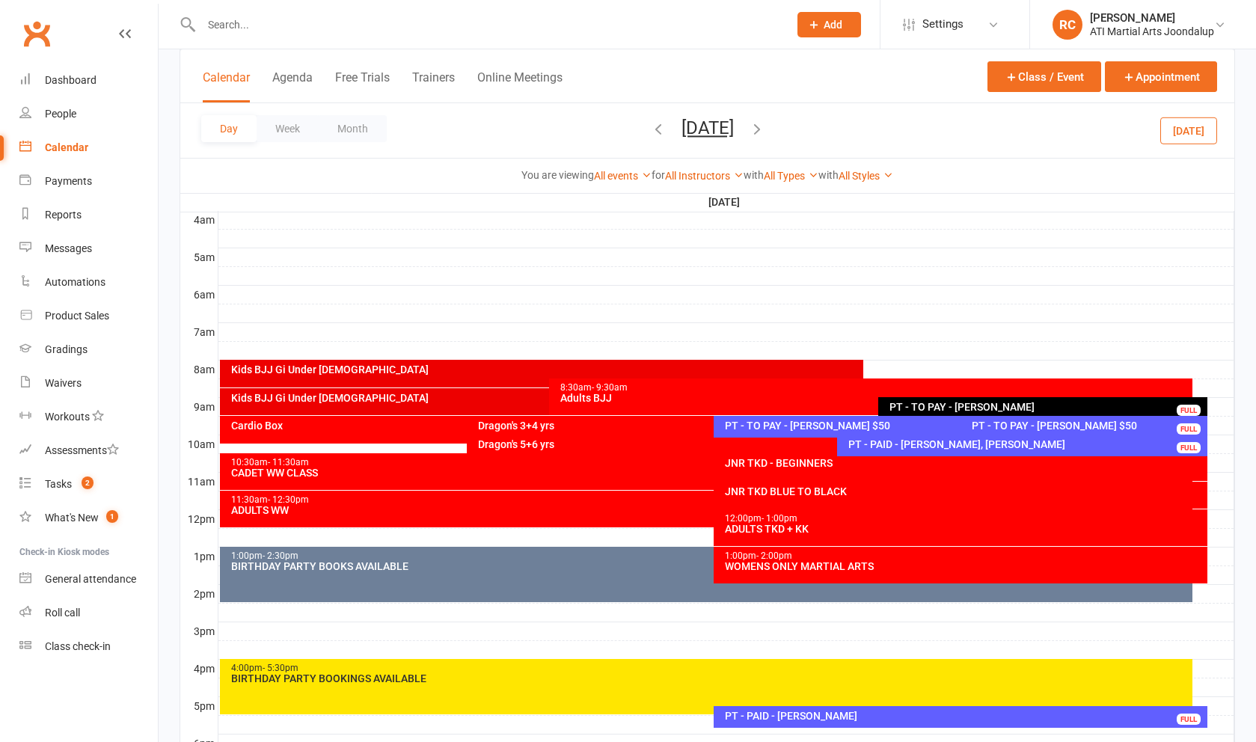
click at [891, 449] on div "PT - PAID - [PERSON_NAME], [PERSON_NAME]" at bounding box center [1025, 444] width 357 height 10
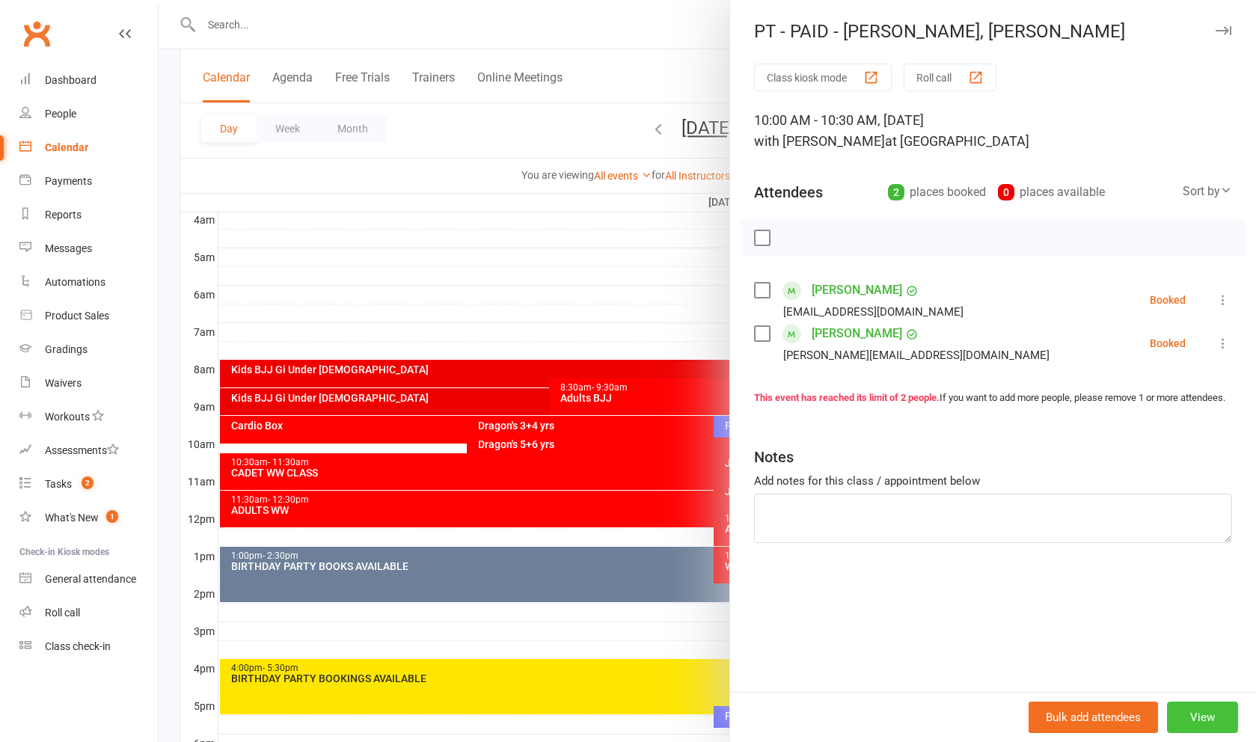
click at [1200, 721] on button "View" at bounding box center [1202, 717] width 71 height 31
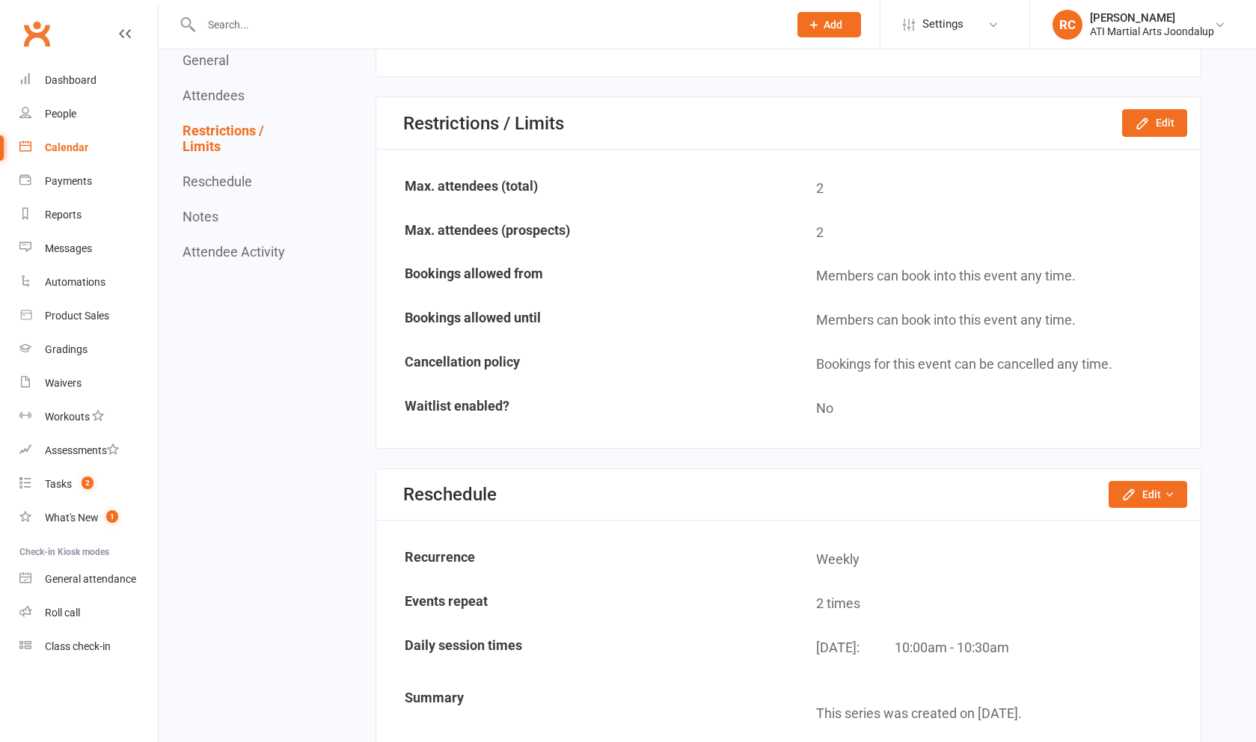
scroll to position [815, 0]
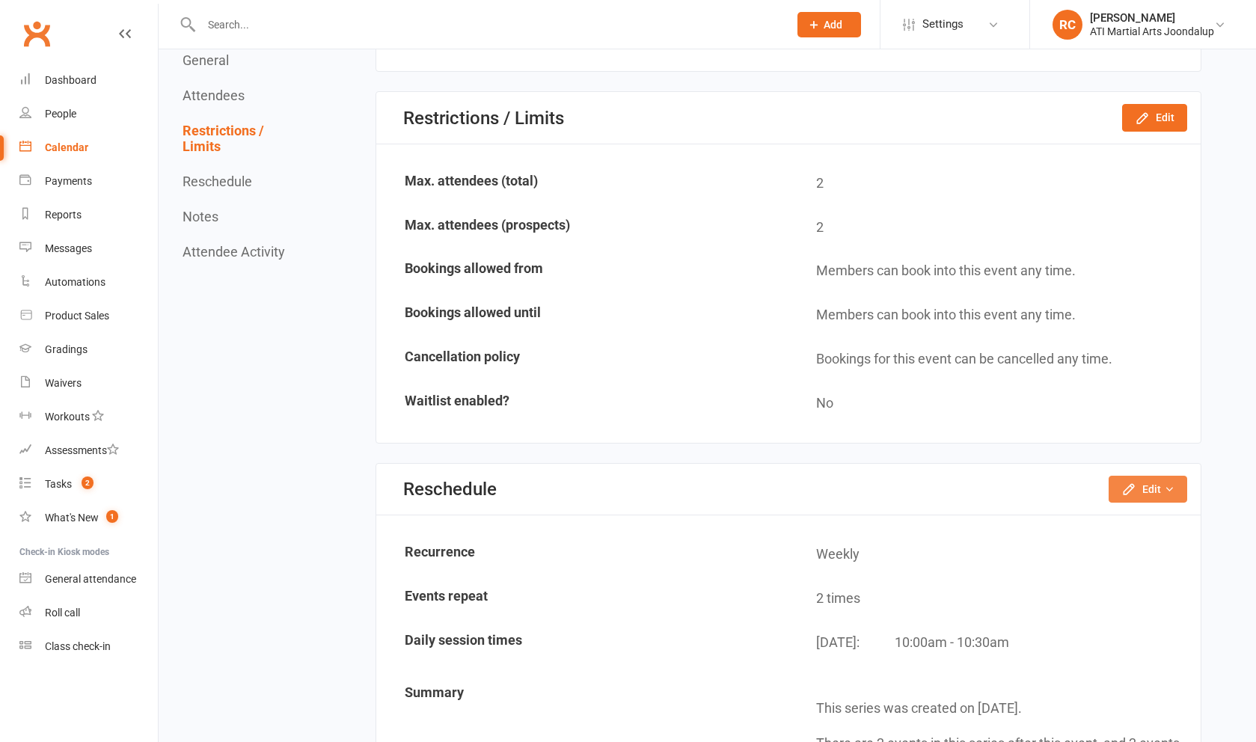
click at [1143, 482] on button "Edit" at bounding box center [1148, 489] width 79 height 27
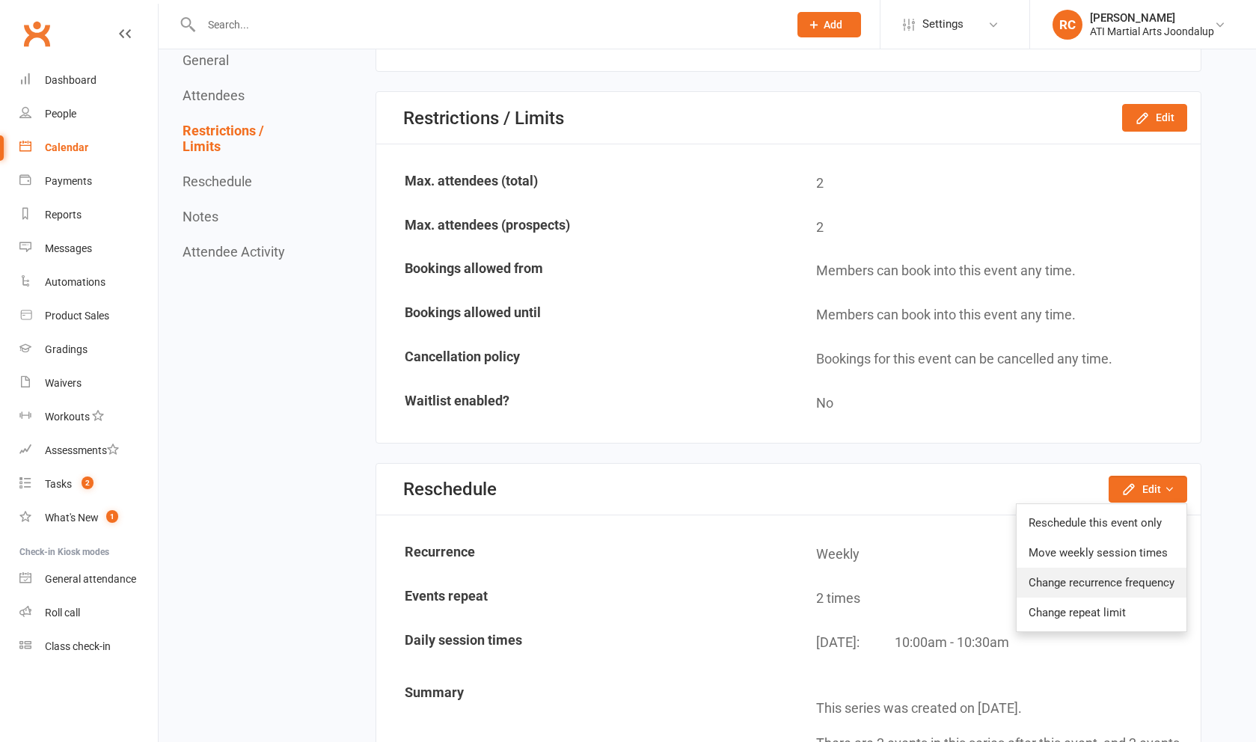
click at [1120, 583] on link "Change recurrence frequency" at bounding box center [1102, 583] width 170 height 30
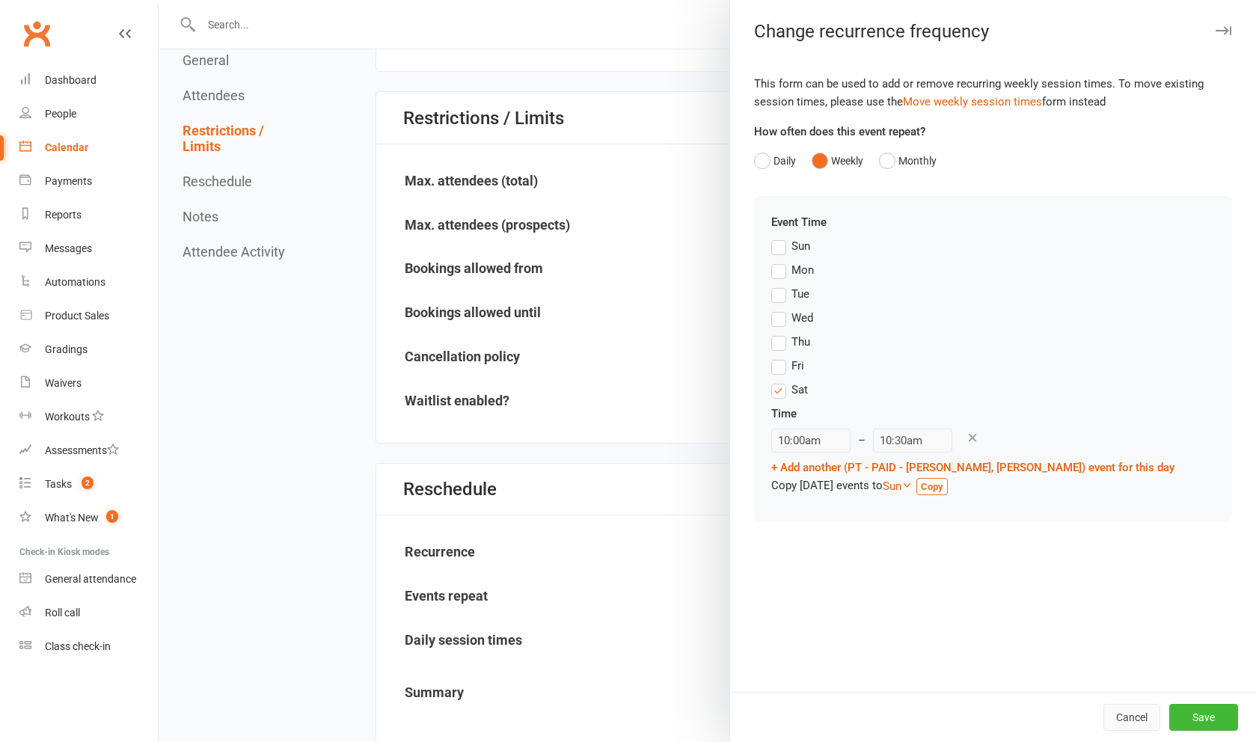
click at [1125, 723] on button "Cancel" at bounding box center [1131, 717] width 57 height 27
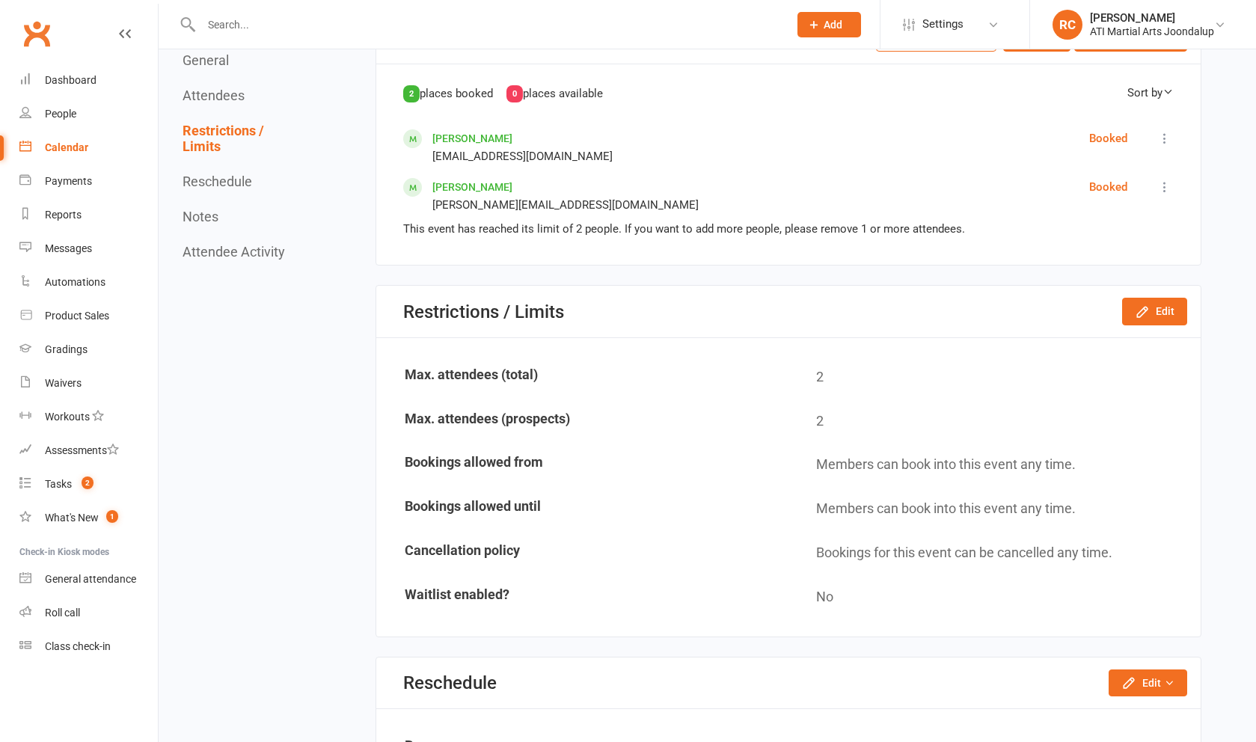
scroll to position [620, 0]
click at [467, 139] on link "[PERSON_NAME]" at bounding box center [472, 139] width 80 height 12
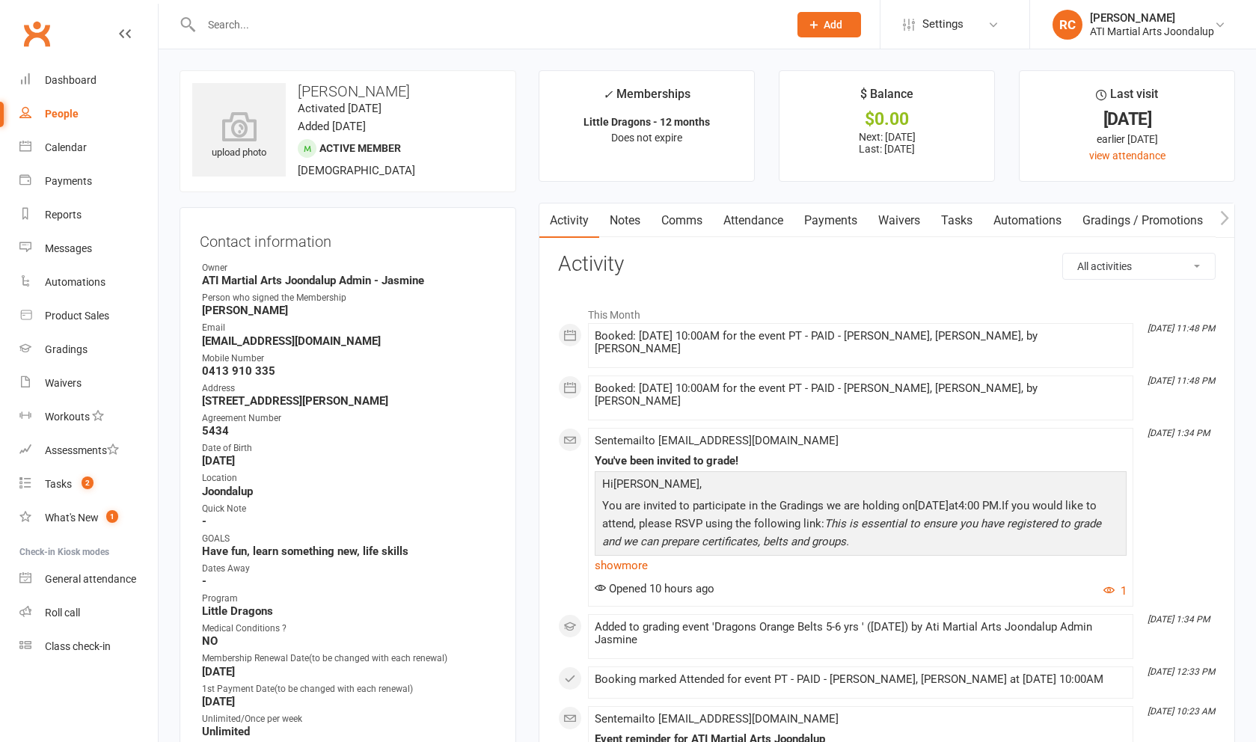
click at [776, 225] on link "Attendance" at bounding box center [753, 220] width 81 height 34
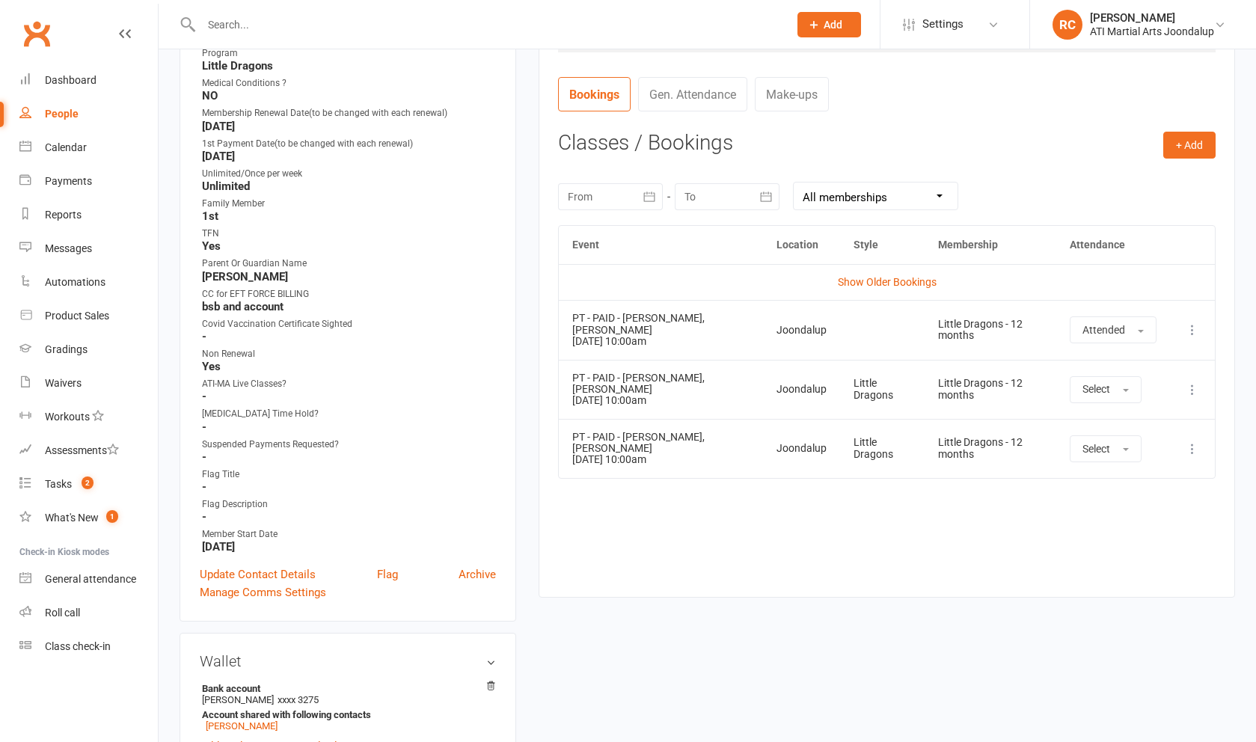
scroll to position [548, 0]
click at [1137, 323] on button "Attended" at bounding box center [1113, 327] width 87 height 27
click at [999, 309] on td "Little Dragons - 12 months" at bounding box center [991, 327] width 132 height 59
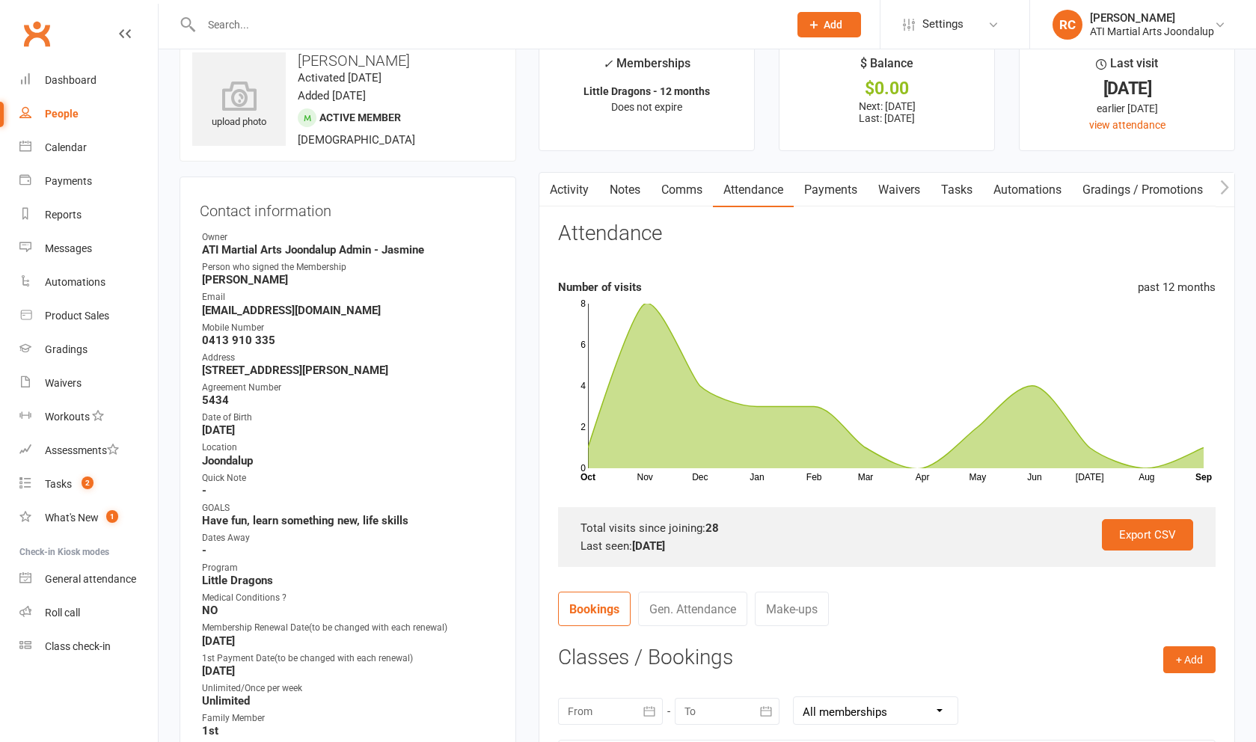
scroll to position [0, 0]
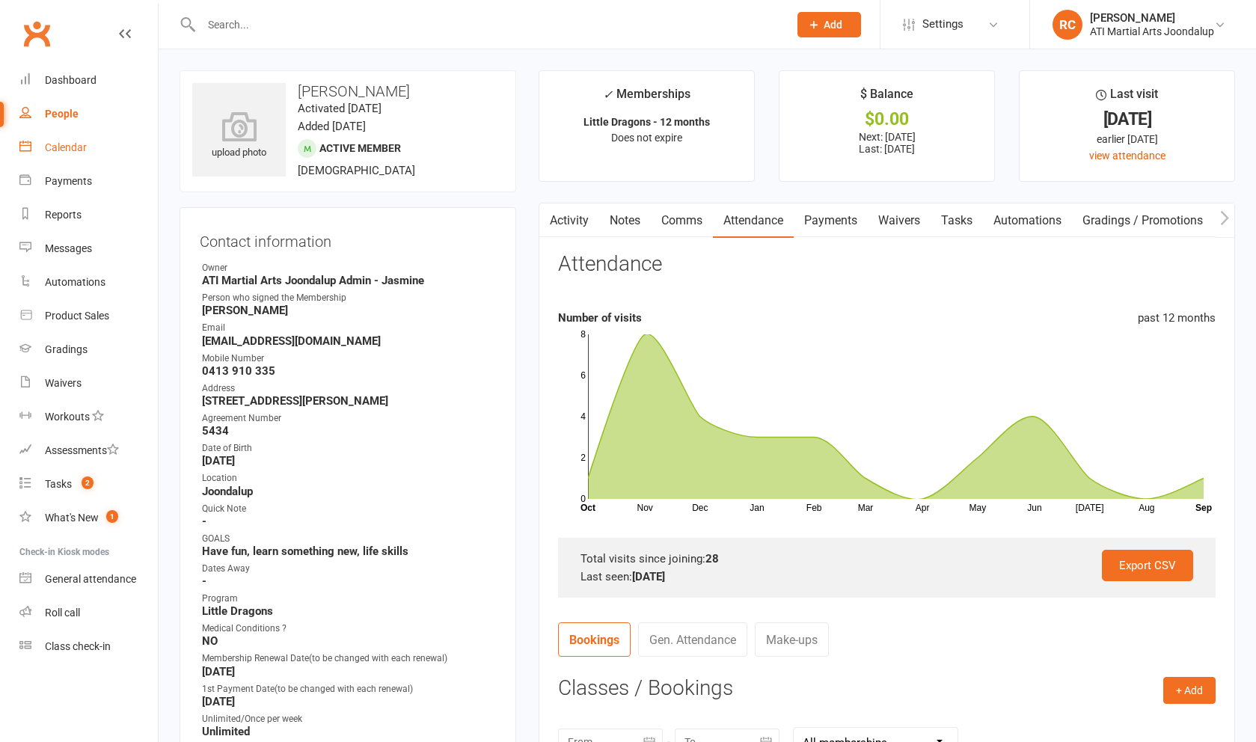
click at [83, 156] on link "Calendar" at bounding box center [88, 148] width 138 height 34
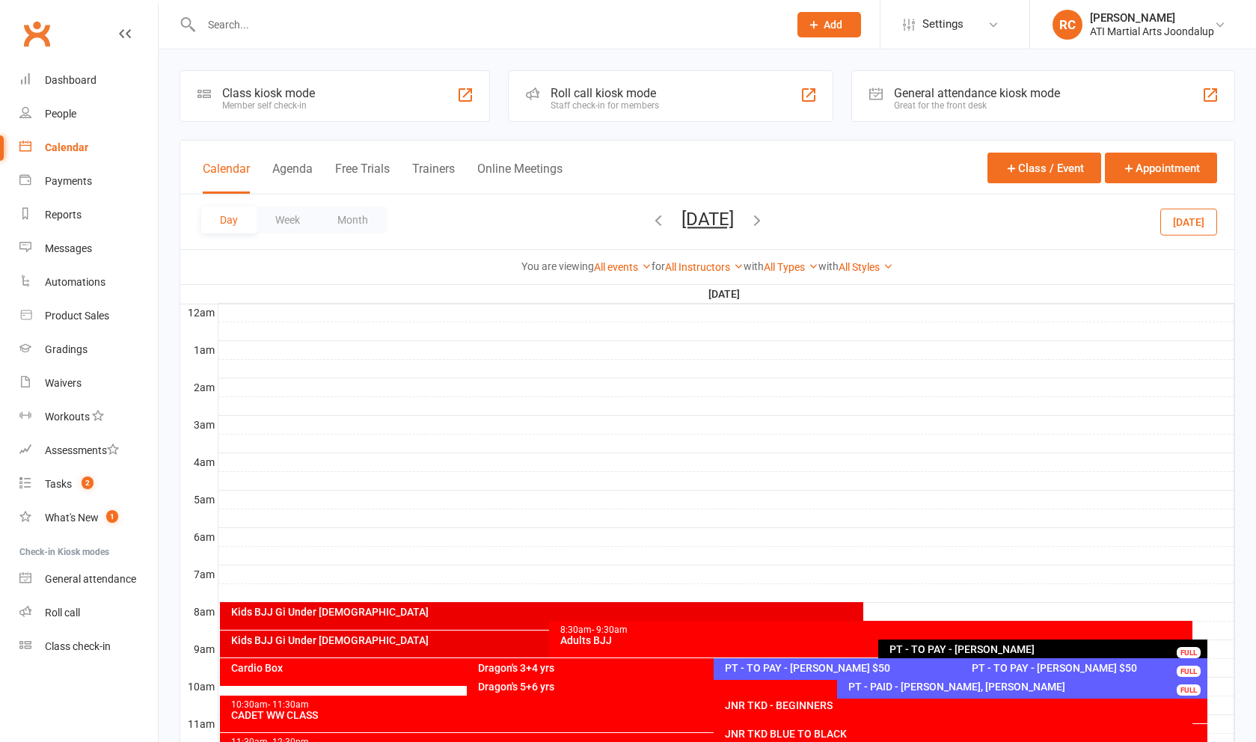
click at [749, 227] on span "Saturday, Sep 27, 2025 September 2025 Sun Mon Tue Wed Thu Fri Sat 31 01 02 03 0…" at bounding box center [707, 222] width 82 height 26
click at [765, 228] on icon "button" at bounding box center [757, 220] width 16 height 16
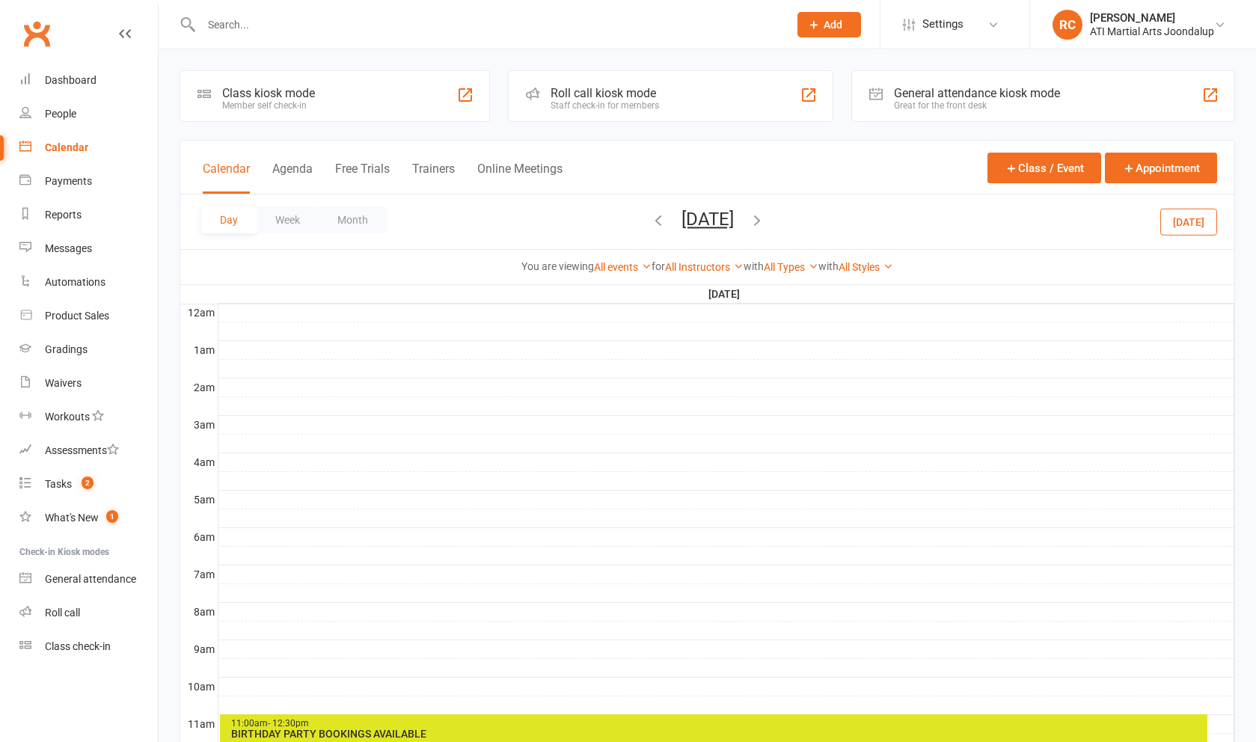
click at [765, 228] on icon "button" at bounding box center [757, 220] width 16 height 16
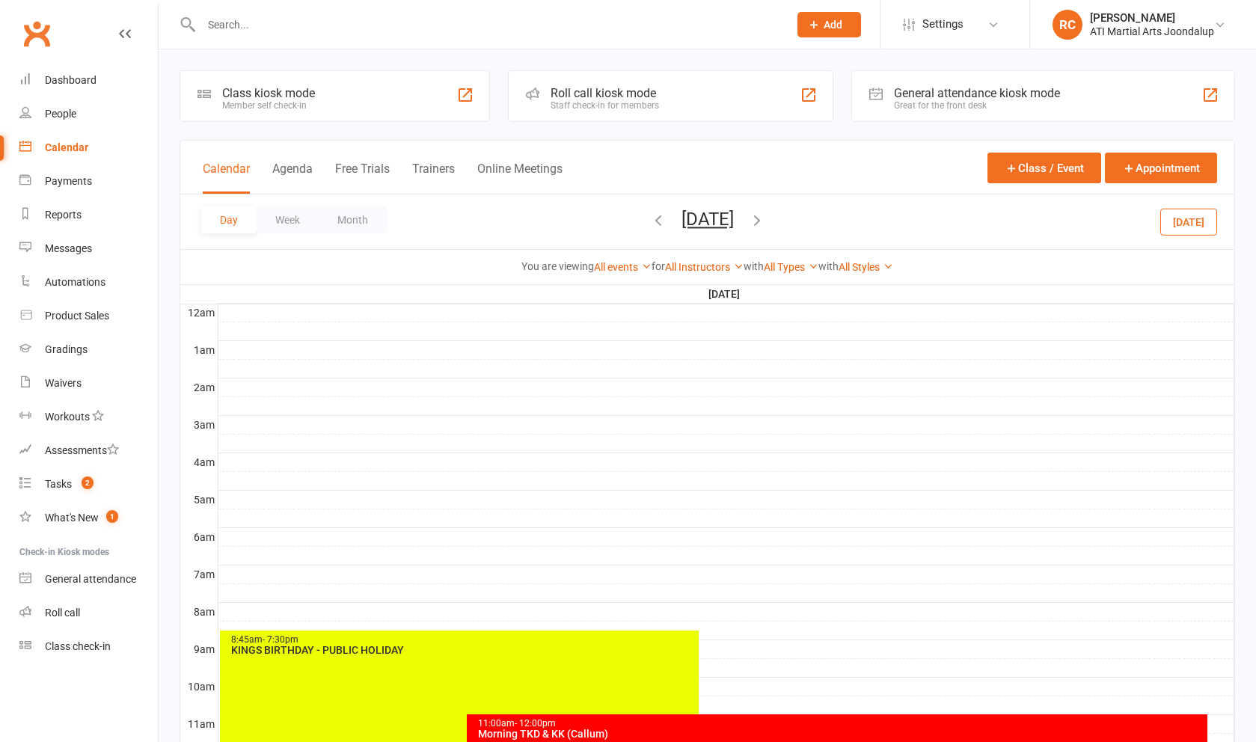
click at [765, 228] on icon "button" at bounding box center [757, 220] width 16 height 16
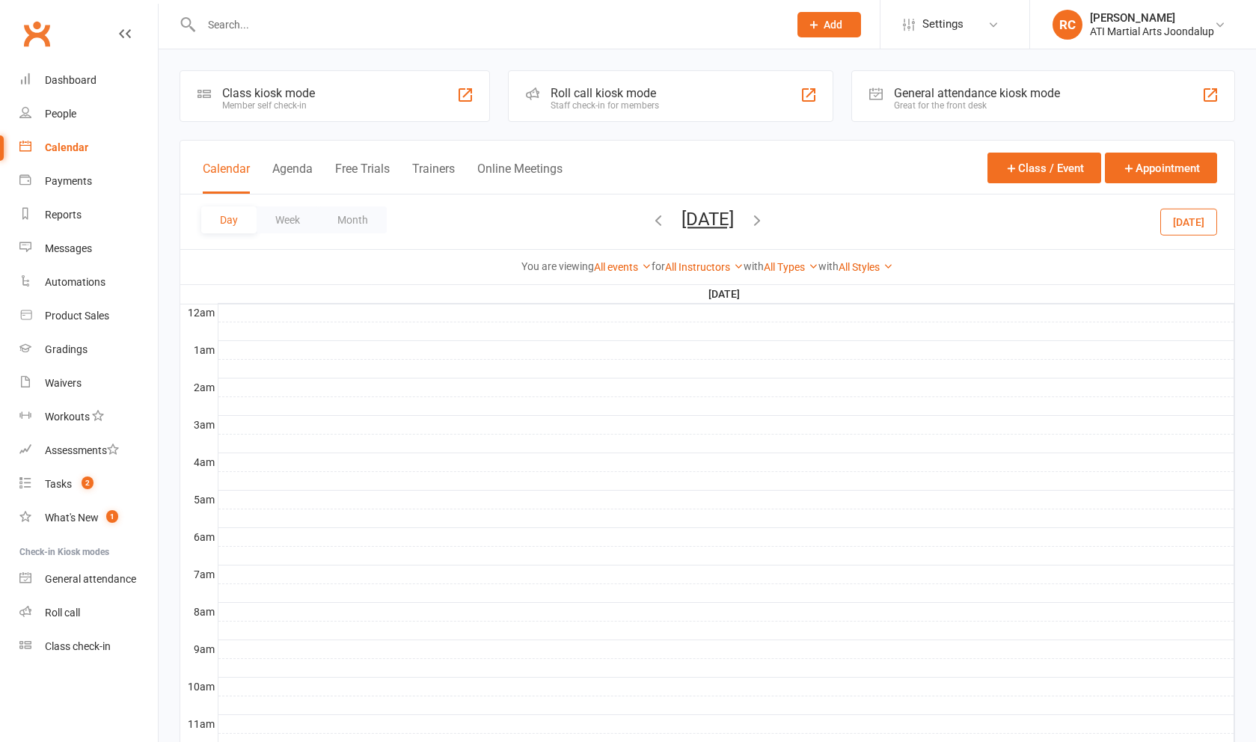
click at [813, 227] on ui-view "Prospect Member Non-attending contact Class / event Appointment Grading event T…" at bounding box center [628, 613] width 1256 height 1219
click at [765, 227] on icon "button" at bounding box center [757, 220] width 16 height 16
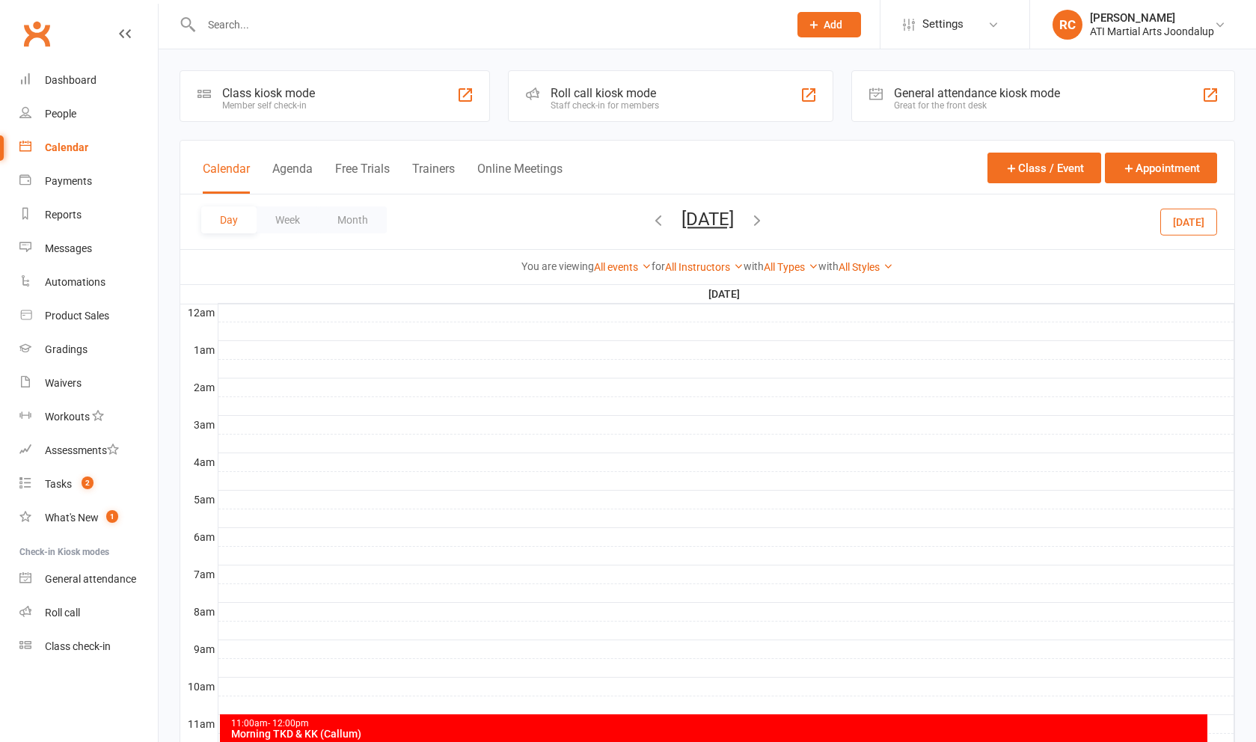
click at [749, 226] on span "Wednesday, Oct 1, 2025 September 2025 Sun Mon Tue Wed Thu Fri Sat 31 01 02 03 0…" at bounding box center [707, 222] width 82 height 26
click at [765, 228] on icon "button" at bounding box center [757, 220] width 16 height 16
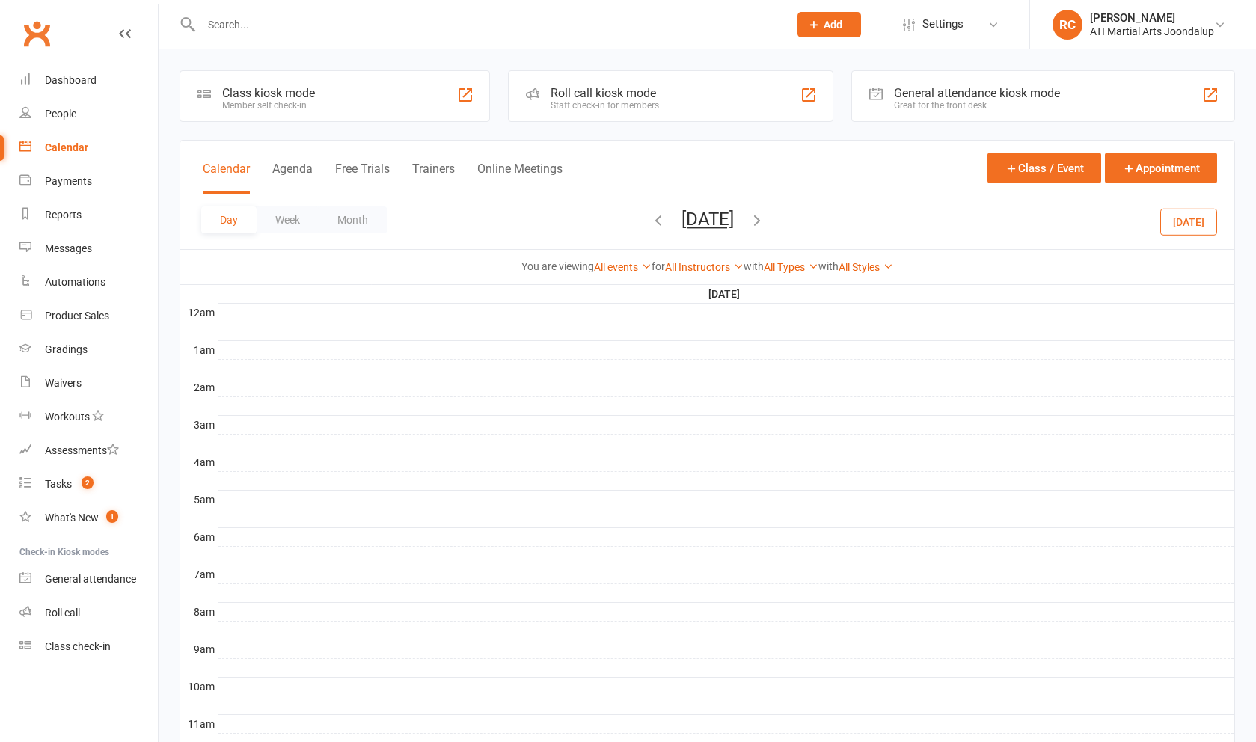
click at [832, 224] on div "Day Week Month Thursday, Oct 2, 2025 September 2025 Sun Mon Tue Wed Thu Fri Sat…" at bounding box center [707, 221] width 1054 height 55
click at [765, 228] on icon "button" at bounding box center [757, 220] width 16 height 16
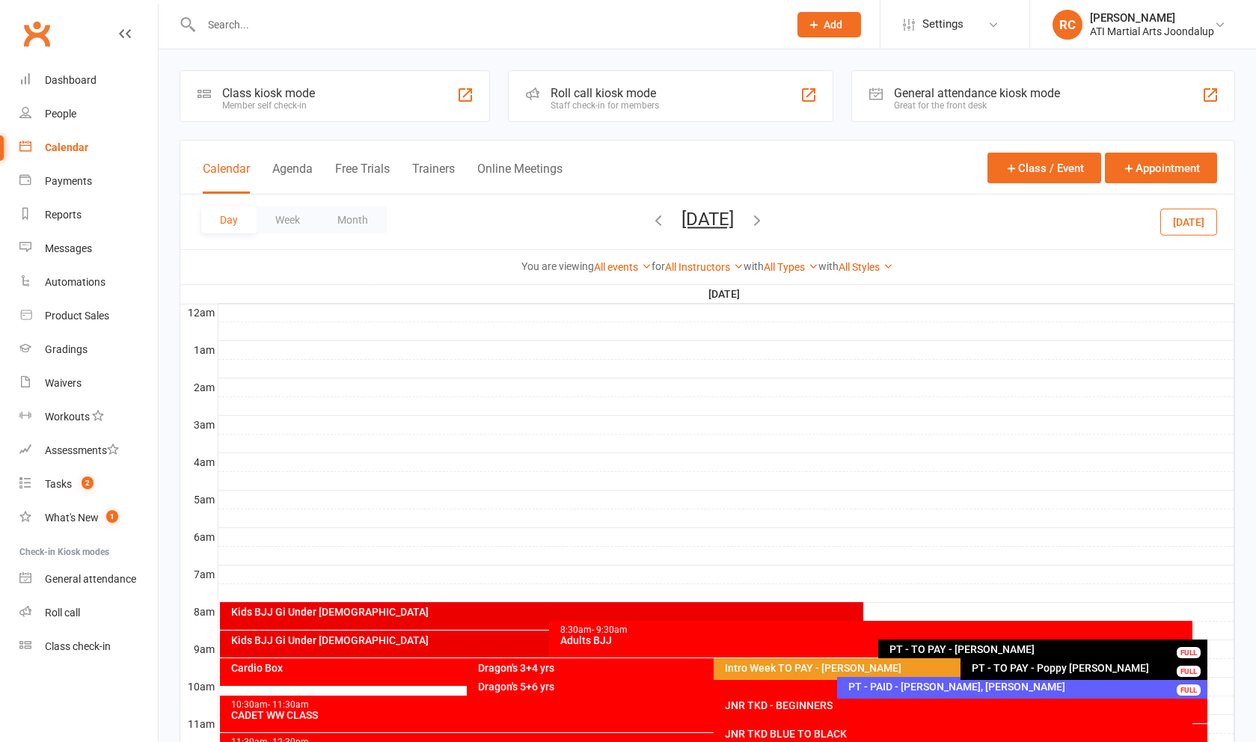
click at [987, 692] on div "PT - PAID - [PERSON_NAME], [PERSON_NAME]" at bounding box center [1025, 686] width 357 height 10
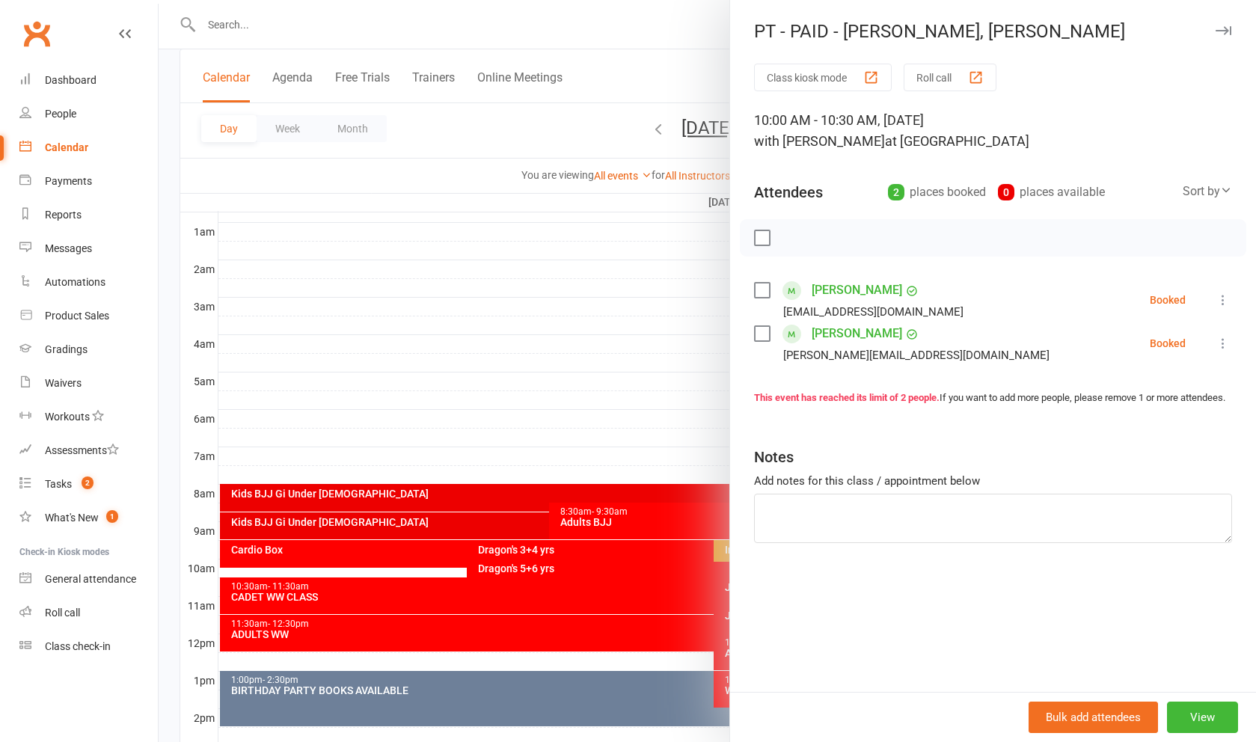
scroll to position [122, 0]
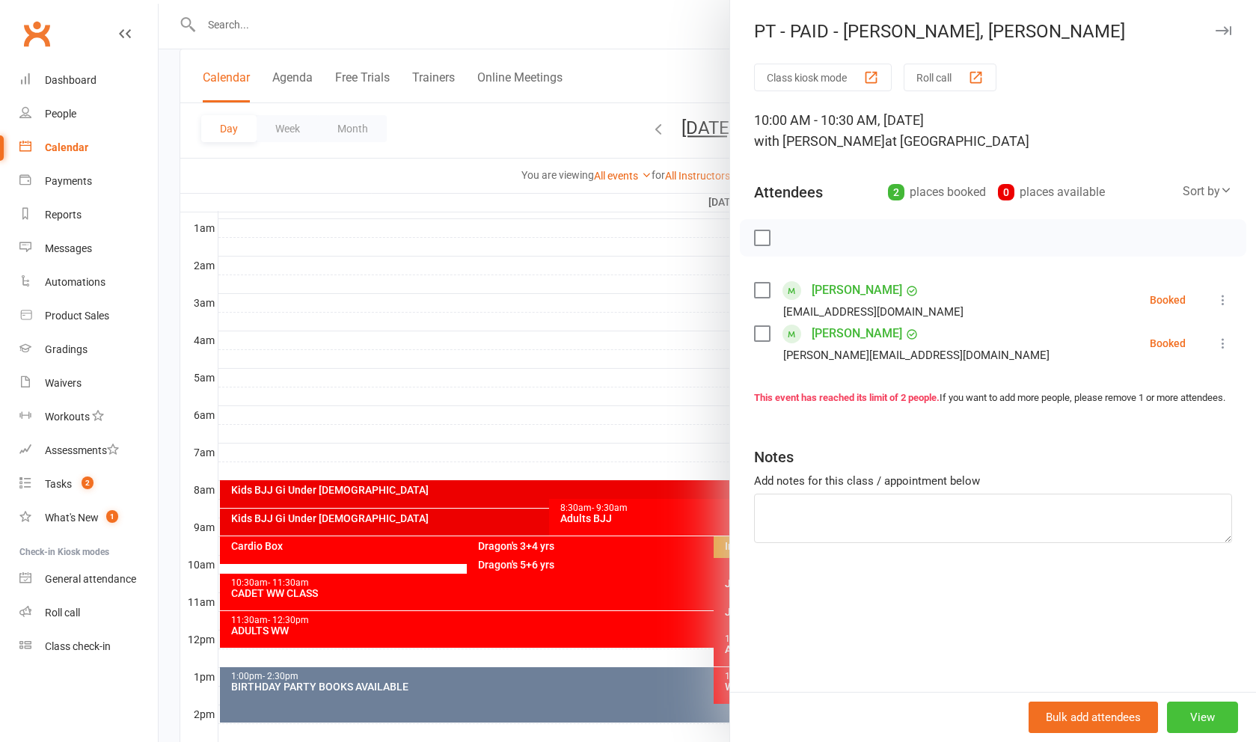
click at [1214, 717] on button "View" at bounding box center [1202, 717] width 71 height 31
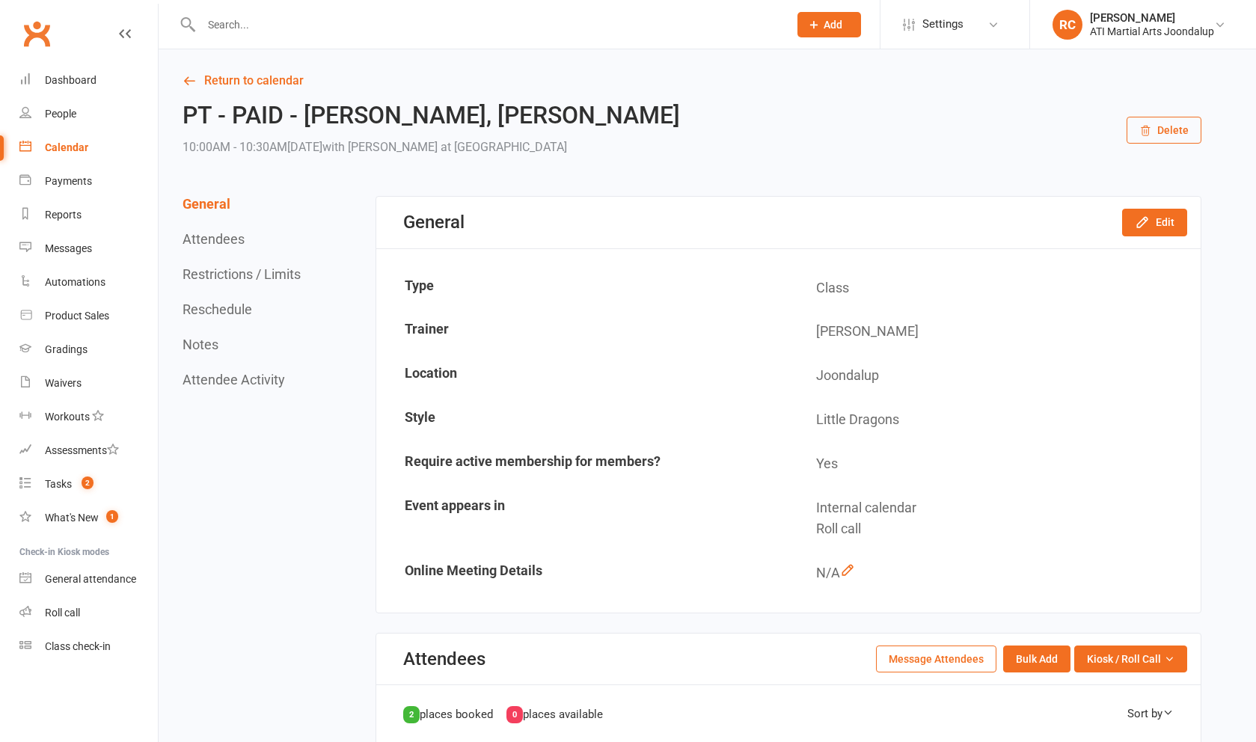
click at [1193, 138] on button "Delete" at bounding box center [1163, 130] width 75 height 27
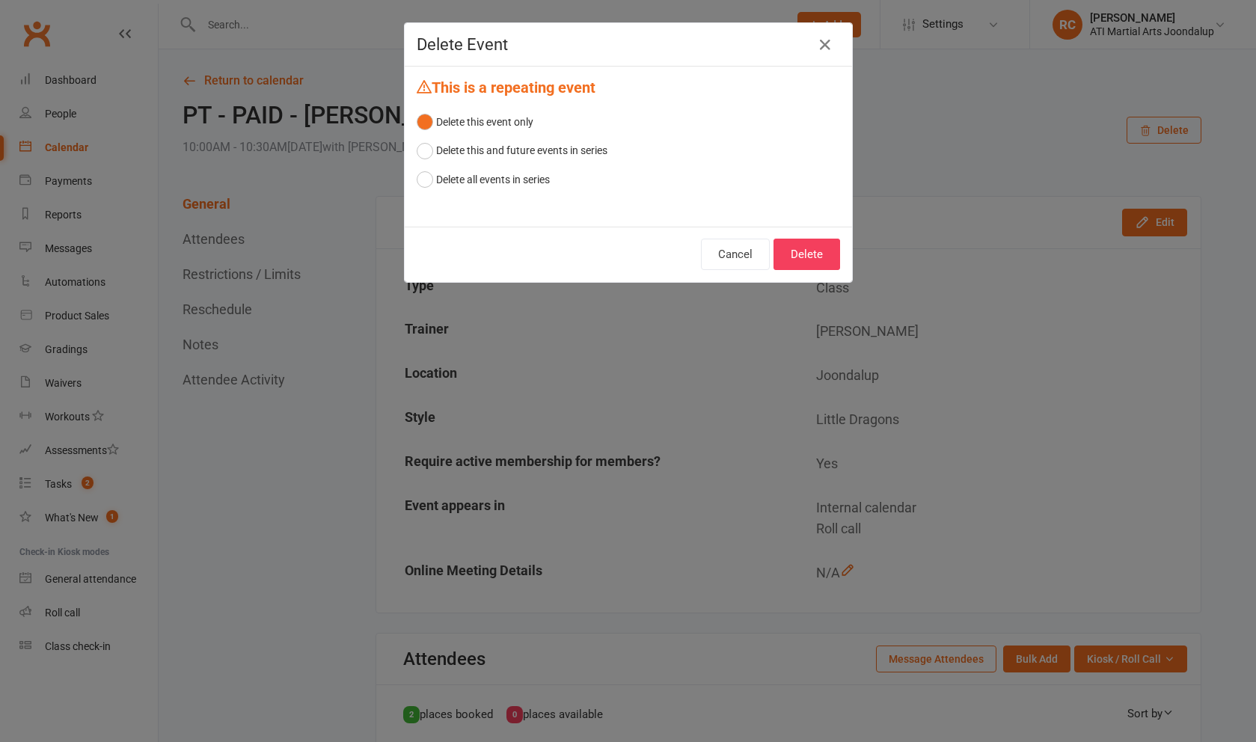
click at [559, 177] on div "Delete this event only Delete this and future events in series Delete all event…" at bounding box center [628, 151] width 423 height 86
click at [543, 179] on button "Delete all events in series" at bounding box center [483, 179] width 133 height 28
click at [800, 250] on button "Delete" at bounding box center [806, 254] width 67 height 31
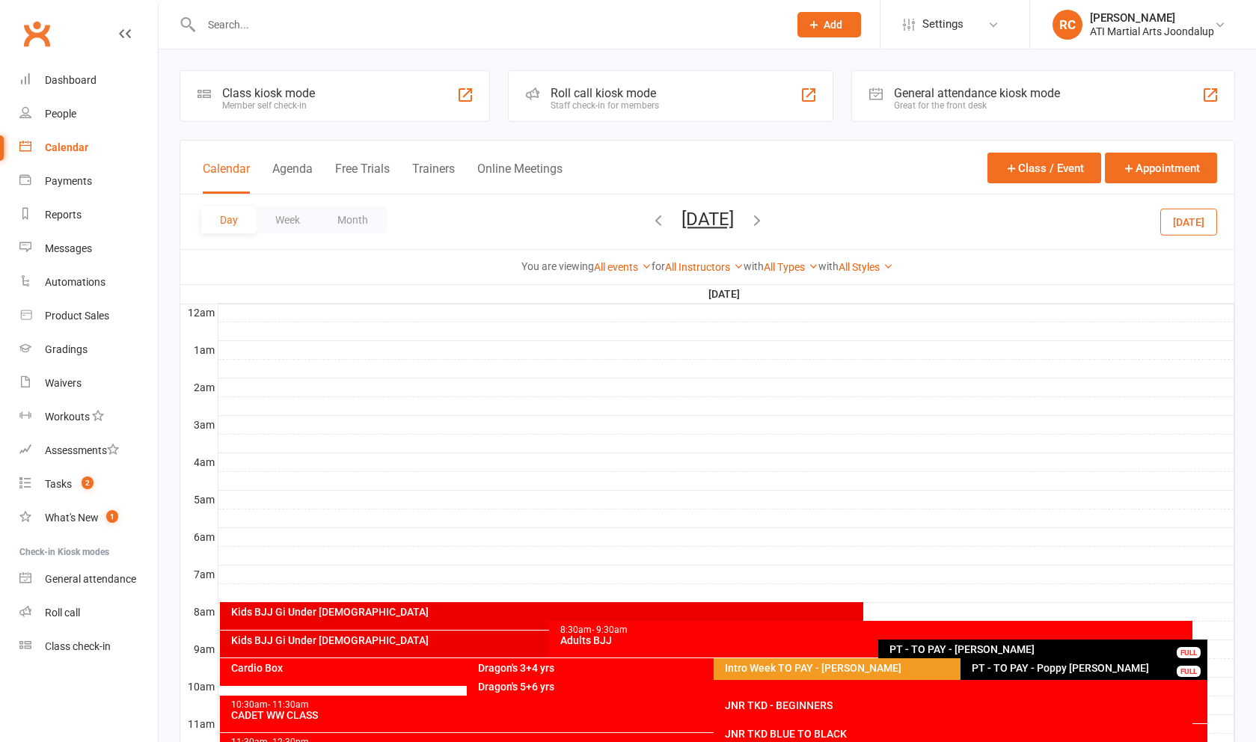
click at [84, 156] on link "Calendar" at bounding box center [88, 148] width 138 height 34
click at [666, 223] on span "Saturday, Oct 4, 2025 September 2025 Sun Mon Tue Wed Thu Fri Sat 31 01 02 03 04…" at bounding box center [707, 222] width 82 height 26
click at [650, 227] on icon "button" at bounding box center [658, 220] width 16 height 16
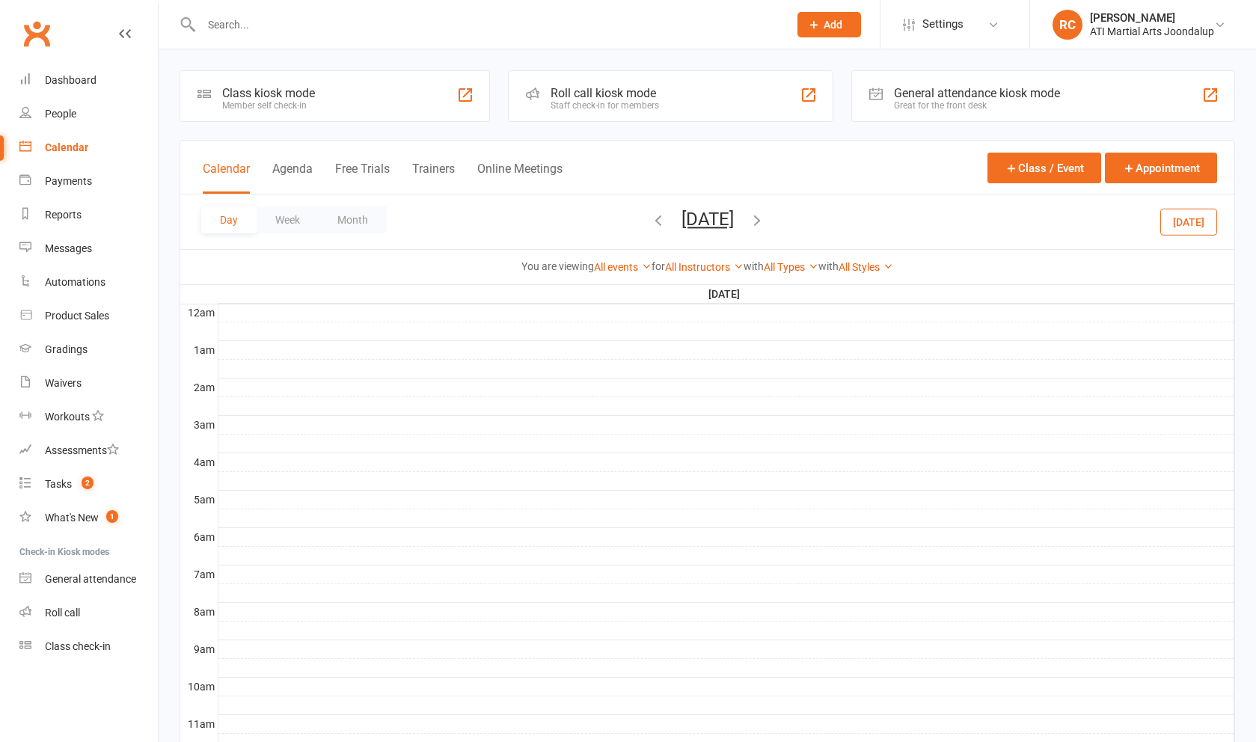
click at [650, 227] on icon "button" at bounding box center [658, 220] width 16 height 16
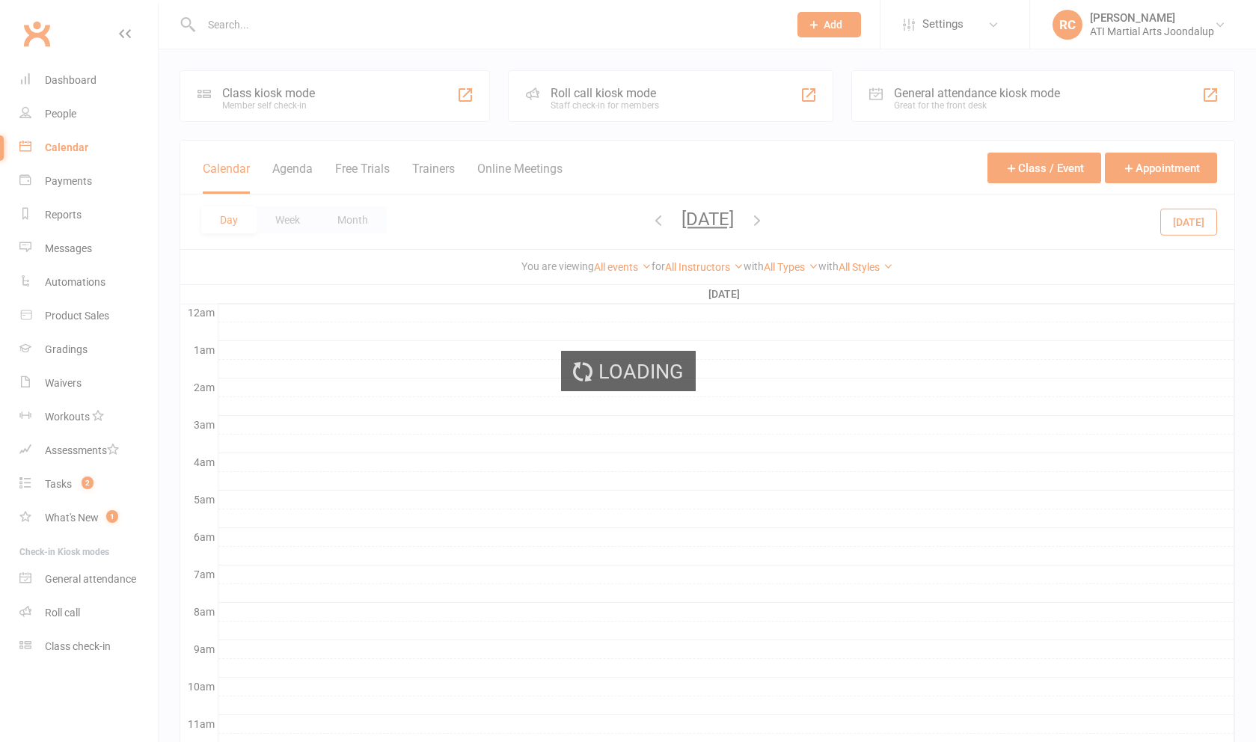
click at [593, 227] on div "Loading" at bounding box center [628, 371] width 1256 height 742
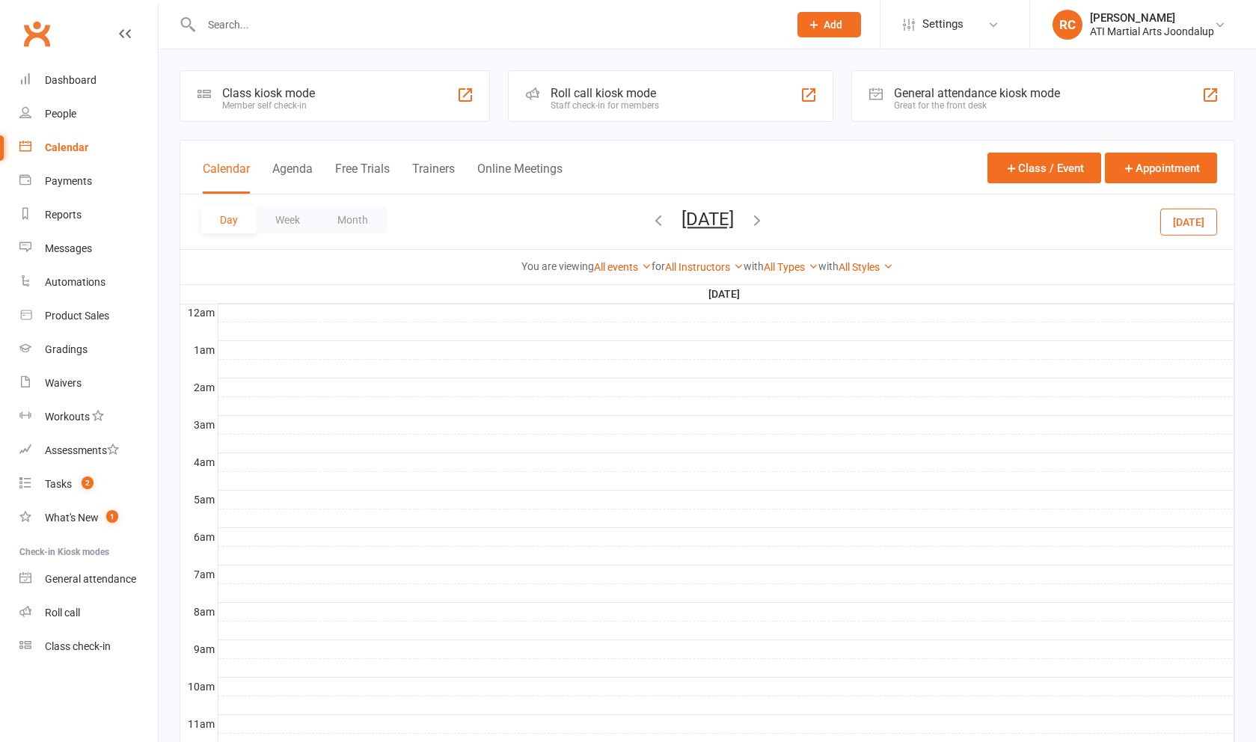
click at [650, 226] on icon "button" at bounding box center [658, 220] width 16 height 16
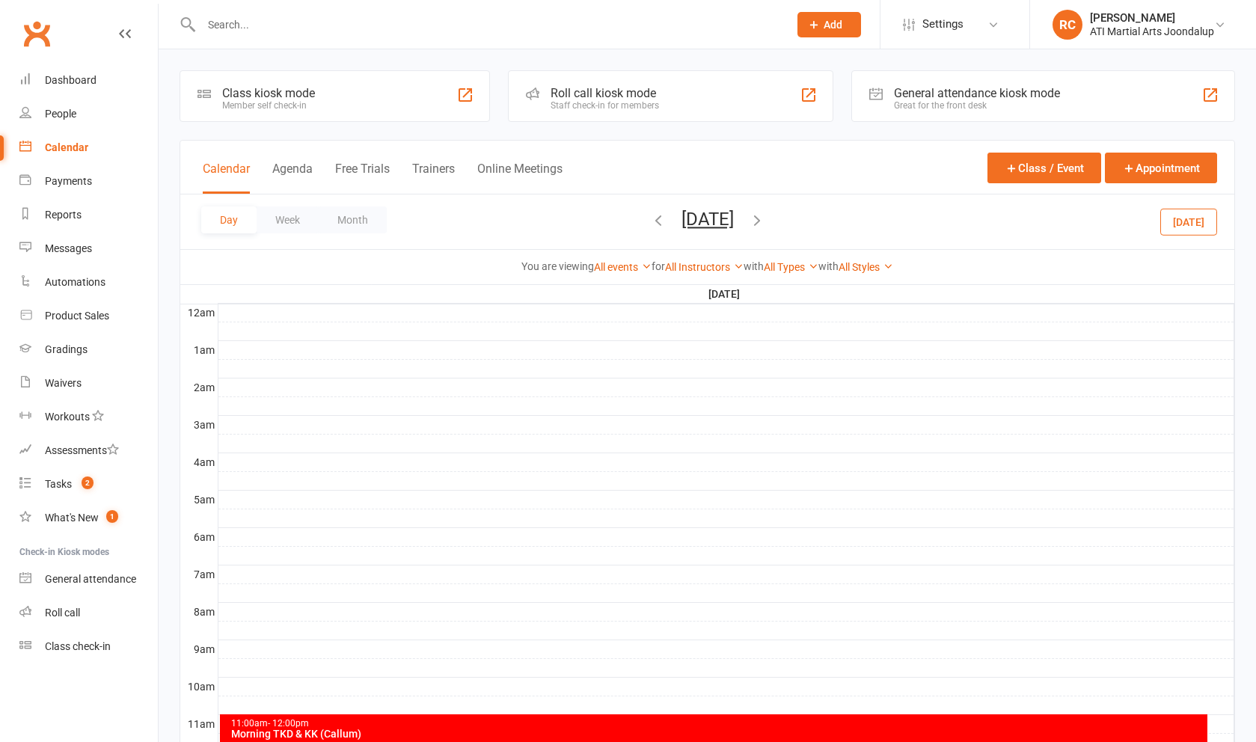
click at [650, 227] on icon "button" at bounding box center [658, 220] width 16 height 16
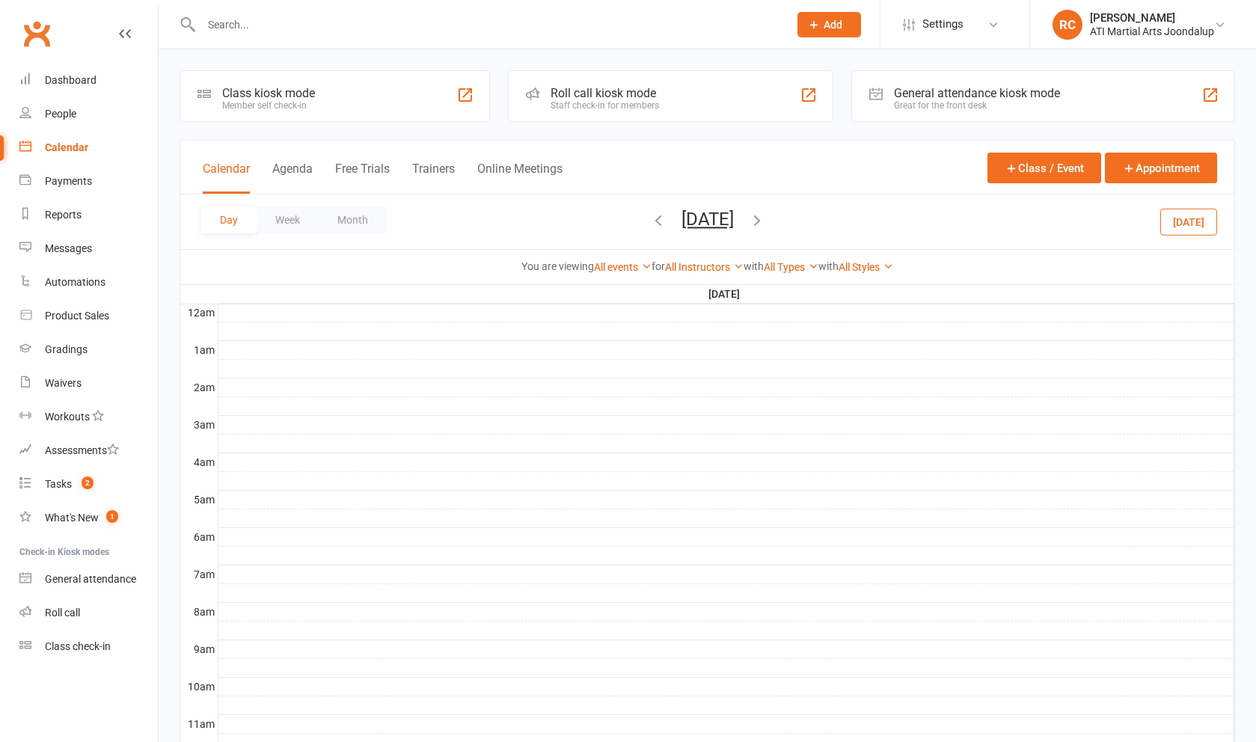
click at [650, 227] on icon "button" at bounding box center [658, 220] width 16 height 16
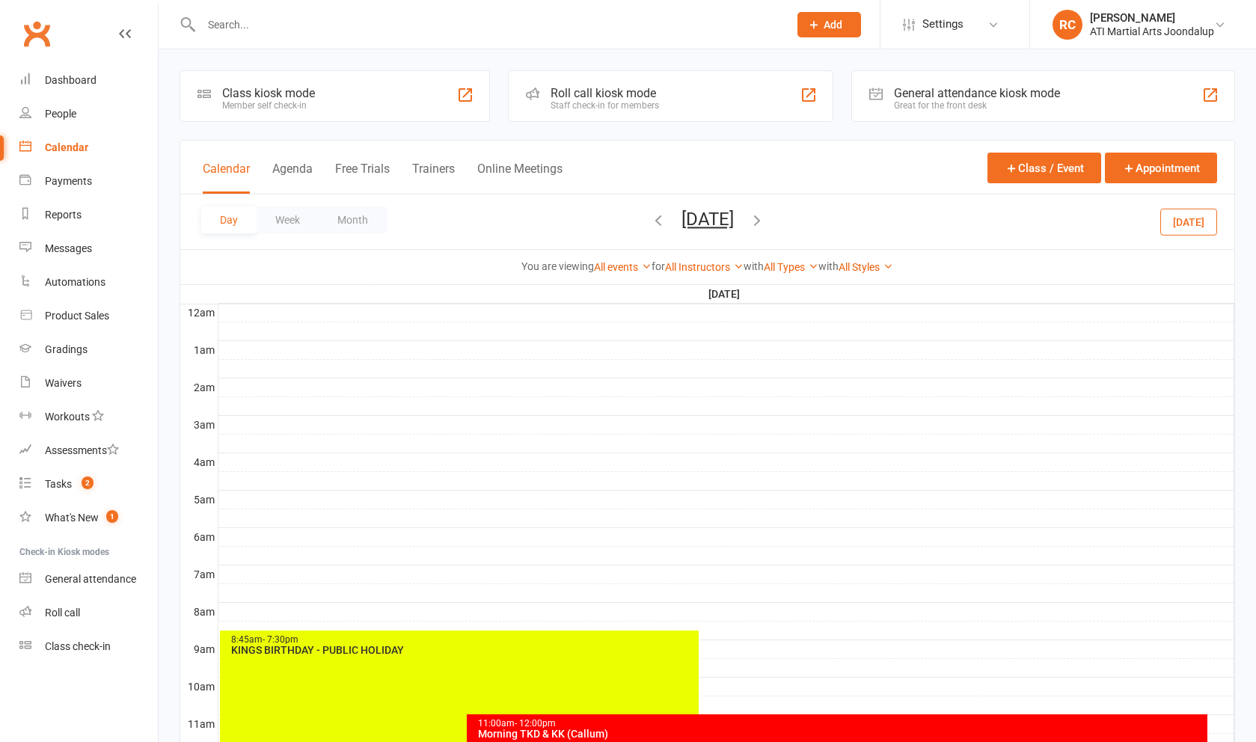
click at [650, 227] on icon "button" at bounding box center [658, 220] width 16 height 16
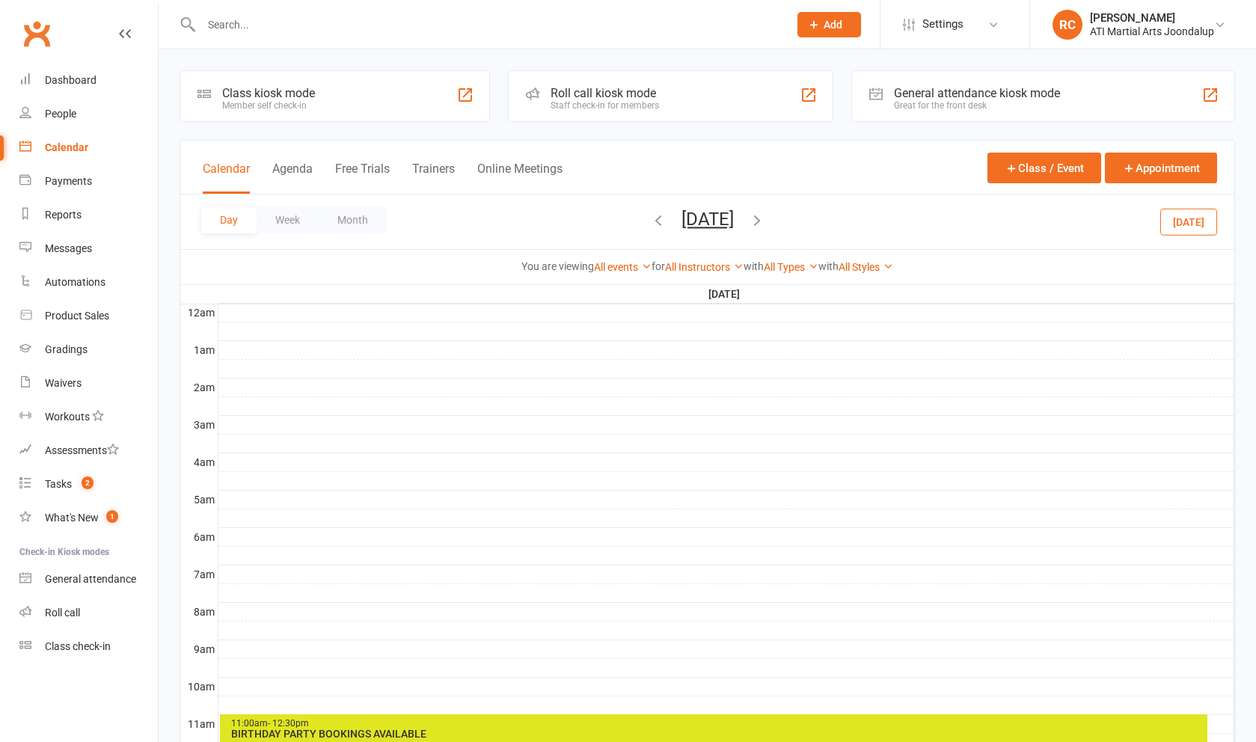
click at [666, 230] on span "Sunday, Sep 28, 2025 September 2025 Sun Mon Tue Wed Thu Fri Sat 31 01 02 03 04 …" at bounding box center [707, 222] width 82 height 26
click at [650, 228] on icon "button" at bounding box center [658, 220] width 16 height 16
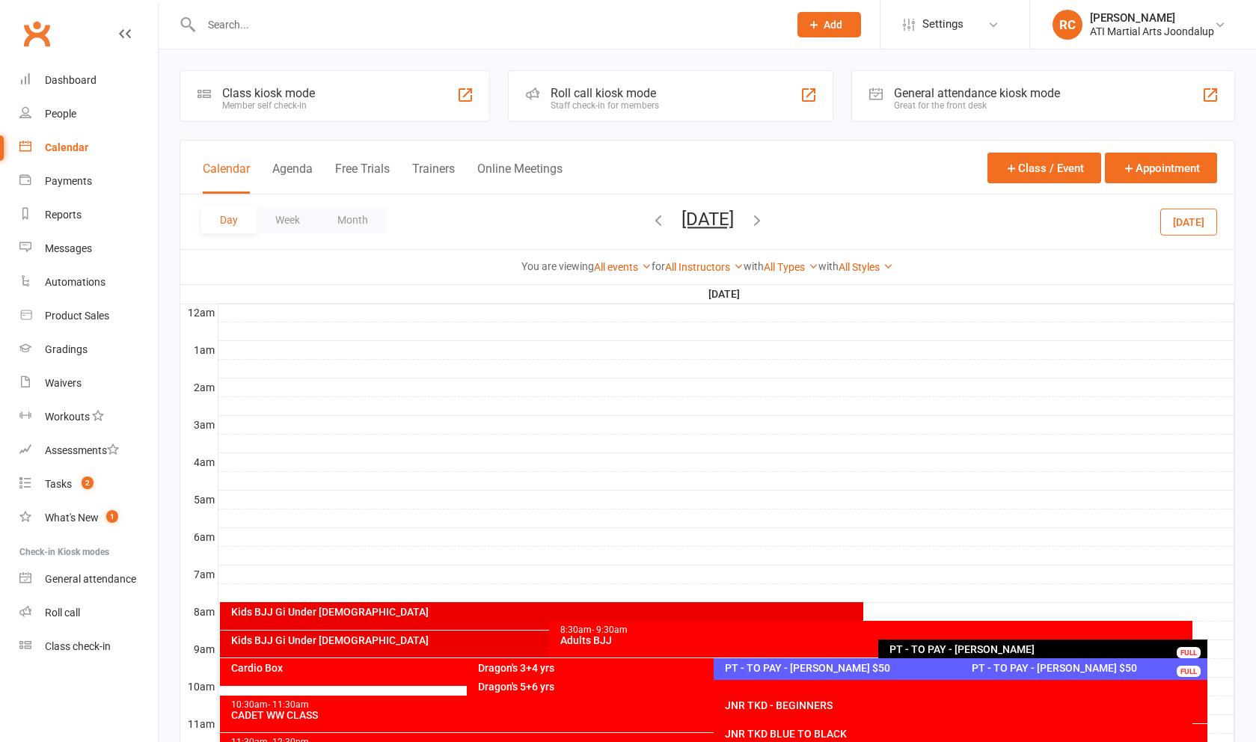
scroll to position [224, 0]
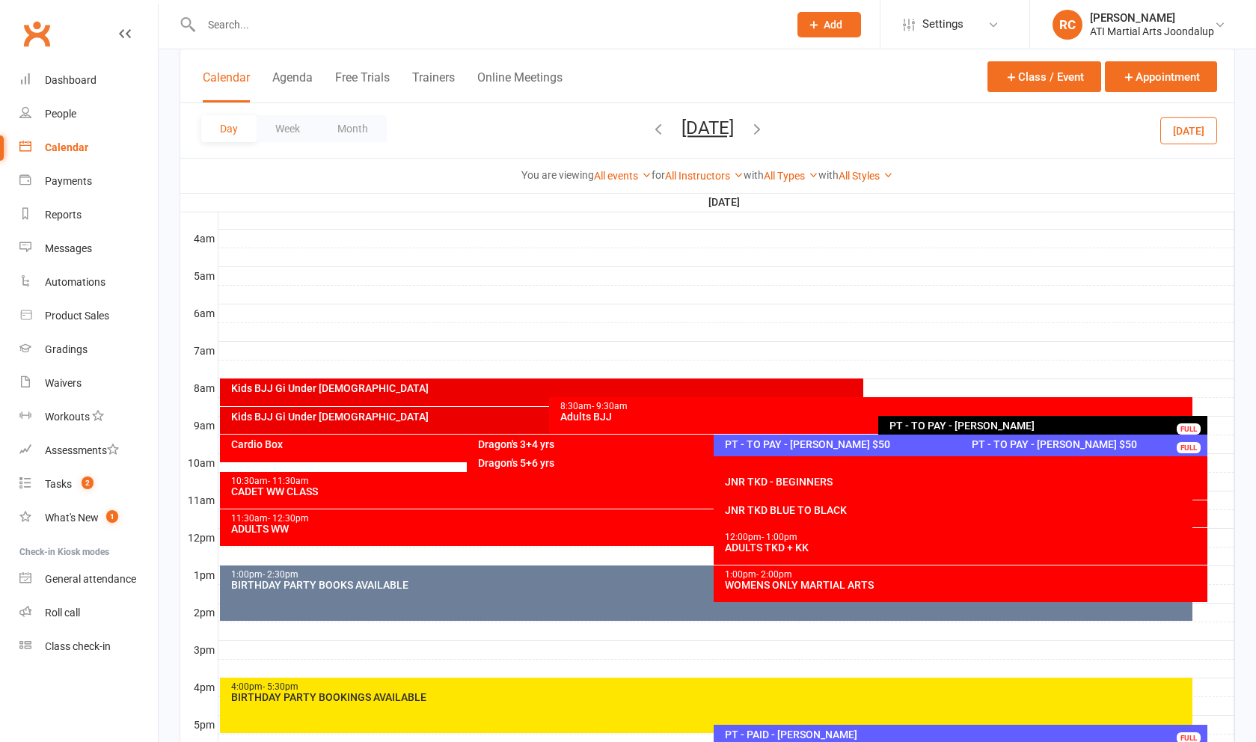
click at [1220, 467] on div at bounding box center [726, 463] width 1016 height 18
click at [1215, 455] on button "Add Appointment" at bounding box center [1217, 442] width 64 height 36
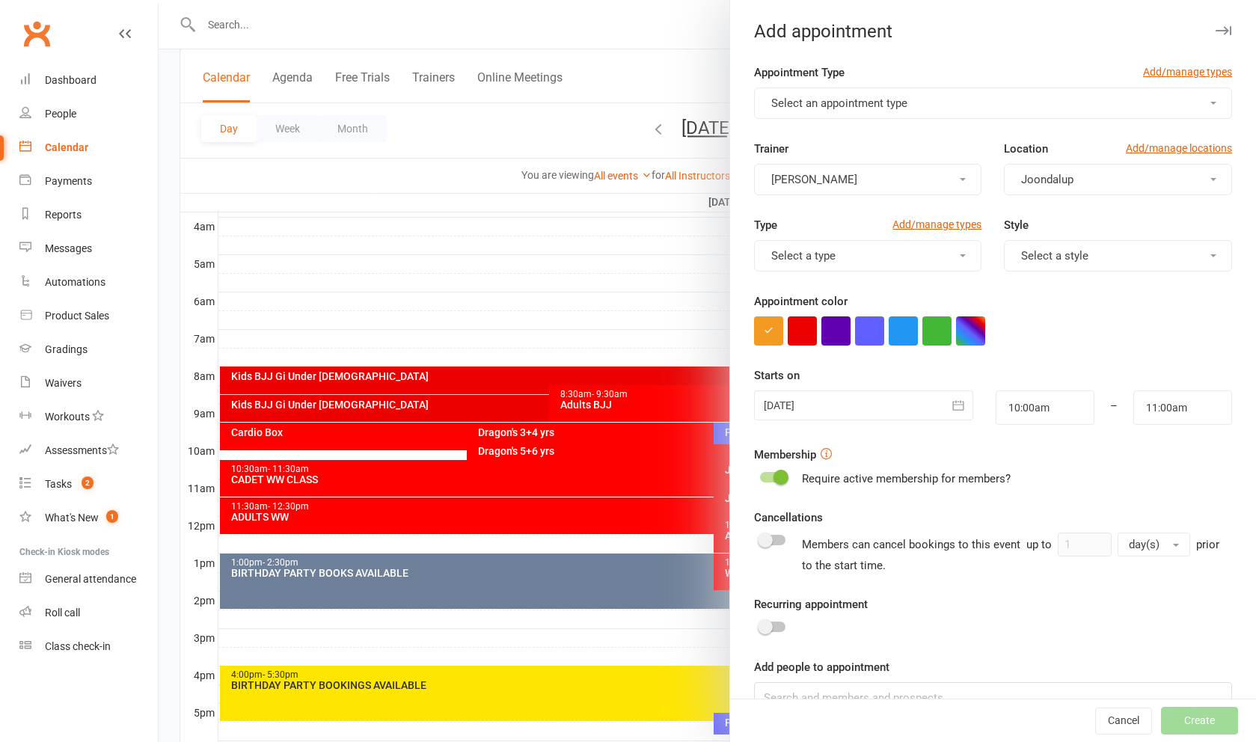
scroll to position [236, 0]
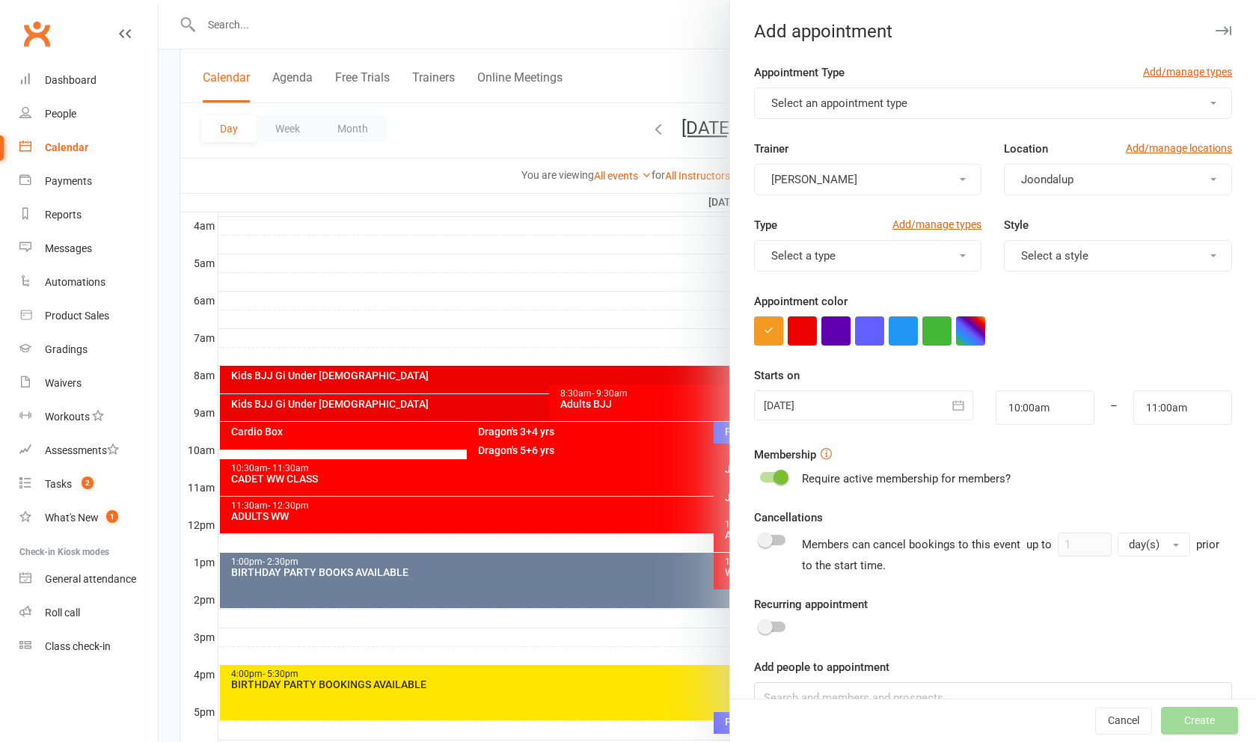
click at [806, 119] on form "Appointment Type Add/manage types Select an appointment type Trainer Rocco Capo…" at bounding box center [993, 389] width 478 height 650
click at [805, 111] on button "Select an appointment type" at bounding box center [993, 103] width 478 height 31
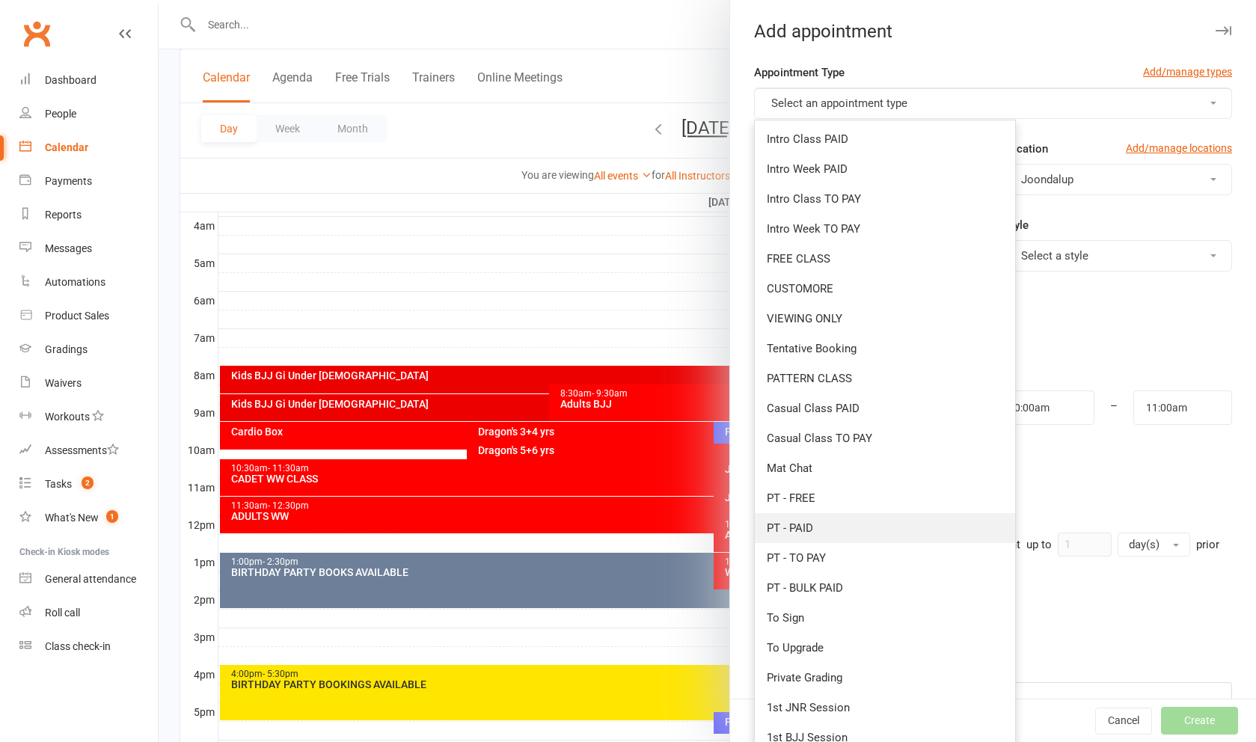
click at [851, 523] on link "PT - PAID" at bounding box center [885, 528] width 260 height 30
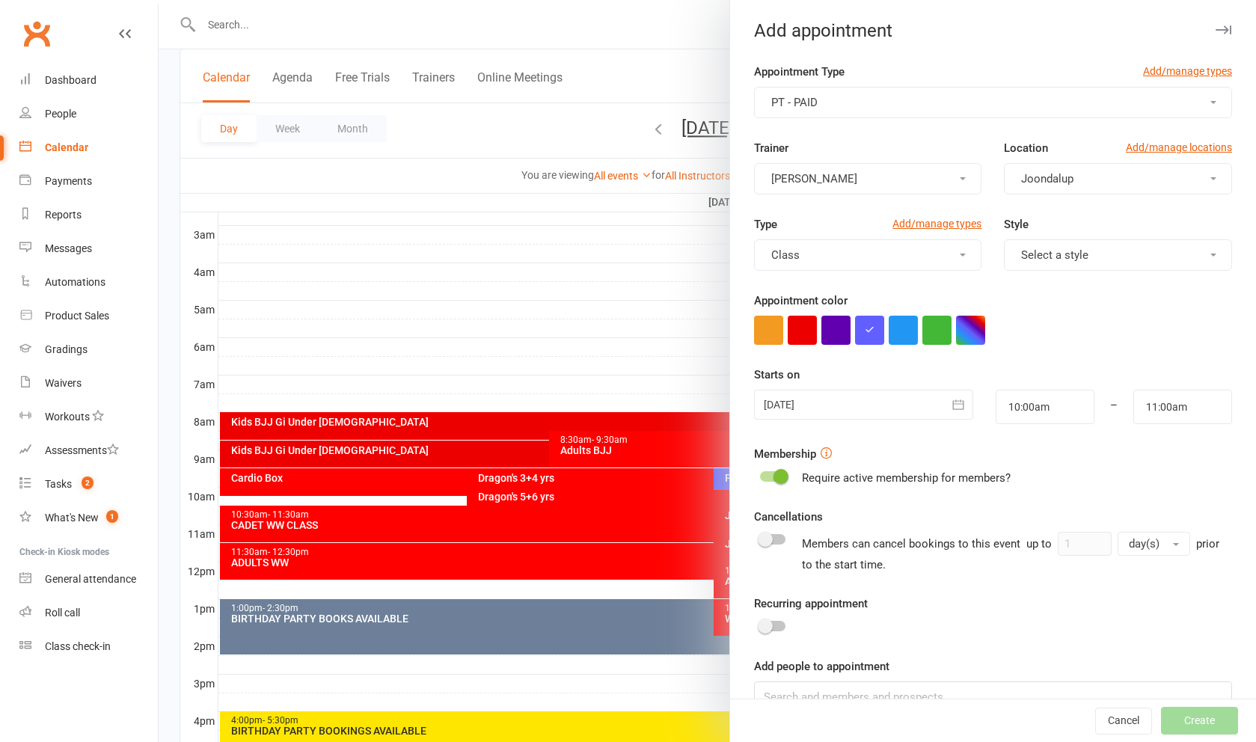
scroll to position [186, 0]
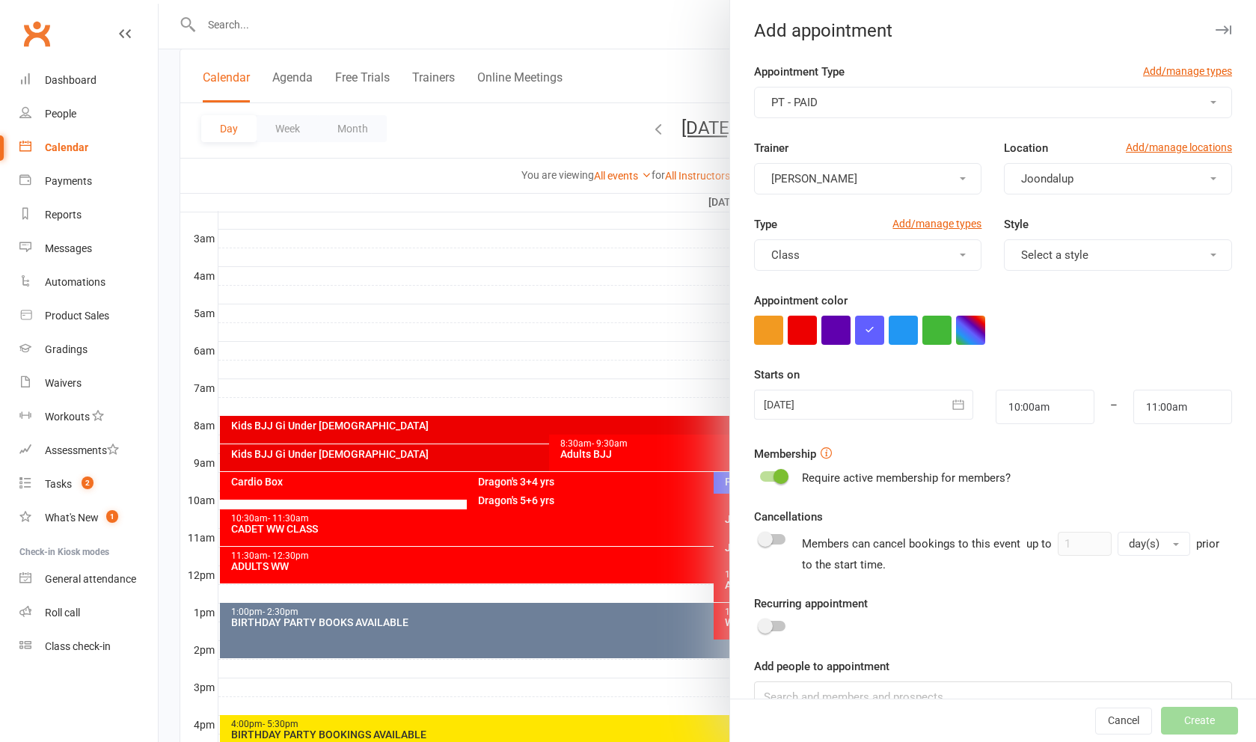
click at [846, 399] on div at bounding box center [863, 405] width 219 height 30
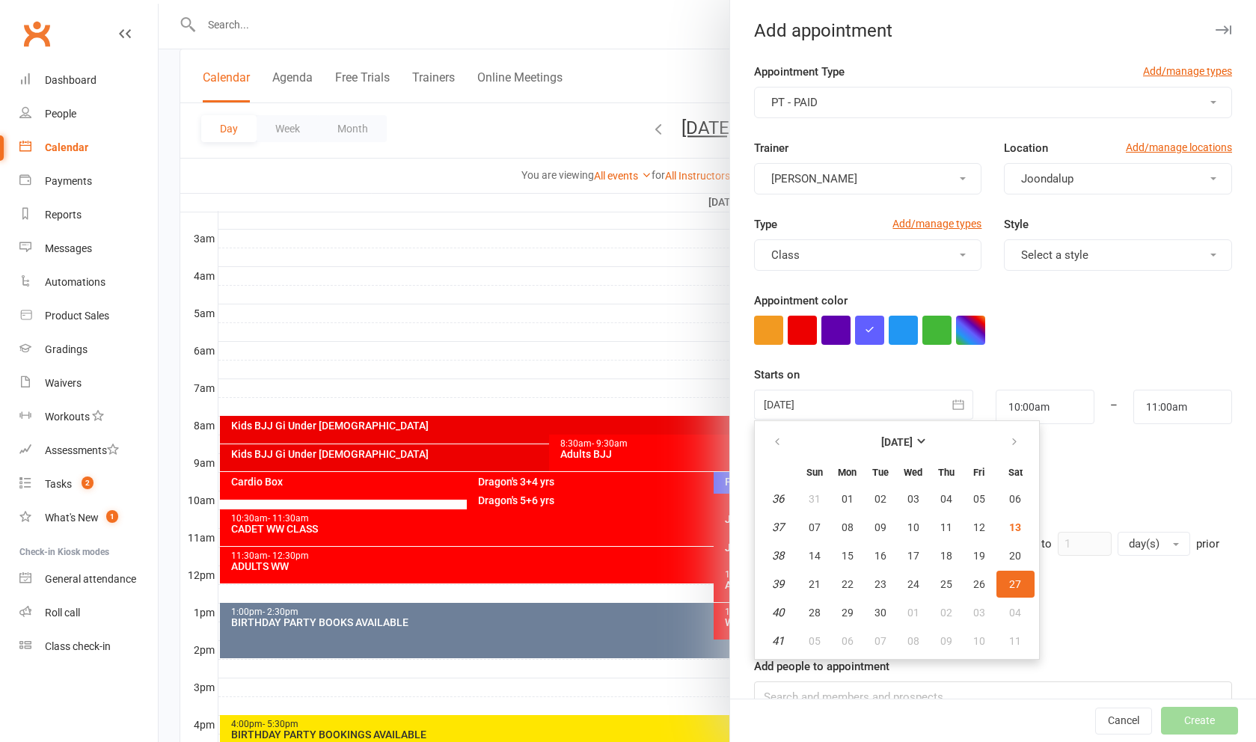
click at [1081, 491] on form "Appointment Type Add/manage types PT - PAID Trainer Rocco Capolingua Location A…" at bounding box center [993, 388] width 478 height 650
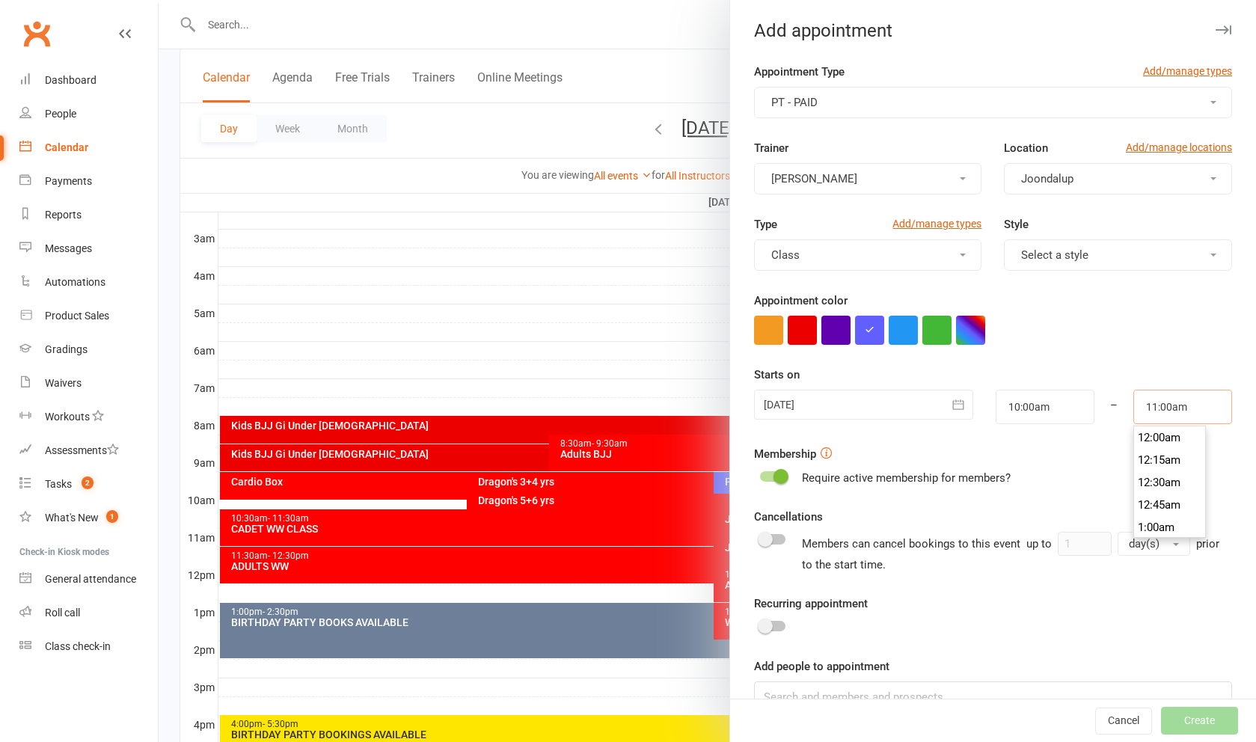
click at [1148, 408] on input "11:00am" at bounding box center [1182, 407] width 99 height 34
type input "10:30am"
click at [1172, 467] on li "10:30am" at bounding box center [1170, 465] width 72 height 22
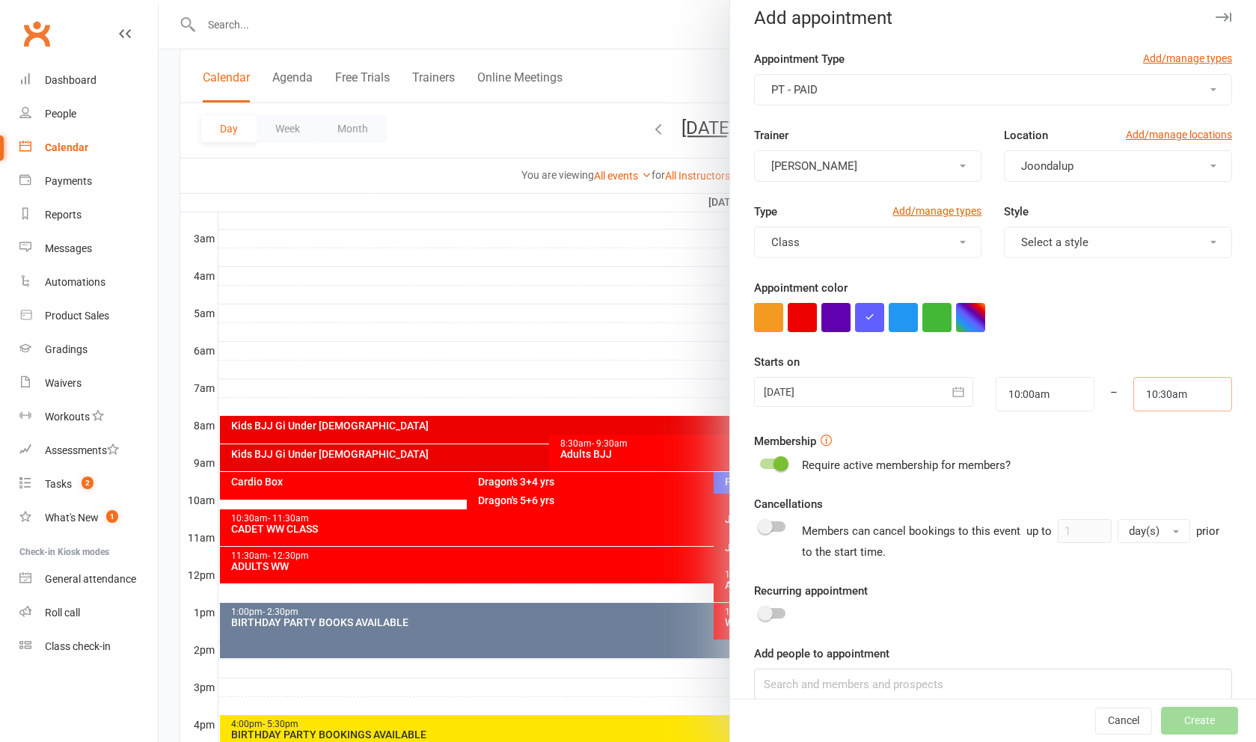
scroll to position [13, 0]
click at [778, 611] on div "Recurring appointment" at bounding box center [993, 604] width 478 height 42
click at [776, 615] on div at bounding box center [772, 614] width 25 height 10
click at [760, 612] on input "checkbox" at bounding box center [760, 612] width 0 height 0
checkbox input "true"
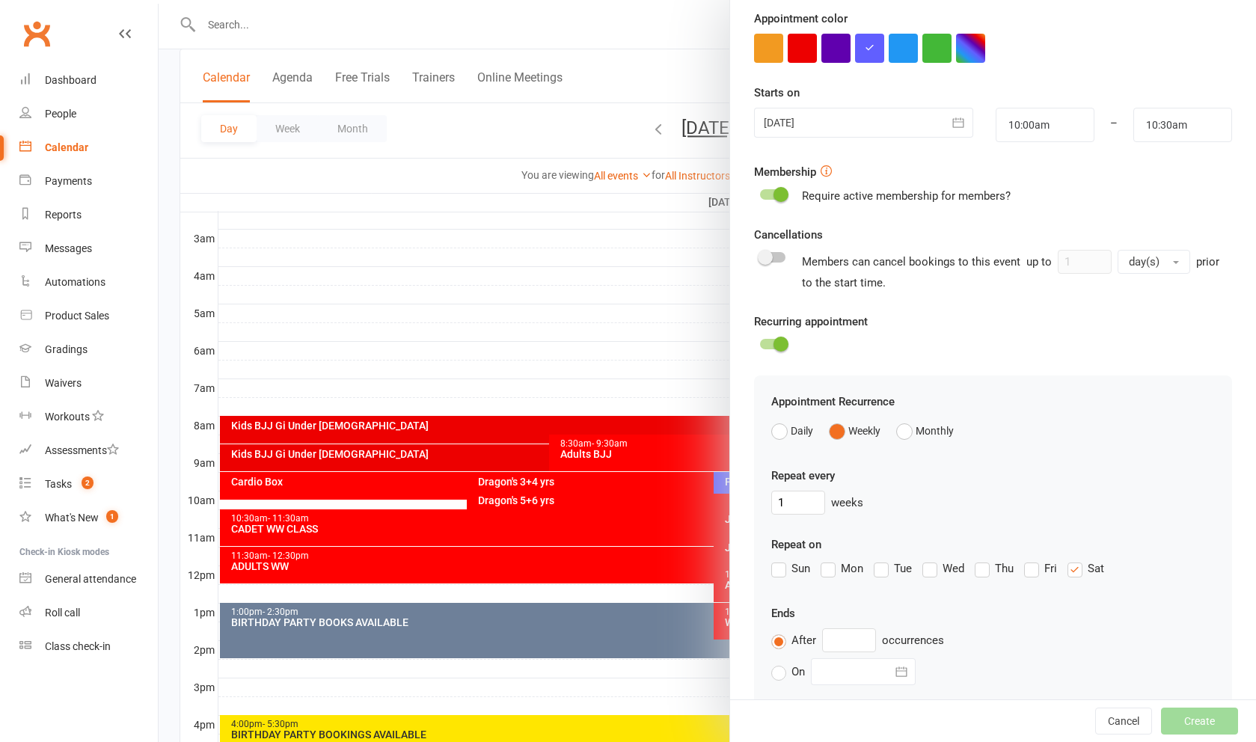
scroll to position [283, 0]
type input "2"
click at [834, 641] on input "text" at bounding box center [849, 640] width 54 height 24
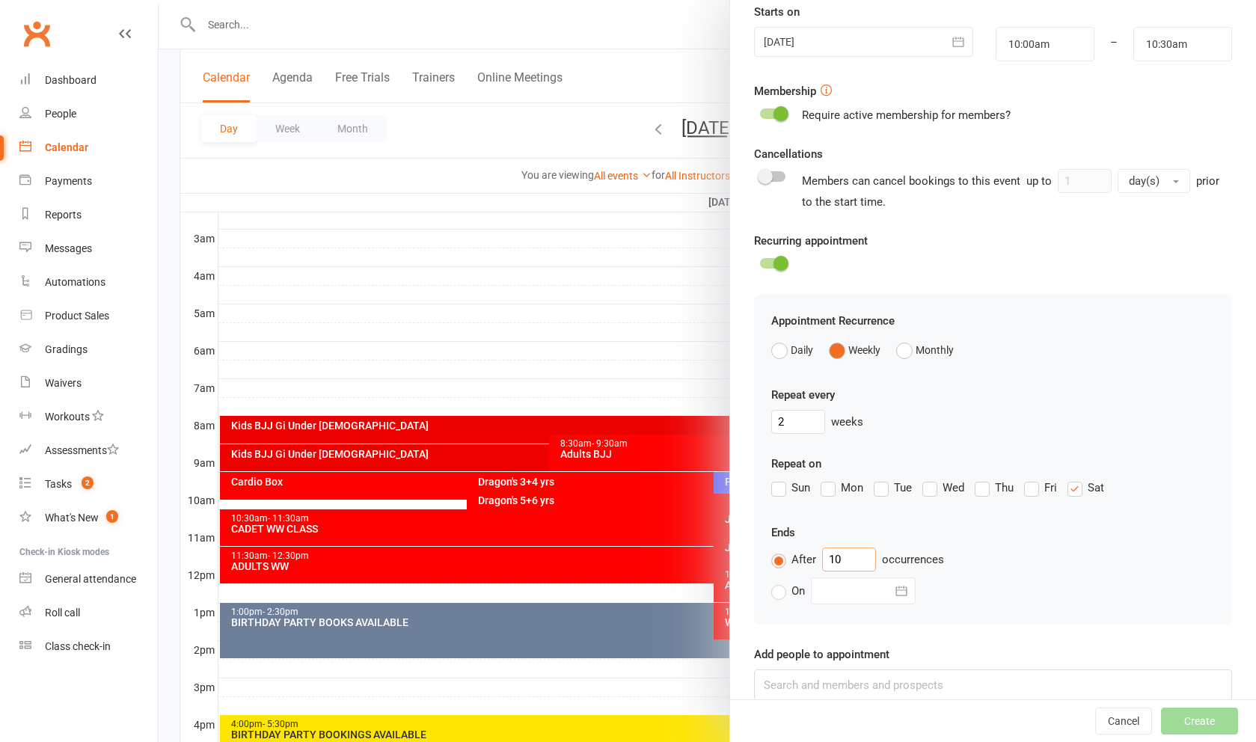
scroll to position [363, 0]
type input "10"
click at [1118, 679] on input at bounding box center [993, 685] width 478 height 31
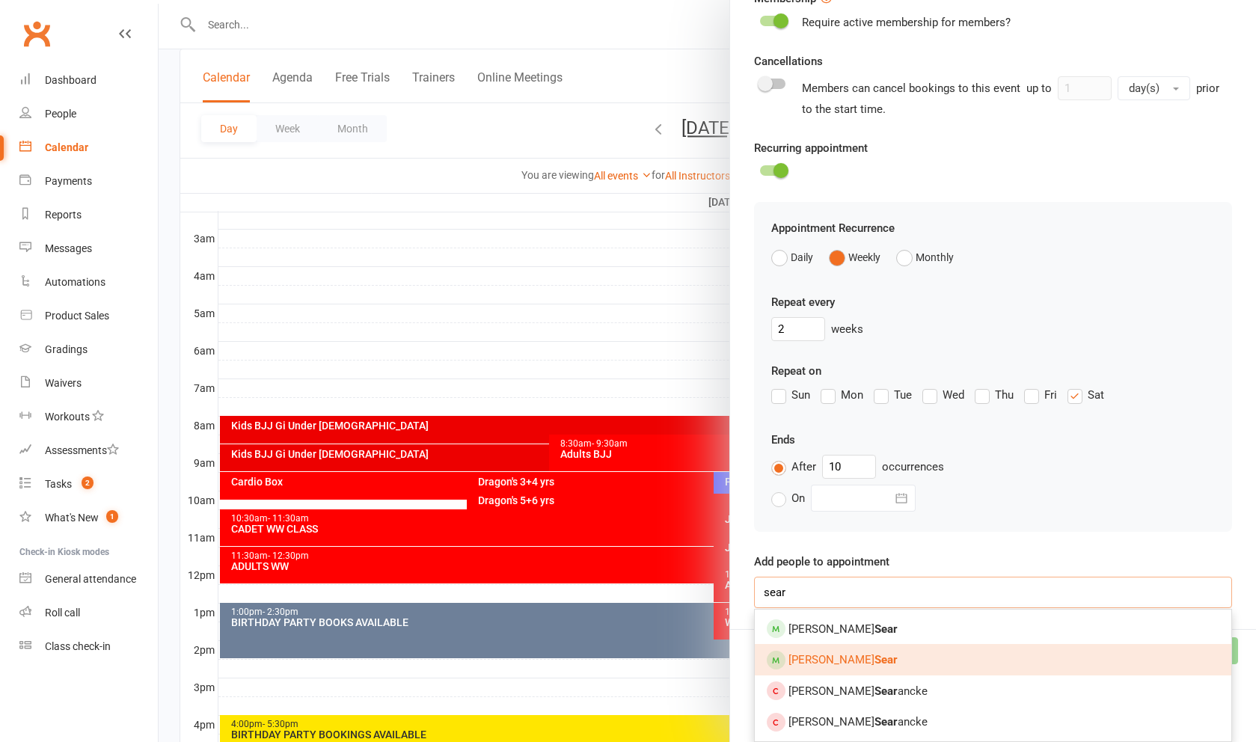
type input "sear"
click at [975, 658] on link "Eleanor Sear" at bounding box center [993, 659] width 476 height 31
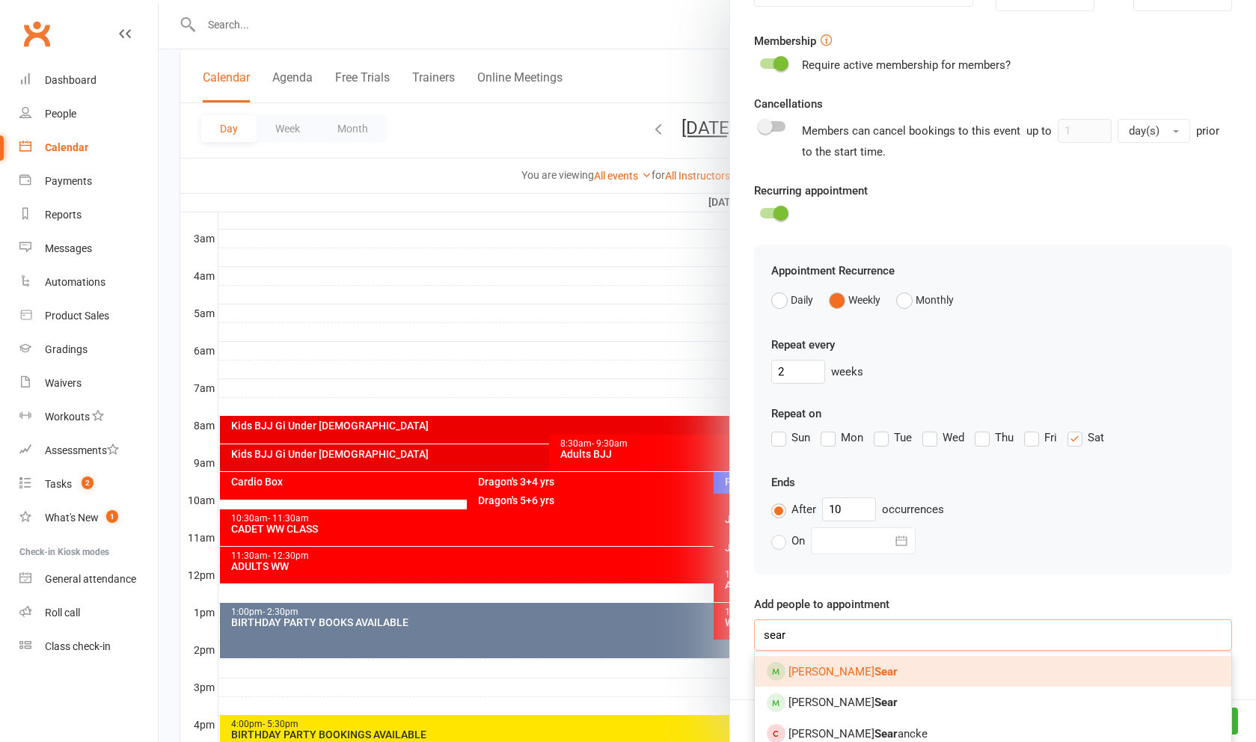
type input "sear"
click at [936, 665] on link "Joshua Sear" at bounding box center [993, 671] width 476 height 31
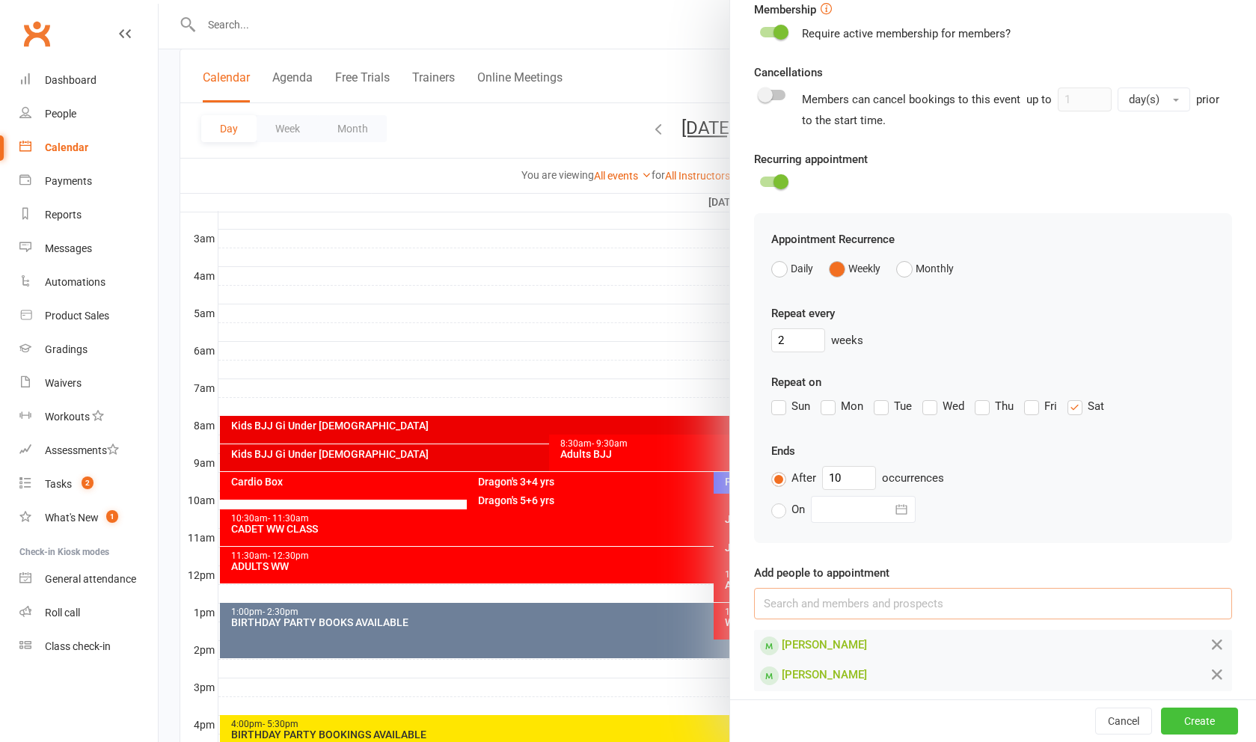
scroll to position [446, 0]
click at [1211, 735] on button "Create" at bounding box center [1199, 721] width 77 height 27
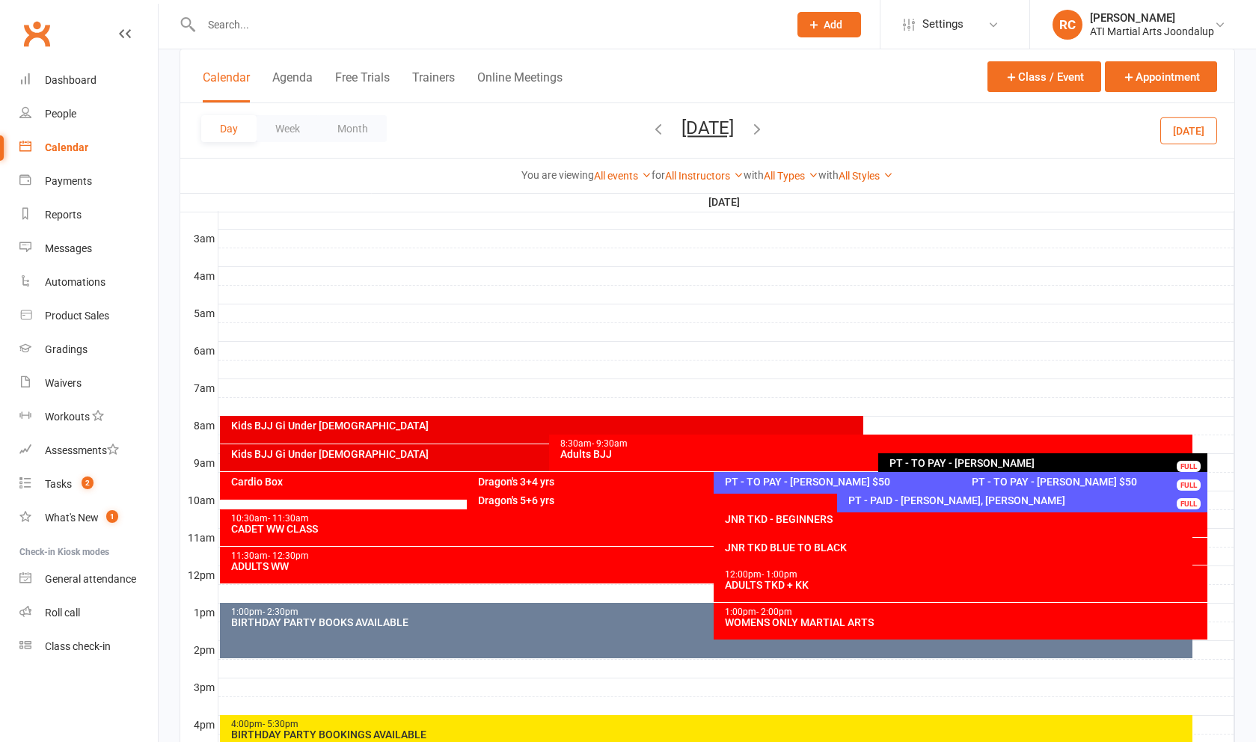
click at [937, 504] on div "PT - PAID - [PERSON_NAME], [PERSON_NAME]" at bounding box center [1025, 500] width 357 height 10
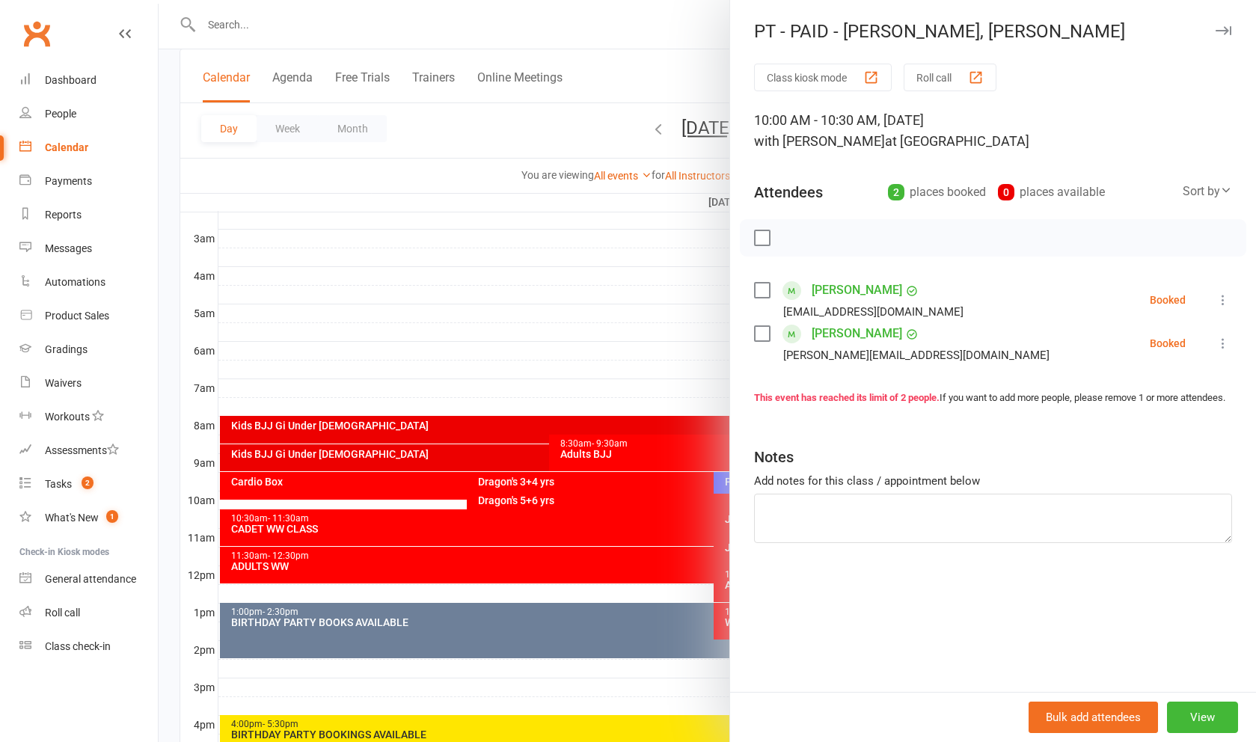
click at [835, 293] on link "[PERSON_NAME]" at bounding box center [857, 290] width 91 height 24
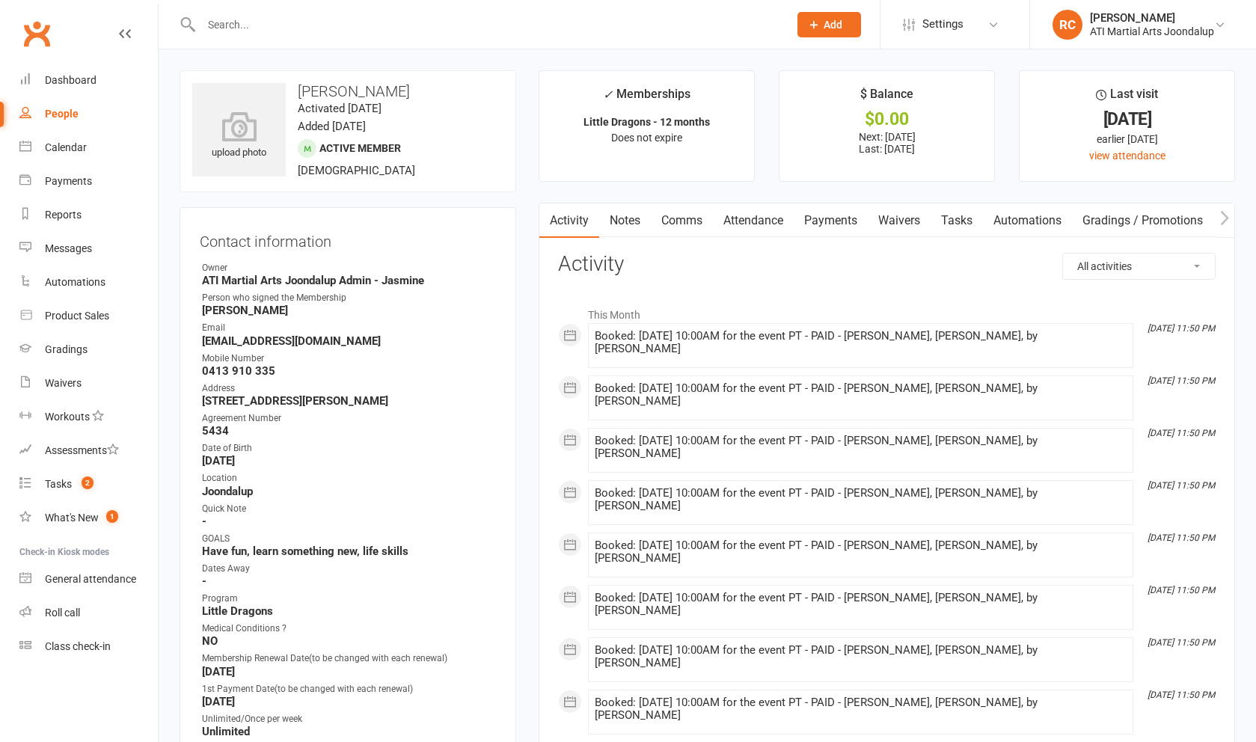
click at [746, 219] on link "Attendance" at bounding box center [753, 220] width 81 height 34
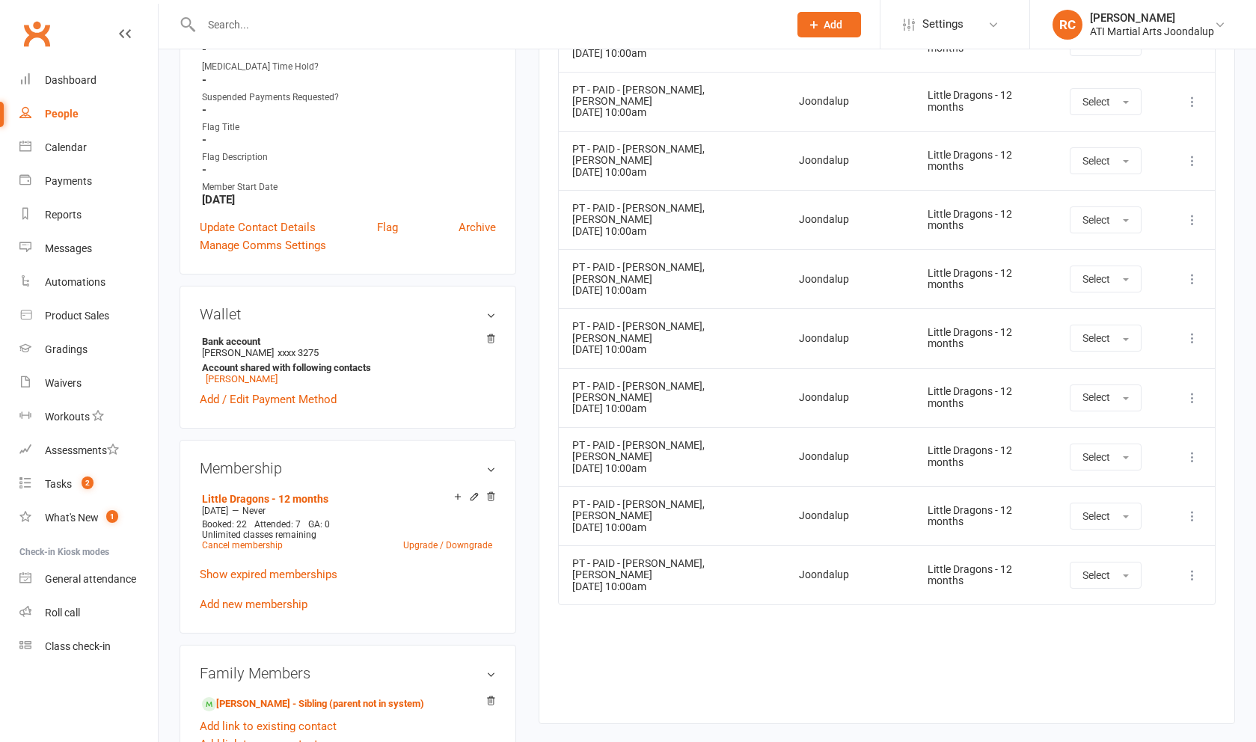
scroll to position [895, 0]
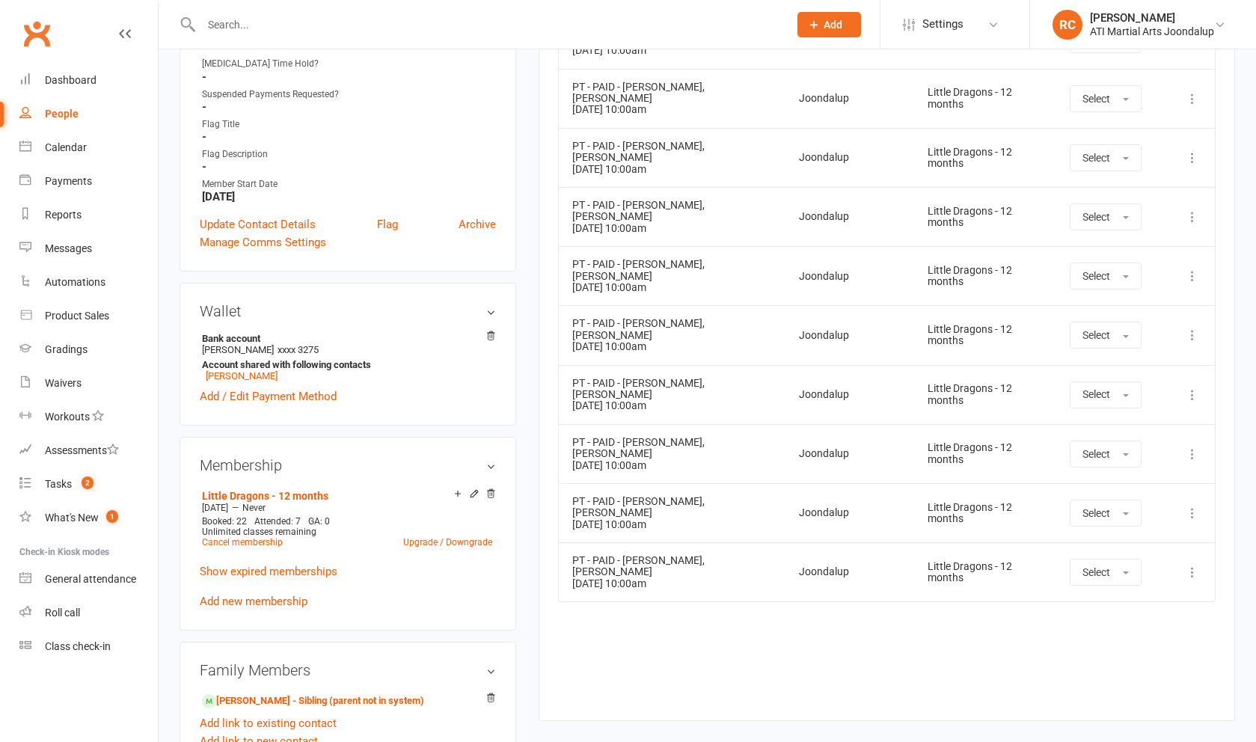
click at [1192, 387] on icon at bounding box center [1192, 394] width 15 height 15
click at [1155, 469] on link "Remove booking" at bounding box center [1126, 484] width 148 height 30
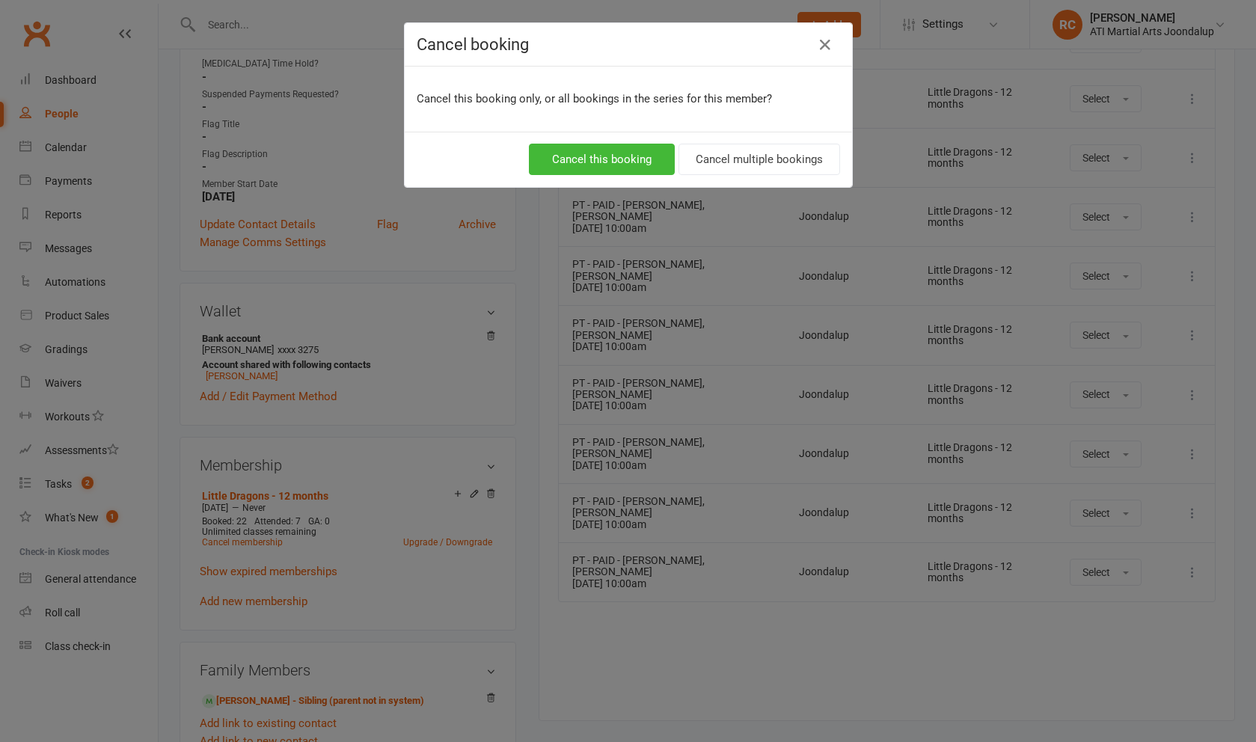
click at [641, 157] on button "Cancel this booking" at bounding box center [602, 159] width 146 height 31
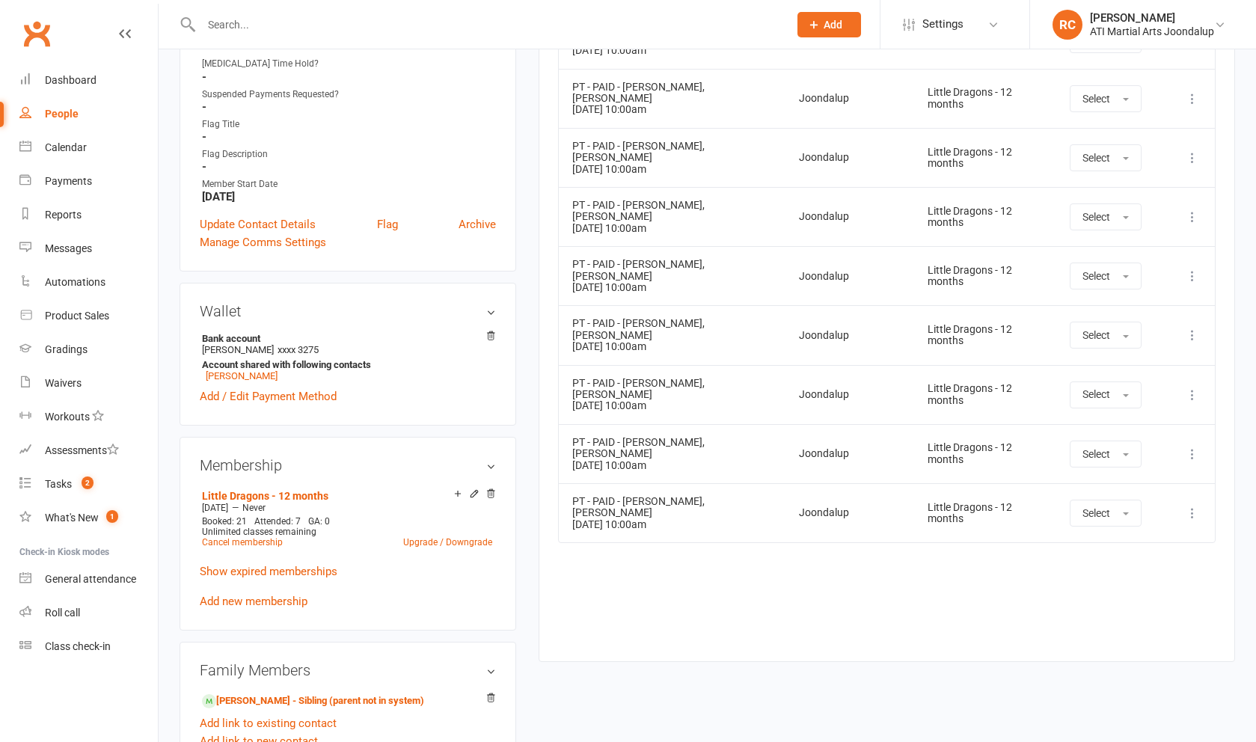
click at [1193, 387] on icon at bounding box center [1192, 394] width 15 height 15
click at [1111, 439] on link "View event" at bounding box center [1126, 454] width 148 height 30
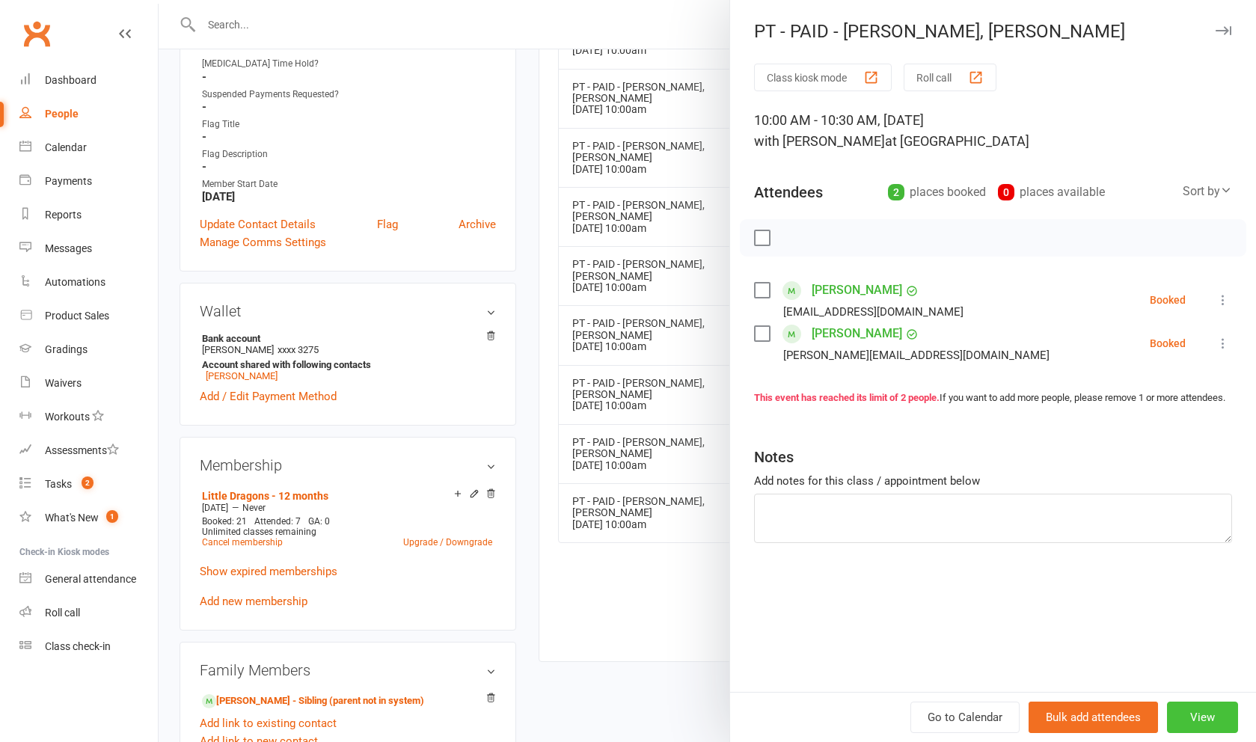
click at [1207, 705] on button "View" at bounding box center [1202, 717] width 71 height 31
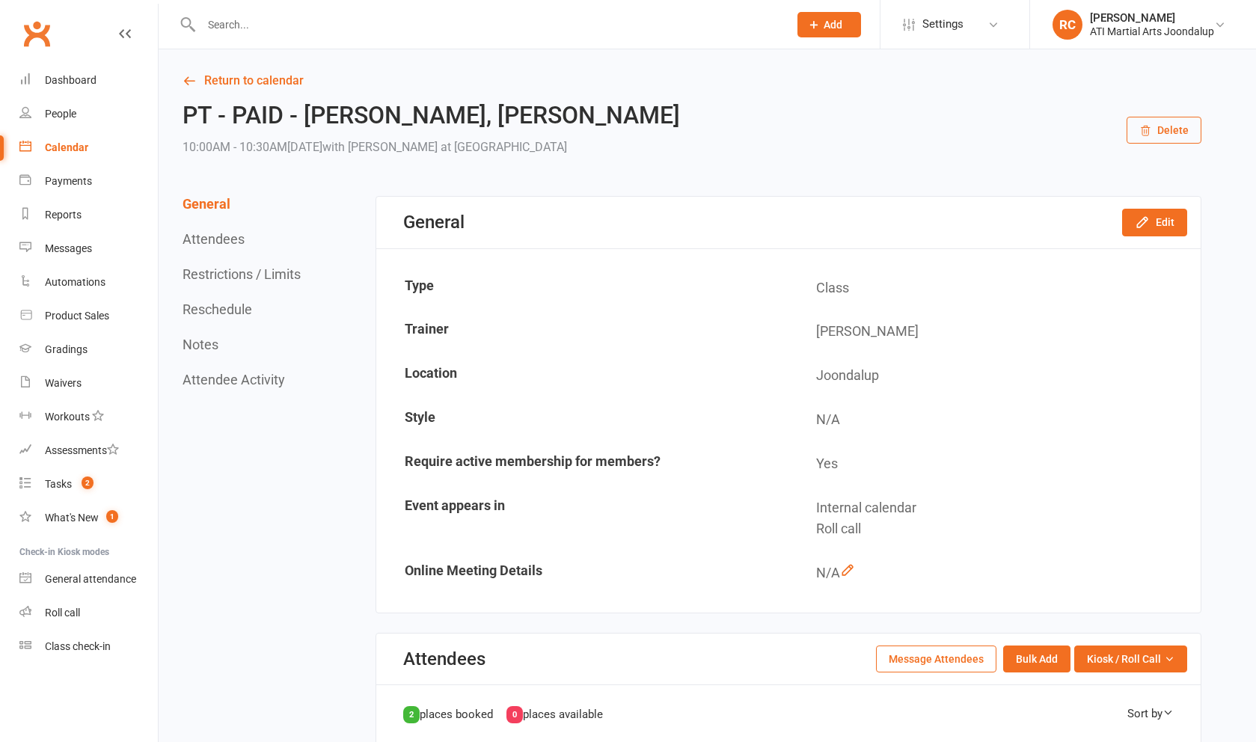
click at [1167, 124] on button "Delete" at bounding box center [1163, 130] width 75 height 27
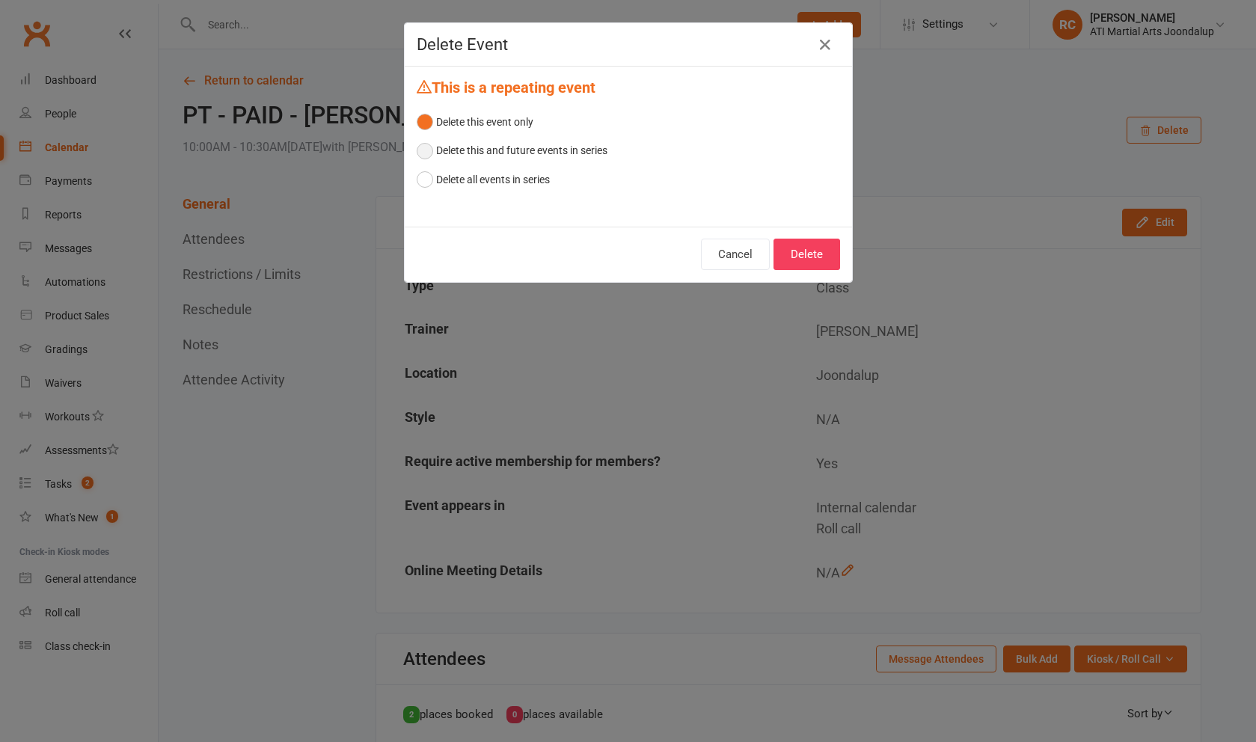
click at [526, 146] on button "Delete this and future events in series" at bounding box center [512, 150] width 191 height 28
drag, startPoint x: 527, startPoint y: 130, endPoint x: 521, endPoint y: 124, distance: 8.0
click at [527, 130] on button "Delete this event only" at bounding box center [475, 122] width 117 height 28
click at [808, 252] on button "Delete" at bounding box center [806, 254] width 67 height 31
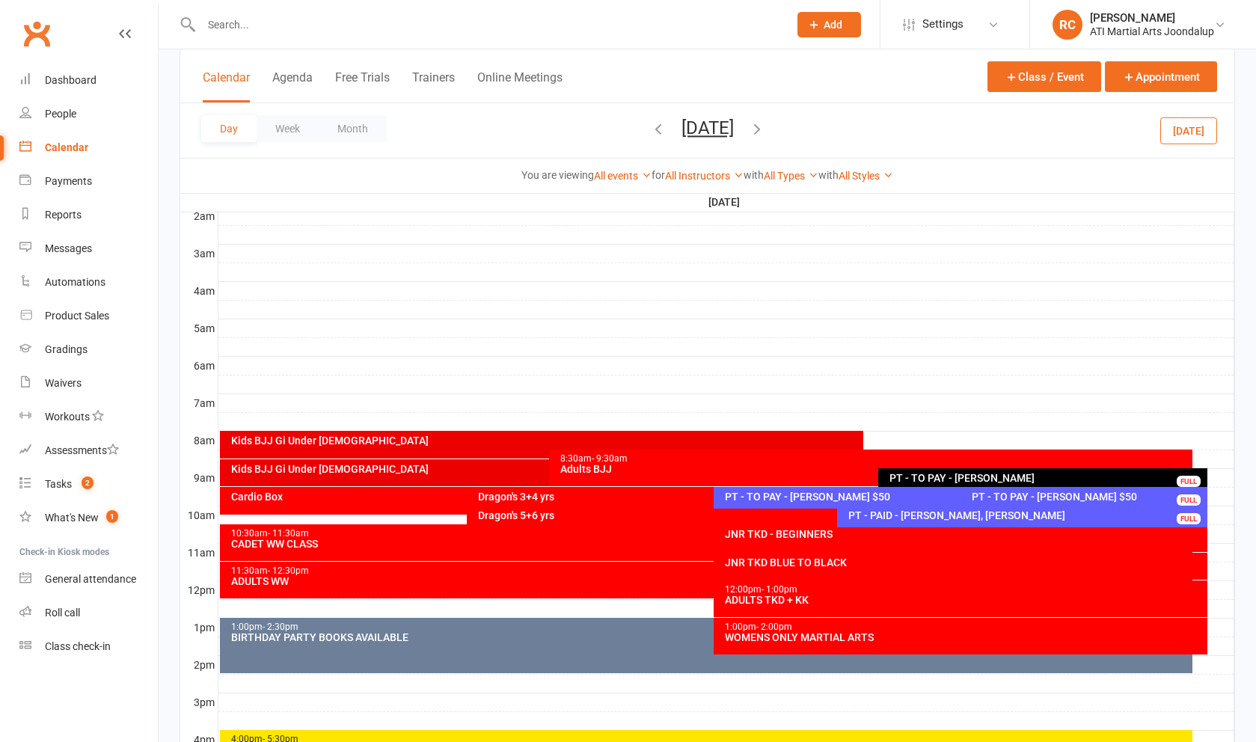
scroll to position [174, 0]
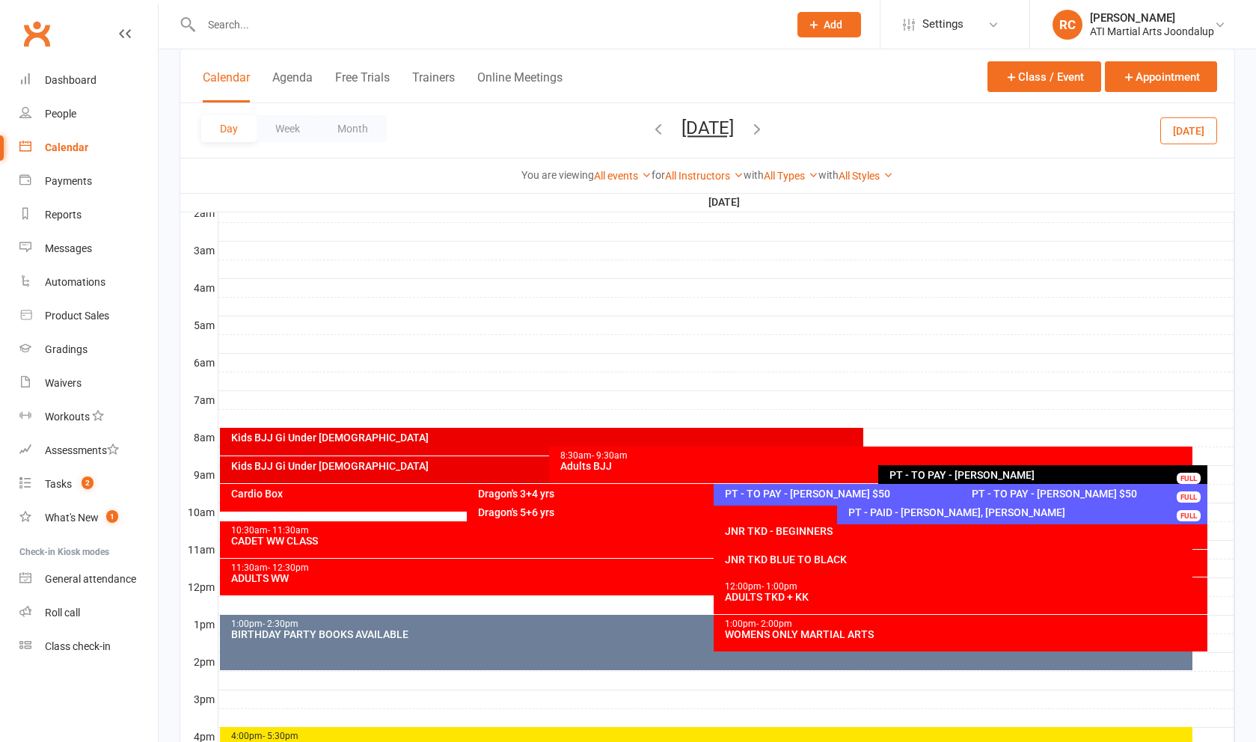
click at [1096, 496] on div "PT - TO PAY - [PERSON_NAME] $50" at bounding box center [1087, 493] width 233 height 10
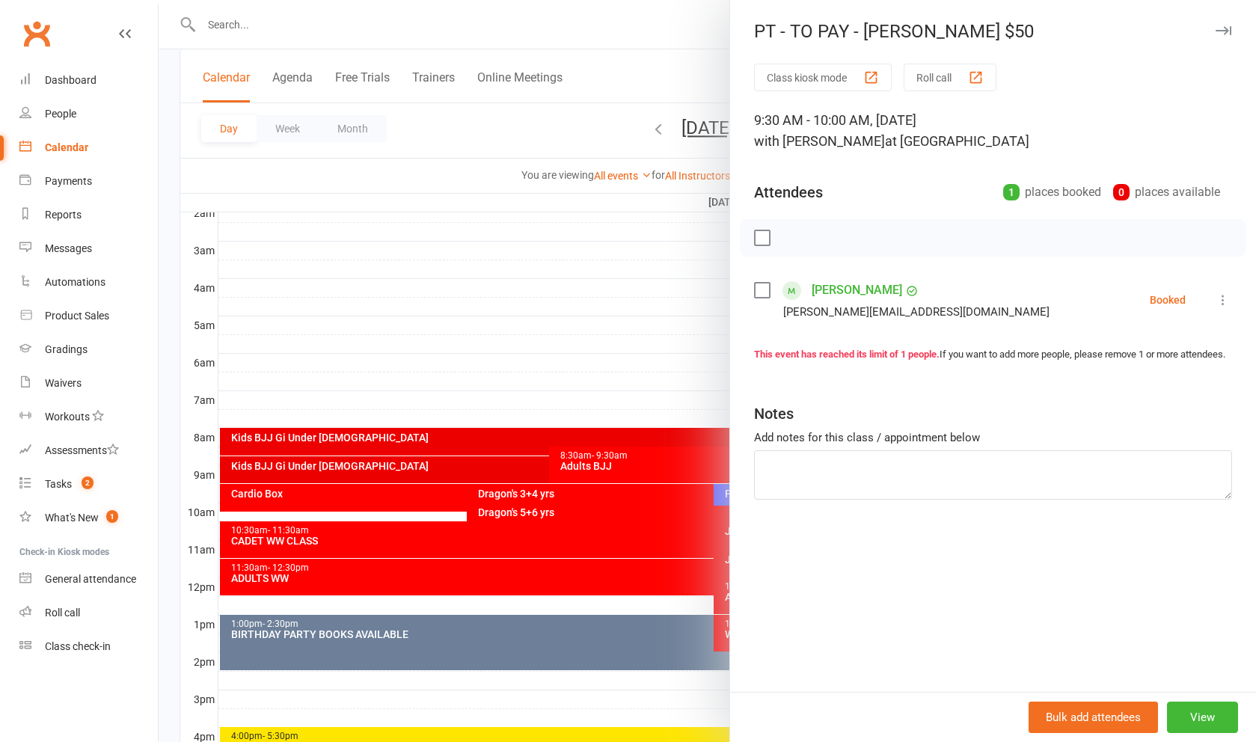
click at [849, 289] on link "[PERSON_NAME]" at bounding box center [857, 290] width 91 height 24
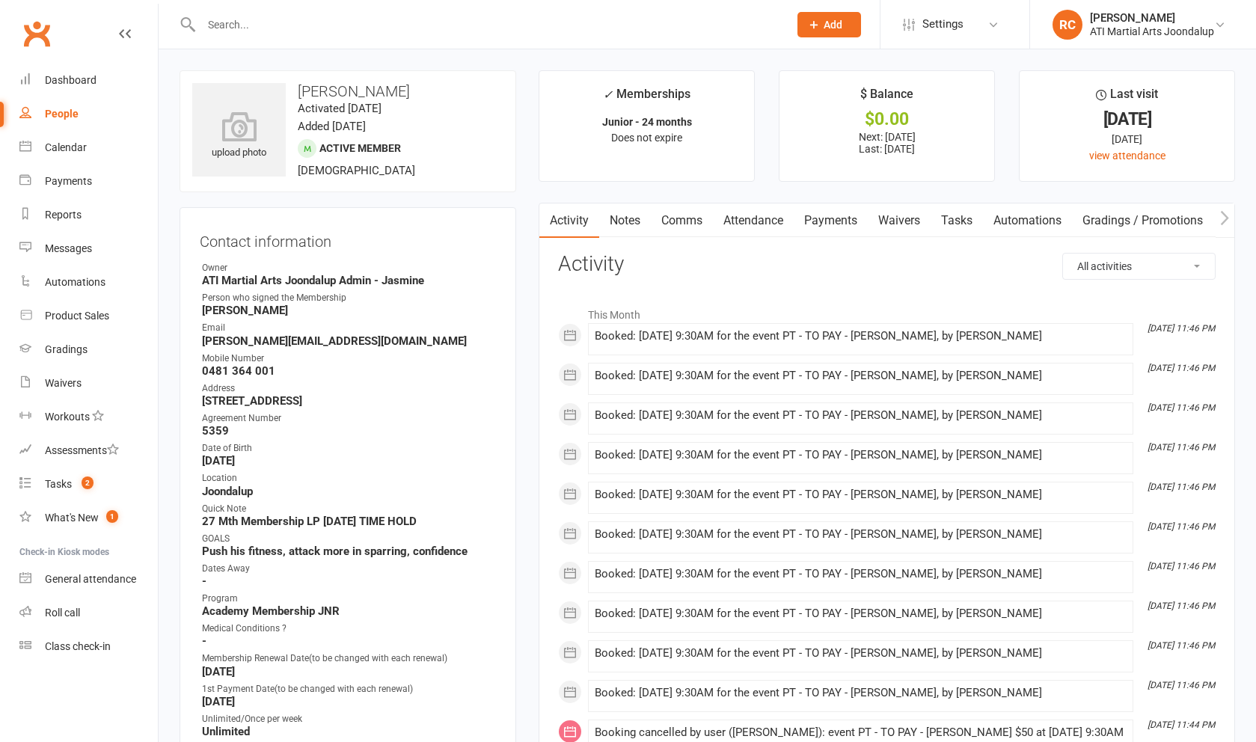
click at [745, 215] on link "Attendance" at bounding box center [753, 220] width 81 height 34
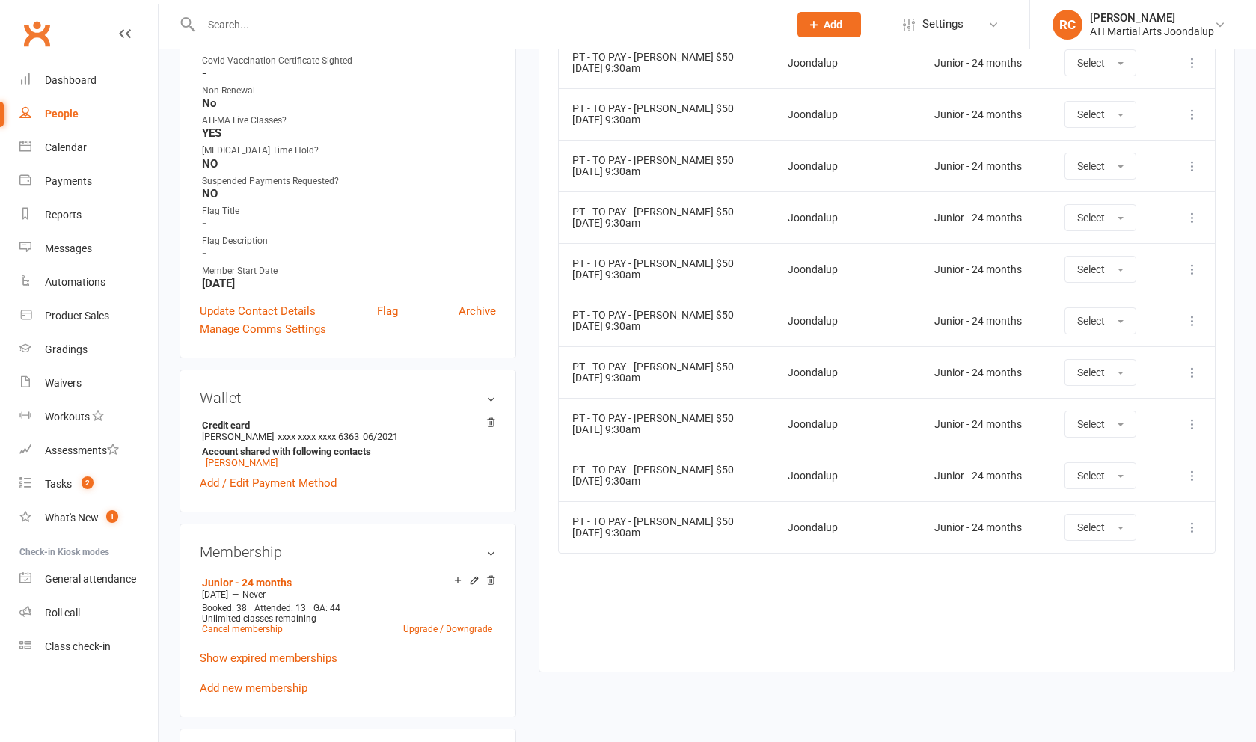
scroll to position [812, 0]
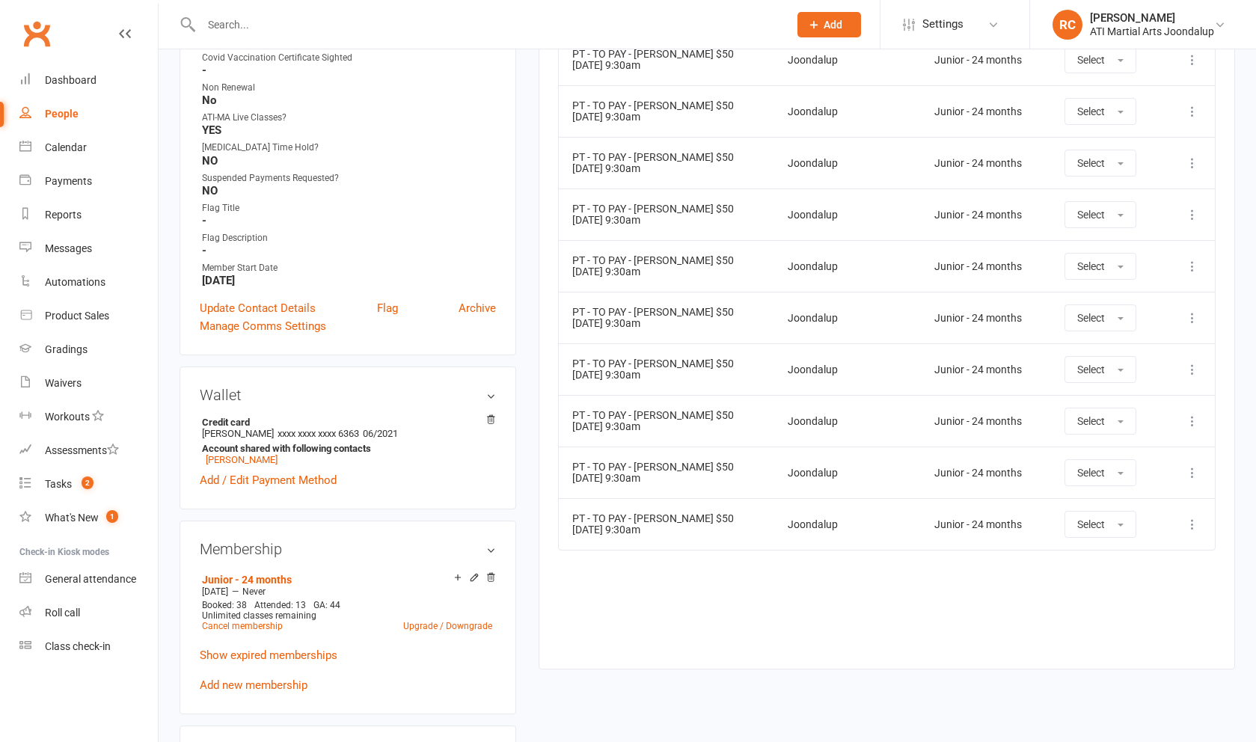
click at [1186, 369] on icon at bounding box center [1192, 369] width 15 height 15
click at [1111, 472] on link "Remove booking" at bounding box center [1126, 459] width 148 height 30
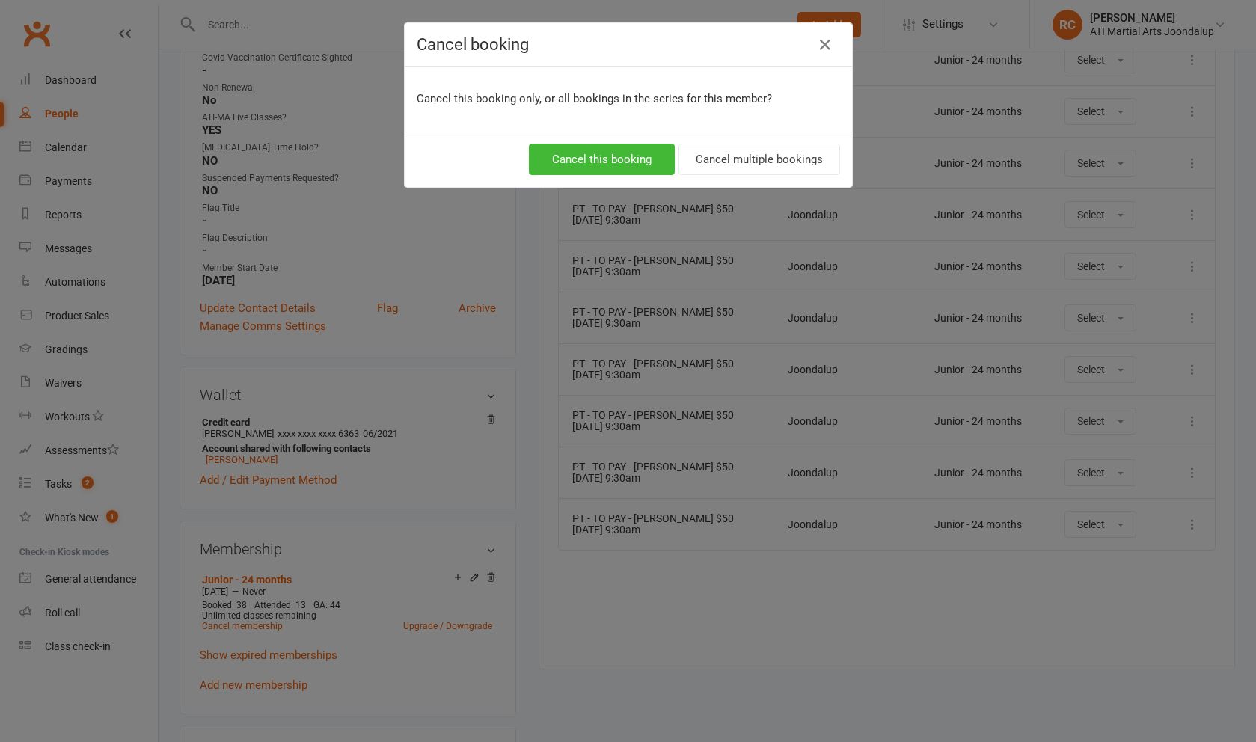
click at [649, 156] on button "Cancel this booking" at bounding box center [602, 159] width 146 height 31
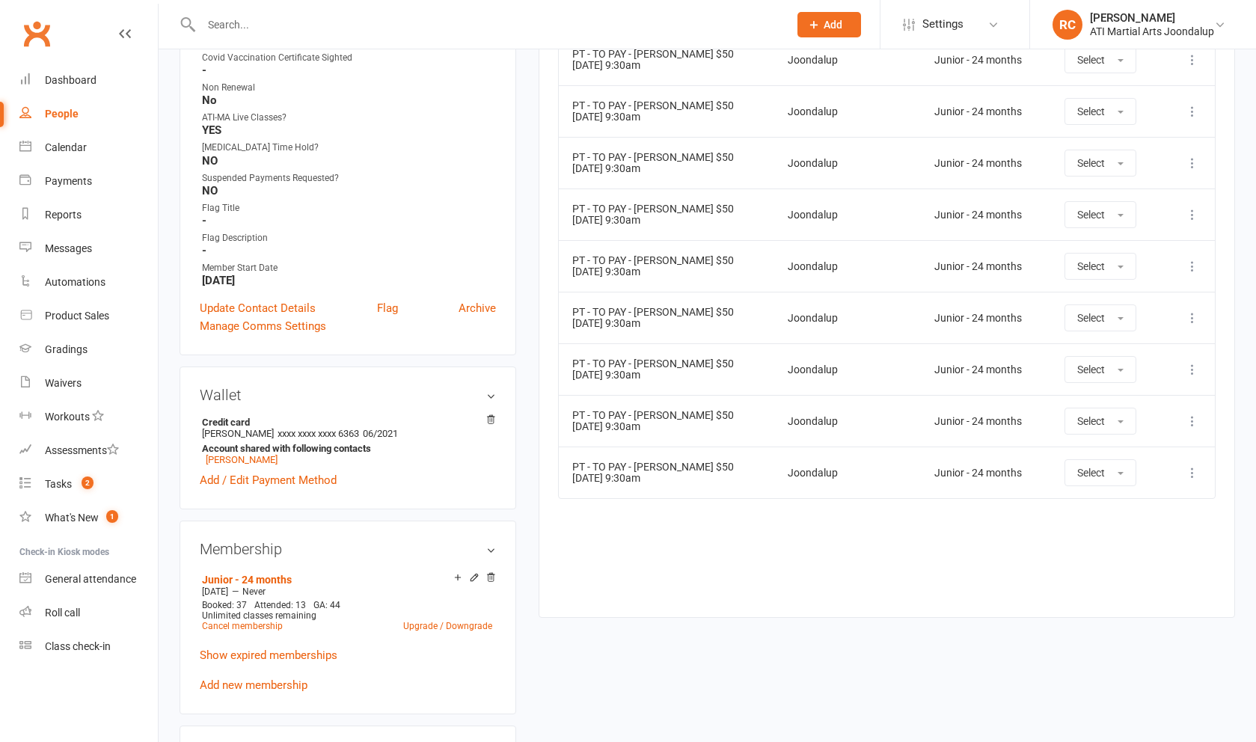
click at [1189, 373] on icon at bounding box center [1192, 369] width 15 height 15
click at [1146, 423] on link "View event" at bounding box center [1126, 429] width 148 height 30
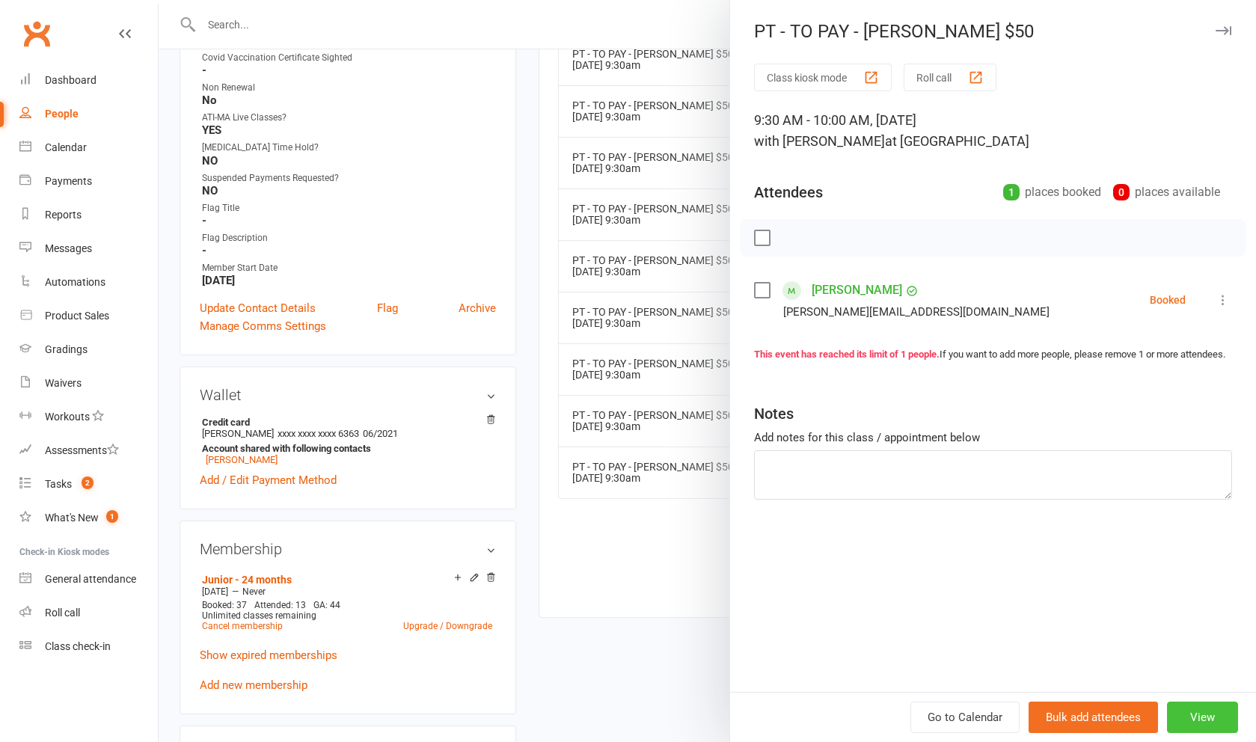
click at [1192, 731] on button "View" at bounding box center [1202, 717] width 71 height 31
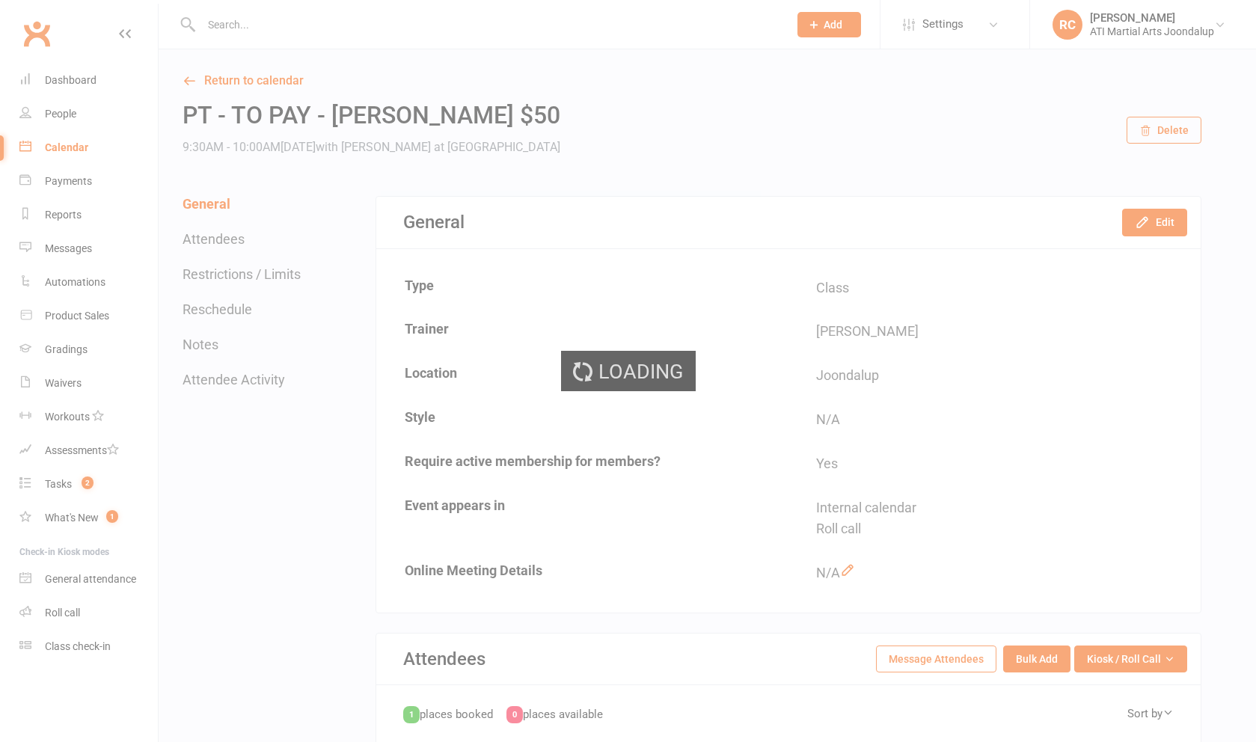
click at [1151, 142] on button "Delete" at bounding box center [1163, 130] width 75 height 27
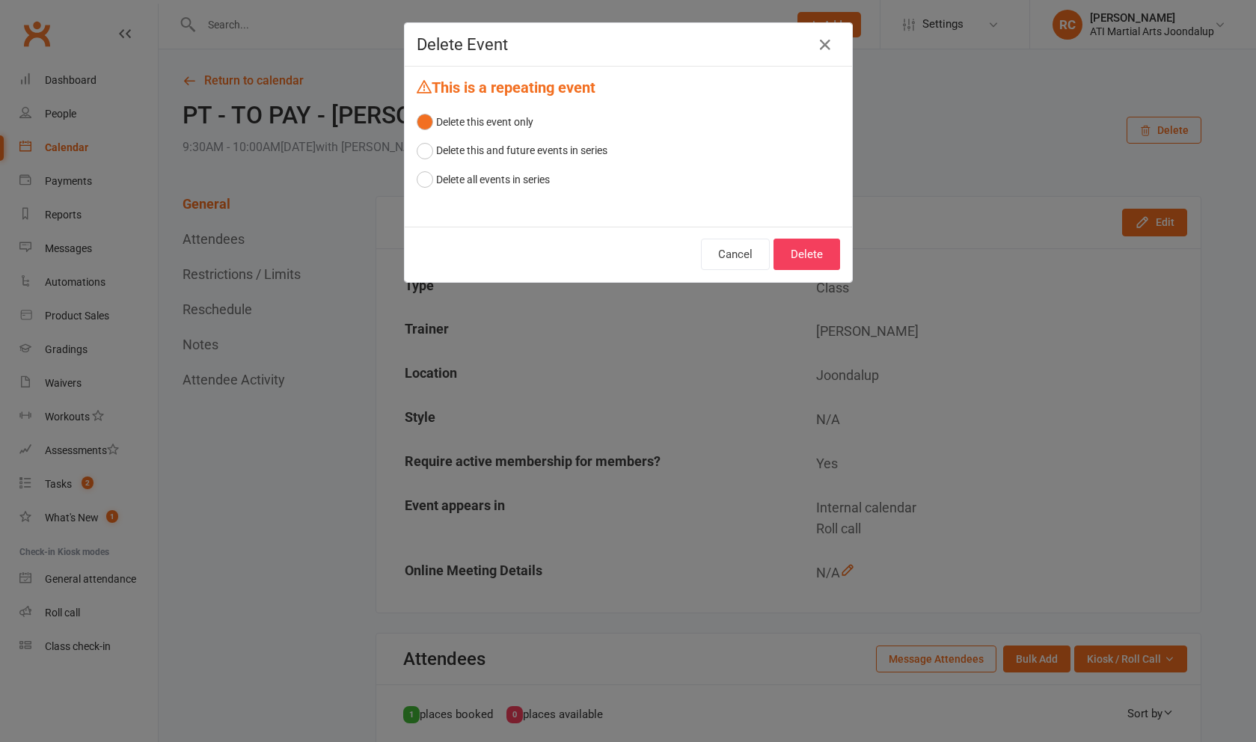
click at [815, 251] on button "Delete" at bounding box center [806, 254] width 67 height 31
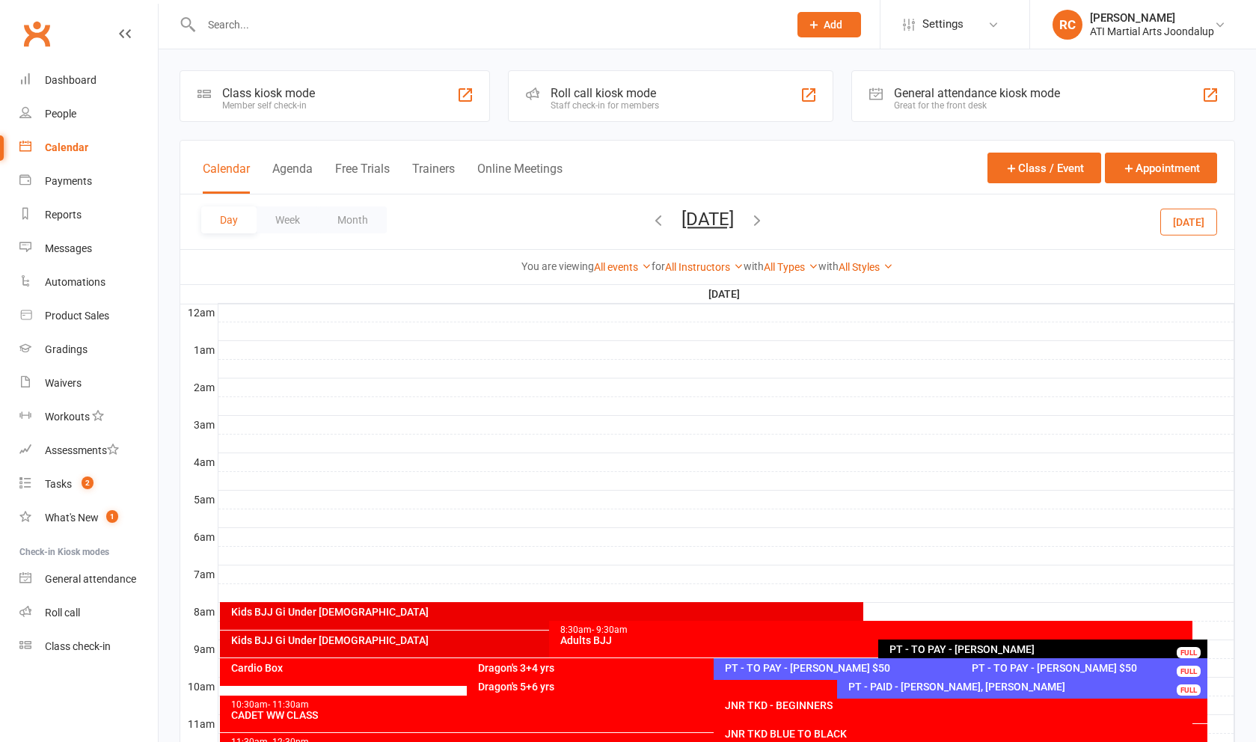
click at [818, 673] on div "PT - TO PAY - [PERSON_NAME] $50" at bounding box center [956, 668] width 465 height 10
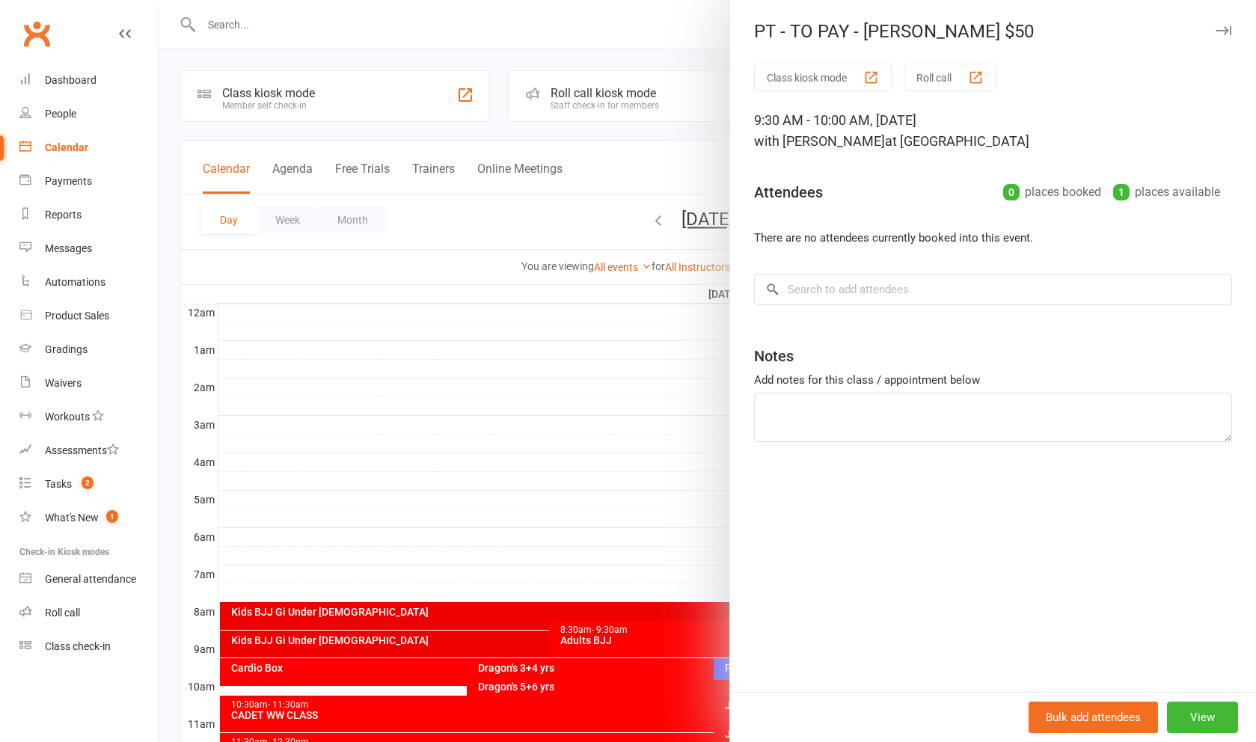
click at [693, 561] on div at bounding box center [707, 371] width 1097 height 742
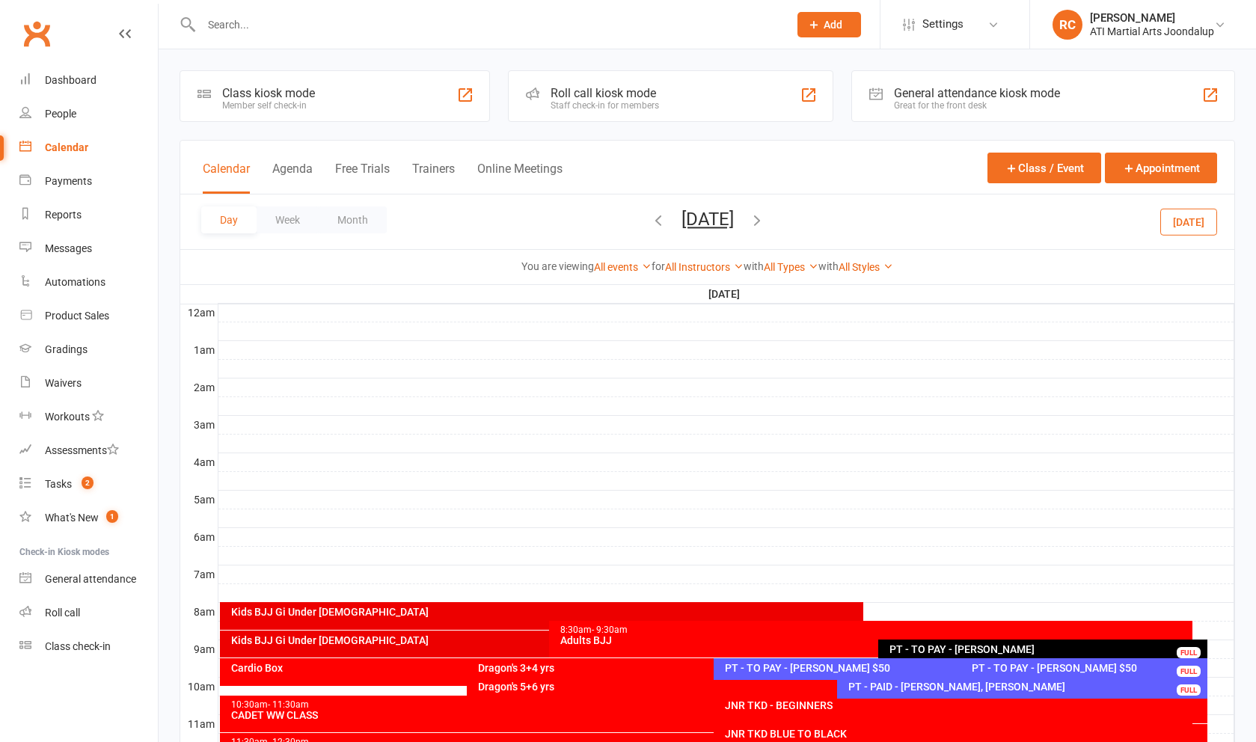
click at [1008, 673] on div "PT - TO PAY - [PERSON_NAME] $50" at bounding box center [1087, 668] width 233 height 10
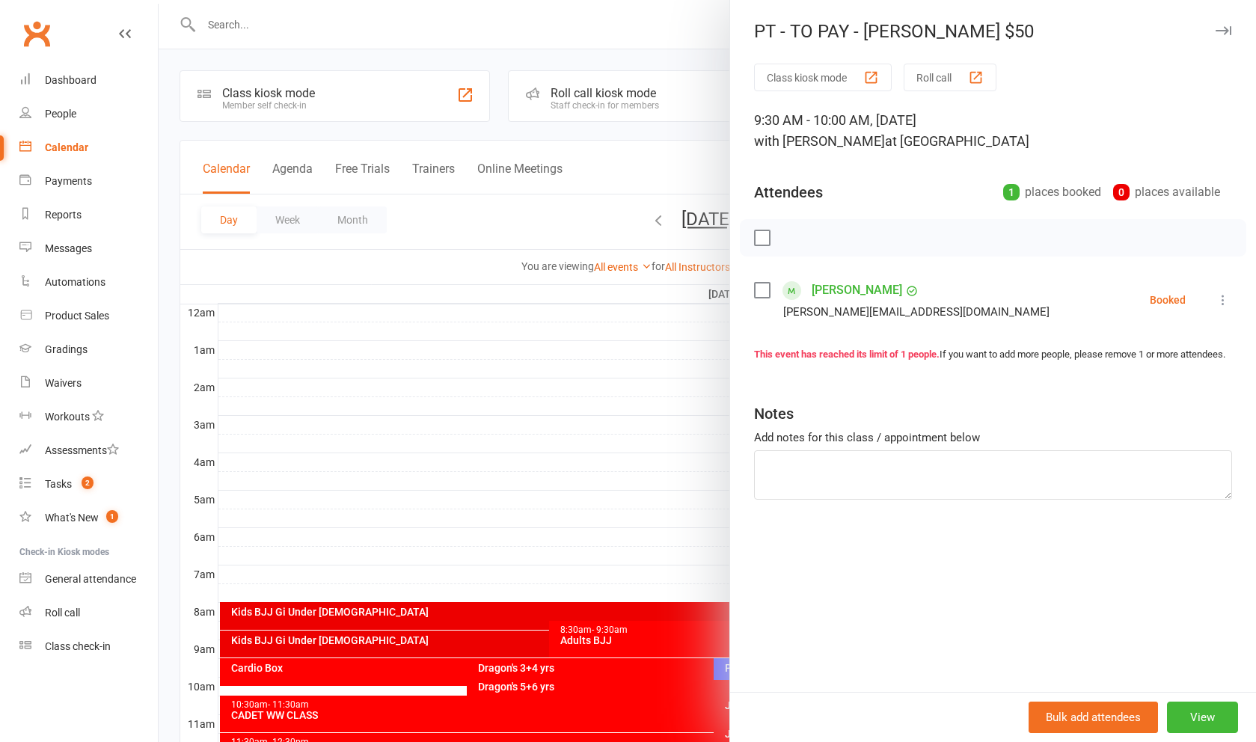
click at [670, 533] on div at bounding box center [707, 371] width 1097 height 742
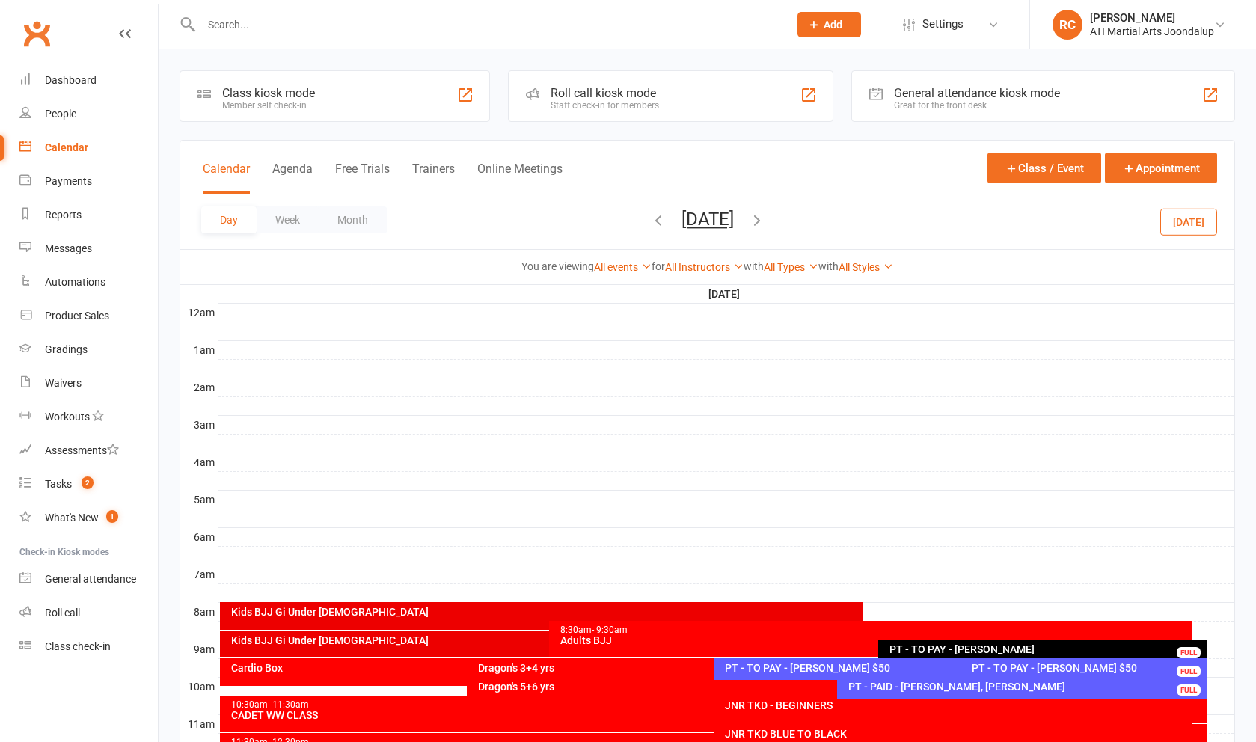
click at [823, 669] on div "PT - TO PAY - [PERSON_NAME] $50" at bounding box center [956, 668] width 465 height 10
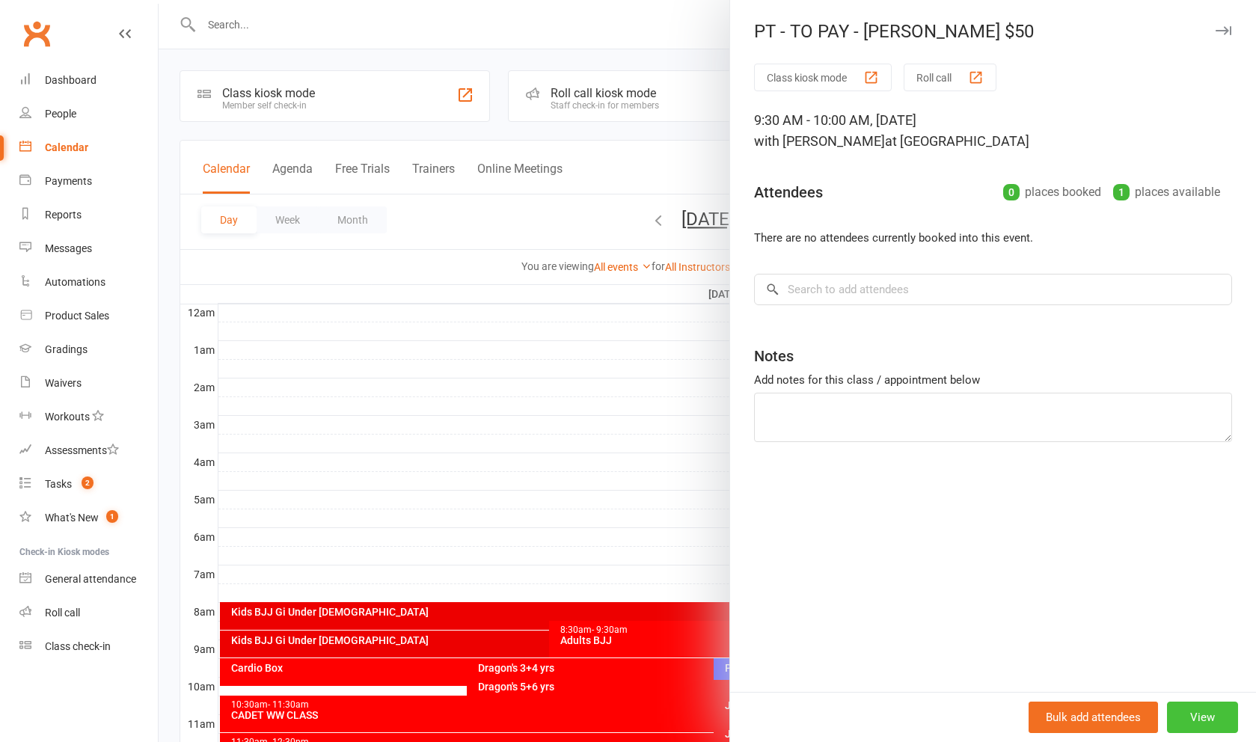
click at [1192, 725] on button "View" at bounding box center [1202, 717] width 71 height 31
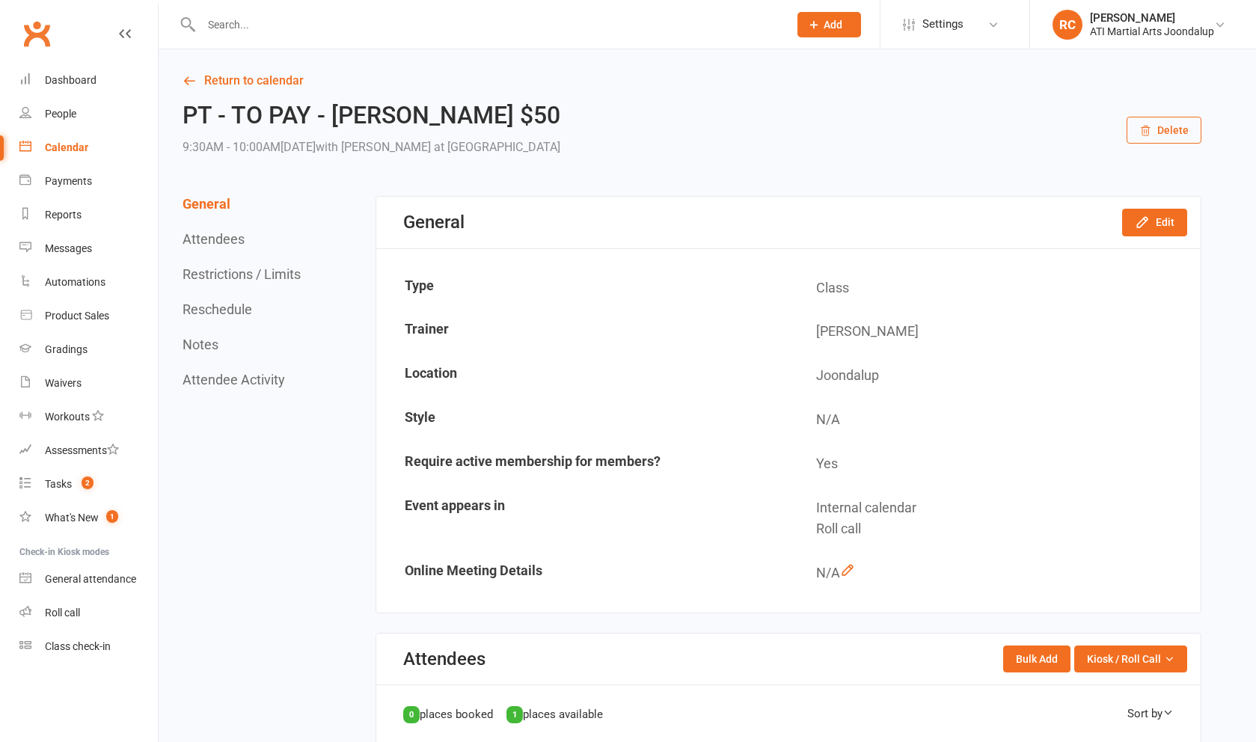
click at [1169, 125] on button "Delete" at bounding box center [1163, 130] width 75 height 27
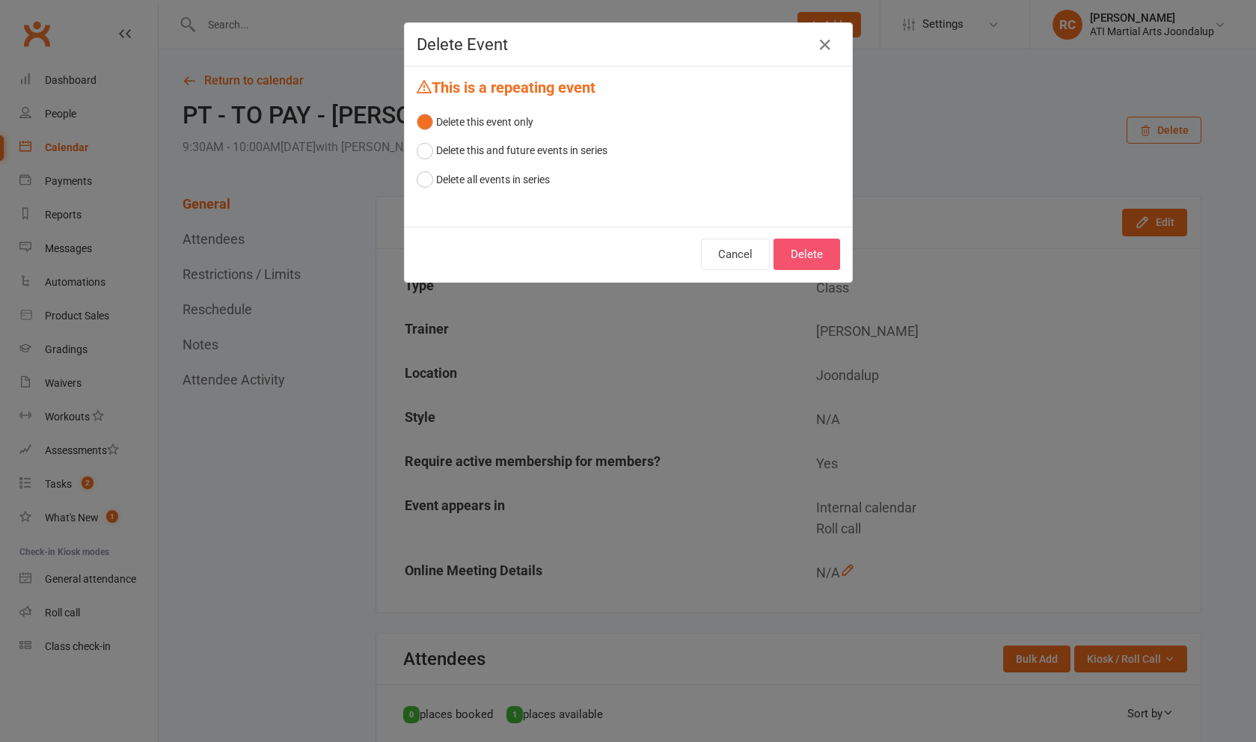
click at [837, 251] on button "Delete" at bounding box center [806, 254] width 67 height 31
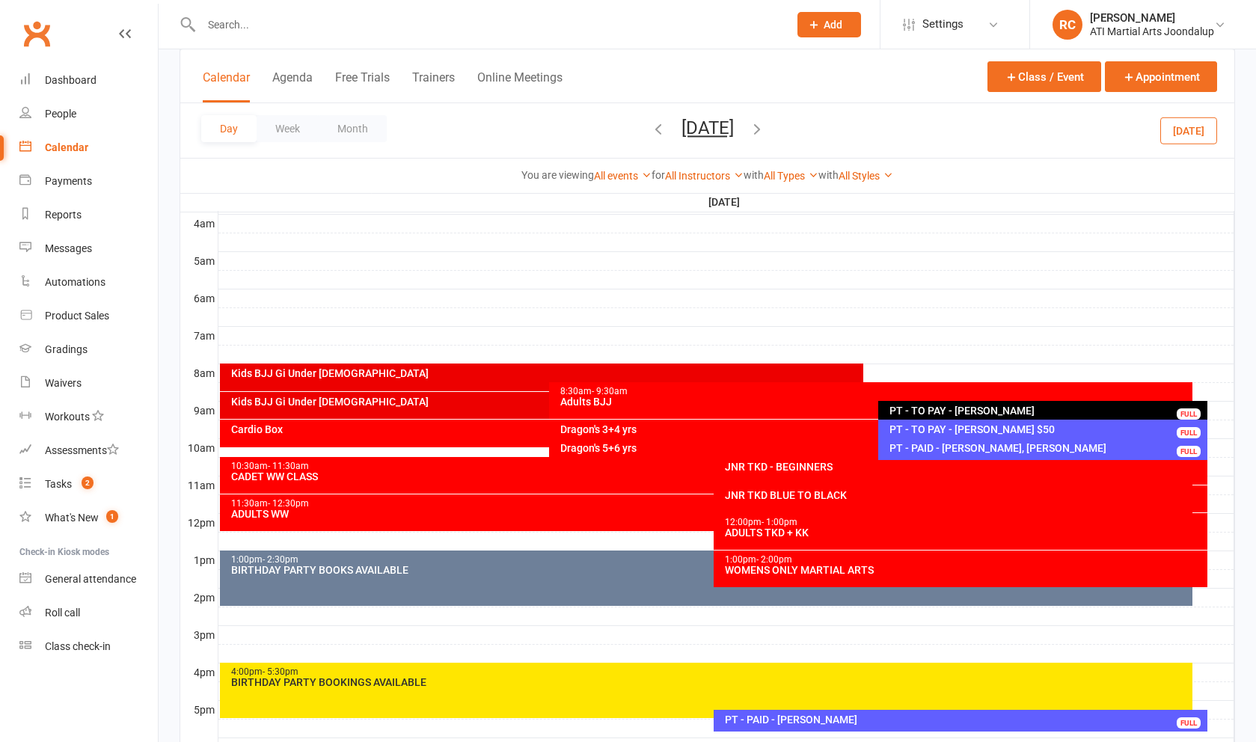
scroll to position [241, 0]
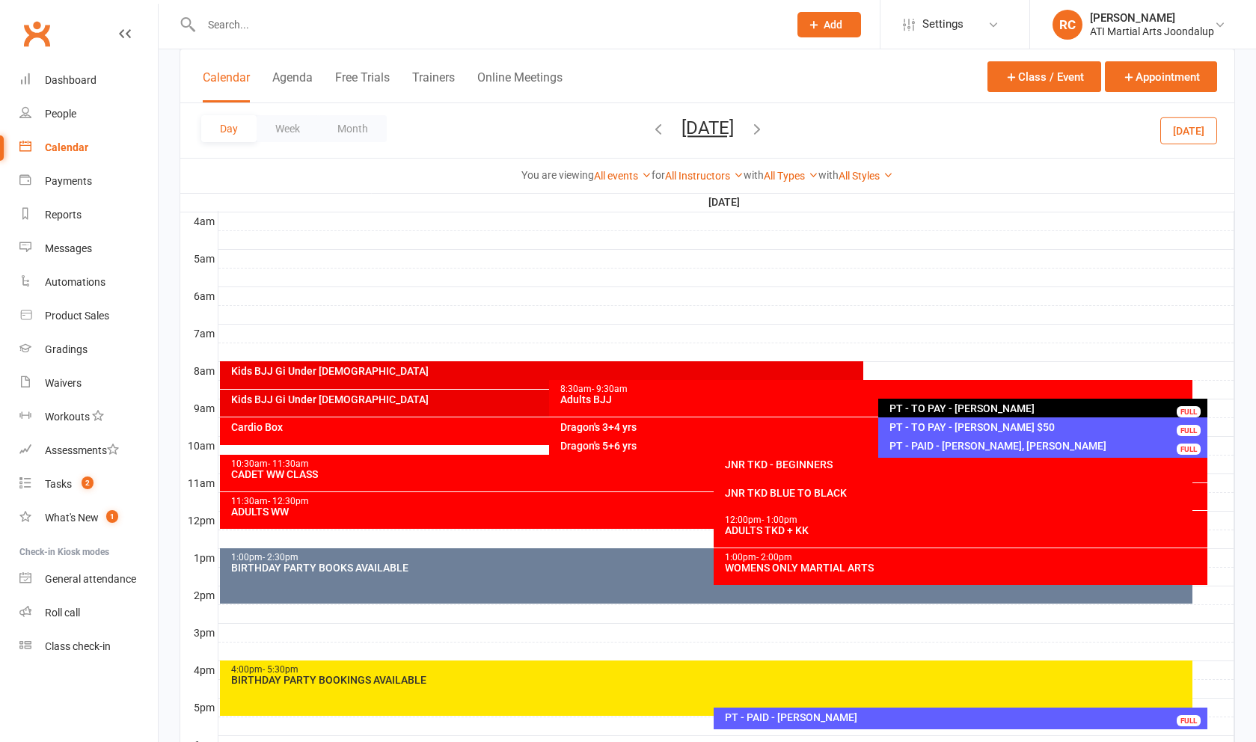
click at [1017, 431] on div "PT - TO PAY - [PERSON_NAME] $50" at bounding box center [1047, 427] width 316 height 10
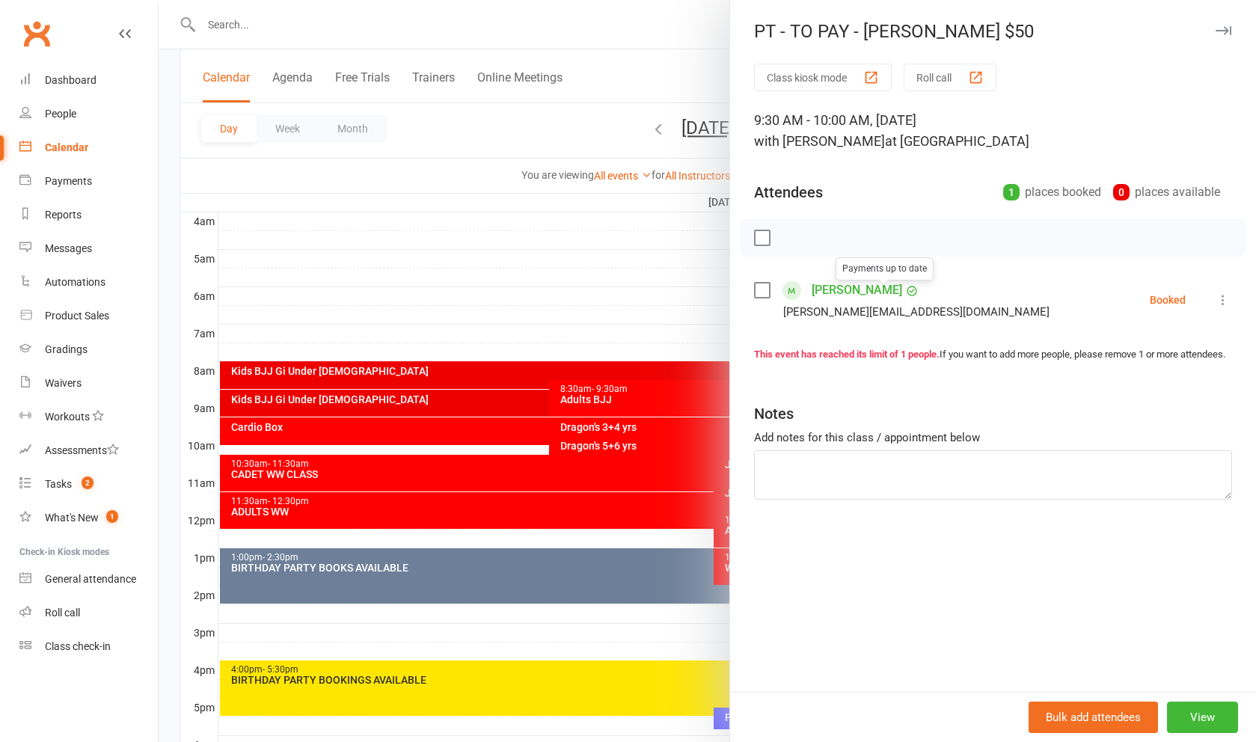
click at [856, 298] on link "[PERSON_NAME]" at bounding box center [857, 290] width 91 height 24
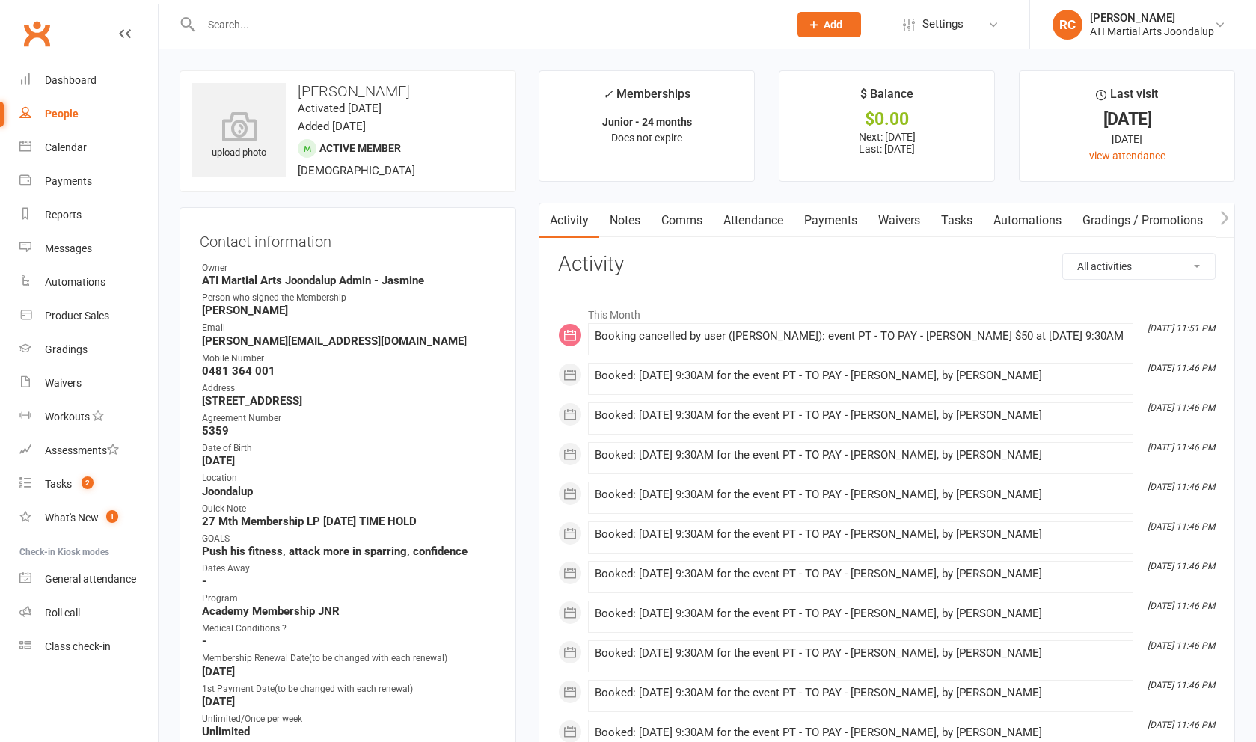
click at [787, 224] on link "Attendance" at bounding box center [753, 220] width 81 height 34
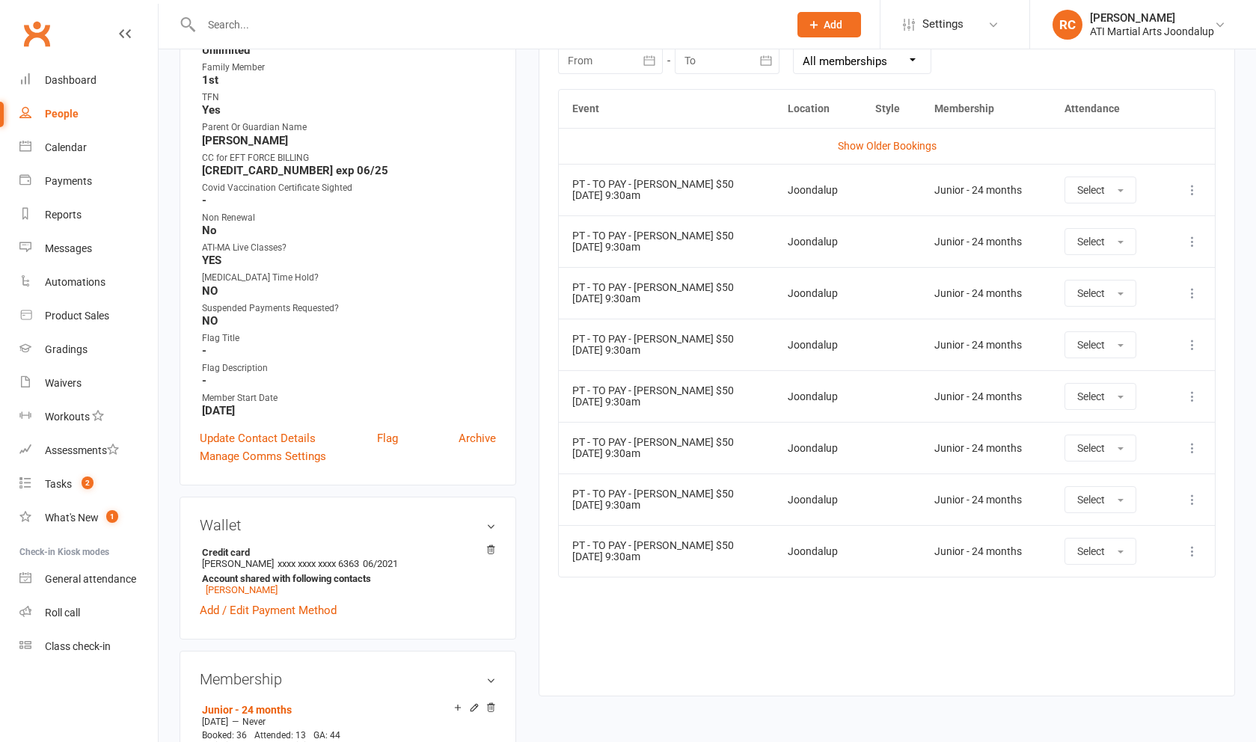
scroll to position [703, 0]
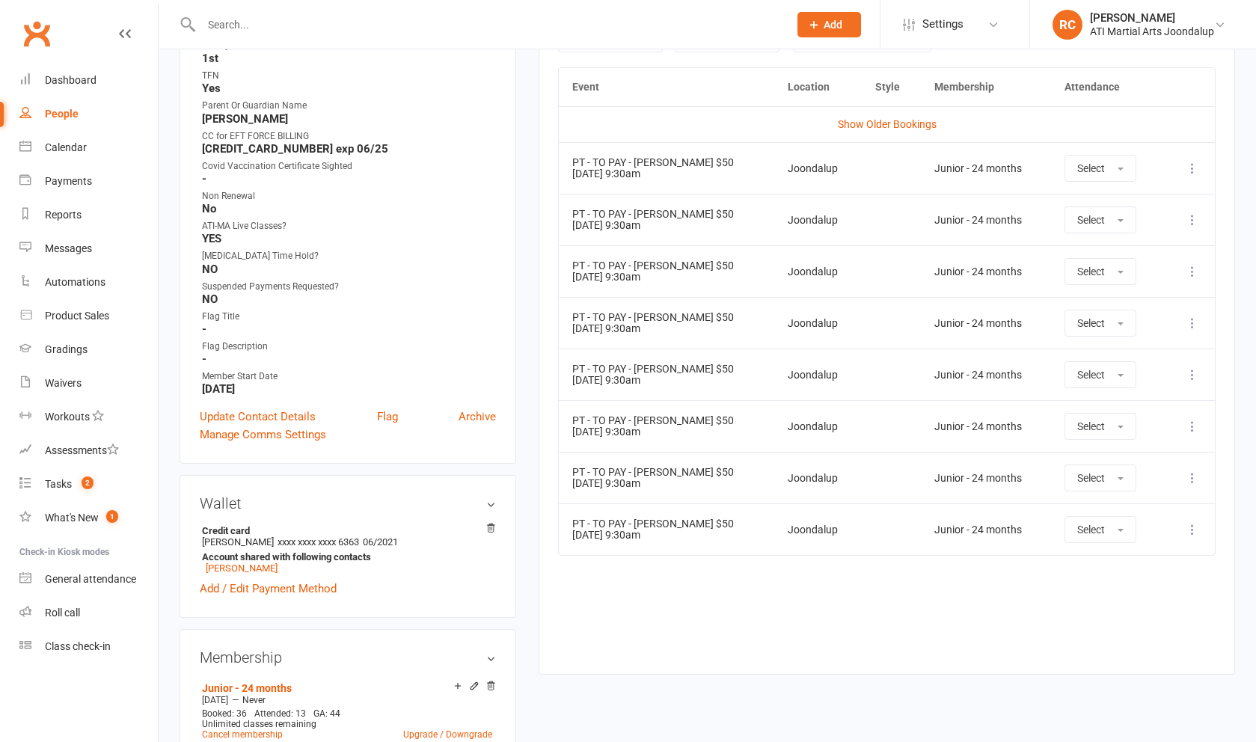
click at [1192, 535] on icon at bounding box center [1192, 529] width 15 height 15
click at [1172, 616] on link "Remove booking" at bounding box center [1126, 619] width 148 height 30
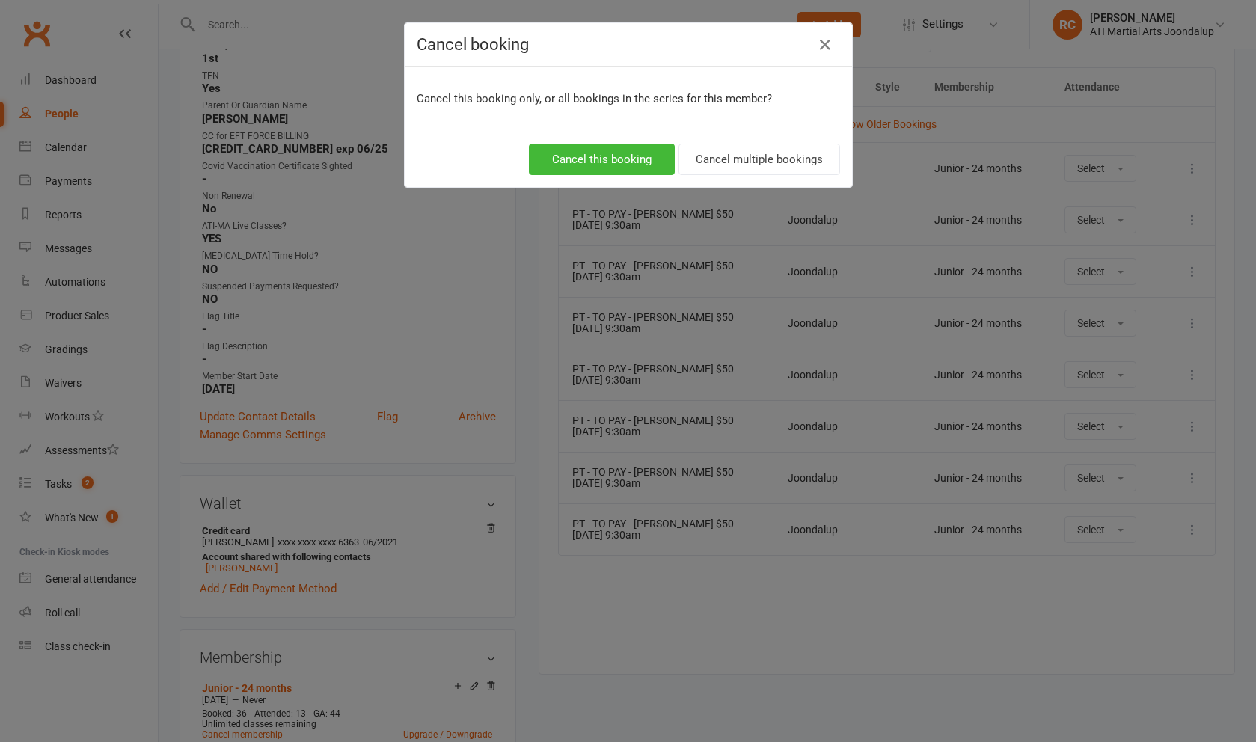
drag, startPoint x: 645, startPoint y: 156, endPoint x: 787, endPoint y: 233, distance: 162.0
click at [646, 156] on button "Cancel this booking" at bounding box center [602, 159] width 146 height 31
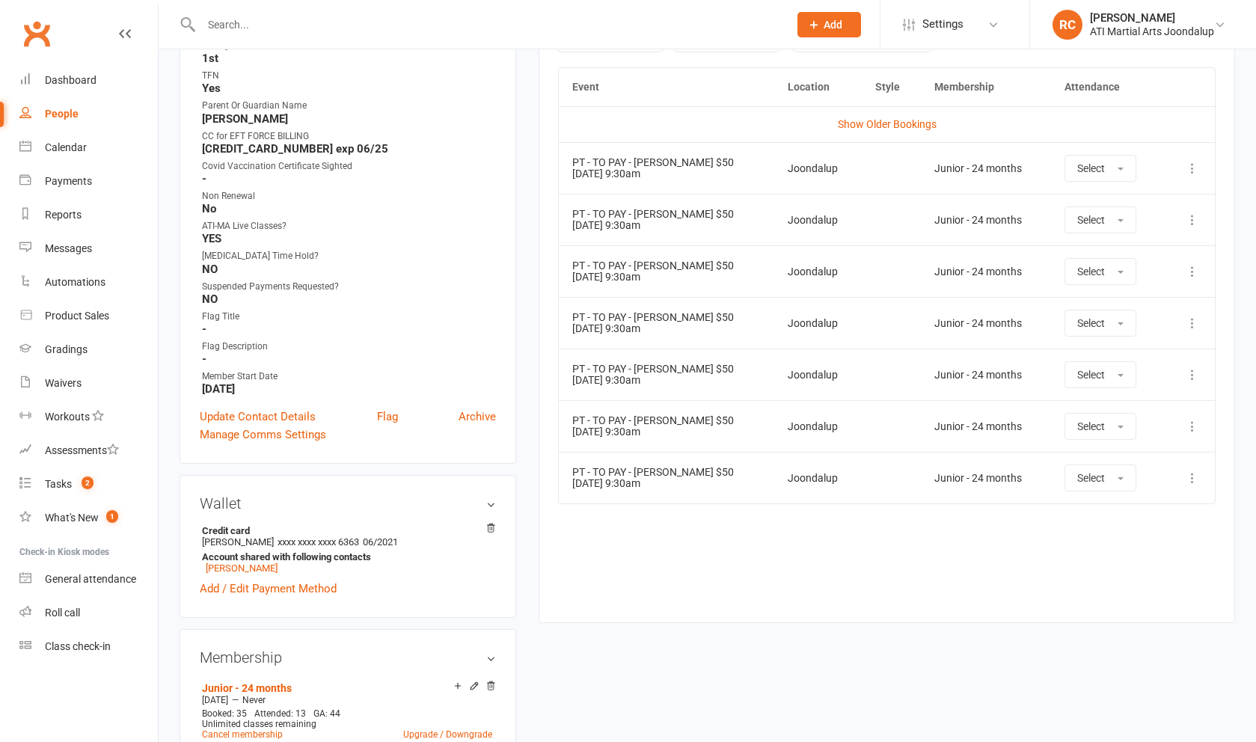
click at [1190, 482] on icon at bounding box center [1192, 477] width 15 height 15
click at [1008, 549] on div "Event Location Style Membership Attendance Show Older Bookings PT - TO PAY - Th…" at bounding box center [886, 333] width 657 height 533
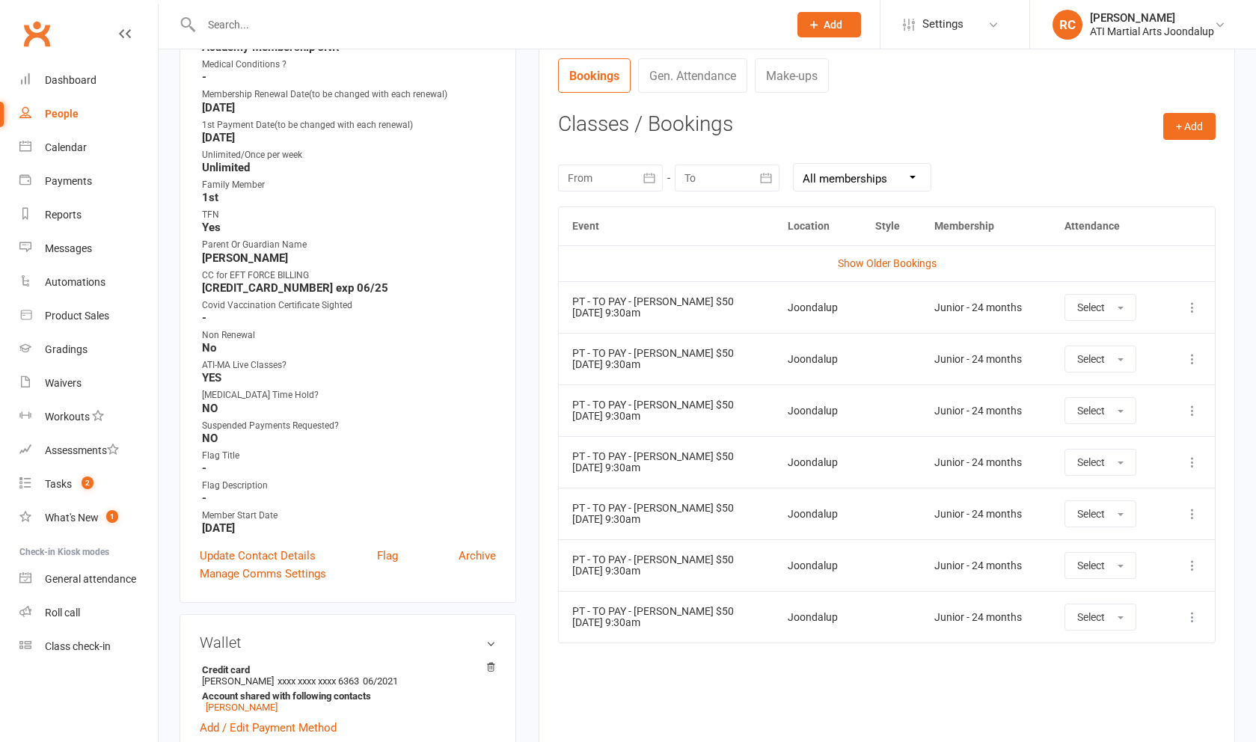
scroll to position [557, 0]
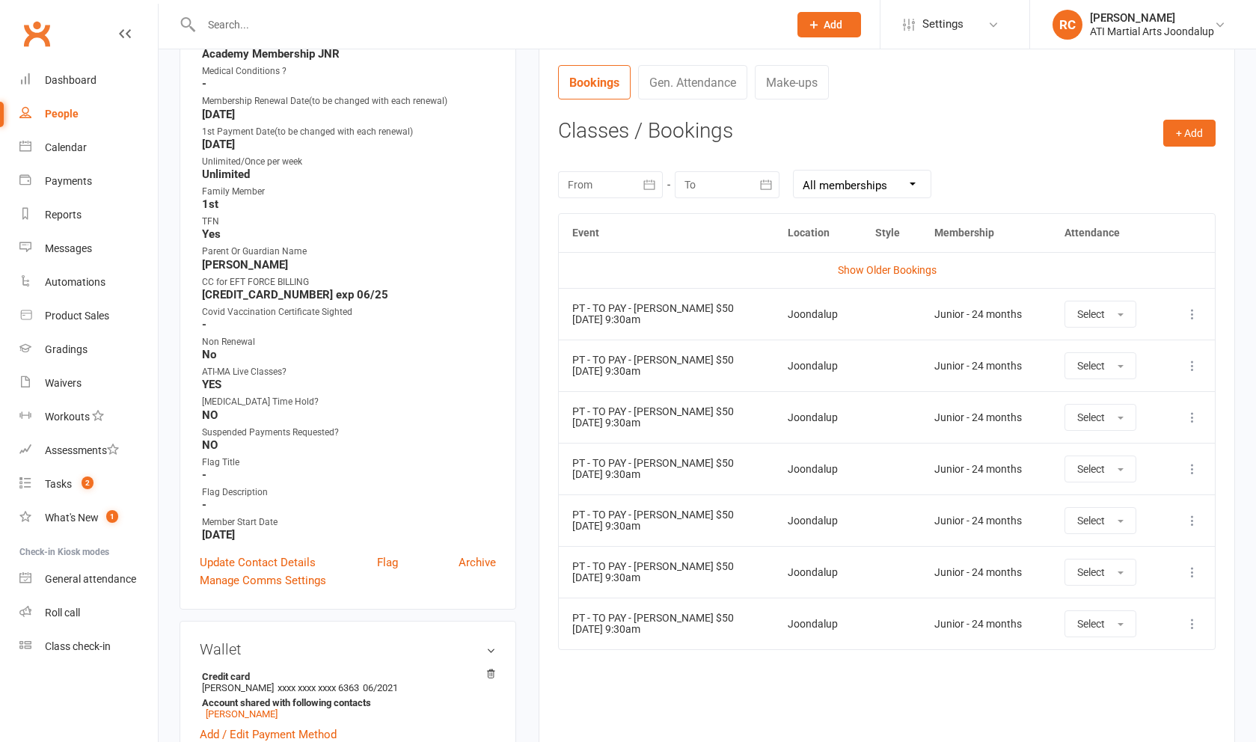
click at [1193, 574] on icon at bounding box center [1192, 572] width 15 height 15
click at [1158, 624] on link "View event" at bounding box center [1126, 631] width 148 height 30
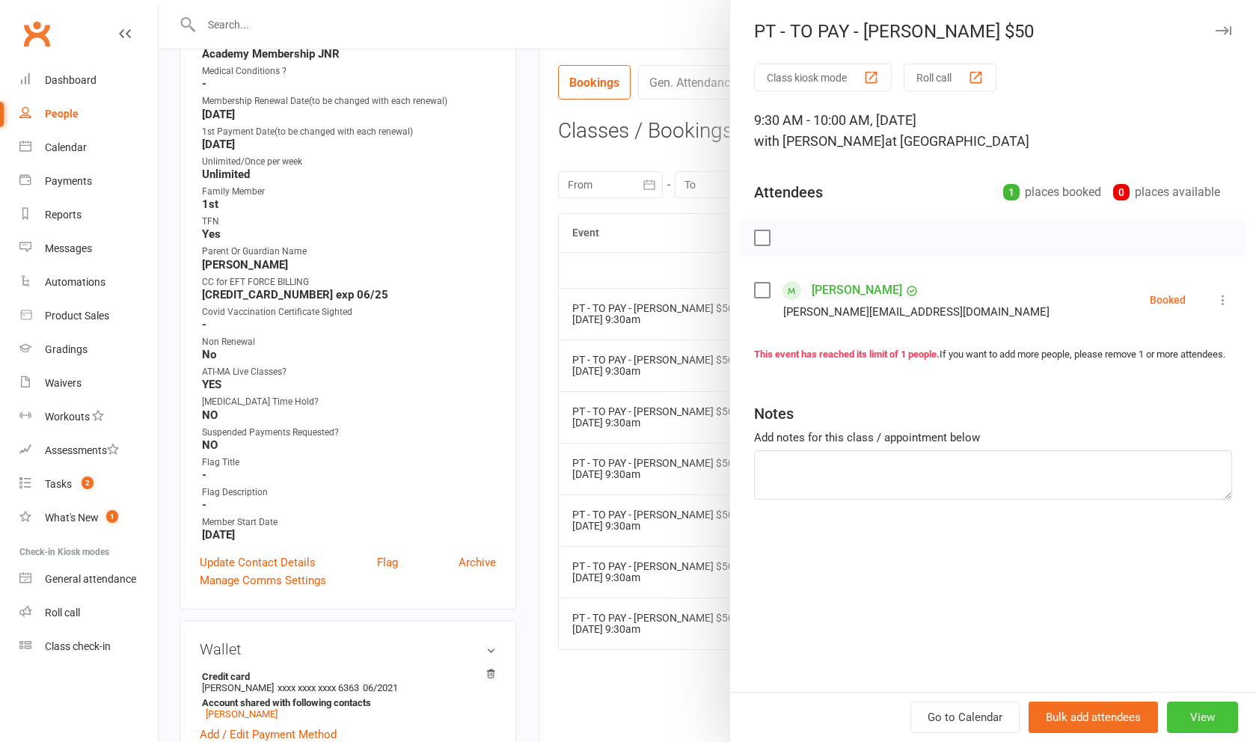
click at [1204, 720] on button "View" at bounding box center [1202, 717] width 71 height 31
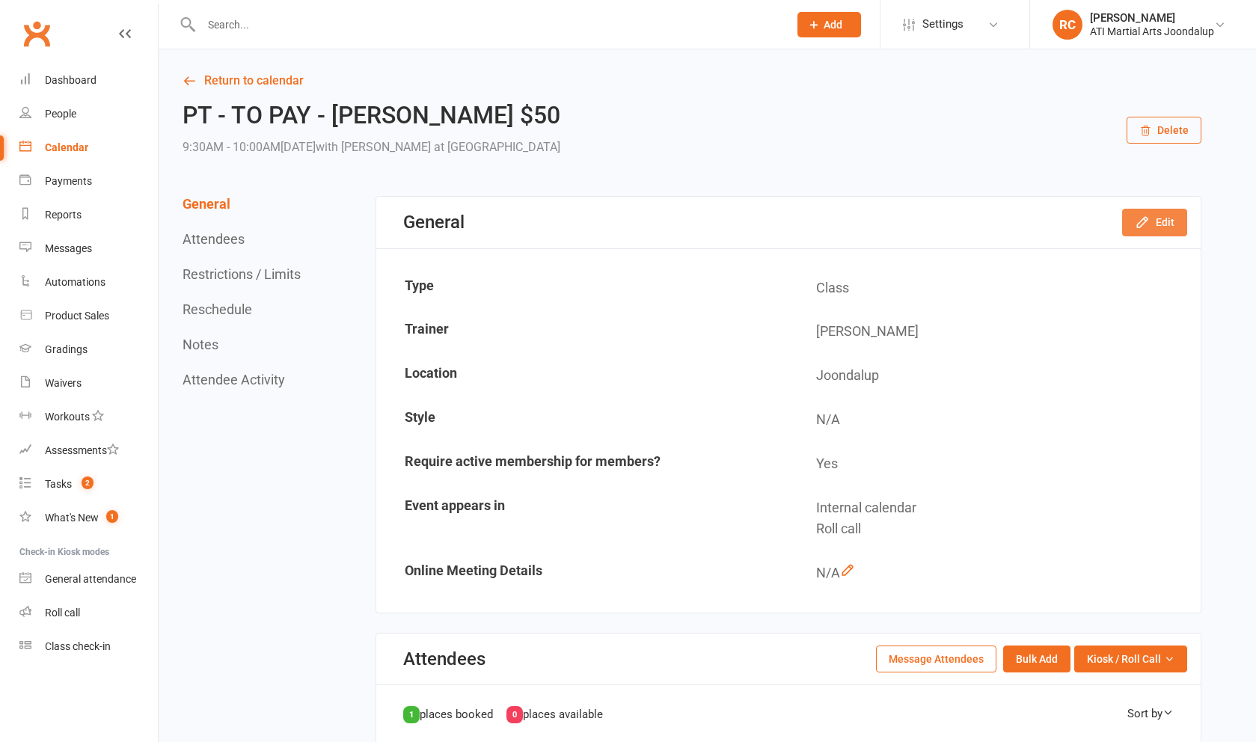
click at [1144, 225] on icon "button" at bounding box center [1142, 222] width 15 height 15
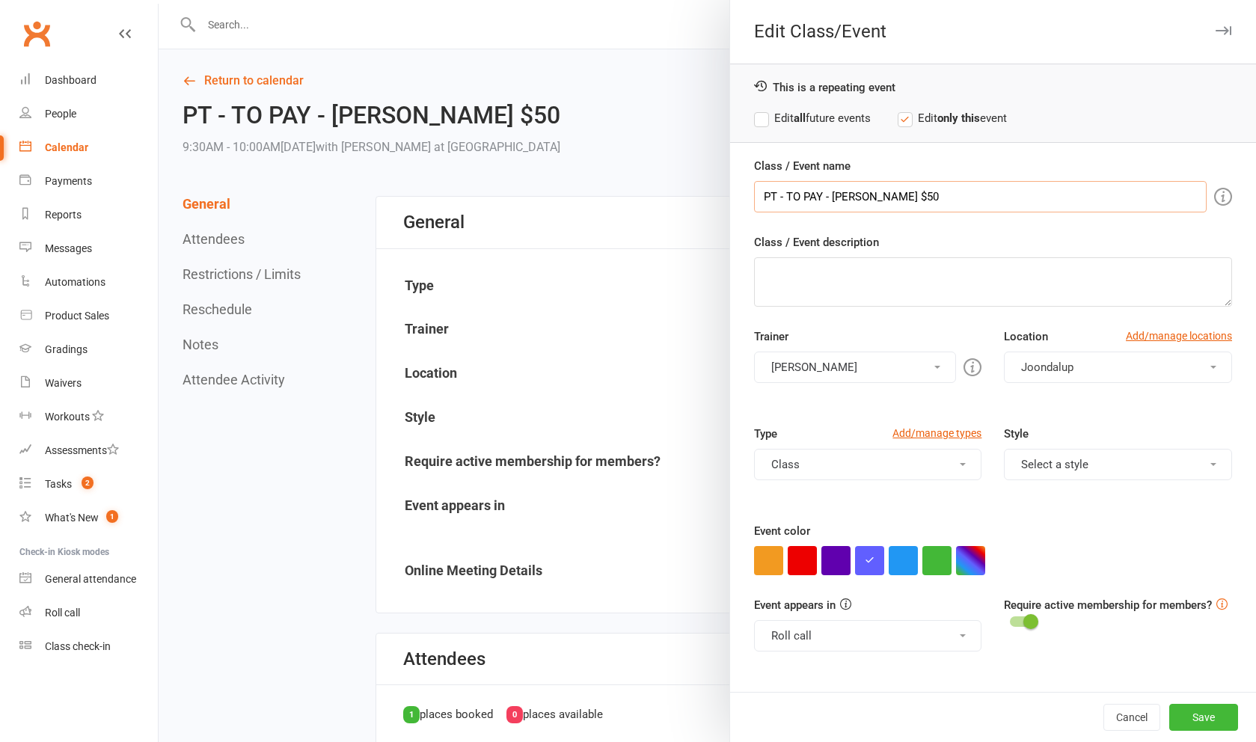
click at [952, 202] on input "PT - TO PAY - [PERSON_NAME] $50" at bounding box center [980, 196] width 453 height 31
type input "PT - TO PAY - Theo Shone No cost 10 session free"
click at [1211, 726] on button "Save" at bounding box center [1203, 717] width 69 height 27
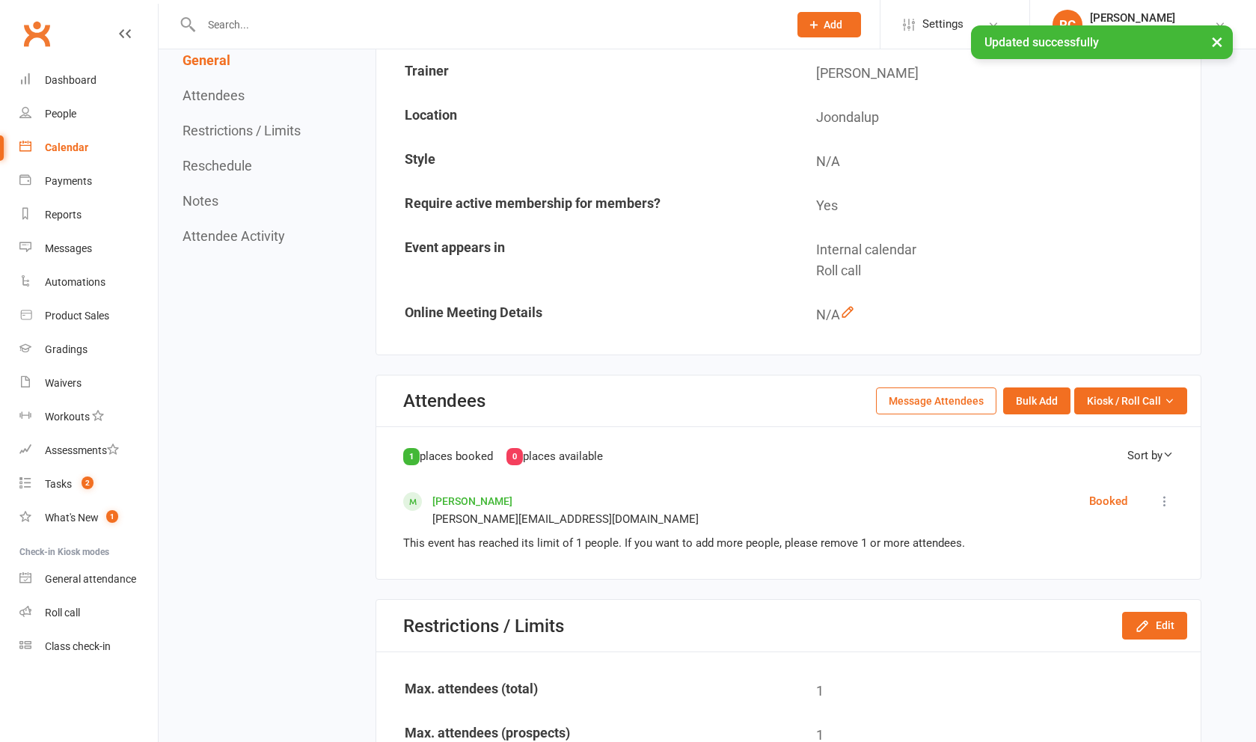
scroll to position [270, 0]
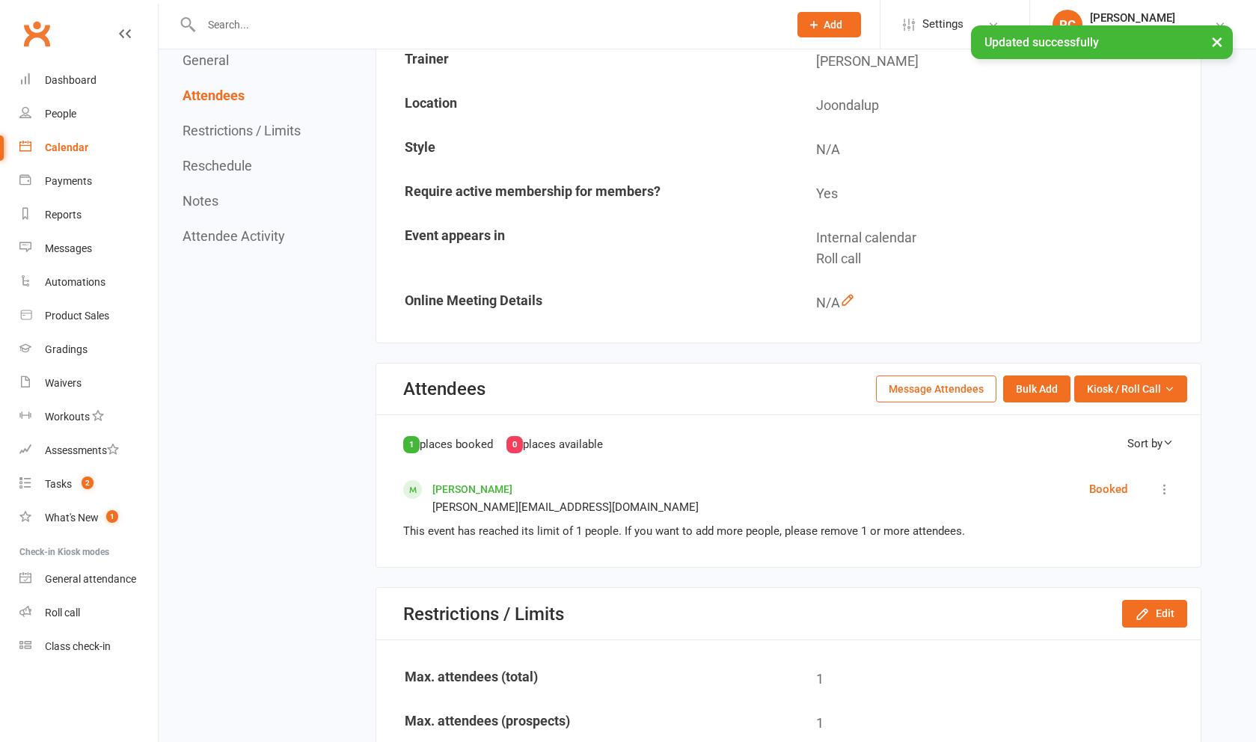
click at [467, 492] on link "[PERSON_NAME]" at bounding box center [472, 489] width 80 height 12
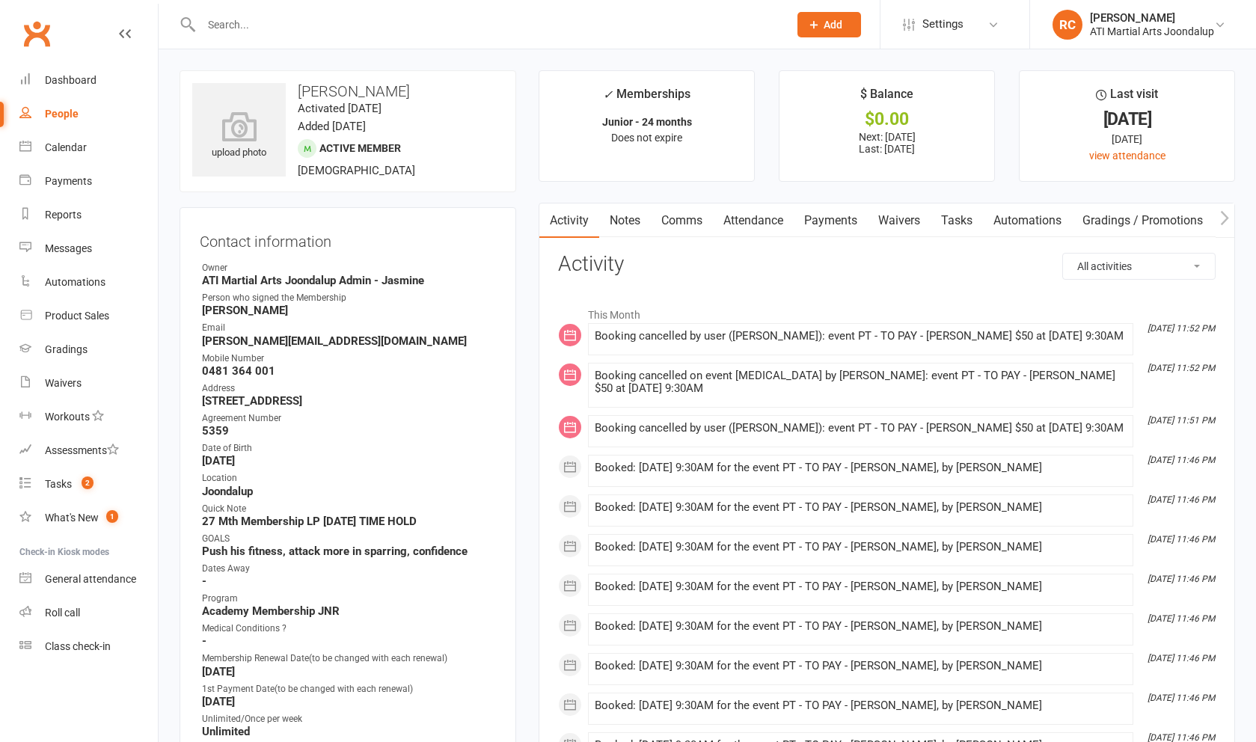
click at [800, 218] on link "Payments" at bounding box center [831, 220] width 74 height 34
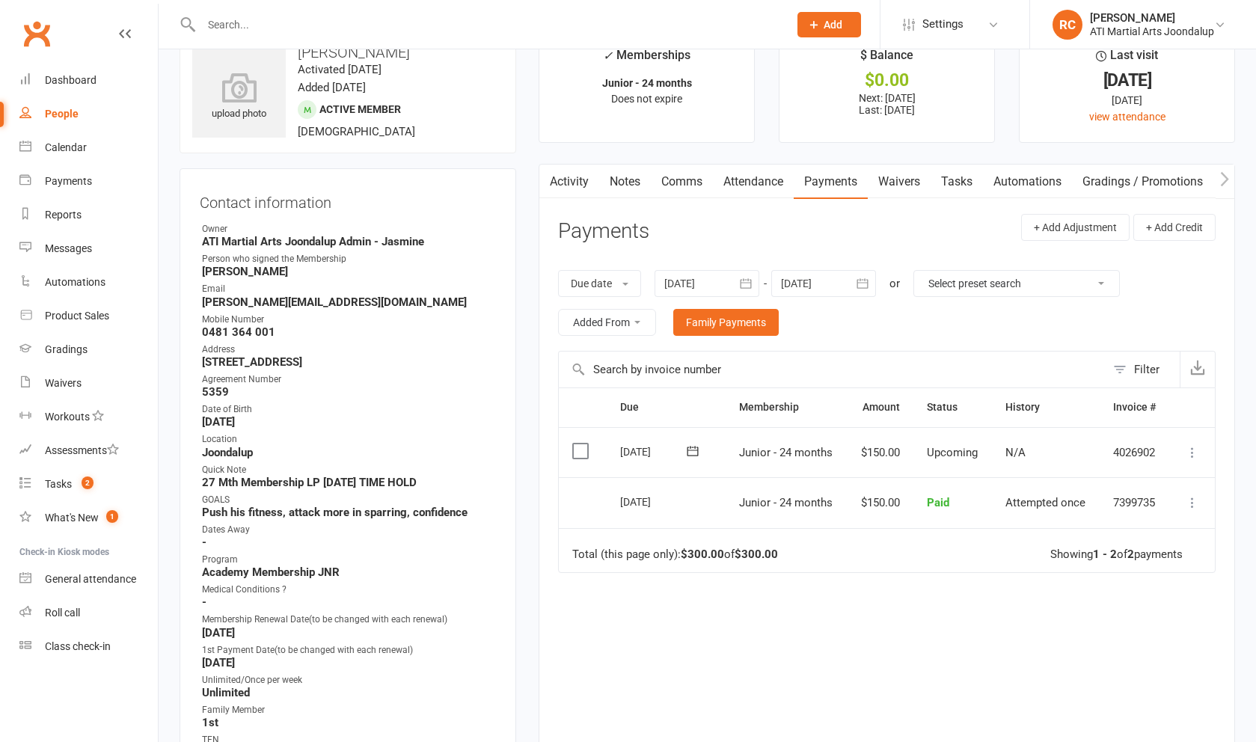
scroll to position [40, 0]
click at [738, 176] on link "Attendance" at bounding box center [753, 181] width 81 height 34
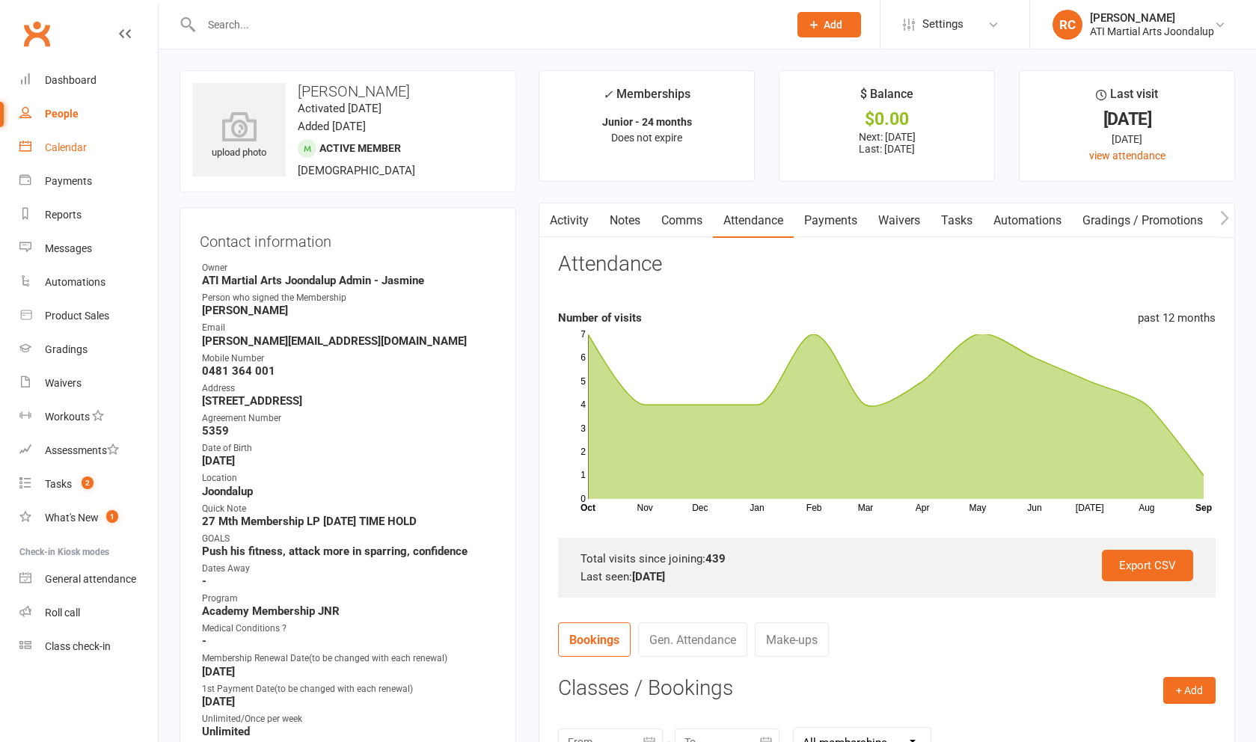
click at [79, 150] on div "Calendar" at bounding box center [66, 147] width 42 height 12
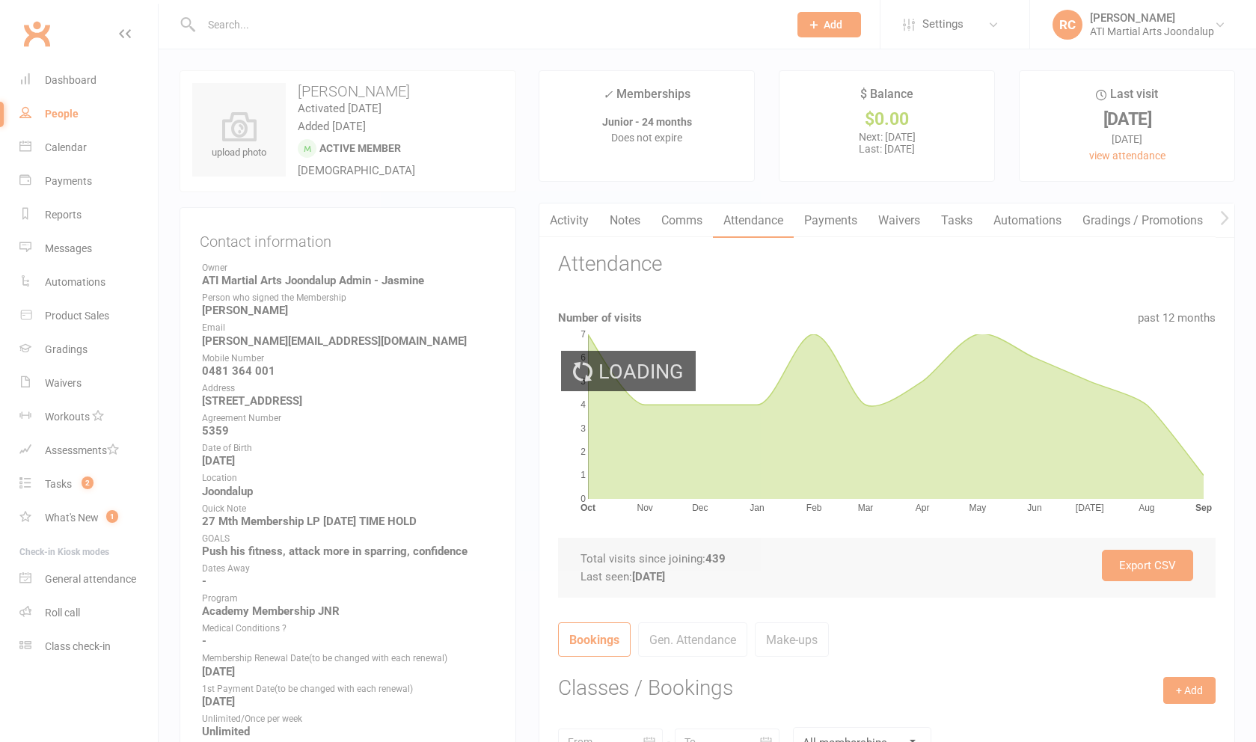
scroll to position [6, 0]
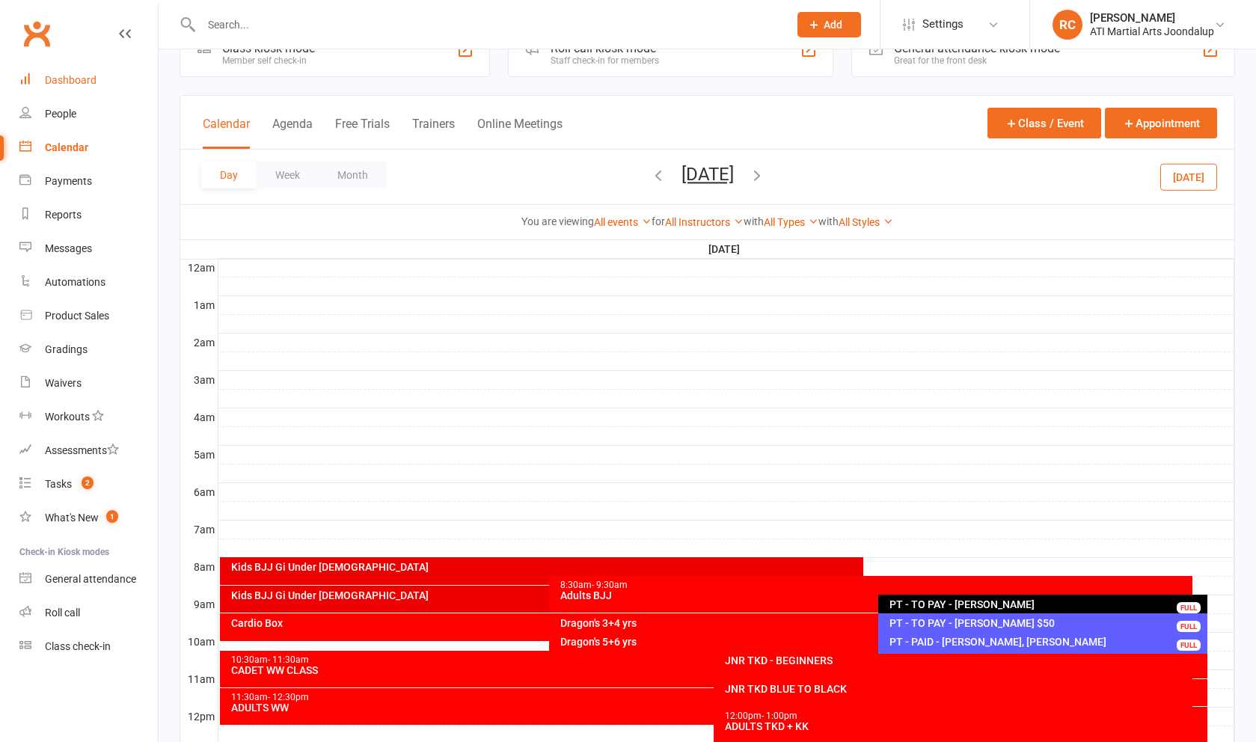
scroll to position [47, 0]
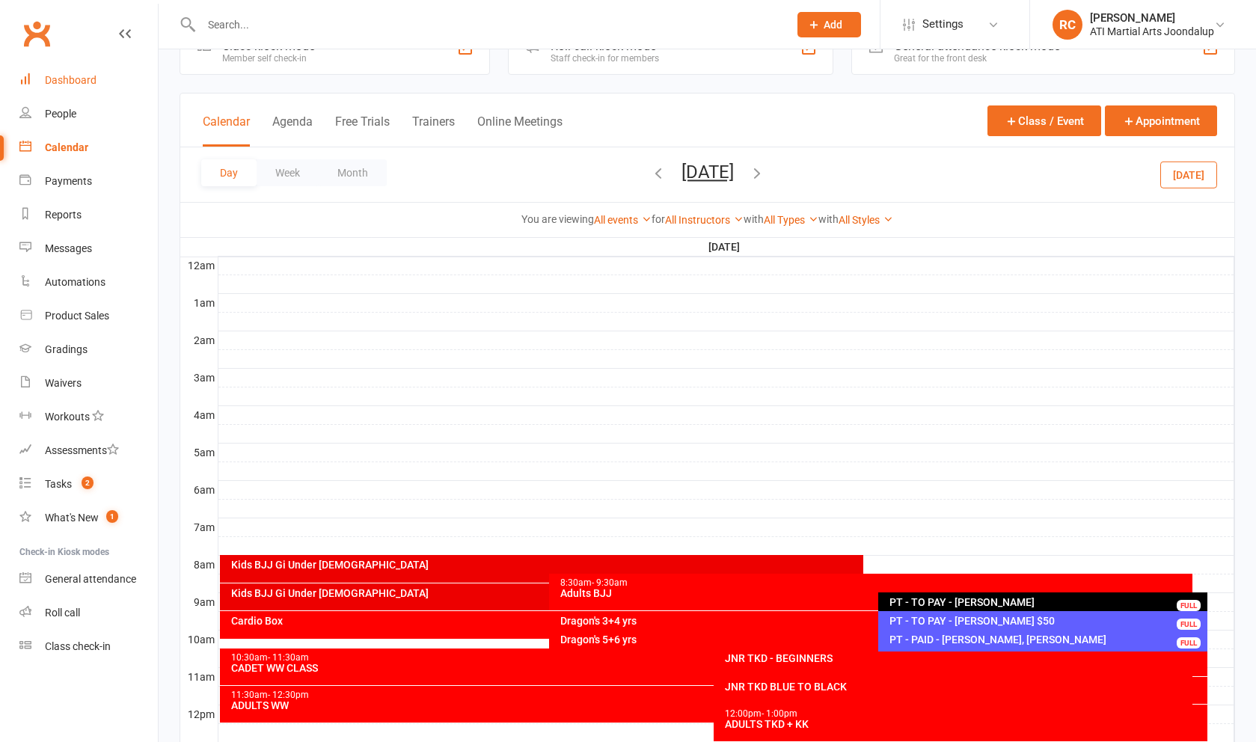
click at [88, 74] on div "Dashboard" at bounding box center [71, 80] width 52 height 12
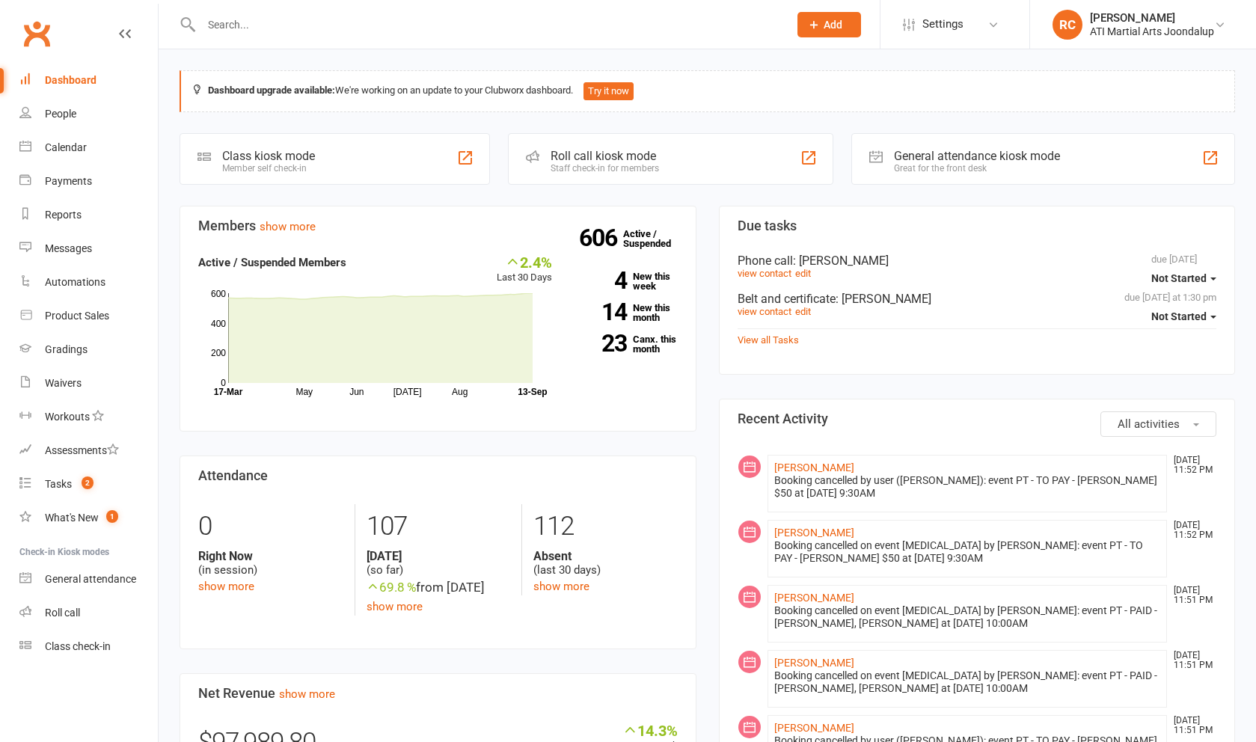
click at [89, 343] on link "Gradings" at bounding box center [88, 350] width 138 height 34
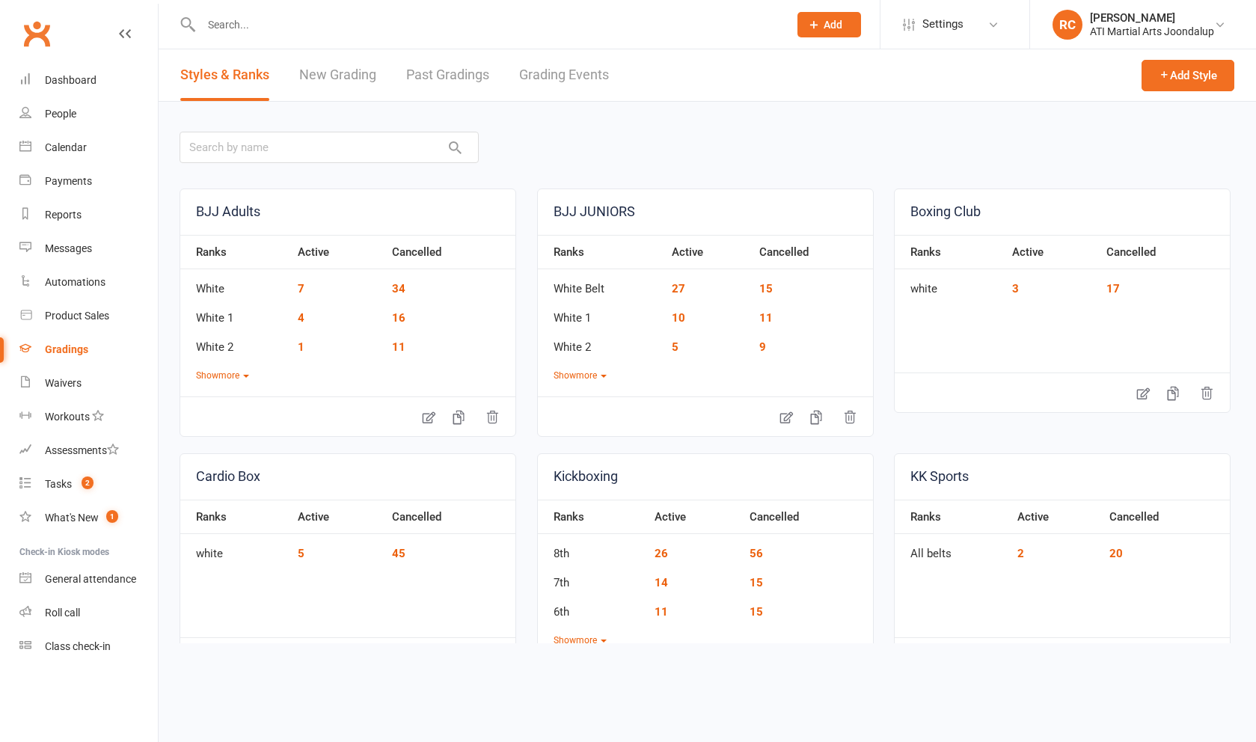
click at [597, 77] on link "Grading Events" at bounding box center [564, 75] width 90 height 52
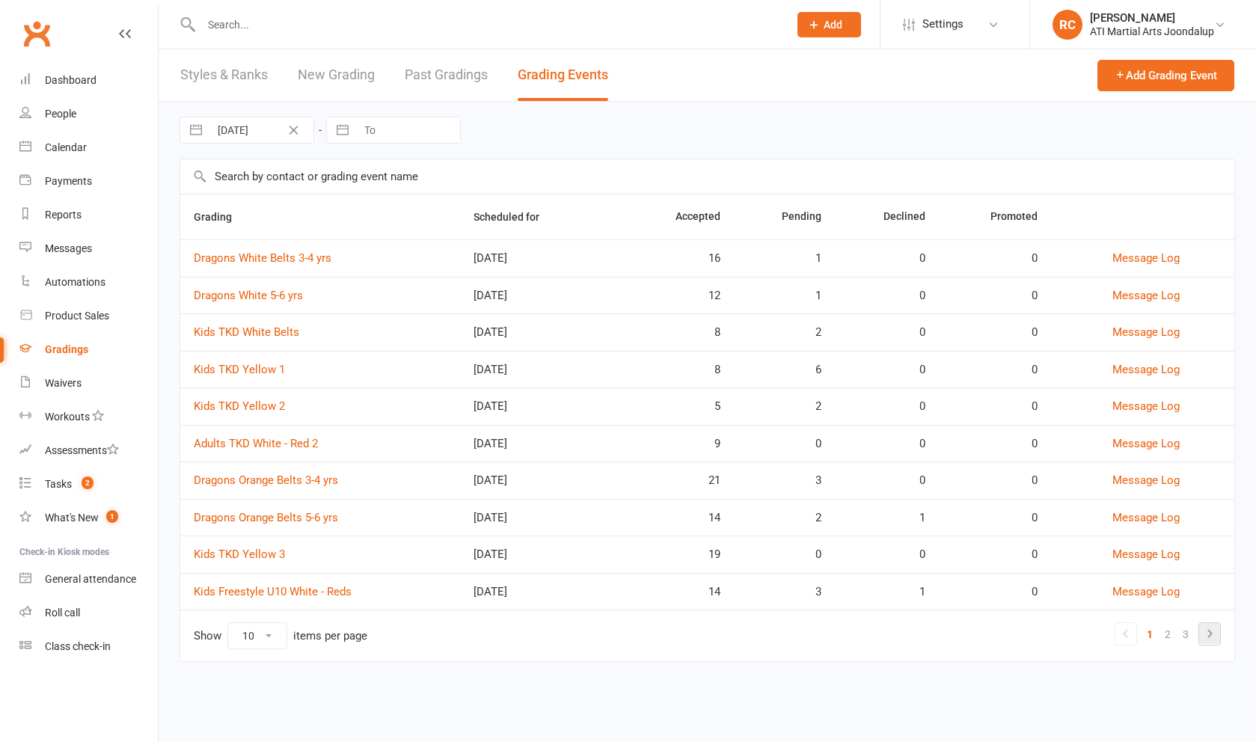
click at [1208, 636] on icon at bounding box center [1209, 633] width 4 height 8
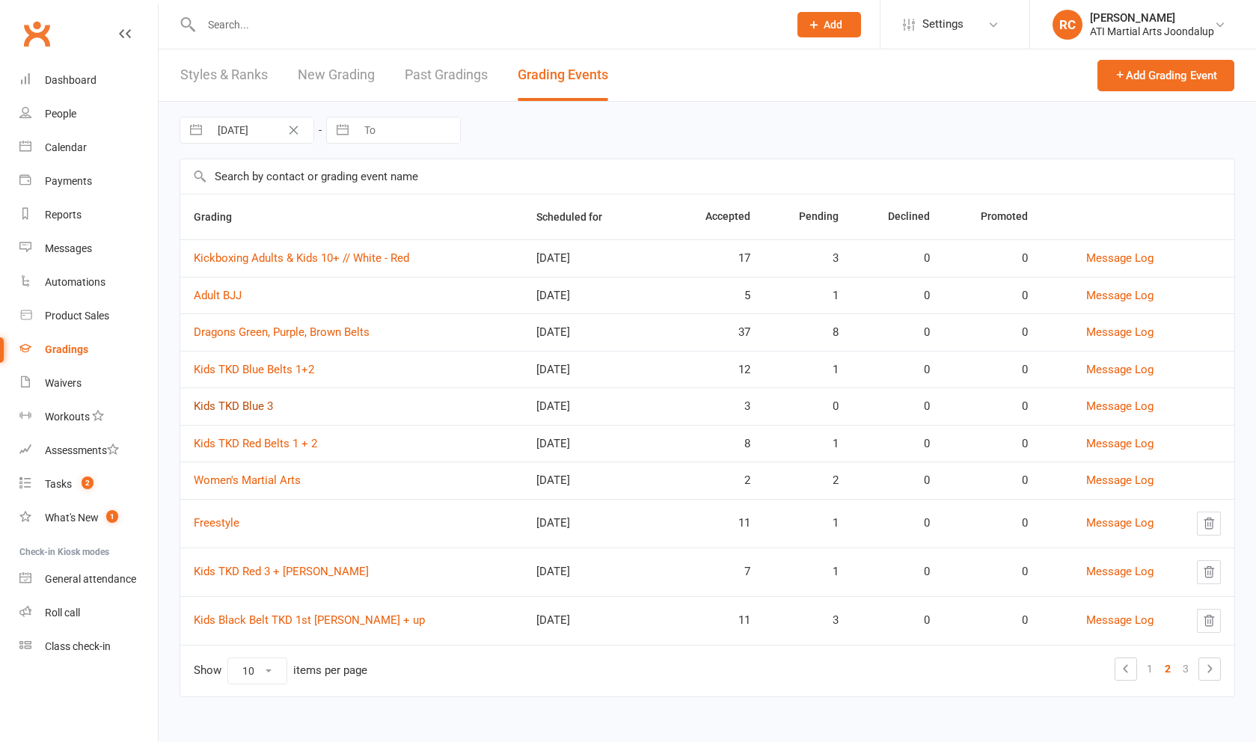
click at [256, 413] on link "Kids TKD Blue 3" at bounding box center [233, 405] width 79 height 13
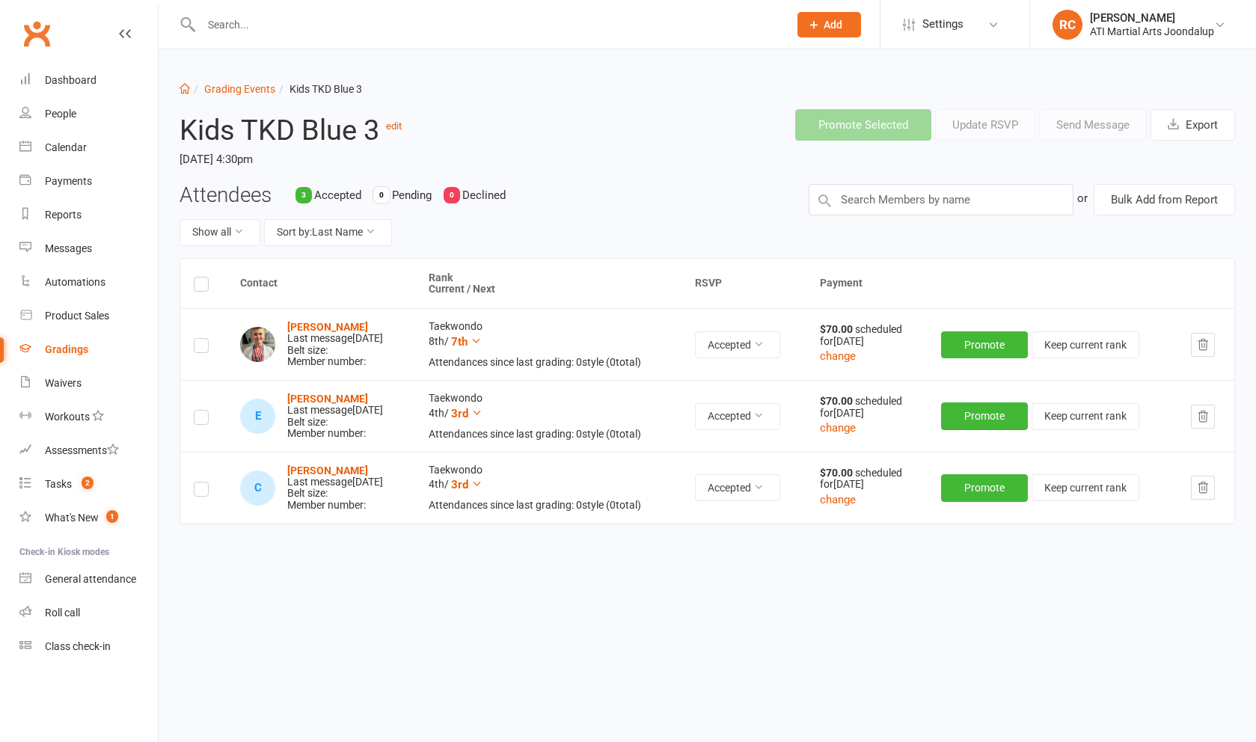
click at [202, 348] on label at bounding box center [201, 348] width 15 height 0
click at [202, 339] on input "checkbox" at bounding box center [201, 339] width 15 height 0
click at [197, 420] on label at bounding box center [201, 420] width 15 height 0
click at [197, 411] on input "checkbox" at bounding box center [201, 411] width 15 height 0
click at [204, 491] on label at bounding box center [201, 491] width 15 height 0
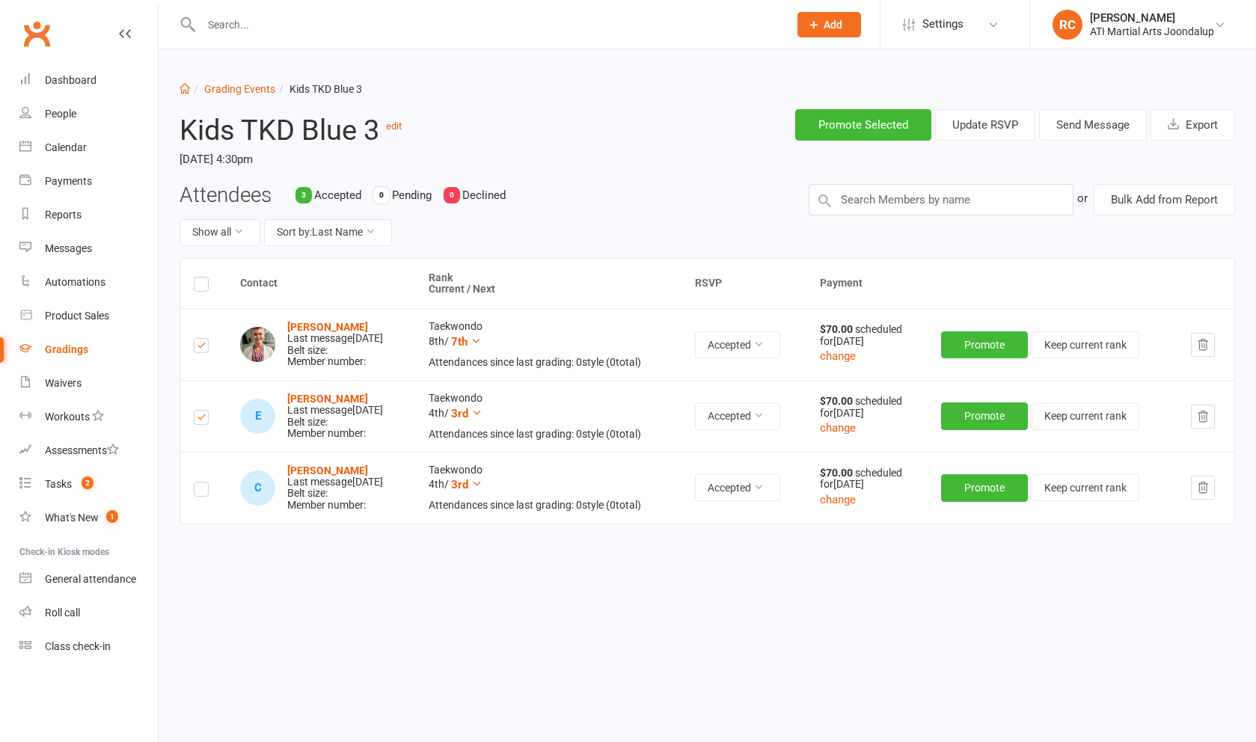
click at [204, 482] on input "checkbox" at bounding box center [201, 482] width 15 height 0
click at [1079, 131] on button "Send Message" at bounding box center [1093, 124] width 108 height 31
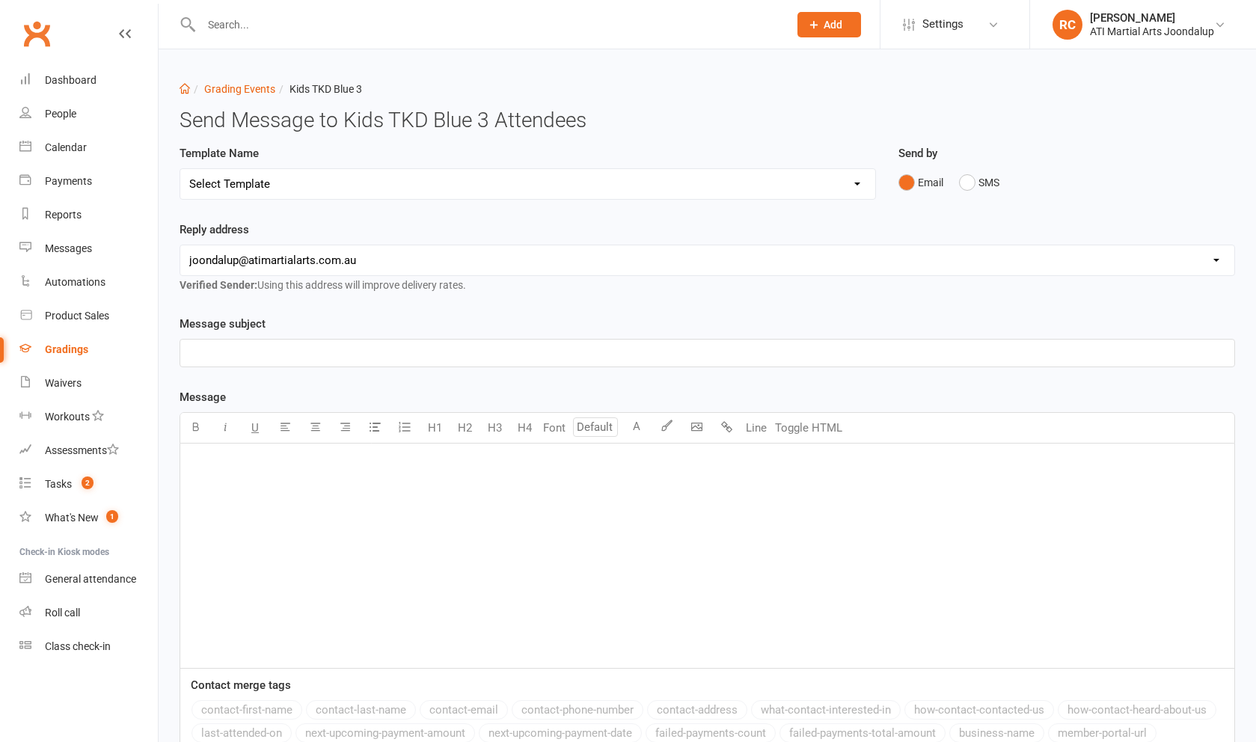
select select "4"
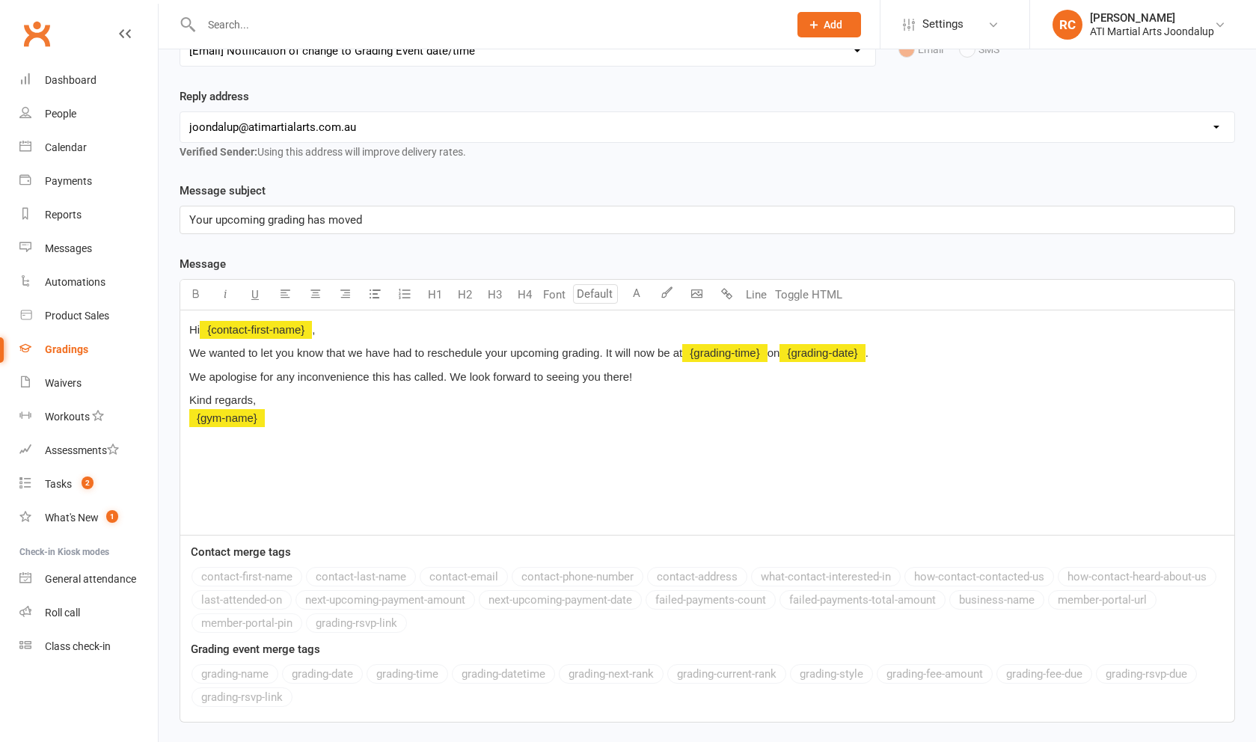
scroll to position [135, 0]
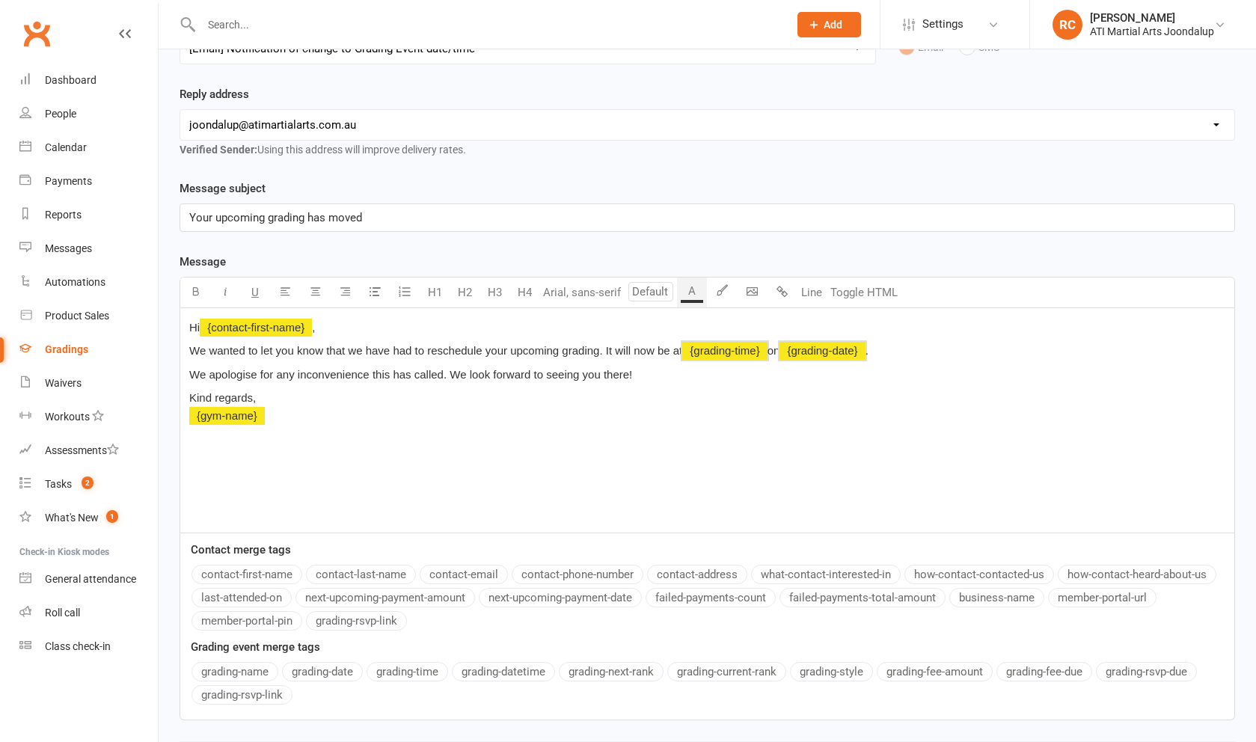
drag, startPoint x: 838, startPoint y: 362, endPoint x: 687, endPoint y: 363, distance: 150.3
click at [687, 360] on p "We wanted to let you know that we have had to reschedule your upcoming grading.…" at bounding box center [707, 351] width 1036 height 18
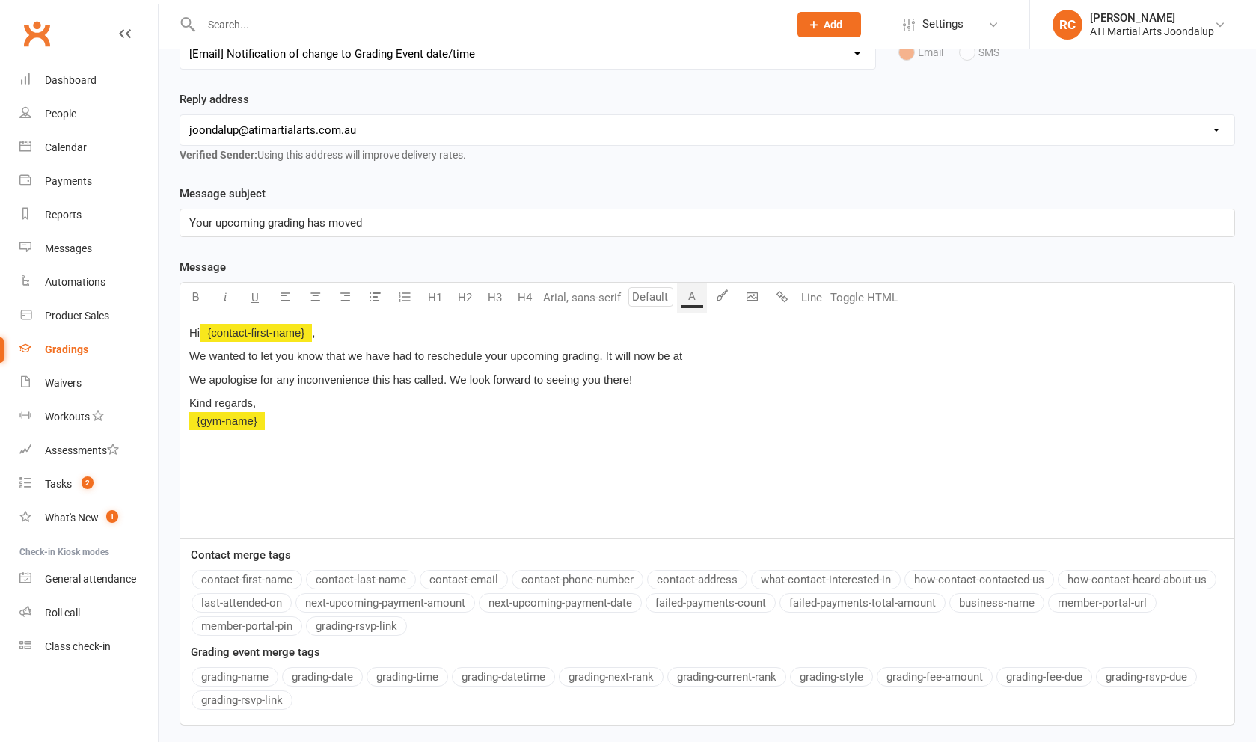
scroll to position [130, 0]
click at [833, 363] on p "We wanted to let you know that we have had to reschedule your upcoming grading.…" at bounding box center [707, 356] width 1036 height 18
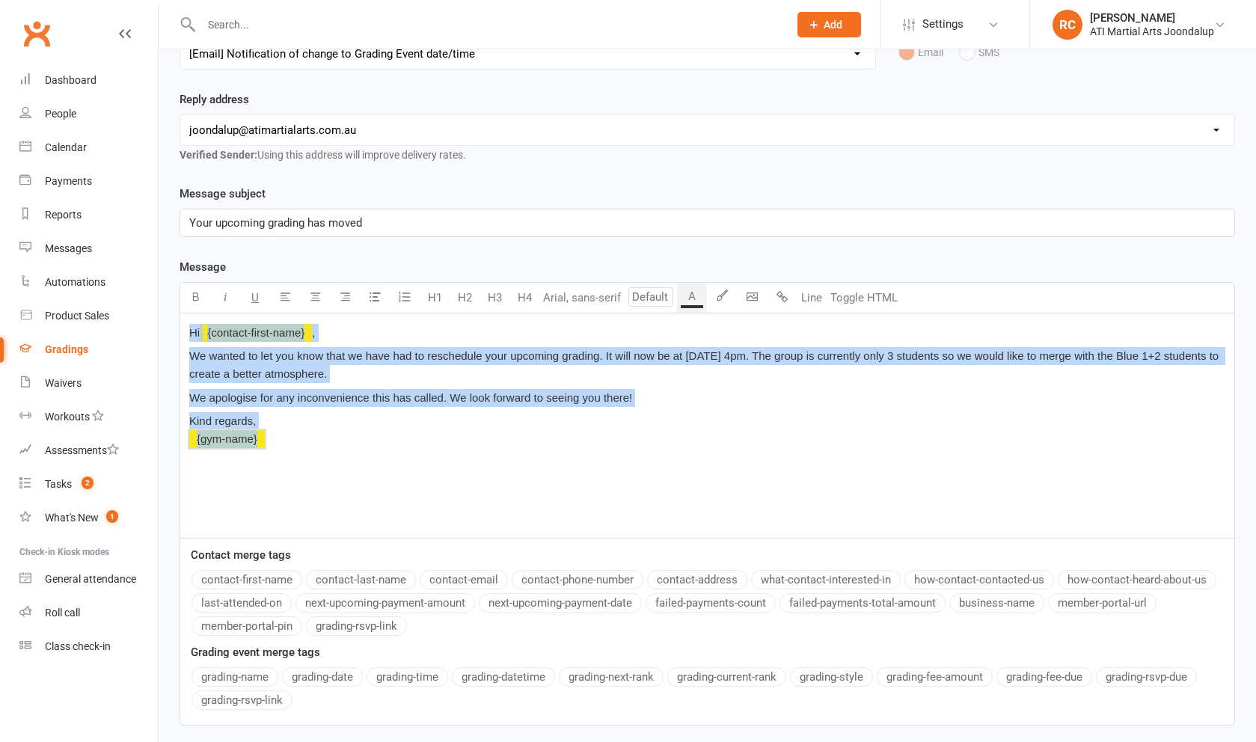
drag, startPoint x: 331, startPoint y: 459, endPoint x: 164, endPoint y: 444, distance: 168.2
click at [164, 444] on div "Dashboard Grading Events Kids TKD Blue 3 Send Message to Kids TKD Blue 3 Attend…" at bounding box center [707, 369] width 1097 height 901
click at [280, 447] on p "Kind regards, ﻿ {gym-name}" at bounding box center [707, 430] width 1036 height 36
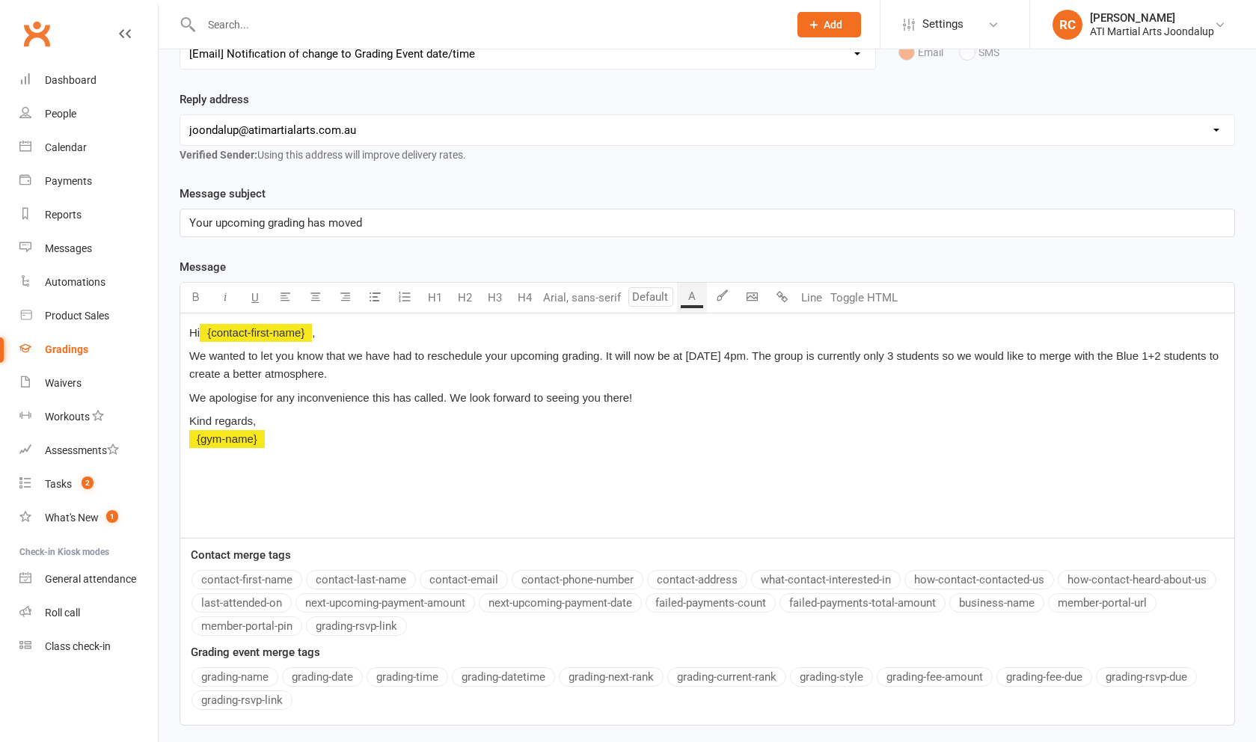
click at [286, 448] on p "Kind regards, ﻿ {gym-name}" at bounding box center [707, 430] width 1036 height 36
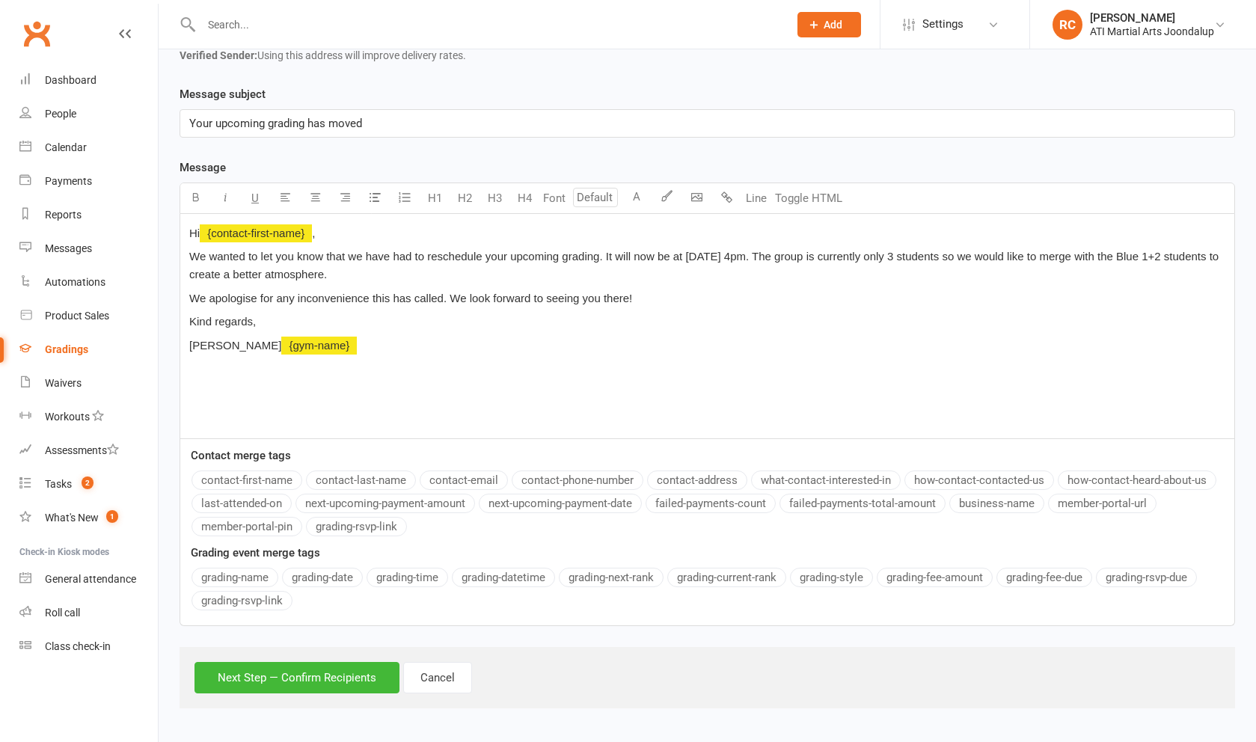
scroll to position [239, 0]
click at [696, 277] on p "We wanted to let you know that we have had to reschedule your upcoming grading.…" at bounding box center [707, 266] width 1036 height 36
click at [703, 294] on p "We apologise for any inconvenience this has called. We look forward to seeing y…" at bounding box center [707, 298] width 1036 height 18
click at [306, 681] on button "Next Step — Confirm Recipients" at bounding box center [296, 677] width 205 height 31
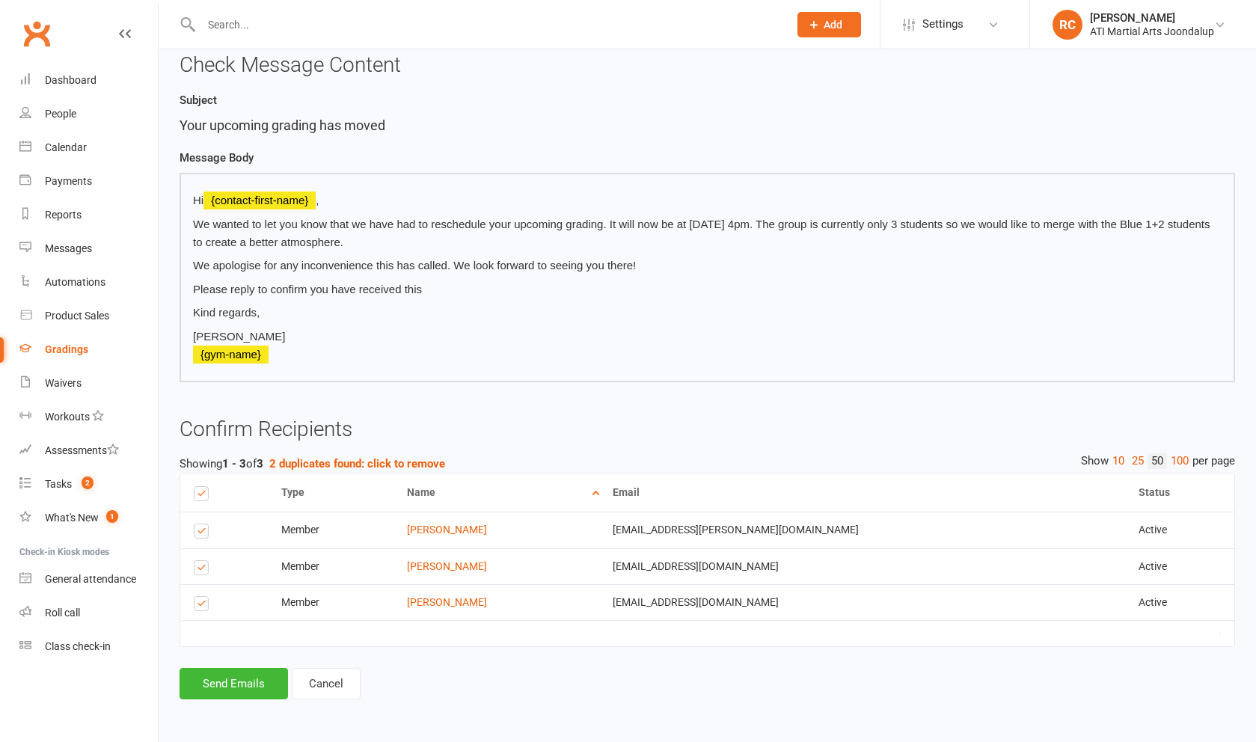
scroll to position [159, 0]
click at [254, 679] on button "Send Emails" at bounding box center [234, 683] width 108 height 31
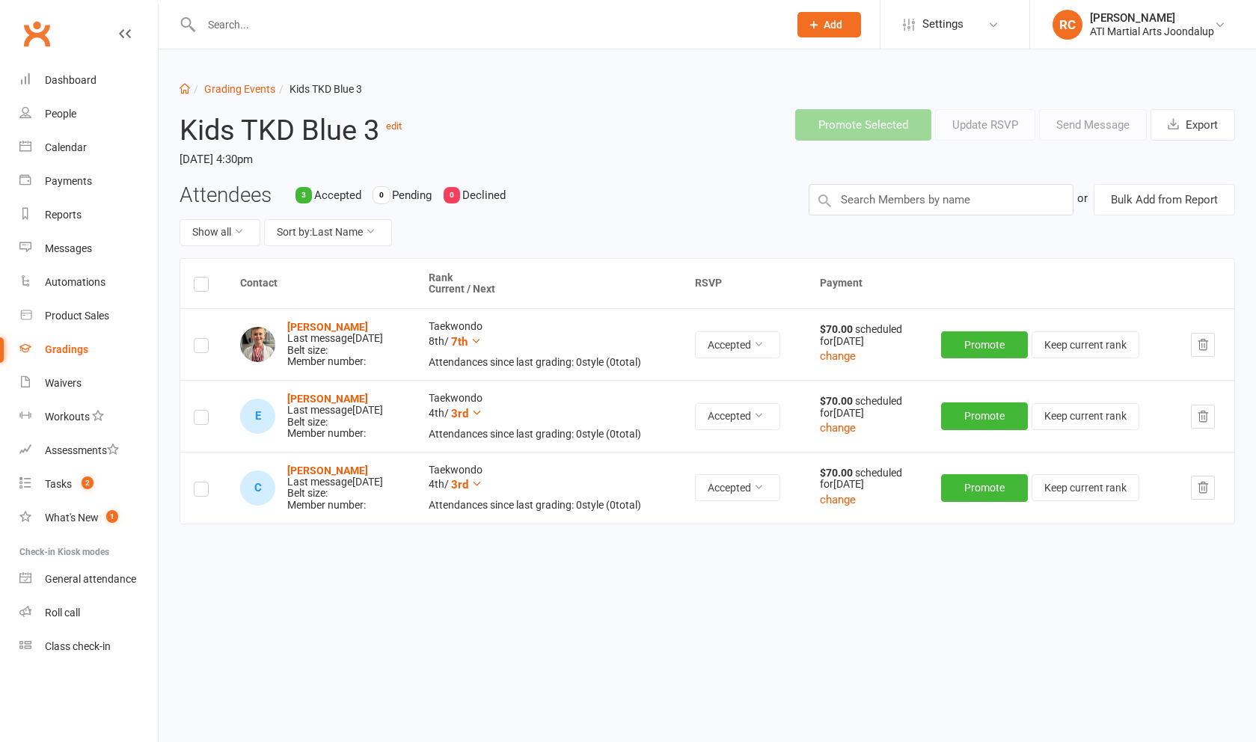
click at [82, 350] on div "Gradings" at bounding box center [66, 349] width 43 height 12
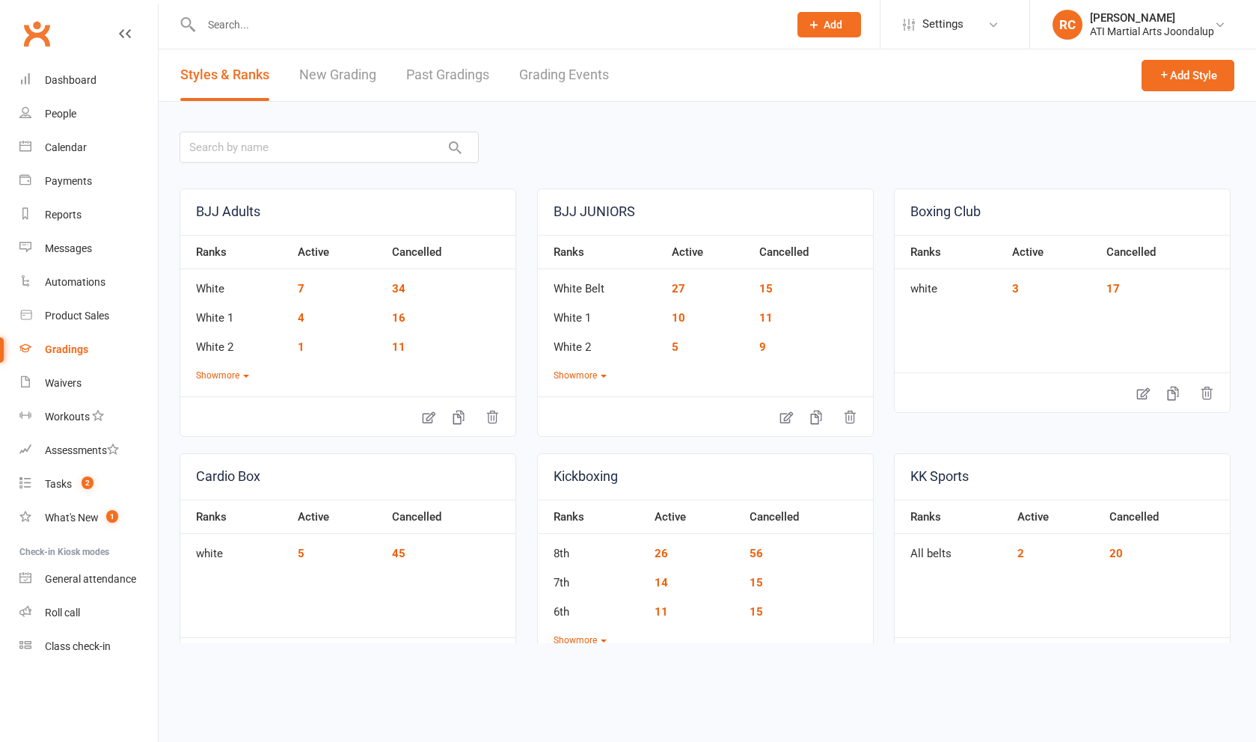
click at [548, 81] on link "Grading Events" at bounding box center [564, 75] width 90 height 52
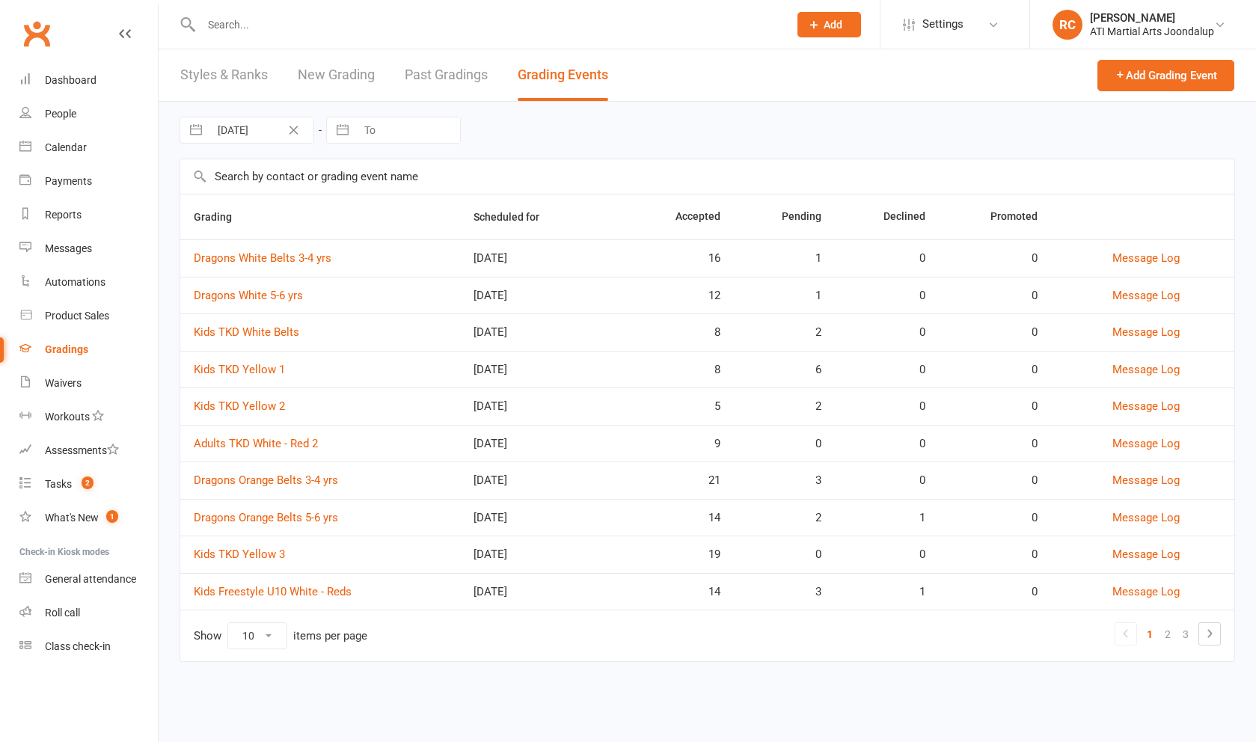
click at [794, 227] on th "Pending" at bounding box center [784, 216] width 101 height 45
click at [438, 186] on input "text" at bounding box center [707, 176] width 1054 height 34
click at [269, 376] on link "Kids TKD Yellow 1" at bounding box center [239, 369] width 91 height 13
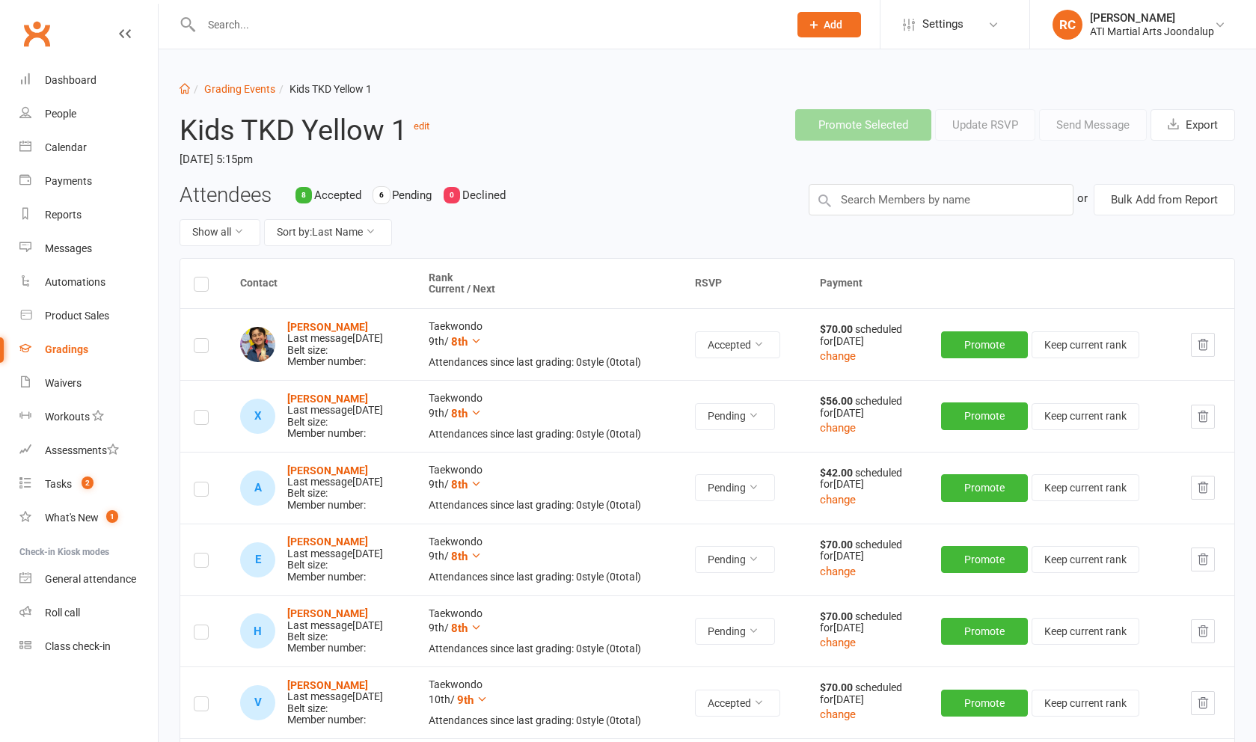
click at [200, 420] on label at bounding box center [201, 420] width 15 height 0
click at [200, 411] on input "checkbox" at bounding box center [201, 411] width 15 height 0
click at [197, 491] on label at bounding box center [201, 491] width 15 height 0
click at [197, 482] on input "checkbox" at bounding box center [201, 482] width 15 height 0
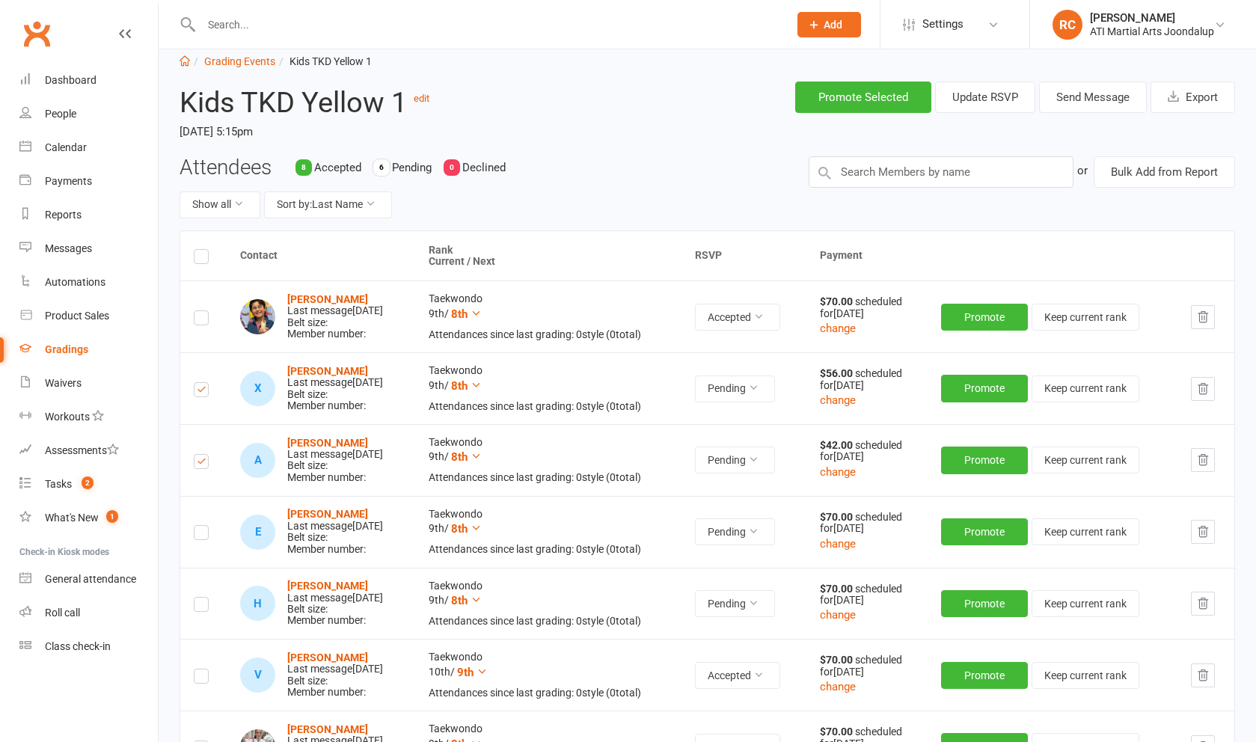
scroll to position [108, 0]
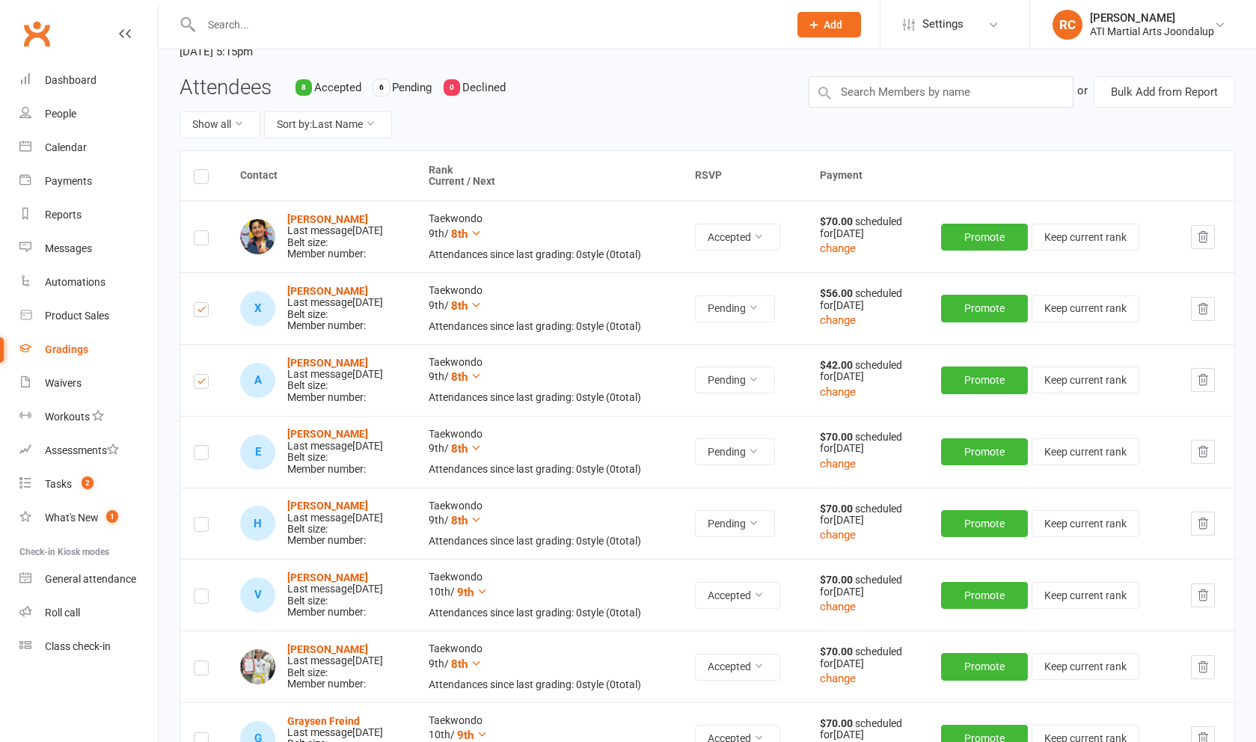
click at [200, 455] on label at bounding box center [201, 455] width 15 height 0
click at [200, 446] on input "checkbox" at bounding box center [201, 446] width 15 height 0
click at [197, 527] on label at bounding box center [201, 527] width 15 height 0
click at [197, 518] on input "checkbox" at bounding box center [201, 518] width 15 height 0
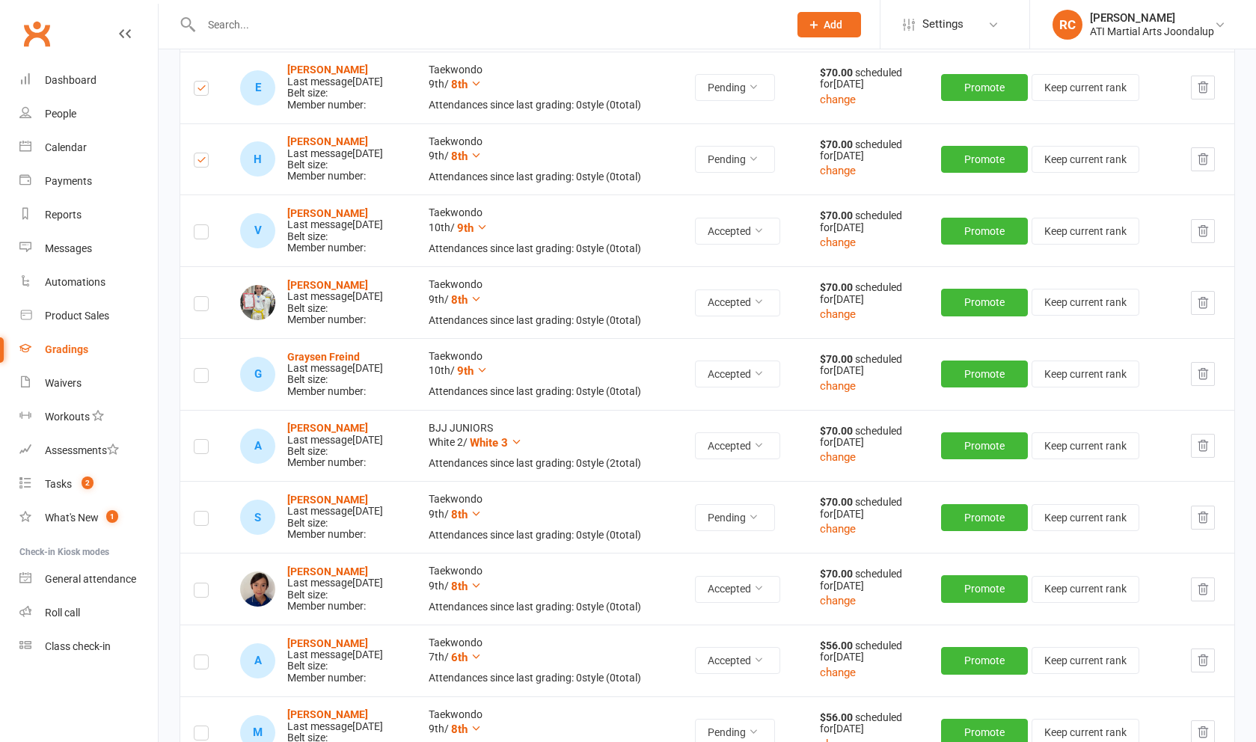
scroll to position [473, 0]
click at [200, 520] on label at bounding box center [201, 520] width 15 height 0
click at [200, 511] on input "checkbox" at bounding box center [201, 511] width 15 height 0
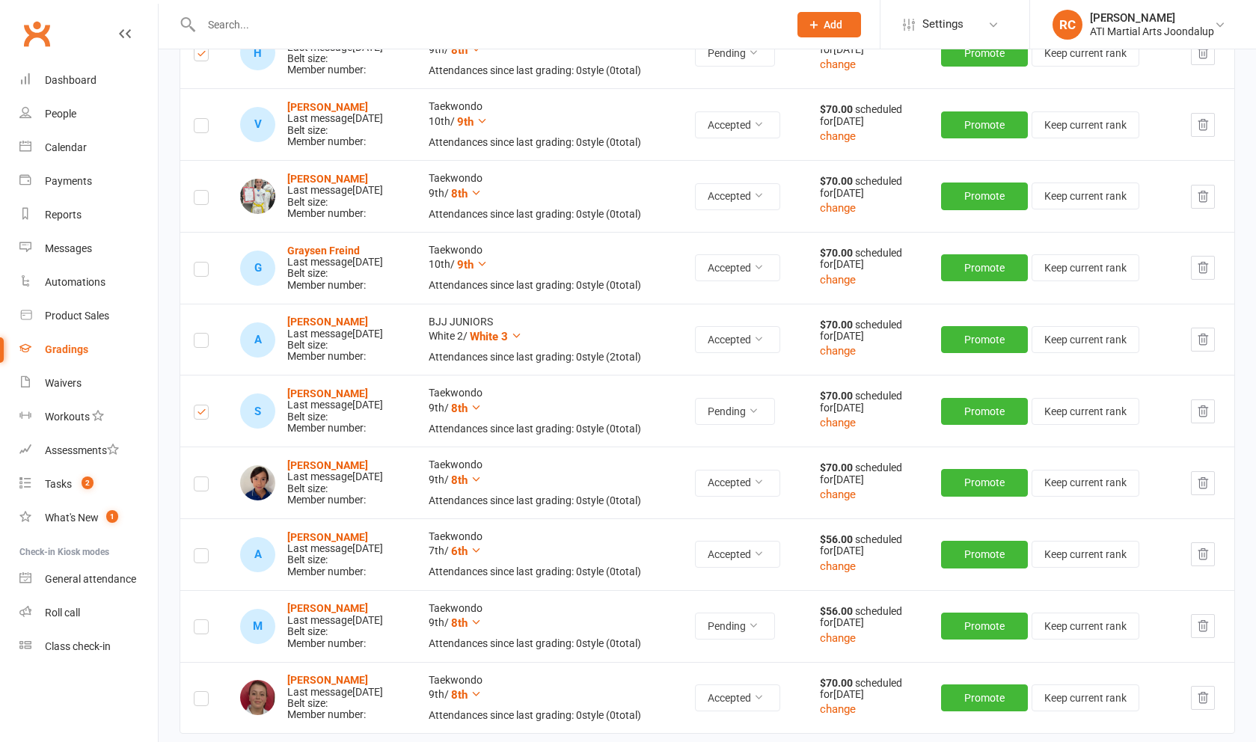
scroll to position [664, 0]
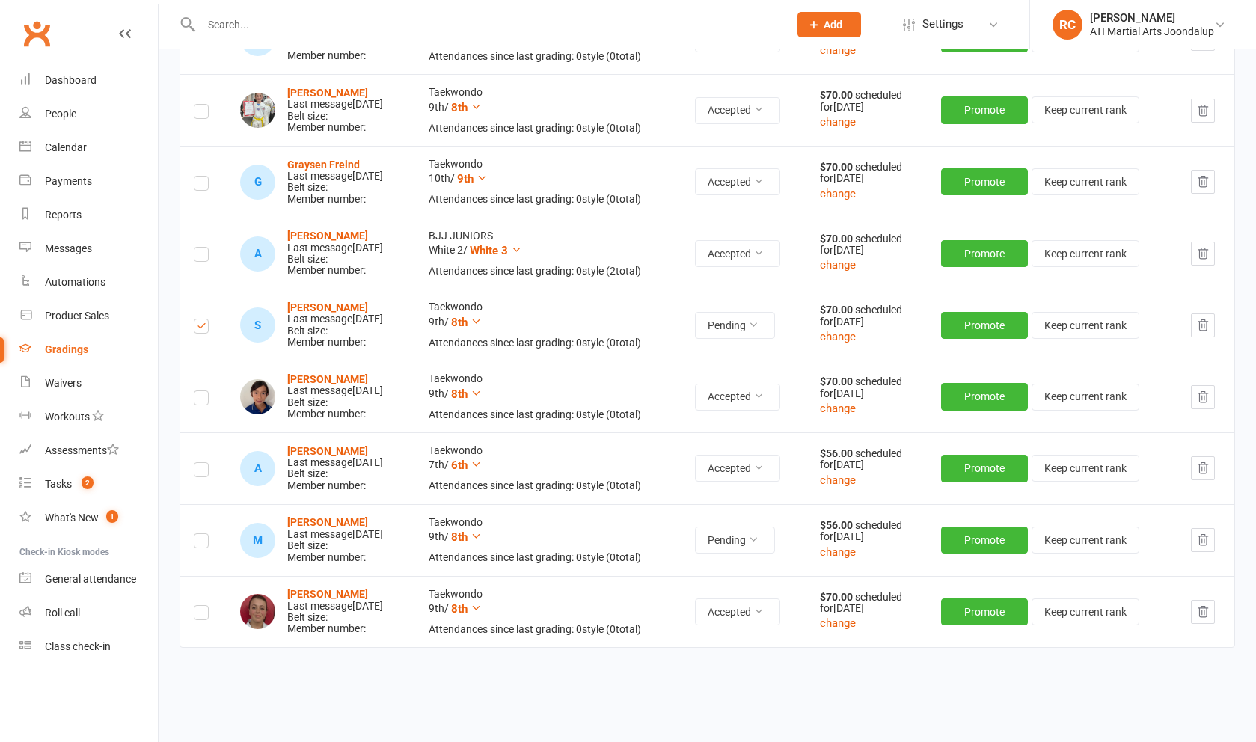
click at [197, 543] on label at bounding box center [201, 543] width 15 height 0
click at [197, 534] on input "checkbox" at bounding box center [201, 534] width 15 height 0
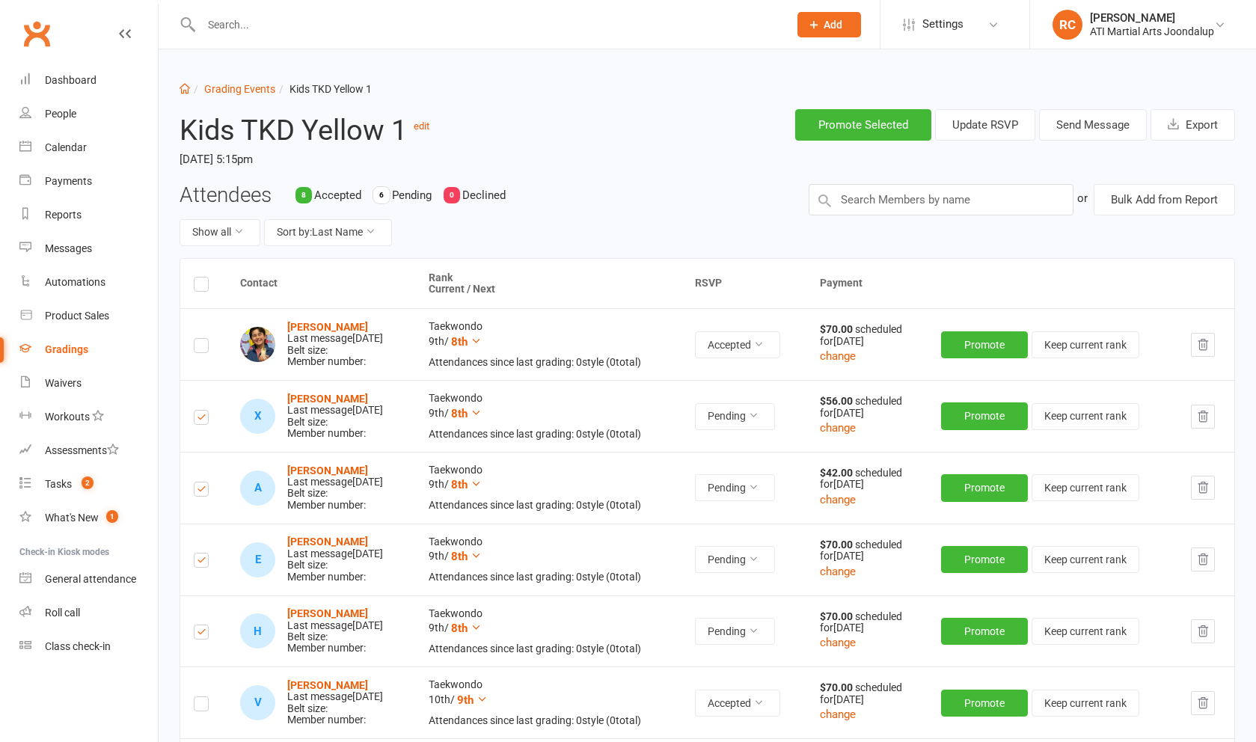
scroll to position [0, 0]
click at [1122, 131] on button "Send Message" at bounding box center [1093, 124] width 108 height 31
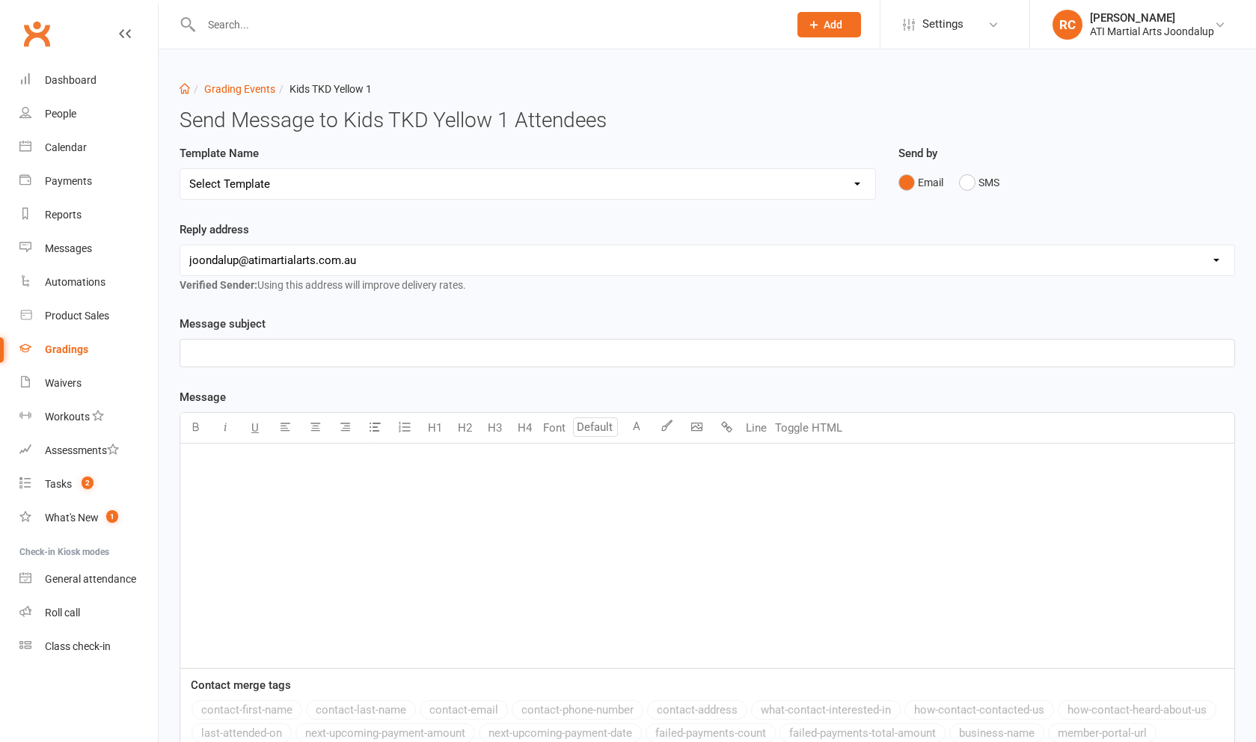
select select "2"
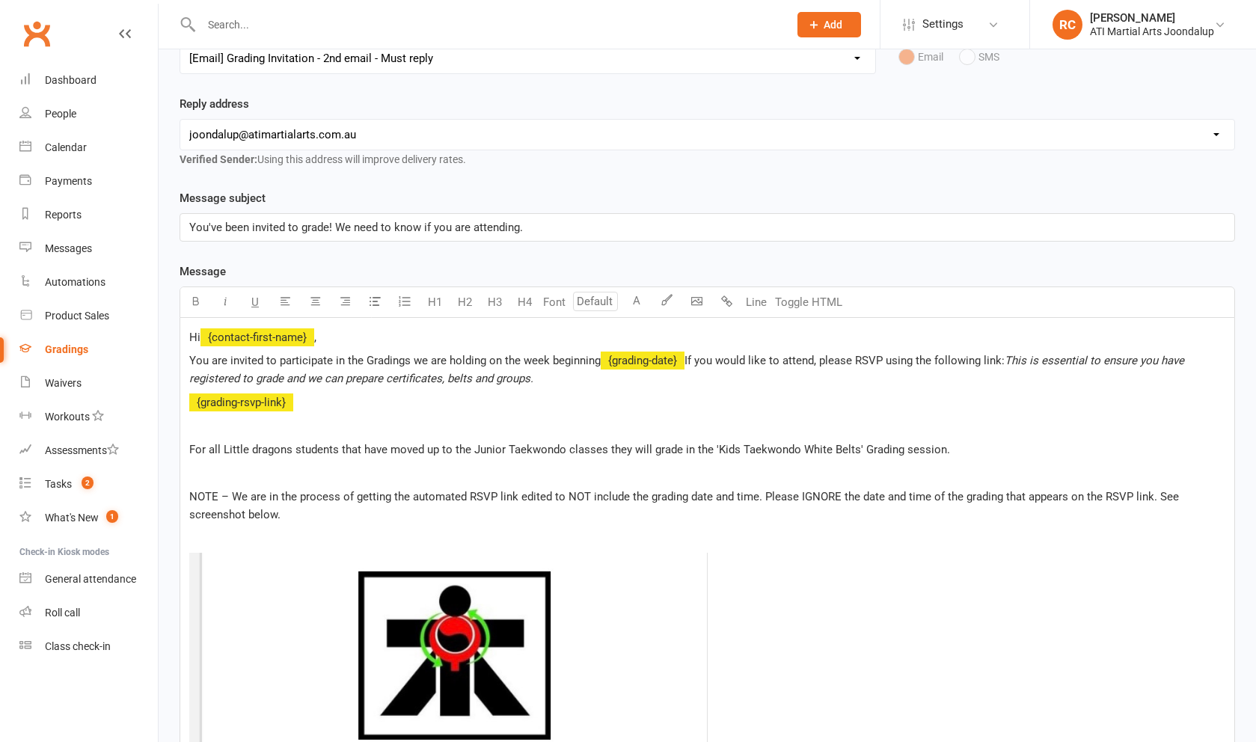
scroll to position [124, 0]
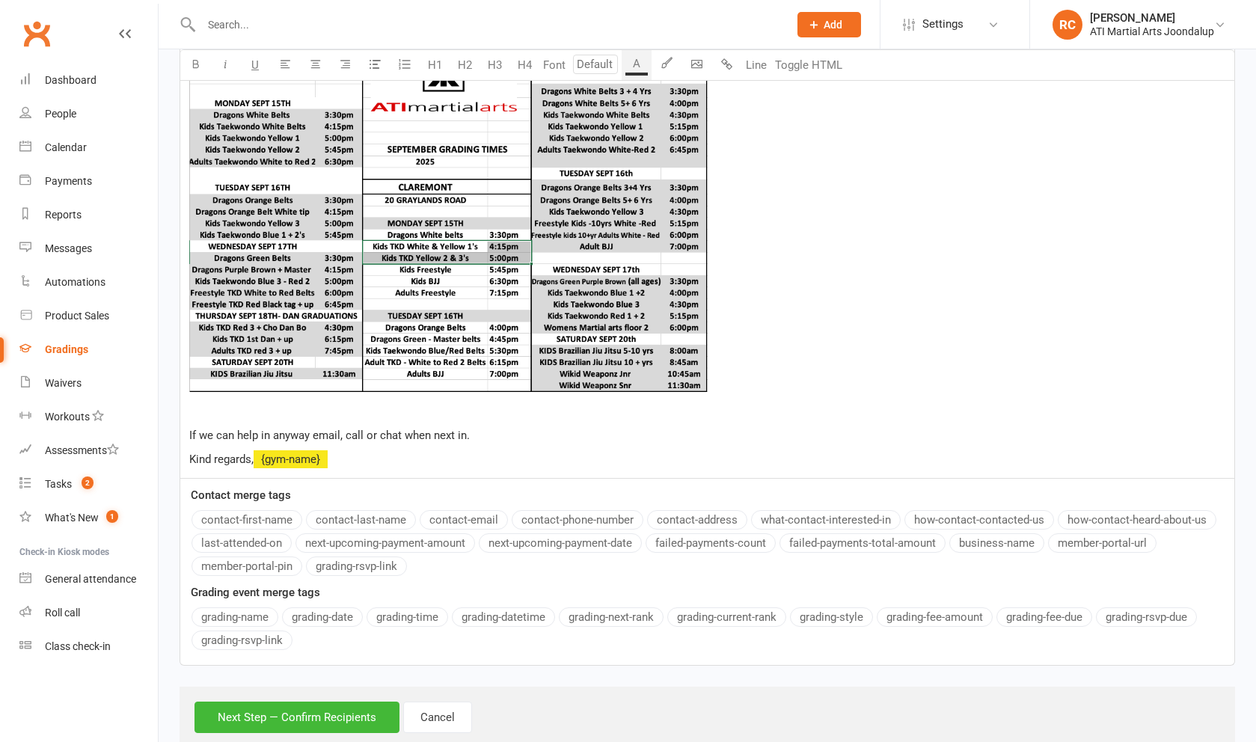
scroll to position [808, 0]
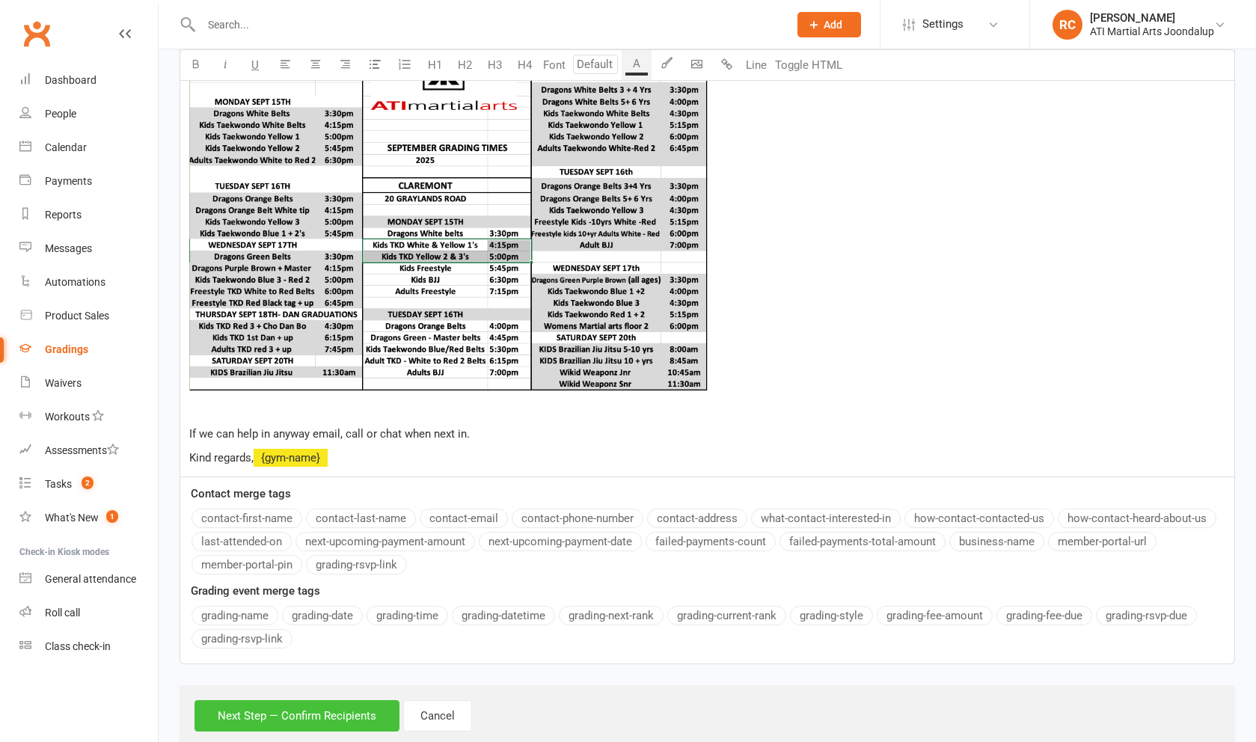
click at [270, 715] on button "Next Step — Confirm Recipients" at bounding box center [296, 715] width 205 height 31
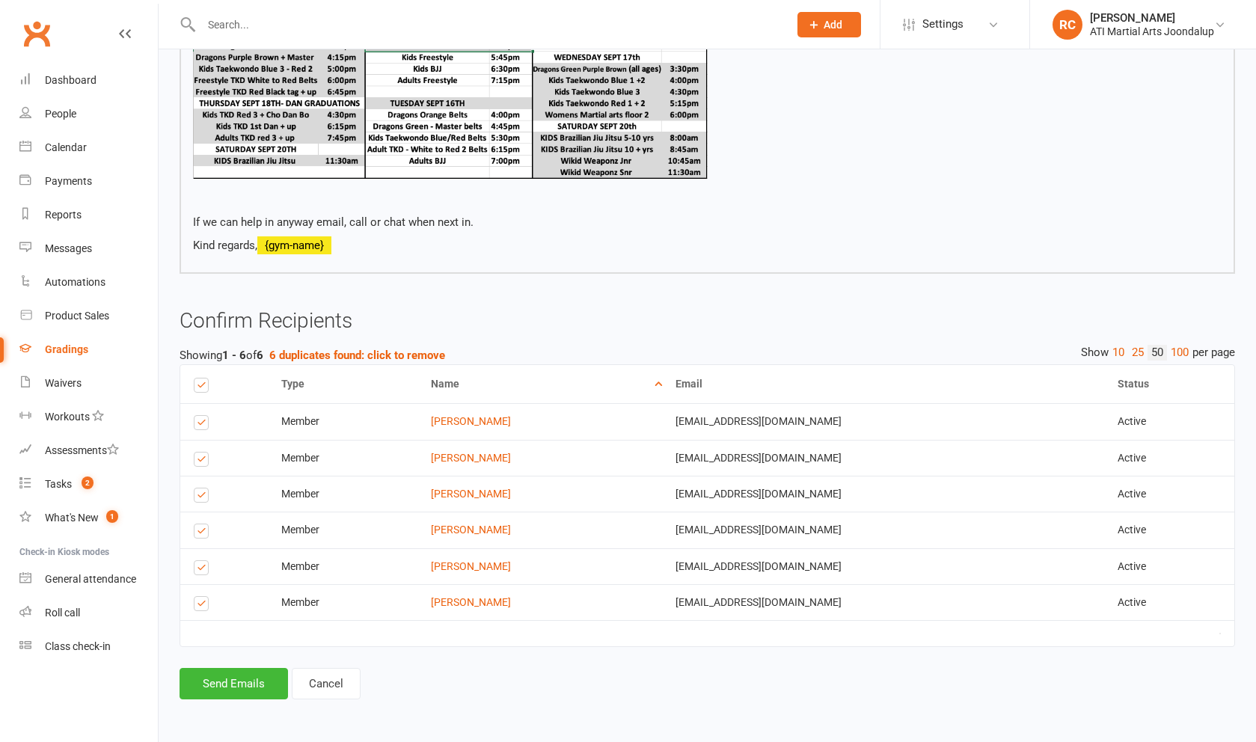
scroll to position [889, 0]
click at [254, 686] on button "Send Emails" at bounding box center [234, 683] width 108 height 31
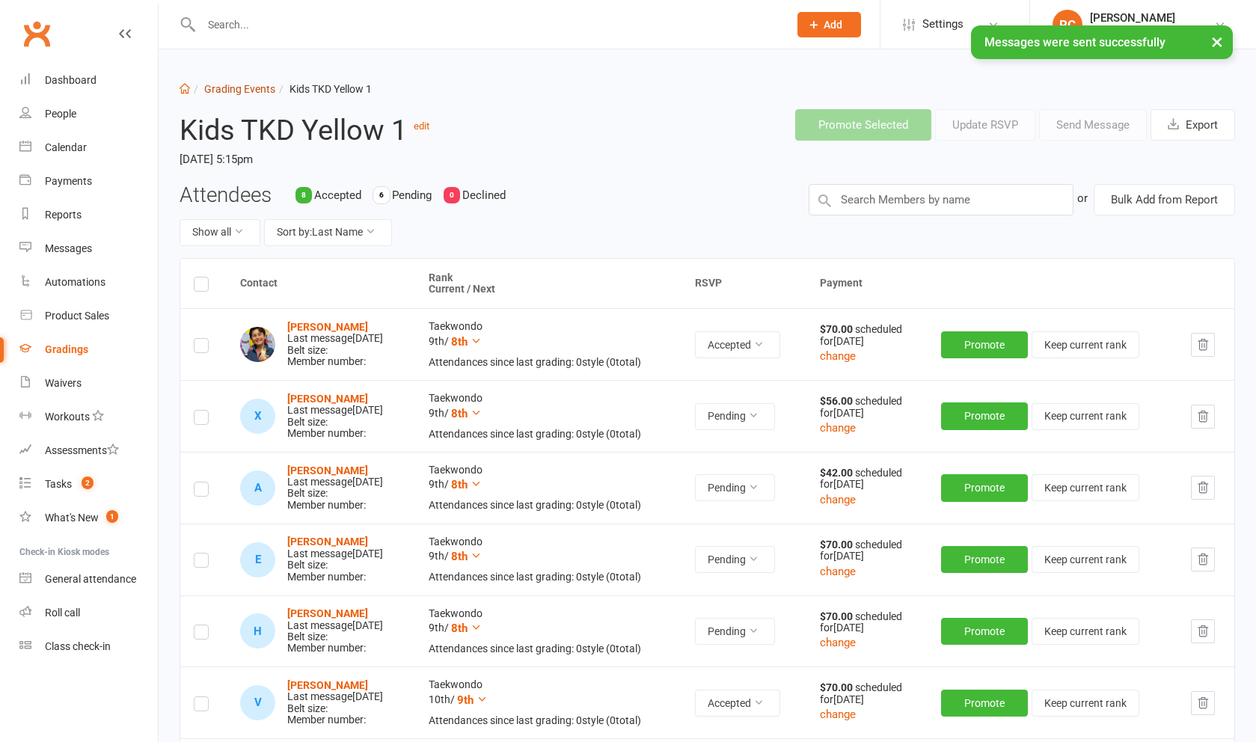
click at [254, 95] on link "Grading Events" at bounding box center [239, 89] width 71 height 12
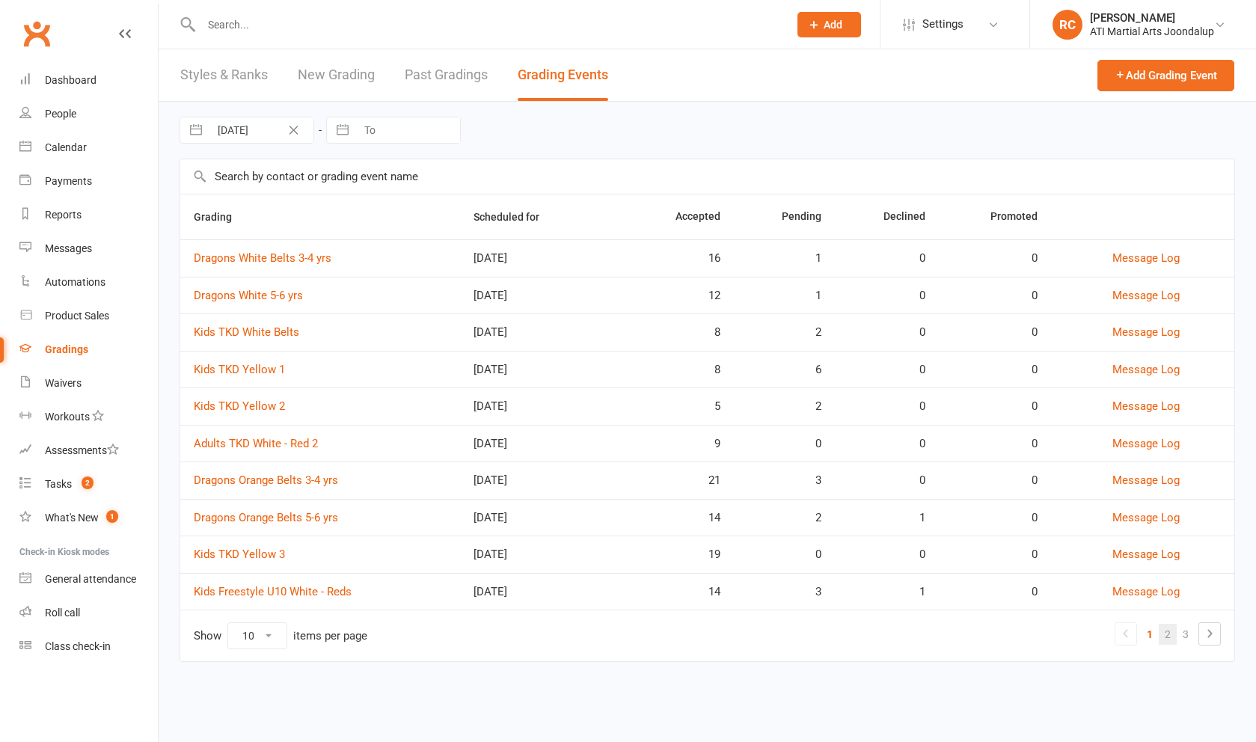
click at [1168, 636] on link "2" at bounding box center [1168, 634] width 18 height 21
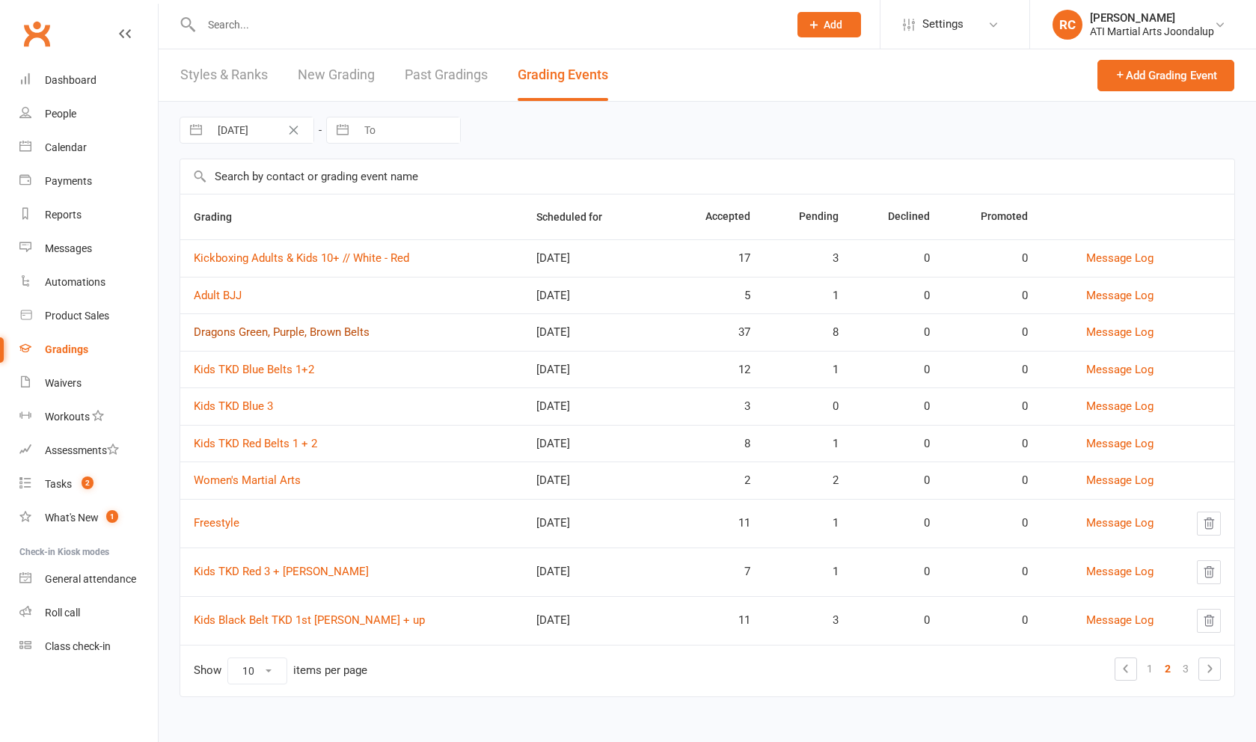
click at [336, 339] on link "Dragons Green, Purple, Brown Belts" at bounding box center [282, 331] width 176 height 13
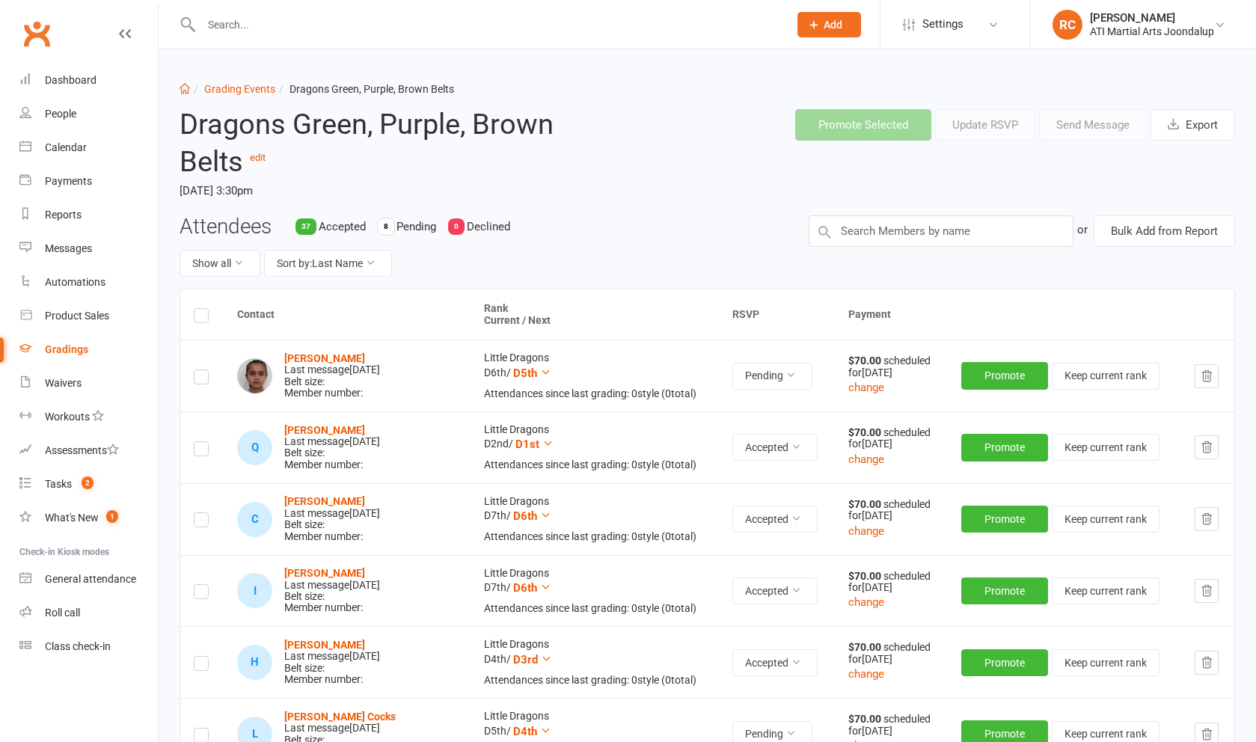
click at [197, 379] on label at bounding box center [201, 379] width 15 height 0
click at [197, 370] on input "checkbox" at bounding box center [201, 370] width 15 height 0
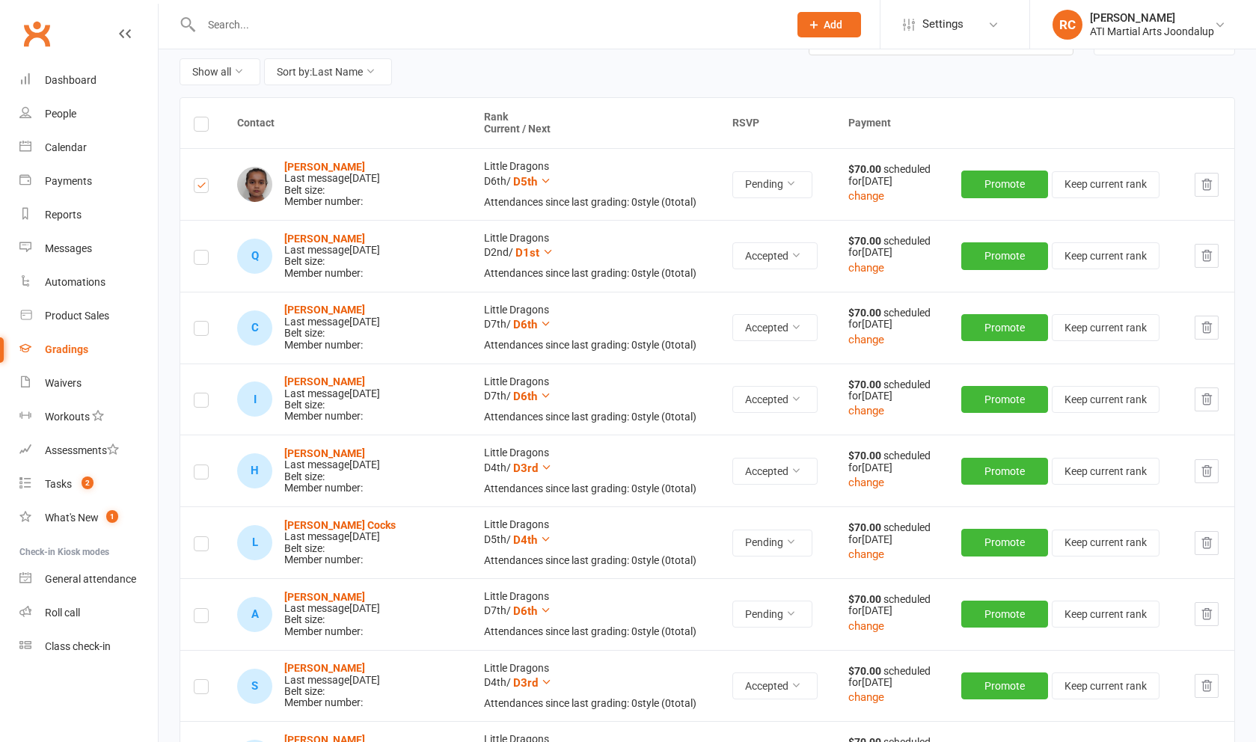
scroll to position [326, 0]
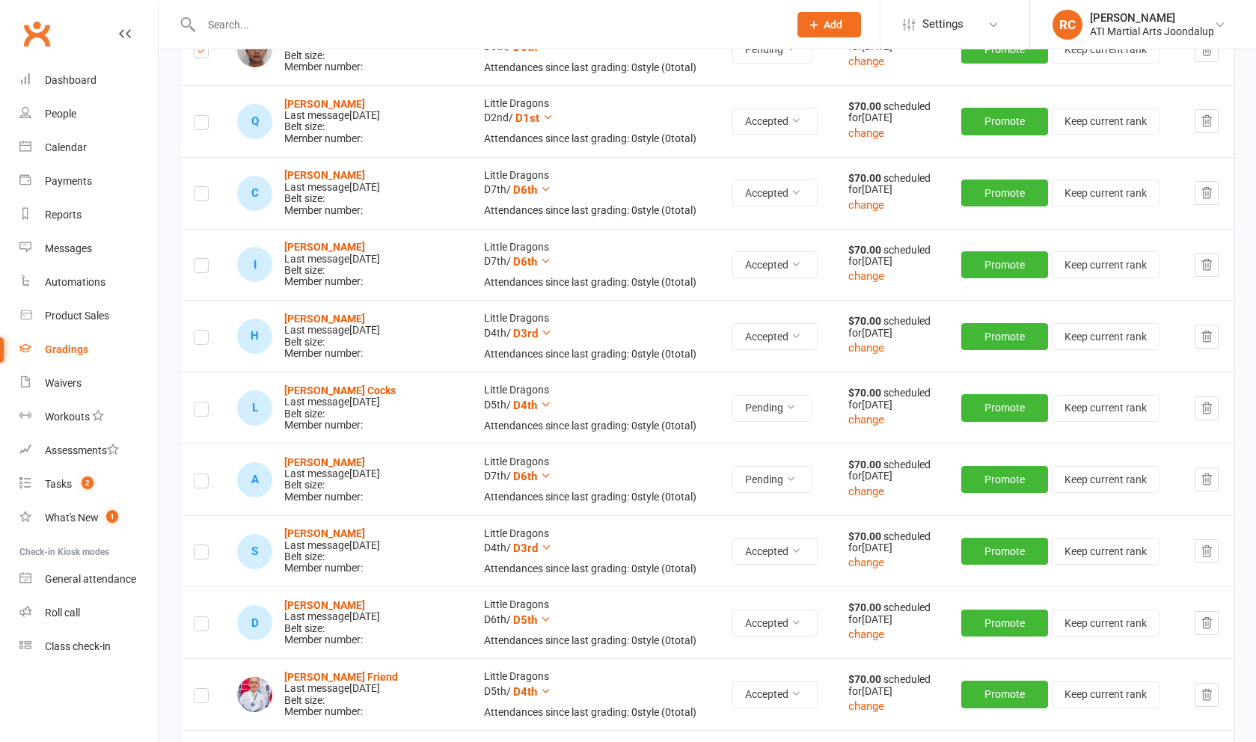
click at [201, 411] on label at bounding box center [201, 411] width 15 height 0
click at [201, 402] on input "checkbox" at bounding box center [201, 402] width 15 height 0
click at [198, 483] on label at bounding box center [201, 483] width 15 height 0
click at [198, 474] on input "checkbox" at bounding box center [201, 474] width 15 height 0
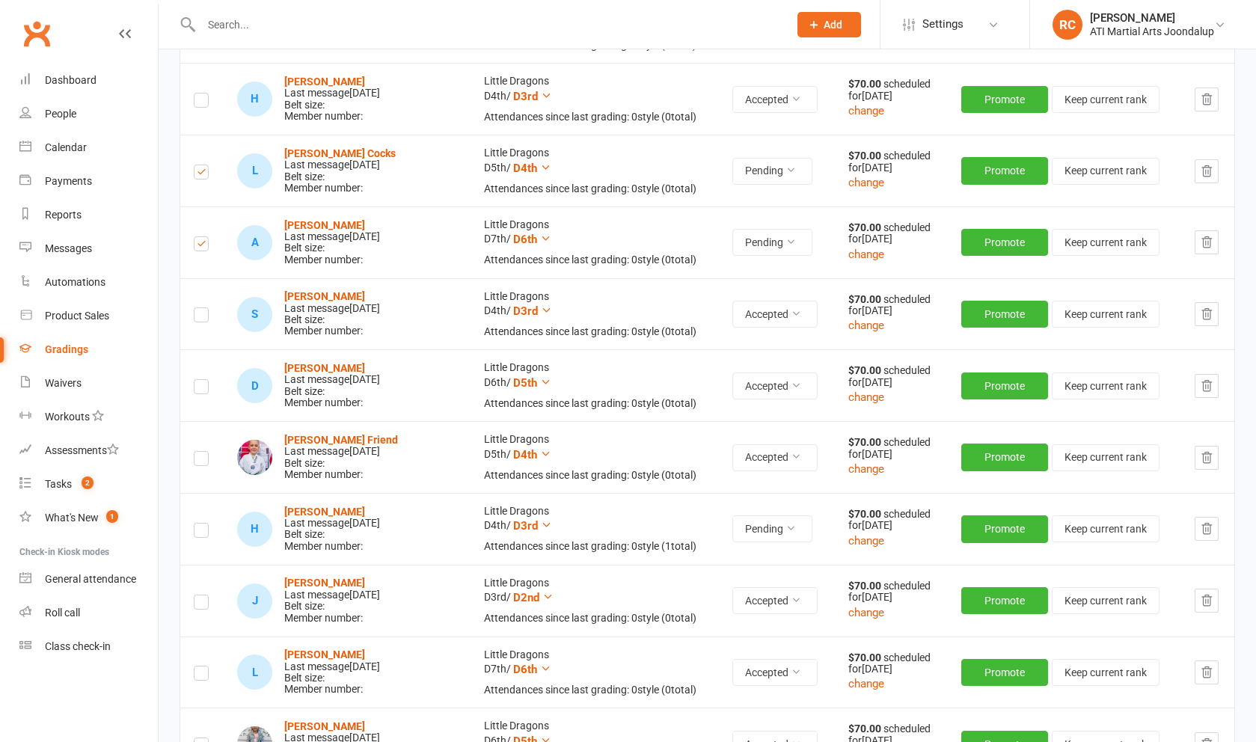
scroll to position [589, 0]
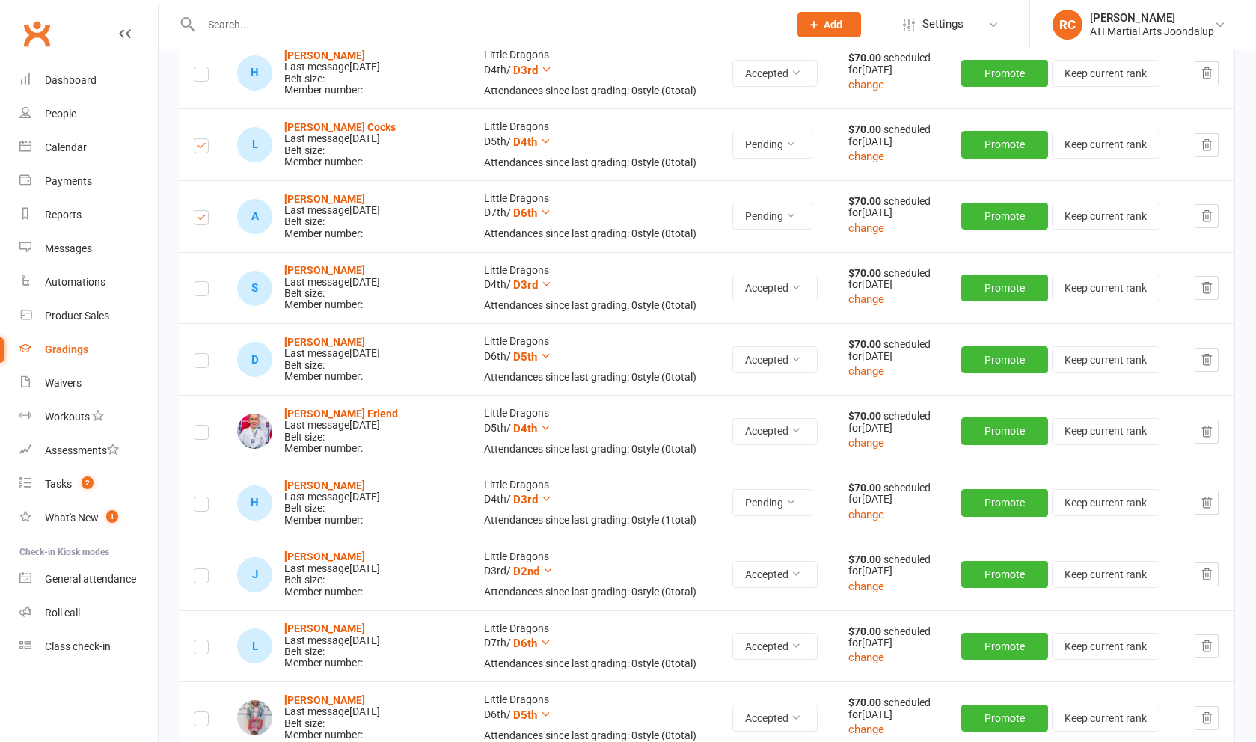
click at [201, 506] on label at bounding box center [201, 506] width 15 height 0
click at [201, 497] on input "checkbox" at bounding box center [201, 497] width 15 height 0
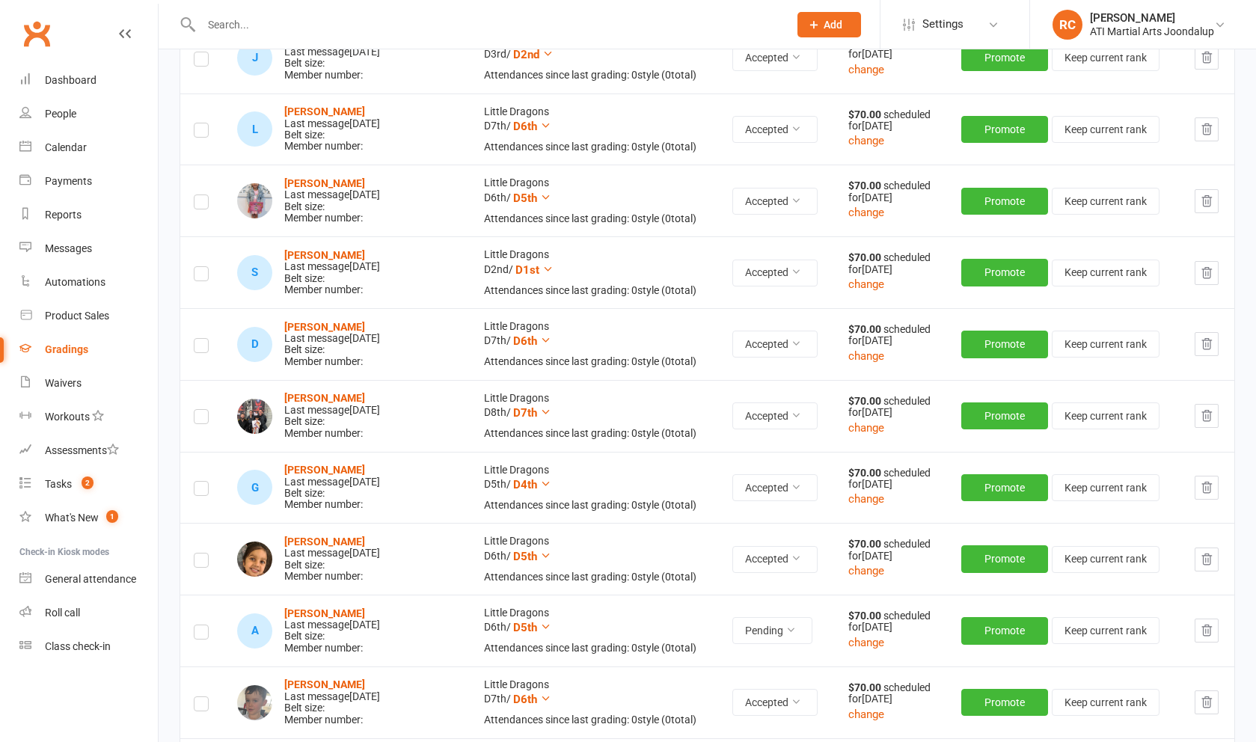
scroll to position [1196, 0]
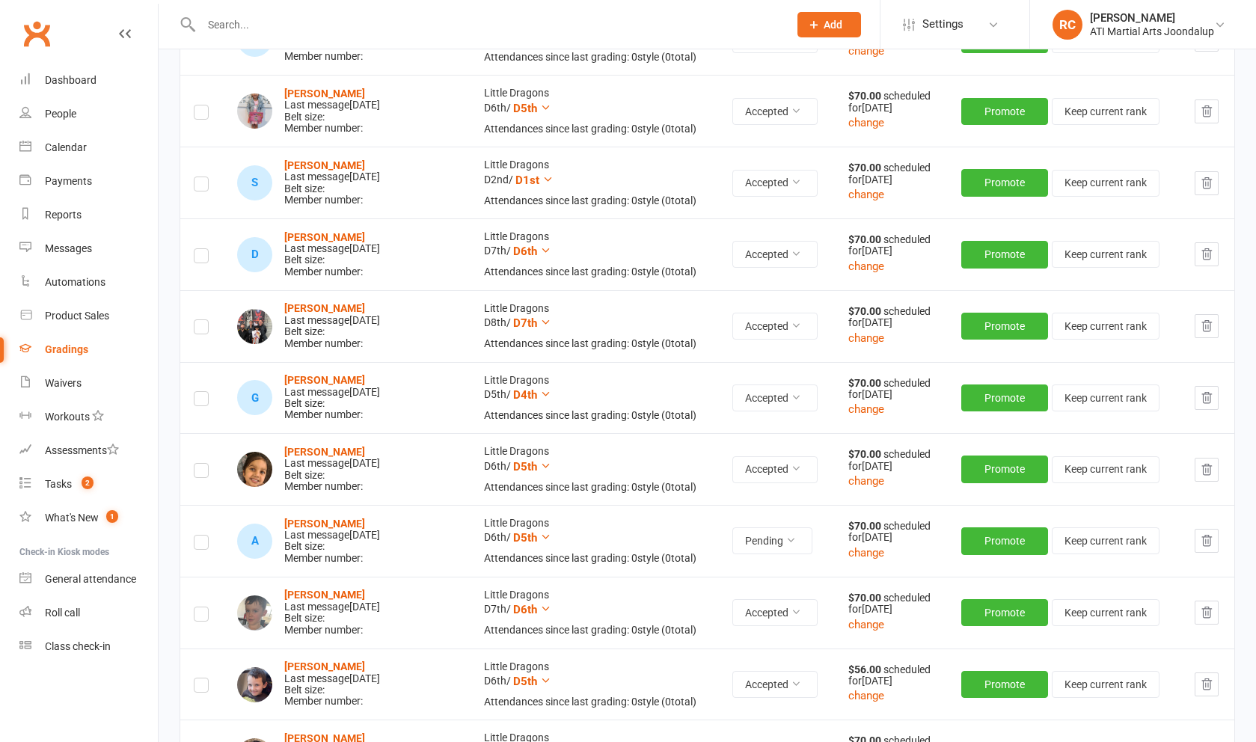
click at [200, 545] on label at bounding box center [201, 545] width 15 height 0
click at [200, 536] on input "checkbox" at bounding box center [201, 536] width 15 height 0
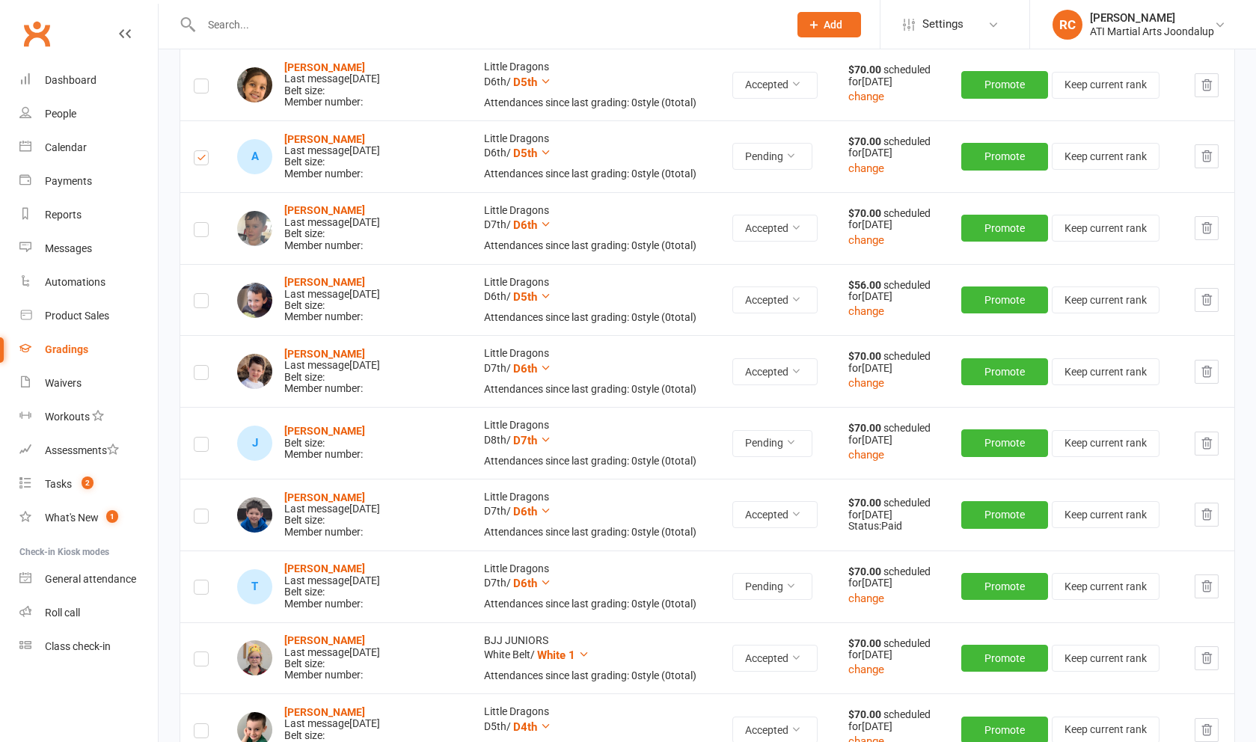
scroll to position [1581, 0]
click at [203, 447] on label at bounding box center [201, 447] width 15 height 0
click at [203, 438] on input "checkbox" at bounding box center [201, 438] width 15 height 0
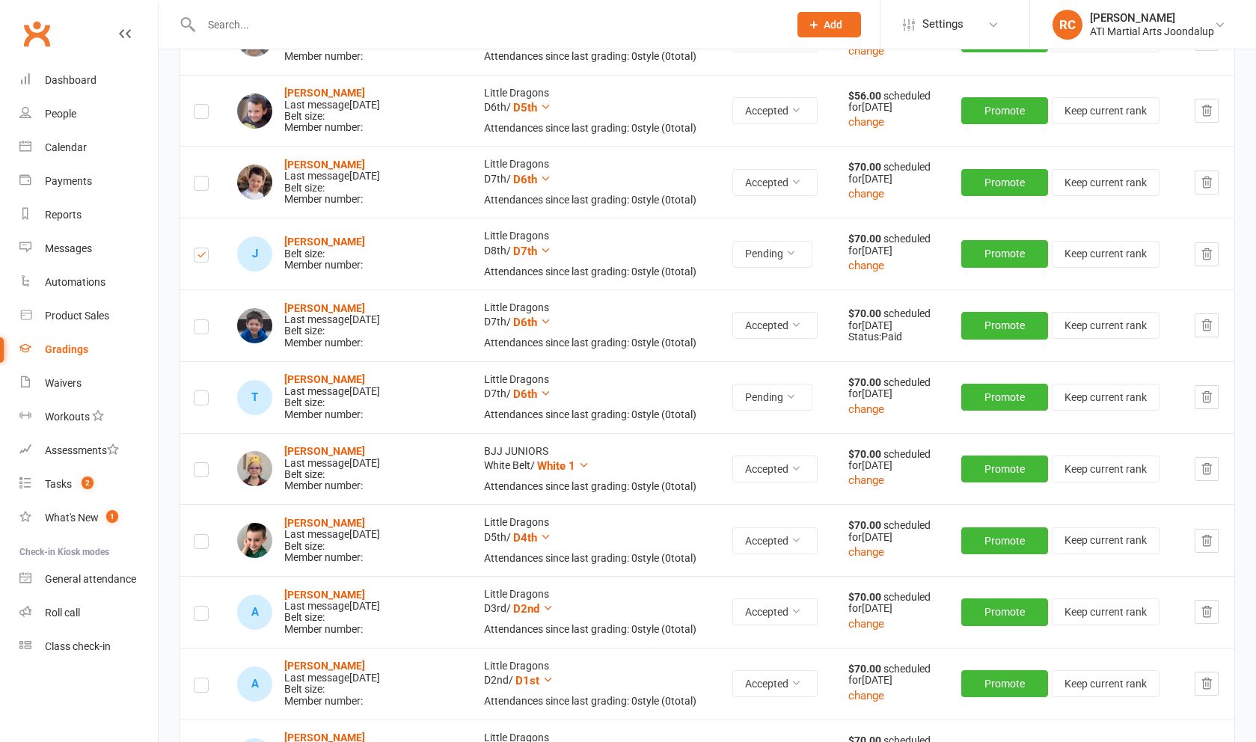
scroll to position [1786, 0]
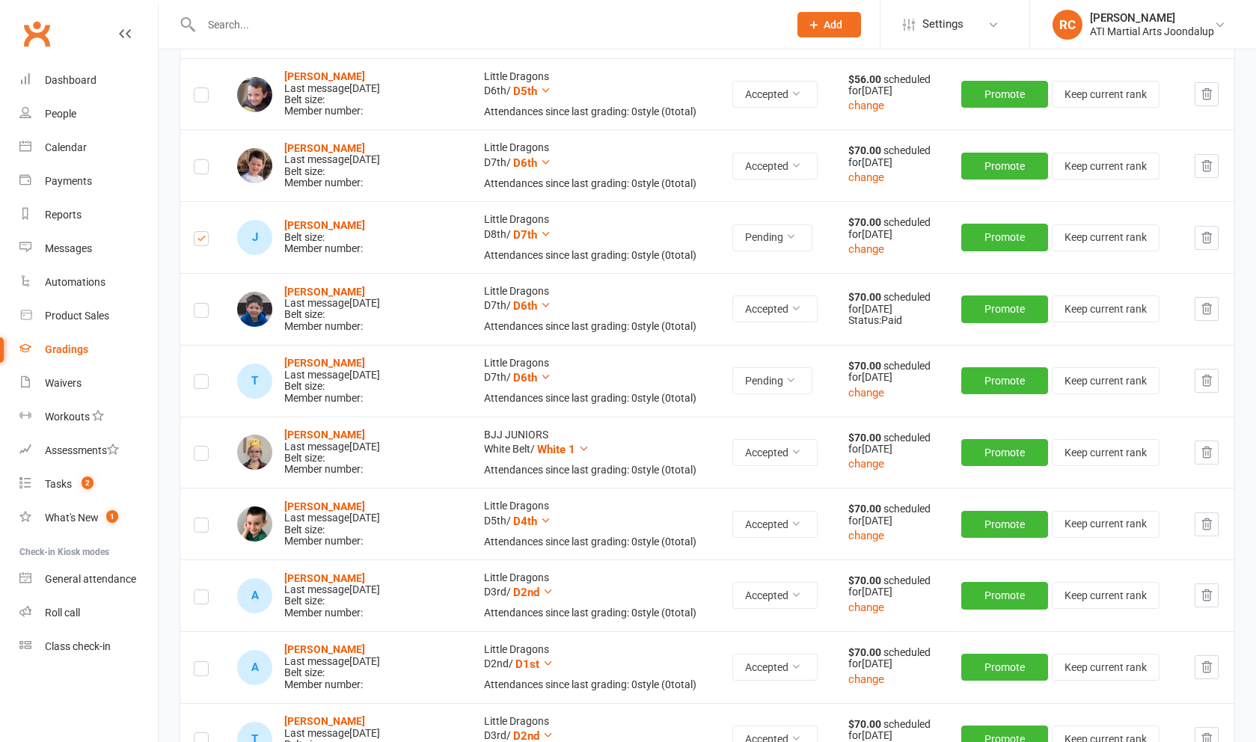
click at [197, 384] on label at bounding box center [201, 384] width 15 height 0
click at [197, 375] on input "checkbox" at bounding box center [201, 375] width 15 height 0
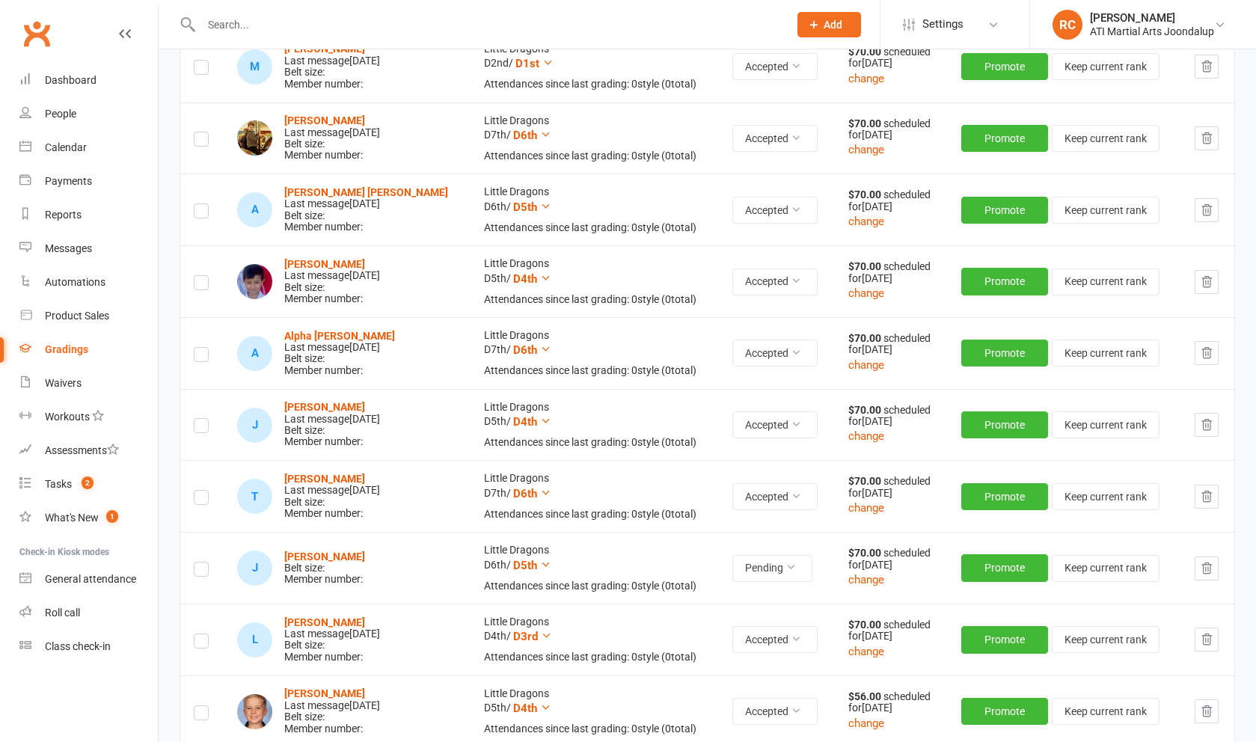
scroll to position [2748, 0]
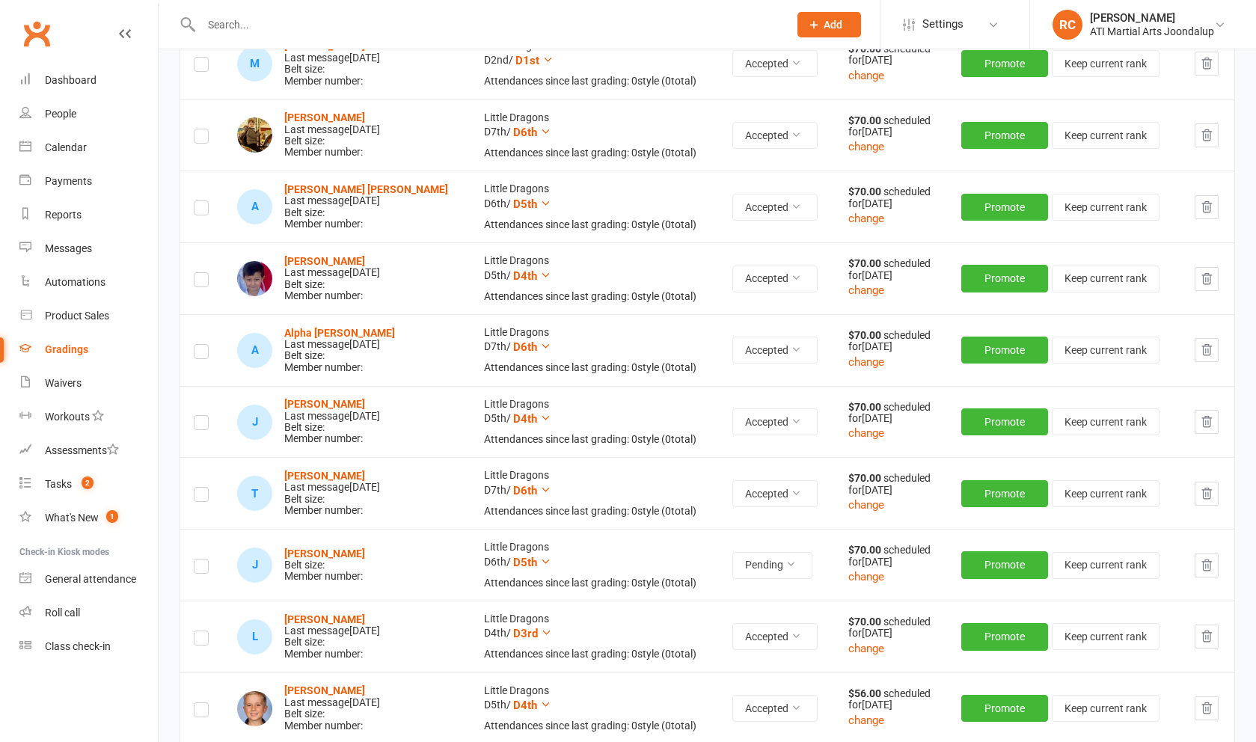
click at [197, 568] on label at bounding box center [201, 568] width 15 height 0
click at [197, 559] on input "checkbox" at bounding box center [201, 559] width 15 height 0
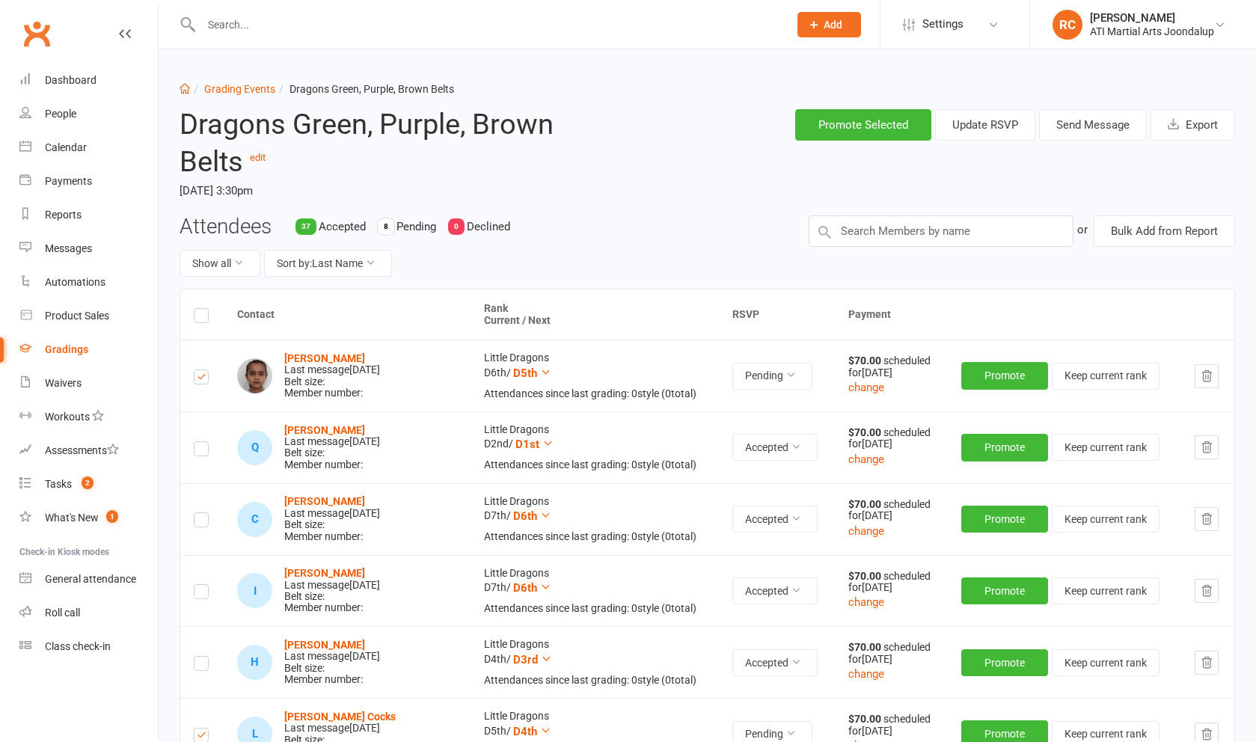
scroll to position [0, 0]
click at [1091, 129] on button "Send Message" at bounding box center [1093, 124] width 108 height 31
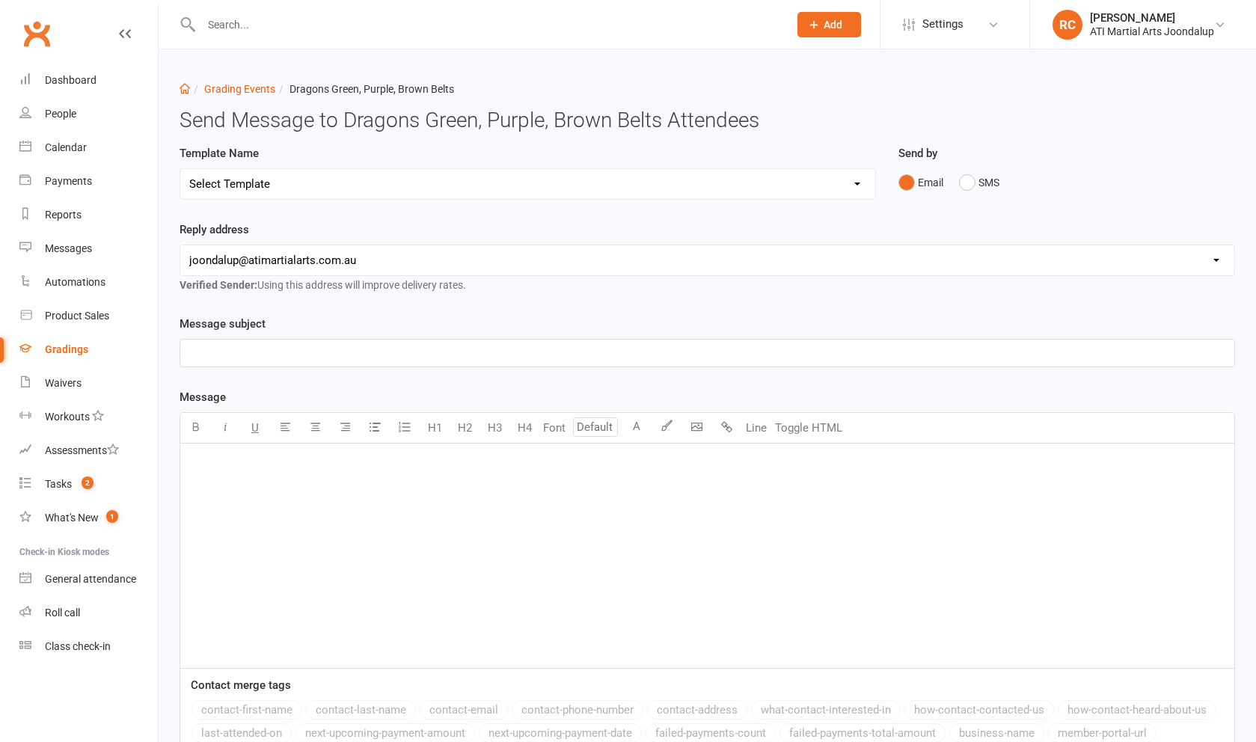
select select "2"
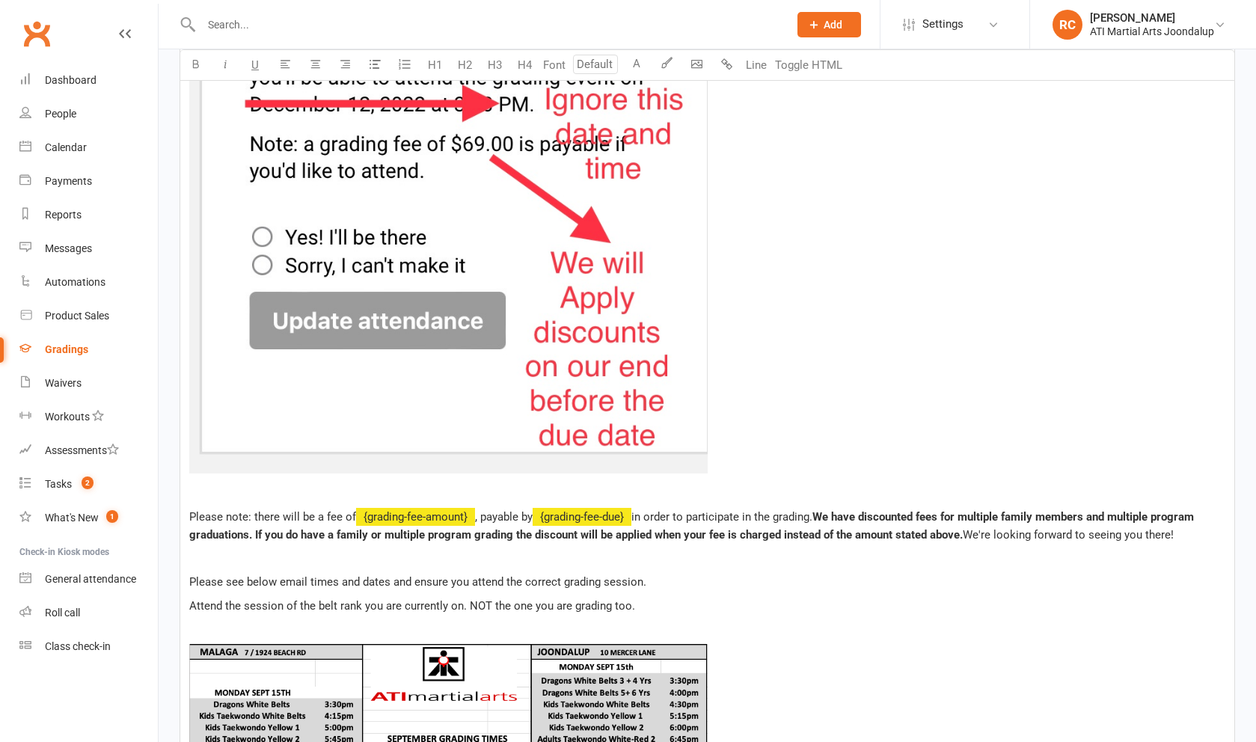
click at [513, 300] on img at bounding box center [448, 86] width 518 height 775
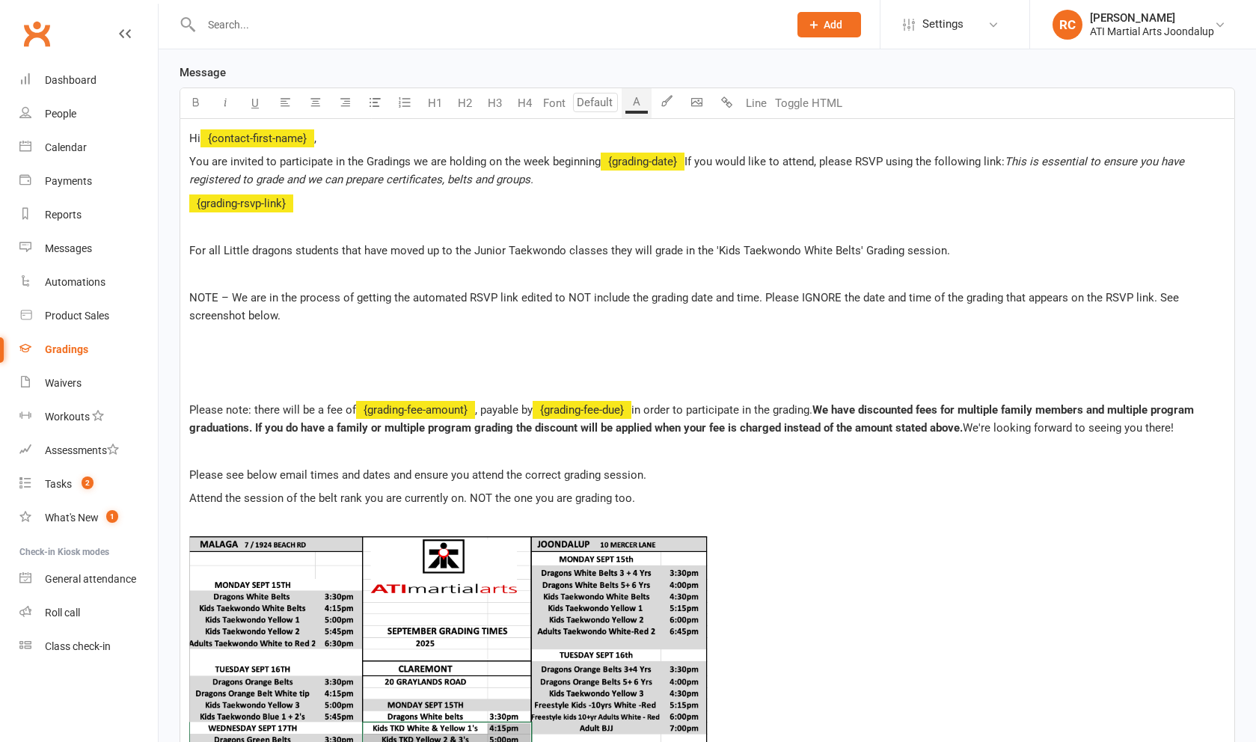
scroll to position [330, 0]
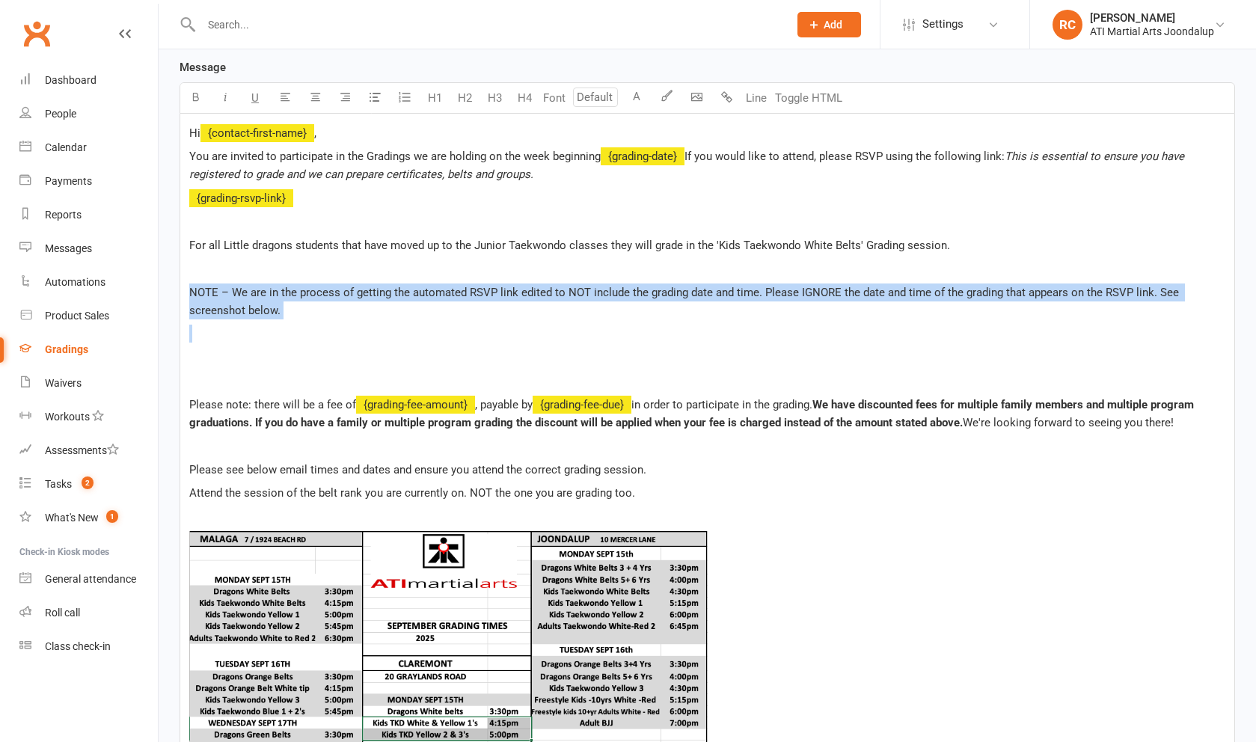
drag, startPoint x: 320, startPoint y: 335, endPoint x: 183, endPoint y: 303, distance: 141.3
click at [183, 303] on div "Hi ﻿ {contact-first-name} , You are invited to participate in the Gradings we a…" at bounding box center [707, 534] width 1054 height 841
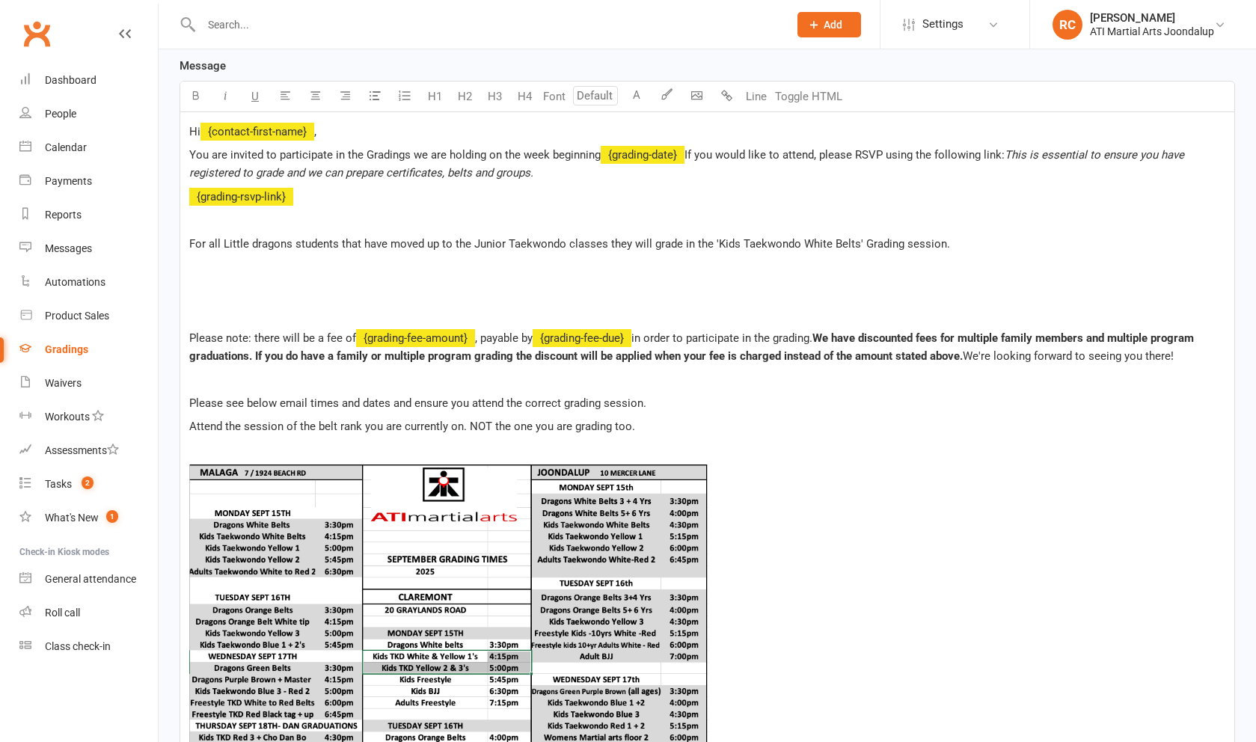
click at [274, 300] on div "﻿" at bounding box center [707, 291] width 1036 height 18
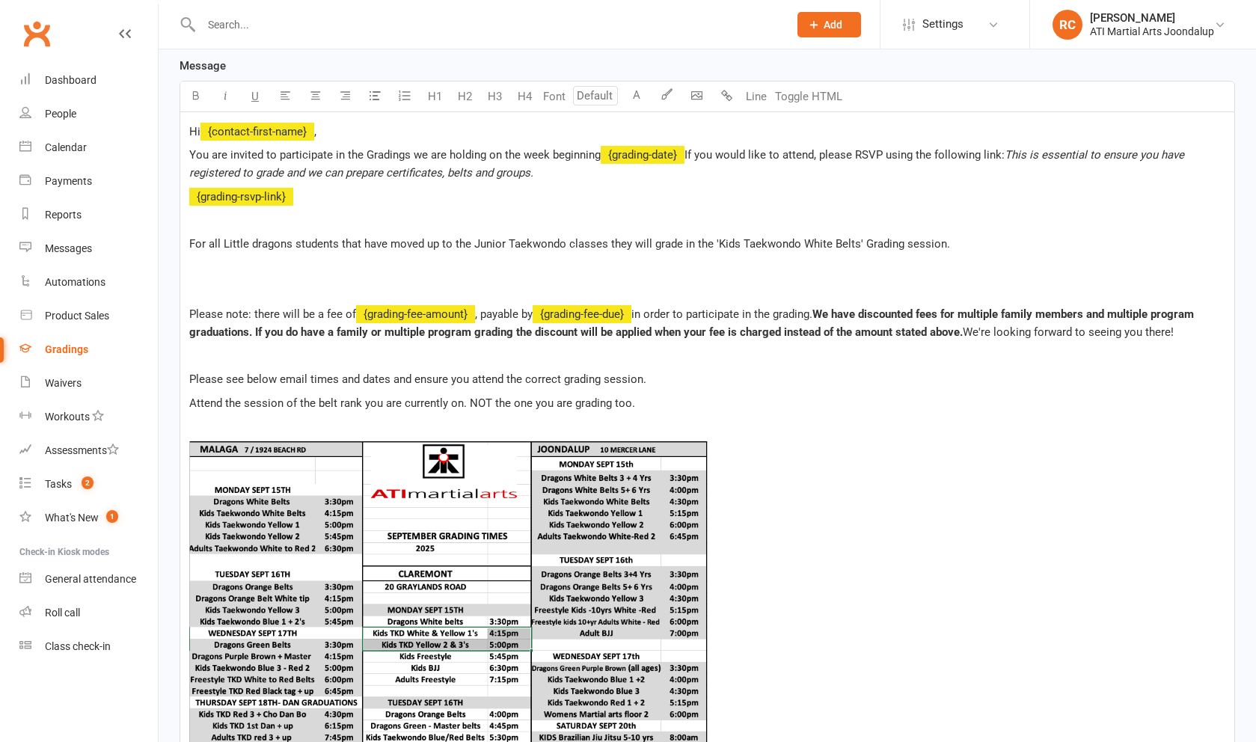
click at [286, 300] on p at bounding box center [707, 291] width 1036 height 18
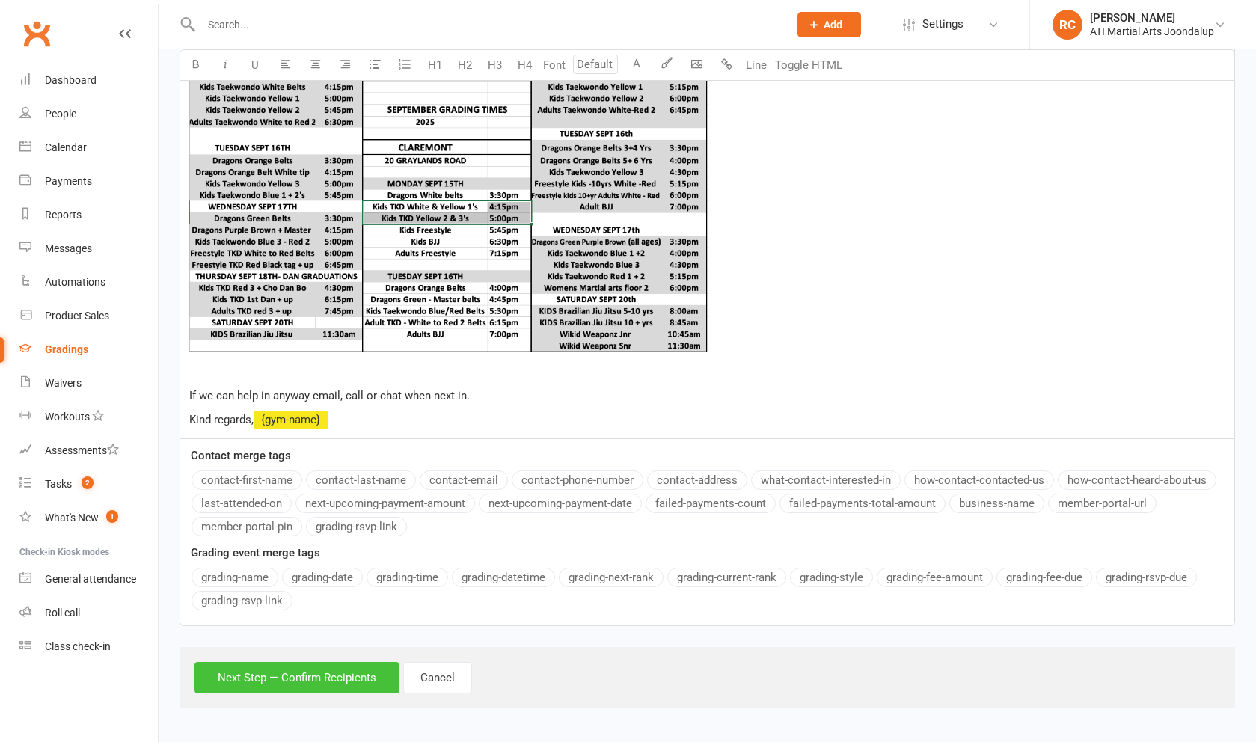
scroll to position [743, 0]
click at [289, 666] on button "Next Step — Confirm Recipients" at bounding box center [296, 677] width 205 height 31
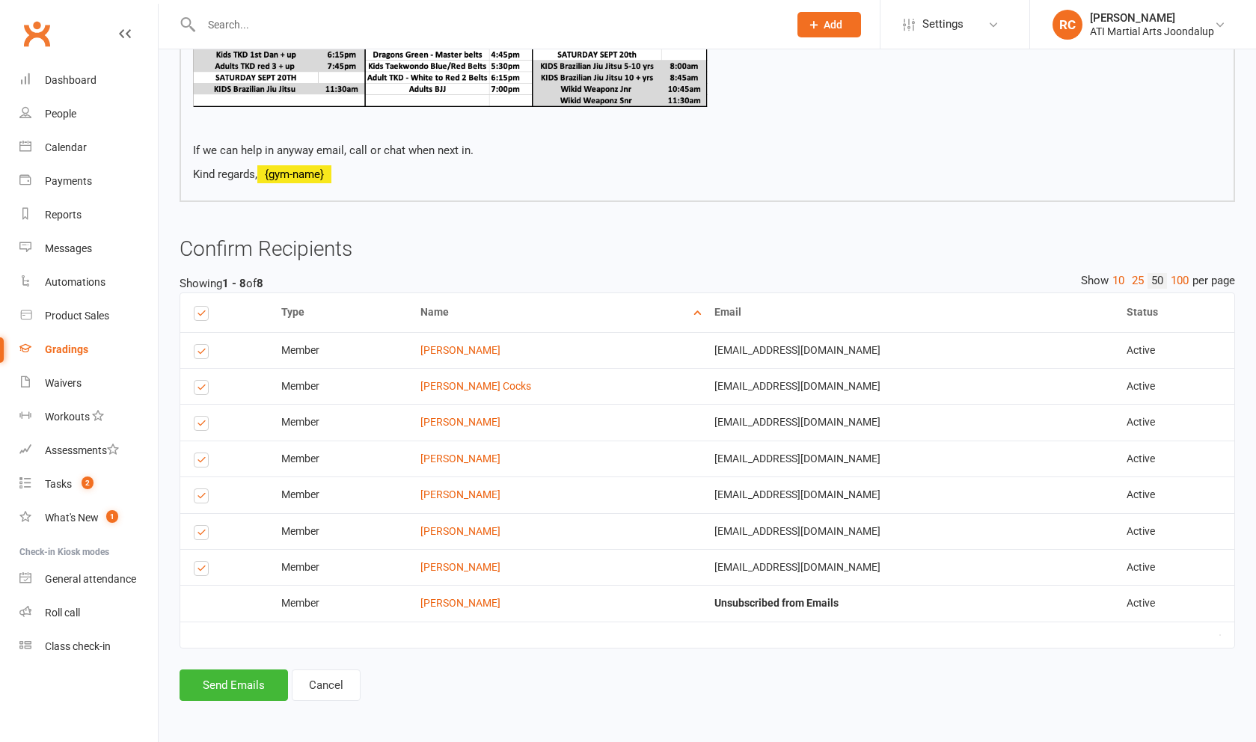
scroll to position [869, 0]
click at [257, 684] on button "Send Emails" at bounding box center [234, 685] width 108 height 31
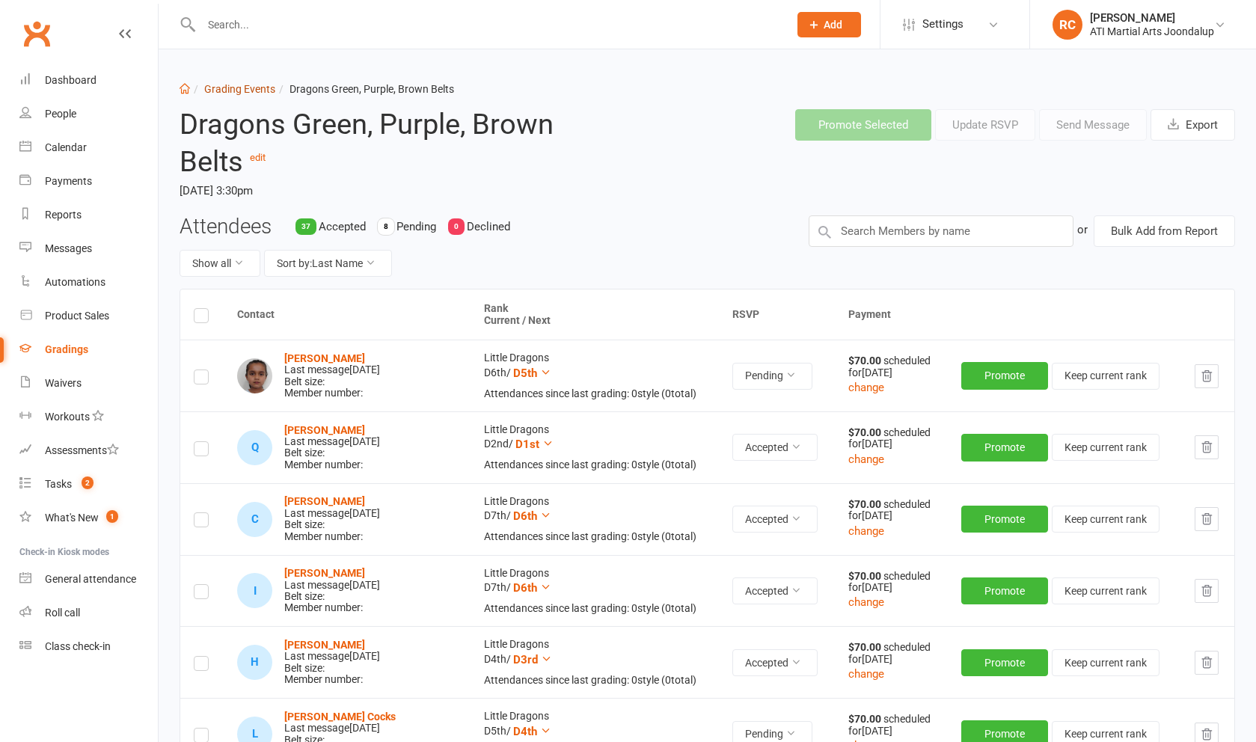
click at [253, 94] on link "Grading Events" at bounding box center [239, 89] width 71 height 12
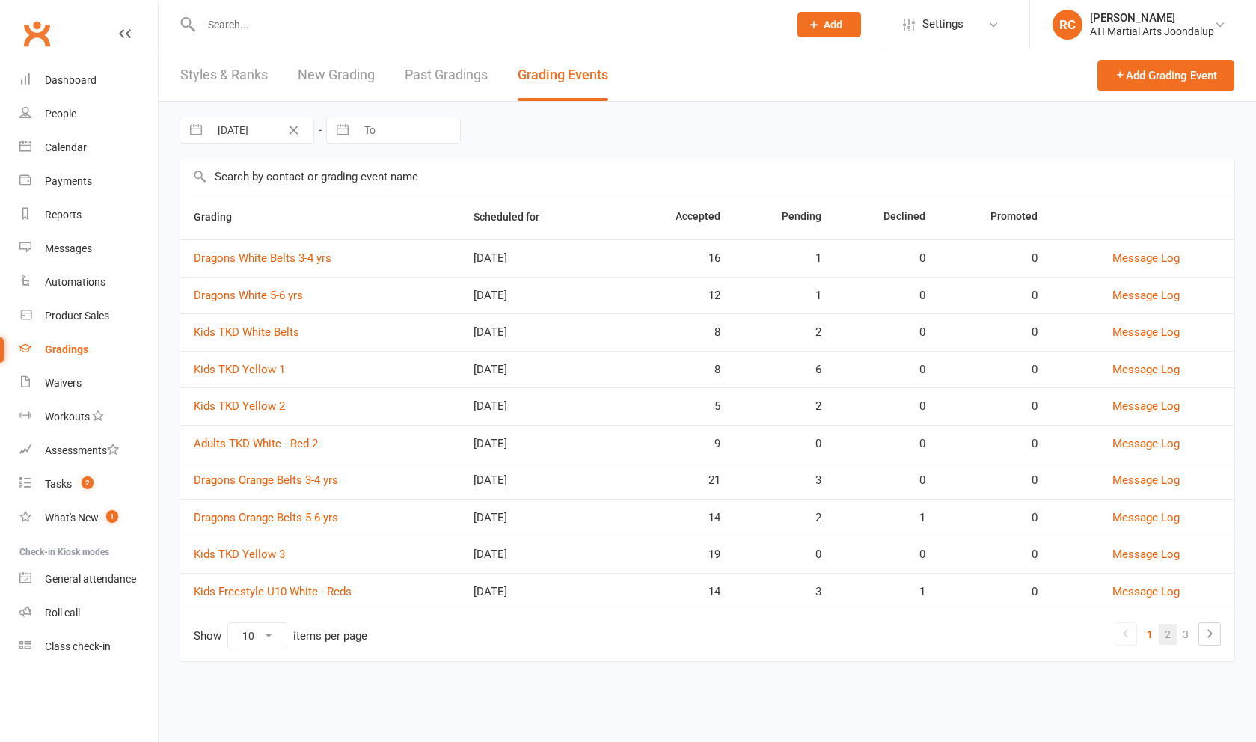
click at [1163, 642] on link "2" at bounding box center [1168, 634] width 18 height 21
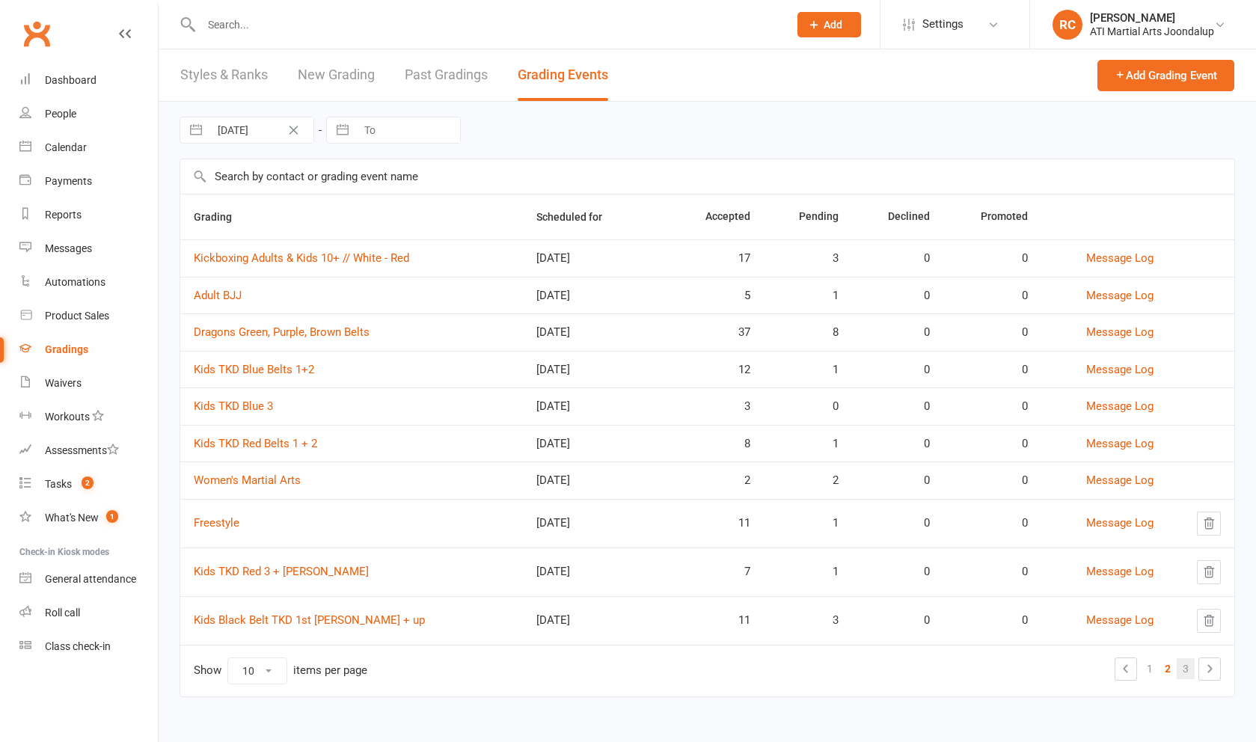
click at [1184, 679] on link "3" at bounding box center [1186, 668] width 18 height 21
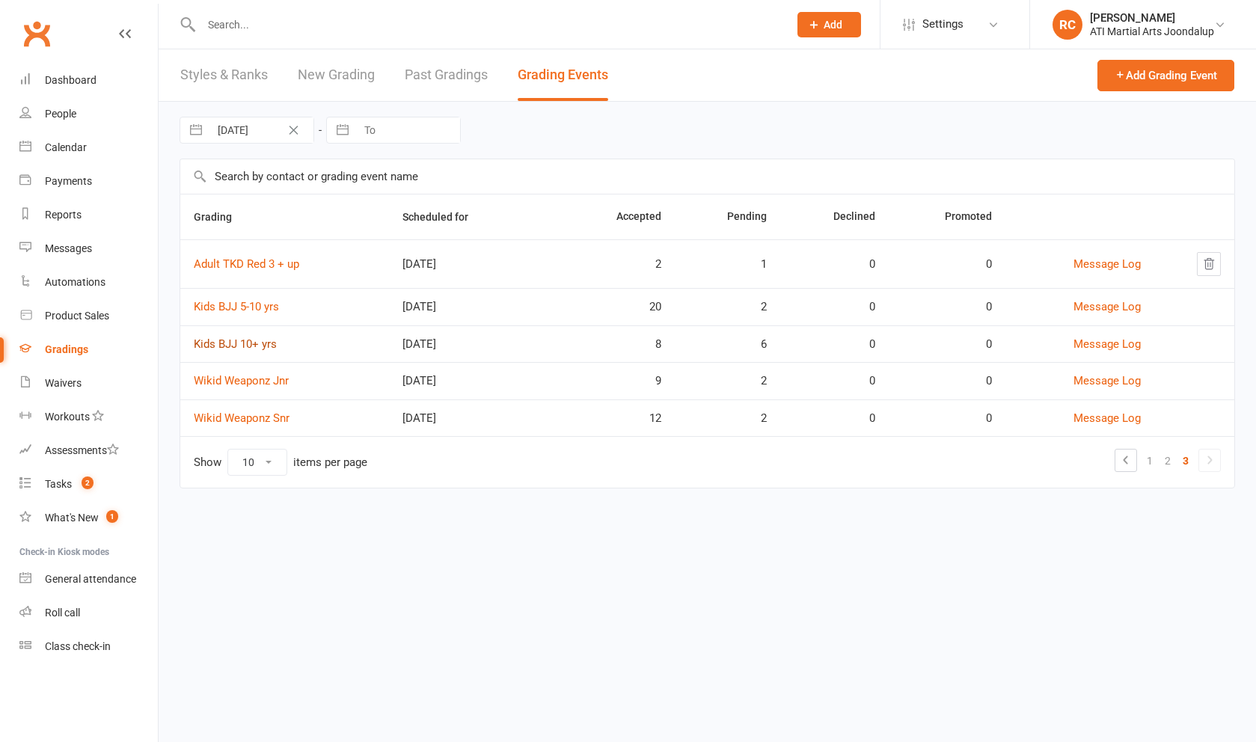
click at [256, 351] on link "Kids BJJ 10+ yrs" at bounding box center [235, 343] width 83 height 13
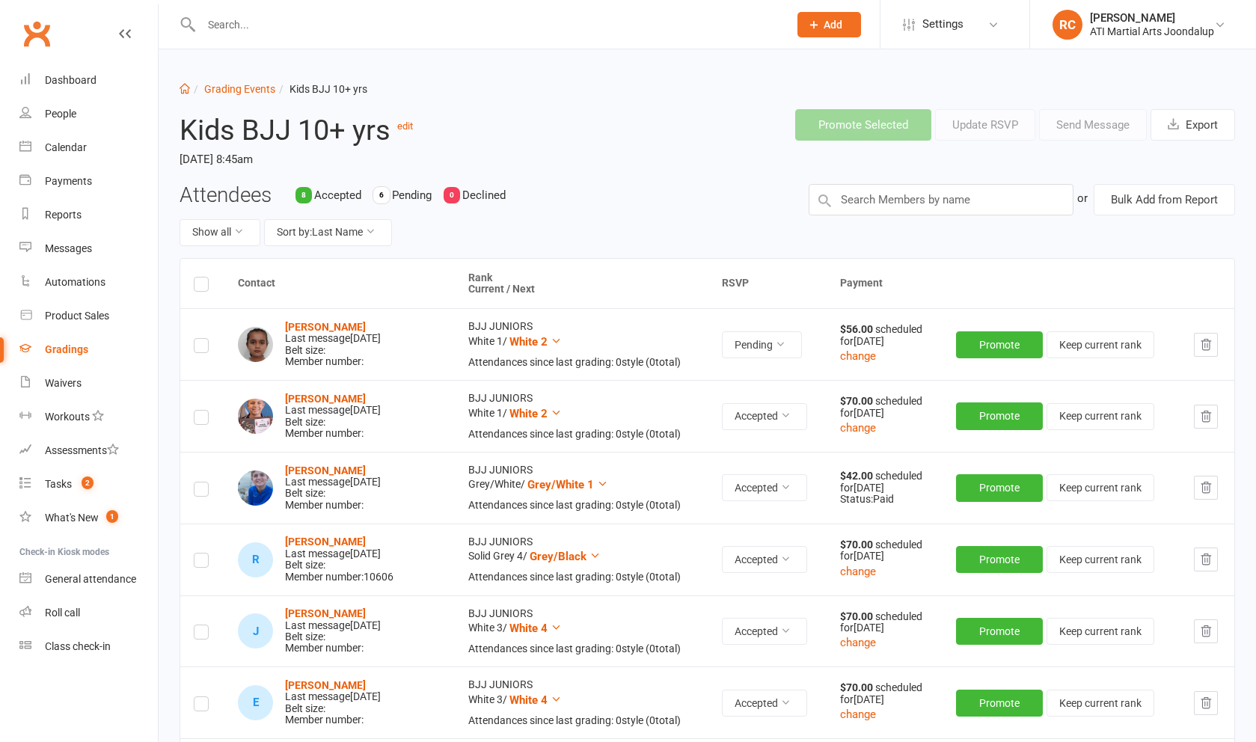
click at [198, 348] on label at bounding box center [201, 348] width 15 height 0
click at [198, 339] on input "checkbox" at bounding box center [201, 339] width 15 height 0
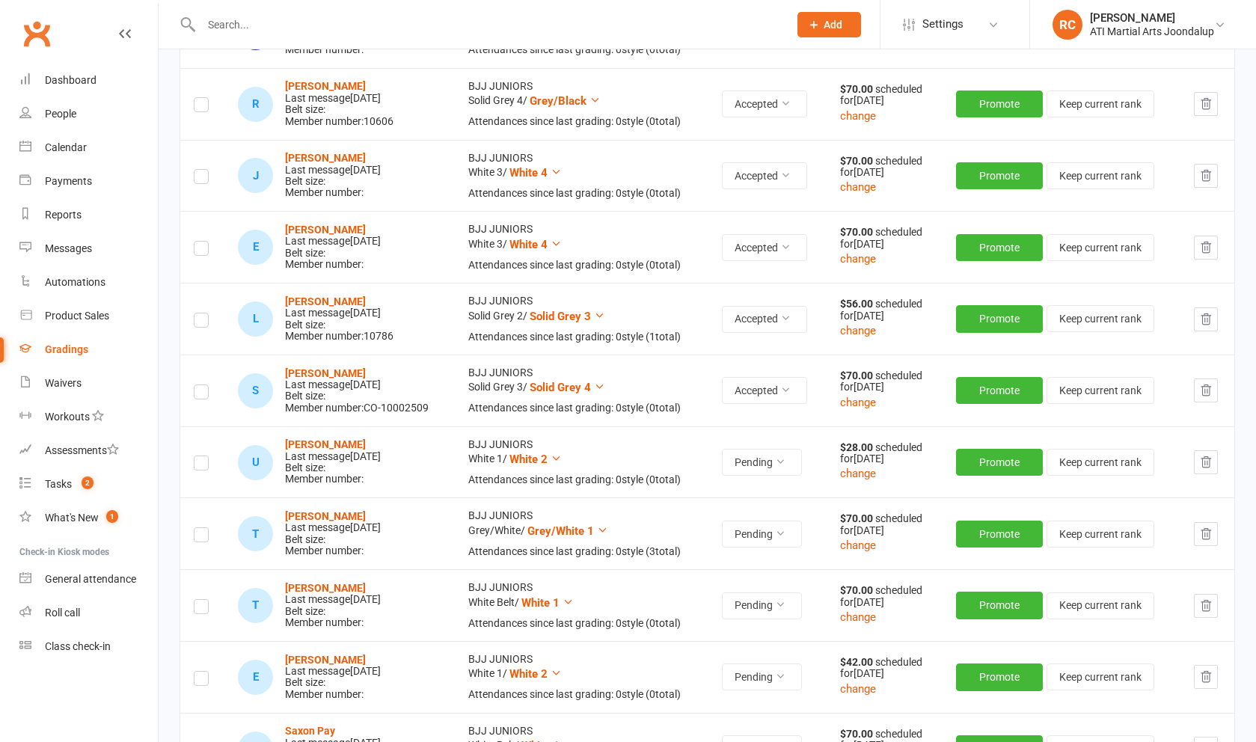
scroll to position [456, 0]
click at [200, 465] on label at bounding box center [201, 465] width 15 height 0
click at [200, 456] on input "checkbox" at bounding box center [201, 456] width 15 height 0
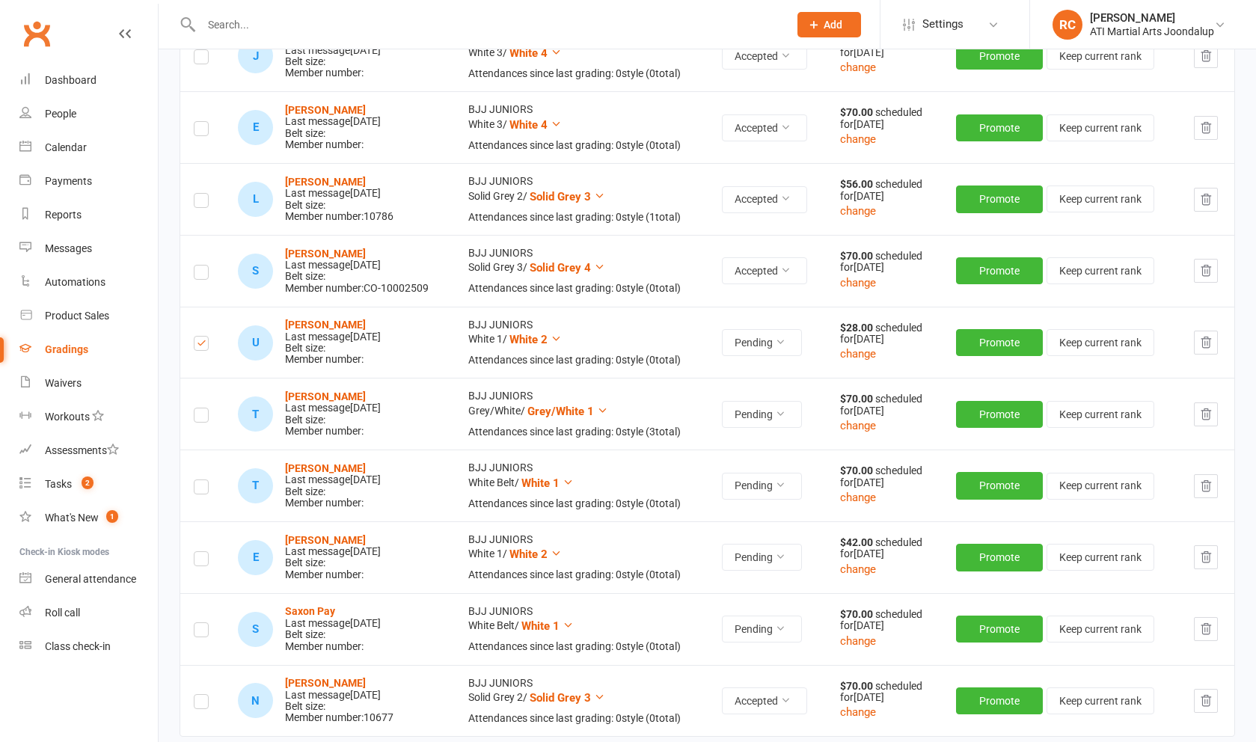
scroll to position [577, 0]
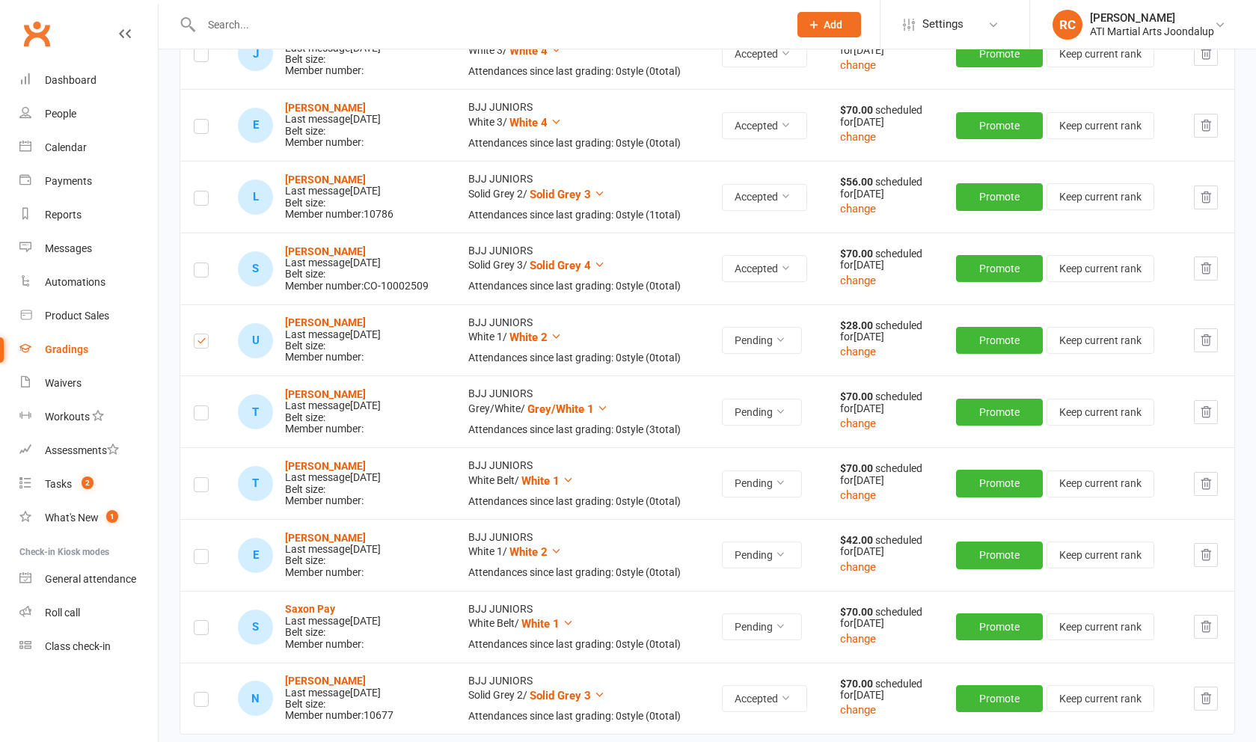
click at [202, 415] on label at bounding box center [201, 415] width 15 height 0
click at [202, 406] on input "checkbox" at bounding box center [201, 406] width 15 height 0
click at [202, 487] on label at bounding box center [201, 487] width 15 height 0
click at [202, 478] on input "checkbox" at bounding box center [201, 478] width 15 height 0
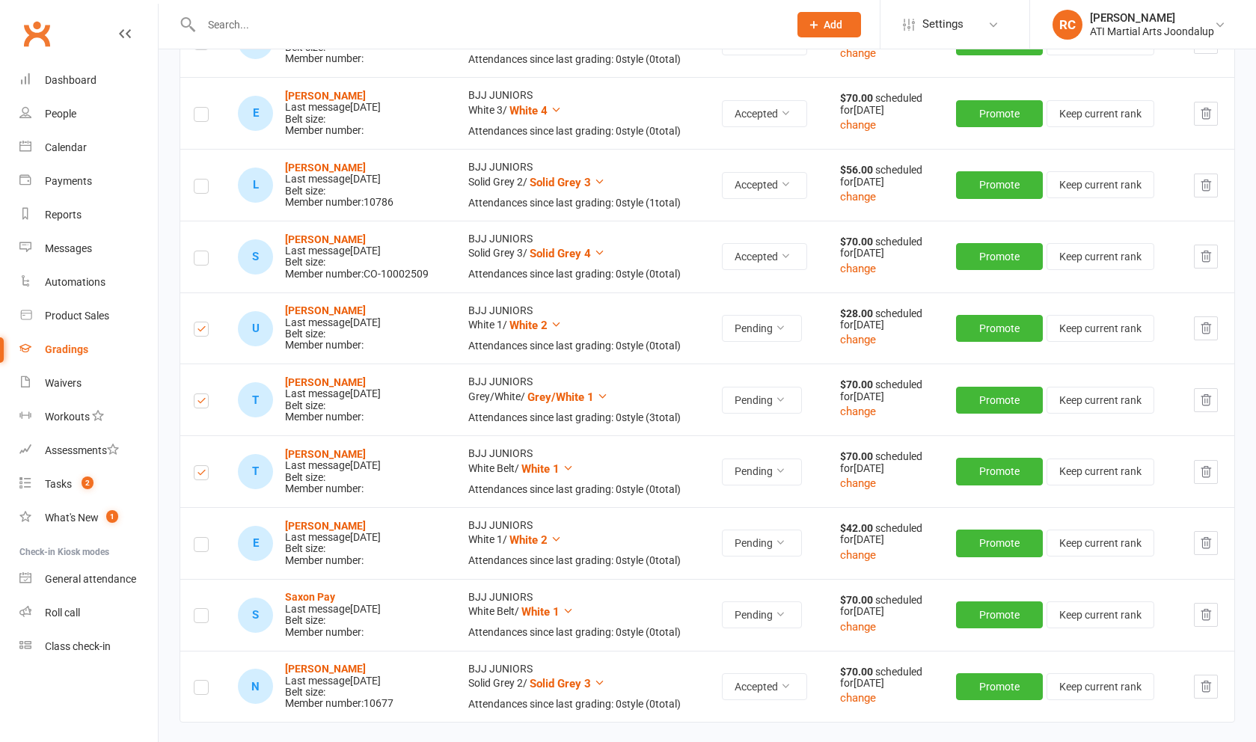
scroll to position [592, 0]
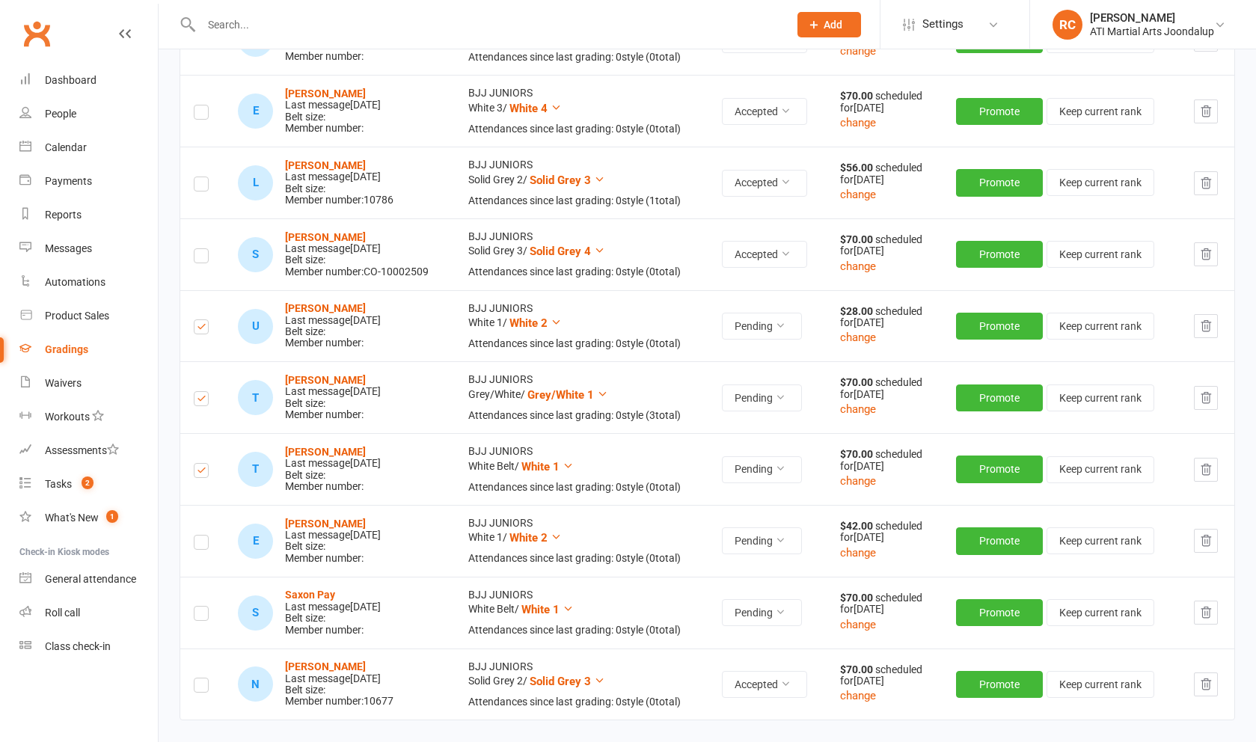
click at [195, 545] on label at bounding box center [201, 545] width 15 height 0
click at [195, 536] on input "checkbox" at bounding box center [201, 536] width 15 height 0
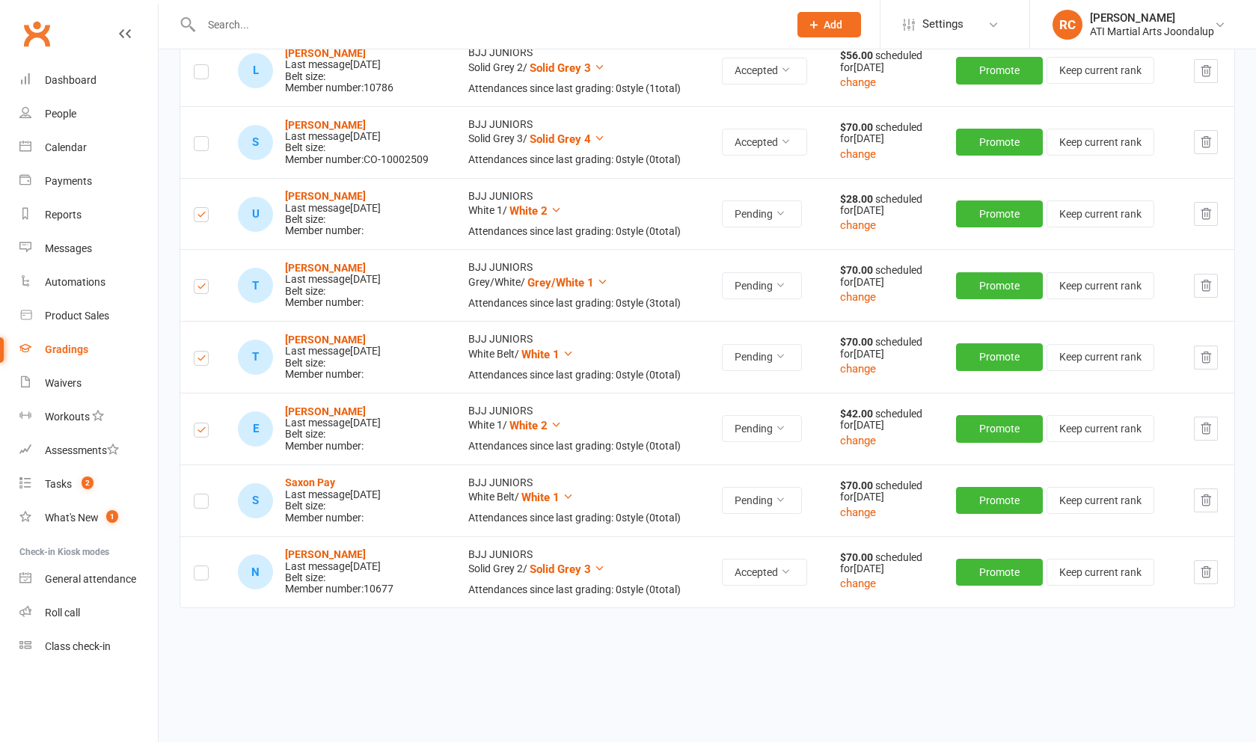
scroll to position [702, 0]
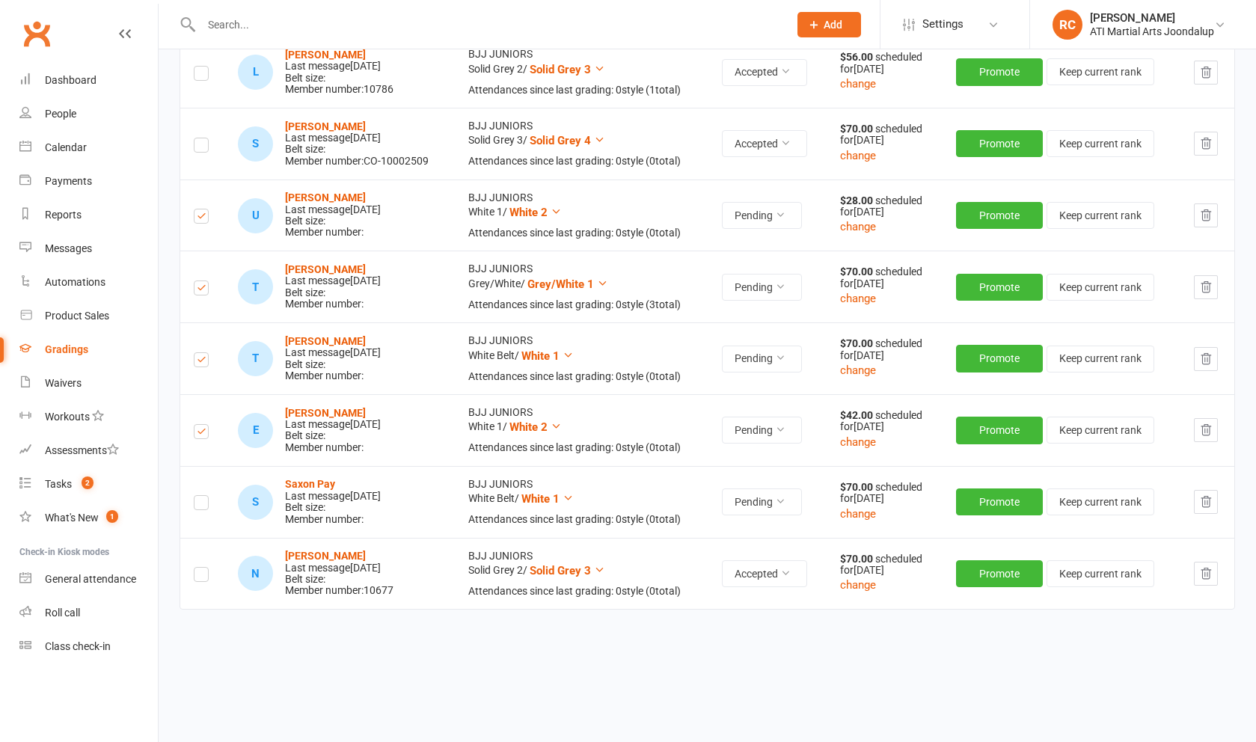
click at [203, 505] on label at bounding box center [201, 505] width 15 height 0
click at [203, 496] on input "checkbox" at bounding box center [201, 496] width 15 height 0
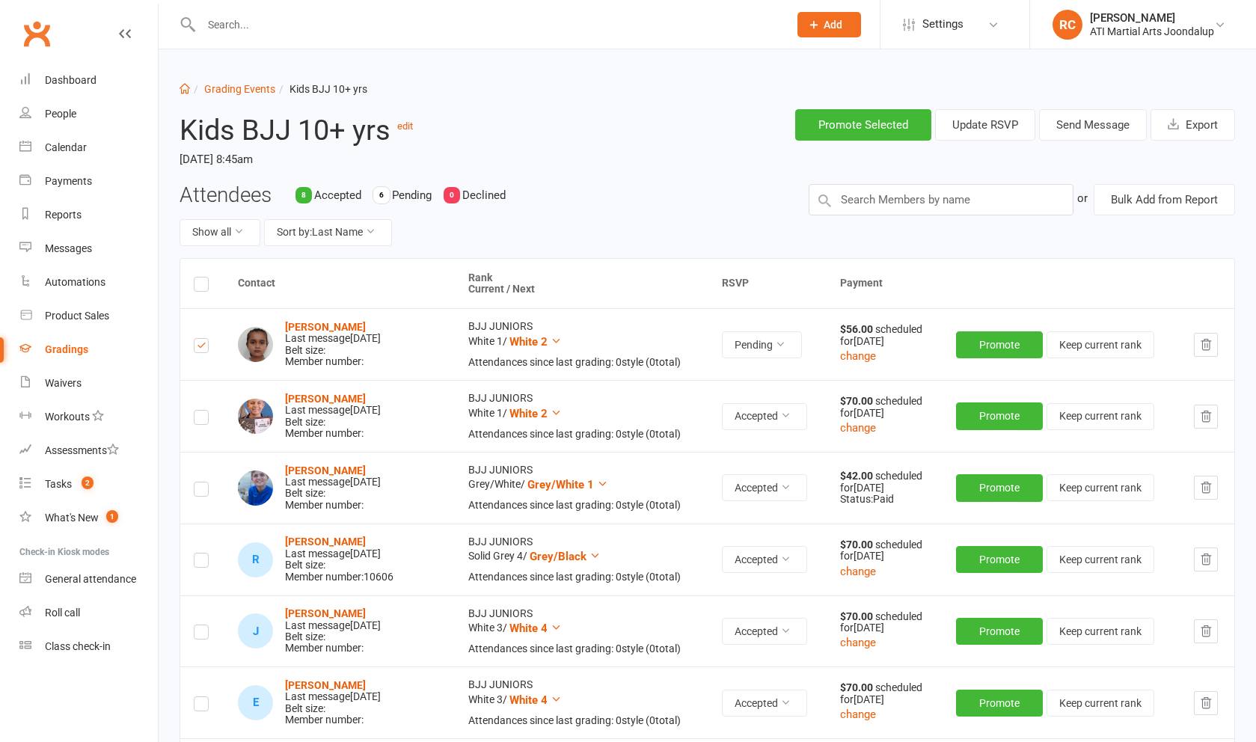
scroll to position [0, 0]
click at [1087, 133] on button "Send Message" at bounding box center [1093, 124] width 108 height 31
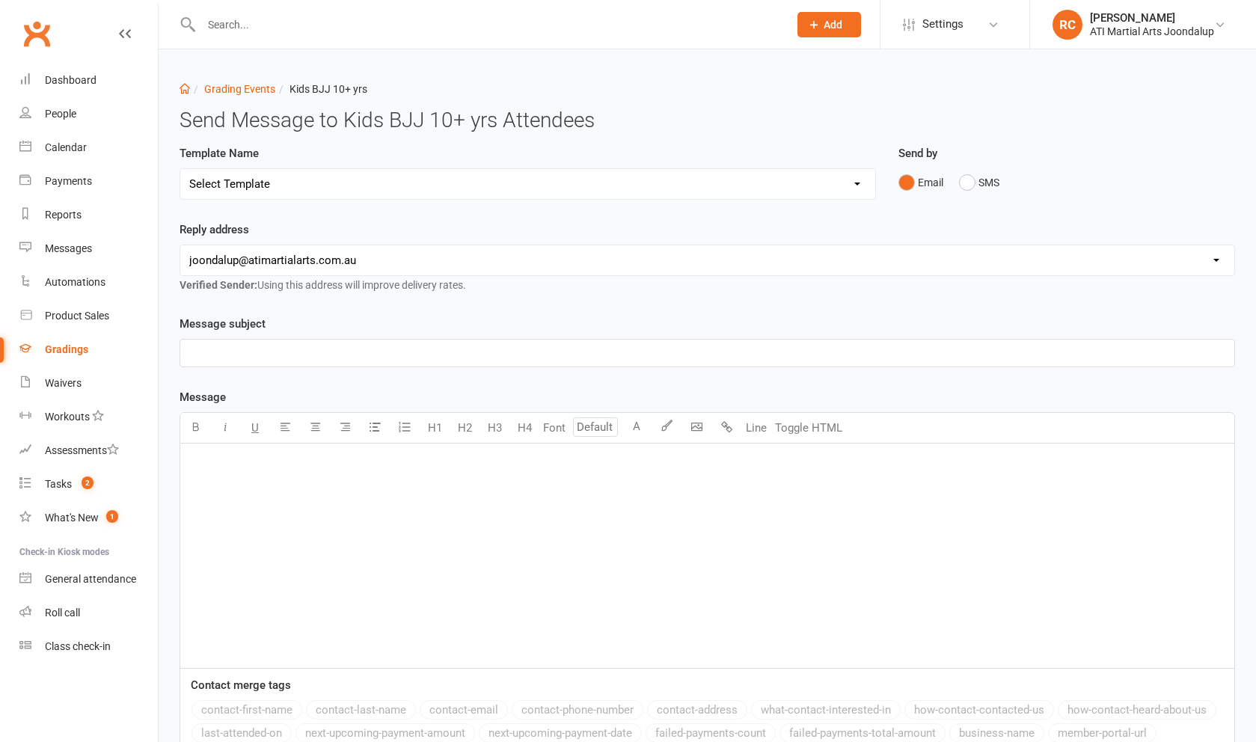
select select "2"
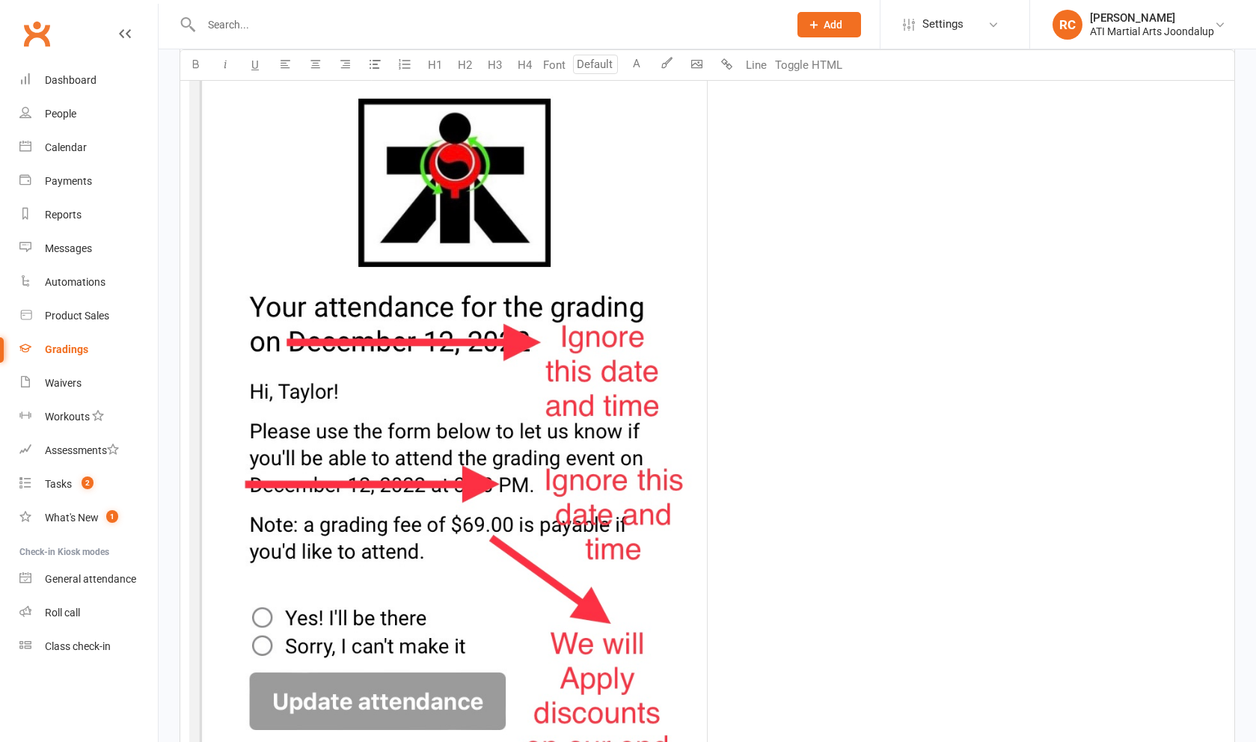
scroll to position [608, 0]
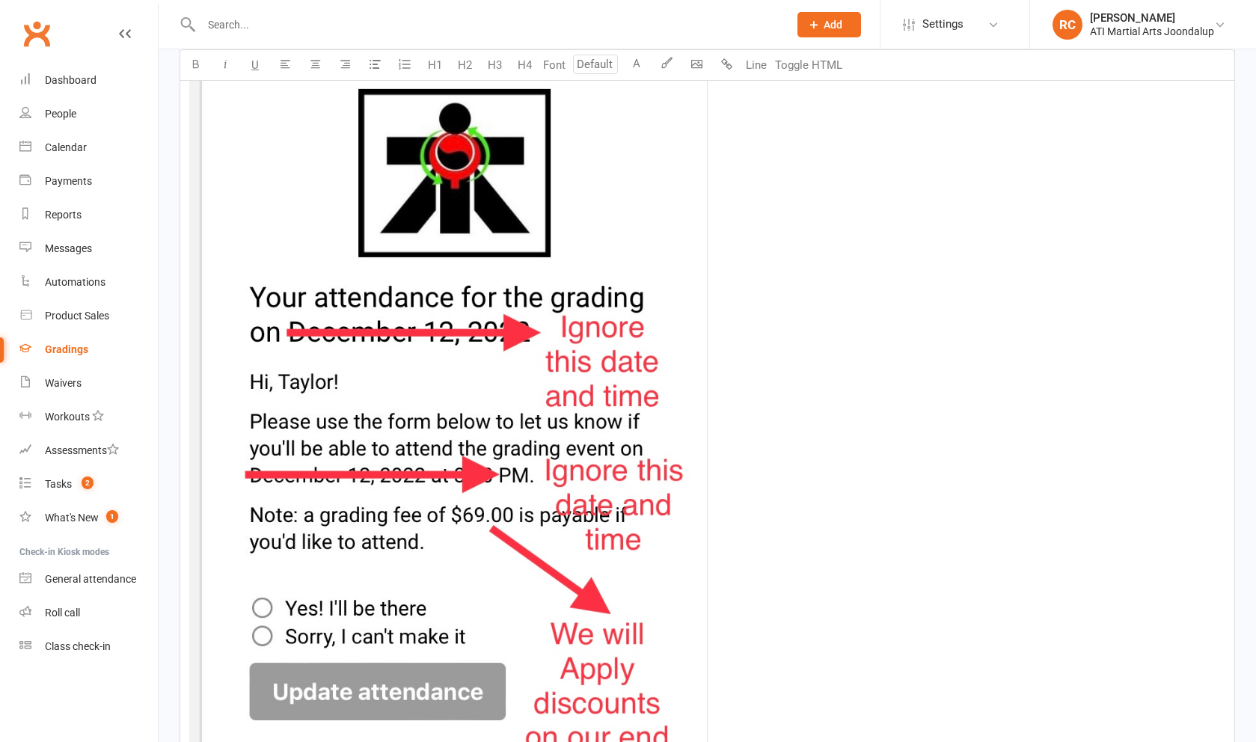
click at [473, 389] on img at bounding box center [448, 457] width 518 height 775
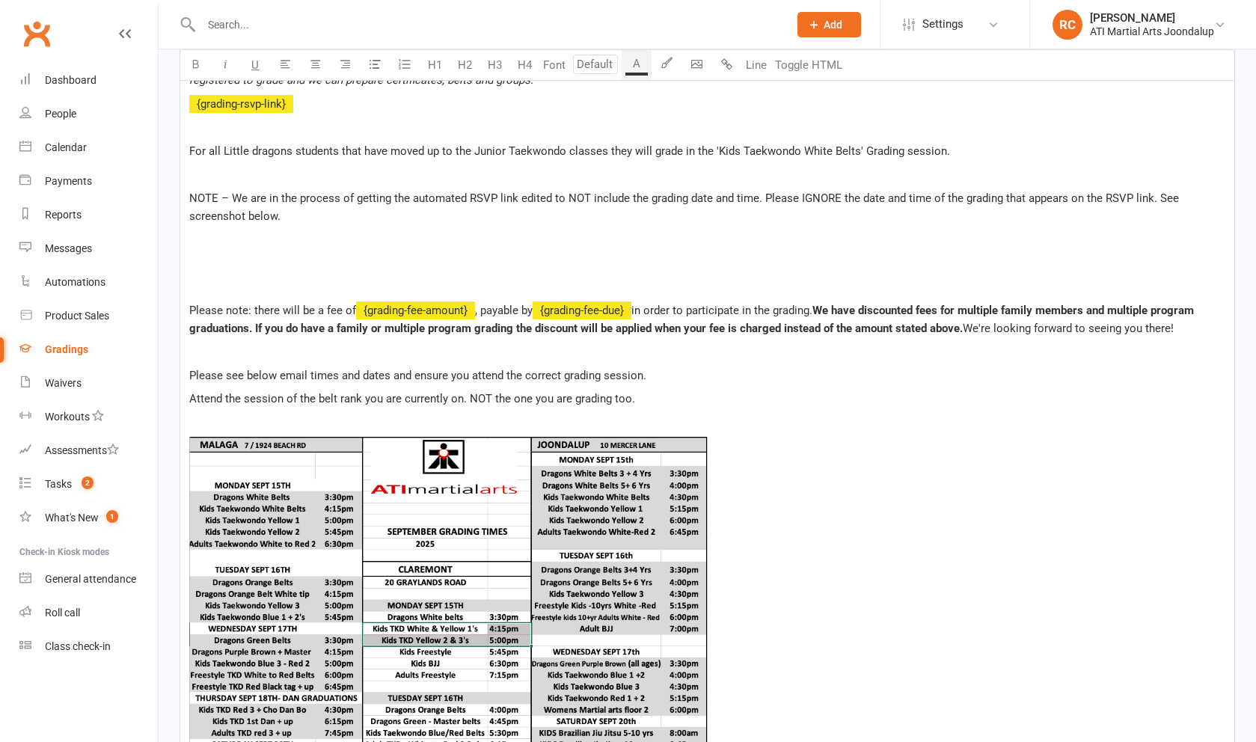
scroll to position [397, 0]
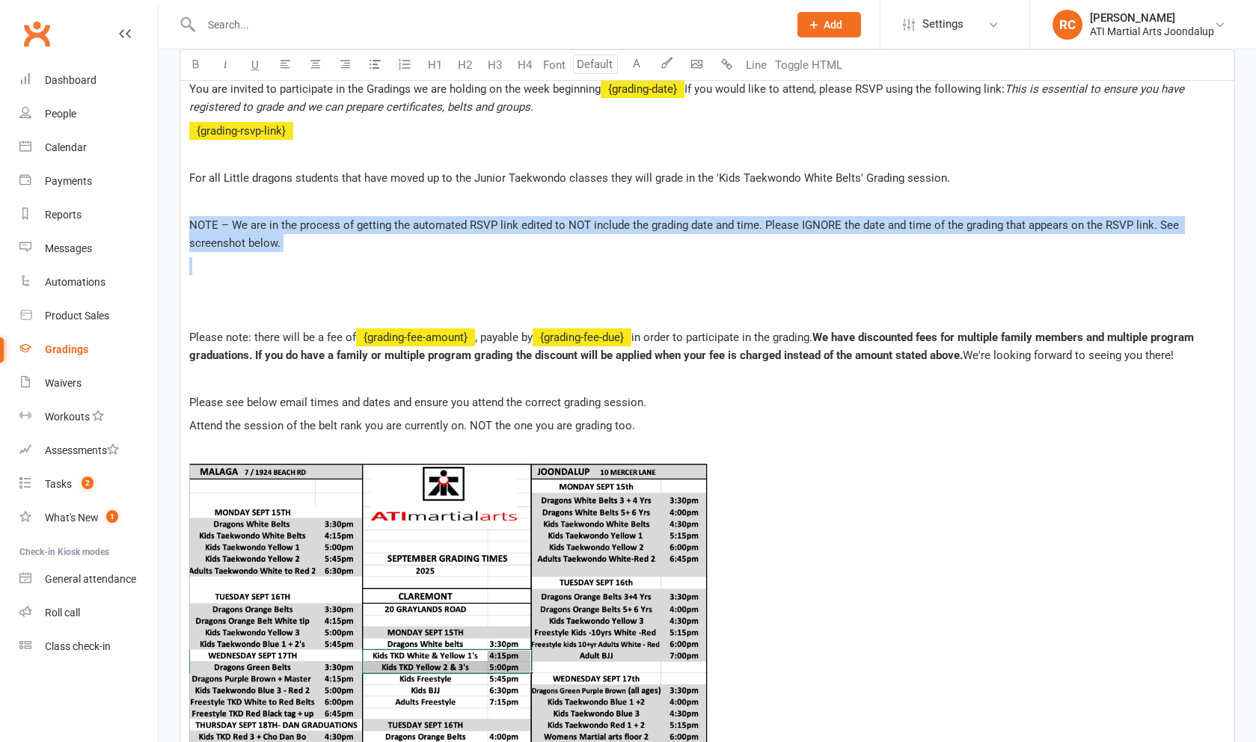
drag, startPoint x: 236, startPoint y: 252, endPoint x: 191, endPoint y: 233, distance: 49.3
click at [191, 257] on p at bounding box center [707, 266] width 1036 height 18
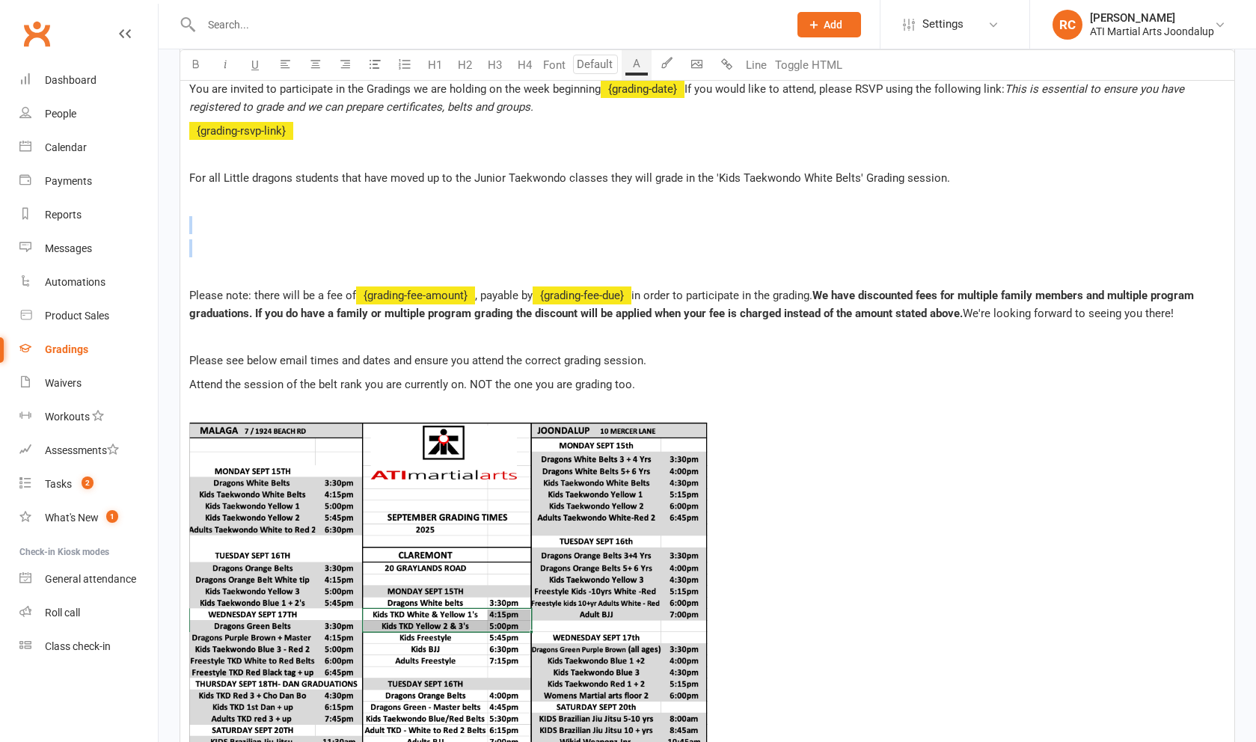
drag, startPoint x: 243, startPoint y: 255, endPoint x: 212, endPoint y: 238, distance: 35.8
click at [212, 238] on div "Hi ﻿ {contact-first-name} , You are invited to participate in the Gradings we a…" at bounding box center [707, 446] width 1054 height 800
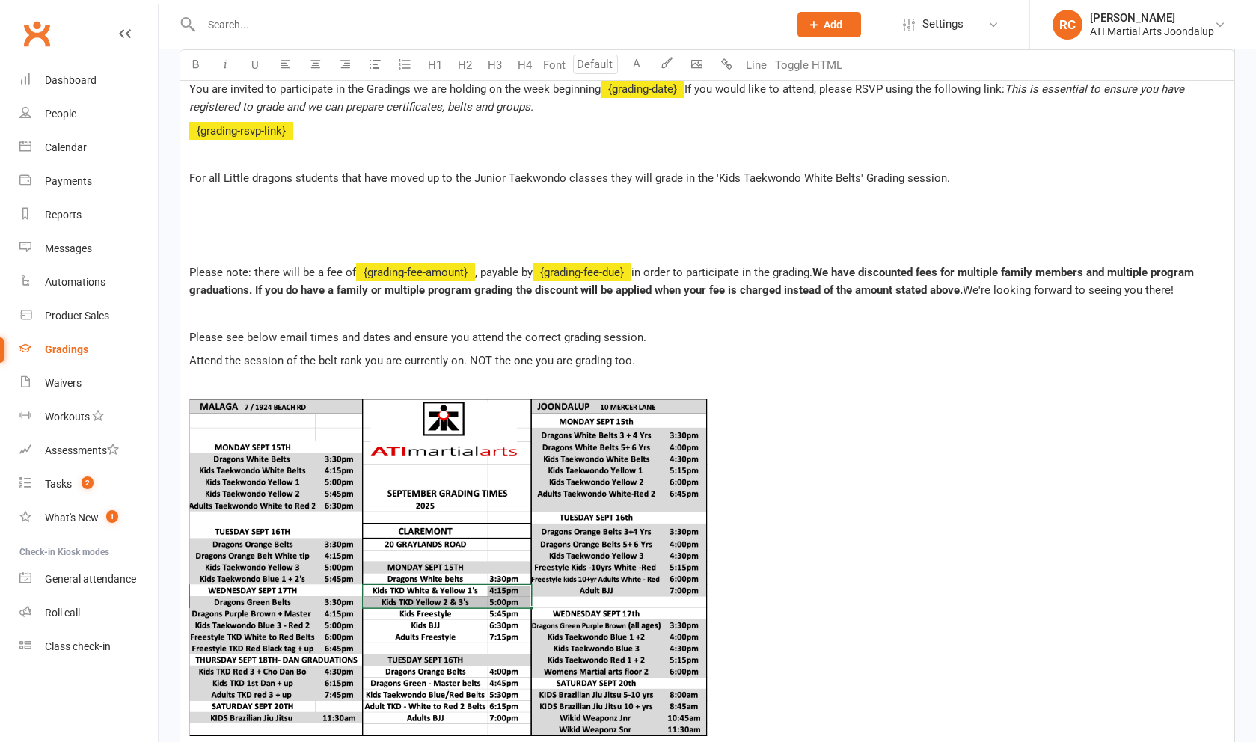
click at [225, 234] on div "﻿" at bounding box center [707, 225] width 1036 height 18
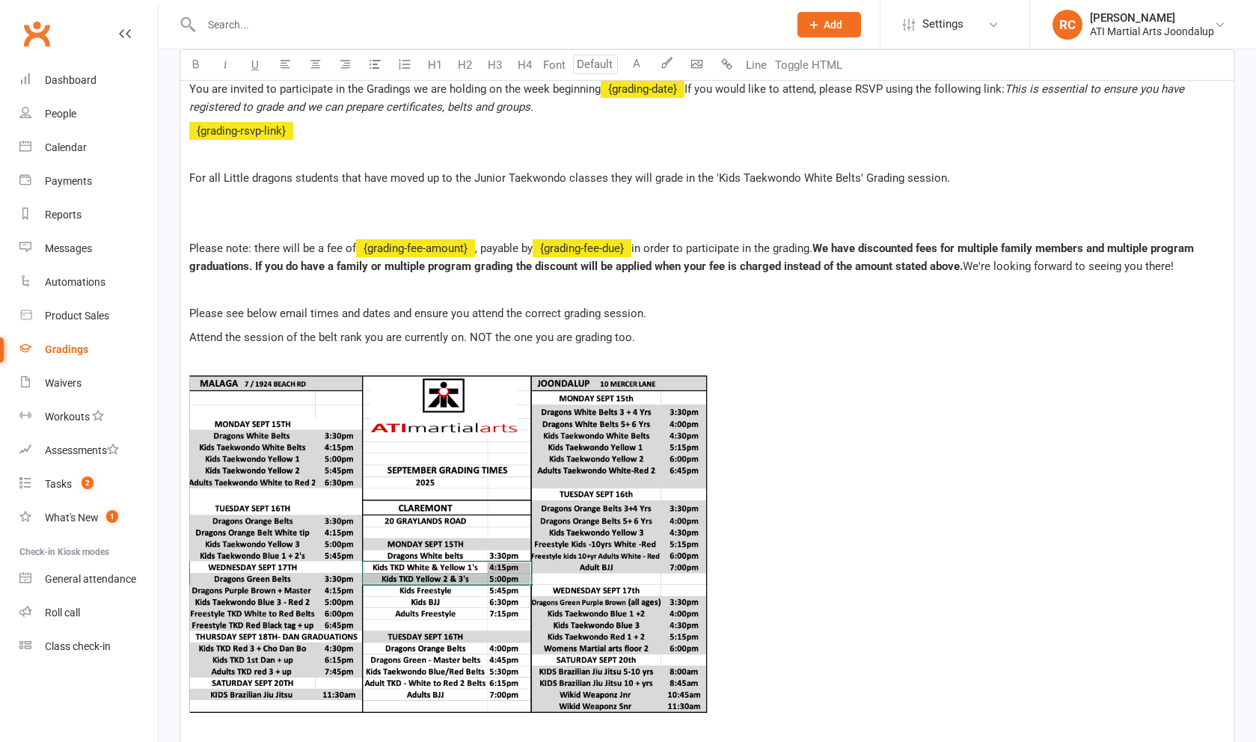
click at [218, 225] on p at bounding box center [707, 225] width 1036 height 18
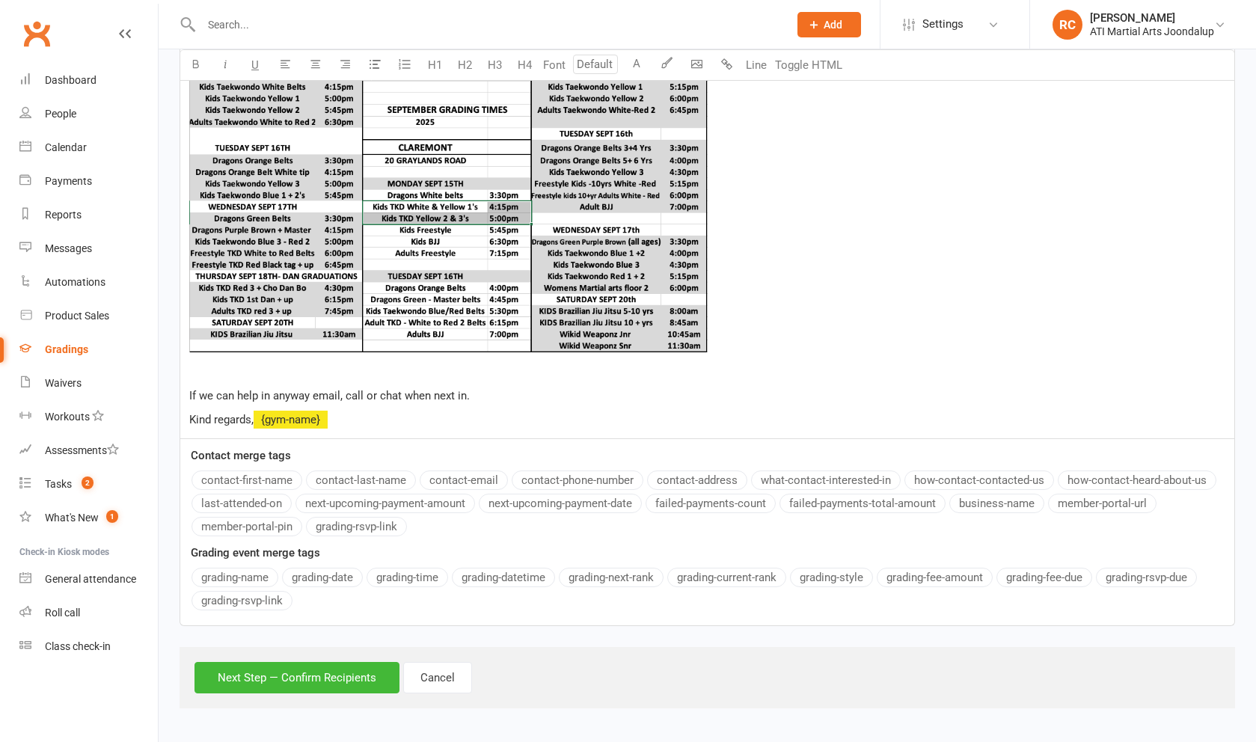
scroll to position [743, 0]
click at [291, 680] on button "Next Step — Confirm Recipients" at bounding box center [296, 677] width 205 height 31
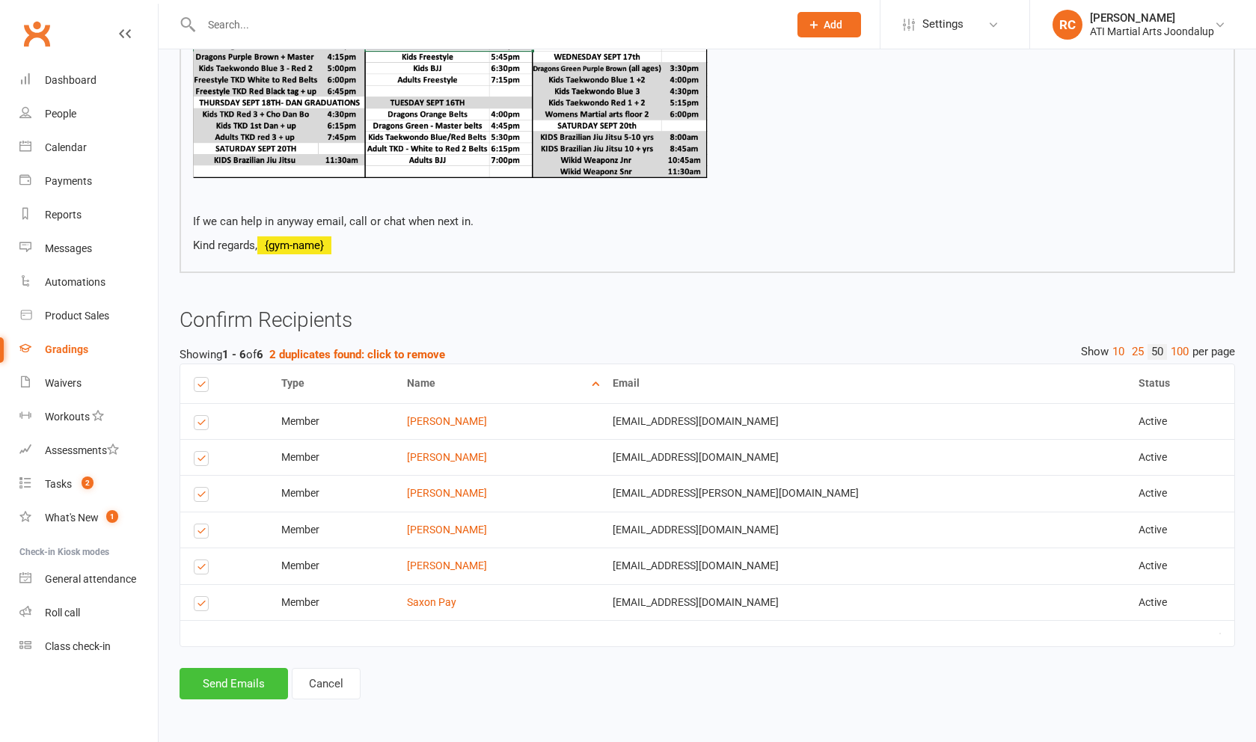
scroll to position [800, 0]
click at [254, 689] on button "Send Emails" at bounding box center [234, 683] width 108 height 31
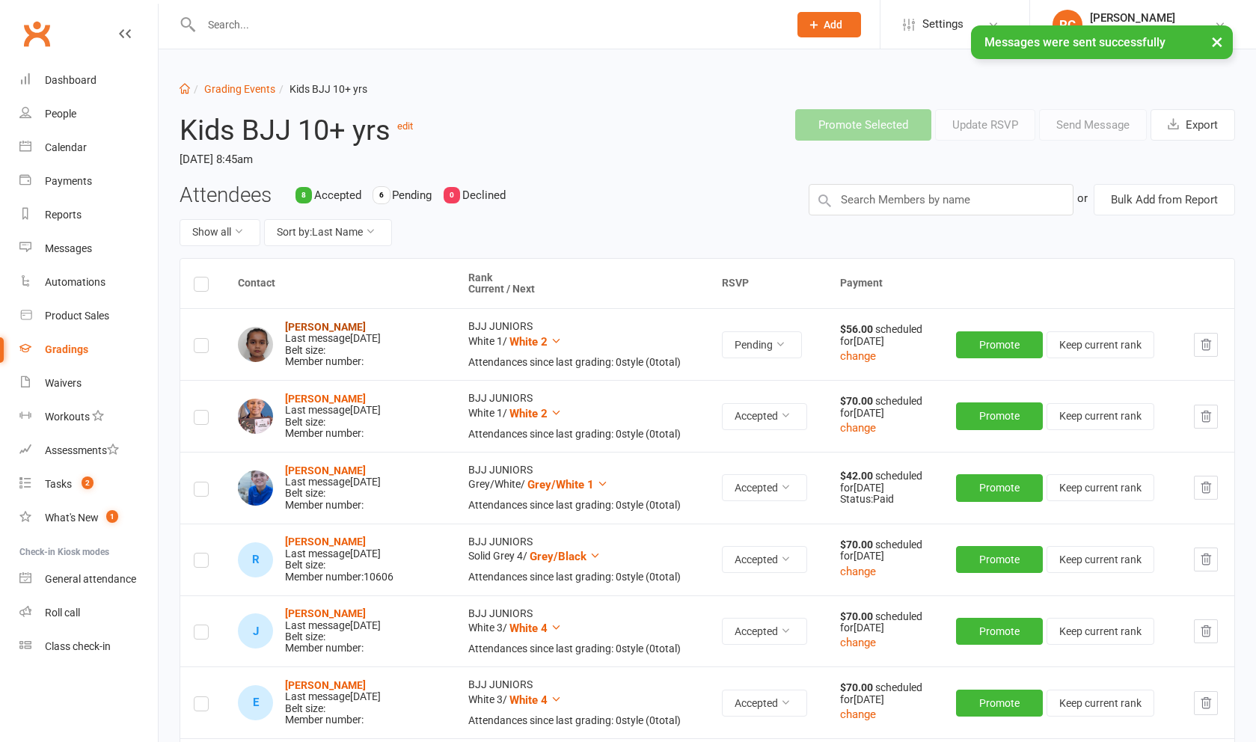
click at [332, 333] on strong "[PERSON_NAME]" at bounding box center [325, 327] width 81 height 12
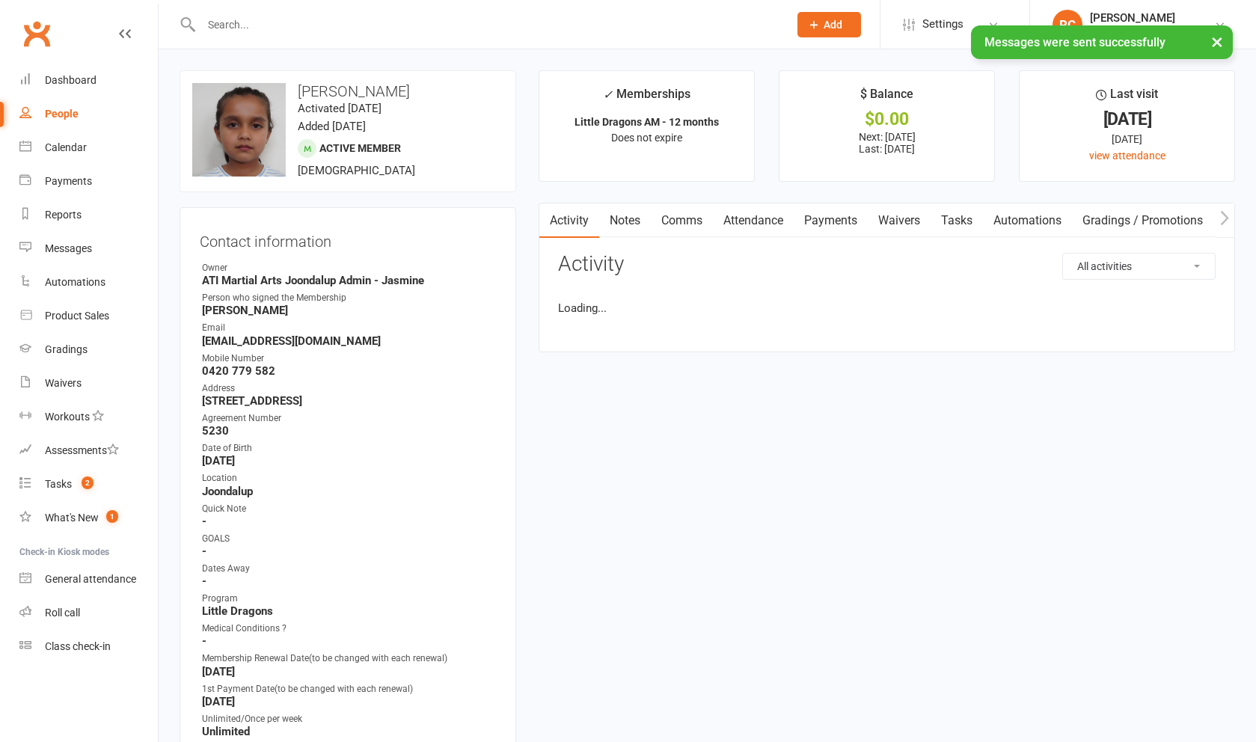
click at [824, 229] on link "Payments" at bounding box center [831, 220] width 74 height 34
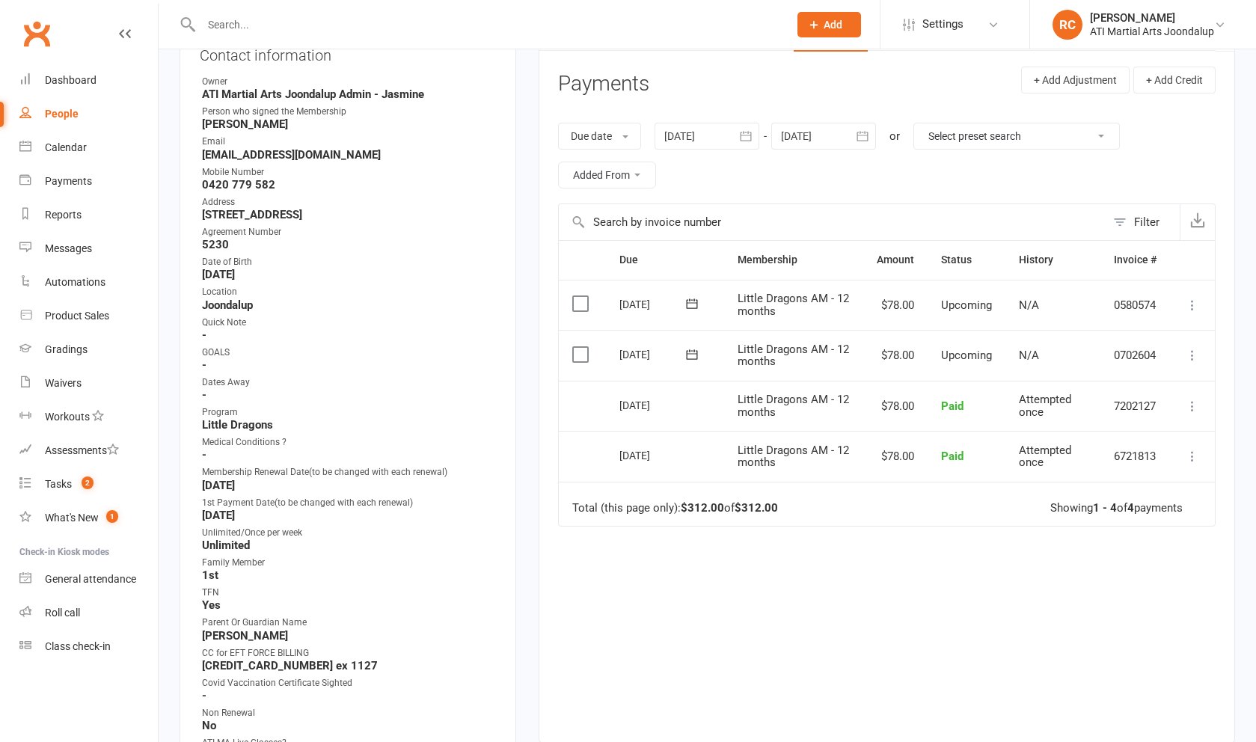
scroll to position [191, 0]
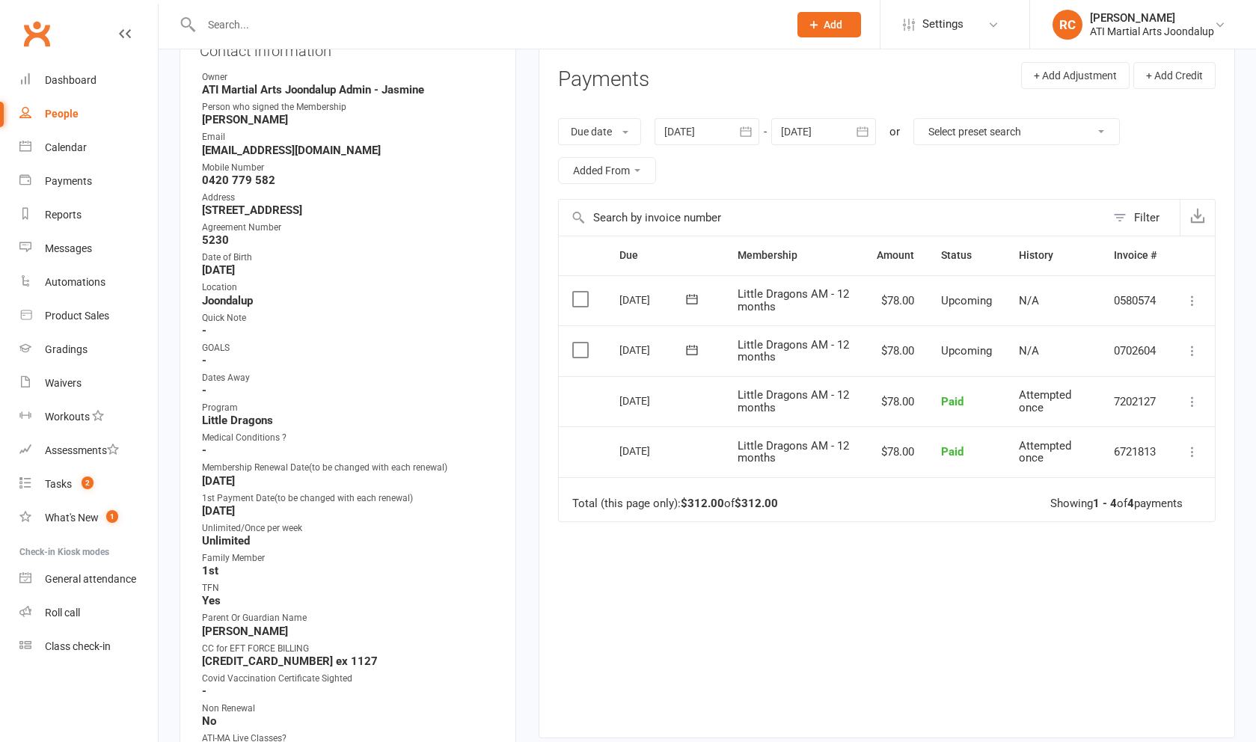
drag, startPoint x: 825, startPoint y: 134, endPoint x: 940, endPoint y: 233, distance: 152.2
click at [825, 134] on div at bounding box center [823, 131] width 105 height 27
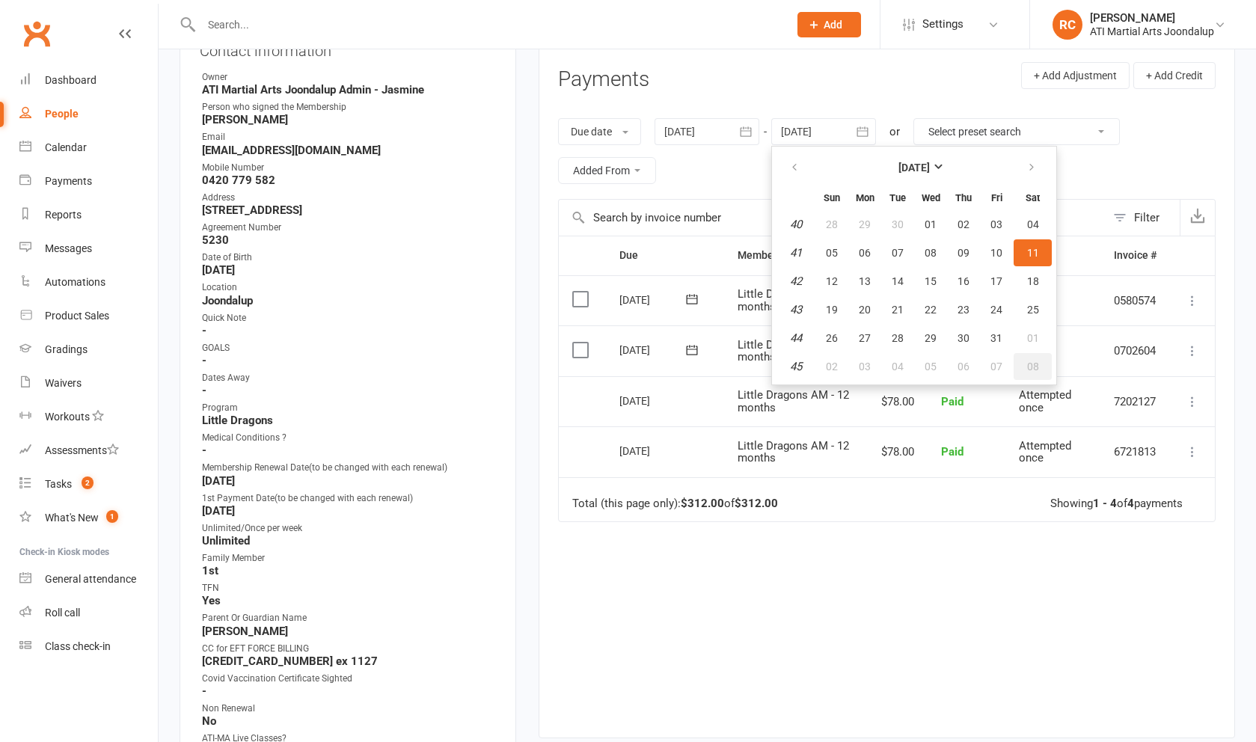
click at [1042, 365] on button "08" at bounding box center [1033, 366] width 38 height 27
type input "[DATE]"
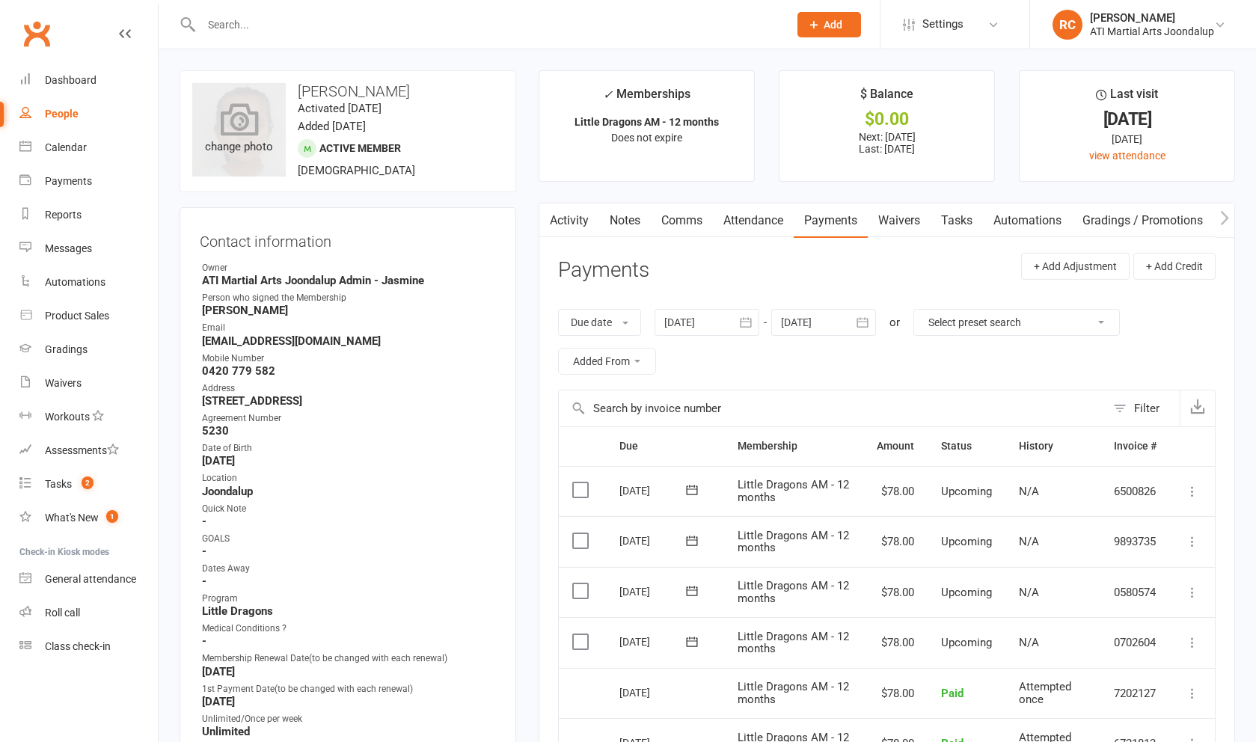
scroll to position [0, 0]
